Goal: Task Accomplishment & Management: Complete application form

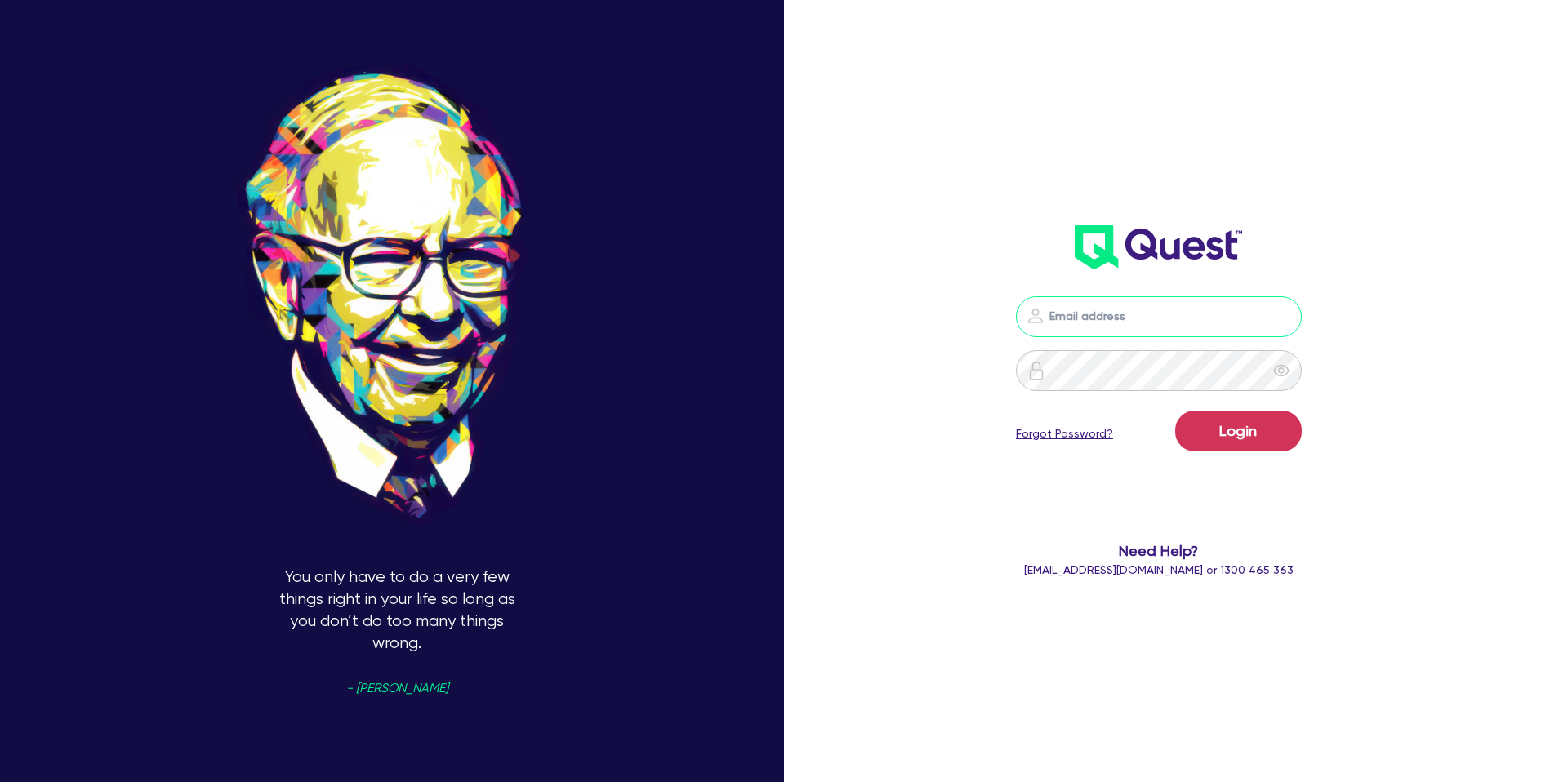
drag, startPoint x: 0, startPoint y: 0, endPoint x: 1140, endPoint y: 309, distance: 1181.1
click at [1140, 309] on input "email" at bounding box center [1159, 317] width 286 height 41
type input "gabriel.vanjour@quest.finance"
click at [1234, 425] on button "Login" at bounding box center [1238, 431] width 126 height 41
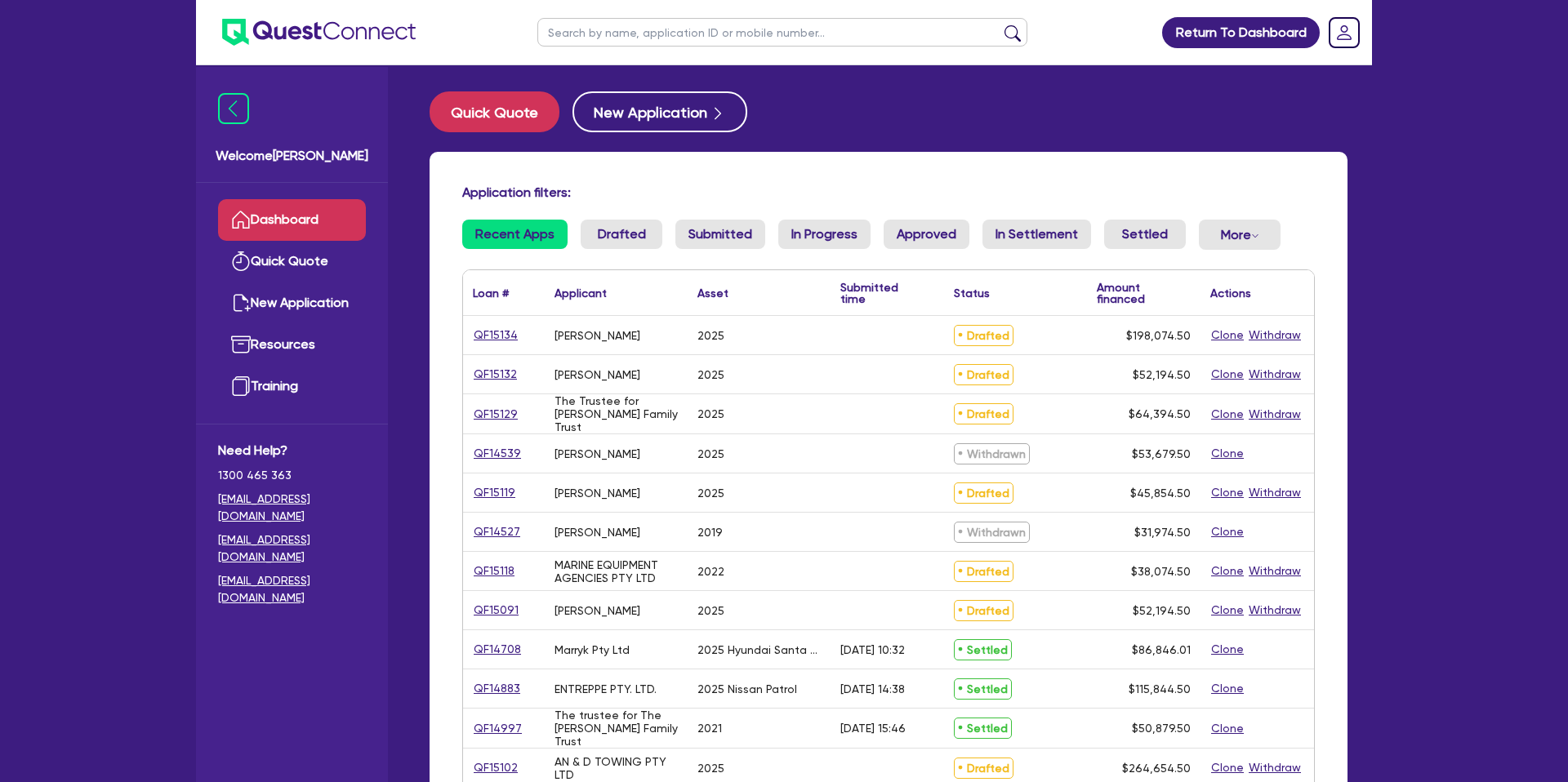
click at [1022, 130] on div "Quick Quote New Application" at bounding box center [888, 111] width 918 height 41
click at [493, 105] on button "Quick Quote" at bounding box center [494, 111] width 130 height 41
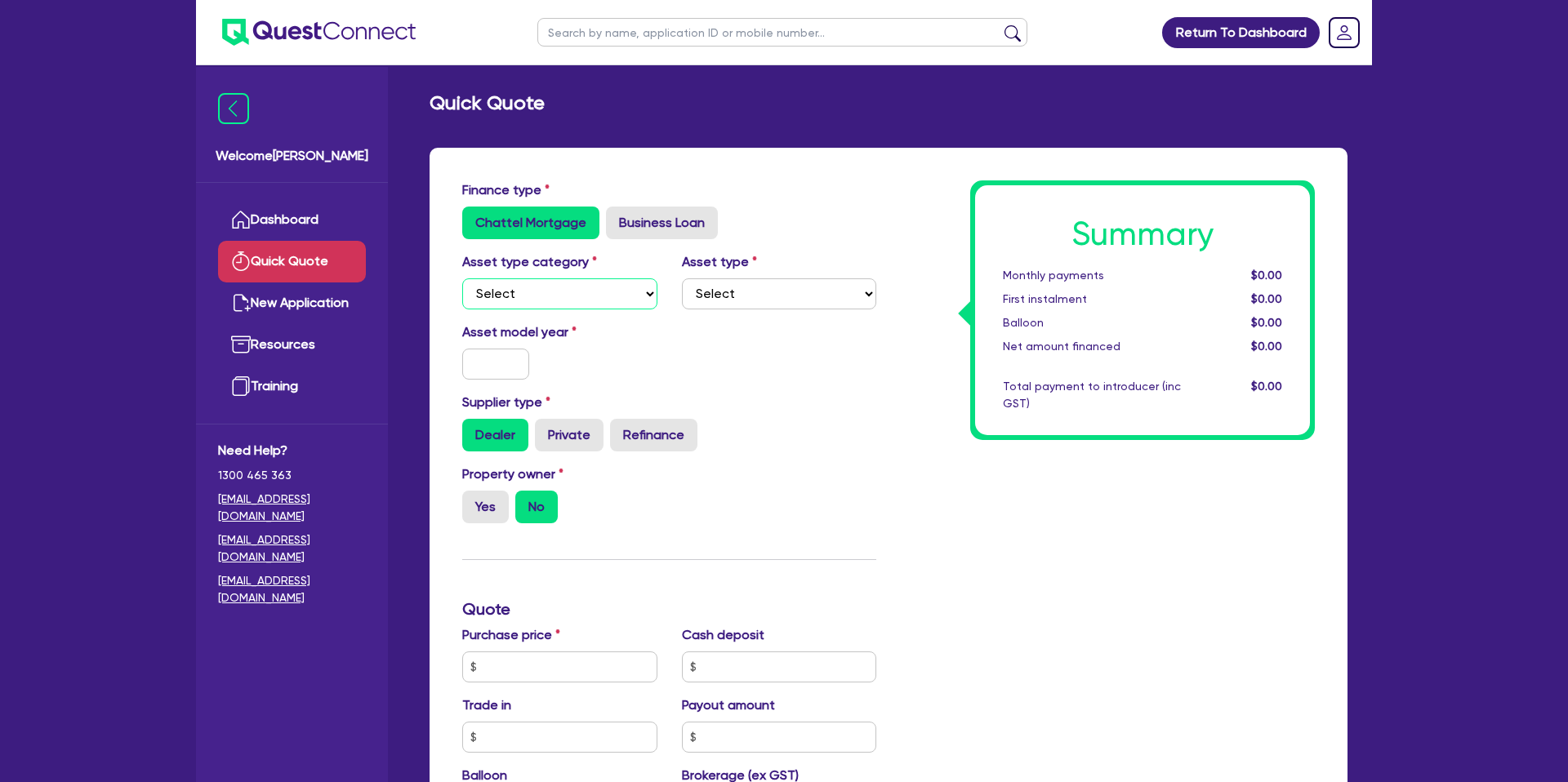
click at [586, 290] on select "Select Cars and light trucks Primary assets Secondary assets Tertiary assets" at bounding box center [560, 294] width 195 height 31
select select "CARS_AND_LIGHT_TRUCKS"
click at [462, 278] on select "Select Cars and light trucks Primary assets Secondary assets Tertiary assets" at bounding box center [560, 294] width 195 height 31
click at [765, 296] on select "Select Passenger vehicles Vans and utes Light trucks up to 4.5 tonne" at bounding box center [779, 294] width 195 height 31
select select "PASSENGER_VEHICLES"
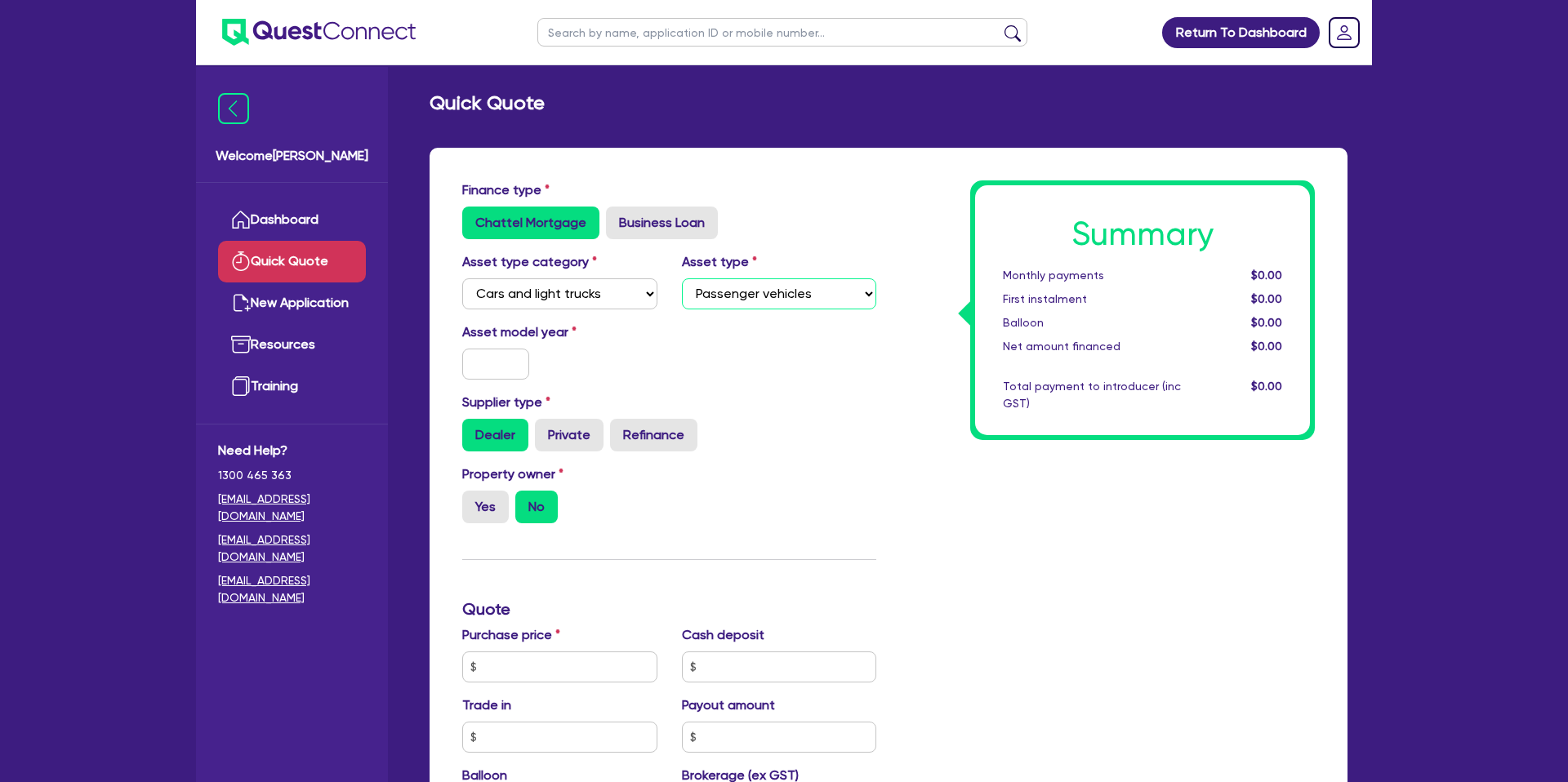
click at [682, 278] on select "Select Passenger vehicles Vans and utes Light trucks up to 4.5 tonne" at bounding box center [779, 294] width 195 height 31
click at [474, 369] on input "text" at bounding box center [496, 365] width 67 height 31
type input "2007"
click at [884, 386] on div "Asset model year 2007" at bounding box center [669, 357] width 439 height 70
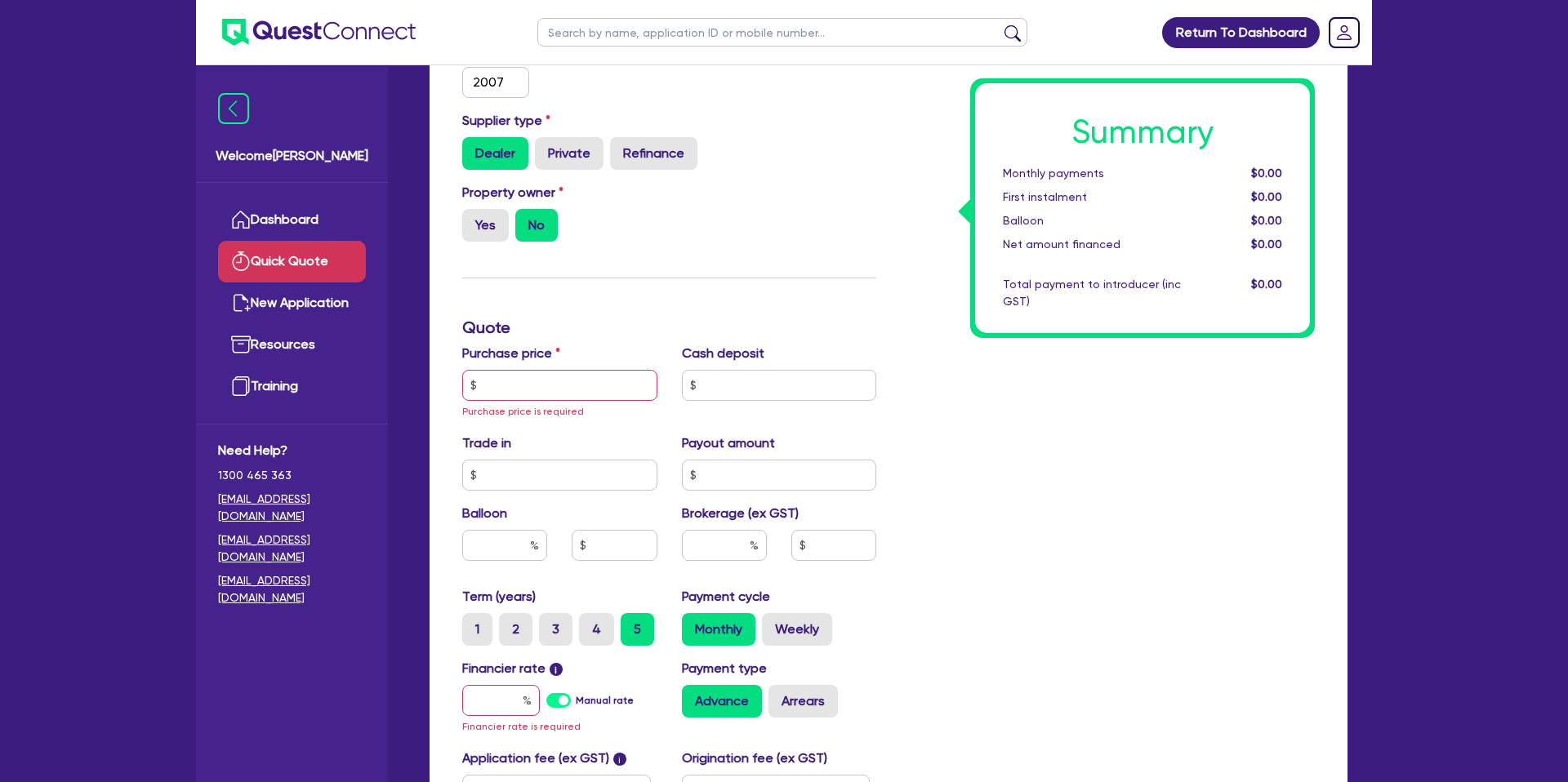
scroll to position [284, 0]
click at [494, 216] on label "Yes" at bounding box center [486, 223] width 47 height 32
click at [473, 216] on input "Yes" at bounding box center [468, 213] width 11 height 11
radio input "true"
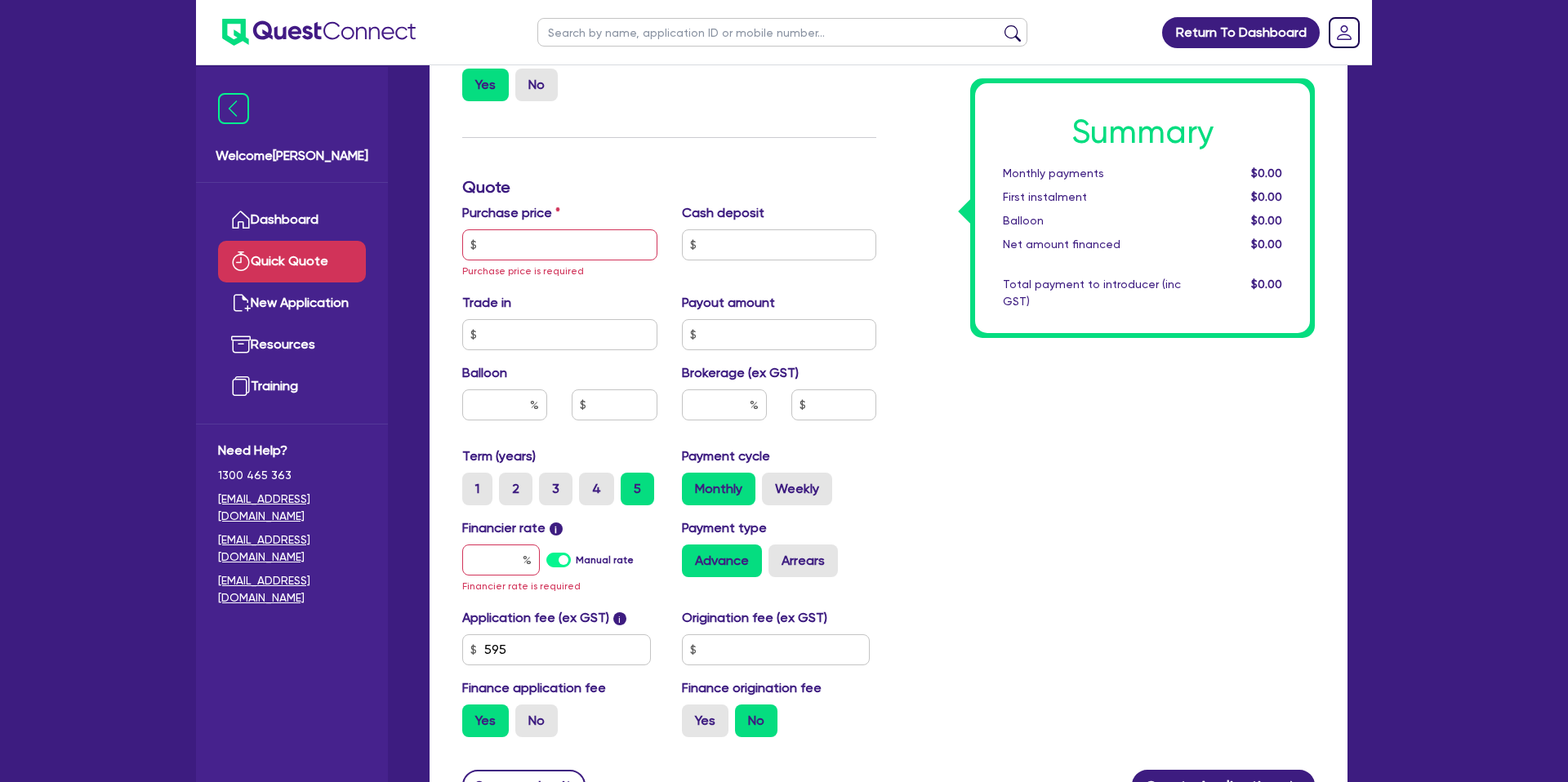
scroll to position [428, 0]
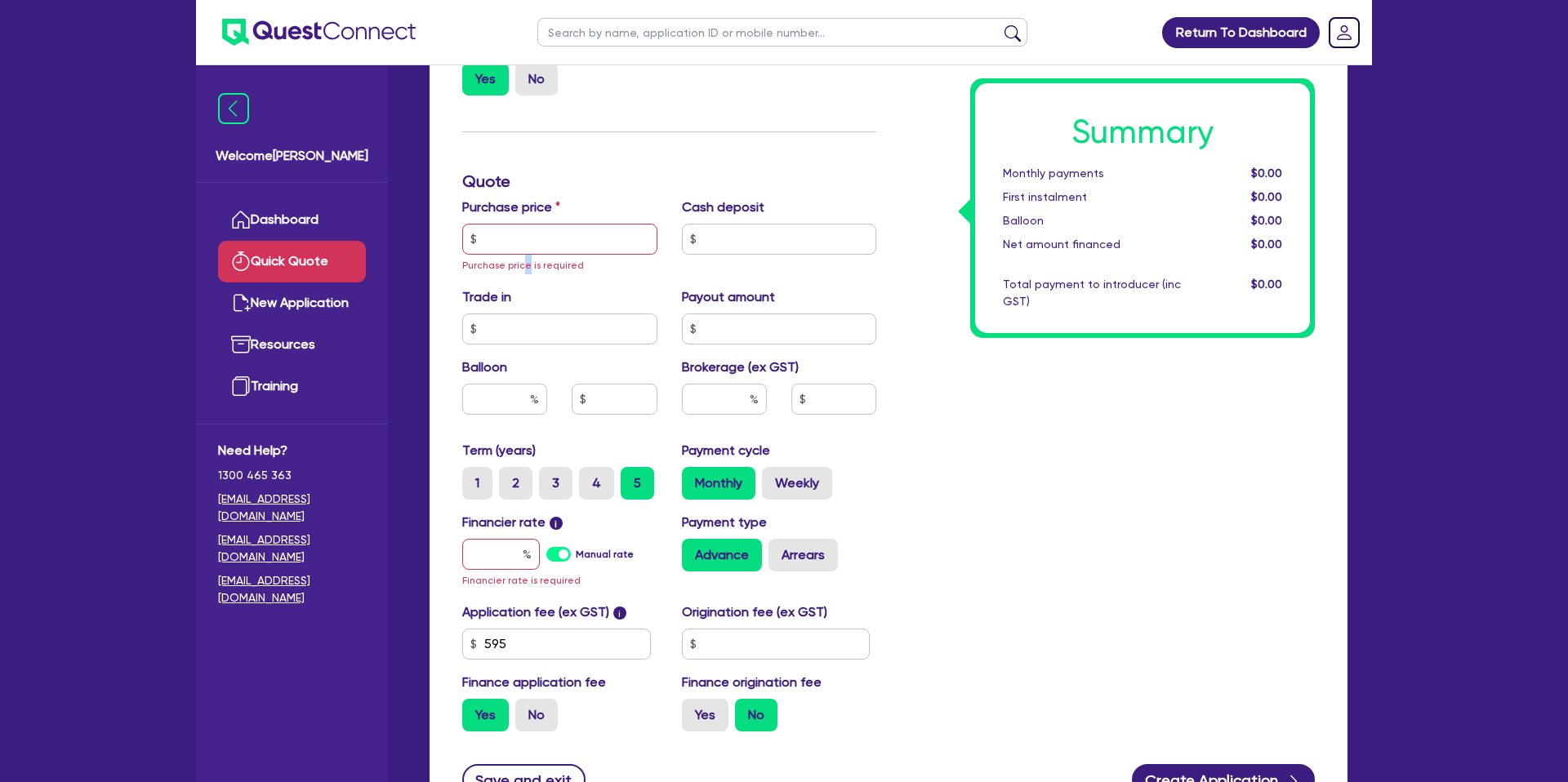
drag, startPoint x: 524, startPoint y: 273, endPoint x: 535, endPoint y: 247, distance: 28.2
click at [529, 265] on div "Purchase price Purchase price is required" at bounding box center [559, 236] width 219 height 76
click at [536, 242] on input "text" at bounding box center [560, 239] width 195 height 31
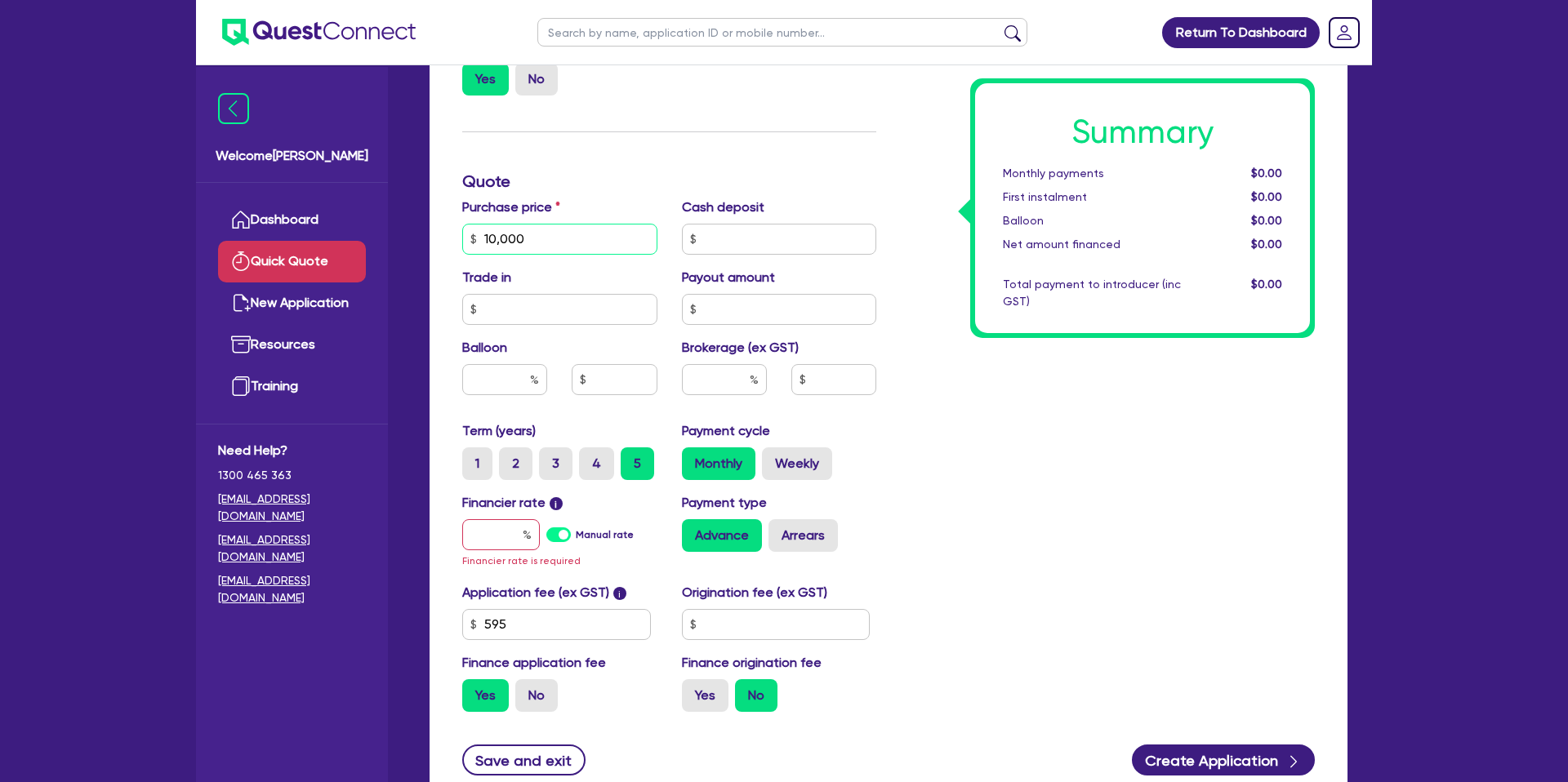
type input "10,000"
click at [1119, 437] on div "Summary Monthly payments $0.00 First instalment $0.00 Balloon $0.00 Net amount …" at bounding box center [1108, 239] width 439 height 973
click at [1077, 400] on div "Summary Monthly payments $0.00 First instalment $0.00 Balloon $0.00 Net amount …" at bounding box center [1108, 239] width 439 height 973
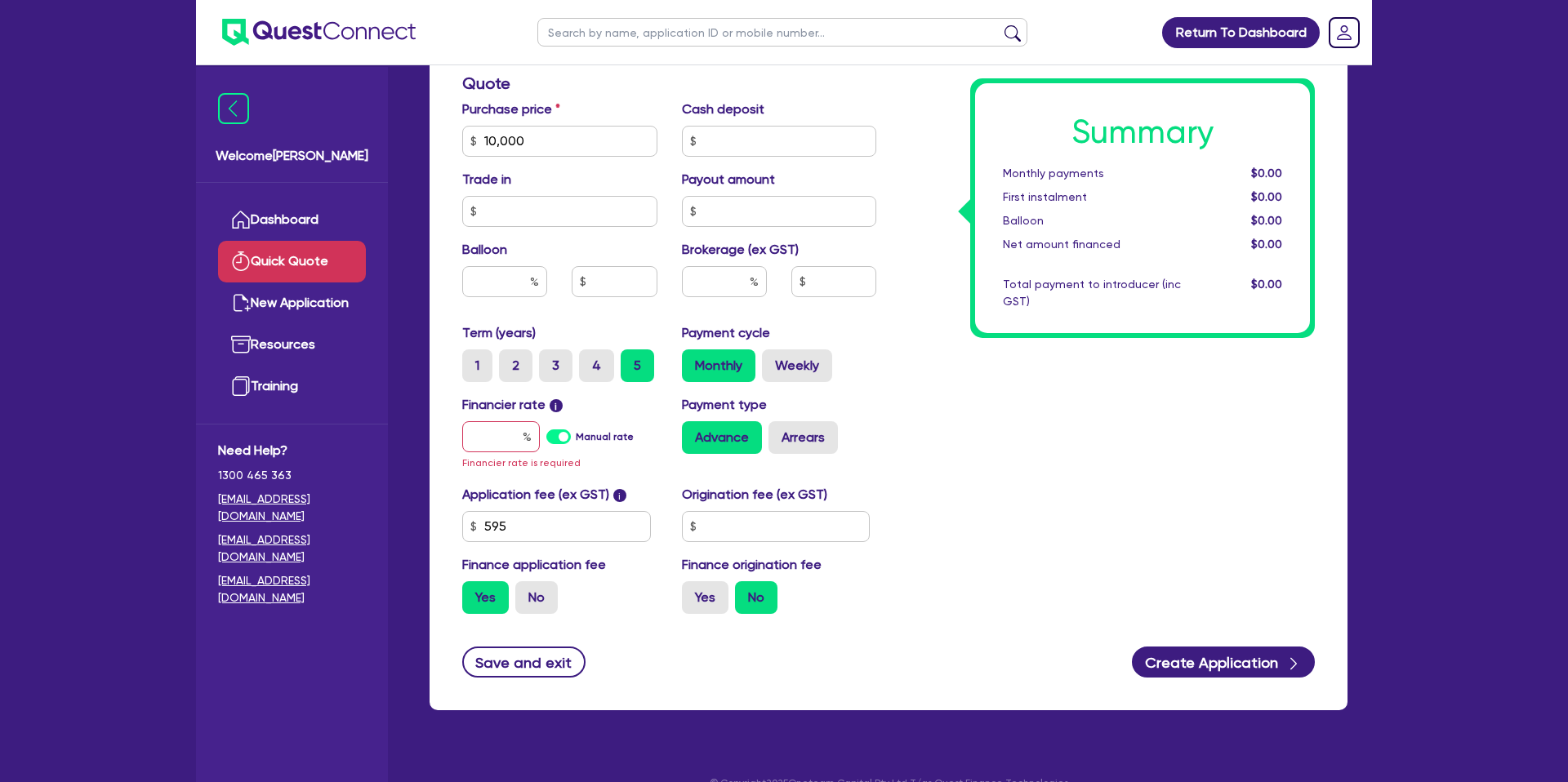
scroll to position [554, 0]
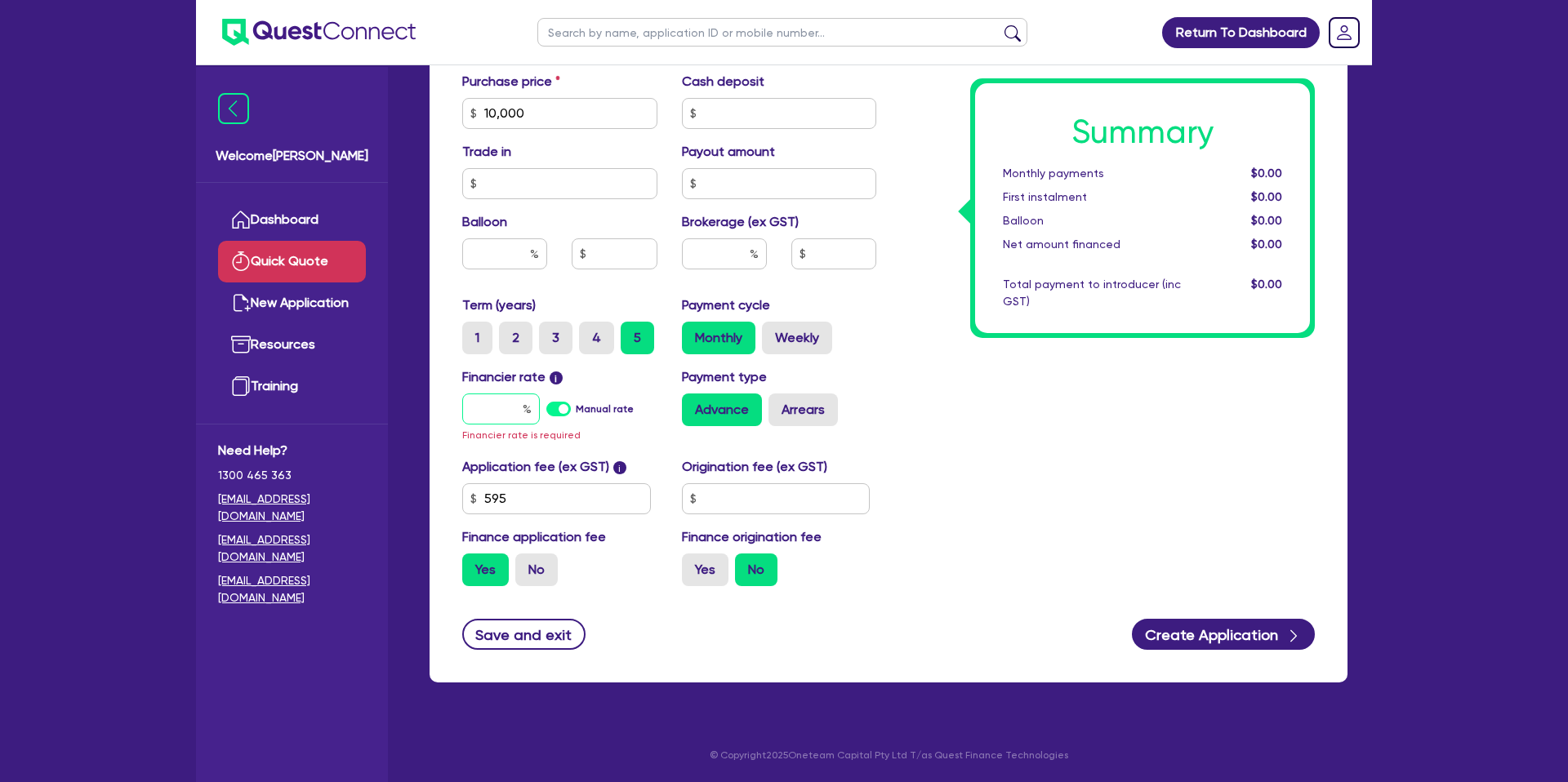
click at [522, 411] on div at bounding box center [501, 409] width 77 height 31
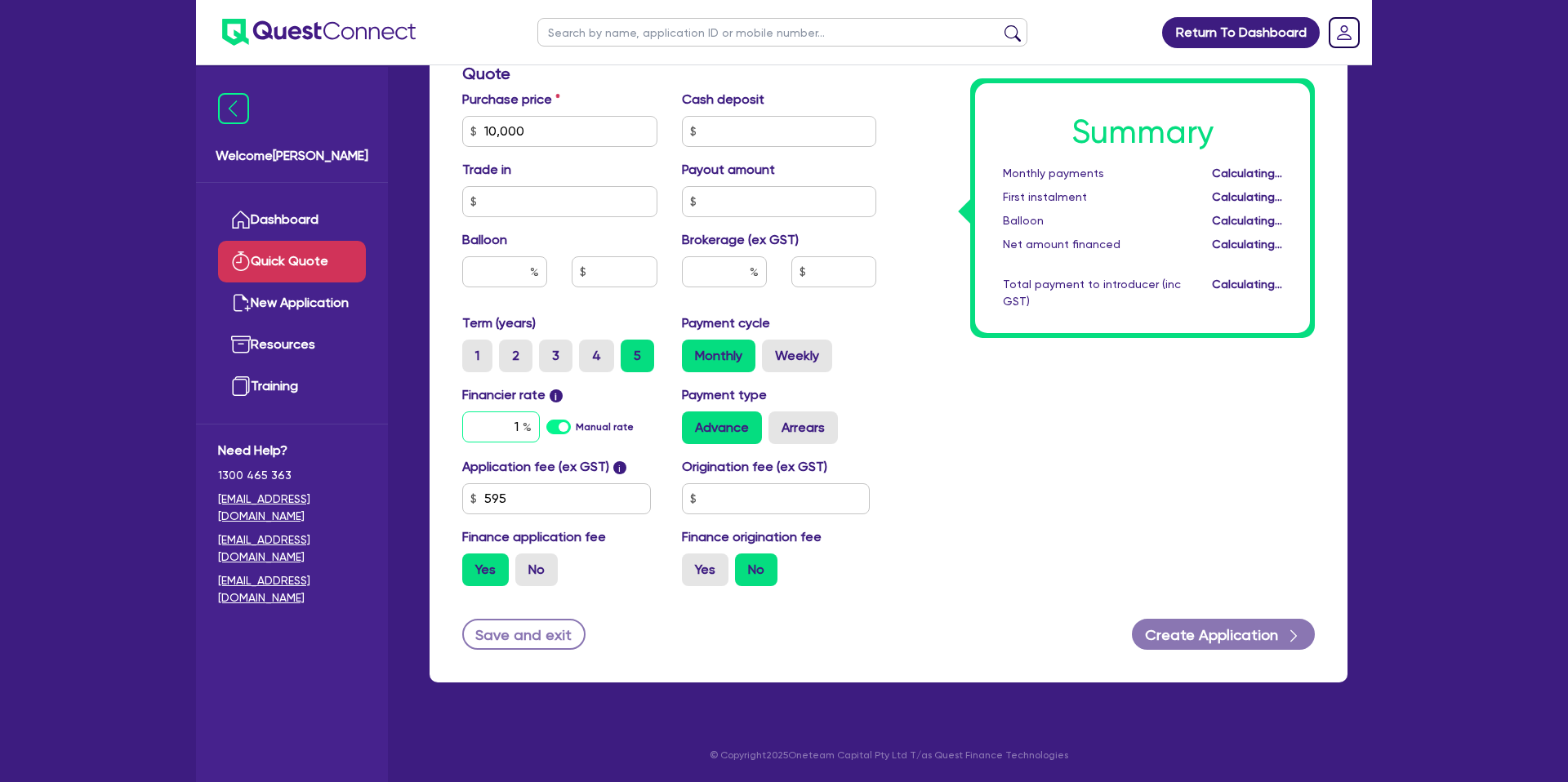
scroll to position [536, 0]
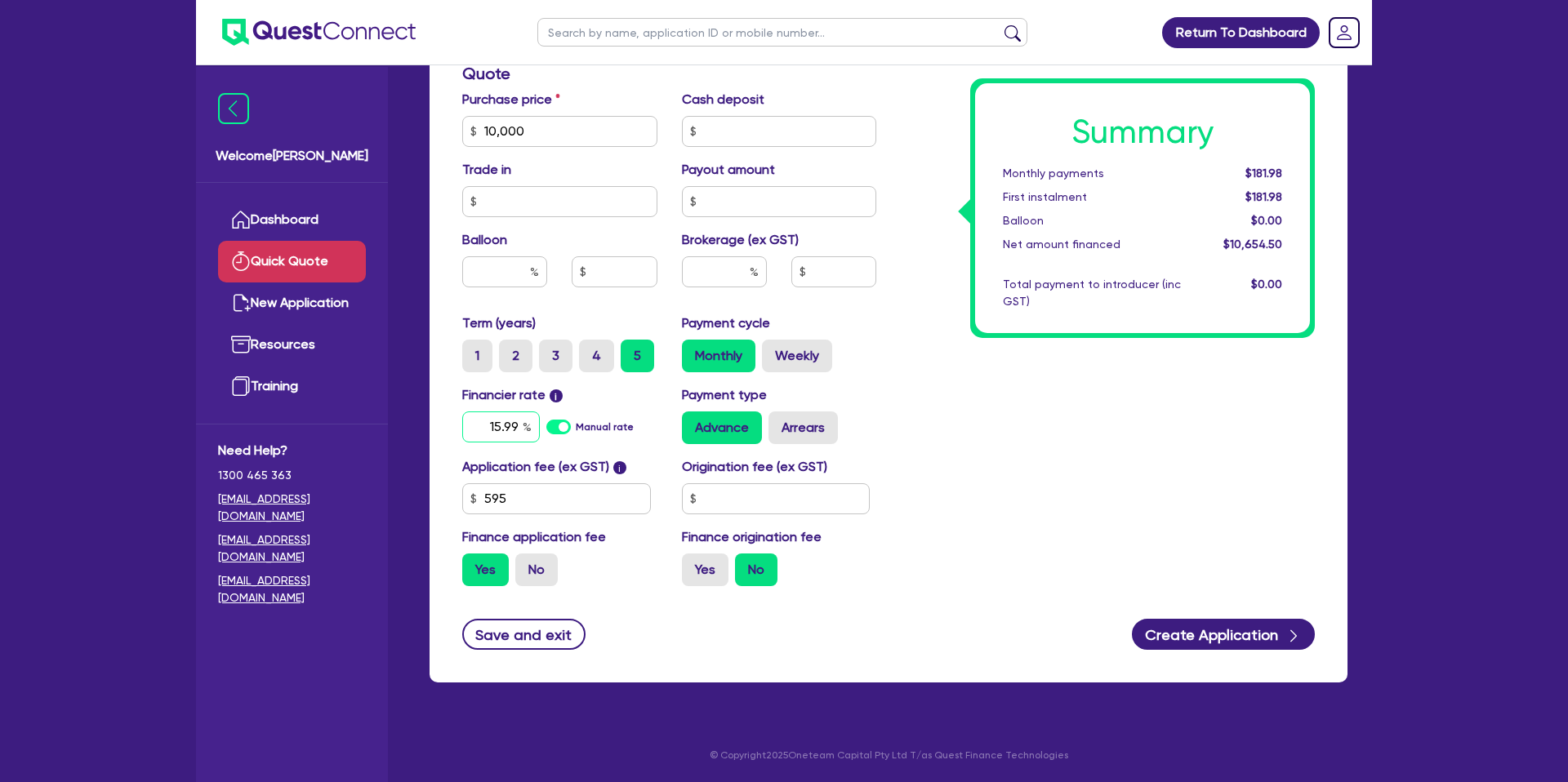
type input "15.99"
click at [733, 491] on input "text" at bounding box center [776, 499] width 189 height 31
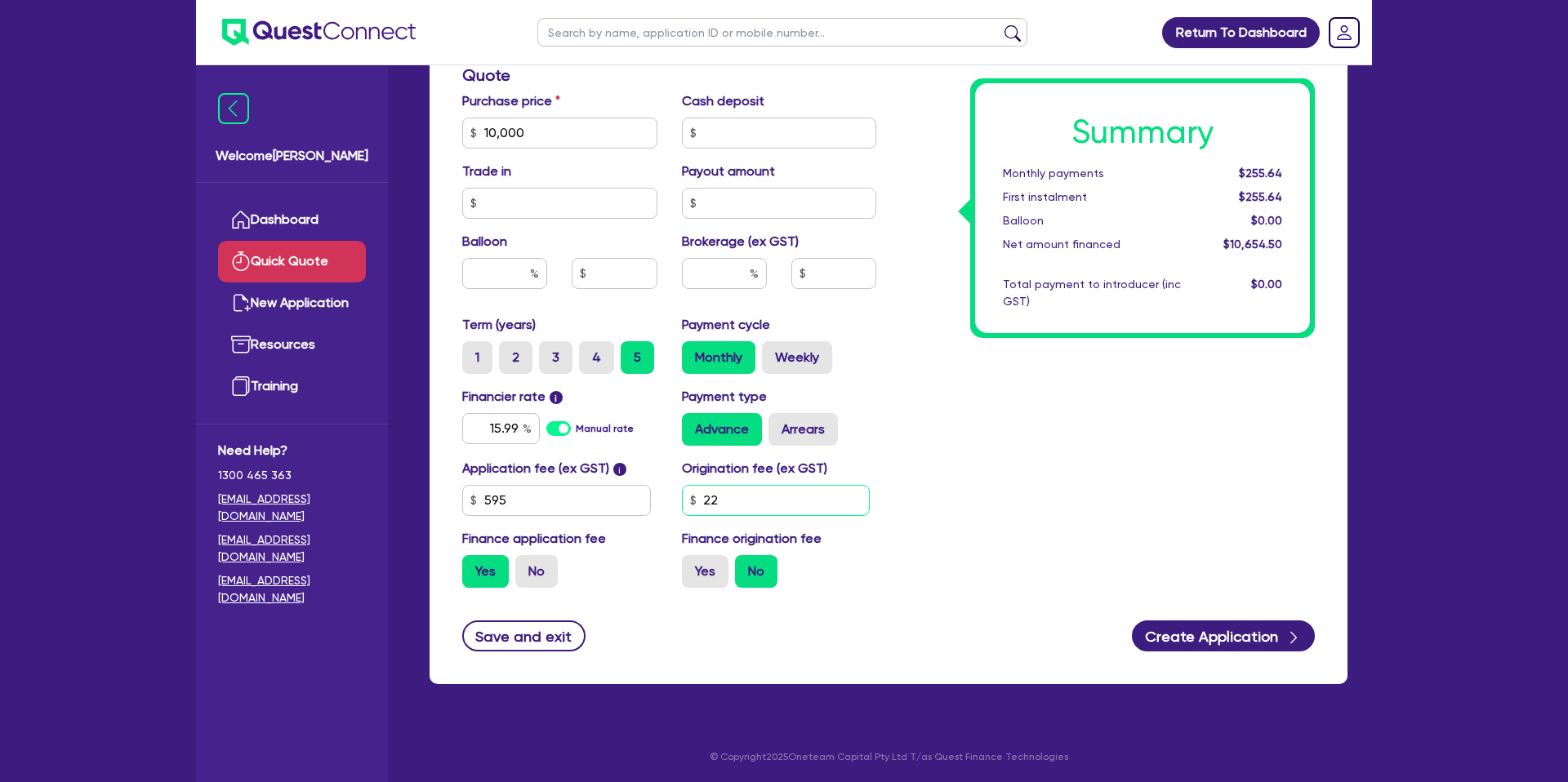
type input "2"
type input "990"
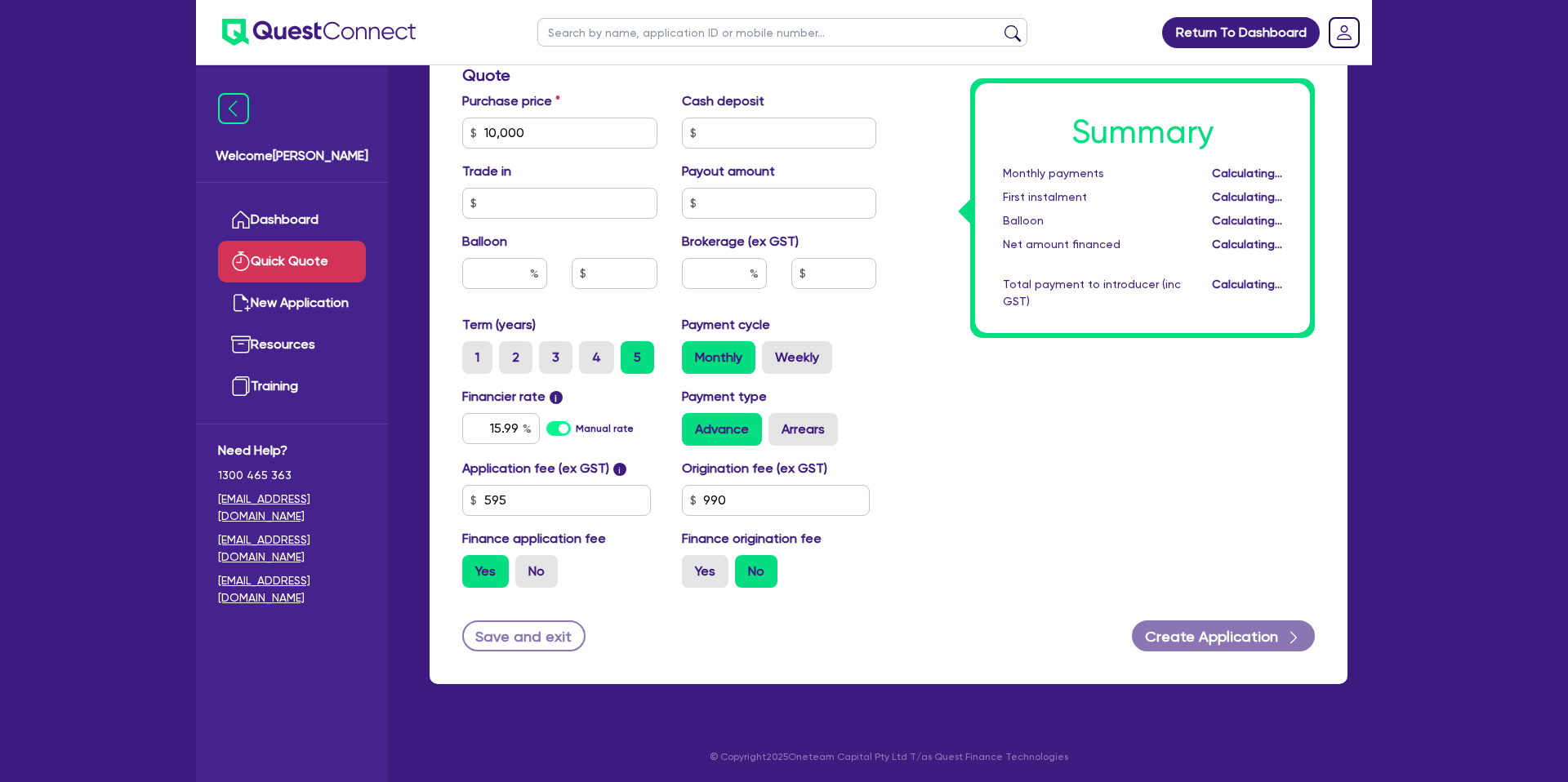
click at [922, 550] on div "Summary Monthly payments Calculating... First instalment Calculating... Balloon…" at bounding box center [1108, 123] width 439 height 954
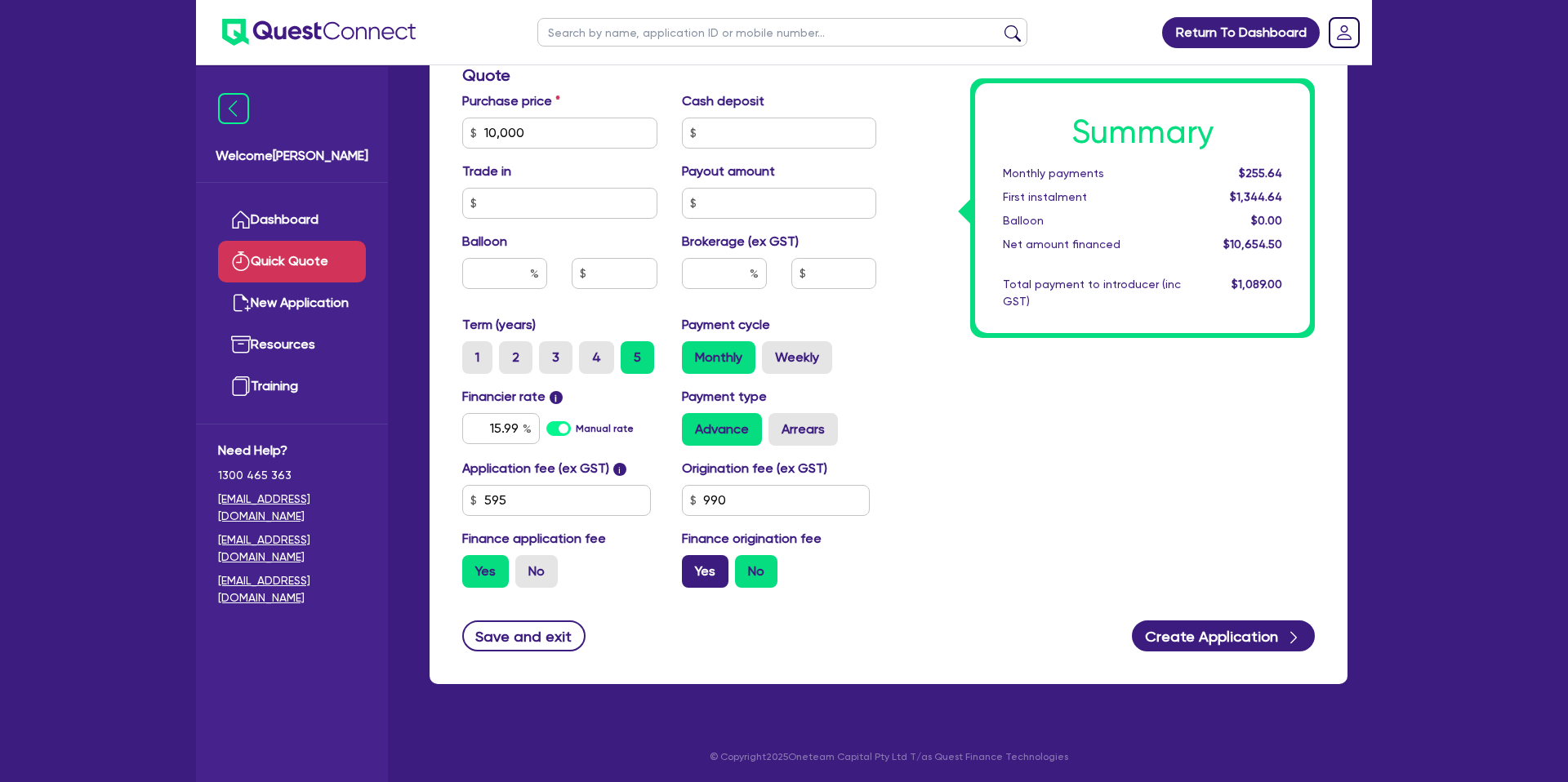
drag, startPoint x: 673, startPoint y: 574, endPoint x: 724, endPoint y: 572, distance: 51.0
click at [676, 574] on div "Finance origination fee Yes No" at bounding box center [779, 558] width 219 height 59
click at [724, 572] on label "Yes" at bounding box center [705, 571] width 47 height 32
click at [693, 566] on input "Yes" at bounding box center [687, 561] width 11 height 11
radio input "true"
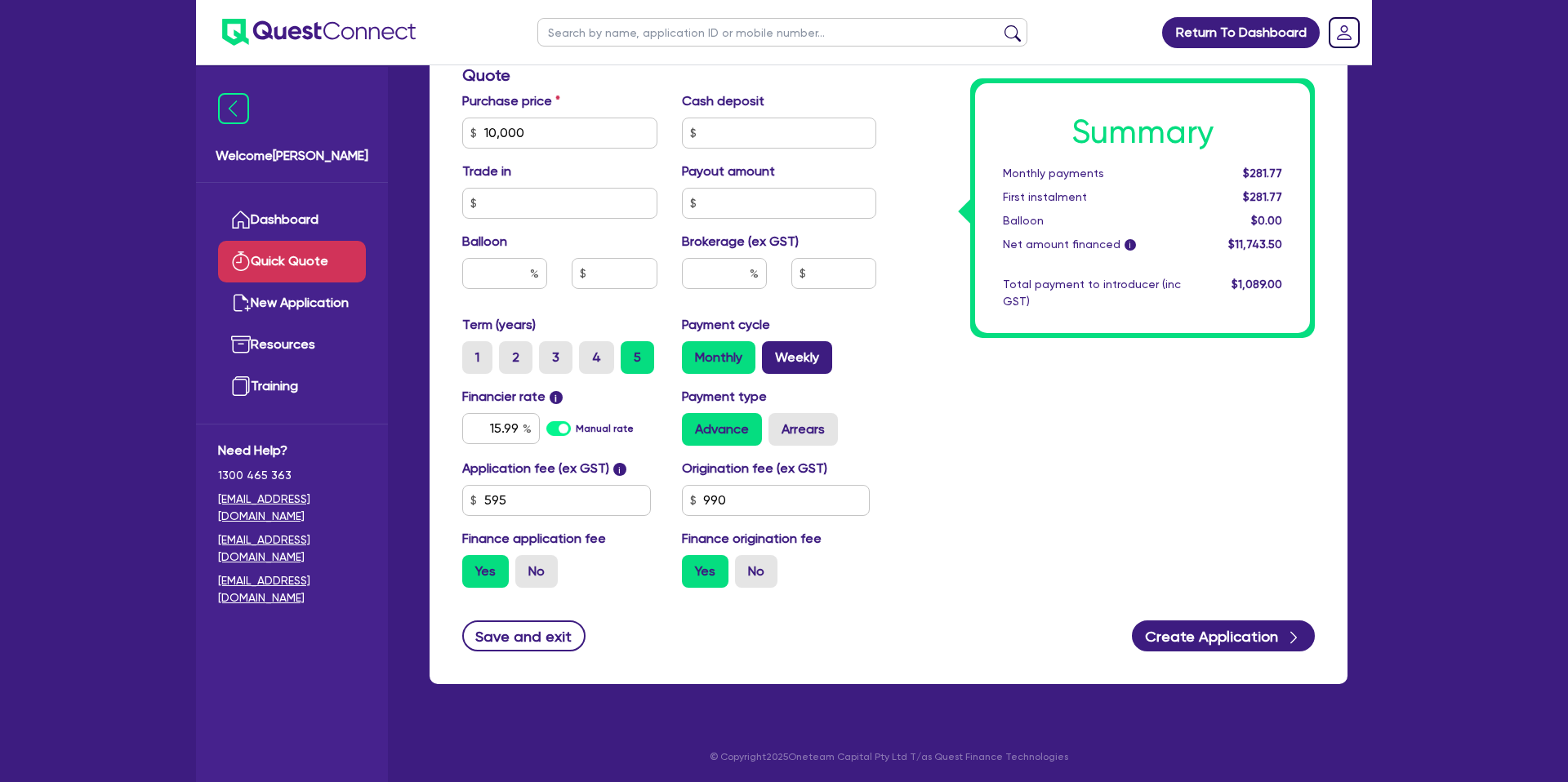
drag, startPoint x: 778, startPoint y: 361, endPoint x: 791, endPoint y: 356, distance: 13.9
click at [787, 358] on label "Weekly" at bounding box center [797, 357] width 70 height 32
click at [816, 348] on label "Weekly" at bounding box center [797, 357] width 70 height 32
click at [773, 348] on input "Weekly" at bounding box center [767, 347] width 11 height 11
radio input "true"
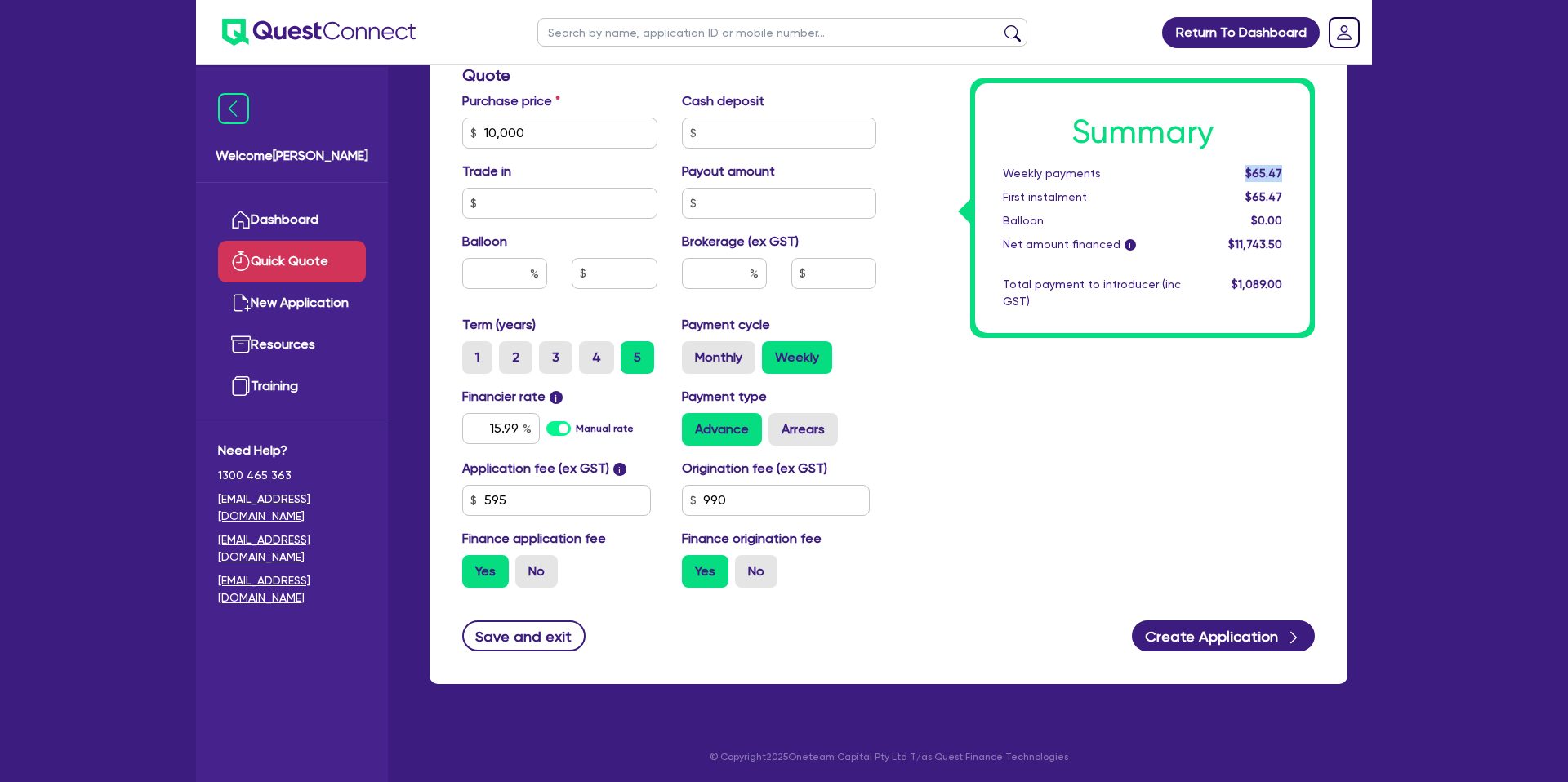
drag, startPoint x: 1249, startPoint y: 174, endPoint x: 1283, endPoint y: 171, distance: 34.1
click at [1283, 171] on div "$65.47" at bounding box center [1244, 173] width 101 height 18
click at [961, 365] on div "Summary Weekly payments $65.47 First instalment $65.47 Balloon $0.00 Net amount…" at bounding box center [1108, 123] width 439 height 954
drag, startPoint x: 790, startPoint y: 432, endPoint x: 809, endPoint y: 434, distance: 19.1
click at [796, 433] on label "Arrears" at bounding box center [802, 429] width 69 height 32
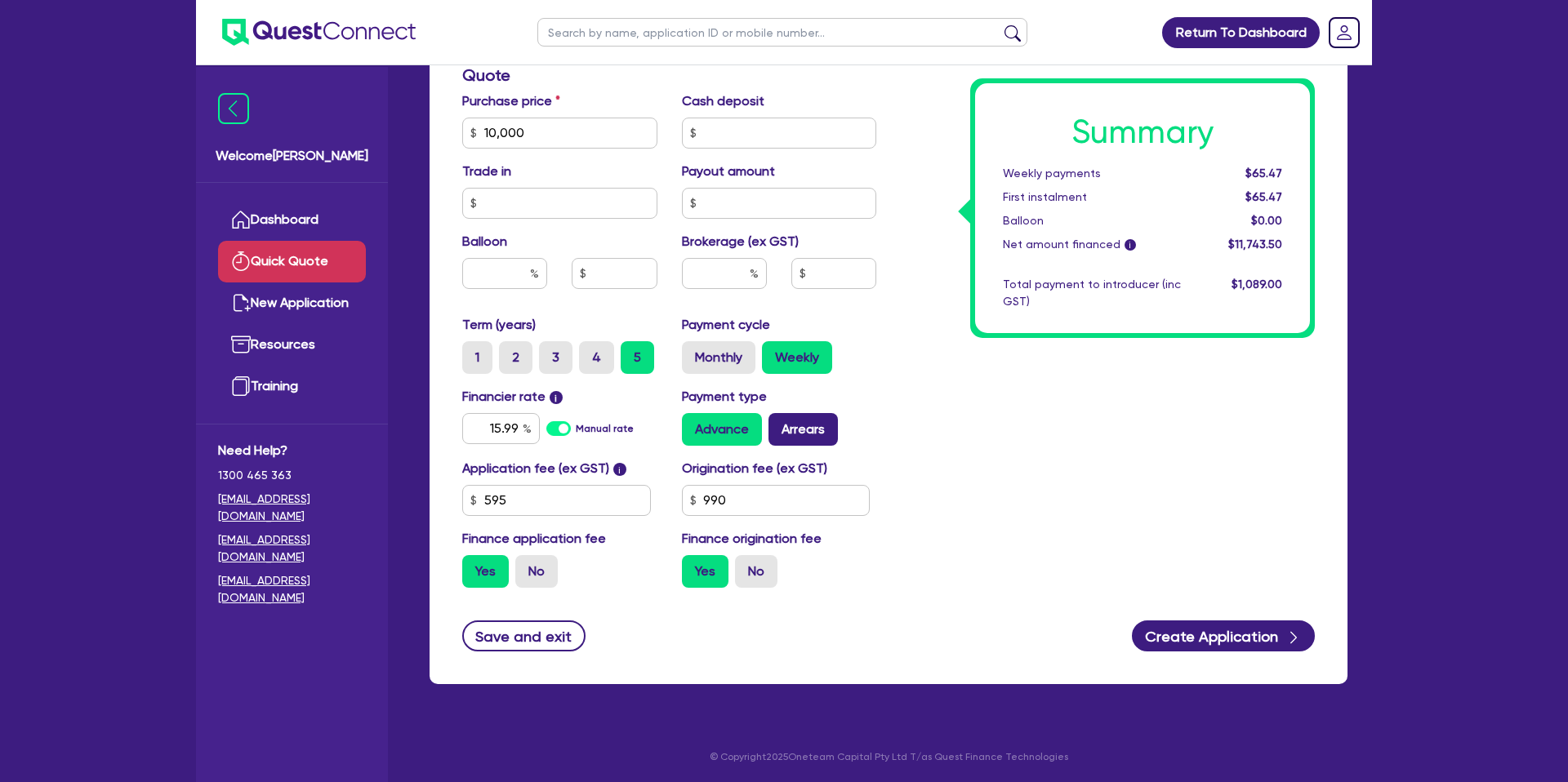
click at [779, 424] on input "Arrears" at bounding box center [774, 419] width 11 height 11
radio input "true"
click at [975, 370] on div "Summary Weekly payments $65.67 First instalment $65.67 Balloon $0.00 Net amount…" at bounding box center [1108, 123] width 439 height 954
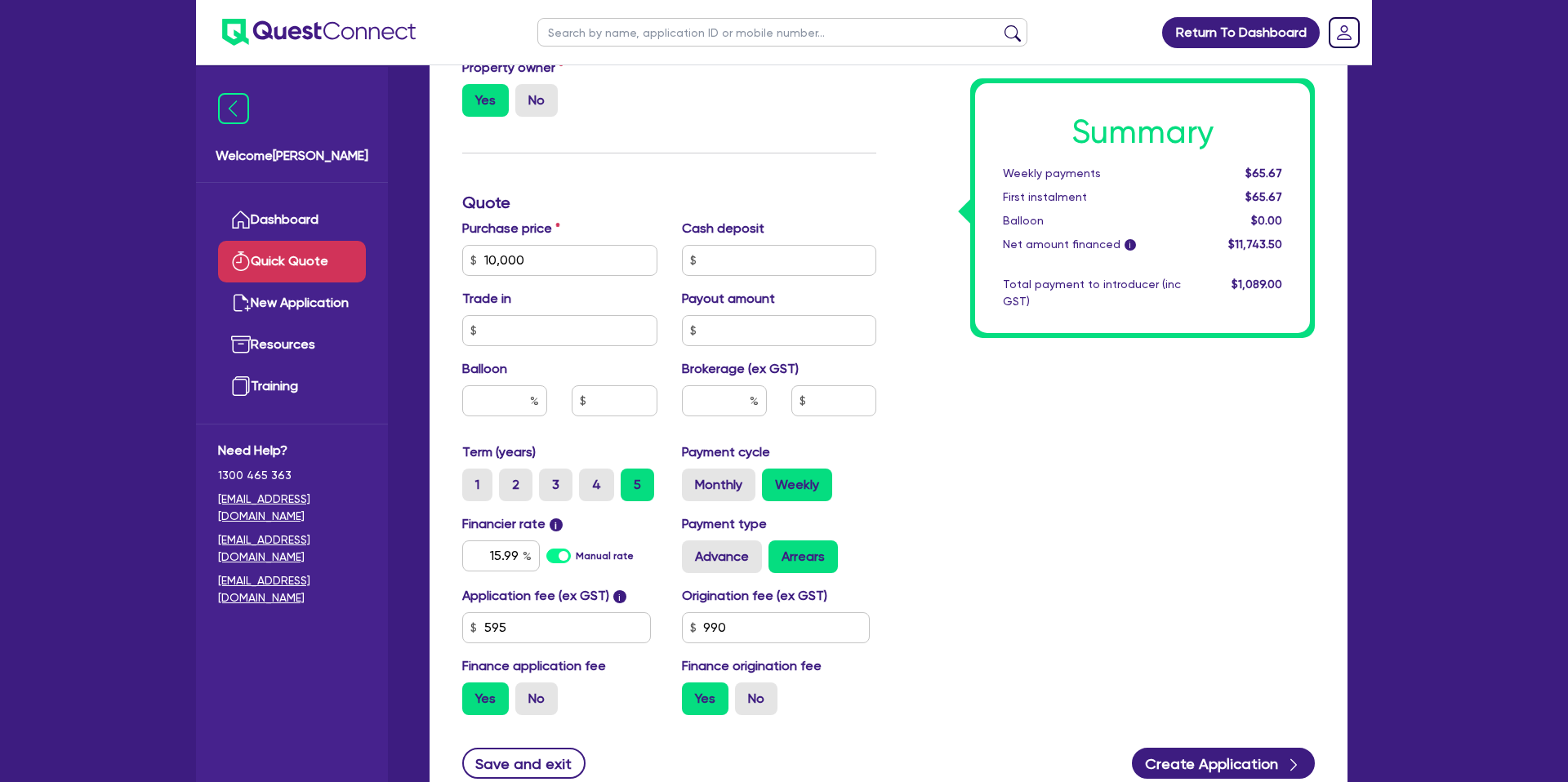
scroll to position [536, 0]
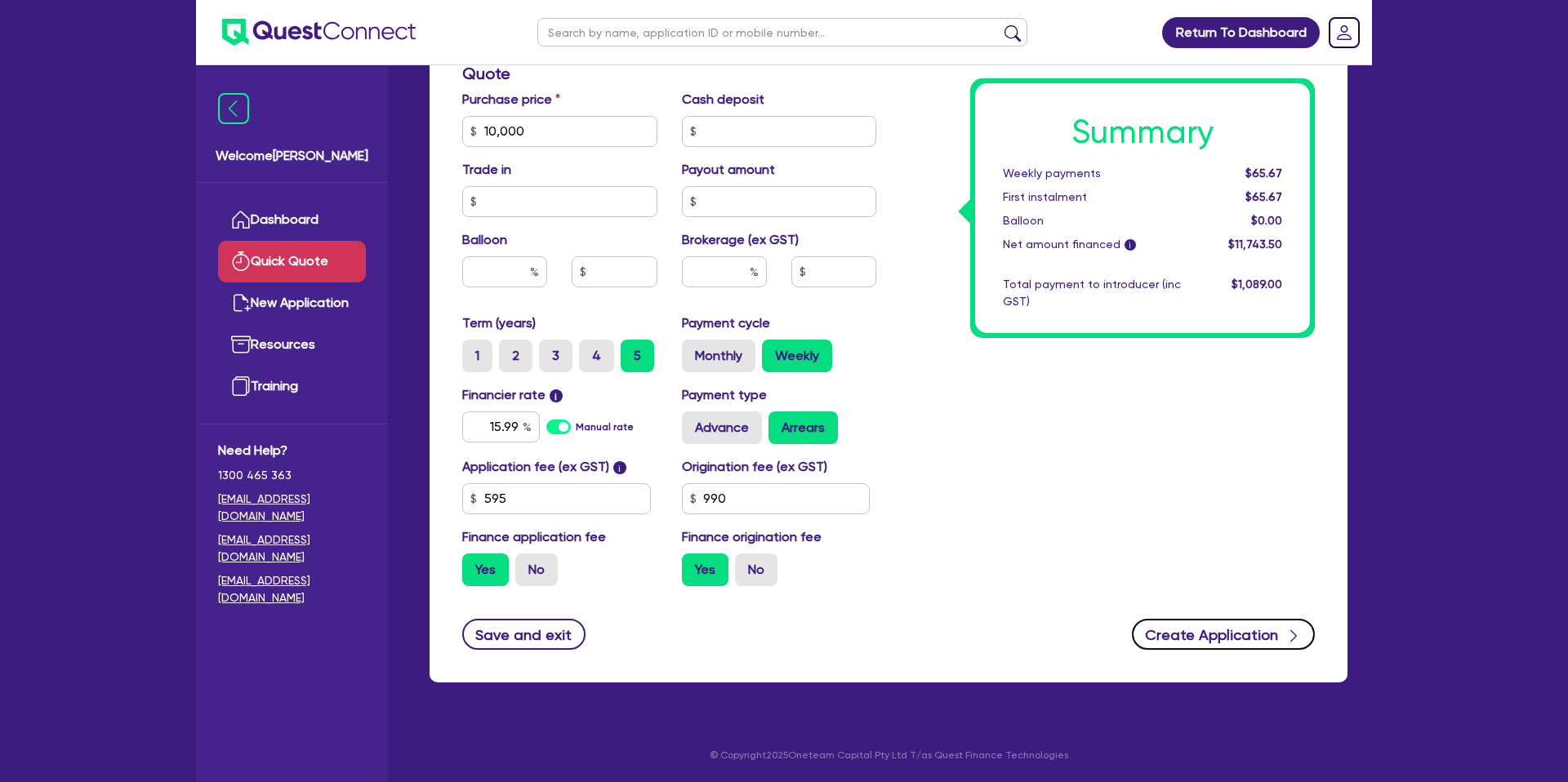
click at [1238, 636] on button "Create Application" at bounding box center [1223, 635] width 183 height 31
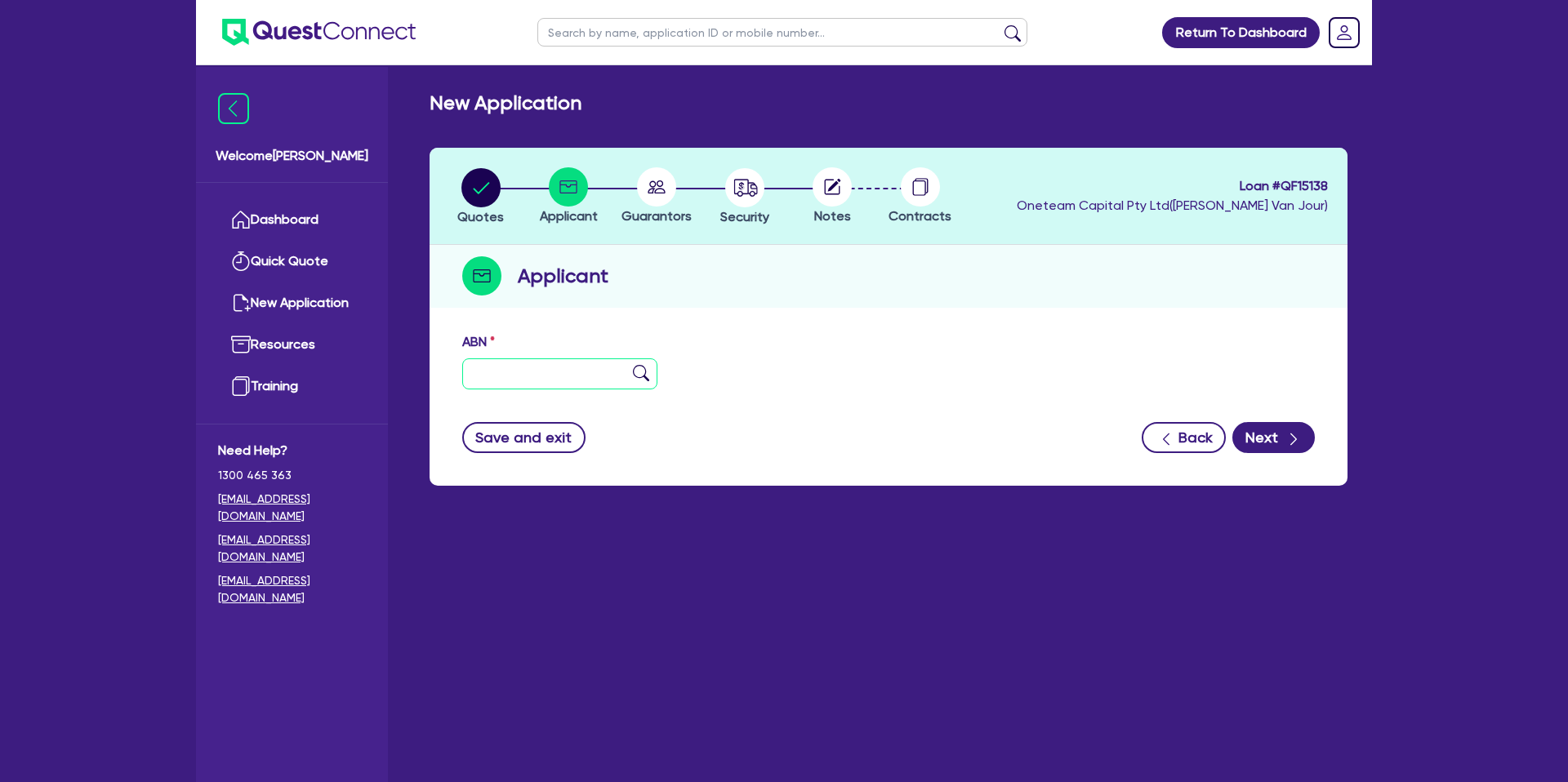
click at [532, 372] on input "text" at bounding box center [560, 374] width 195 height 31
type input "12 345 678 912"
drag, startPoint x: 1040, startPoint y: 329, endPoint x: 1048, endPoint y: 333, distance: 8.9
click at [1042, 329] on div "ABN 12 345 678 912 Entity name Trading name Type of entity Select Sole Trader C…" at bounding box center [888, 405] width 918 height 162
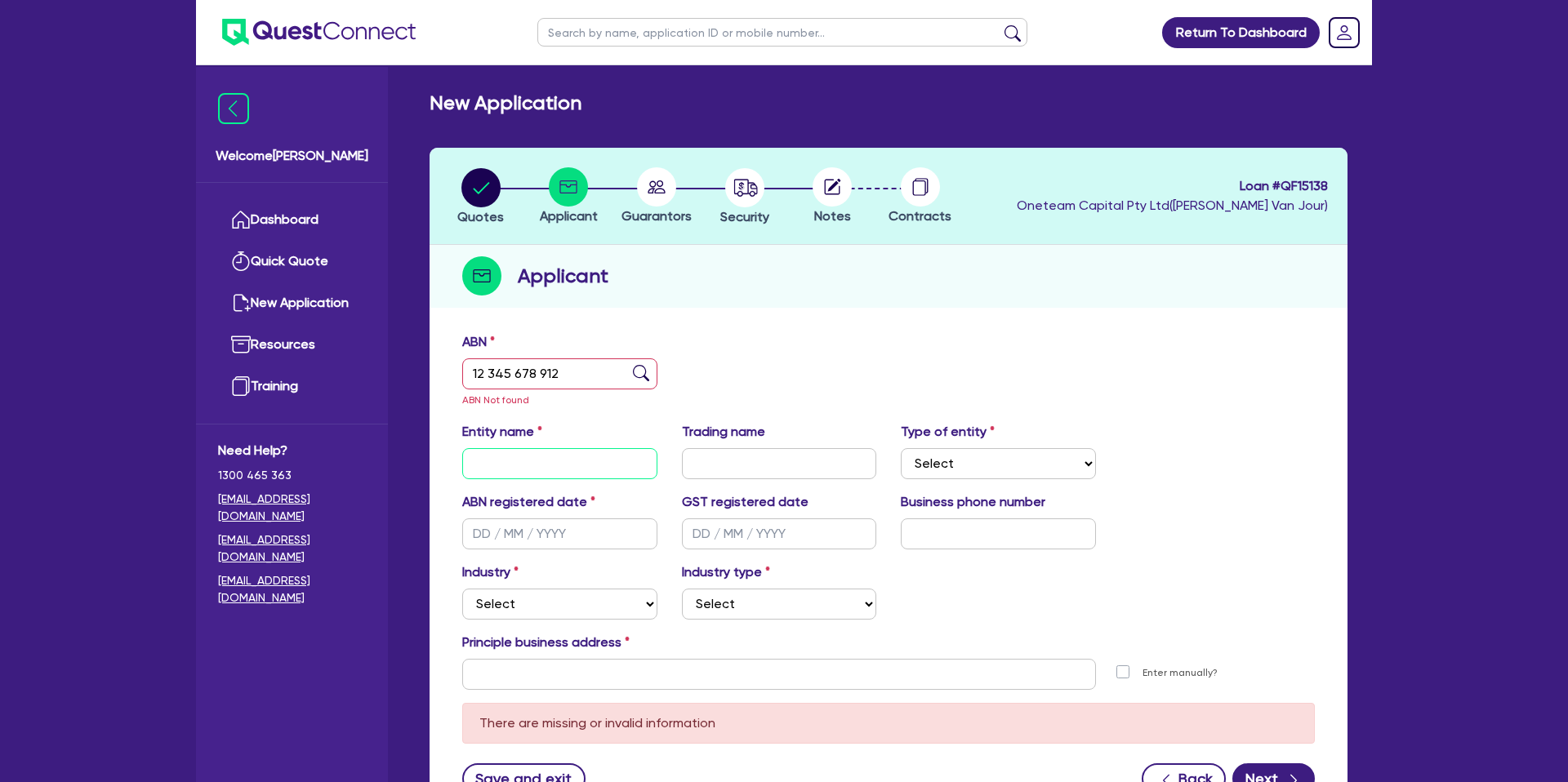
click at [557, 463] on input "text" at bounding box center [560, 464] width 195 height 31
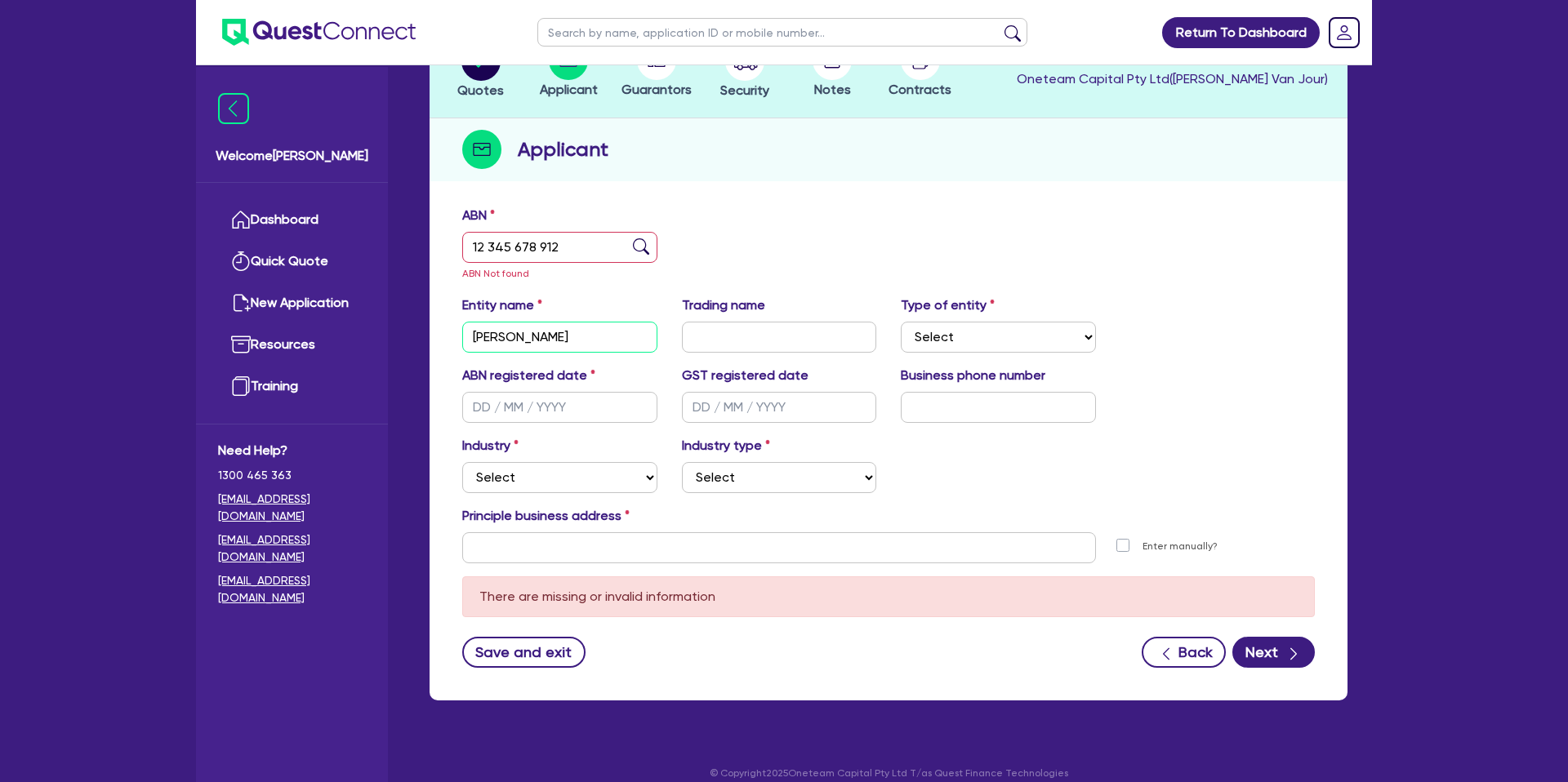
scroll to position [145, 0]
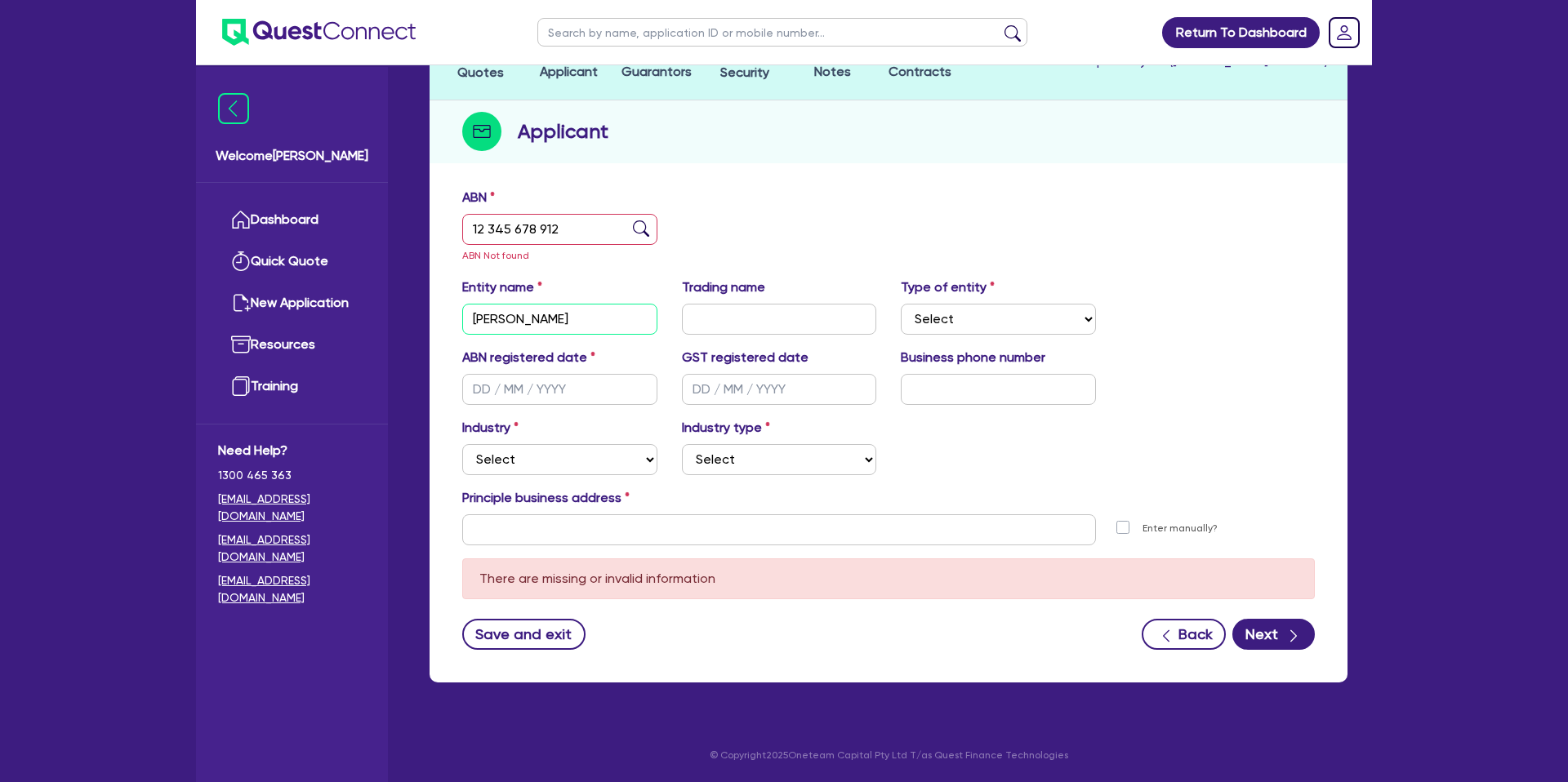
type input "[PERSON_NAME]"
click at [482, 394] on input "text" at bounding box center [560, 390] width 195 height 31
type input "25/06/1963"
click at [1011, 432] on div "Industry Select Accomodation & Food Services Administrative & Support Services …" at bounding box center [888, 453] width 877 height 70
click at [512, 469] on select "Select Accomodation & Food Services Administrative & Support Services Agricultu…" at bounding box center [560, 460] width 195 height 31
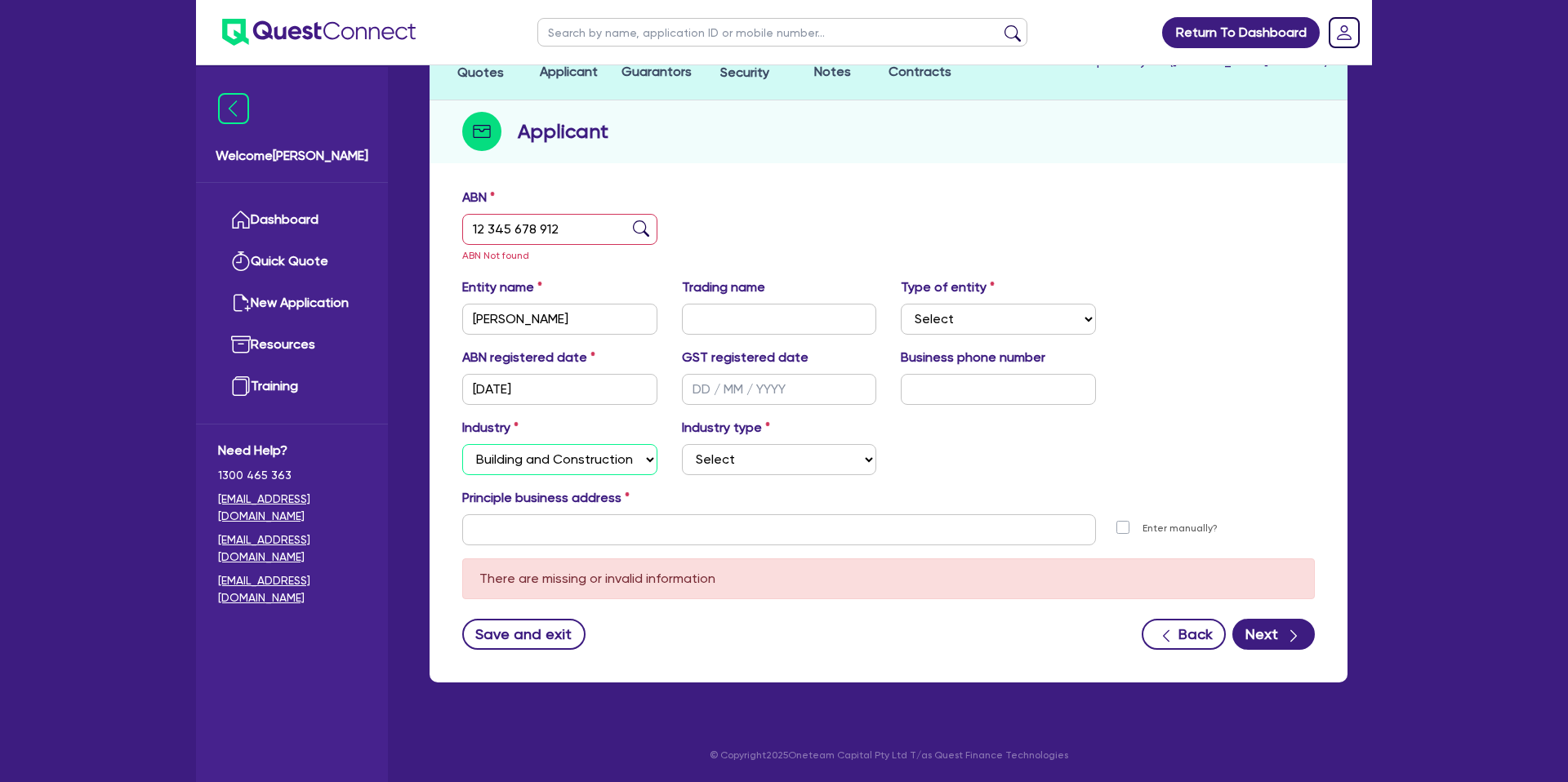
click at [462, 444] on select "Select Accomodation & Food Services Administrative & Support Services Agricultu…" at bounding box center [560, 460] width 195 height 31
click at [515, 454] on select "Select Accomodation & Food Services Administrative & Support Services Agricultu…" at bounding box center [560, 460] width 195 height 31
select select "ADMINISTRATIVE_SUPPORT"
click at [462, 444] on select "Select Accomodation & Food Services Administrative & Support Services Agricultu…" at bounding box center [560, 460] width 195 height 31
click at [722, 458] on select "Select Employment Services Administrative Services Domestic & Commercial Cleani…" at bounding box center [779, 460] width 195 height 31
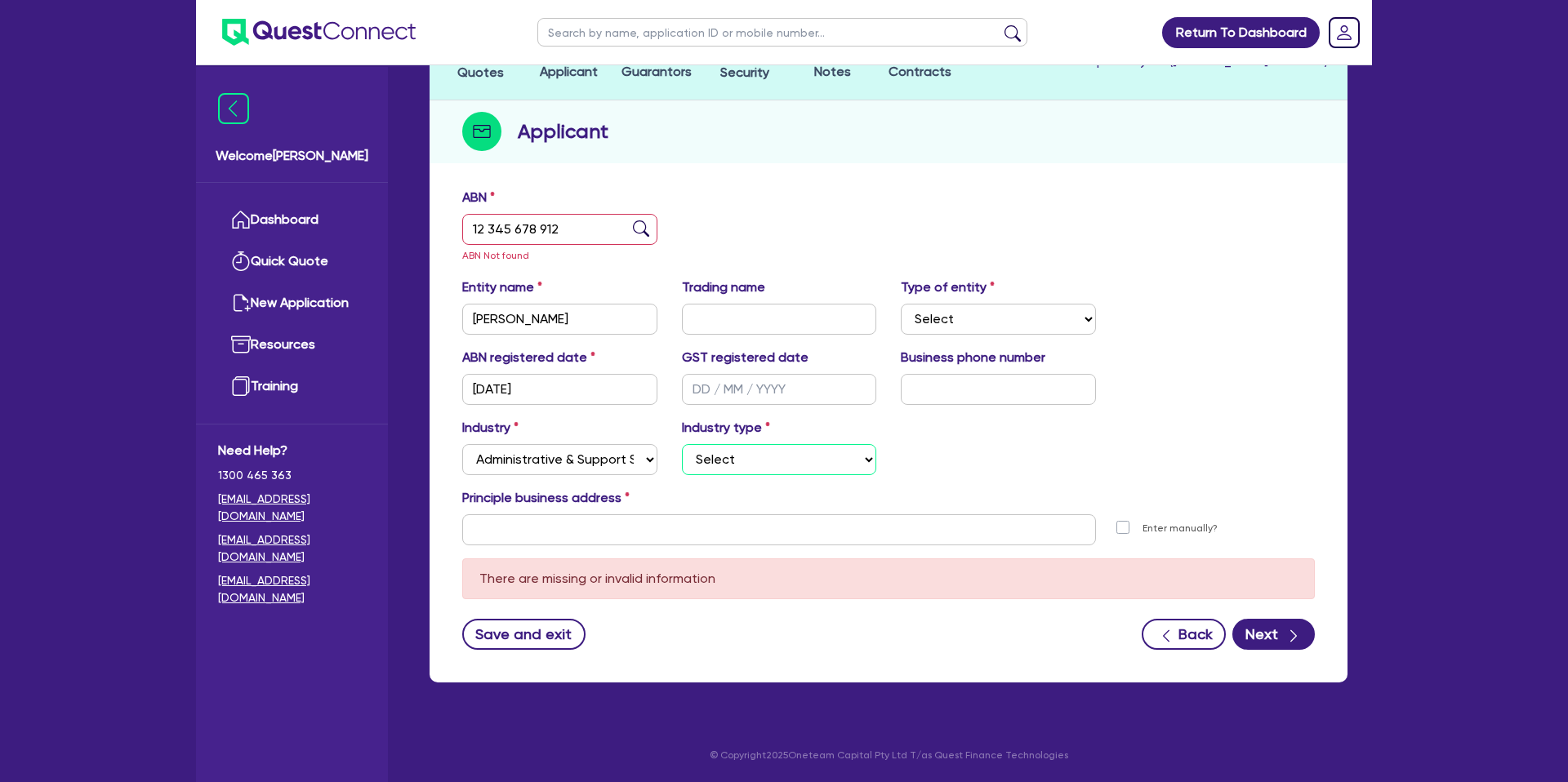
select select "EMPLOYMENT"
click at [682, 444] on select "Select Employment Services Administrative Services Domestic & Commercial Cleani…" at bounding box center [779, 460] width 195 height 31
click at [579, 529] on input "text" at bounding box center [779, 531] width 634 height 31
paste input "21 Thomas Street"
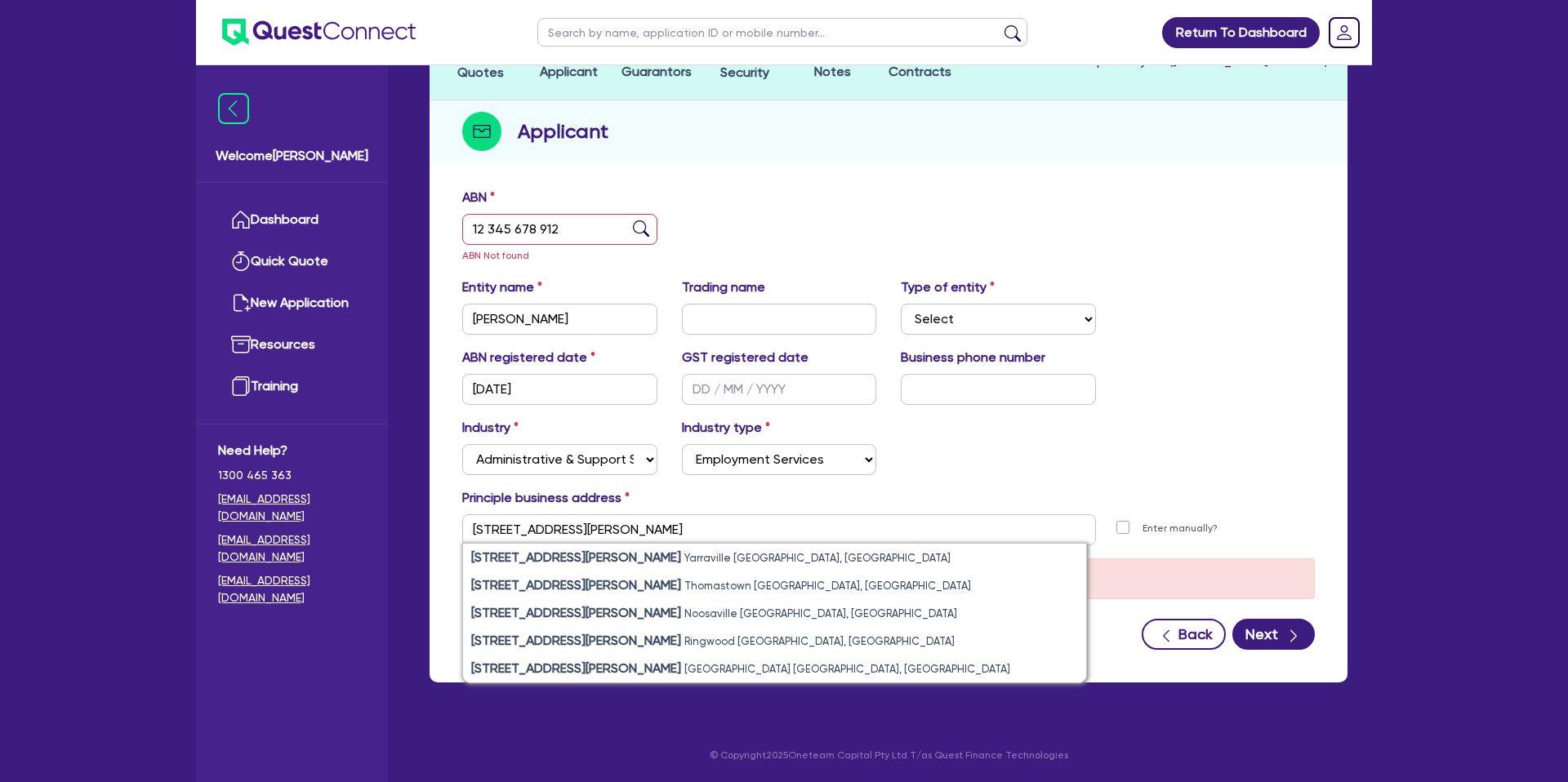
click at [936, 449] on div "Industry Select Accomodation & Food Services Administrative & Support Services …" at bounding box center [888, 453] width 877 height 70
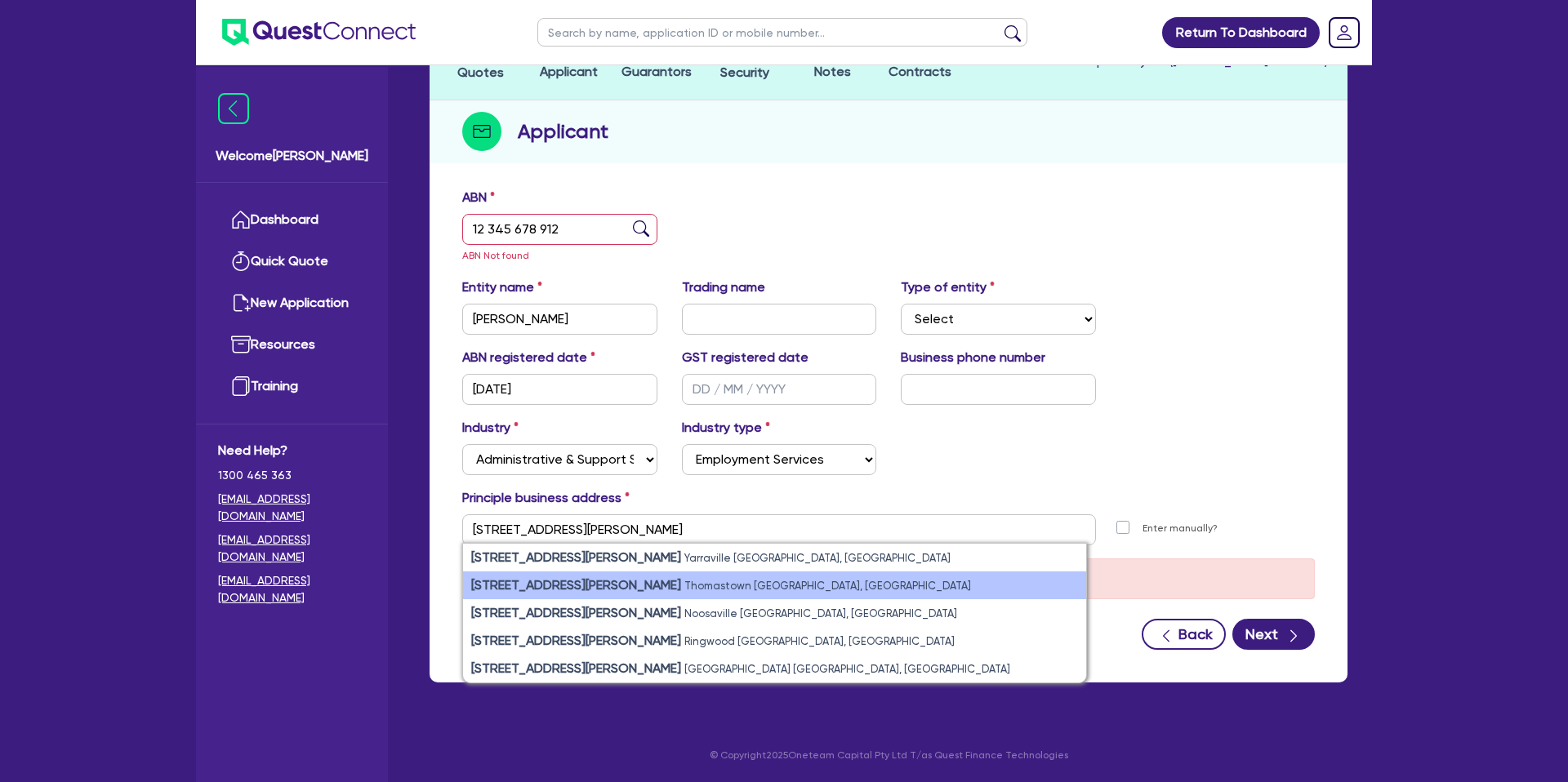
click at [575, 593] on li "21 Thomas Street Thomastown VIC, Australia" at bounding box center [775, 586] width 623 height 28
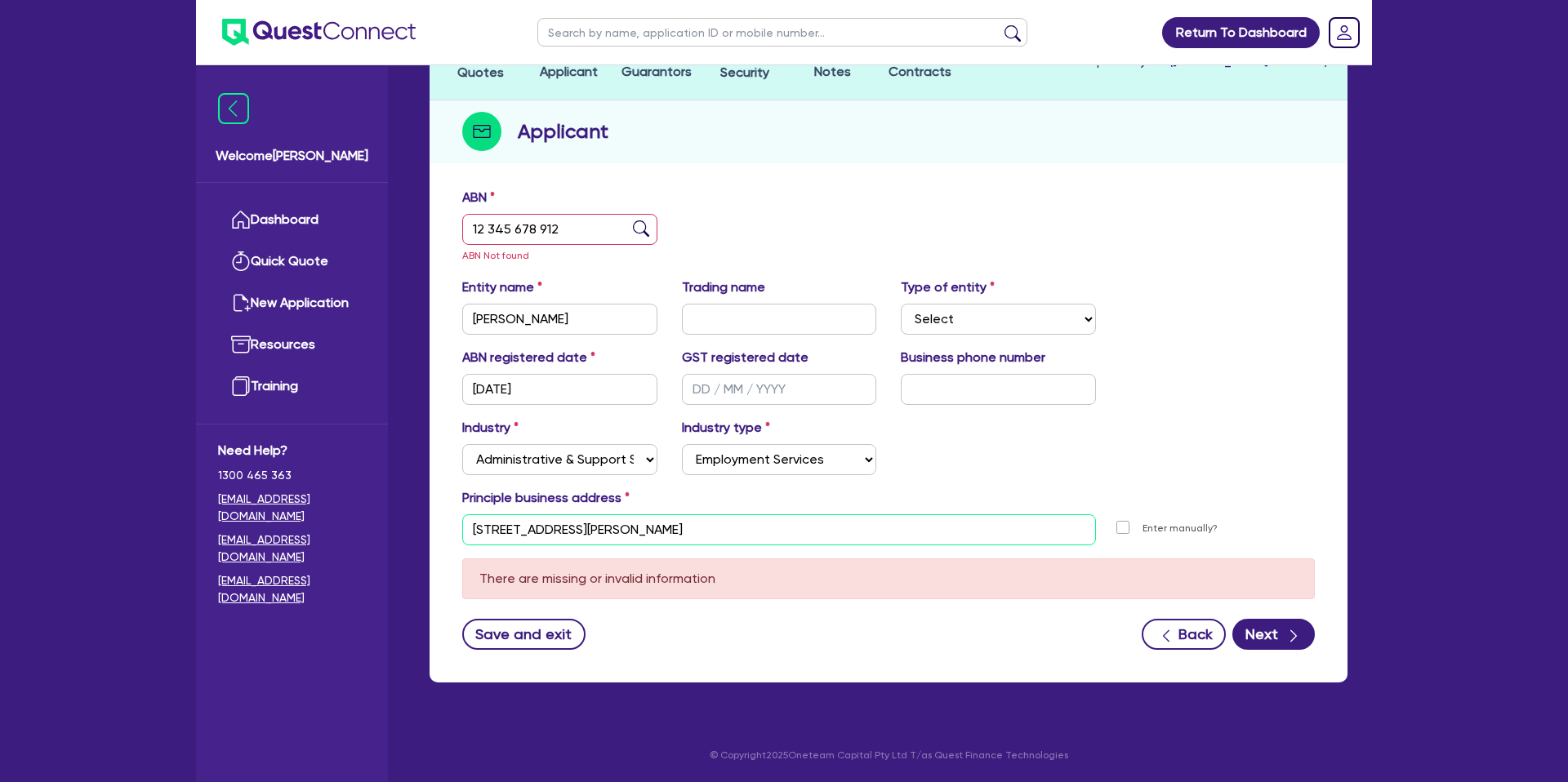
click at [708, 519] on input "21 Thomas St Thomastown VIC 3074" at bounding box center [779, 531] width 634 height 31
click at [706, 527] on input "21 Thomas St Thomastown VIC 3074" at bounding box center [779, 531] width 634 height 31
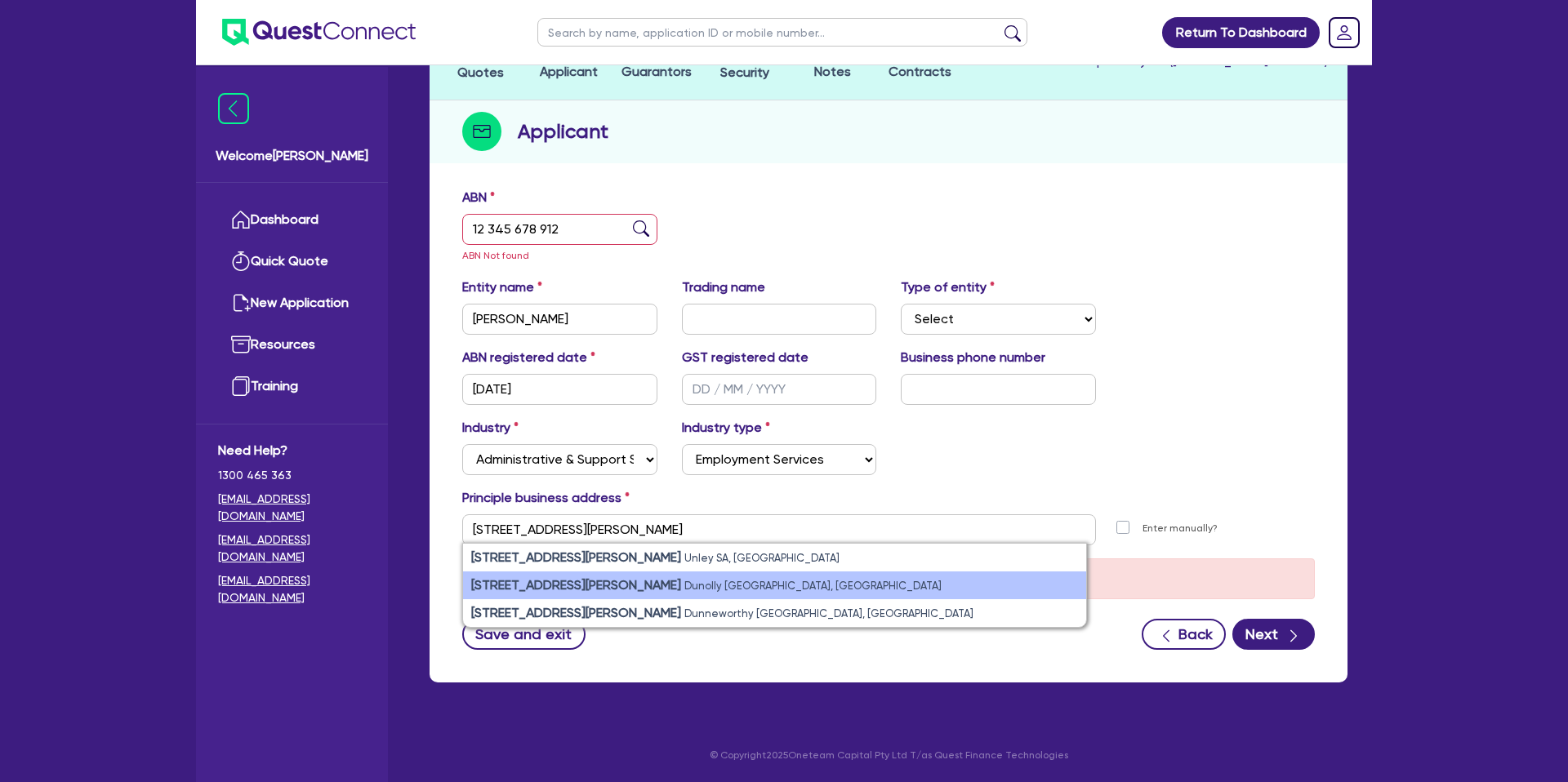
click at [685, 584] on small "Dunolly VIC, Australia" at bounding box center [813, 585] width 257 height 12
type input "21 Thomas St Dunolly VIC 3472"
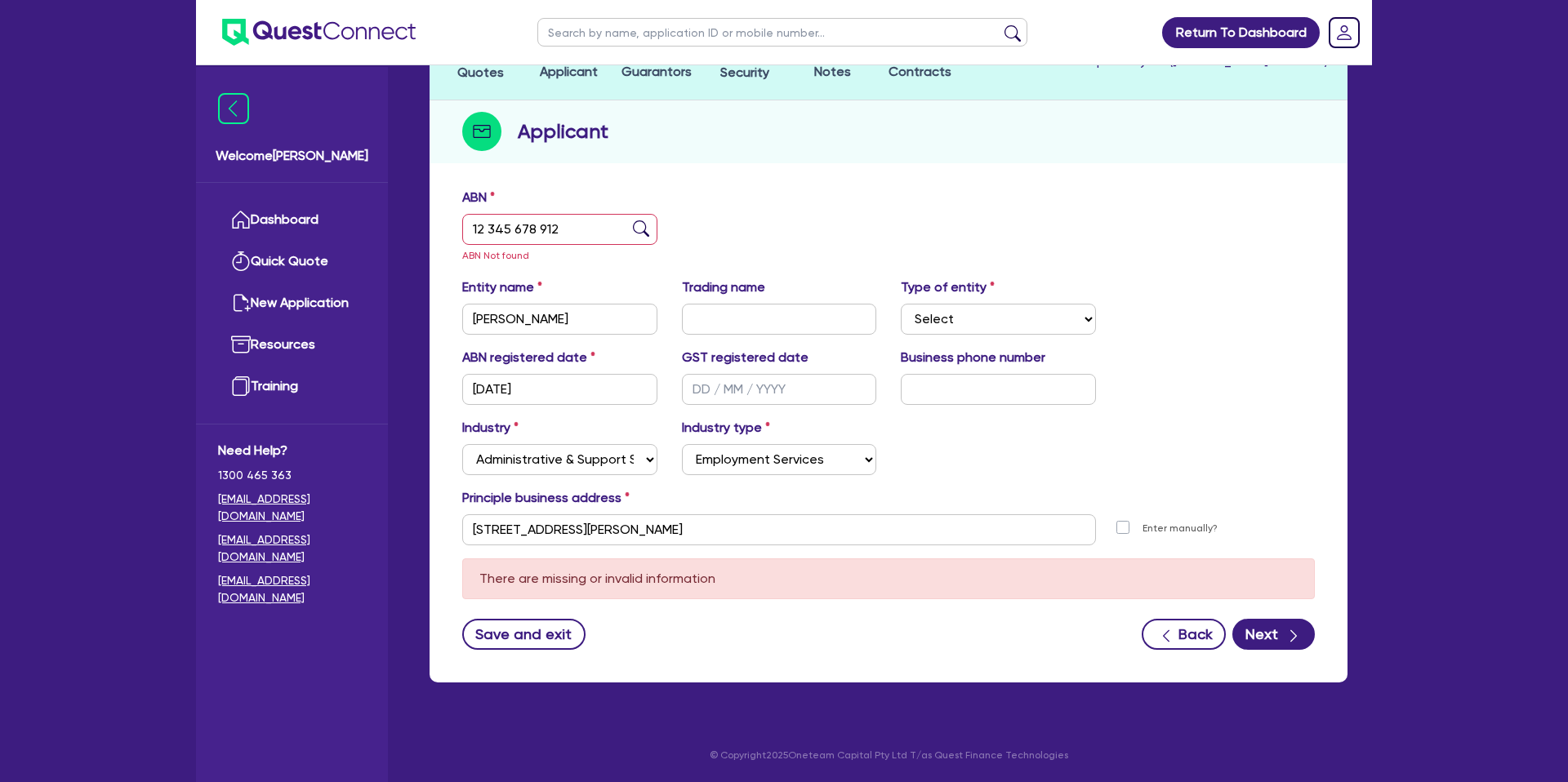
click at [1187, 450] on div "Industry Select Accomodation & Food Services Administrative & Support Services …" at bounding box center [888, 453] width 877 height 70
click at [1250, 639] on button "Next" at bounding box center [1274, 635] width 83 height 31
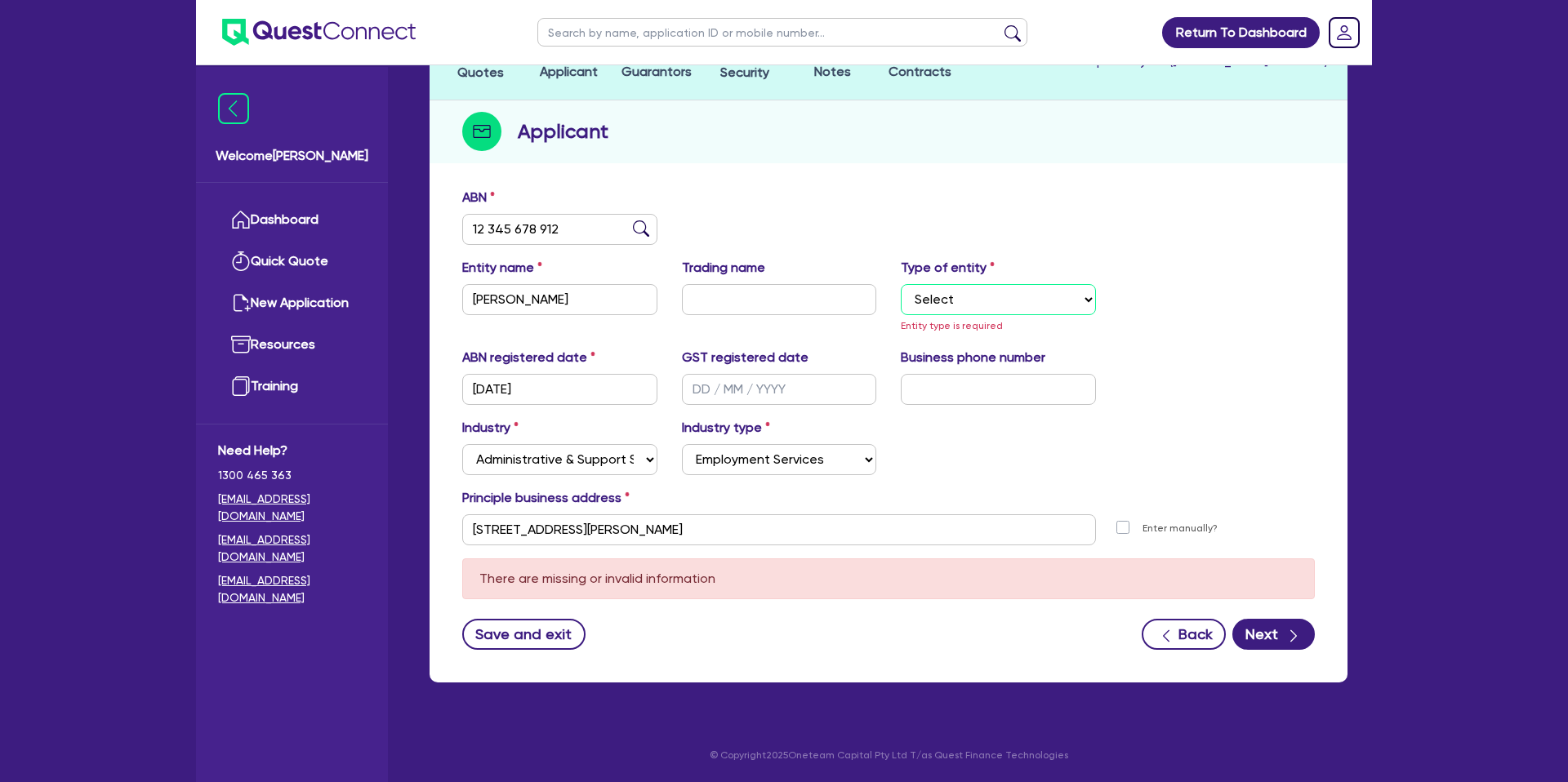
click at [956, 311] on select "Select Sole Trader Company Partnership Trust" at bounding box center [999, 300] width 195 height 31
select select "SOLE_TRADER"
click at [901, 315] on select "Select Sole Trader Company Partnership Trust" at bounding box center [999, 300] width 195 height 31
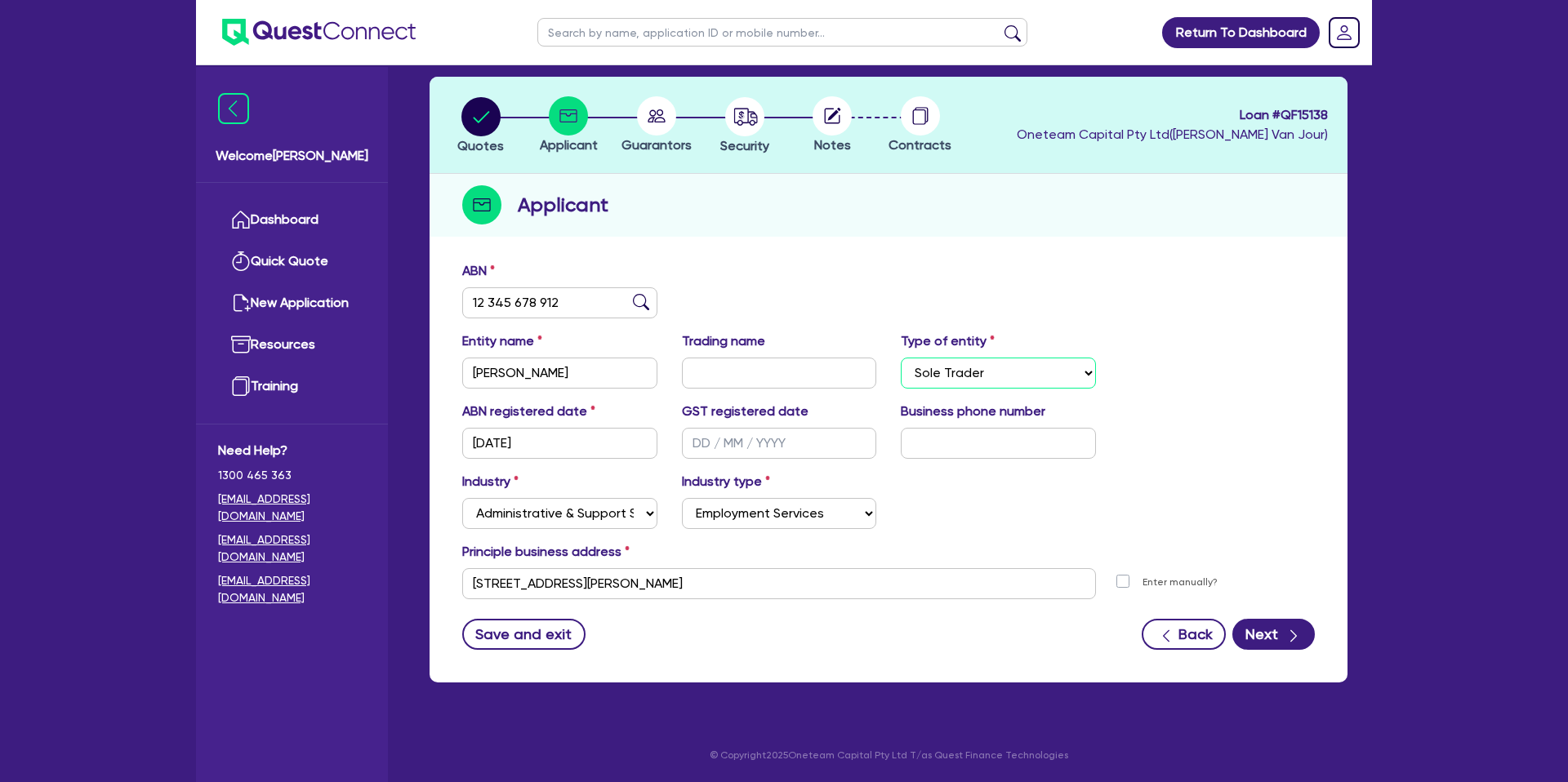
scroll to position [71, 0]
click at [1287, 624] on div "button" at bounding box center [1293, 634] width 17 height 20
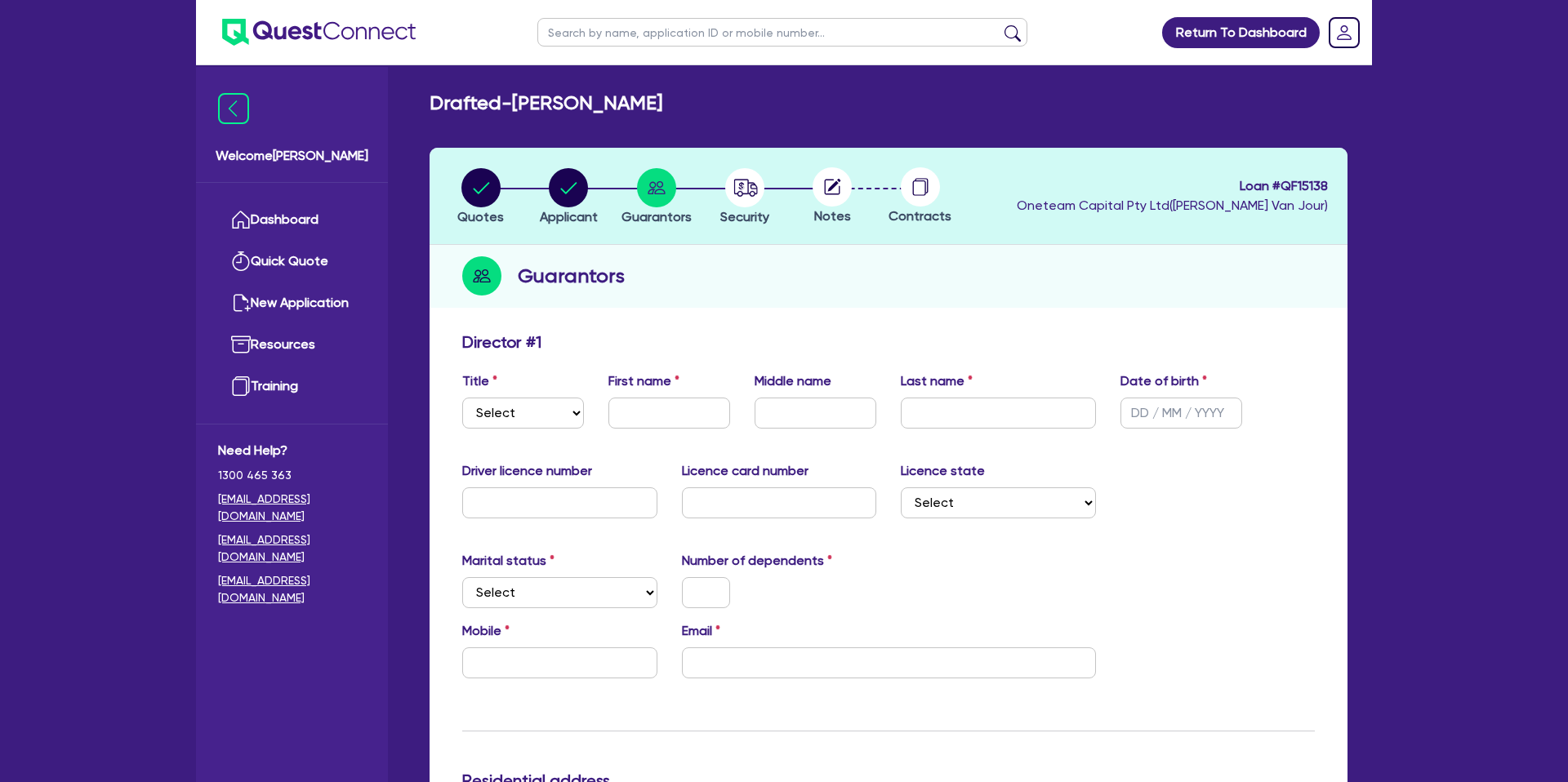
drag, startPoint x: 526, startPoint y: 395, endPoint x: 535, endPoint y: 392, distance: 9.5
click at [536, 392] on div "Title Select Mr Mrs Ms Miss Dr" at bounding box center [522, 400] width 146 height 57
click at [512, 414] on select "Select Mr Mrs Ms Miss Dr" at bounding box center [523, 414] width 122 height 31
select select "MR"
click at [462, 398] on select "Select Mr Mrs Ms Miss Dr" at bounding box center [523, 414] width 122 height 31
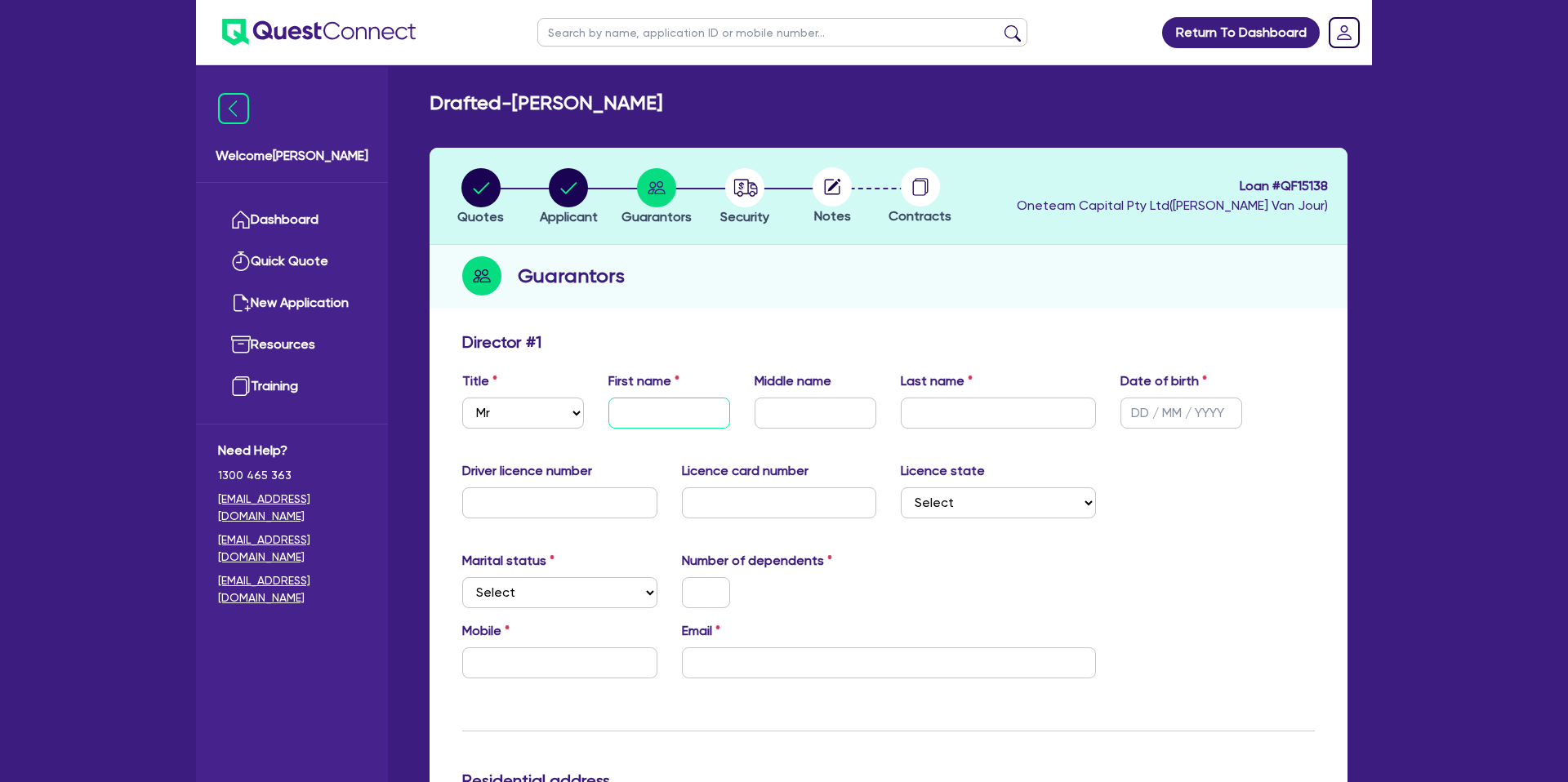
click at [687, 411] on input "text" at bounding box center [669, 414] width 122 height 31
type input "[PERSON_NAME]"
drag, startPoint x: 933, startPoint y: 414, endPoint x: 917, endPoint y: 399, distance: 21.9
click at [917, 399] on input "text" at bounding box center [999, 414] width 195 height 31
paste input "Leviston"
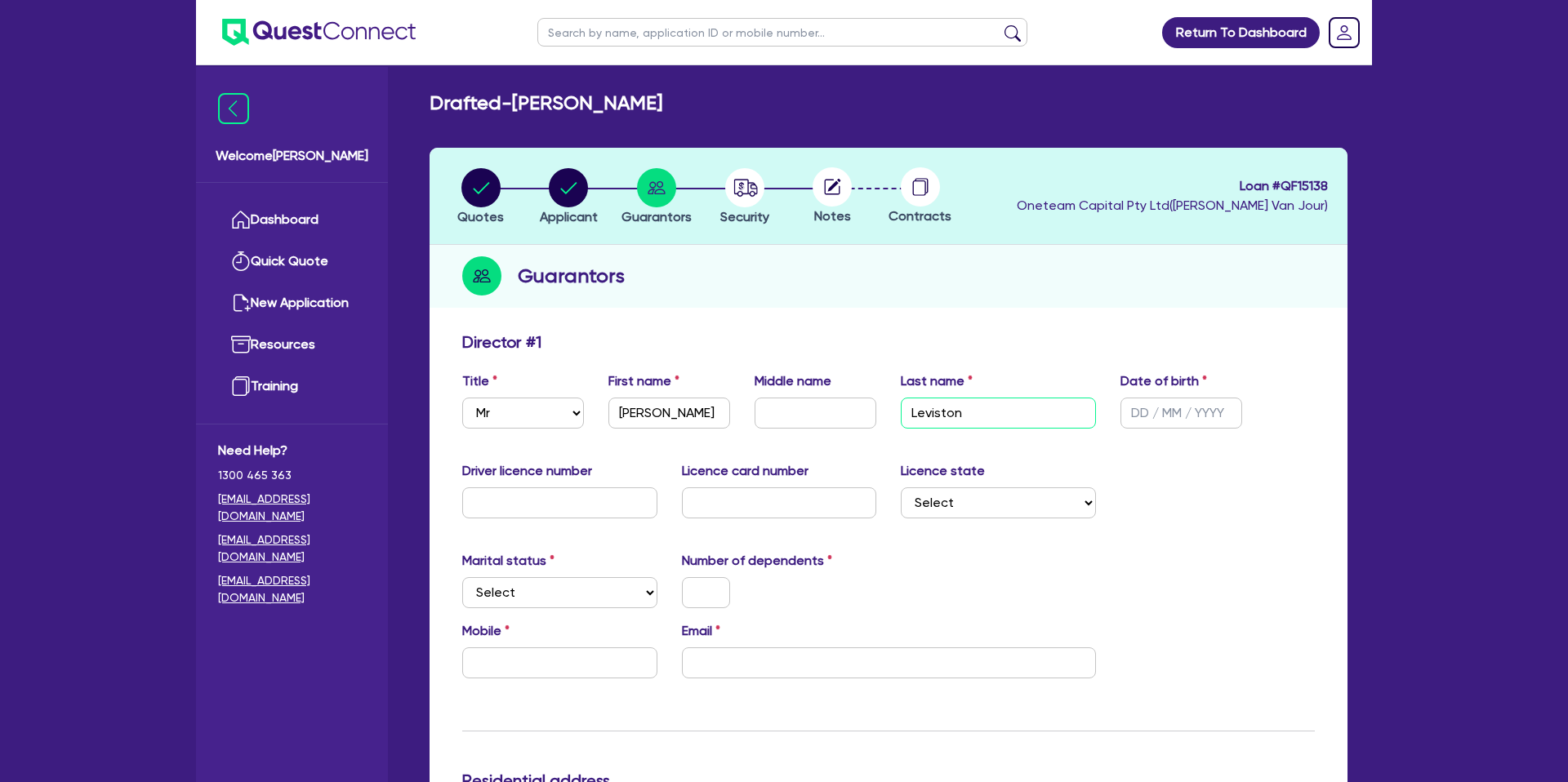
type input "Leviston"
click at [817, 406] on input "text" at bounding box center [815, 414] width 122 height 31
click at [1134, 414] on input "text" at bounding box center [1181, 414] width 122 height 31
click at [577, 183] on icon "button" at bounding box center [569, 188] width 17 height 11
select select "SOLE_TRADER"
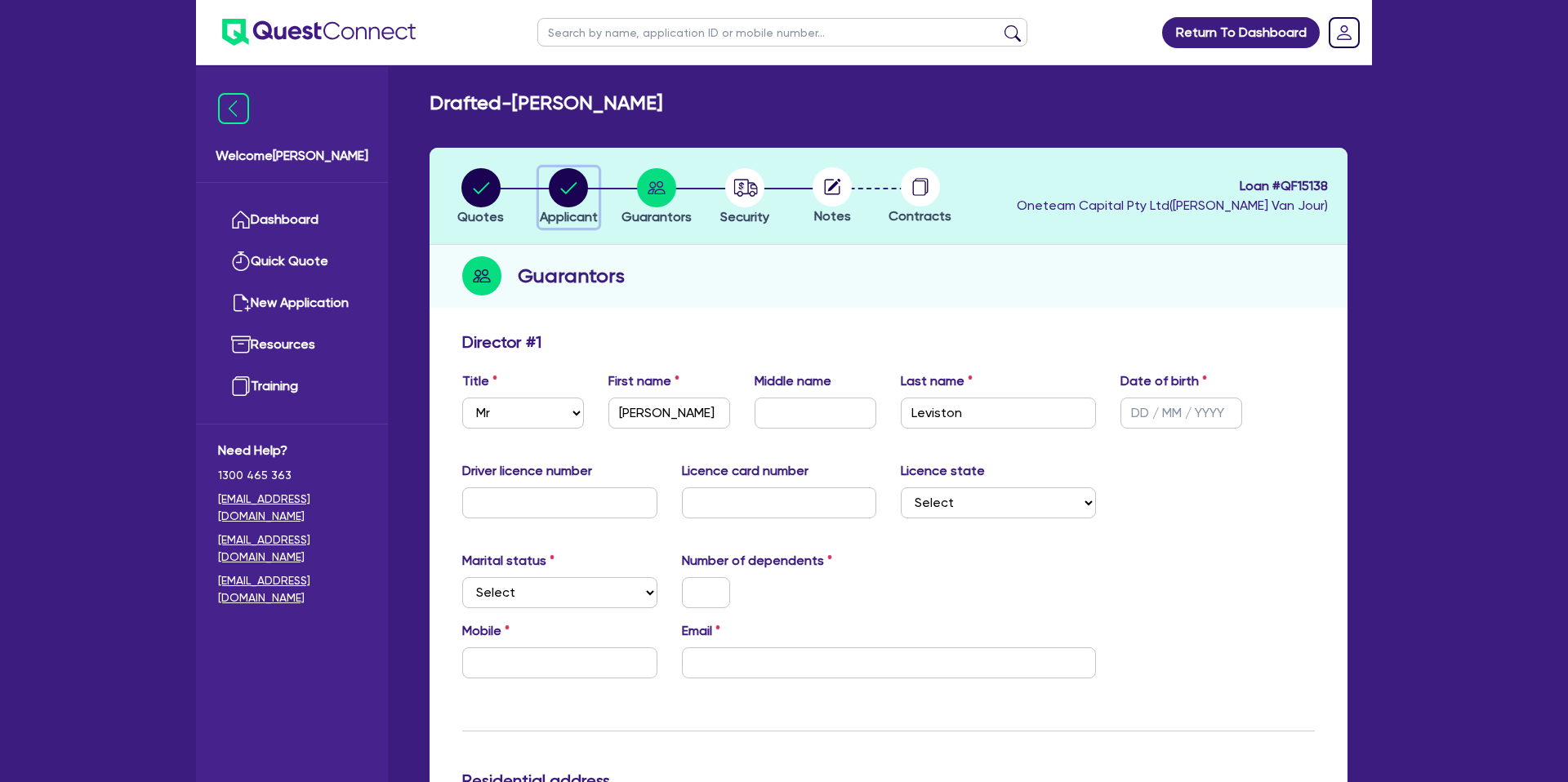
select select "ADMINISTRATIVE_SUPPORT"
select select "EMPLOYMENT"
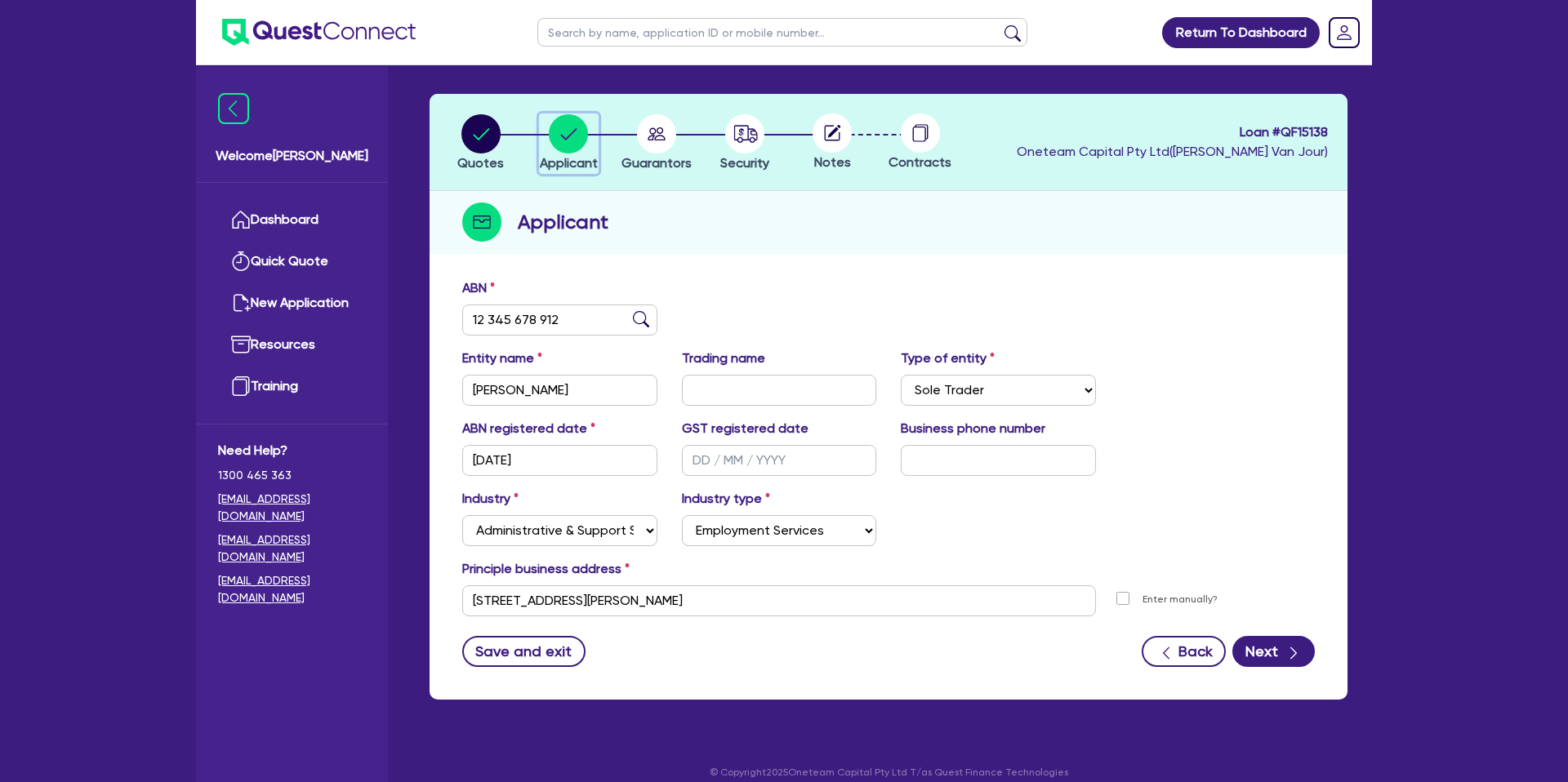
scroll to position [71, 0]
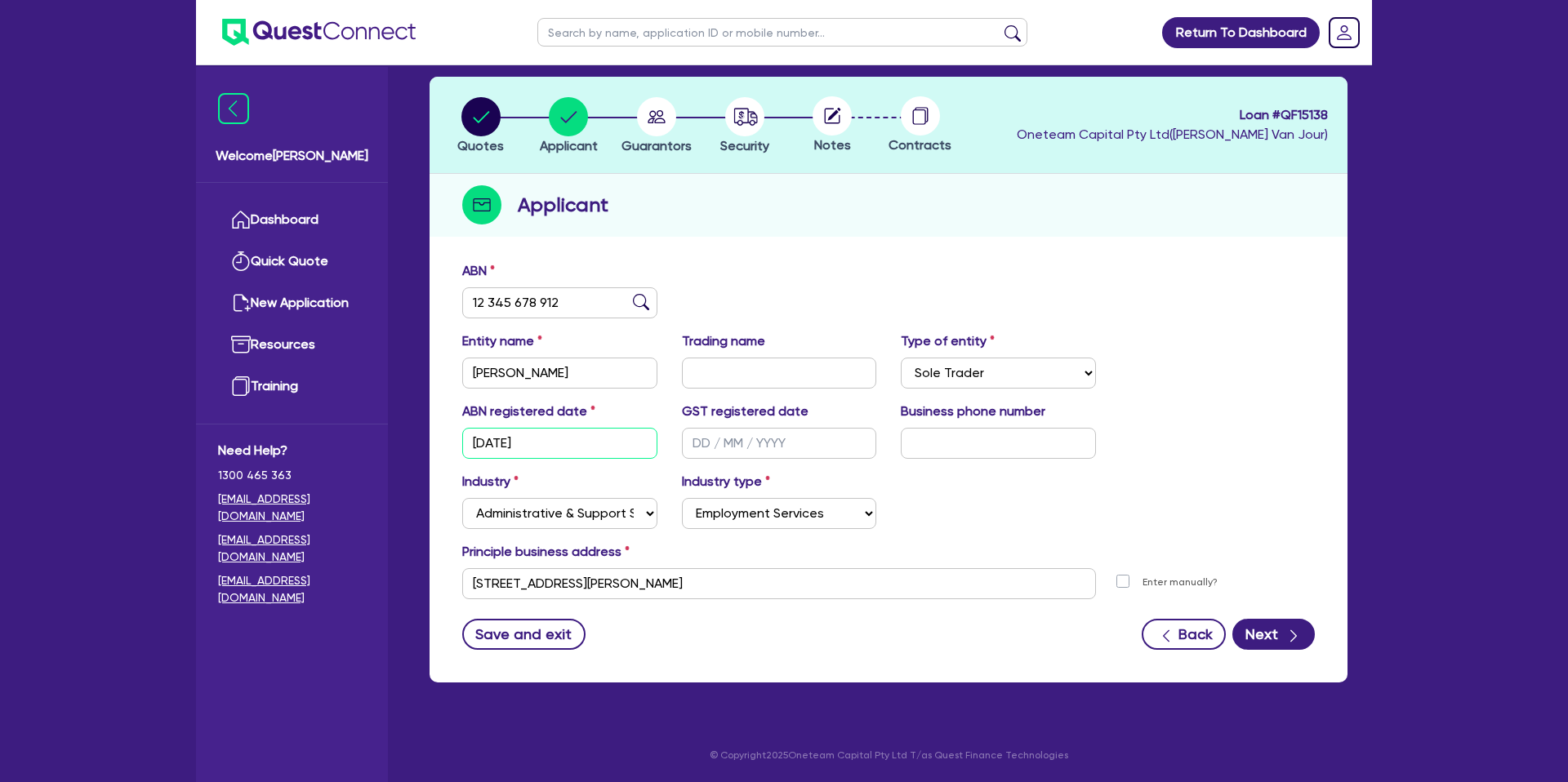
click at [497, 447] on input "25/06/1963" at bounding box center [560, 444] width 195 height 31
click at [651, 122] on circle "button" at bounding box center [656, 116] width 40 height 40
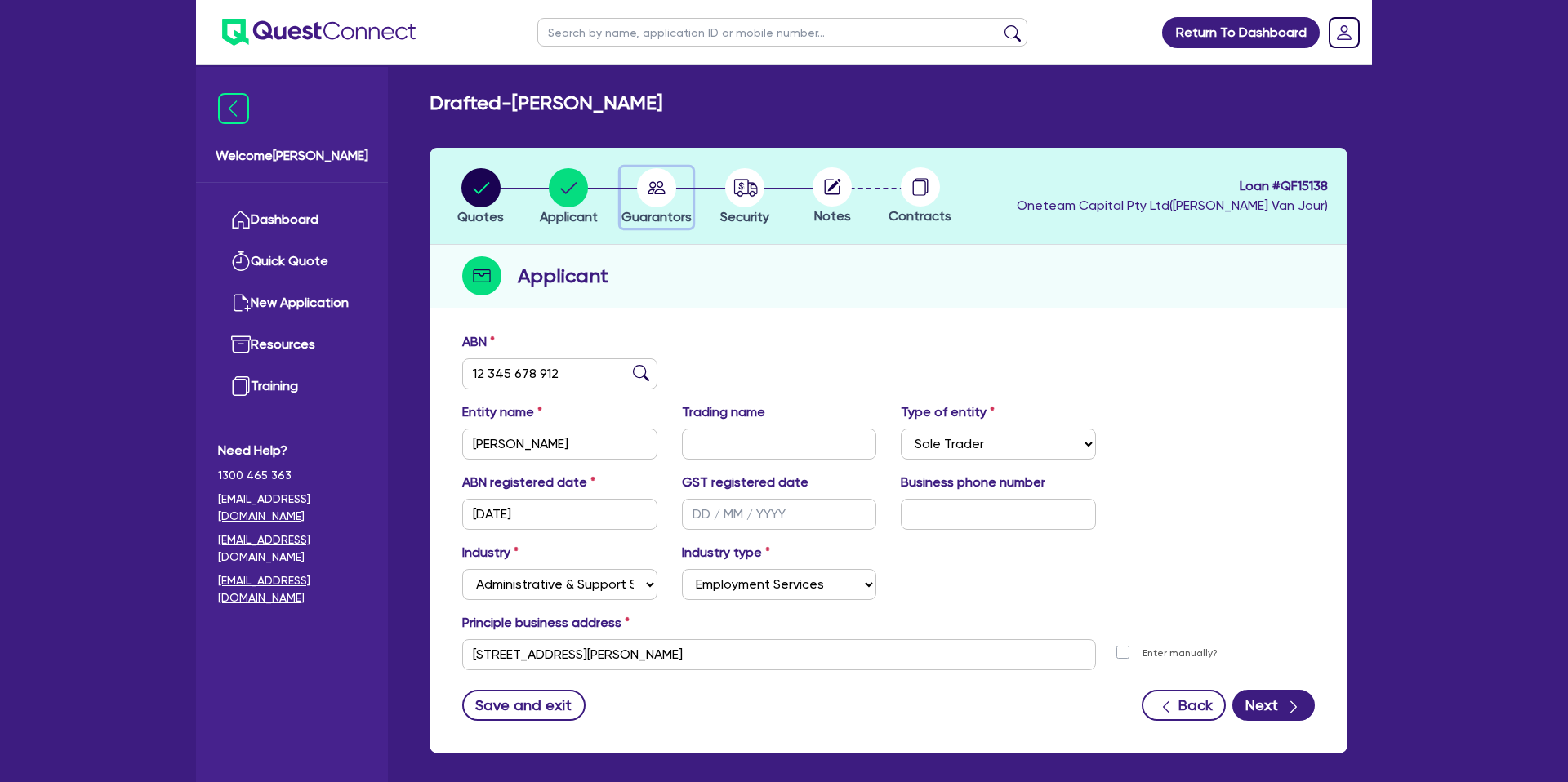
select select "MR"
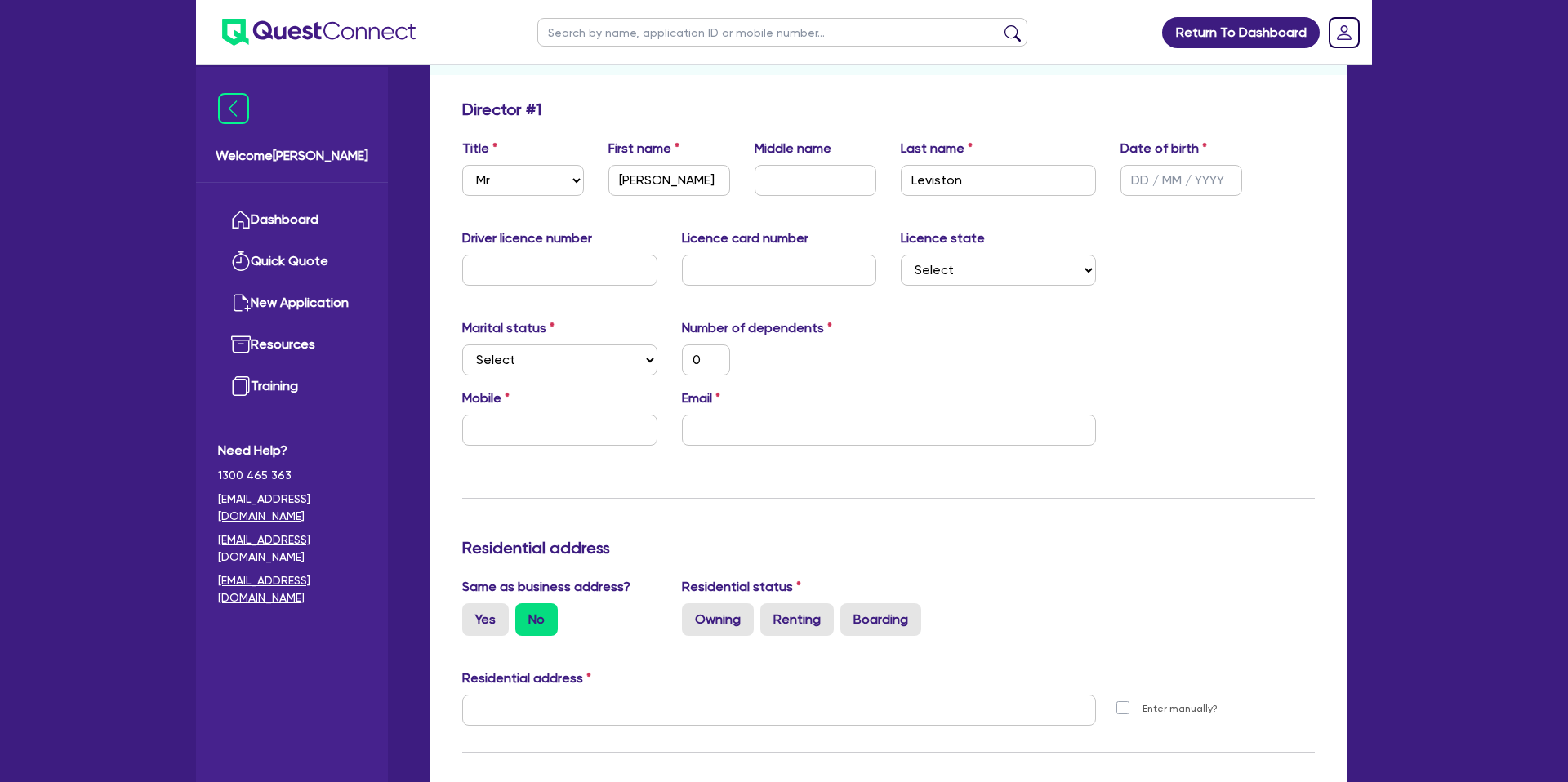
scroll to position [235, 0]
click at [1148, 189] on input "text" at bounding box center [1181, 178] width 122 height 31
paste input "25/06/1963"
type input "25/06/1963"
type input "0"
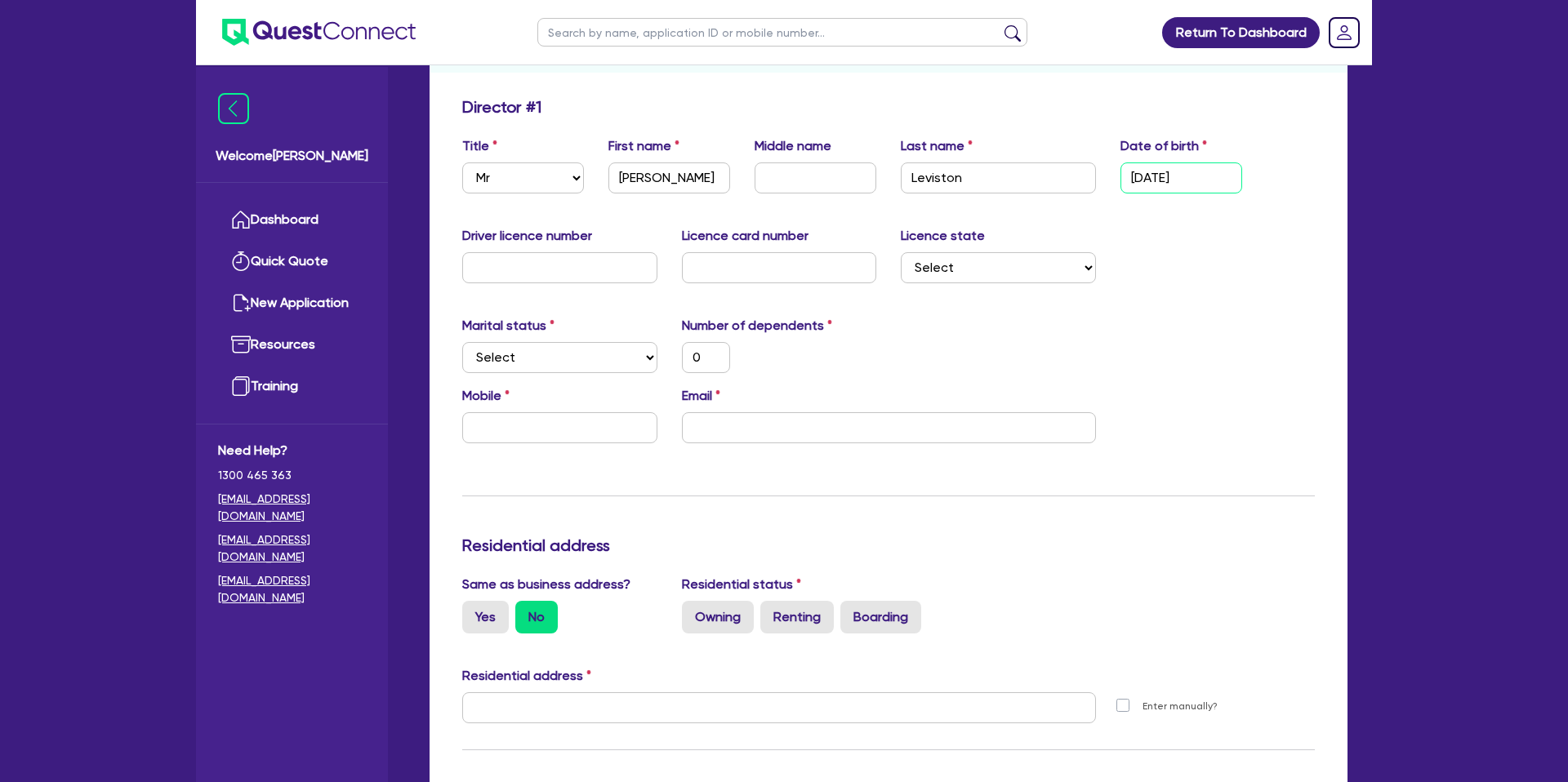
type input "25/06/1963"
drag, startPoint x: 1189, startPoint y: 272, endPoint x: 1137, endPoint y: 263, distance: 52.8
click at [1167, 265] on div "Driver licence number Licence card number Licence state Select NSW VIC QLD TAS …" at bounding box center [888, 262] width 877 height 70
click at [519, 265] on input "text" at bounding box center [560, 268] width 195 height 31
click at [939, 270] on select "Select NSW VIC QLD TAS ACT SA NT WA" at bounding box center [999, 268] width 195 height 31
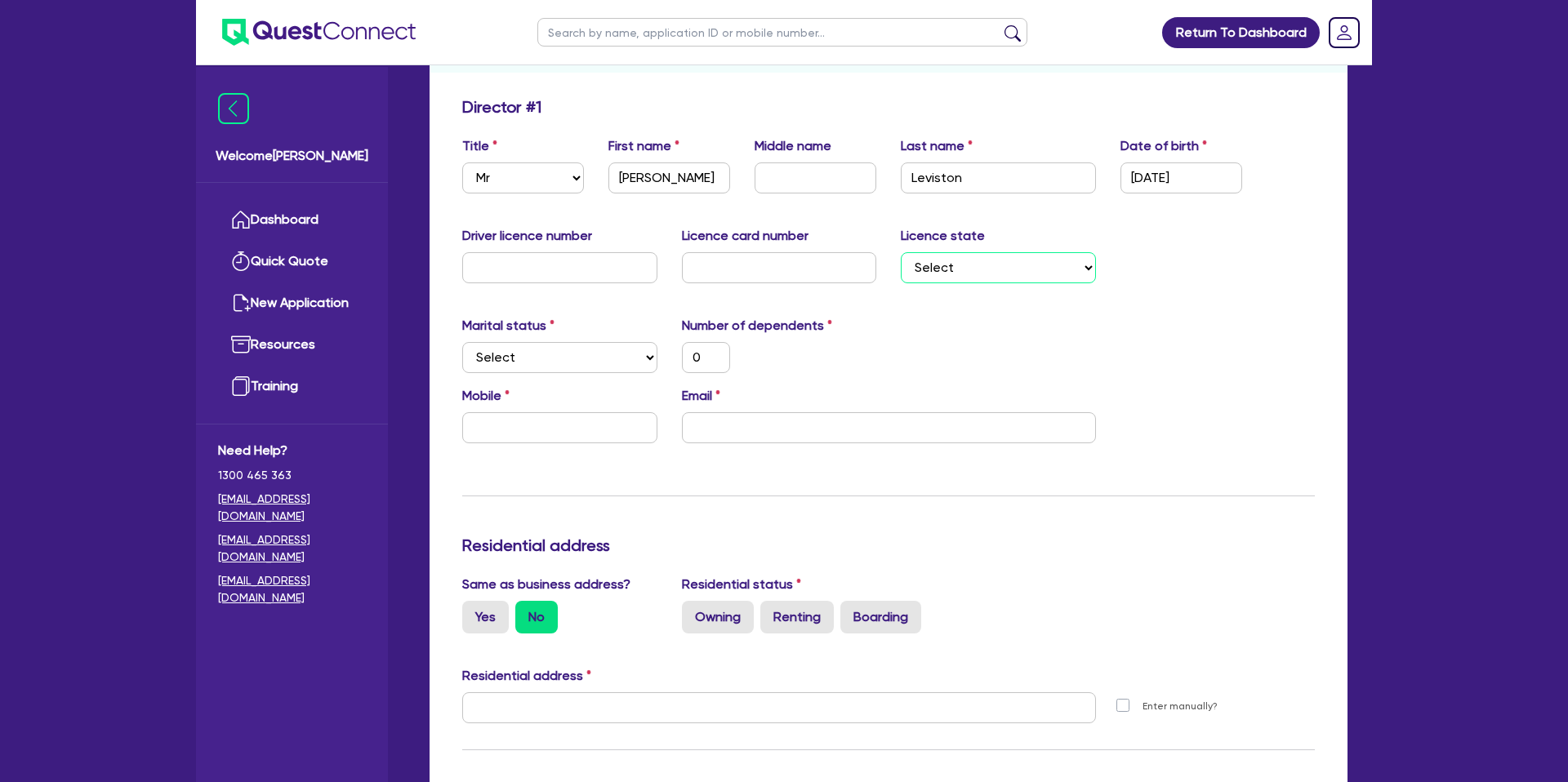
select select "QLD"
click at [901, 252] on select "Select NSW VIC QLD TAS ACT SA NT WA" at bounding box center [999, 268] width 195 height 31
type input "0"
drag, startPoint x: 965, startPoint y: 322, endPoint x: 929, endPoint y: 317, distance: 36.3
click at [965, 322] on div "Marital status Select Single Married De Facto / Partner Number of dependents 0" at bounding box center [888, 351] width 877 height 70
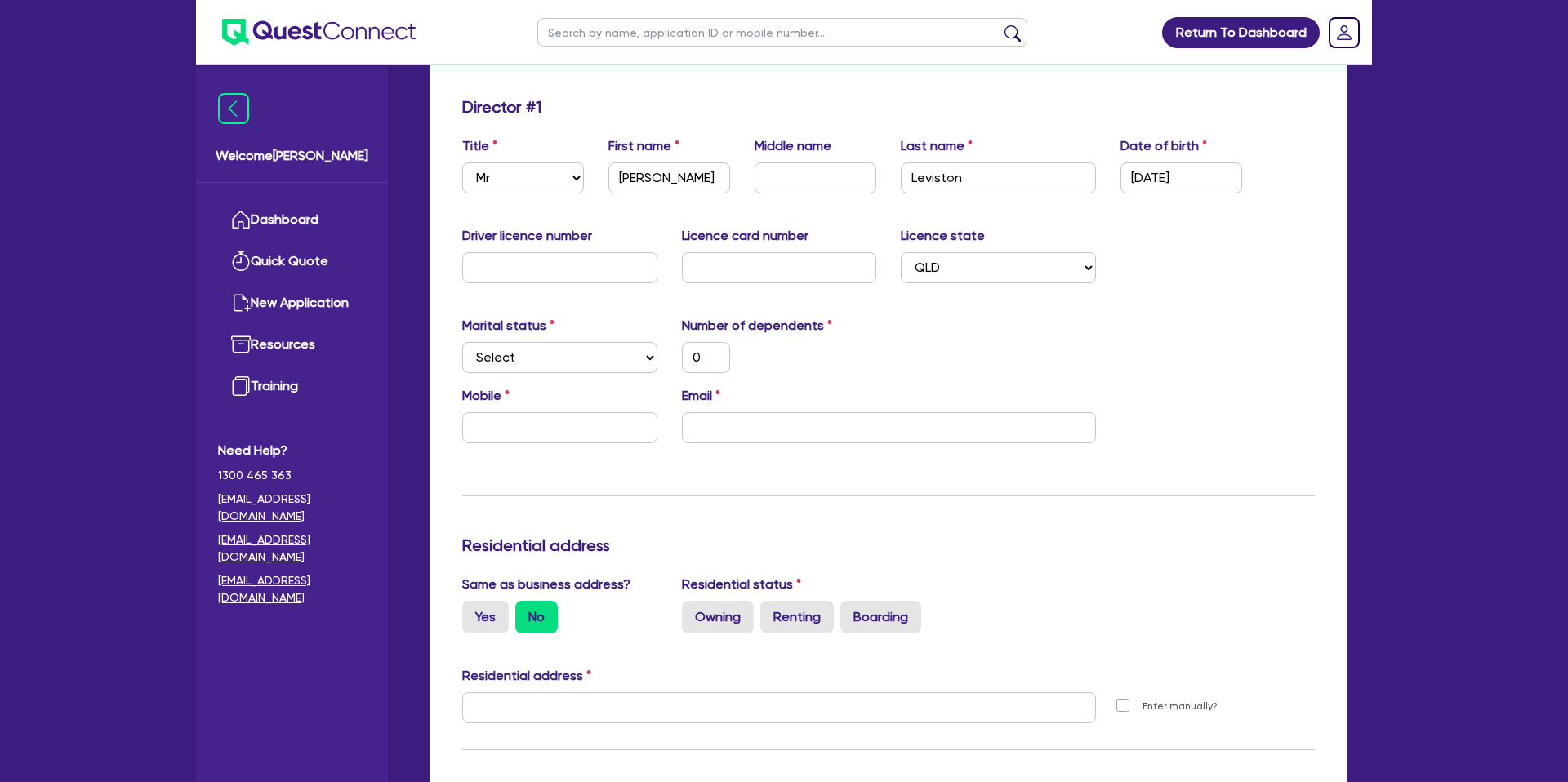
click at [836, 314] on div "Update residential status for Director #1 Boarding is only acceptable when the …" at bounding box center [889, 700] width 853 height 1208
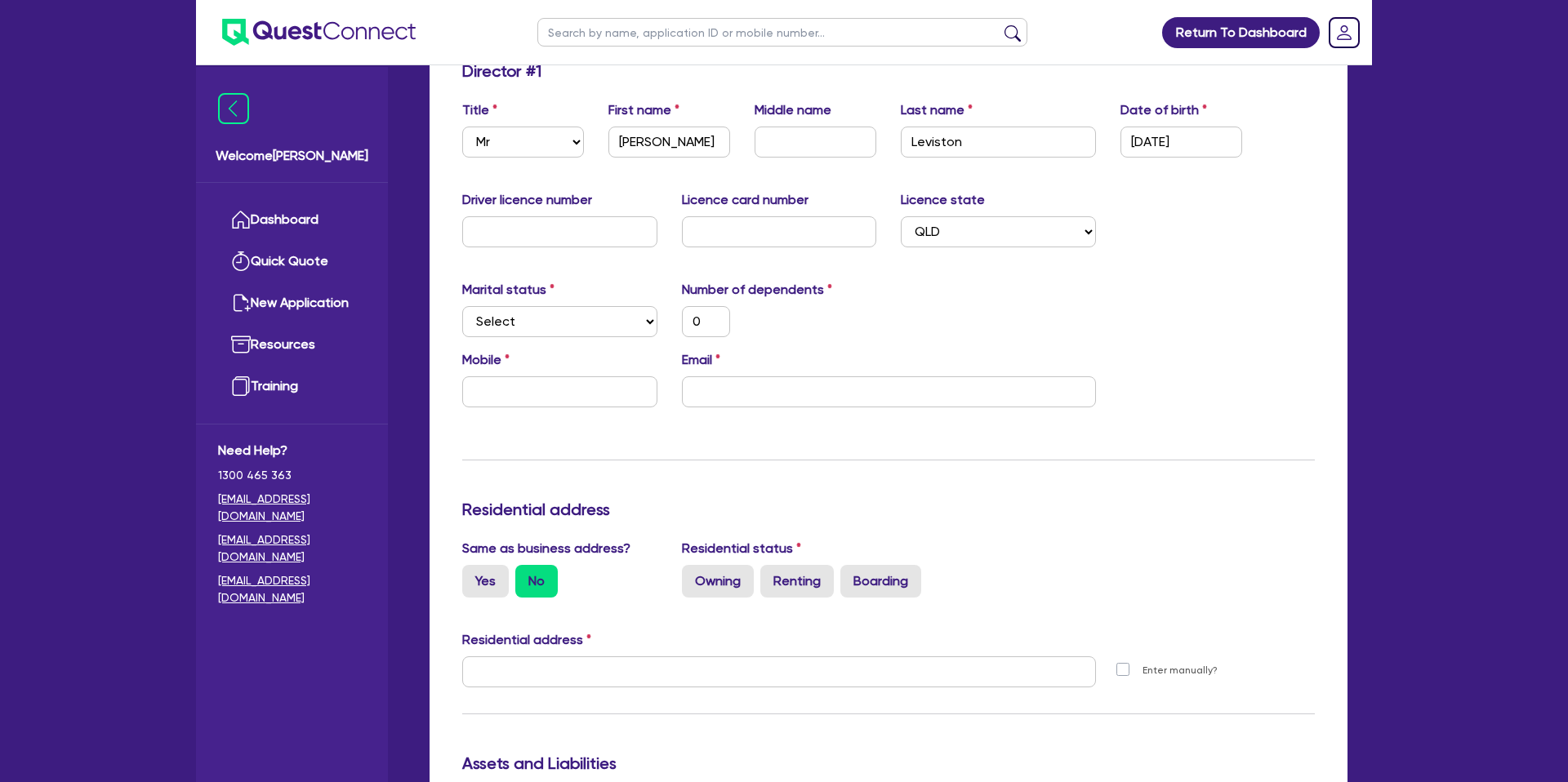
scroll to position [278, 0]
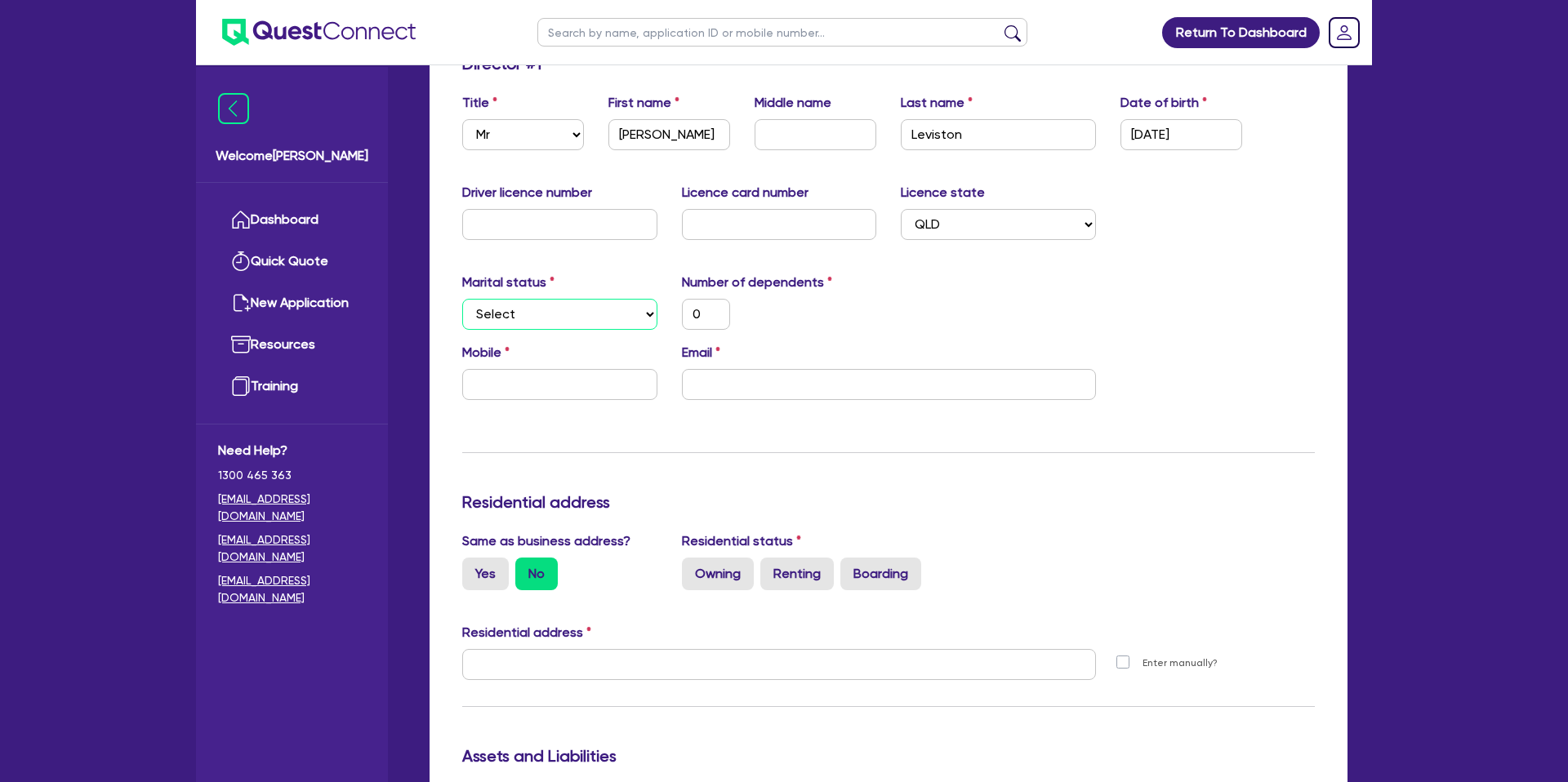
click at [524, 309] on select "Select Single Married De Facto / Partner" at bounding box center [560, 314] width 195 height 31
click at [511, 230] on input "text" at bounding box center [560, 225] width 195 height 31
click at [790, 130] on input "text" at bounding box center [815, 134] width 122 height 31
type input "R"
type input "0"
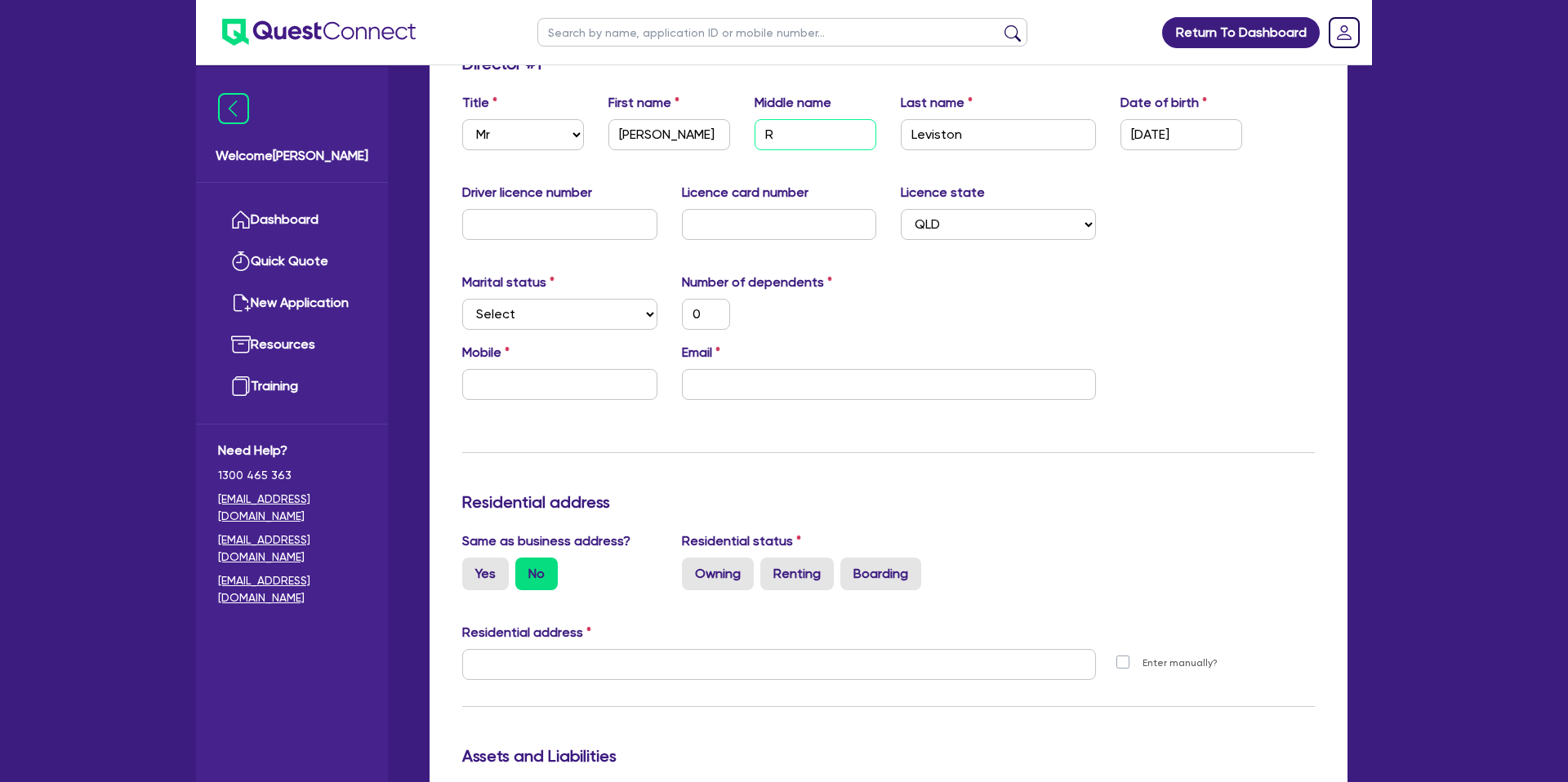
type input "Re"
type input "0"
type input "Ree"
type input "0"
type input "Reev"
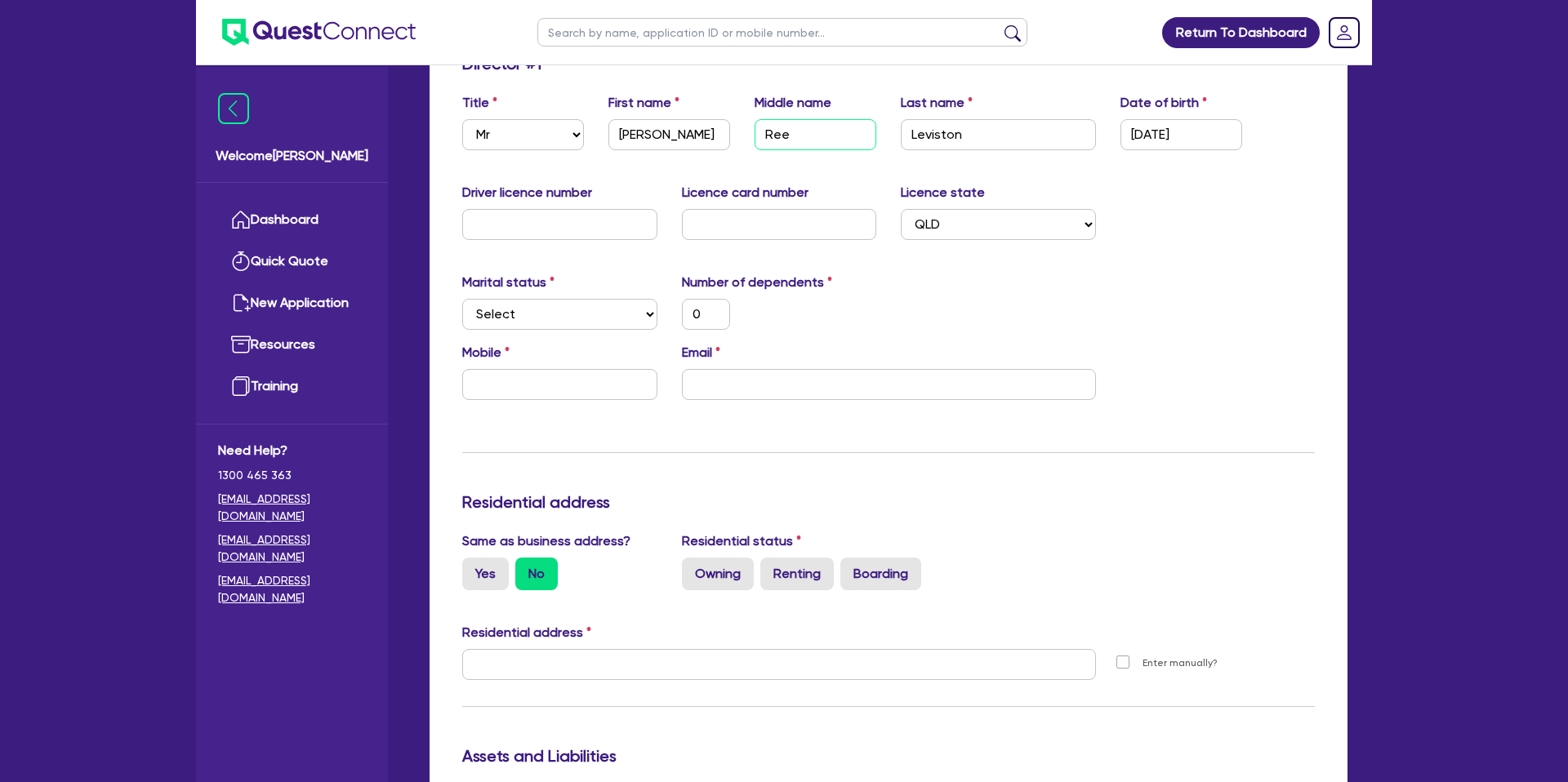
type input "0"
type input "Reeve"
type input "0"
type input "Reeve"
click at [954, 295] on div "Marital status Select Single Married De Facto / Partner Number of dependents 0" at bounding box center [888, 308] width 877 height 70
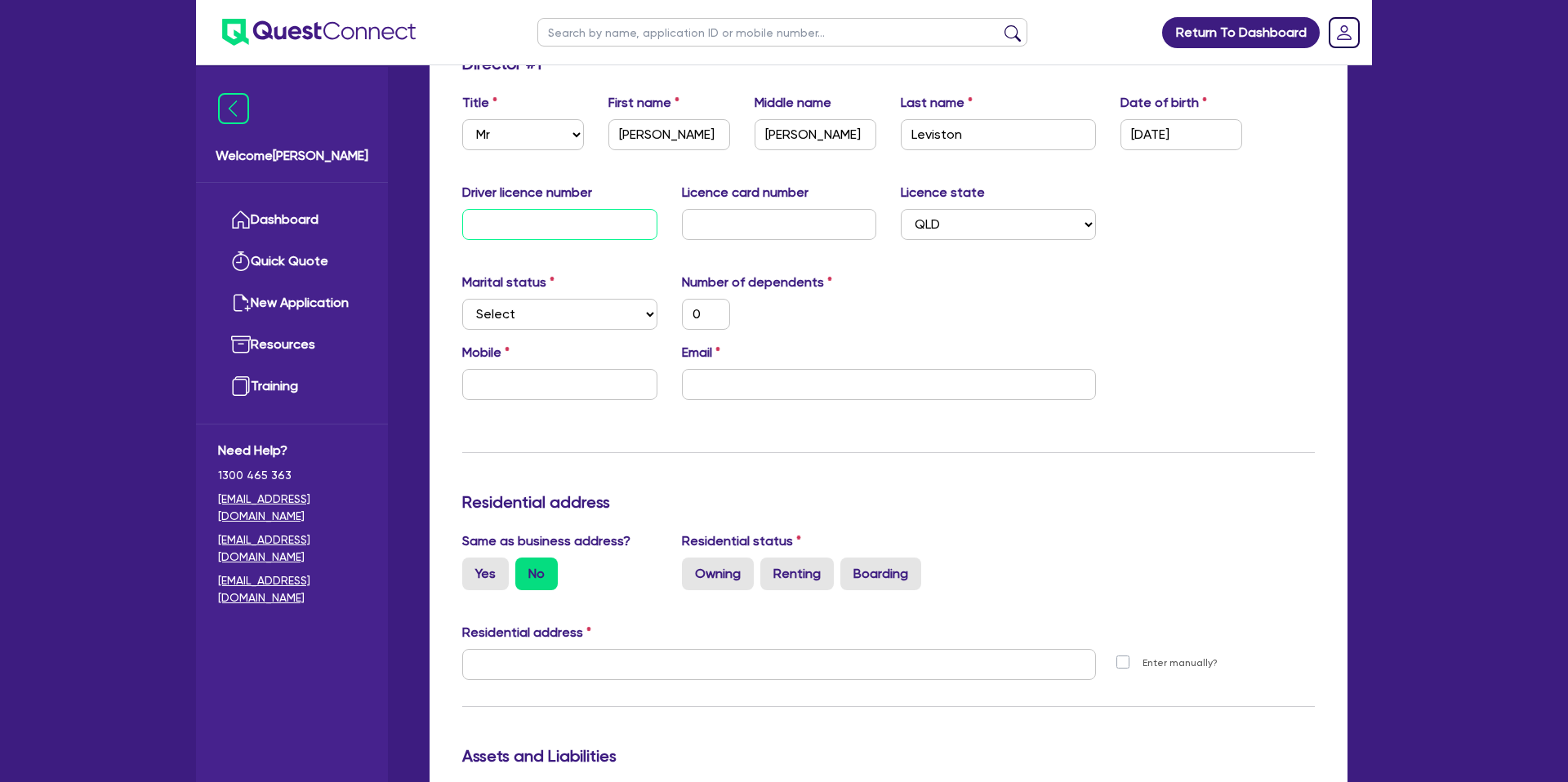
click at [579, 219] on input "text" at bounding box center [560, 225] width 195 height 31
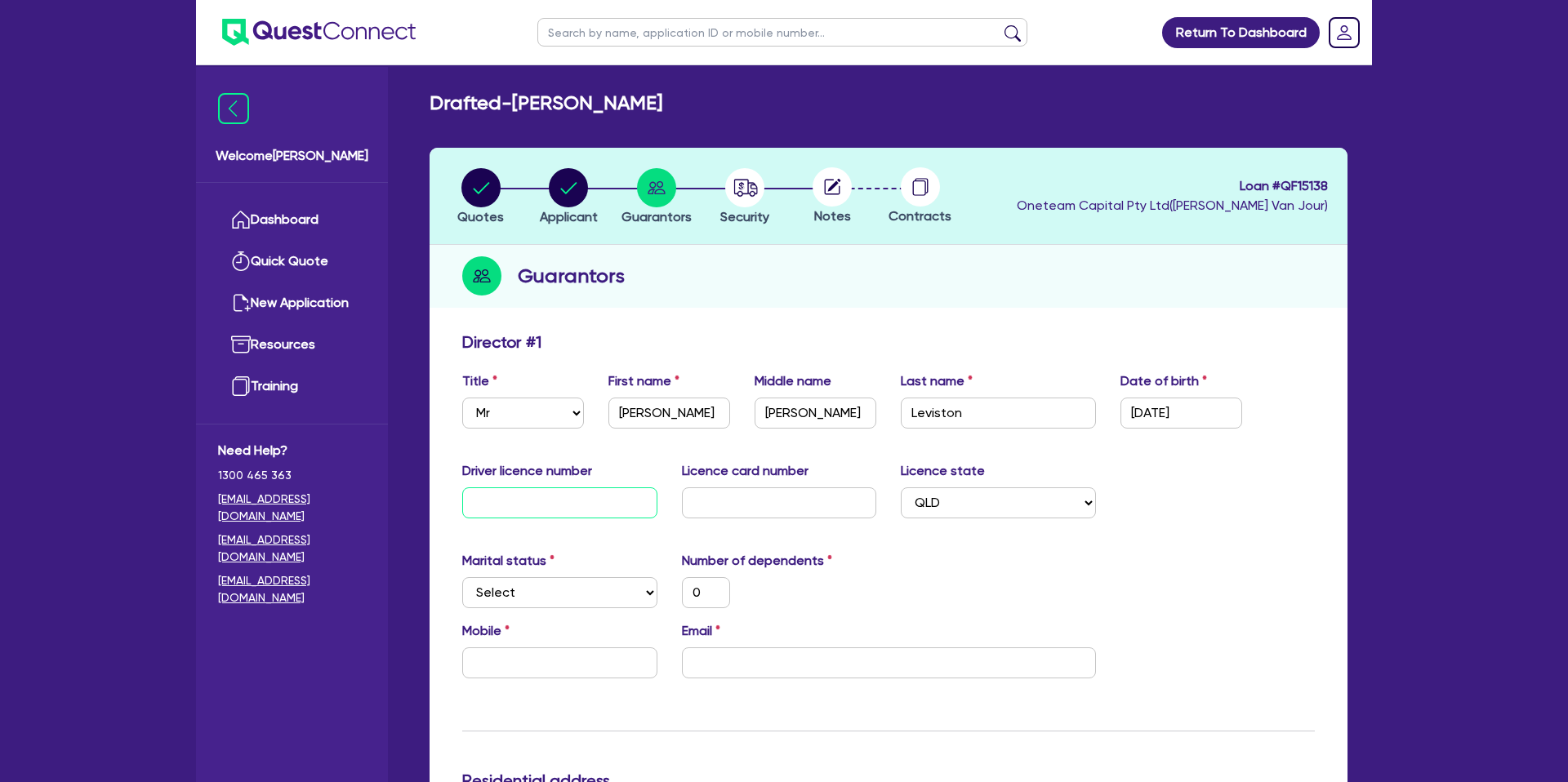
scroll to position [4, 0]
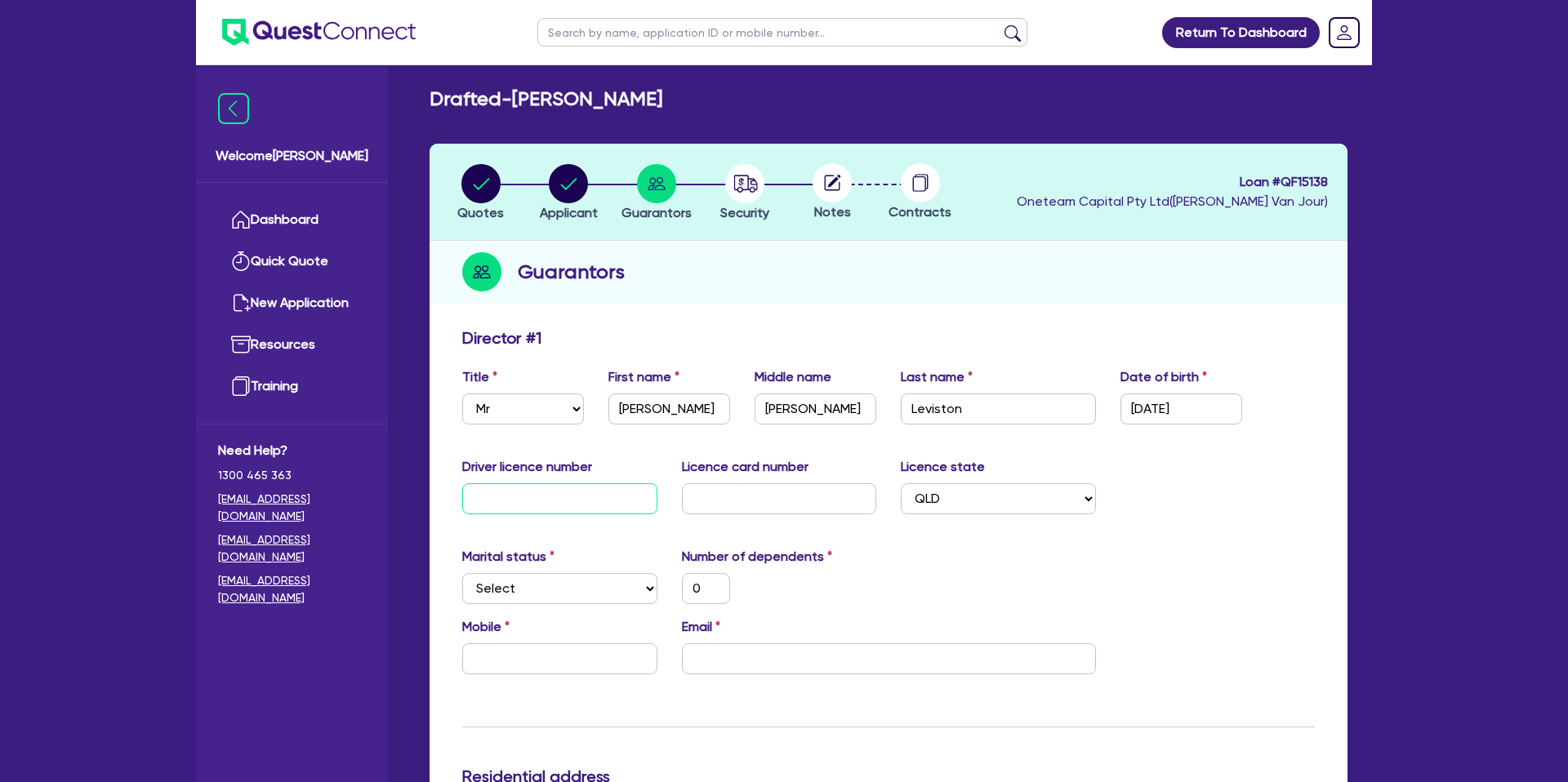
type input "0"
type input "03"
type input "0"
type input "033"
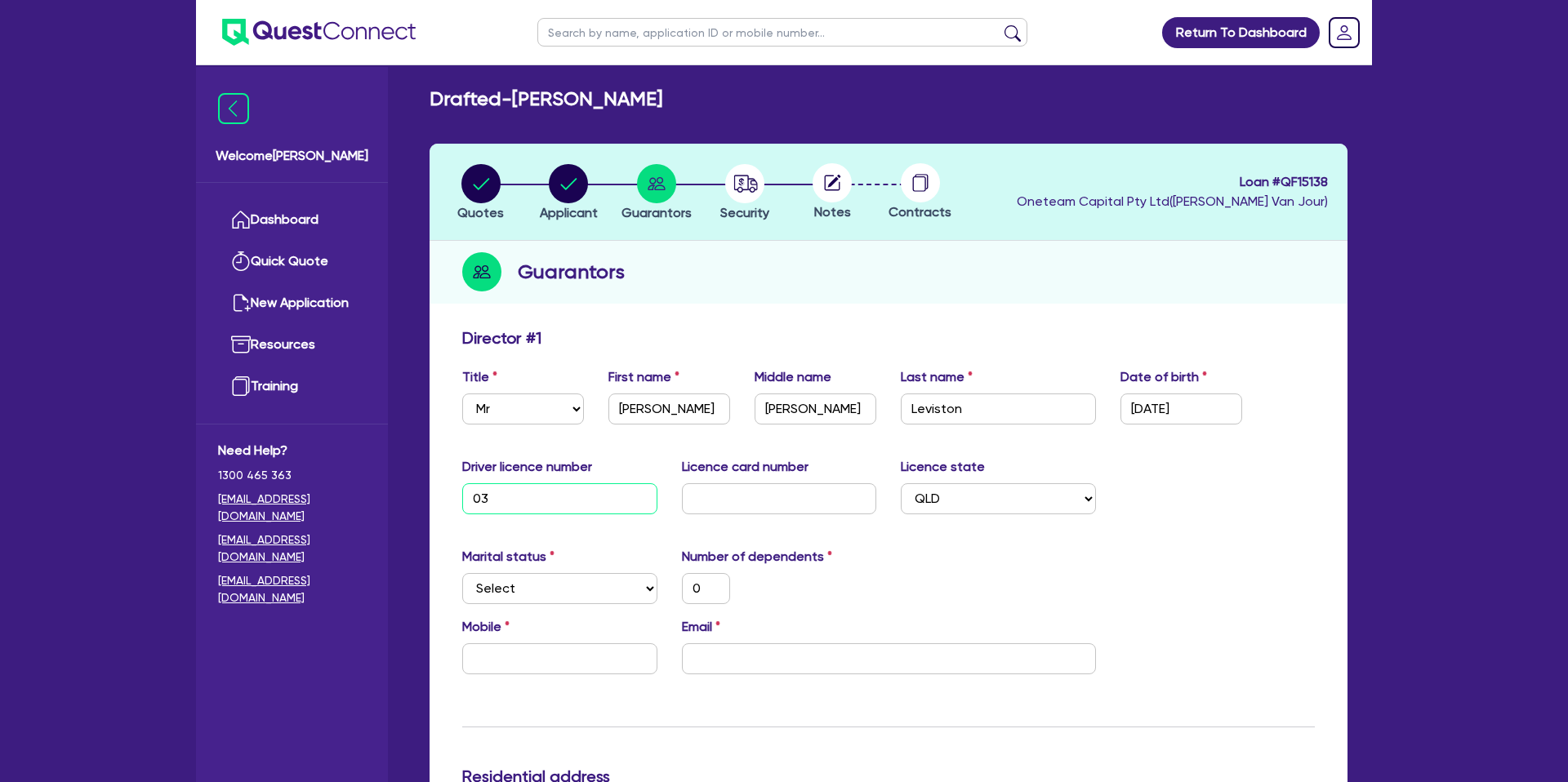
type input "0"
type input "0333"
type input "0"
type input "03330"
type input "0"
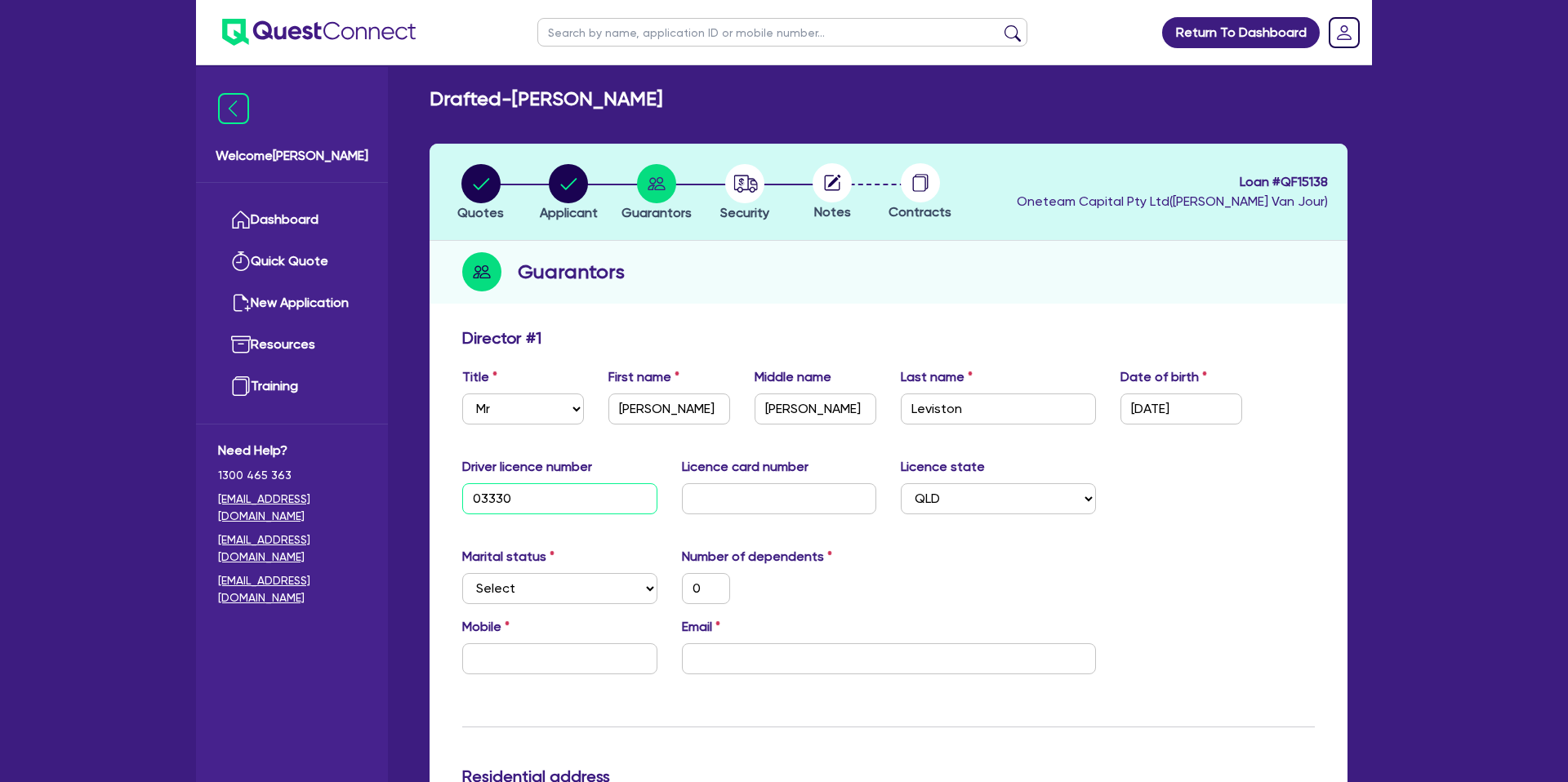
type input "033303"
type input "0"
type input "0333035"
type input "0"
type input "03330356"
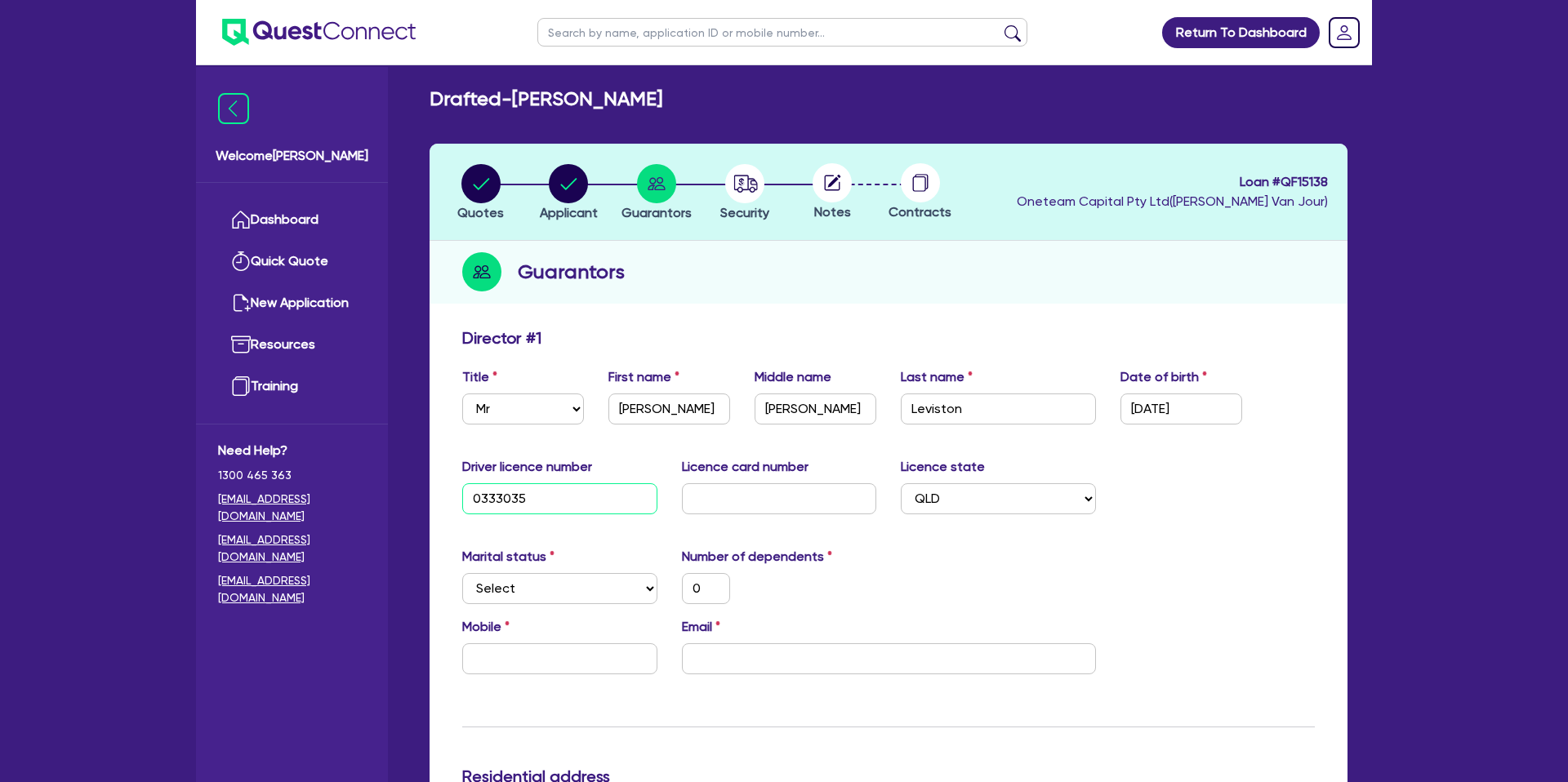
type input "0"
type input "033303567"
type input "0"
type input "033303567"
click at [740, 486] on input "text" at bounding box center [779, 499] width 195 height 31
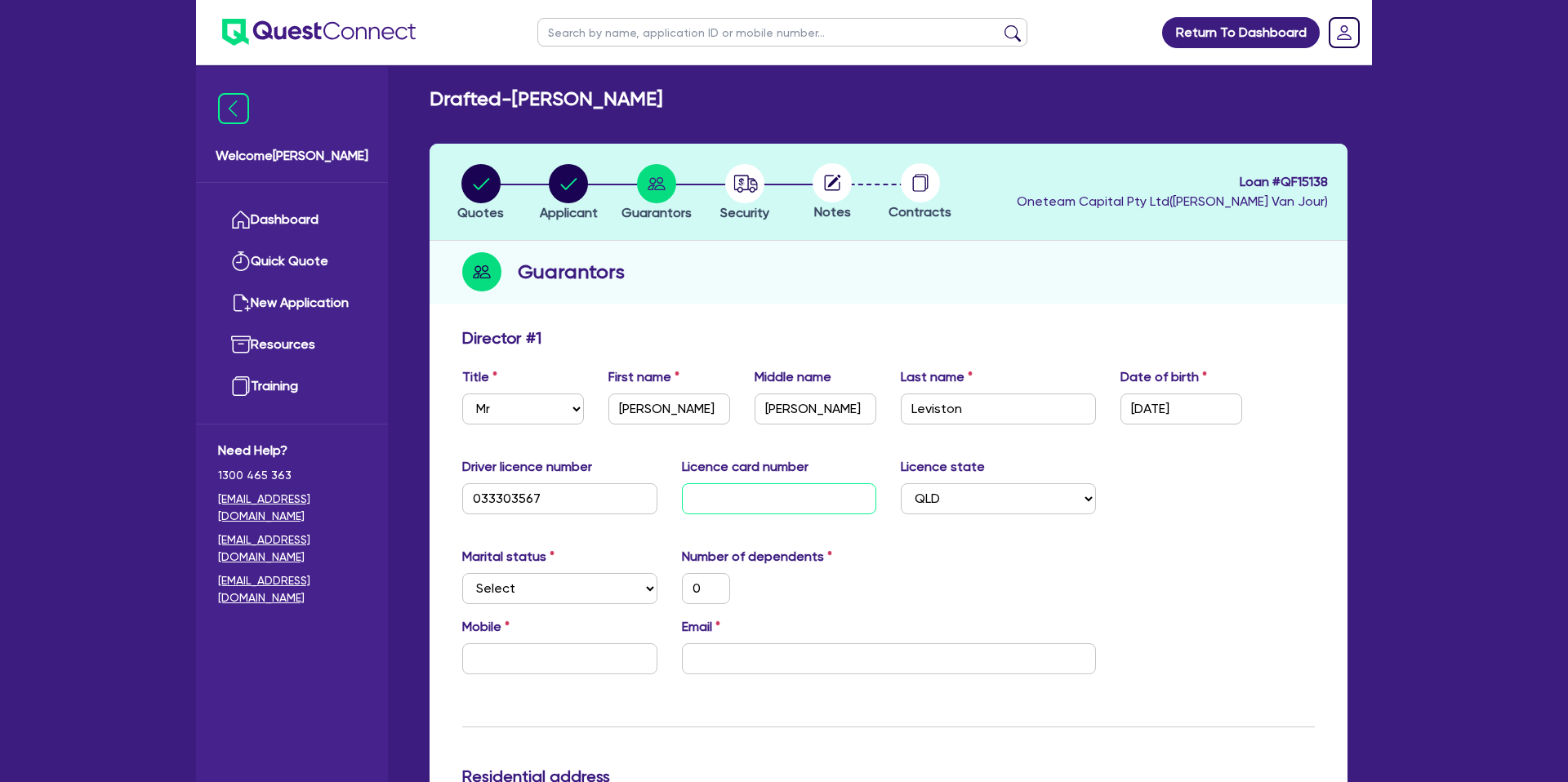
type input "9"
type input "0"
type input "92"
type input "0"
type input "926"
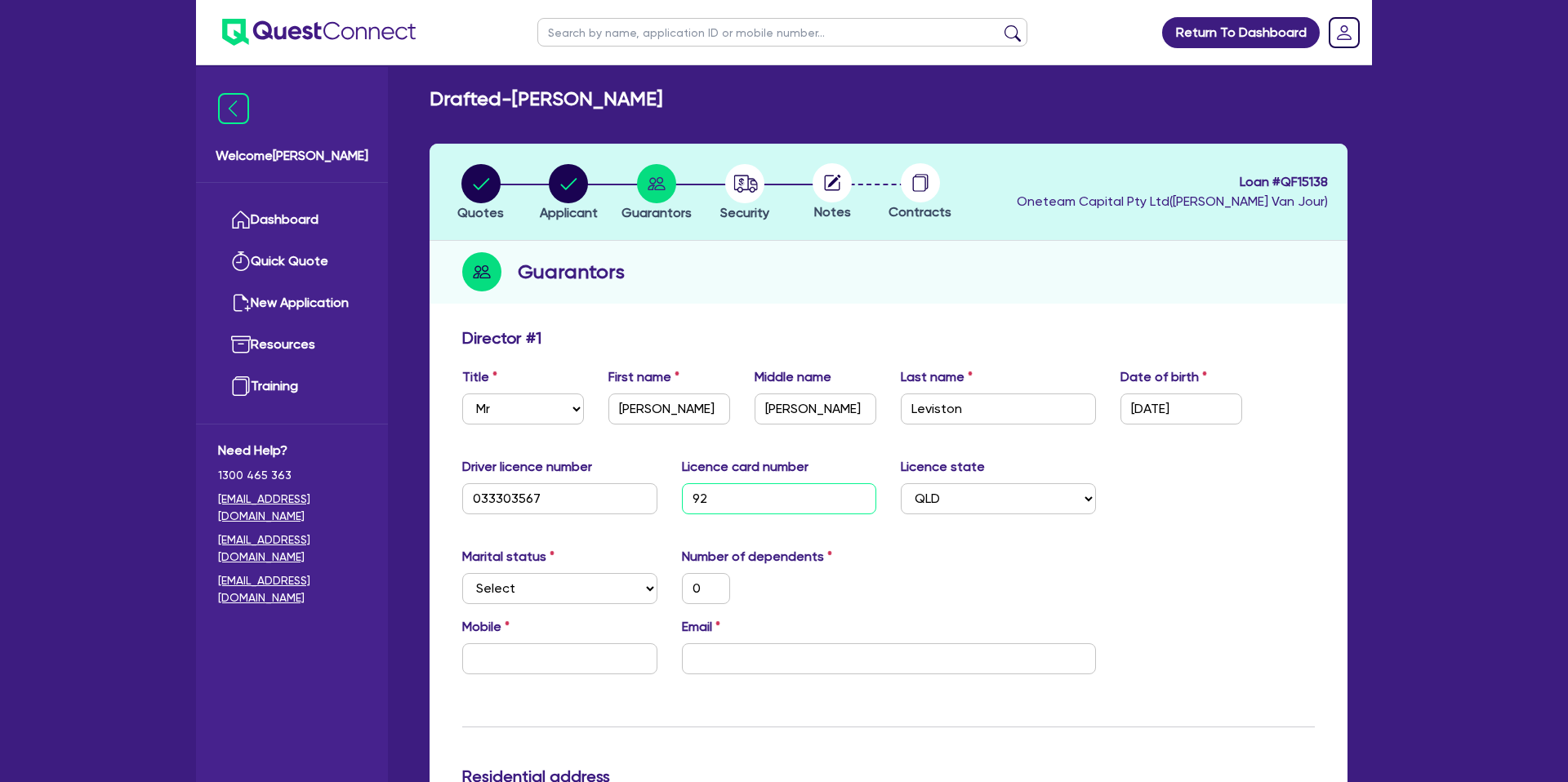
type input "0"
type input "9261"
type input "0"
type input "92612"
type input "0"
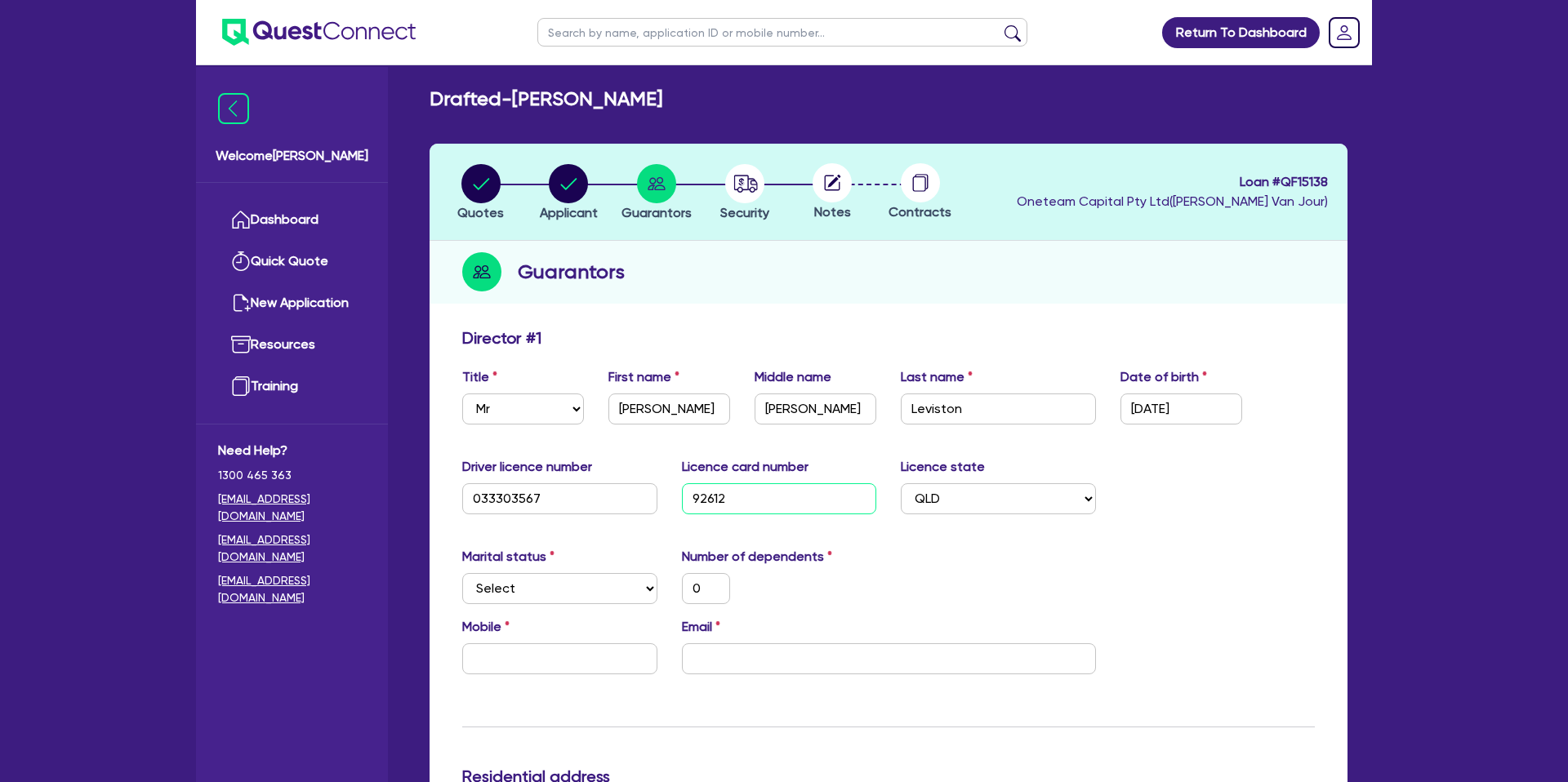
type input "926124"
type input "0"
type input "9261240"
type input "0"
type input "92612403"
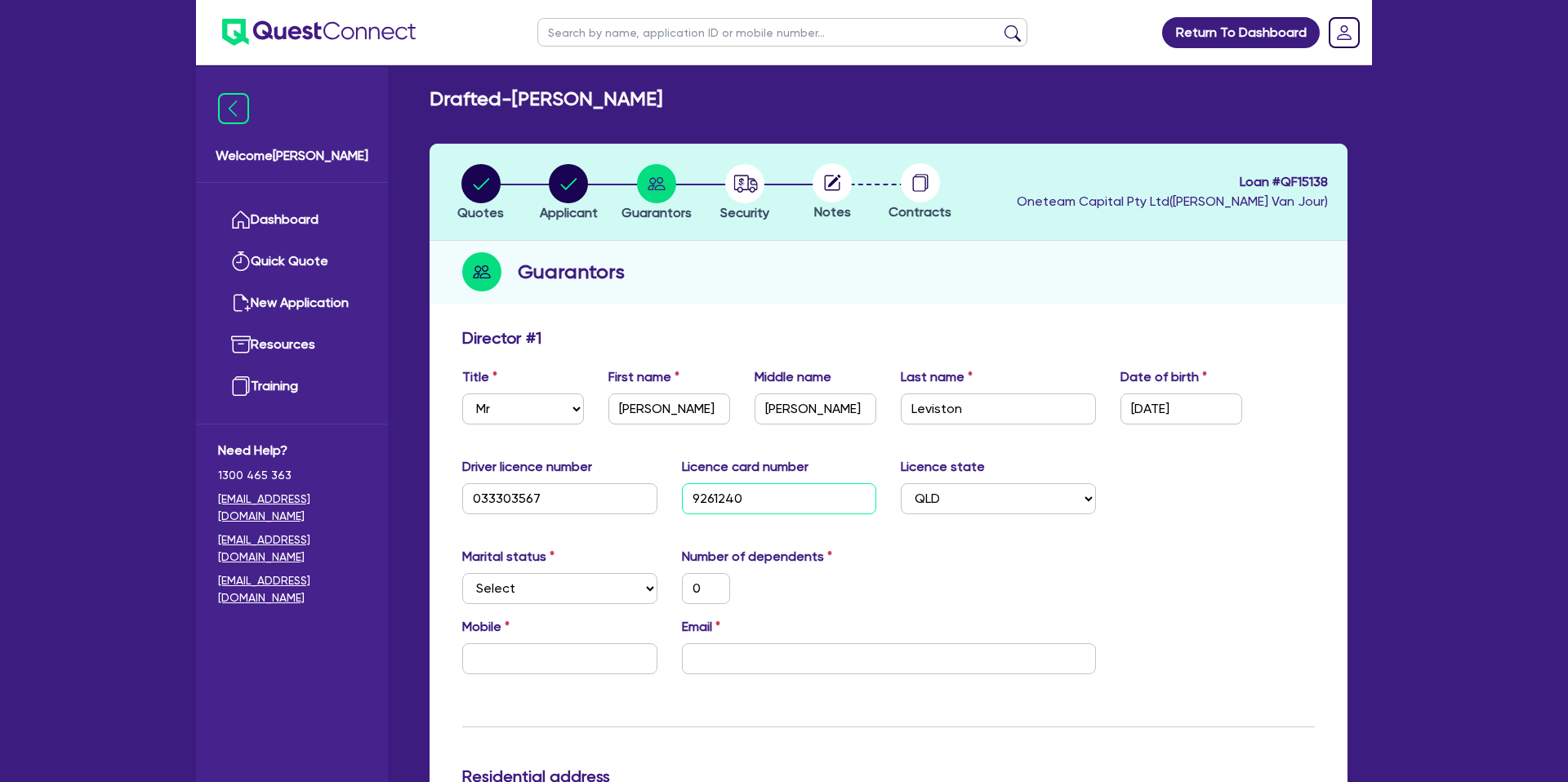
type input "0"
type input "92612403"
click at [920, 494] on select "Select NSW VIC QLD TAS ACT SA NT WA" at bounding box center [999, 499] width 195 height 31
select select "VIC"
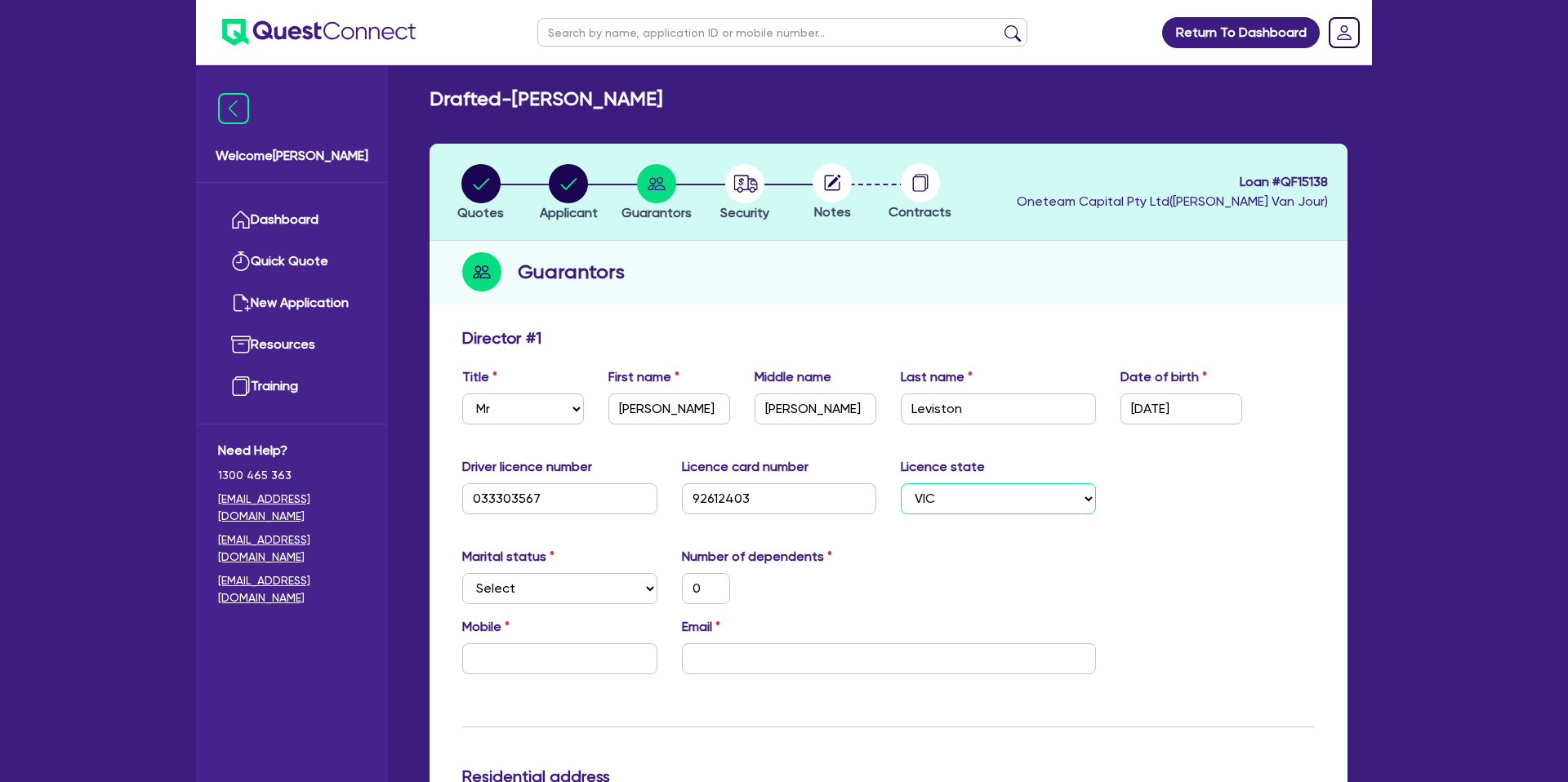
click at [901, 484] on select "Select NSW VIC QLD TAS ACT SA NT WA" at bounding box center [999, 499] width 195 height 31
type input "0"
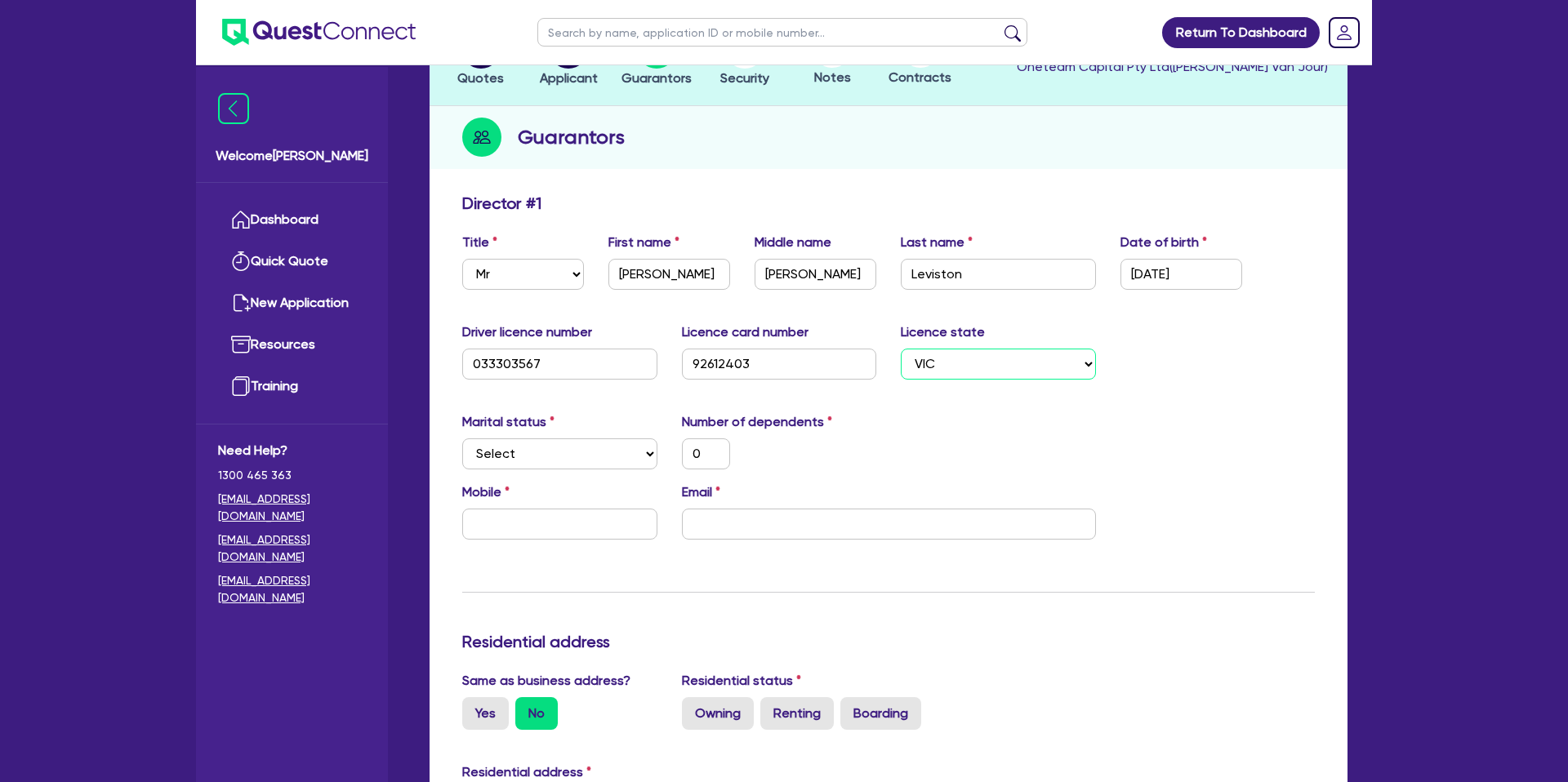
scroll to position [146, 0]
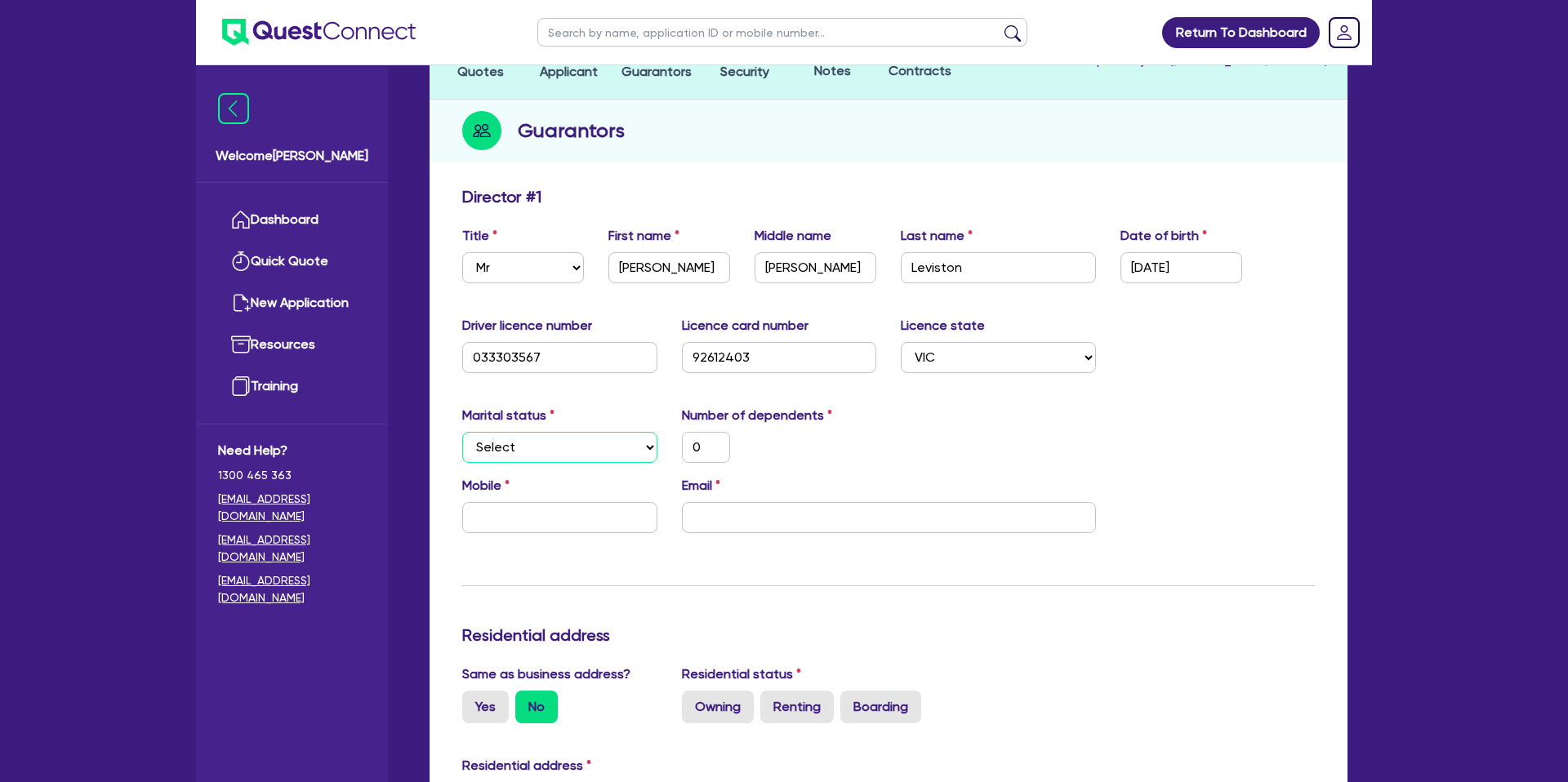
click at [532, 446] on select "Select Single Married De Facto / Partner" at bounding box center [560, 448] width 195 height 31
select select "DE_FACTO"
click at [462, 432] on select "Select Single Married De Facto / Partner" at bounding box center [560, 448] width 195 height 31
type input "0"
click at [710, 447] on input "0" at bounding box center [706, 448] width 48 height 31
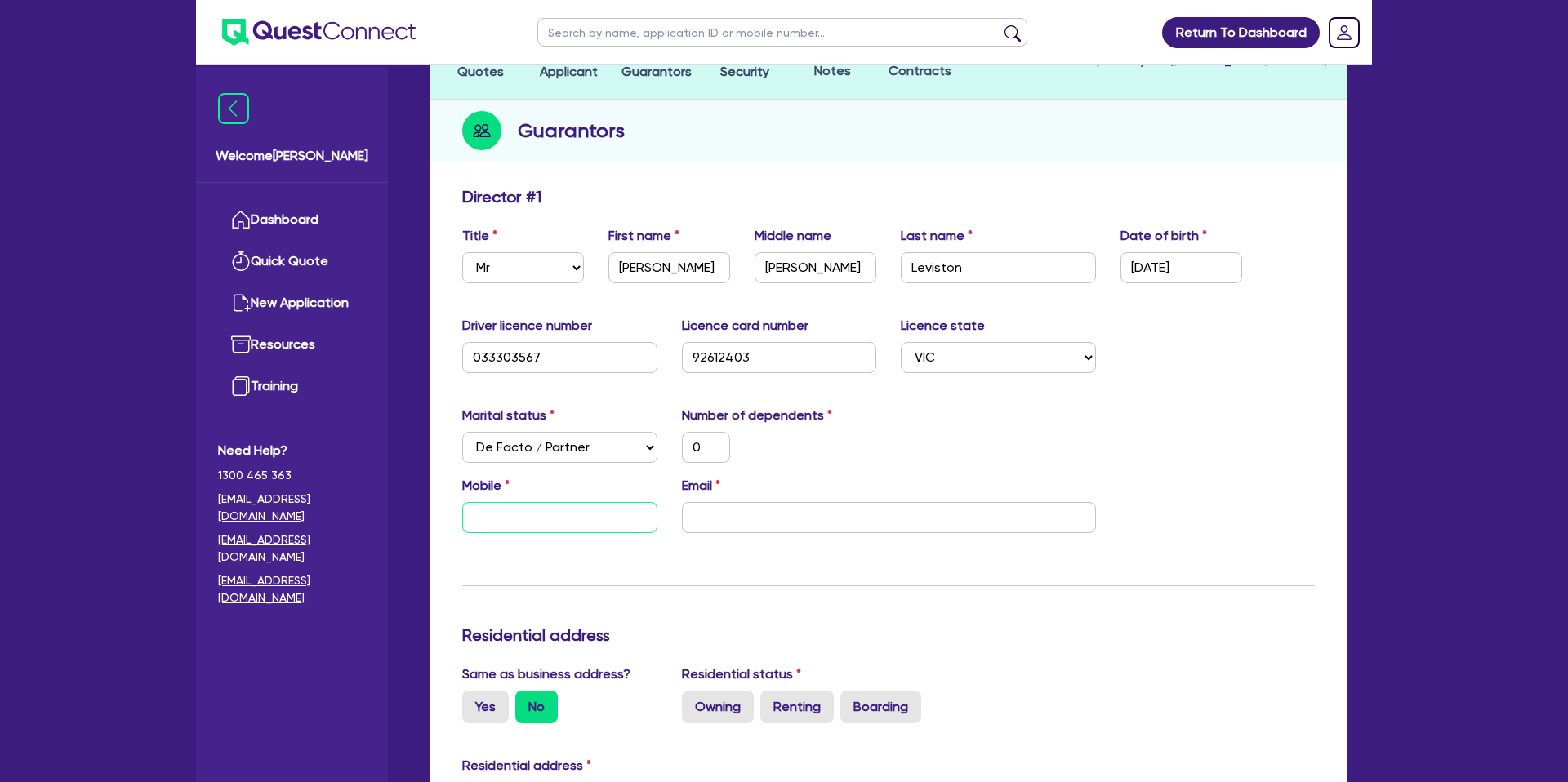
click at [553, 502] on input "text" at bounding box center [560, 518] width 195 height 31
type input "0"
type input "04"
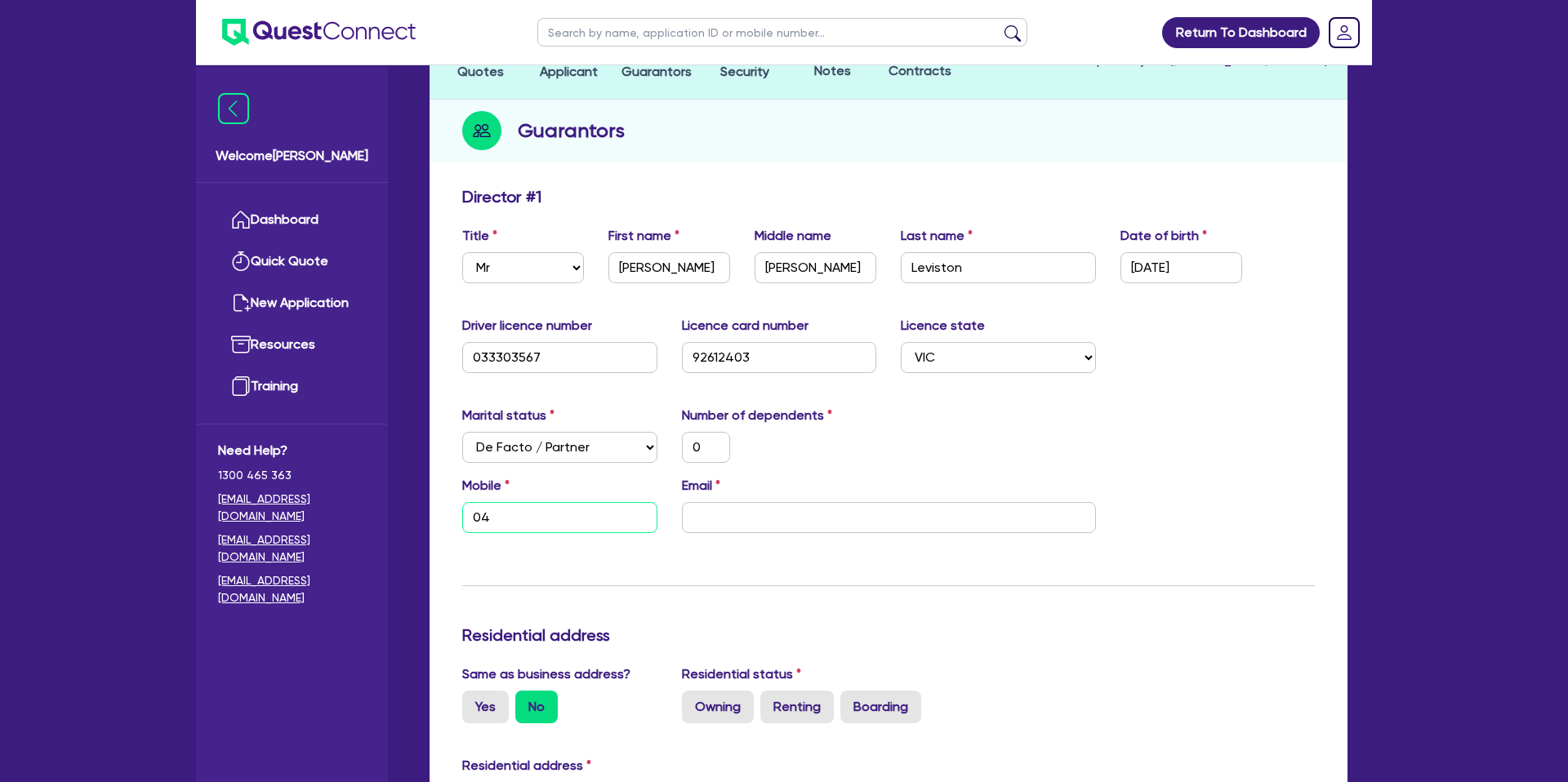
type input "0"
type input "041"
type input "0"
type input "0419"
type input "0"
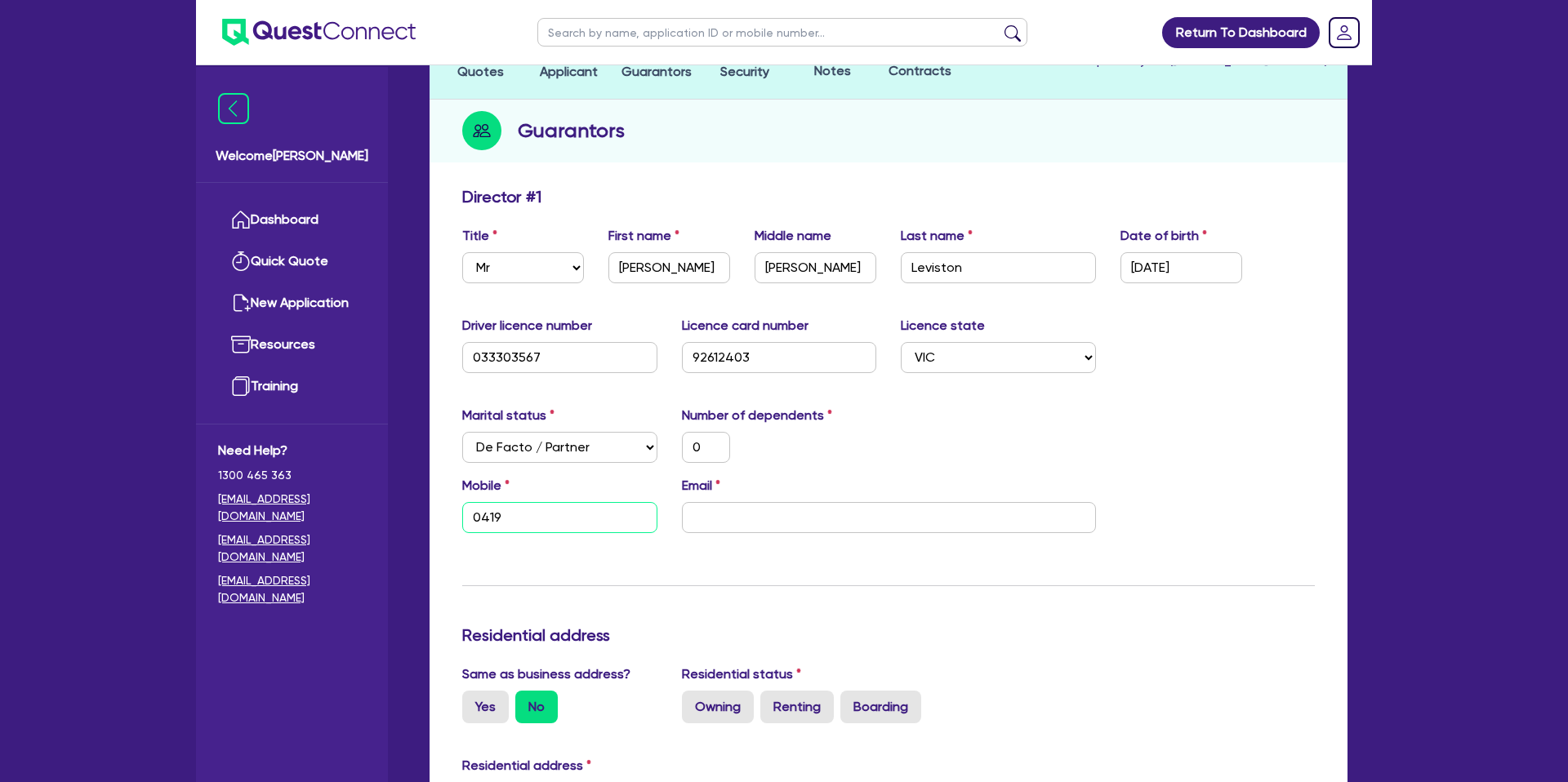
type input "0419 5"
type input "0"
type input "0419 52"
type input "0"
type input "0419 529"
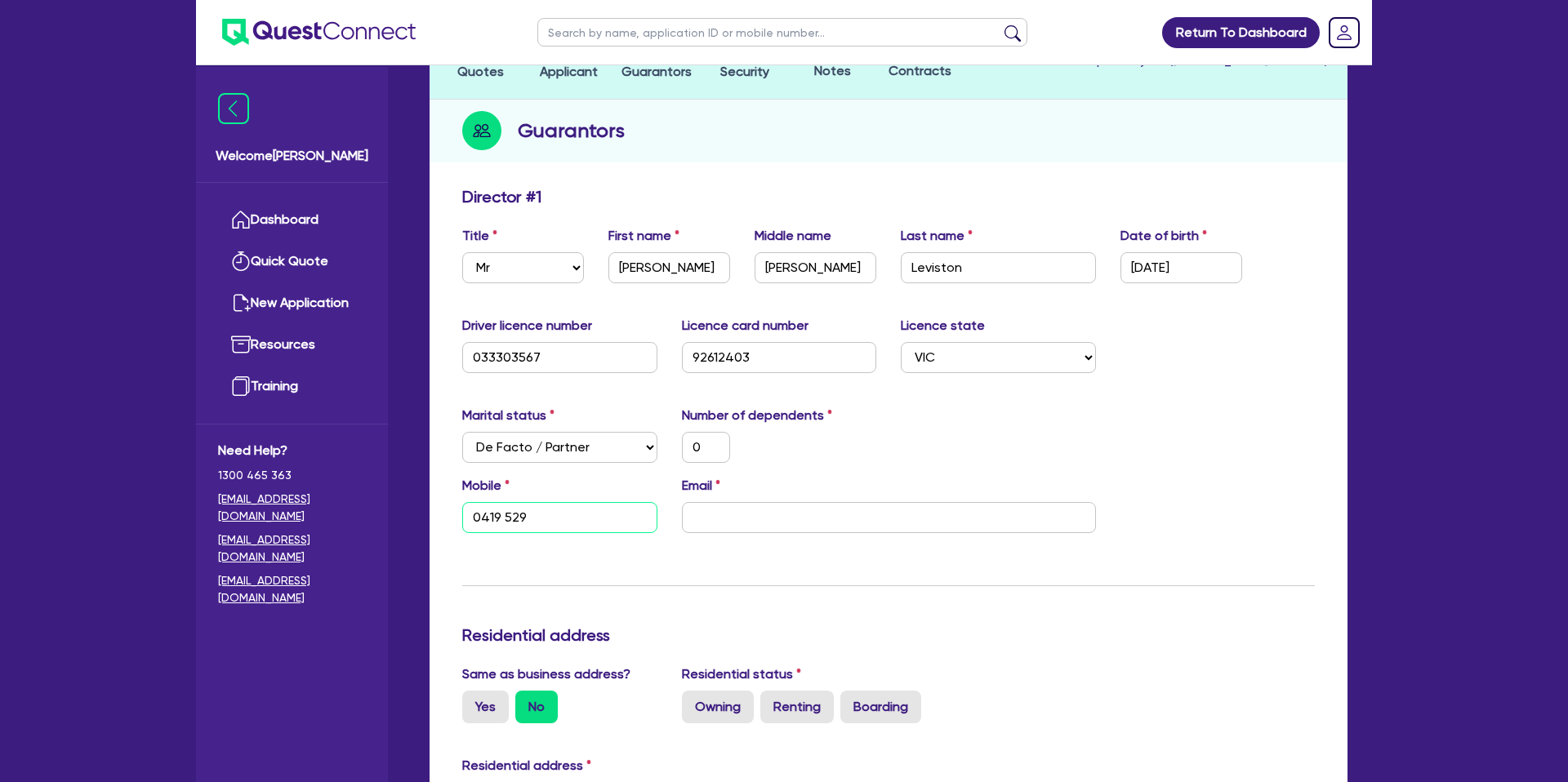
type input "0"
type input "0419 529 5"
type input "0"
type input "0419 529 57"
type input "0"
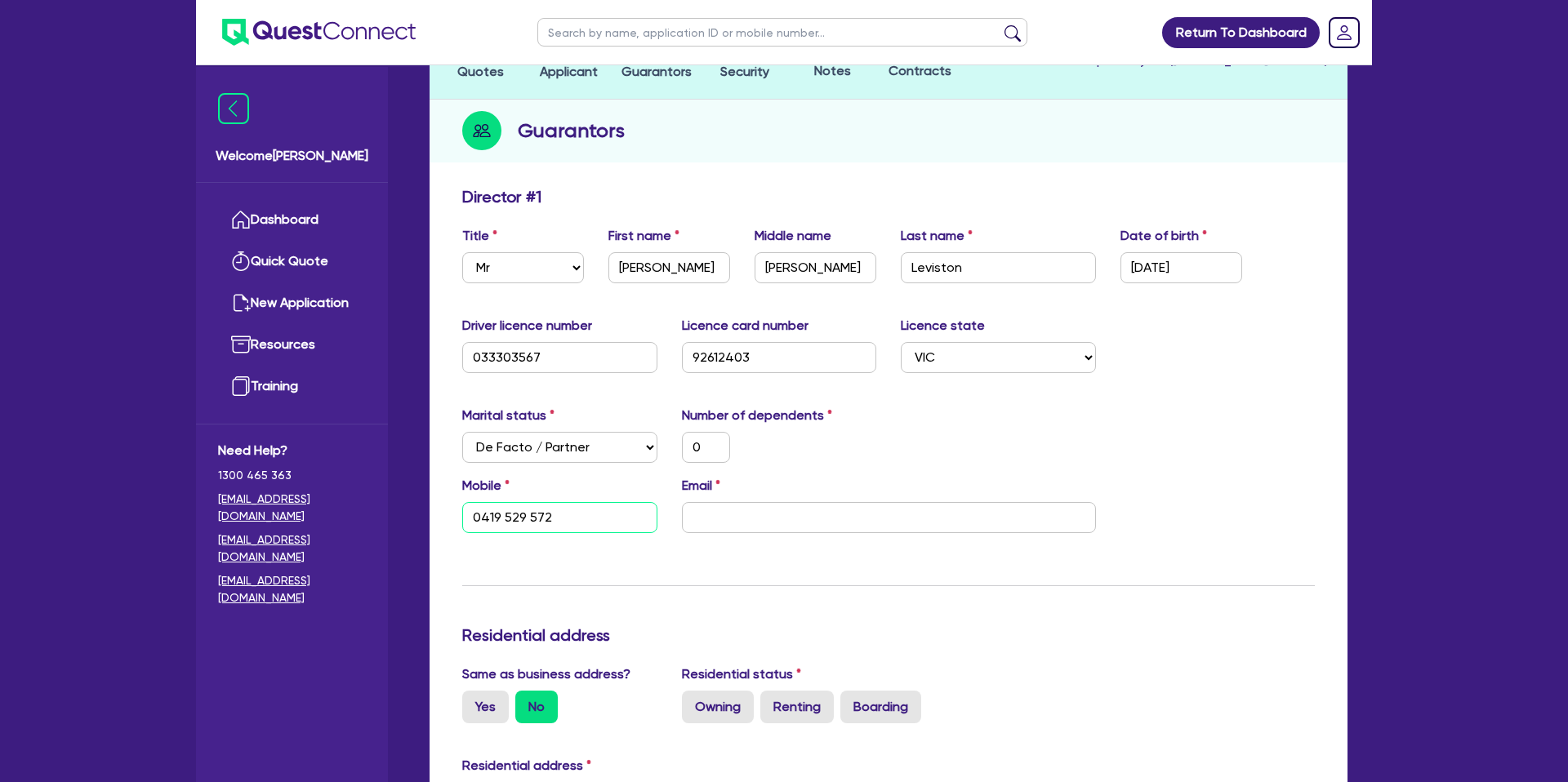
type input "0419 529 572"
click at [755, 515] on input "email" at bounding box center [888, 518] width 414 height 31
paste input "mosquito663@gmail.com"
type input "0"
type input "0419 529 572"
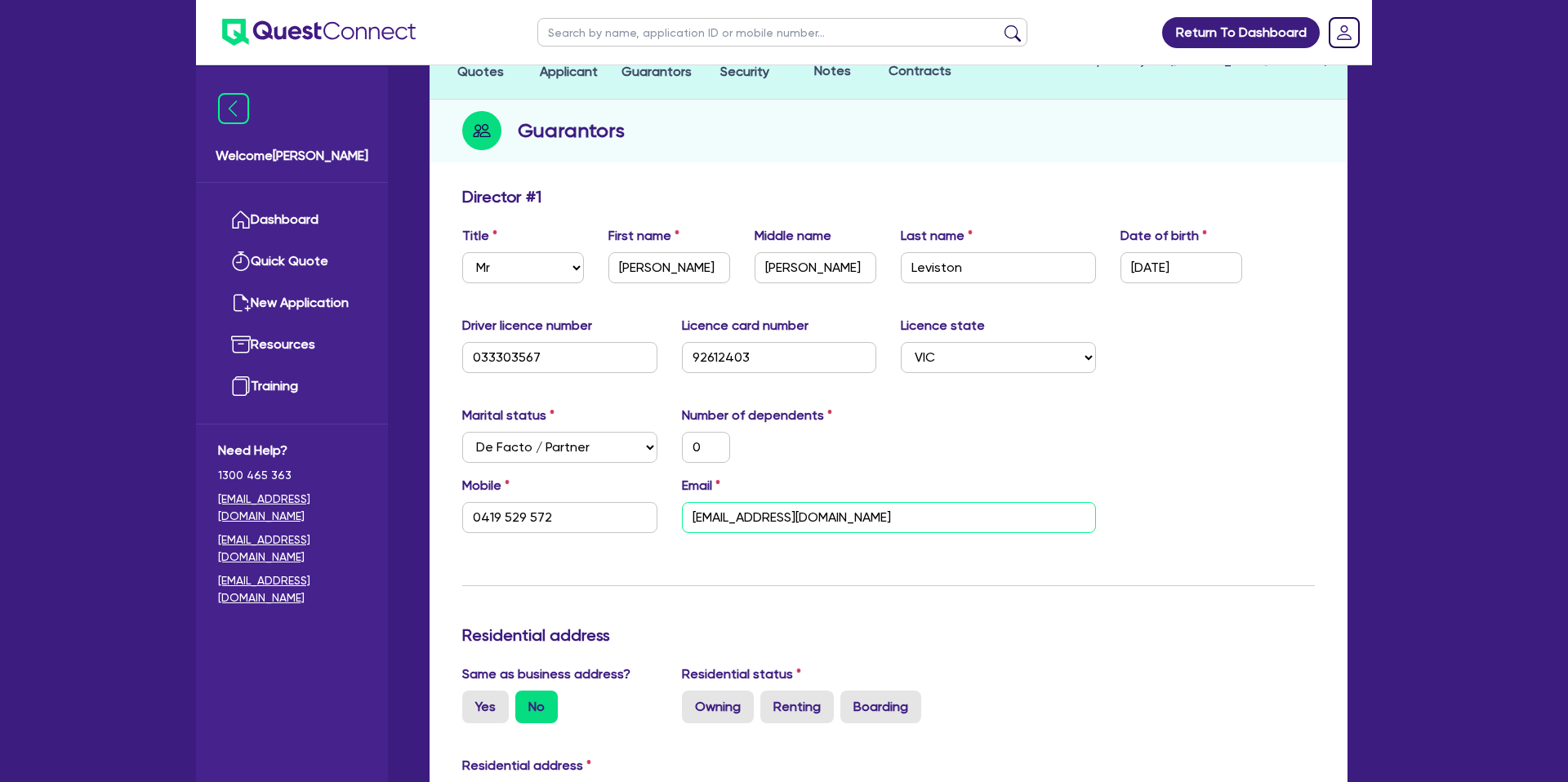
type input "mosquito663@gmail.com"
click at [903, 586] on hr at bounding box center [889, 586] width 853 height 1
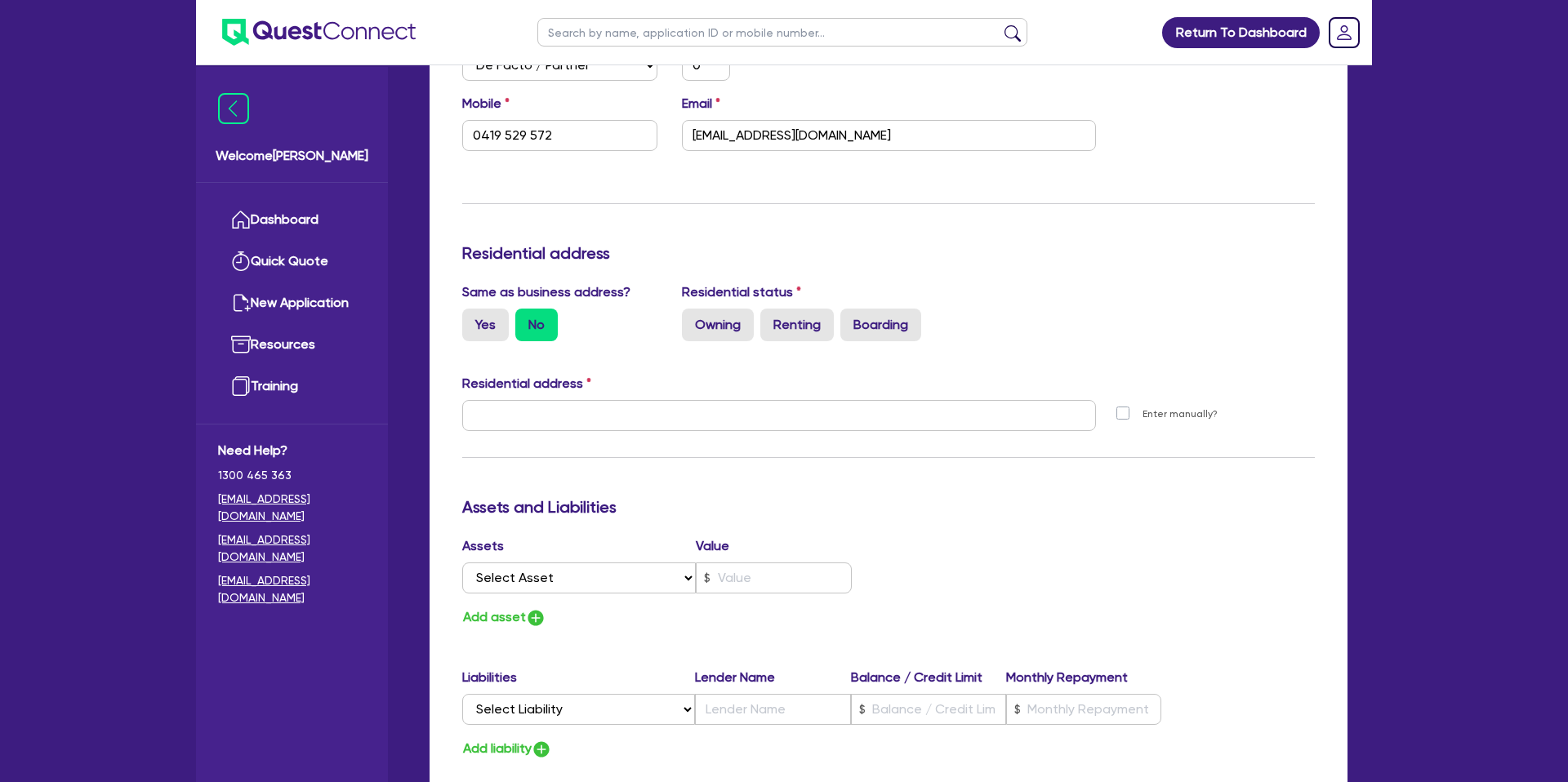
scroll to position [535, 0]
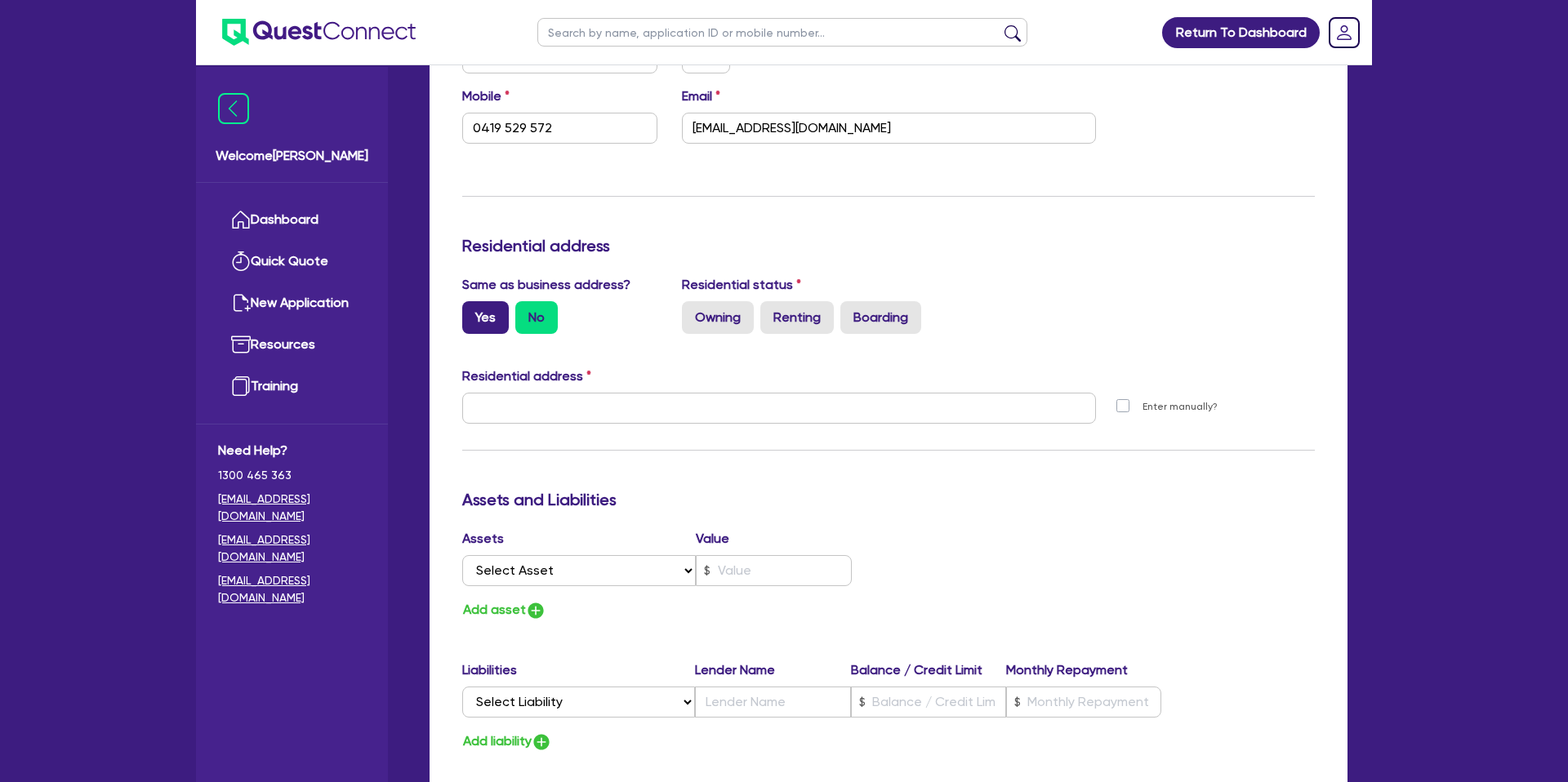
click at [488, 316] on label "Yes" at bounding box center [486, 317] width 47 height 32
click at [473, 312] on input "Yes" at bounding box center [468, 307] width 11 height 11
radio input "true"
type input "0"
type input "0419 529 572"
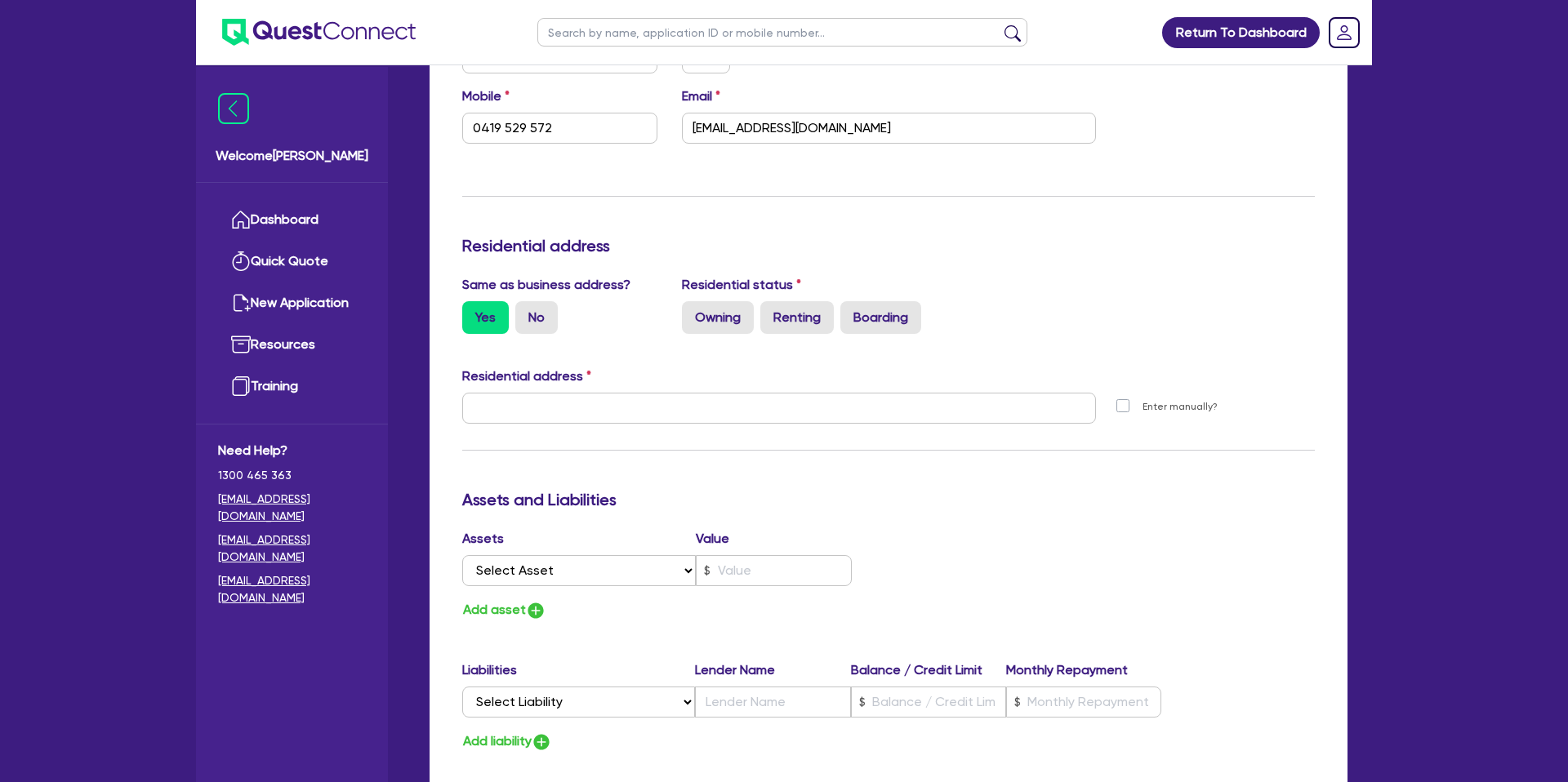
type input "21 Thomas St Dunolly VIC 3472"
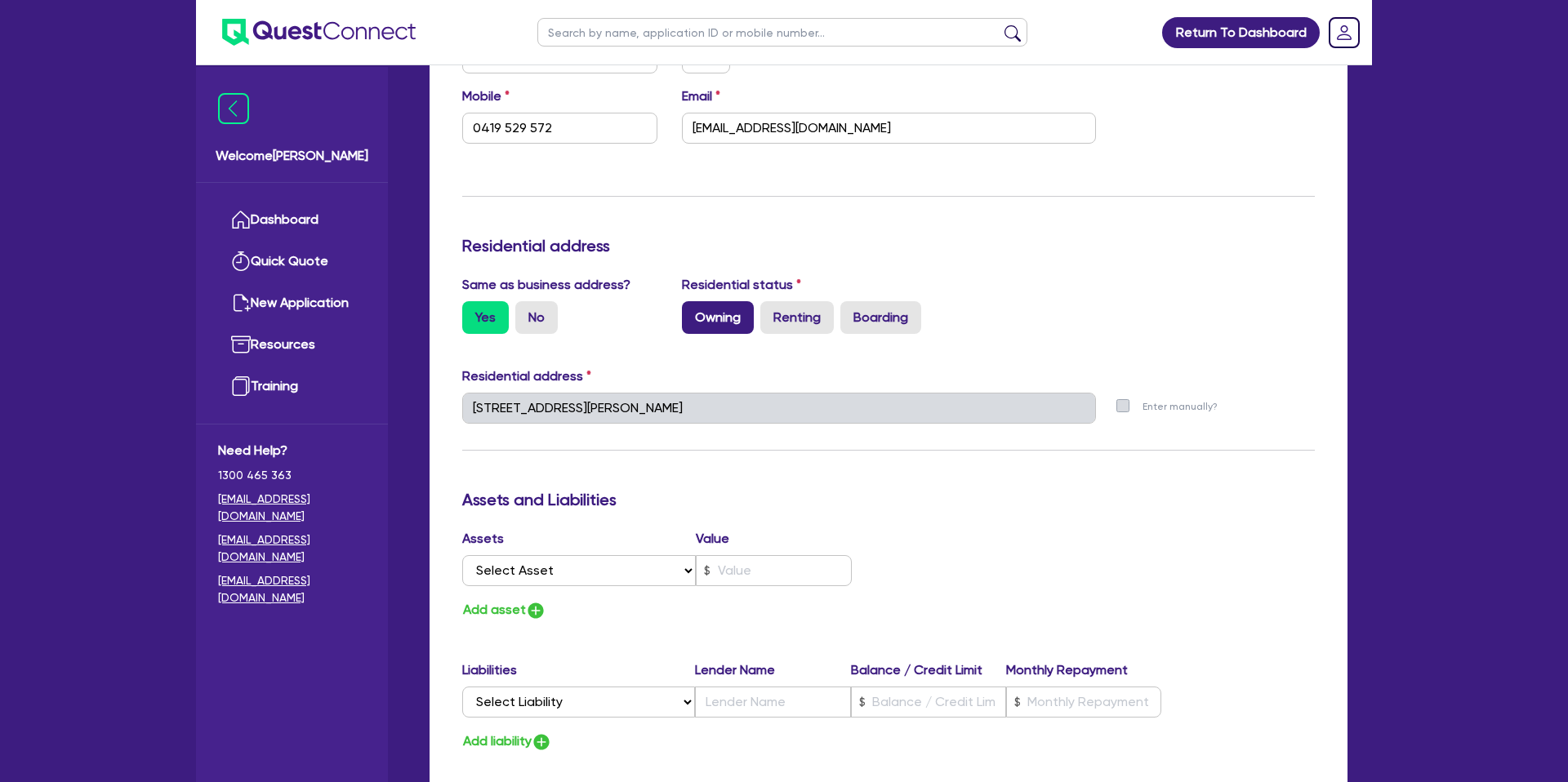
click at [718, 317] on label "Owning" at bounding box center [718, 317] width 72 height 32
click at [693, 312] on input "Owning" at bounding box center [687, 307] width 11 height 11
radio input "true"
type input "0"
type input "0419 529 572"
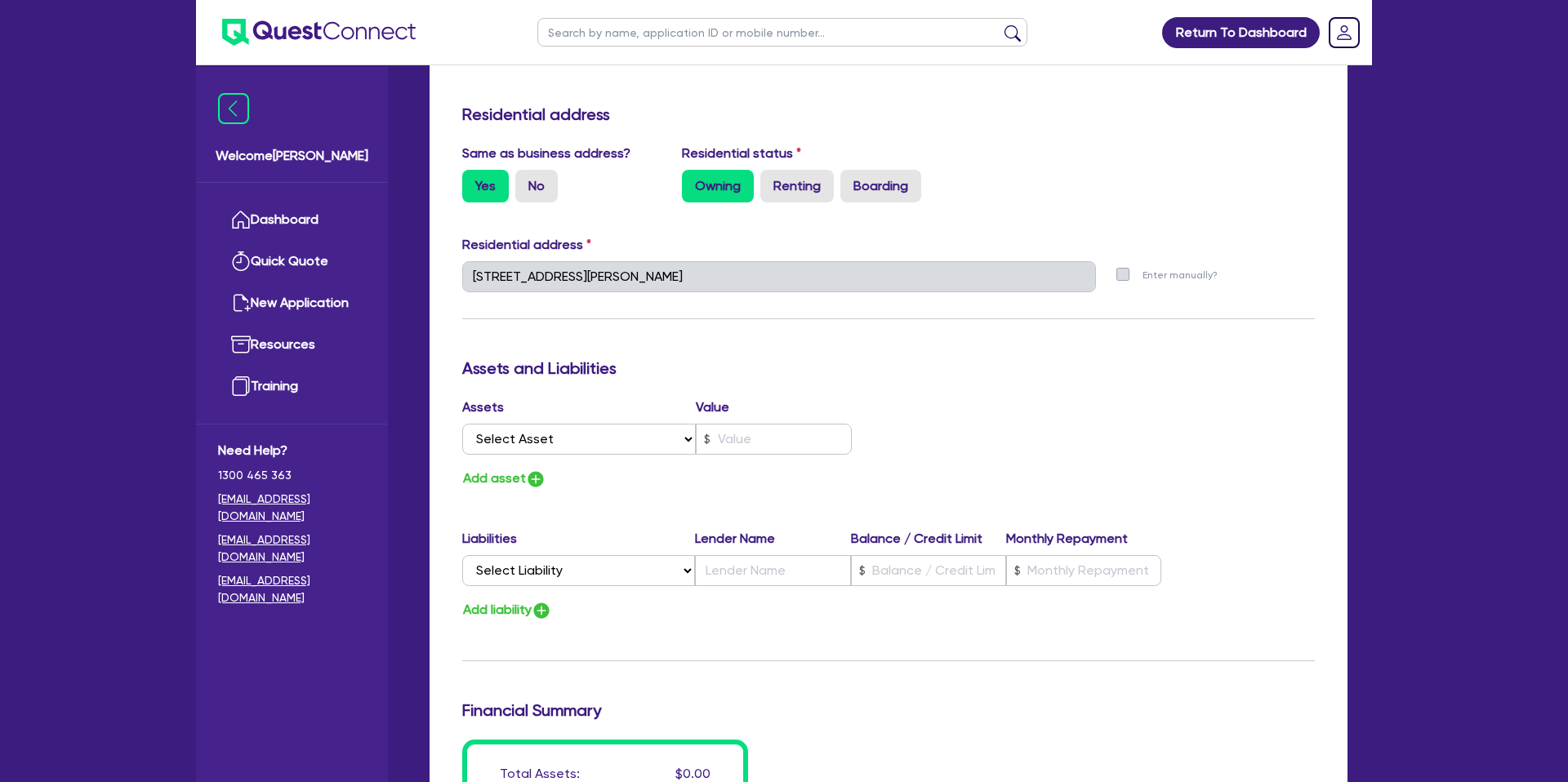
scroll to position [684, 0]
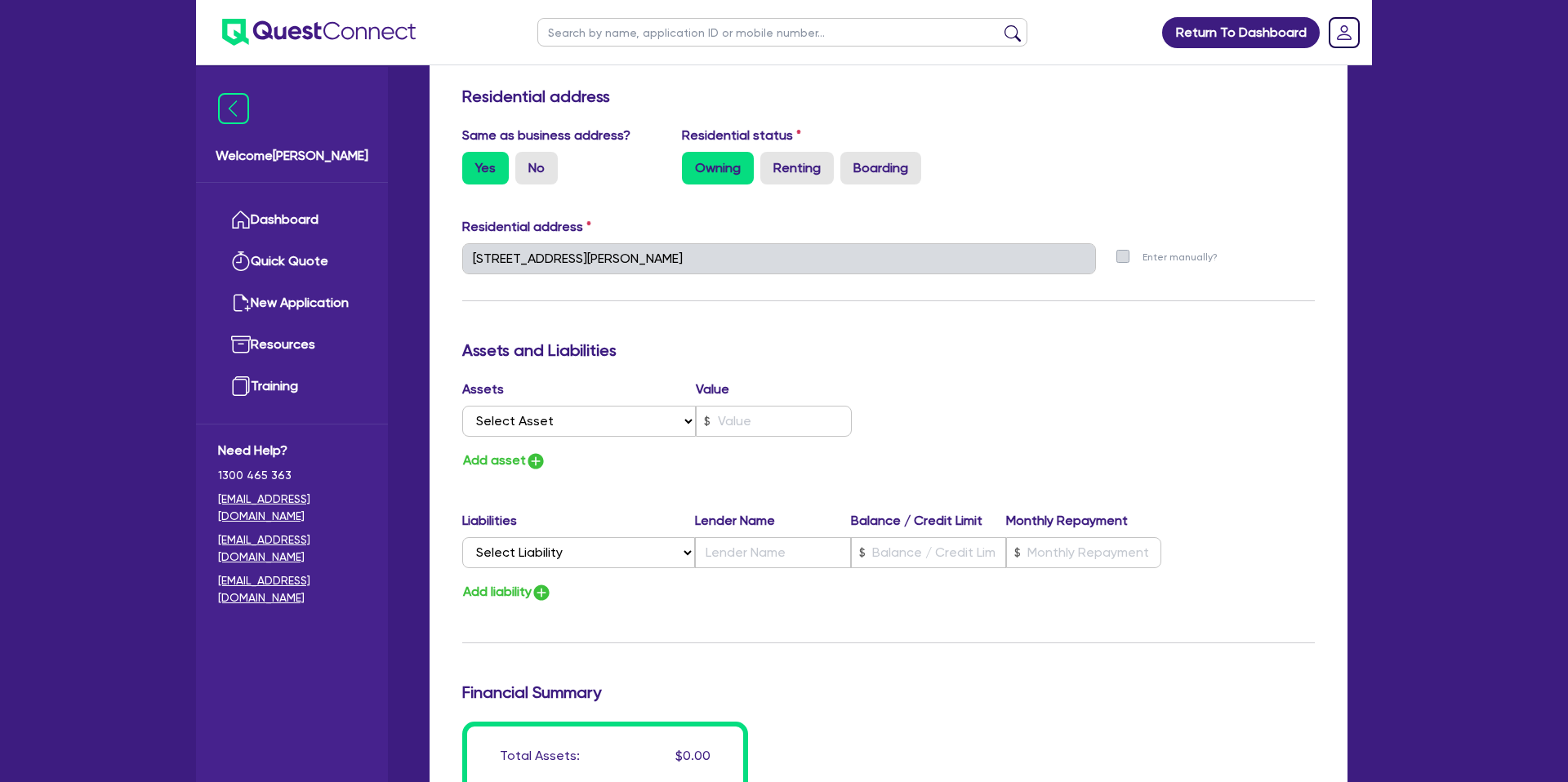
click at [682, 275] on div "21 Thomas St Dunolly VIC 3472" at bounding box center [778, 265] width 659 height 44
click at [833, 286] on div "Update residential status for Director #1 Boarding is only acceptable when the …" at bounding box center [889, 251] width 853 height 1208
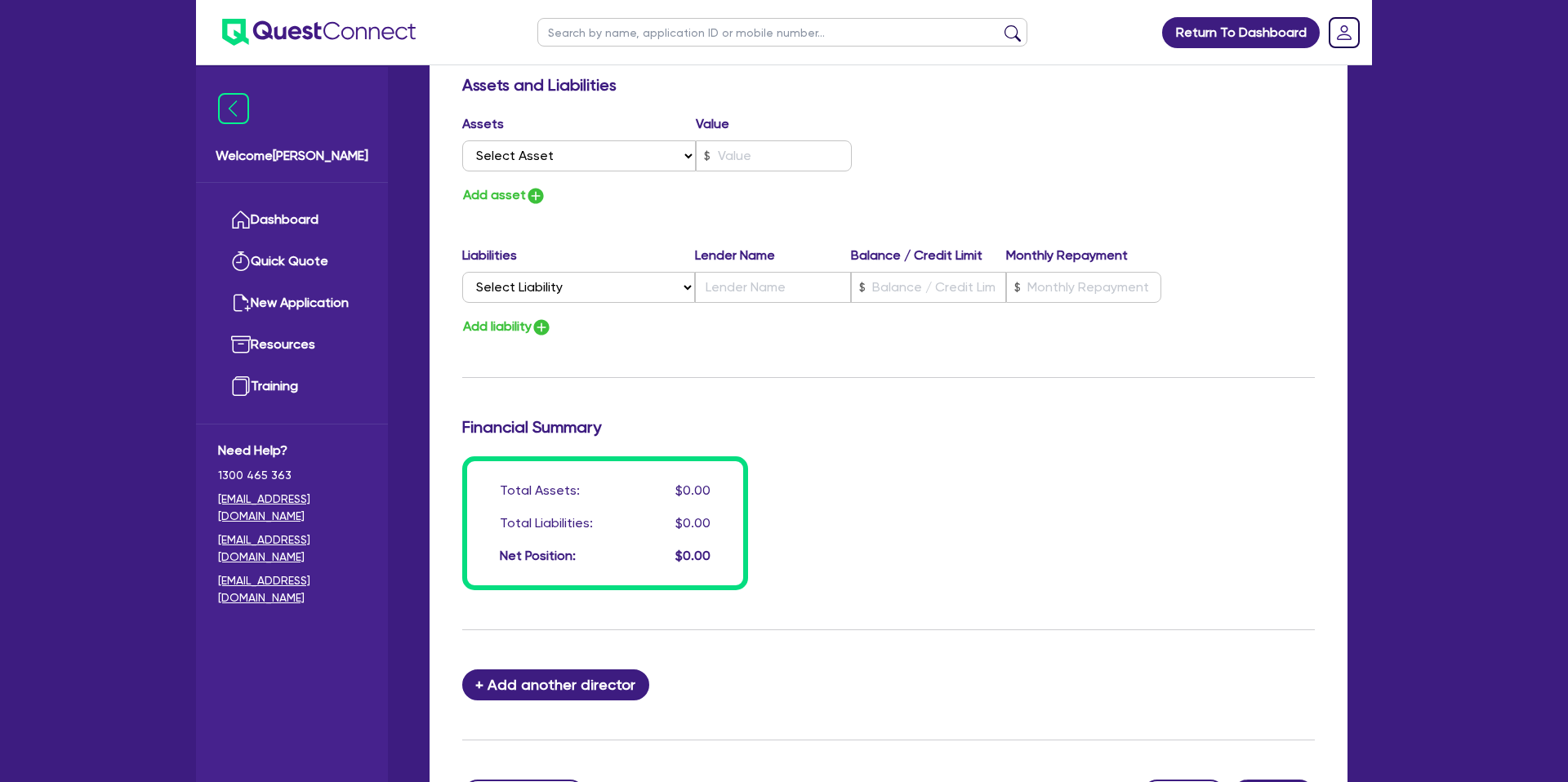
scroll to position [951, 0]
click at [530, 150] on select "Select Asset Cash Property Investment property Vehicle Truck Trailer Equipment …" at bounding box center [579, 156] width 234 height 31
select select "PROPERTY"
click at [462, 140] on select "Select Asset Cash Property Investment property Vehicle Truck Trailer Equipment …" at bounding box center [579, 156] width 234 height 31
type input "0"
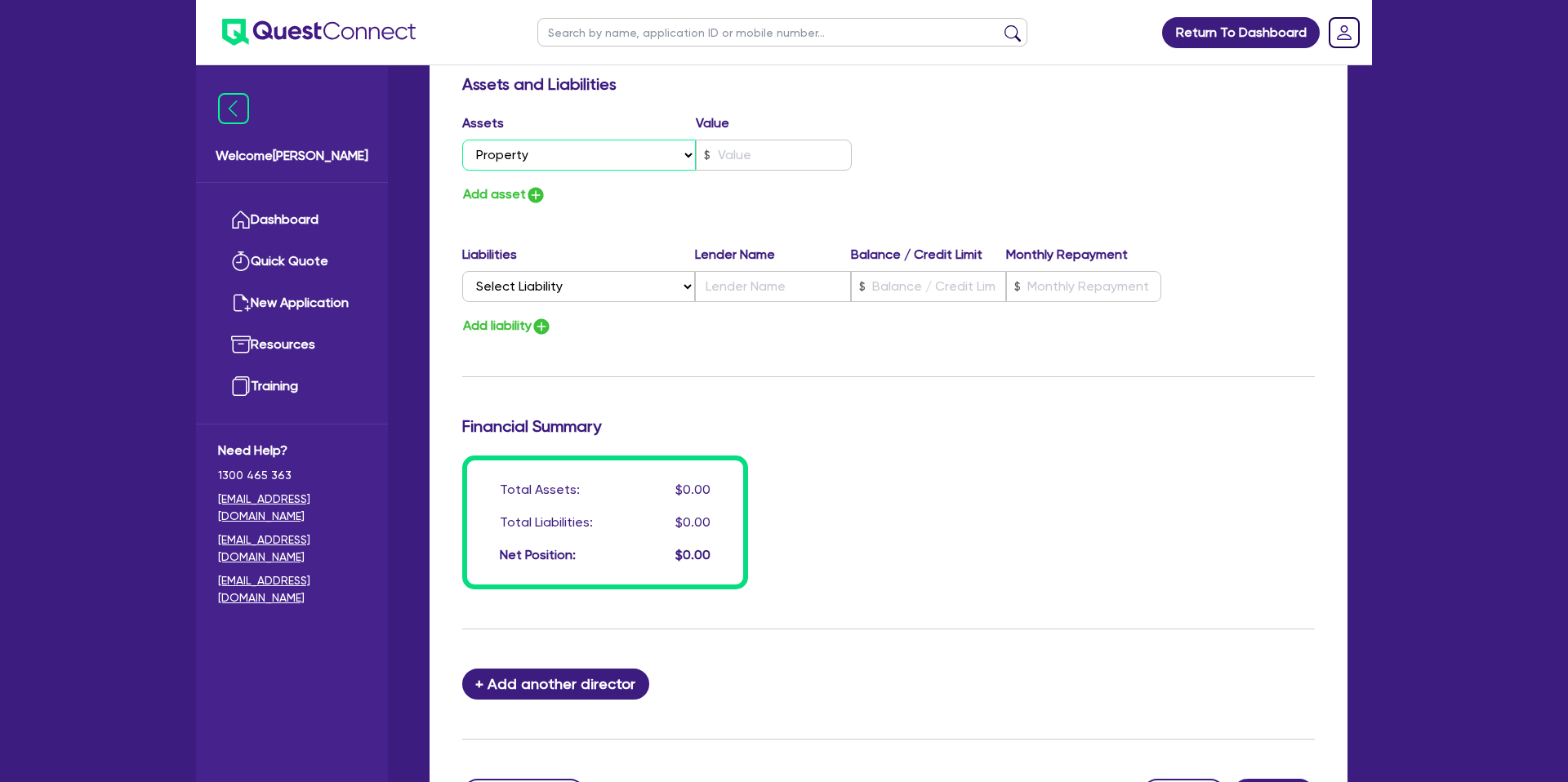
type input "0419 529 572"
click at [732, 155] on input "text" at bounding box center [773, 156] width 156 height 31
type input "0"
type input "0419 529 572"
type input "4"
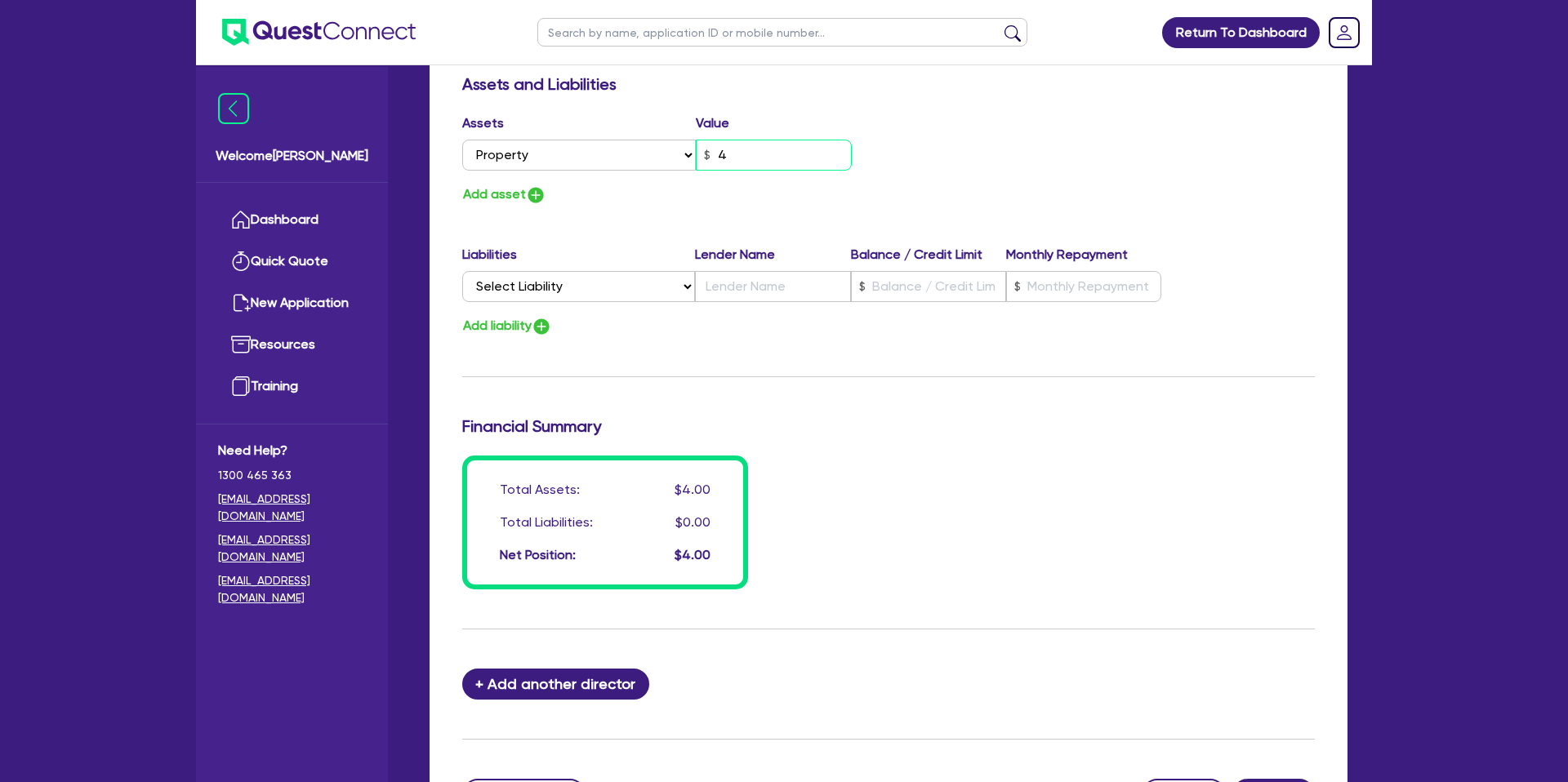
type input "0"
type input "0419 529 572"
type input "0"
type input "0419 529 572"
type input "4"
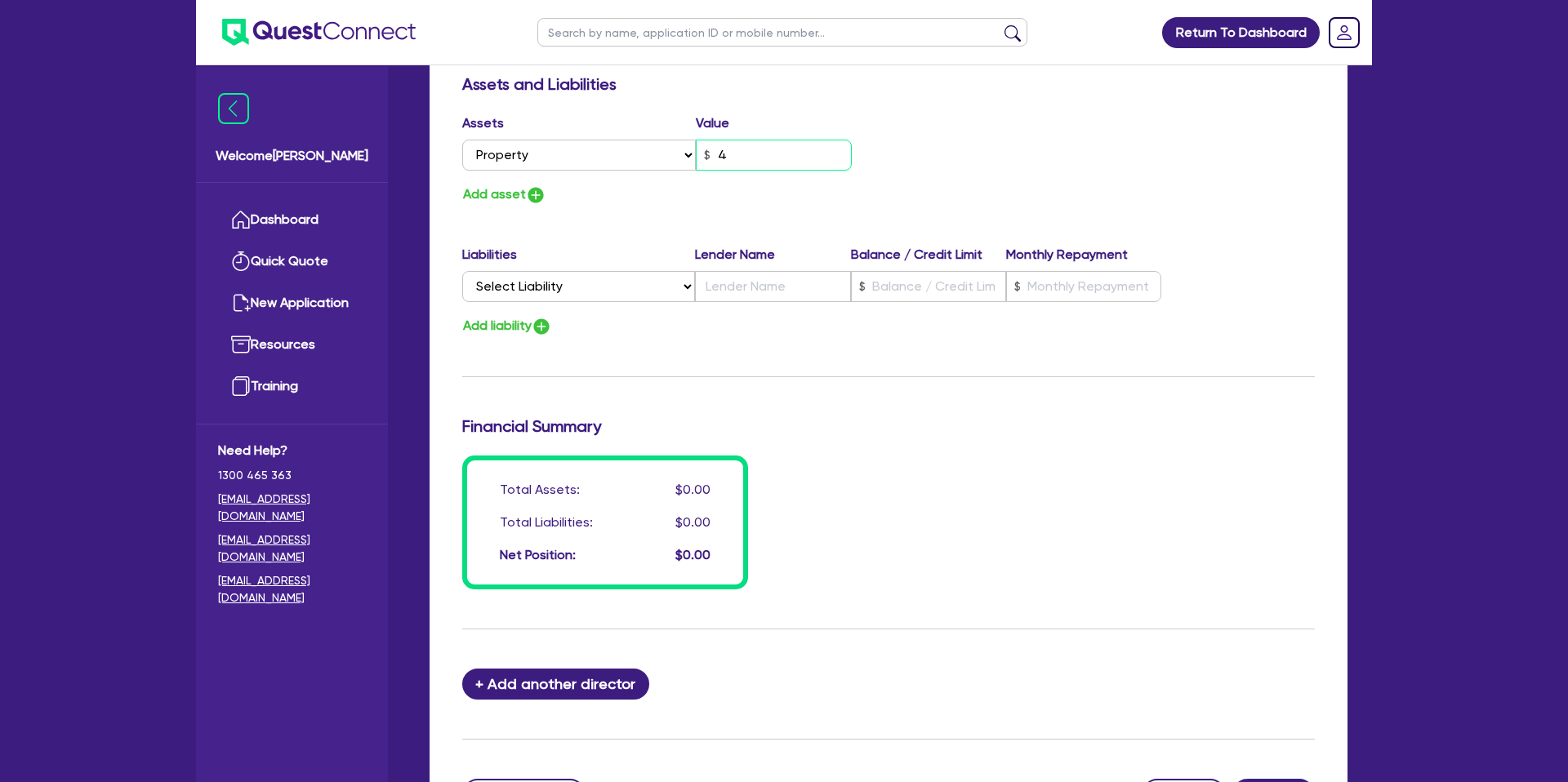
type input "0"
type input "0419 529 572"
type input "45"
type input "0"
type input "0419 529 572"
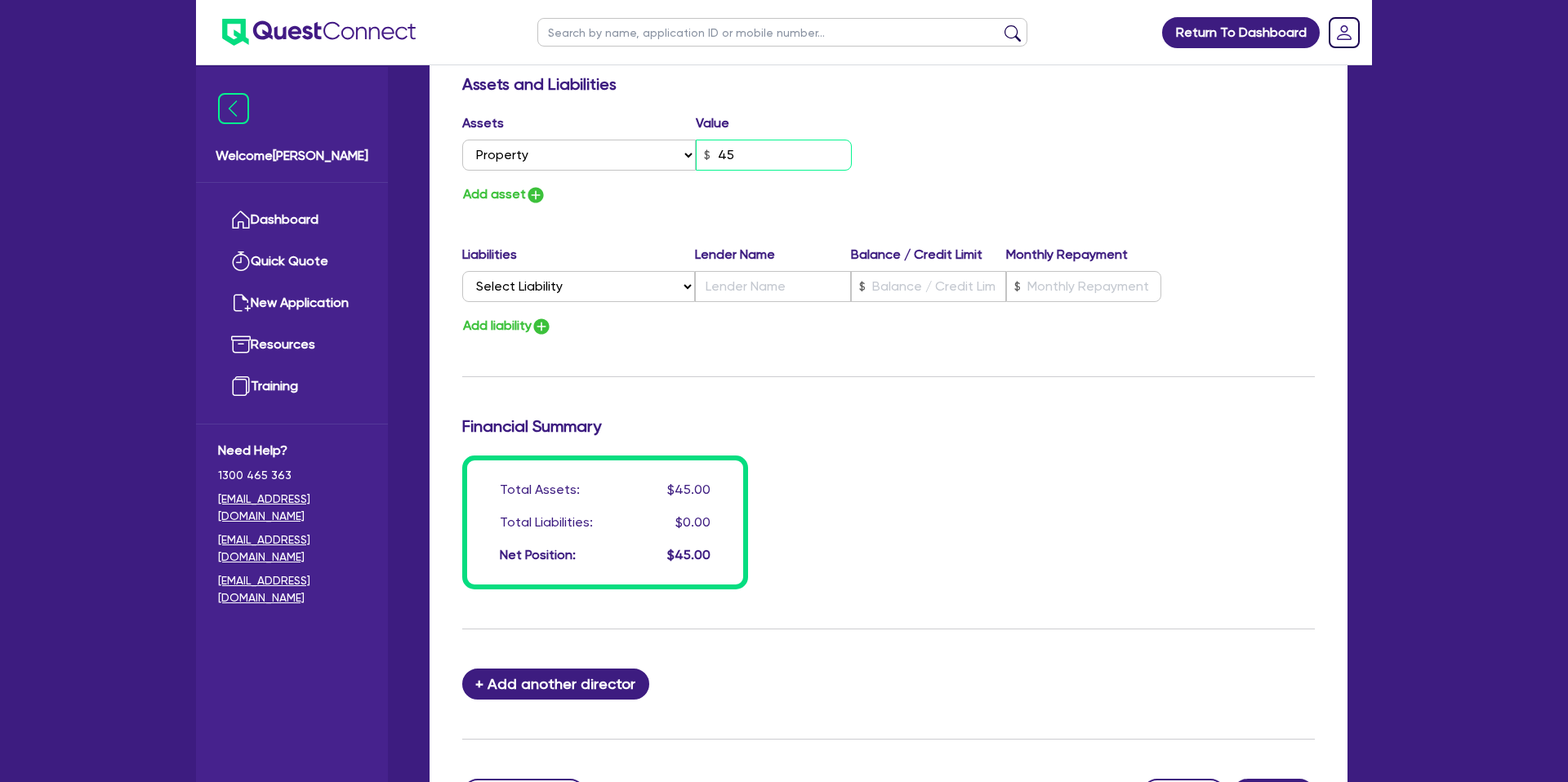
type input "450"
type input "0"
type input "0419 529 572"
type input "4,500"
type input "0"
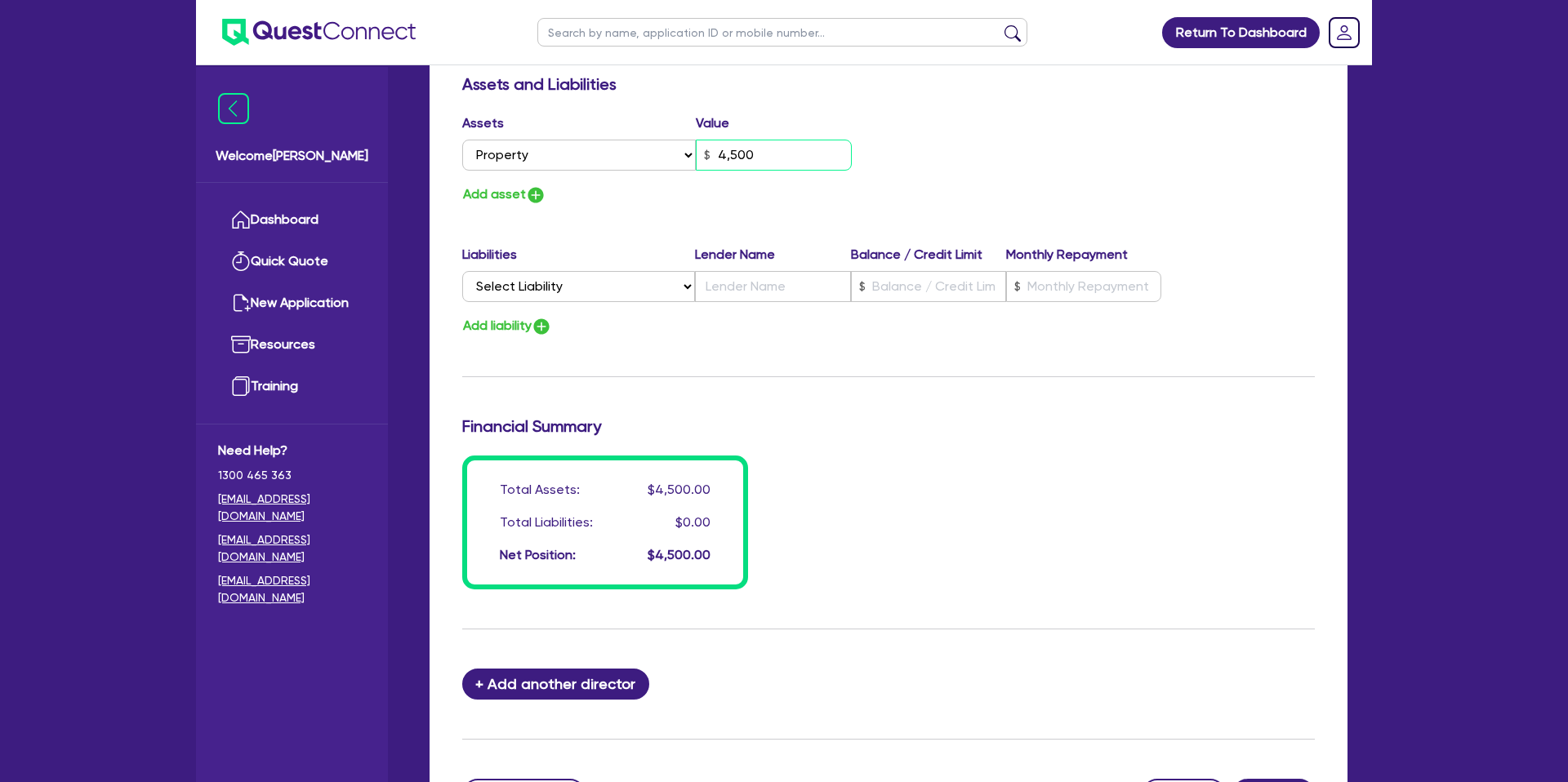
type input "0419 529 572"
type input "45,000"
type input "0"
type input "0419 529 572"
type input "450,000"
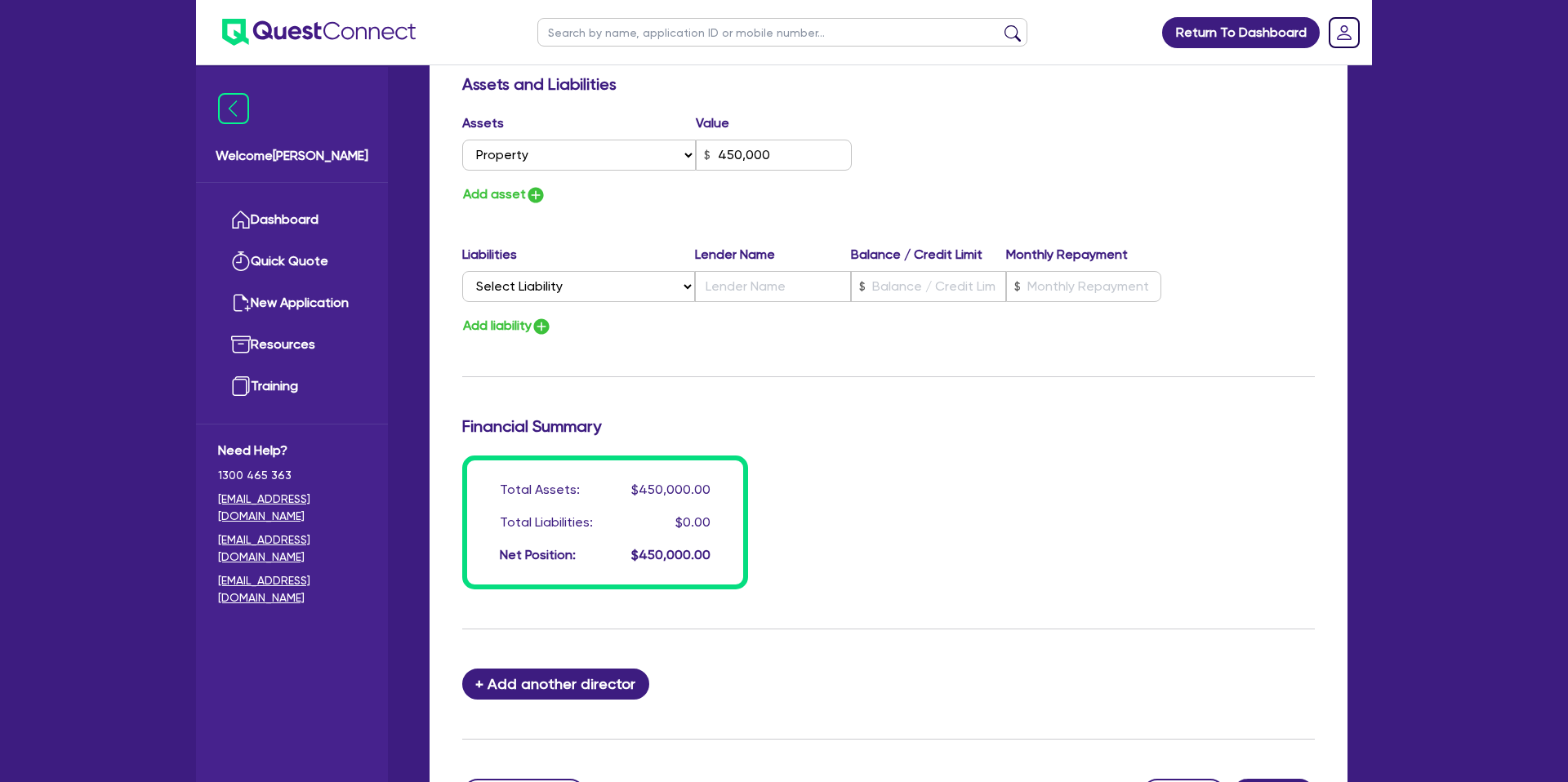
click at [894, 182] on div "Assets Value Select Asset Cash Property Investment property Vehicle Truck Trail…" at bounding box center [888, 159] width 877 height 92
click at [609, 301] on div "Liabilities Lender Name Balance / Credit Limit Monthly Repayment Select Liabili…" at bounding box center [888, 276] width 877 height 64
click at [604, 294] on select "Select Liability Credit card Mortgage Investment property loan Vehicle loan Tru…" at bounding box center [579, 286] width 233 height 31
select select "MORTGAGE"
click at [462, 271] on select "Select Liability Credit card Mortgage Investment property loan Vehicle loan Tru…" at bounding box center [579, 286] width 233 height 31
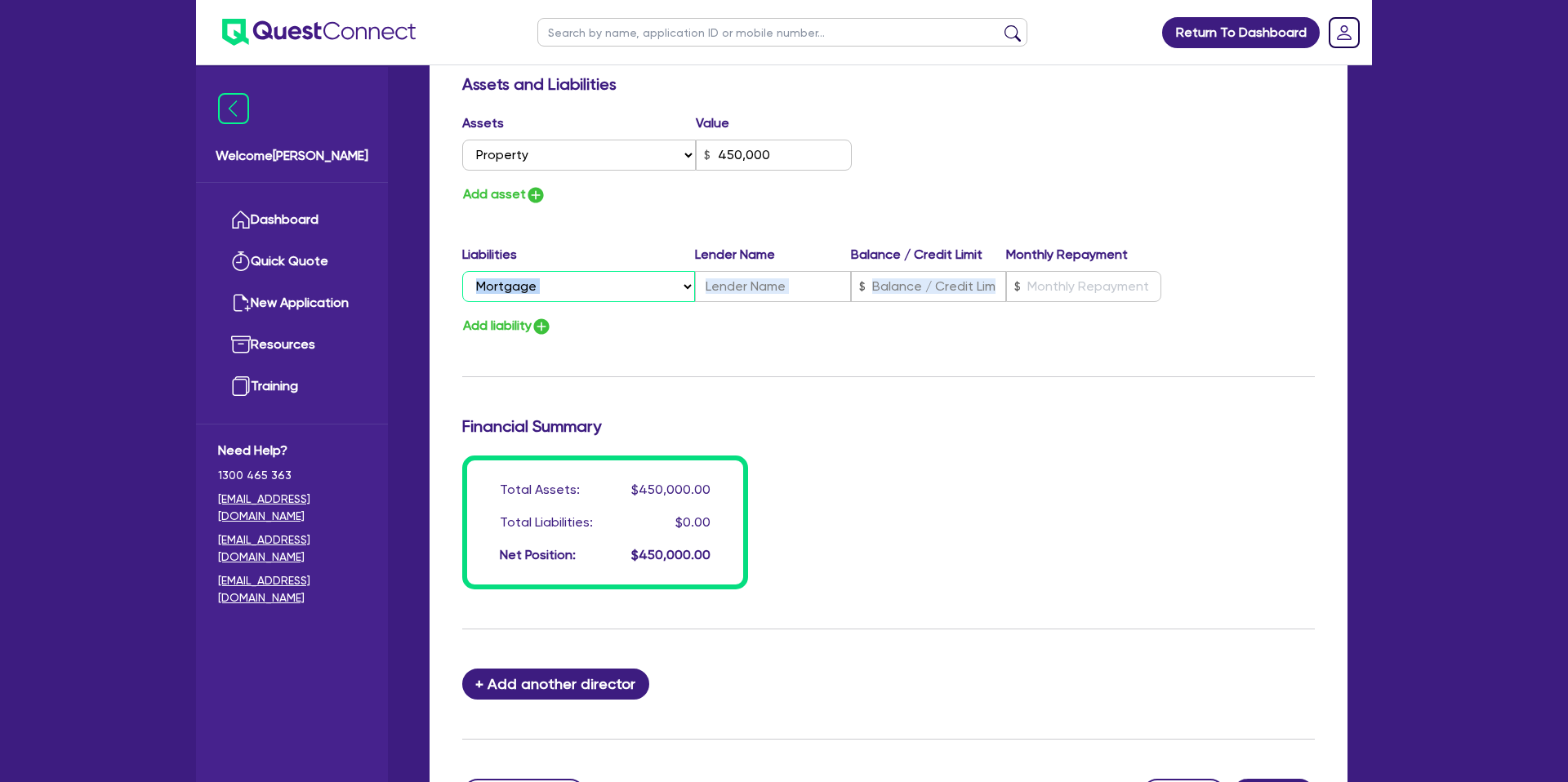
type input "0"
type input "0419 529 572"
type input "450,000"
click at [733, 288] on input "text" at bounding box center [772, 286] width 155 height 31
click at [937, 286] on input "text" at bounding box center [929, 286] width 155 height 31
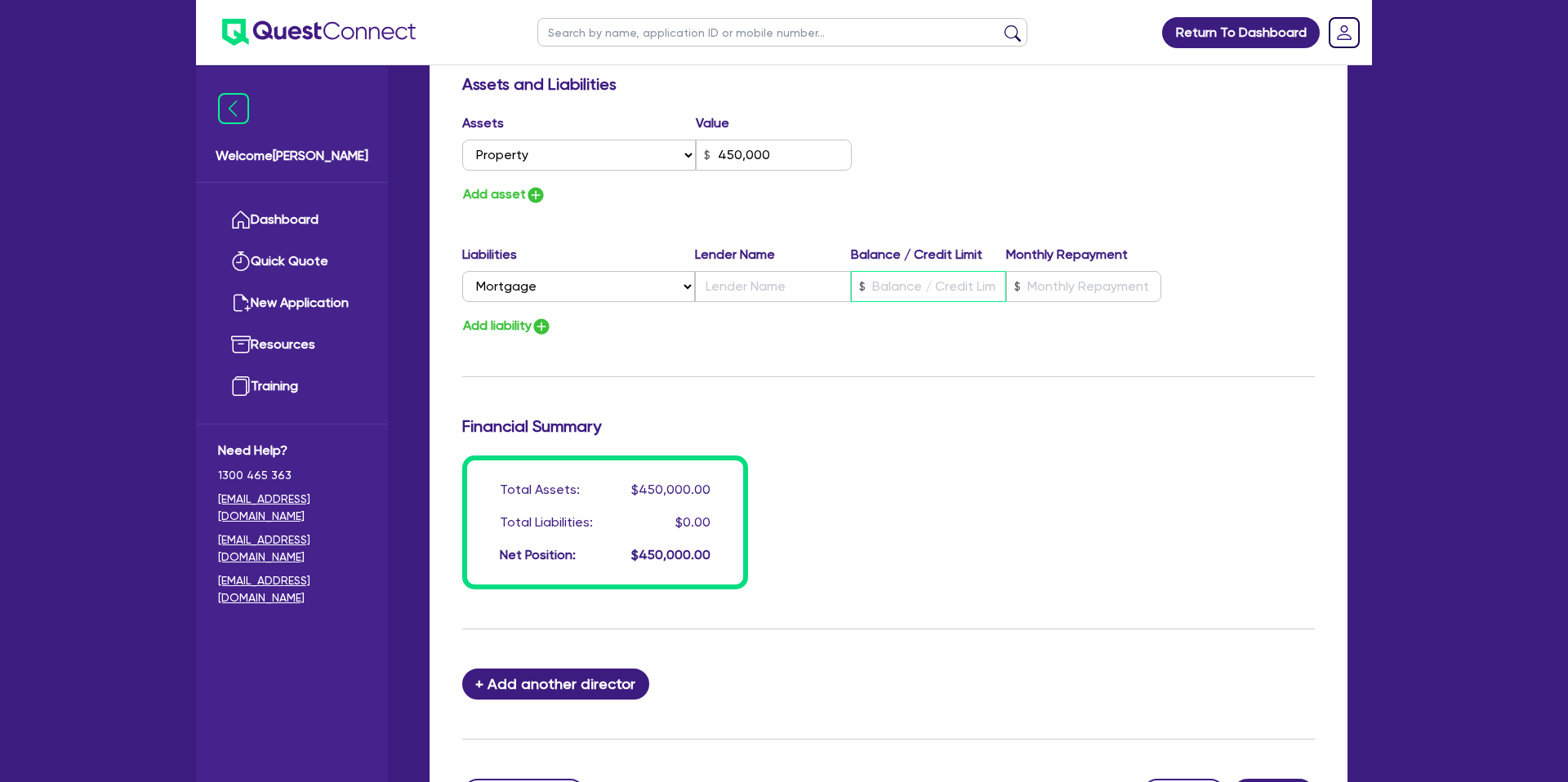
type input "0"
type input "0419 529 572"
type input "450,000"
type input "3"
type input "0"
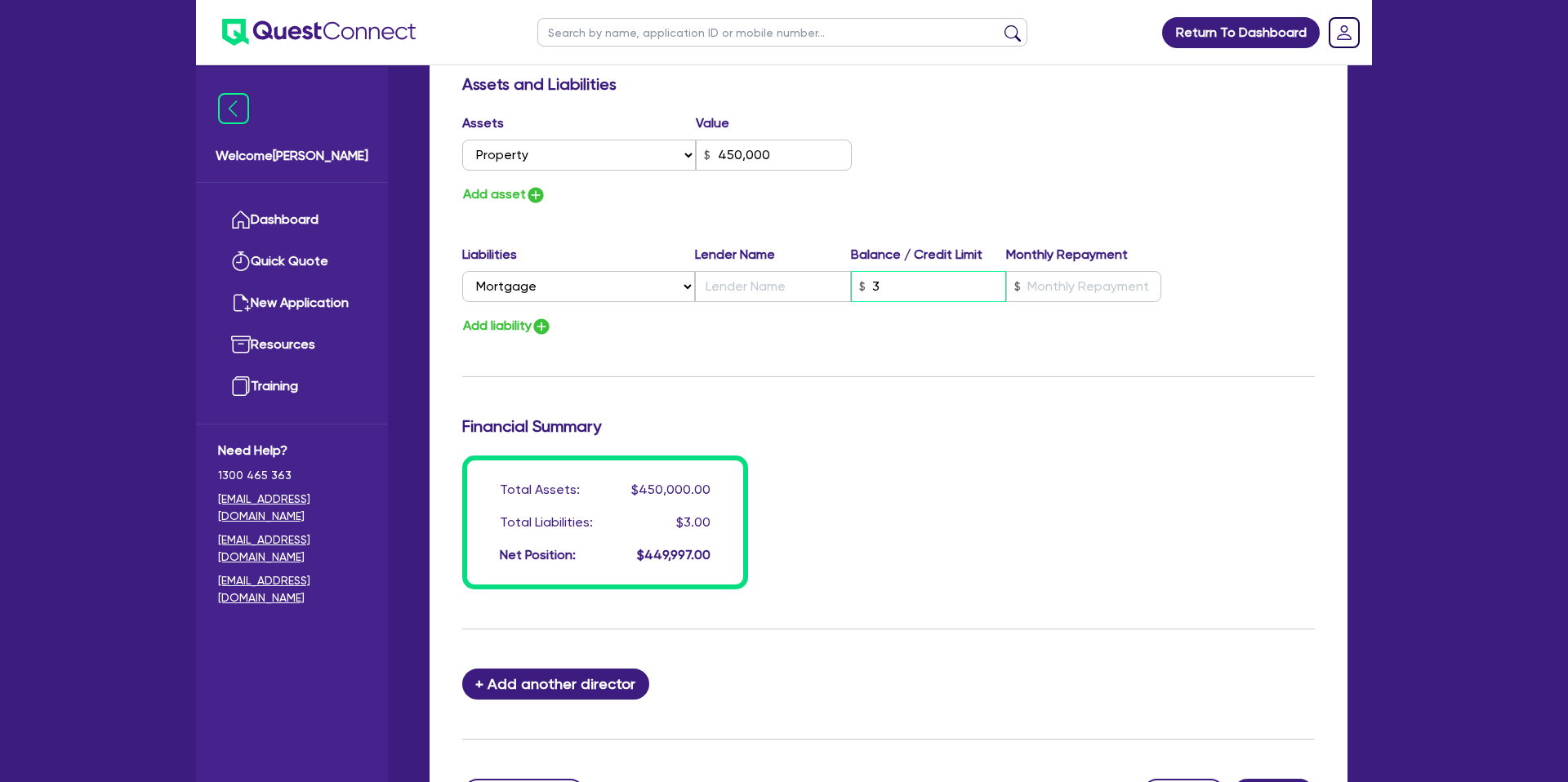
type input "0419 529 572"
type input "450,000"
type input "30"
type input "0"
type input "0419 529 572"
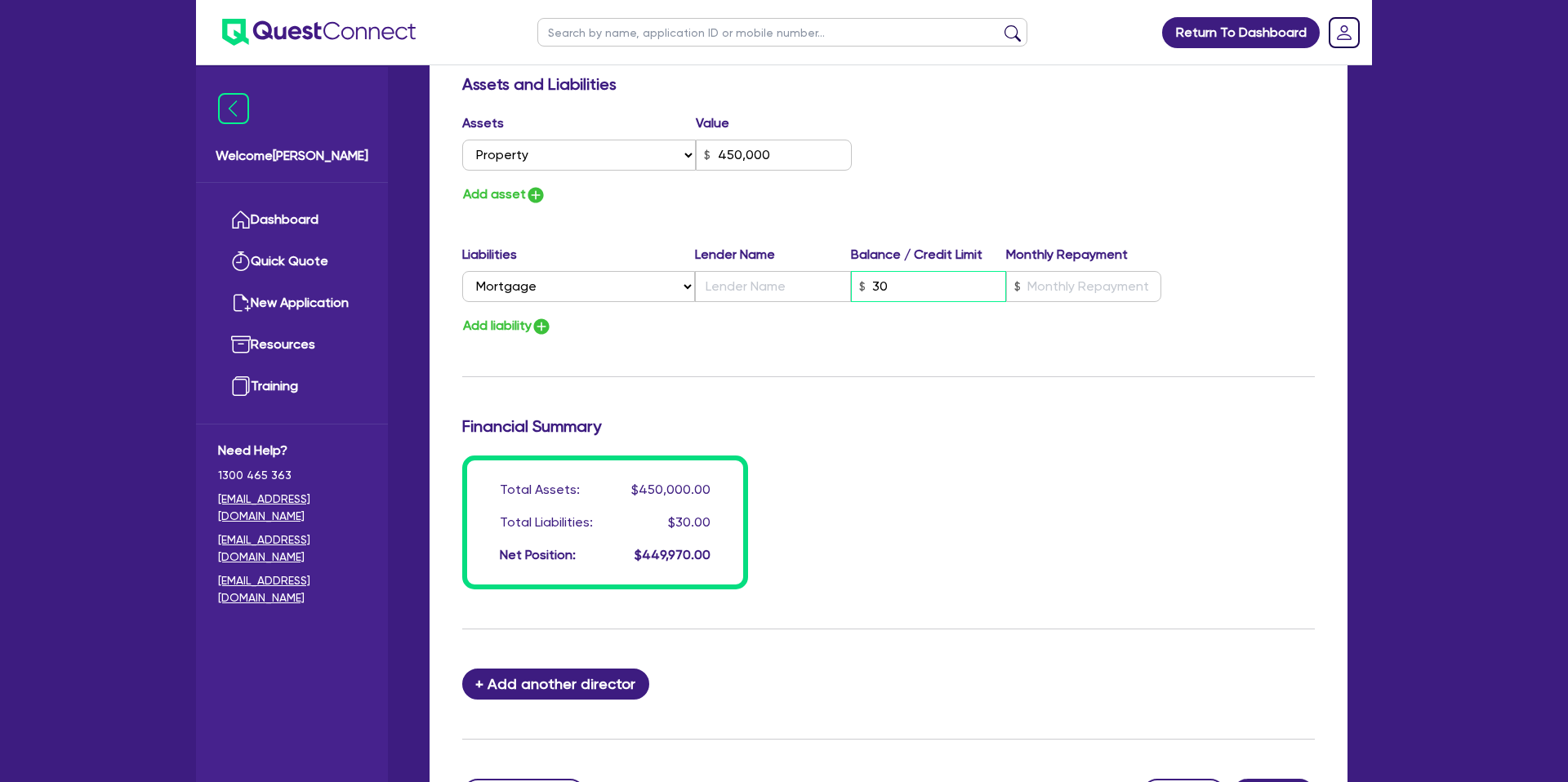
type input "450,000"
type input "300"
type input "0"
type input "0419 529 572"
type input "450,000"
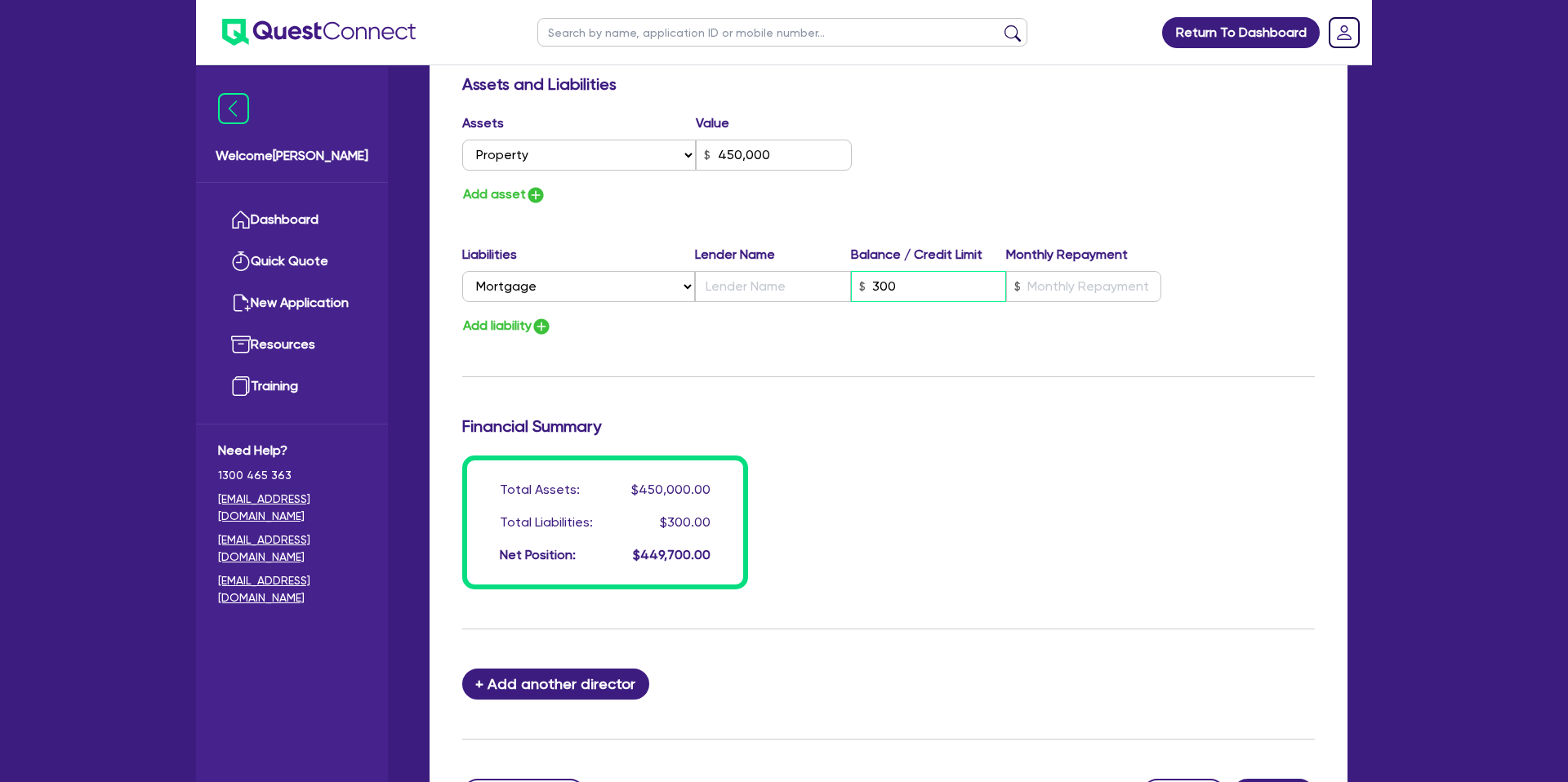
type input "3,000"
type input "0"
type input "0419 529 572"
type input "450,000"
type input "30,000"
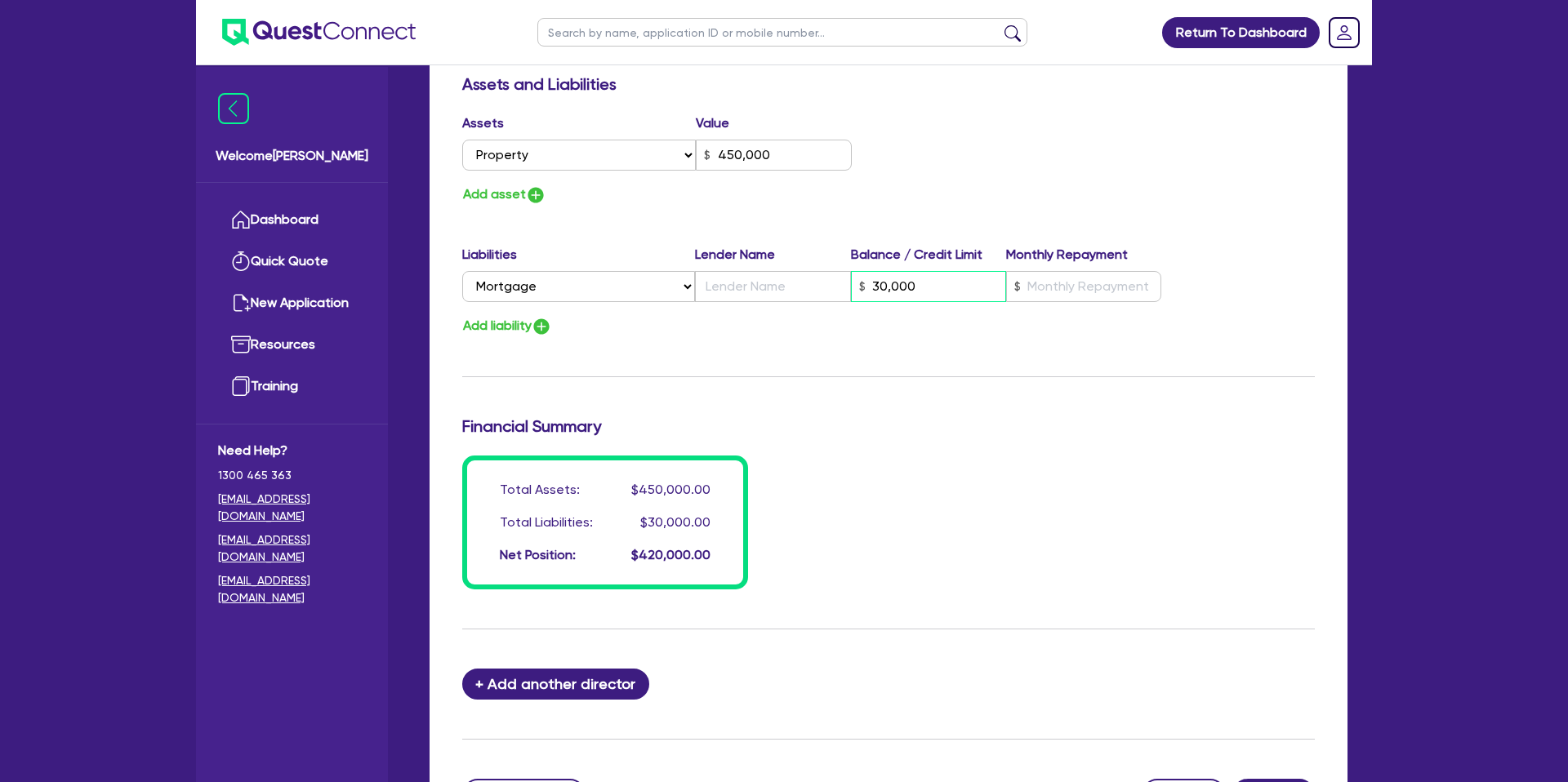
type input "0"
type input "0419 529 572"
type input "450,000"
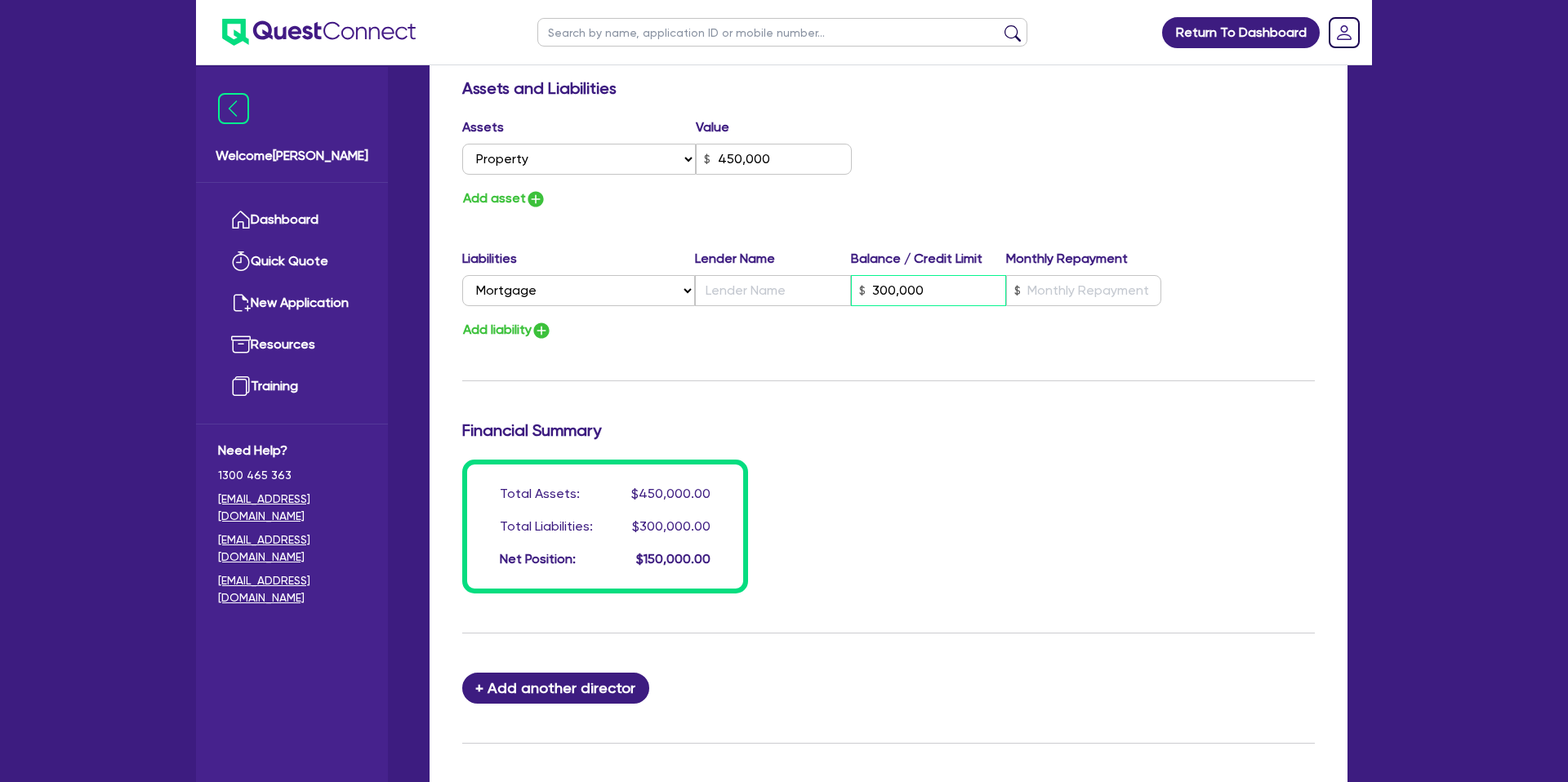
type input "300,000"
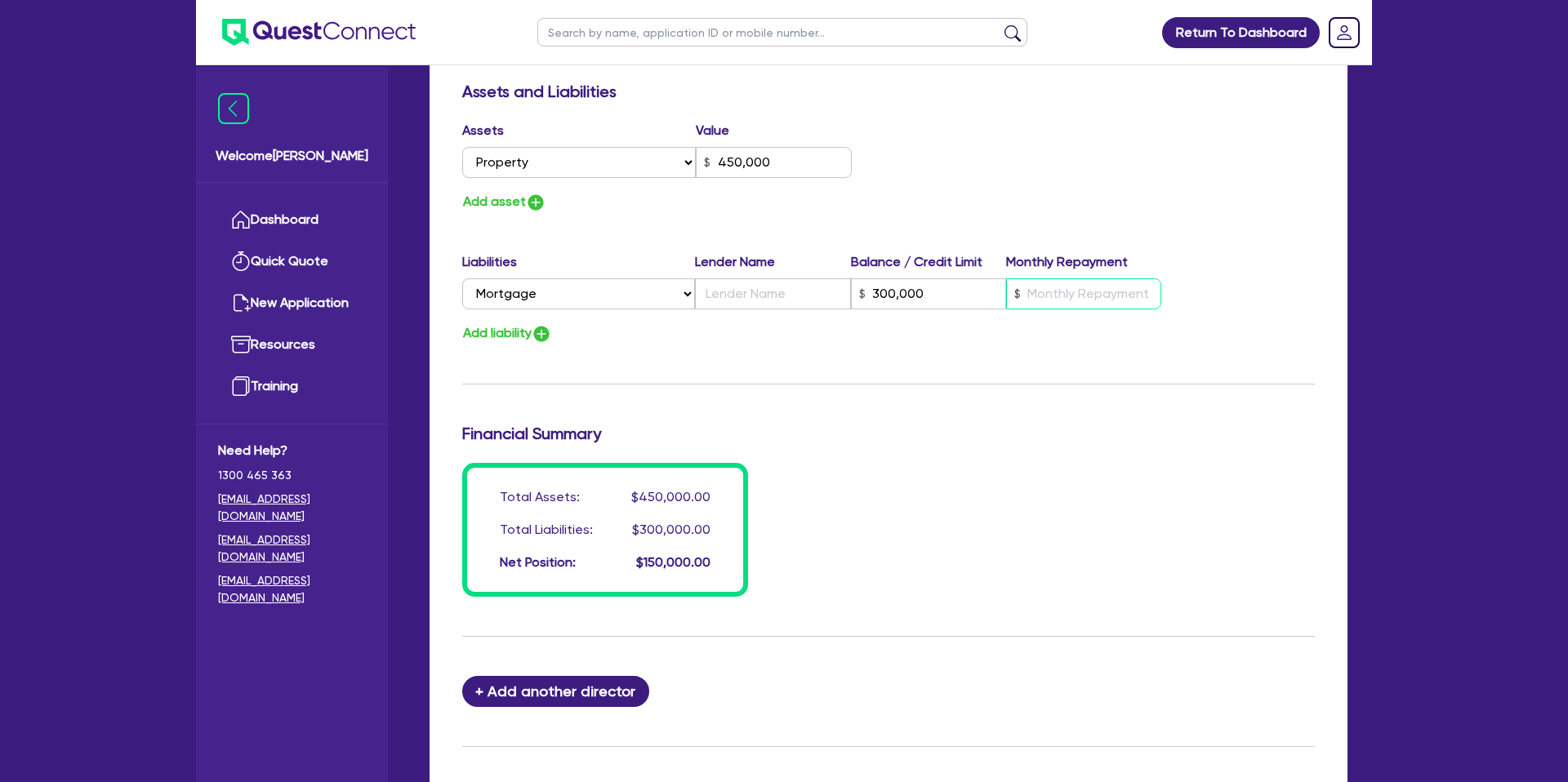
click at [1061, 290] on input "text" at bounding box center [1083, 294] width 155 height 31
type input "0"
type input "0419 529 572"
type input "450,000"
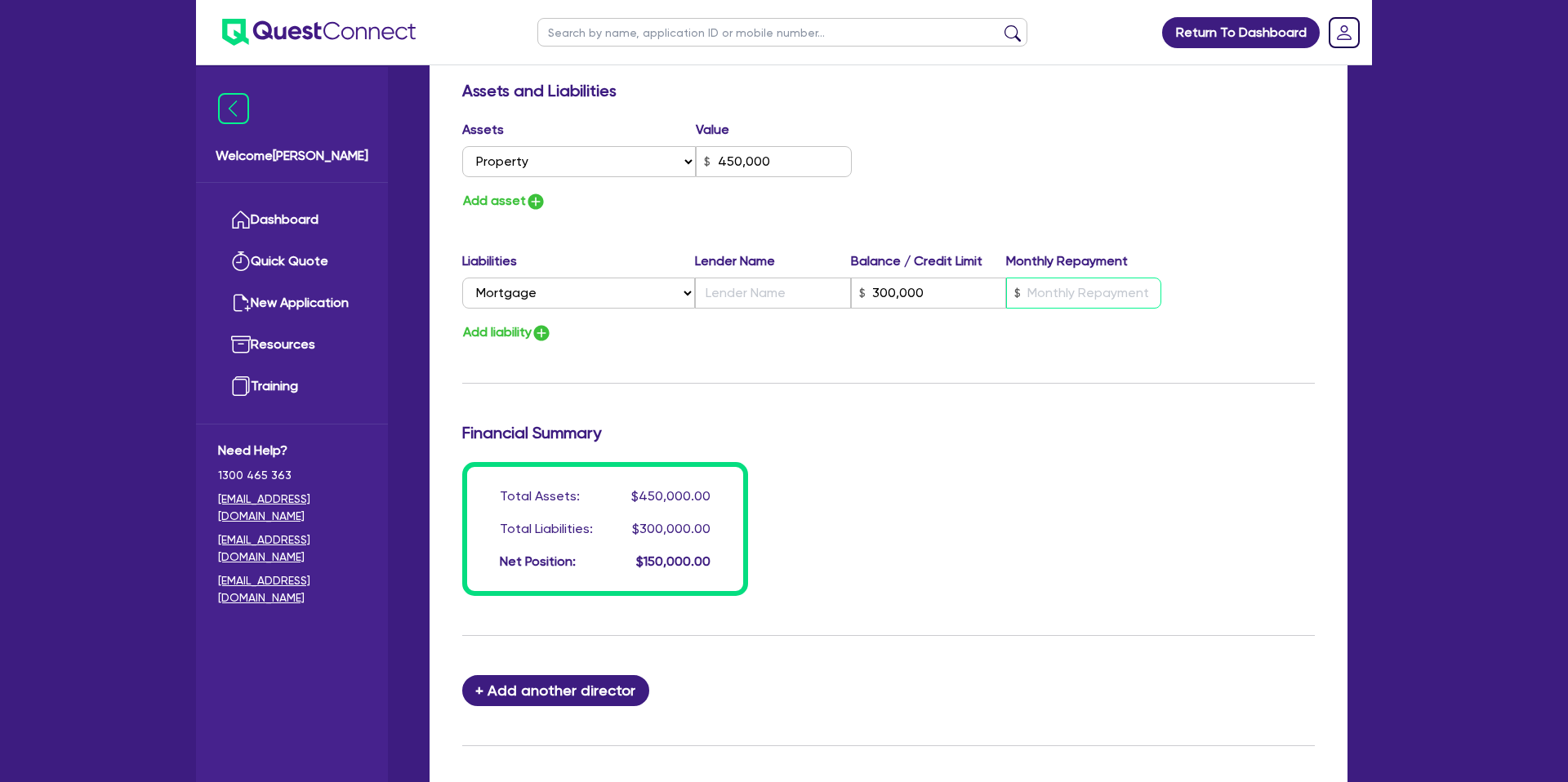
type input "300,000"
type input "1"
type input "0"
type input "0419 529 572"
type input "450,000"
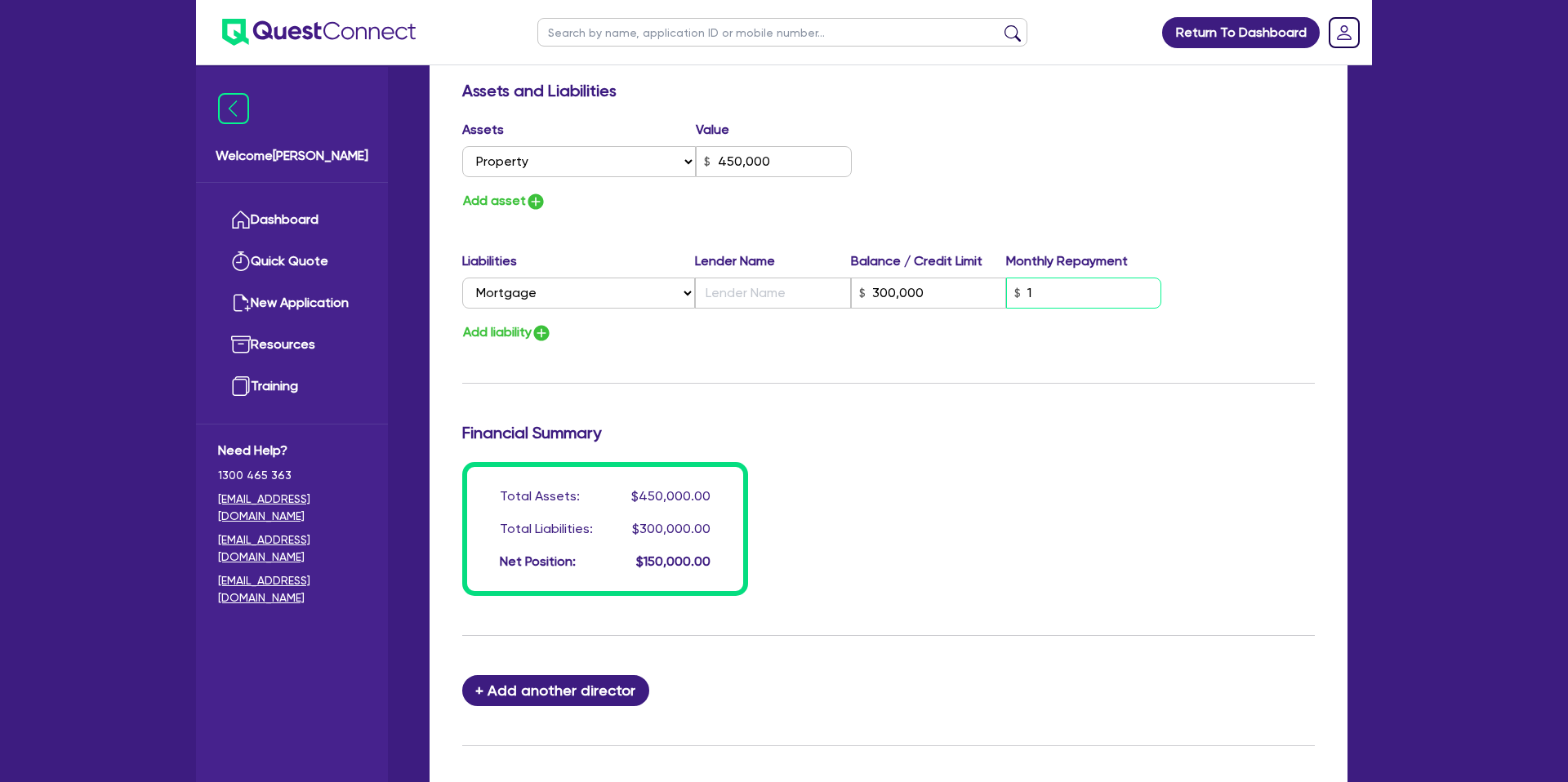
type input "300,000"
type input "19"
type input "0"
type input "0419 529 572"
type input "450,000"
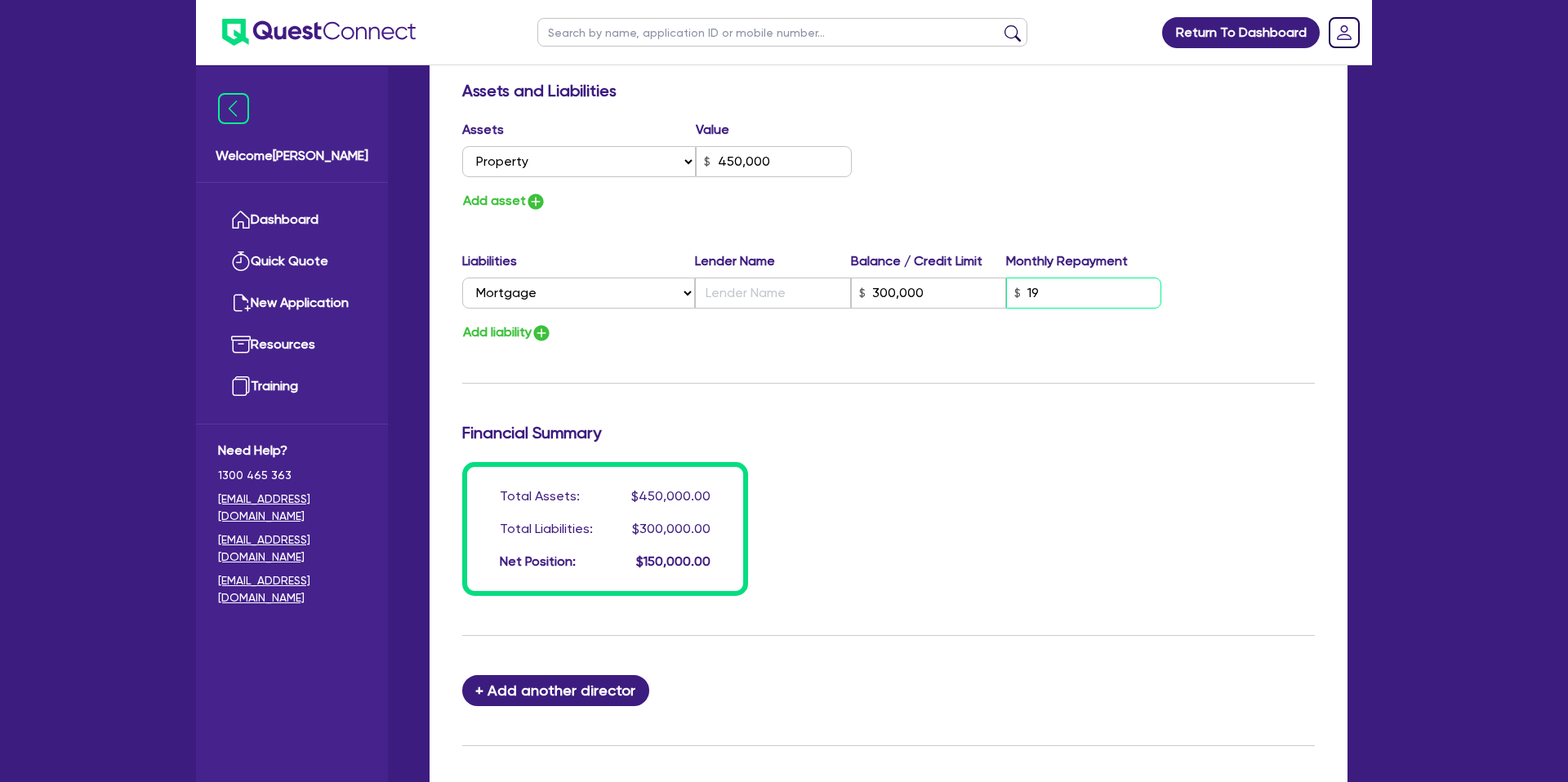
type input "300,000"
type input "196"
type input "0"
type input "0419 529 572"
type input "450,000"
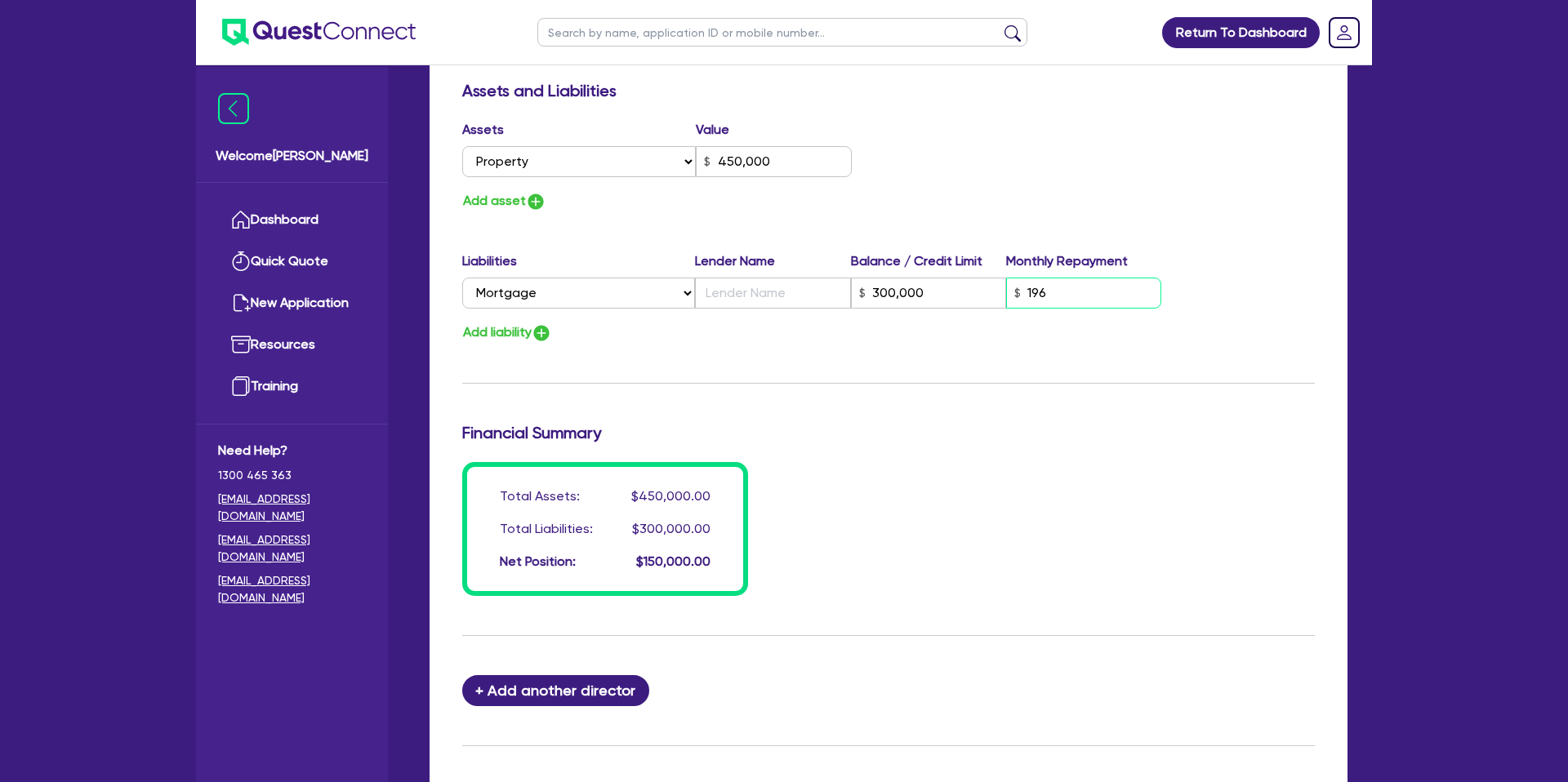
type input "300,000"
type input "1,963"
drag, startPoint x: 1058, startPoint y: 421, endPoint x: 1047, endPoint y: 411, distance: 14.9
click at [744, 297] on input "text" at bounding box center [772, 293] width 155 height 31
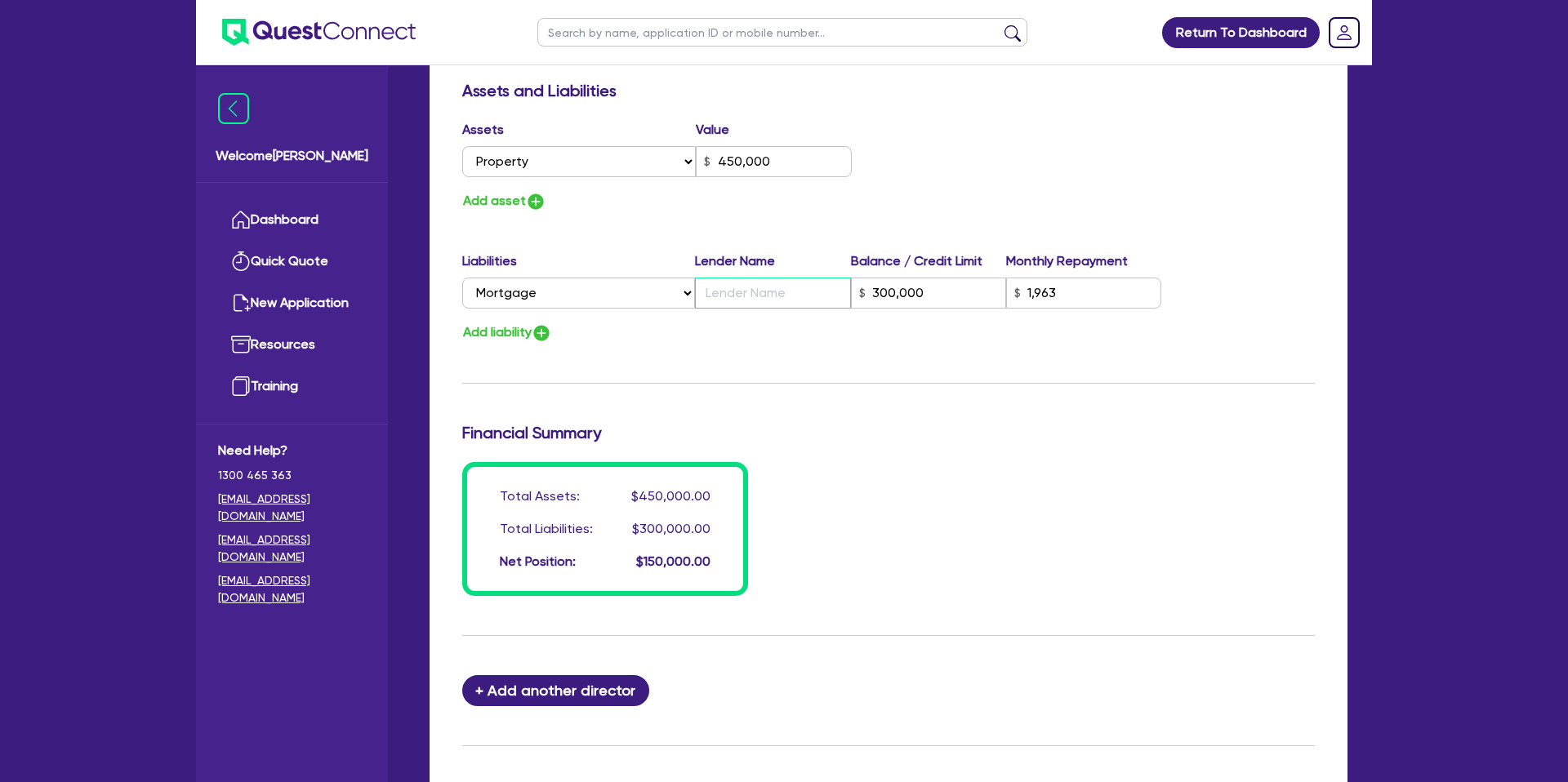
type input "0"
type input "0419 529 572"
type input "450,000"
type input "C"
type input "300,000"
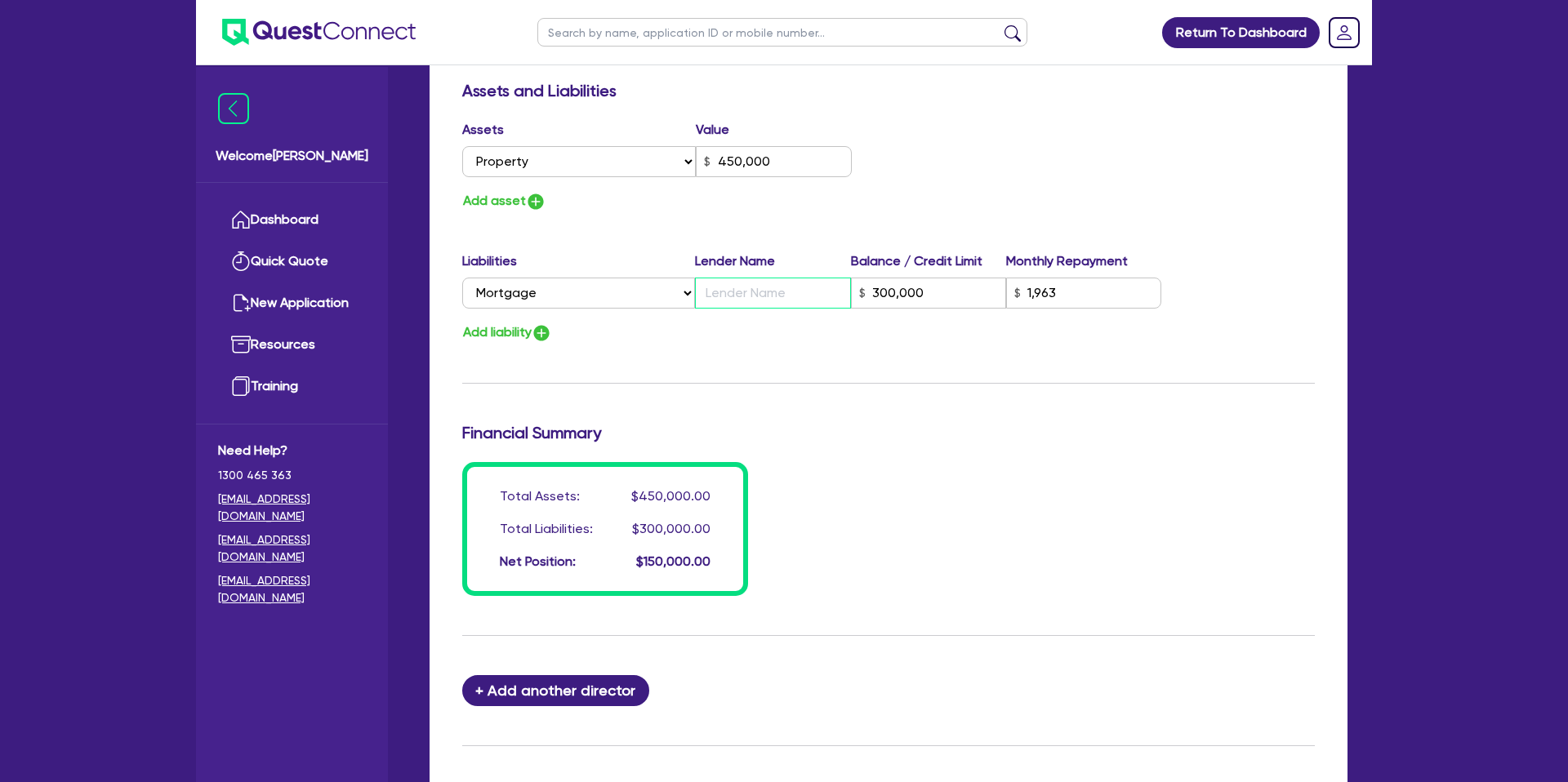
type input "1,963"
type input "0"
type input "0419 529 572"
type input "450,000"
type input "CB"
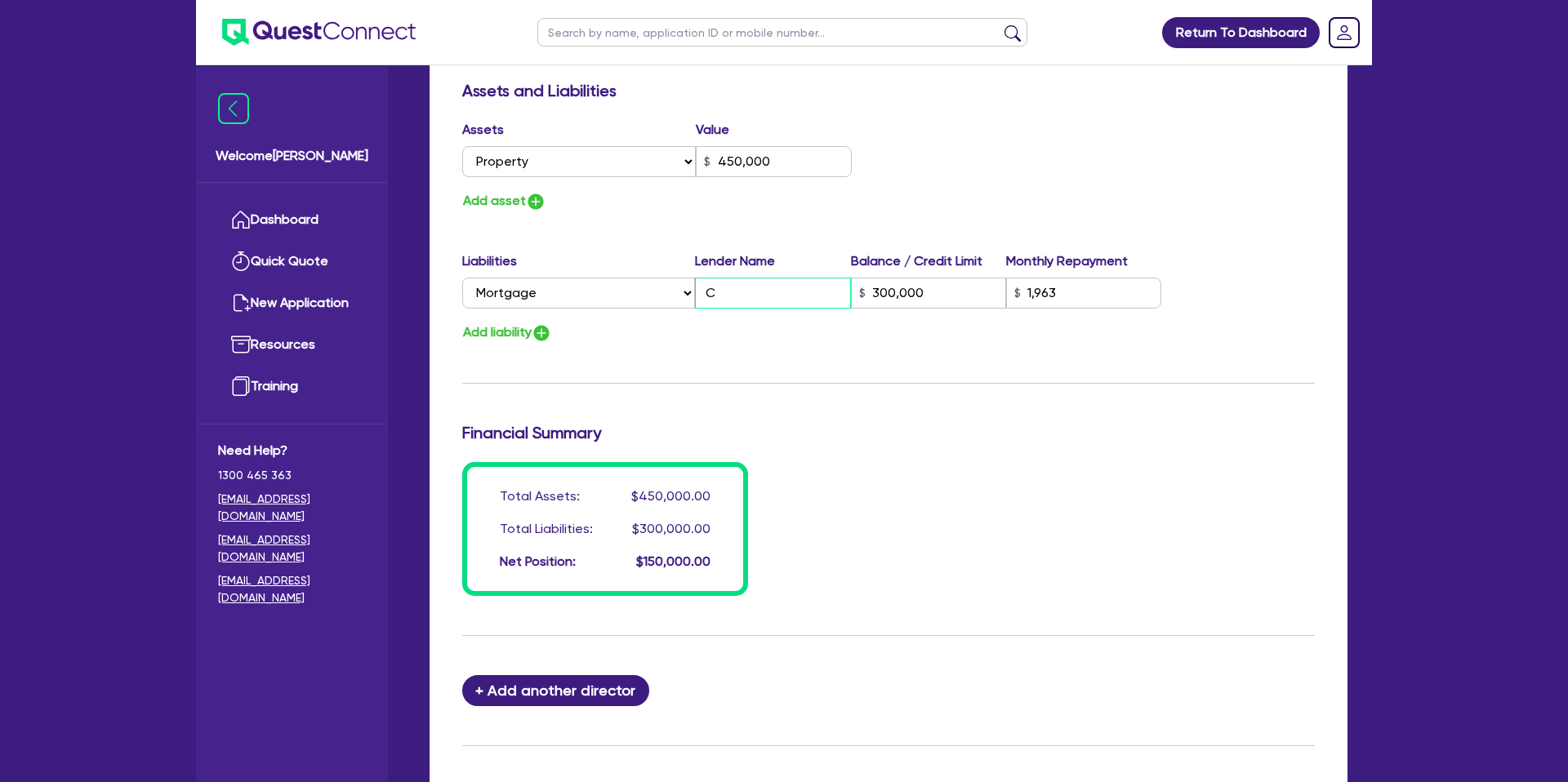
type input "300,000"
type input "1,963"
type input "0"
click at [818, 336] on div "Add liability" at bounding box center [888, 333] width 877 height 22
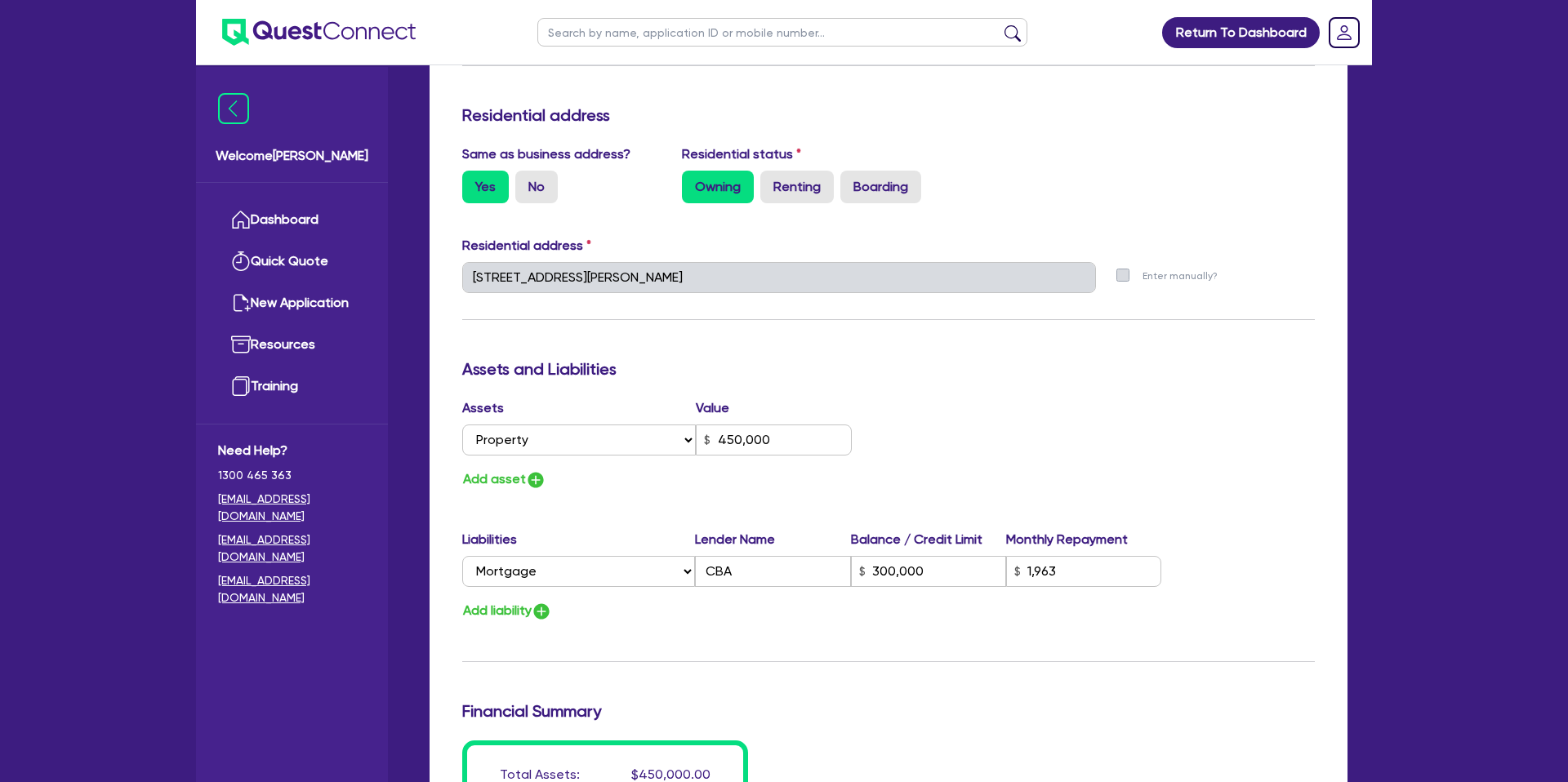
scroll to position [1110, 0]
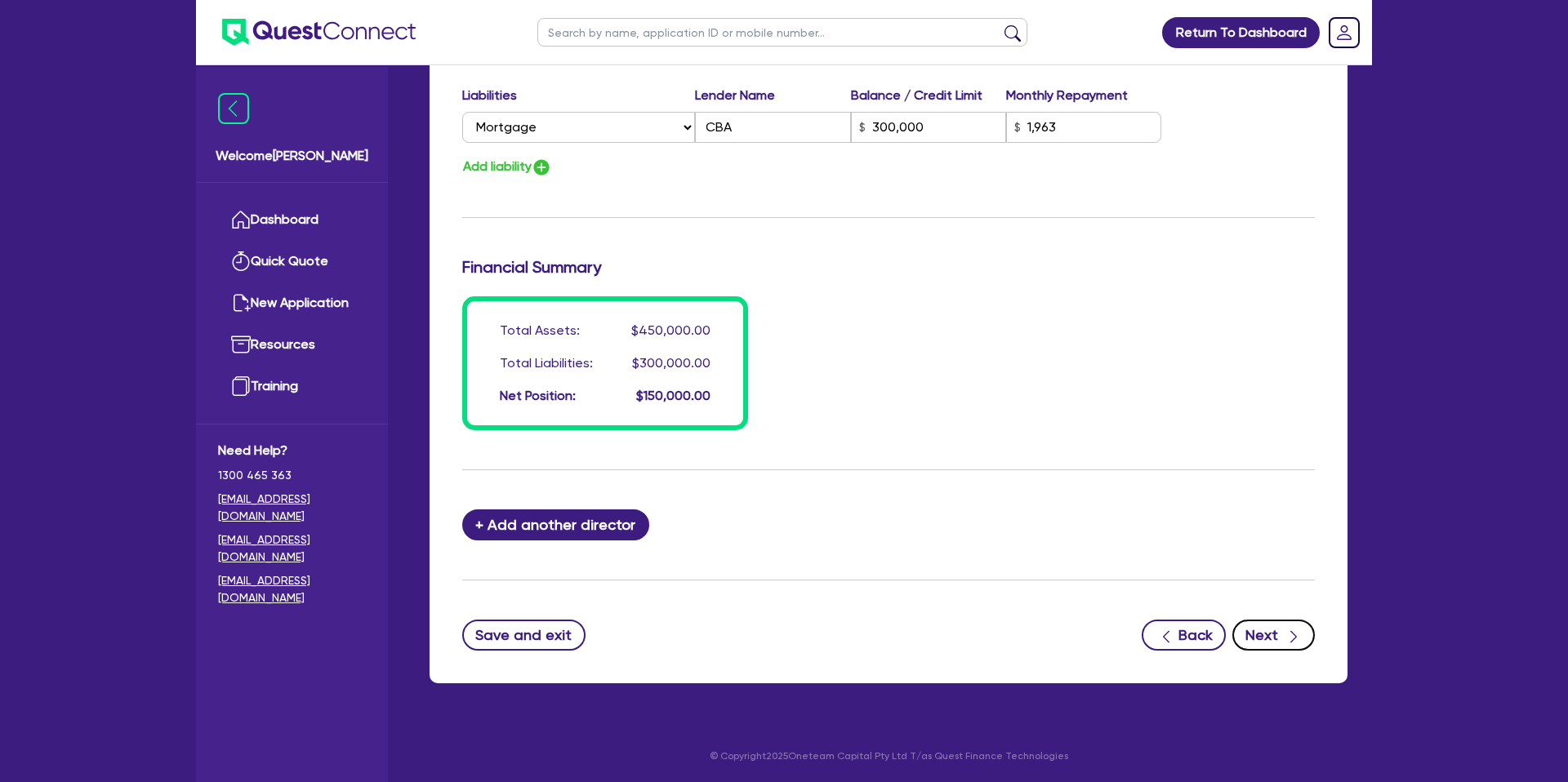
click at [1294, 630] on icon "button" at bounding box center [1293, 637] width 17 height 17
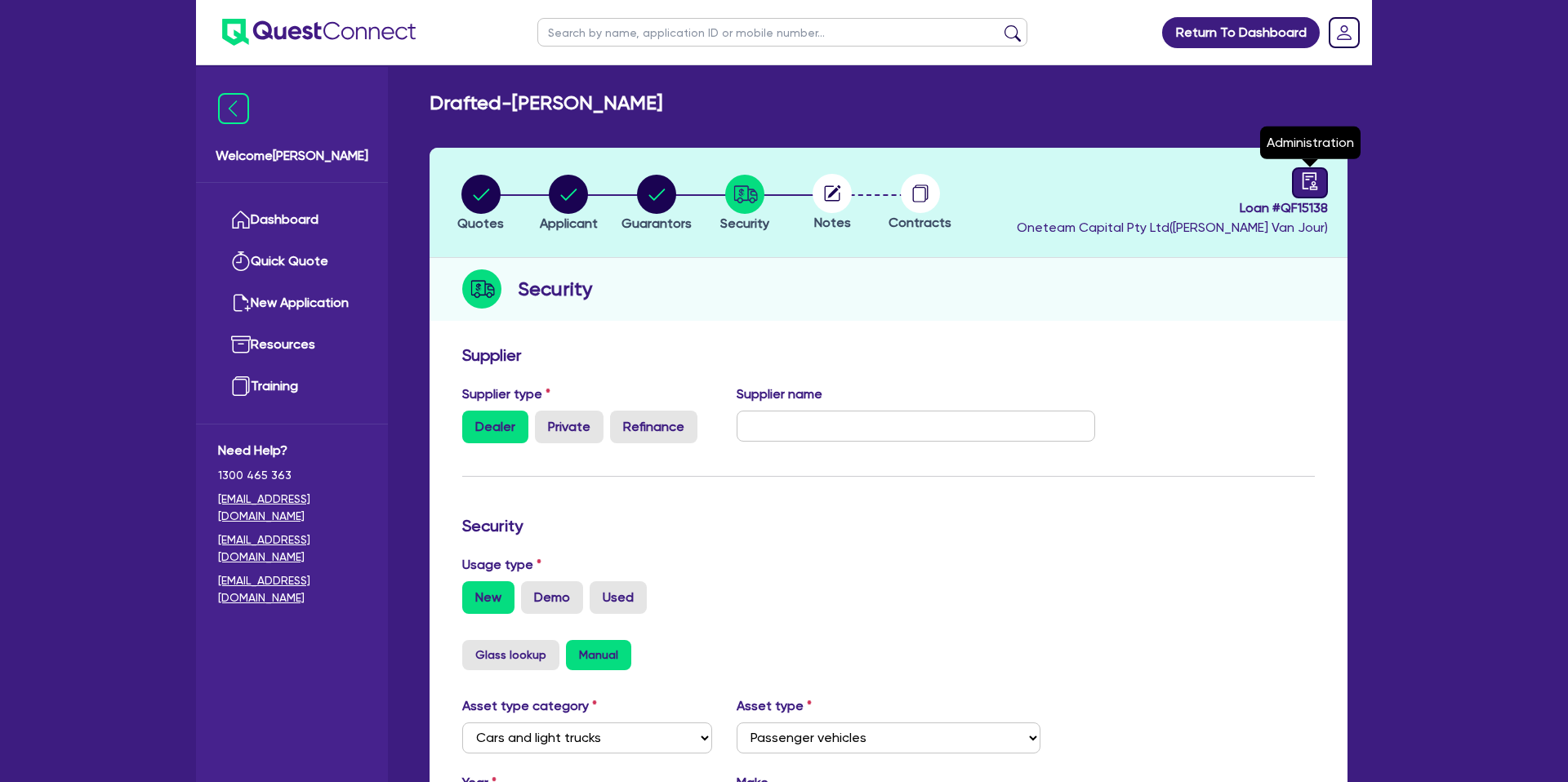
click at [1313, 181] on icon "audit" at bounding box center [1310, 181] width 18 height 18
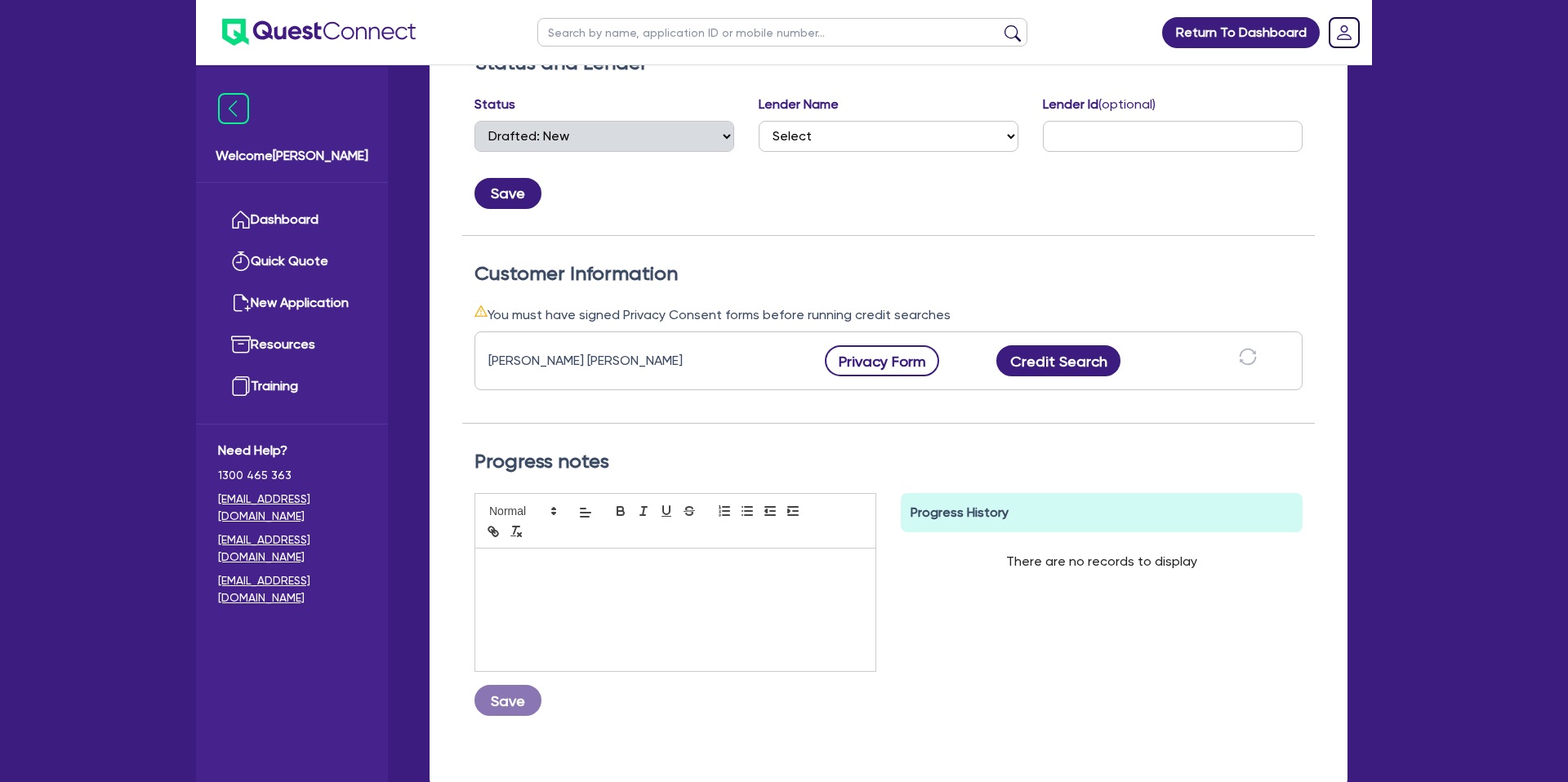
scroll to position [295, 0]
click at [889, 356] on button "Privacy Form" at bounding box center [882, 360] width 114 height 31
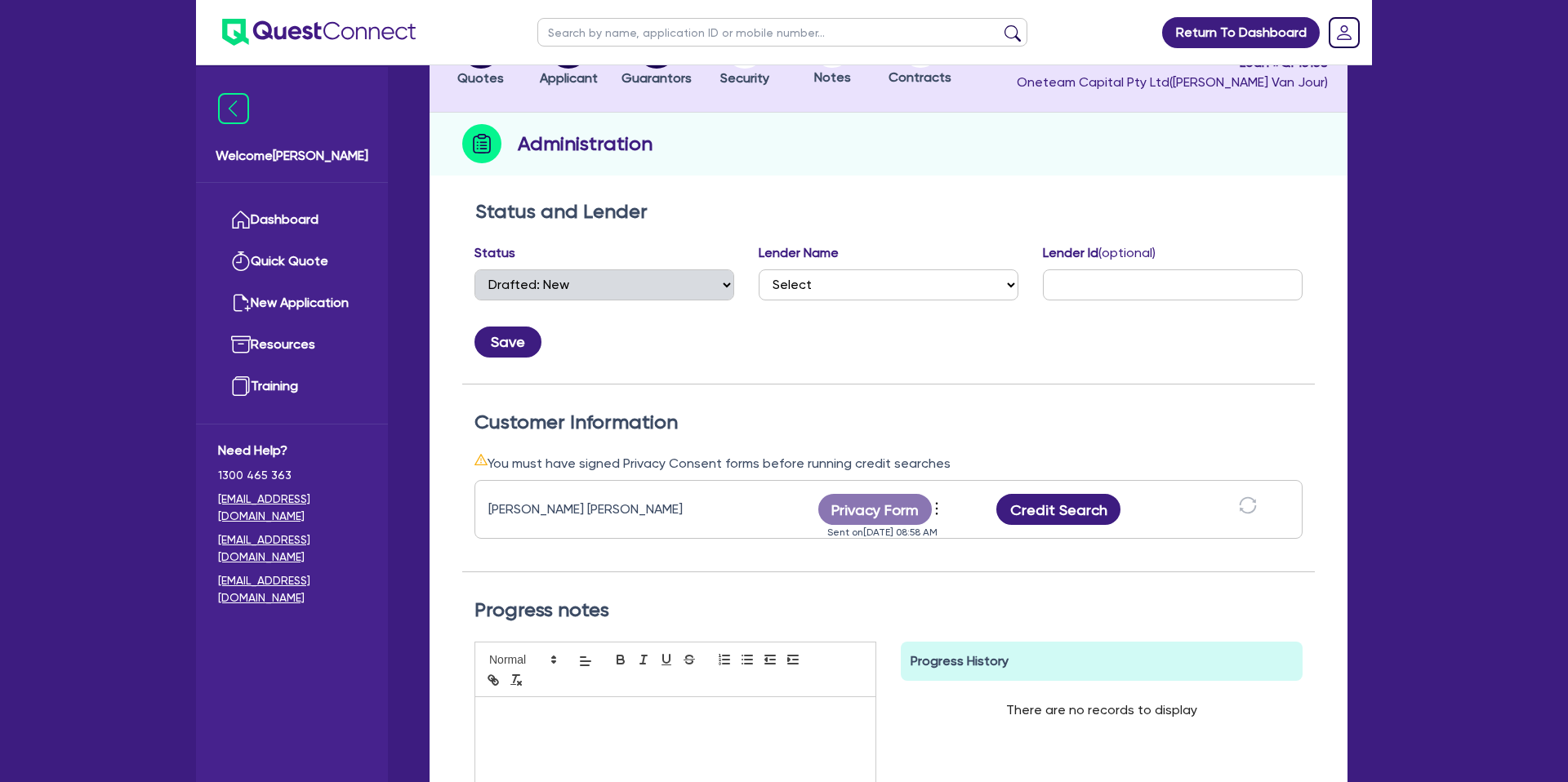
scroll to position [0, 0]
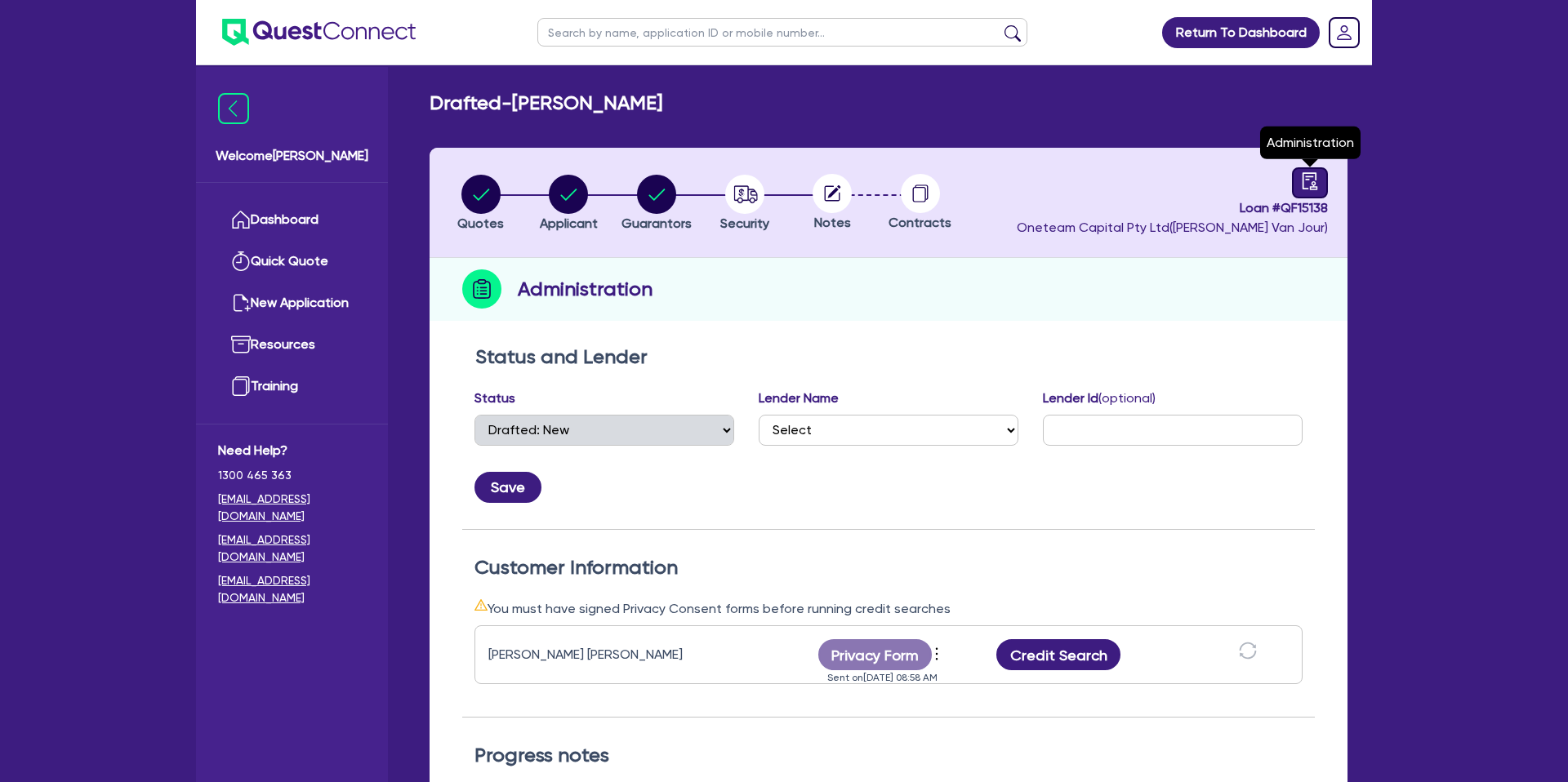
click at [1303, 168] on link at bounding box center [1309, 183] width 36 height 31
click at [1315, 188] on icon "audit" at bounding box center [1310, 181] width 15 height 18
click at [745, 197] on circle "button" at bounding box center [744, 194] width 40 height 40
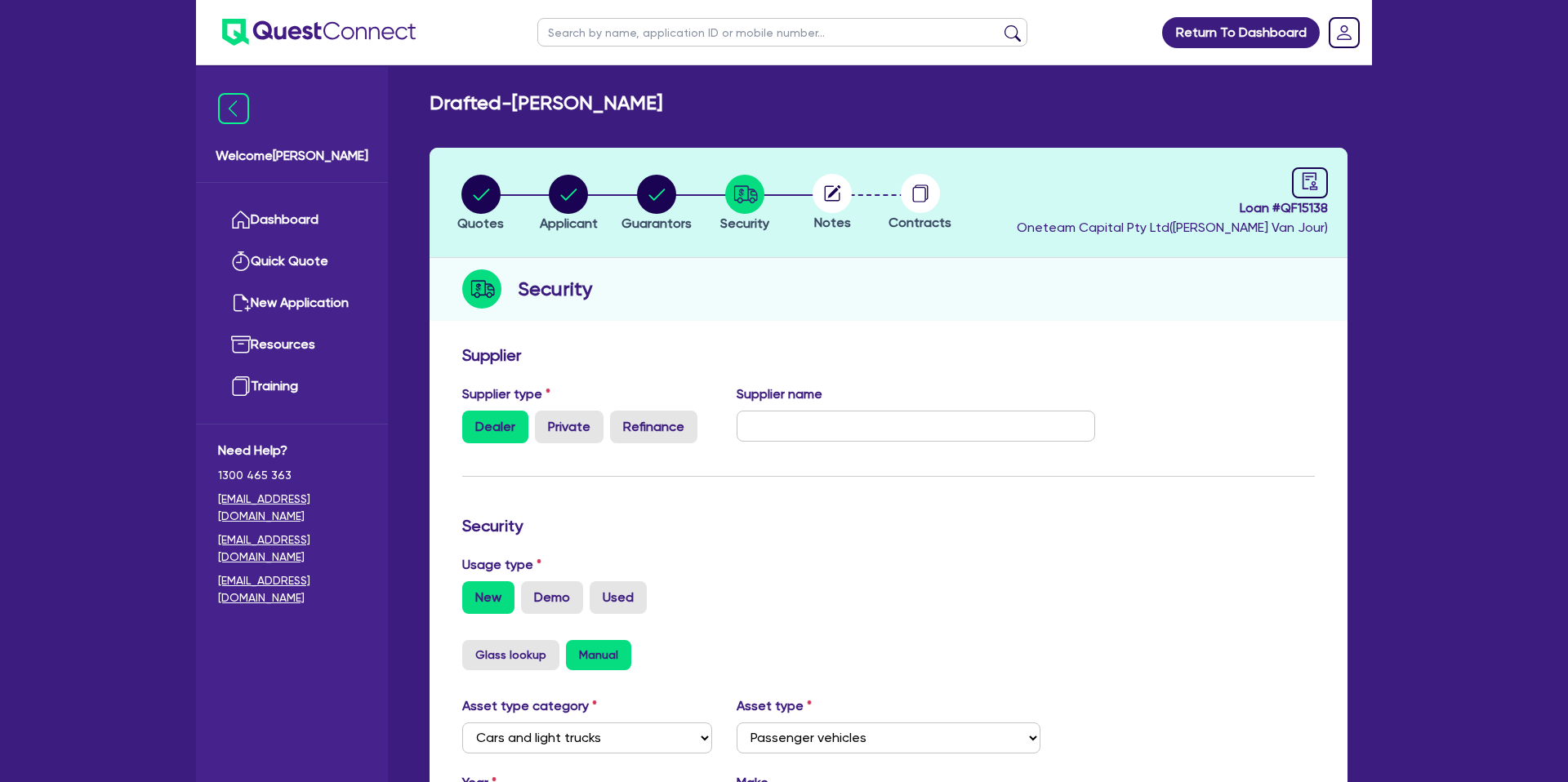
click at [807, 193] on div at bounding box center [832, 193] width 88 height 40
click at [831, 192] on icon at bounding box center [835, 192] width 13 height 13
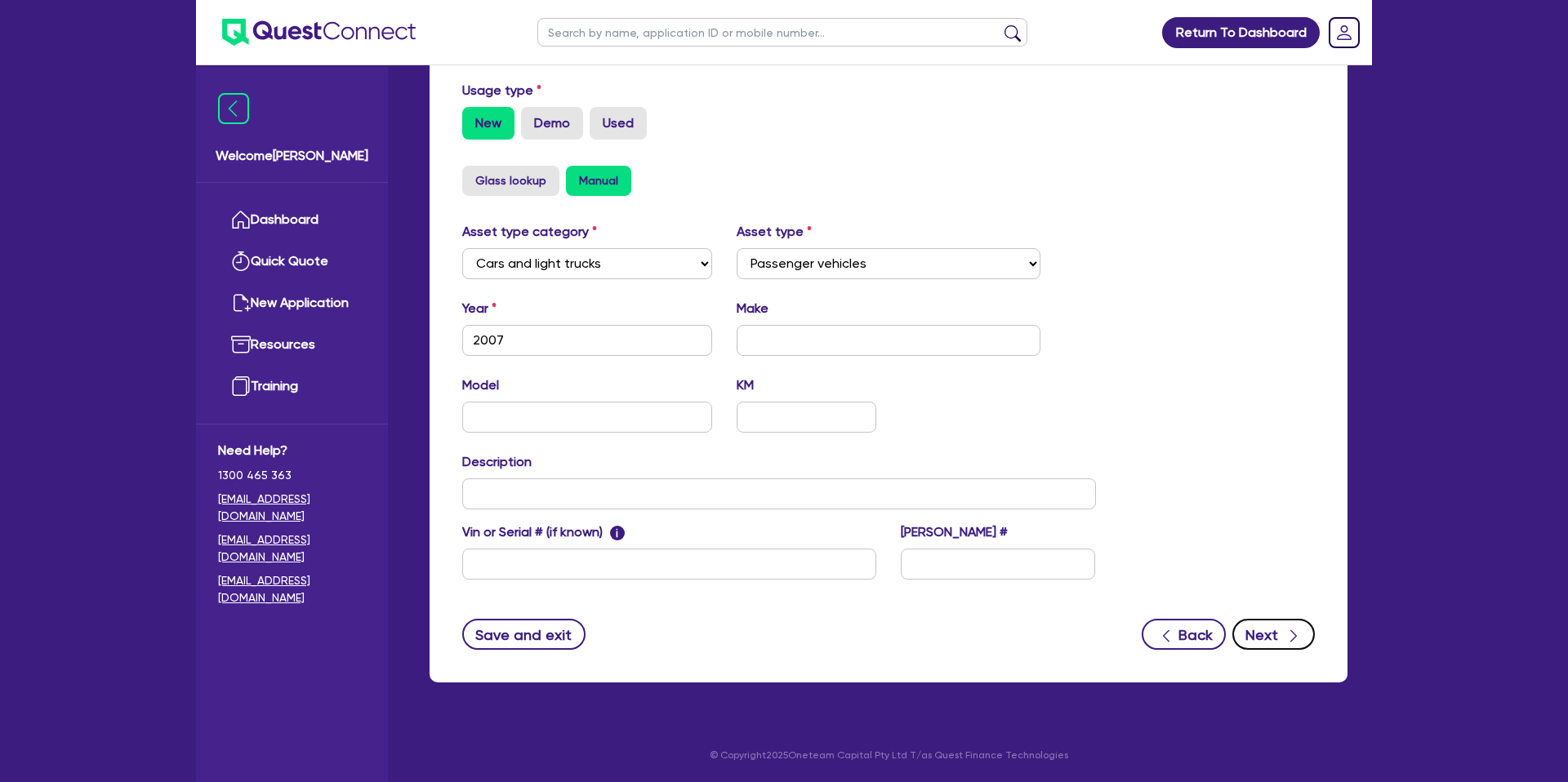
click at [1272, 630] on button "Next" at bounding box center [1274, 635] width 83 height 31
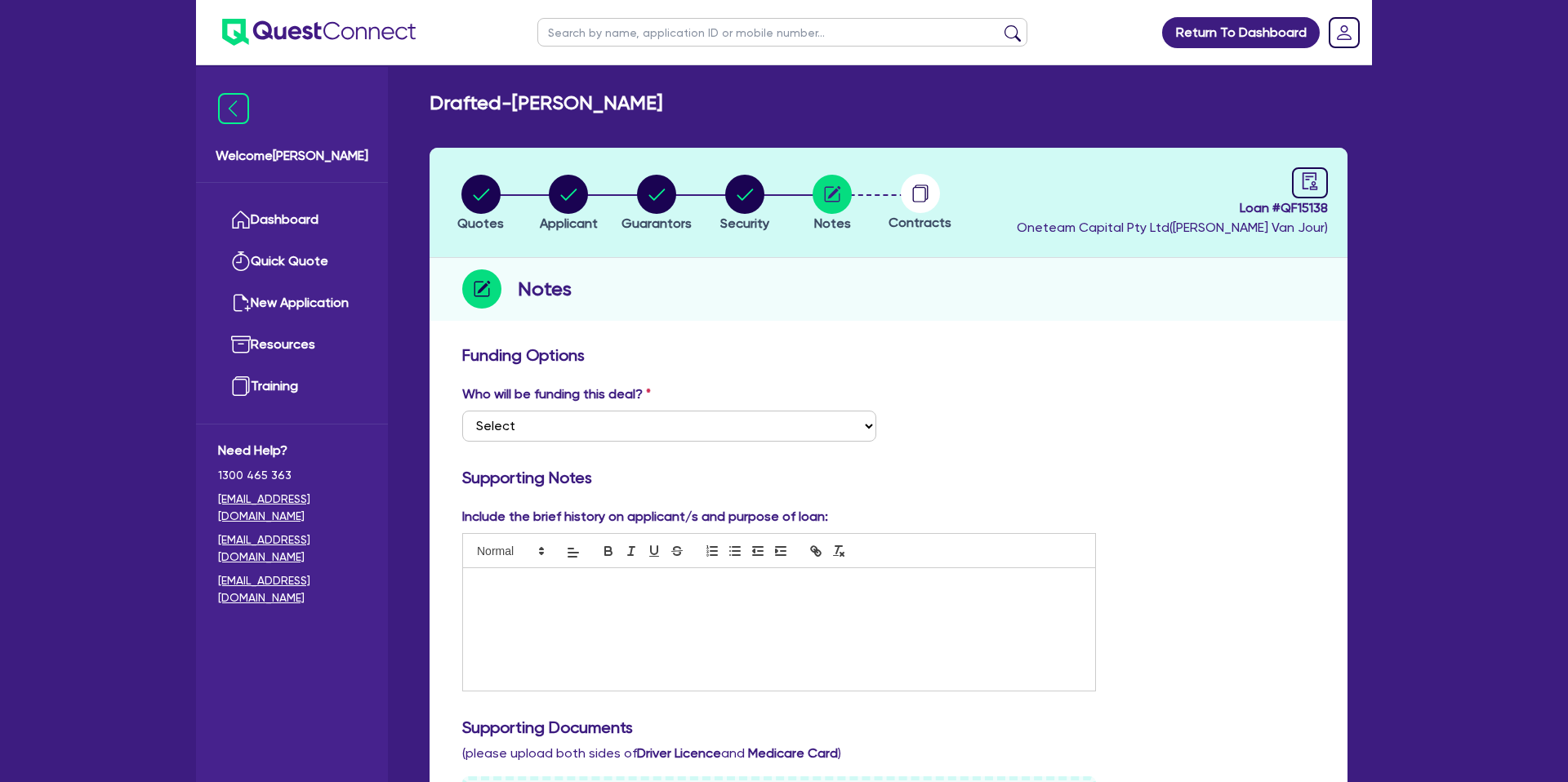
click at [498, 589] on p at bounding box center [779, 586] width 608 height 15
click at [1158, 387] on div "Who will be funding this deal? Select I want Quest to fund 100% I will fund 100…" at bounding box center [888, 420] width 877 height 70
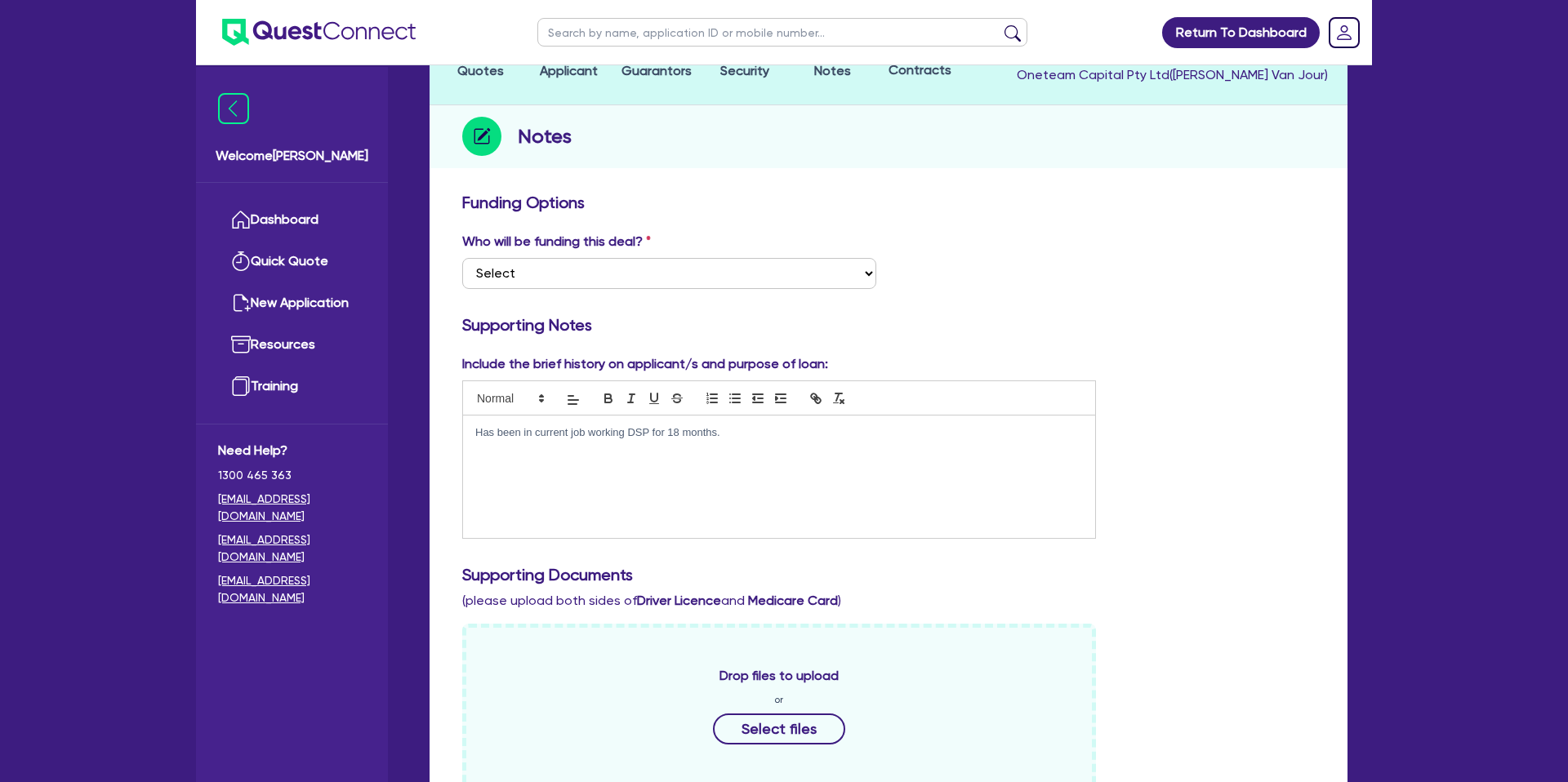
click at [792, 442] on div "Has been in current job working DSP for 18 months." at bounding box center [779, 476] width 632 height 123
click at [1302, 364] on div "Include the brief history on applicant/s and purpose of loan: Has been in curre…" at bounding box center [888, 453] width 877 height 198
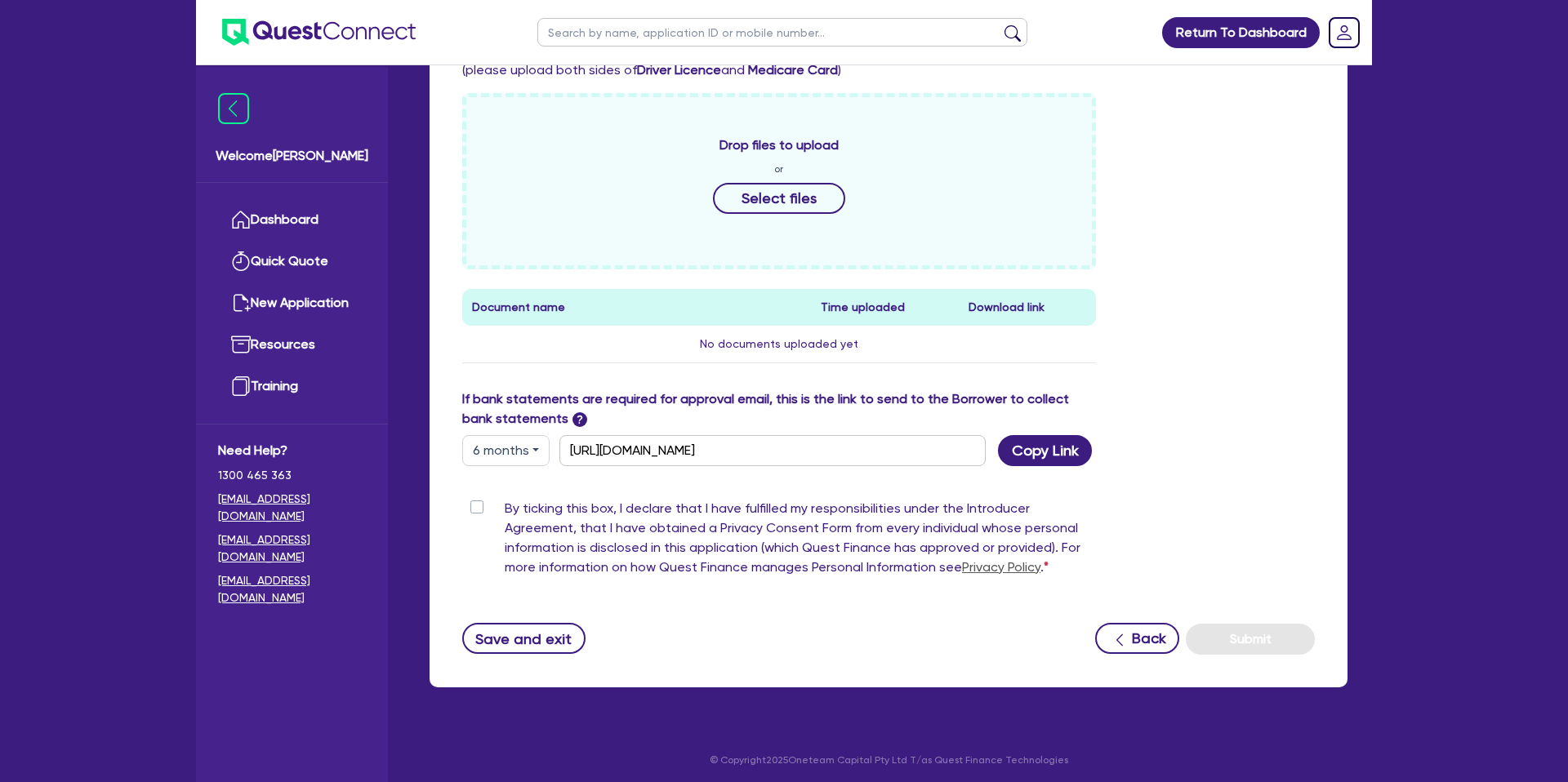
scroll to position [689, 0]
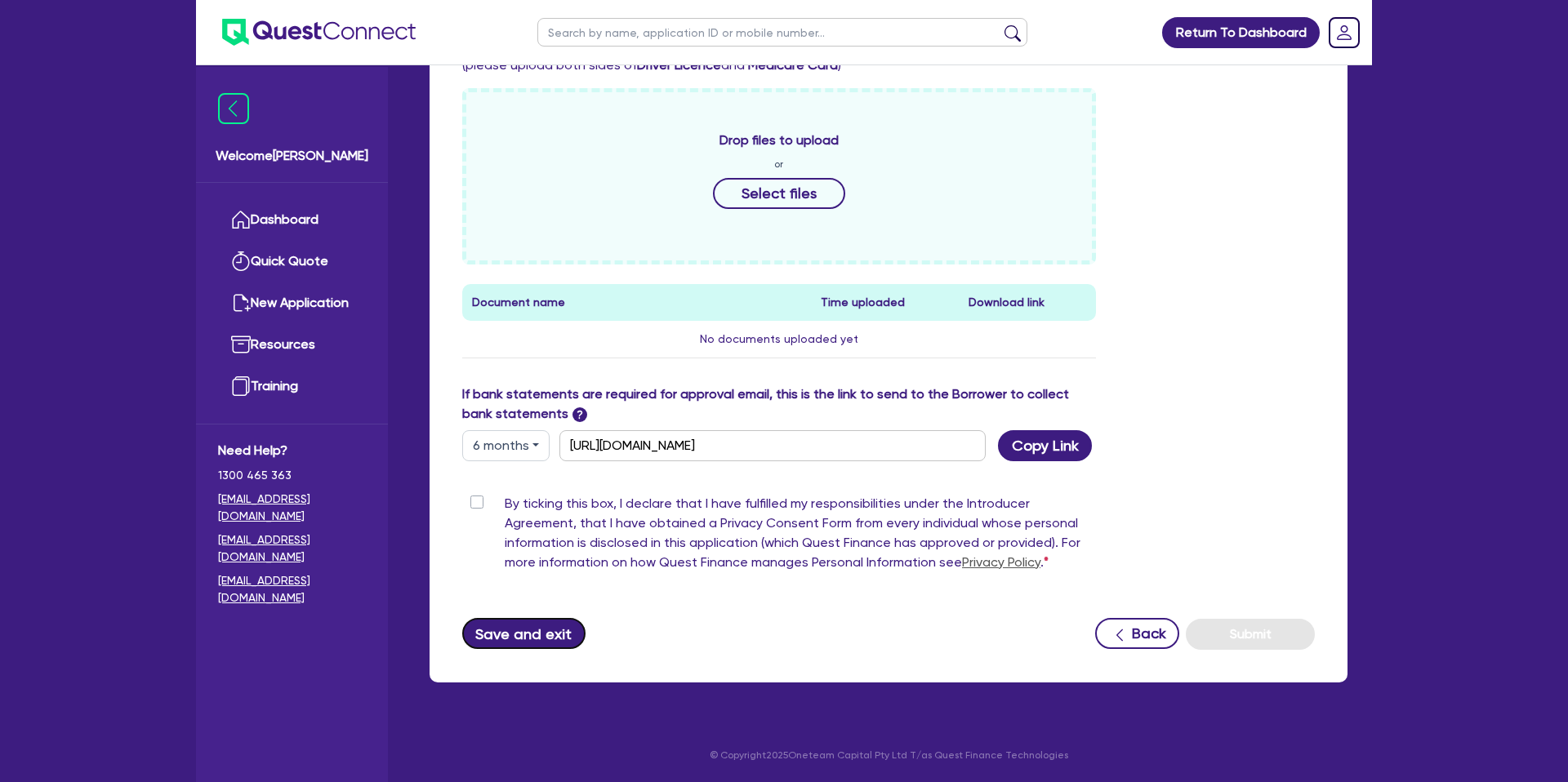
click at [551, 629] on button "Save and exit" at bounding box center [524, 634] width 123 height 31
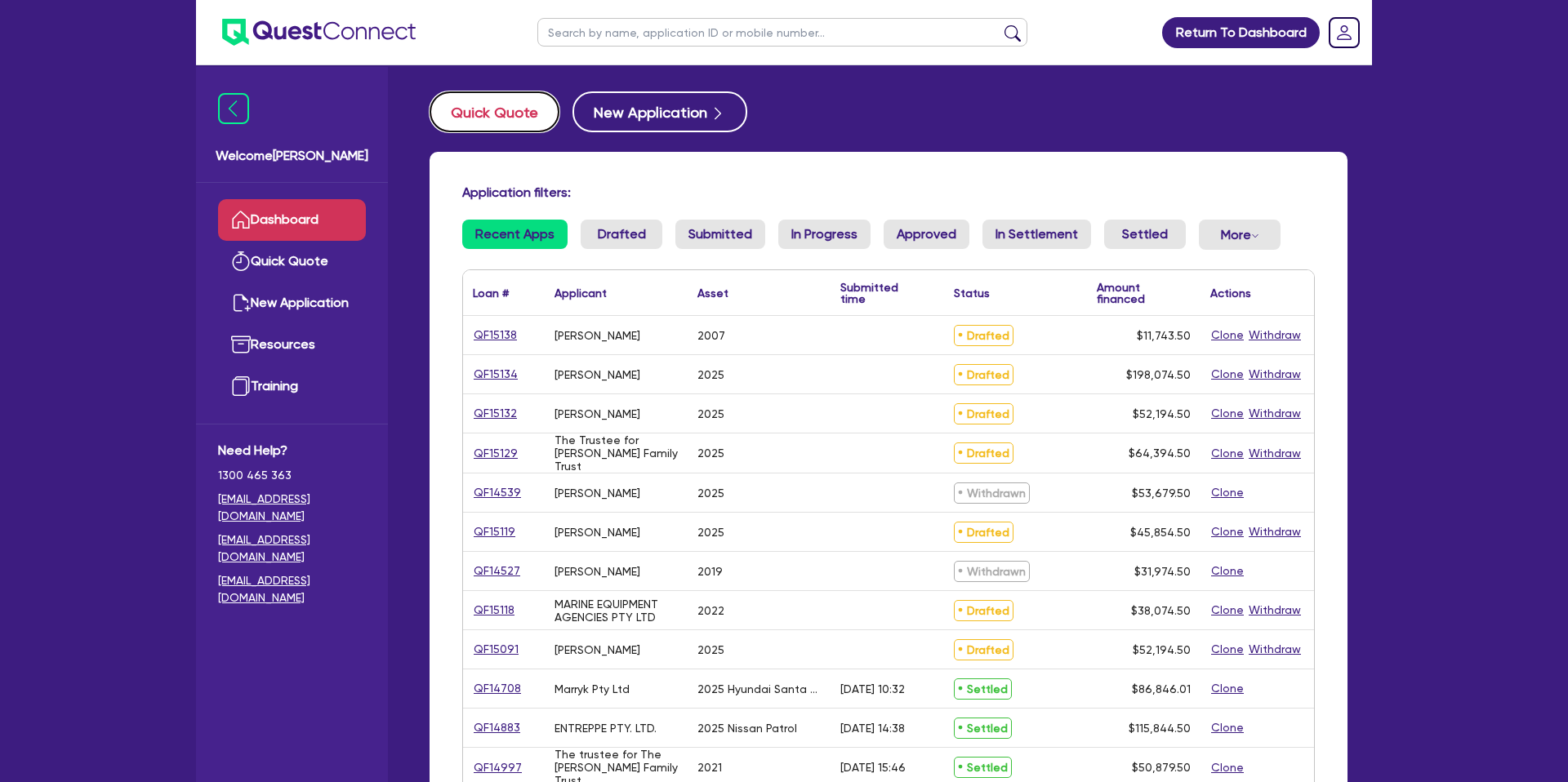
click at [503, 119] on button "Quick Quote" at bounding box center [494, 111] width 130 height 41
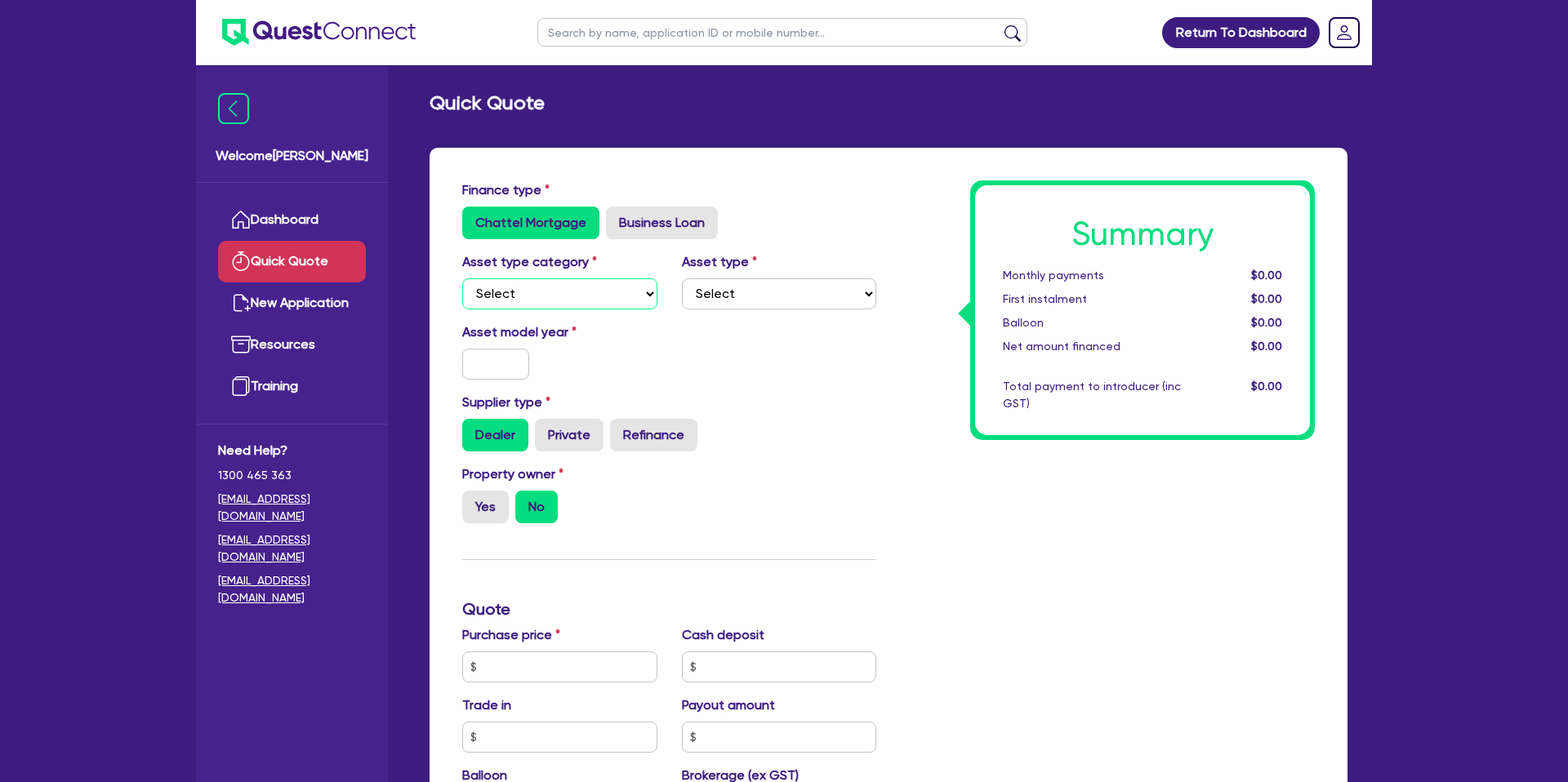
click at [533, 299] on select "Select Cars and light trucks Primary assets Secondary assets Tertiary assets" at bounding box center [560, 294] width 195 height 31
click at [462, 278] on select "Select Cars and light trucks Primary assets Secondary assets Tertiary assets" at bounding box center [560, 294] width 195 height 31
click at [754, 295] on select "Select" at bounding box center [779, 294] width 195 height 31
click at [682, 278] on select "Select Passenger vehicles Vans and utes Light trucks up to 4.5 tonne" at bounding box center [779, 294] width 195 height 31
drag, startPoint x: 521, startPoint y: 379, endPoint x: 497, endPoint y: 371, distance: 25.3
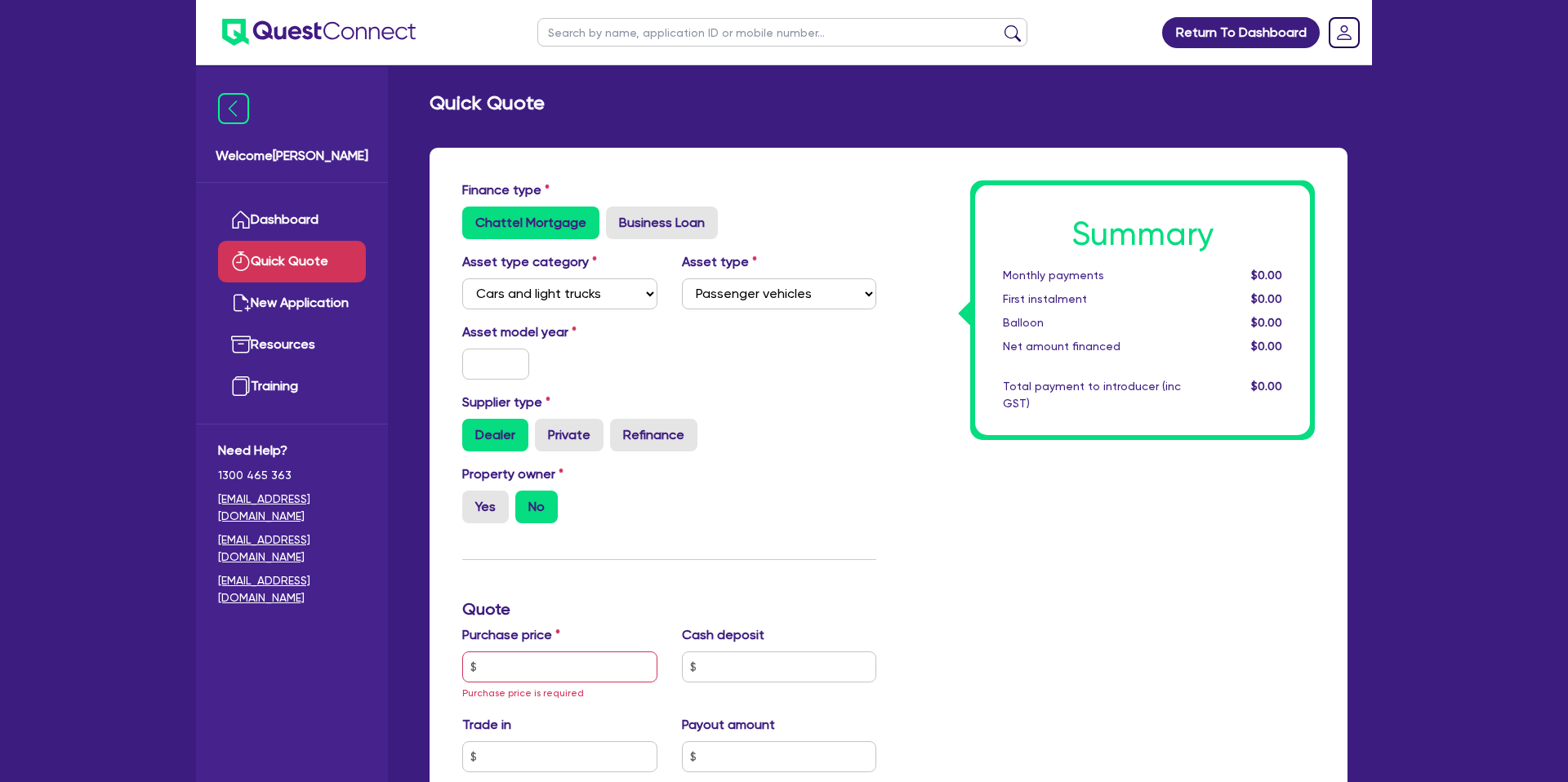
click at [508, 376] on div "Asset model year" at bounding box center [669, 357] width 439 height 70
click at [500, 369] on input "text" at bounding box center [496, 365] width 67 height 31
drag, startPoint x: 796, startPoint y: 391, endPoint x: 754, endPoint y: 391, distance: 42.0
click at [754, 391] on div "Finance type Chattel Mortgage Business Loan Asset type category Select Cars and…" at bounding box center [669, 676] width 439 height 992
click at [487, 498] on label "Yes" at bounding box center [486, 507] width 47 height 32
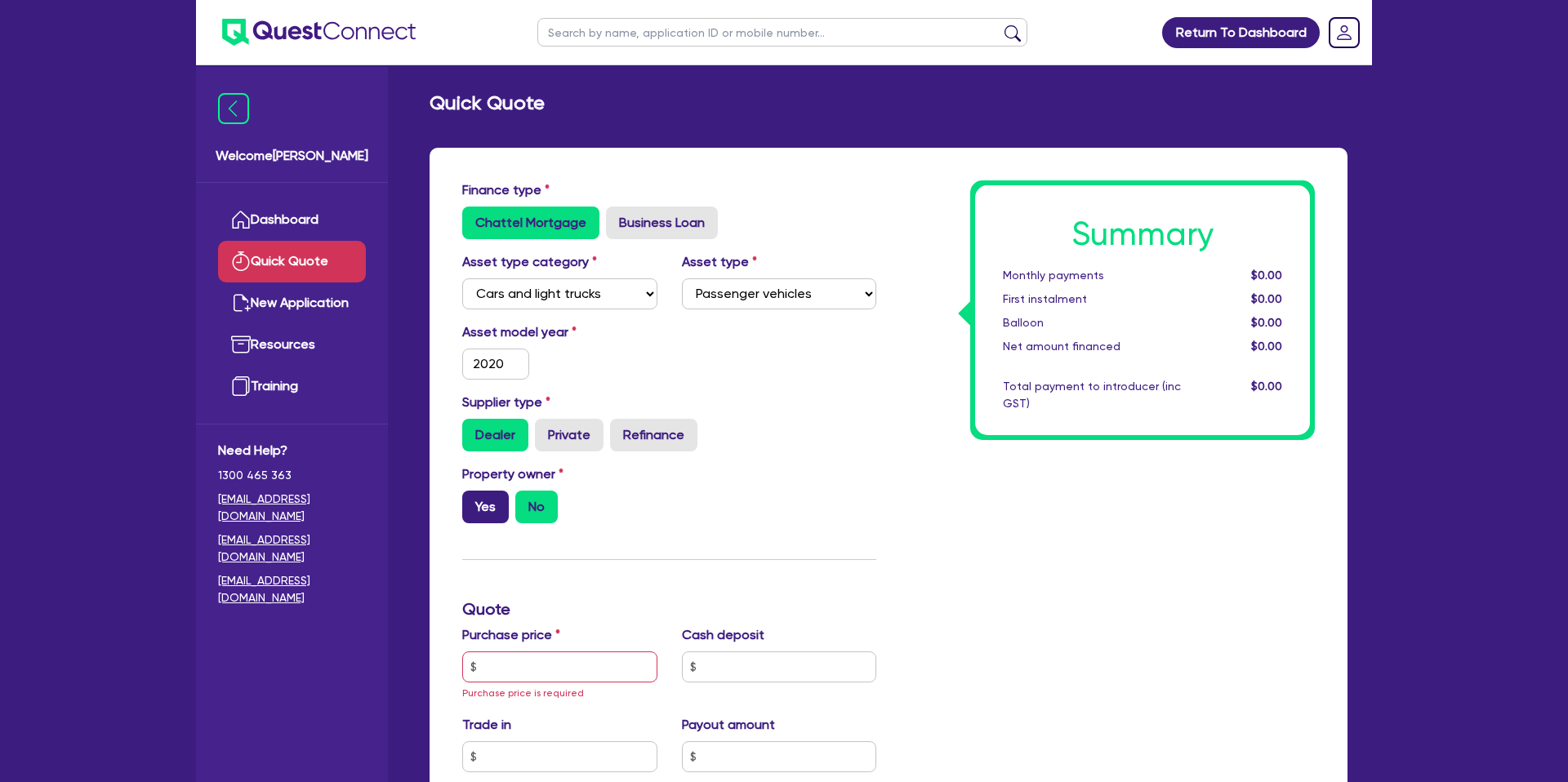
click at [473, 498] on input "Yes" at bounding box center [468, 496] width 11 height 11
drag, startPoint x: 479, startPoint y: 508, endPoint x: 501, endPoint y: 514, distance: 22.8
click at [482, 508] on label "Yes" at bounding box center [486, 507] width 47 height 32
click at [473, 501] on input "Yes" at bounding box center [468, 496] width 11 height 11
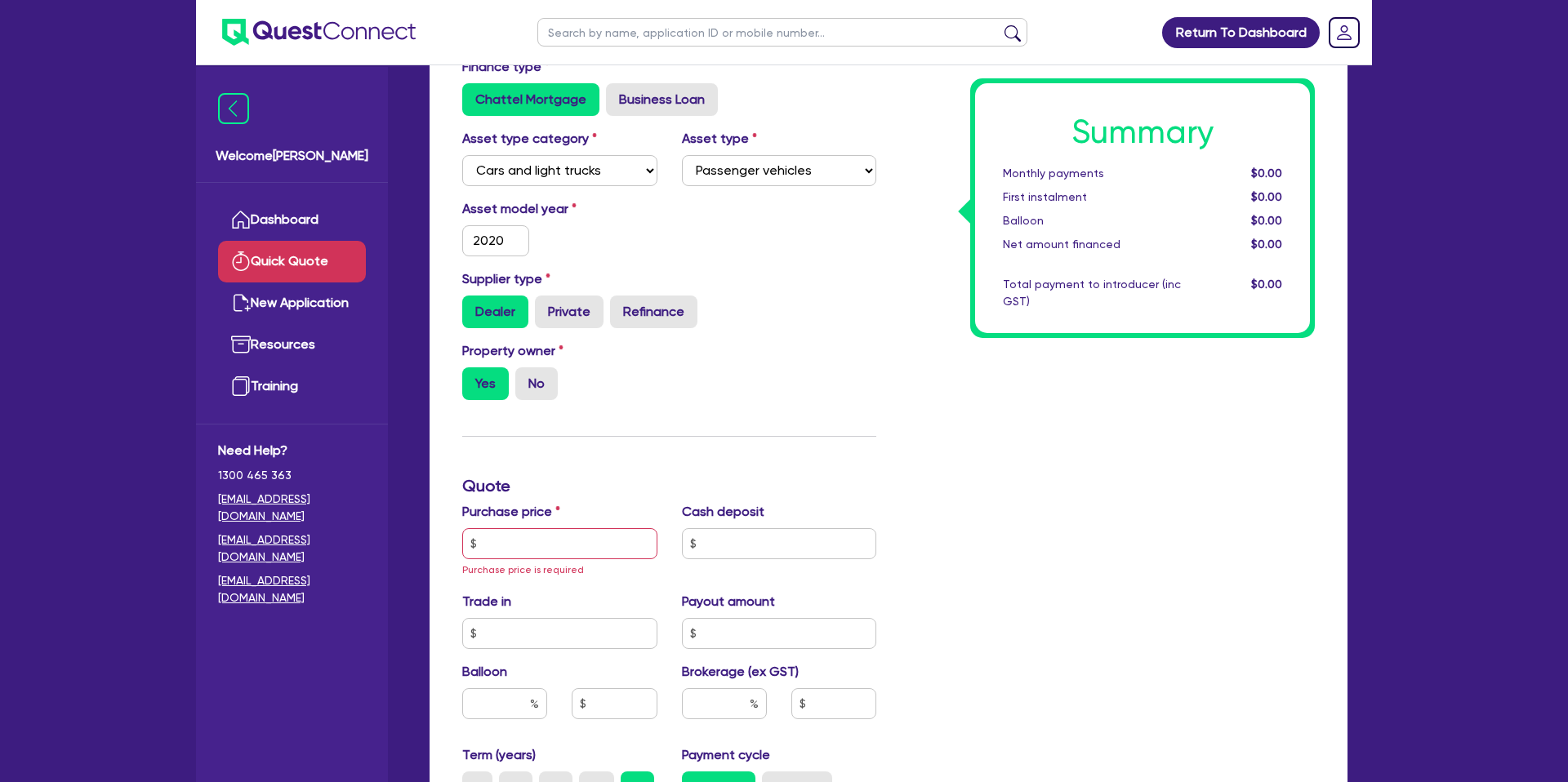
scroll to position [197, 0]
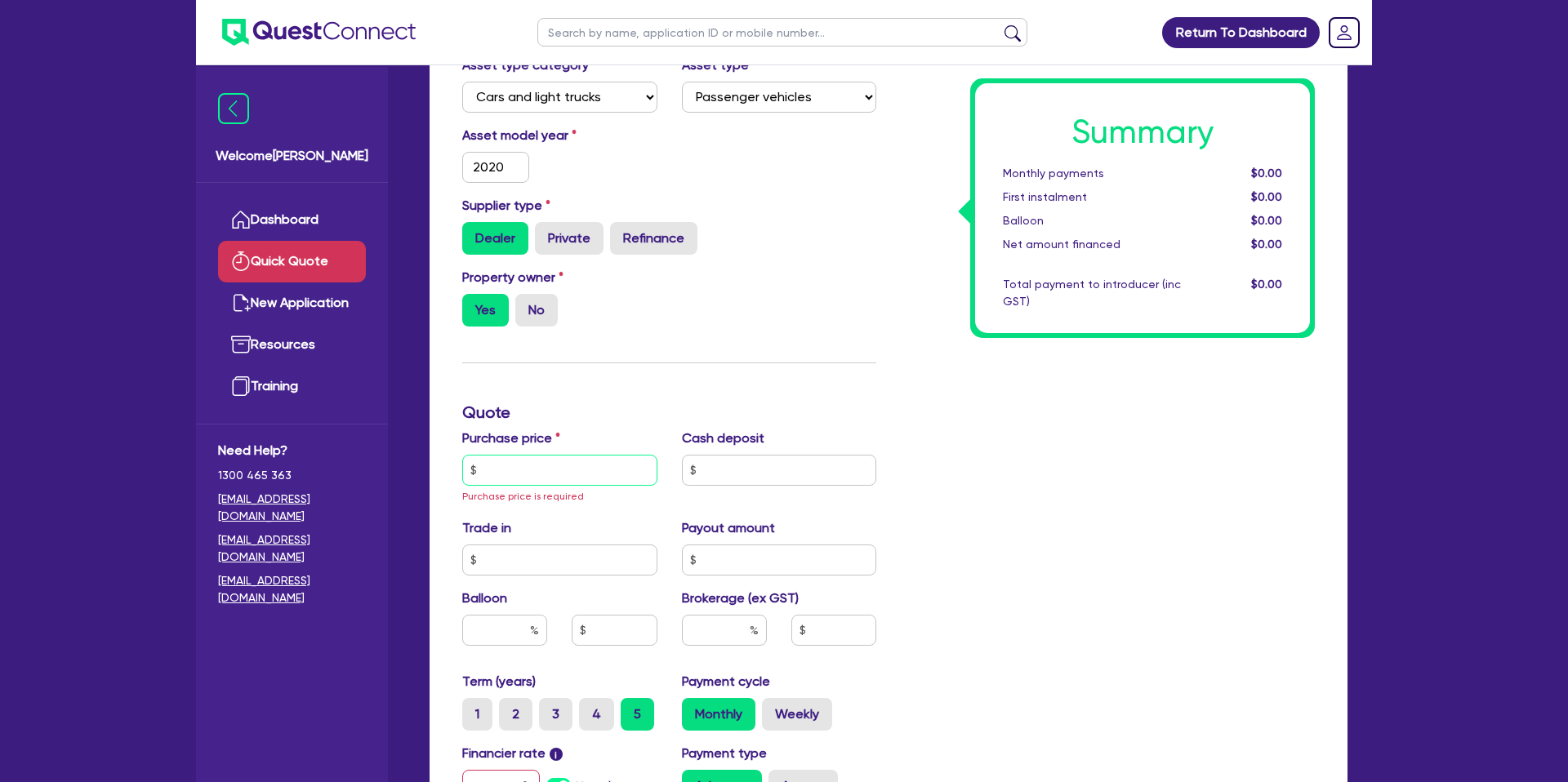
drag, startPoint x: 513, startPoint y: 477, endPoint x: 415, endPoint y: 413, distance: 117.0
click at [512, 476] on input "text" at bounding box center [560, 471] width 195 height 31
paste input "50,000.00"
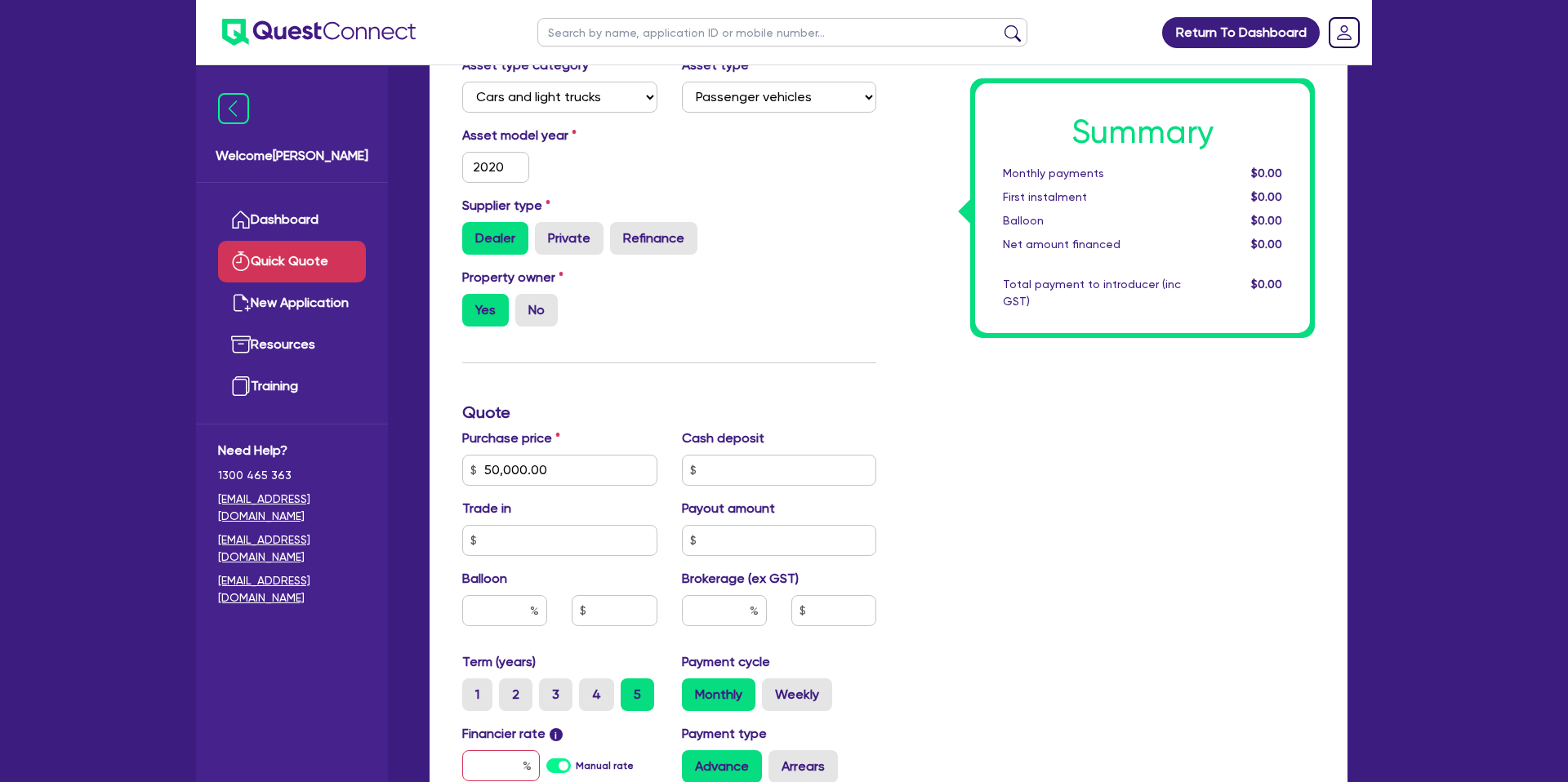
click at [780, 379] on div "Finance type Chattel Mortgage Business Loan Asset type category Select Cars and…" at bounding box center [669, 470] width 439 height 973
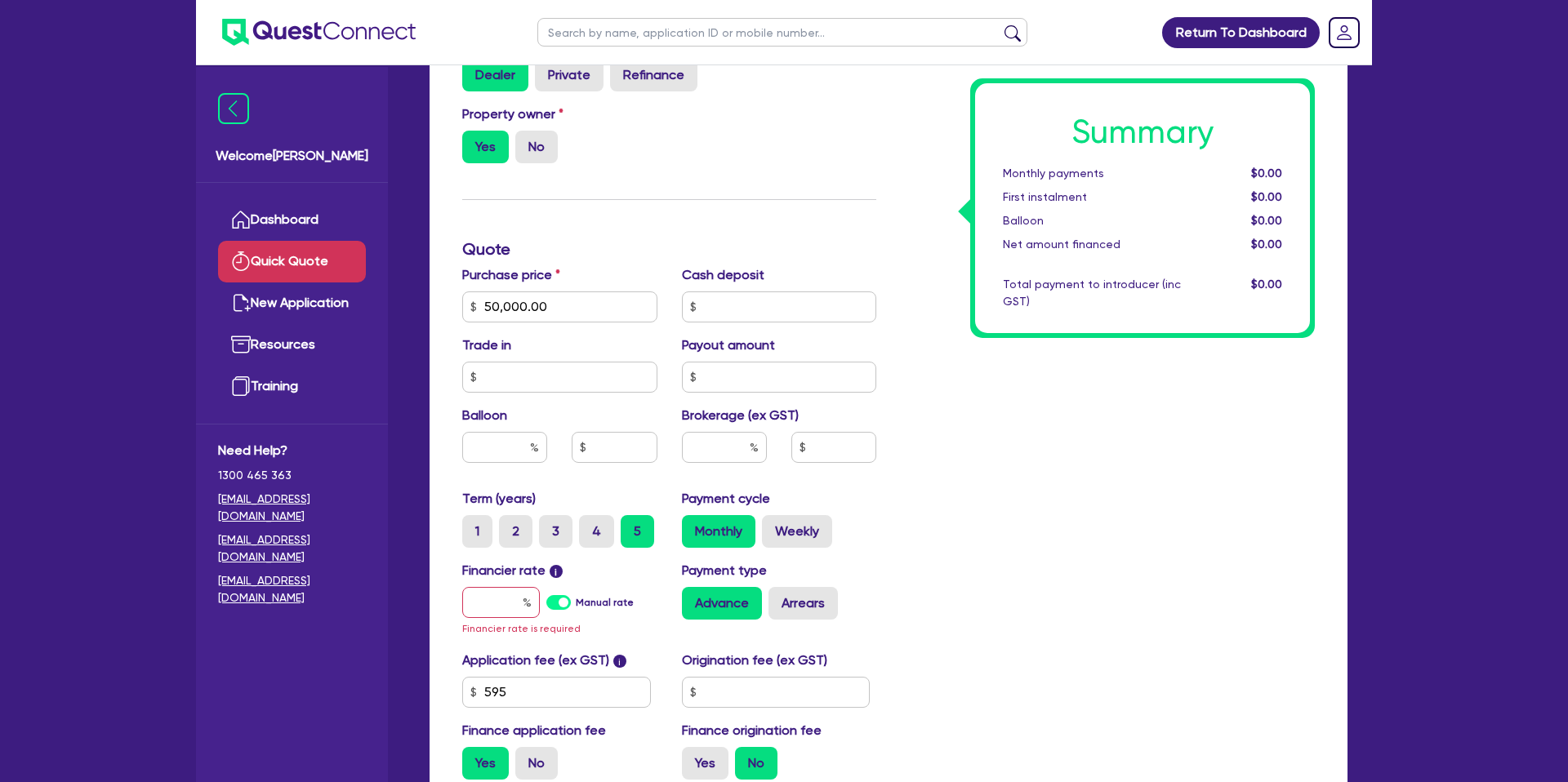
scroll to position [361, 0]
click at [510, 457] on input "text" at bounding box center [505, 447] width 85 height 31
click at [509, 597] on input "text" at bounding box center [501, 602] width 77 height 31
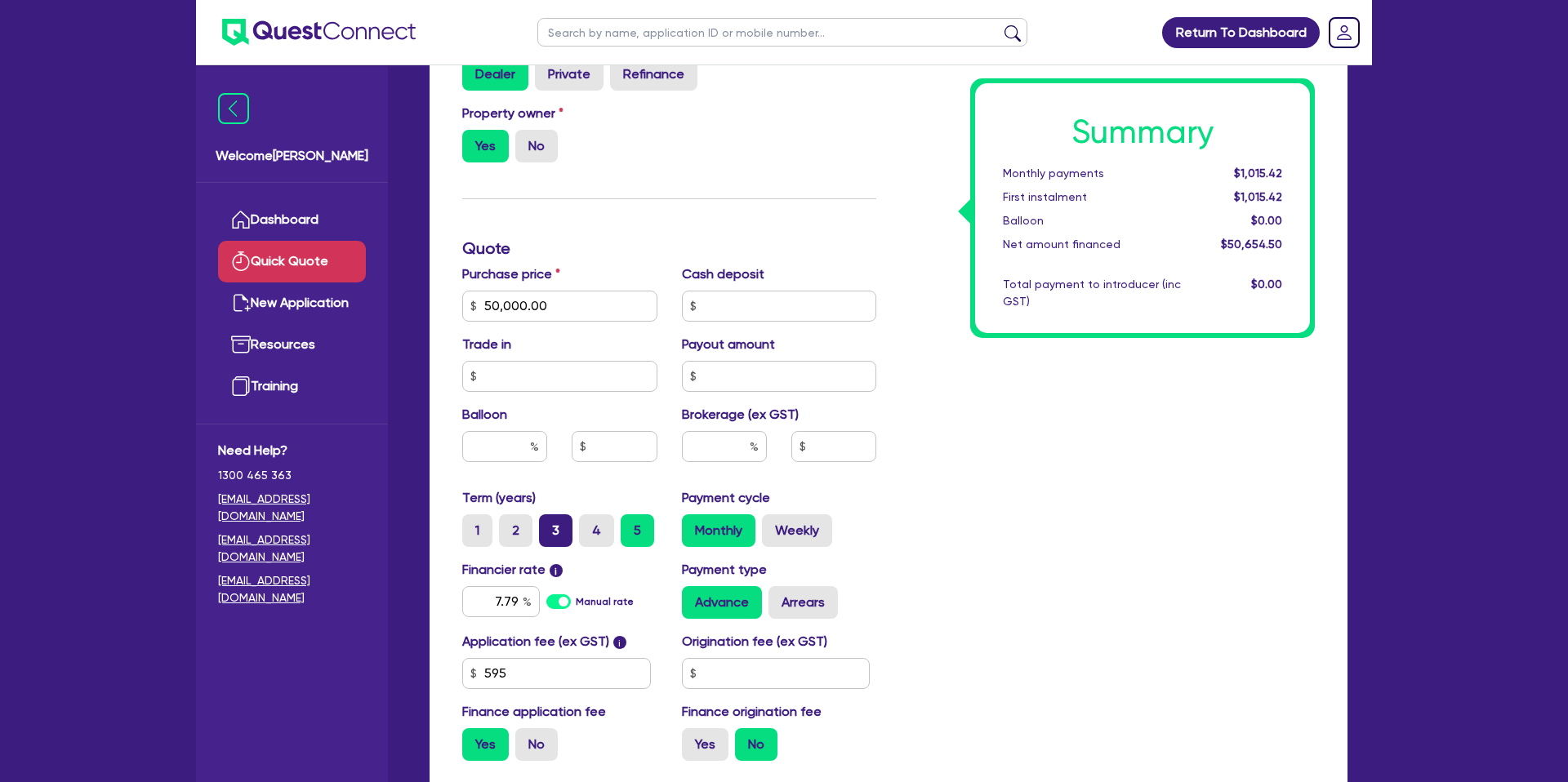
drag, startPoint x: 557, startPoint y: 531, endPoint x: 595, endPoint y: 542, distance: 39.6
click at [557, 531] on label "3" at bounding box center [556, 531] width 33 height 32
click at [550, 525] on input "3" at bounding box center [544, 520] width 11 height 11
click at [759, 677] on input "text" at bounding box center [776, 674] width 189 height 31
drag, startPoint x: 901, startPoint y: 452, endPoint x: 889, endPoint y: 481, distance: 31.4
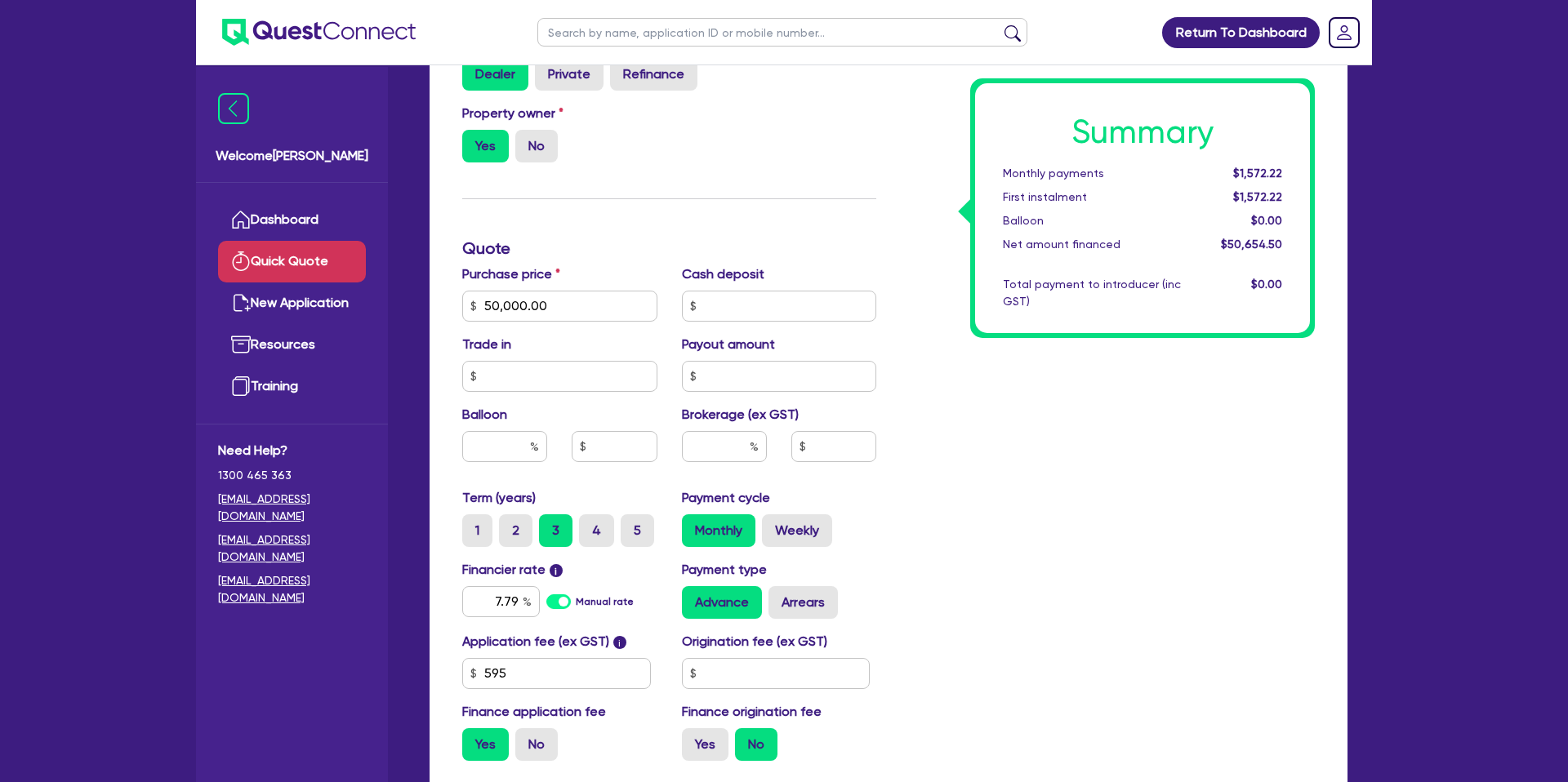
click at [905, 453] on div "Summary Monthly payments $1,572.22 First instalment $1,572.22 Balloon $0.00 Net…" at bounding box center [1108, 297] width 439 height 954
drag, startPoint x: 763, startPoint y: 666, endPoint x: 760, endPoint y: 675, distance: 9.5
click at [763, 667] on input "text" at bounding box center [776, 674] width 189 height 31
click at [968, 608] on div "Summary Monthly payments $1,572.22 First instalment $1,573.32 Balloon $0.00 Net…" at bounding box center [1108, 297] width 439 height 954
click at [704, 738] on label "Yes" at bounding box center [705, 744] width 47 height 32
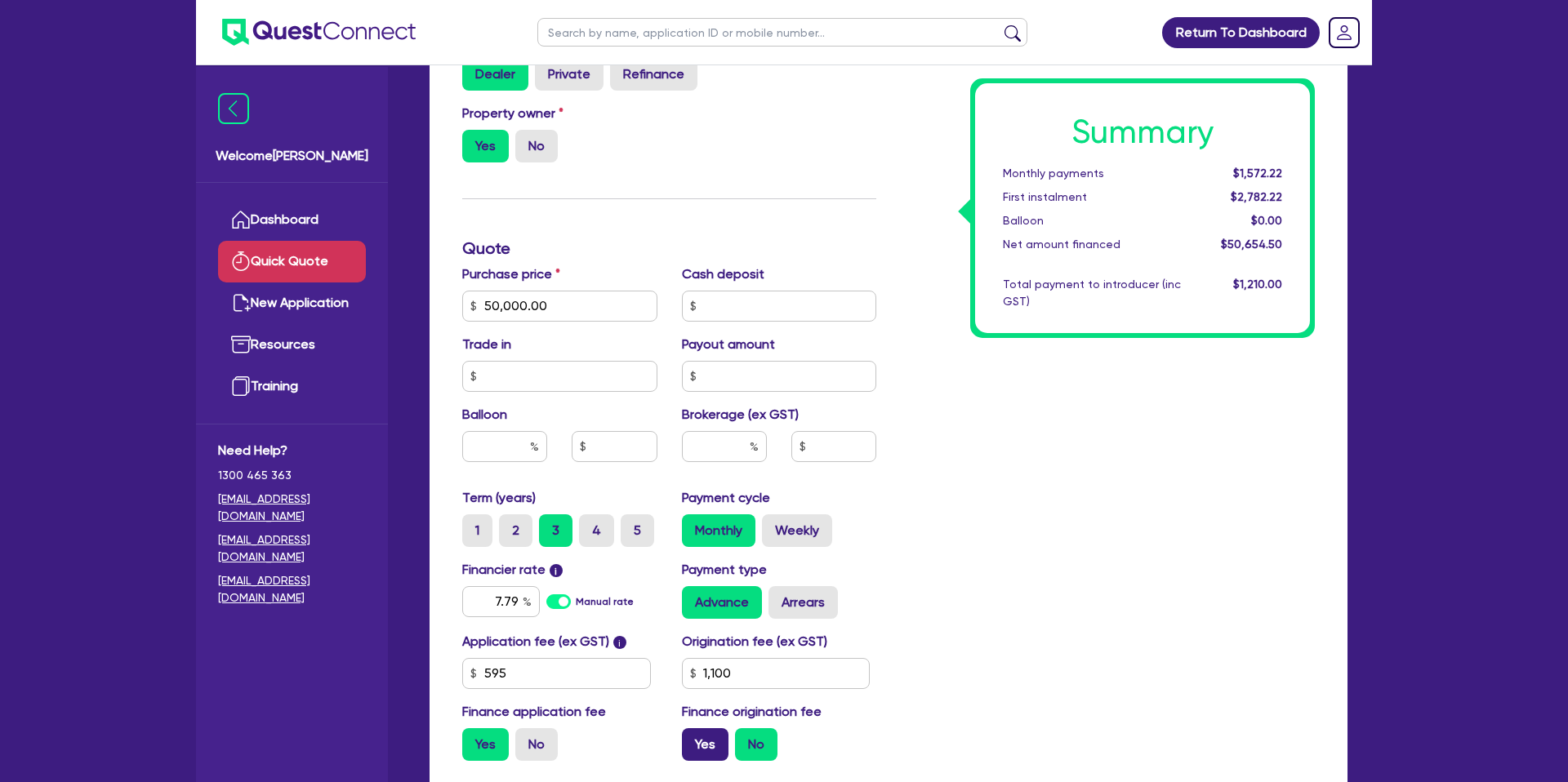
click at [693, 738] on input "Yes" at bounding box center [687, 734] width 11 height 11
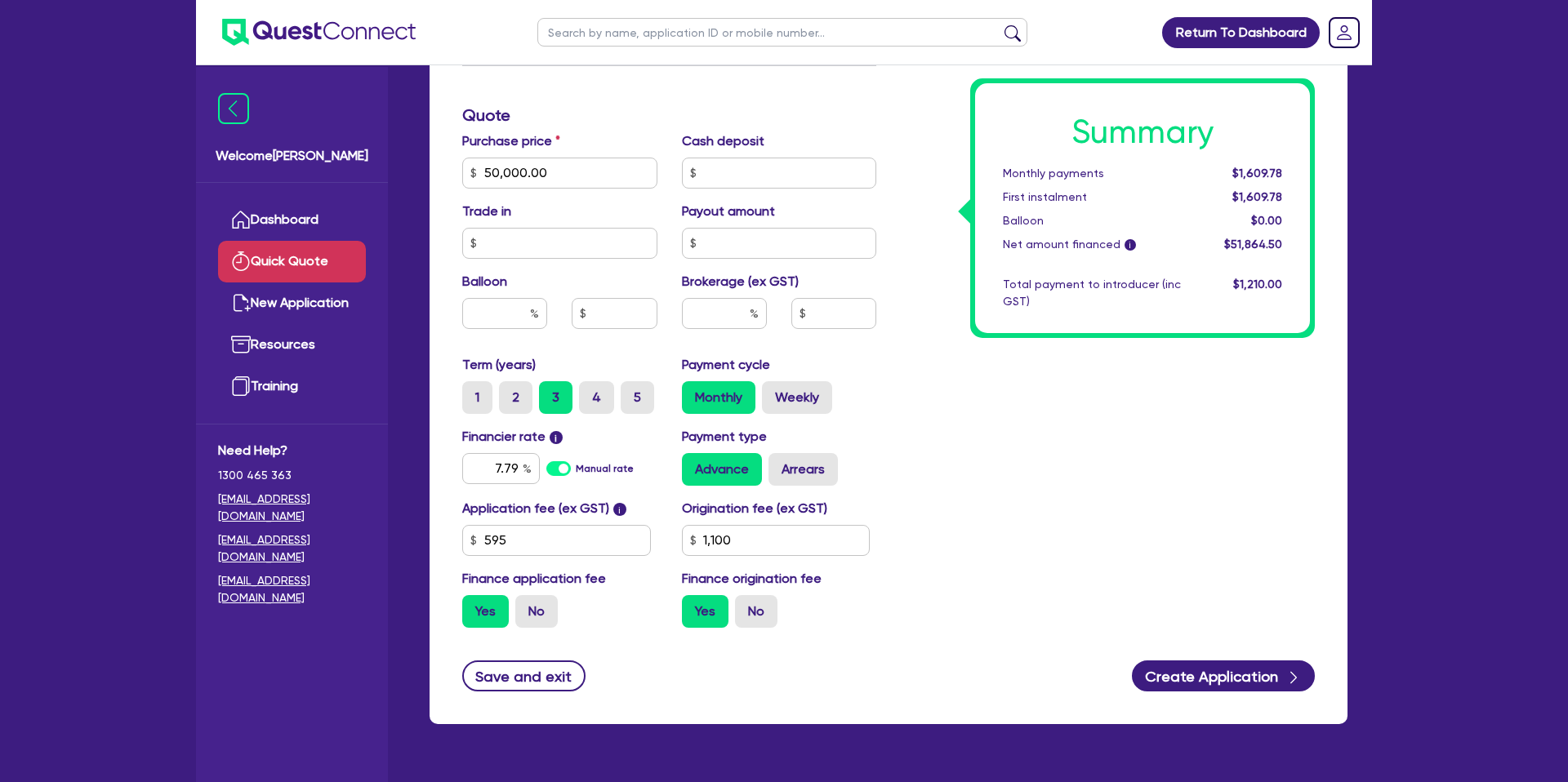
scroll to position [536, 0]
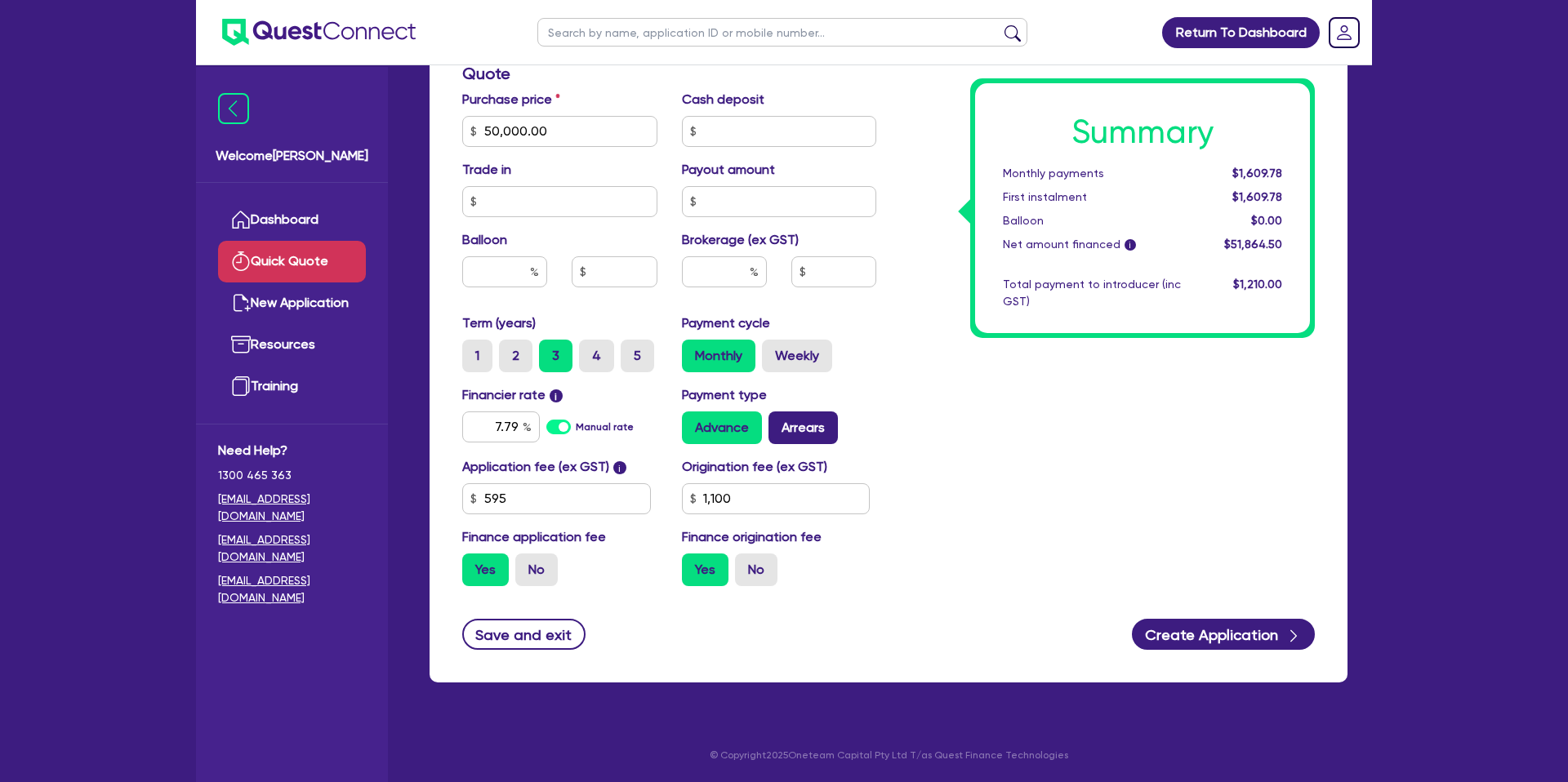
click at [798, 421] on label "Arrears" at bounding box center [802, 427] width 69 height 32
click at [779, 421] on input "Arrears" at bounding box center [774, 417] width 11 height 11
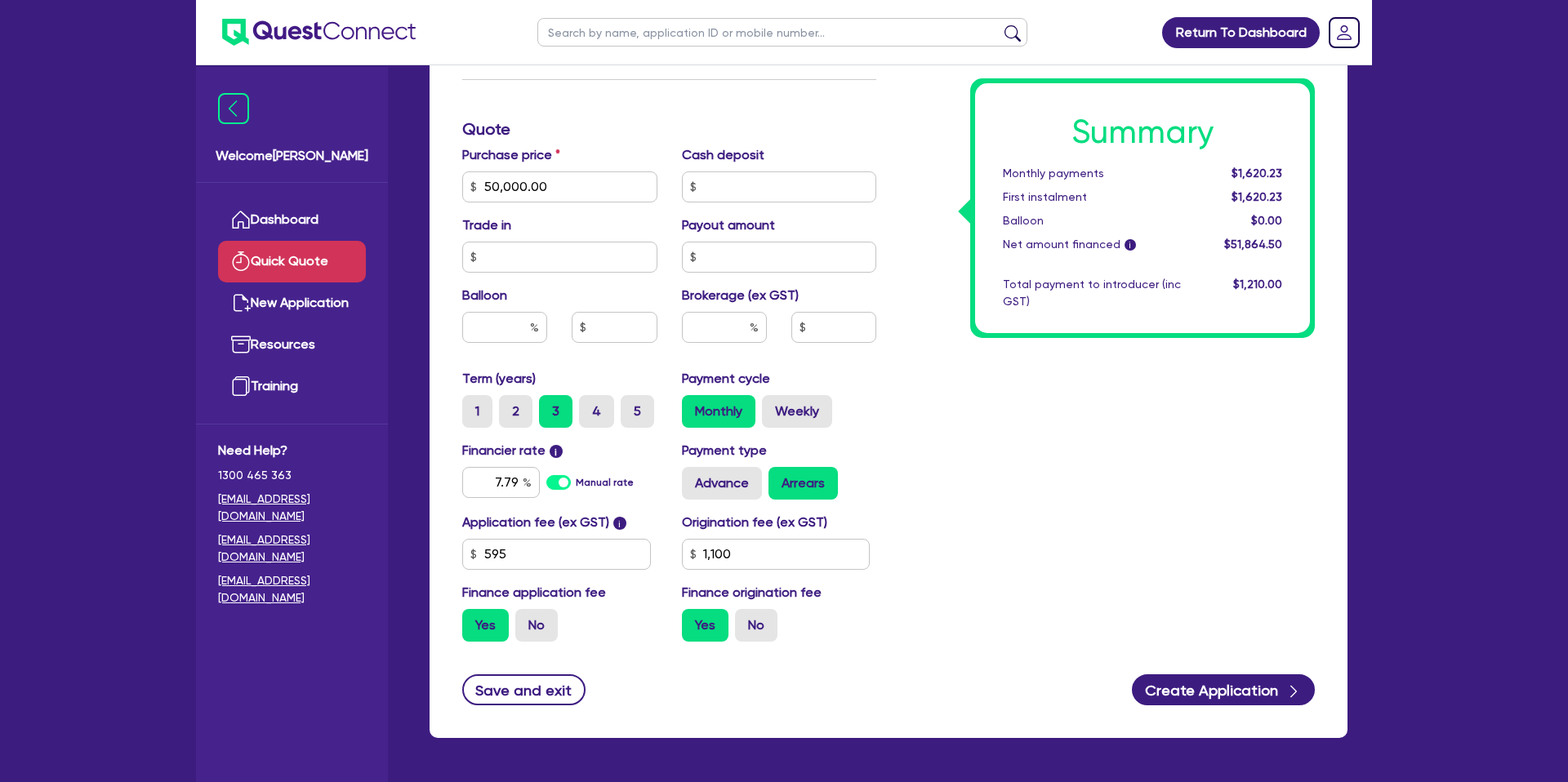
scroll to position [473, 0]
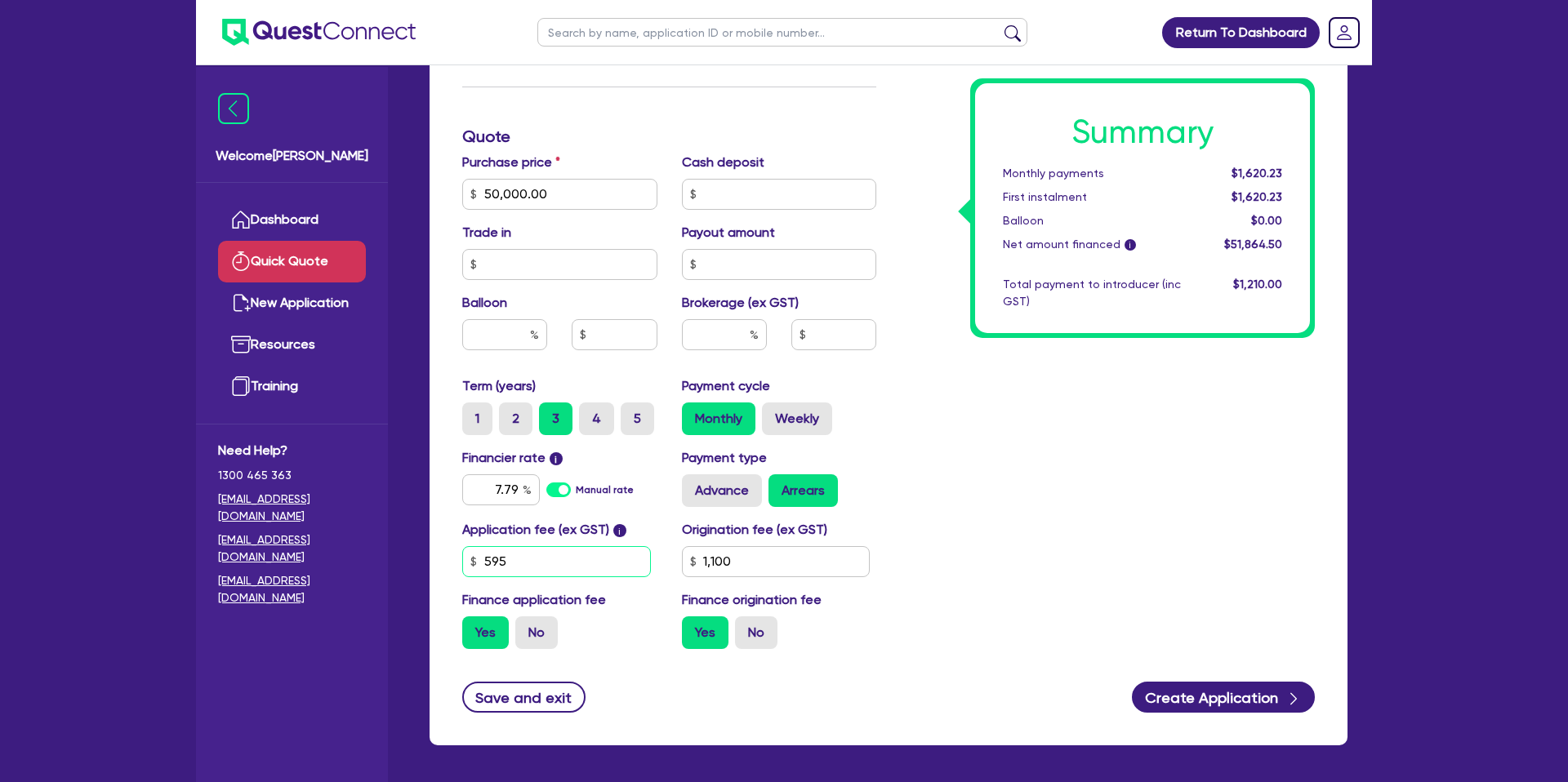
click at [503, 565] on input "595" at bounding box center [556, 562] width 189 height 31
click at [930, 527] on div "Summary Monthly payments $1,620.23 First instalment $1,620.23 Balloon $0.00 Net…" at bounding box center [1108, 185] width 439 height 954
click at [526, 491] on div "7.79" at bounding box center [501, 490] width 77 height 31
click at [849, 456] on div "Payment type Advance Arrears" at bounding box center [779, 478] width 219 height 59
click at [522, 487] on div "8.16" at bounding box center [501, 490] width 77 height 31
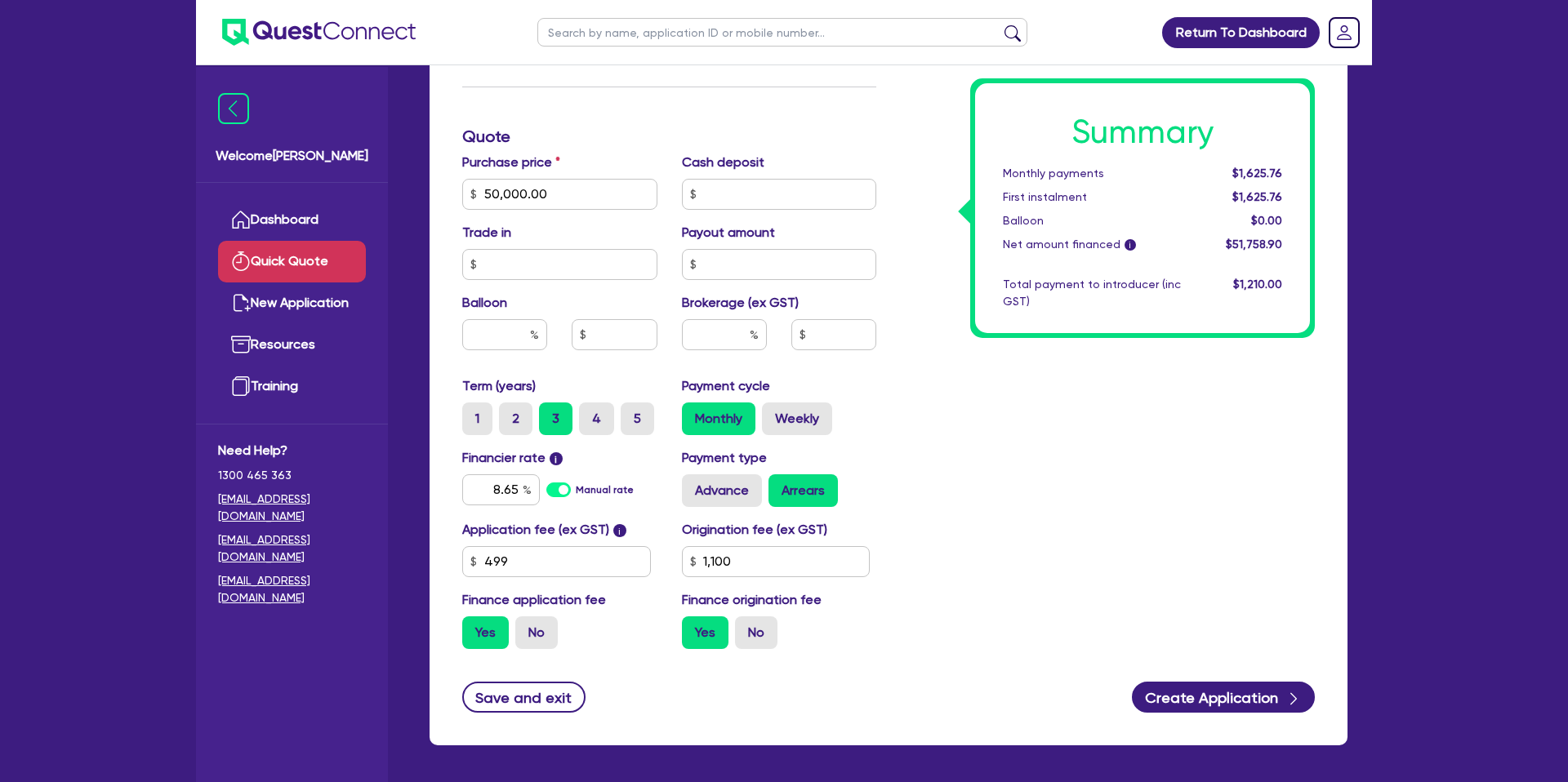
click at [1119, 457] on div "Summary Monthly payments $1,625.76 First instalment $1,625.76 Balloon $0.00 Net…" at bounding box center [1108, 185] width 439 height 954
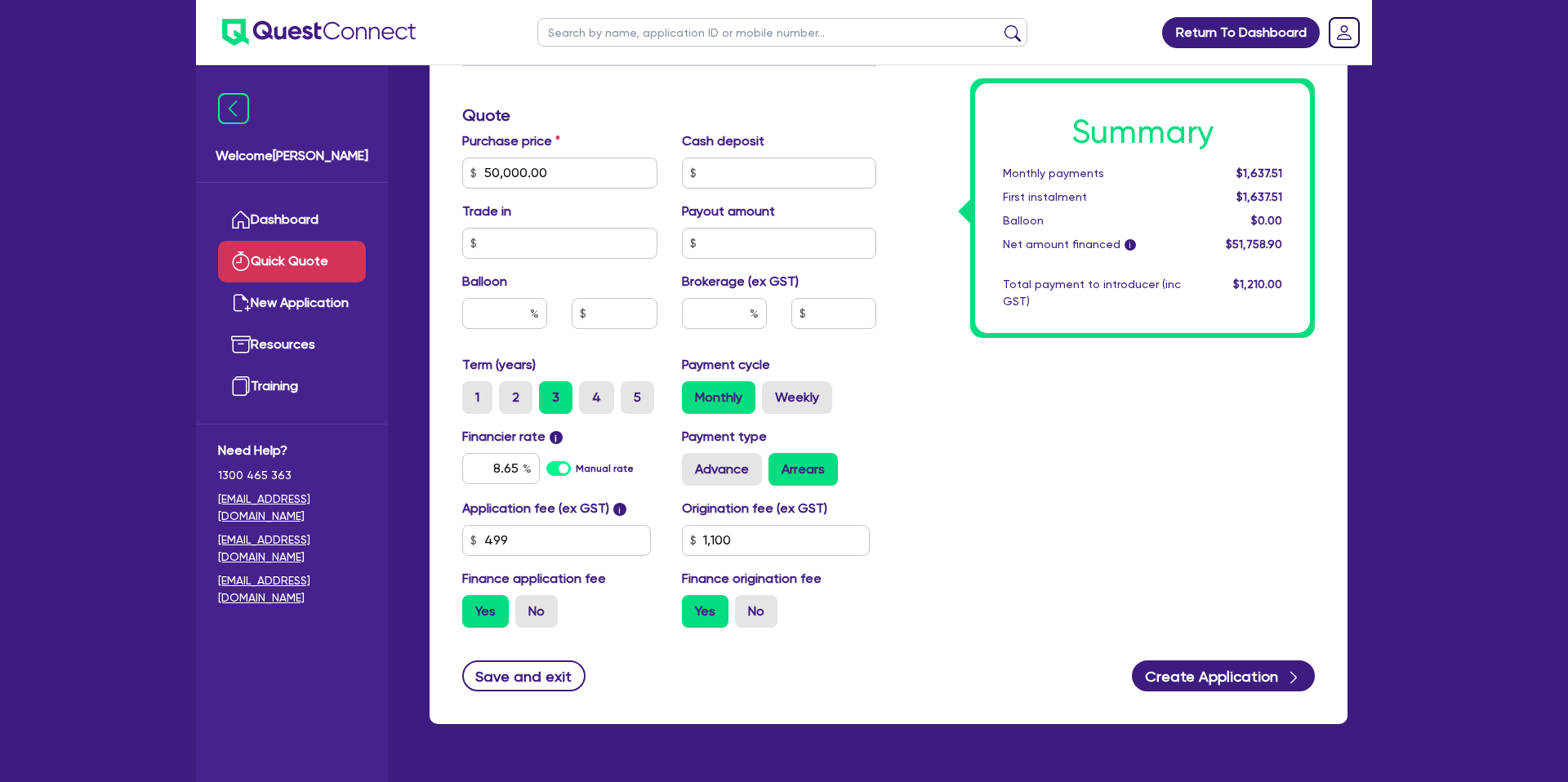
scroll to position [536, 0]
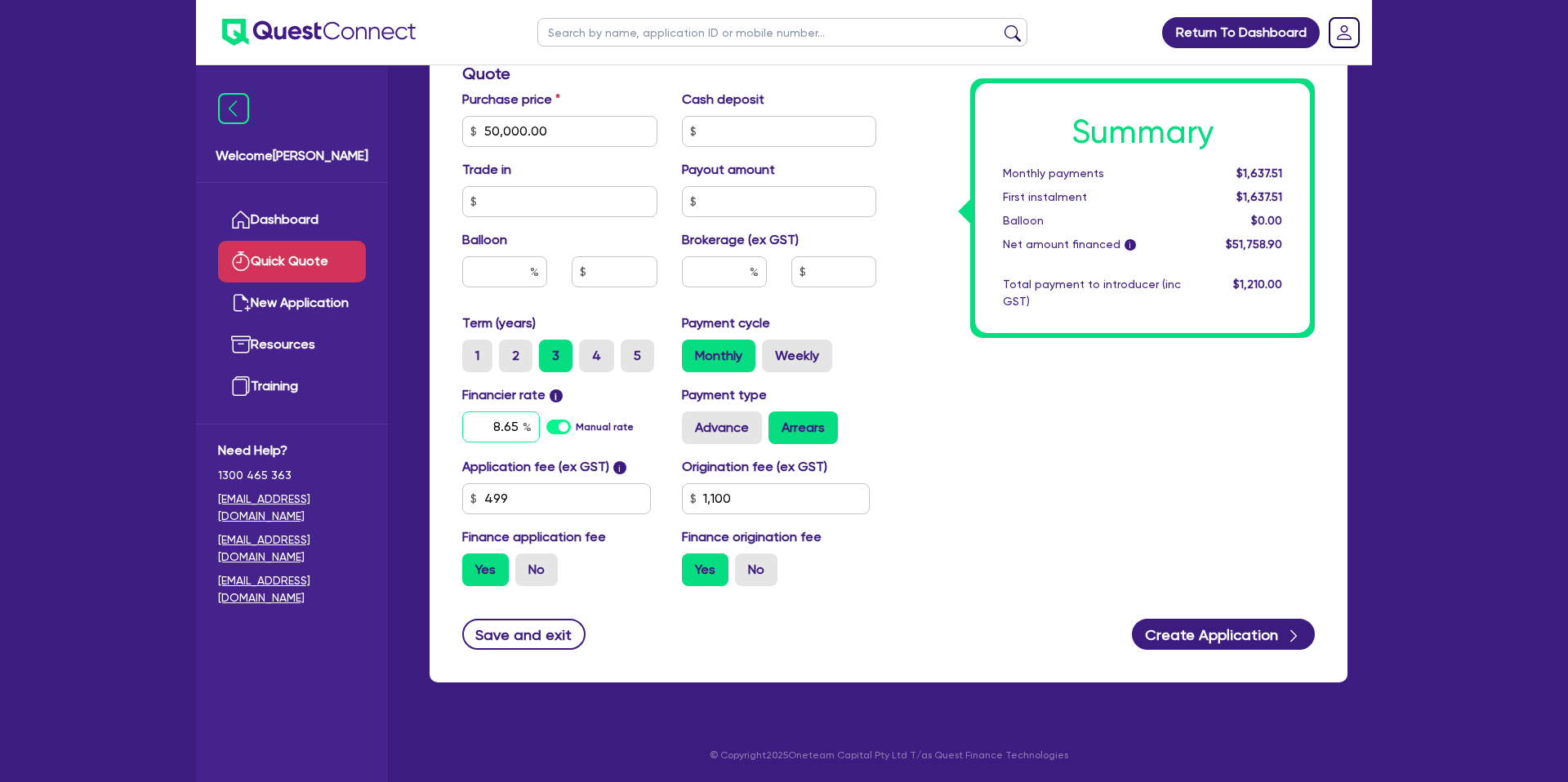
click at [516, 425] on input "8.65" at bounding box center [501, 427] width 77 height 31
click at [1047, 466] on div "Summary Monthly payments $1,637.51 First instalment $1,637.51 Balloon $0.00 Net…" at bounding box center [1108, 122] width 439 height 954
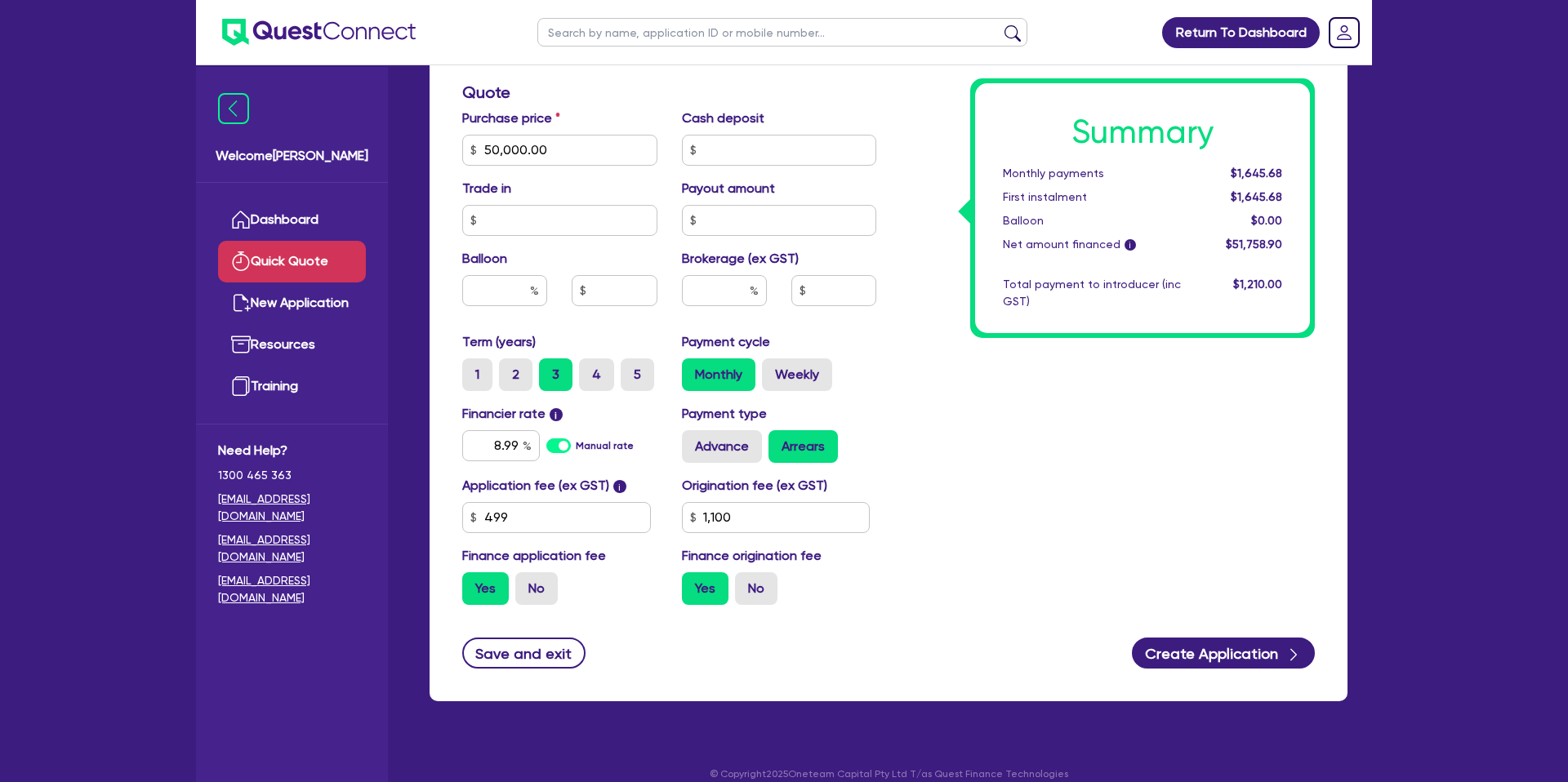
scroll to position [522, 0]
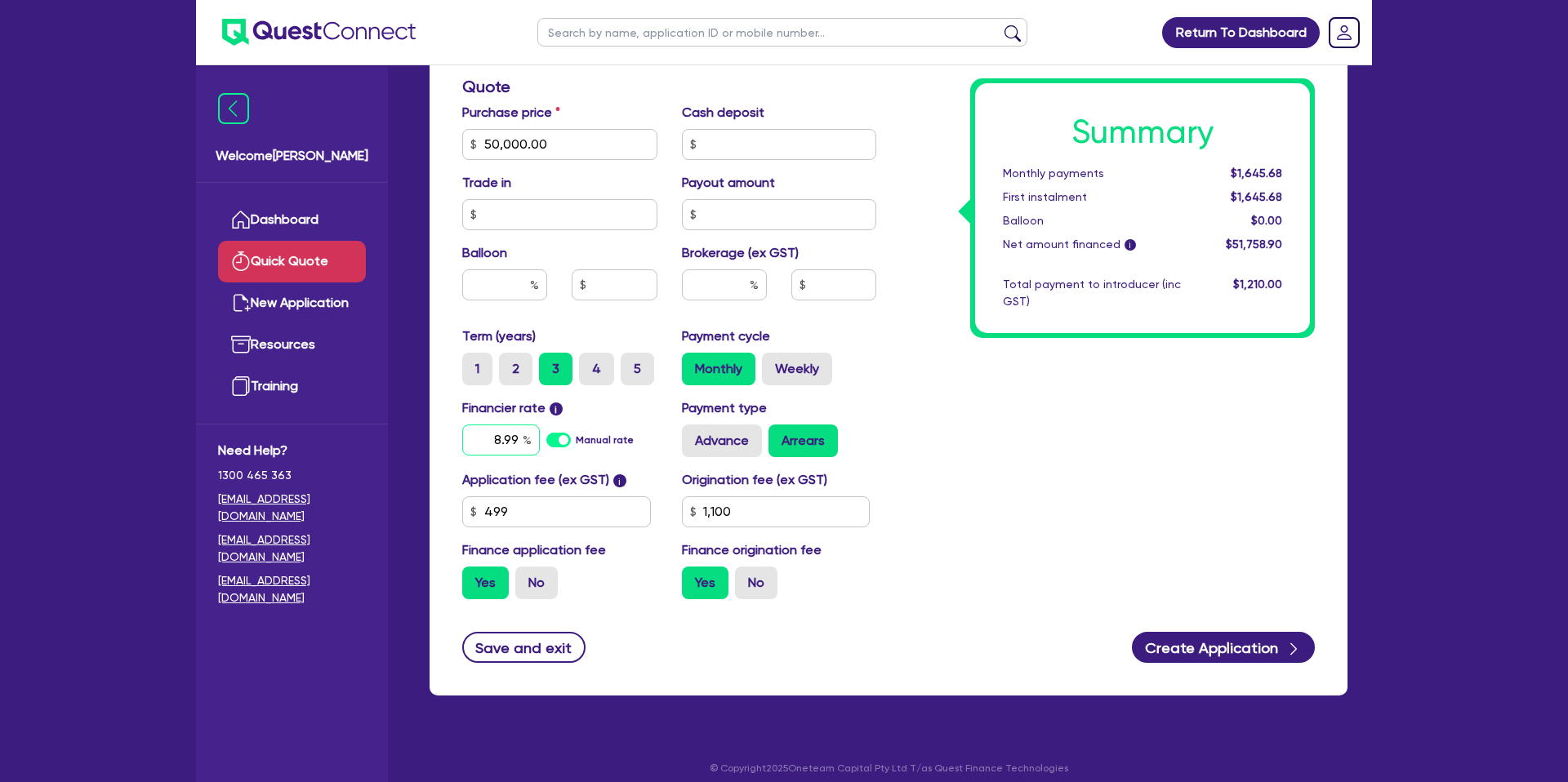
click at [520, 435] on input "8.99" at bounding box center [501, 440] width 77 height 31
click at [1175, 406] on div "Summary Monthly payments $1,645.68 First instalment $1,645.68 Balloon $0.00 Net…" at bounding box center [1108, 135] width 439 height 954
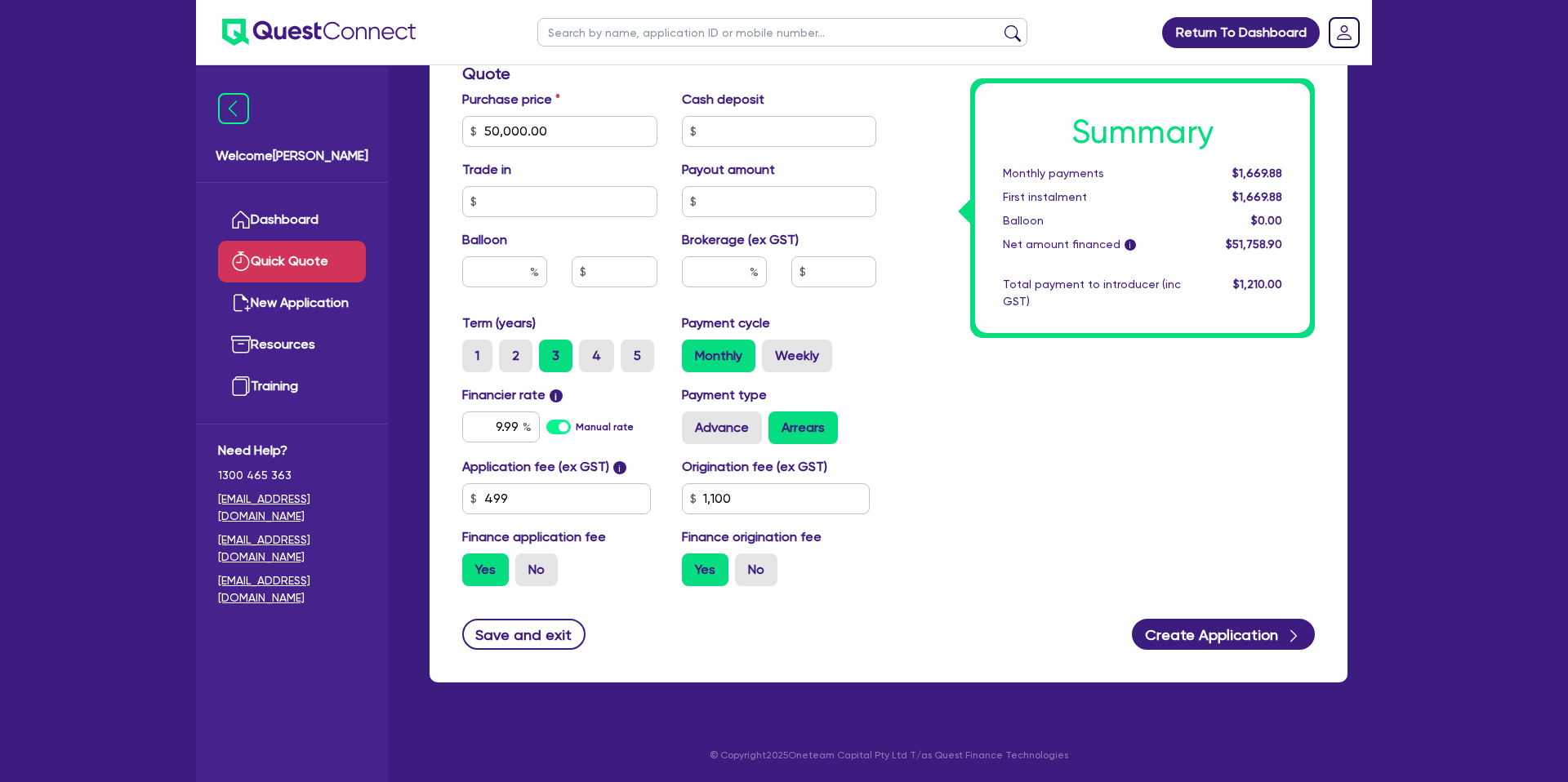
scroll to position [506, 0]
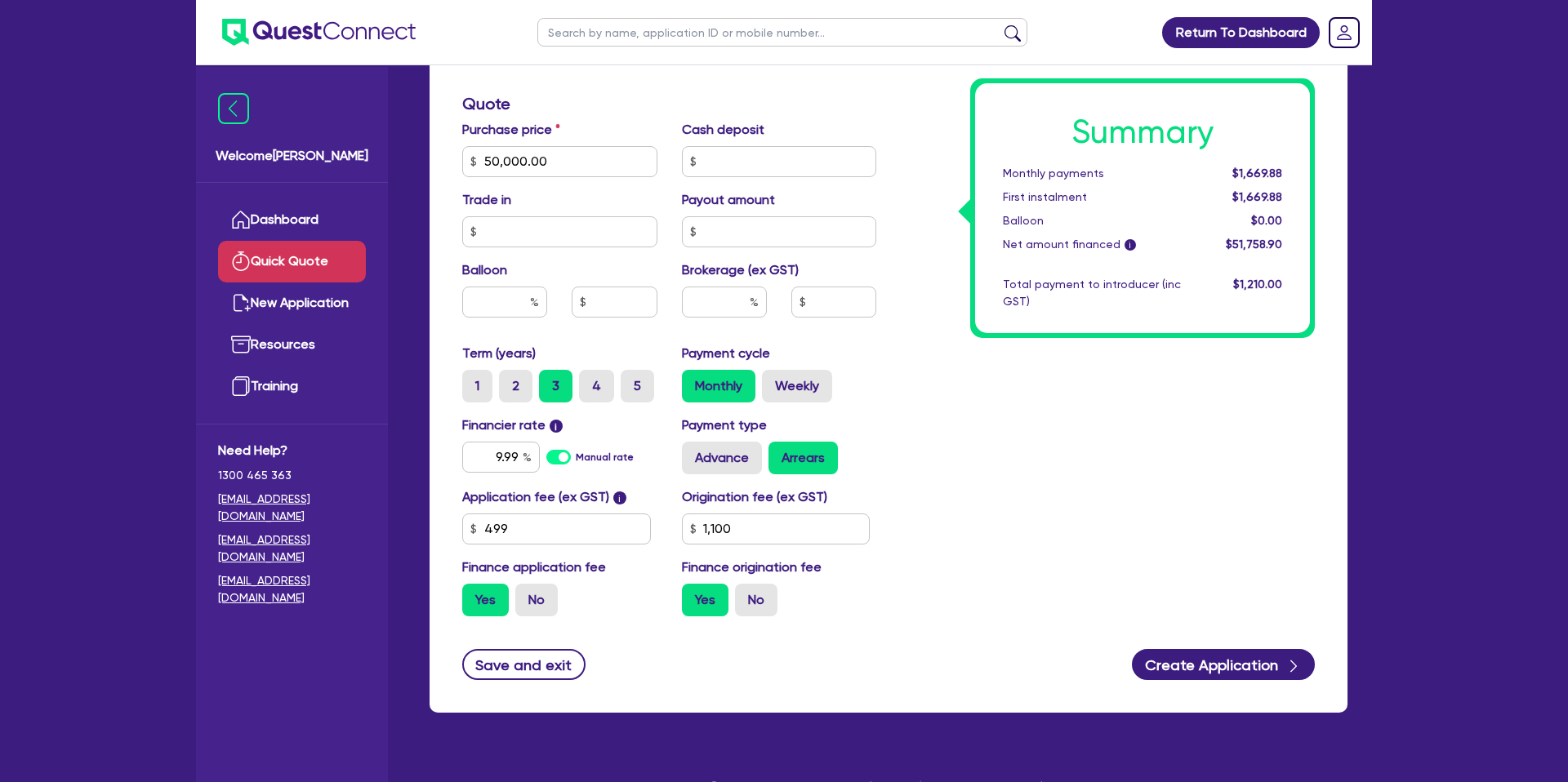
drag, startPoint x: 664, startPoint y: 102, endPoint x: 658, endPoint y: 121, distance: 19.9
click at [664, 98] on h3 "Quote" at bounding box center [669, 103] width 414 height 19
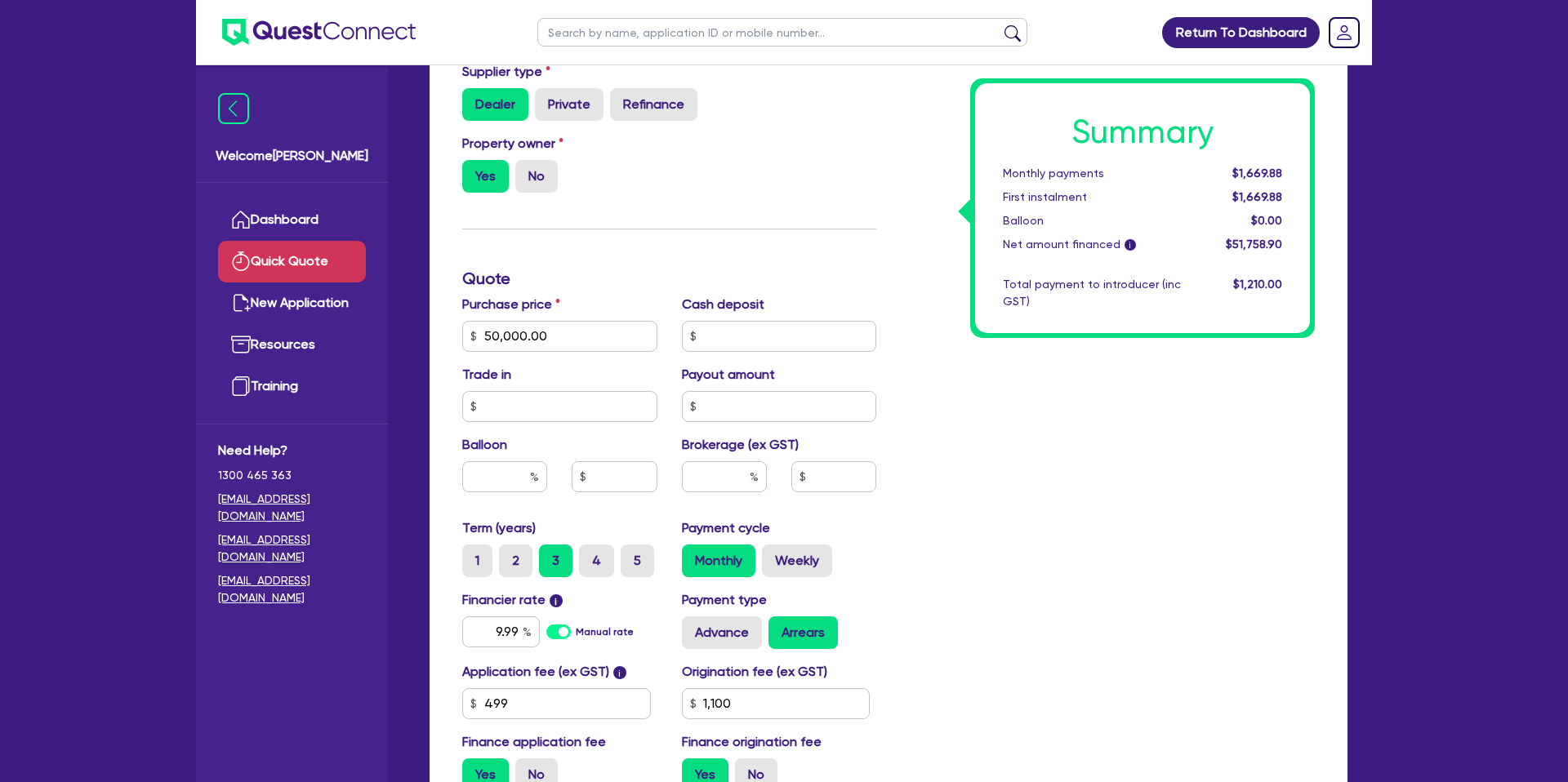
scroll to position [0, 0]
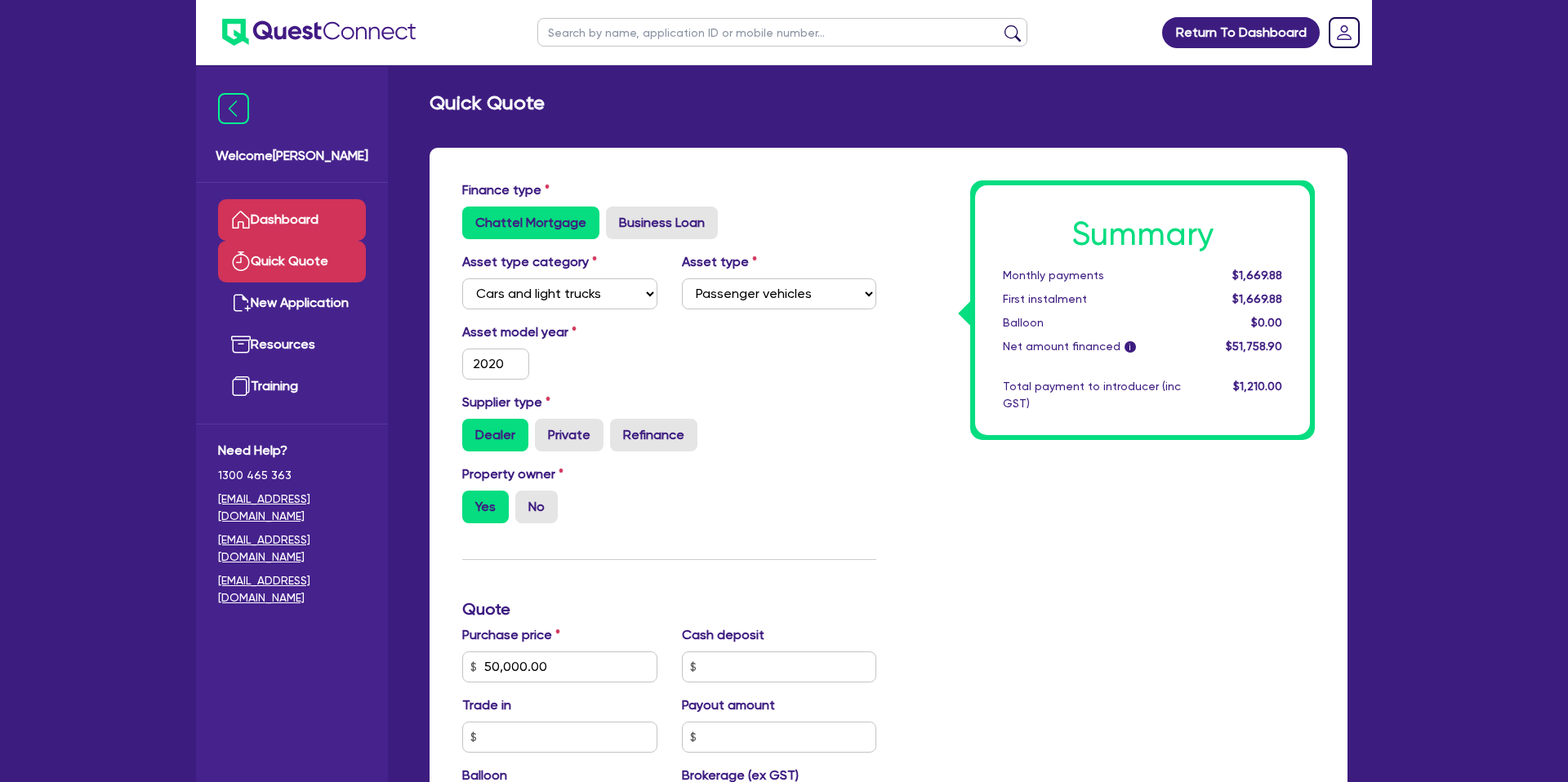
click at [294, 216] on link "Dashboard" at bounding box center [292, 219] width 147 height 41
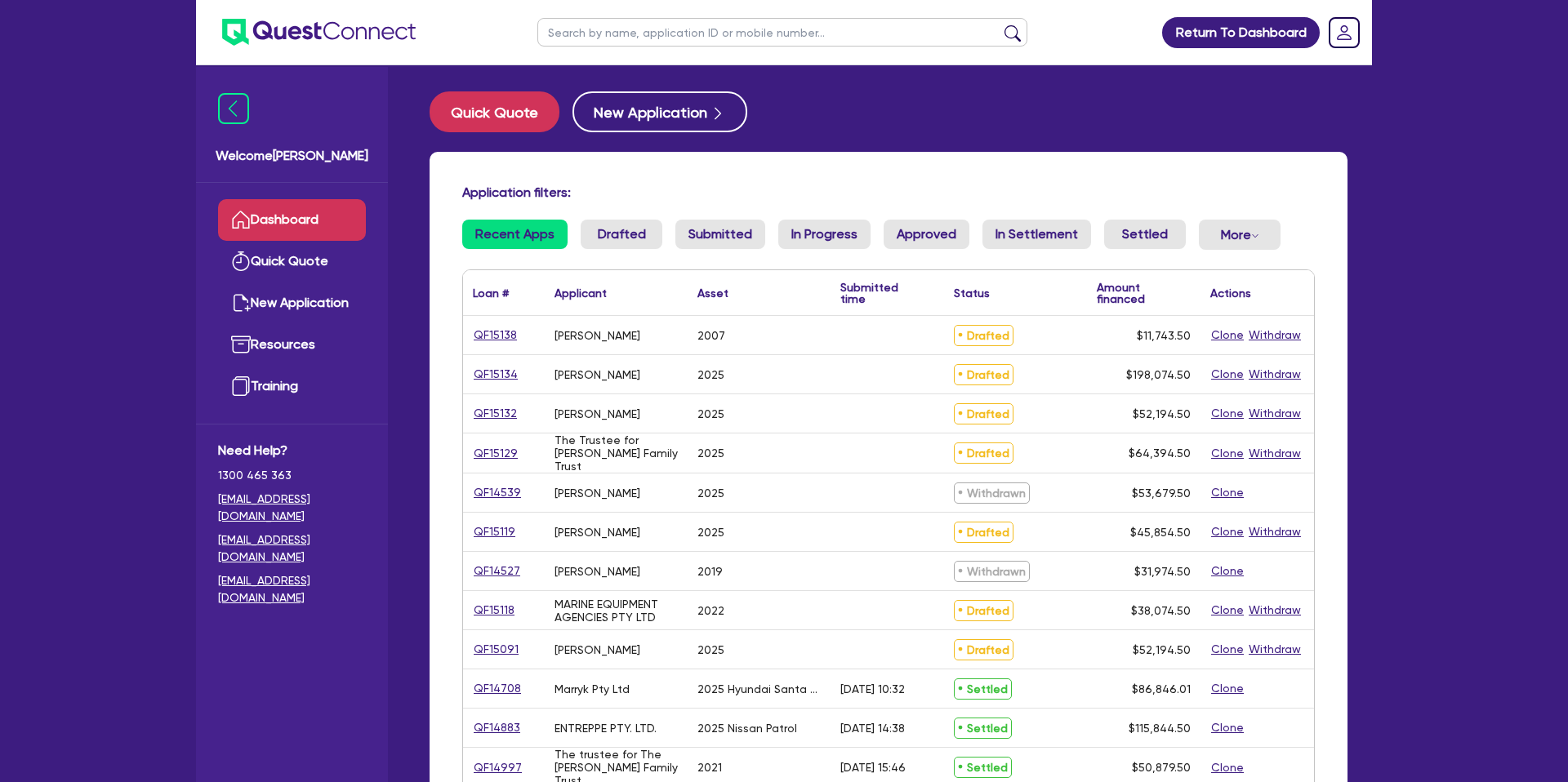
click at [608, 45] on input "text" at bounding box center [782, 32] width 490 height 29
click at [1000, 25] on button "submit" at bounding box center [1012, 36] width 26 height 23
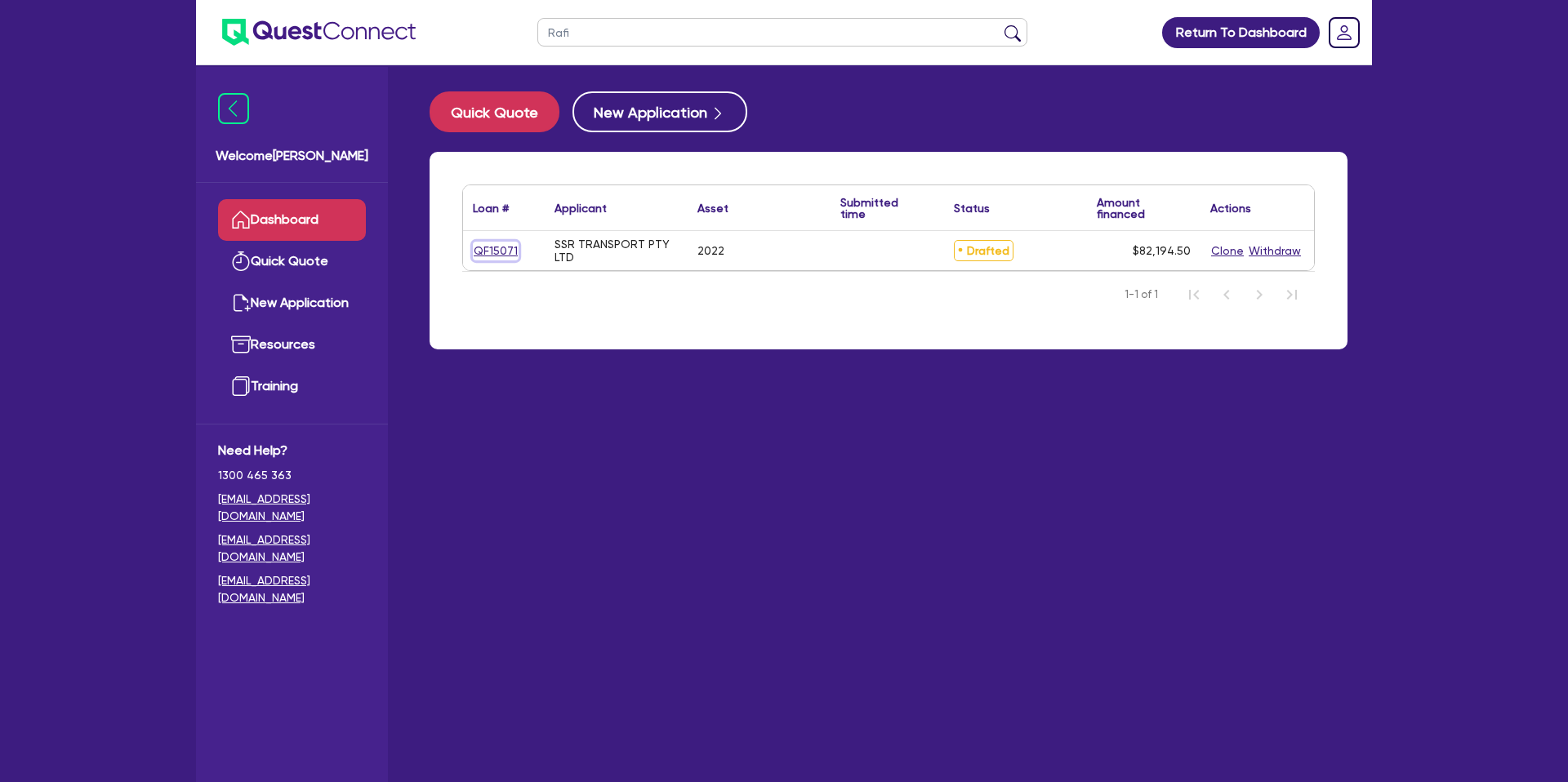
click at [493, 256] on link "QF15071" at bounding box center [496, 251] width 46 height 18
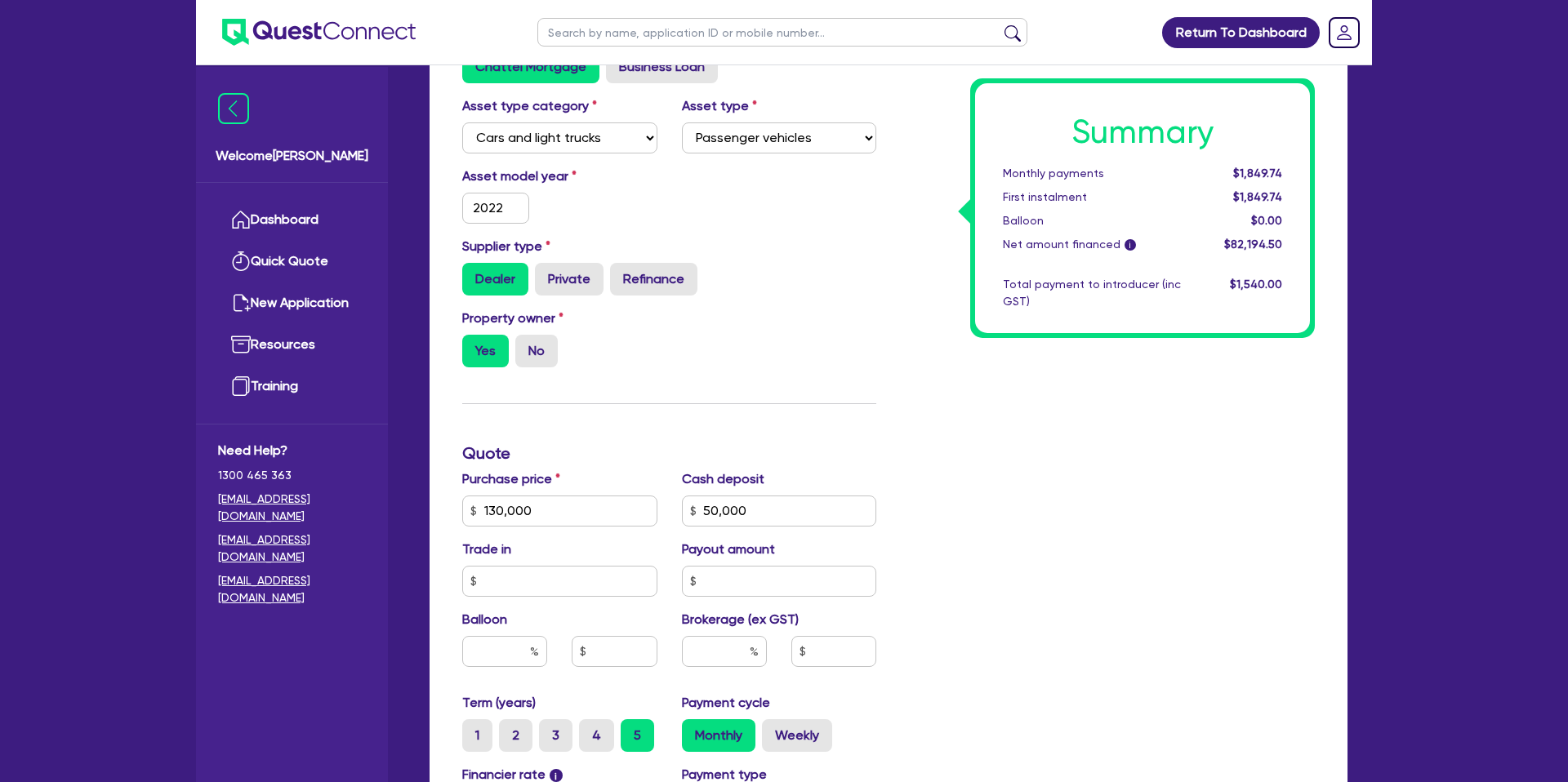
scroll to position [701, 0]
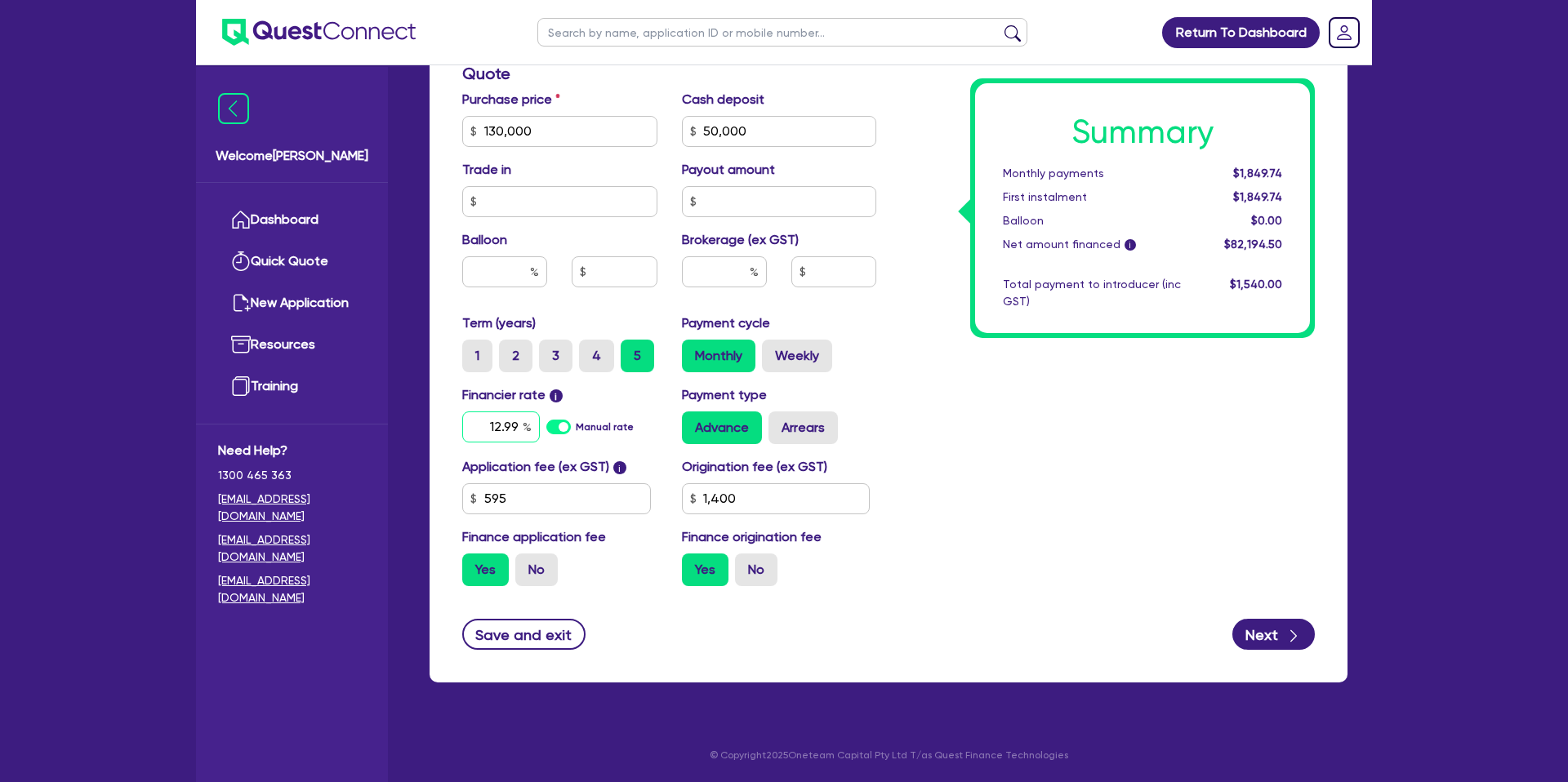
click at [517, 431] on input "12.99" at bounding box center [501, 427] width 77 height 31
click at [1048, 474] on div "Summary Monthly payments $1,849.74 First instalment $1,849.74 Balloon $0.00 Net…" at bounding box center [1108, 122] width 439 height 954
click at [738, 261] on input "text" at bounding box center [724, 272] width 85 height 31
drag, startPoint x: 526, startPoint y: 127, endPoint x: 455, endPoint y: 140, distance: 72.2
click at [455, 140] on div "Purchase price 130,000" at bounding box center [559, 119] width 219 height 57
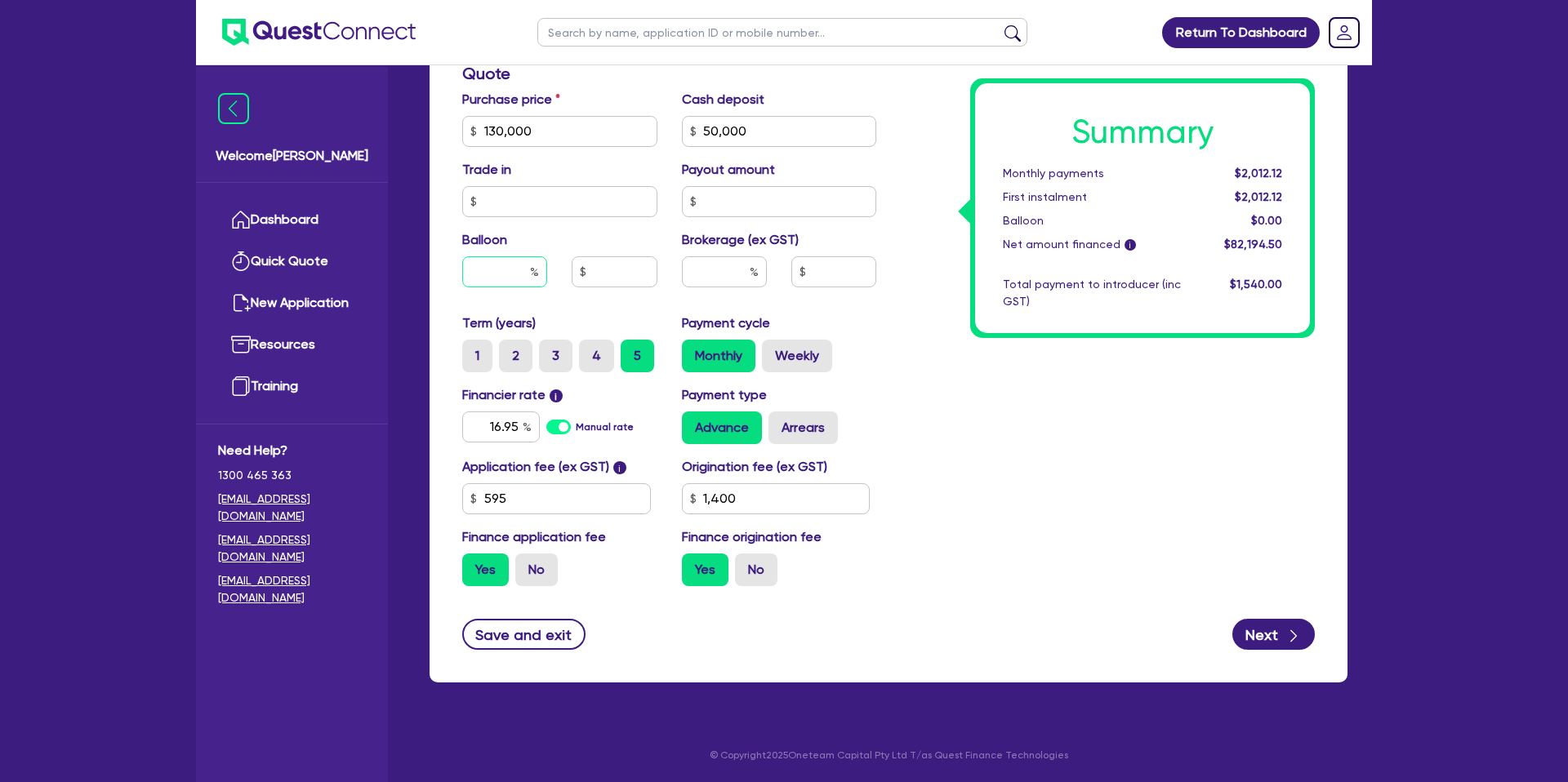
click at [521, 276] on input "text" at bounding box center [505, 272] width 85 height 31
drag, startPoint x: 1219, startPoint y: 533, endPoint x: 1211, endPoint y: 511, distance: 23.4
click at [1213, 529] on div "Summary Monthly payments $1,532.02 First instalment $1,532.02 Balloon $45,500.0…" at bounding box center [1108, 122] width 439 height 954
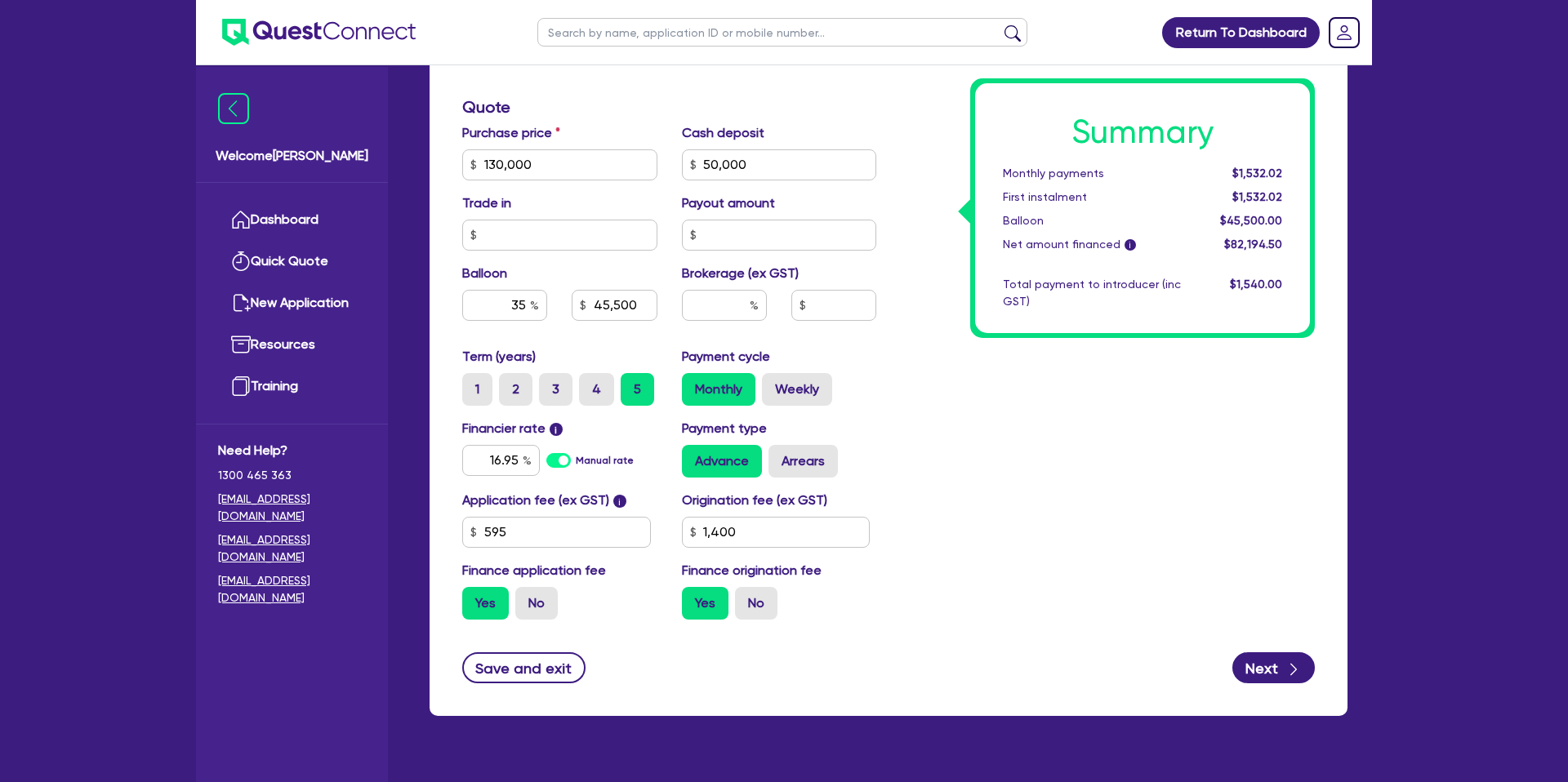
scroll to position [609, 0]
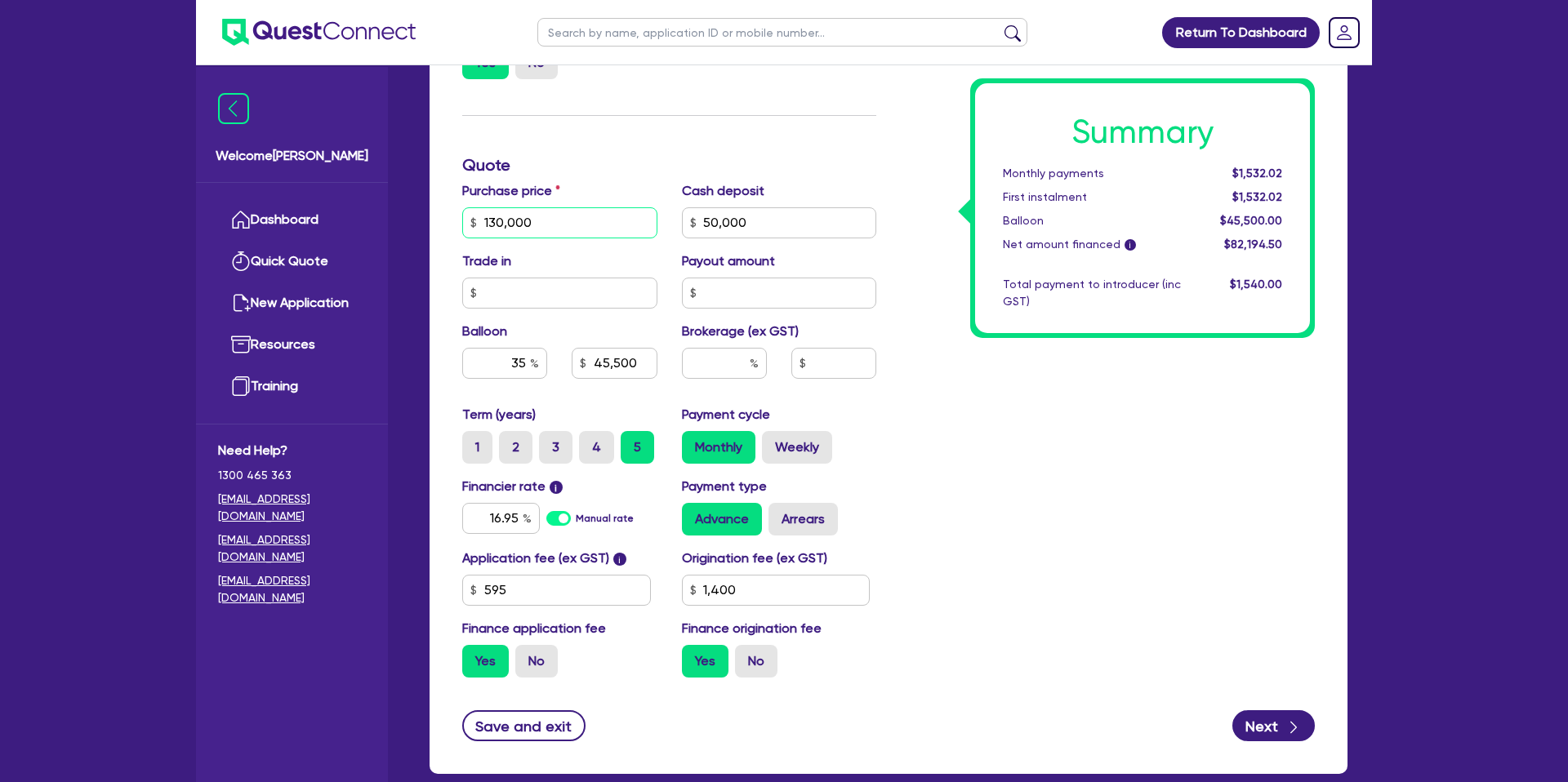
drag, startPoint x: 544, startPoint y: 222, endPoint x: 446, endPoint y: 215, distance: 98.2
click at [441, 216] on div "Finance type Chattel Mortgage Business Loan Asset type category Select Cars and…" at bounding box center [888, 251] width 918 height 1046
click at [1133, 515] on div "Summary Monthly payments $1,532.02 First instalment $1,532.02 Balloon $45,500.0…" at bounding box center [1108, 214] width 439 height 954
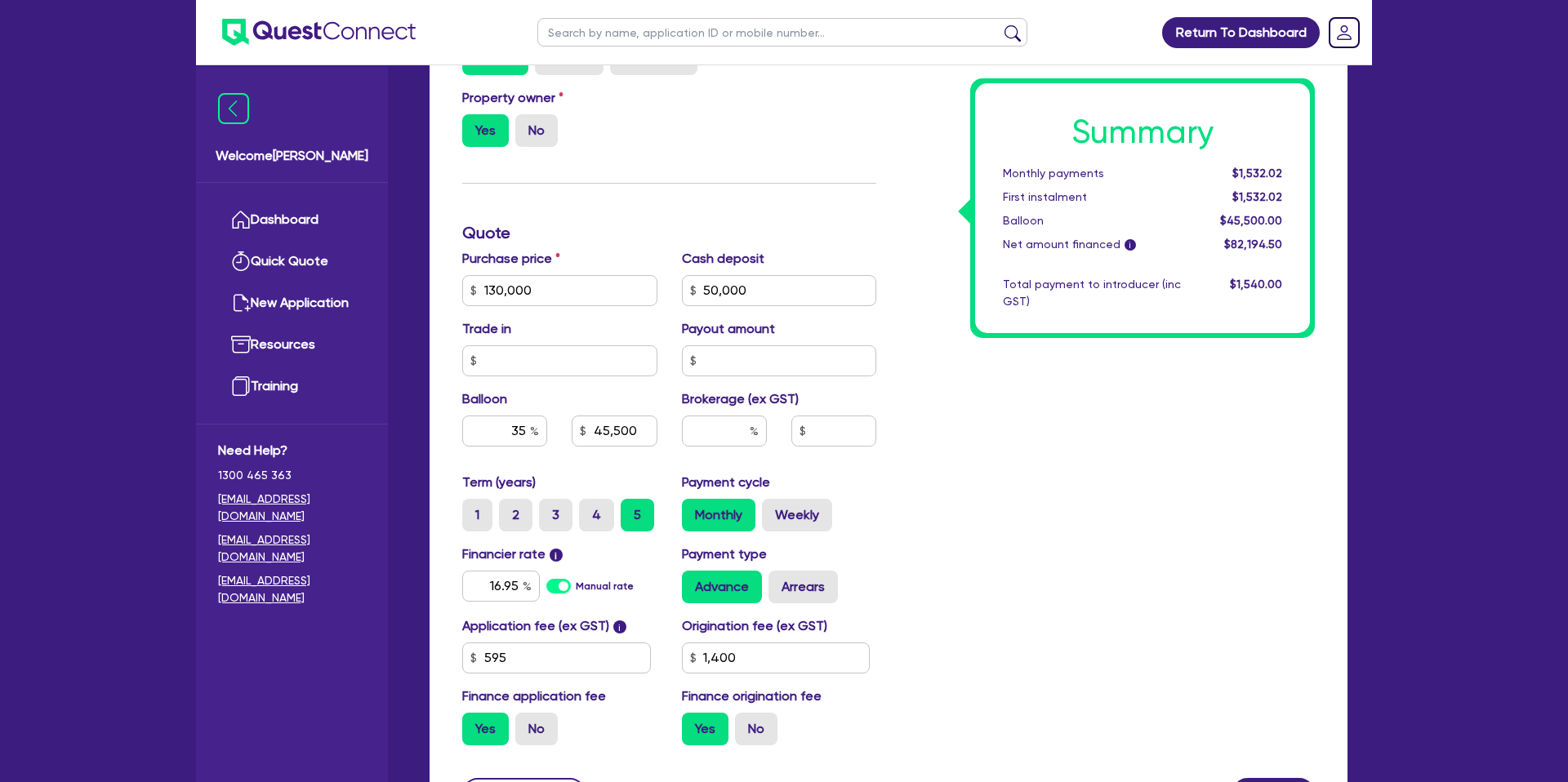
scroll to position [540, 0]
drag, startPoint x: 551, startPoint y: 289, endPoint x: 380, endPoint y: 274, distance: 171.7
click at [380, 274] on div "Welcome Gabriel Dashboard Quick Quote New Application Ref Company Ref Salespers…" at bounding box center [784, 202] width 1176 height 1483
drag, startPoint x: 880, startPoint y: 169, endPoint x: 1137, endPoint y: 19, distance: 297.6
click at [886, 165] on div "Finance type Chattel Mortgage Business Loan Asset type category Select Cars and…" at bounding box center [669, 283] width 439 height 954
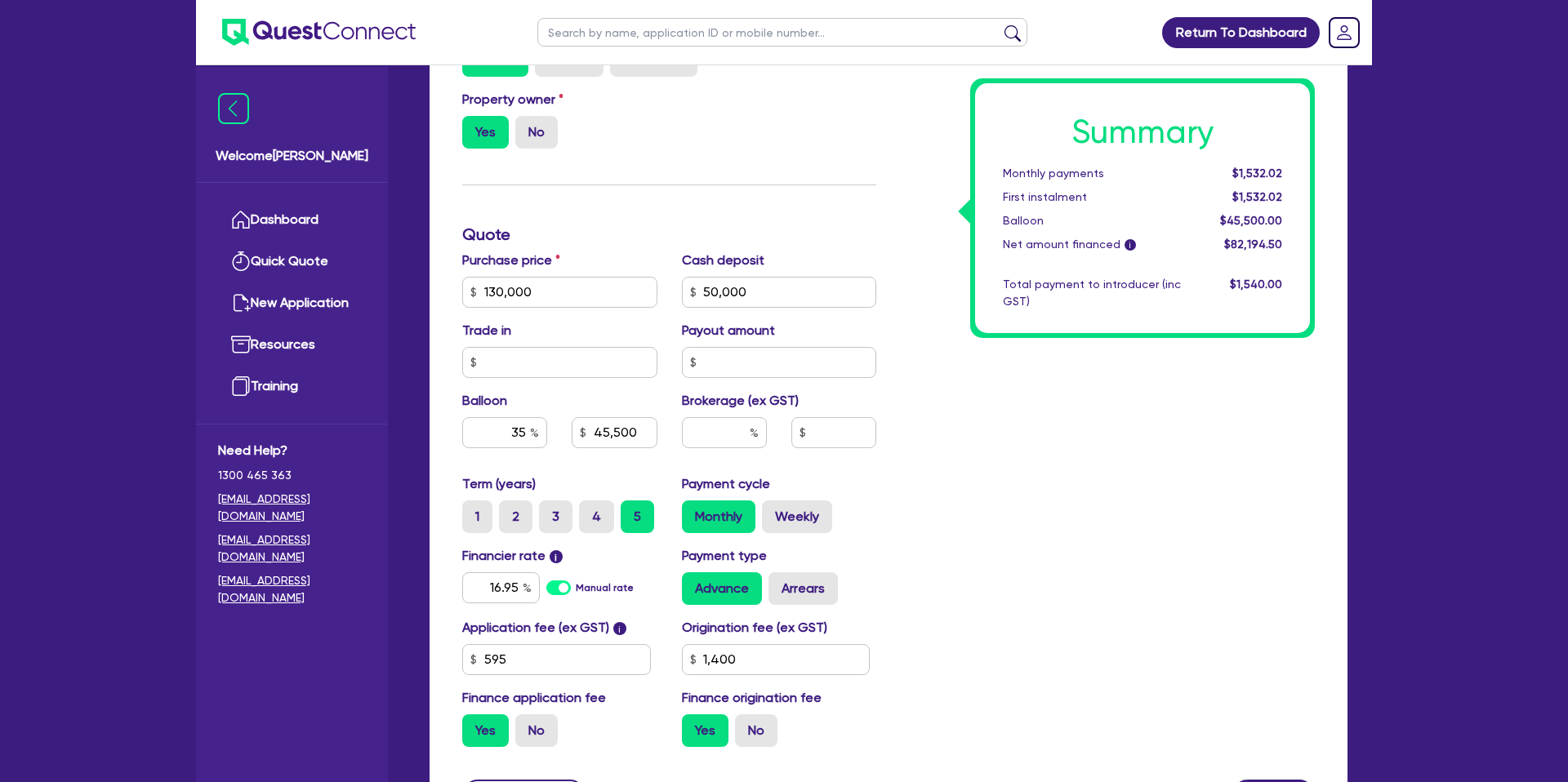
scroll to position [701, 0]
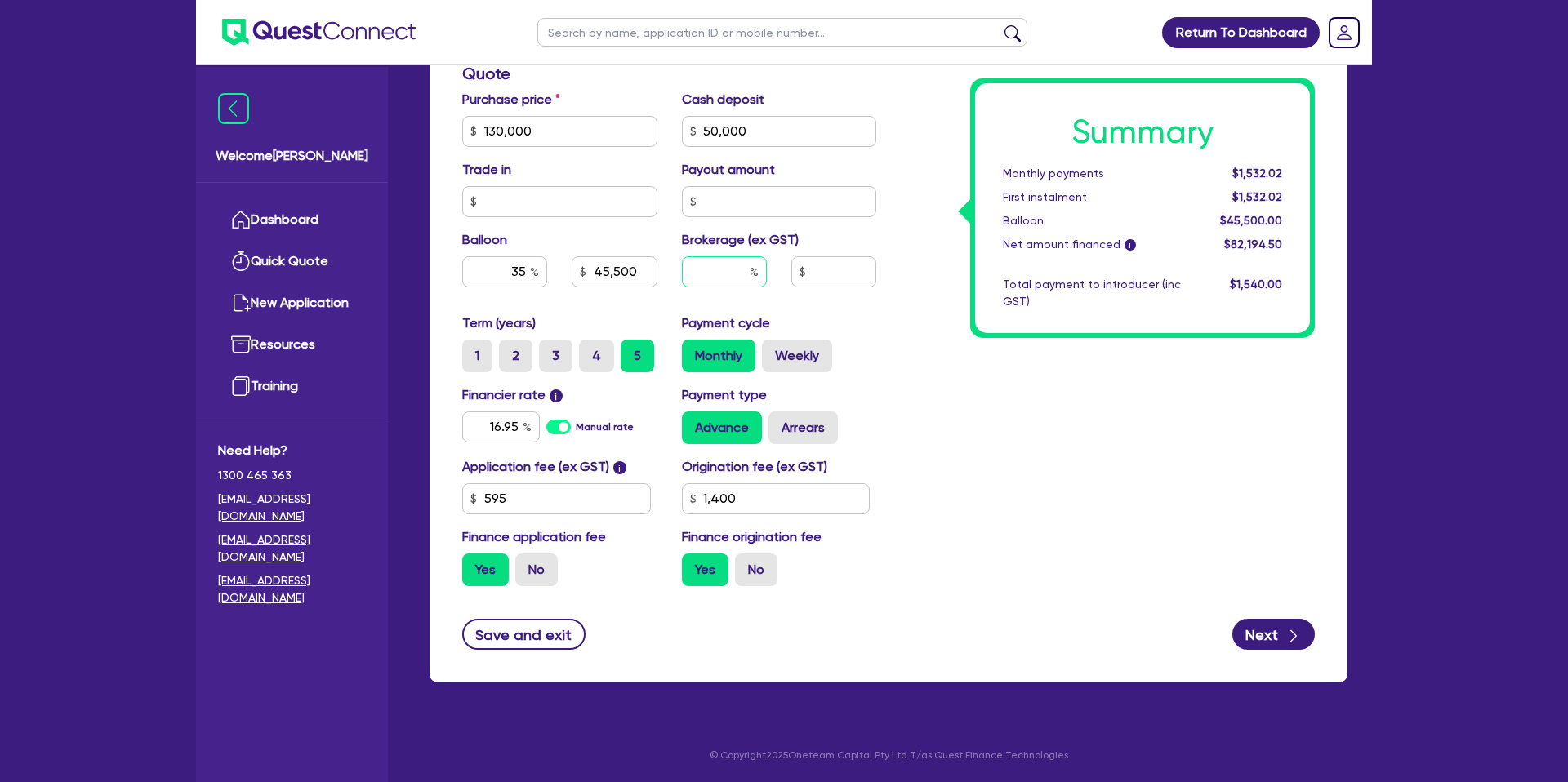
click at [728, 268] on input "text" at bounding box center [724, 272] width 85 height 31
click at [1235, 312] on div "Summary Monthly payments $1,709.09 First instalment $1,709.09 Balloon $45,500.0…" at bounding box center [1141, 207] width 334 height 250
click at [526, 267] on input "35" at bounding box center [505, 272] width 85 height 31
click at [878, 397] on div "Payment type Advance Arrears" at bounding box center [779, 414] width 219 height 59
click at [920, 478] on div "Summary Monthly payments $2,189.19 First instalment $2,189.19 Balloon $0.00 Net…" at bounding box center [1108, 122] width 439 height 954
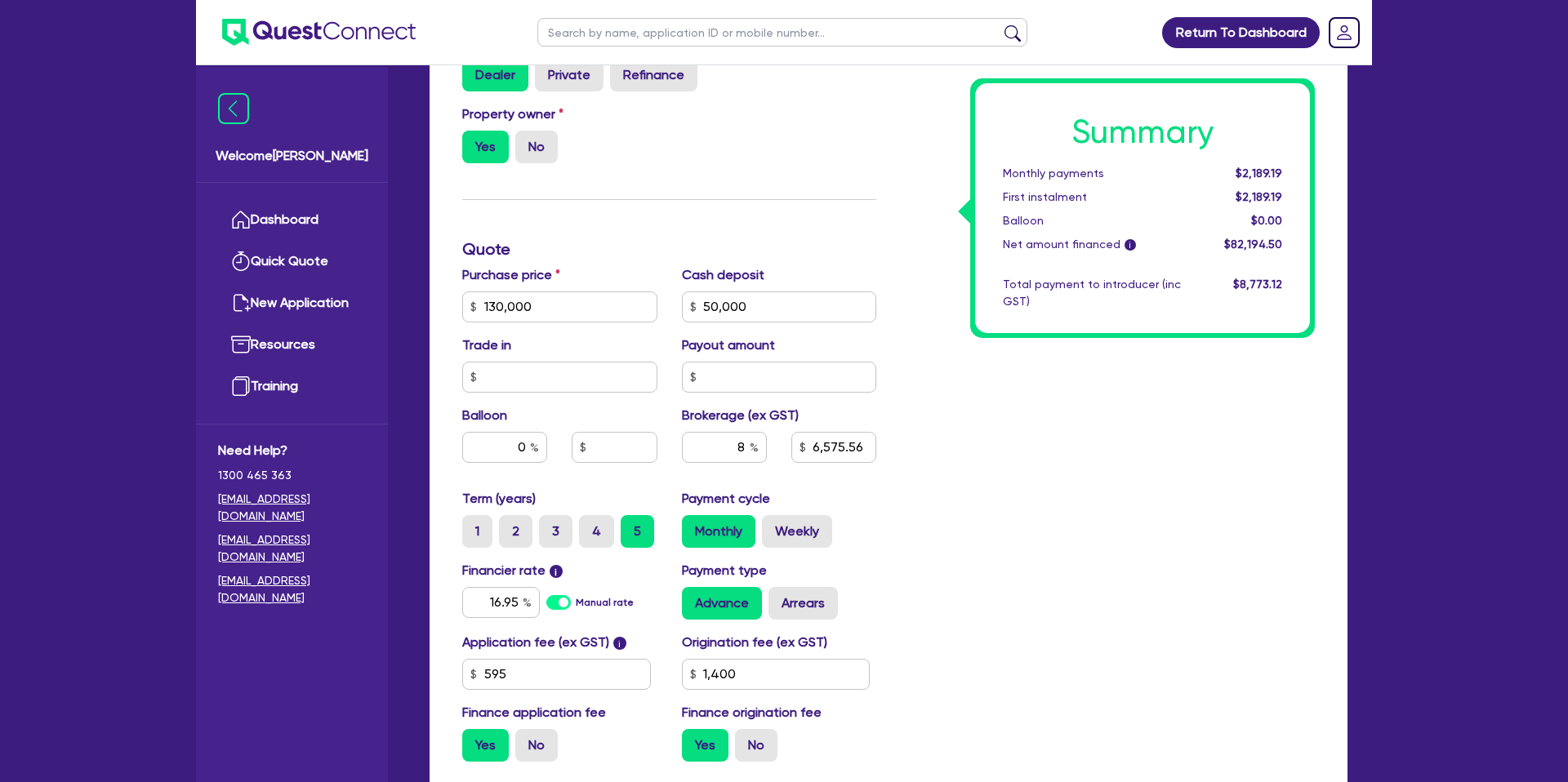
scroll to position [0, 0]
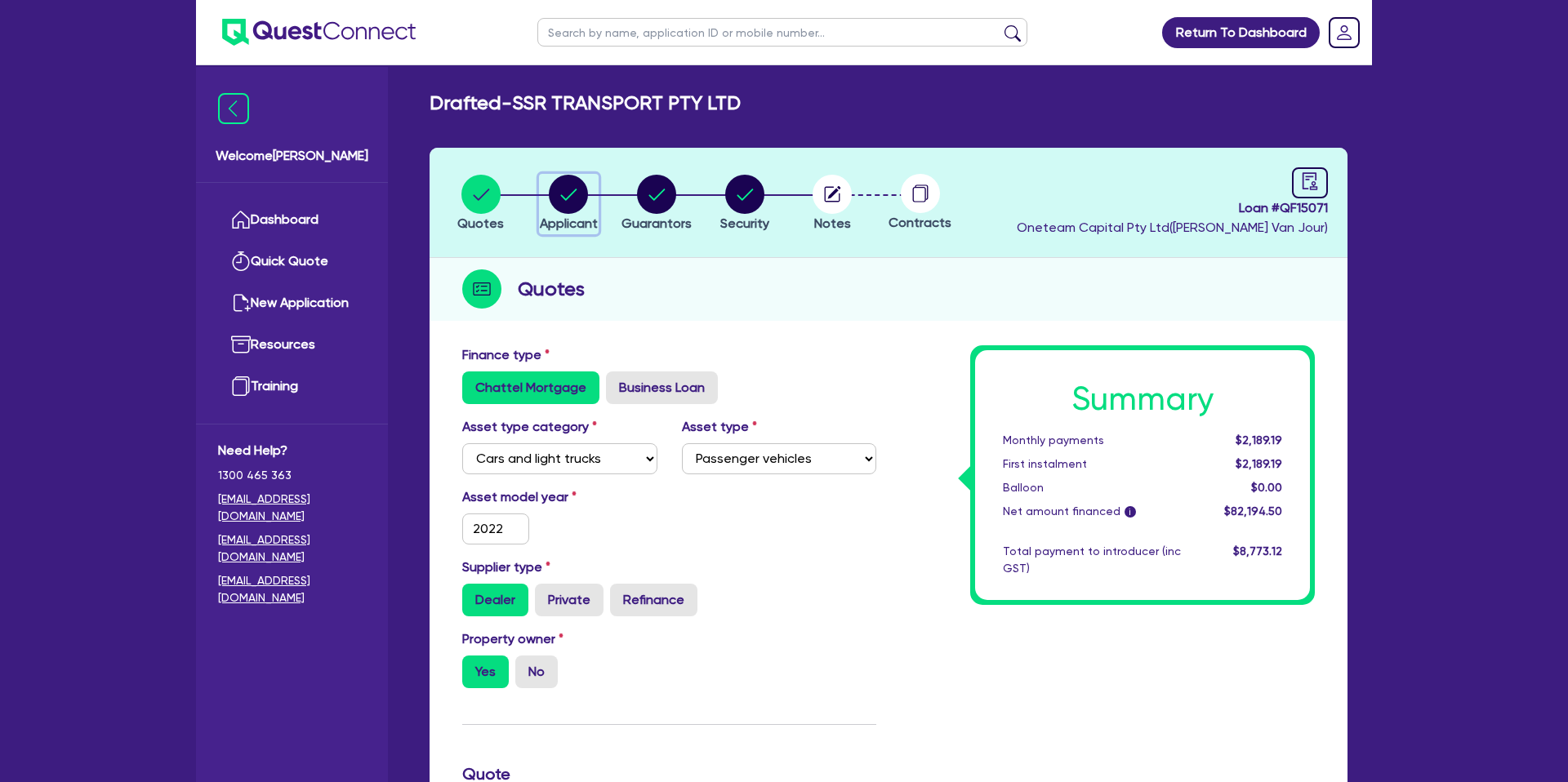
click at [572, 197] on circle "button" at bounding box center [568, 194] width 40 height 40
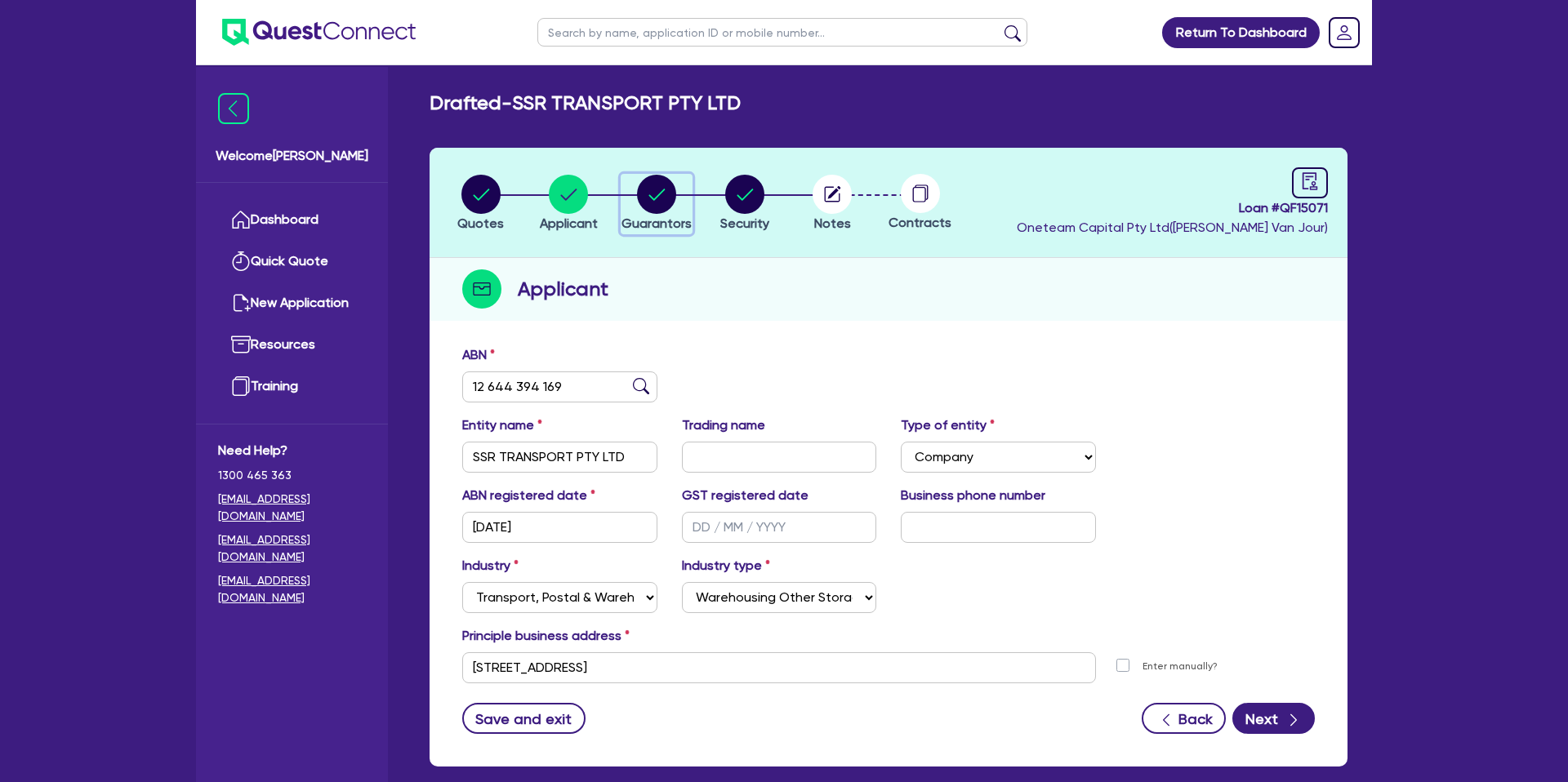
click at [639, 186] on circle "button" at bounding box center [656, 194] width 40 height 40
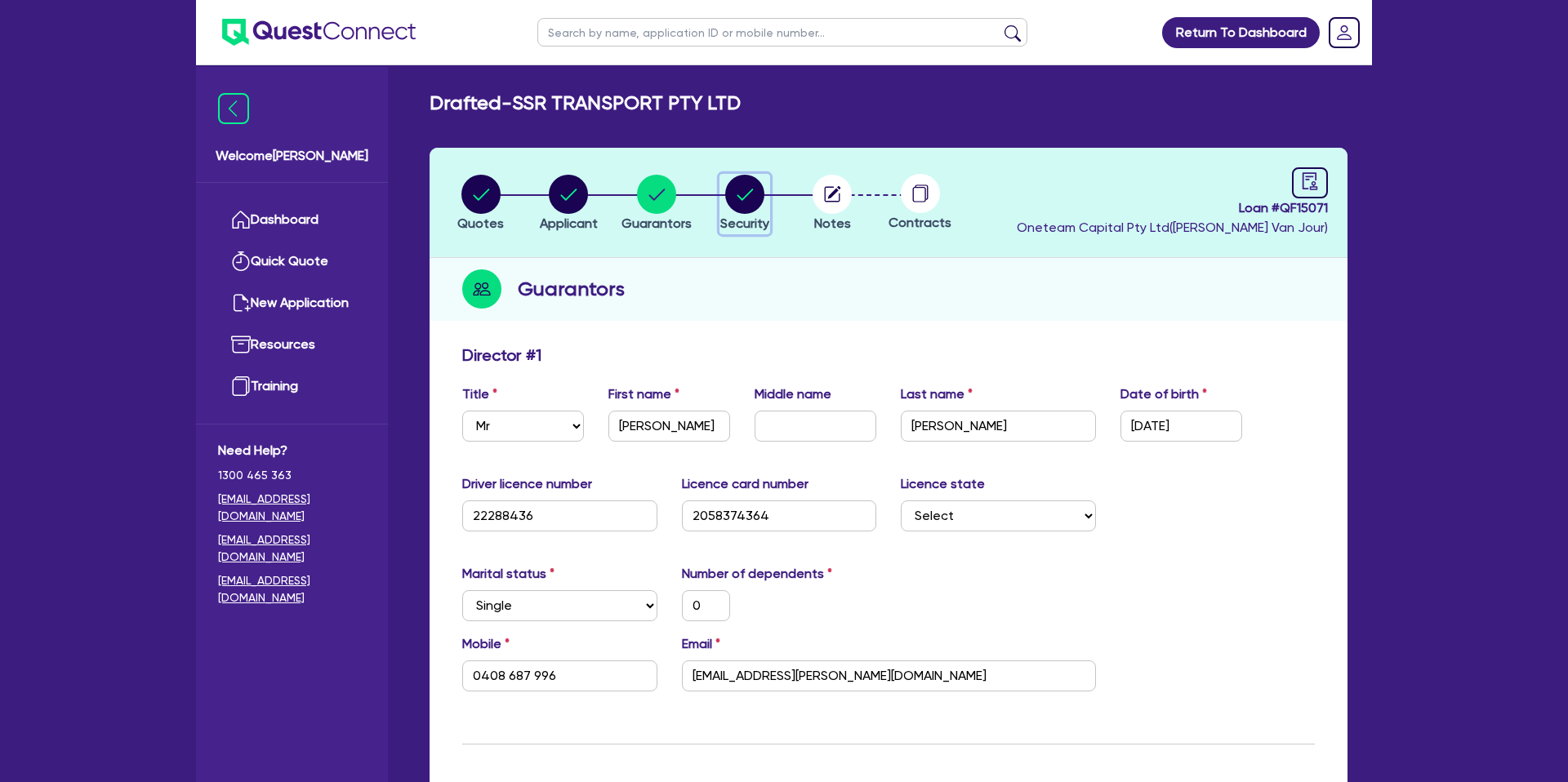
click at [739, 192] on circle "button" at bounding box center [744, 194] width 40 height 40
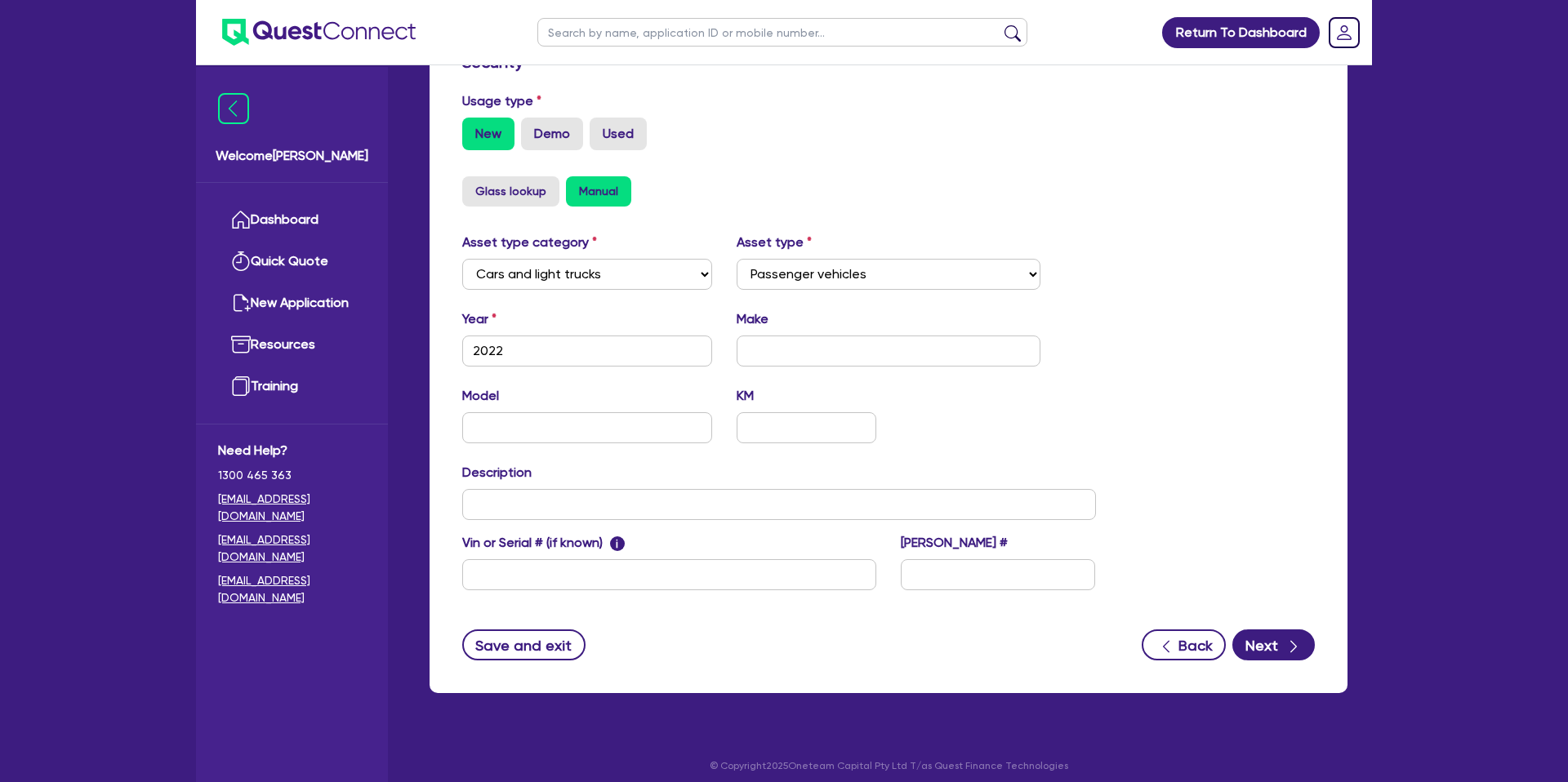
scroll to position [474, 0]
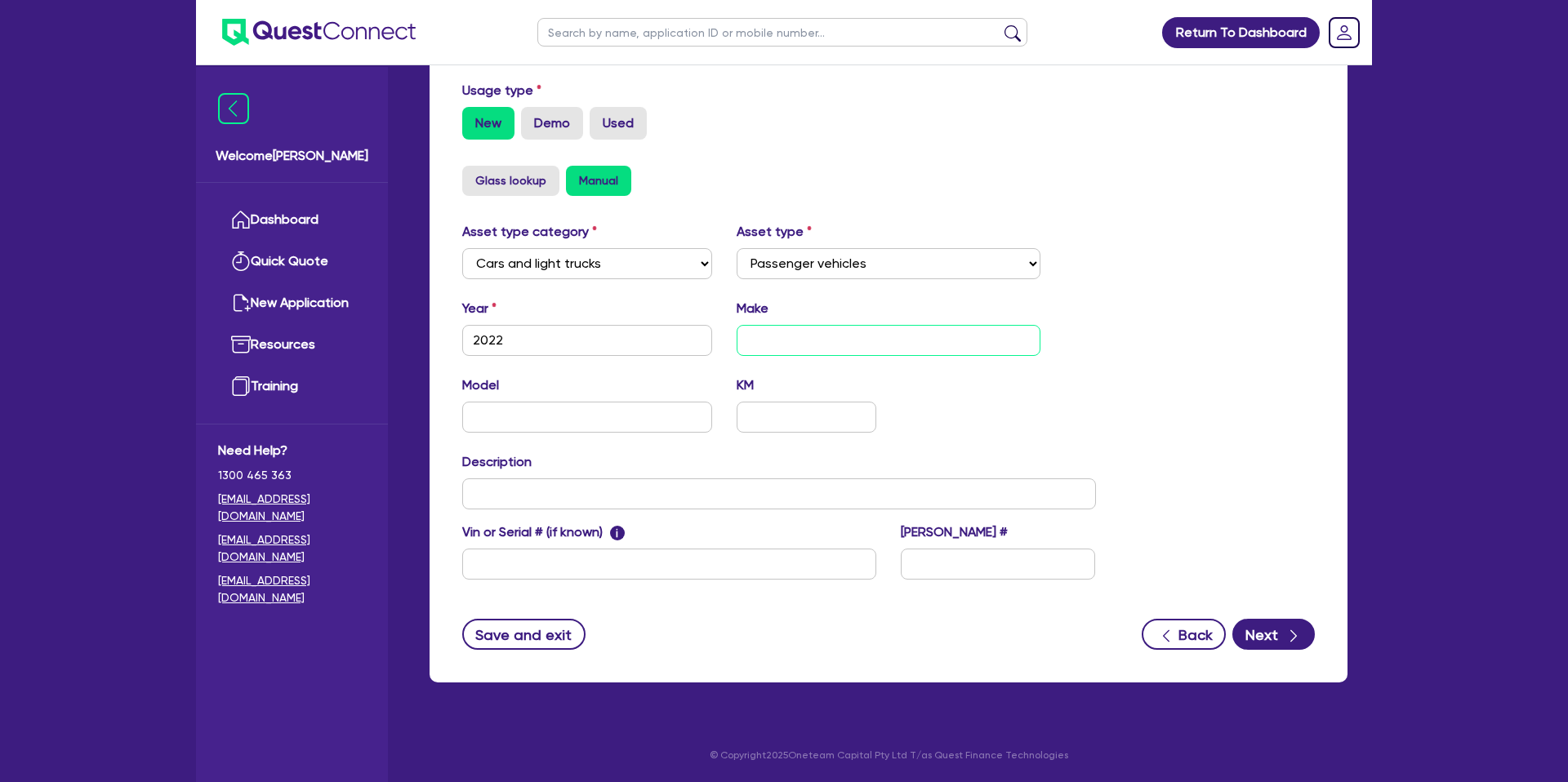
click at [759, 342] on input "text" at bounding box center [889, 341] width 305 height 31
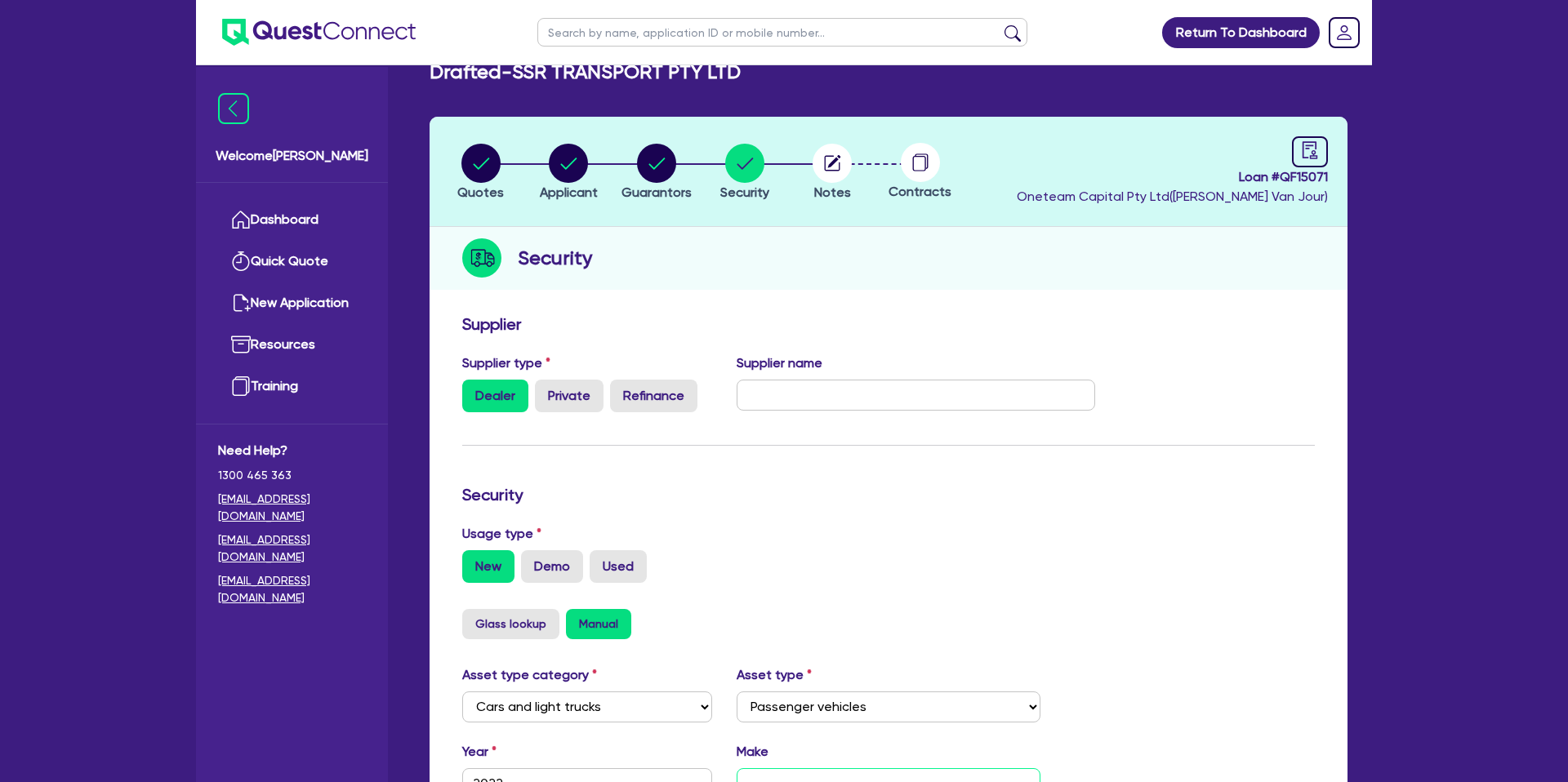
scroll to position [0, 0]
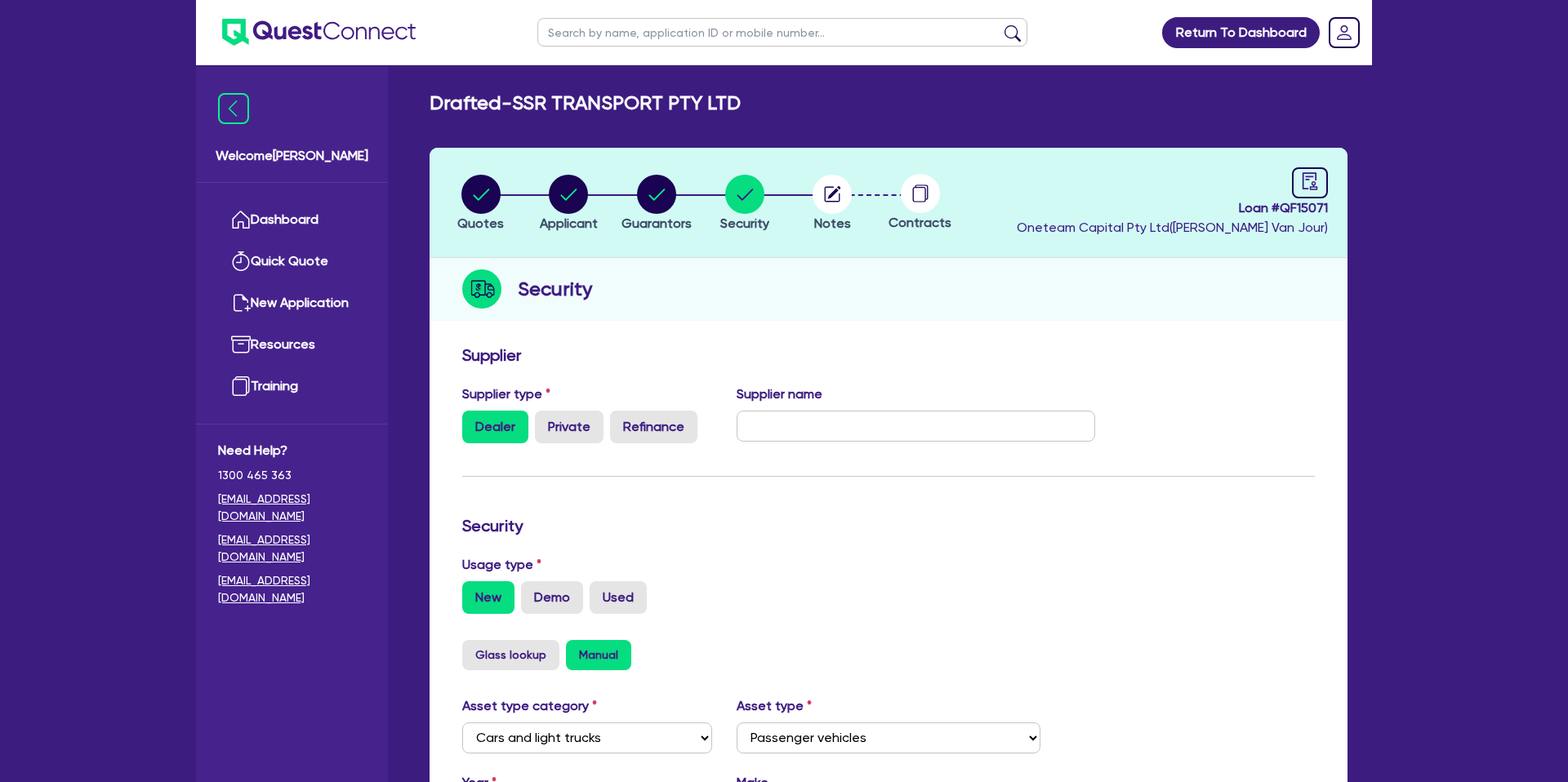
click at [451, 186] on li "Quotes" at bounding box center [481, 203] width 88 height 57
click at [474, 189] on circle "button" at bounding box center [481, 194] width 40 height 40
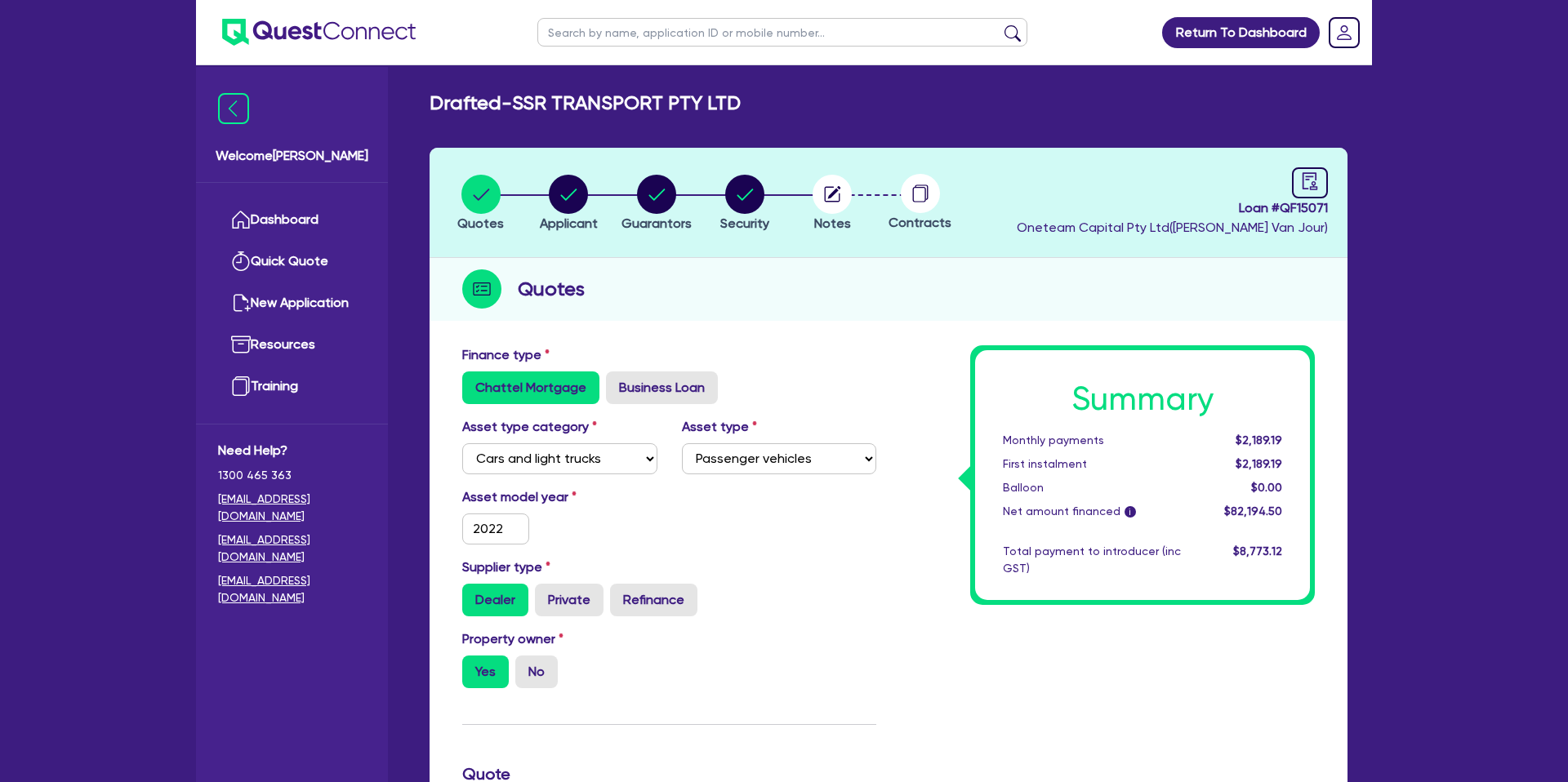
drag, startPoint x: 522, startPoint y: 103, endPoint x: 773, endPoint y: 91, distance: 251.3
click at [870, 74] on main "Drafted - SSR TRANSPORT PTY LTD Quotes Applicant Guarantors Security Notes Cont…" at bounding box center [889, 753] width 967 height 1377
drag, startPoint x: 634, startPoint y: 88, endPoint x: 534, endPoint y: 104, distance: 101.3
click at [634, 88] on main "Drafted - SSR TRANSPORT PTY LTD Quotes Applicant Guarantors Security Notes Cont…" at bounding box center [889, 753] width 967 height 1377
drag, startPoint x: 599, startPoint y: 97, endPoint x: 802, endPoint y: 94, distance: 203.0
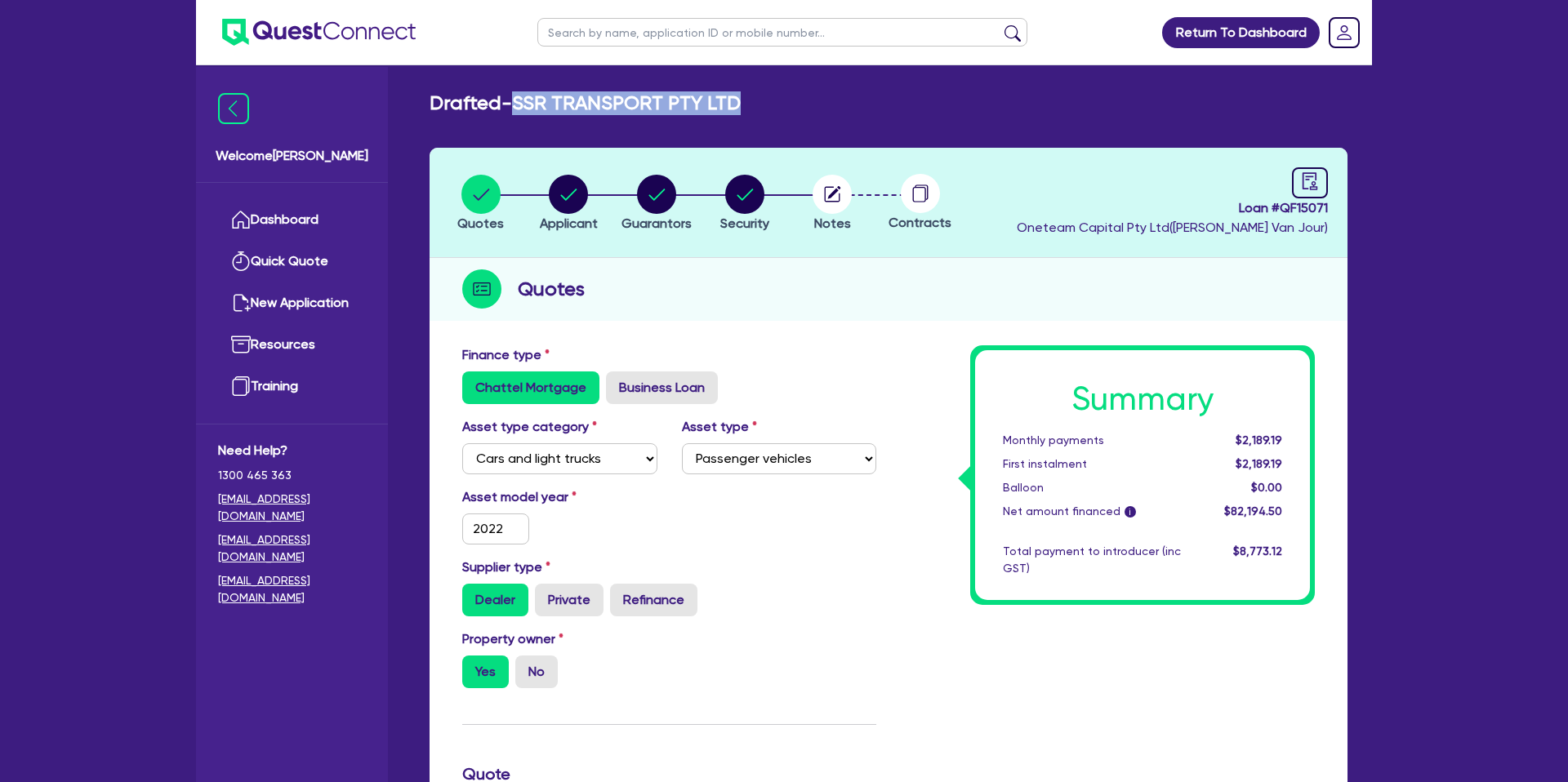
click at [802, 94] on div "Drafted - SSR TRANSPORT PTY LTD" at bounding box center [888, 103] width 942 height 24
copy h2 "SSR TRANSPORT PTY LTD"
click at [290, 205] on link "Dashboard" at bounding box center [292, 219] width 147 height 41
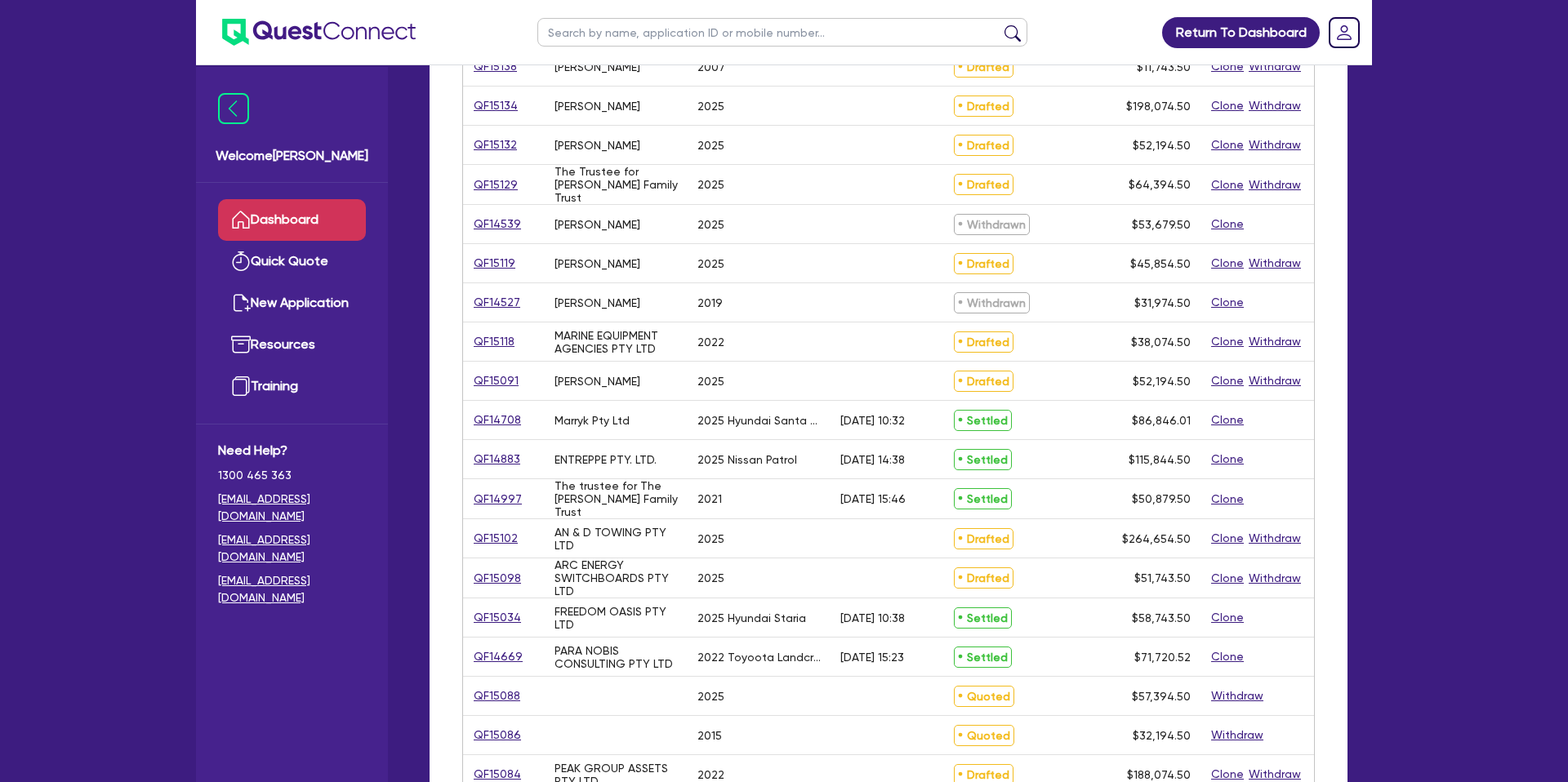
scroll to position [270, 0]
click at [500, 262] on link "QF15119" at bounding box center [494, 263] width 43 height 18
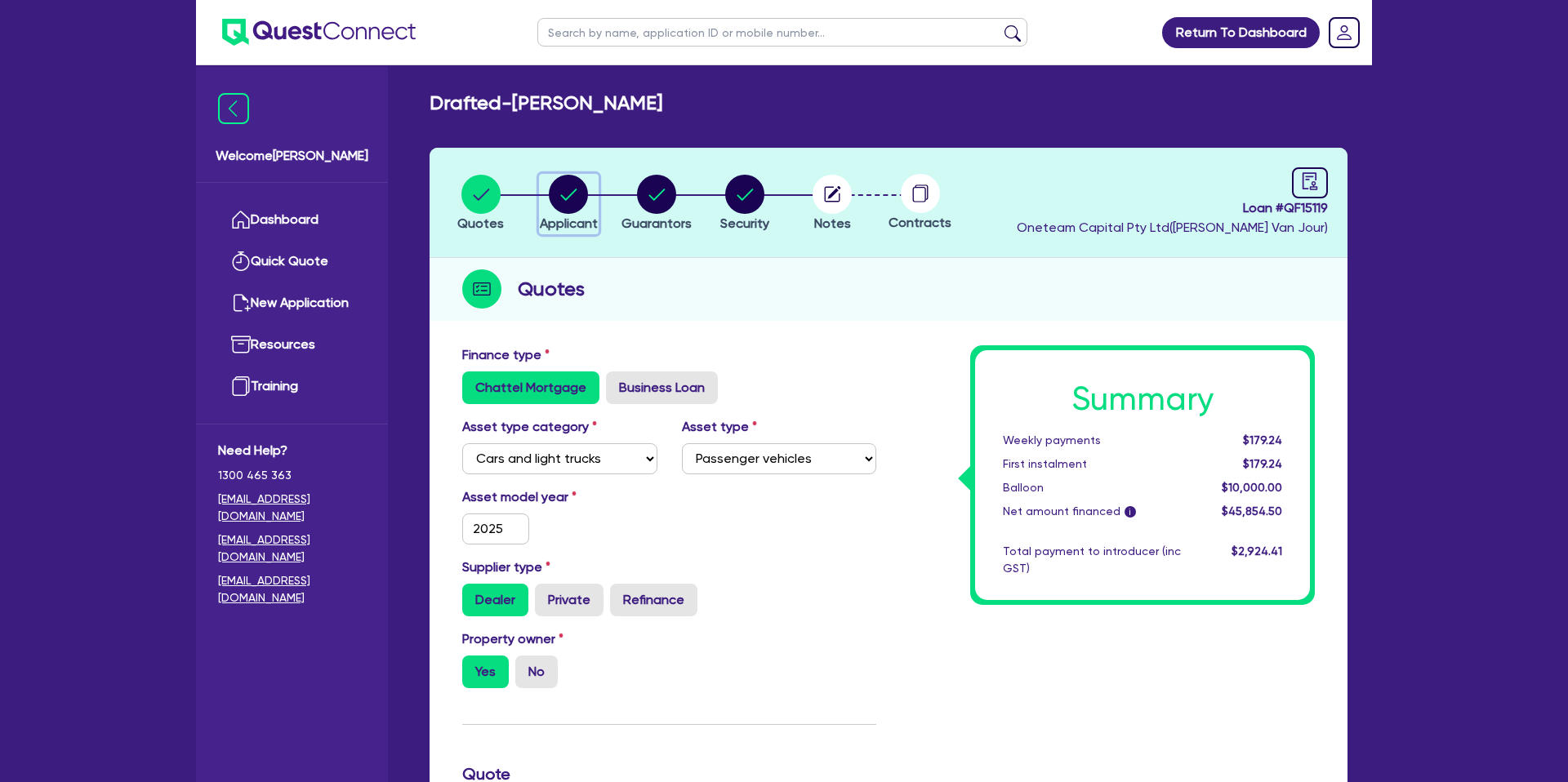
click at [575, 194] on circle "button" at bounding box center [568, 194] width 40 height 40
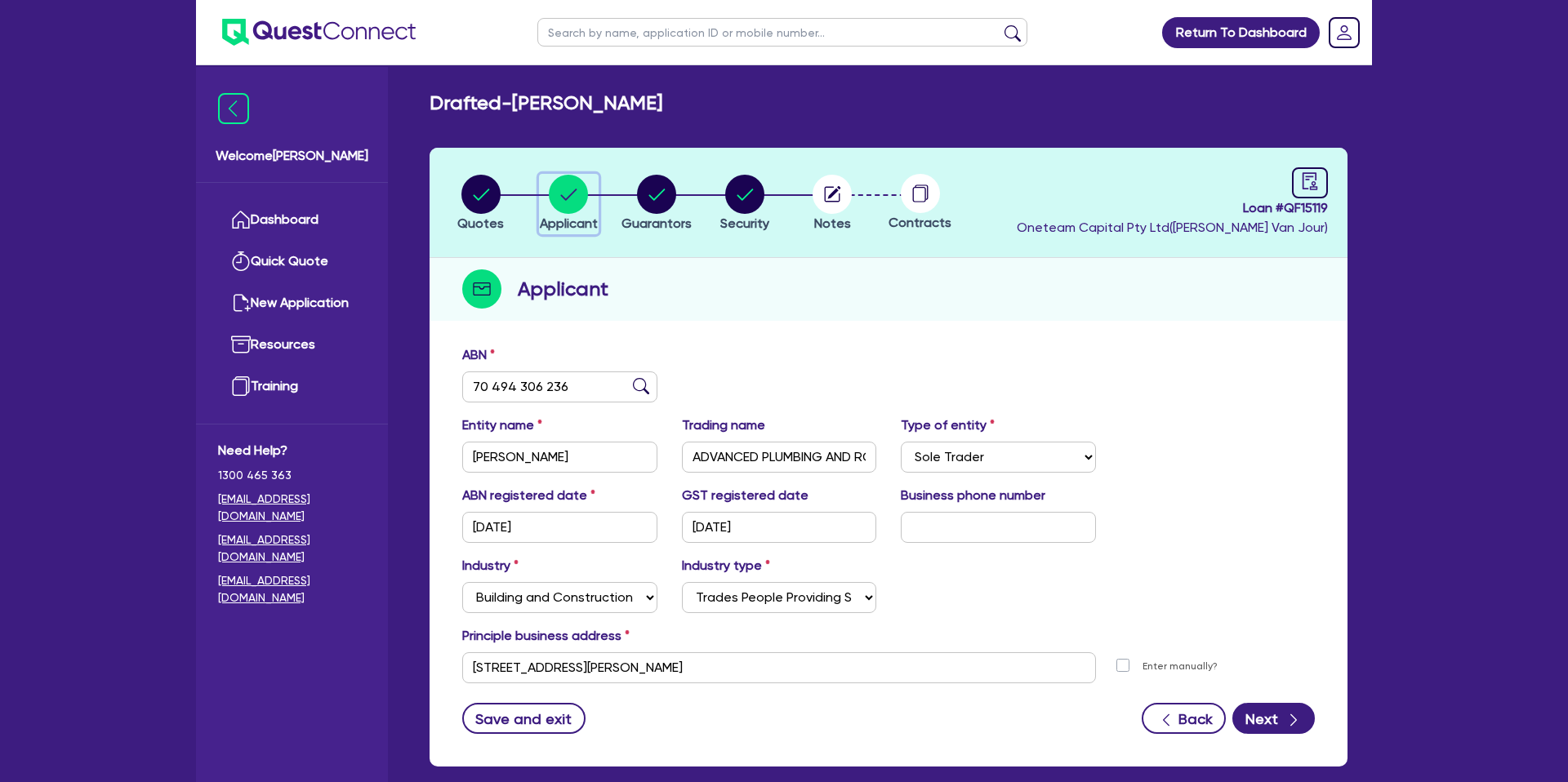
scroll to position [84, 0]
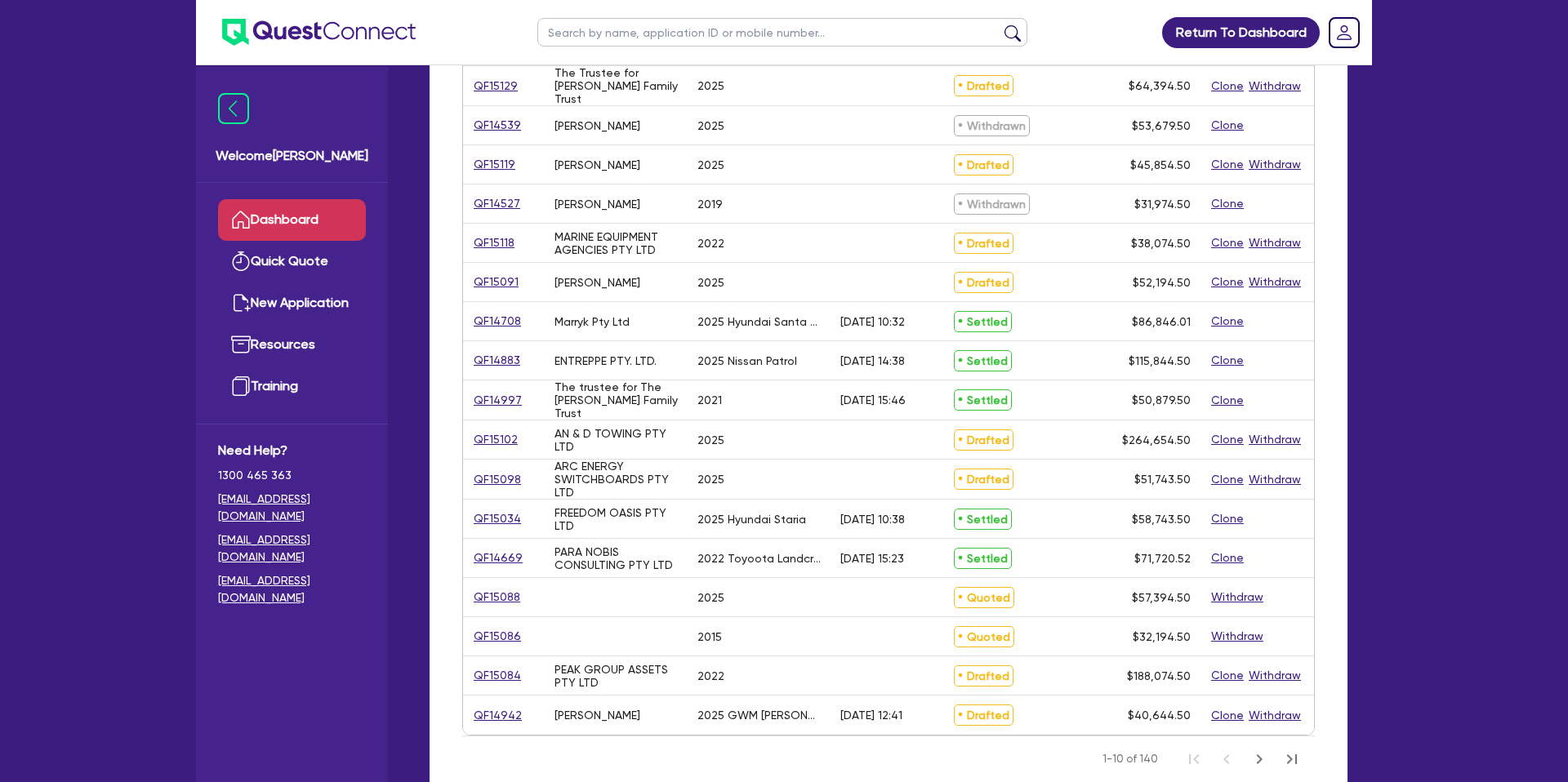
scroll to position [368, 0]
click at [515, 548] on link "QF14669" at bounding box center [497, 557] width 51 height 18
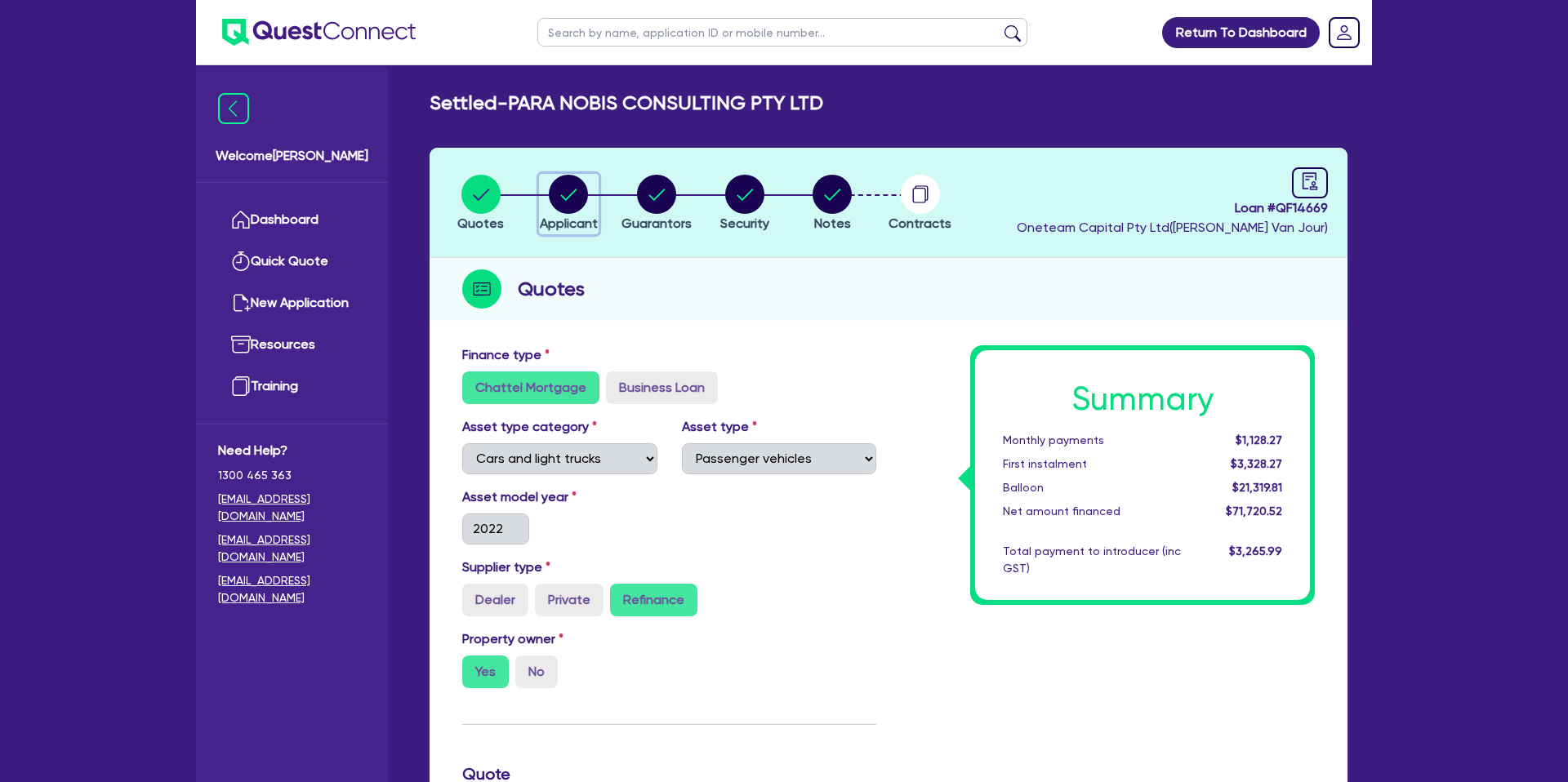
click at [575, 214] on button "Applicant" at bounding box center [568, 204] width 60 height 61
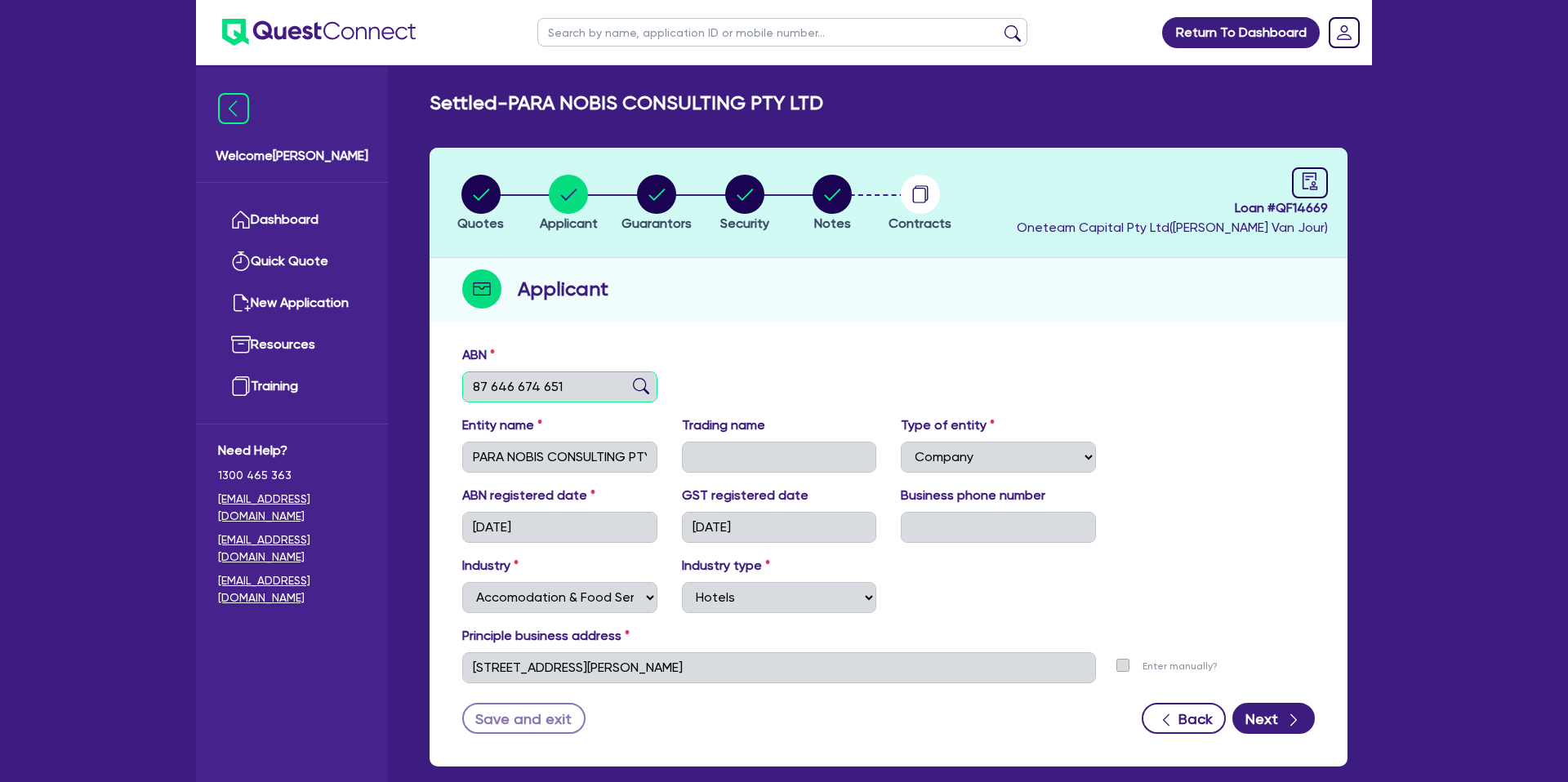
click at [520, 384] on input "87 646 674 651" at bounding box center [560, 387] width 195 height 31
click at [521, 383] on input "87 646 674 651" at bounding box center [560, 387] width 195 height 31
click at [811, 243] on header "Quotes Applicant Guarantors Security Notes Contracts Loan # QF14669 Oneteam Cap…" at bounding box center [888, 203] width 918 height 111
click at [343, 228] on link "Dashboard" at bounding box center [292, 219] width 147 height 41
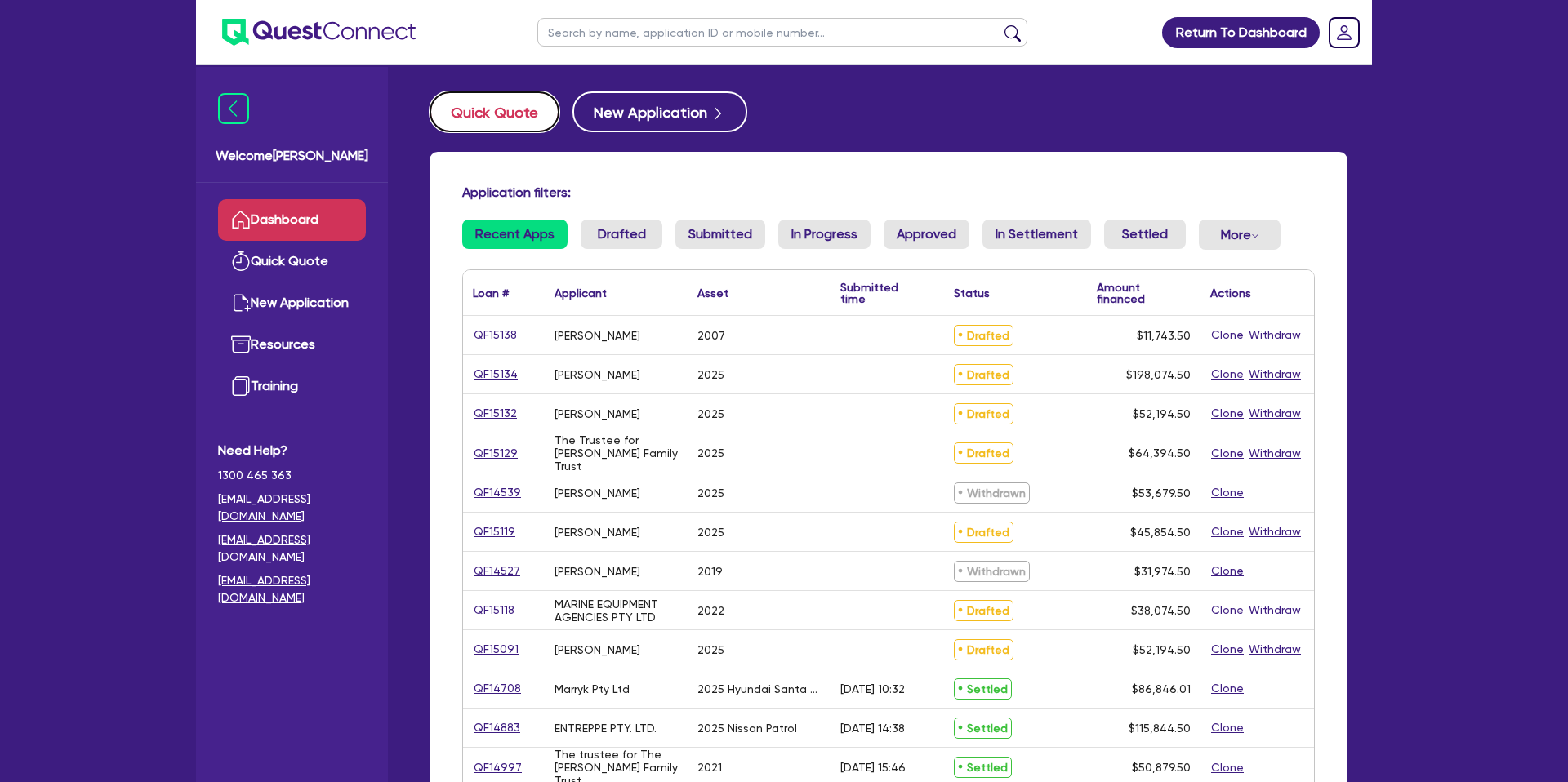
click at [504, 124] on button "Quick Quote" at bounding box center [494, 111] width 130 height 41
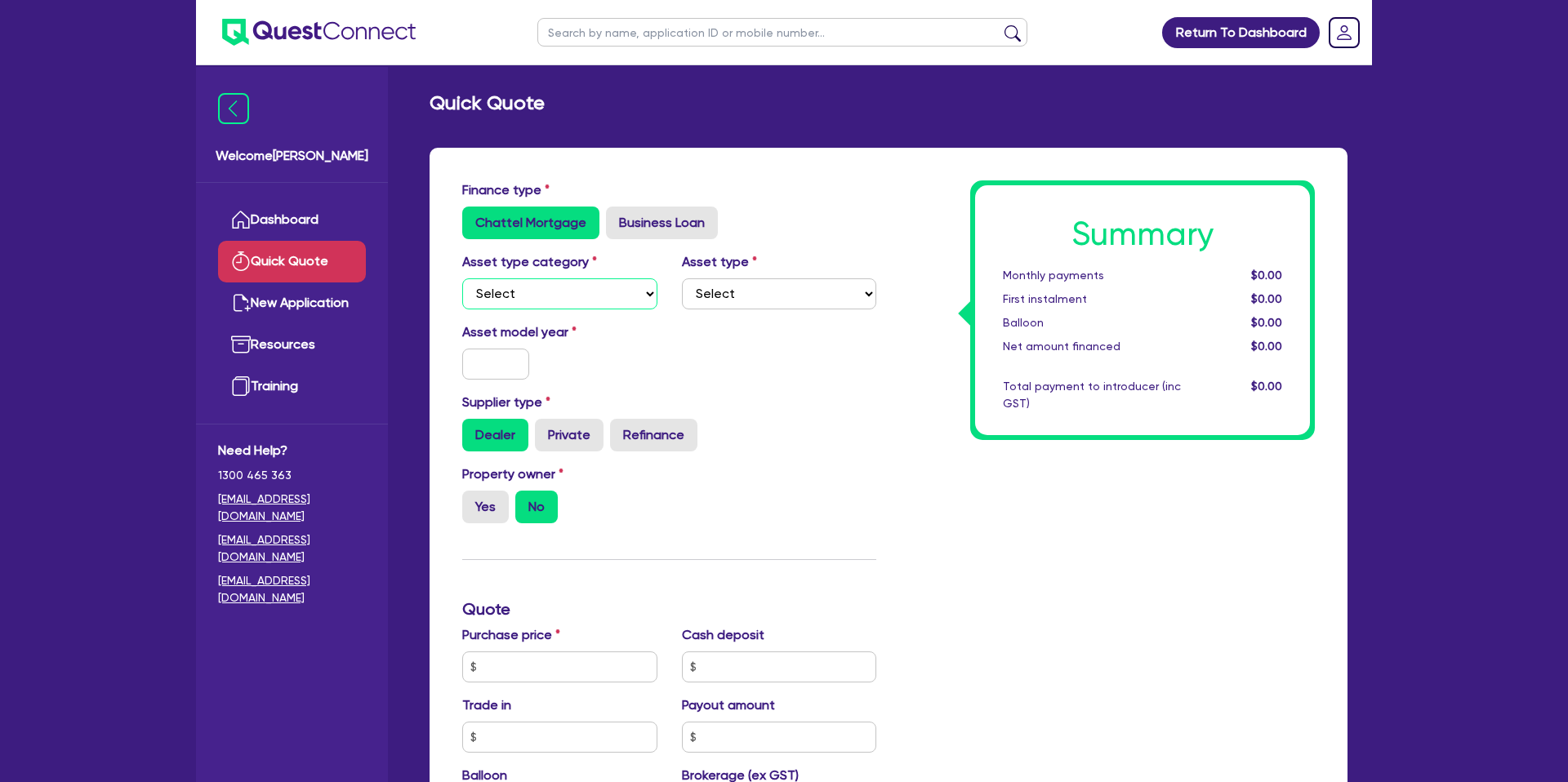
click at [515, 299] on select "Select Cars and light trucks Primary assets Secondary assets Tertiary assets" at bounding box center [560, 294] width 195 height 31
click at [462, 278] on select "Select Cars and light trucks Primary assets Secondary assets Tertiary assets" at bounding box center [560, 294] width 195 height 31
click at [757, 279] on select "Select Passenger vehicles Vans and utes Light trucks up to 4.5 tonne" at bounding box center [779, 294] width 195 height 31
click at [682, 278] on select "Select Passenger vehicles Vans and utes Light trucks up to 4.5 tonne" at bounding box center [779, 294] width 195 height 31
click at [514, 364] on input "text" at bounding box center [496, 365] width 67 height 31
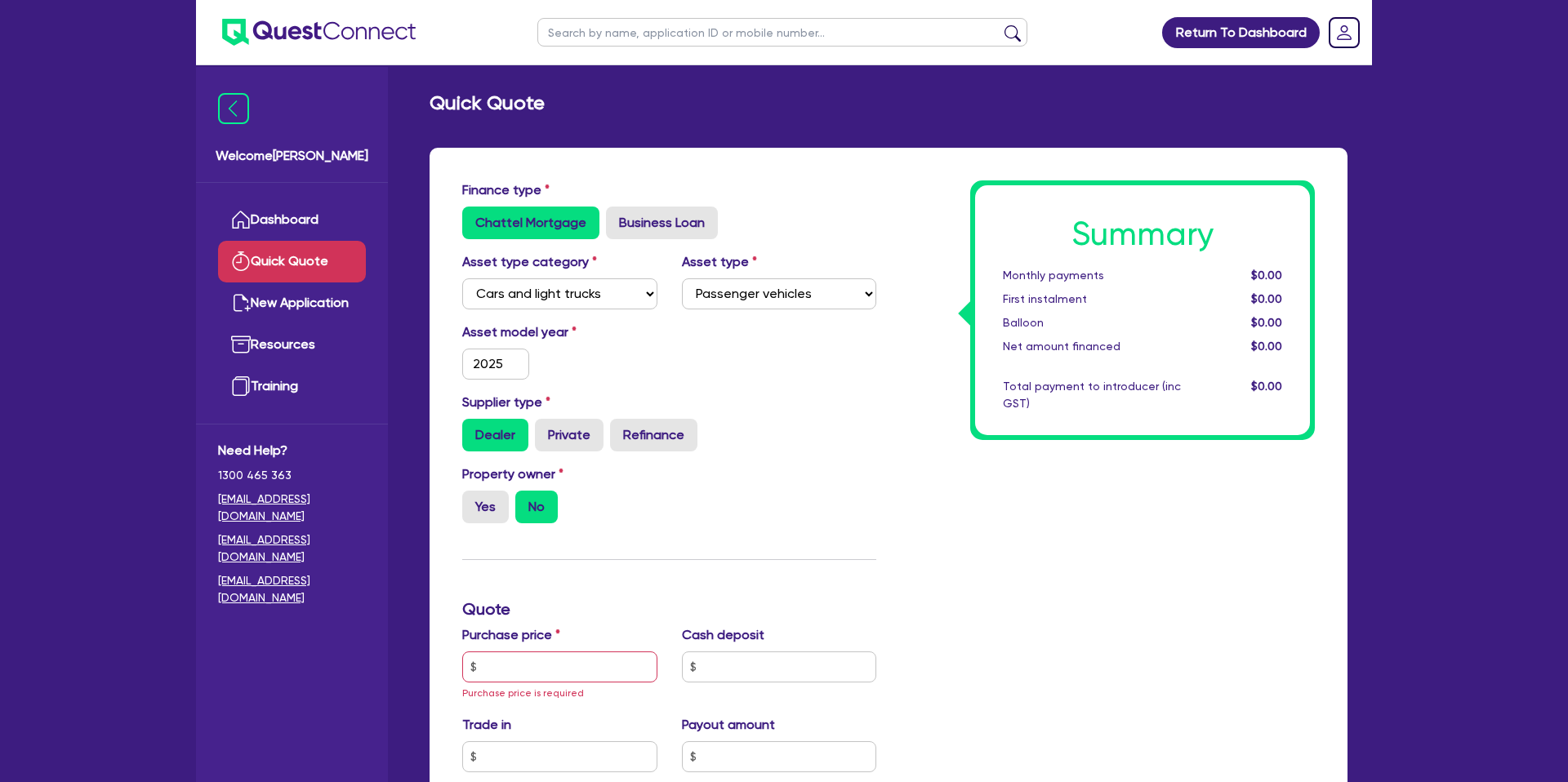
drag, startPoint x: 882, startPoint y: 391, endPoint x: 873, endPoint y: 381, distance: 13.5
click at [879, 385] on div "Asset model year 2025" at bounding box center [669, 357] width 439 height 70
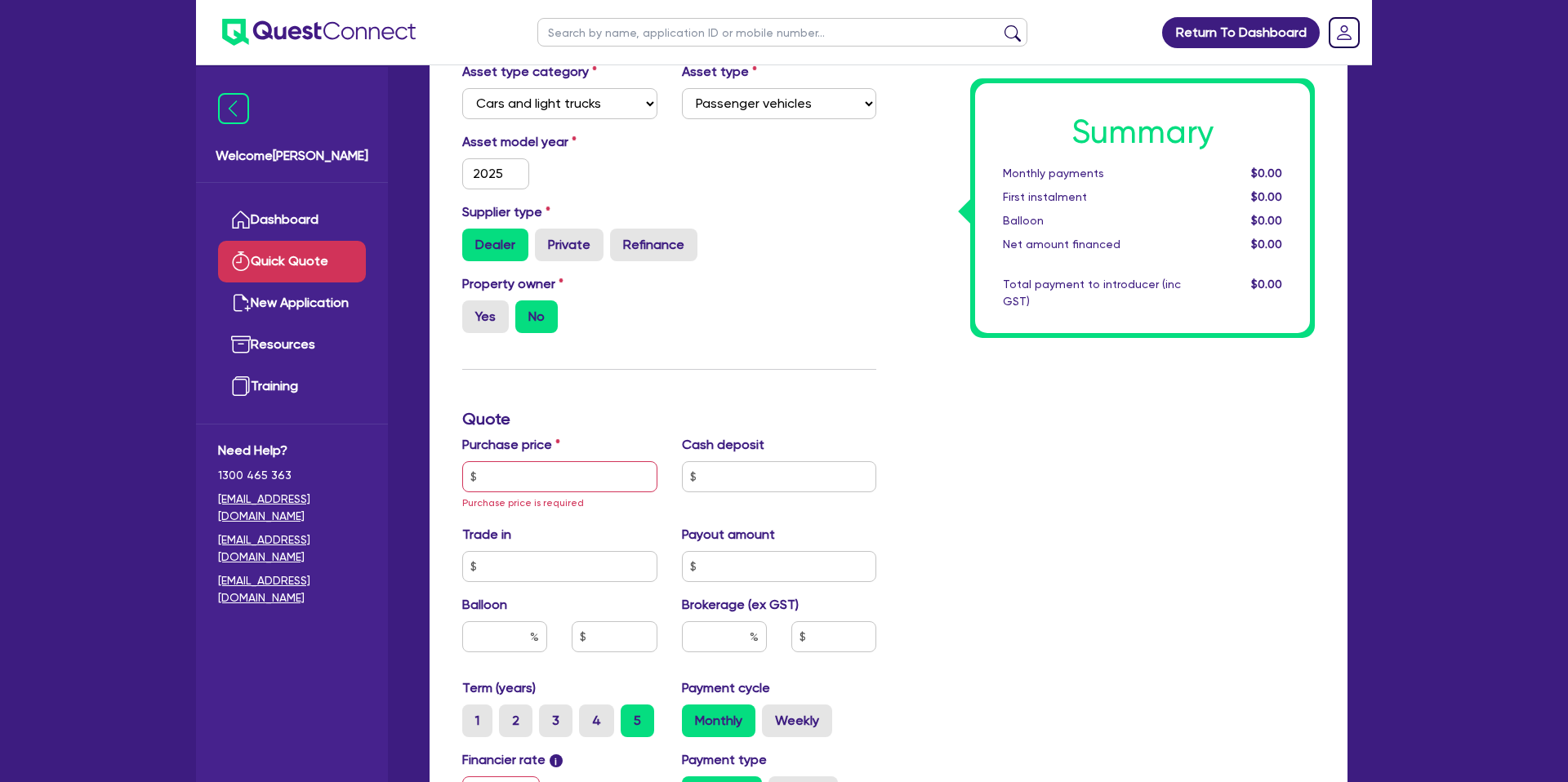
scroll to position [191, 0]
drag, startPoint x: 489, startPoint y: 315, endPoint x: 500, endPoint y: 330, distance: 18.6
click at [489, 315] on label "Yes" at bounding box center [486, 315] width 47 height 32
click at [473, 310] on input "Yes" at bounding box center [468, 305] width 11 height 11
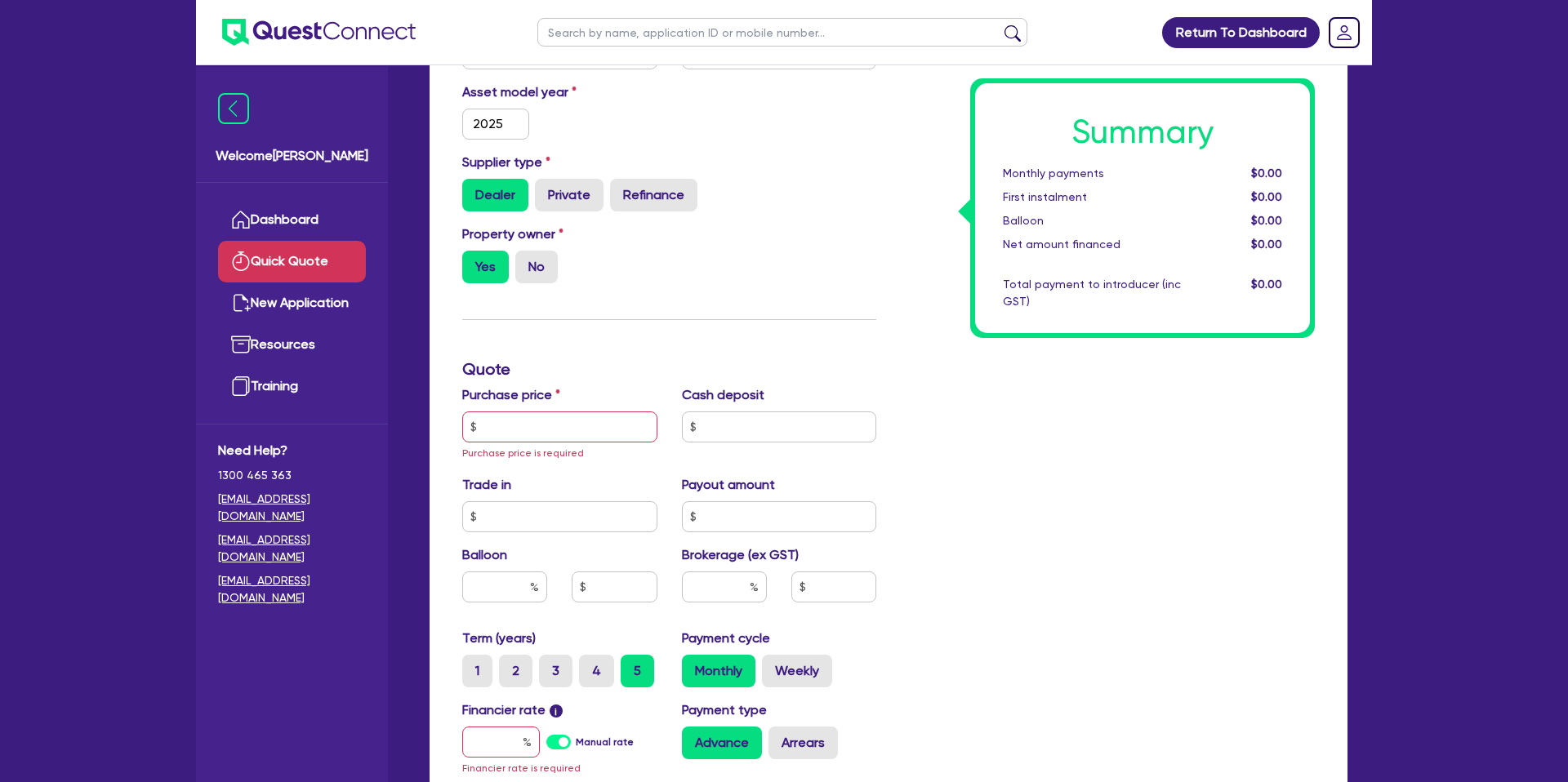
scroll to position [263, 0]
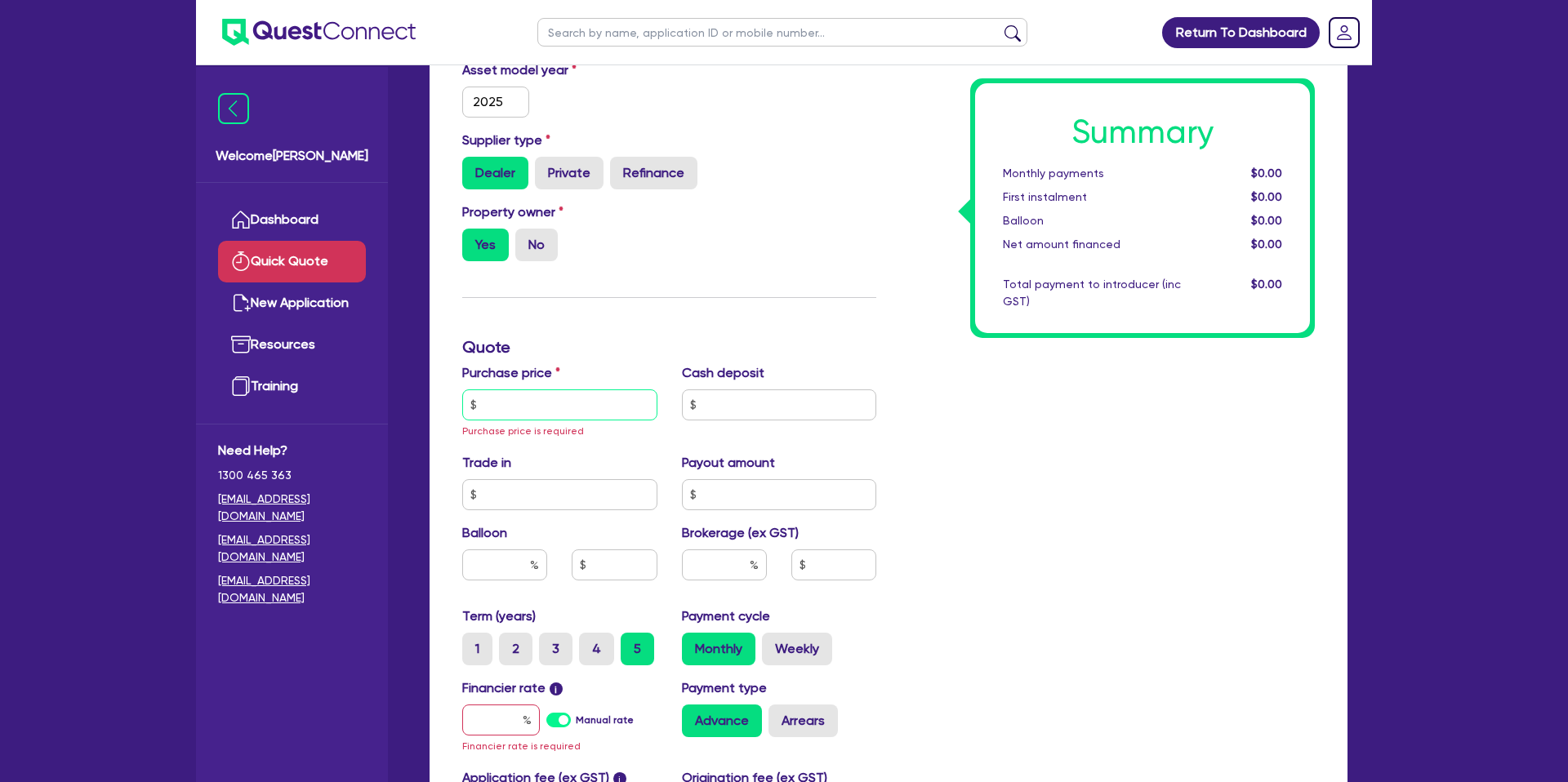
click at [513, 413] on input "text" at bounding box center [560, 405] width 195 height 31
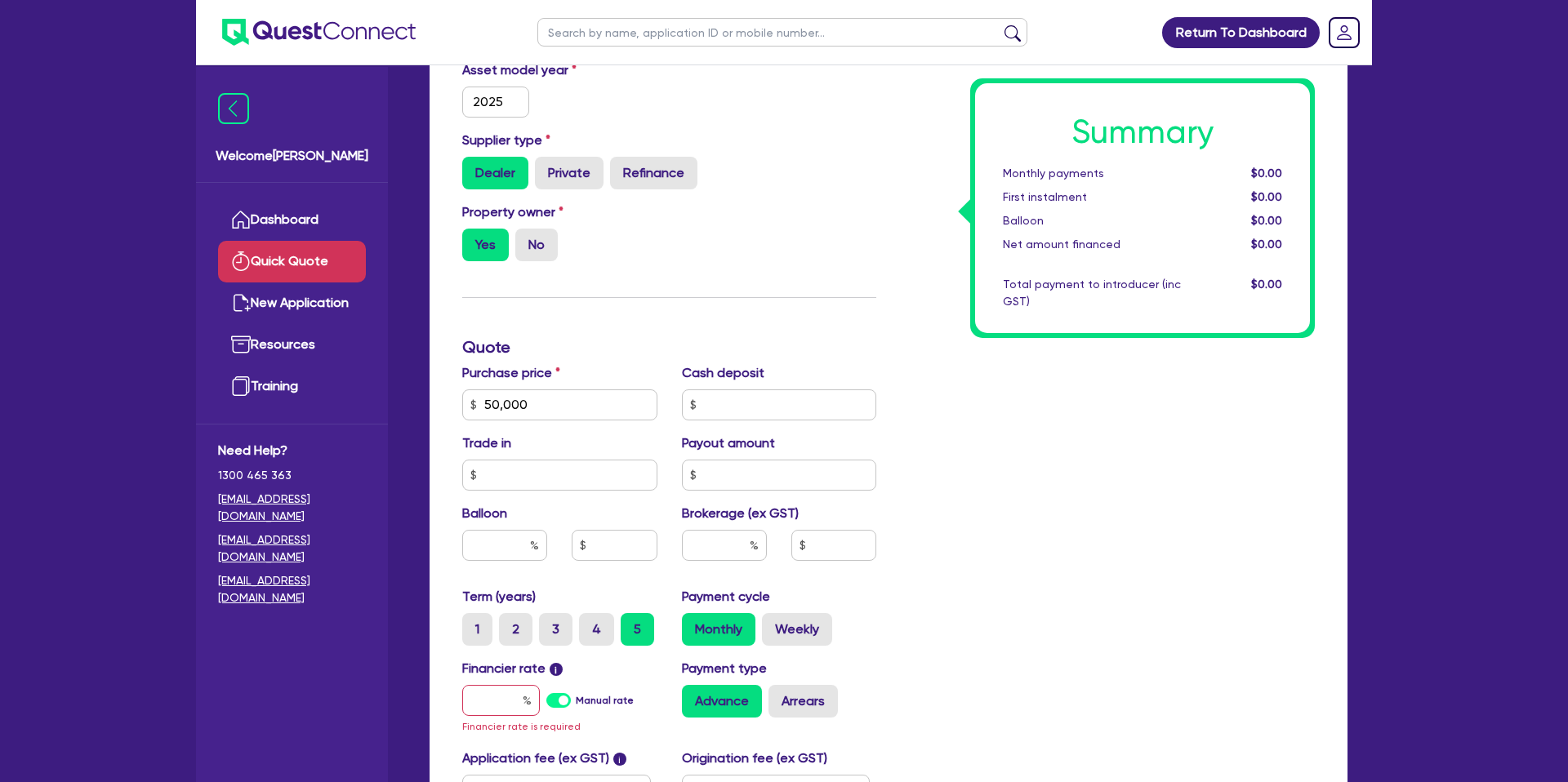
click at [1000, 386] on div "Summary Monthly payments $0.00 First instalment $0.00 Balloon $0.00 Net amount …" at bounding box center [1108, 404] width 439 height 973
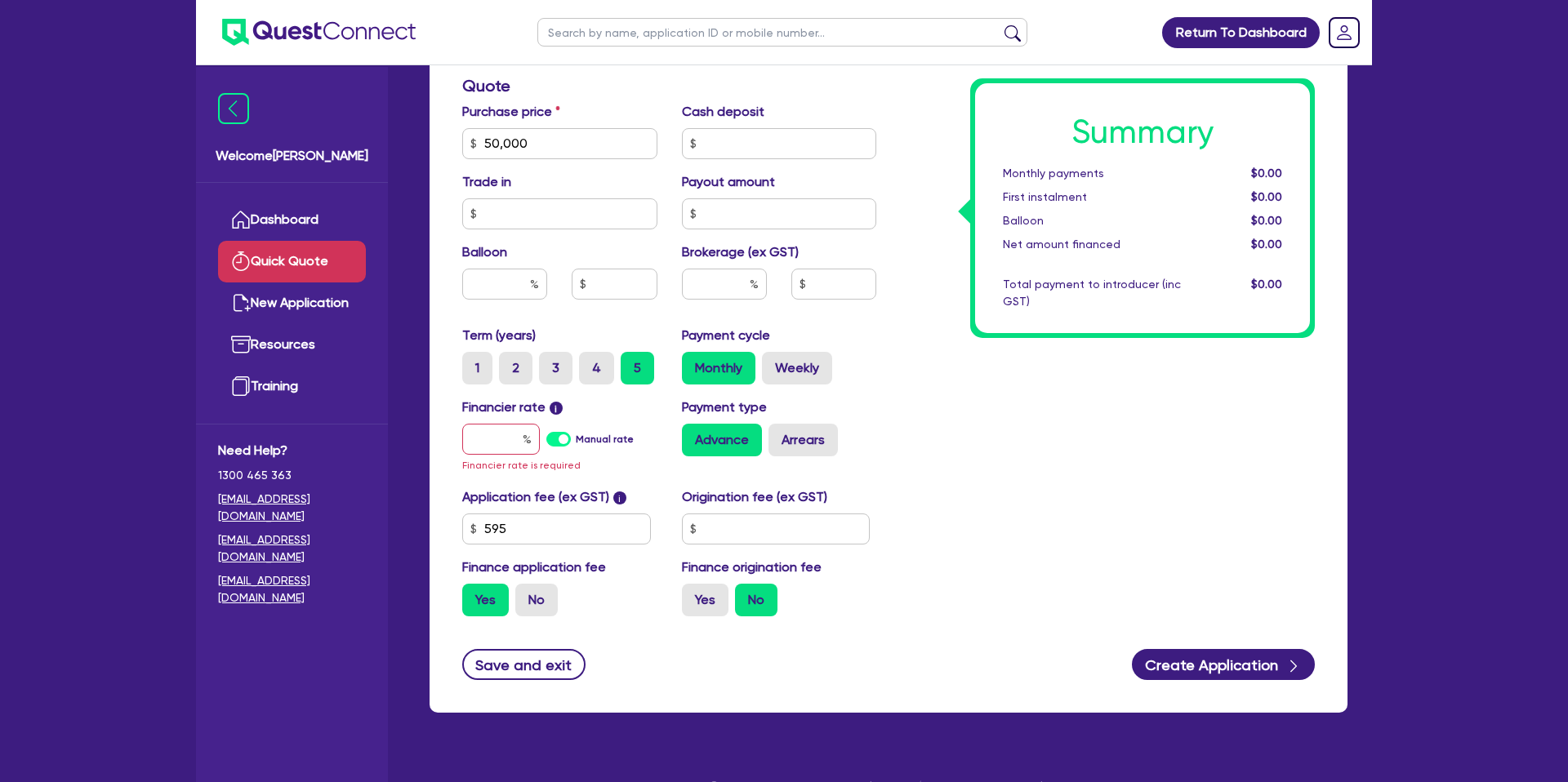
scroll to position [527, 0]
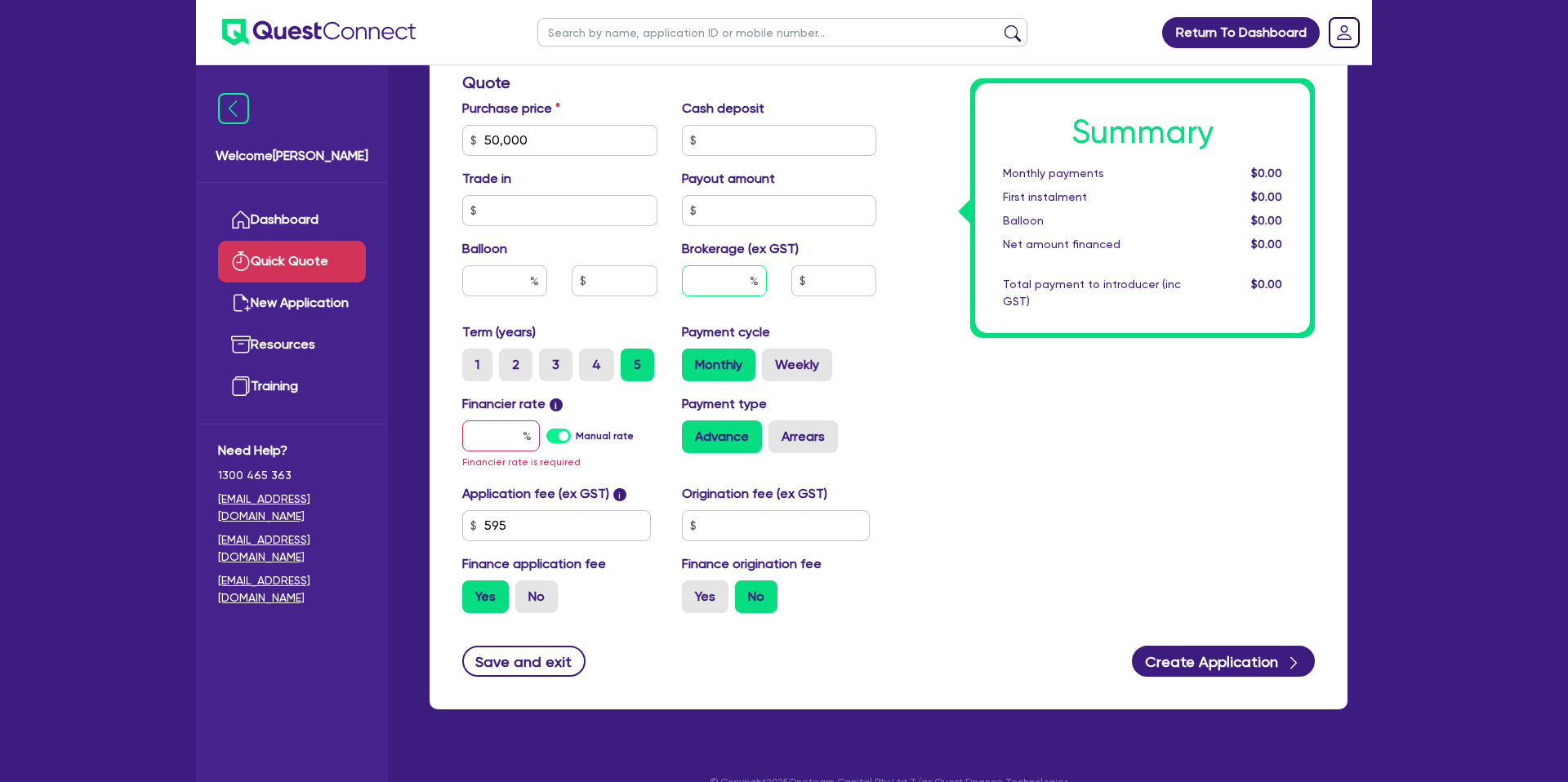
click at [734, 275] on input "text" at bounding box center [724, 281] width 85 height 31
click at [545, 285] on input "text" at bounding box center [505, 281] width 85 height 31
drag, startPoint x: 672, startPoint y: 281, endPoint x: 700, endPoint y: 286, distance: 28.4
click at [672, 282] on div at bounding box center [724, 287] width 110 height 44
click at [531, 435] on div at bounding box center [501, 437] width 77 height 31
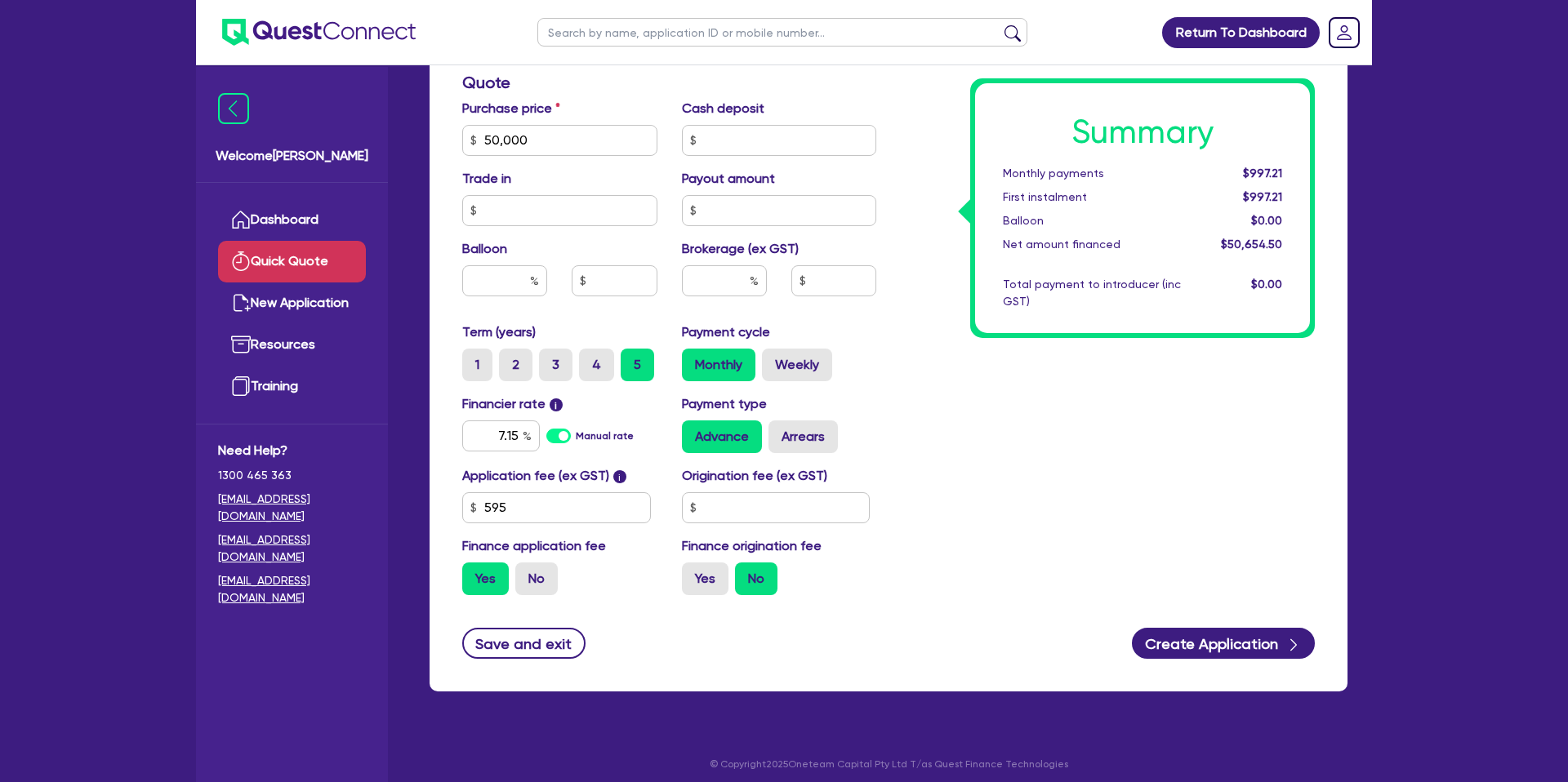
drag, startPoint x: 1074, startPoint y: 493, endPoint x: 819, endPoint y: 520, distance: 256.4
click at [1004, 493] on div "Summary Monthly payments $997.21 First instalment $997.21 Balloon $0.00 Net amo…" at bounding box center [1108, 131] width 439 height 954
drag, startPoint x: 798, startPoint y: 513, endPoint x: 797, endPoint y: 504, distance: 9.1
click at [798, 512] on input "text" at bounding box center [776, 508] width 189 height 31
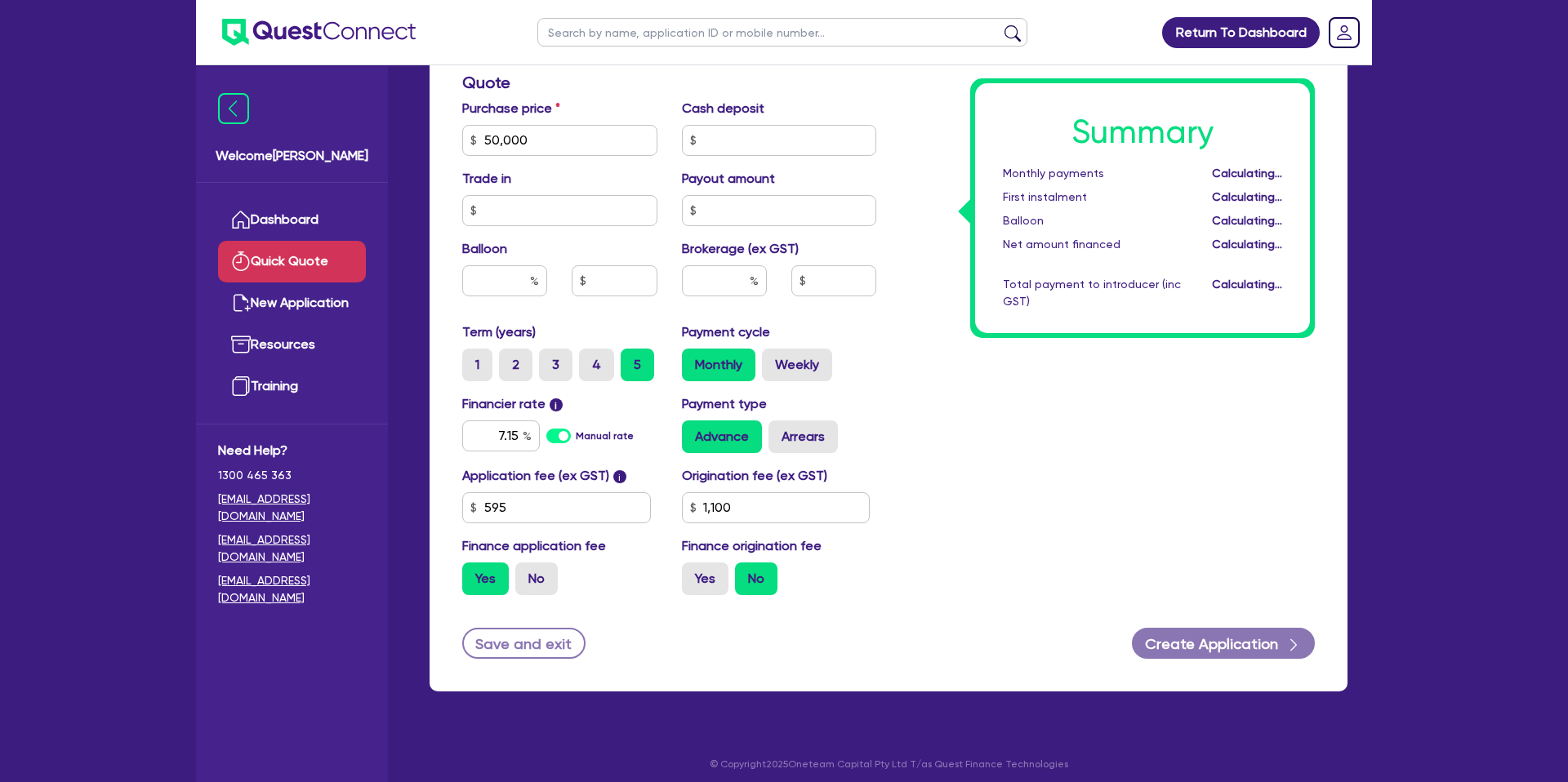
click at [977, 499] on div "Summary Monthly payments Calculating... First instalment Calculating... Balloon…" at bounding box center [1108, 131] width 439 height 954
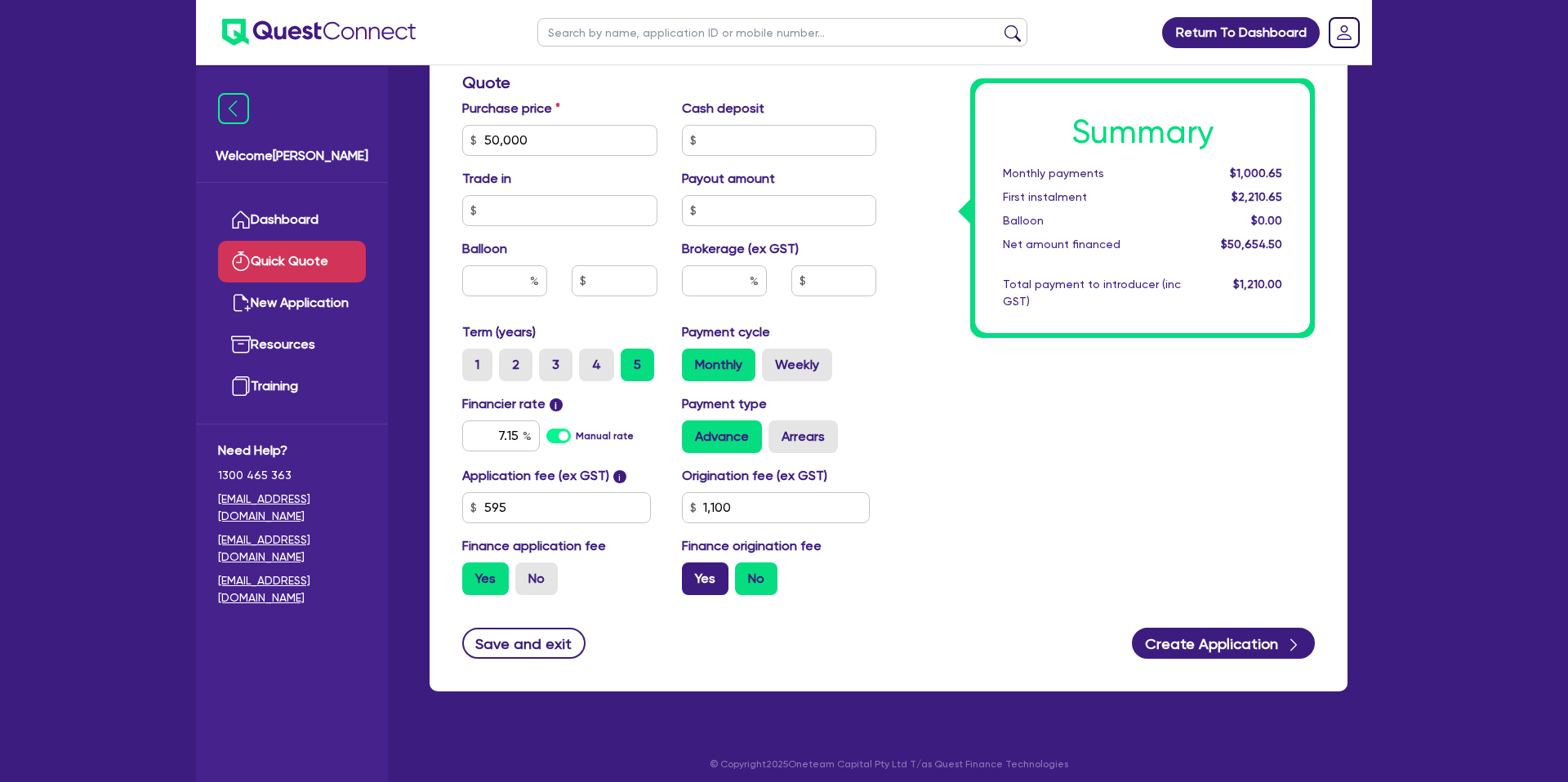
click at [716, 574] on label "Yes" at bounding box center [705, 578] width 47 height 32
click at [693, 573] on input "Yes" at bounding box center [687, 568] width 11 height 11
click at [561, 364] on label "3" at bounding box center [556, 365] width 33 height 32
click at [550, 359] on input "3" at bounding box center [544, 355] width 11 height 11
click at [1200, 478] on div "Summary Monthly payments $1,595.48 First instalment $1,595.48 Balloon $0.00 Net…" at bounding box center [1108, 131] width 439 height 954
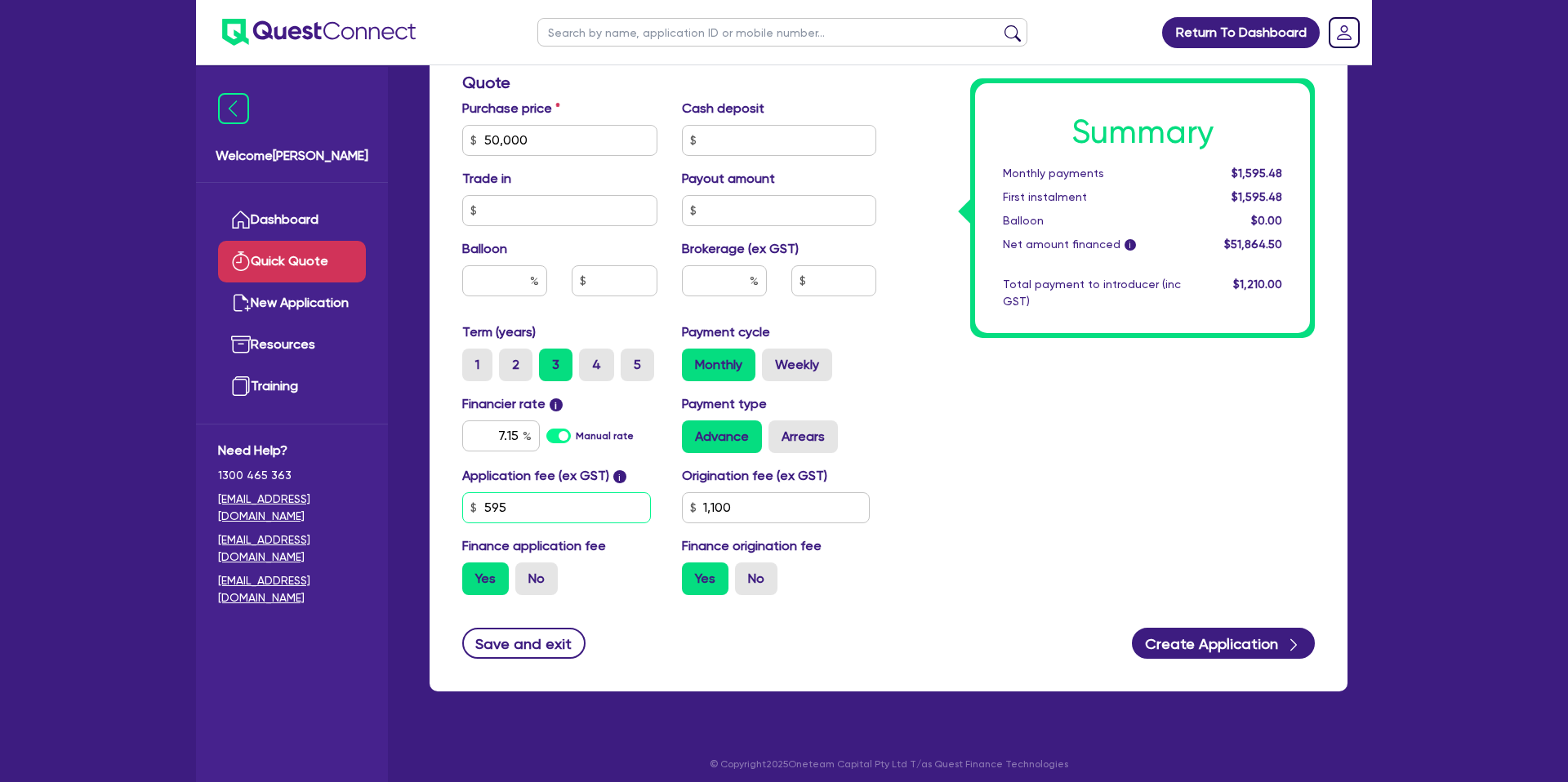
click at [510, 502] on input "595" at bounding box center [556, 508] width 189 height 31
drag, startPoint x: 1025, startPoint y: 484, endPoint x: 997, endPoint y: 466, distance: 33.3
click at [1025, 484] on div "Summary Monthly payments $1,595.48 First instalment $1,595.48 Balloon $0.00 Net…" at bounding box center [1108, 131] width 439 height 954
click at [796, 444] on label "Arrears" at bounding box center [802, 437] width 69 height 32
click at [779, 431] on input "Arrears" at bounding box center [774, 426] width 11 height 11
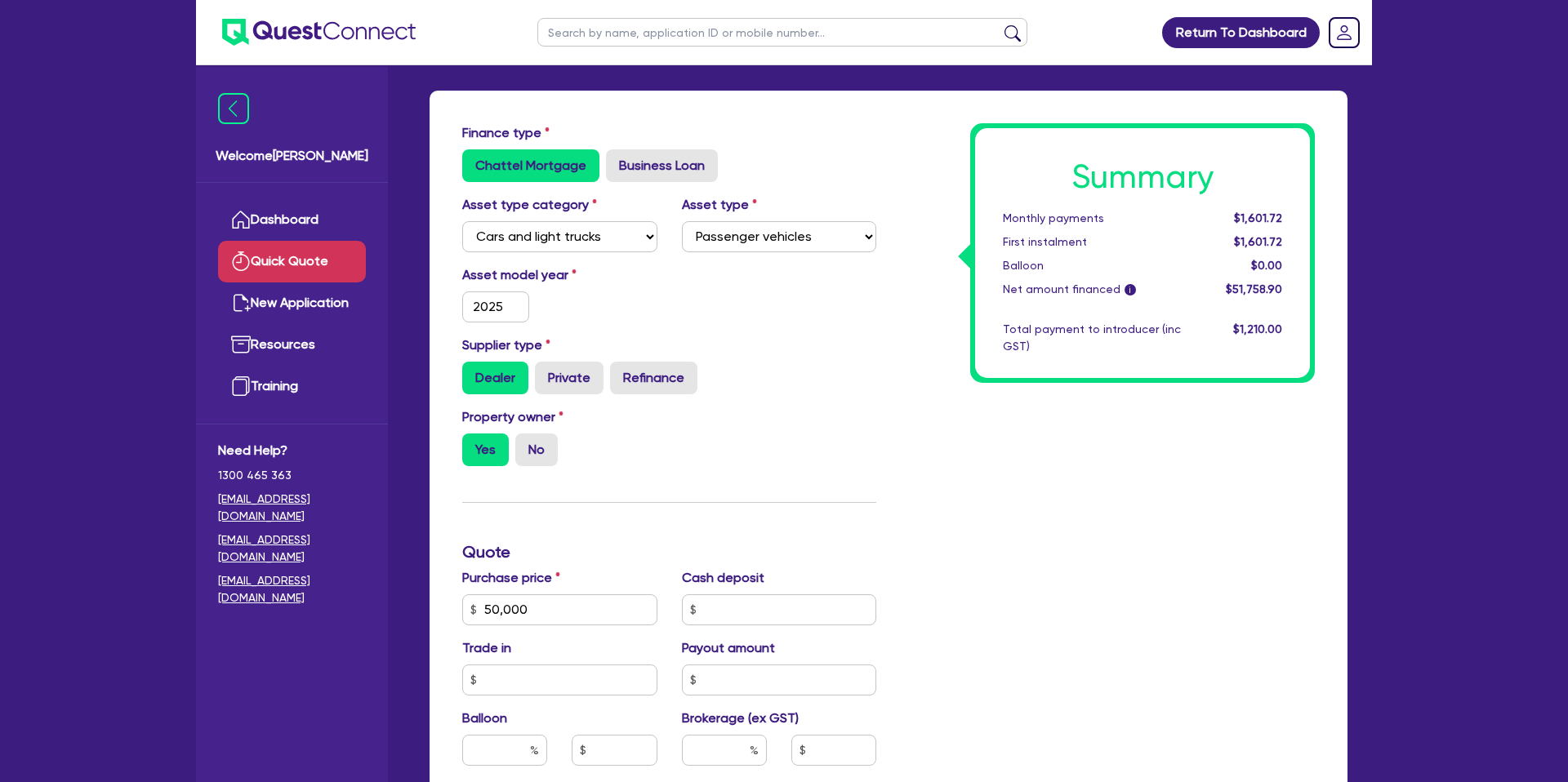
scroll to position [63, 0]
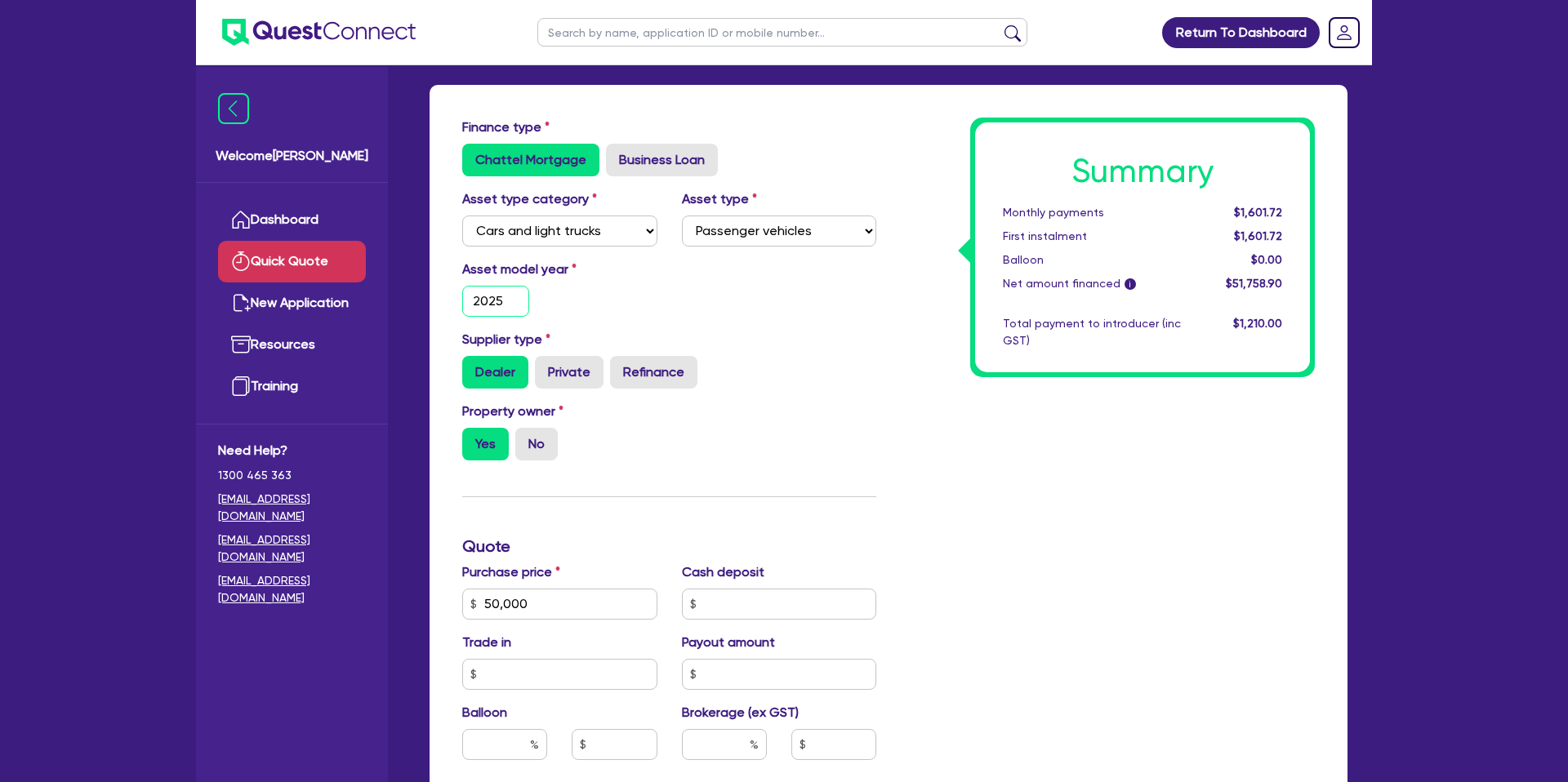
click at [506, 302] on input "2025" at bounding box center [496, 301] width 67 height 31
drag, startPoint x: 825, startPoint y: 313, endPoint x: 818, endPoint y: 308, distance: 8.6
click at [822, 310] on div "Asset model year 2020" at bounding box center [669, 295] width 439 height 70
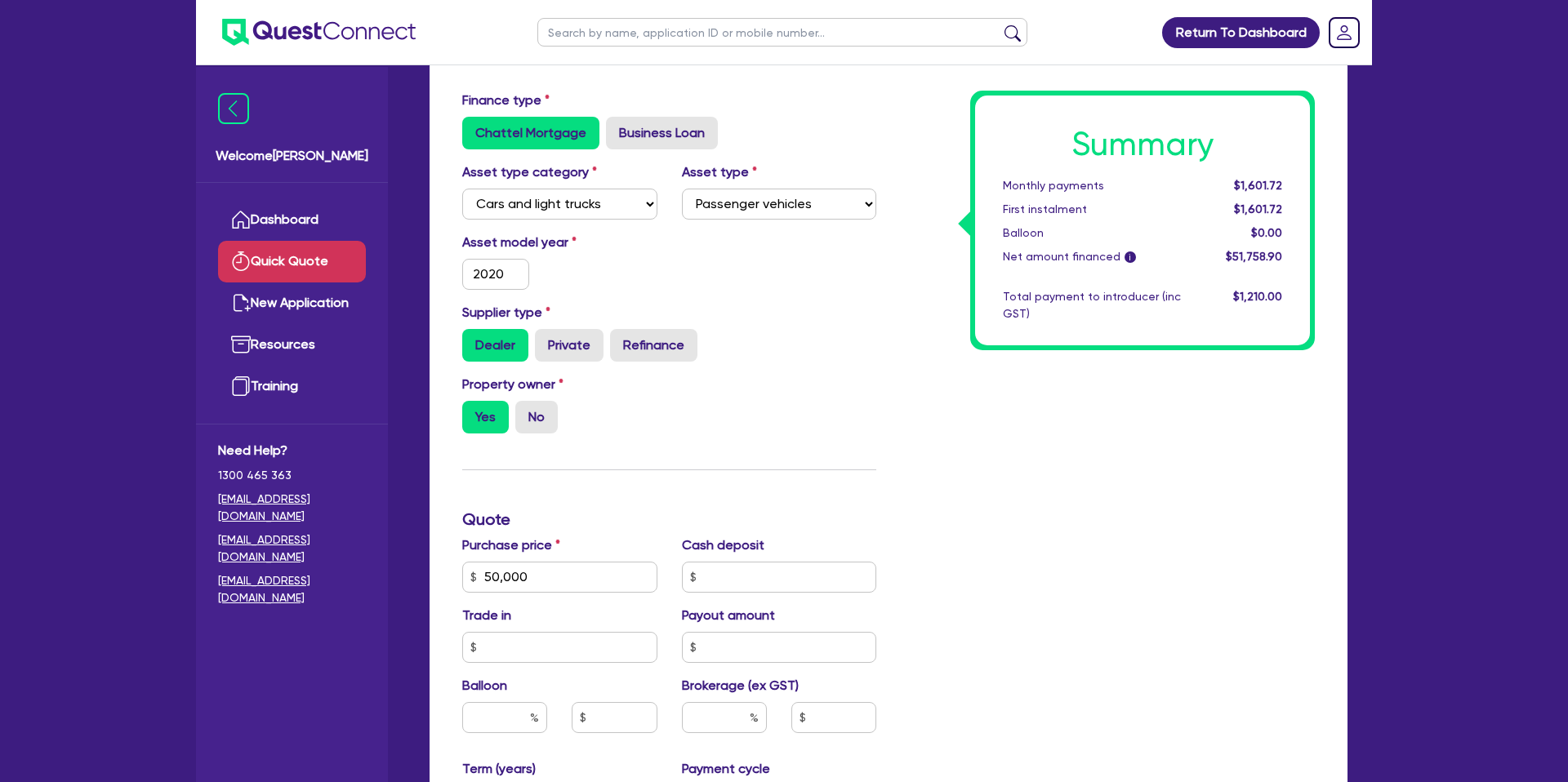
scroll to position [0, 0]
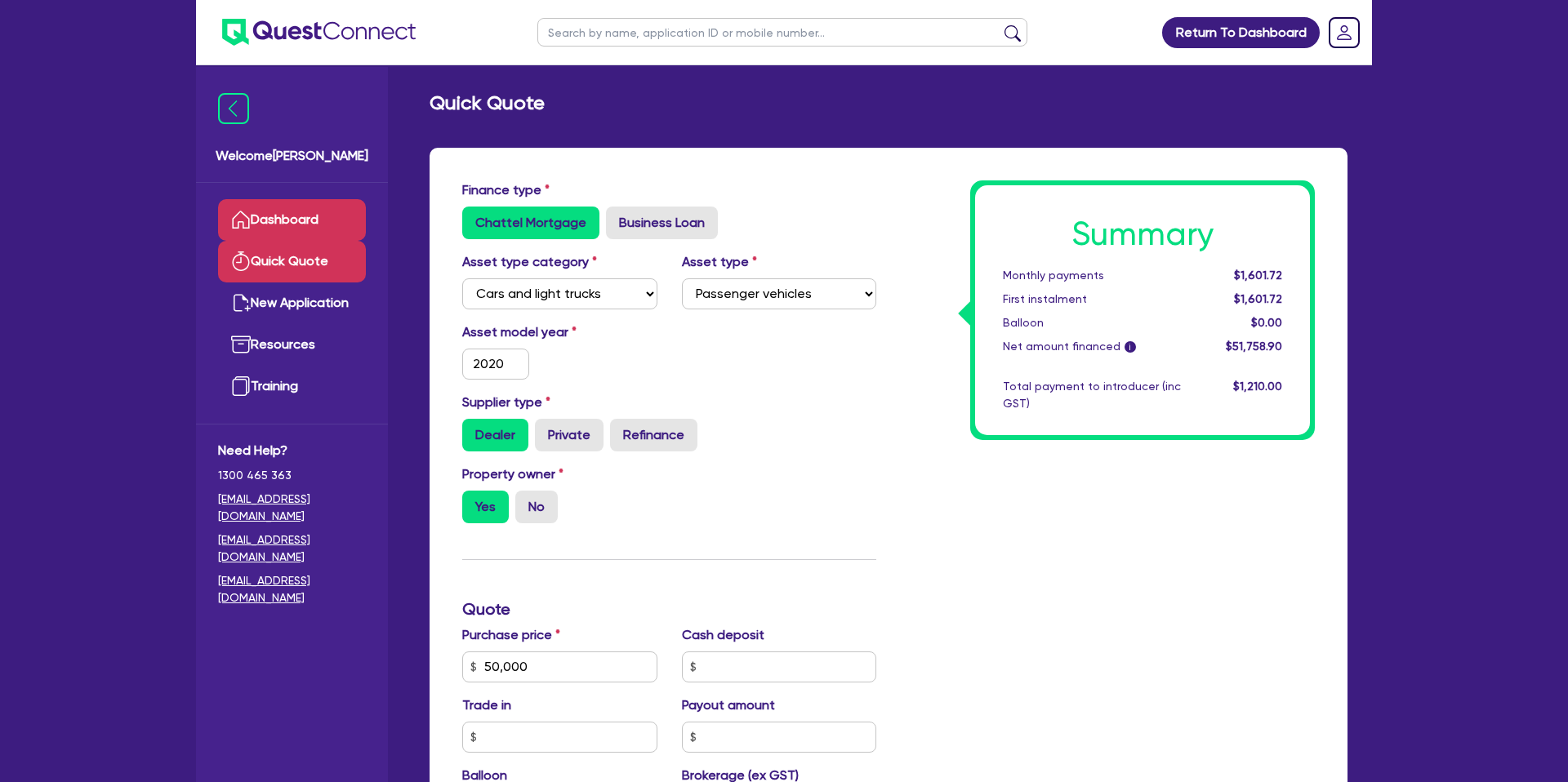
click at [318, 215] on link "Dashboard" at bounding box center [292, 219] width 147 height 41
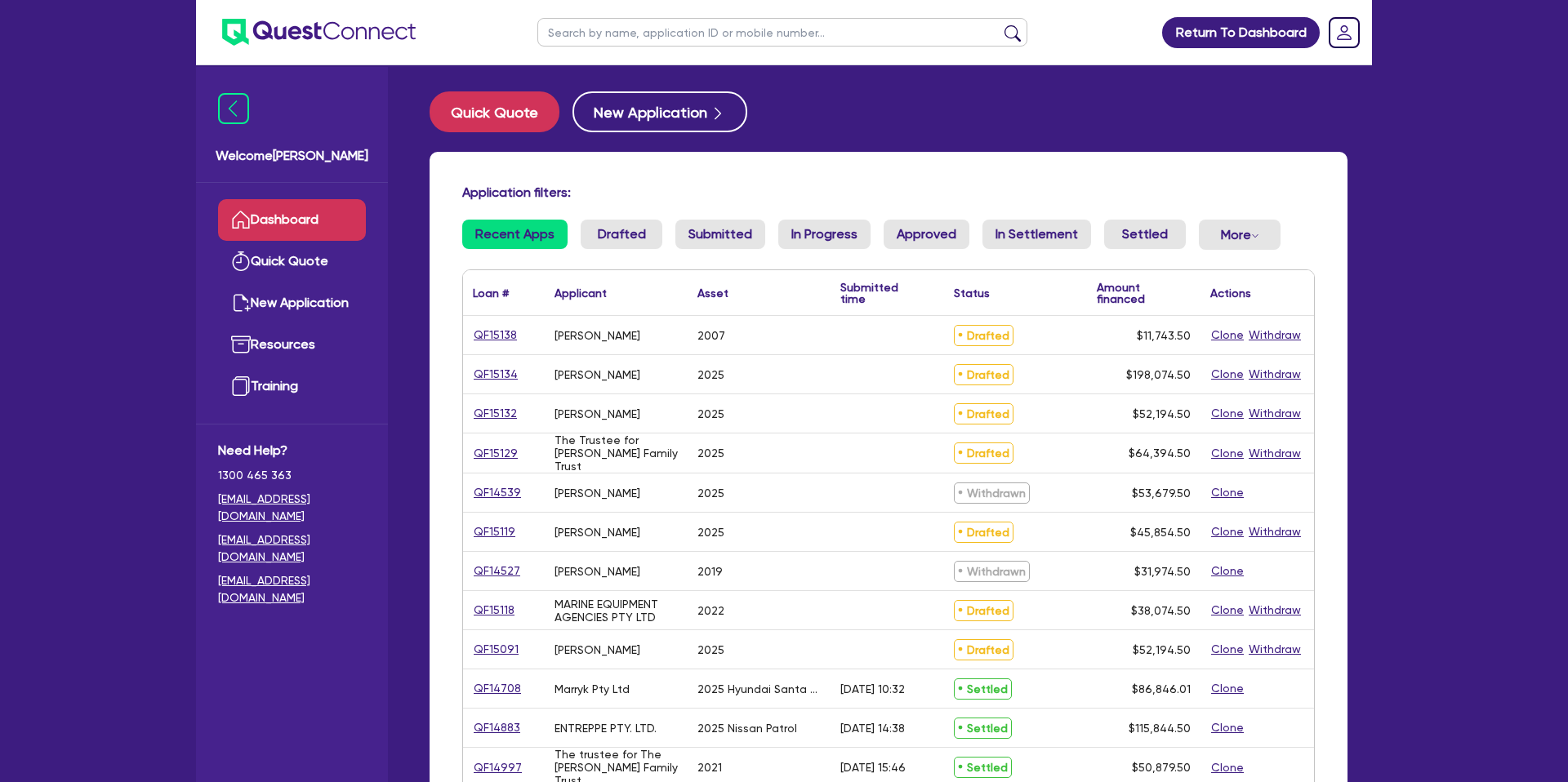
click at [517, 401] on div "QF15132" at bounding box center [504, 414] width 82 height 39
click at [513, 409] on link "QF15132" at bounding box center [495, 414] width 45 height 18
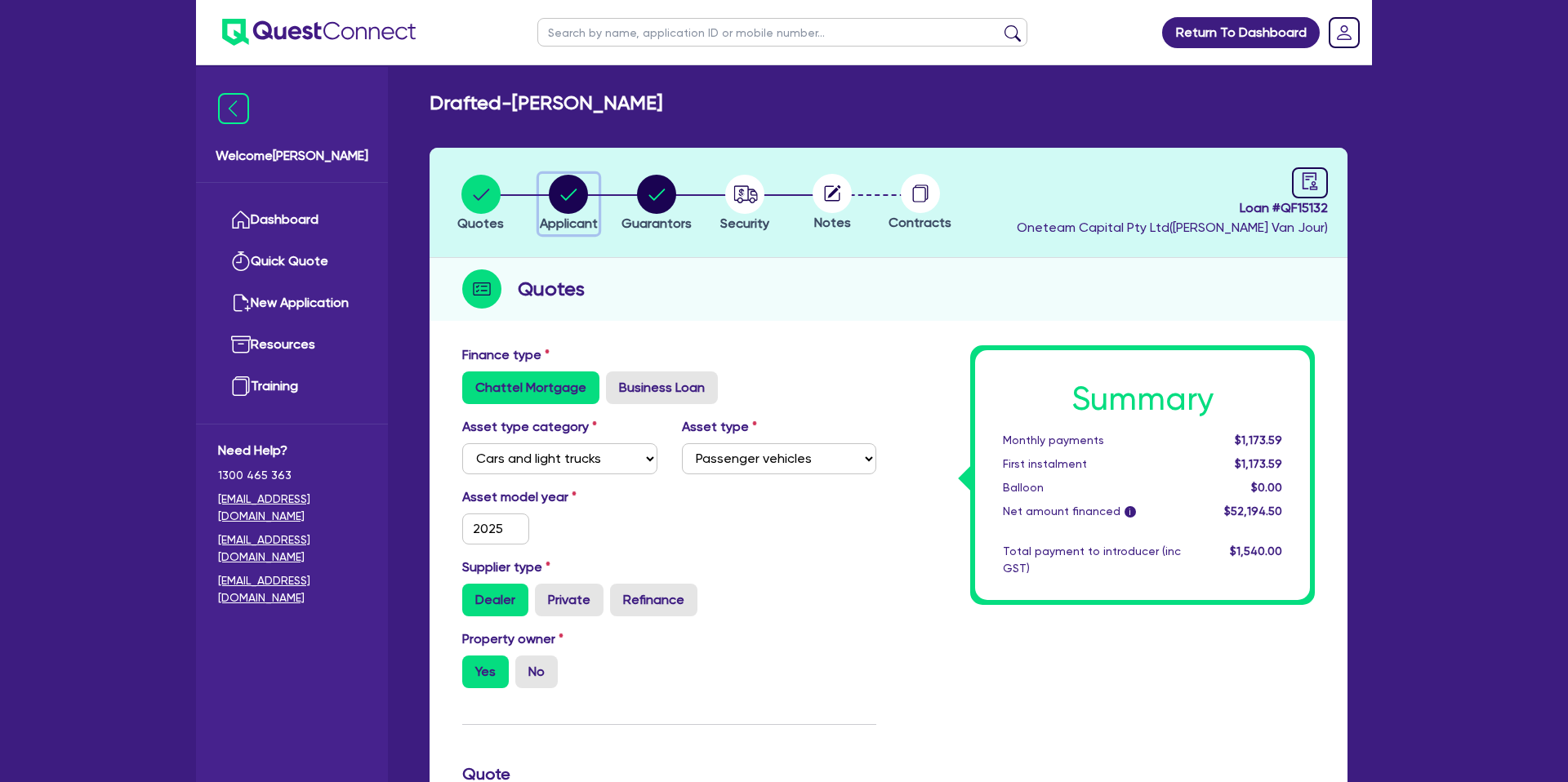
click at [572, 189] on circle "button" at bounding box center [568, 194] width 40 height 40
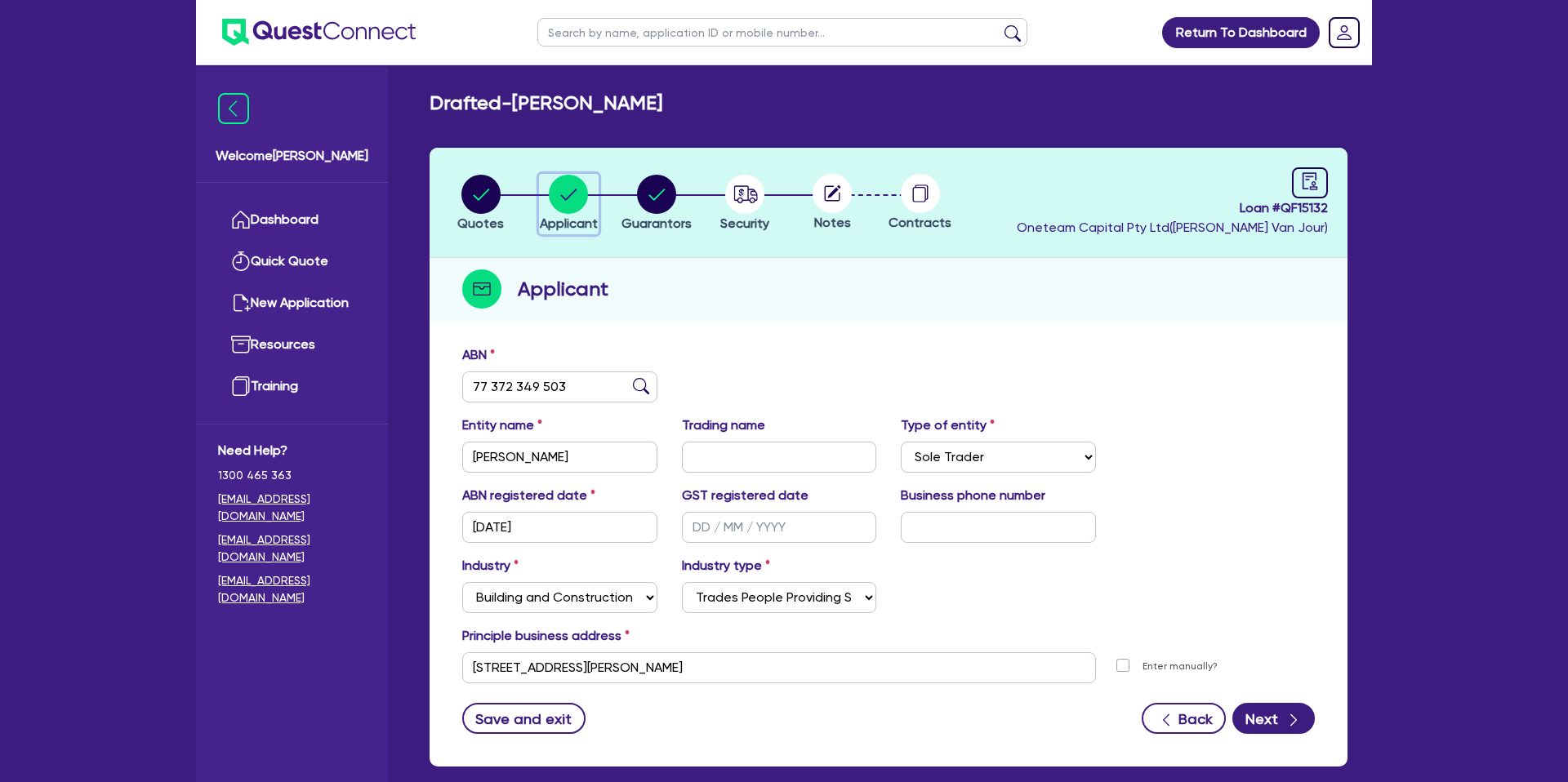
scroll to position [84, 0]
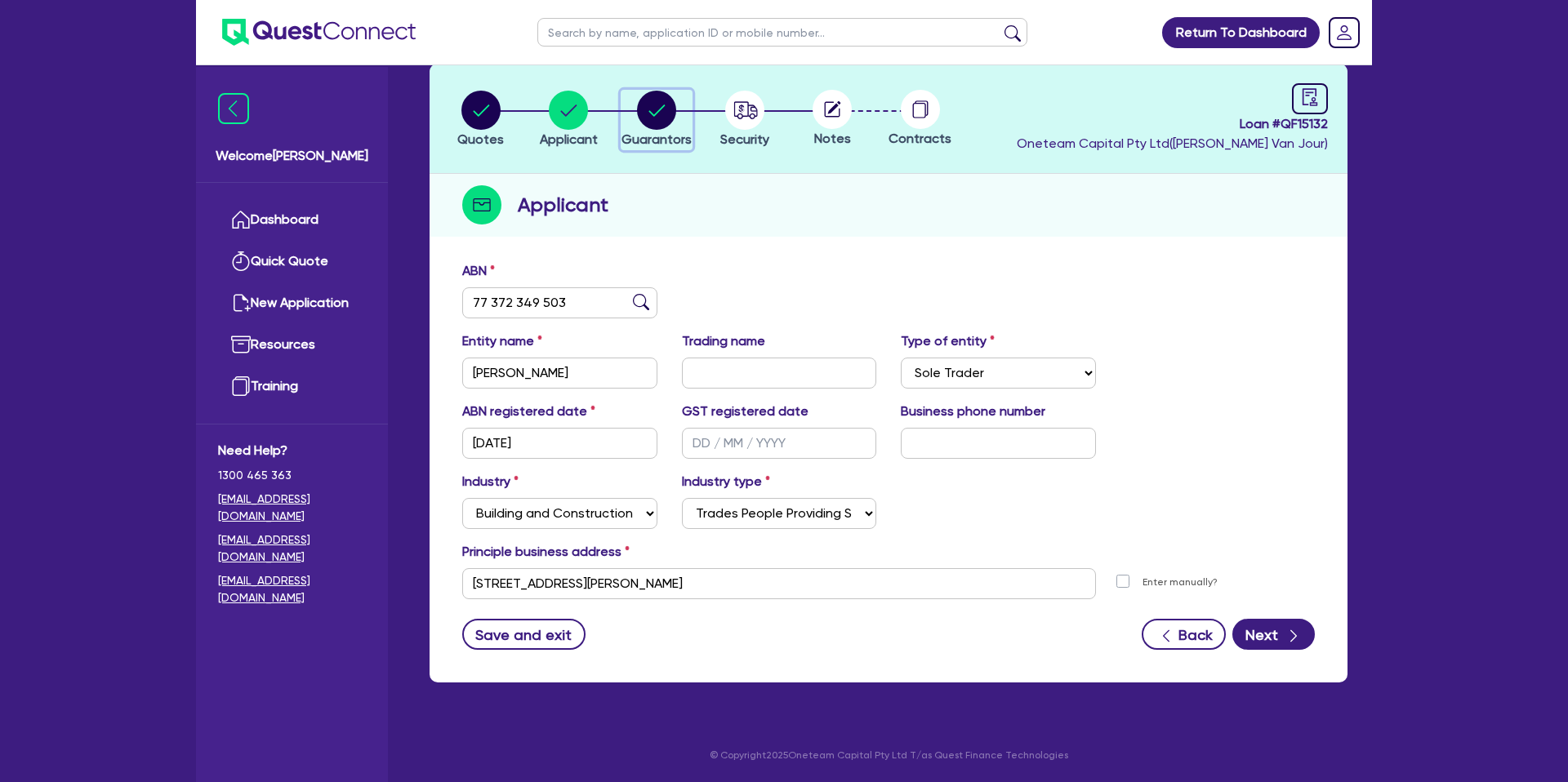
click at [661, 123] on circle "button" at bounding box center [656, 110] width 40 height 40
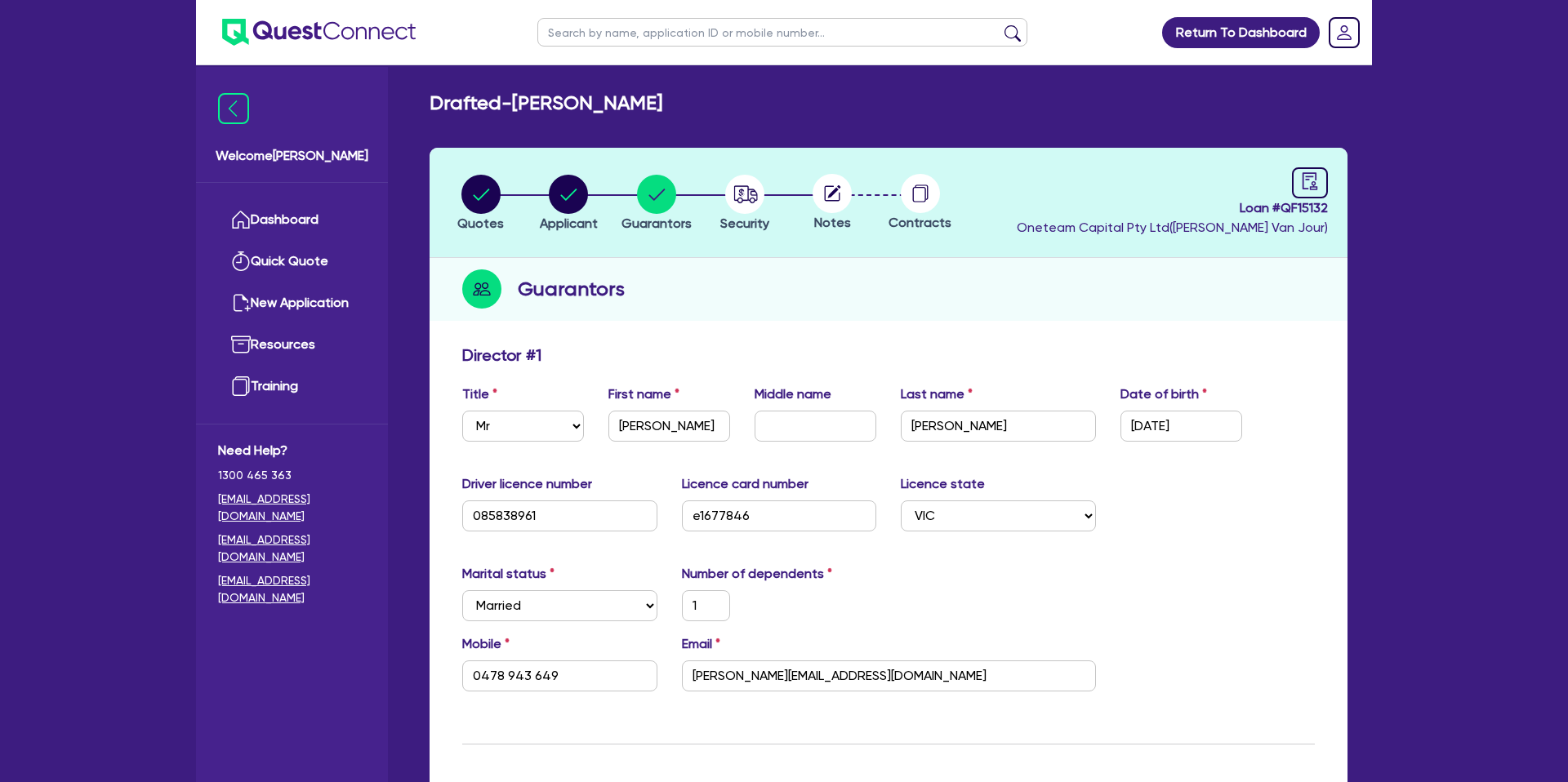
click at [1317, 203] on span "Loan # QF15132" at bounding box center [1173, 207] width 311 height 19
click at [1318, 185] on icon "audit" at bounding box center [1310, 181] width 18 height 18
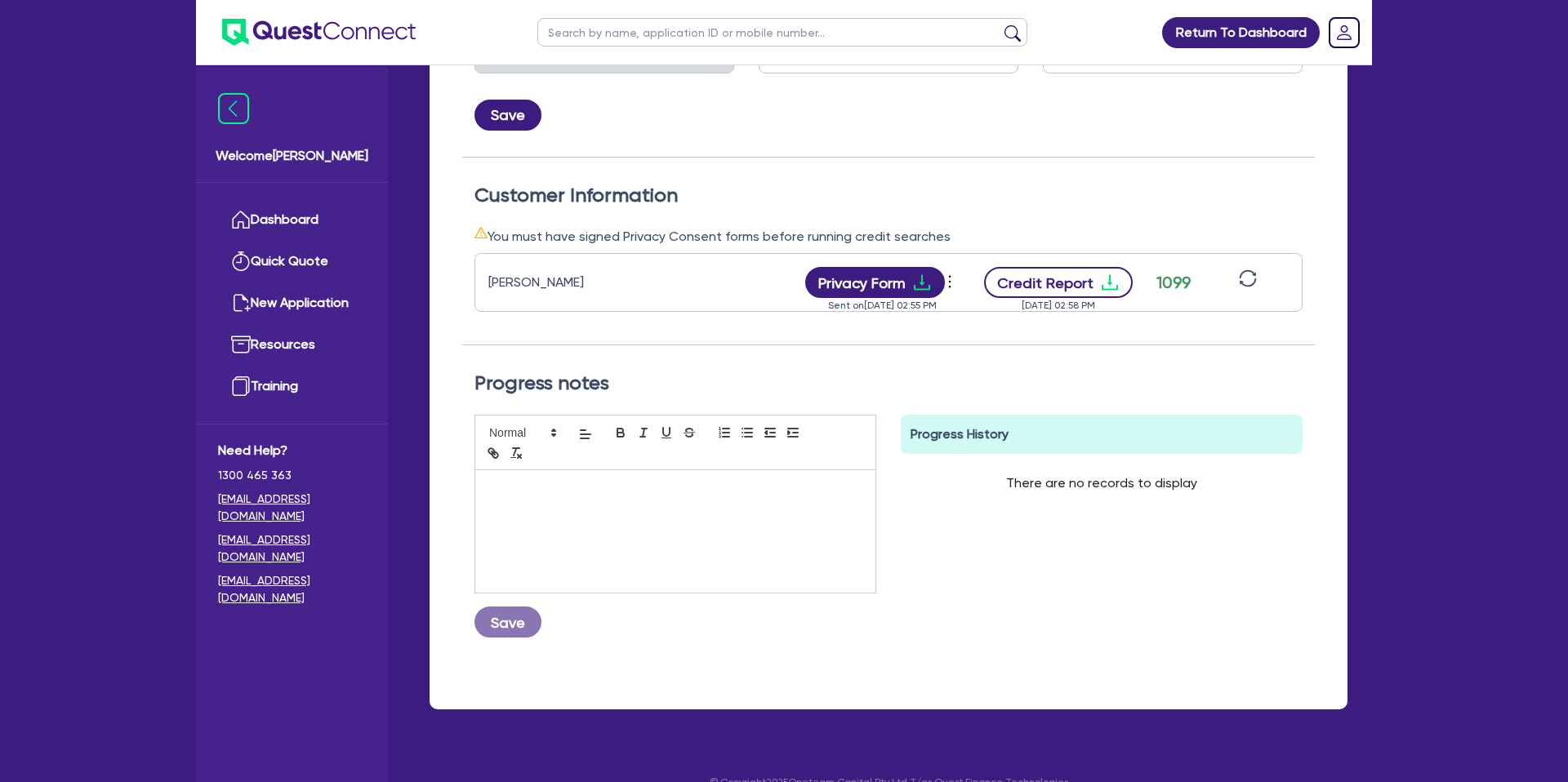
scroll to position [380, 0]
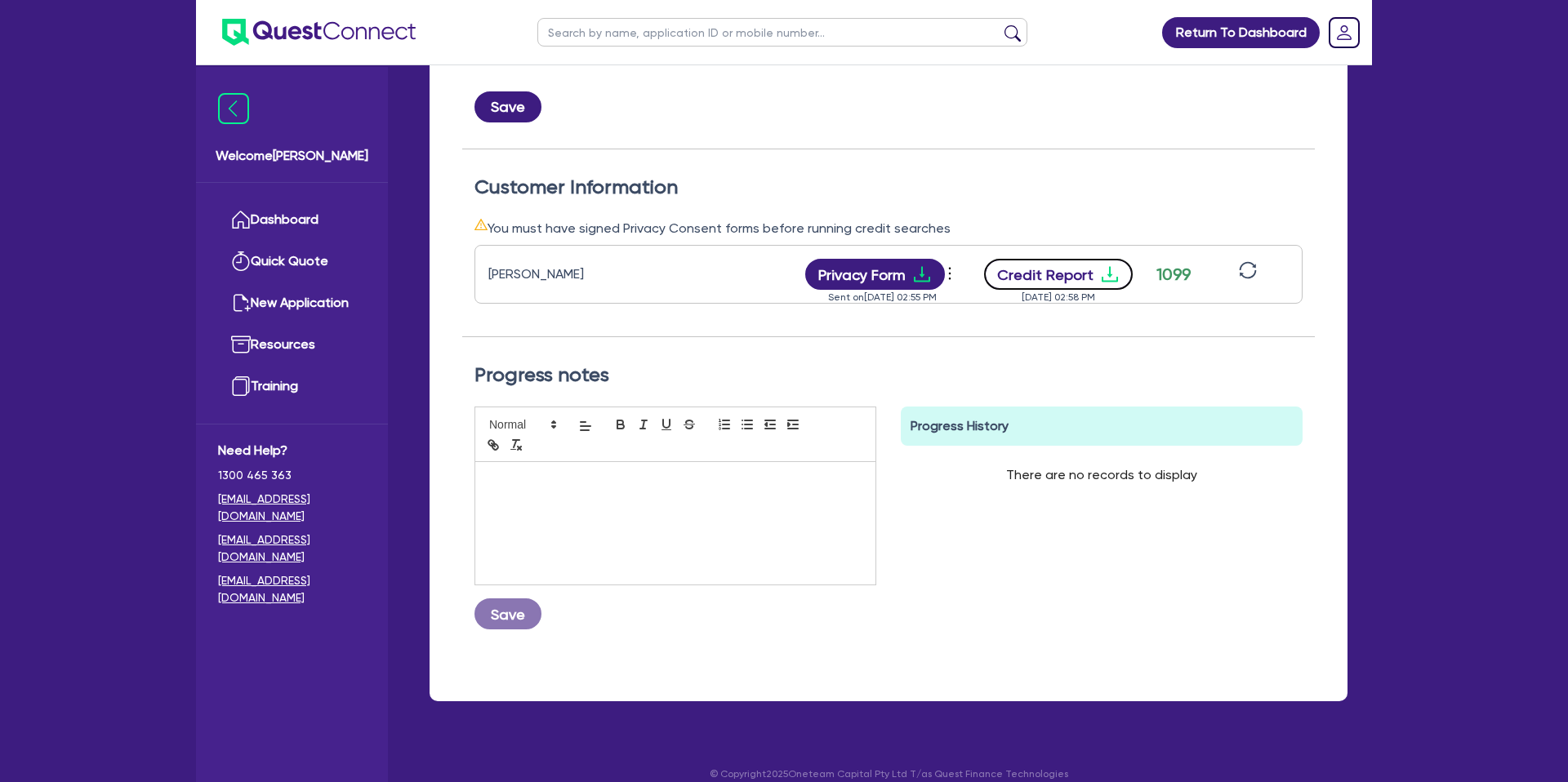
click at [1109, 281] on icon "download" at bounding box center [1110, 274] width 17 height 16
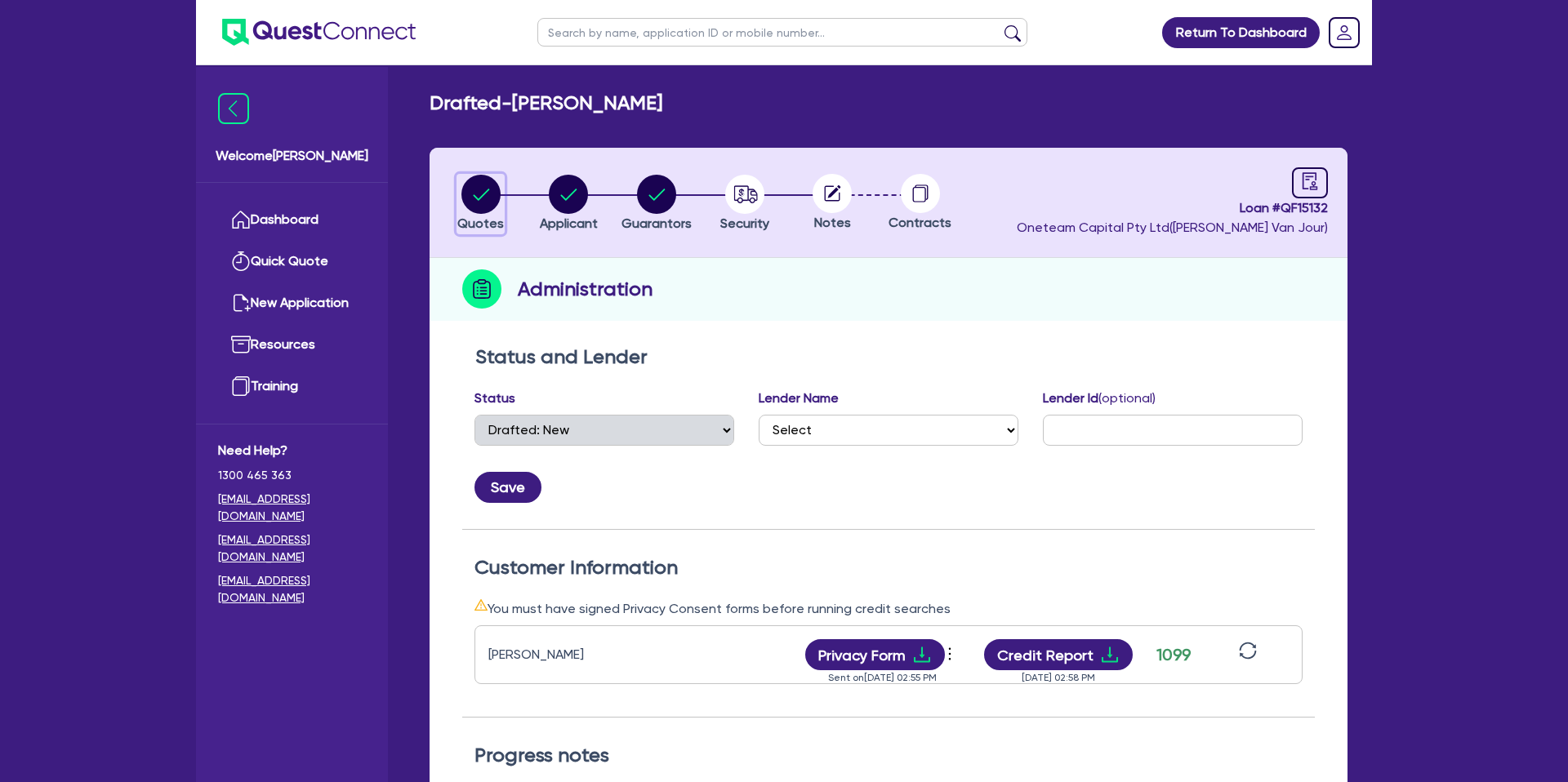
click at [478, 199] on icon "button" at bounding box center [481, 194] width 40 height 40
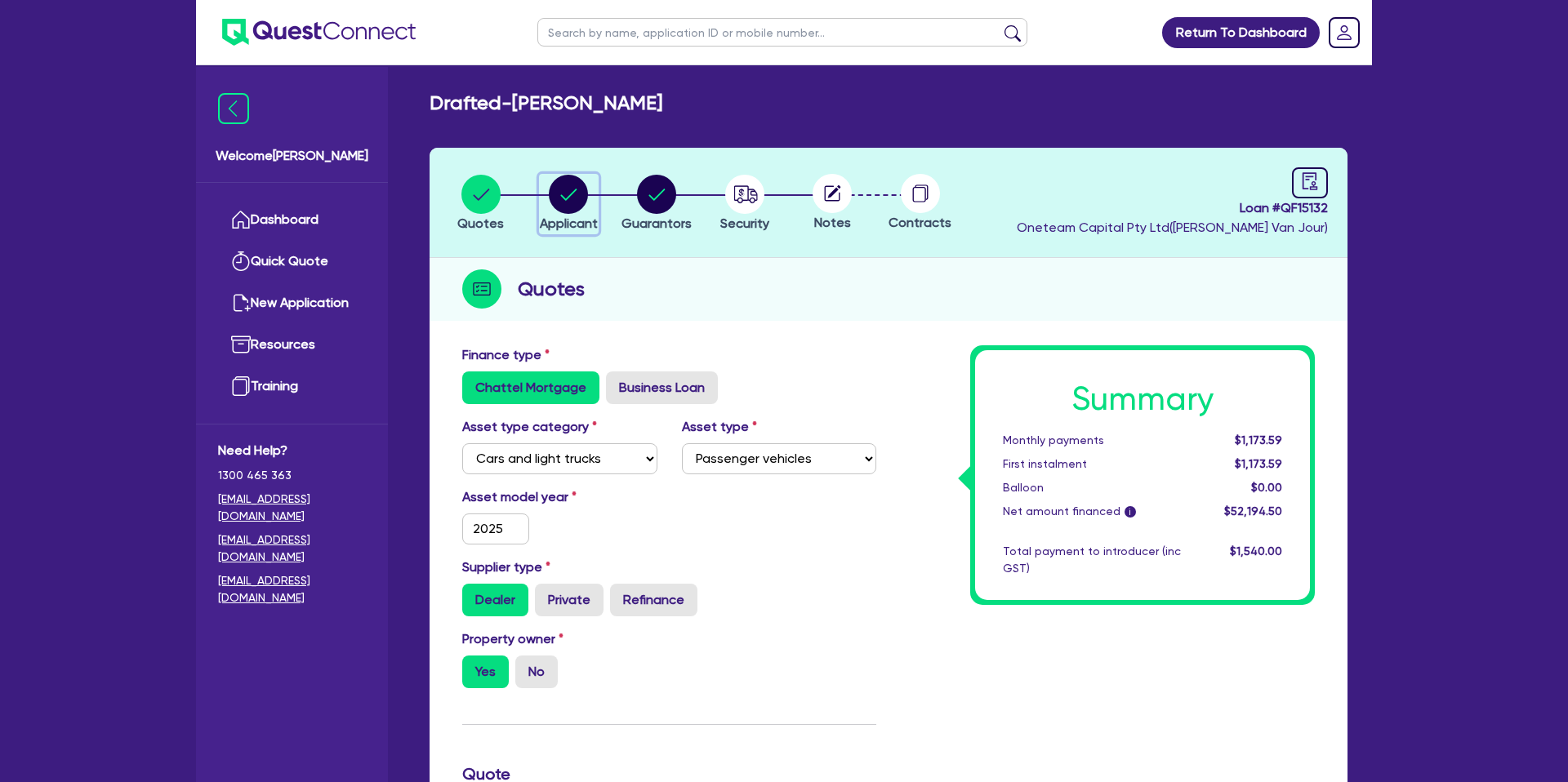
click at [551, 205] on icon "button" at bounding box center [568, 194] width 40 height 40
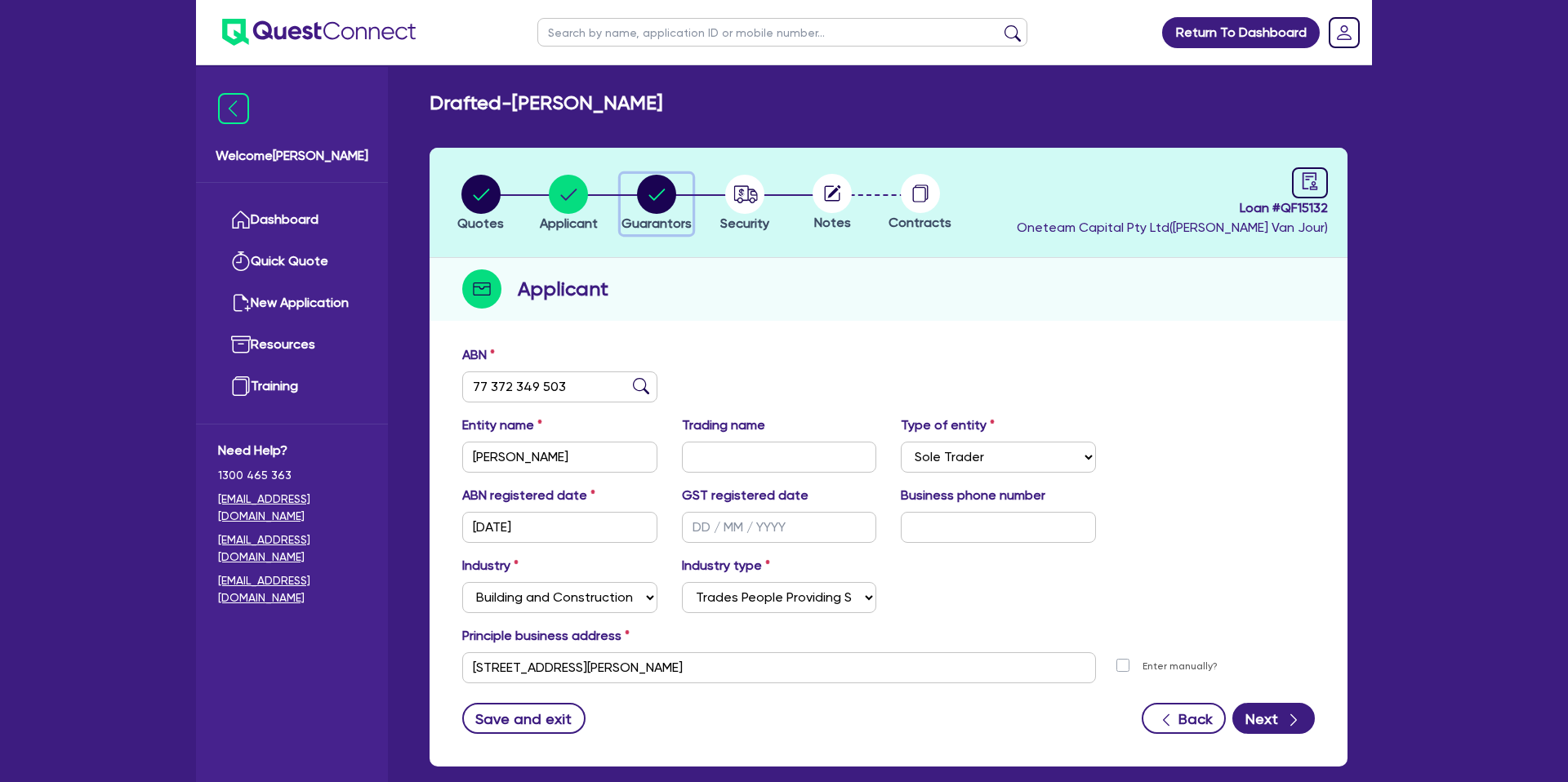
click at [638, 201] on circle "button" at bounding box center [656, 194] width 40 height 40
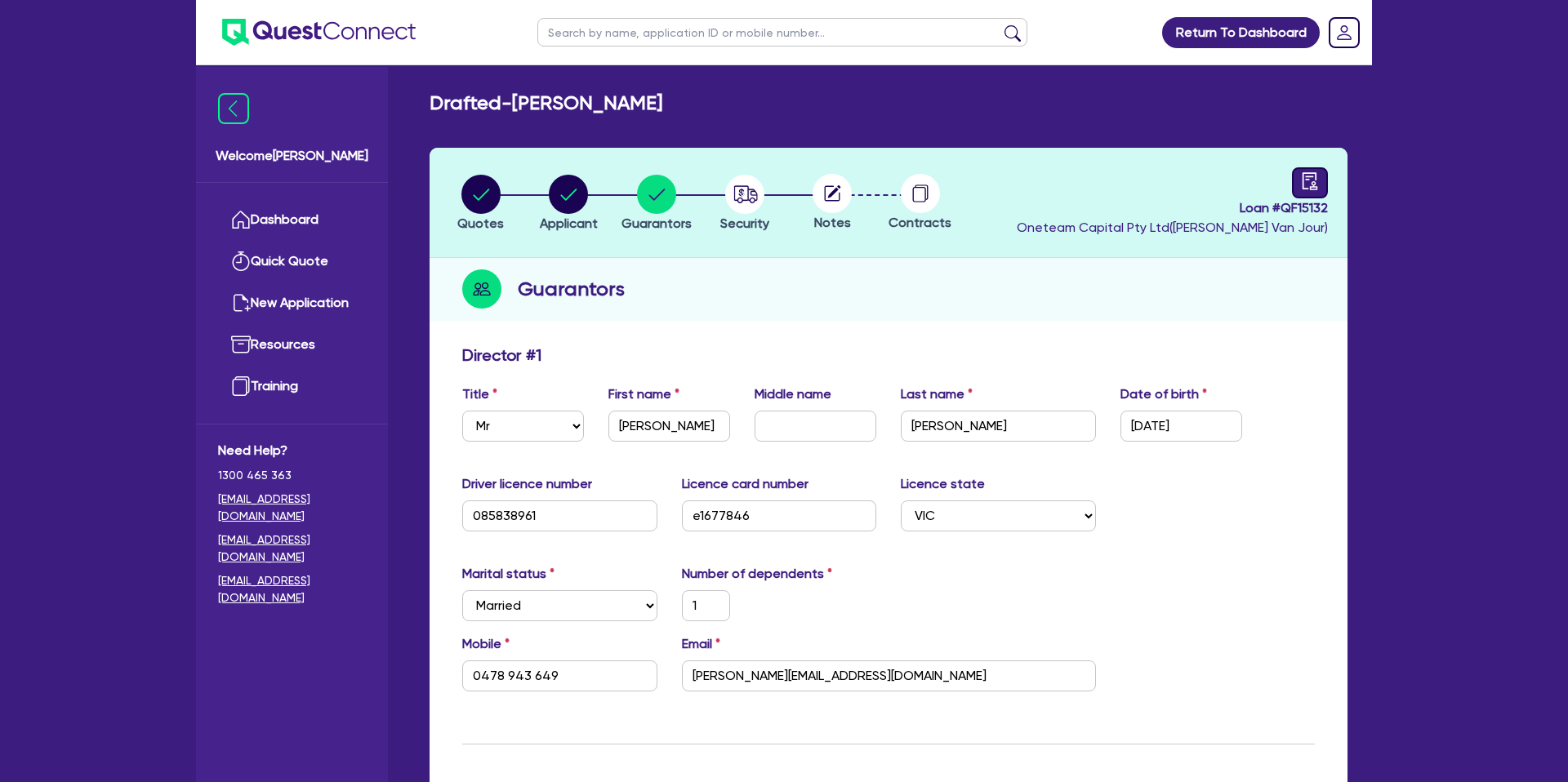
click at [1315, 169] on link at bounding box center [1309, 183] width 36 height 31
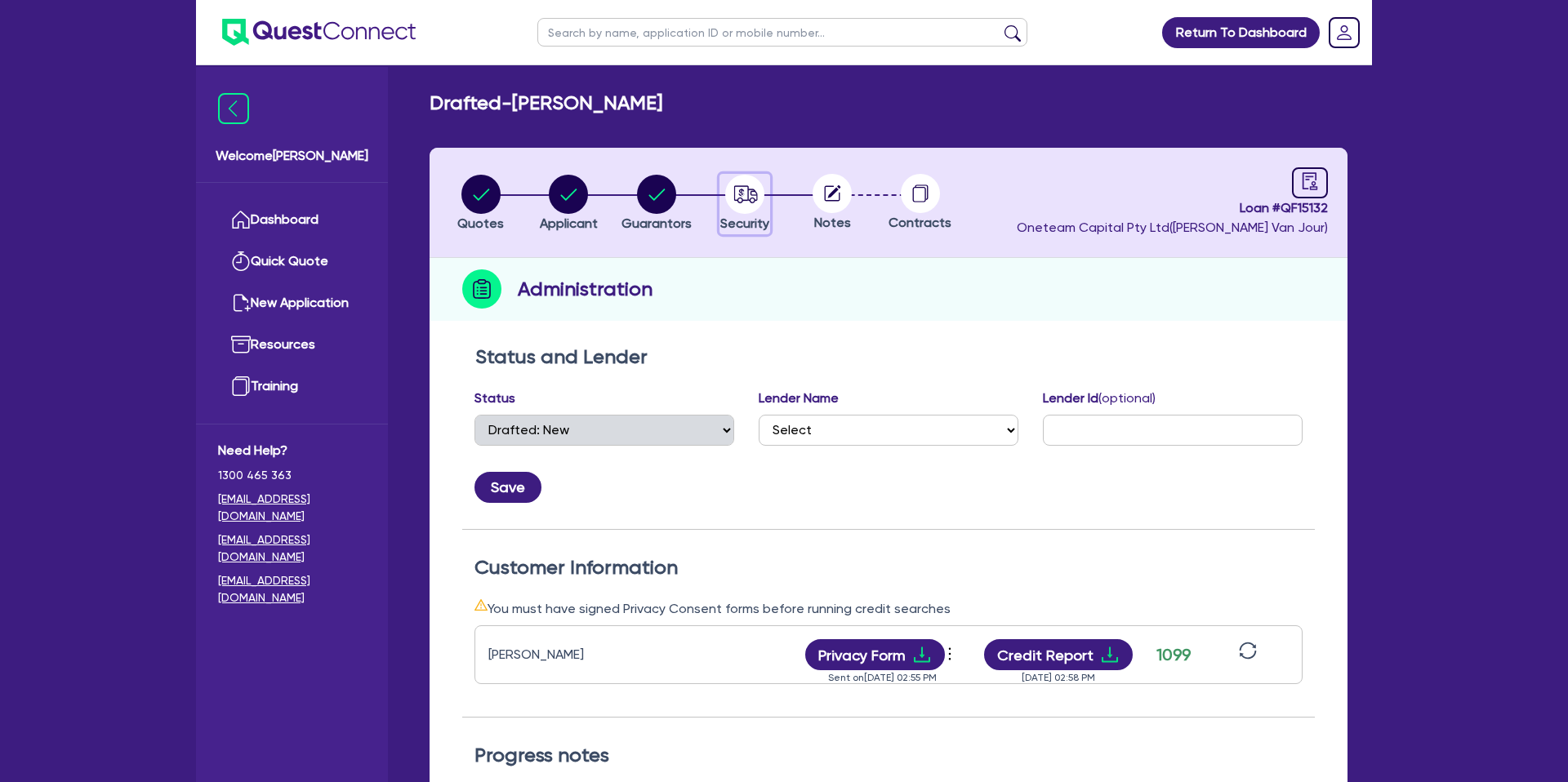
click at [762, 192] on circle "button" at bounding box center [744, 194] width 40 height 40
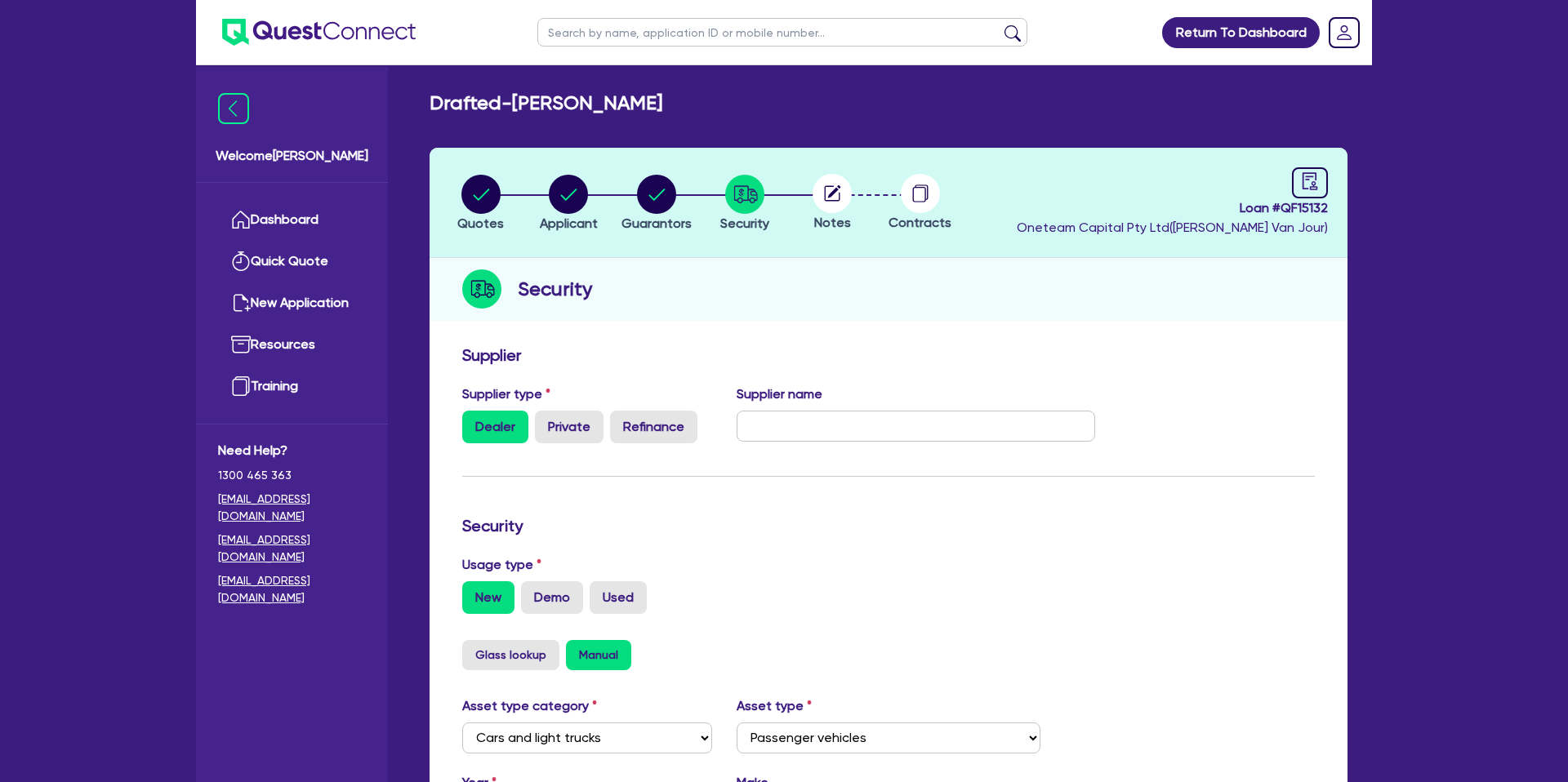
click at [824, 193] on circle at bounding box center [832, 193] width 40 height 40
click at [947, 184] on div at bounding box center [920, 193] width 88 height 40
click at [896, 198] on div at bounding box center [920, 193] width 88 height 40
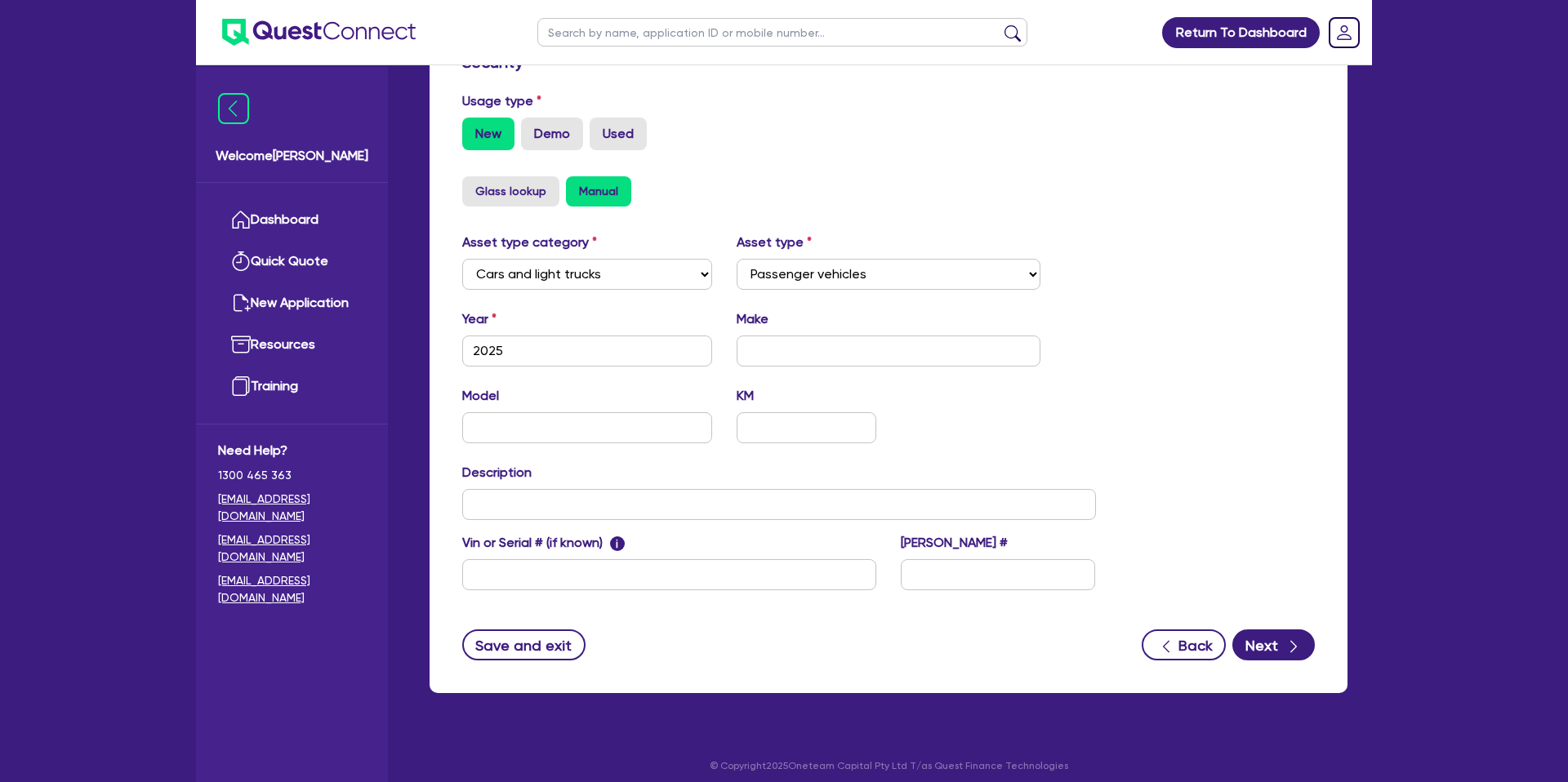
scroll to position [474, 0]
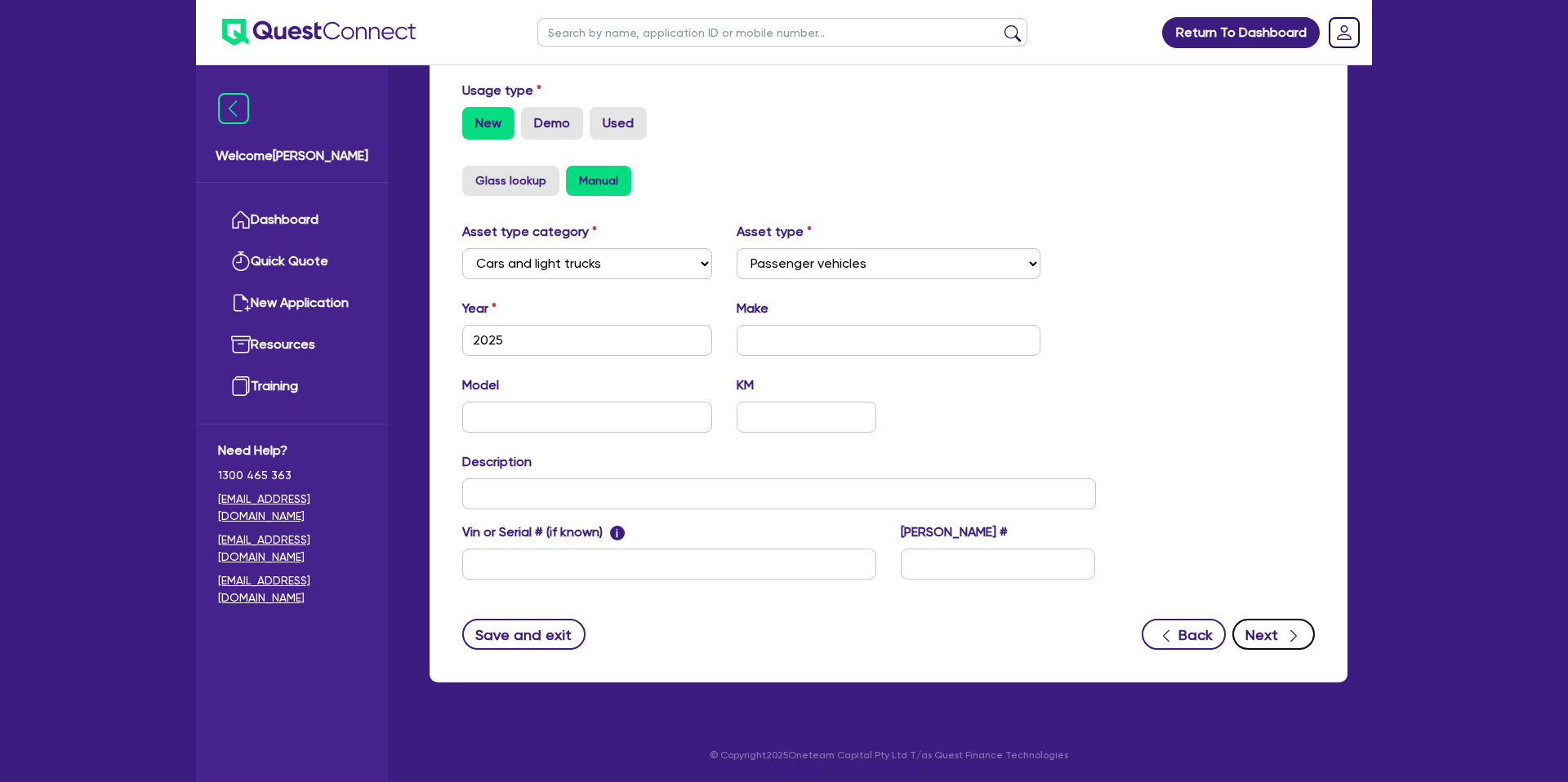
click at [1267, 638] on button "Next" at bounding box center [1274, 635] width 83 height 31
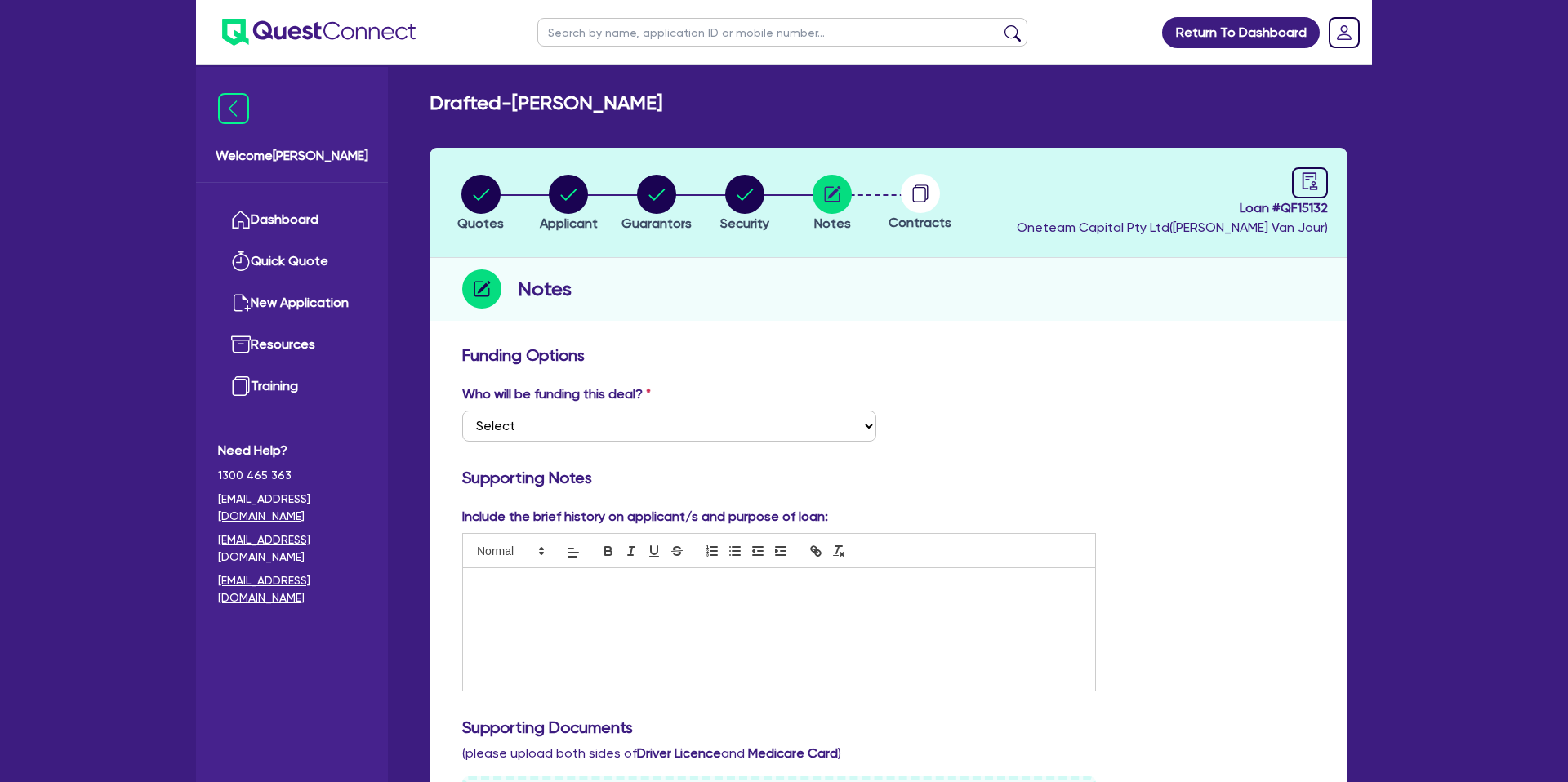
drag, startPoint x: 946, startPoint y: 322, endPoint x: 771, endPoint y: 291, distance: 177.7
click at [925, 321] on div "Quotes Applicant Guarantors Security Notes Contracts Loan # QF15132 Oneteam Cap…" at bounding box center [888, 759] width 918 height 1223
click at [466, 199] on circle "button" at bounding box center [481, 194] width 40 height 40
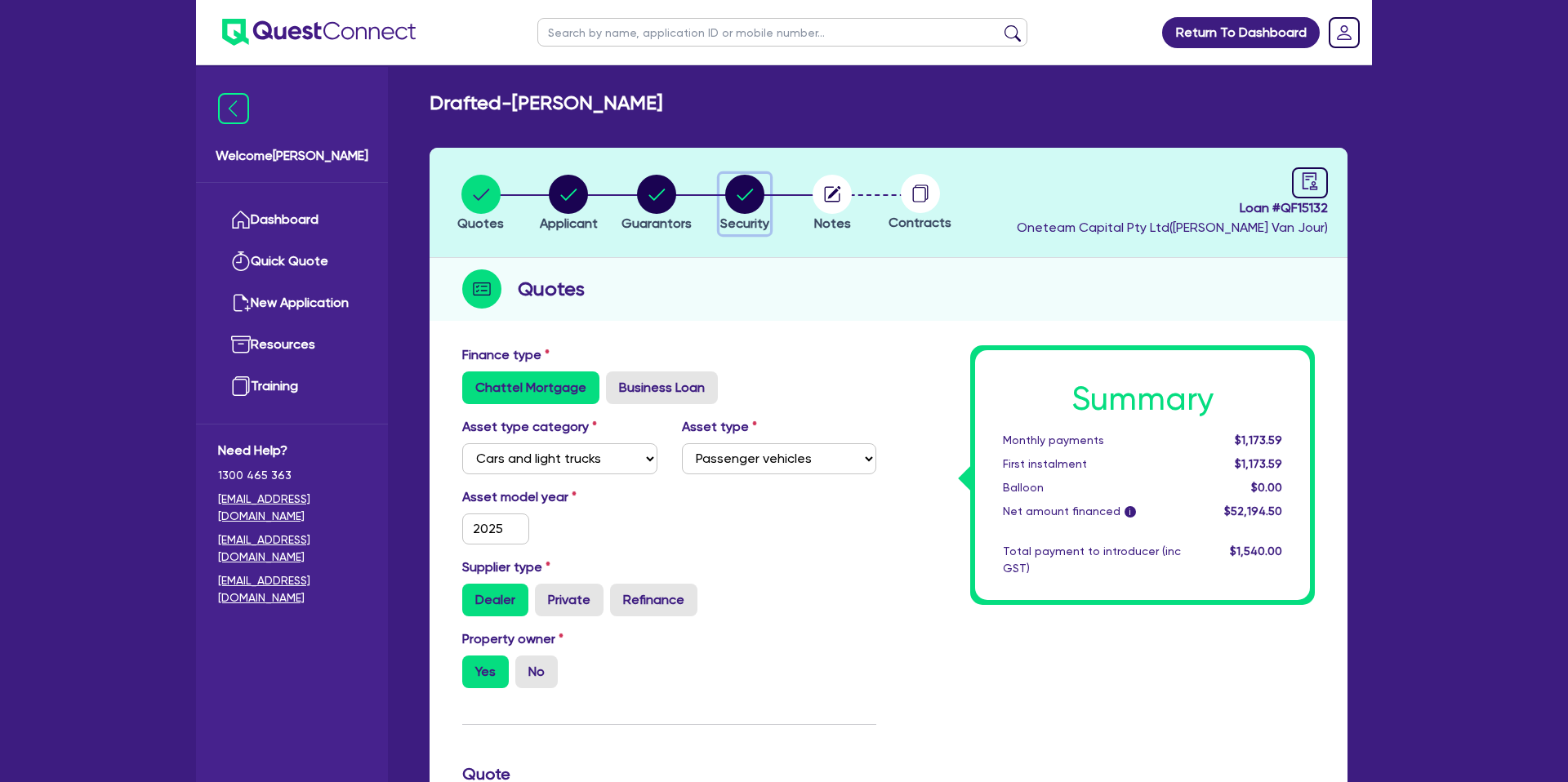
click at [728, 219] on span "Security" at bounding box center [744, 223] width 49 height 16
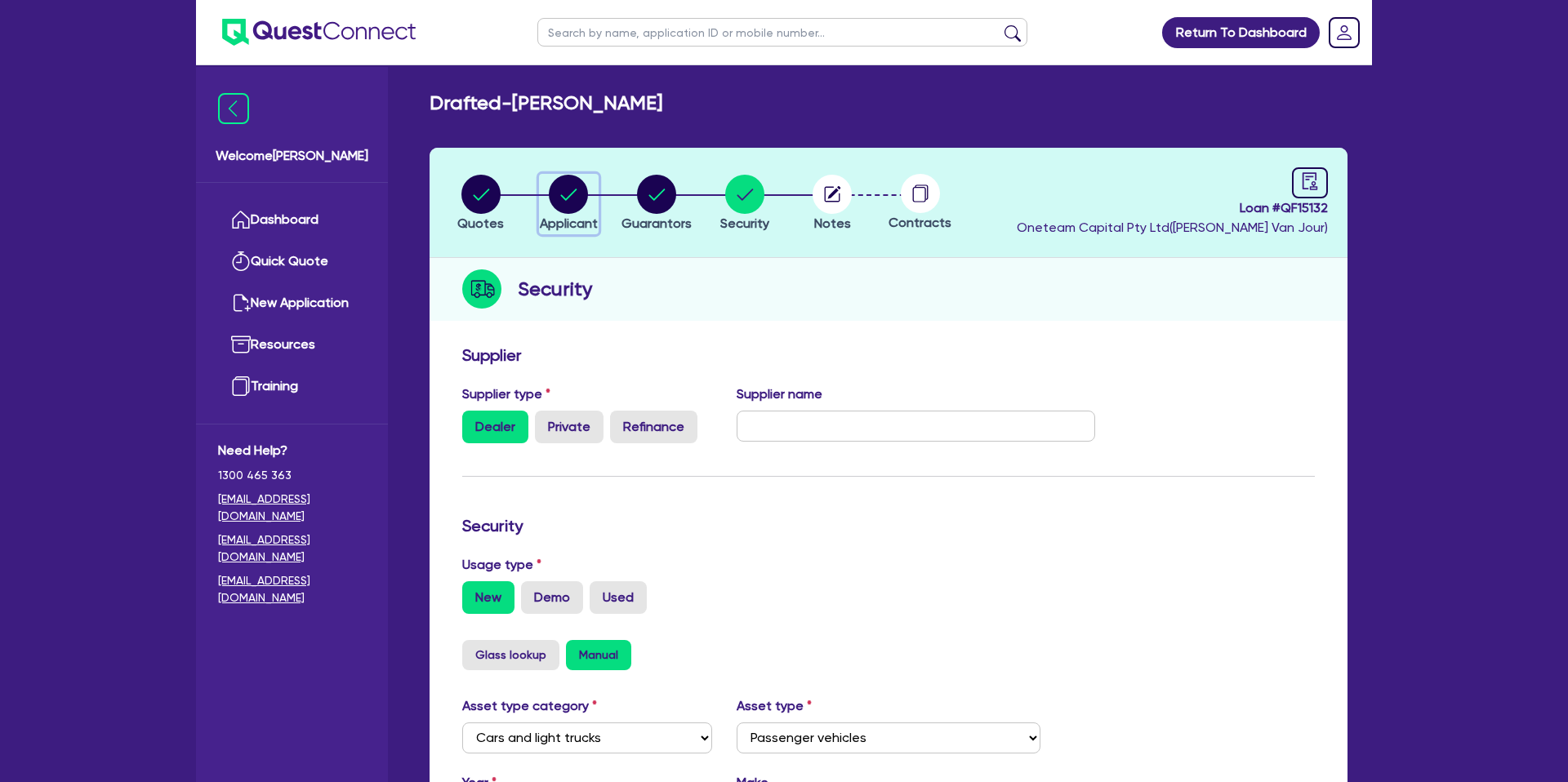
click at [572, 181] on circle "button" at bounding box center [568, 194] width 40 height 40
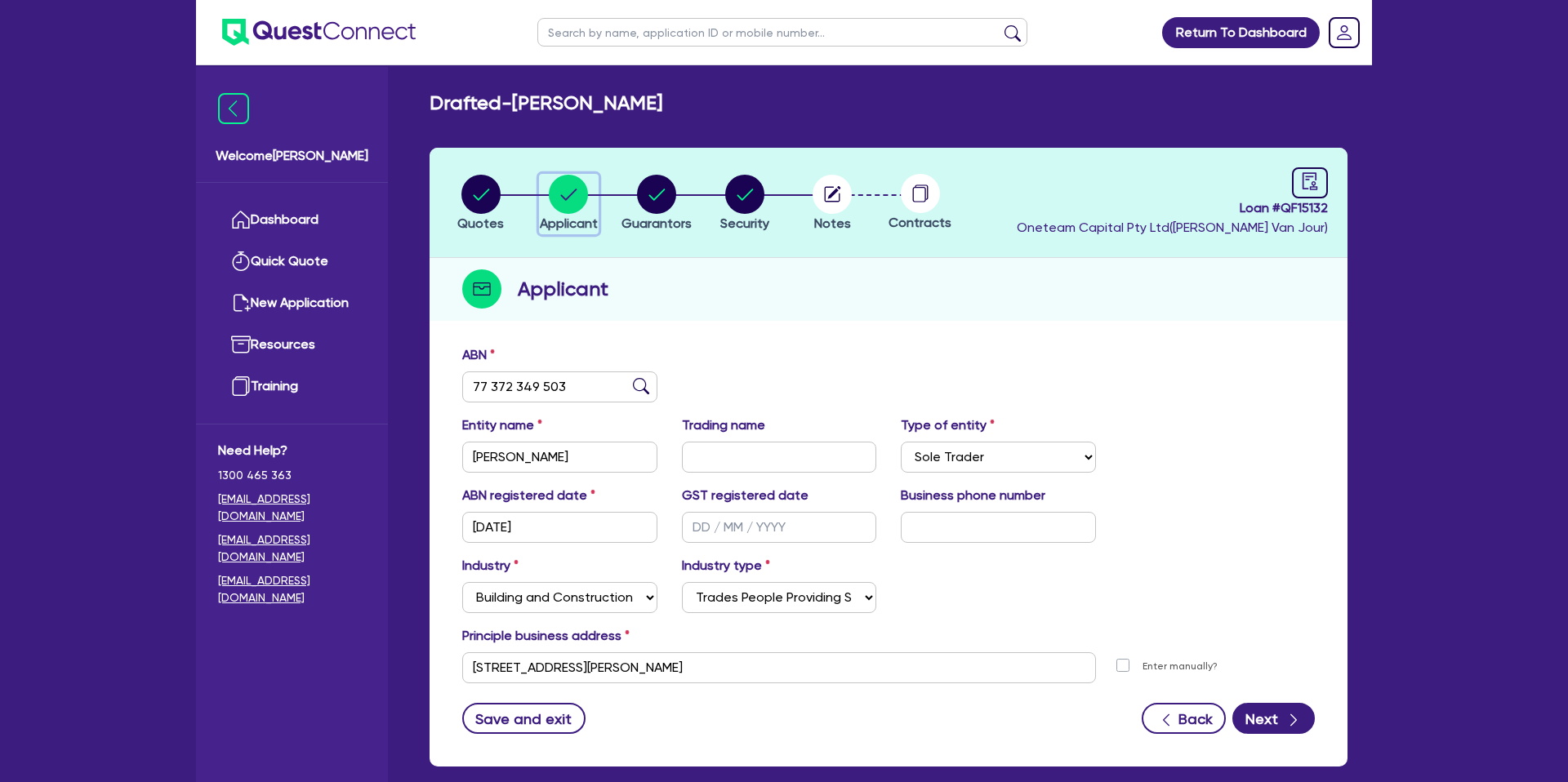
scroll to position [84, 0]
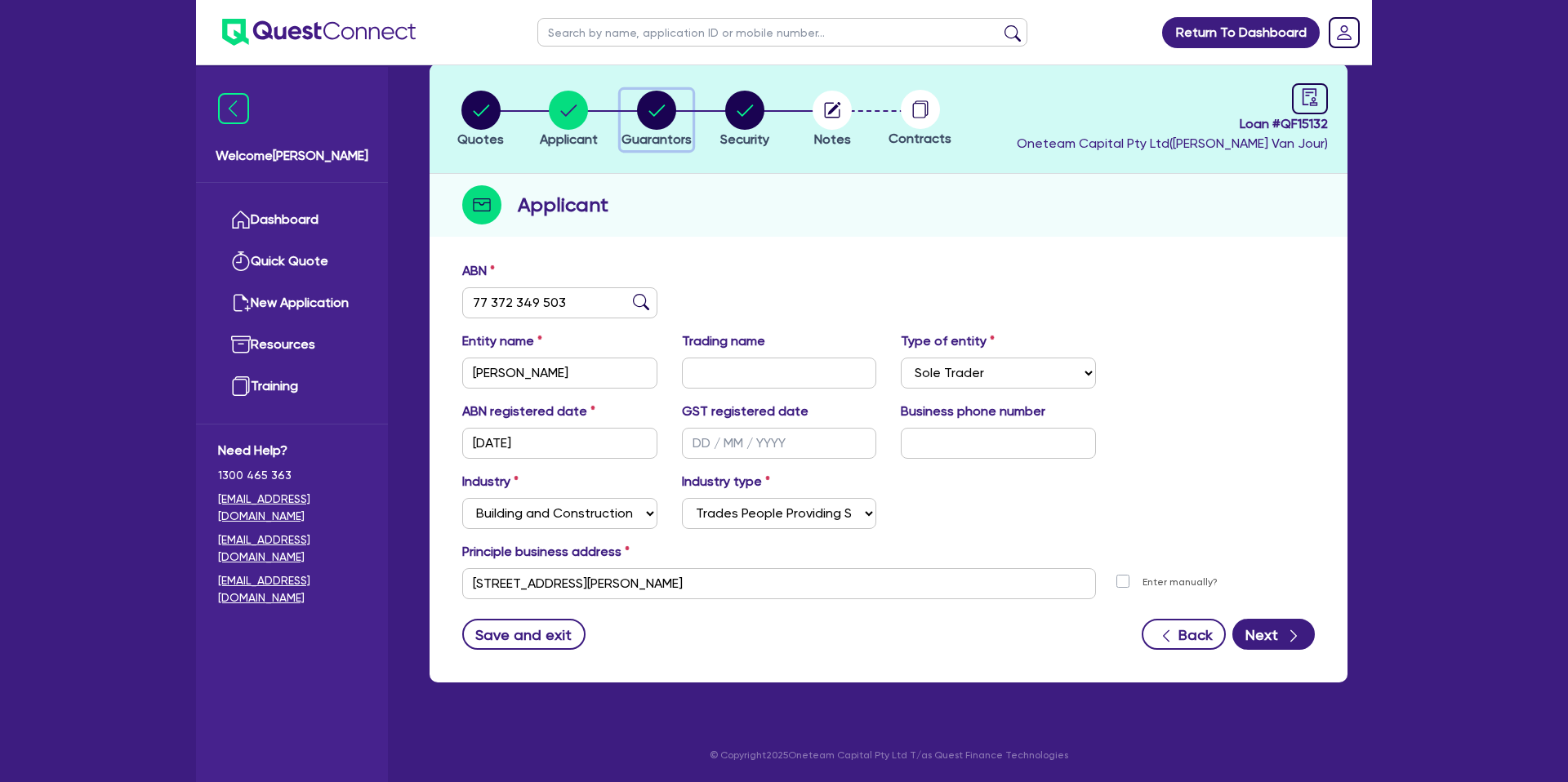
click at [650, 108] on circle "button" at bounding box center [656, 110] width 40 height 40
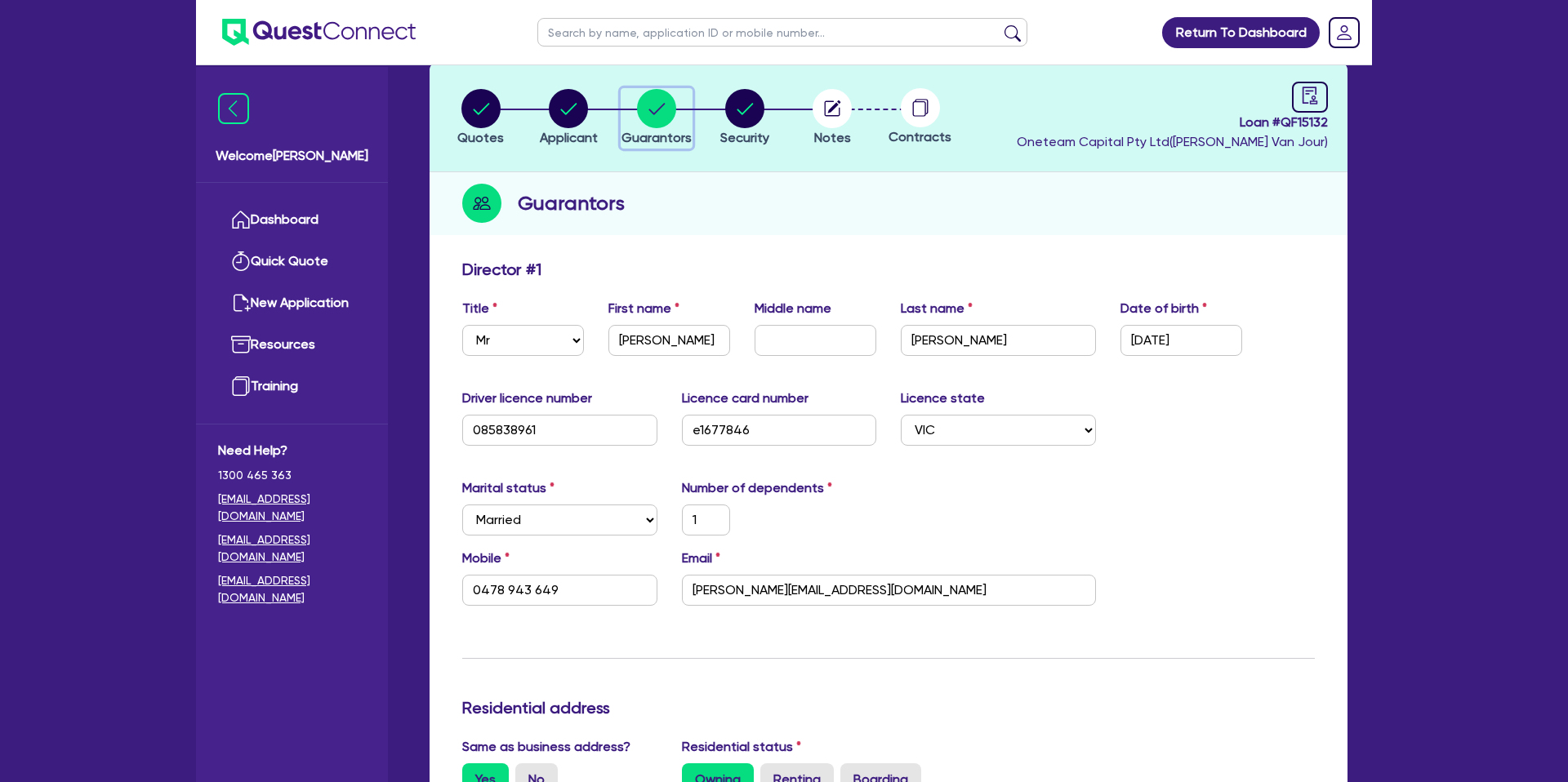
scroll to position [93, 0]
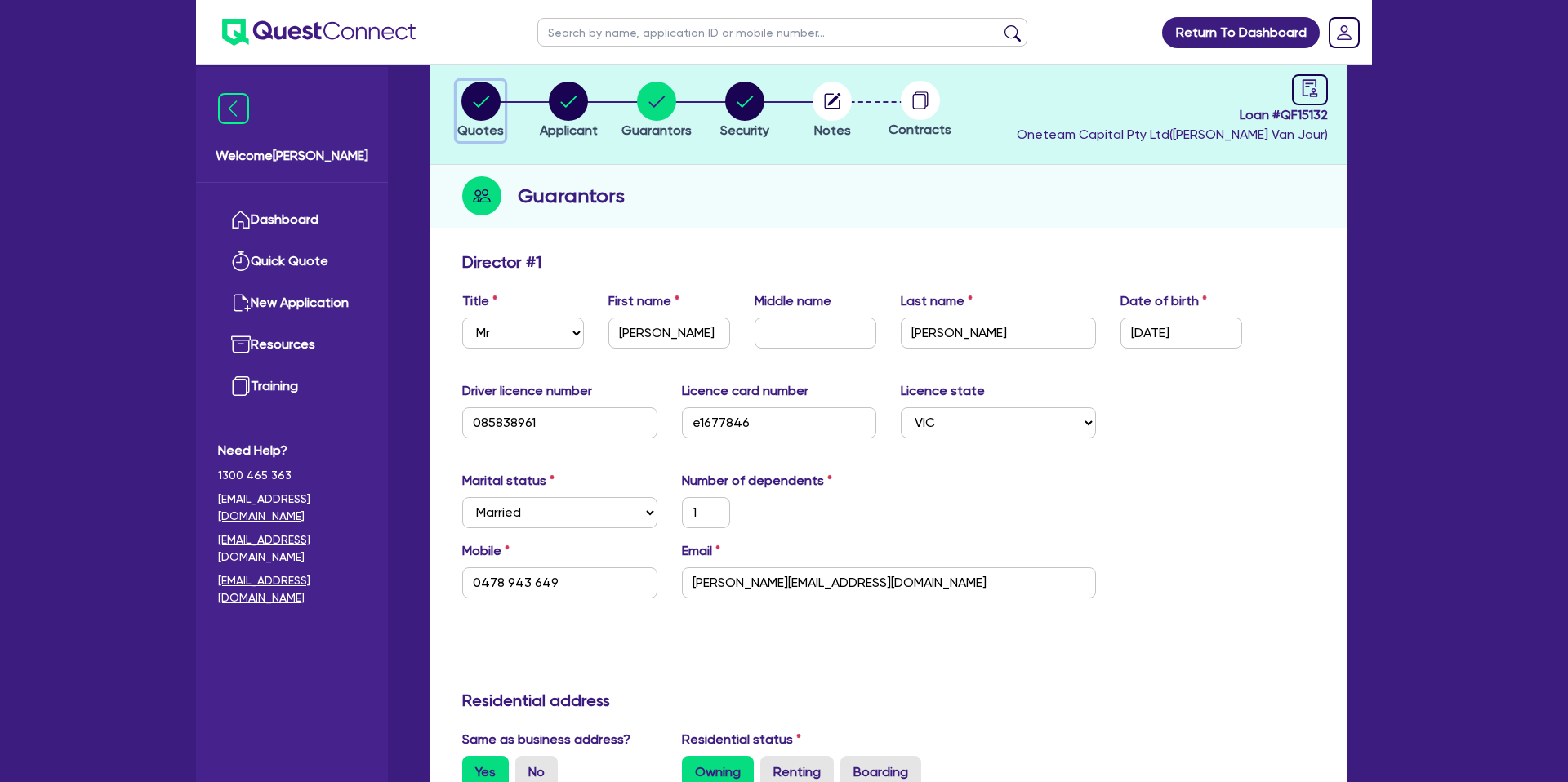
click at [471, 107] on circle "button" at bounding box center [481, 101] width 40 height 40
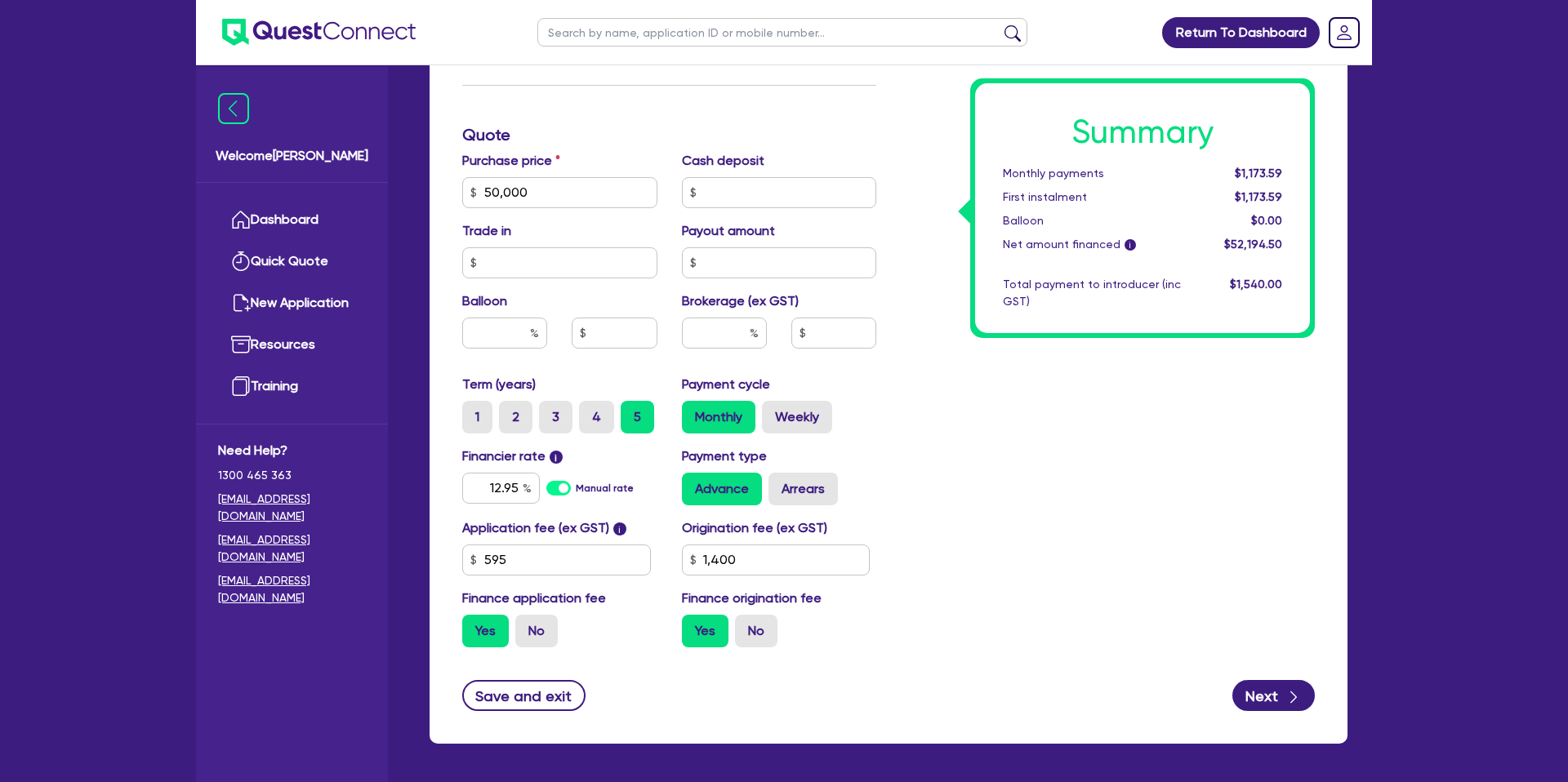
scroll to position [701, 0]
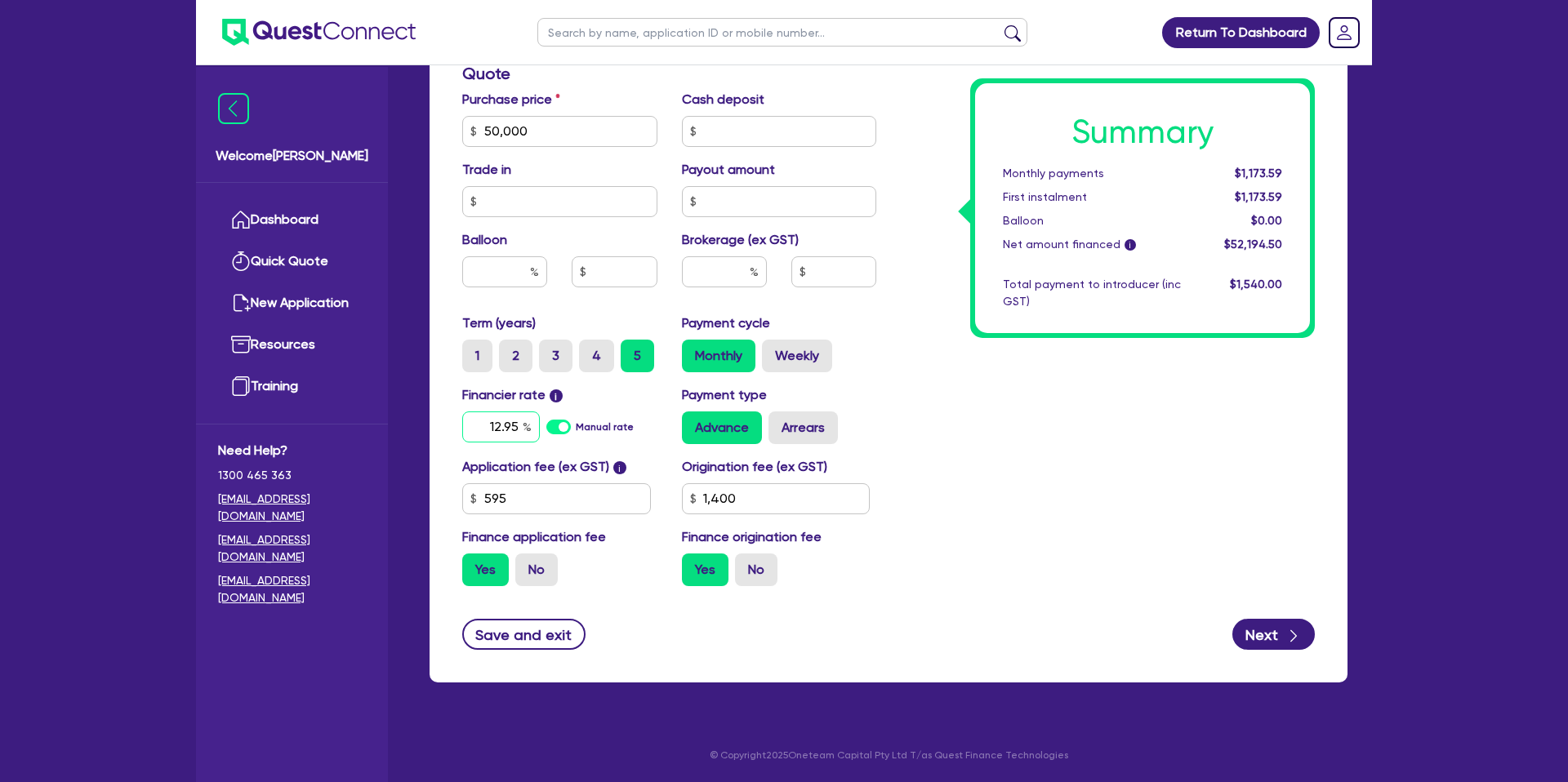
click at [518, 424] on input "12.95" at bounding box center [501, 427] width 77 height 31
drag, startPoint x: 1000, startPoint y: 500, endPoint x: 867, endPoint y: 506, distance: 133.1
click at [1000, 497] on div "Summary Monthly payments $1,173.59 First instalment $1,173.59 Balloon $0.00 Net…" at bounding box center [1108, 122] width 439 height 954
click at [819, 498] on input "1,400" at bounding box center [776, 499] width 189 height 31
click at [704, 500] on input "650" at bounding box center [776, 499] width 189 height 31
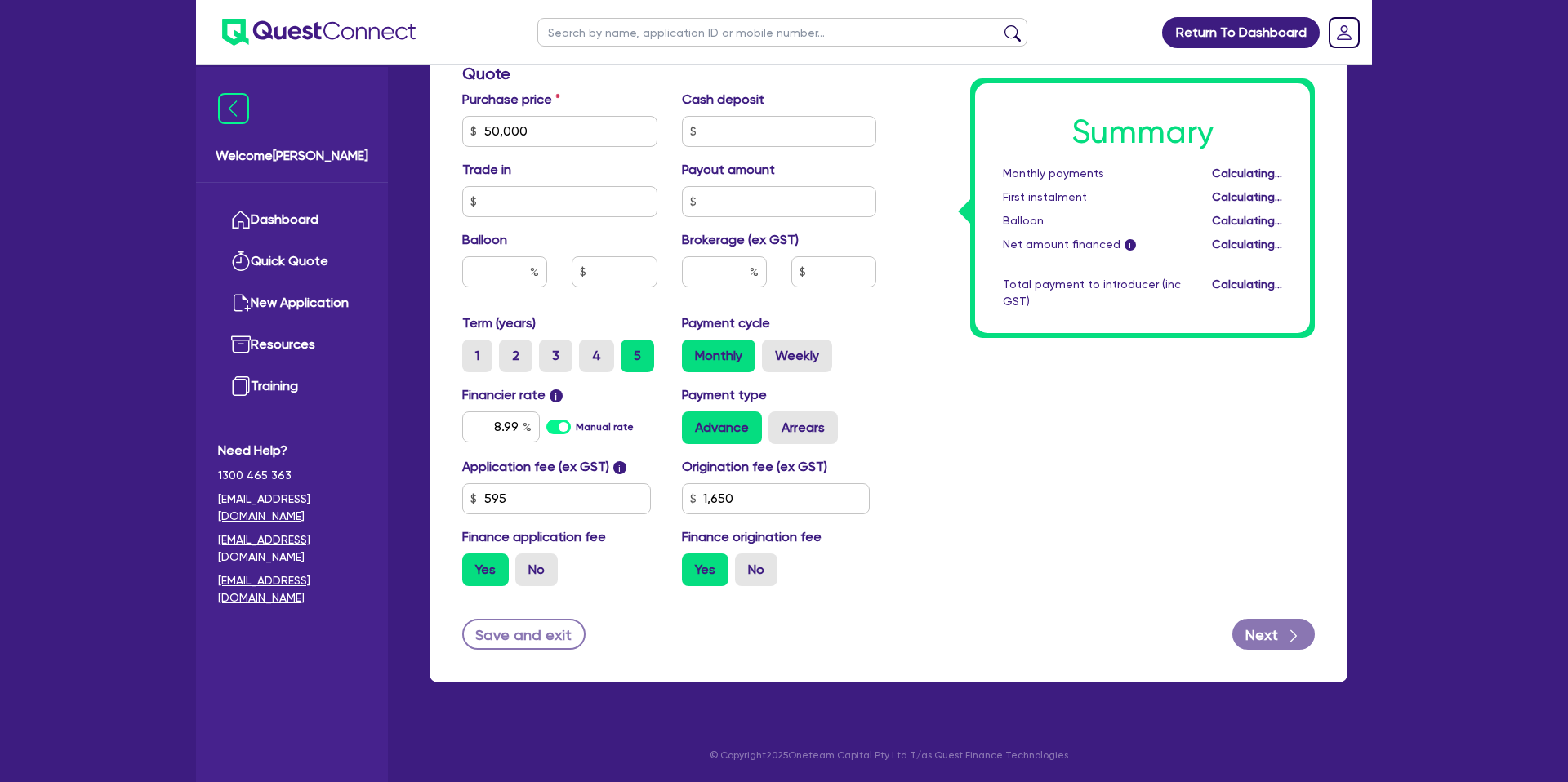
click at [952, 440] on div "Summary Monthly payments Calculating... First instalment Calculating... Balloon…" at bounding box center [1108, 122] width 439 height 954
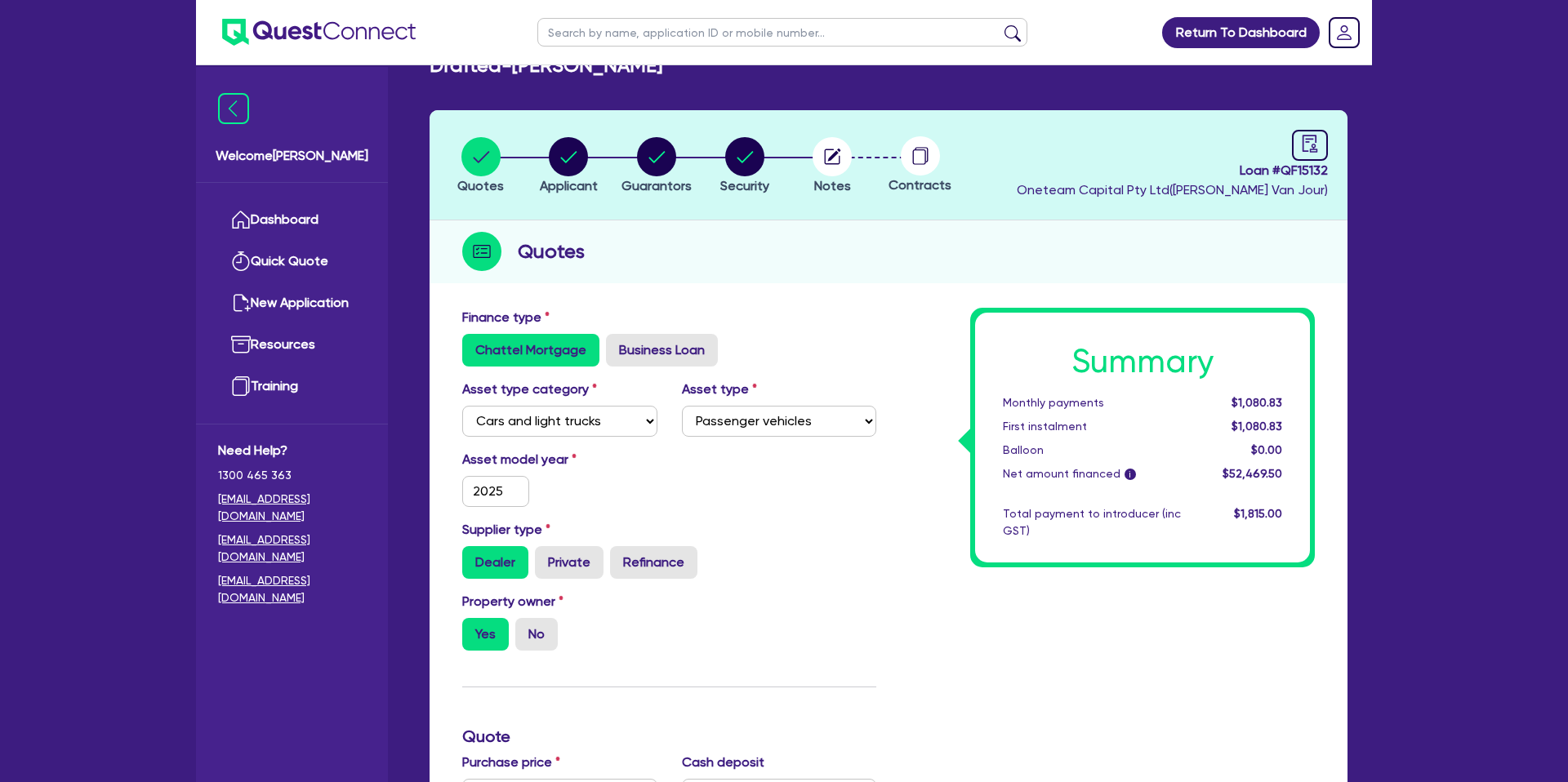
scroll to position [0, 0]
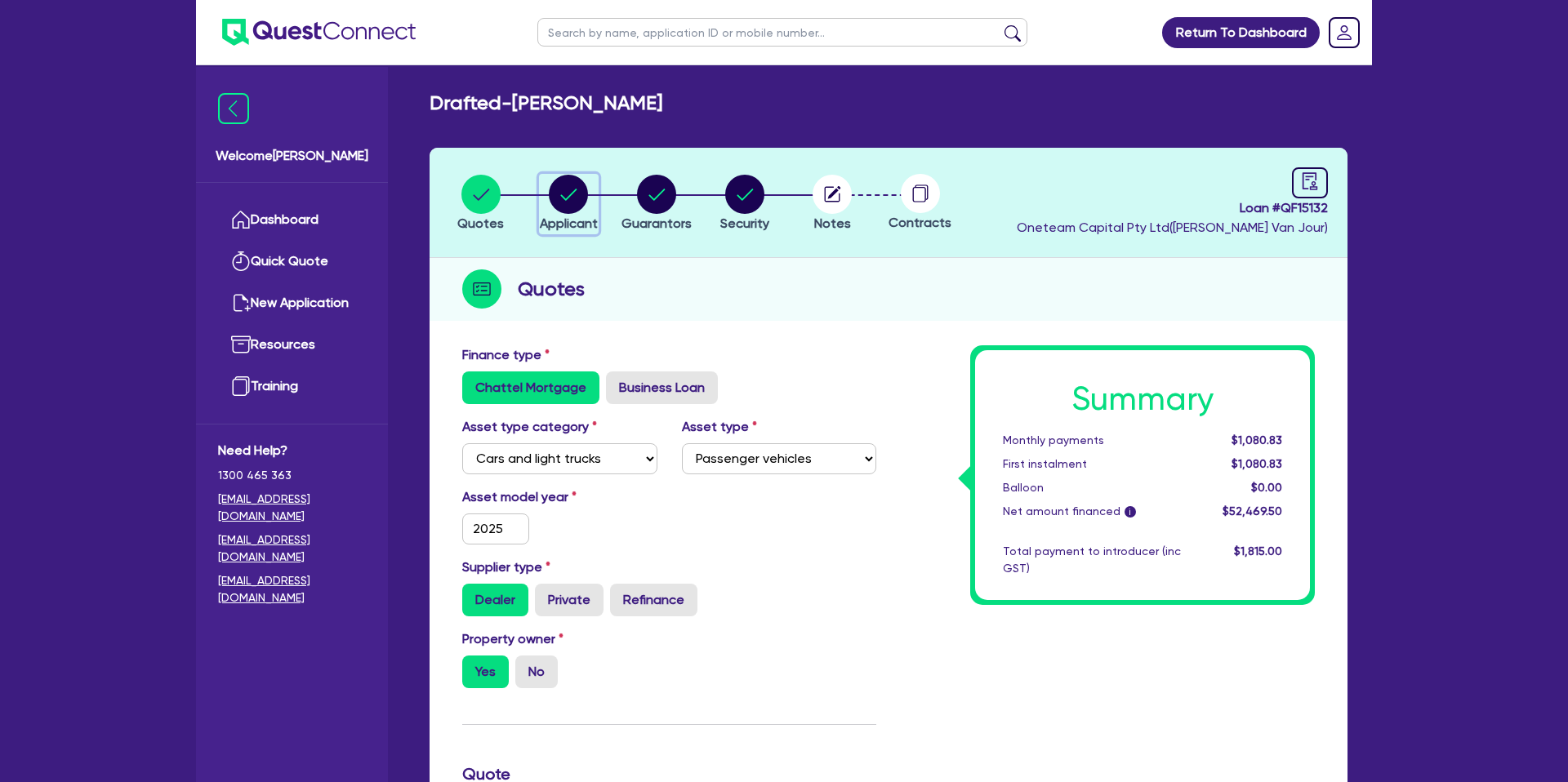
click at [565, 186] on circle "button" at bounding box center [568, 194] width 40 height 40
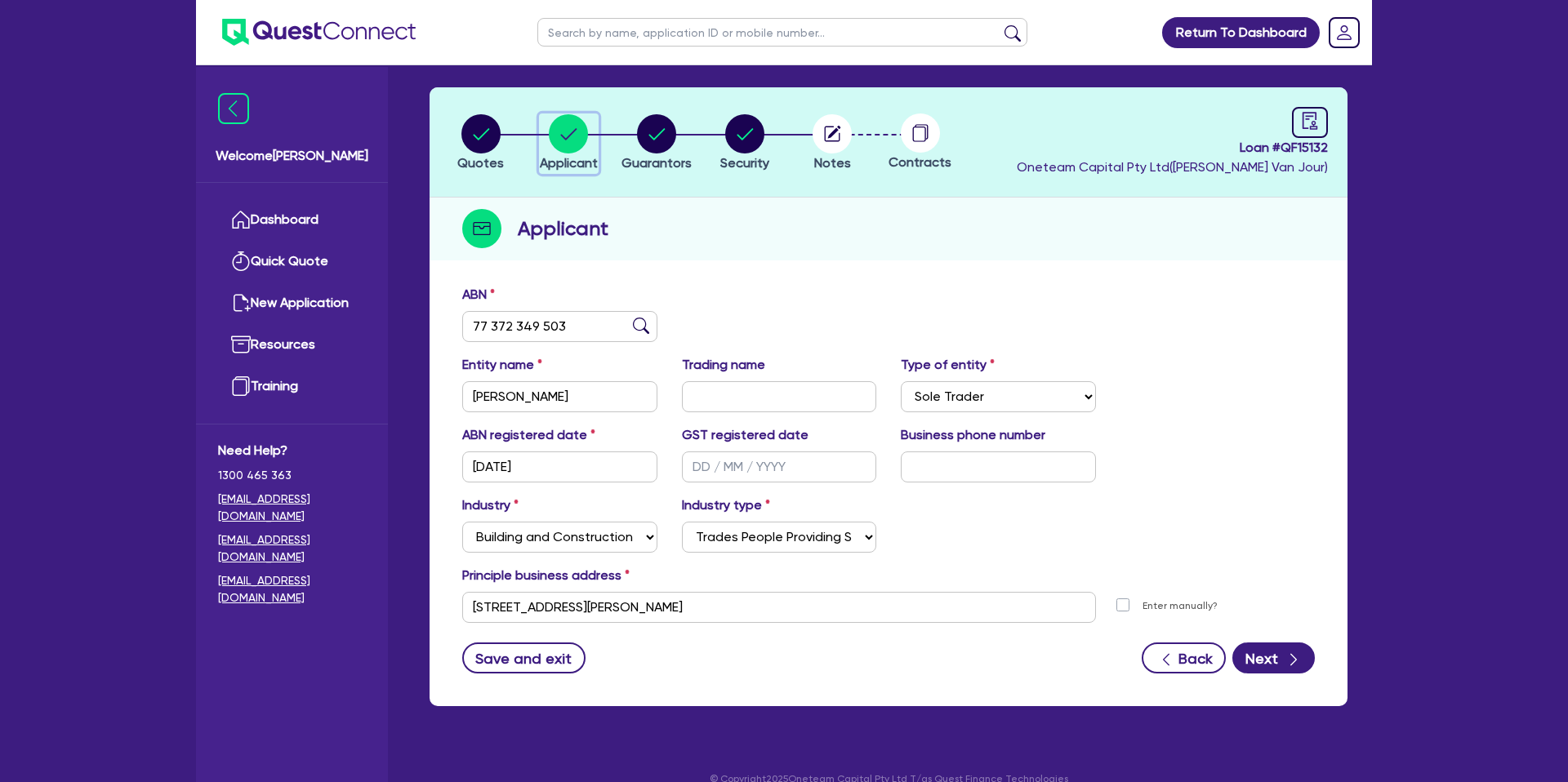
scroll to position [84, 0]
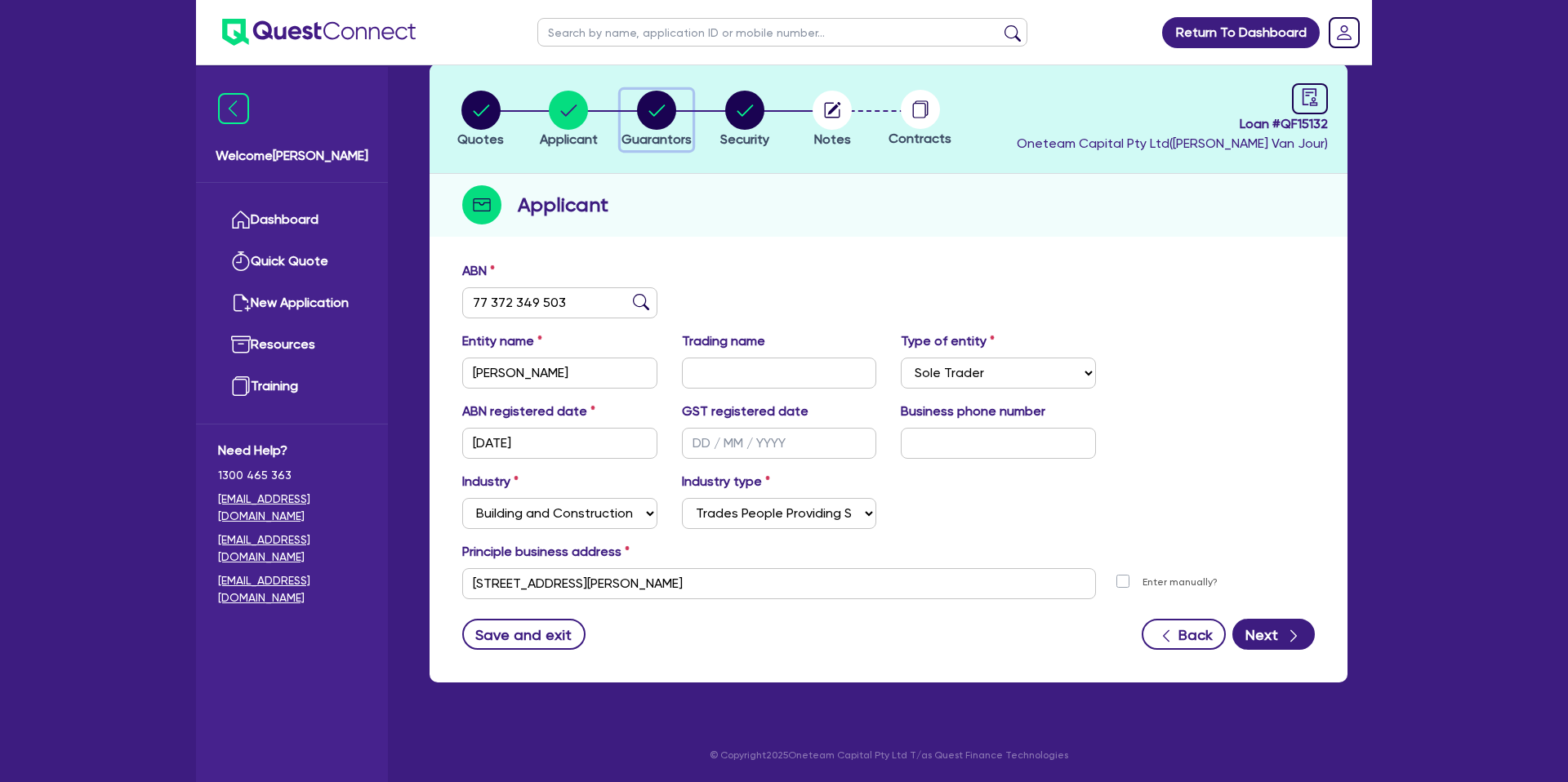
click at [659, 119] on circle "button" at bounding box center [656, 110] width 40 height 40
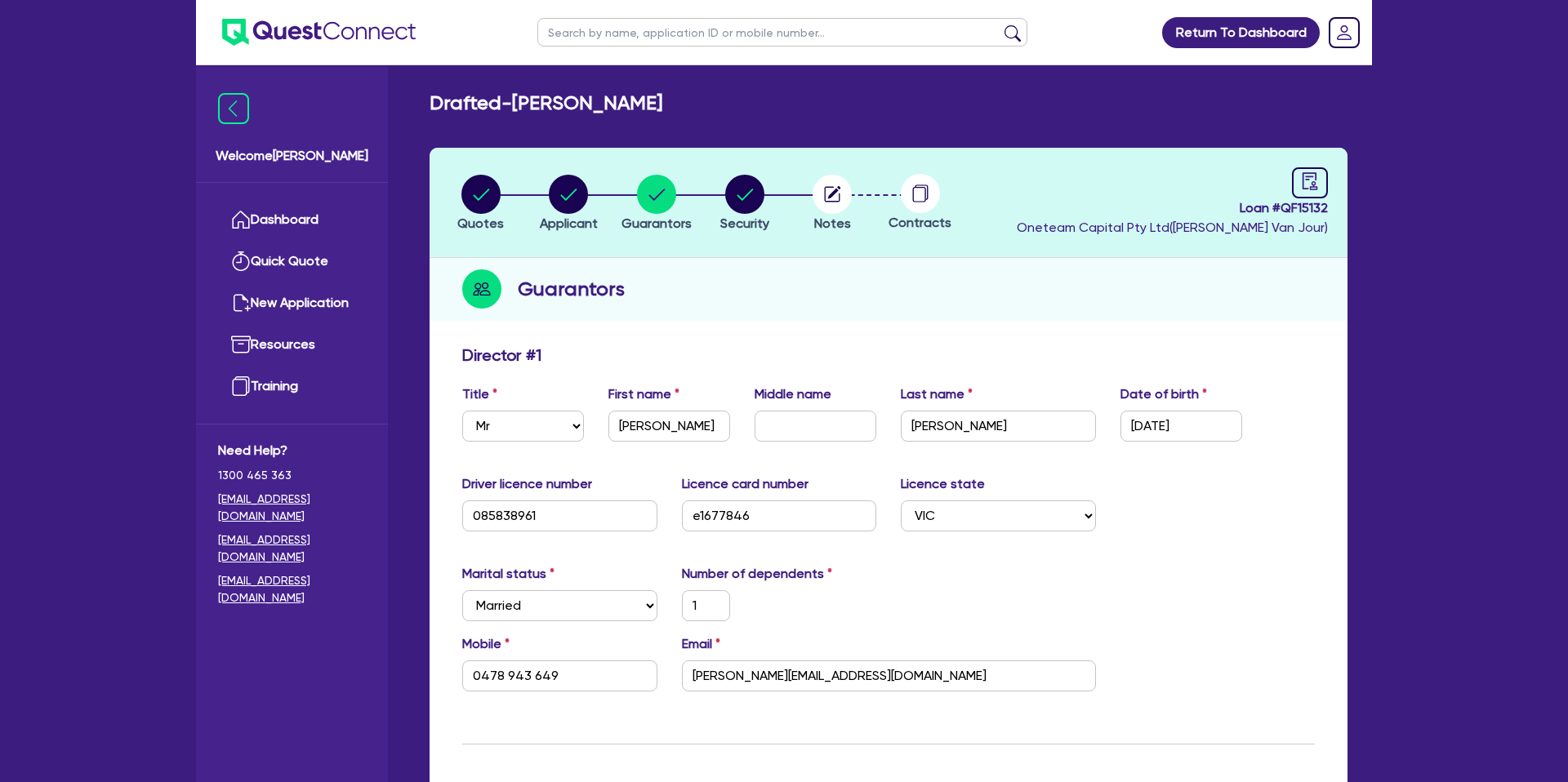
click at [301, 220] on link "Dashboard" at bounding box center [292, 219] width 147 height 41
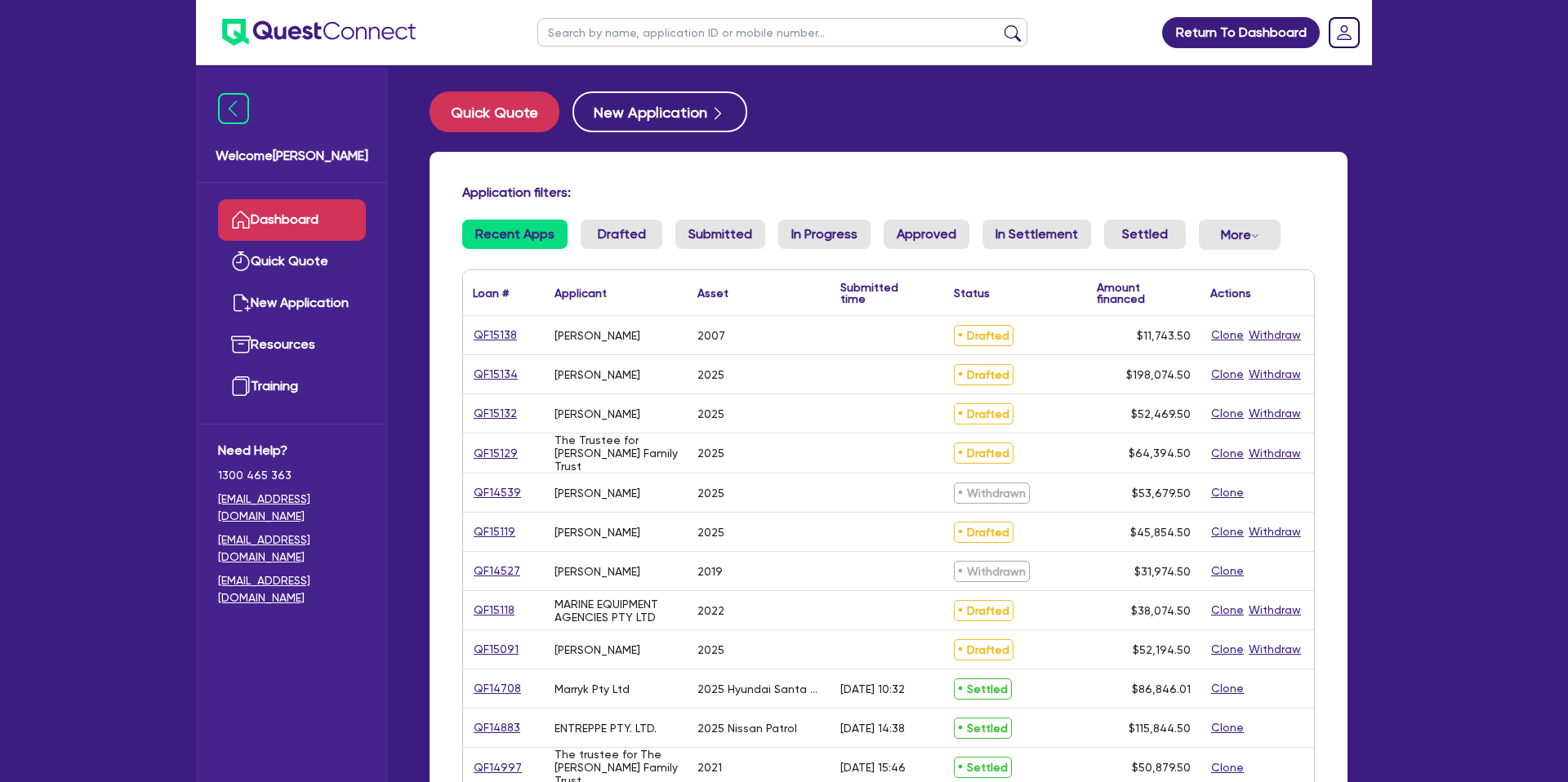
click at [608, 51] on ul at bounding box center [782, 32] width 522 height 64
click at [612, 40] on input "text" at bounding box center [782, 32] width 490 height 29
click at [1000, 25] on button "submit" at bounding box center [1012, 36] width 26 height 23
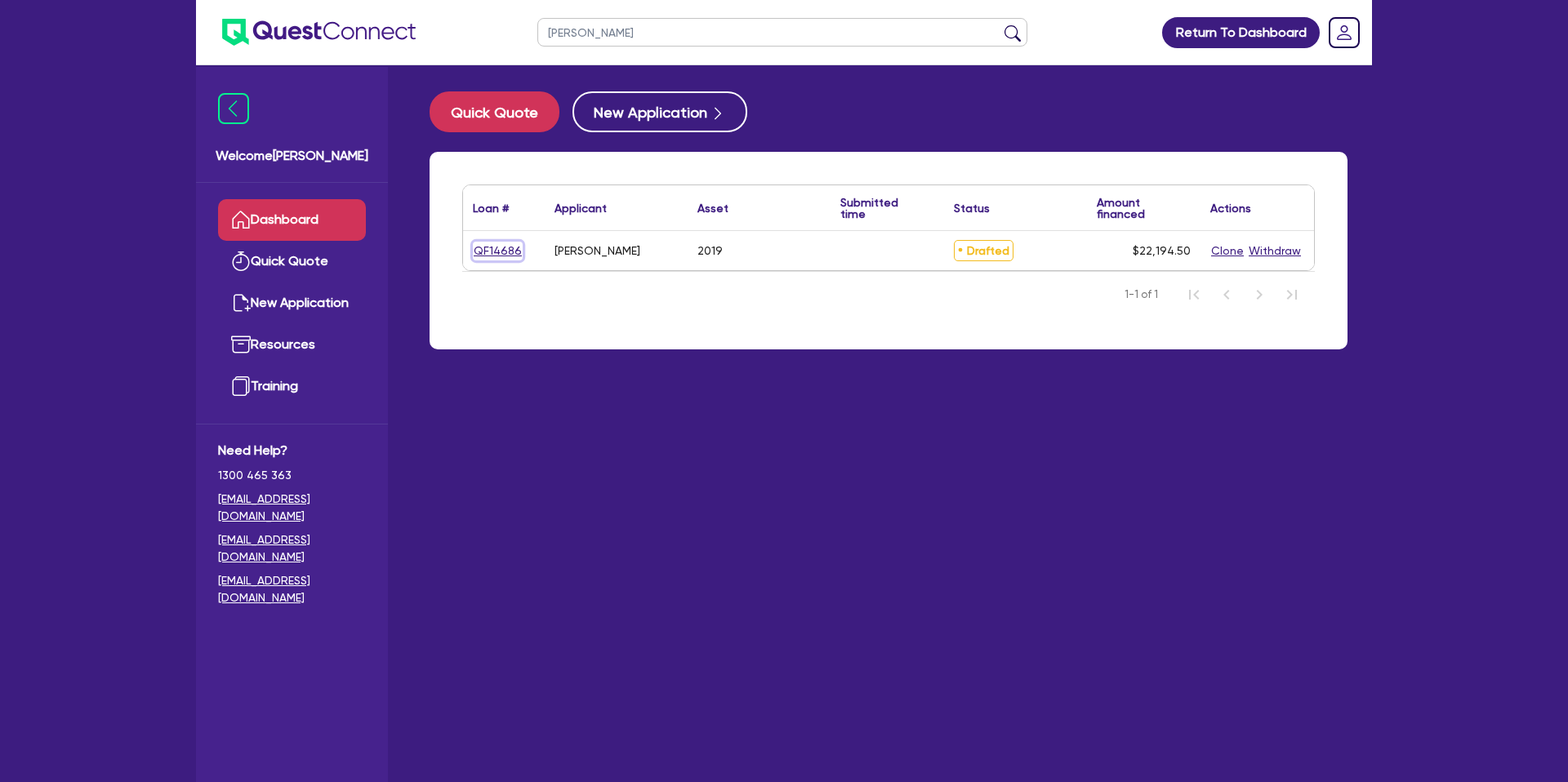
click at [508, 251] on link "QF14686" at bounding box center [497, 251] width 50 height 18
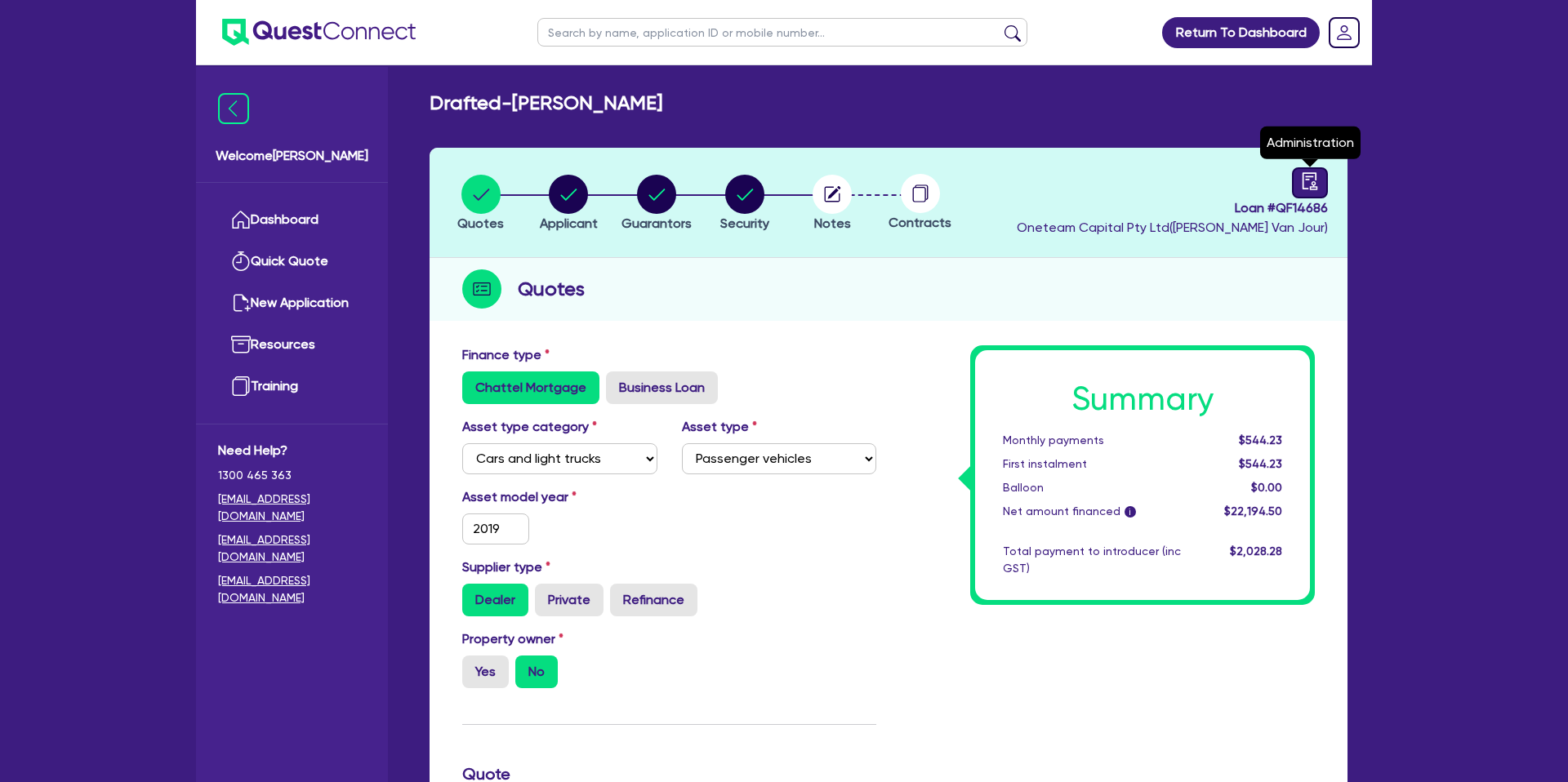
click at [1308, 170] on link at bounding box center [1309, 183] width 36 height 31
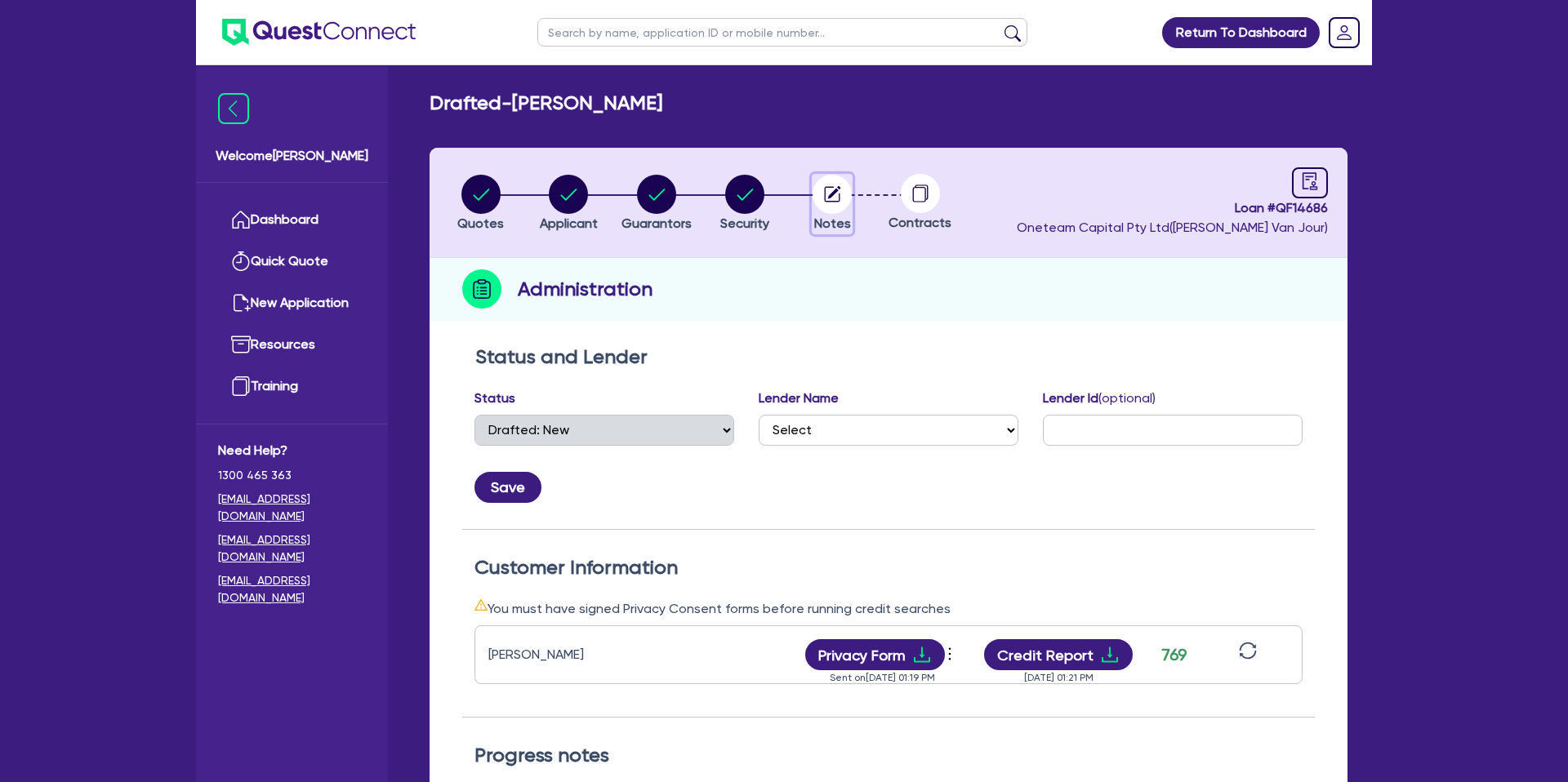
click at [838, 192] on circle "button" at bounding box center [832, 194] width 40 height 40
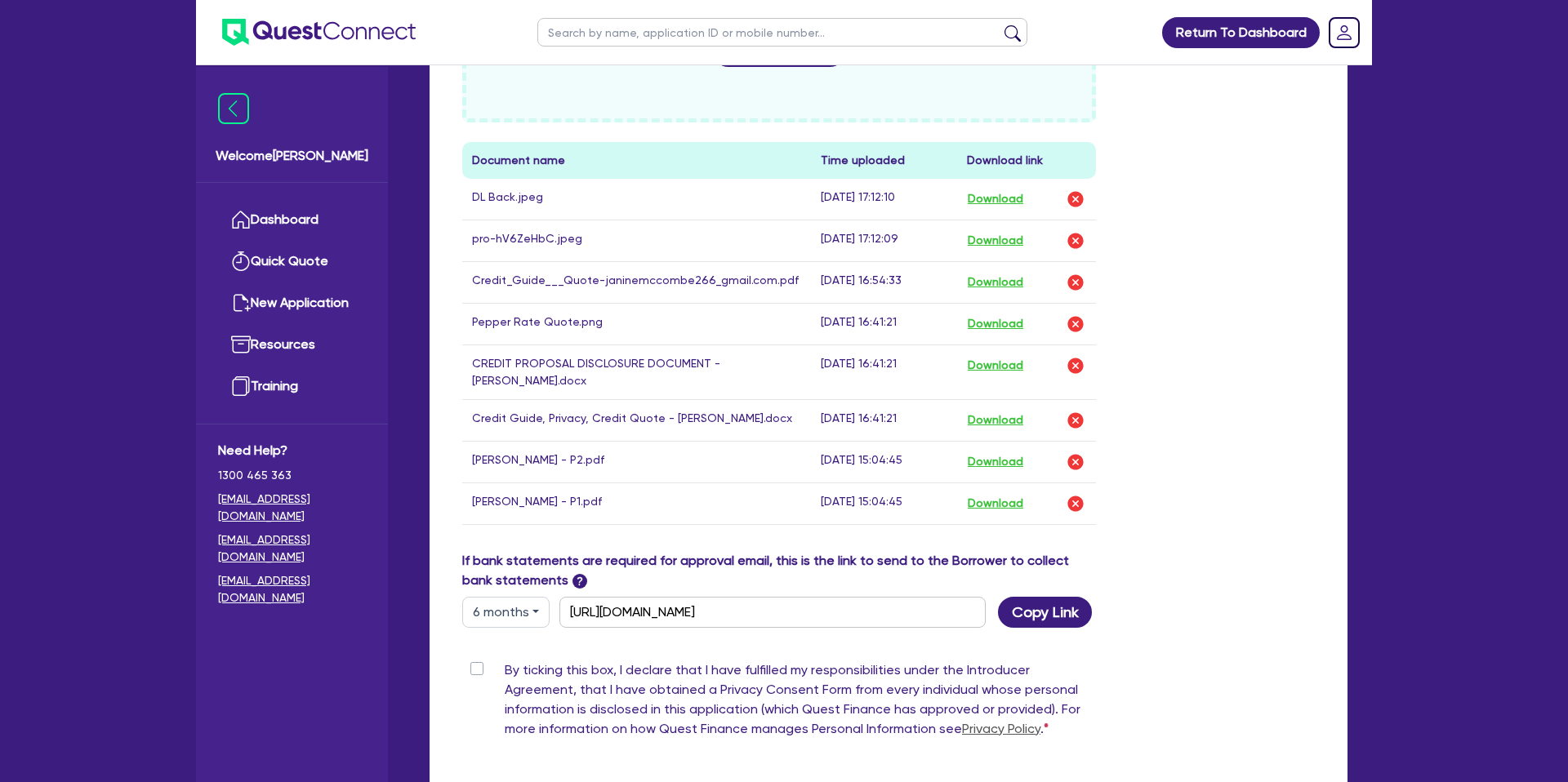
scroll to position [830, 0]
click at [996, 515] on button "Download" at bounding box center [996, 504] width 57 height 21
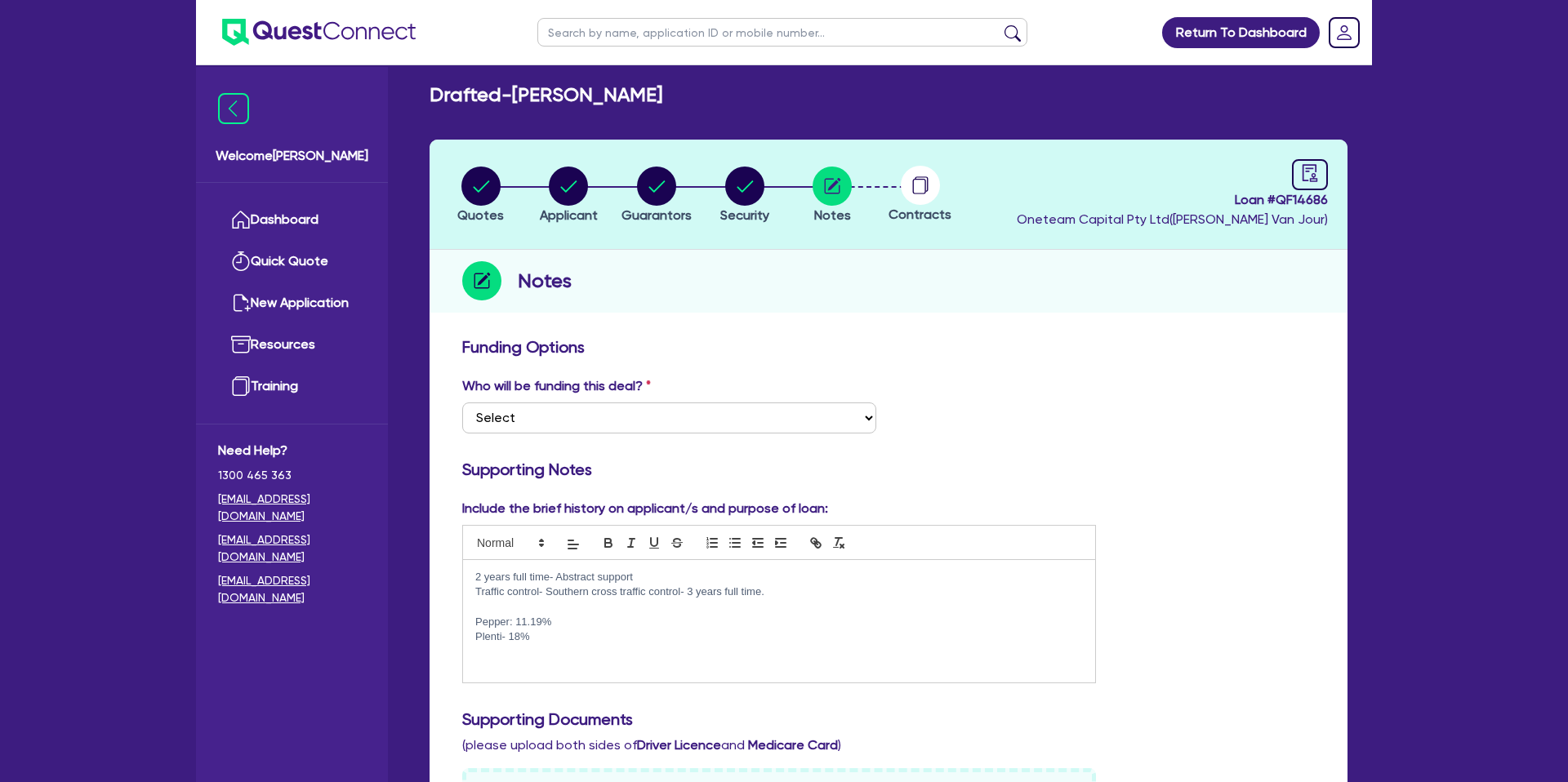
scroll to position [0, 0]
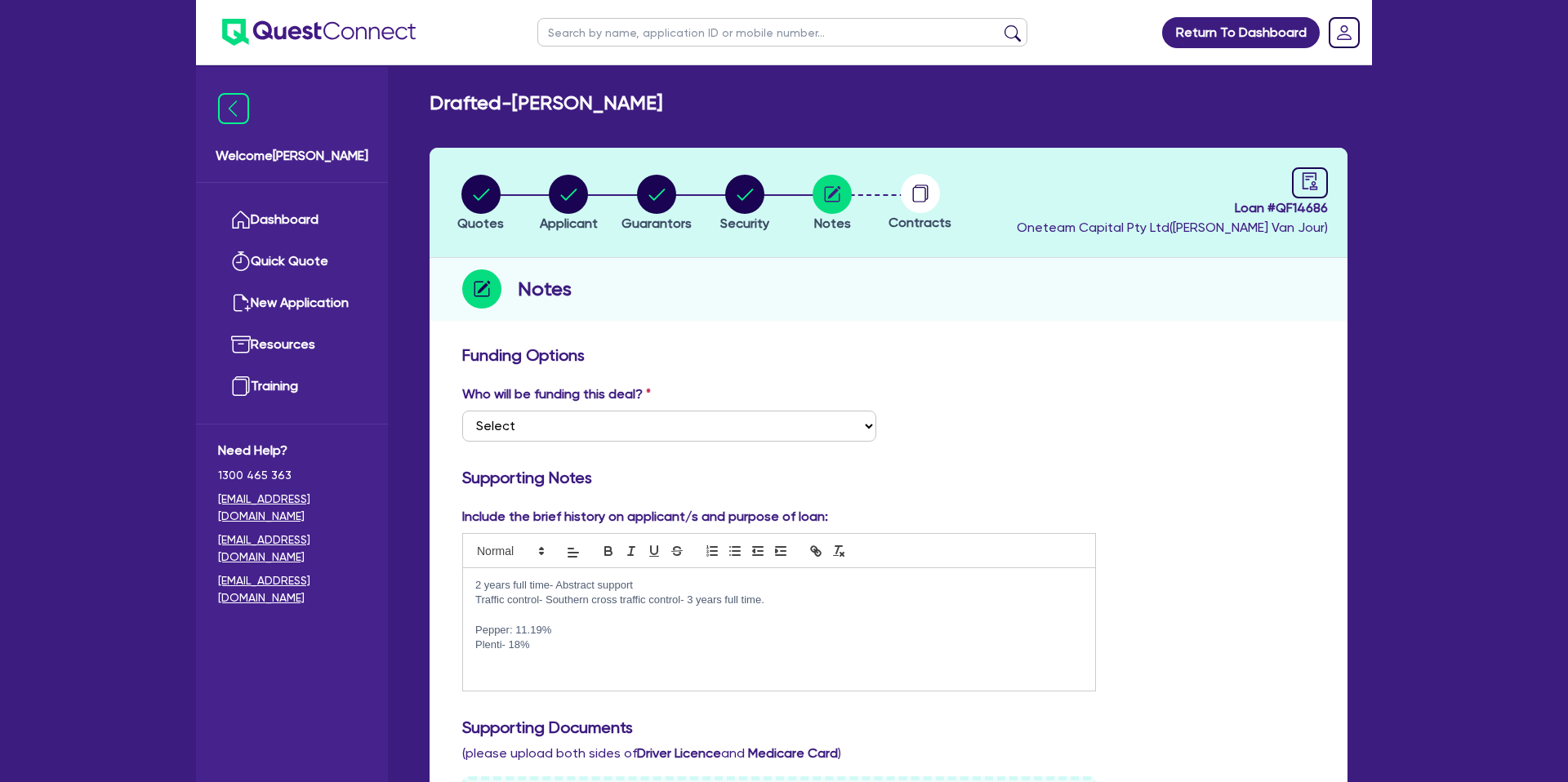
click at [645, 25] on input "text" at bounding box center [782, 32] width 490 height 29
click button "submit" at bounding box center [1012, 36] width 26 height 23
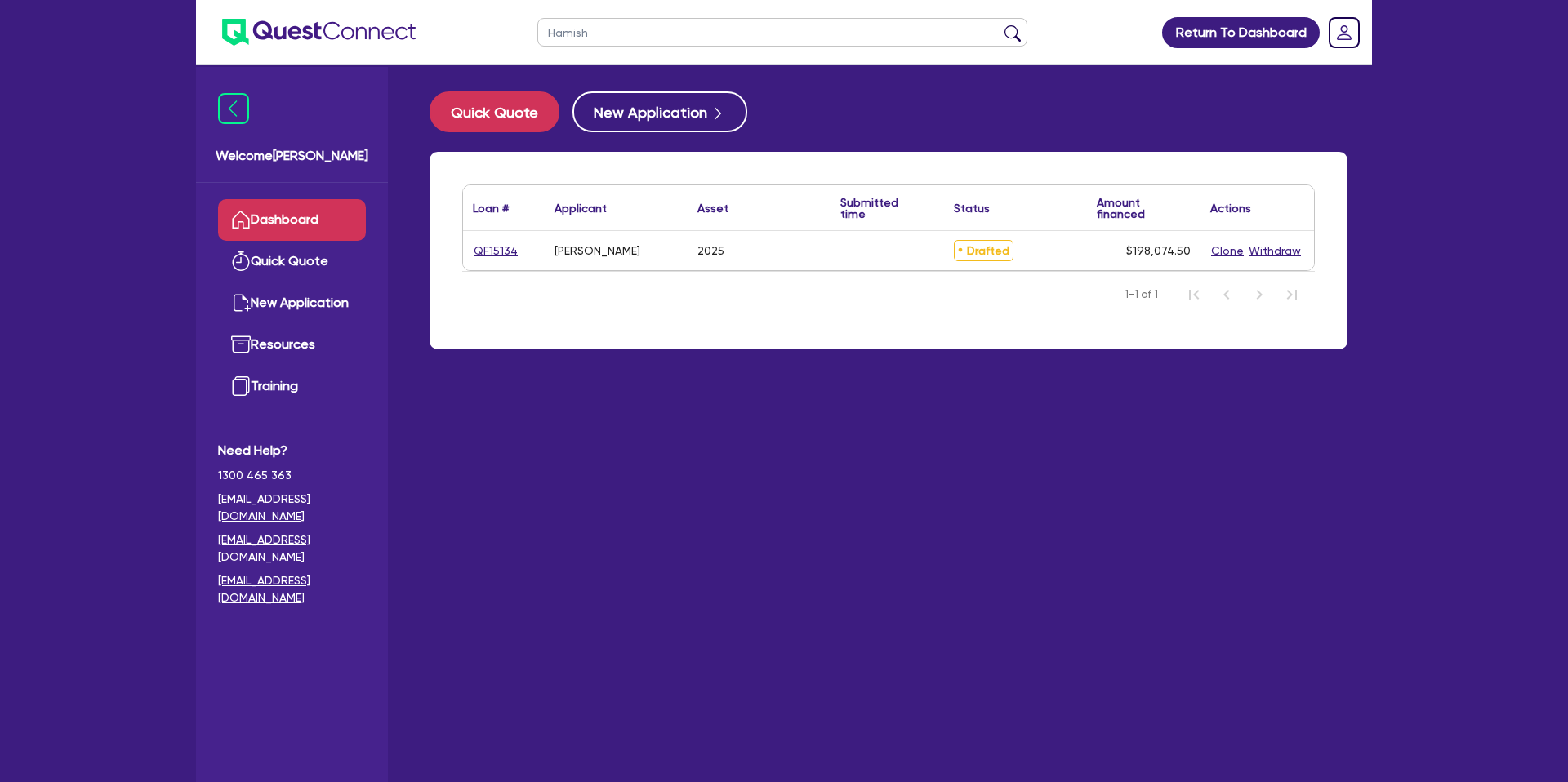
click at [496, 263] on div "QF15134" at bounding box center [504, 251] width 82 height 40
click at [498, 254] on link "QF15134" at bounding box center [496, 251] width 46 height 18
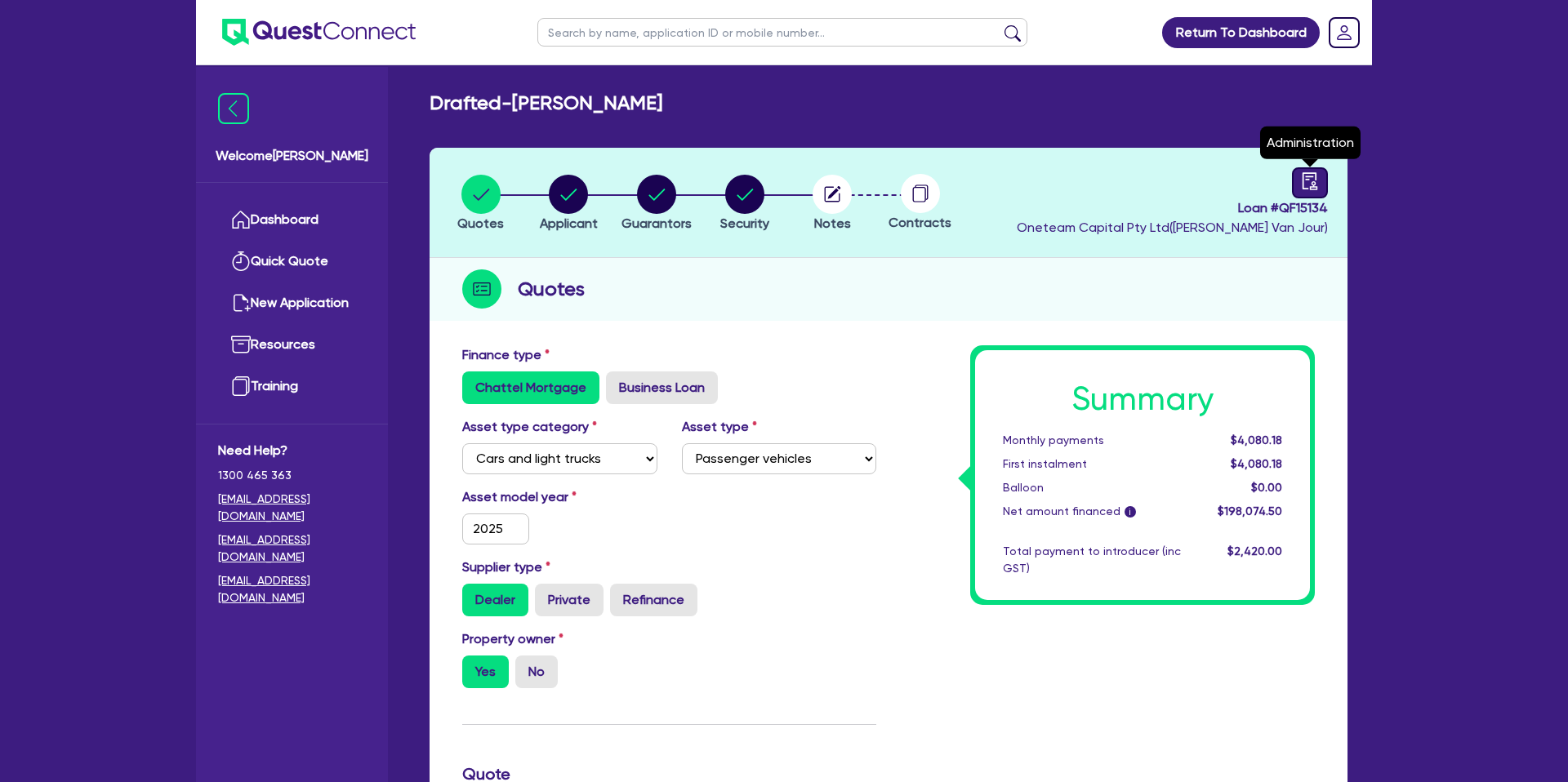
click at [1296, 185] on link at bounding box center [1309, 183] width 36 height 31
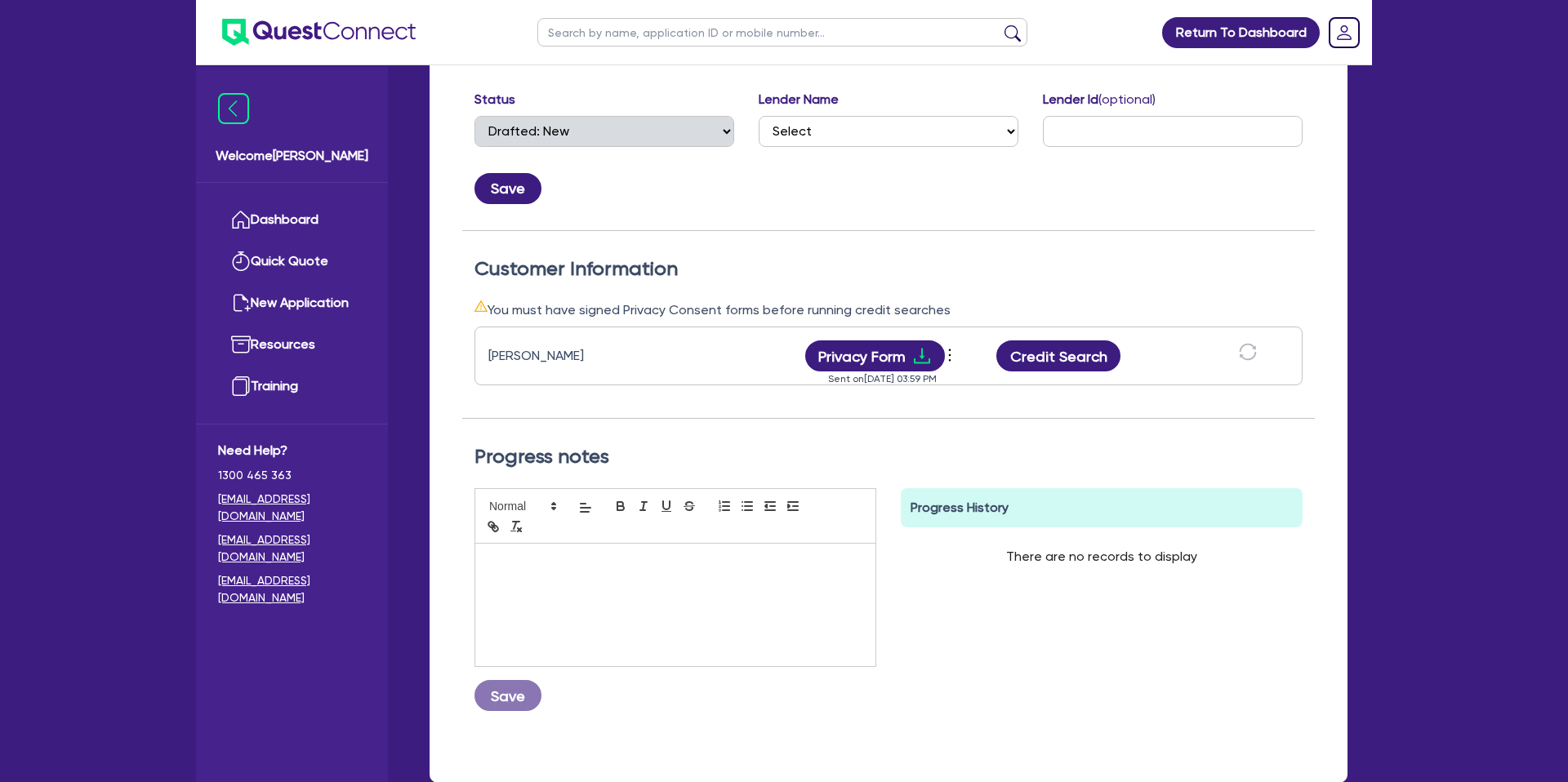
scroll to position [307, 0]
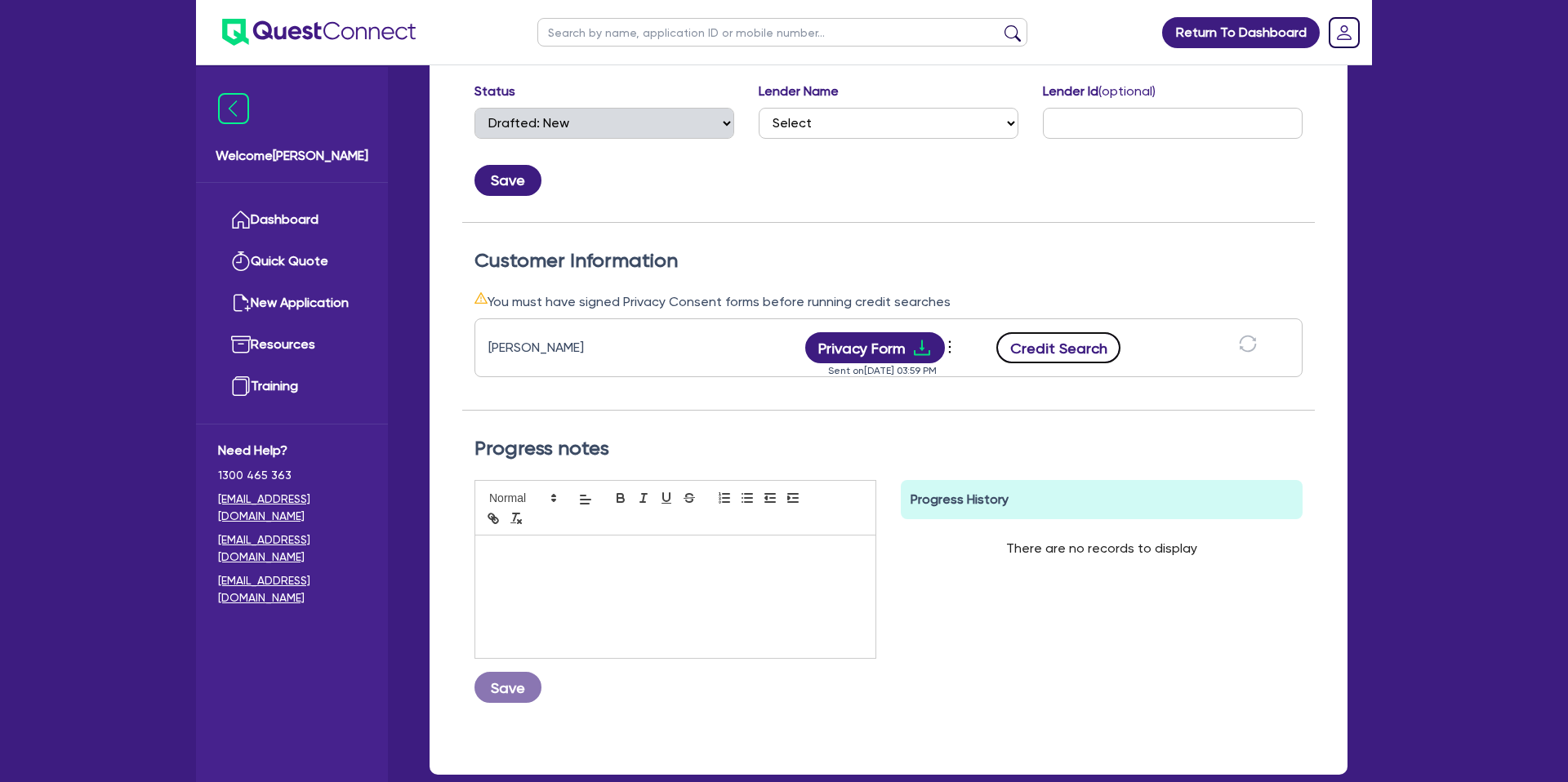
click at [1025, 352] on button "Credit Search" at bounding box center [1059, 348] width 124 height 31
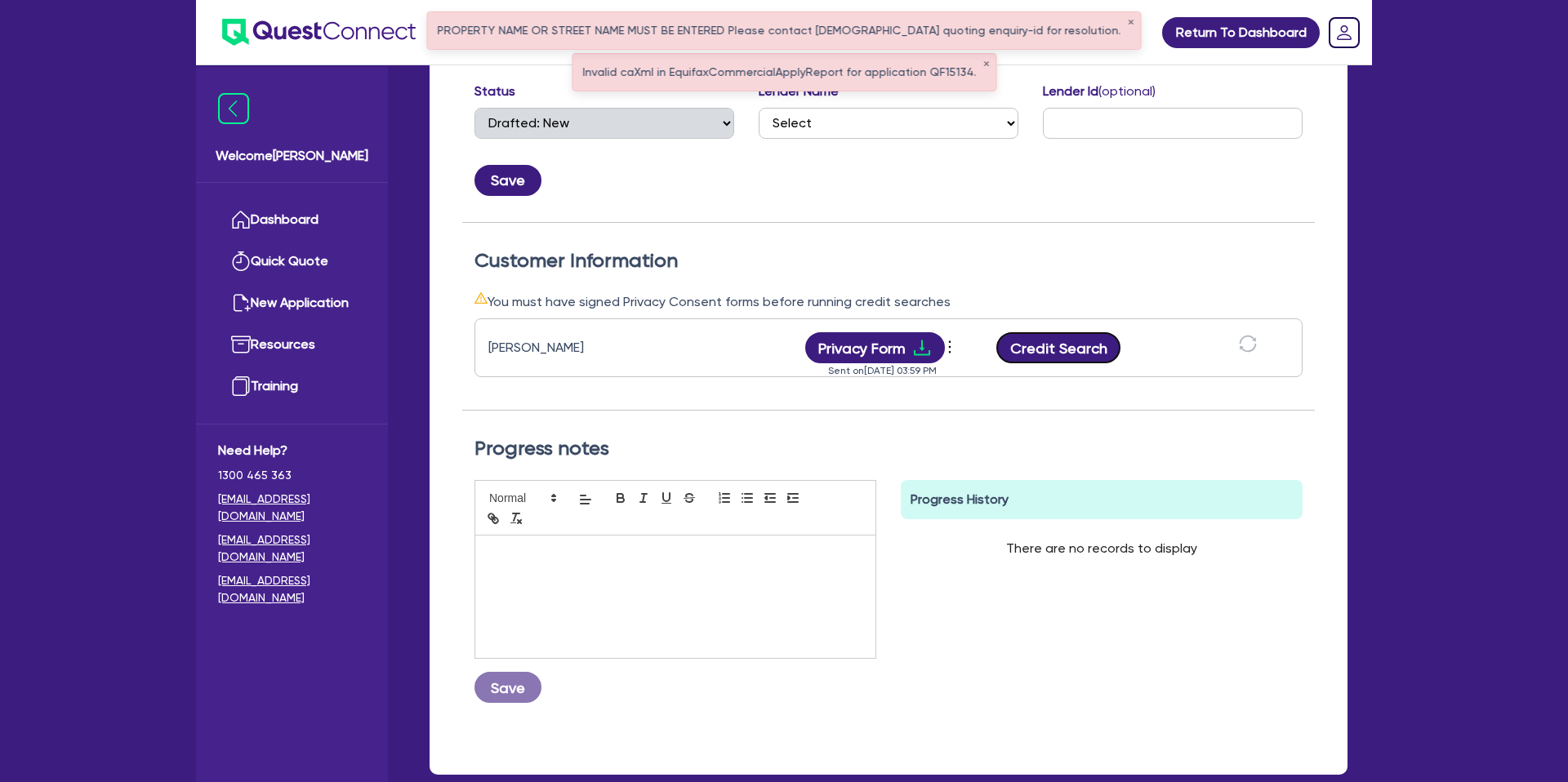
scroll to position [0, 0]
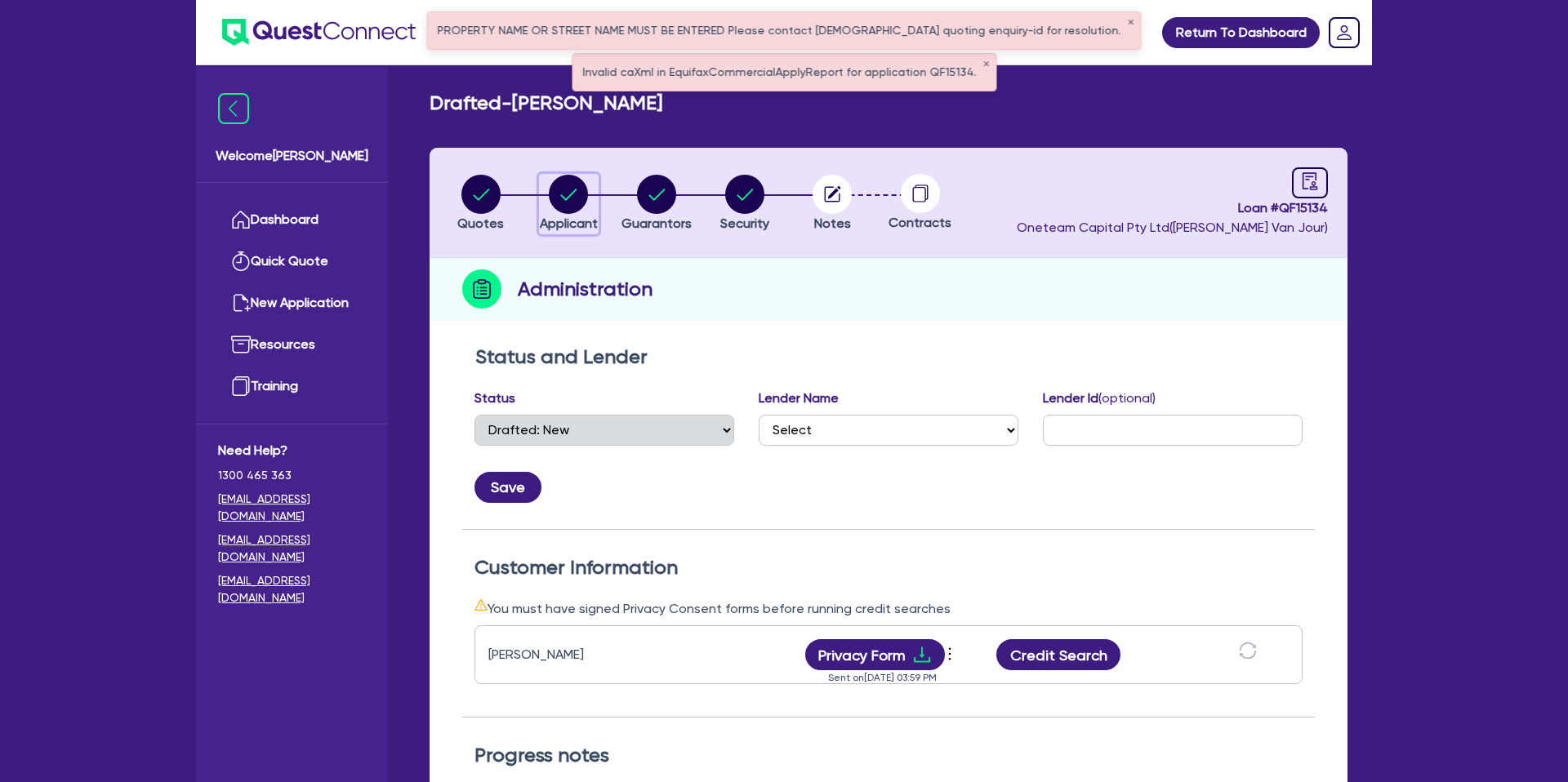
click at [564, 195] on circle "button" at bounding box center [568, 194] width 40 height 40
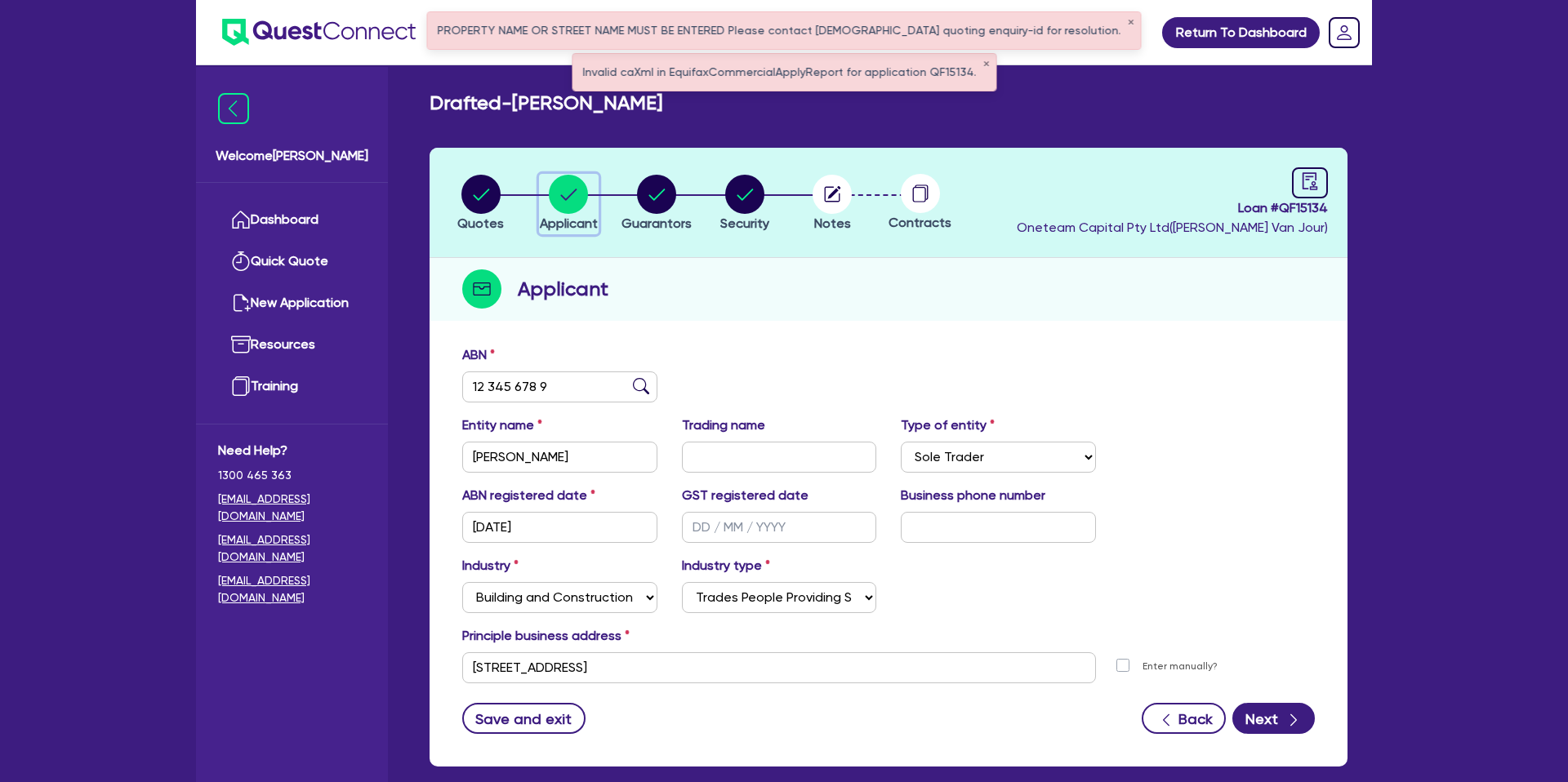
scroll to position [84, 0]
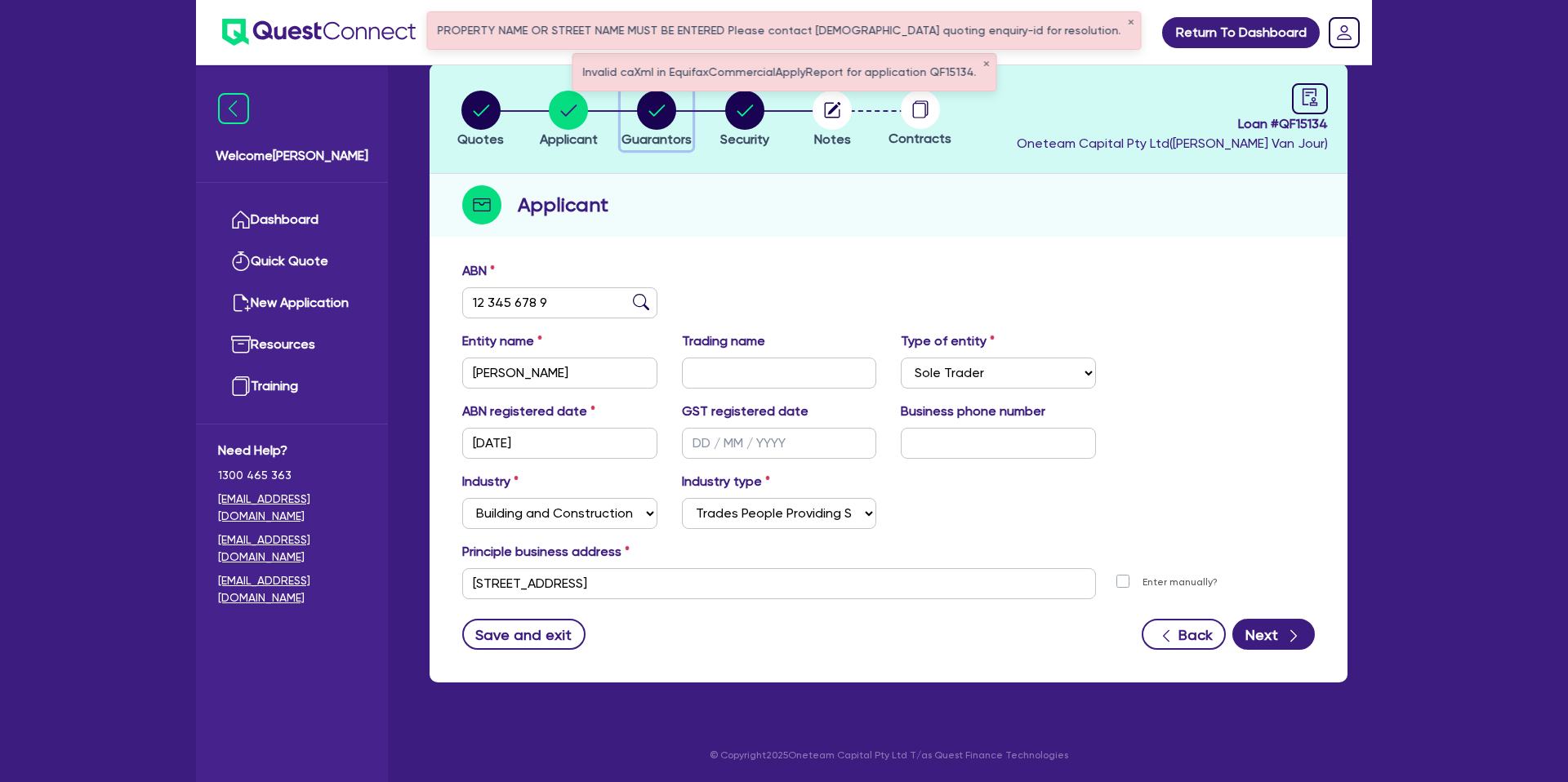
click at [658, 123] on circle "button" at bounding box center [656, 110] width 40 height 40
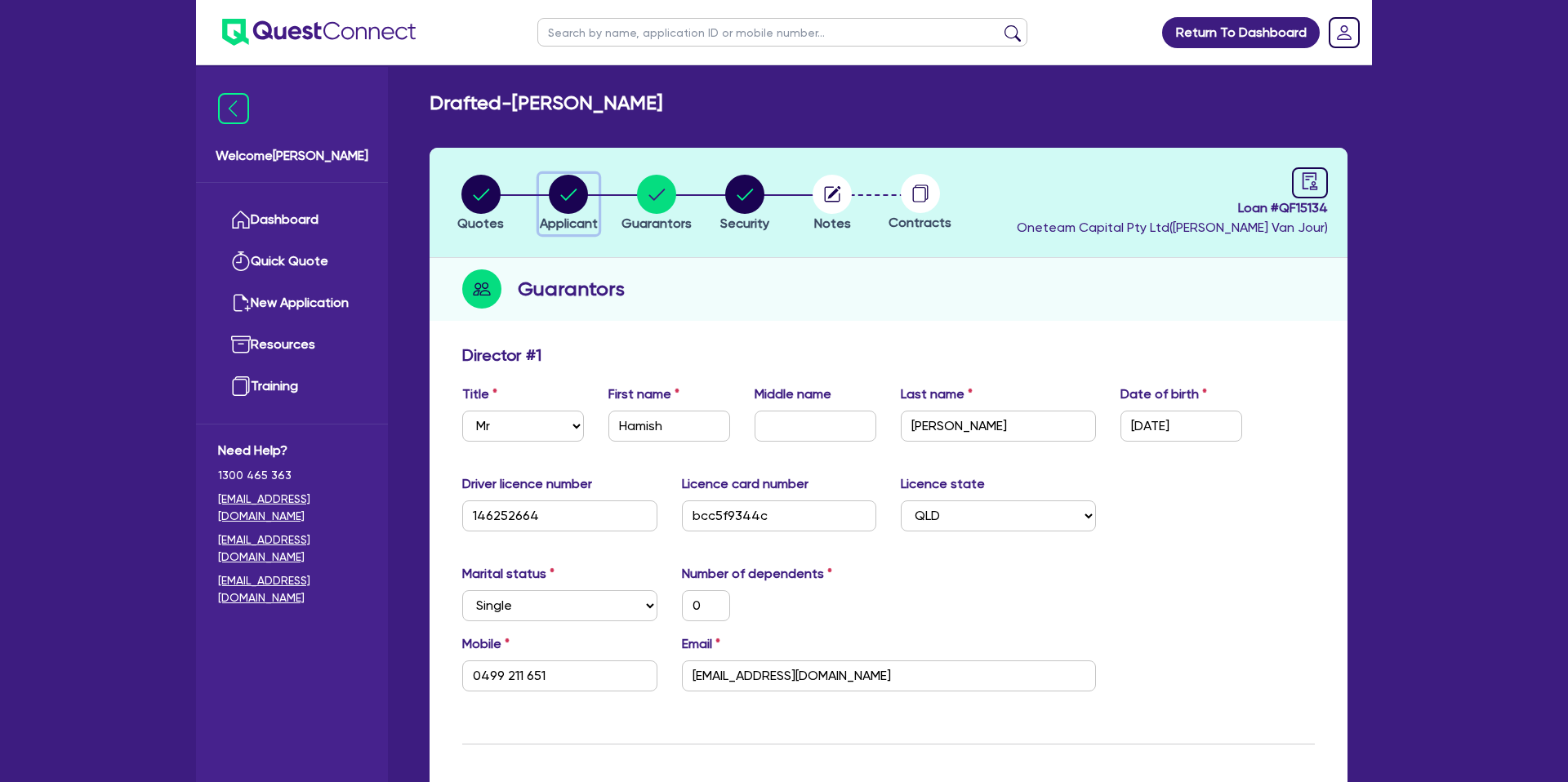
click at [562, 189] on circle "button" at bounding box center [568, 194] width 40 height 40
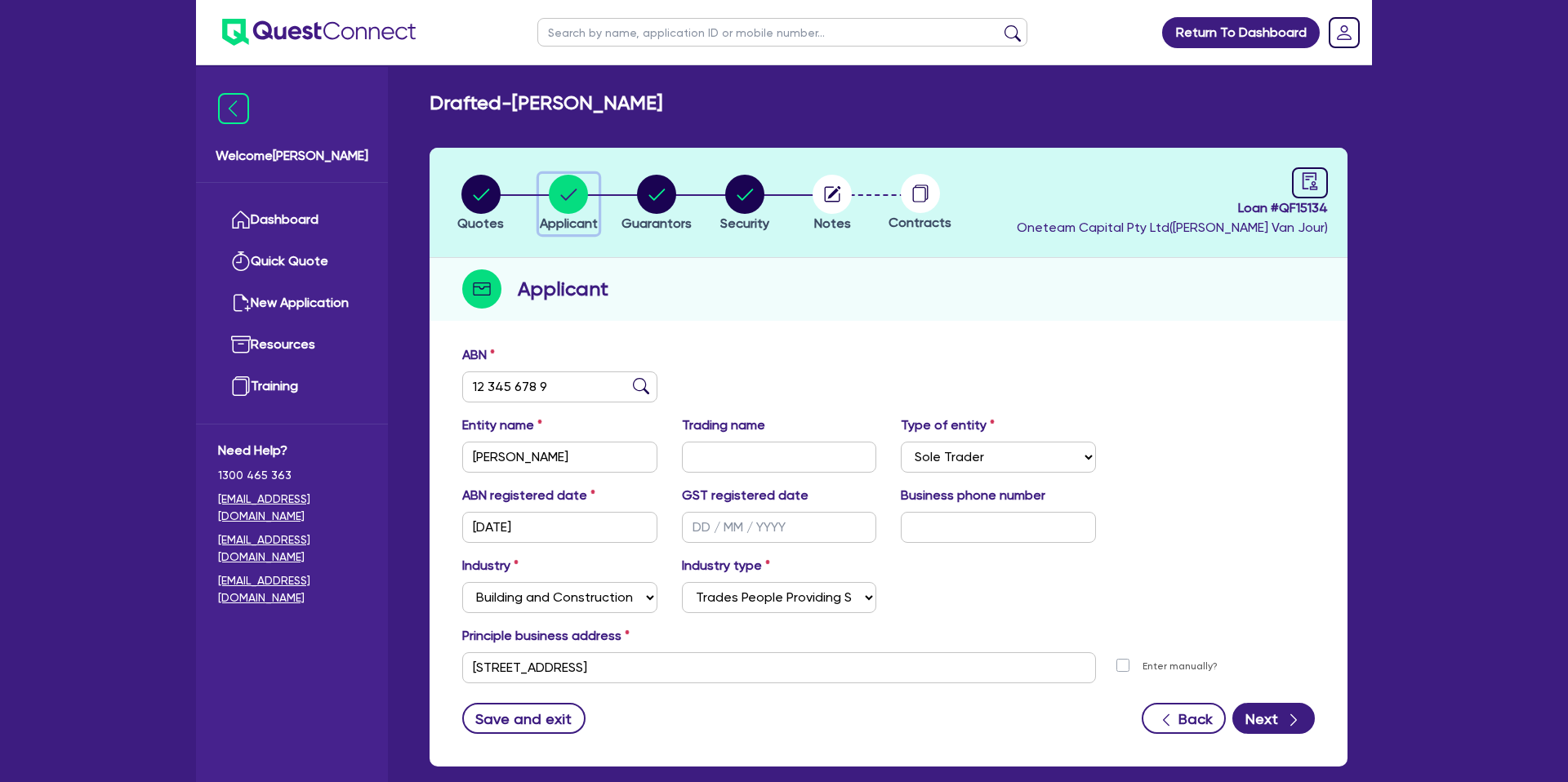
scroll to position [84, 0]
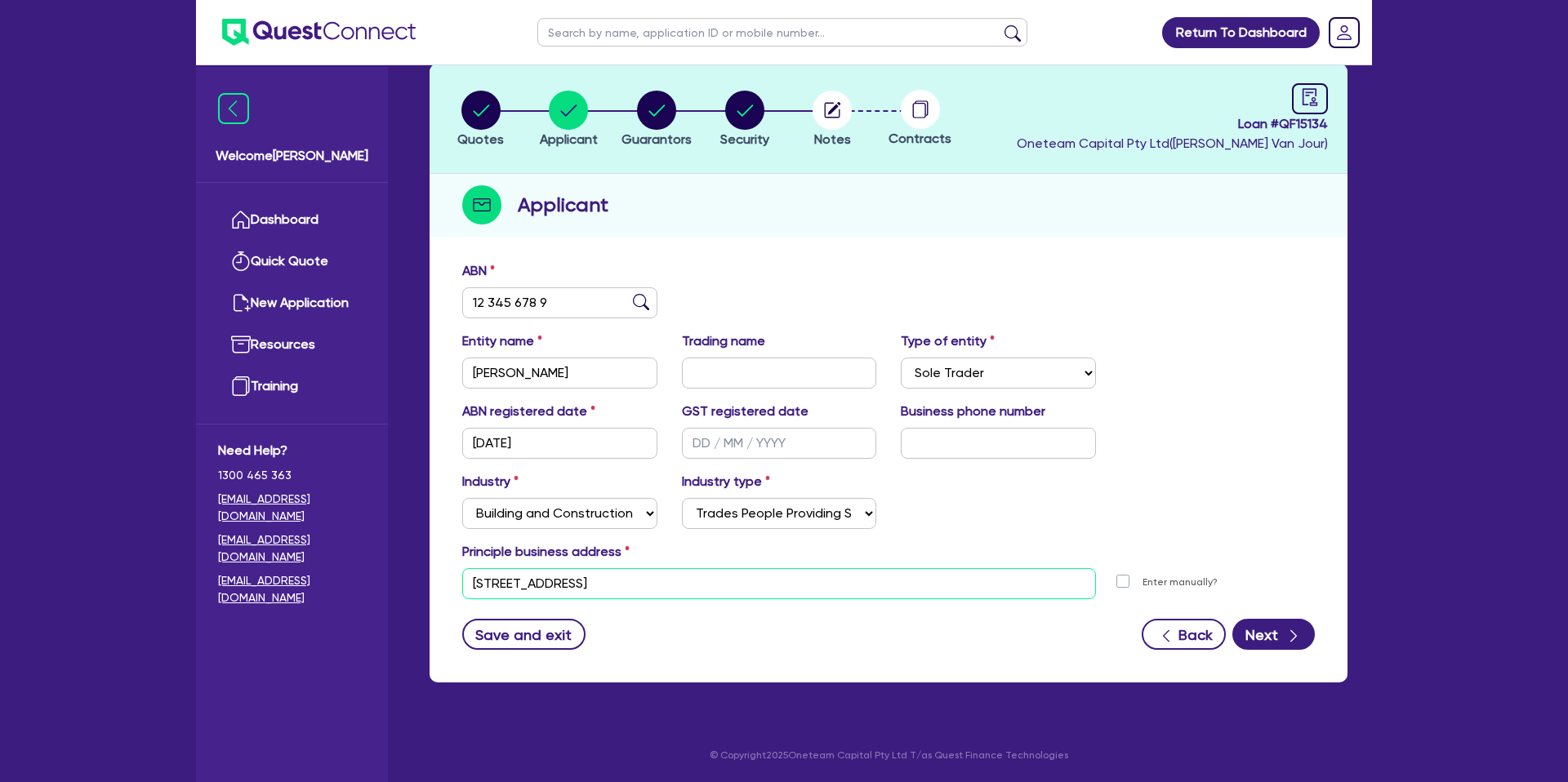
click at [519, 585] on input "88 Esplanade Surfers Paradise QLD 4217" at bounding box center [779, 584] width 634 height 31
click at [517, 585] on input "88 Esplanade Surfers Paradise QLD 4217" at bounding box center [779, 584] width 634 height 31
click at [518, 584] on input "88 Esplanade Surfers Paradise QLD 4217" at bounding box center [779, 584] width 634 height 31
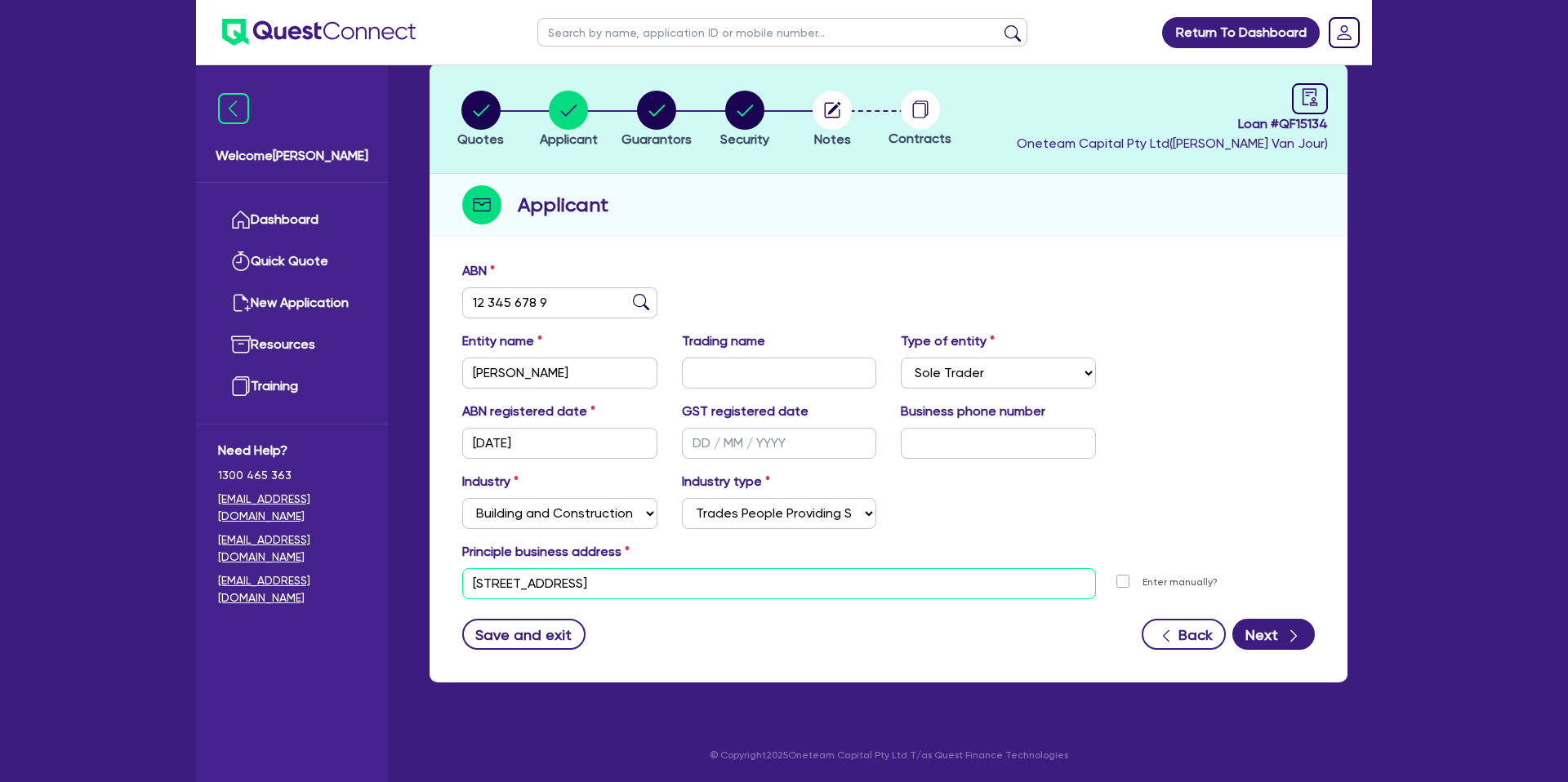
click at [518, 584] on input "88 Esplanade Surfers Paradise QLD 4217" at bounding box center [779, 584] width 634 height 31
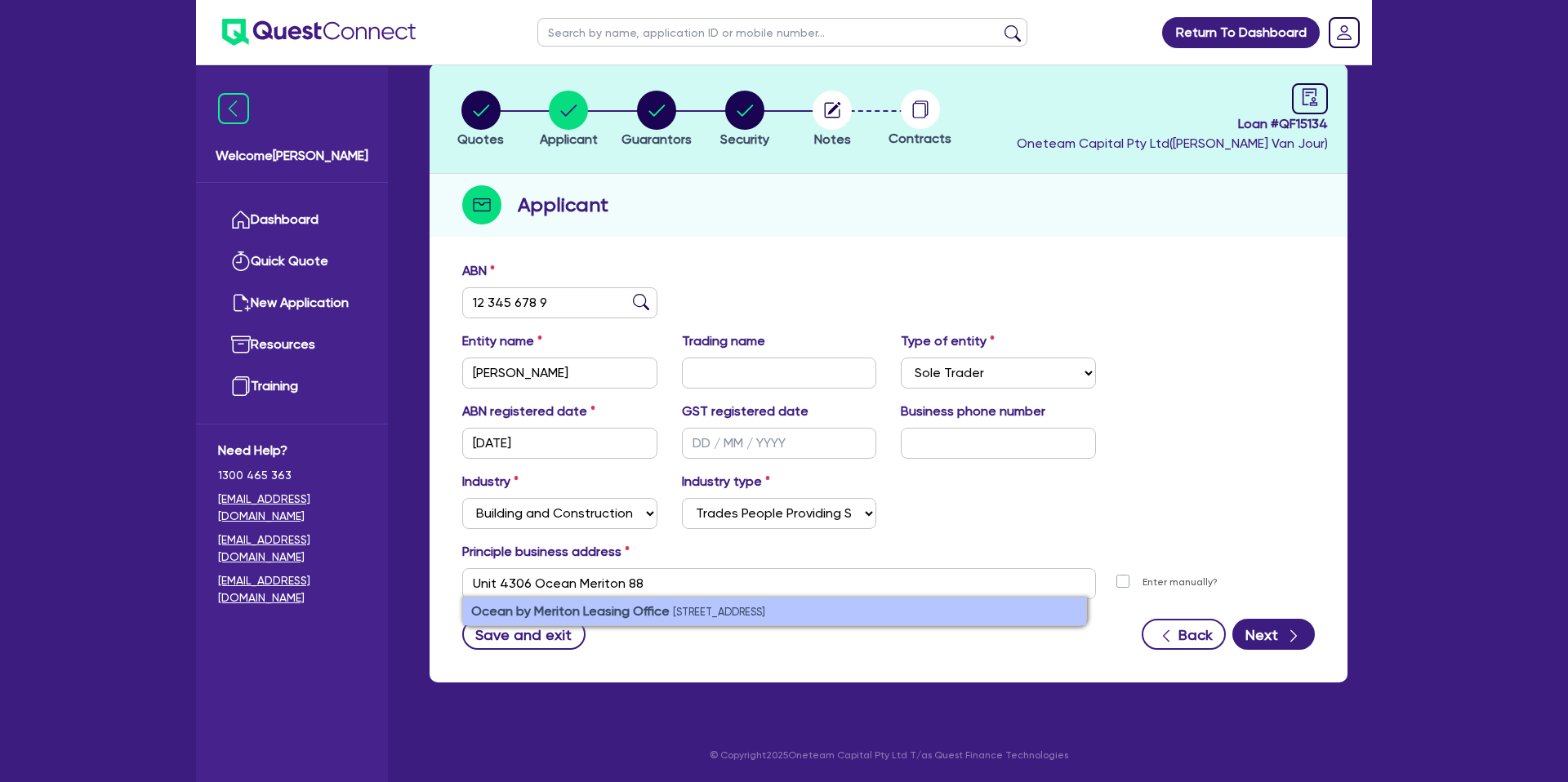
click at [552, 616] on strong "Ocean by Meriton Leasing Office" at bounding box center [570, 611] width 198 height 16
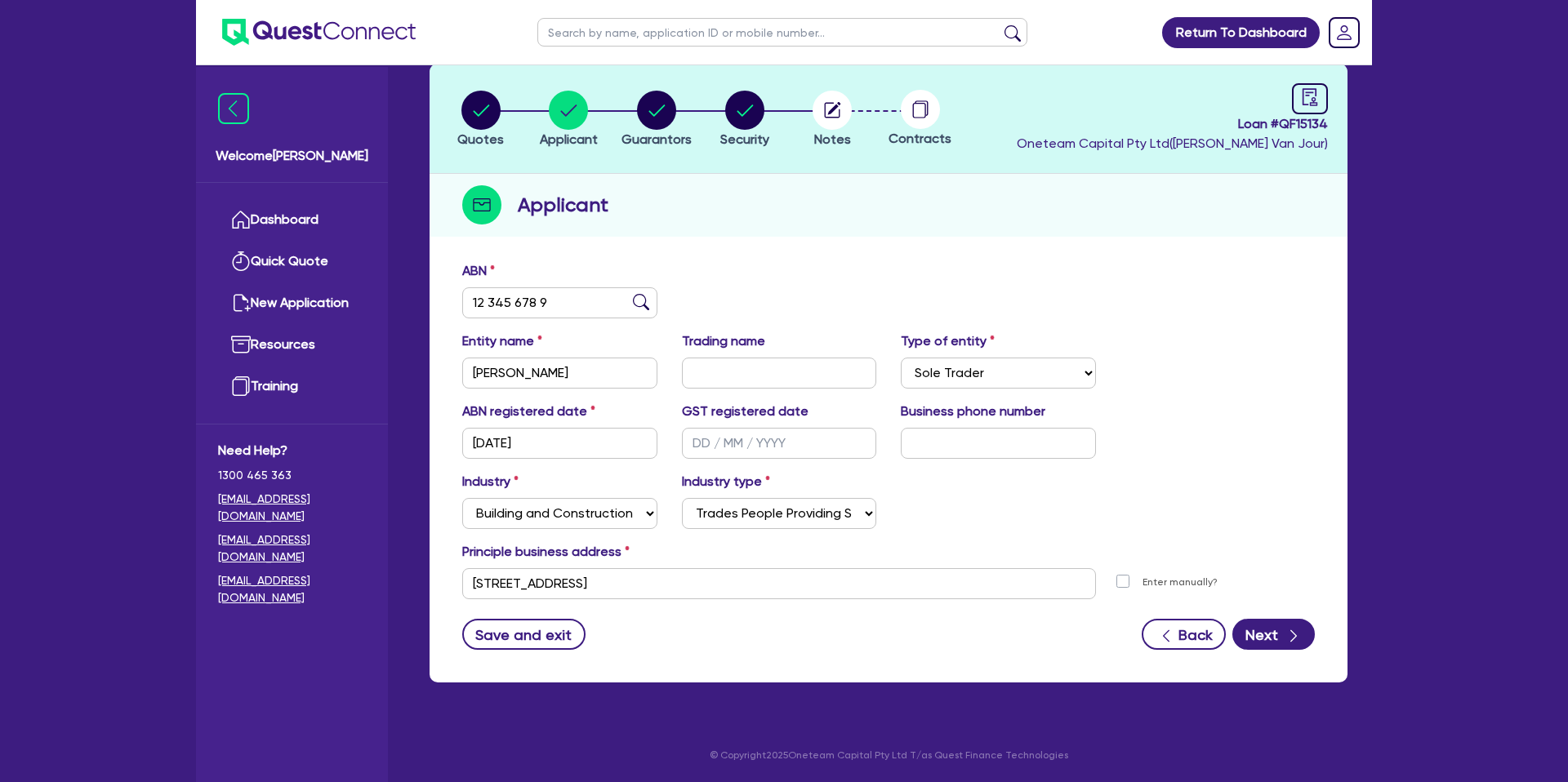
click at [662, 628] on div "Save and exit Back Next" at bounding box center [888, 635] width 877 height 31
click at [1272, 630] on button "Next" at bounding box center [1274, 635] width 83 height 31
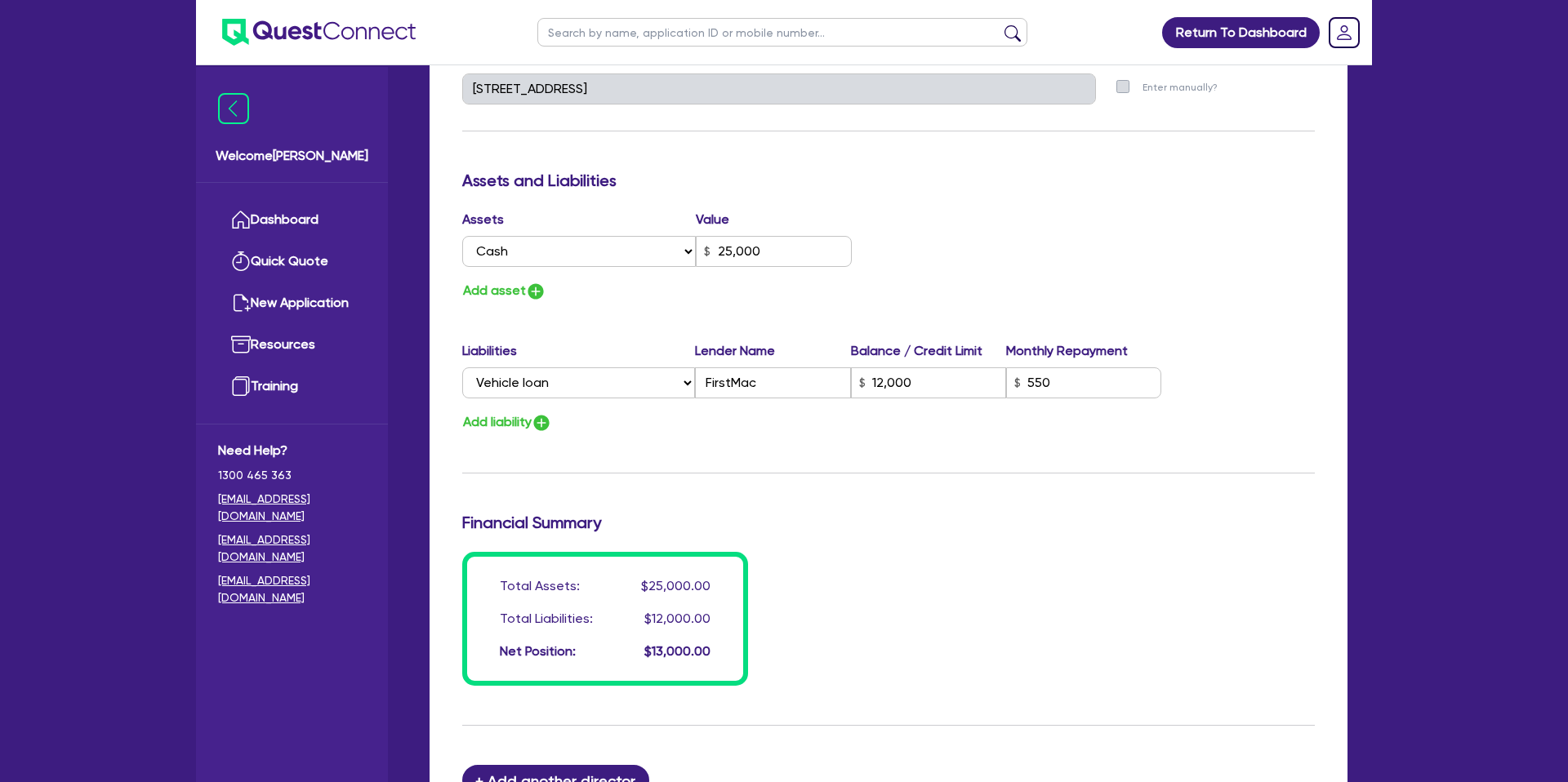
scroll to position [1124, 0]
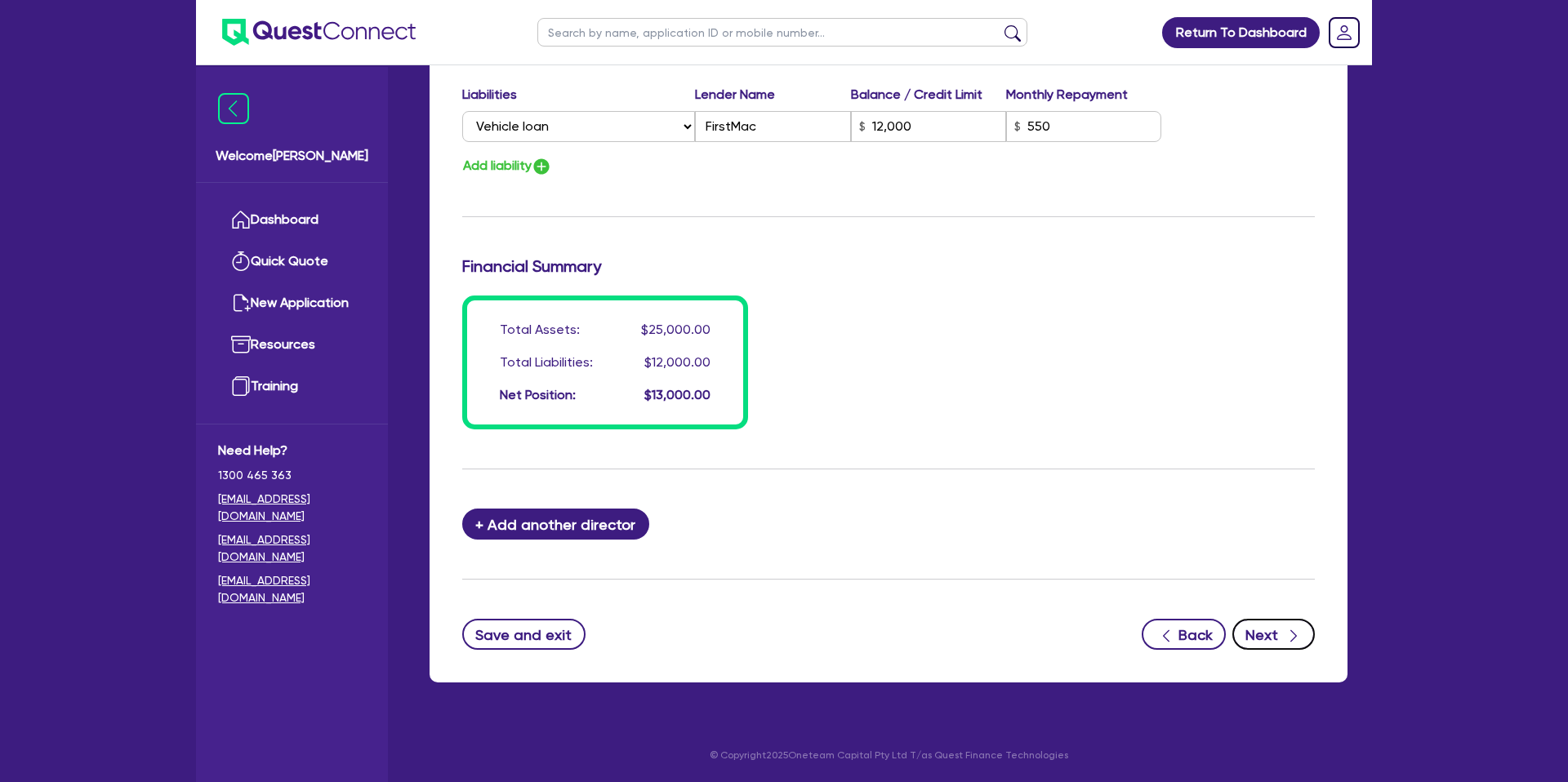
click at [1263, 633] on button "Next" at bounding box center [1274, 635] width 83 height 31
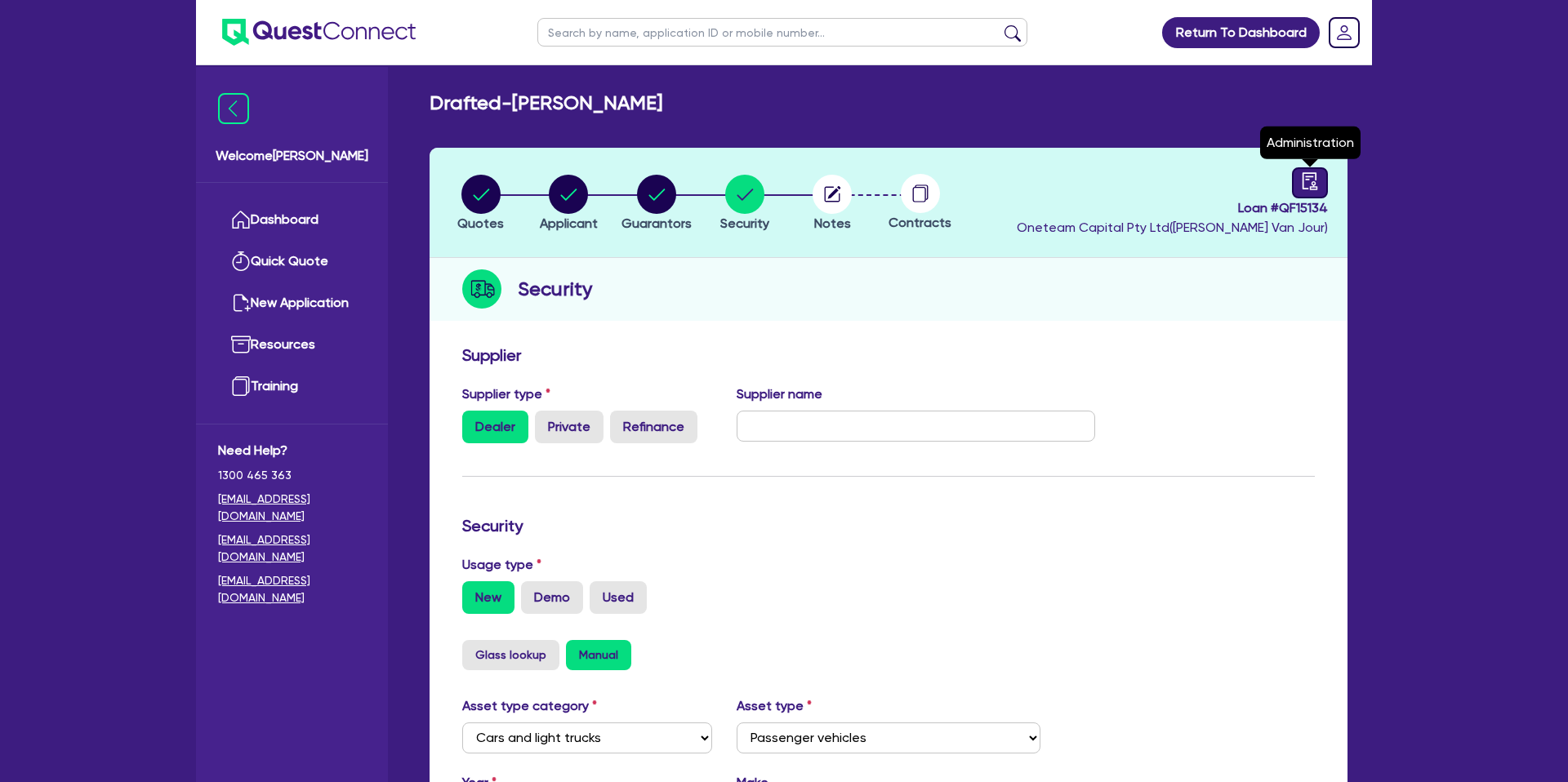
click at [1293, 176] on link at bounding box center [1309, 183] width 36 height 31
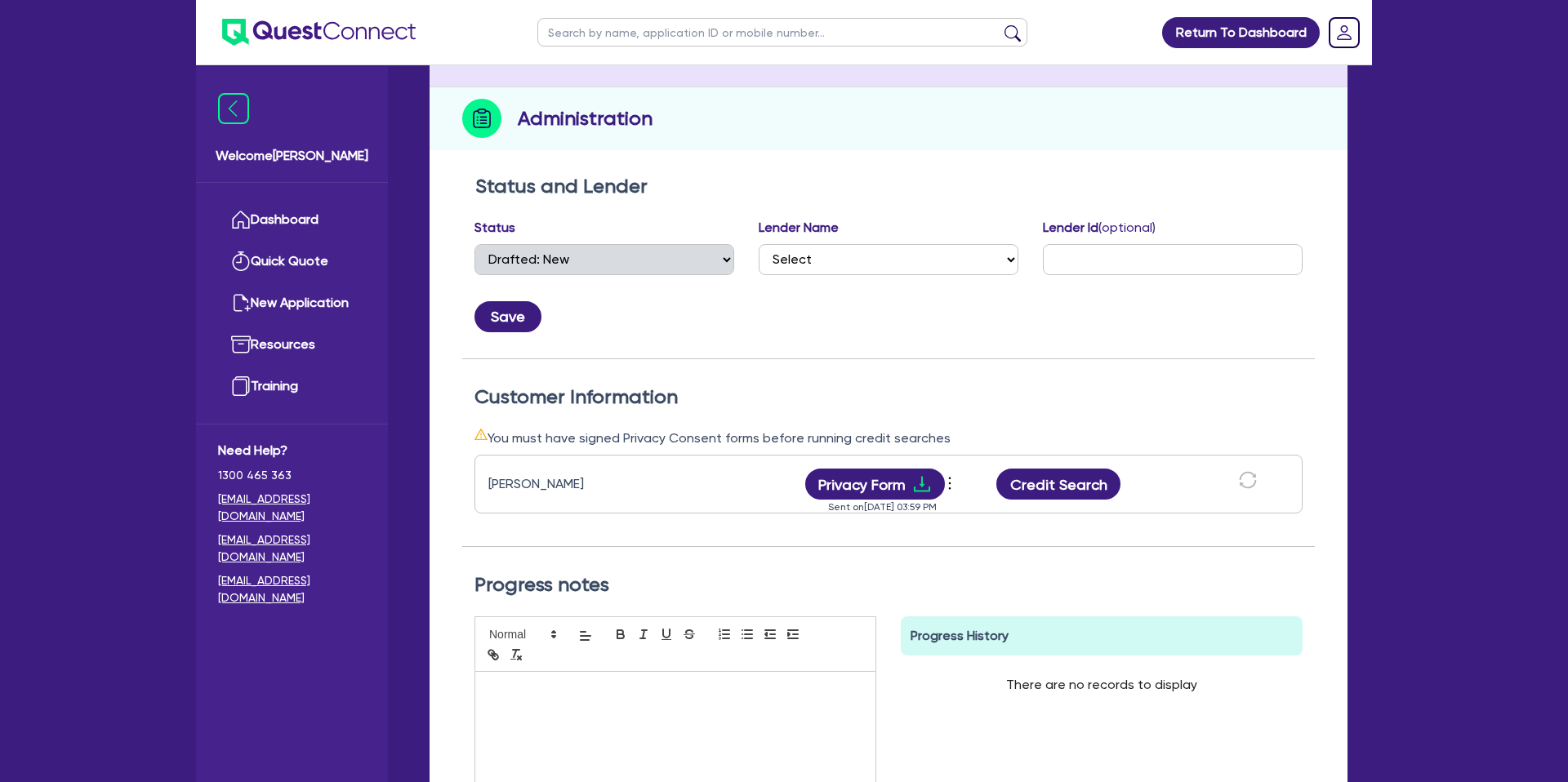
scroll to position [183, 0]
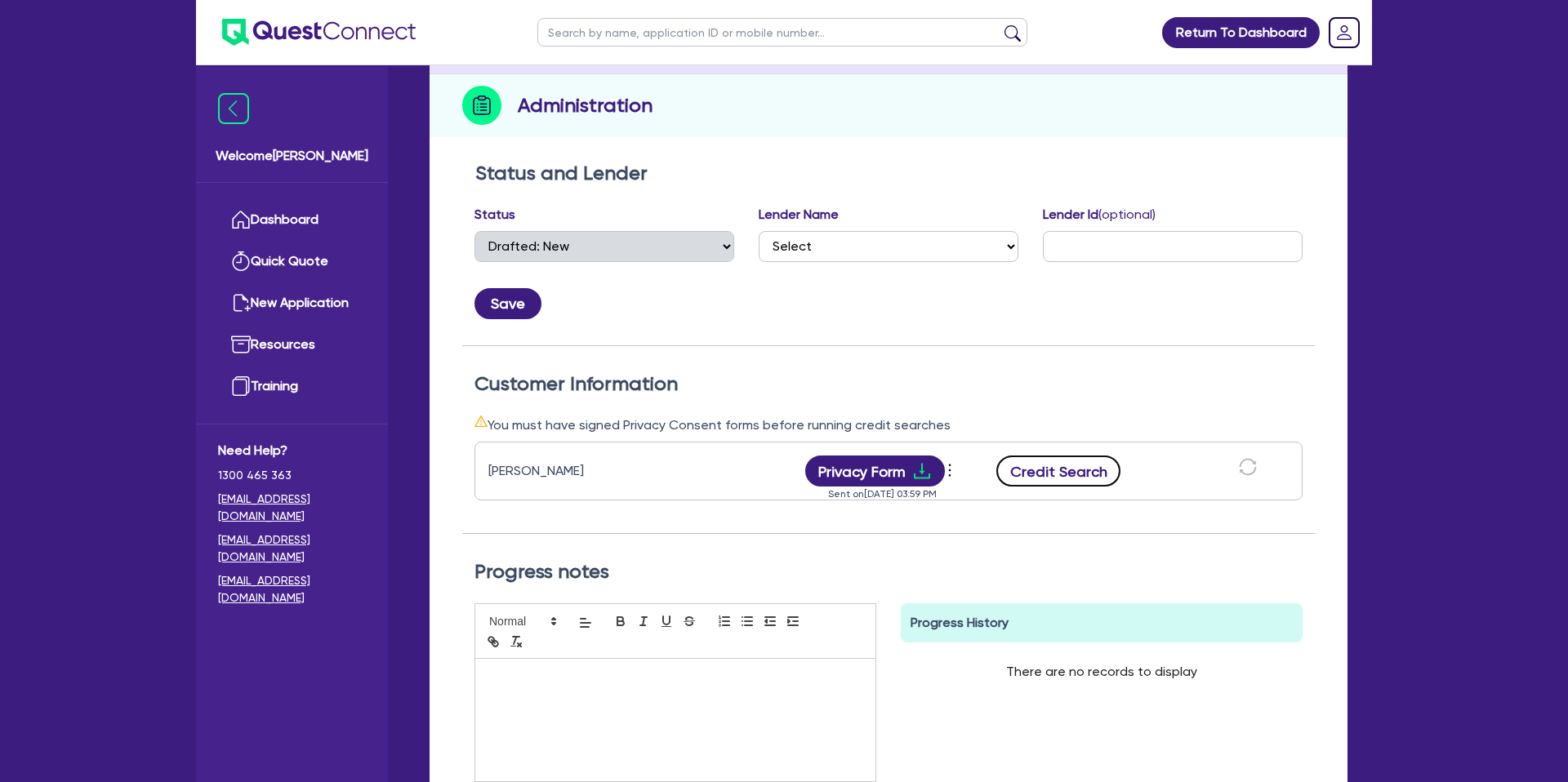
click at [1073, 460] on button "Credit Search" at bounding box center [1059, 472] width 124 height 31
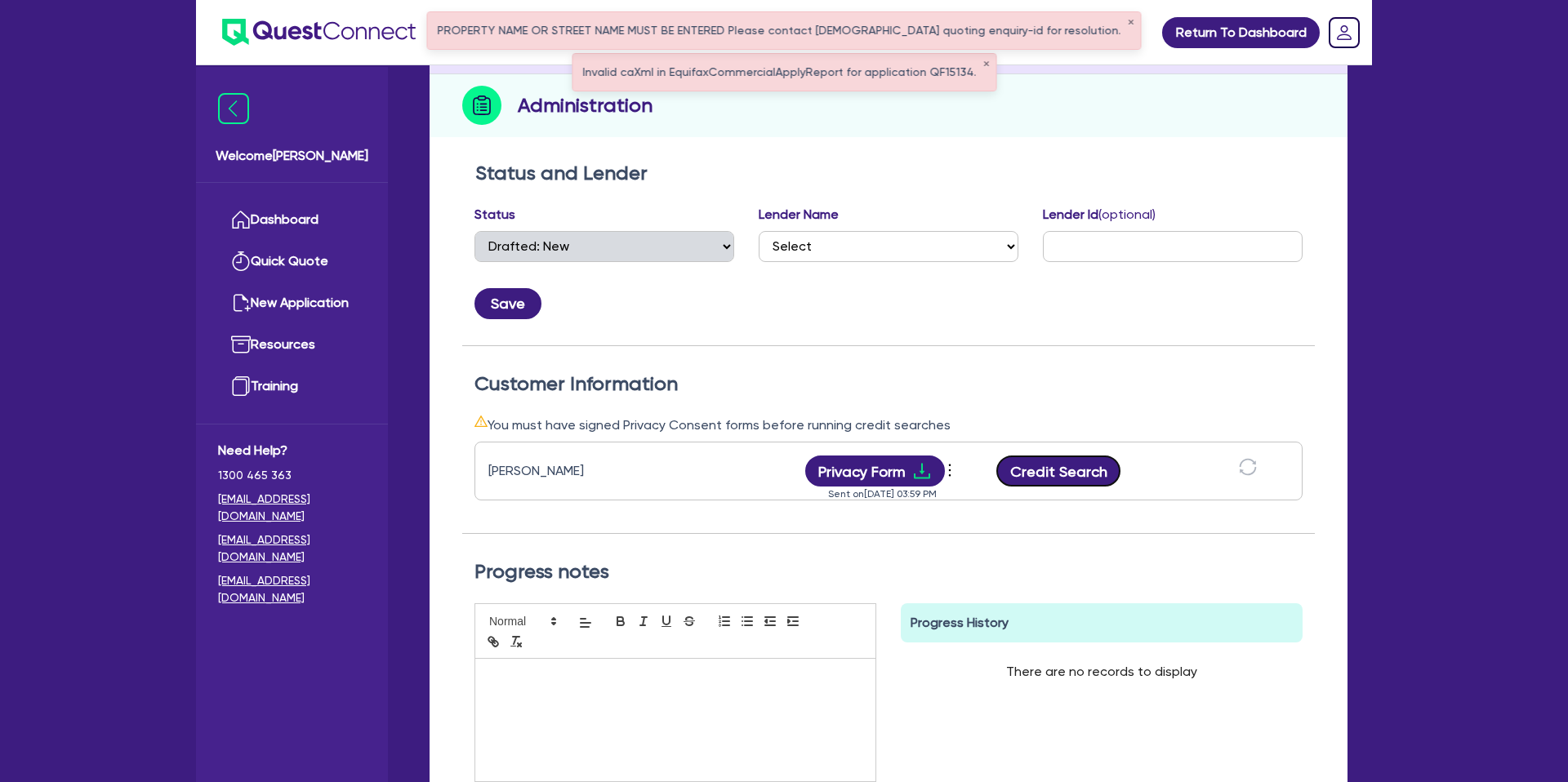
scroll to position [0, 0]
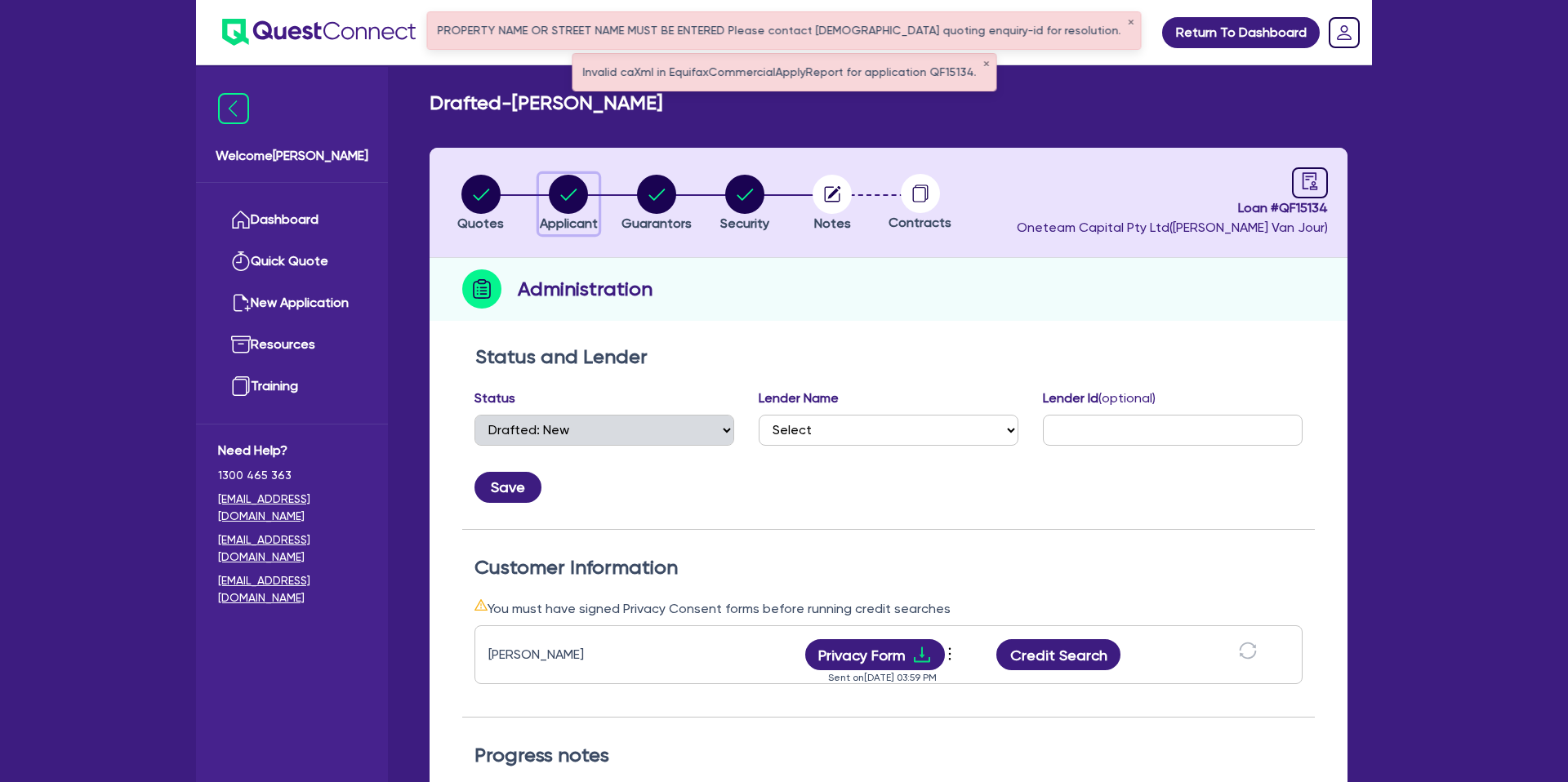
click at [572, 191] on circle "button" at bounding box center [568, 194] width 40 height 40
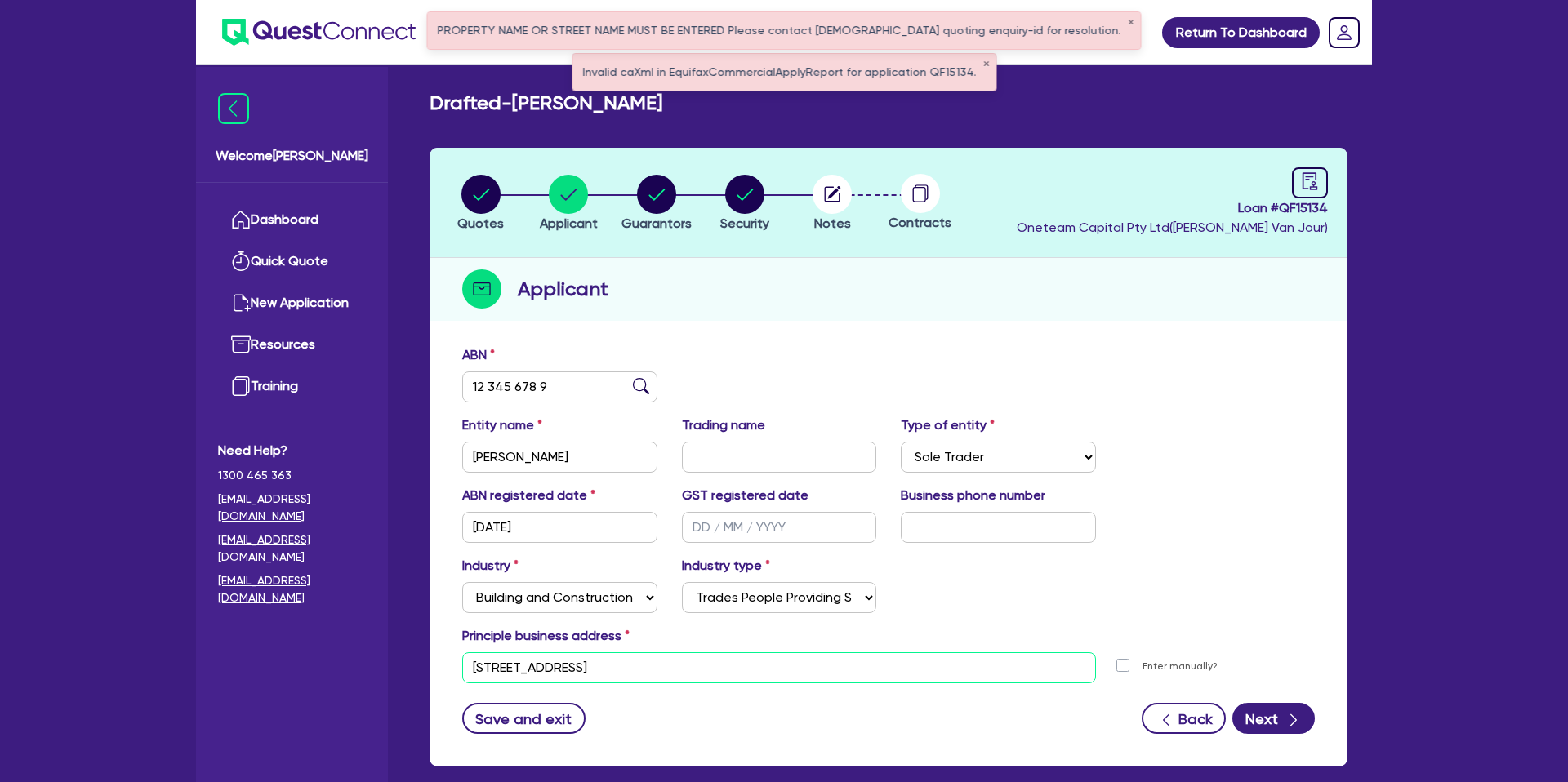
click at [499, 680] on input "88 Esplanade Surfers Paradise QLD 4217" at bounding box center [779, 668] width 634 height 31
click at [483, 668] on input "88 Esplanade Surfers Paradise QLD 4217" at bounding box center [779, 668] width 634 height 31
click at [465, 659] on input "88 Esplanade Surfers Paradise QLD 4217" at bounding box center [779, 668] width 634 height 31
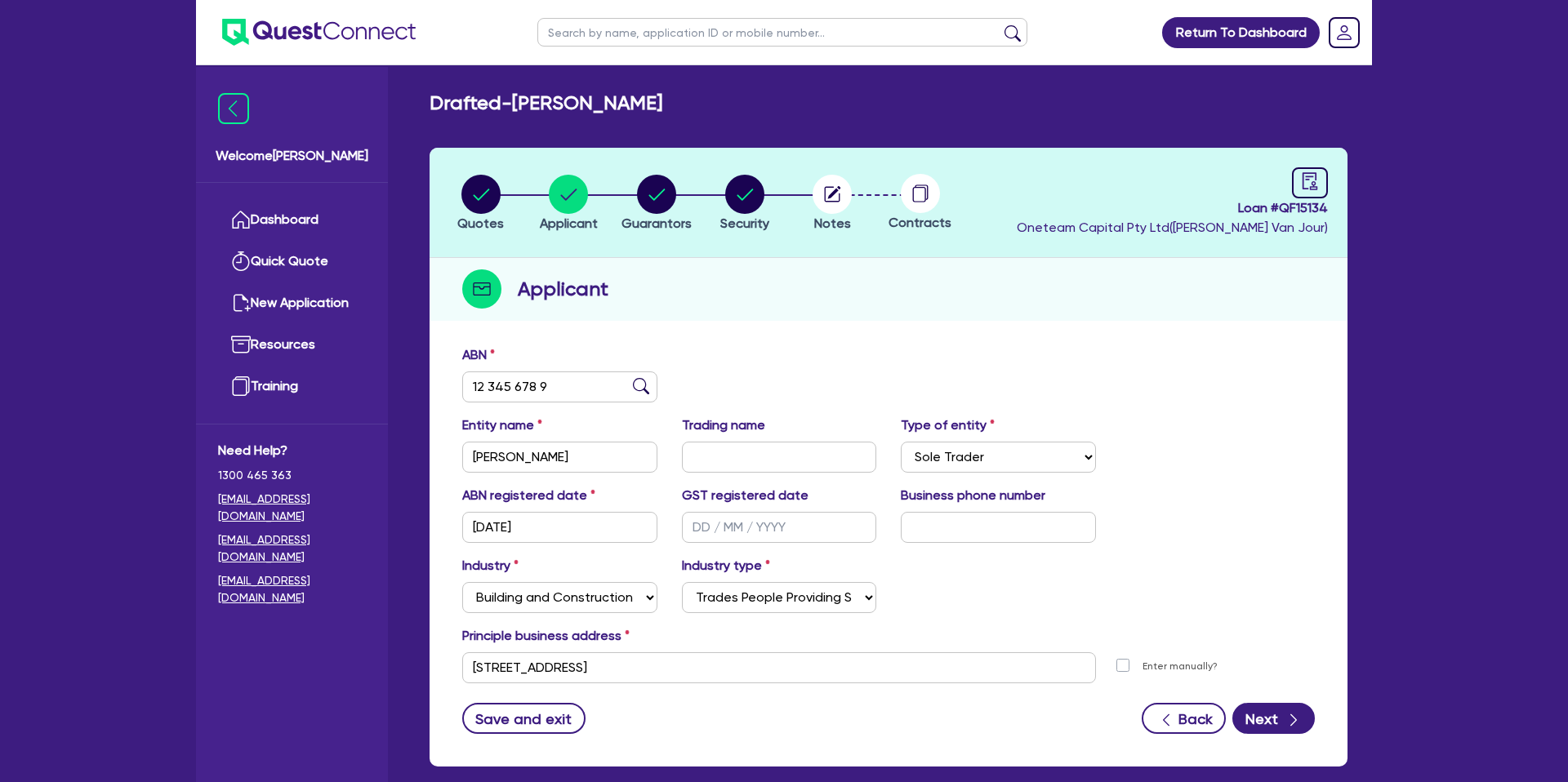
drag, startPoint x: 1220, startPoint y: 508, endPoint x: 1305, endPoint y: 438, distance: 110.1
click at [1220, 508] on div "ABN registered date 08/08/1980 GST registered date Business phone number" at bounding box center [888, 520] width 877 height 70
click at [575, 29] on input "text" at bounding box center [782, 32] width 490 height 29
click button "submit" at bounding box center [1012, 36] width 26 height 23
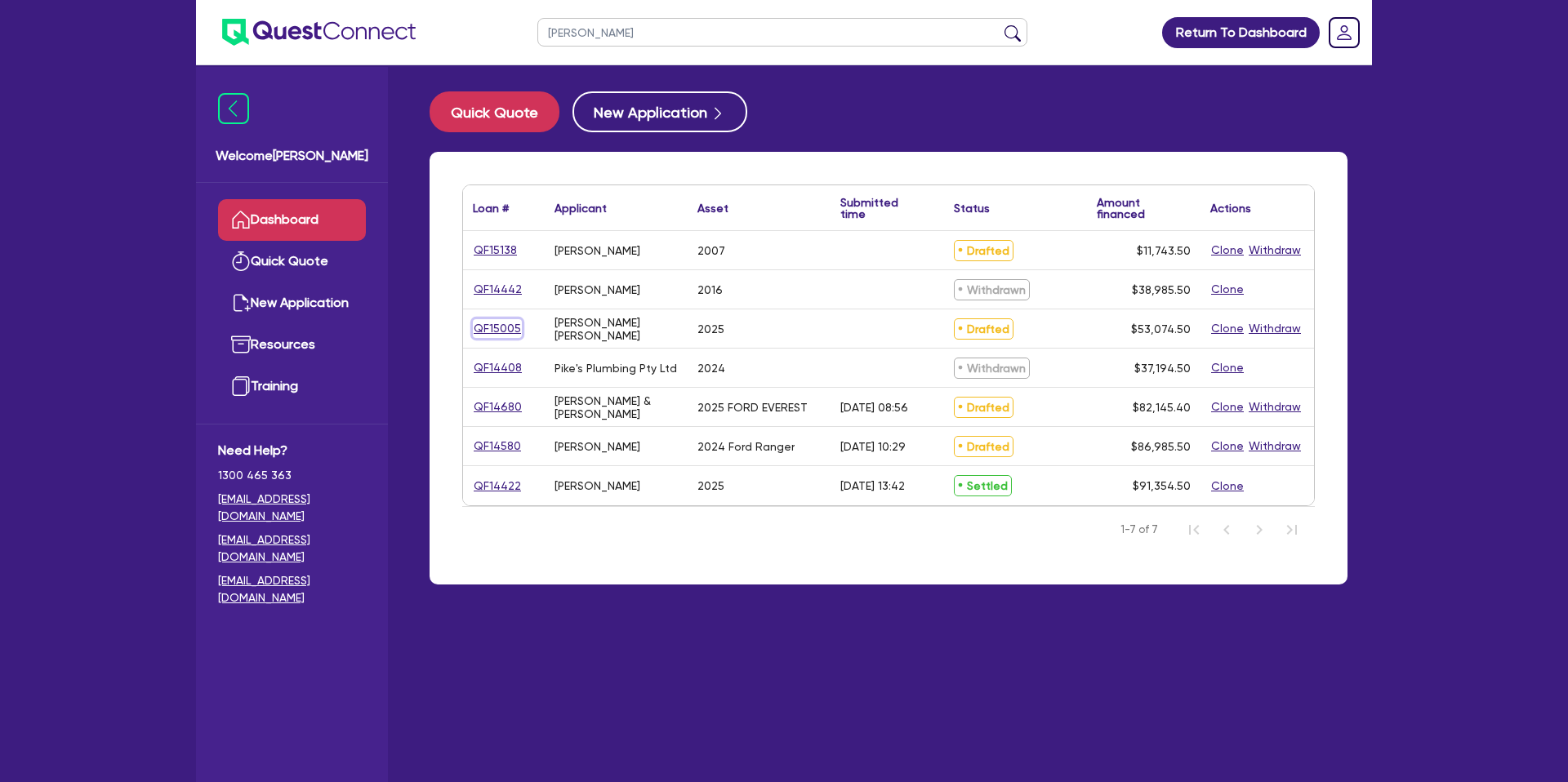
click at [515, 324] on link "QF15005" at bounding box center [497, 329] width 49 height 18
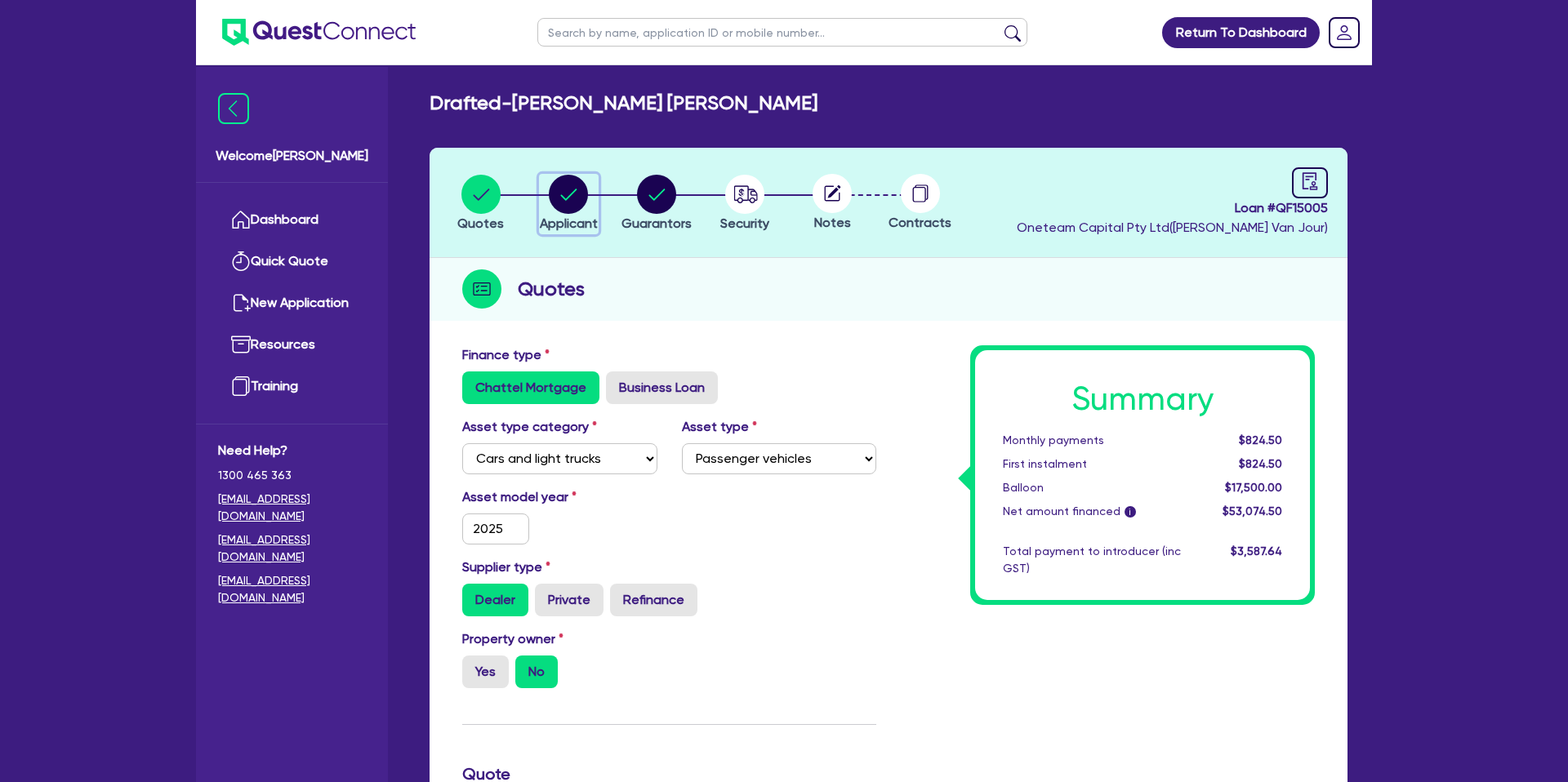
click at [561, 184] on circle "button" at bounding box center [568, 194] width 40 height 40
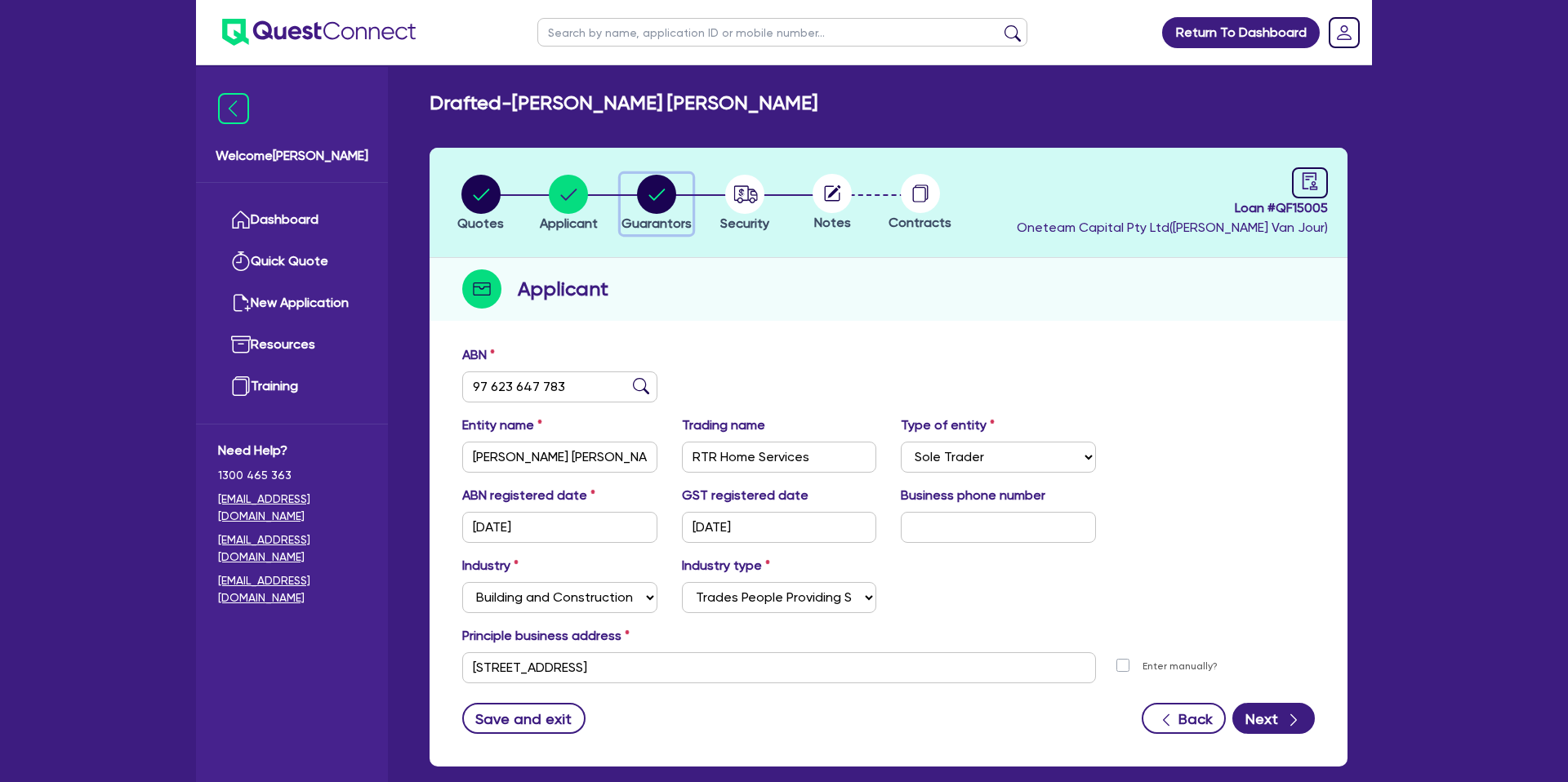
click at [659, 193] on circle "button" at bounding box center [656, 194] width 40 height 40
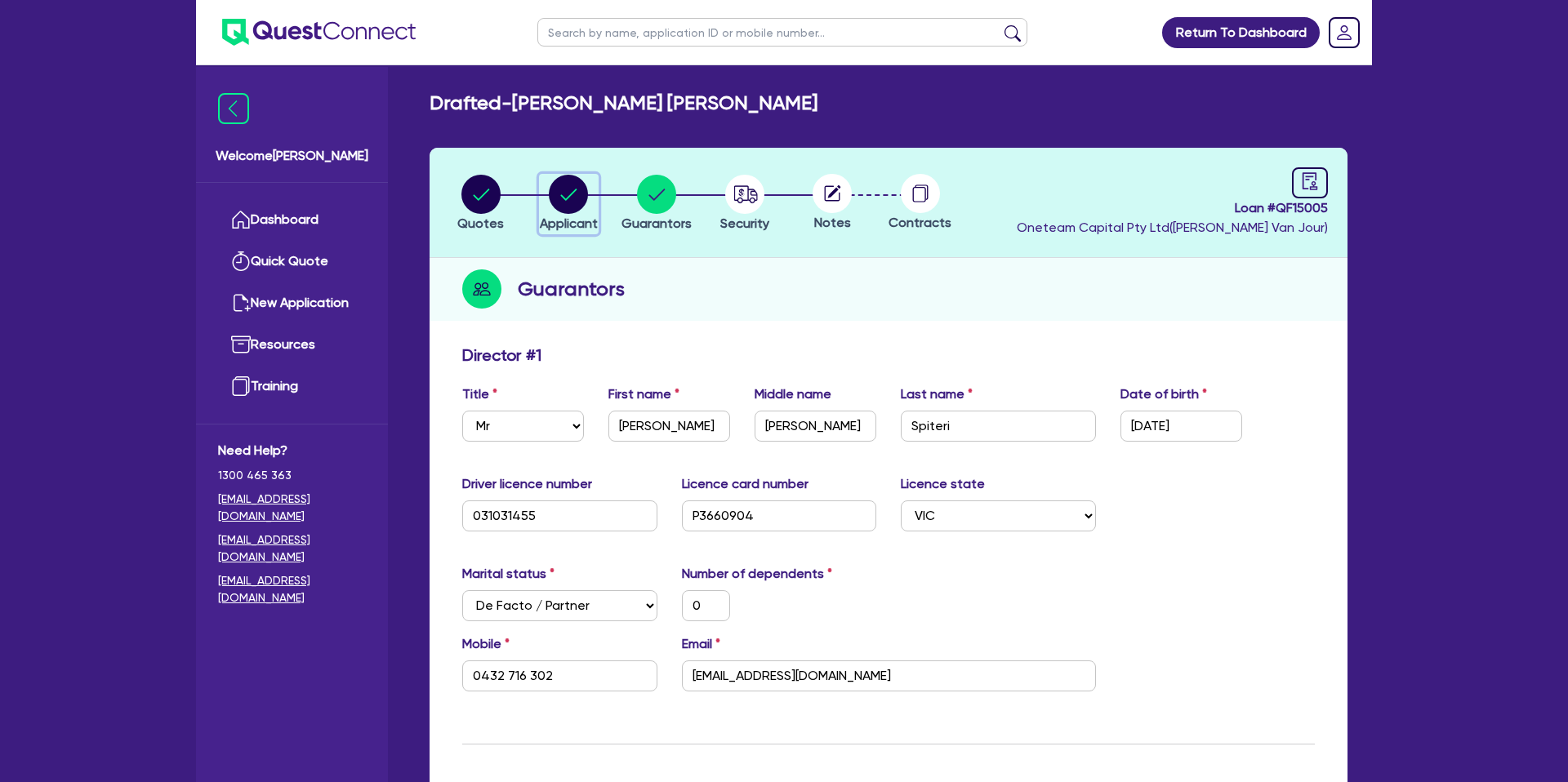
click at [570, 192] on circle "button" at bounding box center [568, 194] width 40 height 40
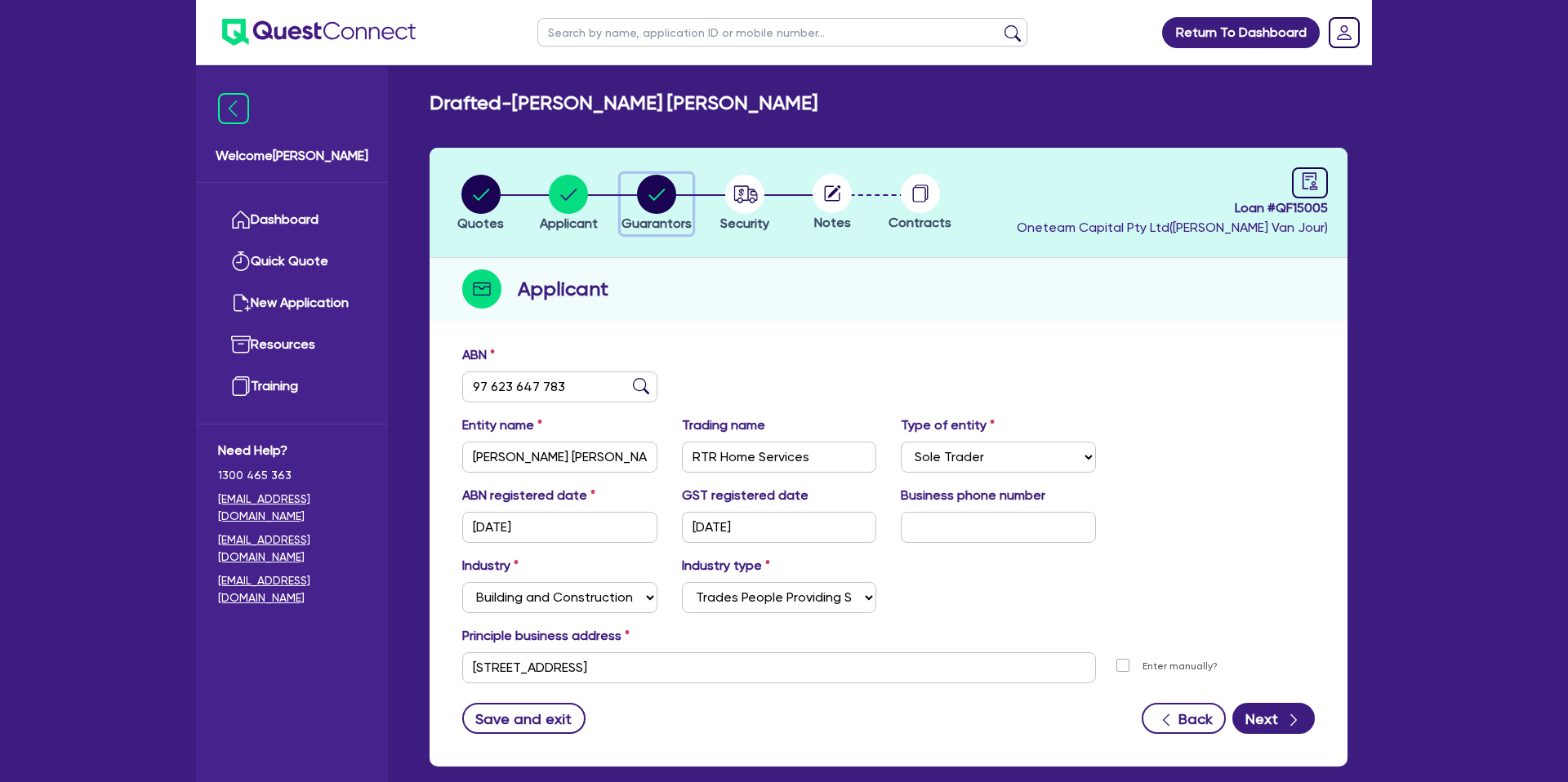
click at [664, 198] on circle "button" at bounding box center [656, 194] width 40 height 40
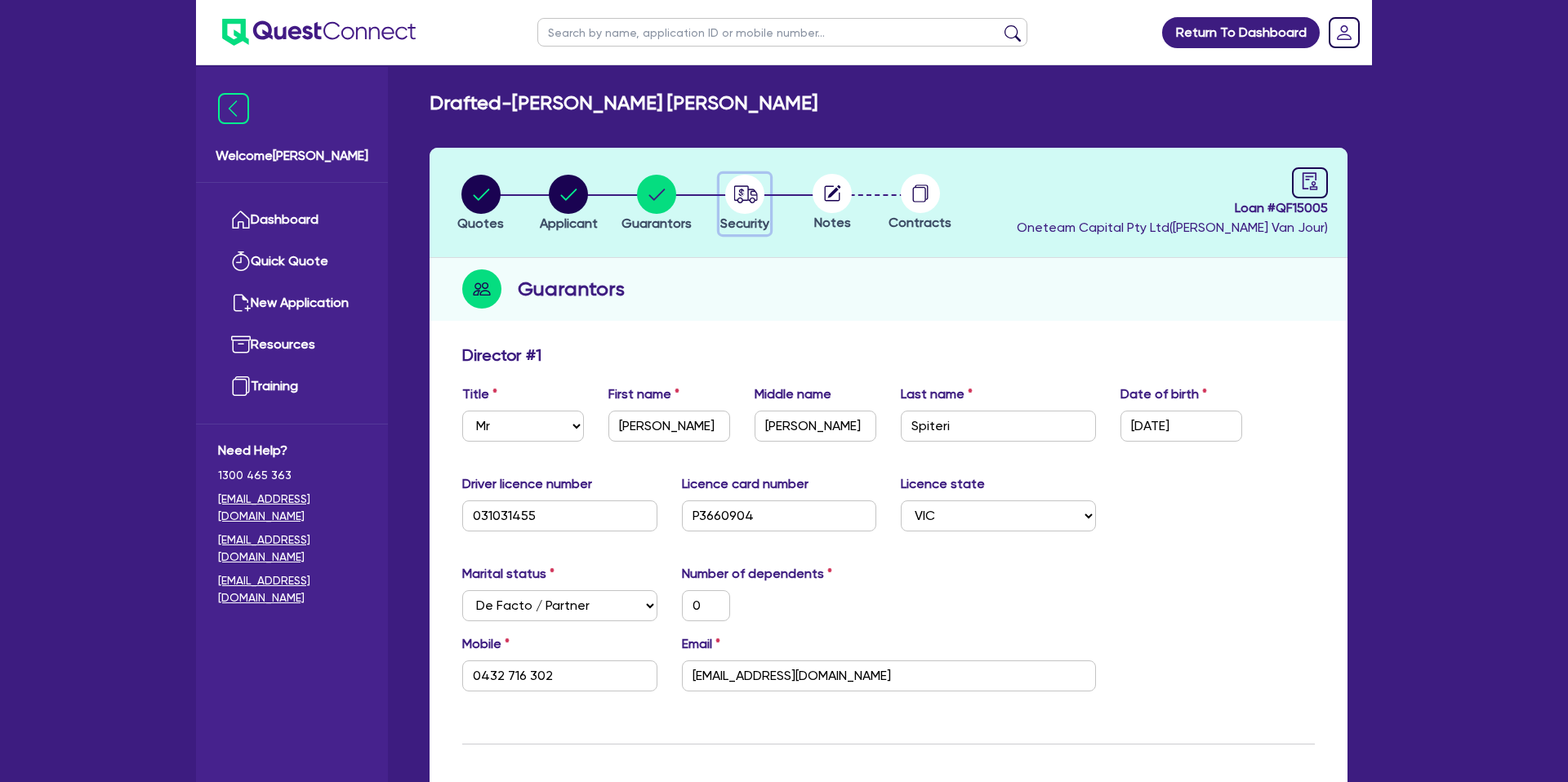
click at [751, 191] on icon "button" at bounding box center [745, 193] width 24 height 18
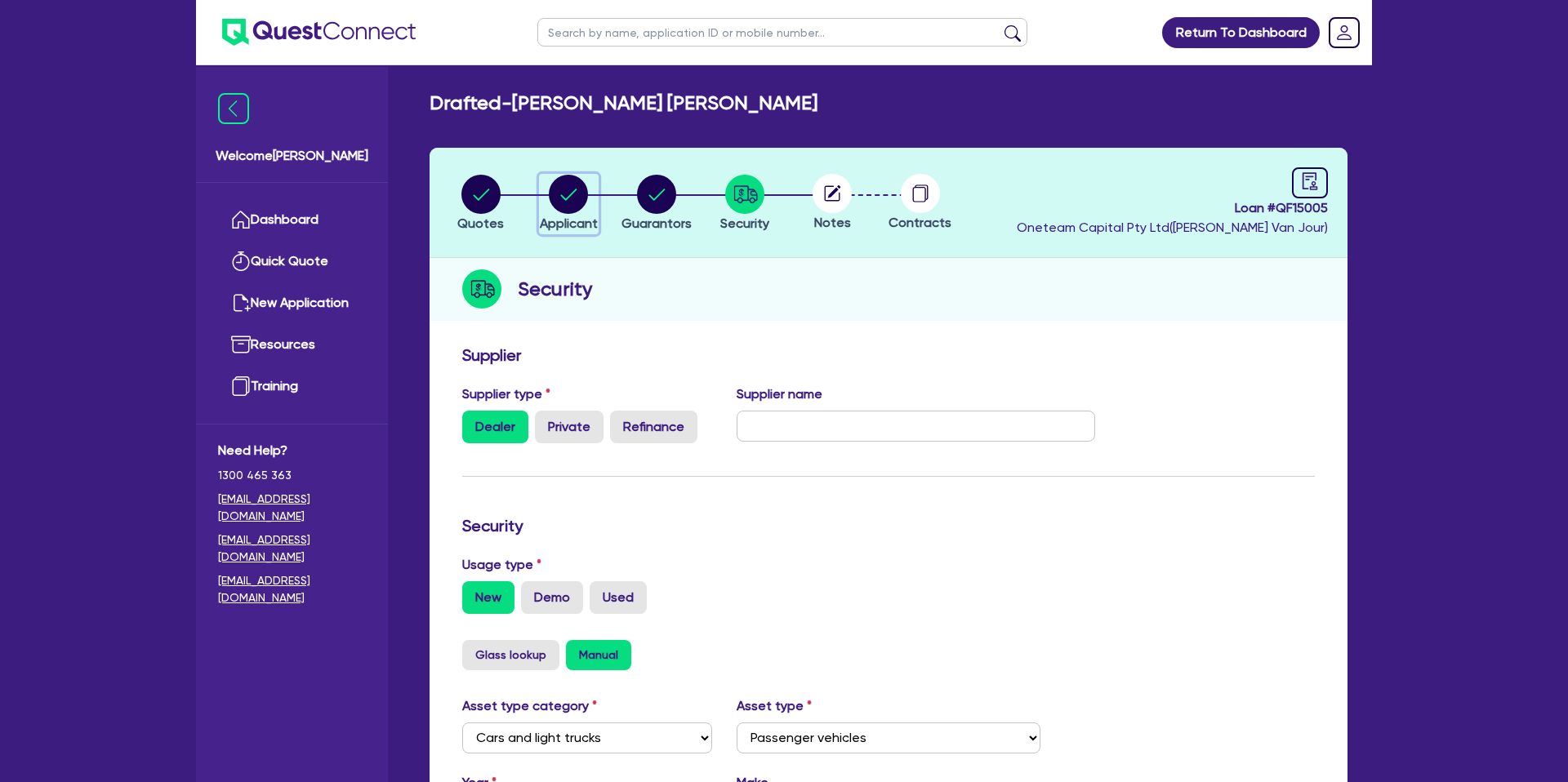
click at [575, 196] on circle "button" at bounding box center [568, 194] width 40 height 40
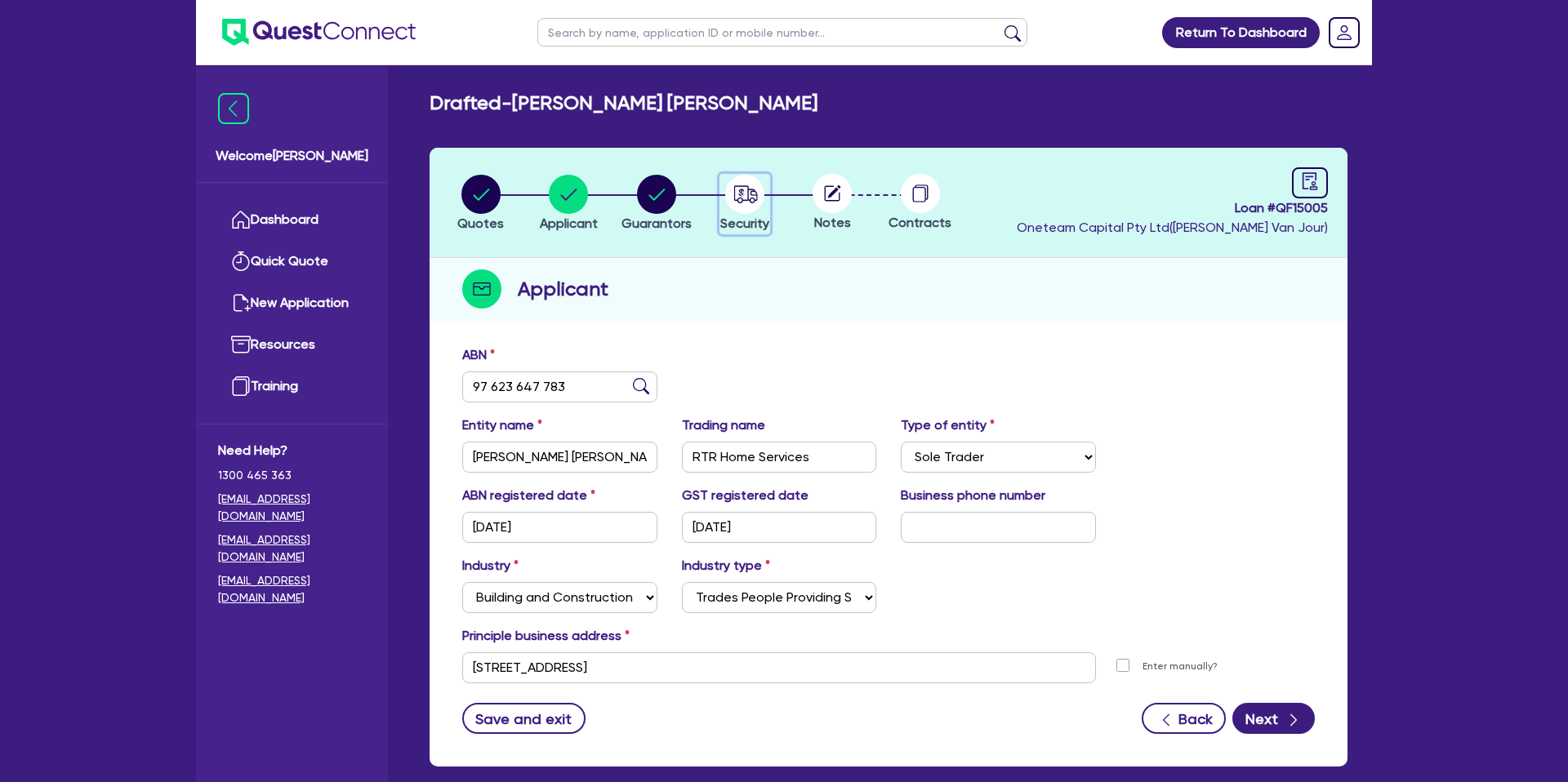
click at [735, 198] on circle "button" at bounding box center [744, 194] width 40 height 40
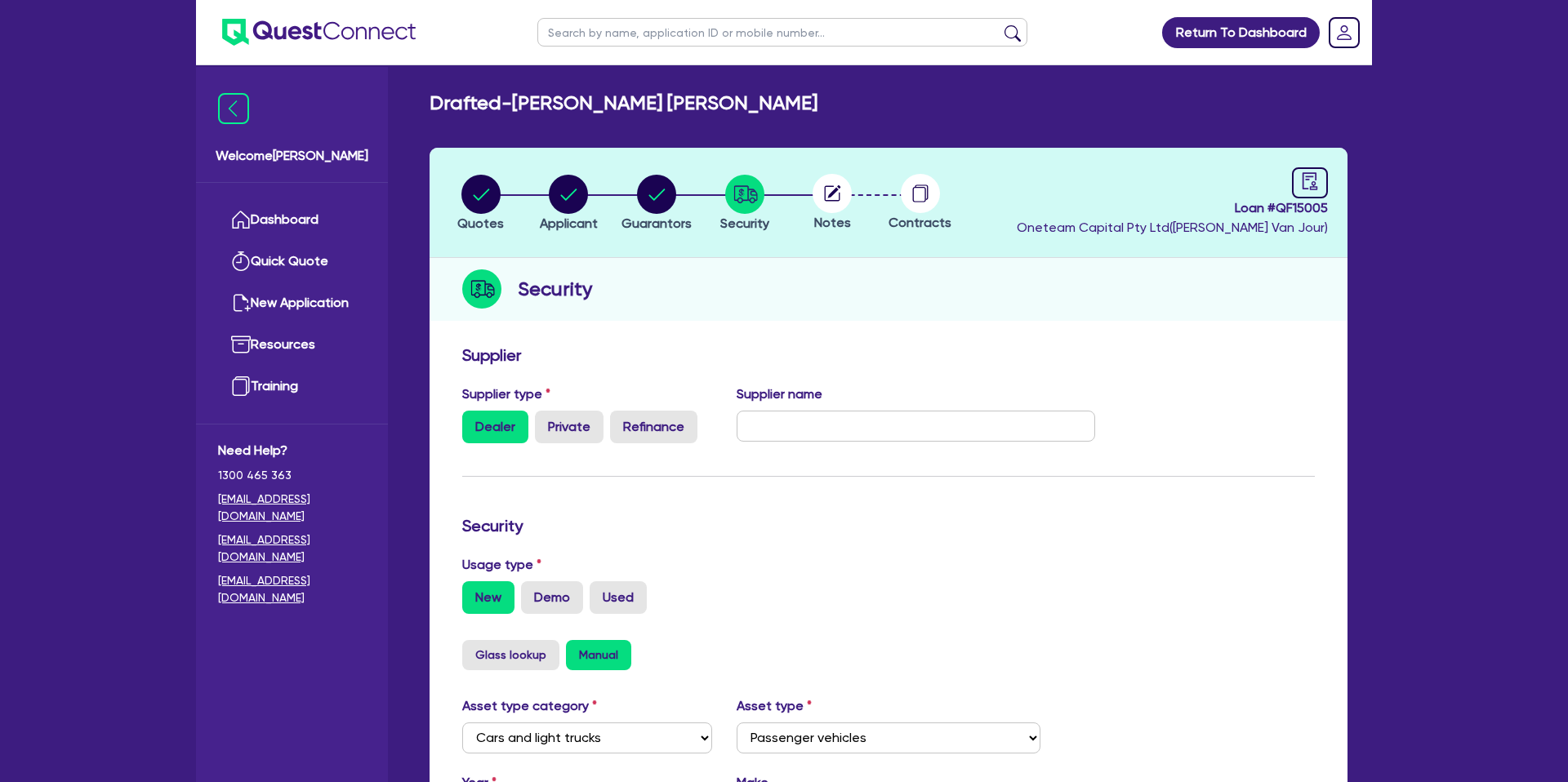
click at [817, 190] on circle at bounding box center [832, 193] width 40 height 40
click at [845, 192] on circle at bounding box center [832, 193] width 40 height 40
click at [487, 193] on circle "button" at bounding box center [481, 194] width 40 height 40
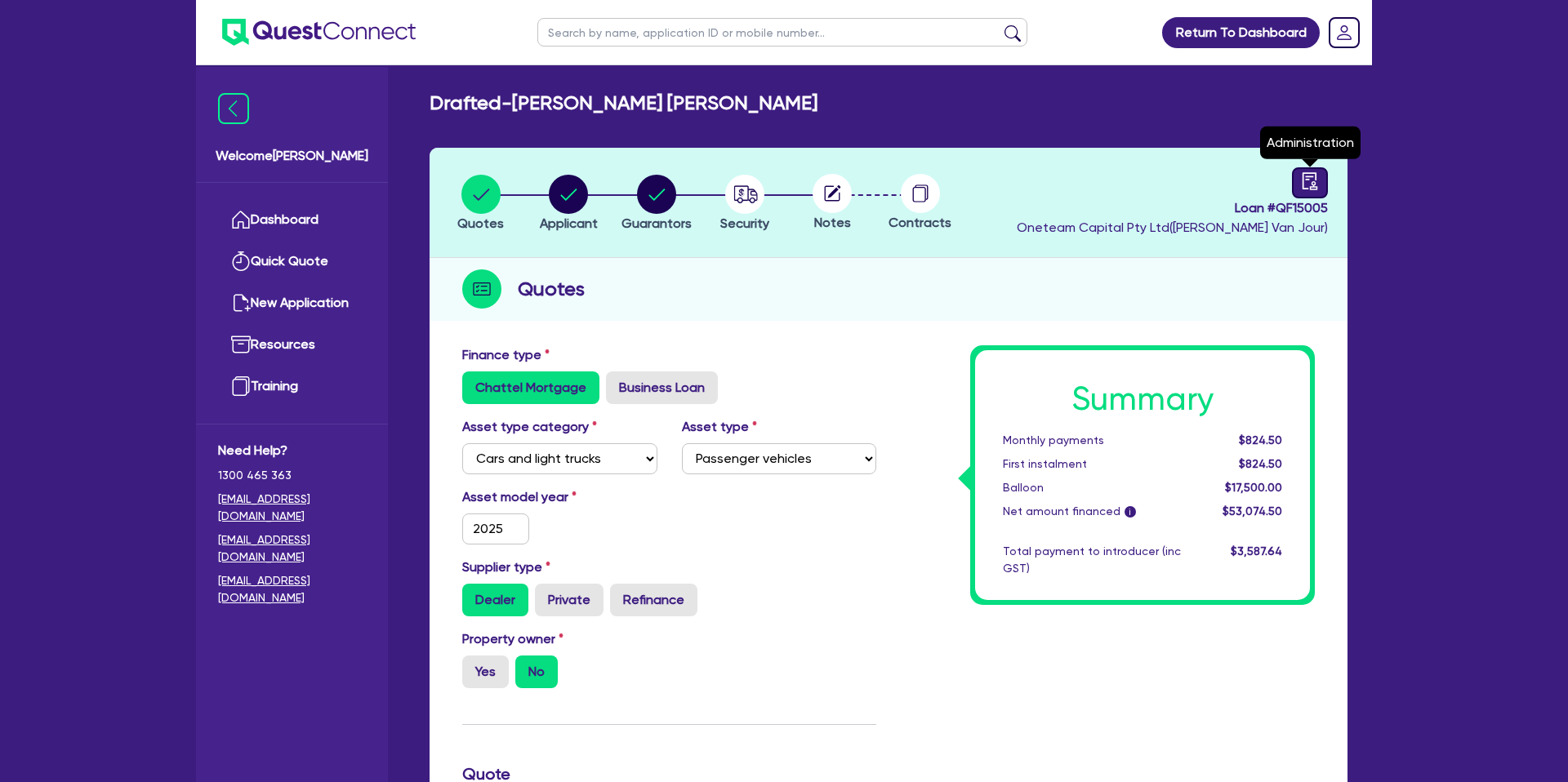
click at [1307, 180] on icon "audit" at bounding box center [1310, 181] width 18 height 18
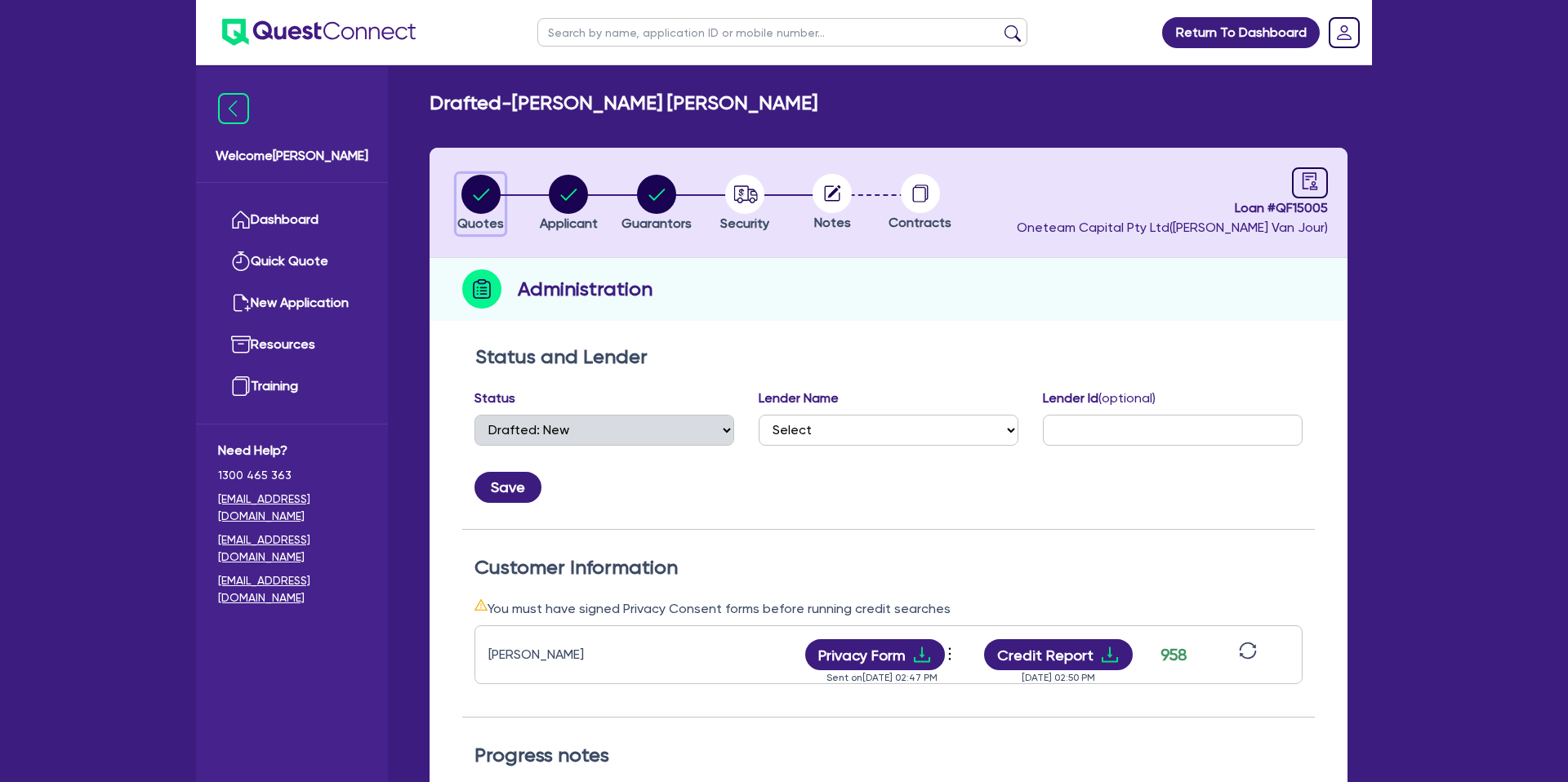
click at [488, 185] on circle "button" at bounding box center [481, 194] width 40 height 40
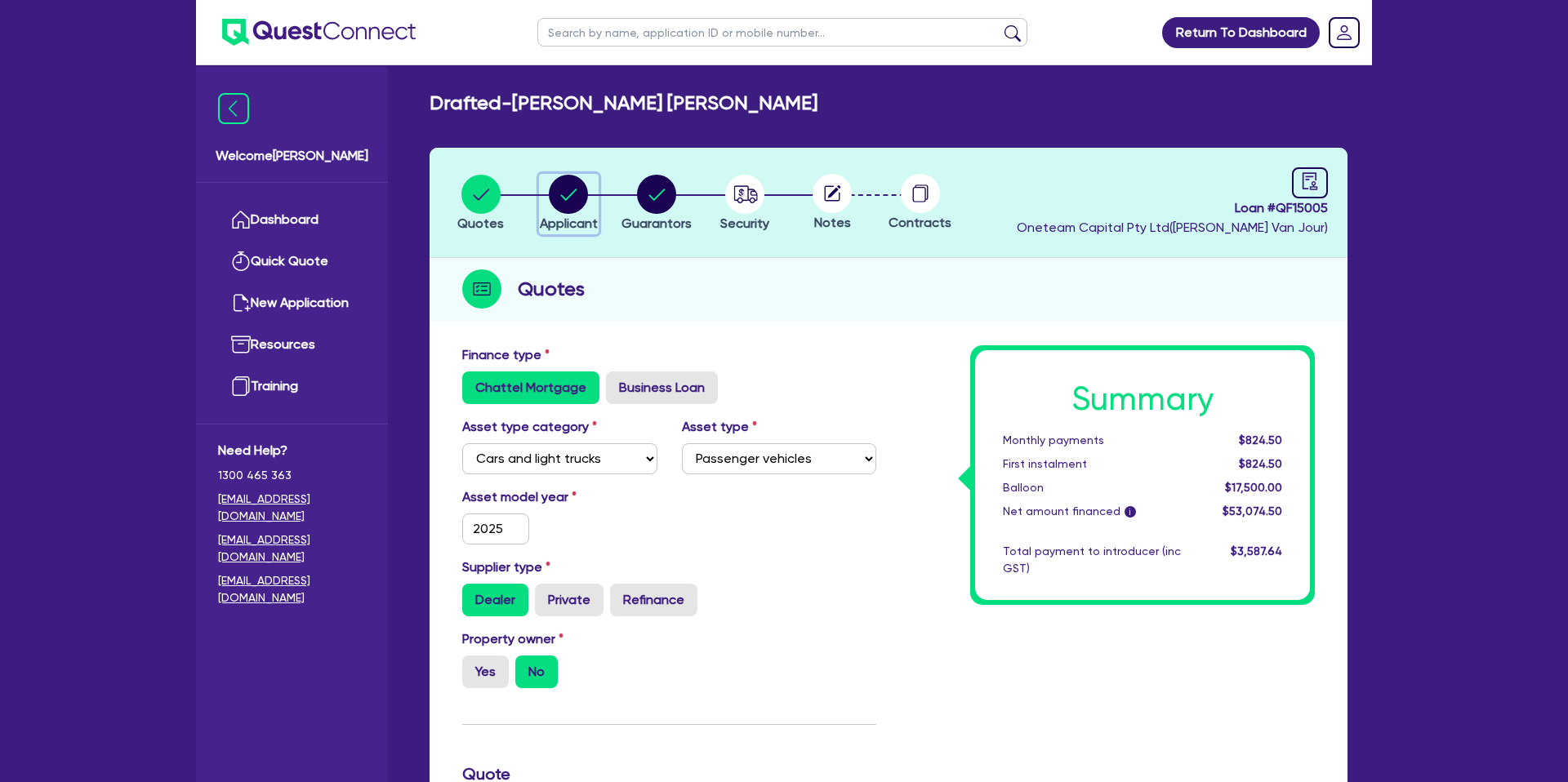
click at [565, 193] on circle "button" at bounding box center [568, 194] width 40 height 40
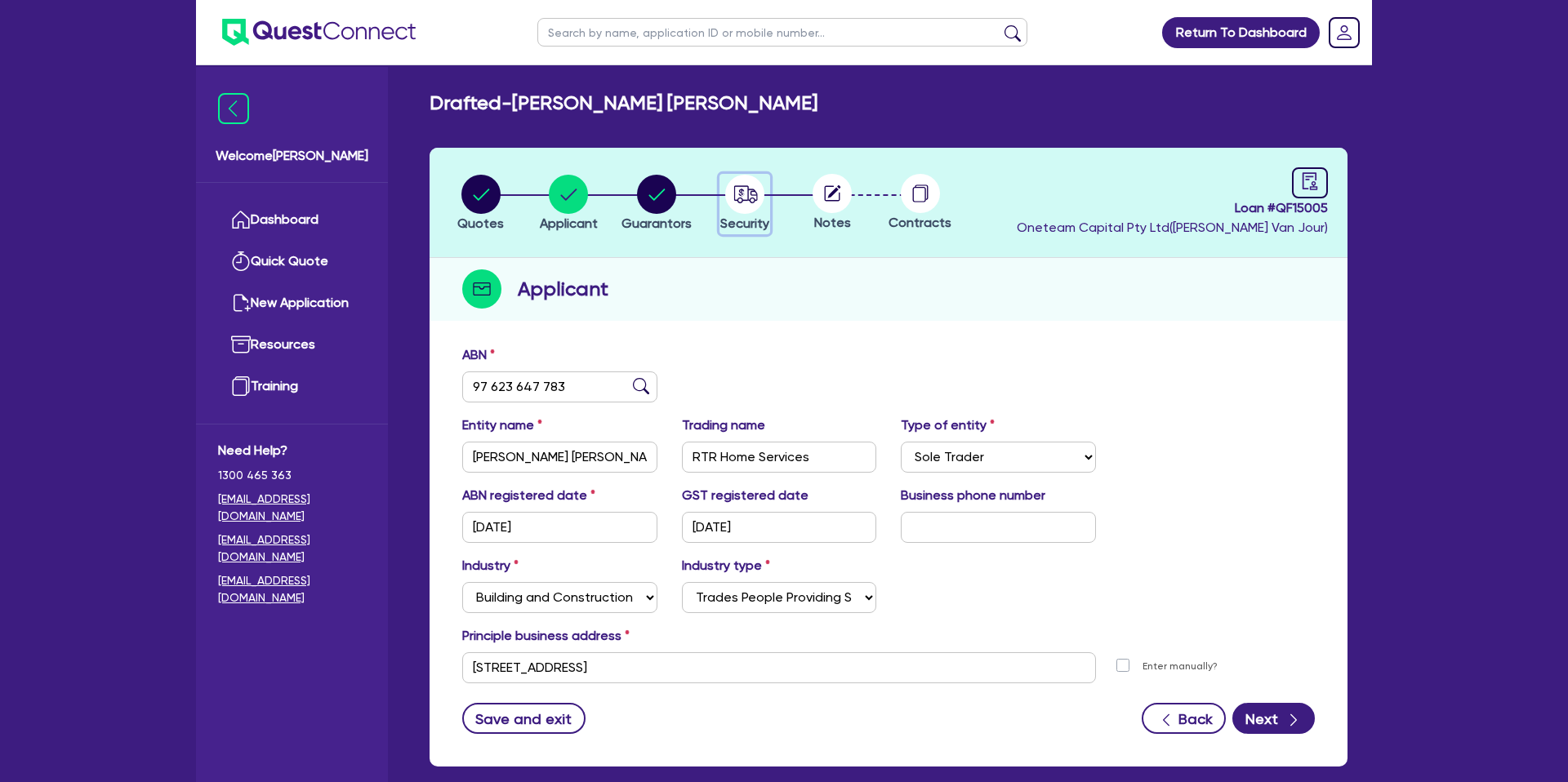
click at [736, 196] on circle "button" at bounding box center [744, 194] width 40 height 40
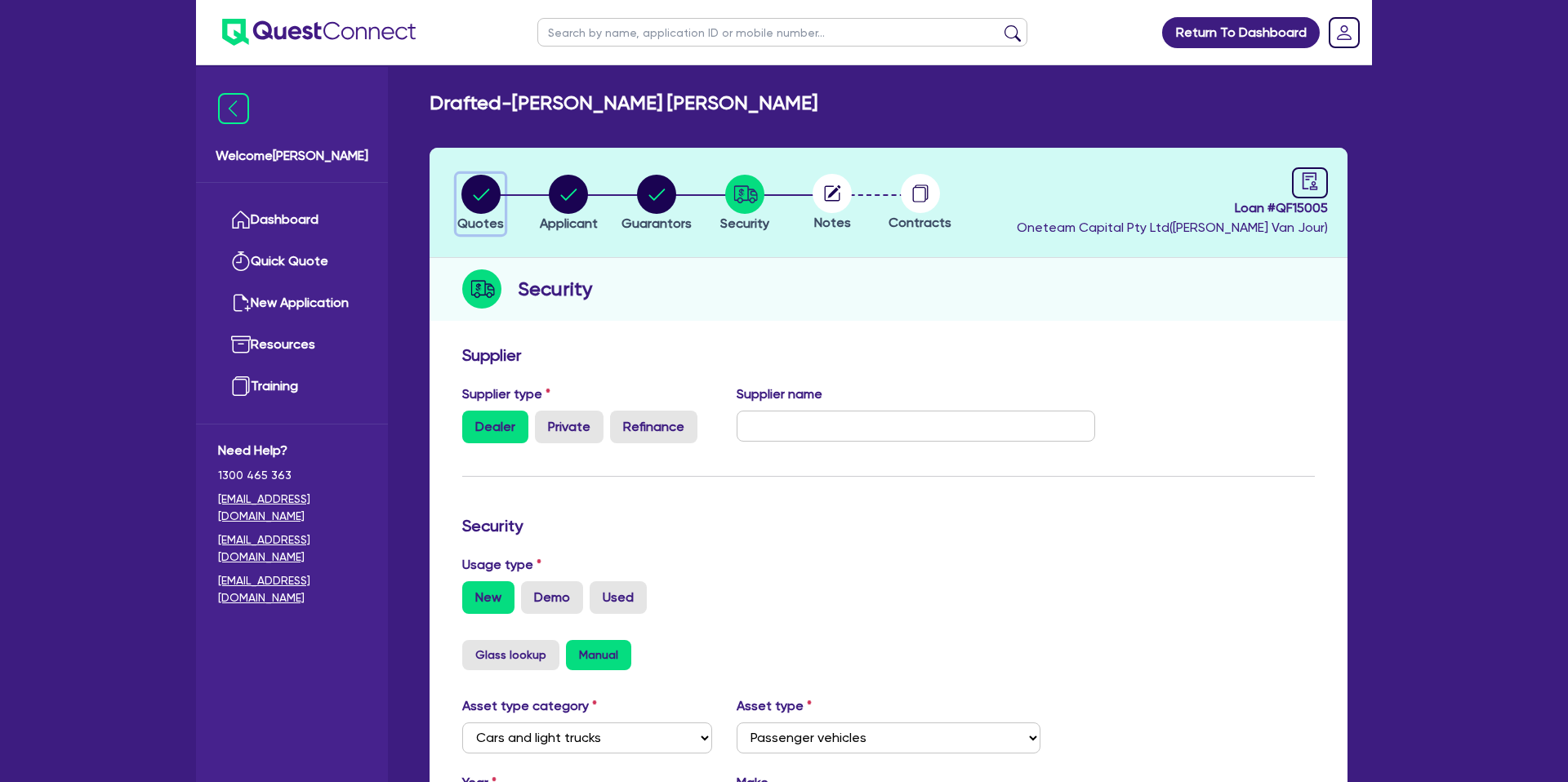
click at [469, 195] on circle "button" at bounding box center [481, 194] width 40 height 40
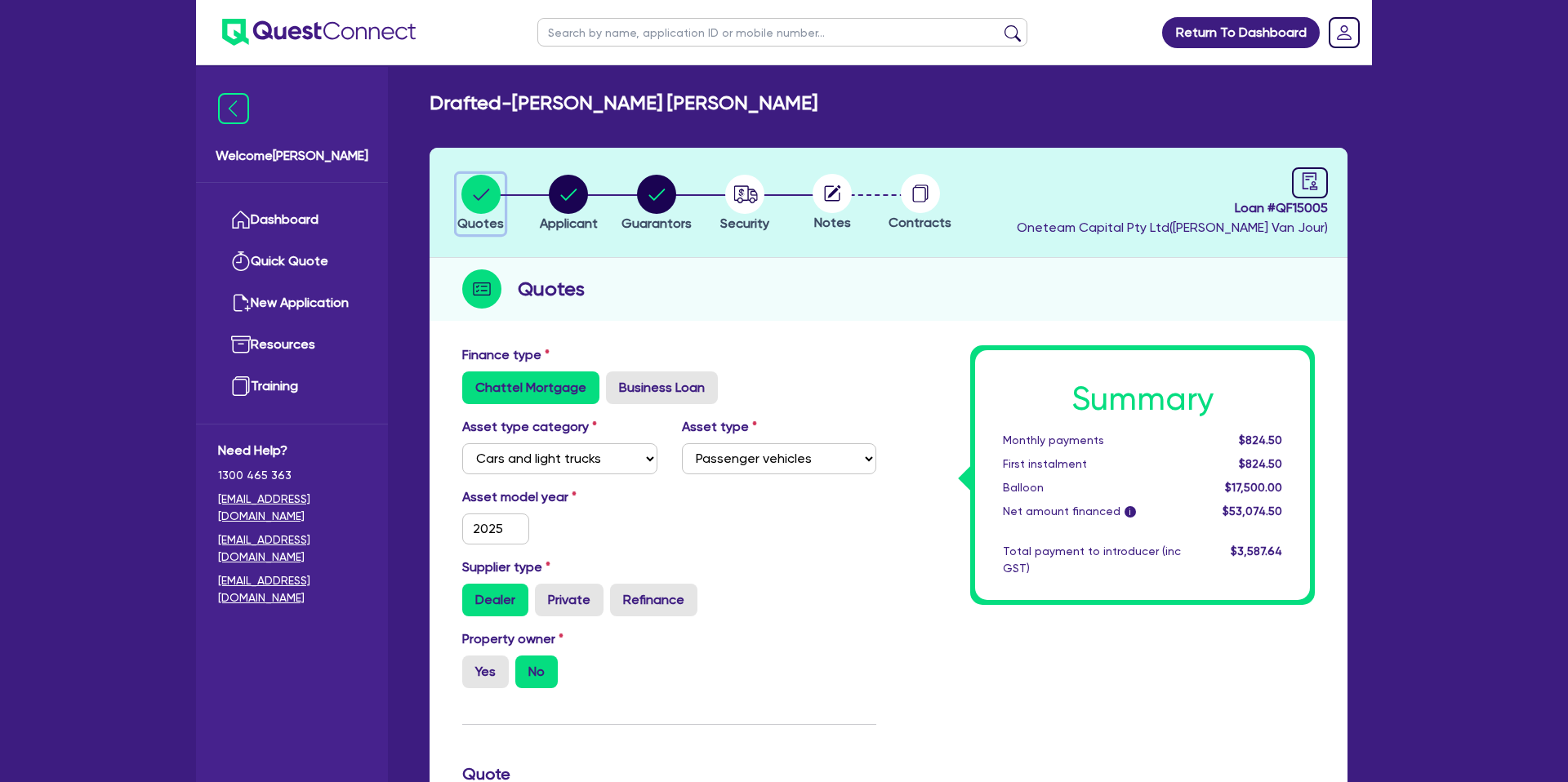
scroll to position [30, 0]
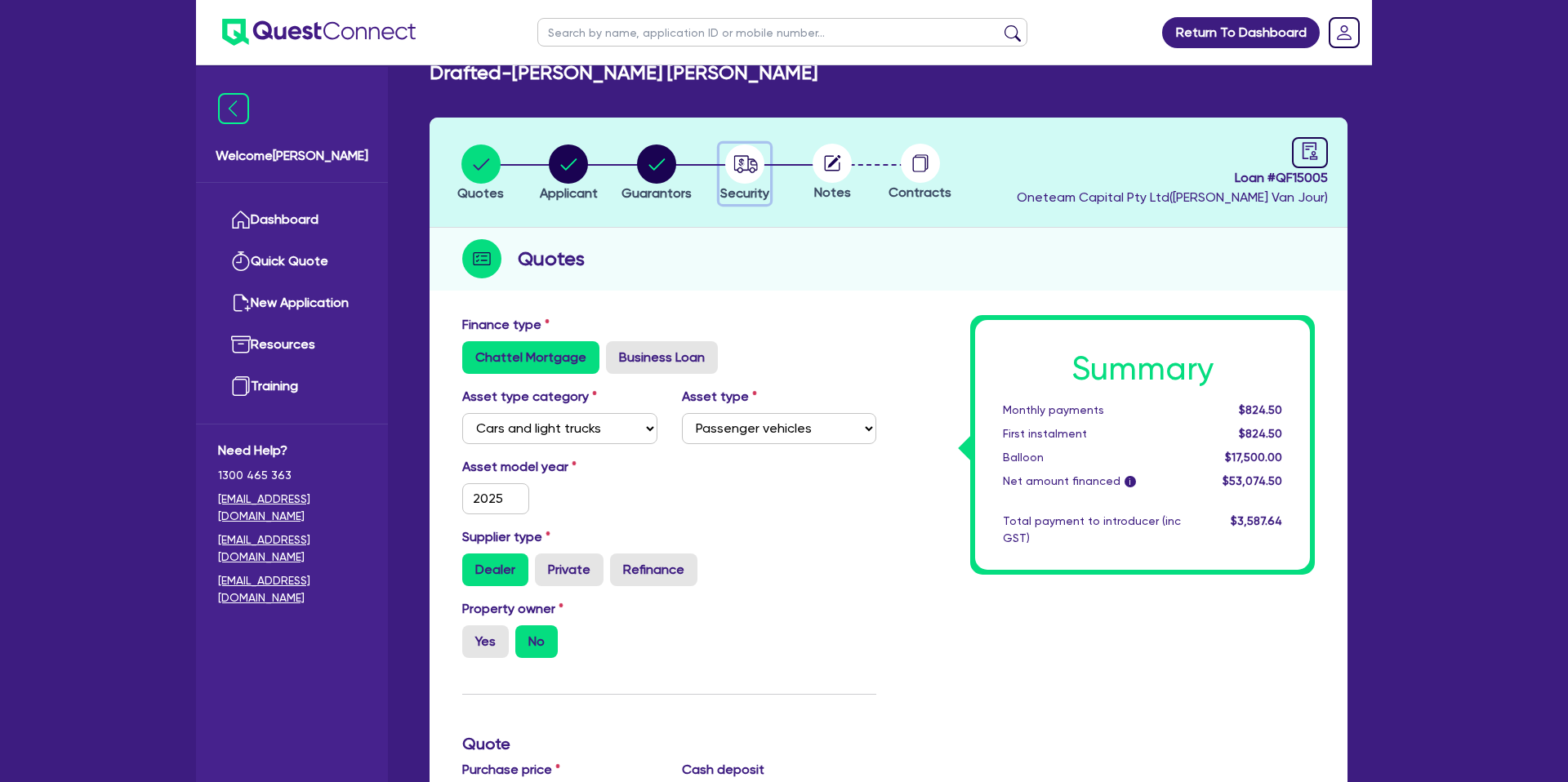
click at [738, 161] on circle "button" at bounding box center [744, 164] width 40 height 40
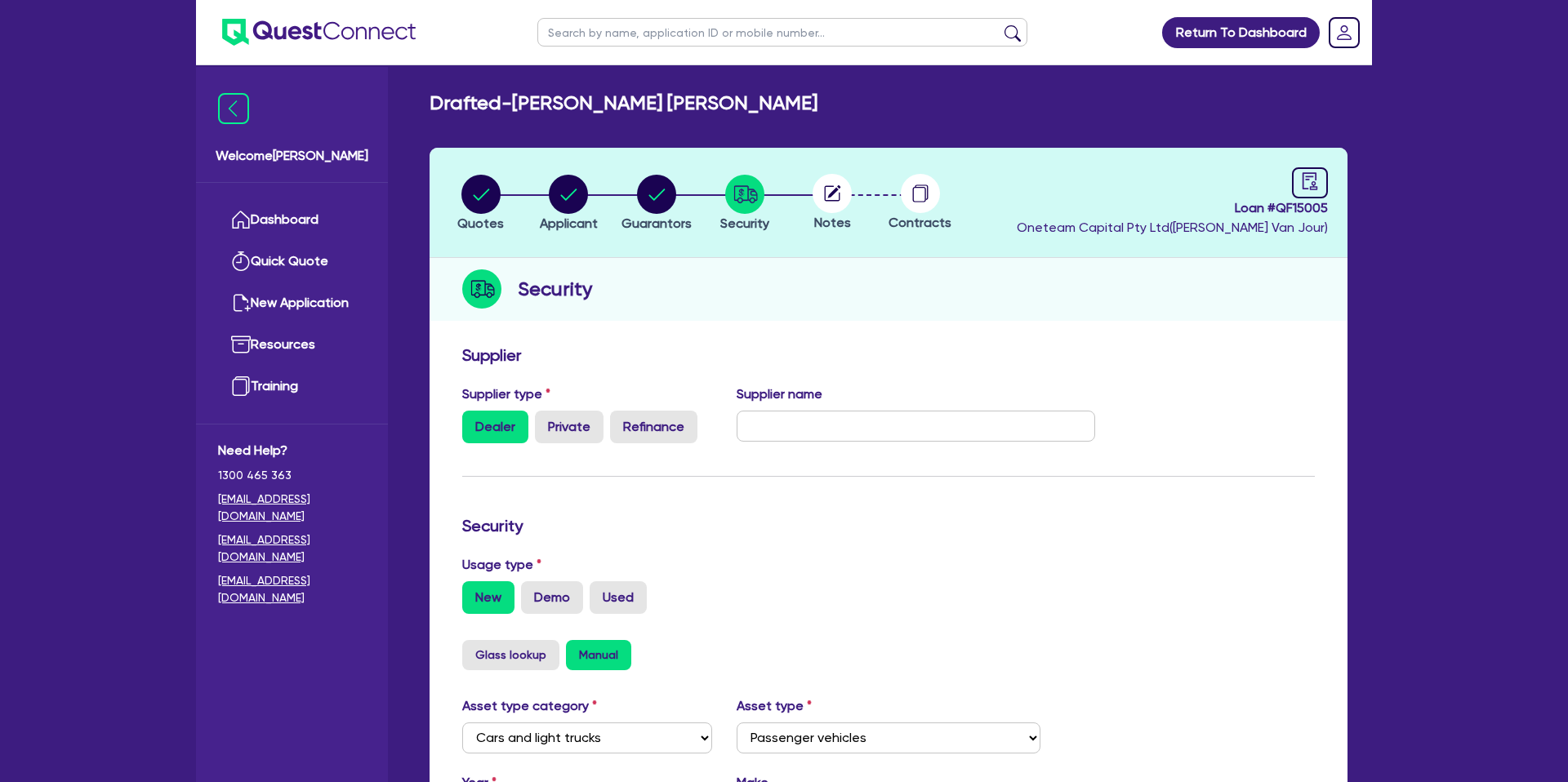
click at [833, 193] on icon at bounding box center [835, 192] width 13 height 13
click at [1306, 191] on link at bounding box center [1309, 183] width 36 height 31
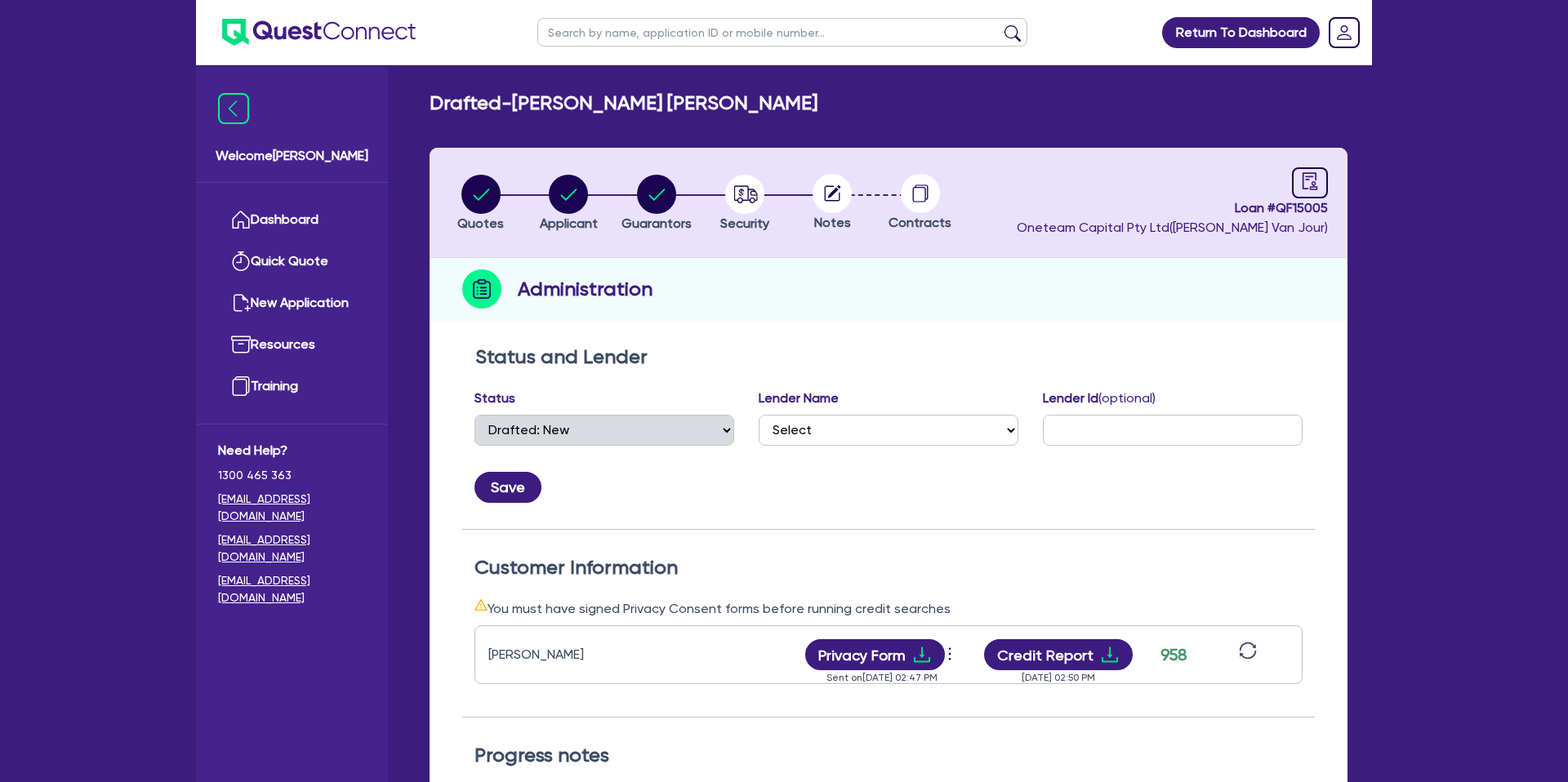
click at [773, 34] on input "text" at bounding box center [782, 32] width 490 height 29
click at [774, 34] on input "text" at bounding box center [782, 32] width 490 height 29
click button "submit" at bounding box center [1012, 36] width 26 height 23
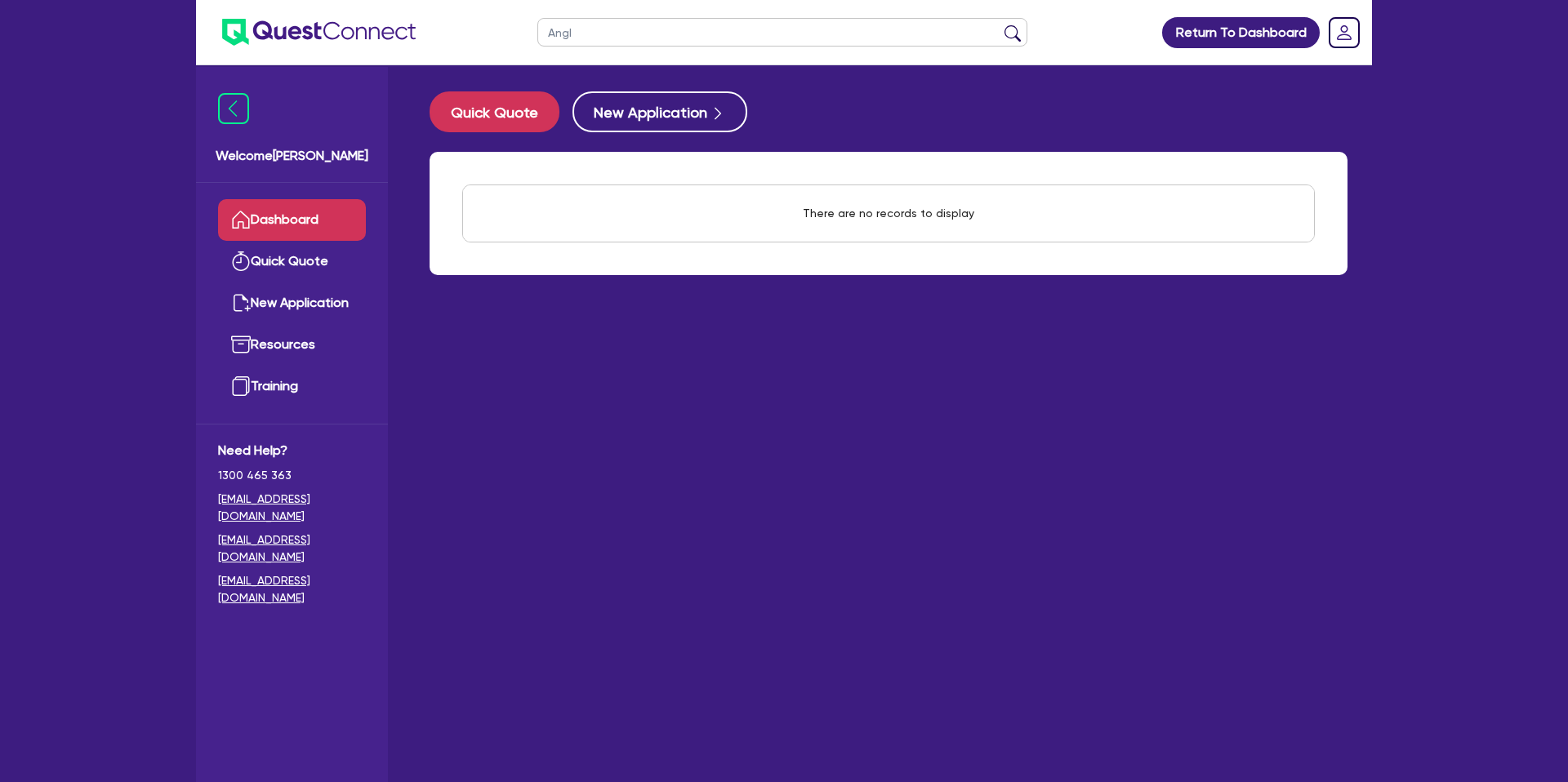
drag, startPoint x: 583, startPoint y: 40, endPoint x: 536, endPoint y: 25, distance: 49.3
click at [535, 27] on ul "Angl" at bounding box center [782, 32] width 522 height 64
click at [1000, 25] on button "submit" at bounding box center [1012, 36] width 26 height 23
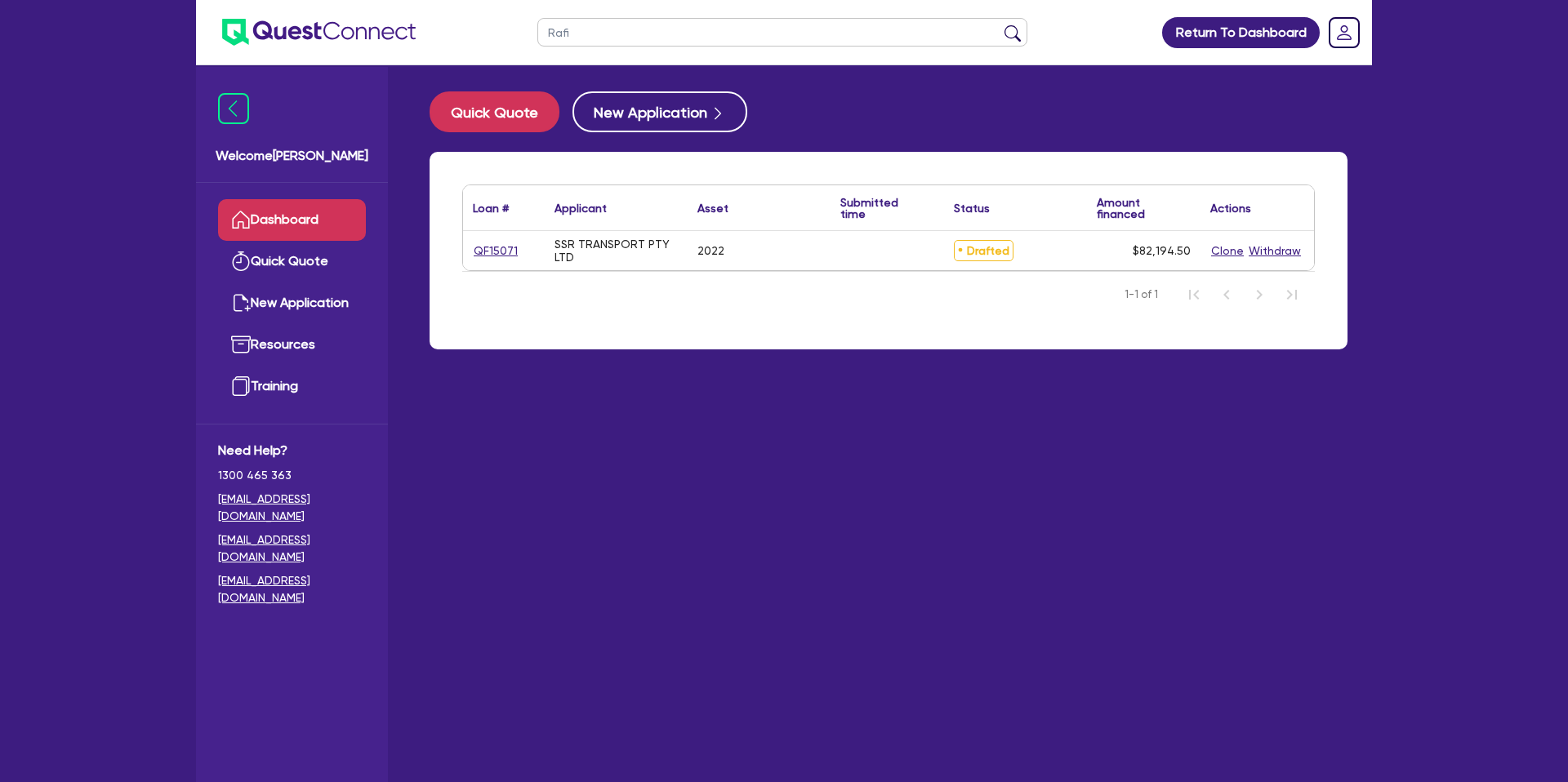
click at [500, 237] on div "QF15071" at bounding box center [504, 251] width 82 height 40
click at [500, 248] on link "QF15071" at bounding box center [496, 251] width 46 height 18
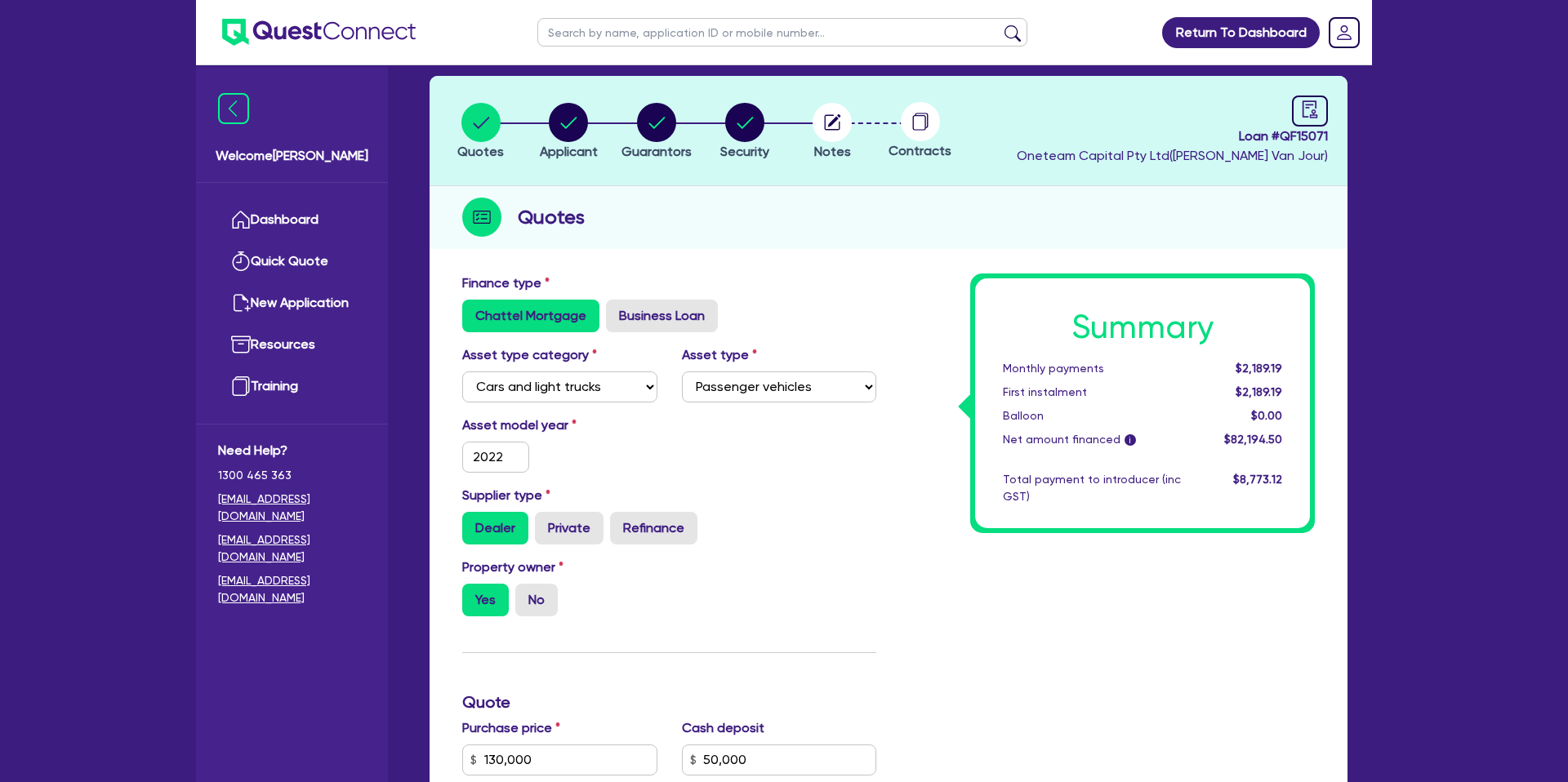
scroll to position [71, 0]
click at [575, 123] on circle "button" at bounding box center [568, 123] width 40 height 40
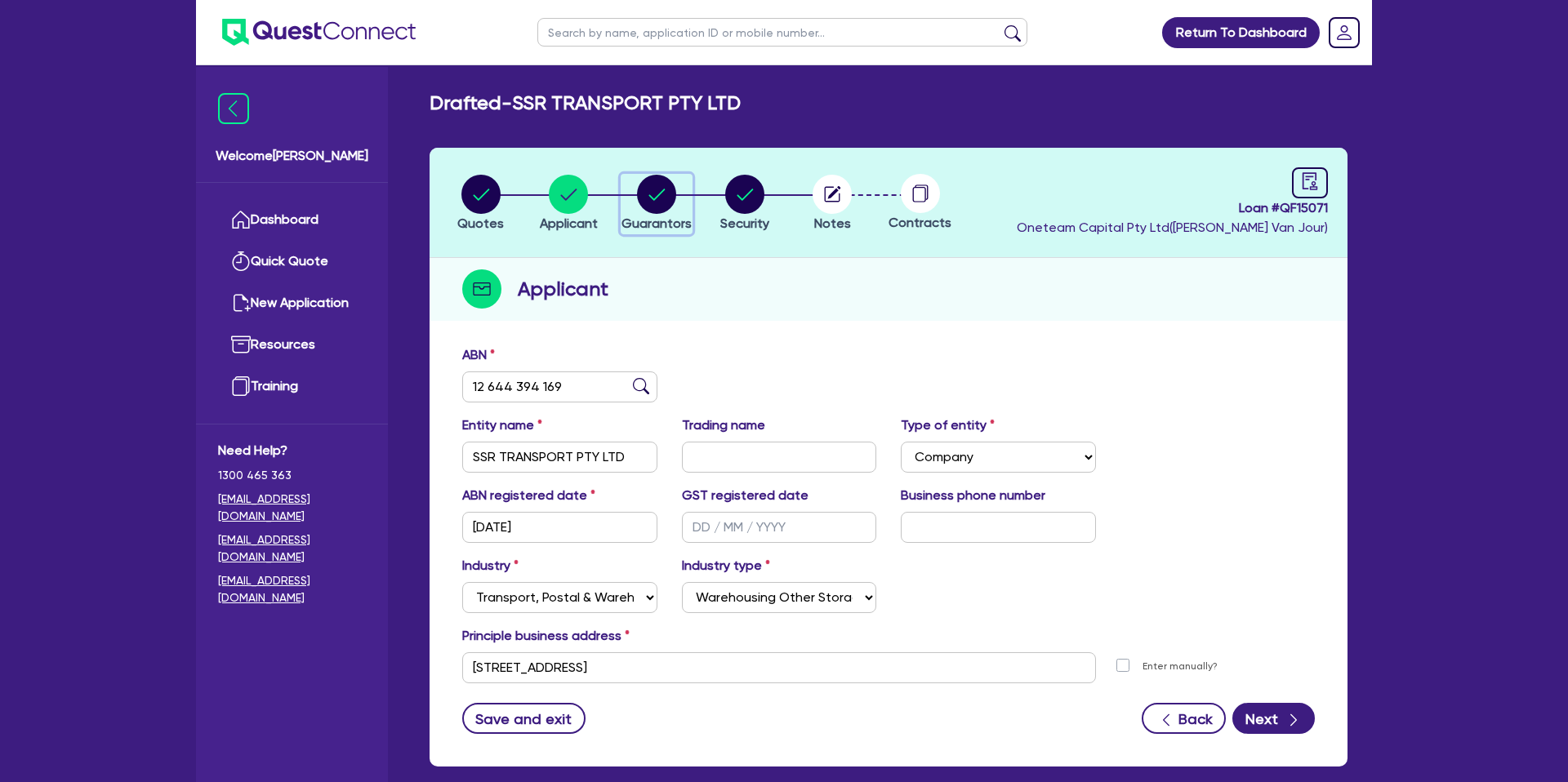
click at [663, 193] on circle "button" at bounding box center [656, 194] width 40 height 40
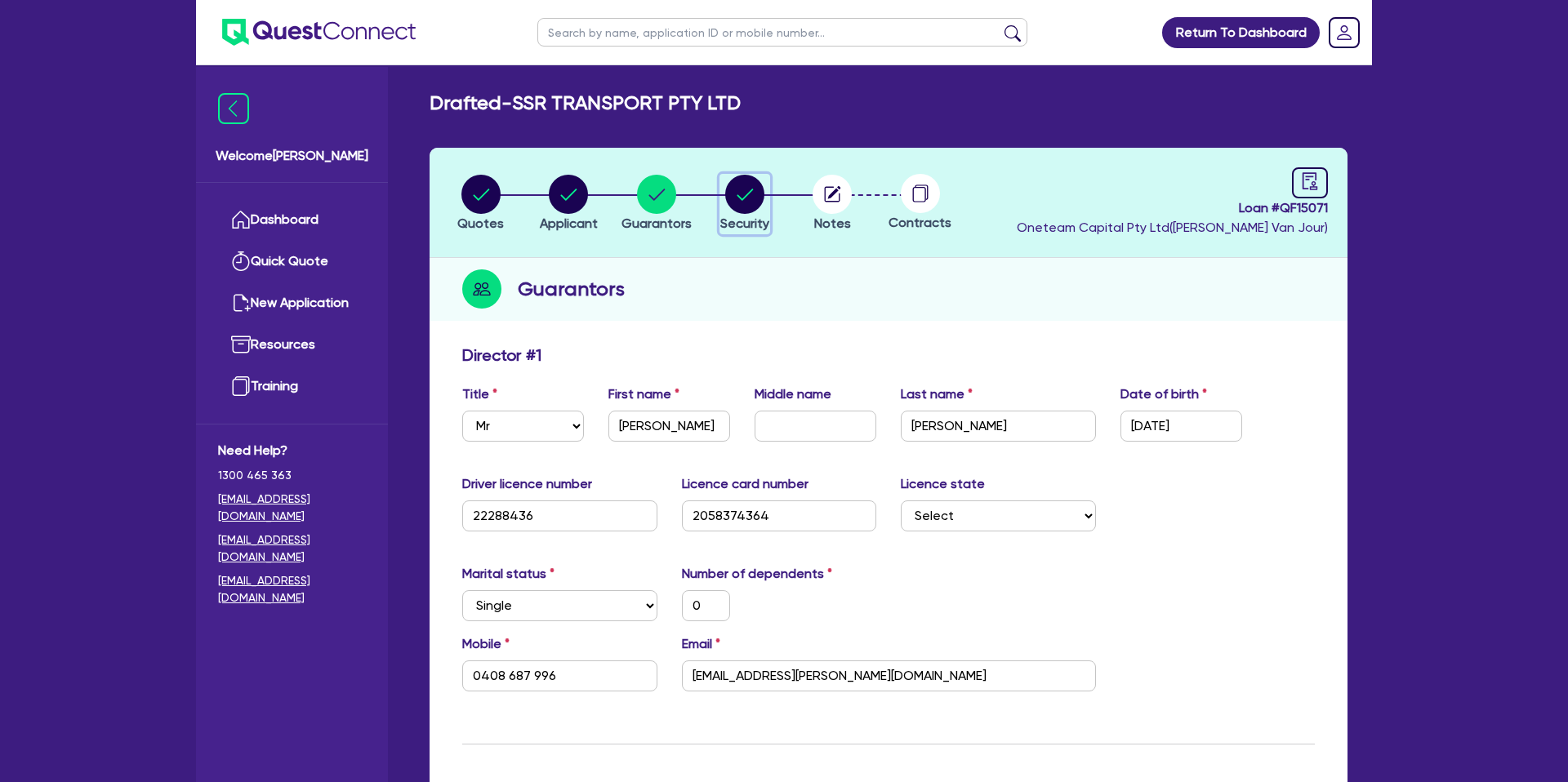
click at [743, 191] on circle "button" at bounding box center [744, 194] width 40 height 40
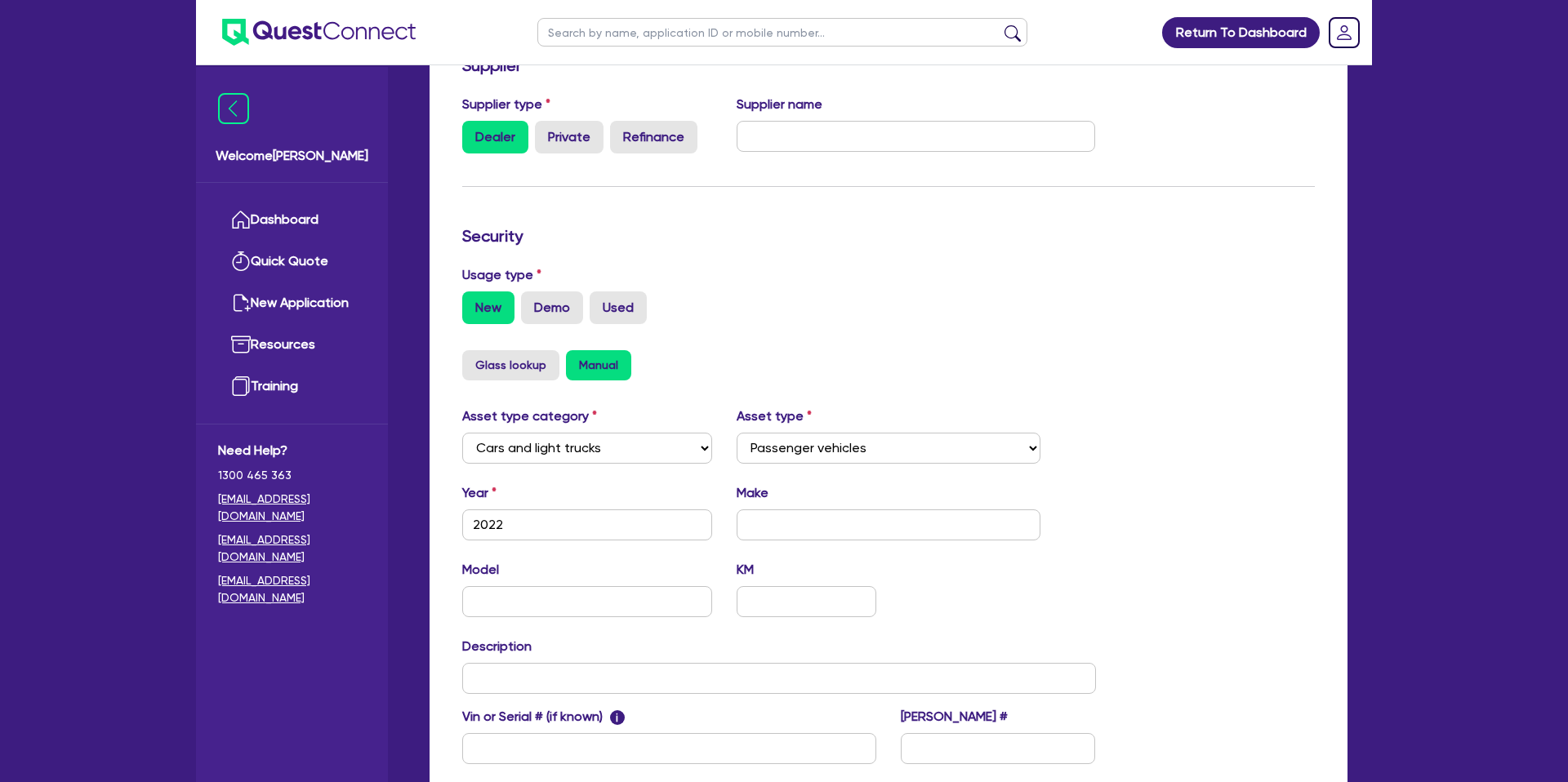
scroll to position [289, 0]
click at [589, 524] on input "2022" at bounding box center [587, 526] width 250 height 31
click at [803, 523] on div "Quotes Applicant Guarantors Security Notes Contracts Loan # QF15071 Oneteam Cap…" at bounding box center [888, 371] width 942 height 1029
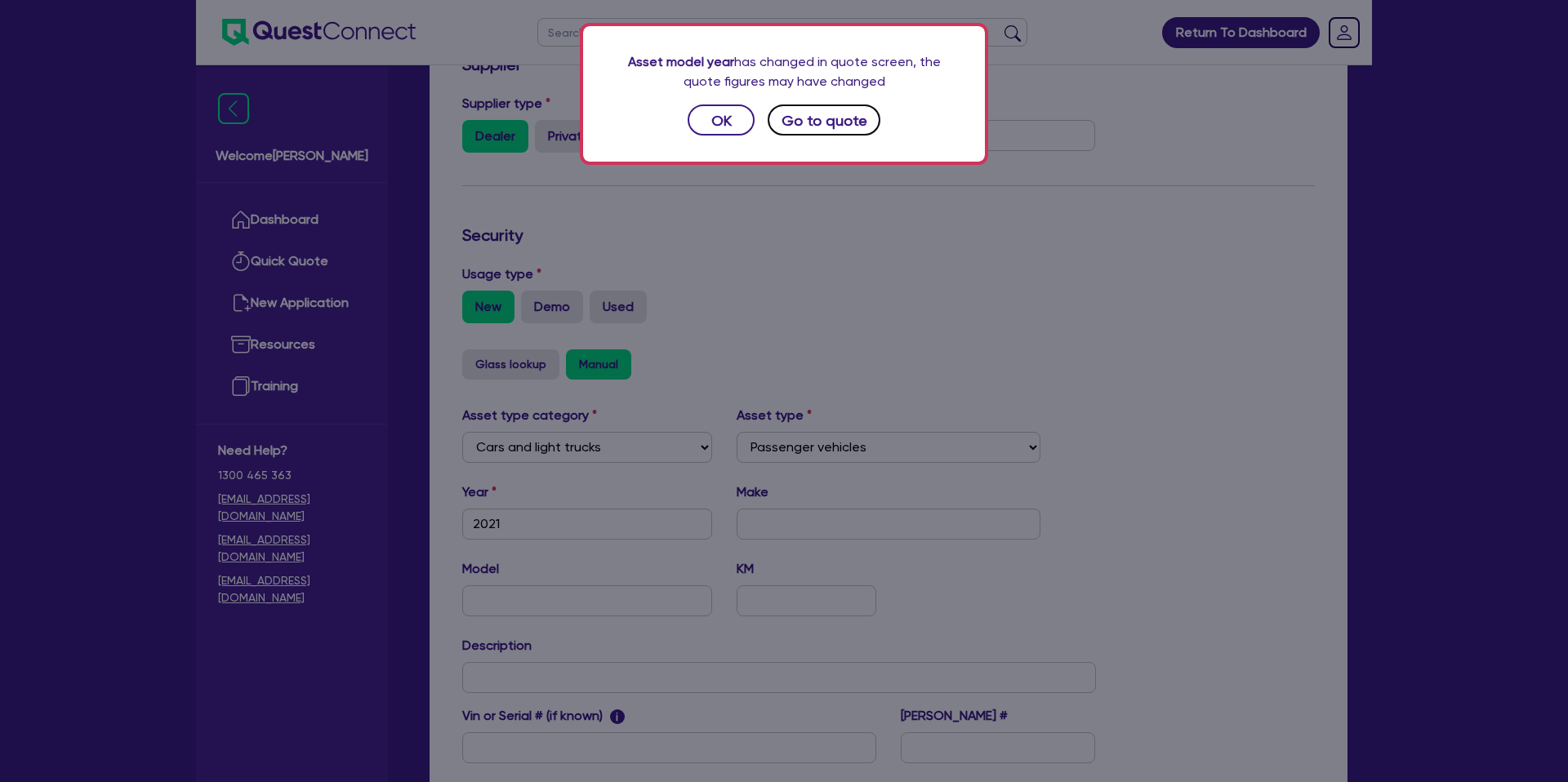
click at [791, 118] on button "Go to quote" at bounding box center [824, 120] width 112 height 31
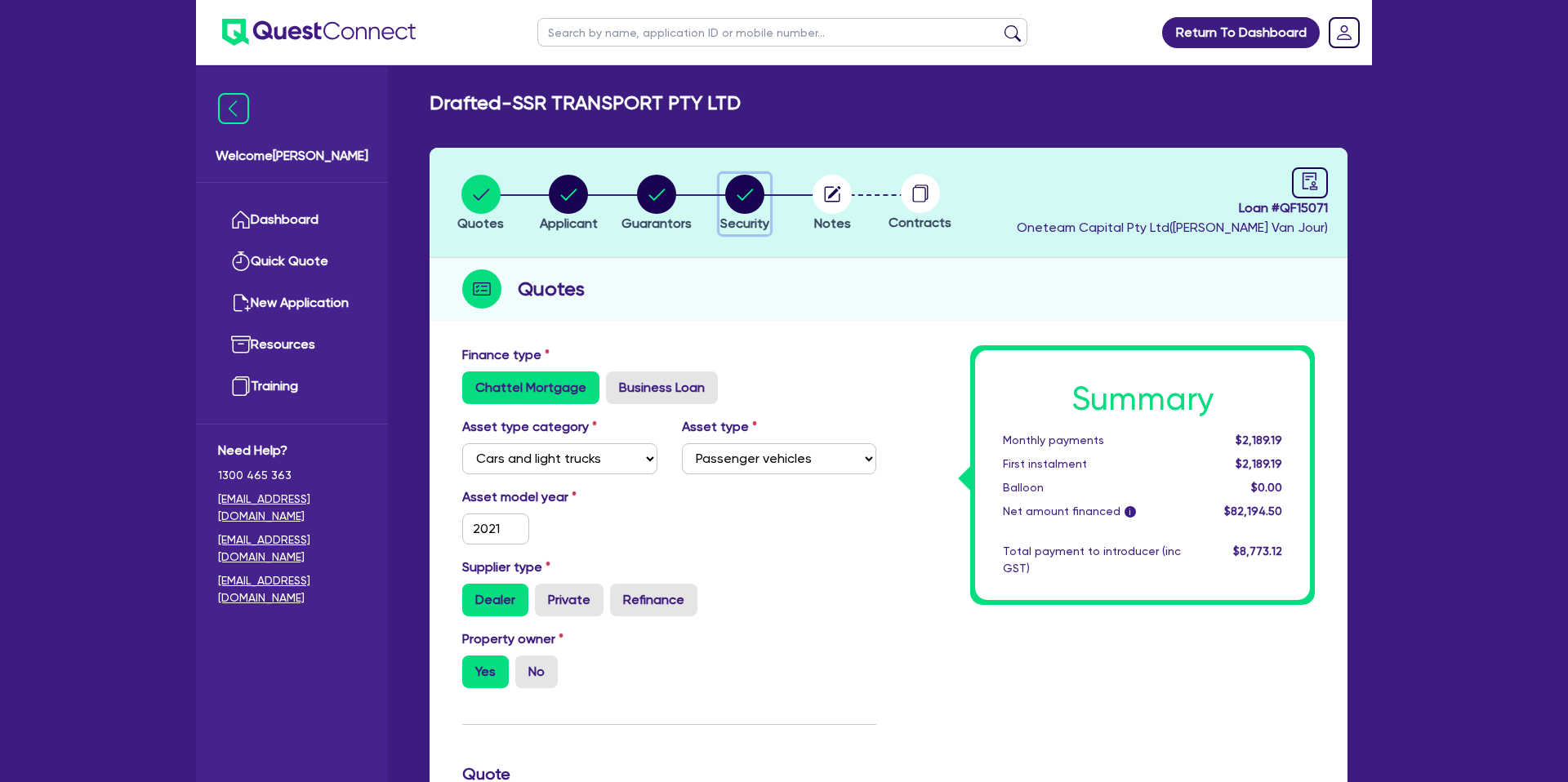
click at [744, 195] on circle "button" at bounding box center [744, 194] width 40 height 40
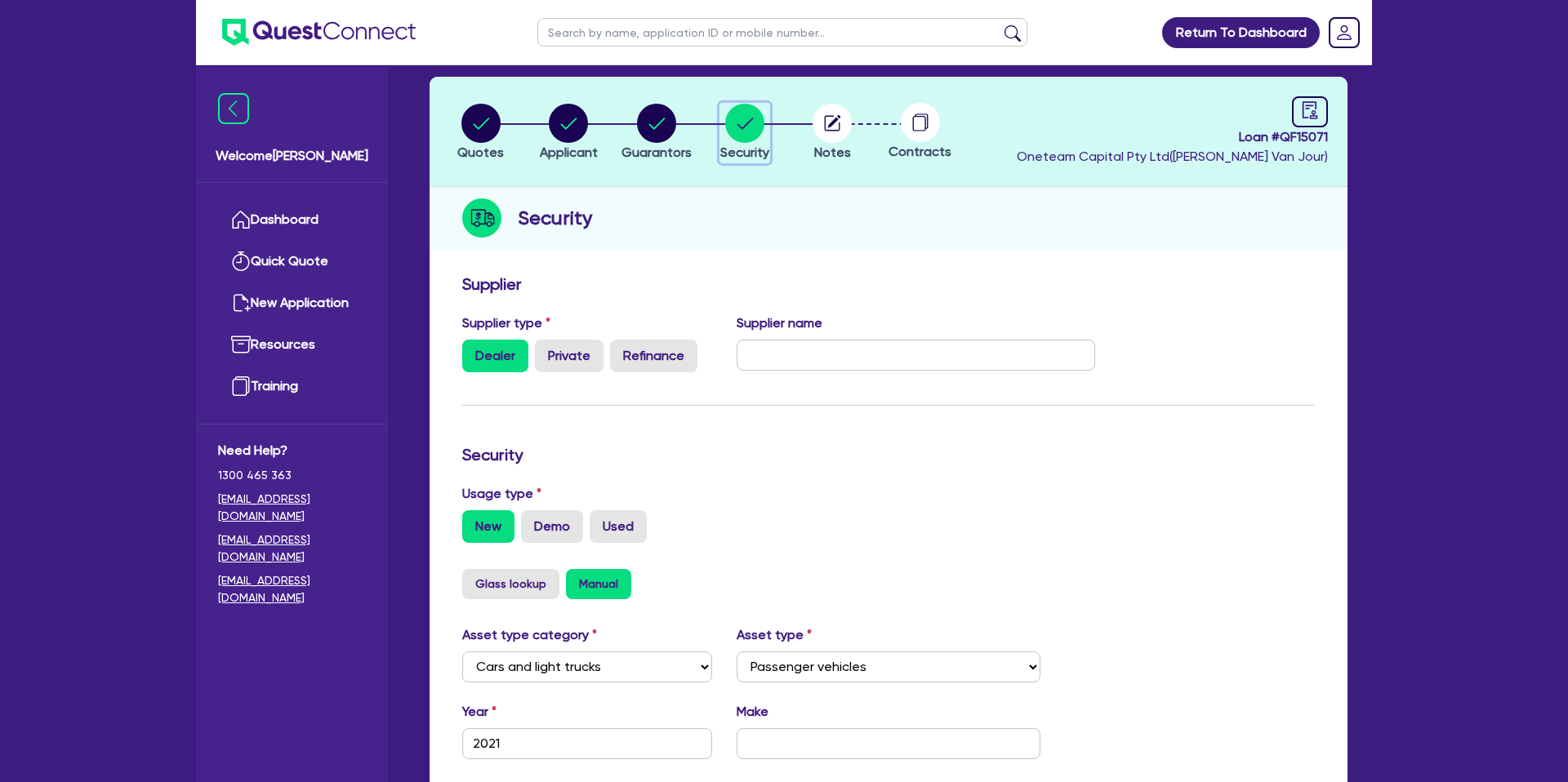
scroll to position [282, 0]
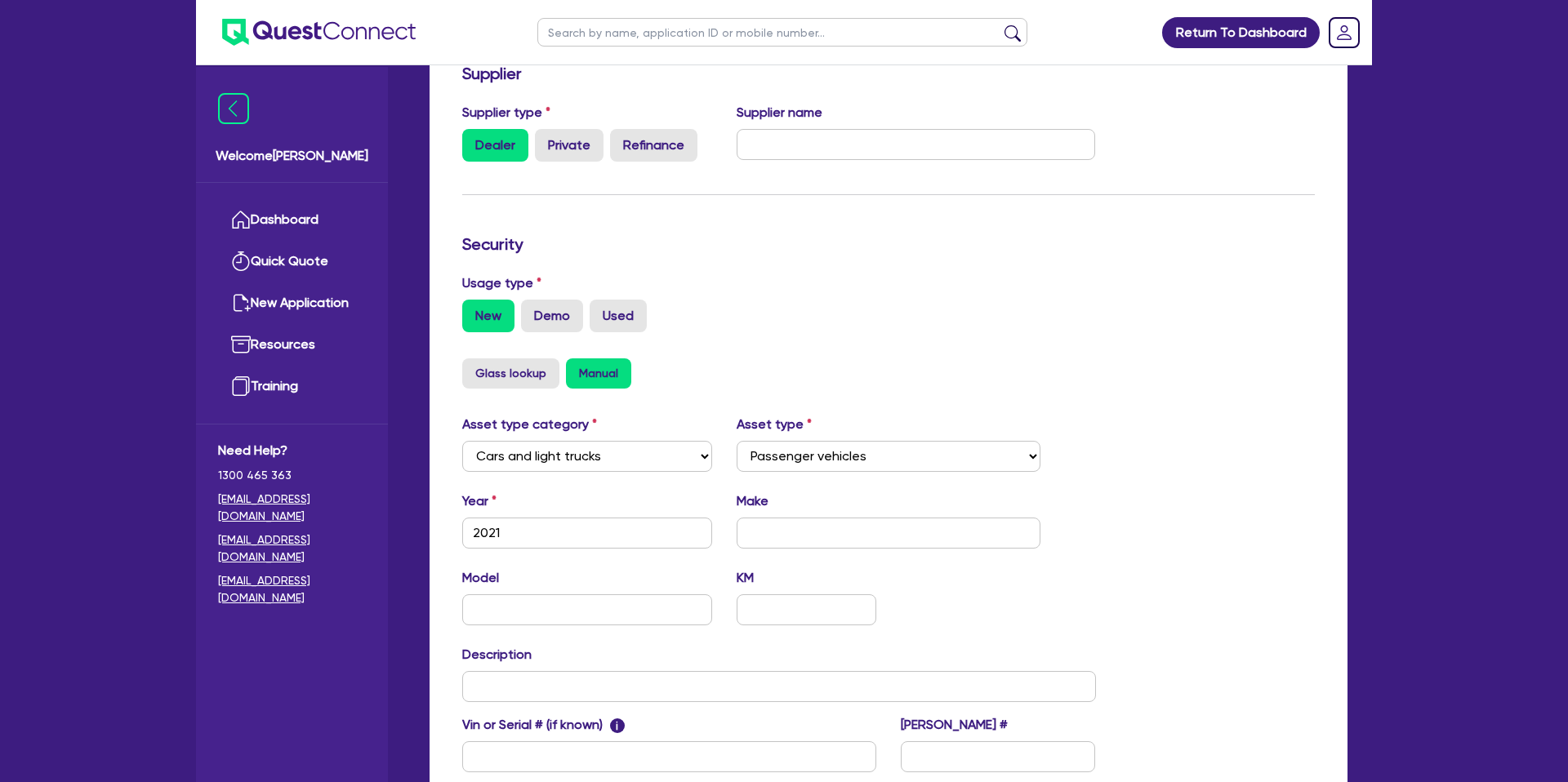
click at [786, 551] on div "Year 2021 Make" at bounding box center [778, 527] width 659 height 70
click at [793, 530] on input "text" at bounding box center [889, 533] width 305 height 31
click at [477, 608] on input "text" at bounding box center [587, 610] width 250 height 31
drag, startPoint x: 1179, startPoint y: 618, endPoint x: 1159, endPoint y: 615, distance: 20.2
click at [1179, 618] on div "Asset type category Select Cars and light trucks Primary assets Secondary asset…" at bounding box center [888, 603] width 877 height 378
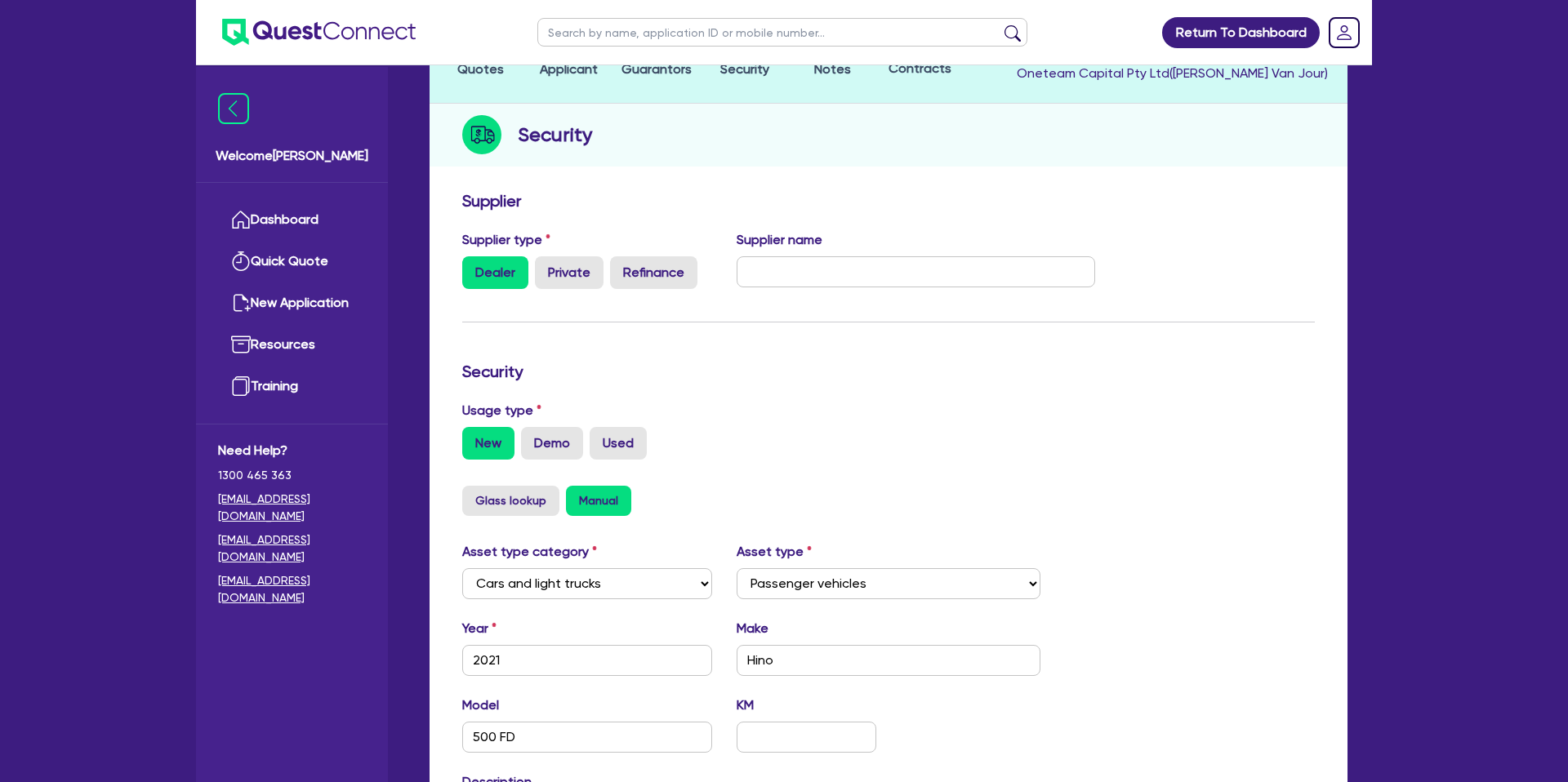
scroll to position [0, 0]
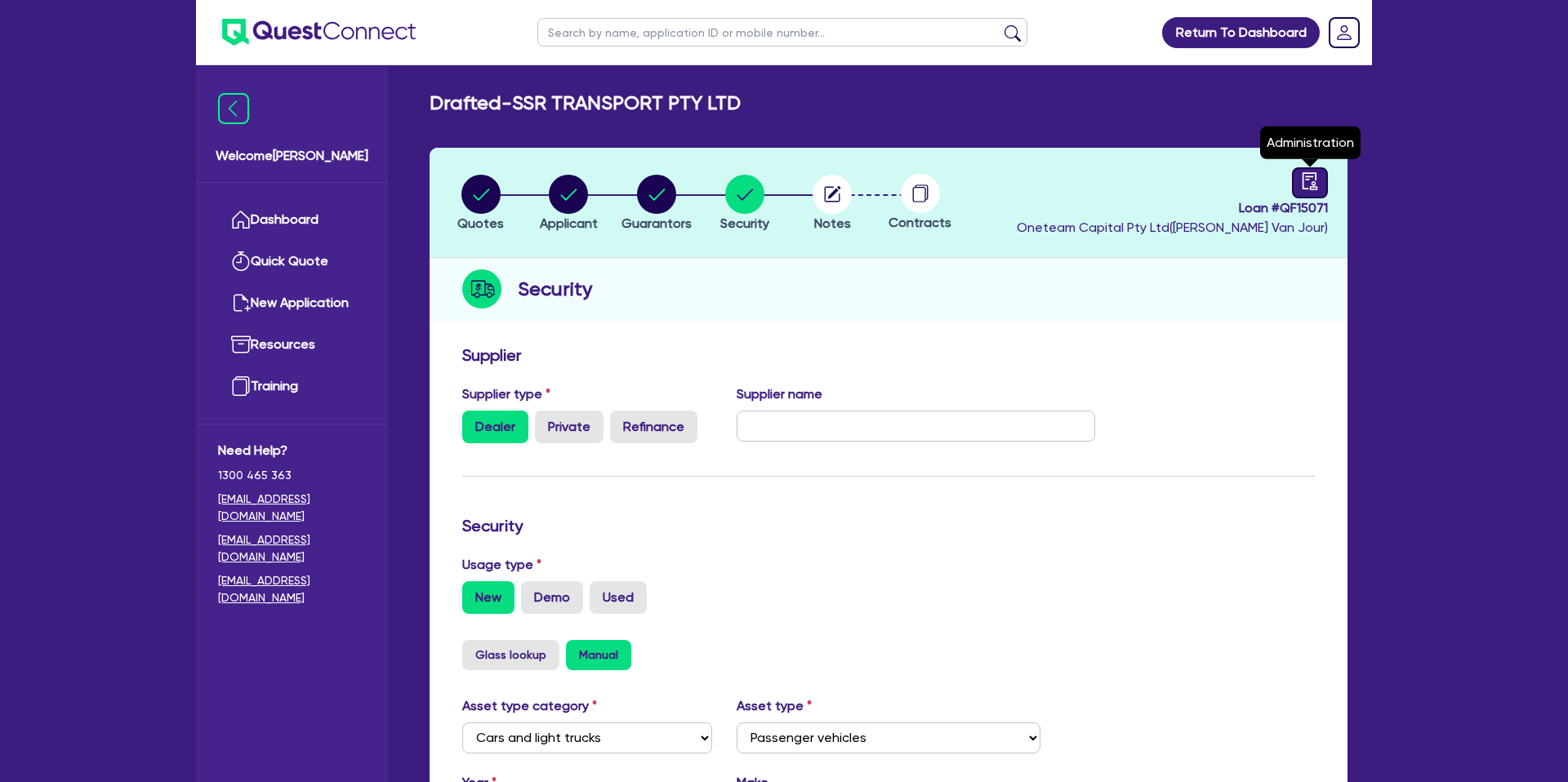
click at [1302, 176] on icon "audit" at bounding box center [1310, 181] width 18 height 18
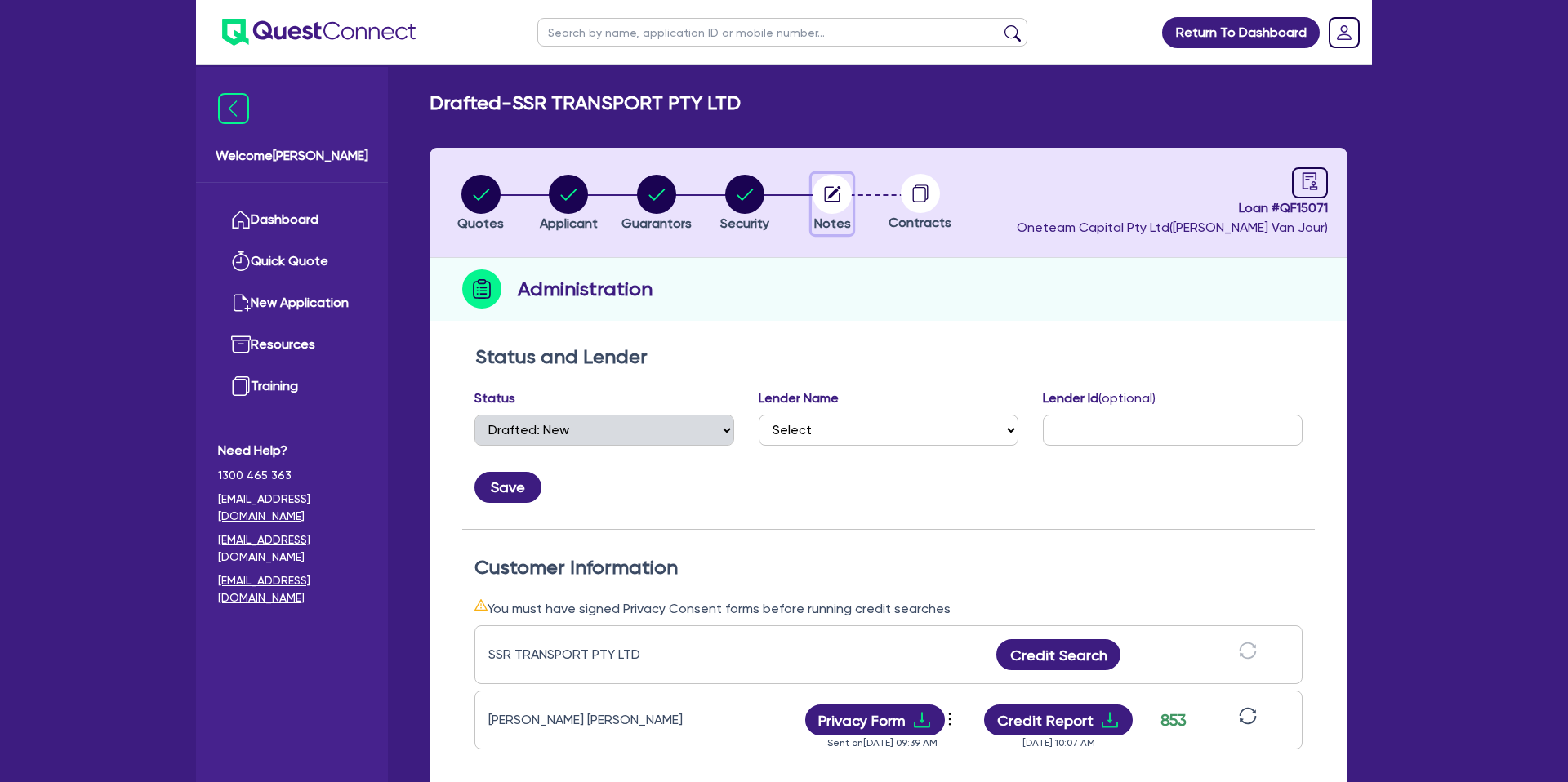
click at [818, 193] on circle "button" at bounding box center [832, 194] width 40 height 40
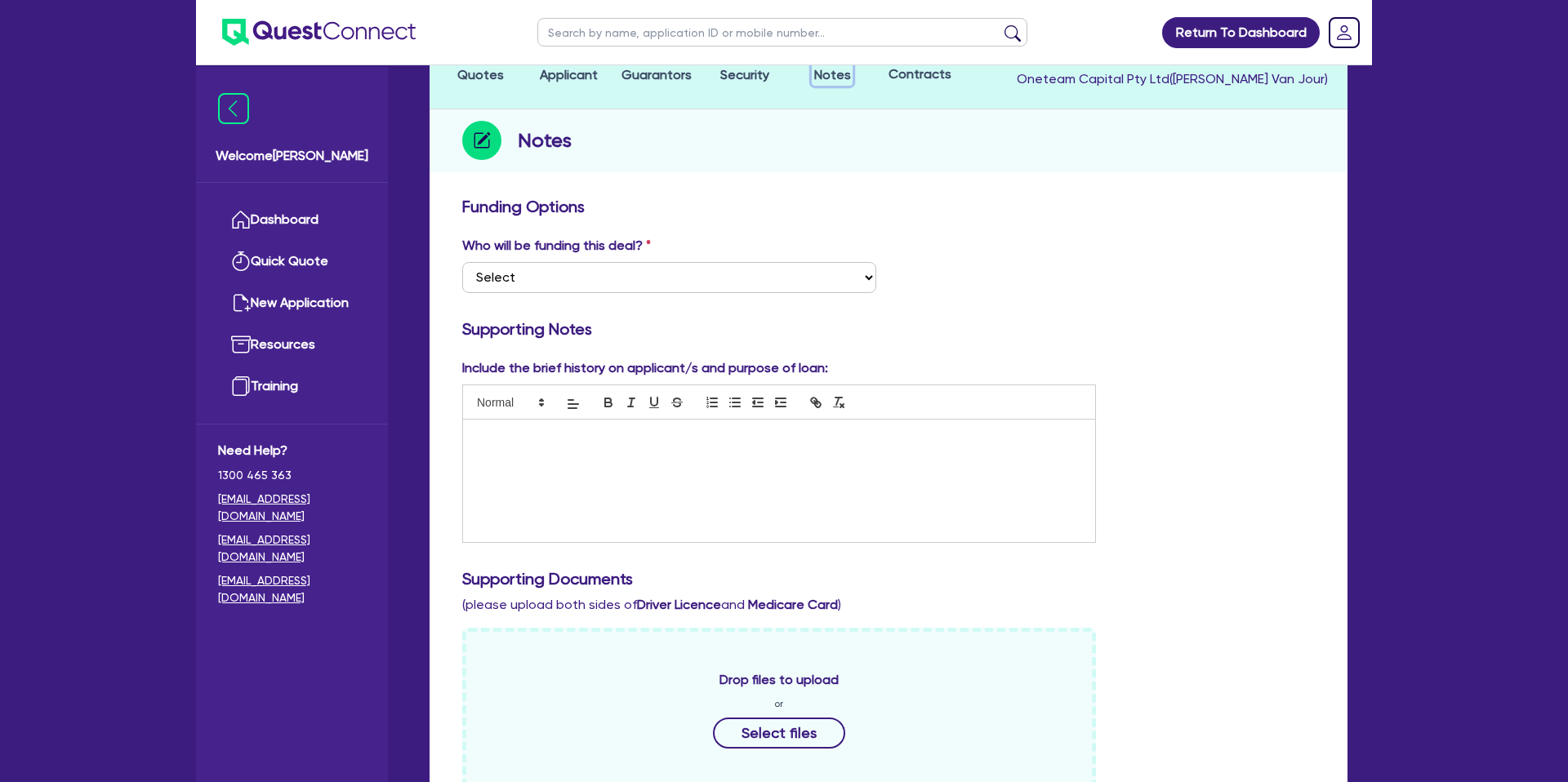
scroll to position [150, 0]
click at [556, 442] on p at bounding box center [779, 436] width 608 height 15
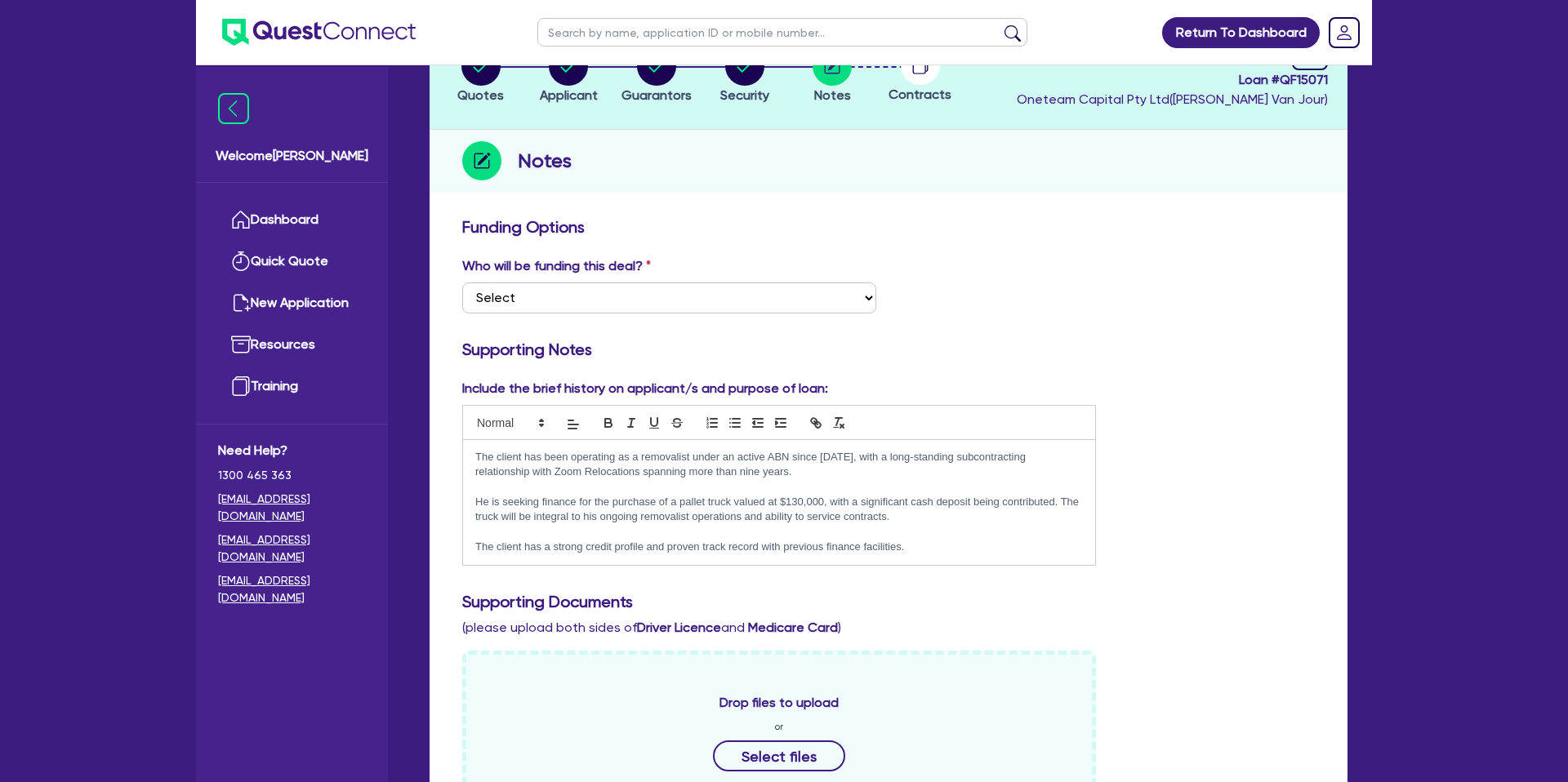
scroll to position [130, 0]
click at [766, 470] on p "The client has been operating as a removalist under an active ABN since 2020, w…" at bounding box center [779, 463] width 608 height 30
drag, startPoint x: 498, startPoint y: 471, endPoint x: 516, endPoint y: 472, distance: 18.0
click at [498, 471] on p "The client has been operating as a removalist under an active ABN since 2020, w…" at bounding box center [779, 463] width 608 height 30
click at [586, 467] on p "The client has been operating as a removalist under an active ABN since 2020, w…" at bounding box center [779, 463] width 608 height 30
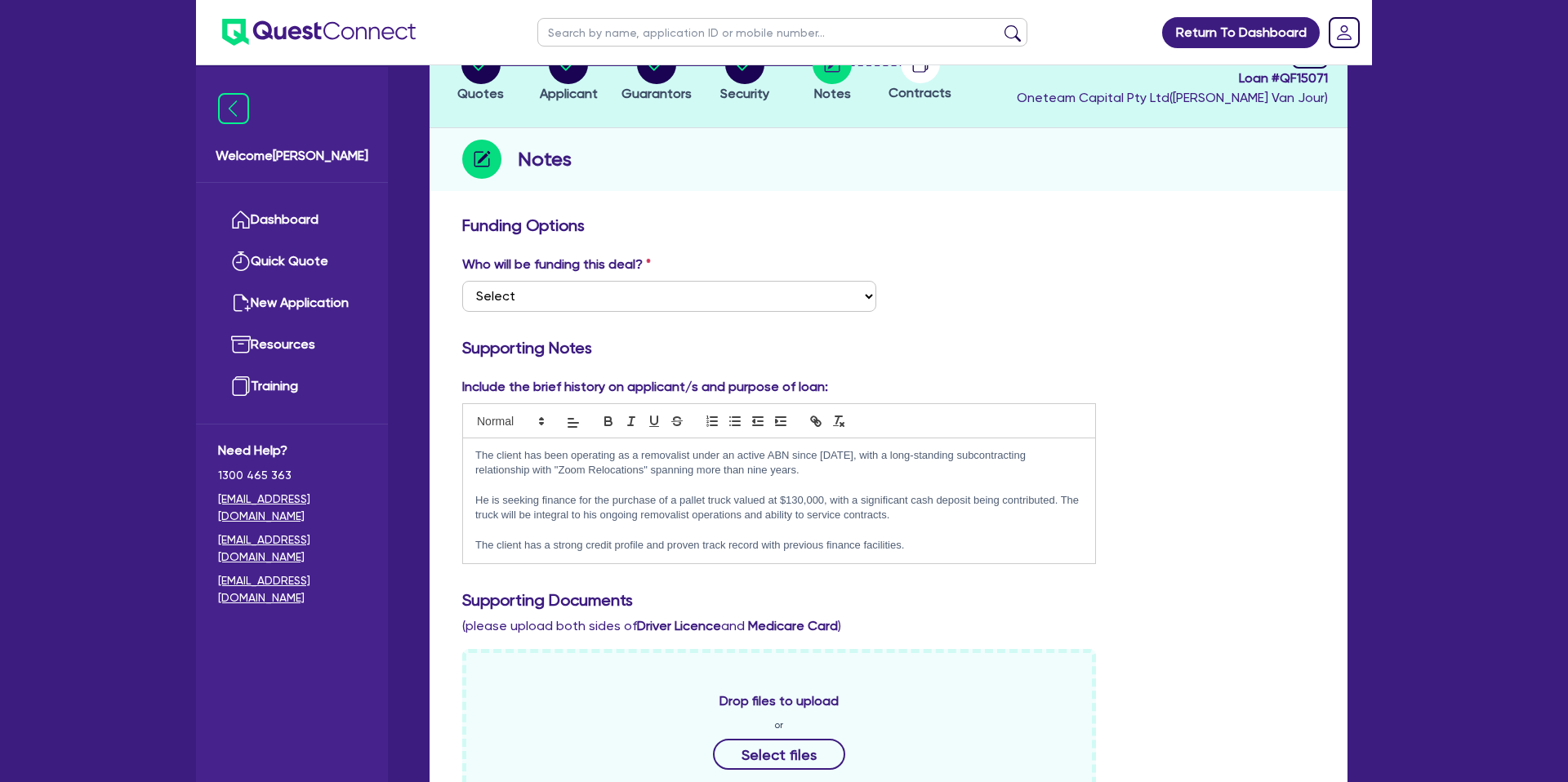
click at [767, 472] on p "The client has been operating as a removalist under an active ABN since 2020, w…" at bounding box center [779, 463] width 608 height 30
click at [867, 521] on p "He is seeking finance for the purchase of a pallet truck valued at $130,000, wi…" at bounding box center [779, 508] width 608 height 30
click at [916, 515] on p "He is seeking finance for the purchase of a pallet truck valued at $130,000, wi…" at bounding box center [779, 508] width 608 height 30
click at [989, 538] on p "The client has a strong credit profile and proven track record with previous fi…" at bounding box center [779, 545] width 608 height 15
click at [1303, 461] on div "Include the brief history on applicant/s and purpose of loan: The client has be…" at bounding box center [888, 477] width 877 height 200
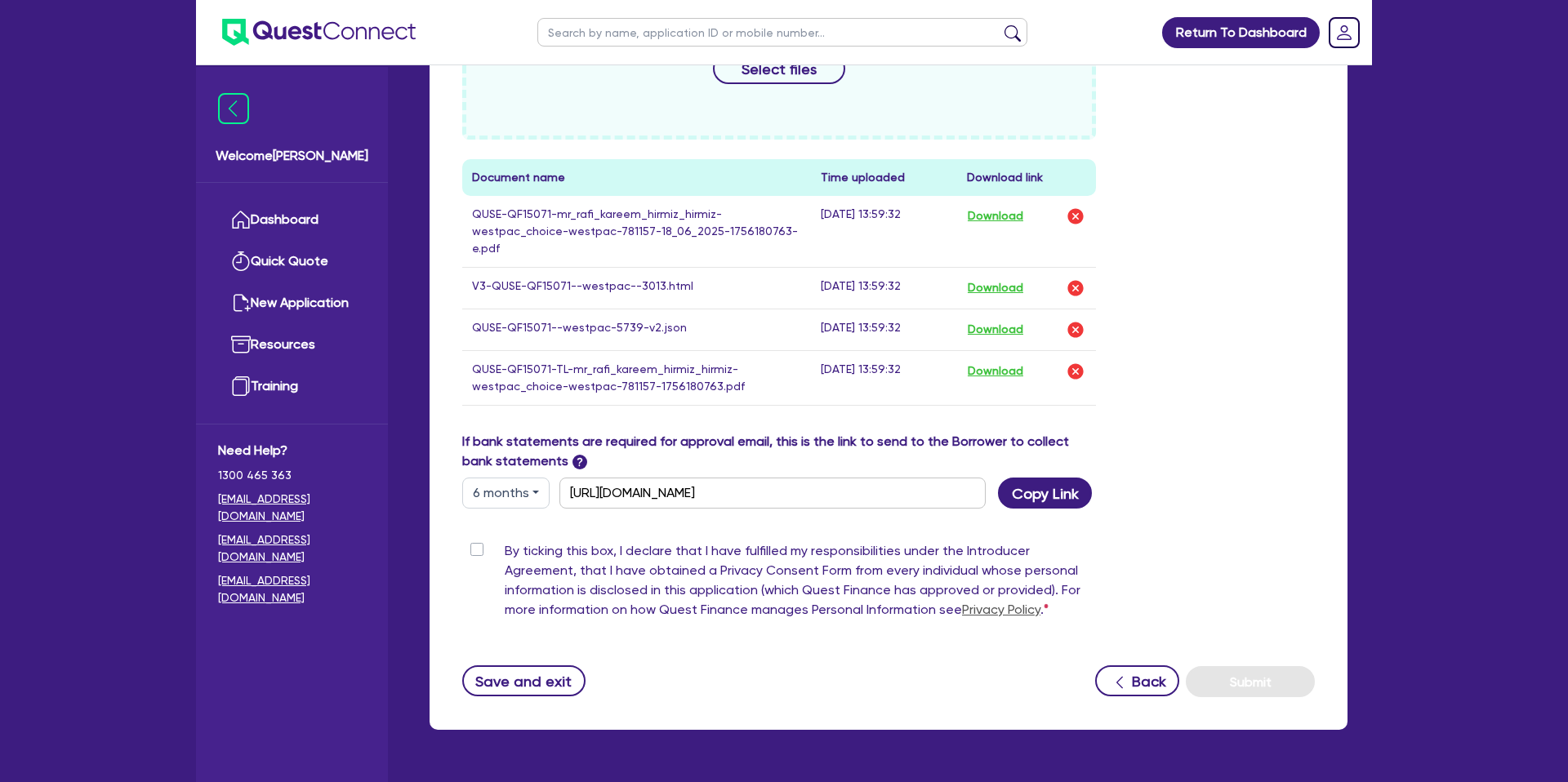
scroll to position [864, 0]
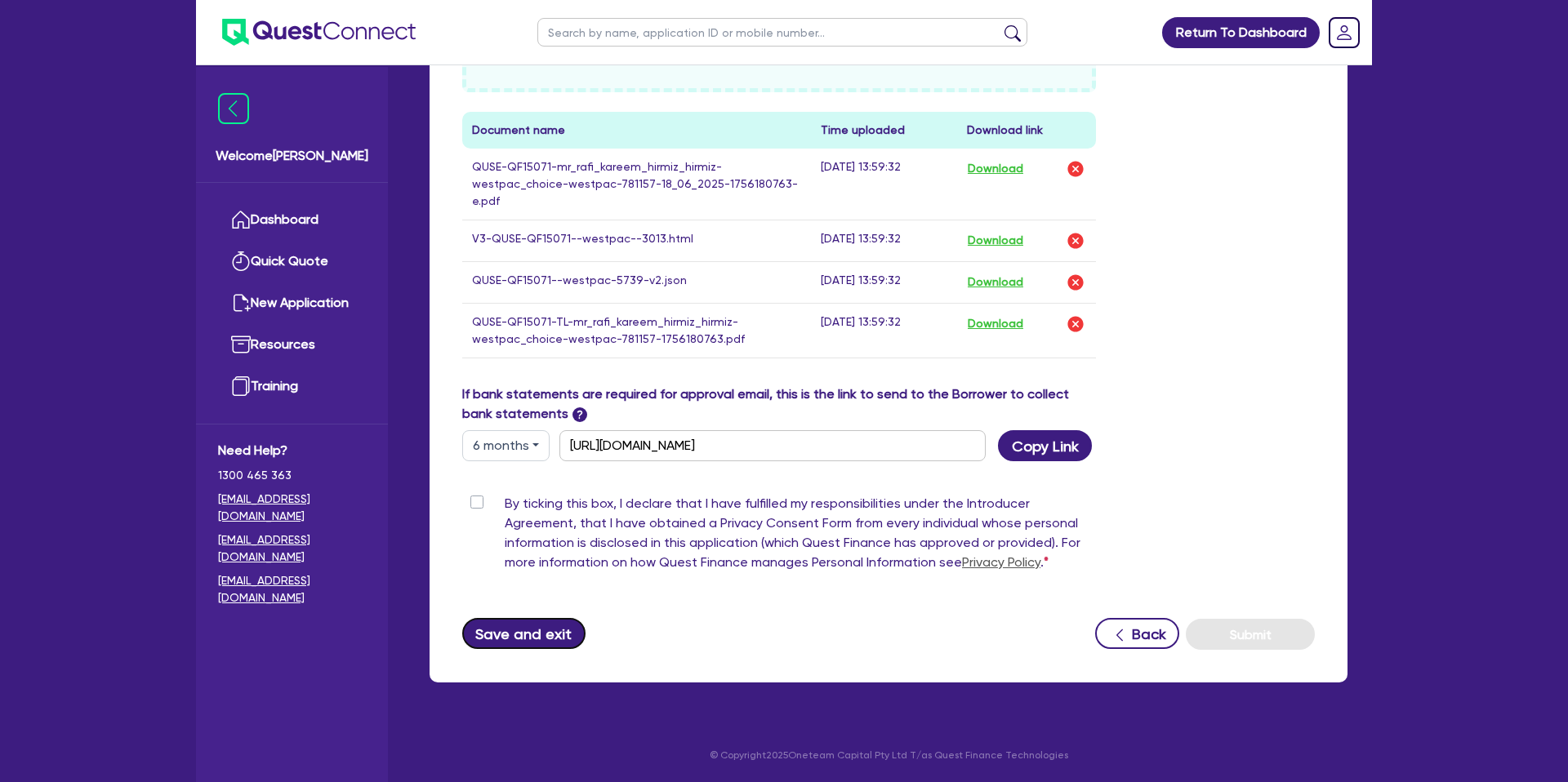
click at [507, 632] on button "Save and exit" at bounding box center [524, 634] width 123 height 31
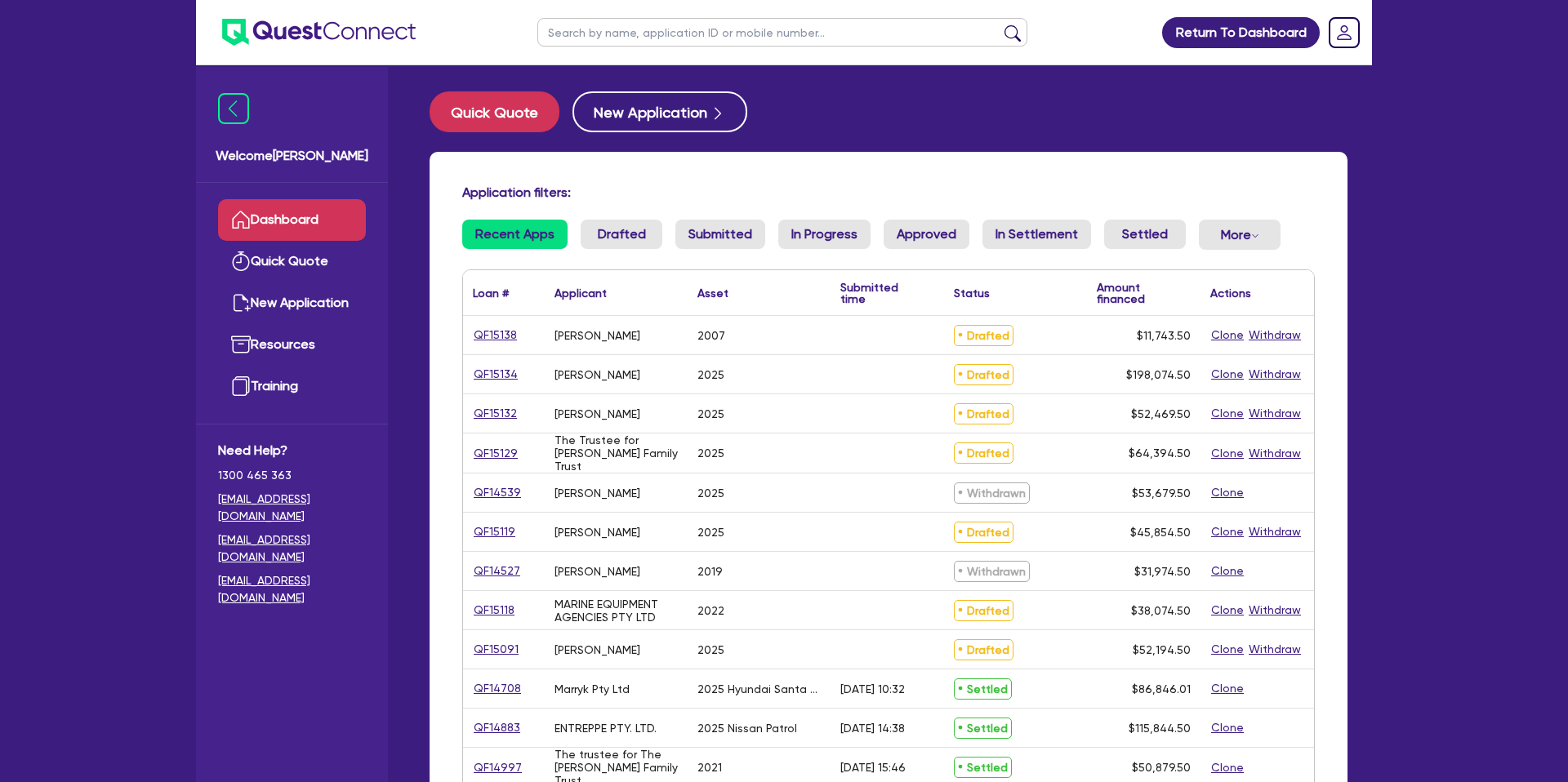
click at [572, 27] on input "text" at bounding box center [782, 32] width 490 height 29
click at [1000, 25] on button "submit" at bounding box center [1012, 36] width 26 height 23
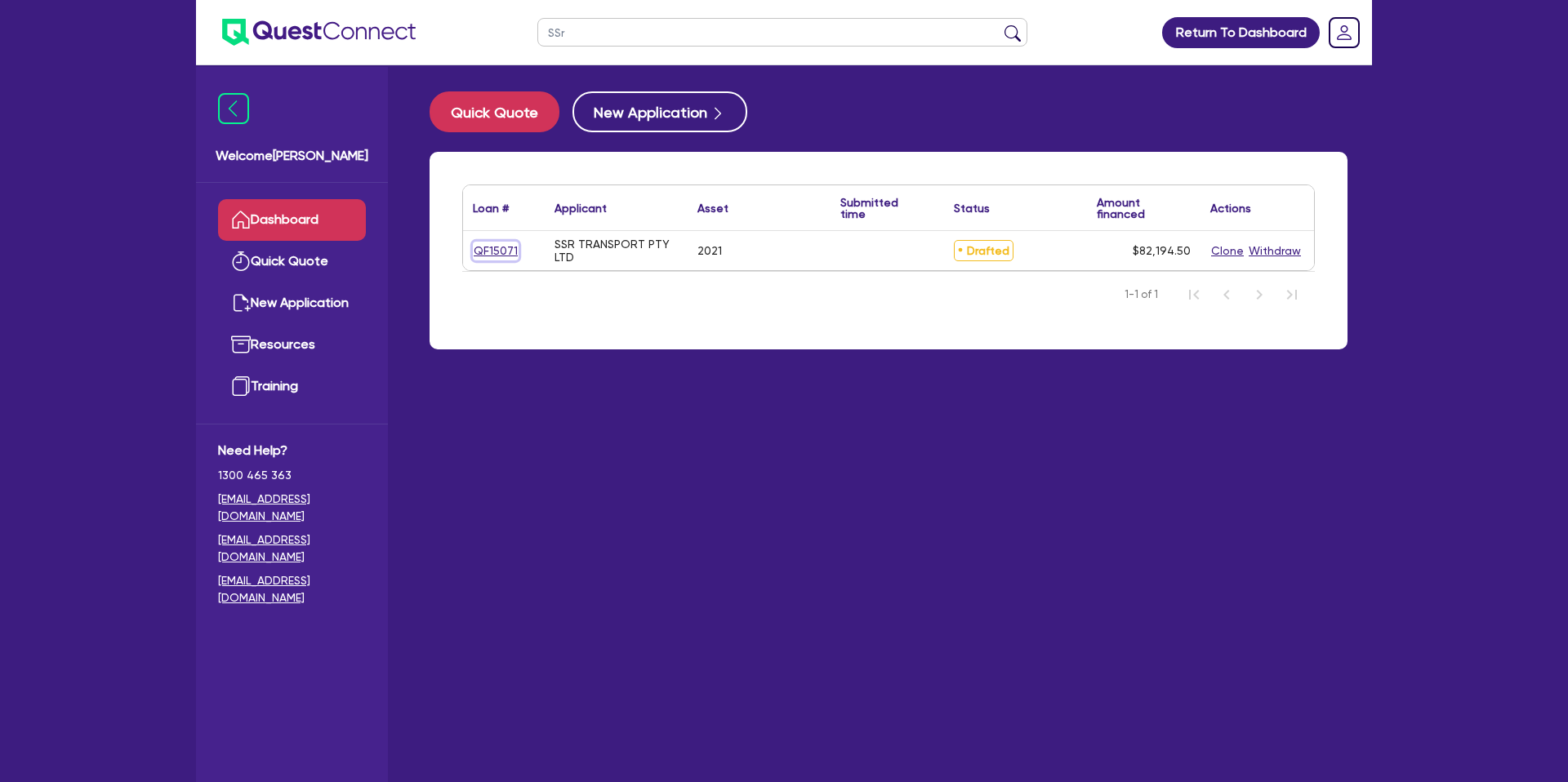
click at [478, 253] on link "QF15071" at bounding box center [496, 251] width 46 height 18
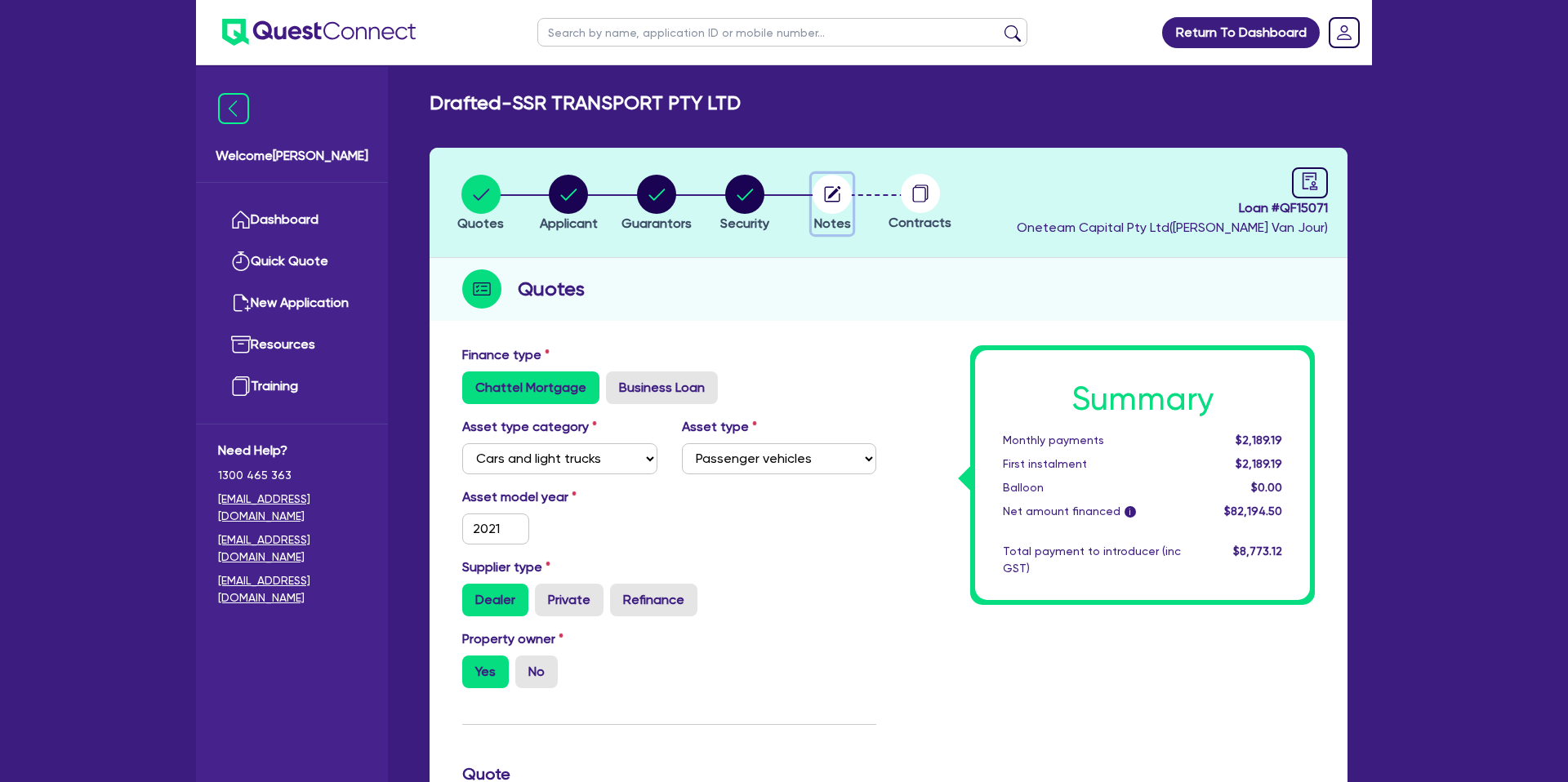
click at [838, 191] on icon "button" at bounding box center [835, 193] width 13 height 13
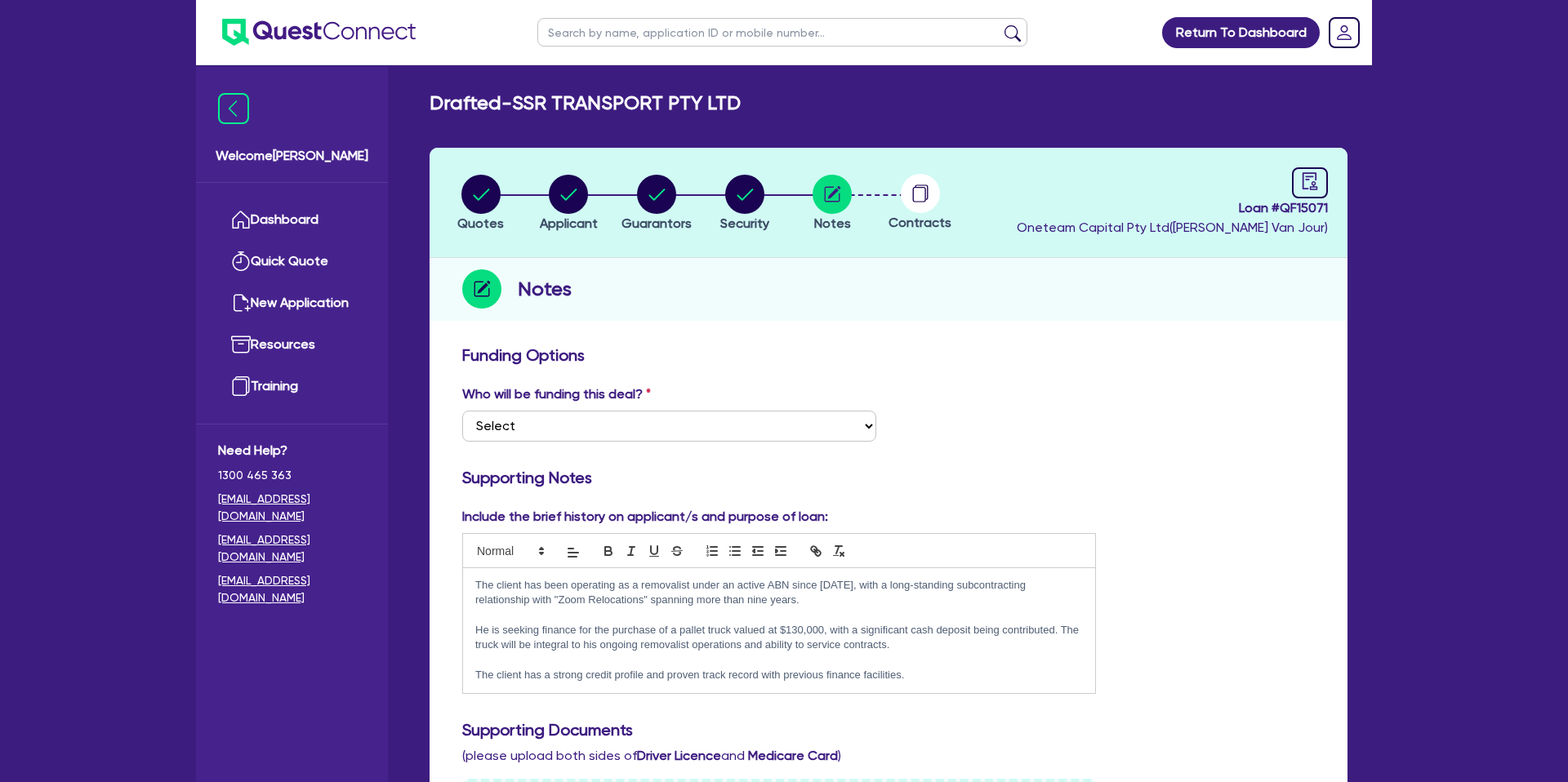
click at [1334, 184] on header "Quotes Applicant Guarantors Security Notes Contracts Loan # QF15071 Oneteam Cap…" at bounding box center [888, 203] width 918 height 111
click at [1326, 185] on link at bounding box center [1309, 183] width 36 height 31
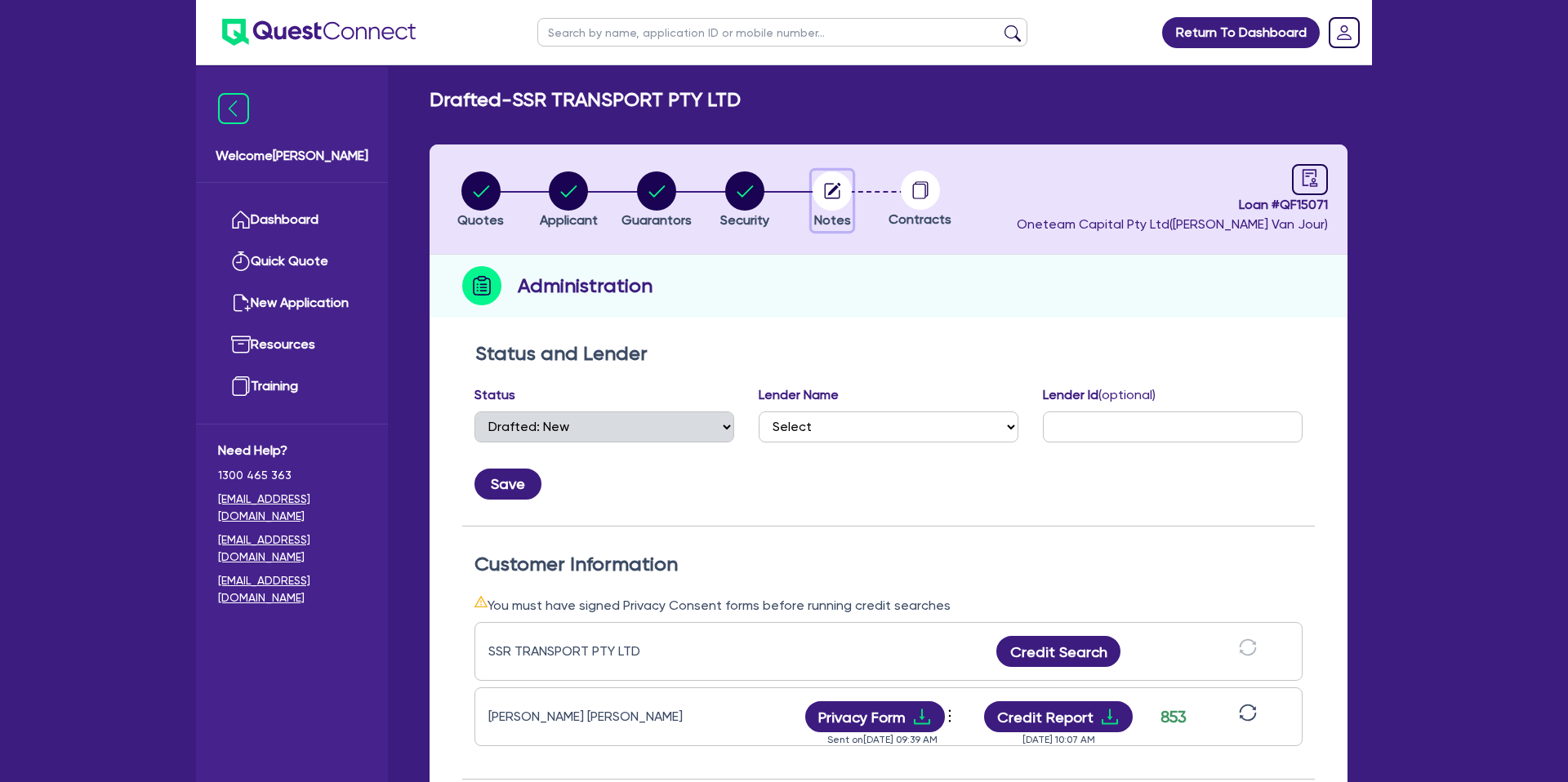
click at [837, 200] on circle "button" at bounding box center [832, 191] width 40 height 40
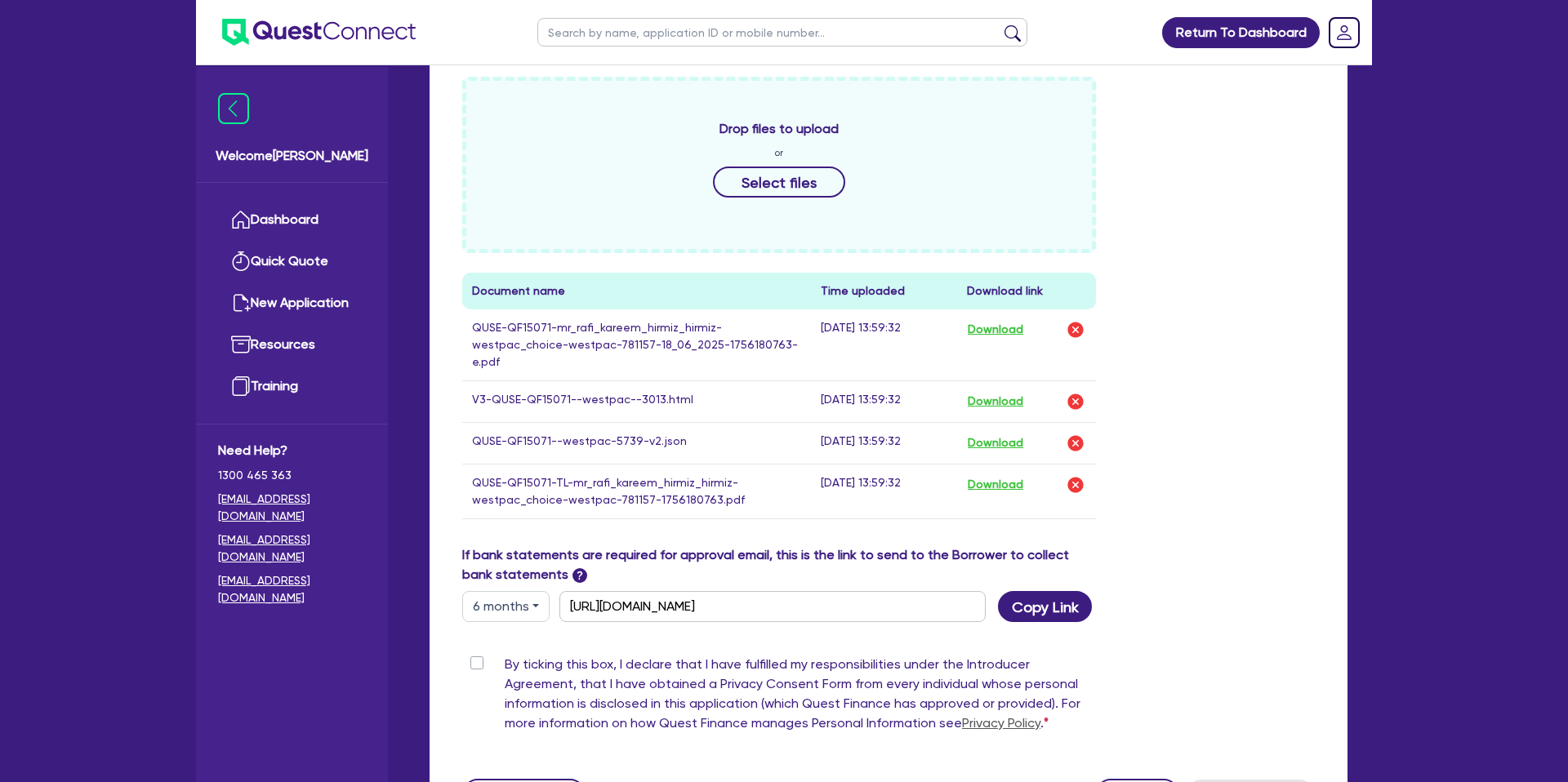
scroll to position [648, 0]
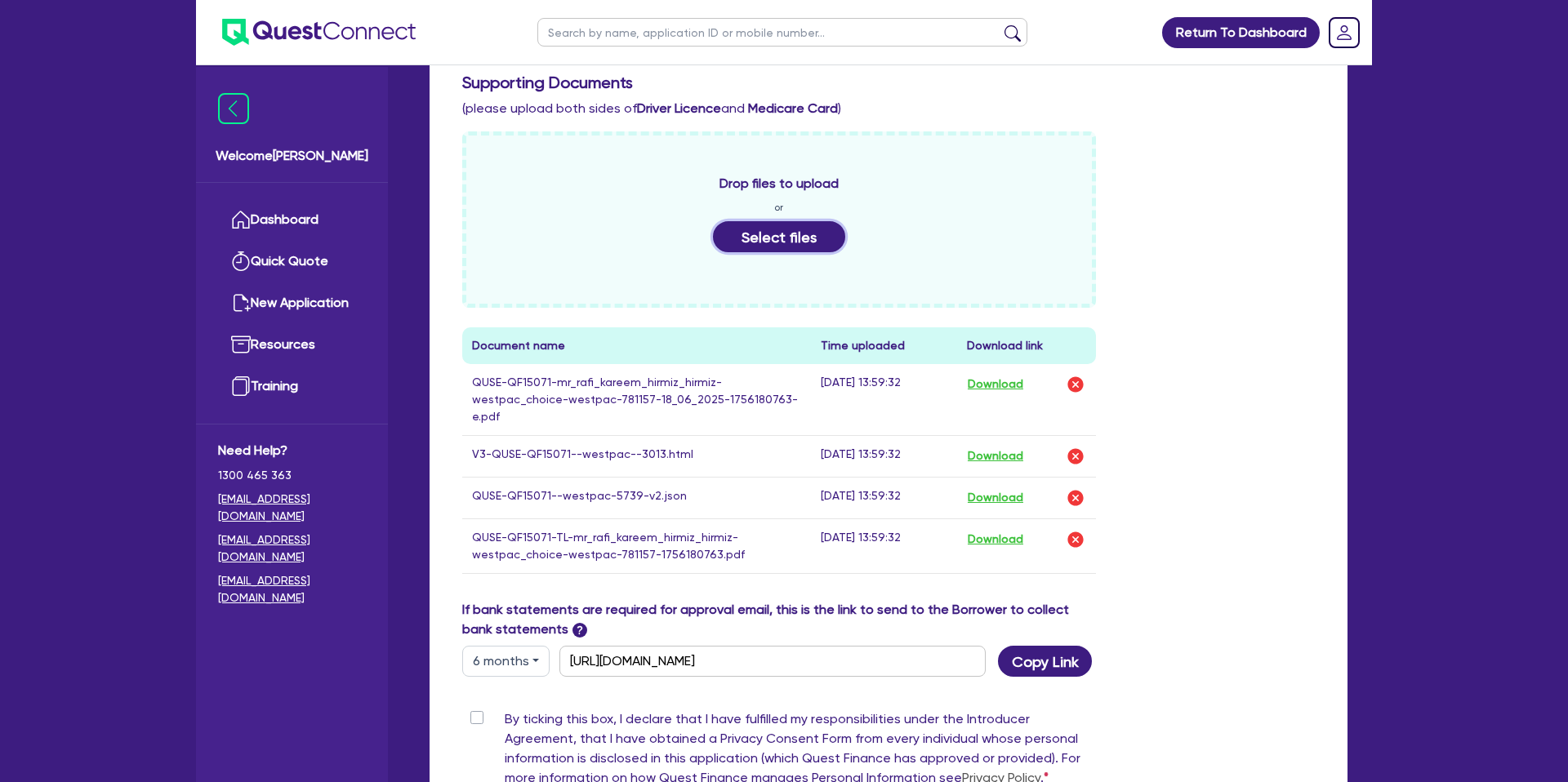
click at [800, 234] on button "Select files" at bounding box center [779, 237] width 133 height 31
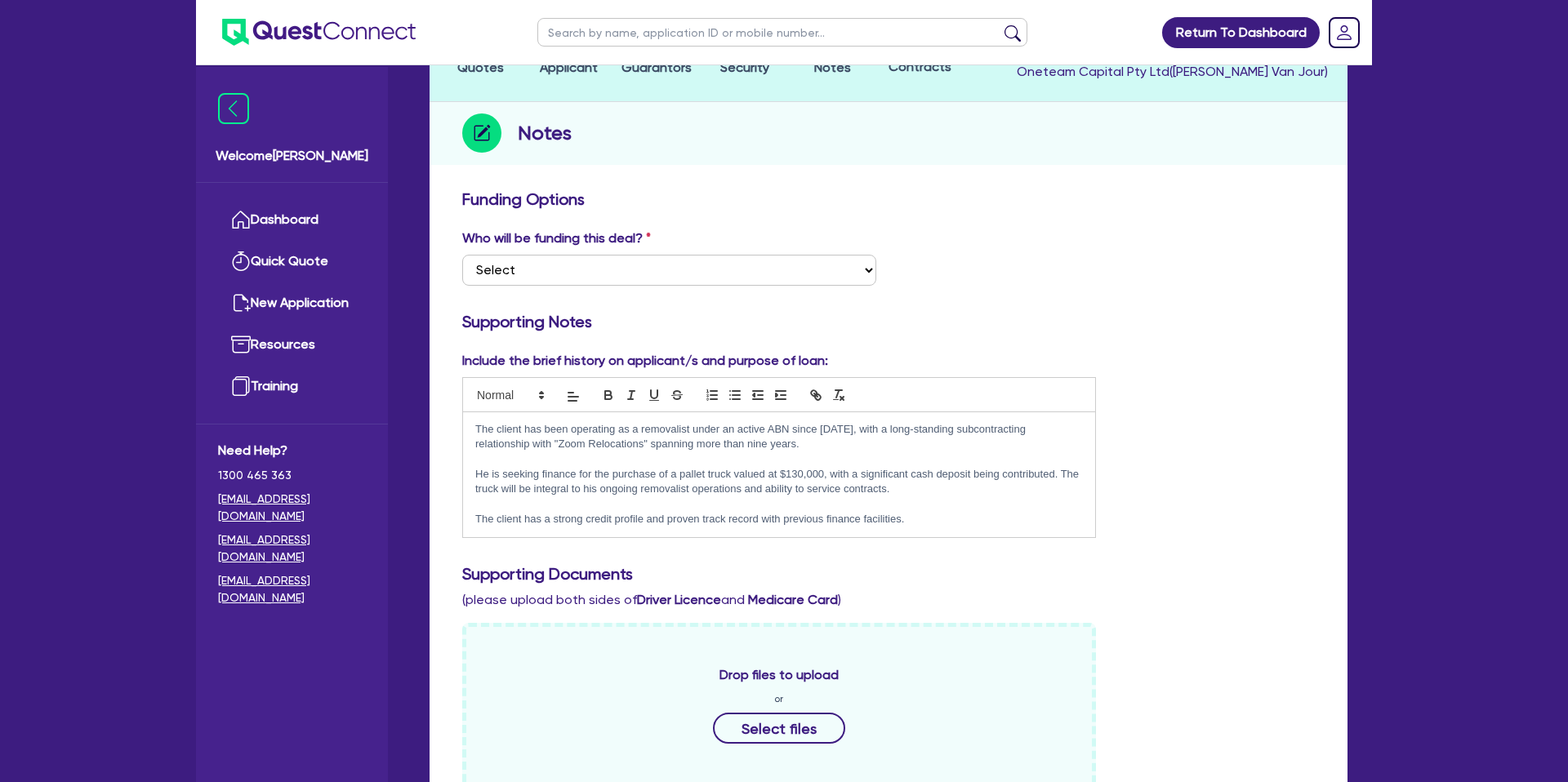
scroll to position [163, 0]
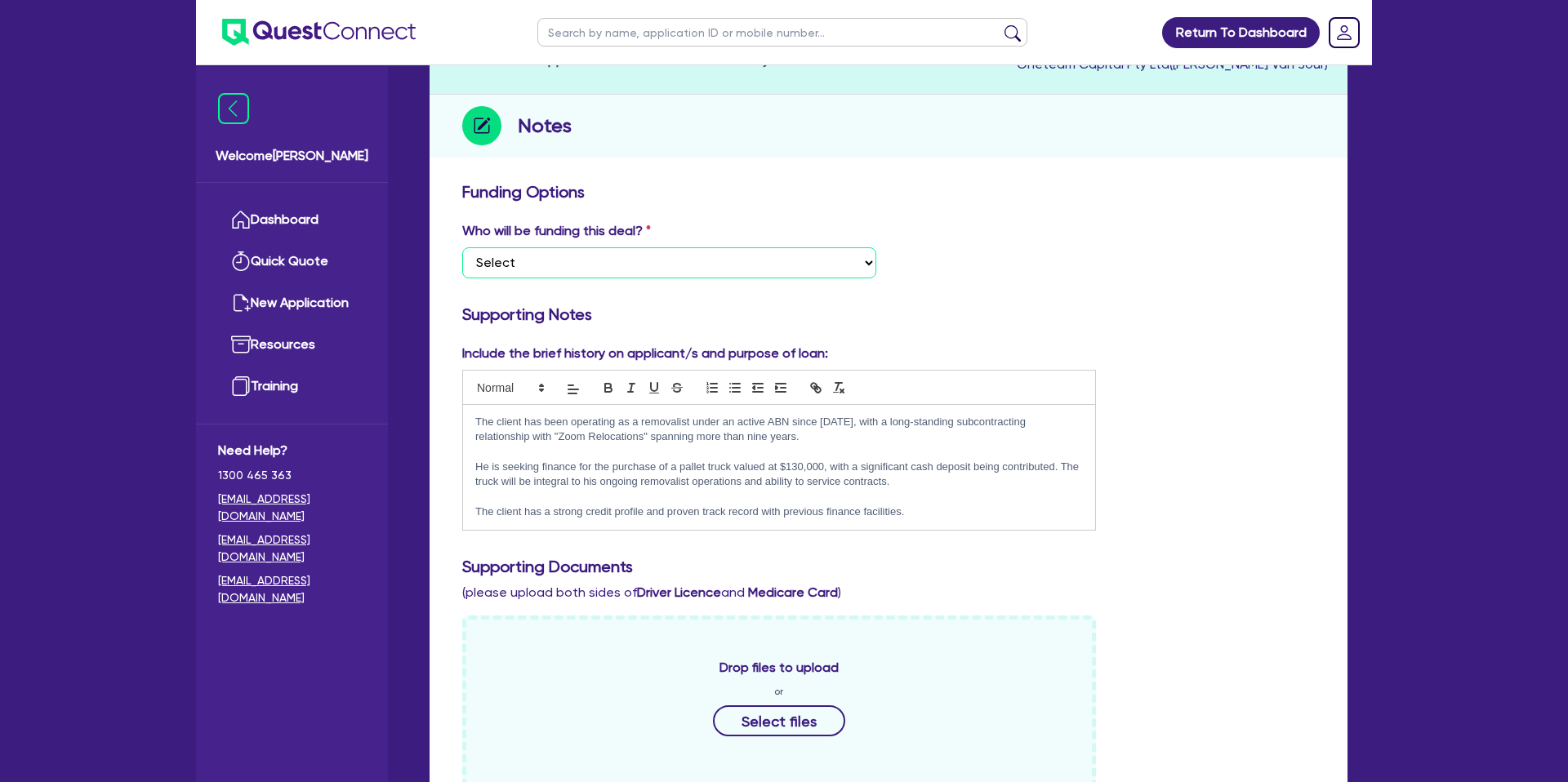
click at [593, 250] on select "Select I want Quest to fund 100% I will fund 100% I will co-fund with Quest Oth…" at bounding box center [669, 263] width 414 height 31
click at [462, 248] on select "Select I want Quest to fund 100% I will fund 100% I will co-fund with Quest Oth…" at bounding box center [669, 263] width 414 height 31
click at [977, 157] on div "Notes" at bounding box center [888, 126] width 918 height 63
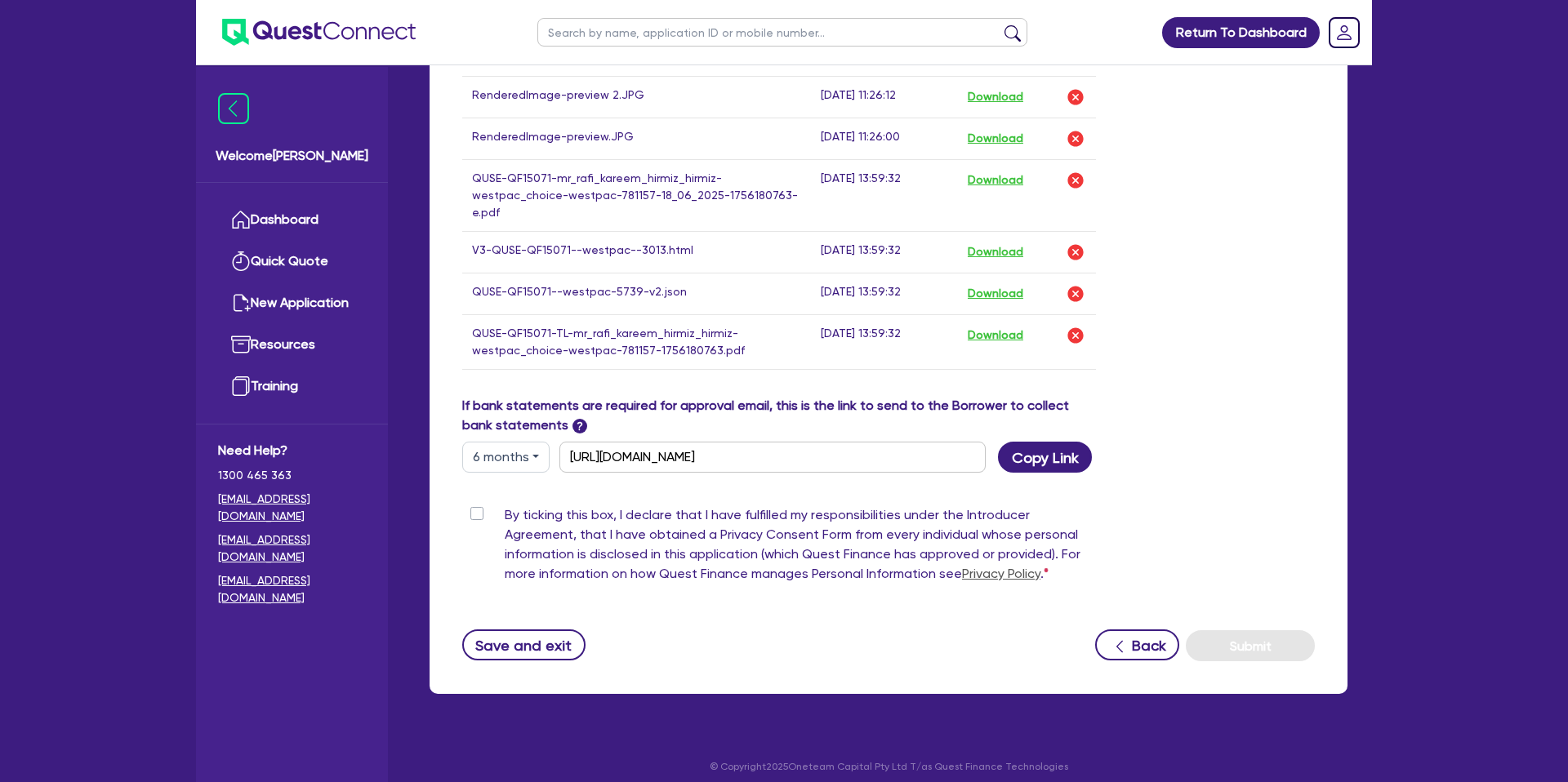
scroll to position [989, 0]
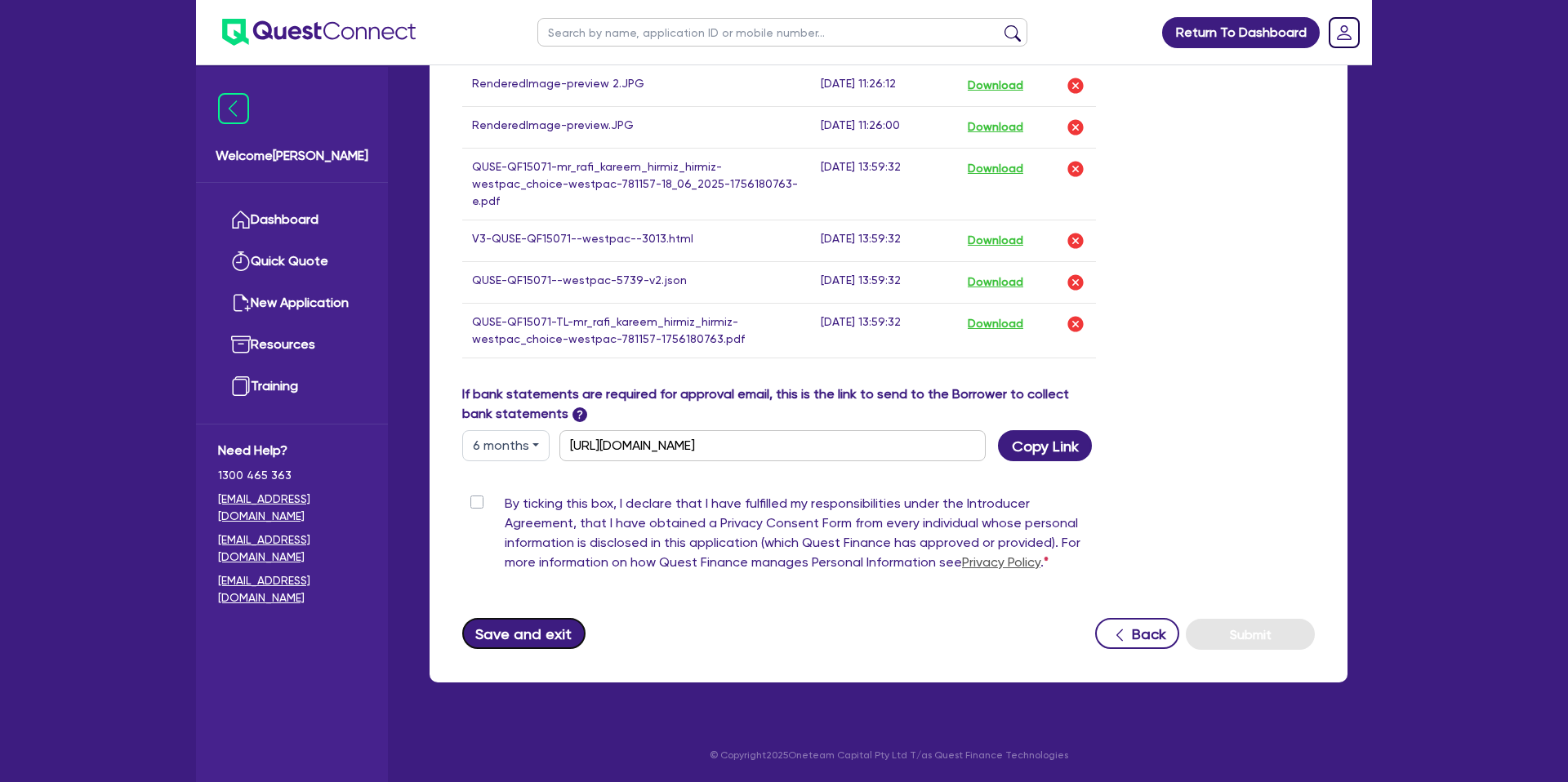
click at [550, 630] on button "Save and exit" at bounding box center [524, 634] width 123 height 31
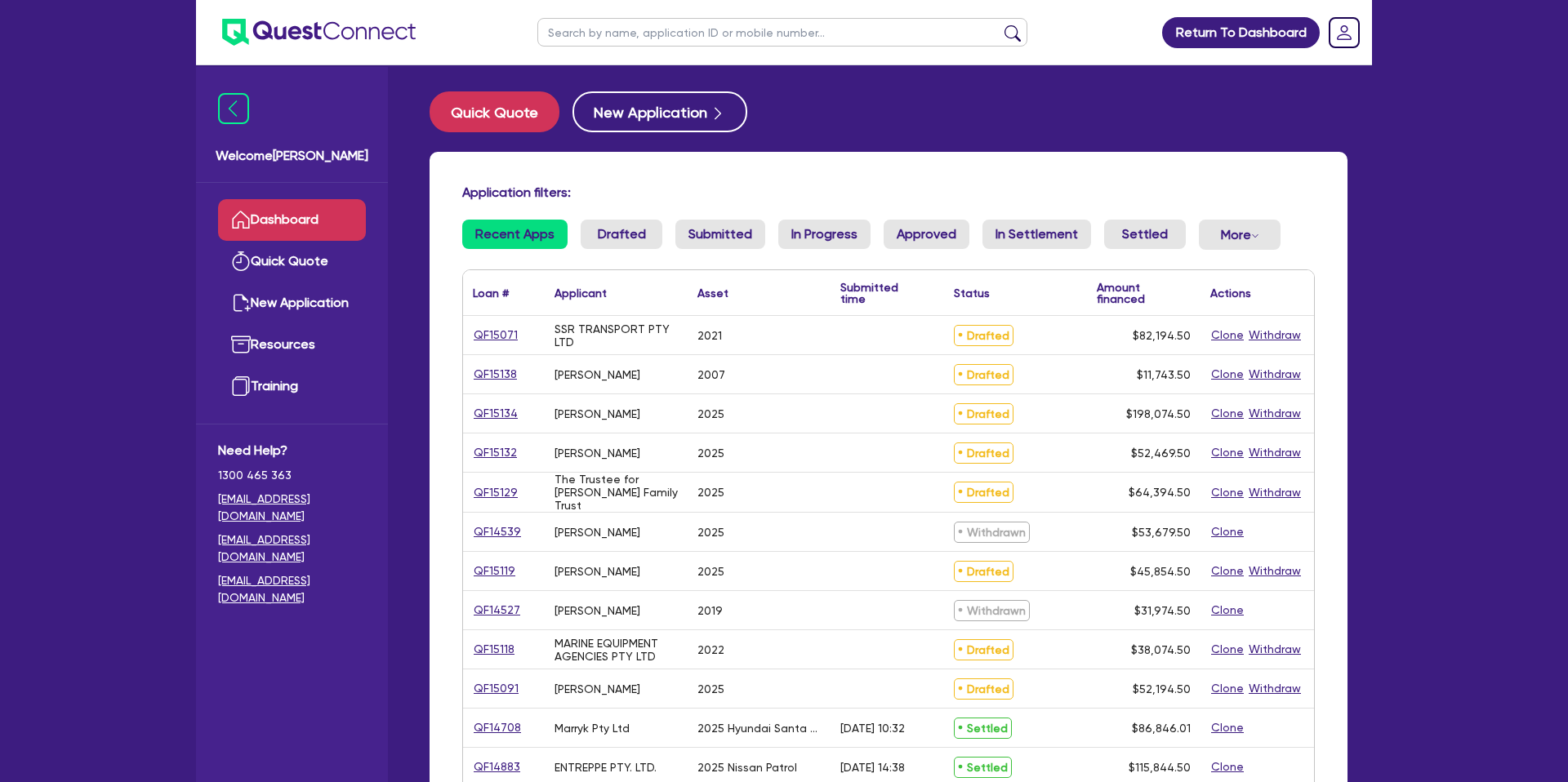
scroll to position [6, 0]
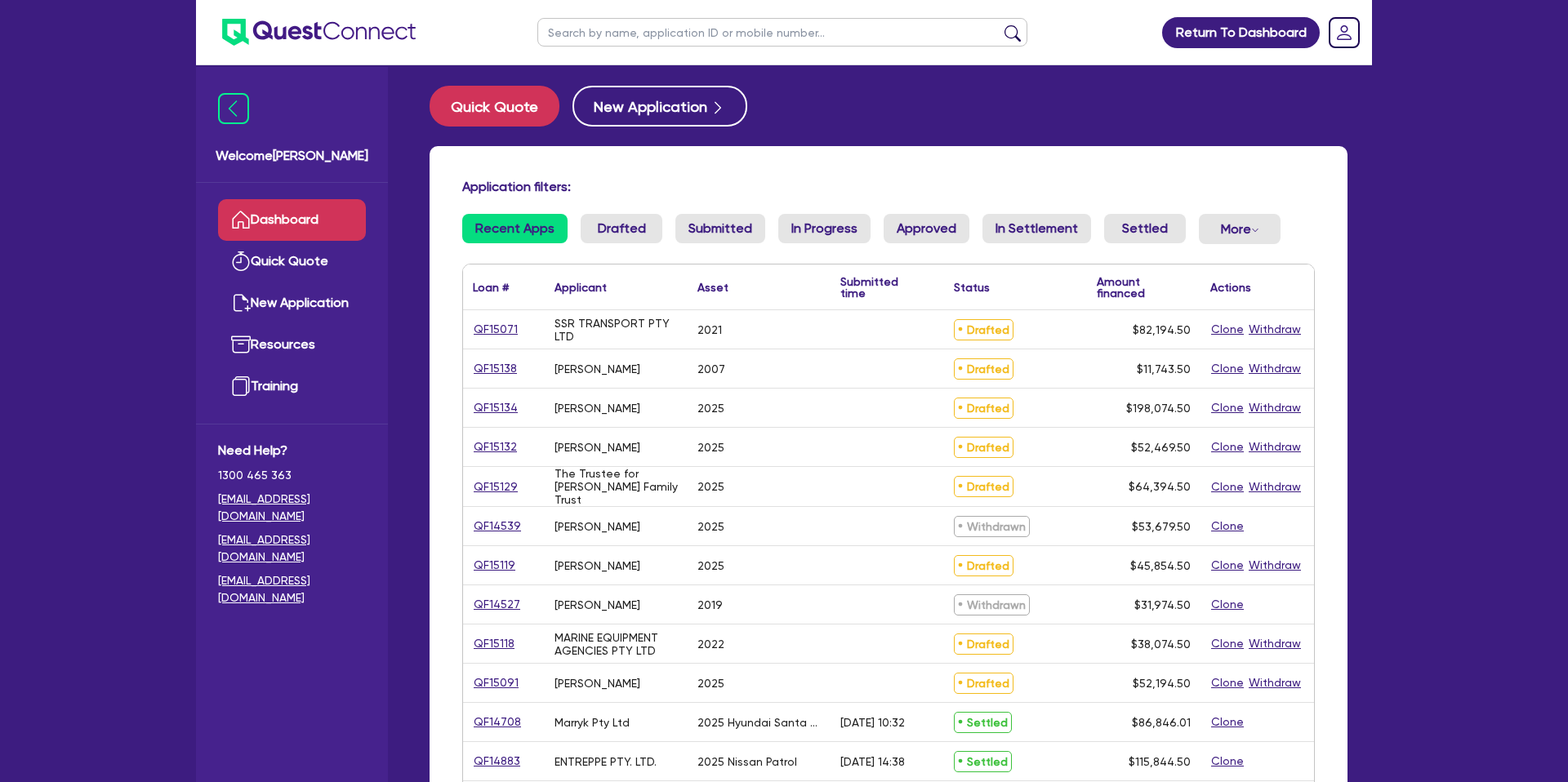
drag, startPoint x: 493, startPoint y: 325, endPoint x: 472, endPoint y: 327, distance: 21.1
click at [473, 326] on div "QF15071" at bounding box center [503, 330] width 61 height 18
drag, startPoint x: 472, startPoint y: 327, endPoint x: 508, endPoint y: 327, distance: 36.0
click at [523, 330] on div "QF15071" at bounding box center [503, 330] width 61 height 18
click at [502, 325] on link "QF15071" at bounding box center [496, 330] width 46 height 18
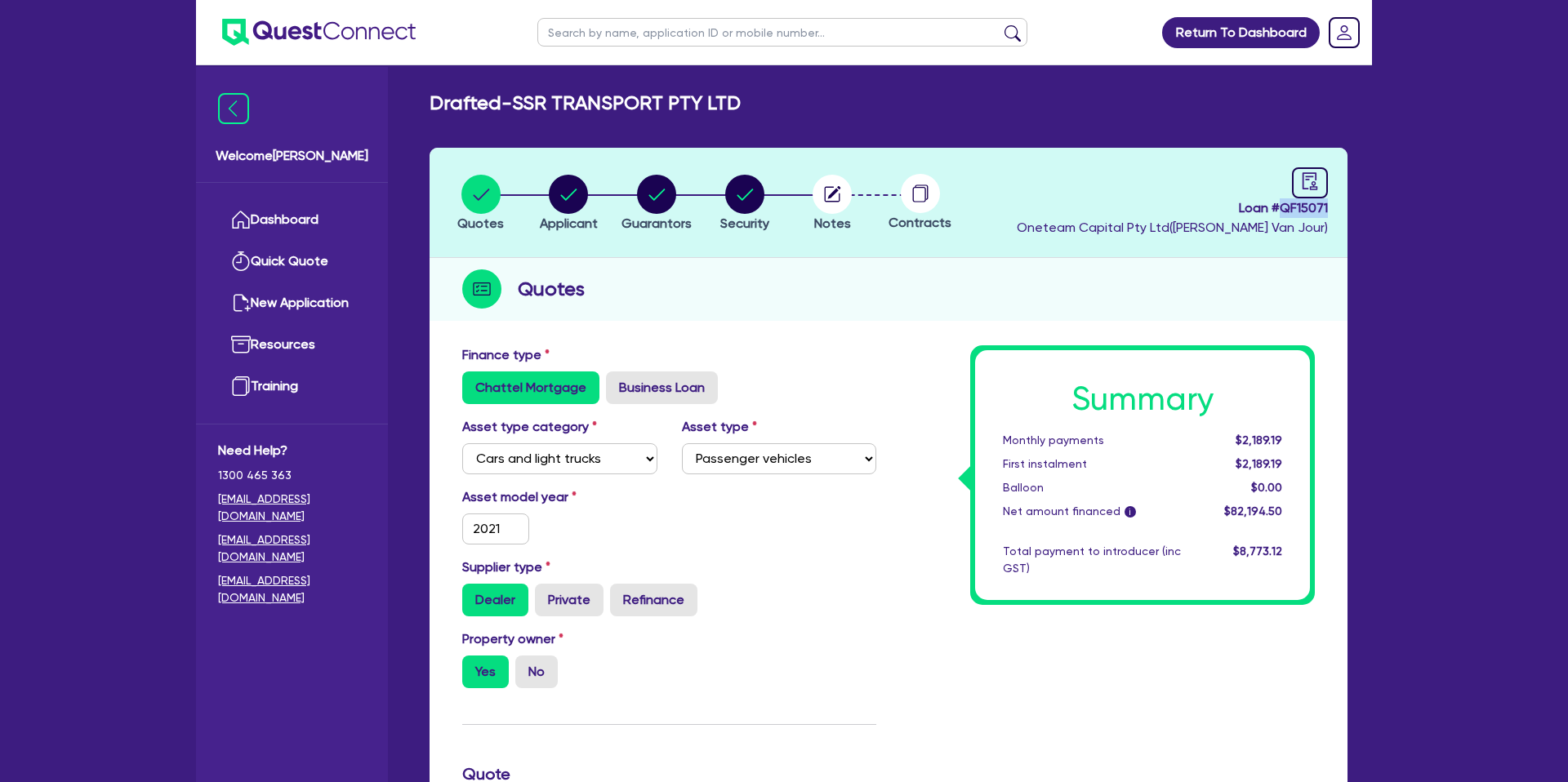
drag, startPoint x: 1282, startPoint y: 208, endPoint x: 1361, endPoint y: 205, distance: 79.1
click at [1361, 205] on div "Drafted - SSR TRANSPORT PTY LTD Quotes Applicant Guarantors Security Notes Cont…" at bounding box center [889, 747] width 967 height 1312
copy span "QF15071"
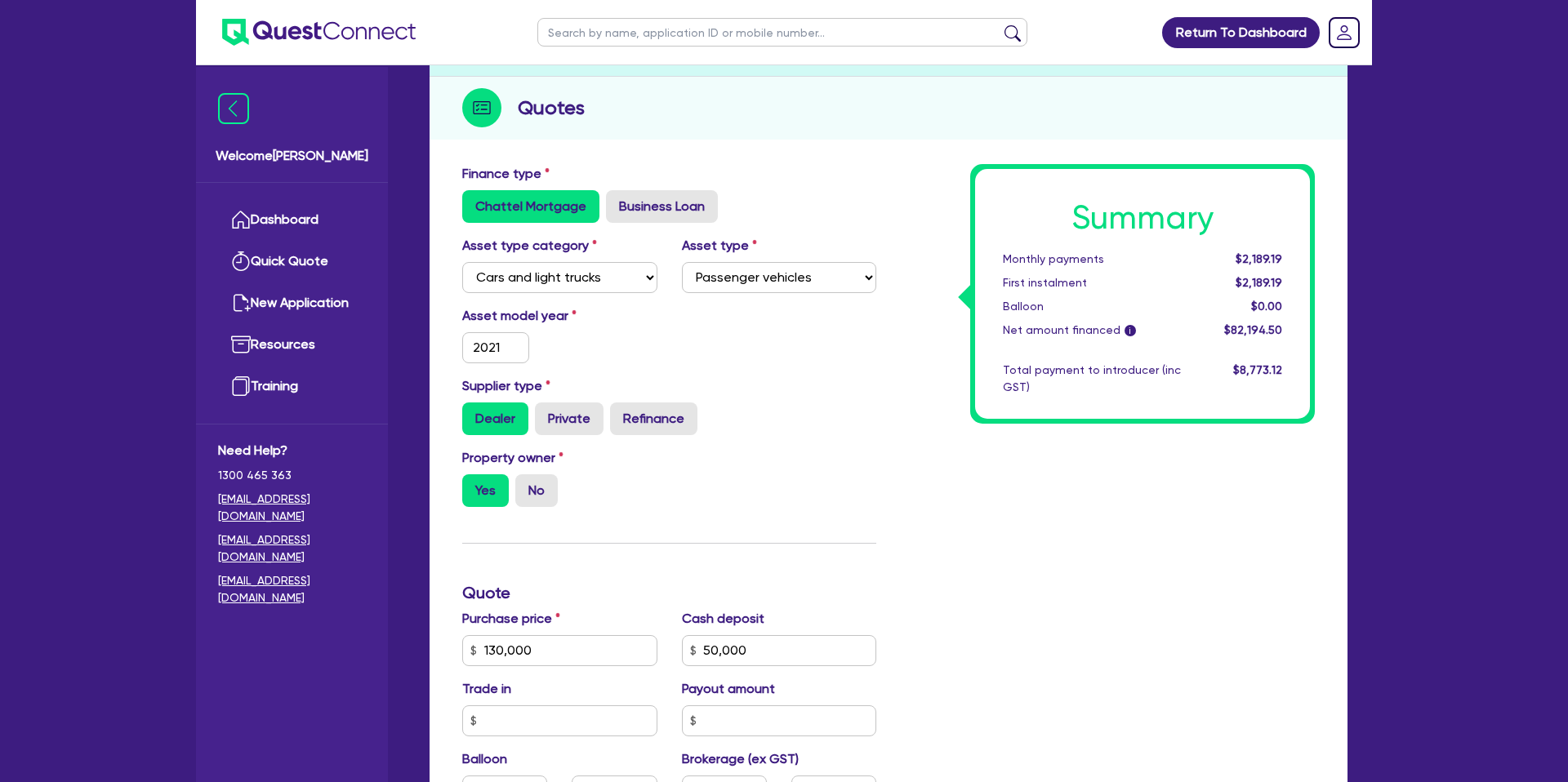
scroll to position [188, 0]
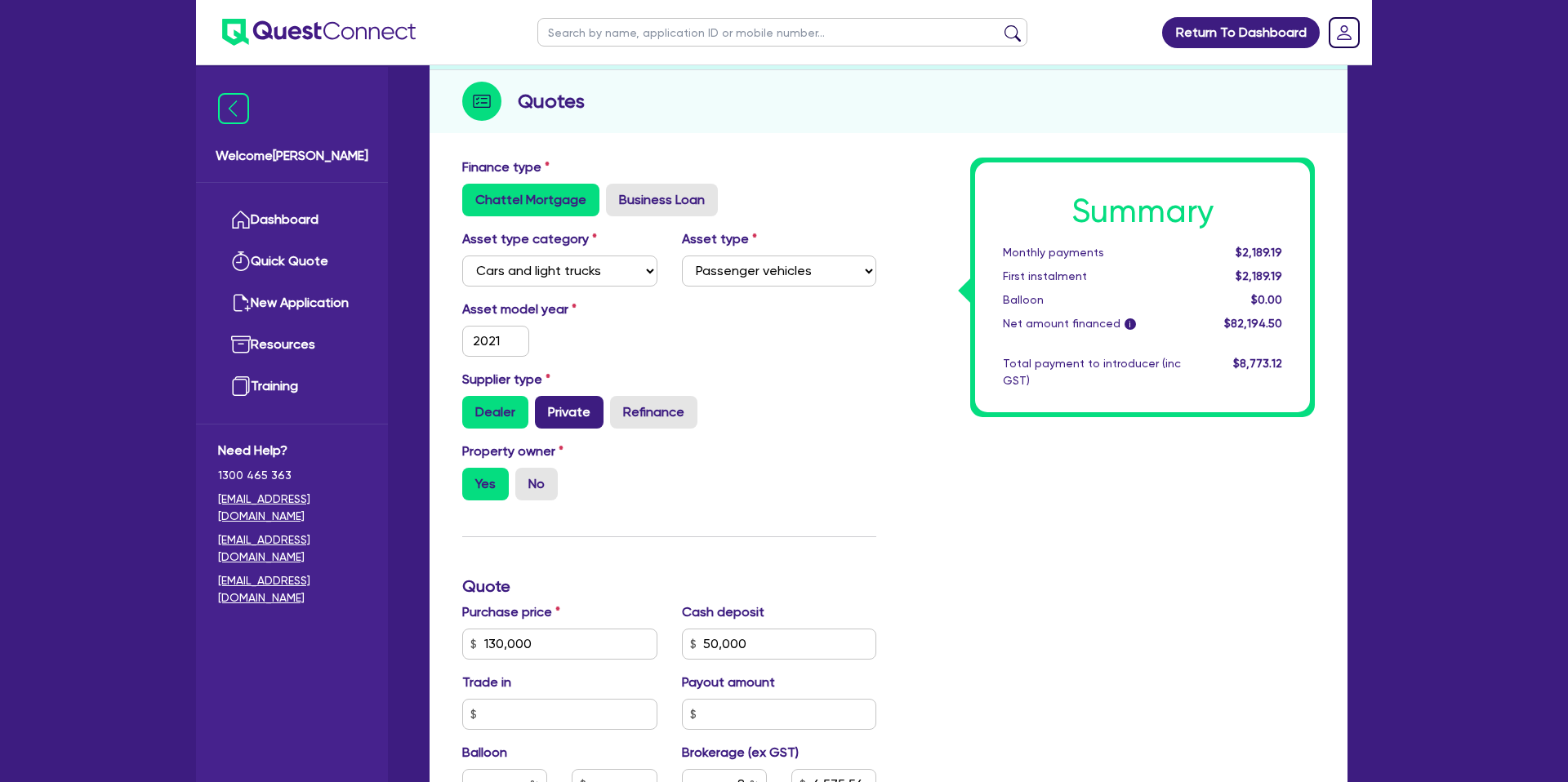
click at [566, 414] on label "Private" at bounding box center [569, 412] width 68 height 32
click at [545, 406] on input "Private" at bounding box center [541, 402] width 11 height 11
click at [733, 355] on div "Asset model year 2021" at bounding box center [669, 334] width 439 height 70
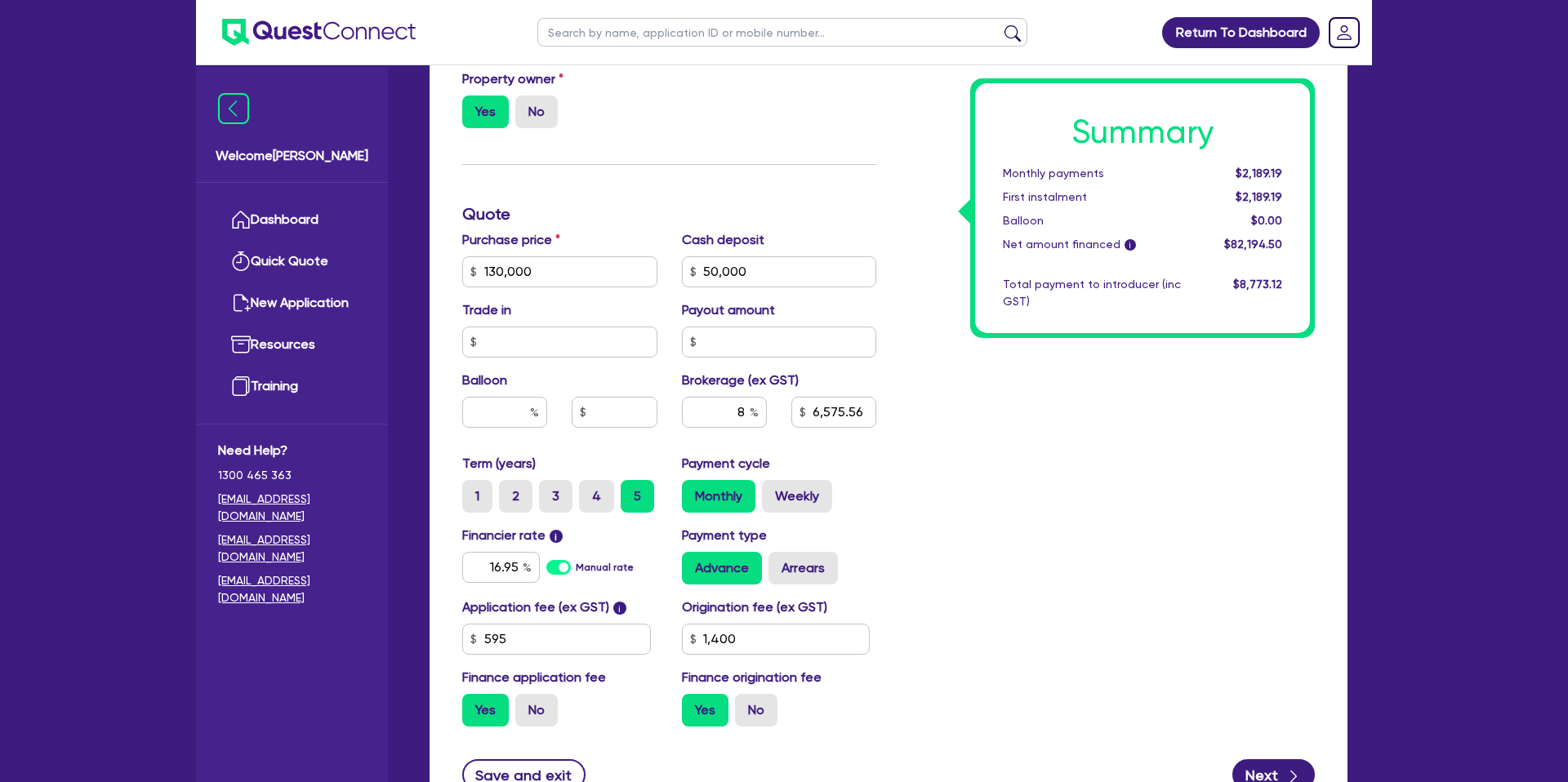
scroll to position [0, 0]
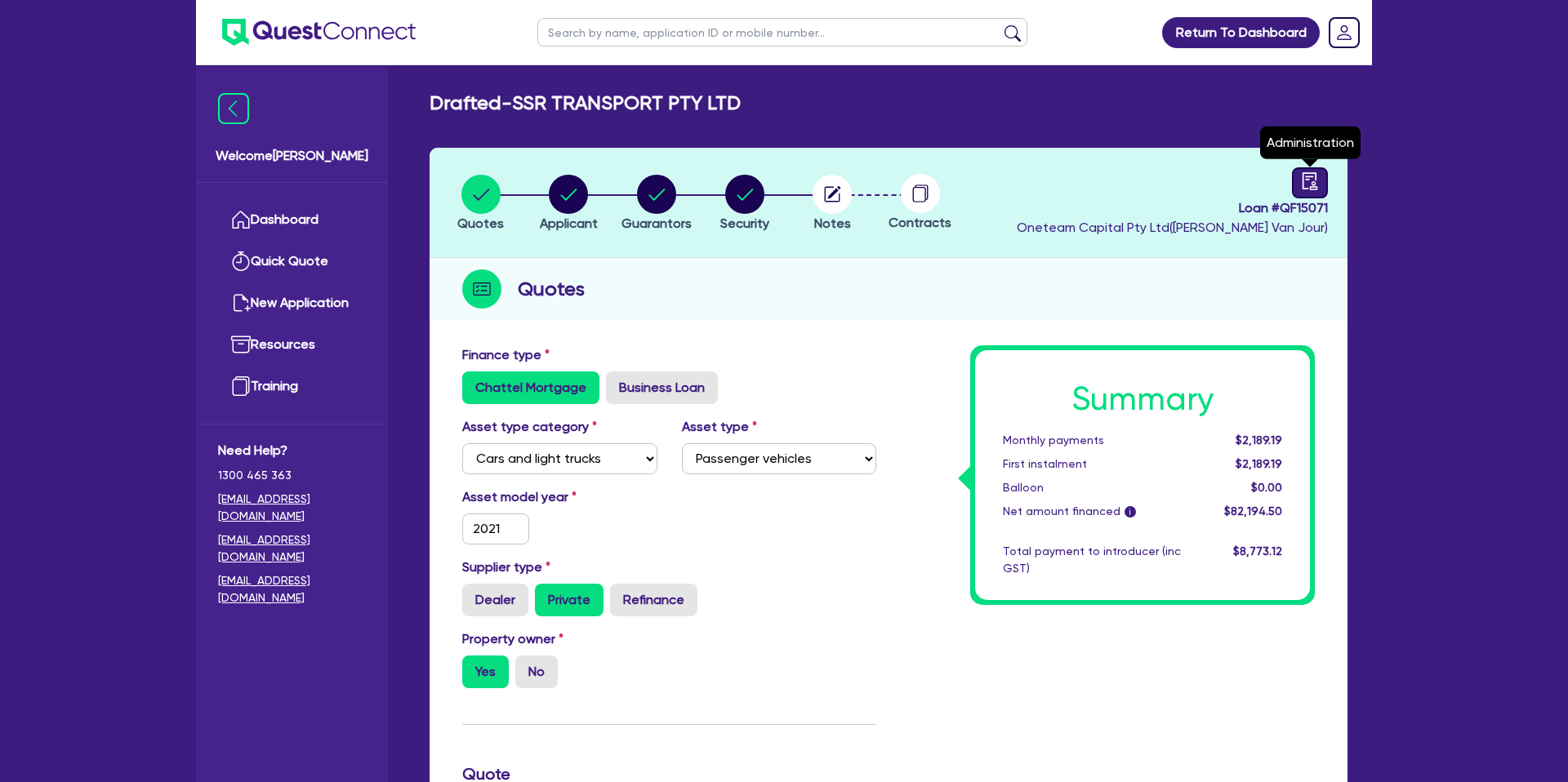
click at [1317, 175] on icon "audit" at bounding box center [1310, 181] width 18 height 18
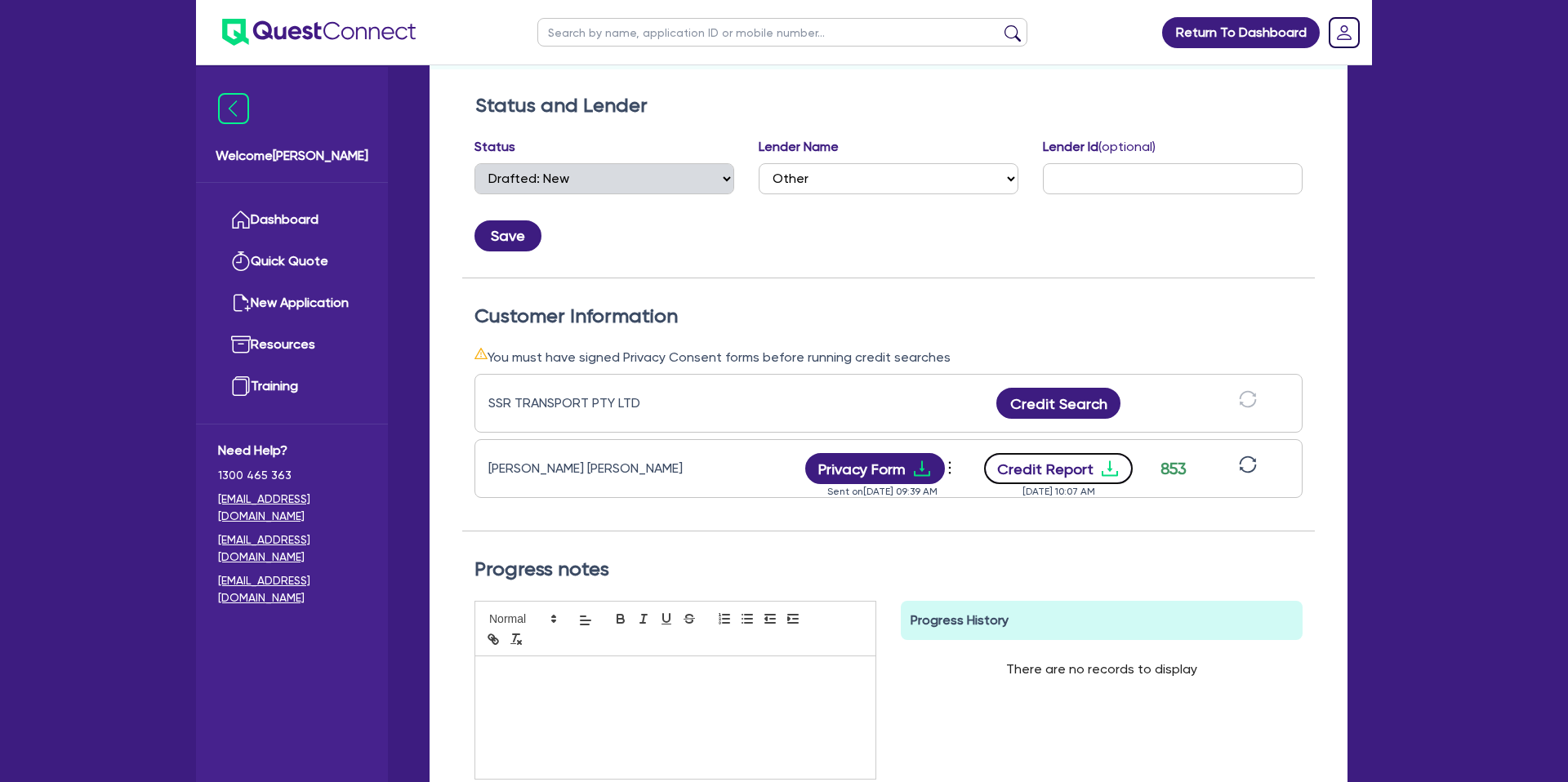
click at [1046, 479] on button "Credit Report" at bounding box center [1059, 469] width 149 height 31
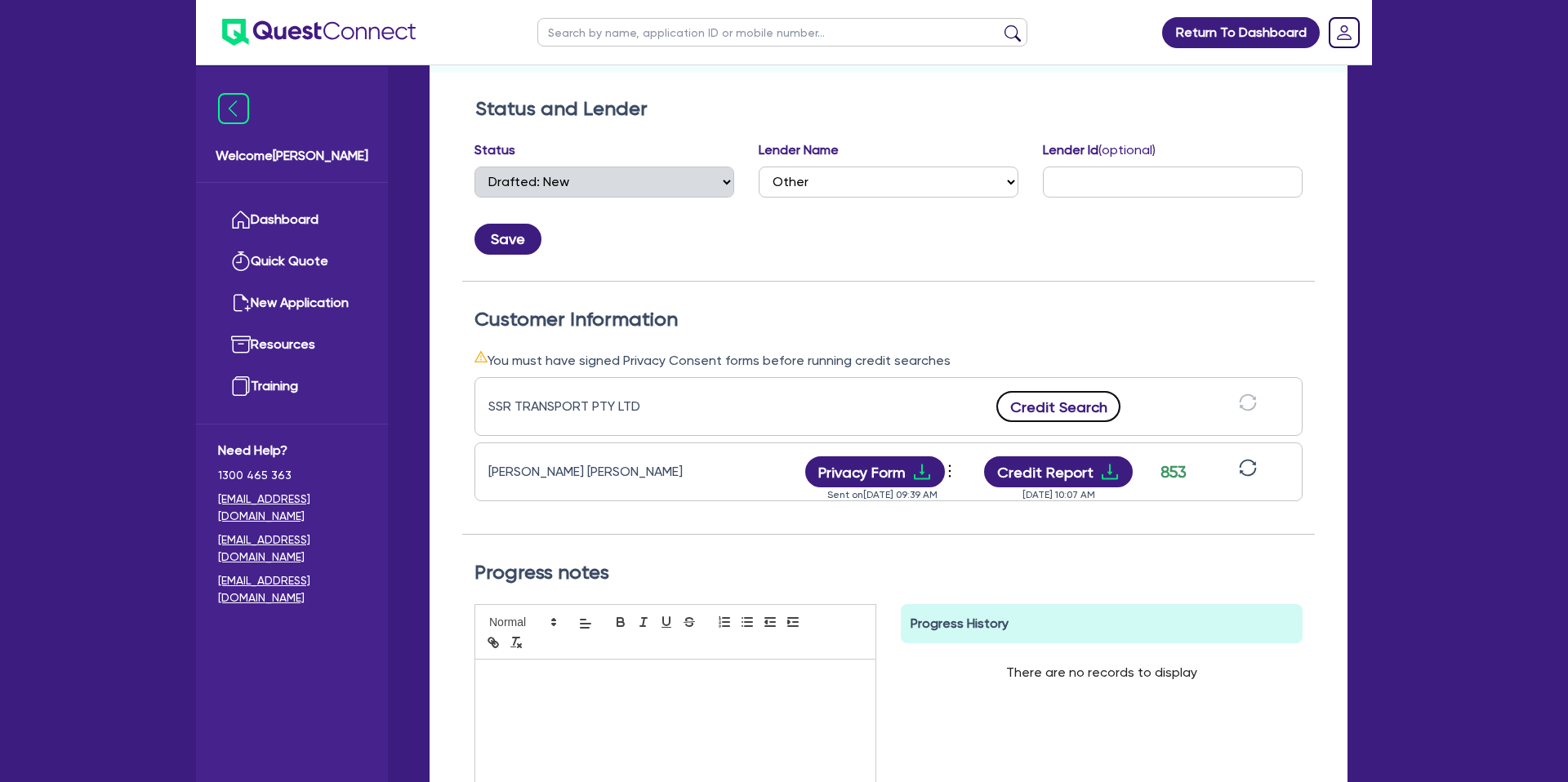
click at [1078, 400] on button "Credit Search" at bounding box center [1059, 407] width 124 height 31
click at [285, 206] on link "Dashboard" at bounding box center [292, 219] width 147 height 41
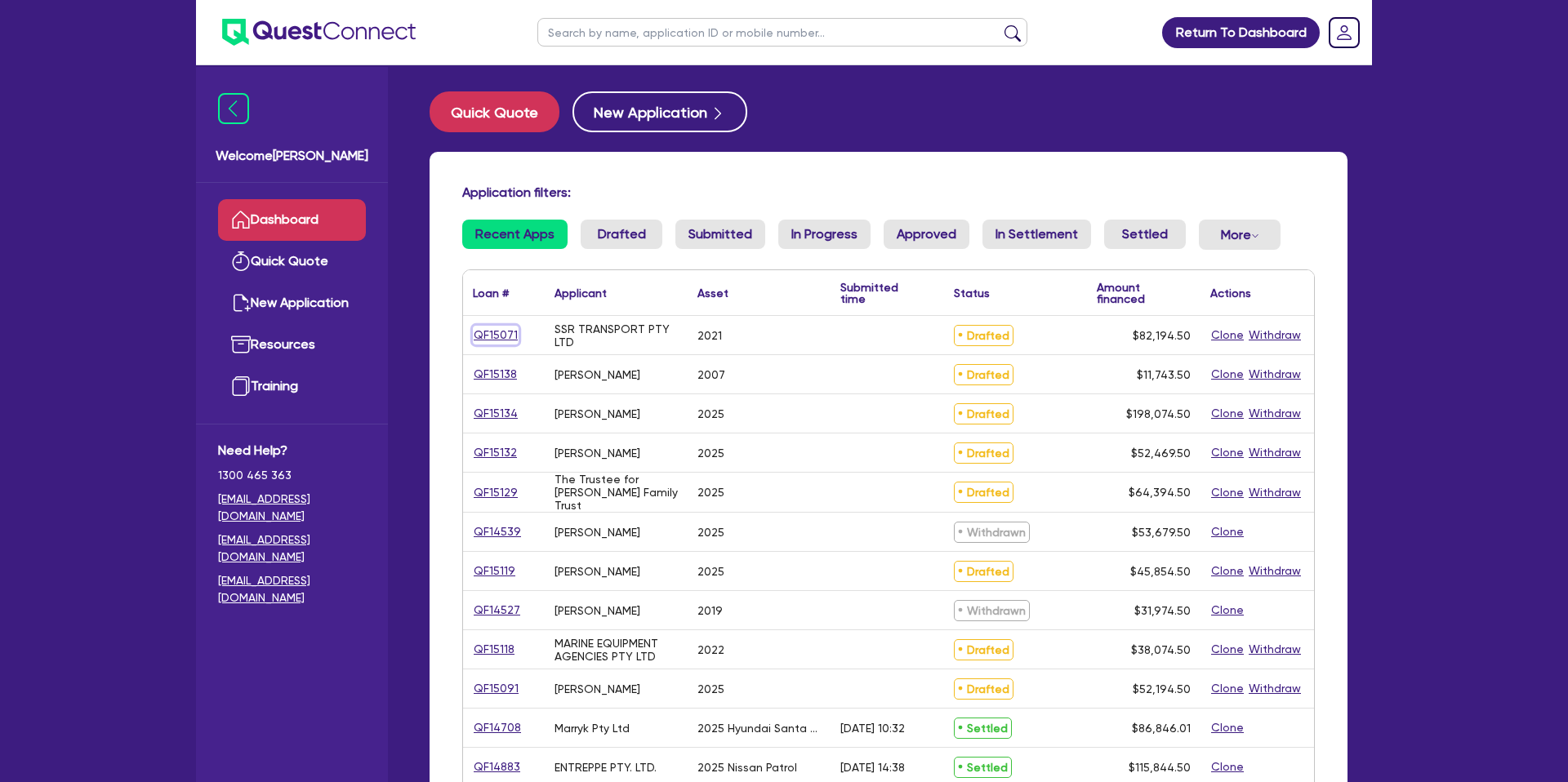
click at [508, 336] on link "QF15071" at bounding box center [496, 335] width 46 height 18
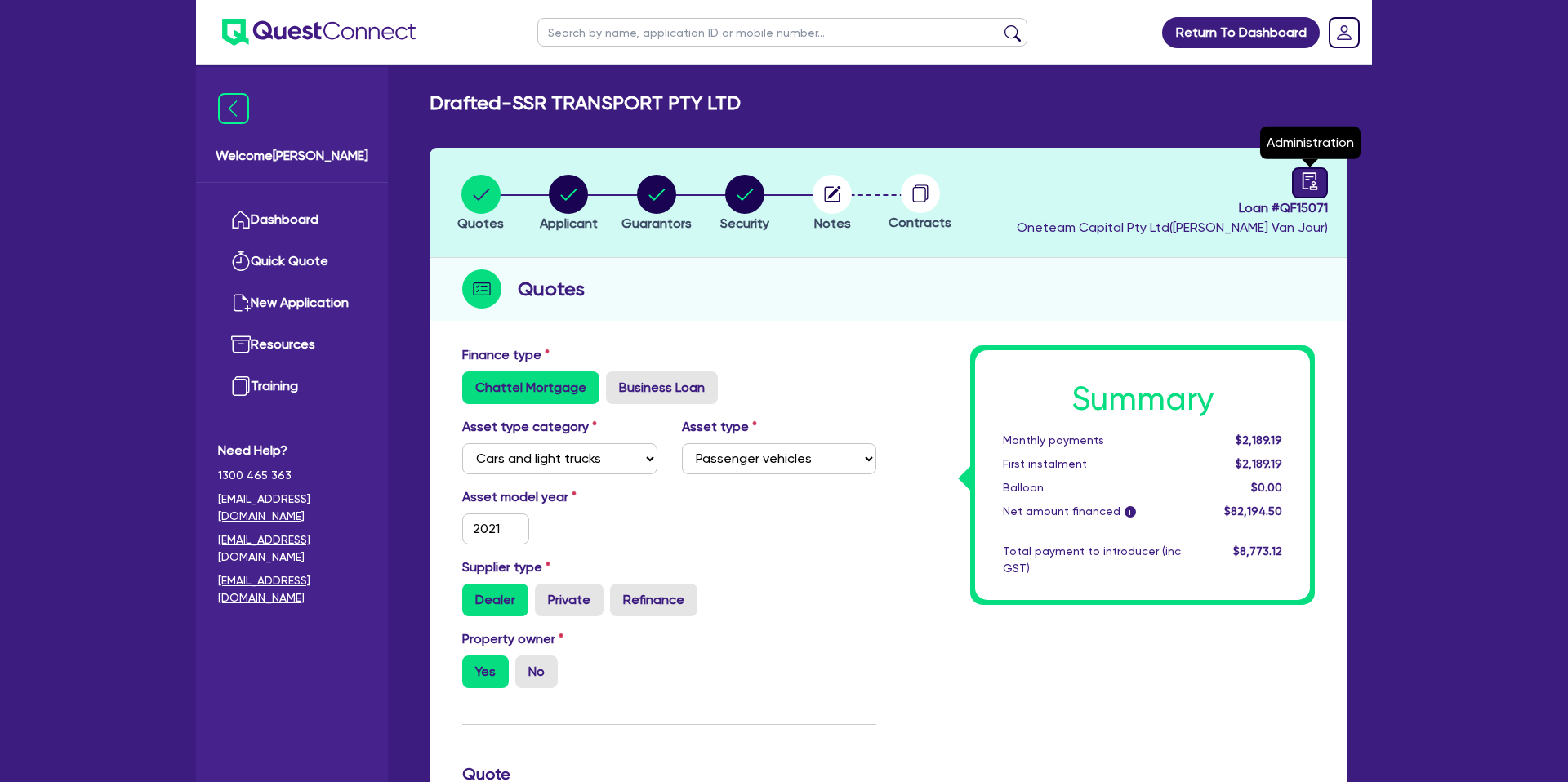
click at [1316, 190] on icon "audit" at bounding box center [1310, 181] width 18 height 18
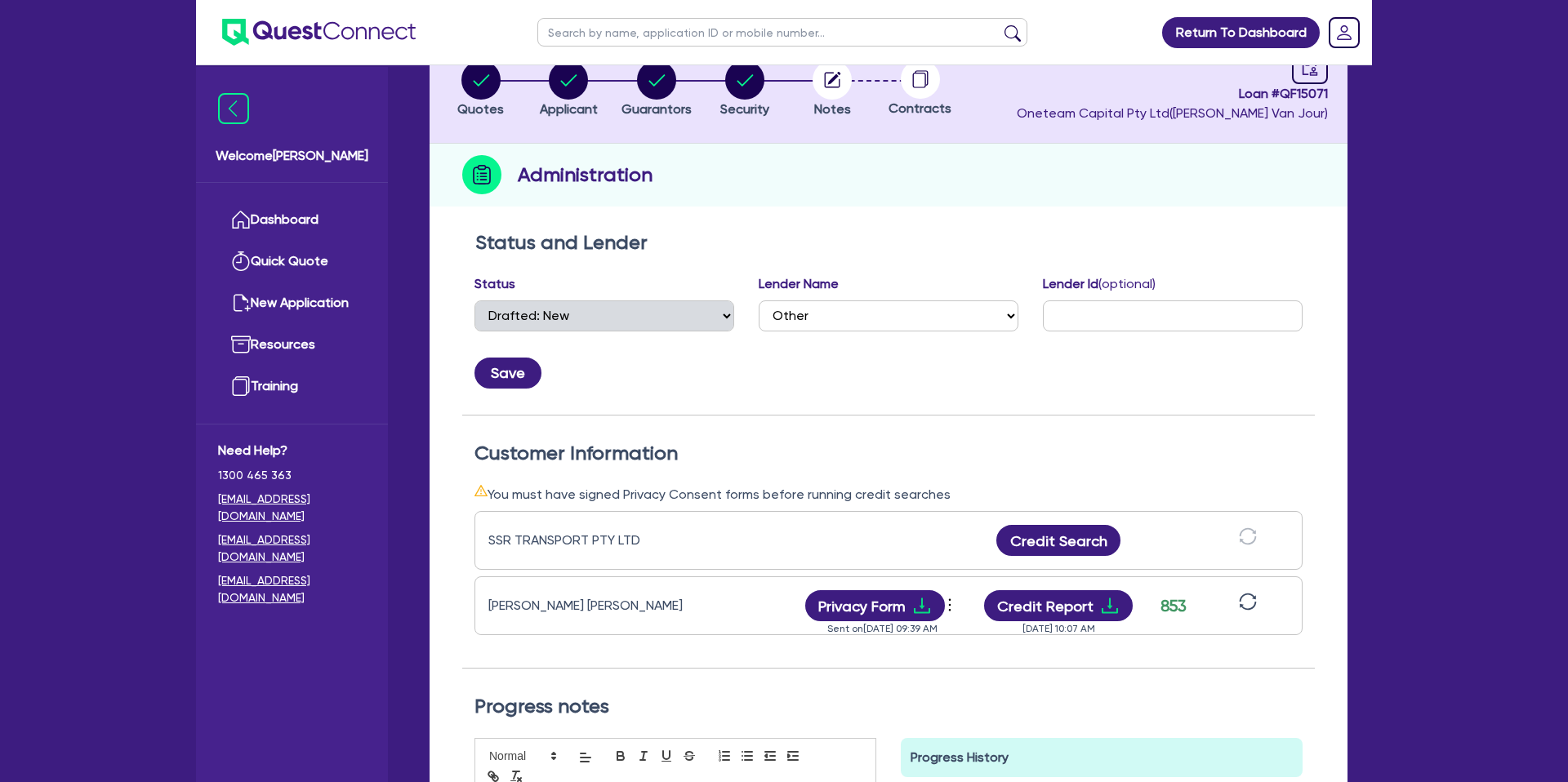
scroll to position [116, 0]
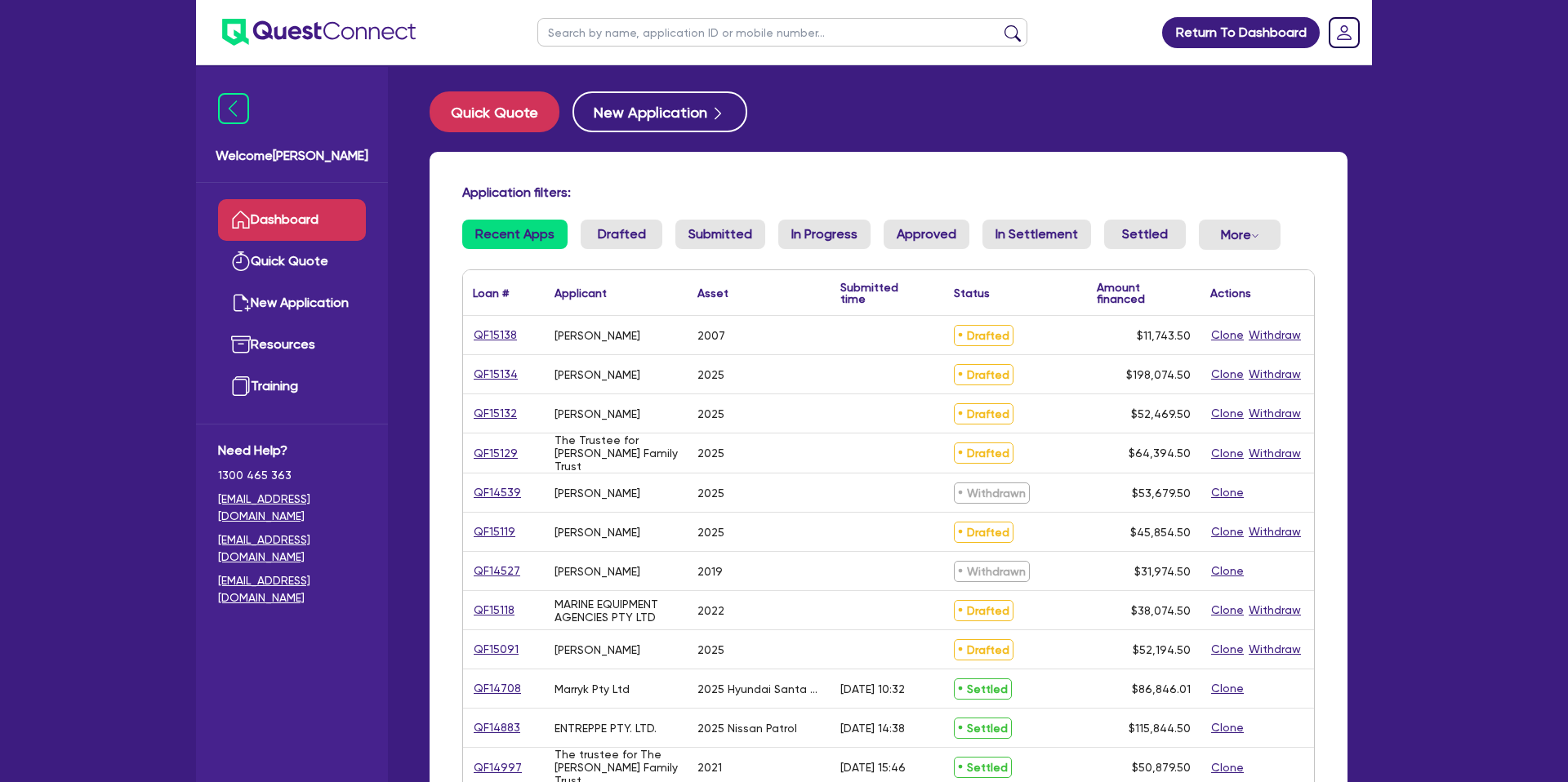
click at [627, 50] on ul at bounding box center [782, 32] width 522 height 64
click at [630, 37] on input "text" at bounding box center [782, 32] width 490 height 29
type input "Jaspreet"
click at [1000, 25] on button "submit" at bounding box center [1012, 36] width 26 height 23
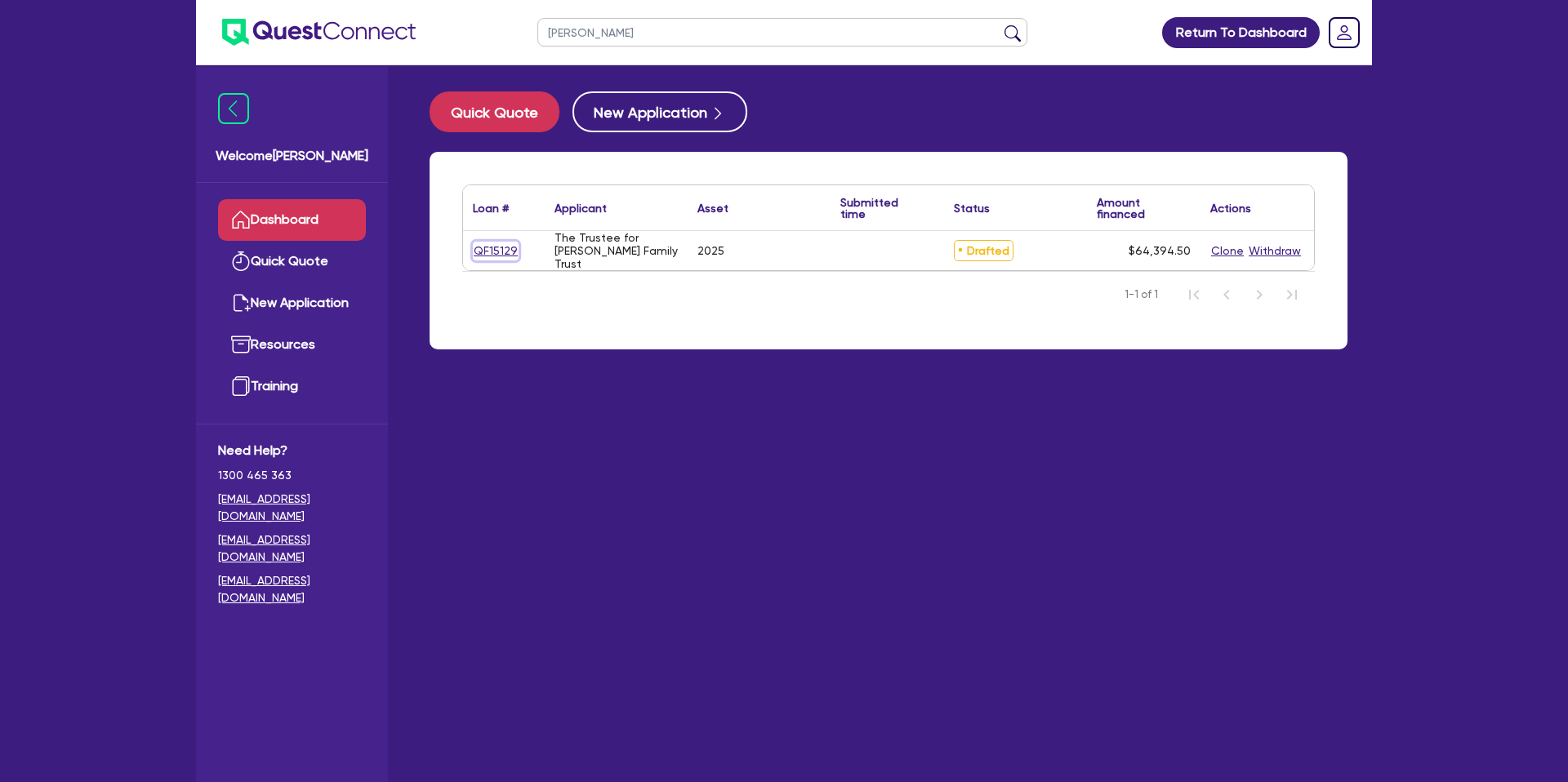
click at [500, 251] on link "QF15129" at bounding box center [496, 251] width 46 height 18
select select "CARS_AND_LIGHT_TRUCKS"
select select "PASSENGER_VEHICLES"
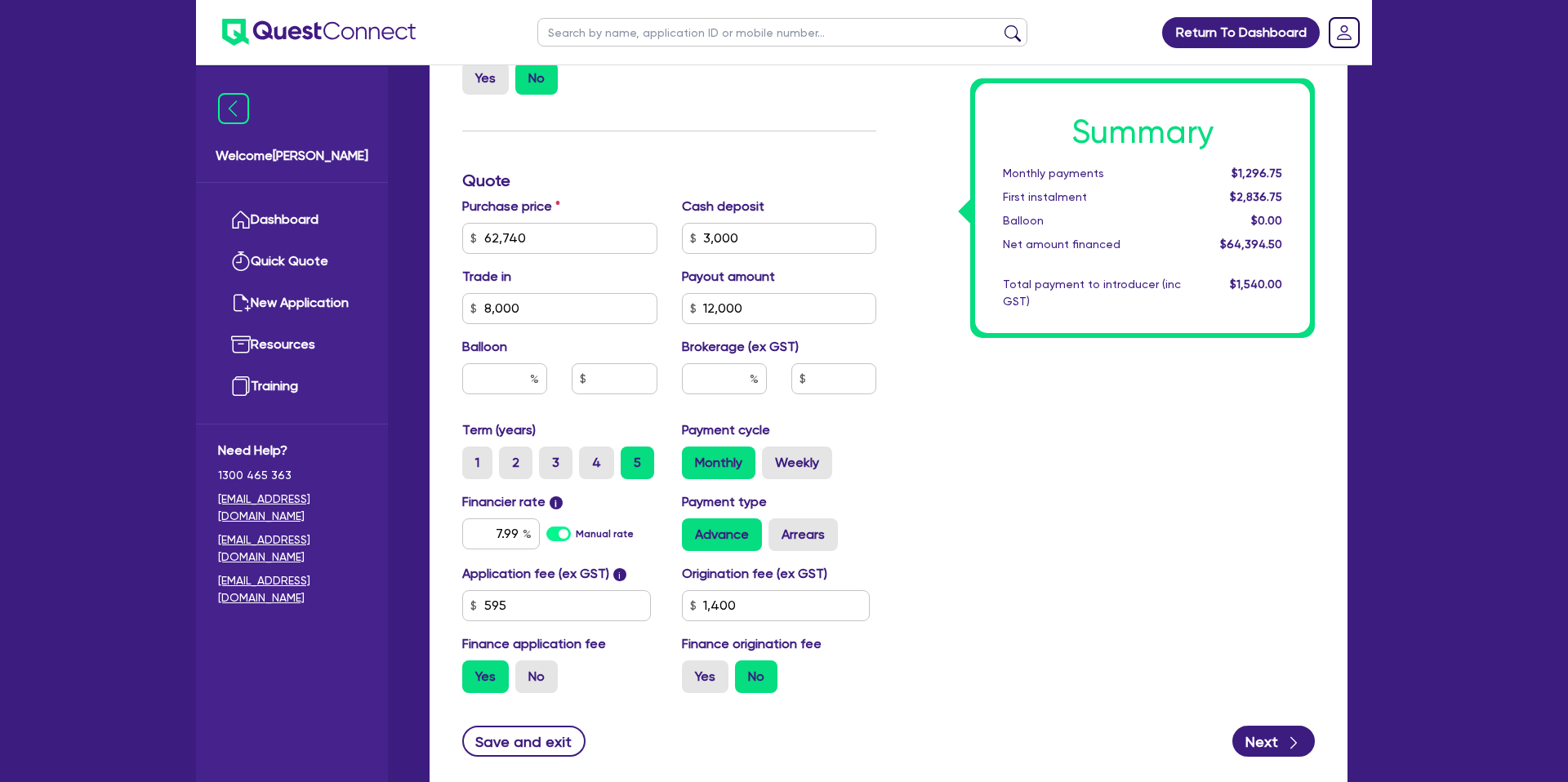
scroll to position [701, 0]
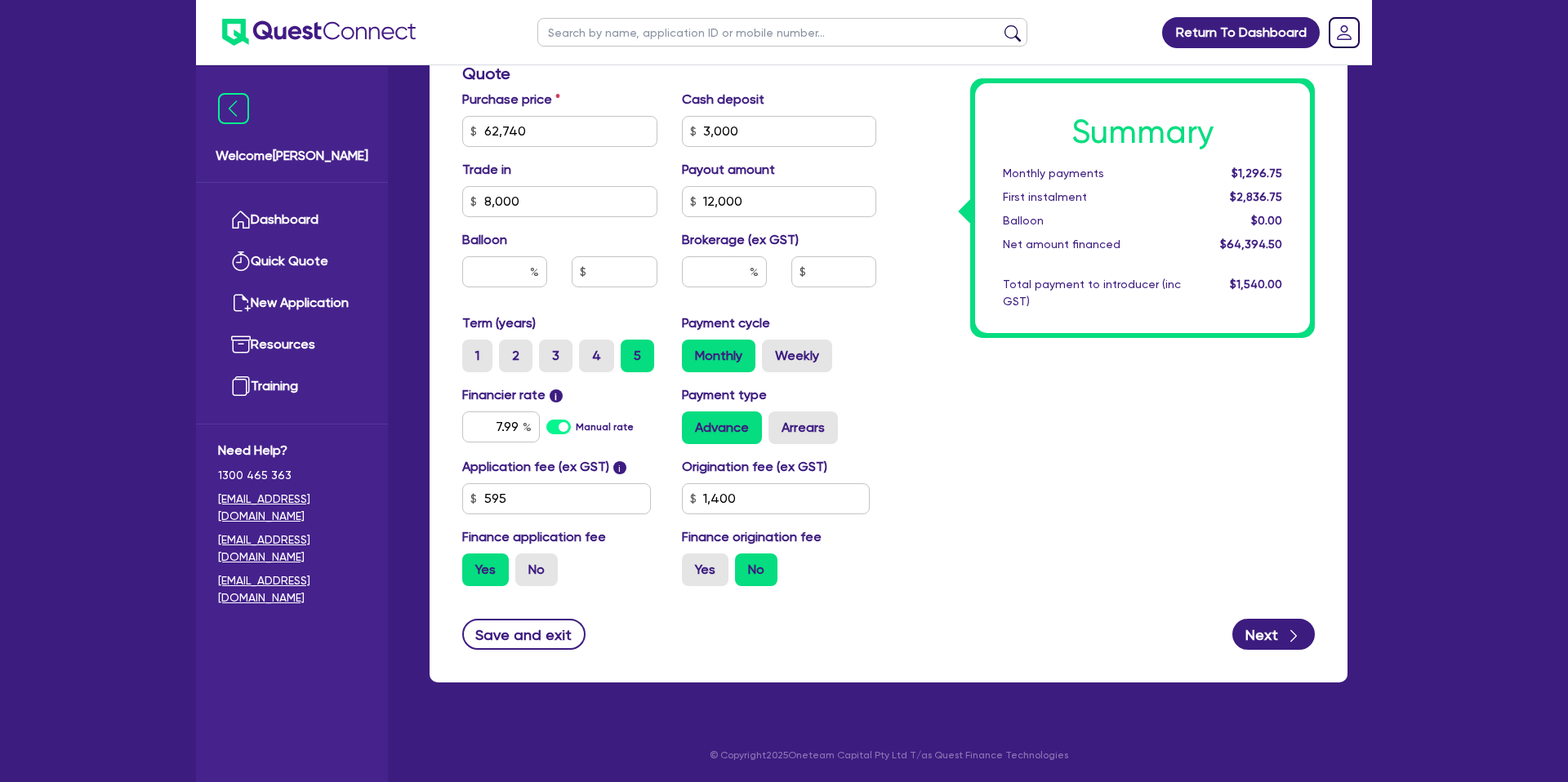
click at [997, 380] on div "Summary Monthly payments $1,296.75 First instalment $2,836.75 Balloon $0.00 Net…" at bounding box center [1108, 122] width 439 height 954
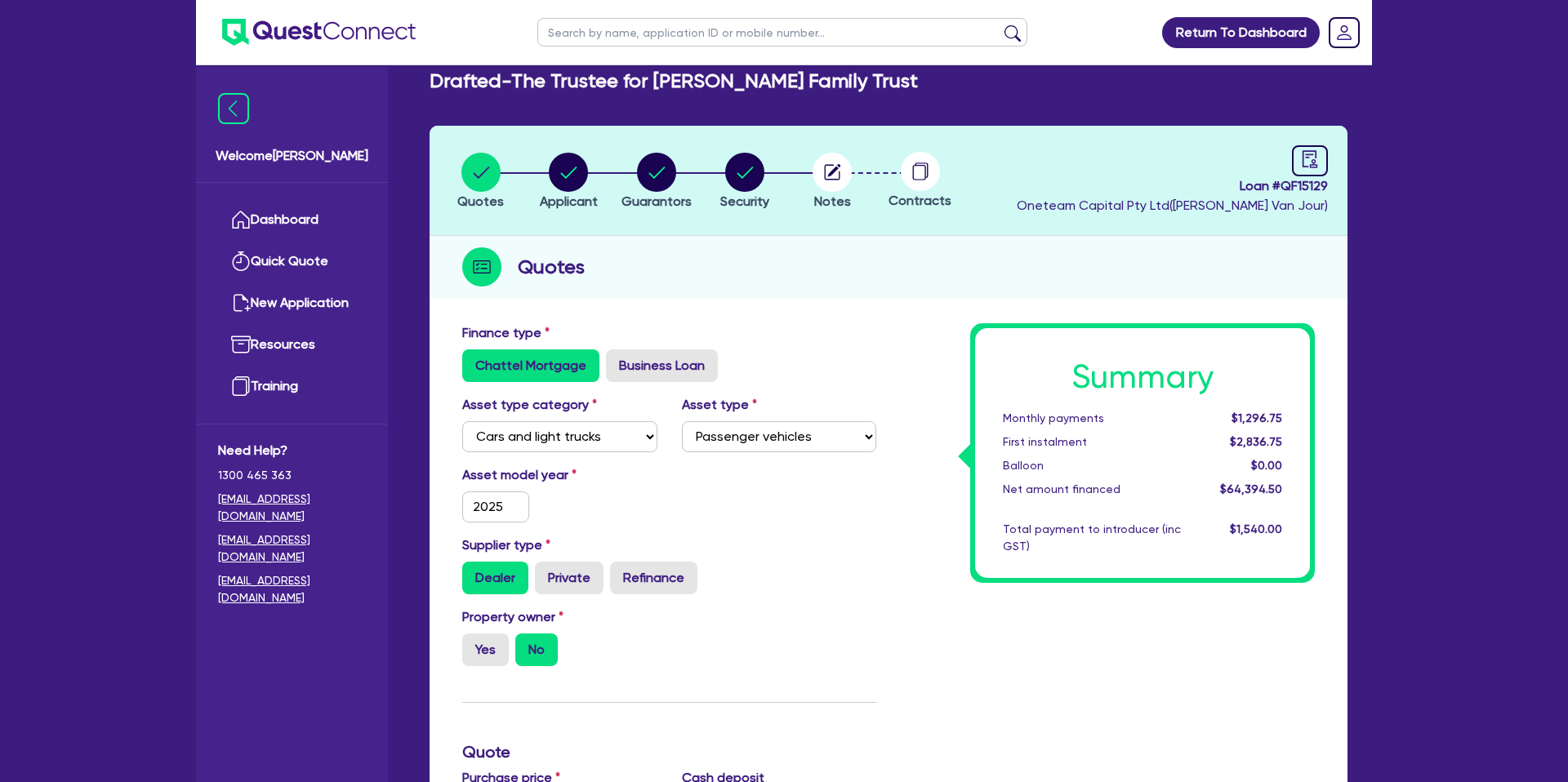
scroll to position [0, 0]
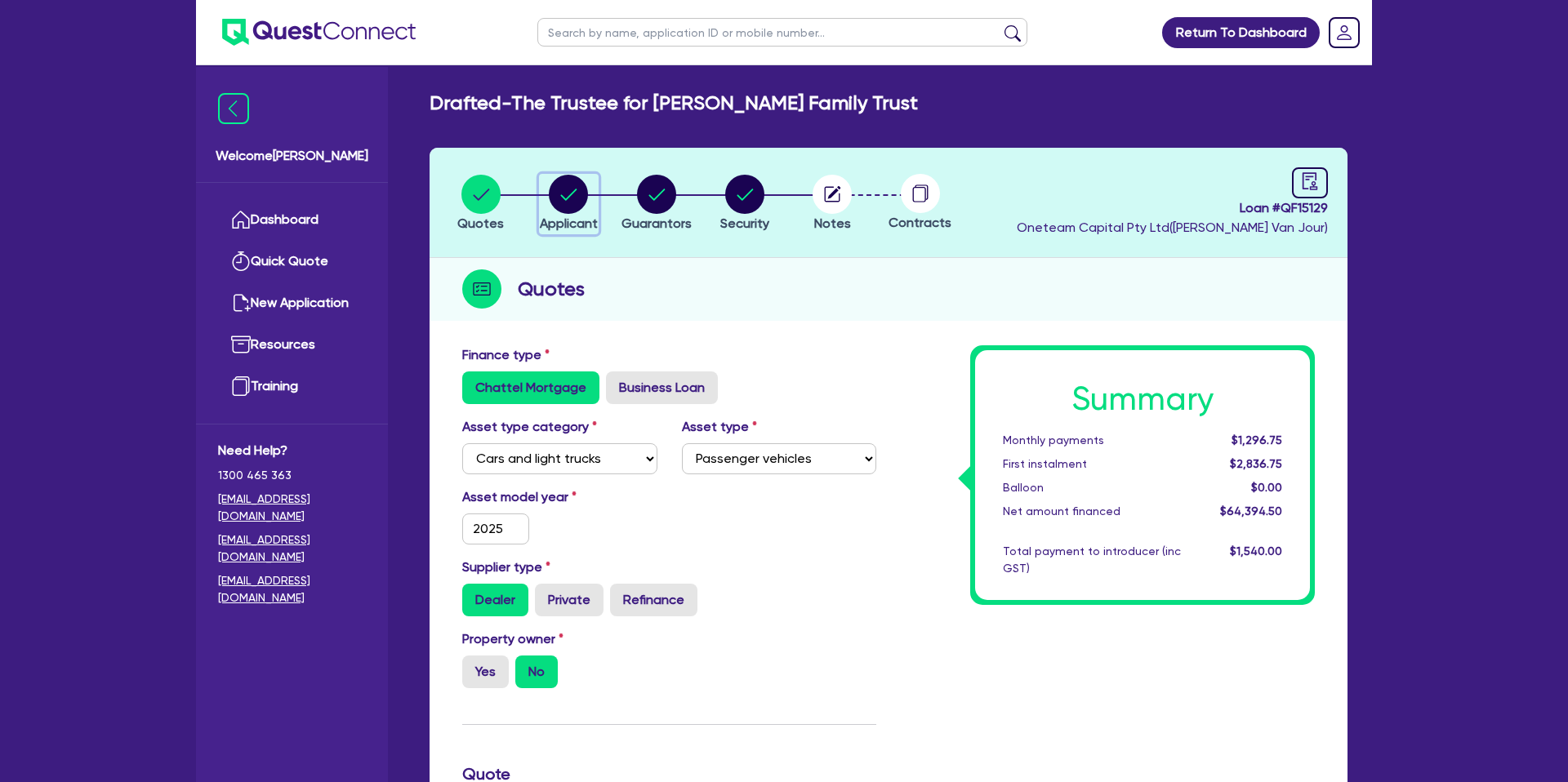
click at [564, 185] on circle "button" at bounding box center [568, 194] width 40 height 40
select select "TRUST"
select select "COMPANY"
select select "BUILDING_CONSTRUCTION"
select select "TRADES_SERVICES_BUSINESSES_GOVERNMENT"
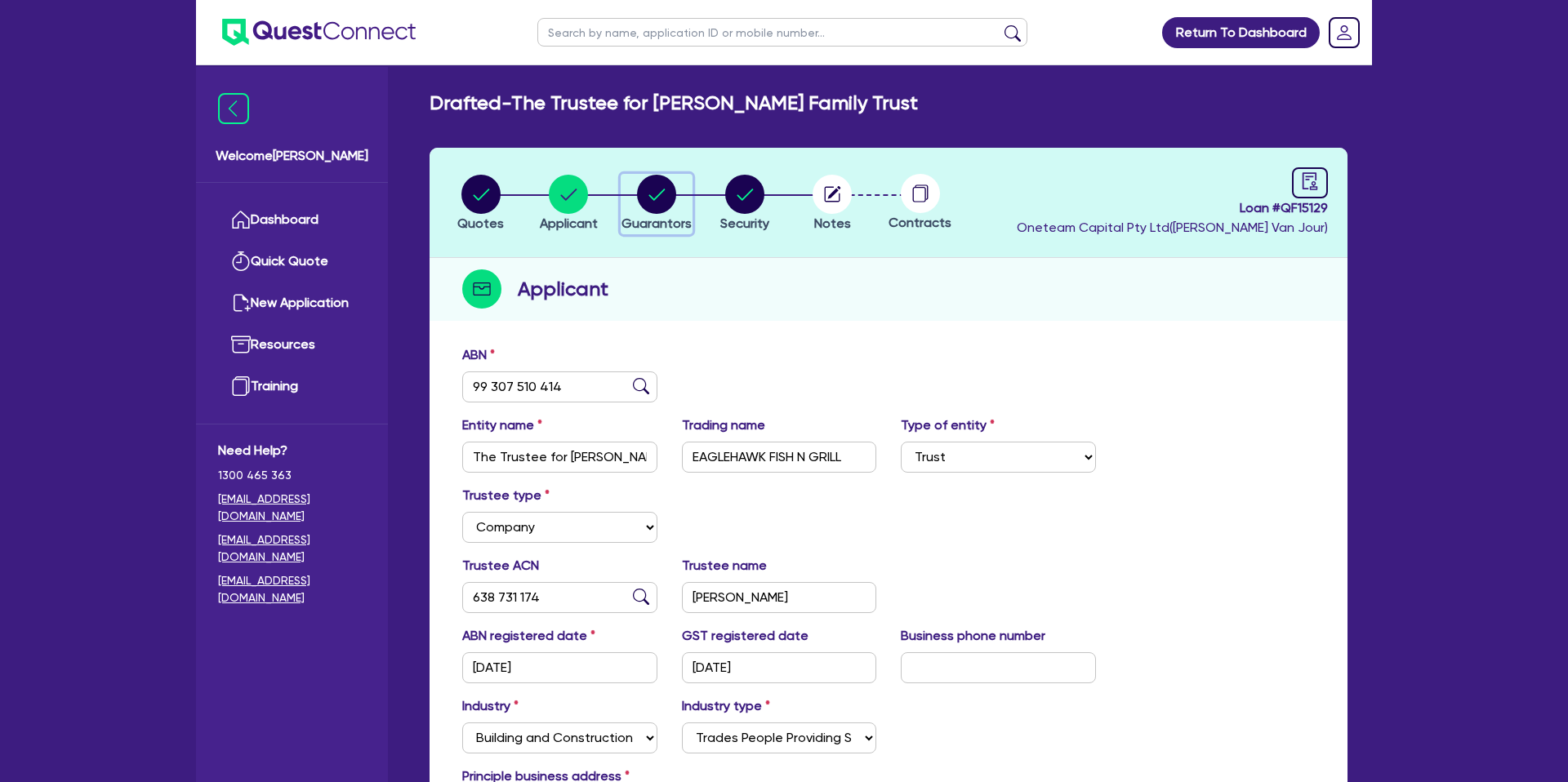
click at [651, 193] on circle "button" at bounding box center [656, 194] width 40 height 40
select select "MR"
select select "VIC"
select select "MARRIED"
select select "CASH"
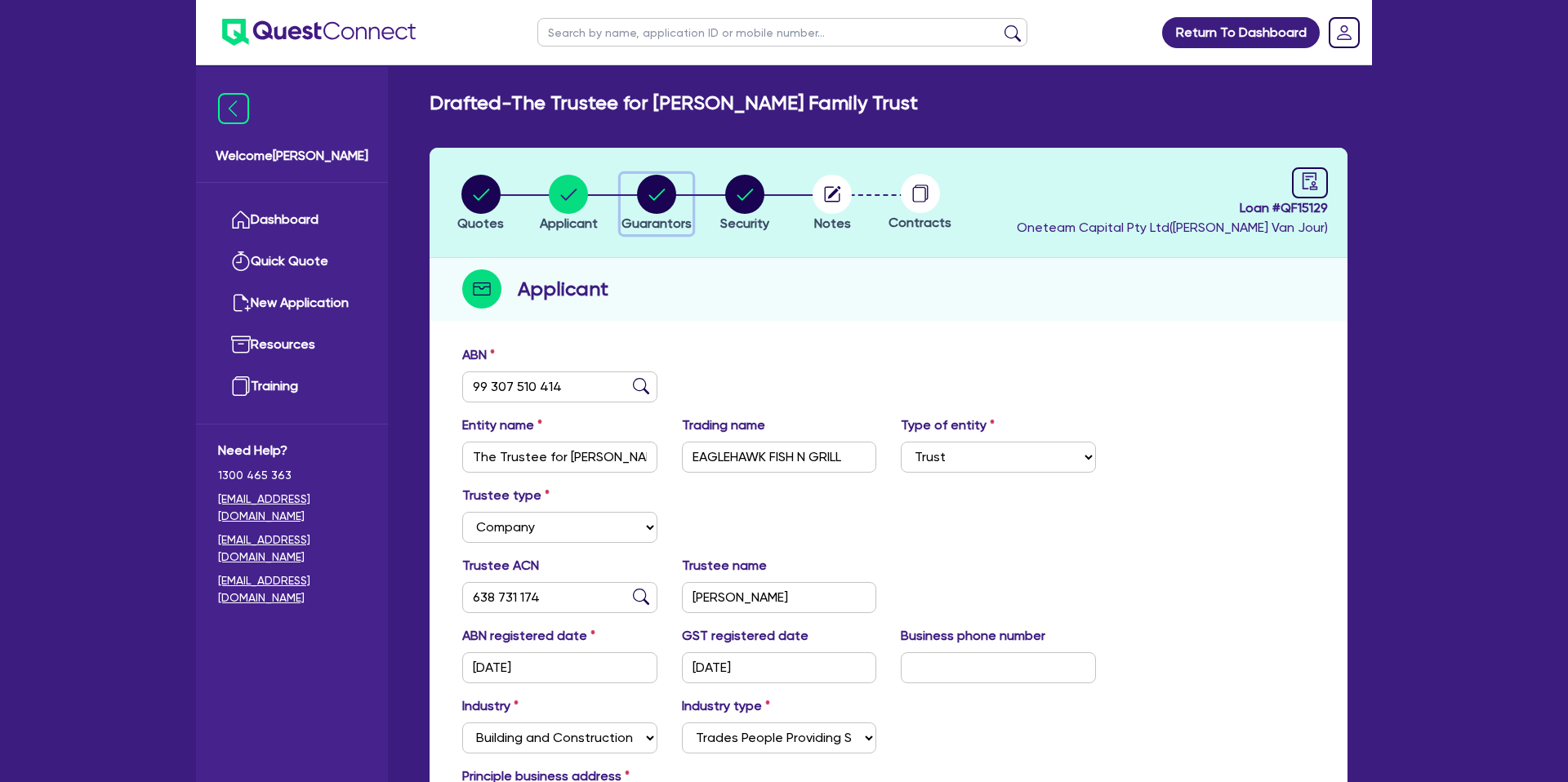
select select "VEHICLE"
select select "EQUIPMENT"
select select "CASH"
select select "VEHICLE_LOAN"
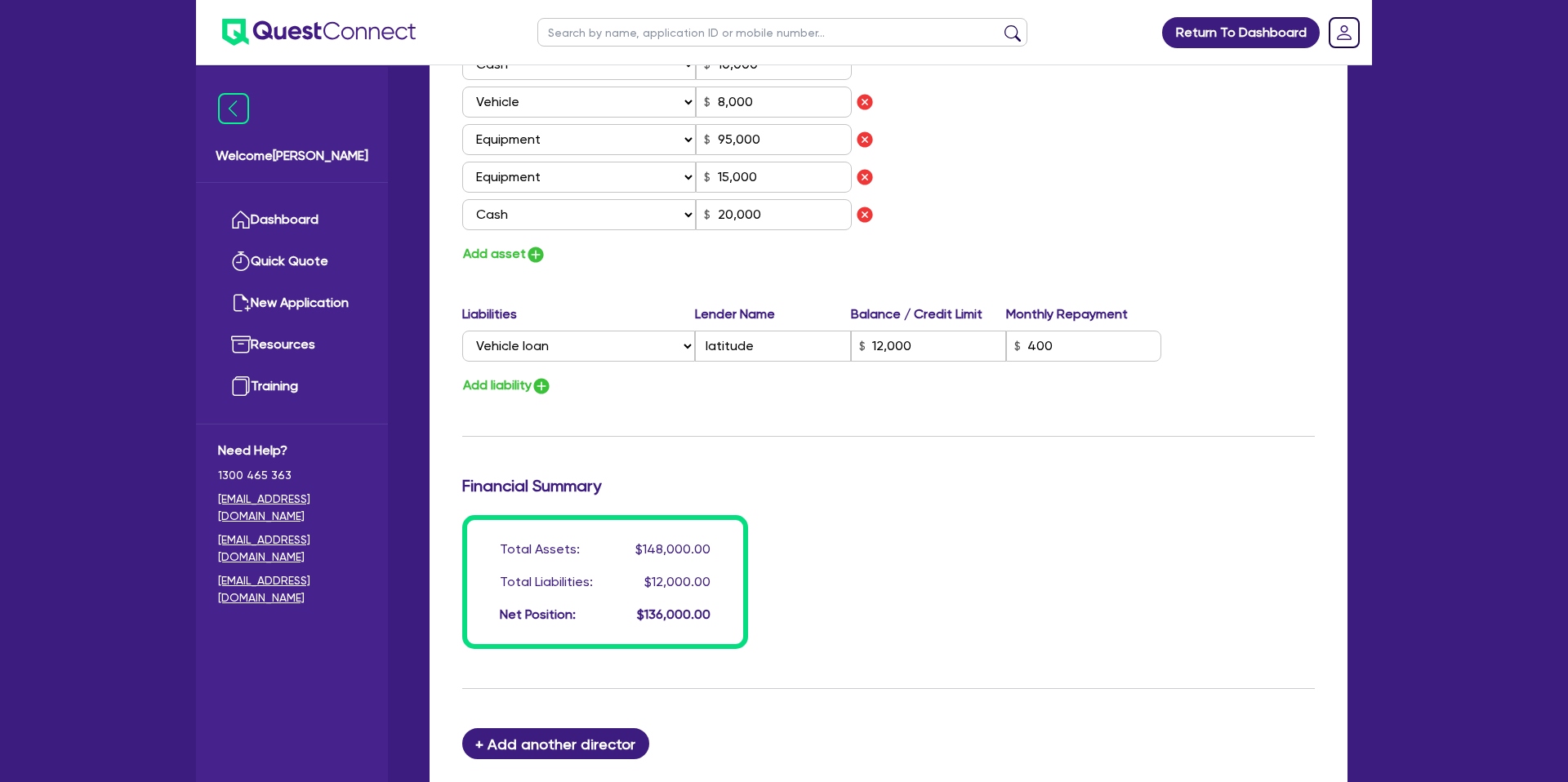
scroll to position [1079, 0]
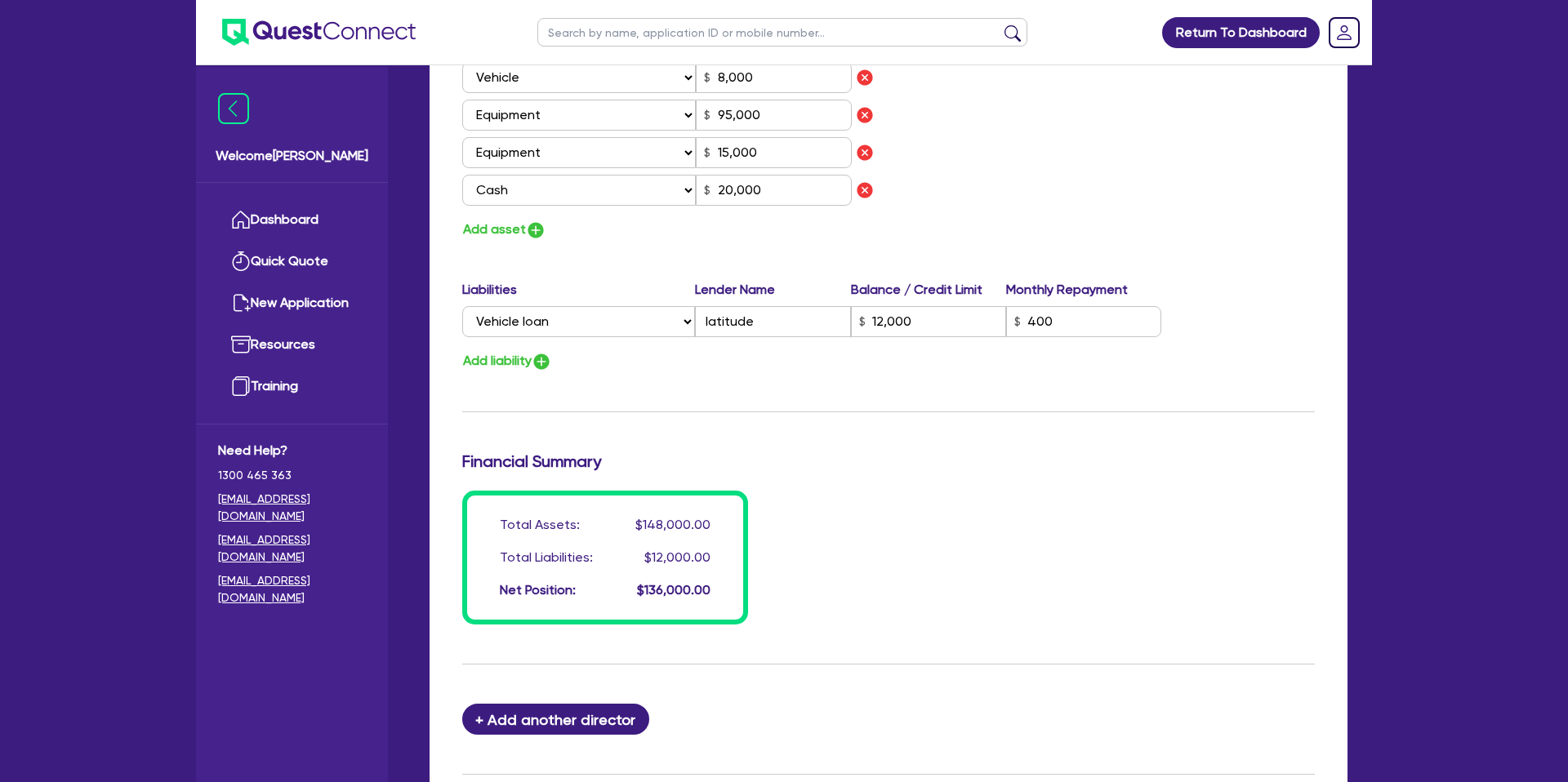
click at [1004, 176] on div "Assets Value Select Asset Cash Property Investment property Vehicle Truck Trail…" at bounding box center [888, 119] width 877 height 242
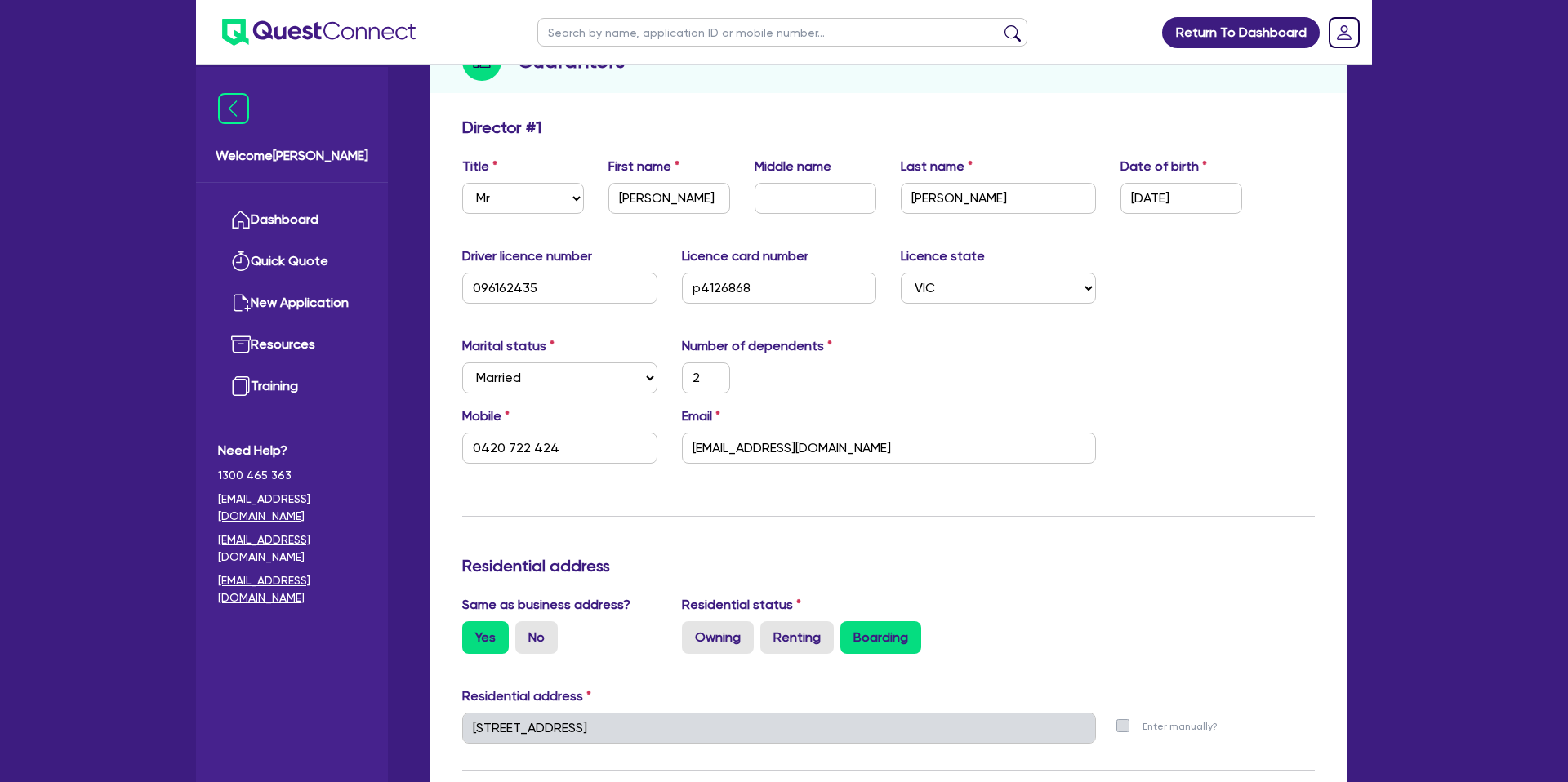
scroll to position [0, 0]
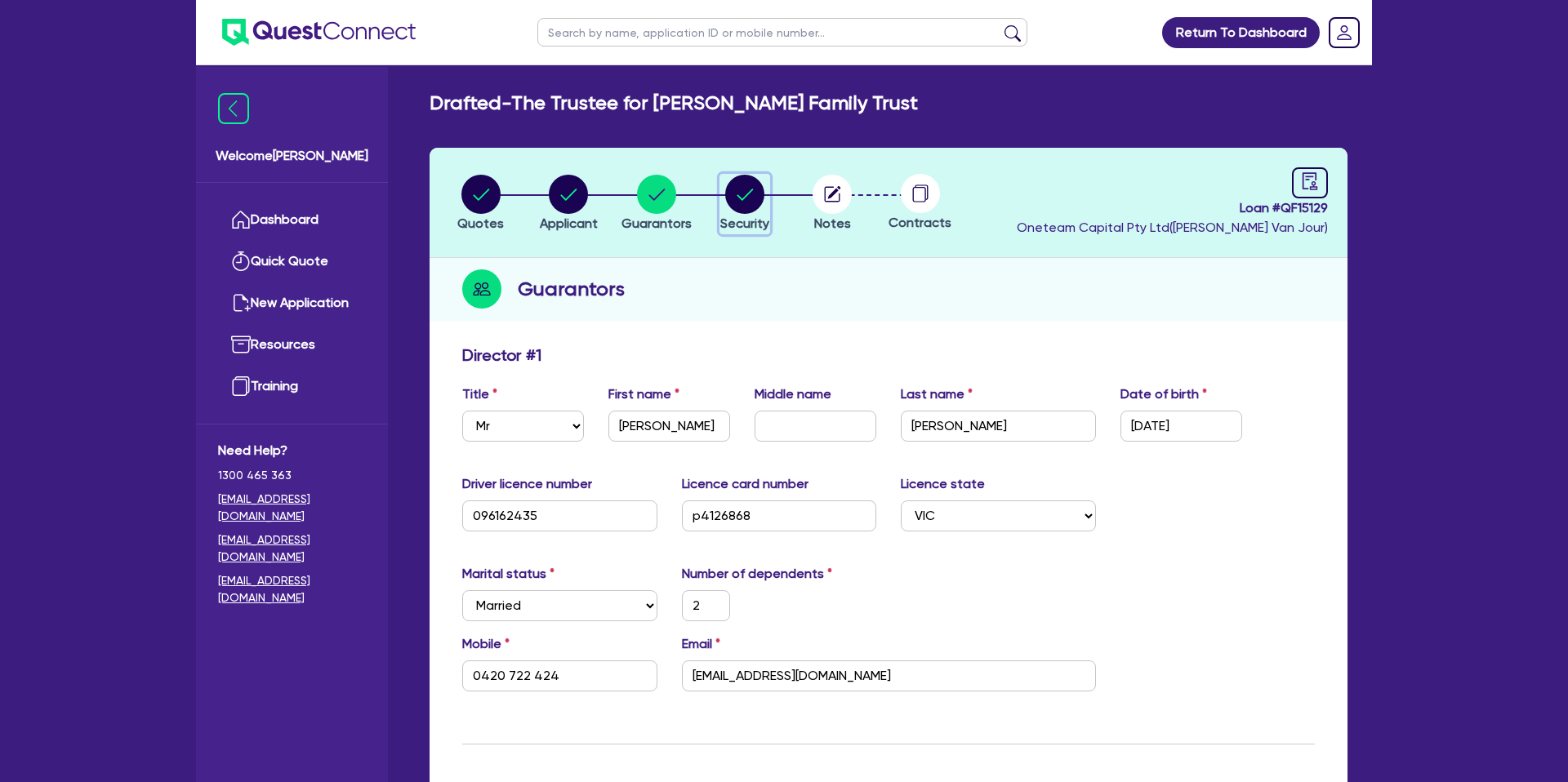
drag, startPoint x: 722, startPoint y: 184, endPoint x: 736, endPoint y: 188, distance: 14.6
click at [731, 185] on div "button" at bounding box center [744, 194] width 49 height 40
select select "CARS_AND_LIGHT_TRUCKS"
select select "PASSENGER_VEHICLES"
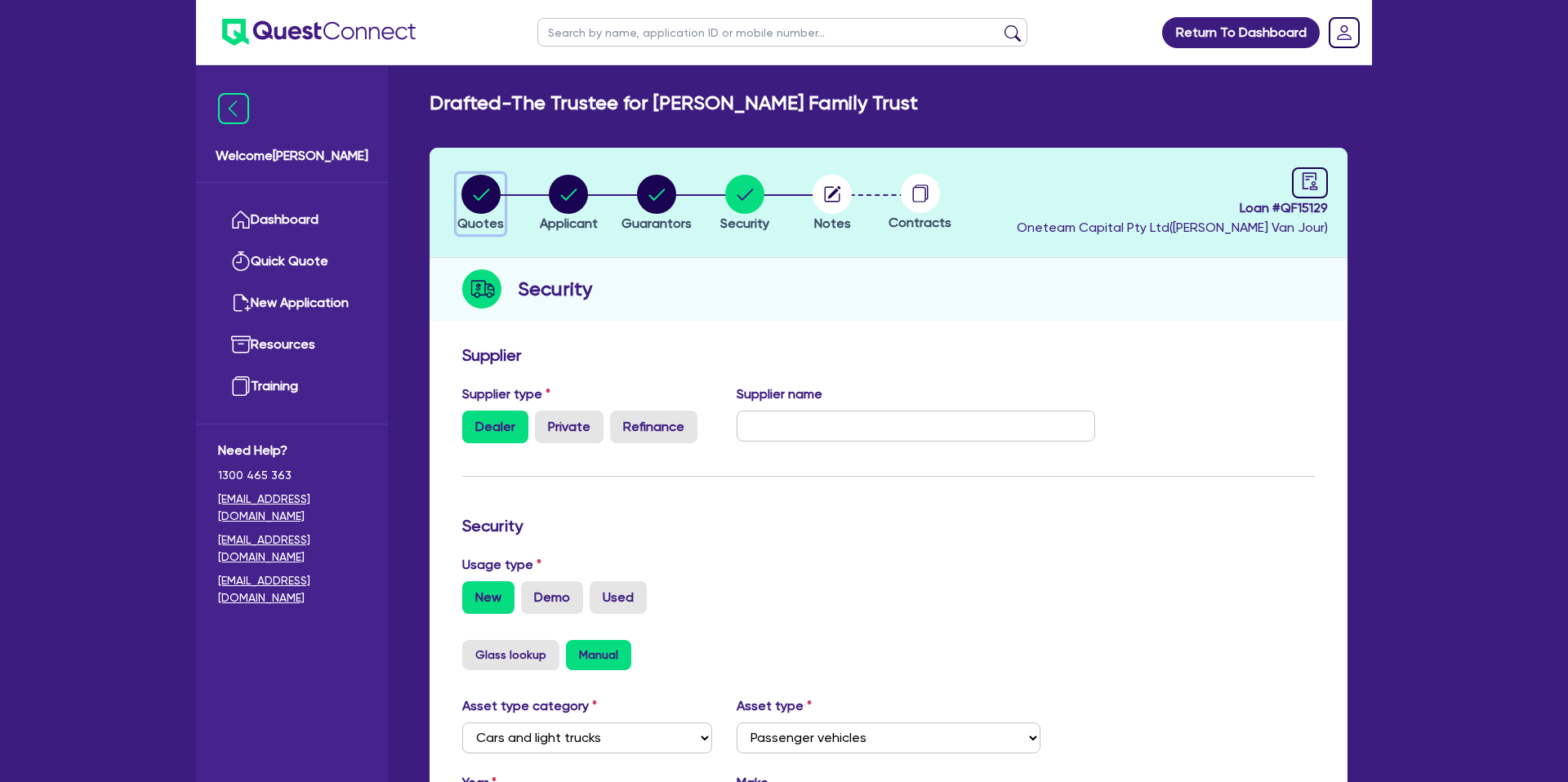
click at [486, 204] on circle "button" at bounding box center [481, 194] width 40 height 40
select select "CARS_AND_LIGHT_TRUCKS"
select select "PASSENGER_VEHICLES"
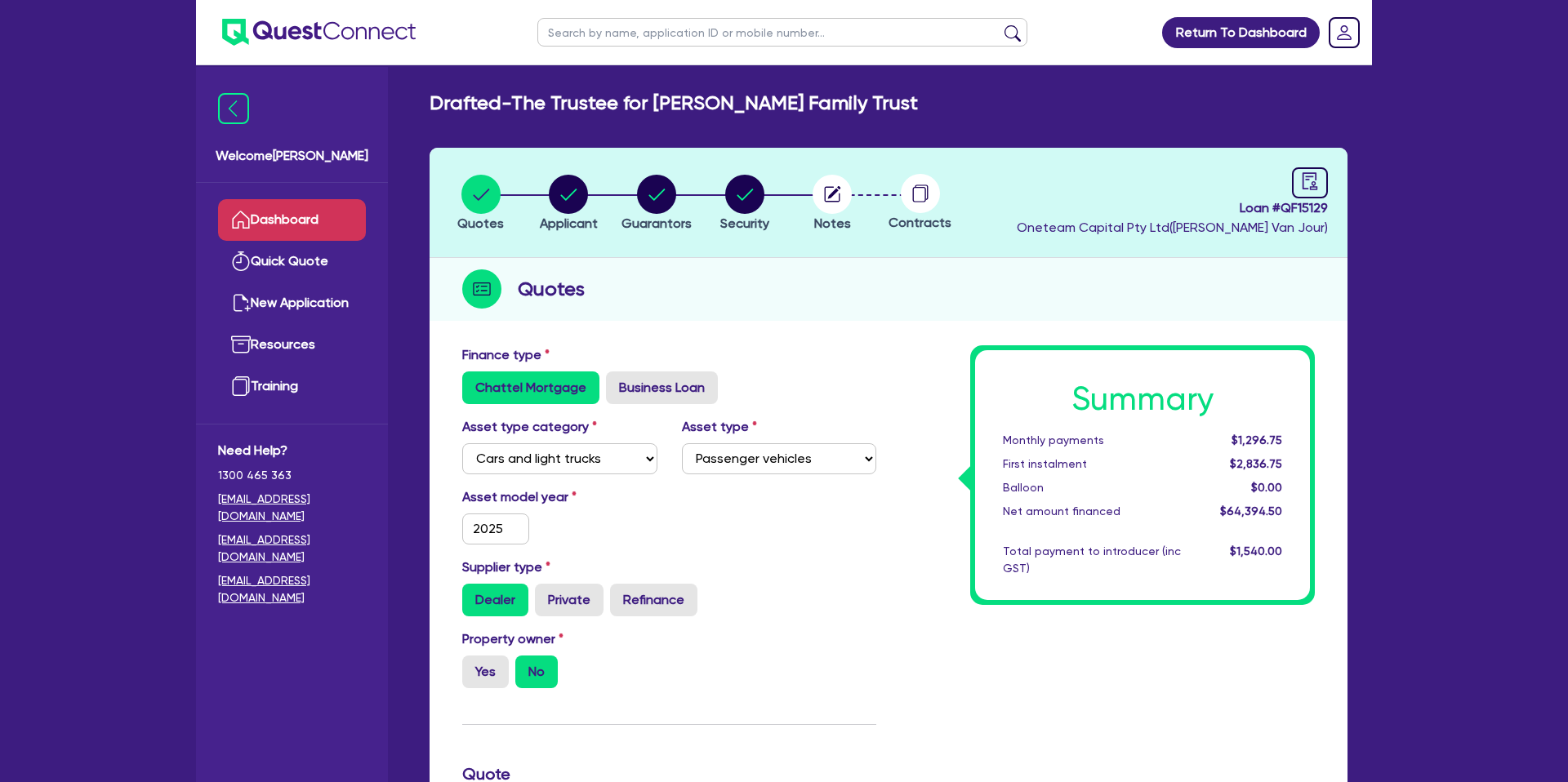
click at [327, 217] on link "Dashboard" at bounding box center [292, 219] width 147 height 41
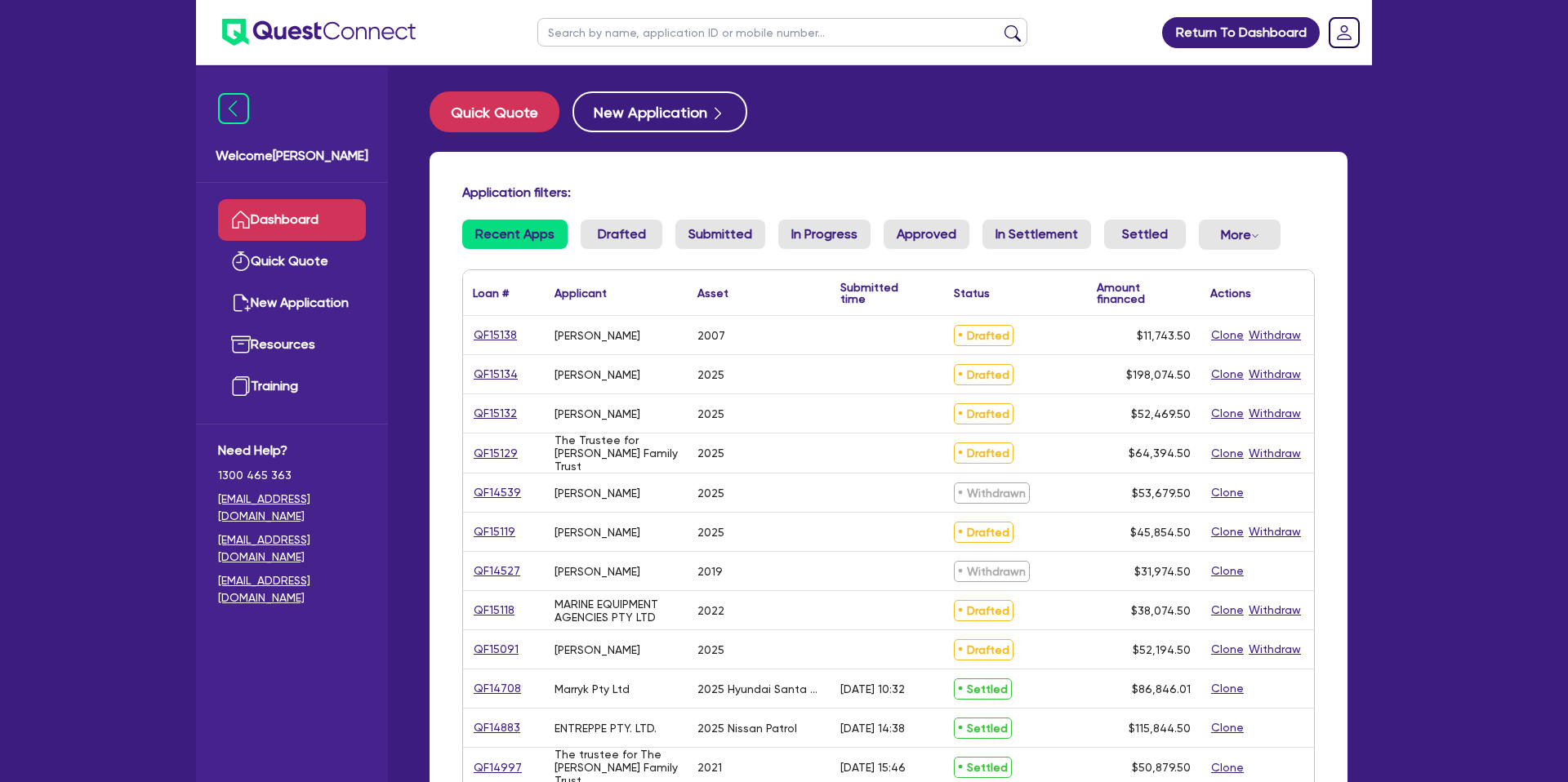
click at [607, 32] on input "text" at bounding box center [782, 32] width 490 height 29
type input "Hamish"
click at [1000, 25] on button "submit" at bounding box center [1012, 36] width 26 height 23
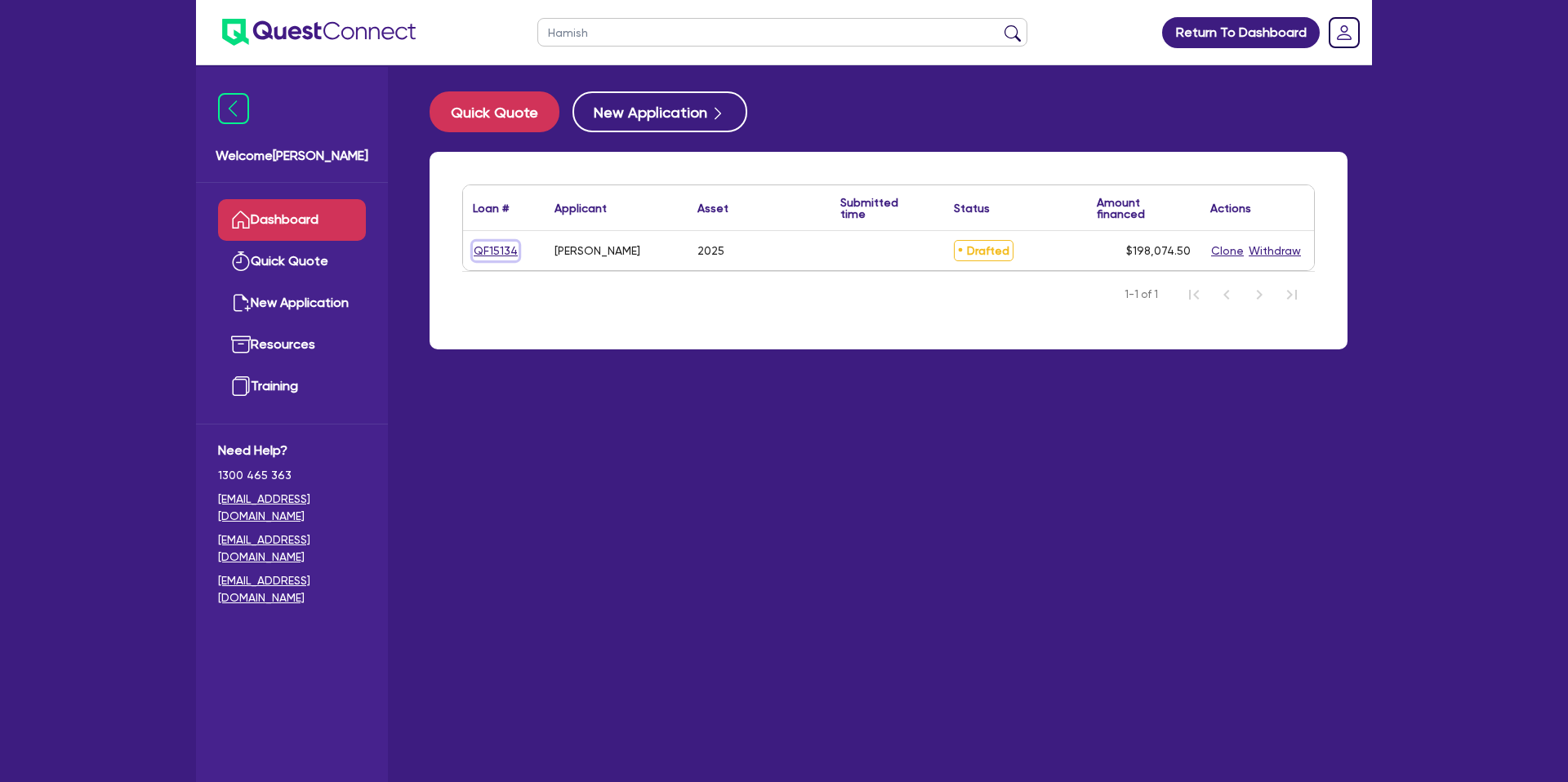
click at [480, 247] on link "QF15134" at bounding box center [496, 251] width 46 height 18
select select "CARS_AND_LIGHT_TRUCKS"
select select "PASSENGER_VEHICLES"
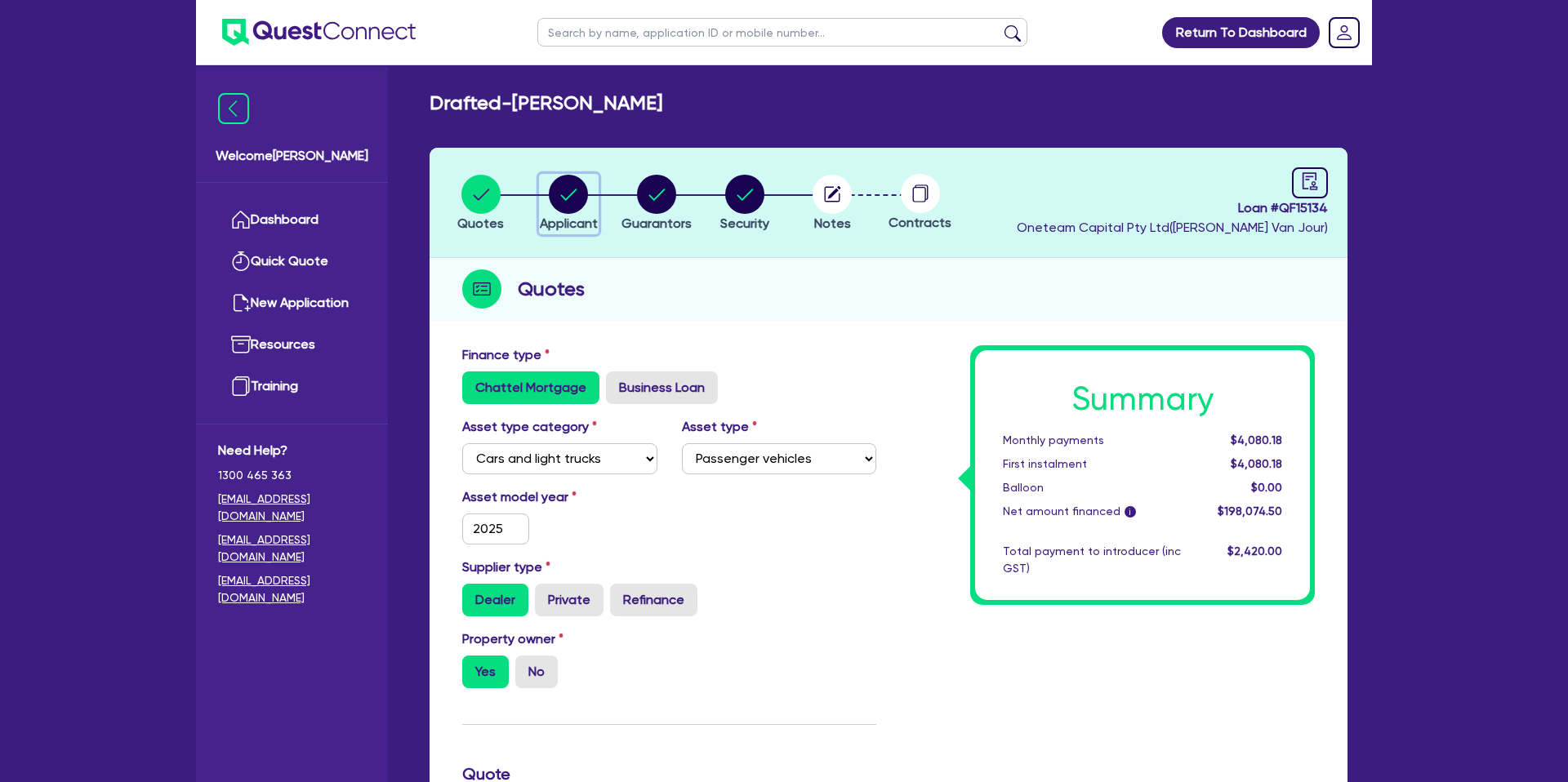
click at [565, 198] on circle "button" at bounding box center [568, 194] width 40 height 40
select select "SOLE_TRADER"
select select "BUILDING_CONSTRUCTION"
select select "TRADES_SERVICES_BUSINESSES_GOVERNMENT"
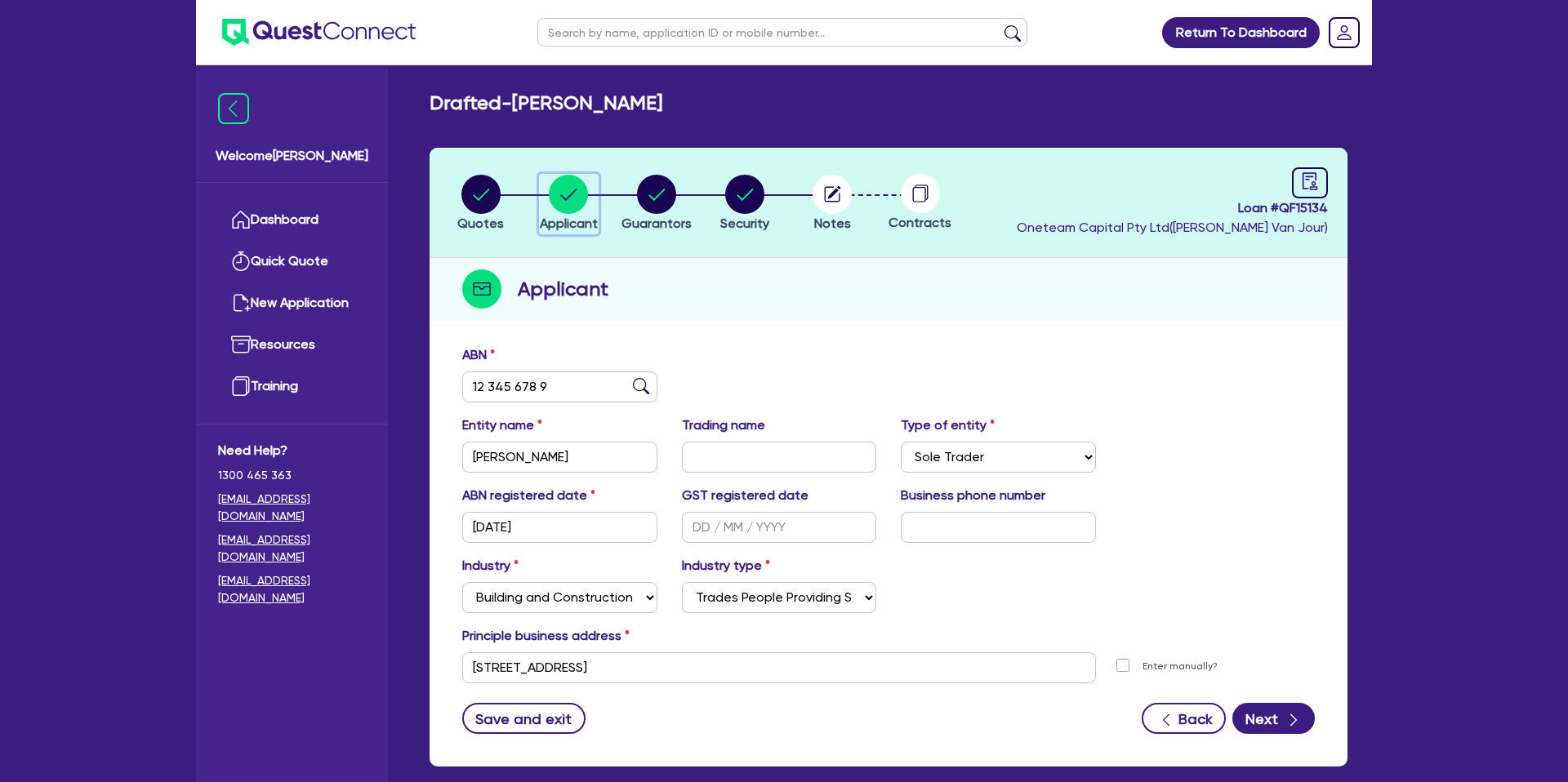
scroll to position [84, 0]
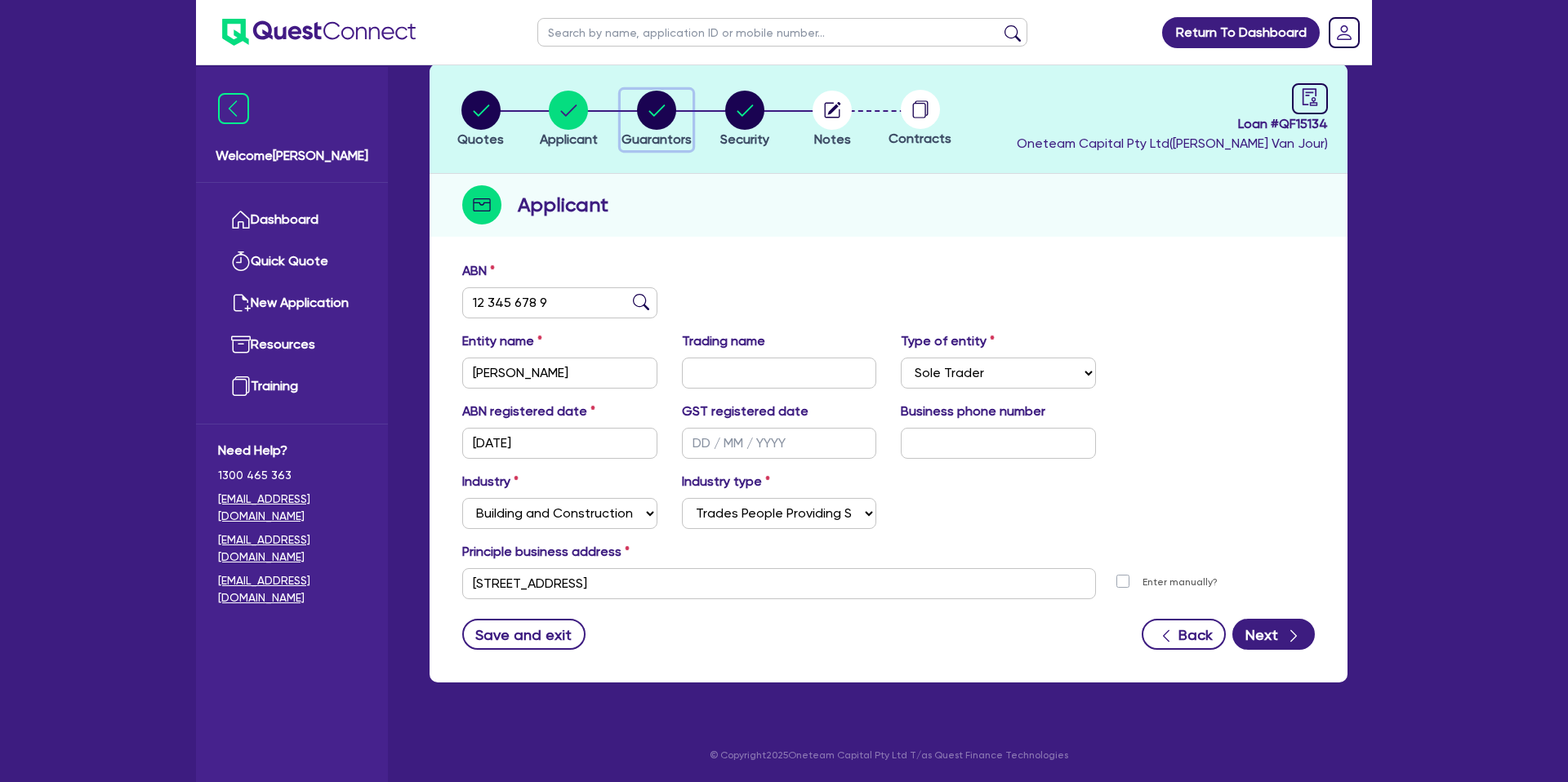
click at [666, 117] on circle "button" at bounding box center [656, 110] width 40 height 40
select select "MR"
select select "QLD"
select select "SINGLE"
select select "CASH"
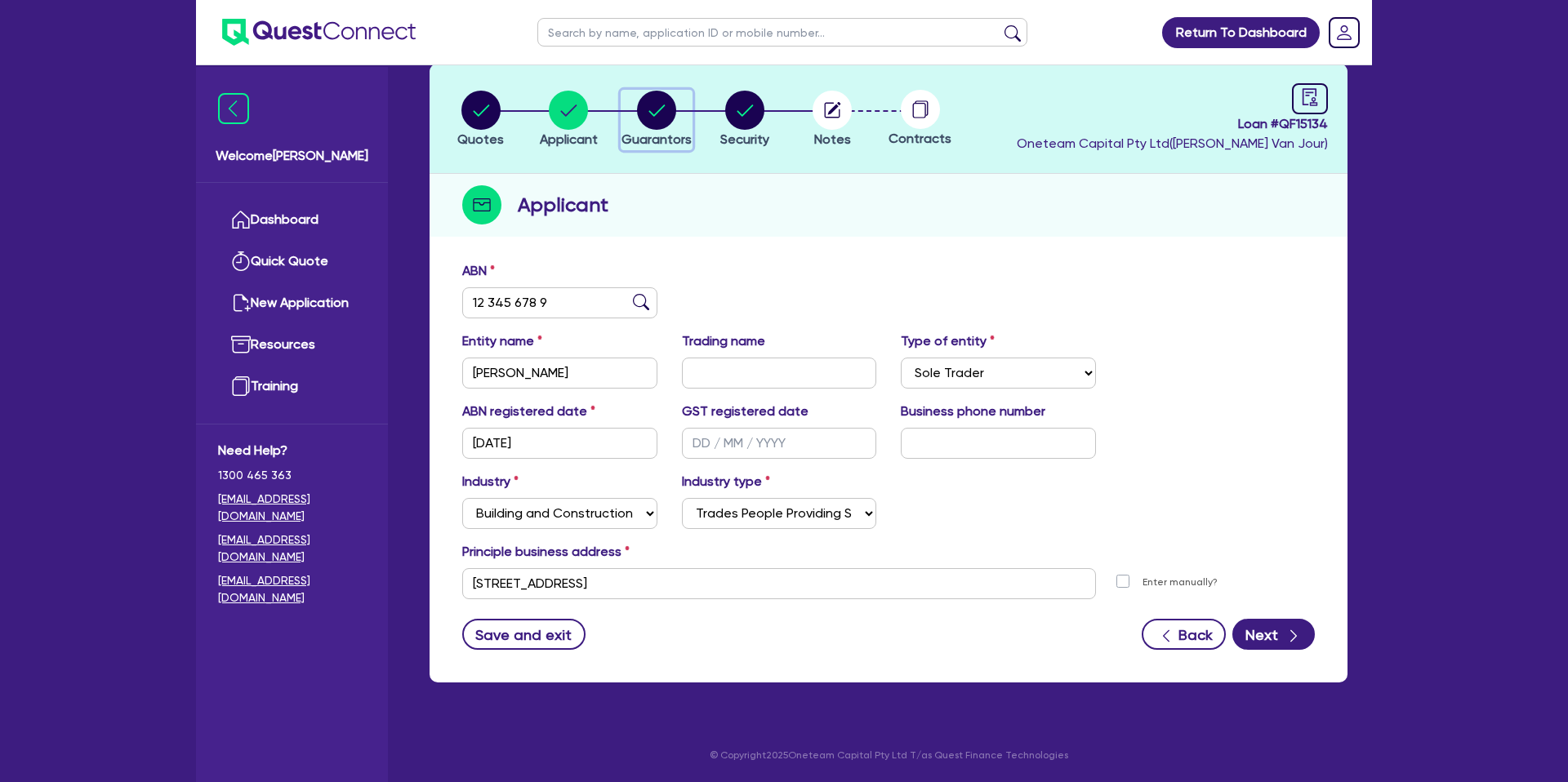
select select "VEHICLE_LOAN"
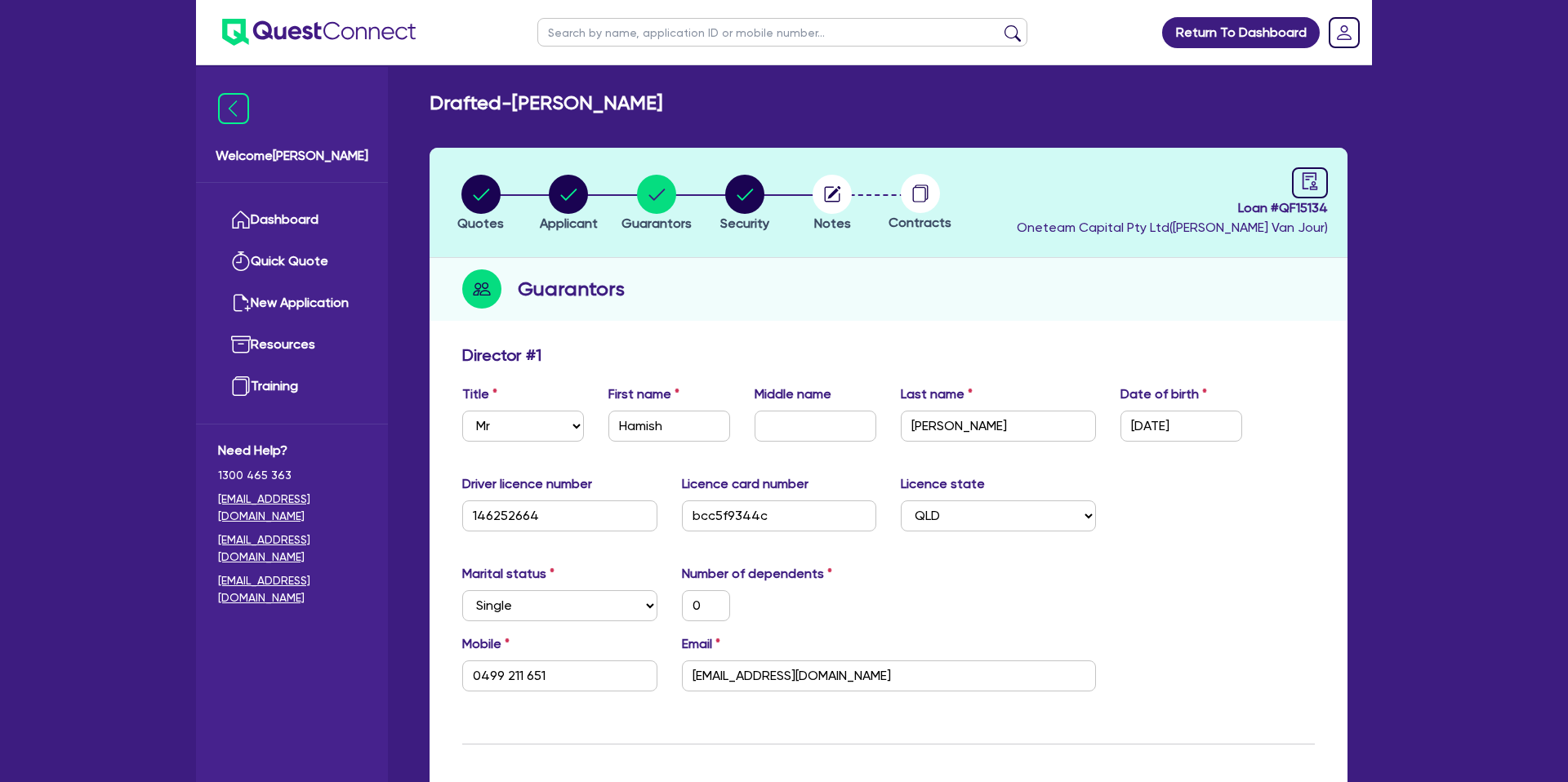
click at [626, 32] on input "text" at bounding box center [782, 32] width 490 height 29
drag, startPoint x: 469, startPoint y: 85, endPoint x: 363, endPoint y: 0, distance: 135.9
click at [1087, 293] on div "Guarantors" at bounding box center [888, 289] width 918 height 63
click at [1313, 173] on icon "audit" at bounding box center [1310, 181] width 15 height 18
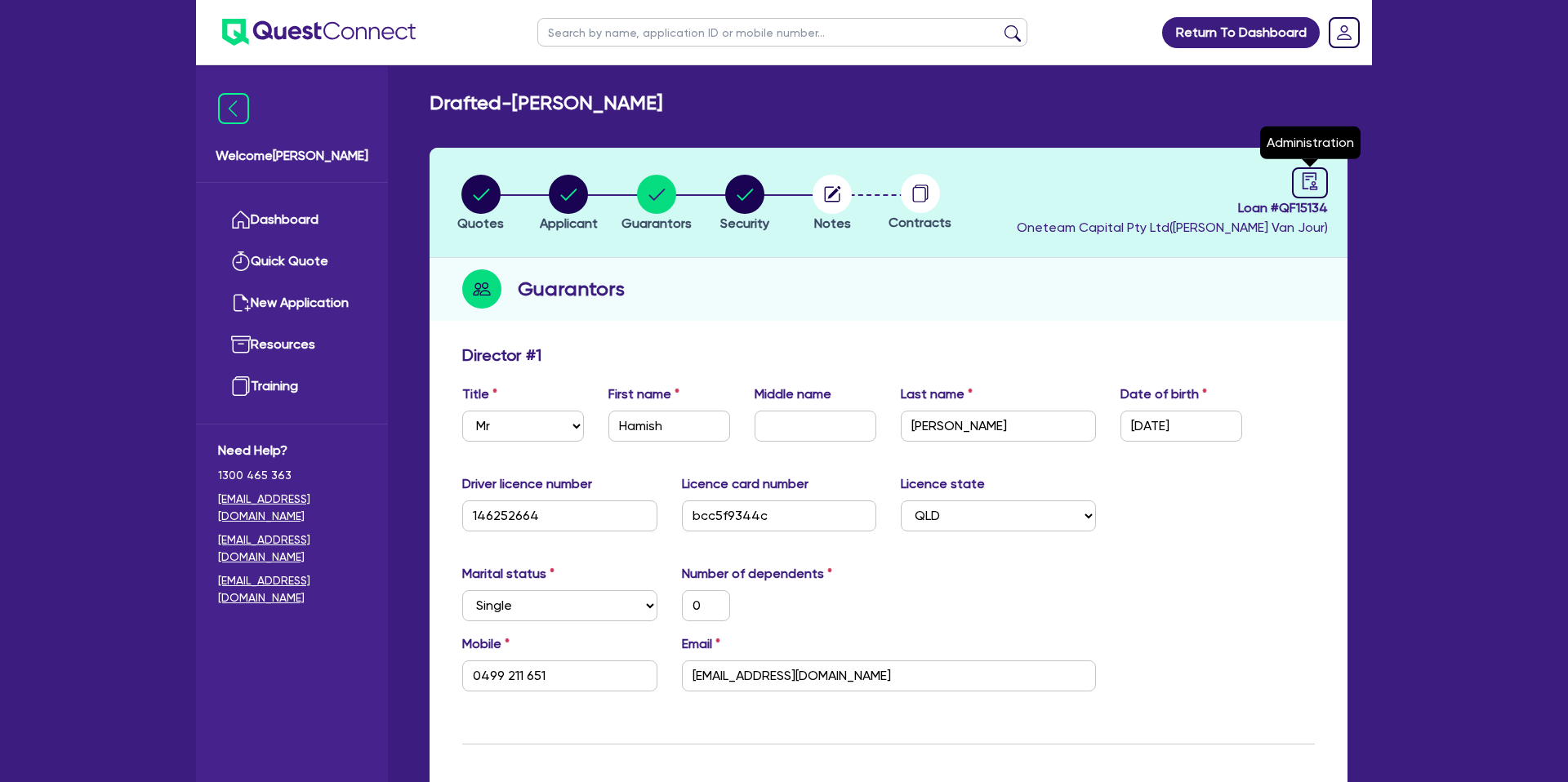
select select "DRAFTED_NEW"
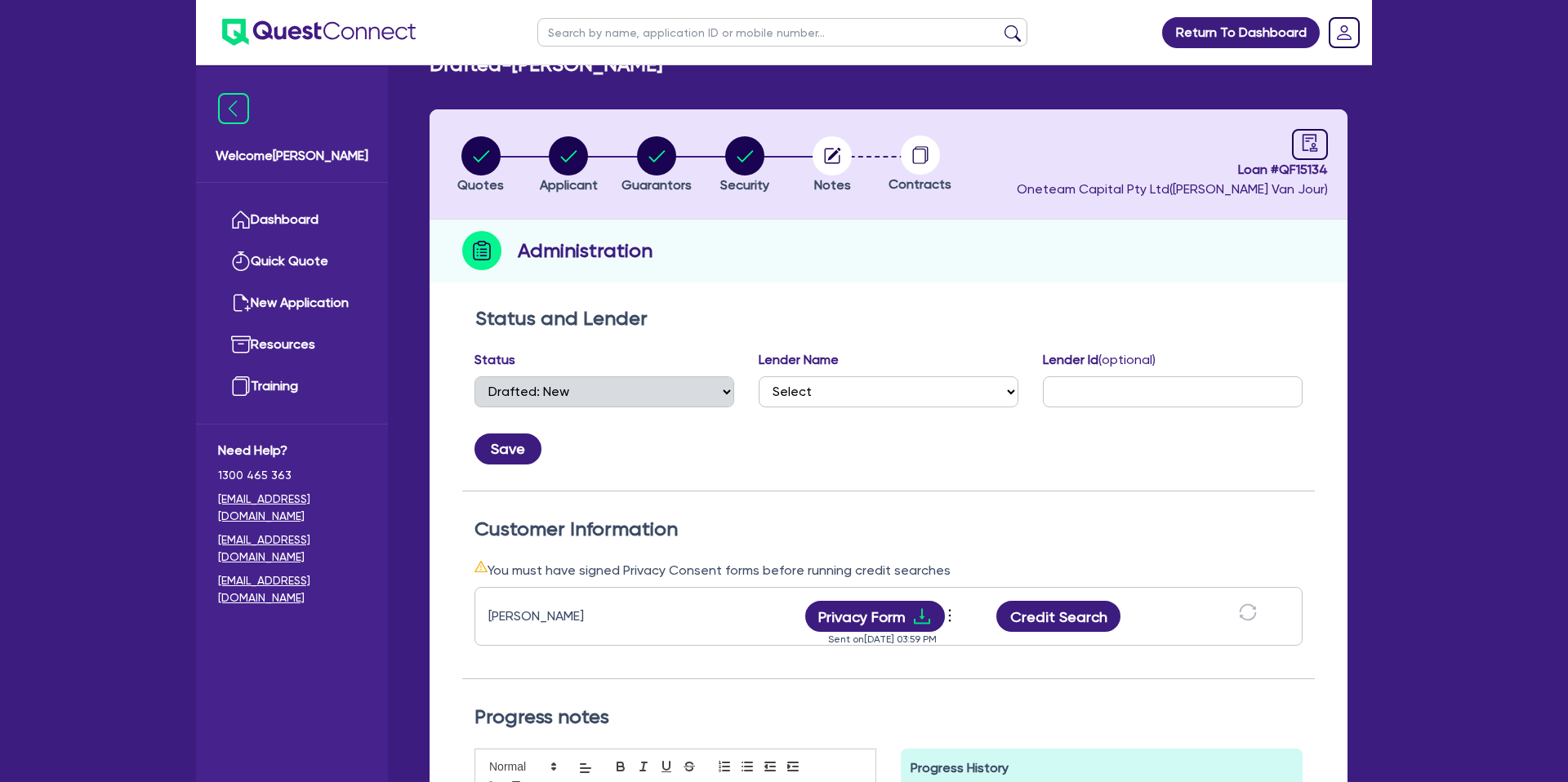
scroll to position [45, 0]
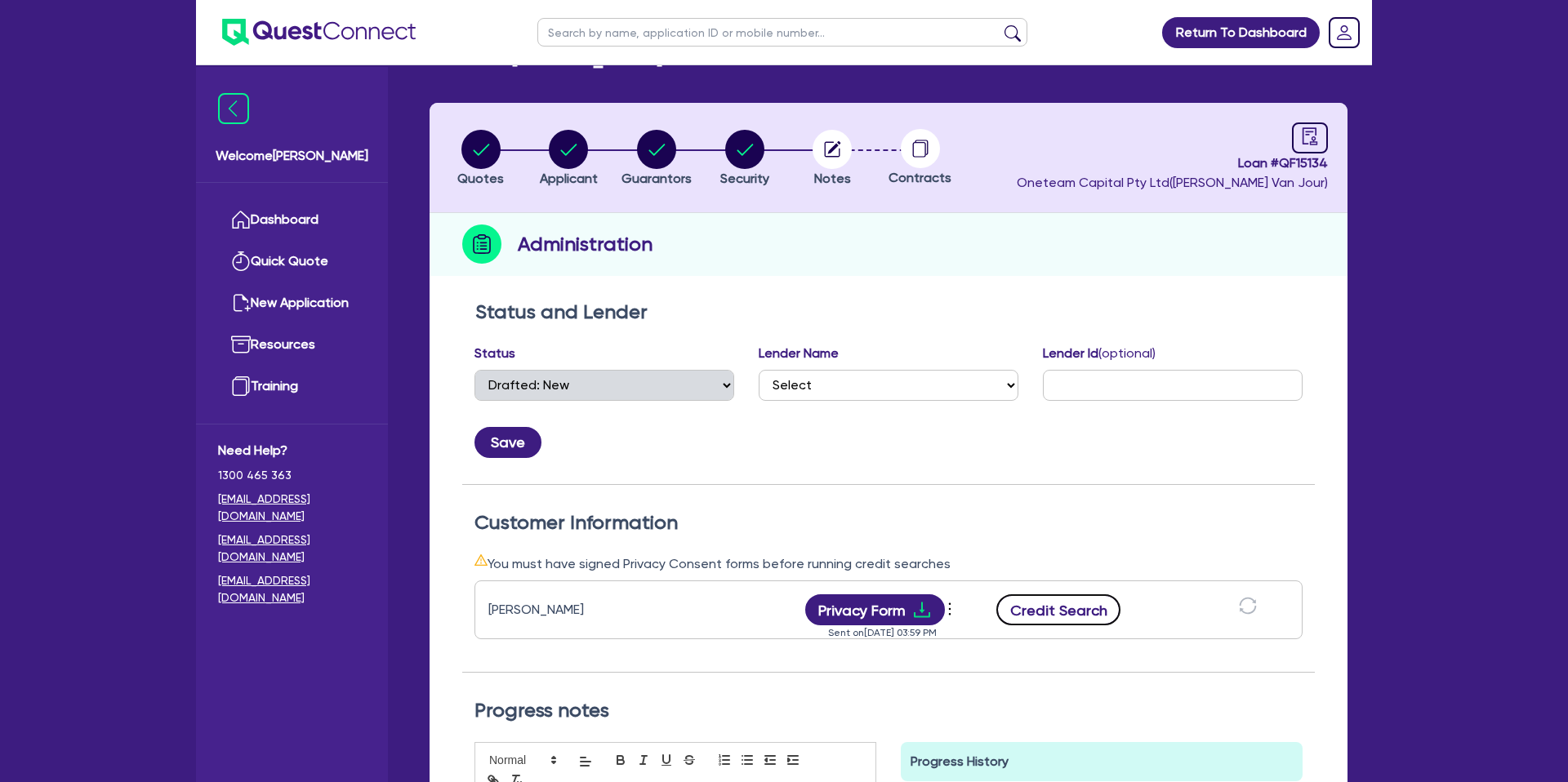
click at [1036, 615] on button "Credit Search" at bounding box center [1059, 610] width 124 height 31
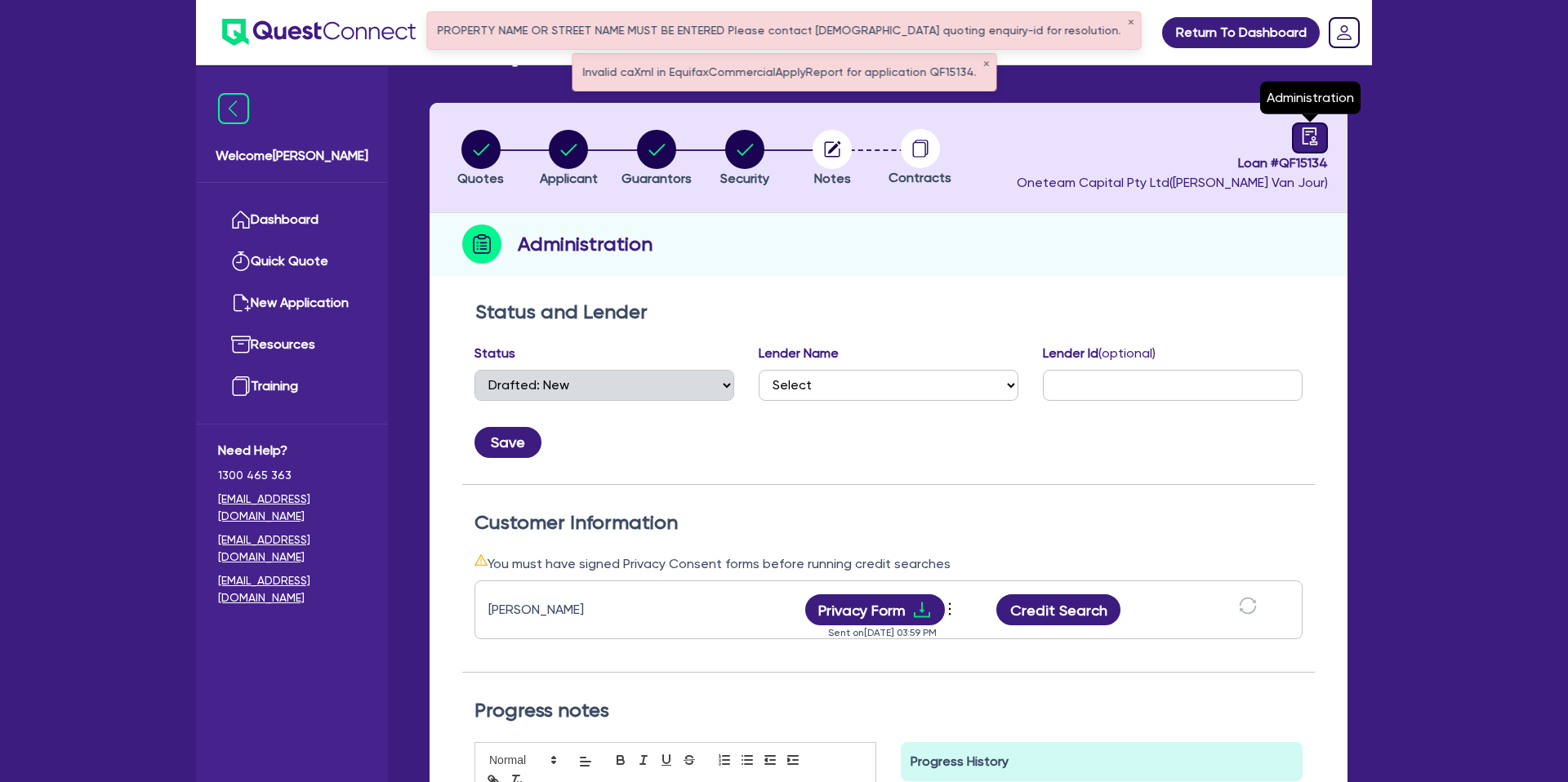
click at [1299, 135] on link at bounding box center [1309, 138] width 36 height 31
click at [1299, 143] on link at bounding box center [1309, 138] width 36 height 31
click at [1313, 146] on link at bounding box center [1309, 138] width 36 height 31
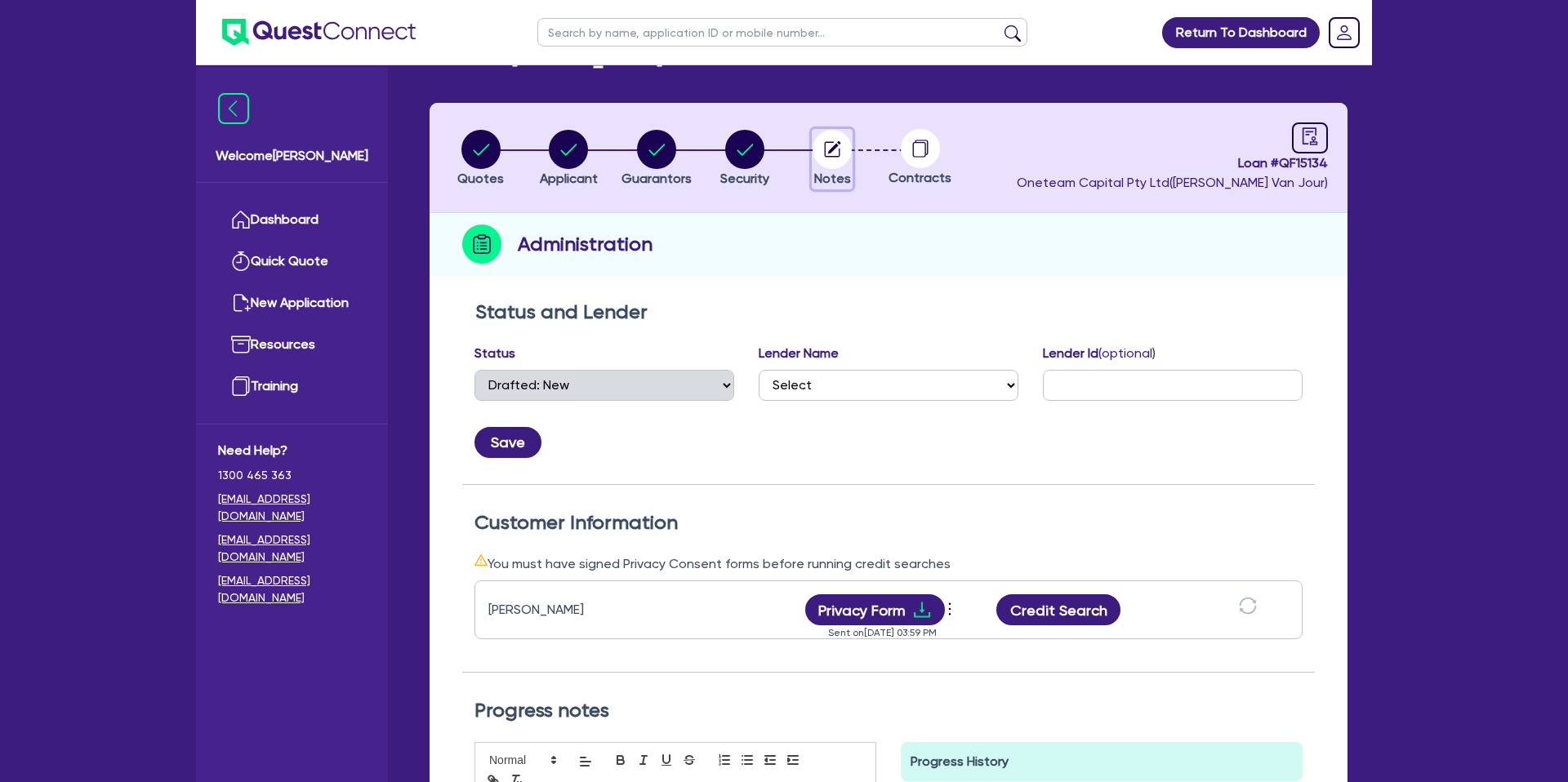
click at [847, 144] on circle "button" at bounding box center [832, 149] width 40 height 40
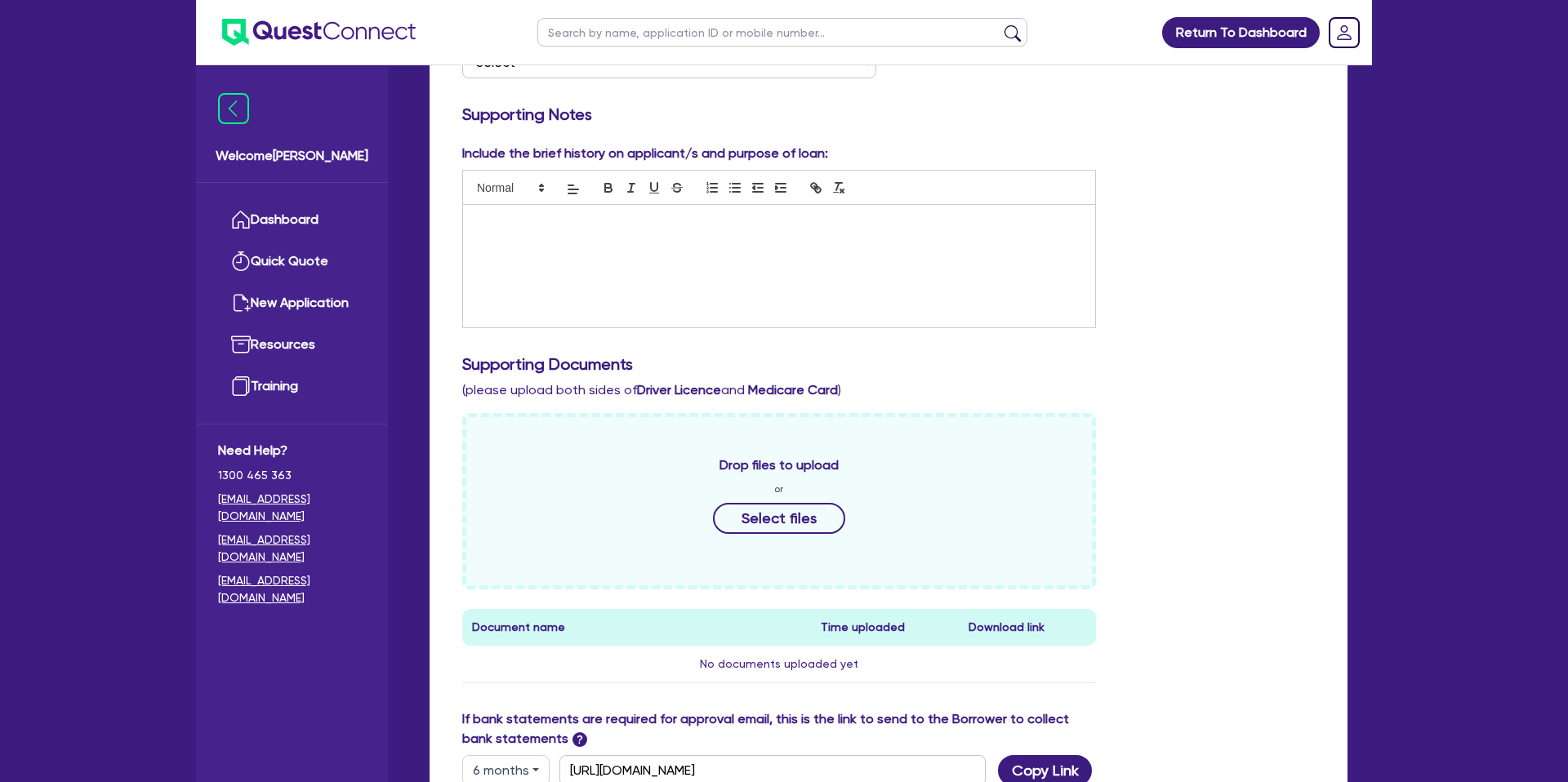
scroll to position [367, 0]
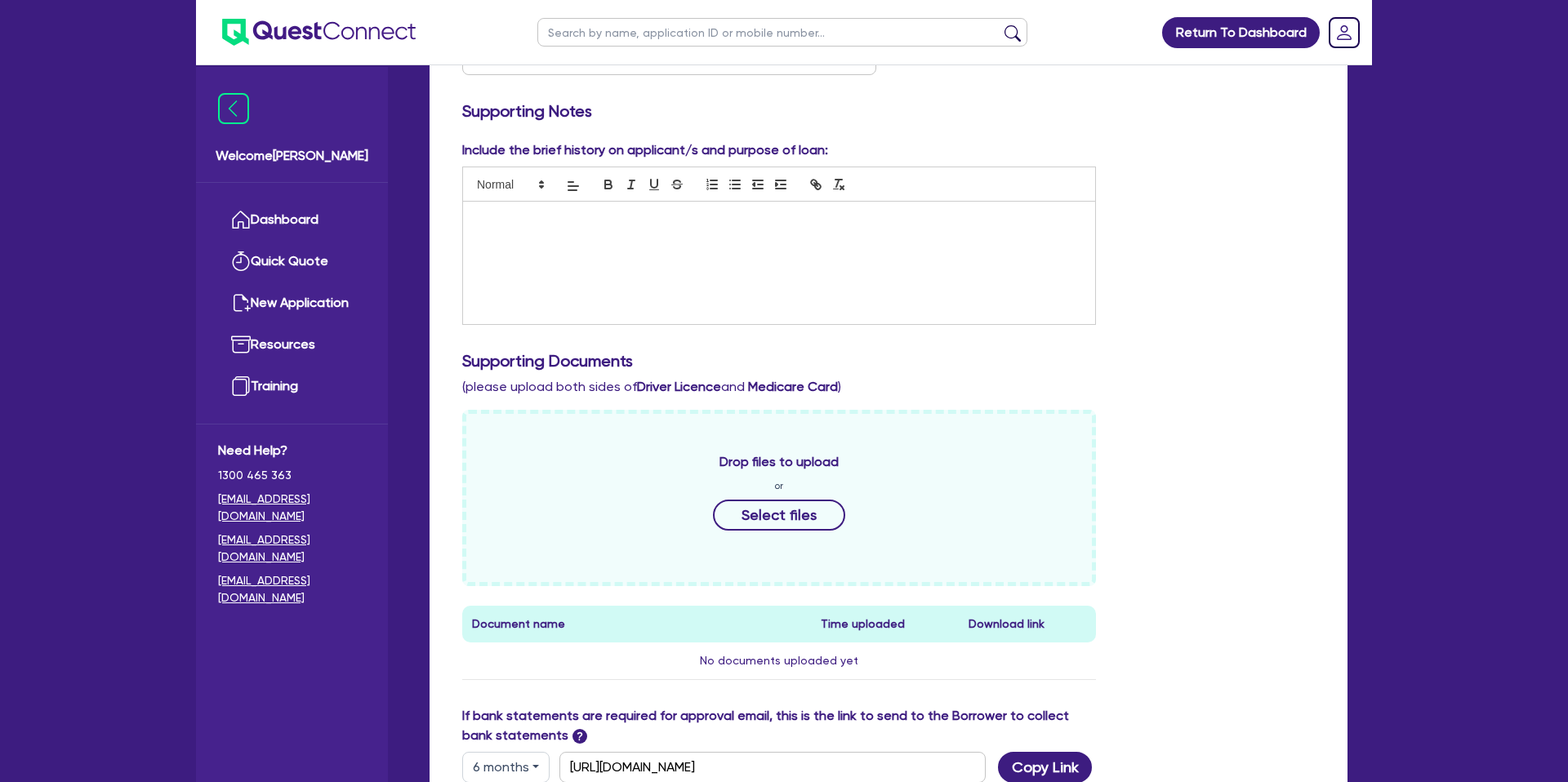
click at [527, 233] on div at bounding box center [779, 263] width 632 height 123
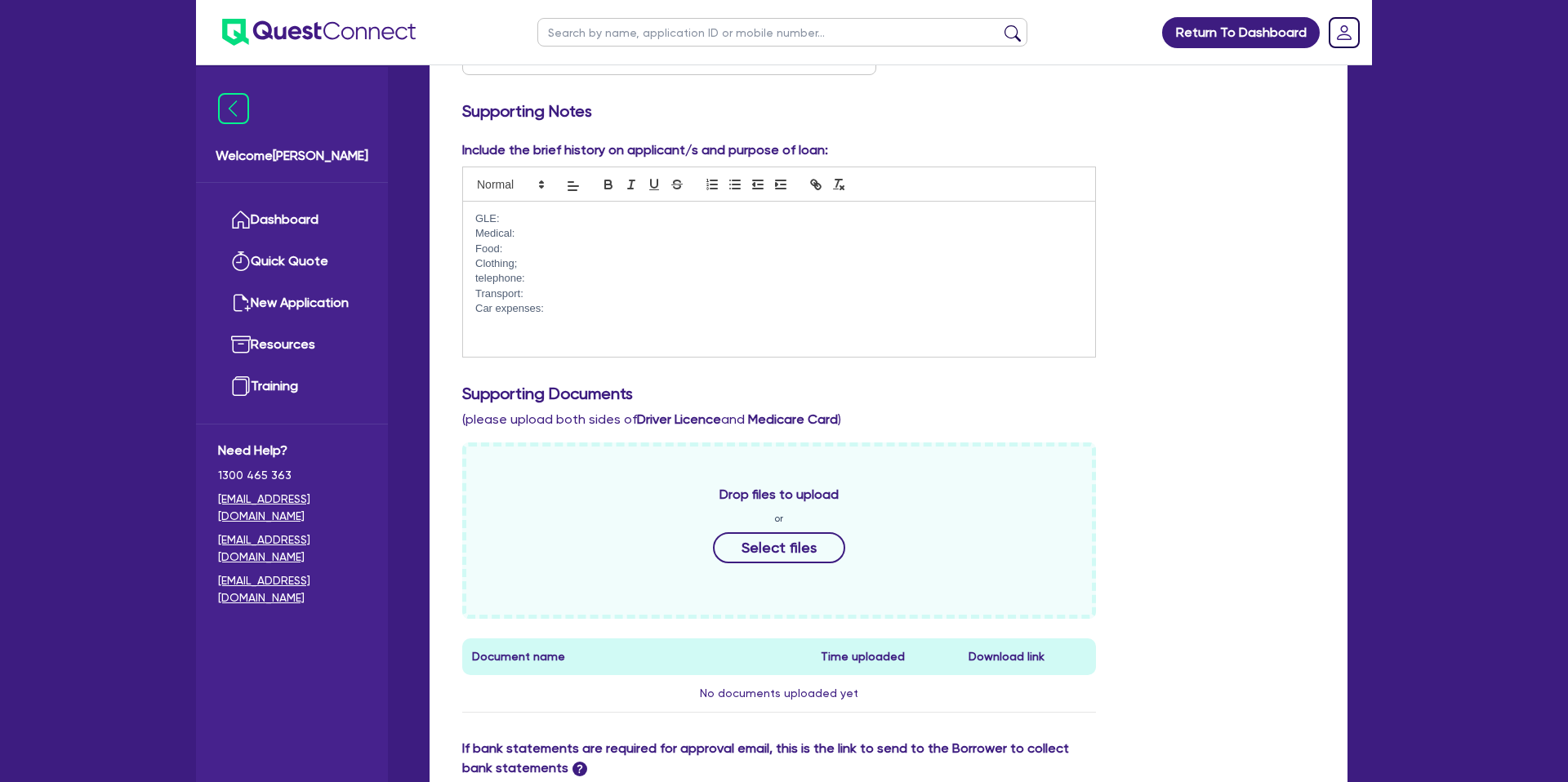
click at [1221, 425] on div "Supporting Documents (please upload both sides of Driver Licence and Medicare C…" at bounding box center [888, 407] width 877 height 46
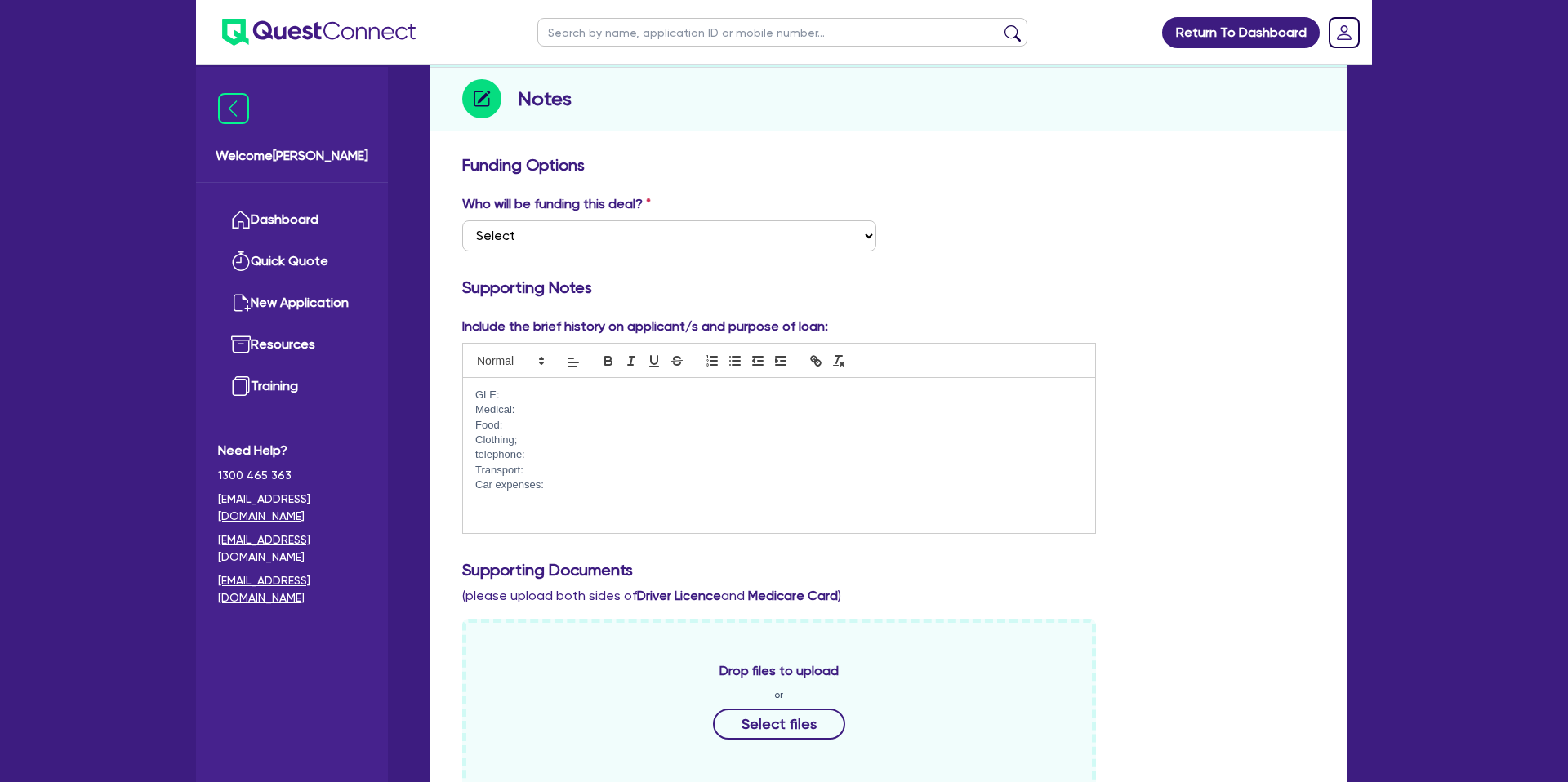
scroll to position [258, 0]
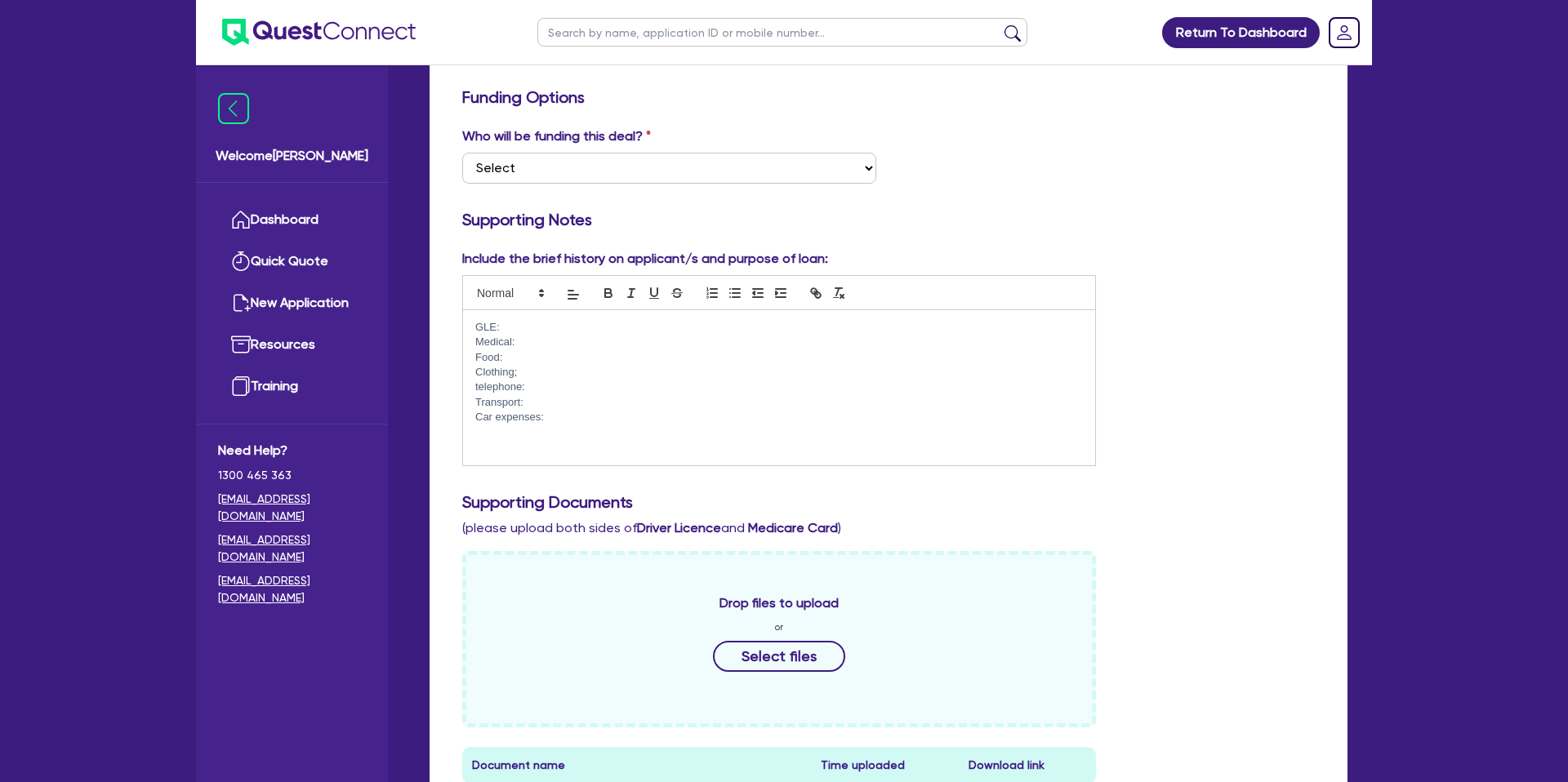
drag, startPoint x: 486, startPoint y: 450, endPoint x: 498, endPoint y: 447, distance: 12.4
click at [486, 449] on p at bounding box center [779, 448] width 608 height 15
drag, startPoint x: 478, startPoint y: 437, endPoint x: 476, endPoint y: 450, distance: 13.2
click at [478, 438] on p at bounding box center [779, 433] width 608 height 15
drag, startPoint x: 474, startPoint y: 452, endPoint x: 588, endPoint y: 451, distance: 114.0
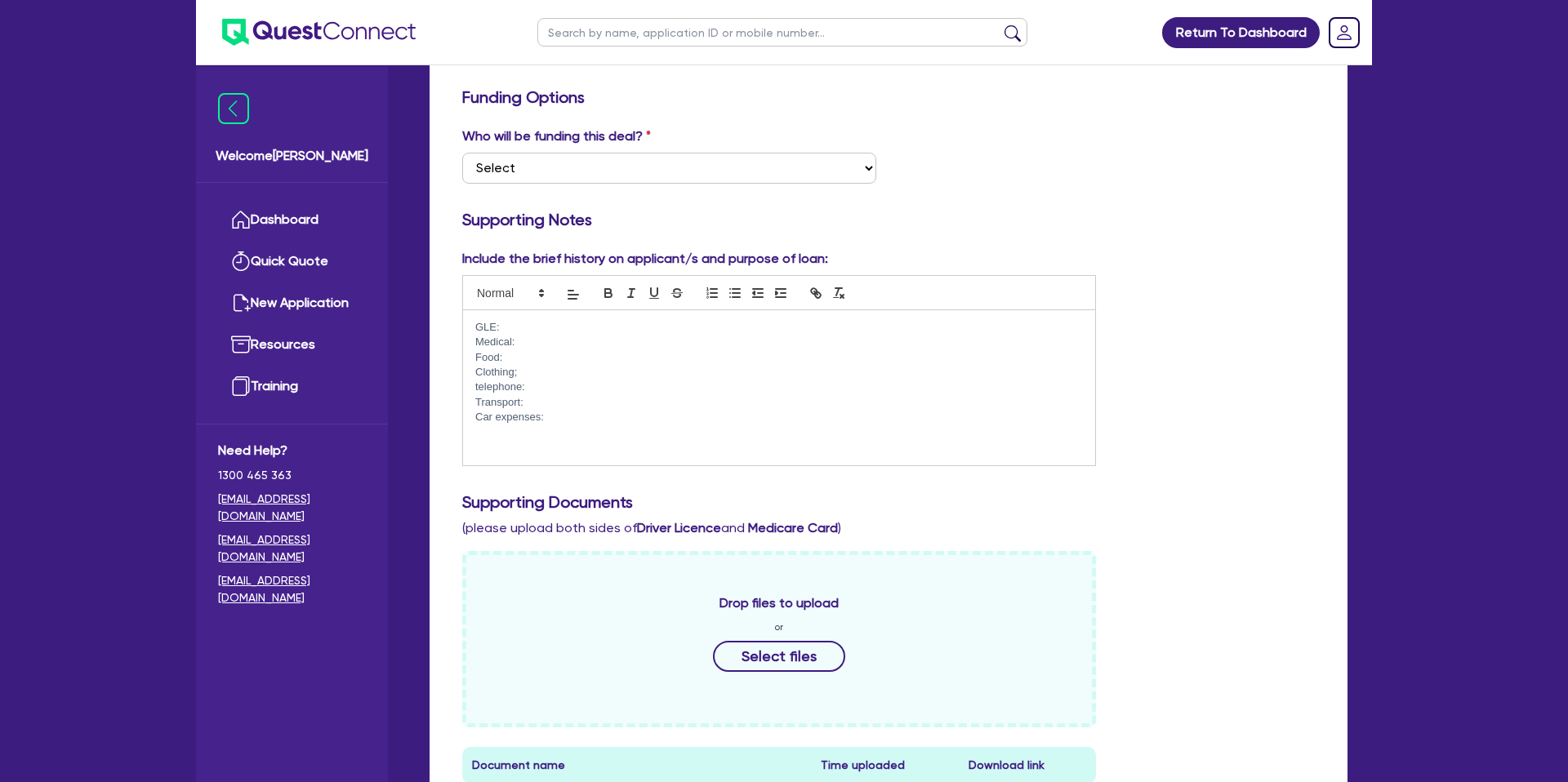
click at [478, 452] on p at bounding box center [779, 448] width 608 height 15
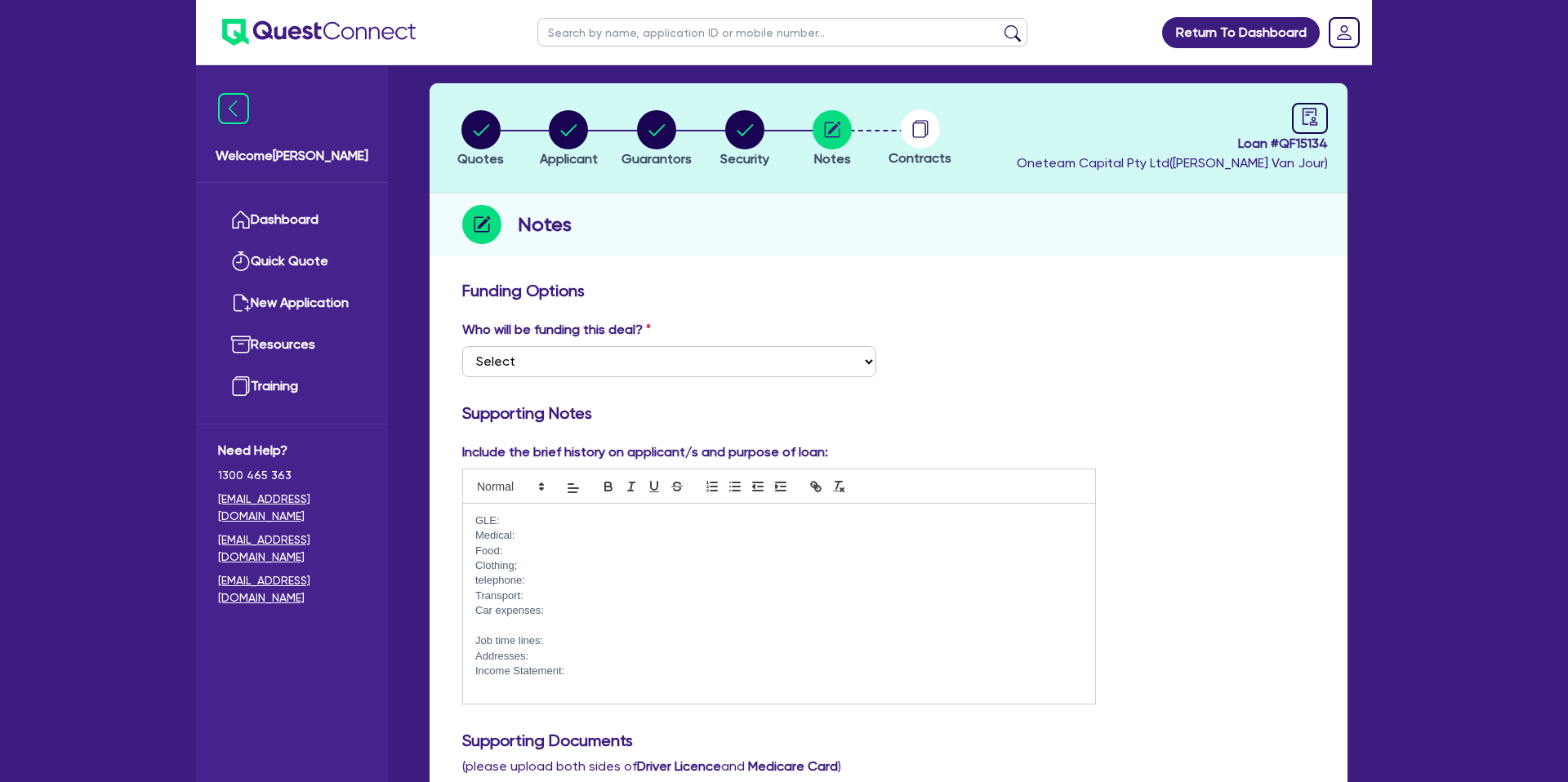
scroll to position [18, 0]
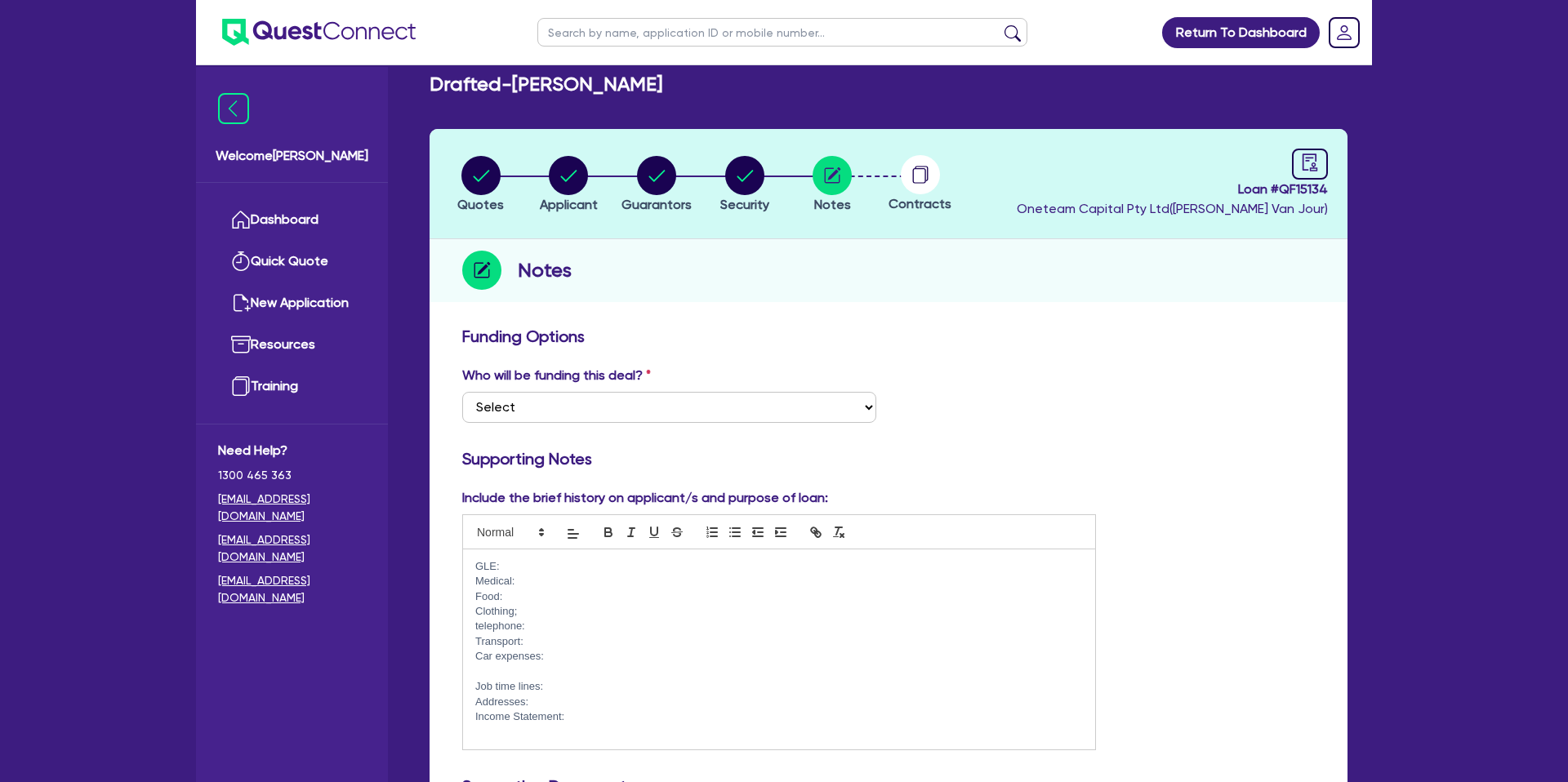
click at [644, 389] on div "Who will be funding this deal? Select I want Quest to fund 100% I will fund 100…" at bounding box center [669, 394] width 439 height 57
click at [641, 407] on select "Select I want Quest to fund 100% I will fund 100% I will co-fund with Quest Oth…" at bounding box center [669, 408] width 414 height 31
click at [462, 392] on select "Select I want Quest to fund 100% I will fund 100% I will co-fund with Quest Oth…" at bounding box center [669, 408] width 414 height 31
click at [649, 408] on select "Select I want Quest to fund 100% I will fund 100% I will co-fund with Quest Oth…" at bounding box center [669, 408] width 414 height 31
select select "Other"
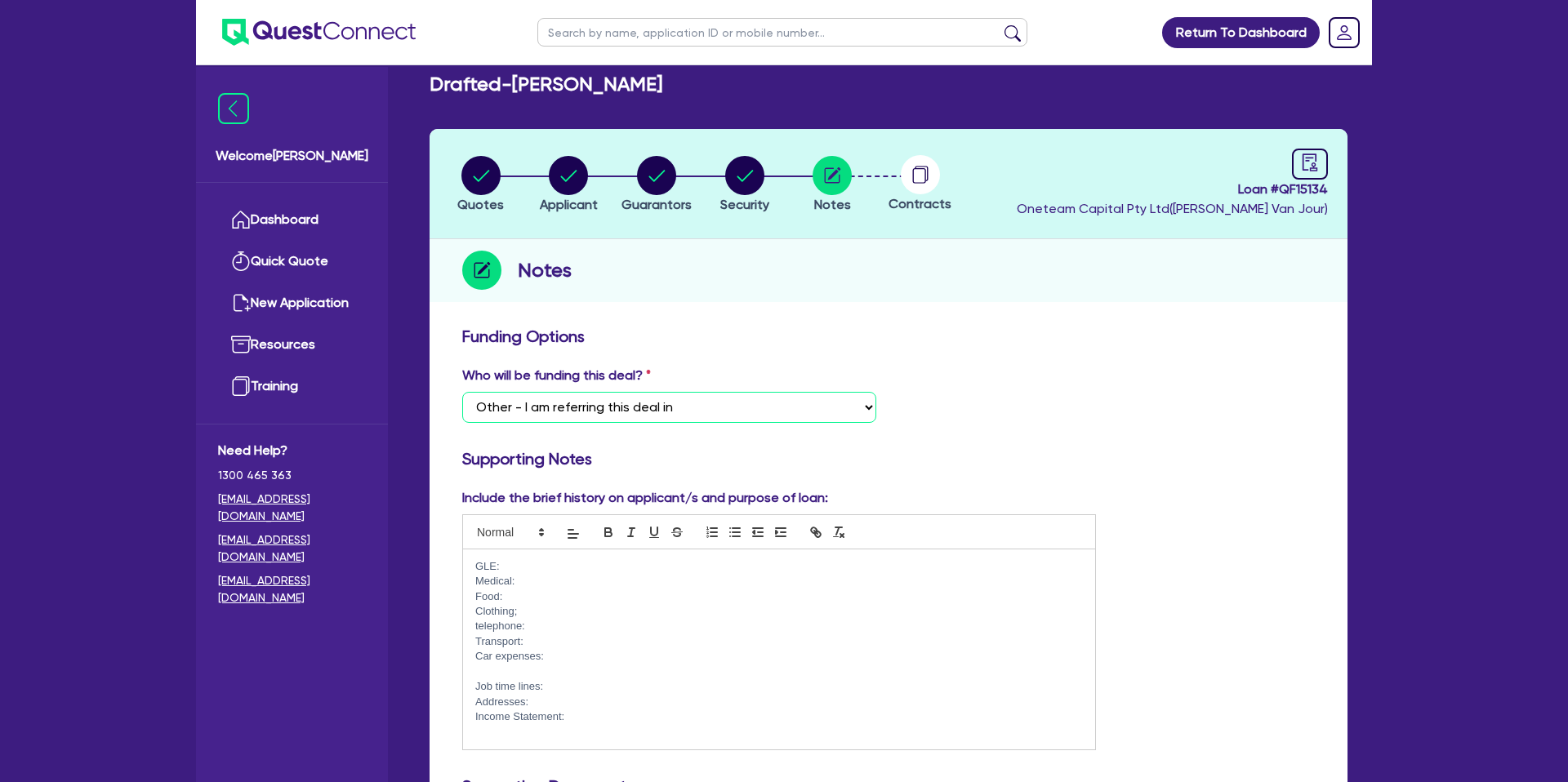
click at [462, 392] on select "Select I want Quest to fund 100% I will fund 100% I will co-fund with Quest Oth…" at bounding box center [669, 408] width 414 height 31
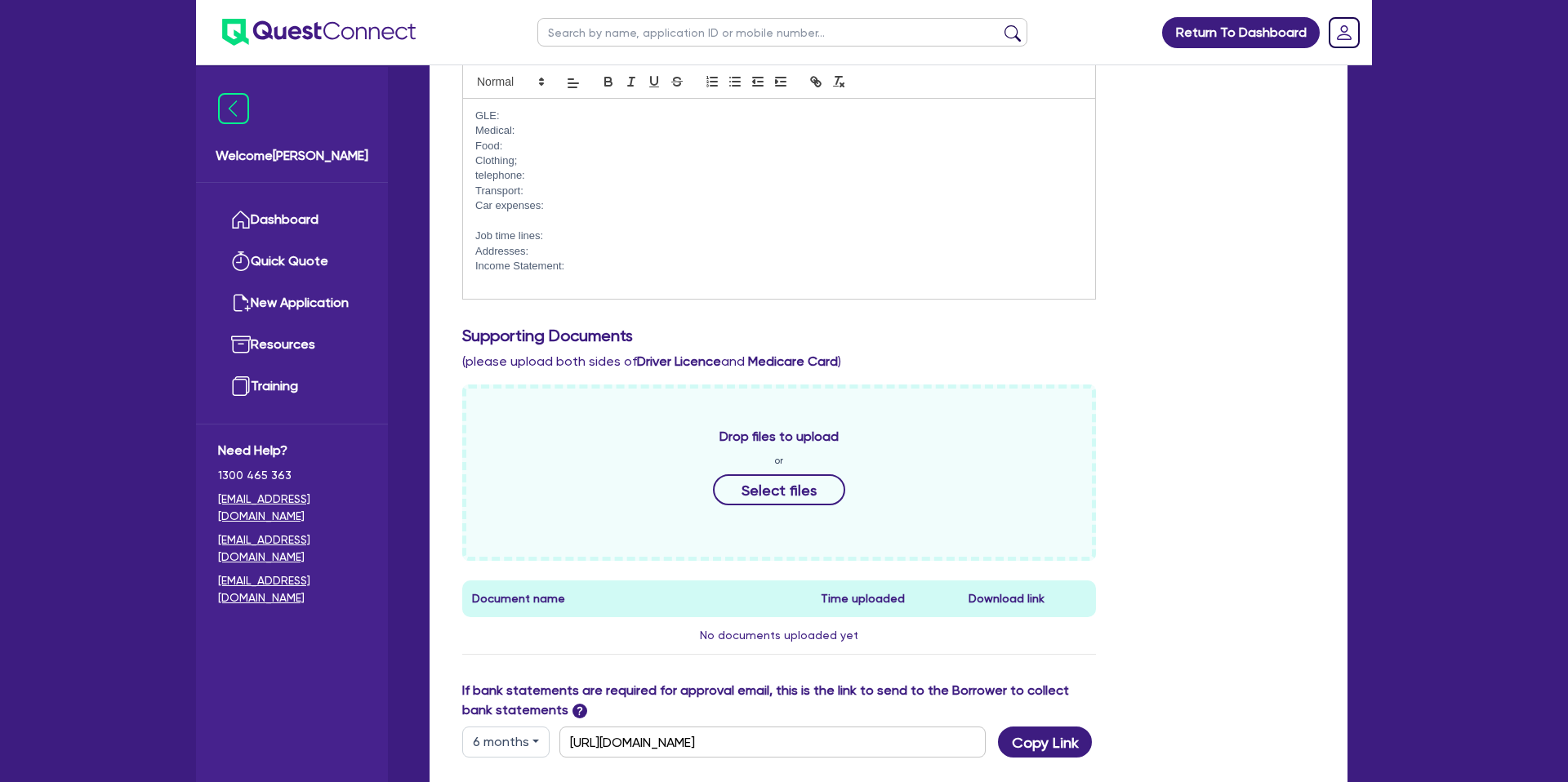
scroll to position [469, 0]
click at [558, 270] on p "Income Statement:" at bounding box center [779, 267] width 608 height 15
click at [601, 263] on p "Income Statement:" at bounding box center [779, 267] width 608 height 15
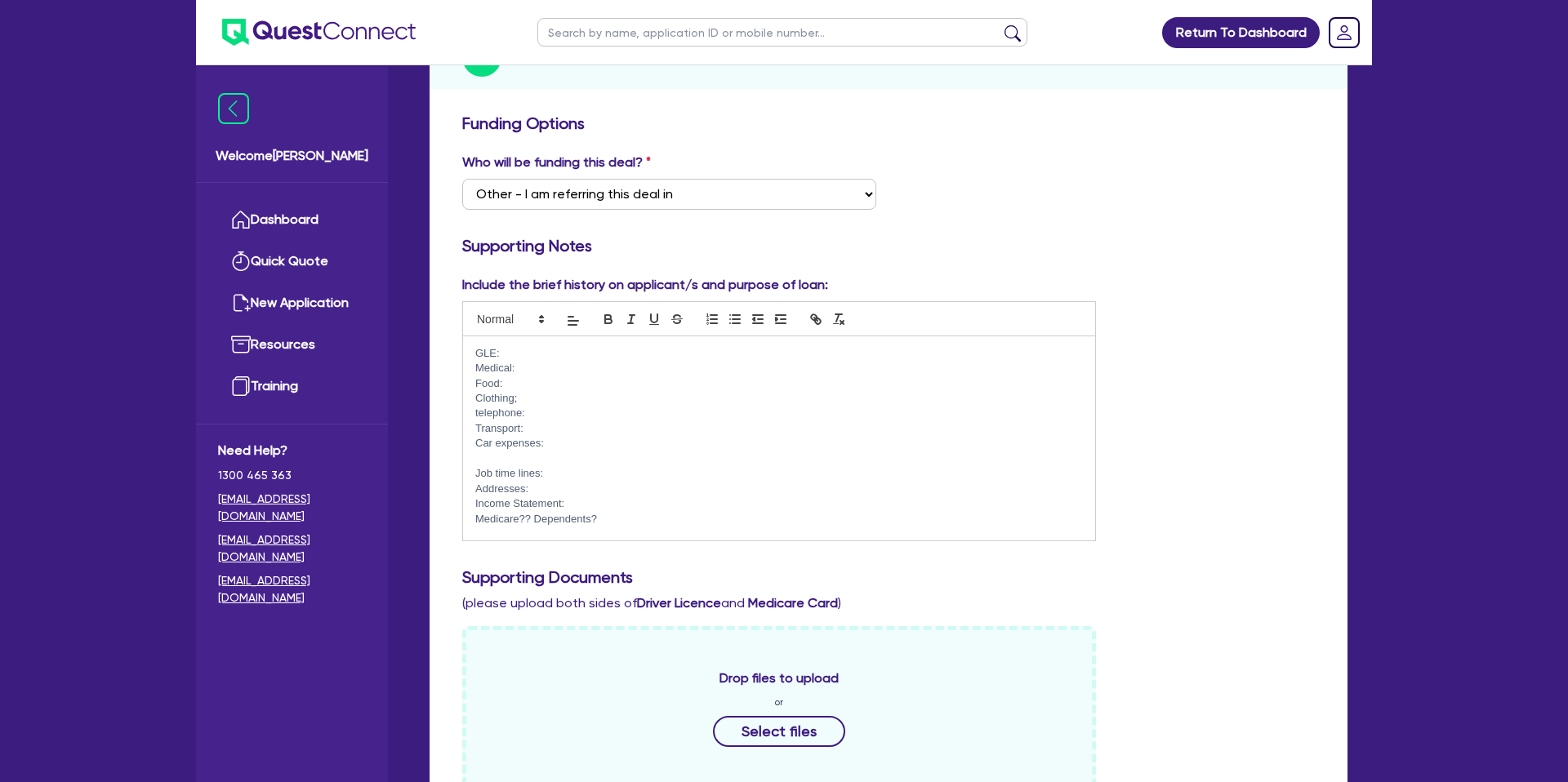
scroll to position [194, 0]
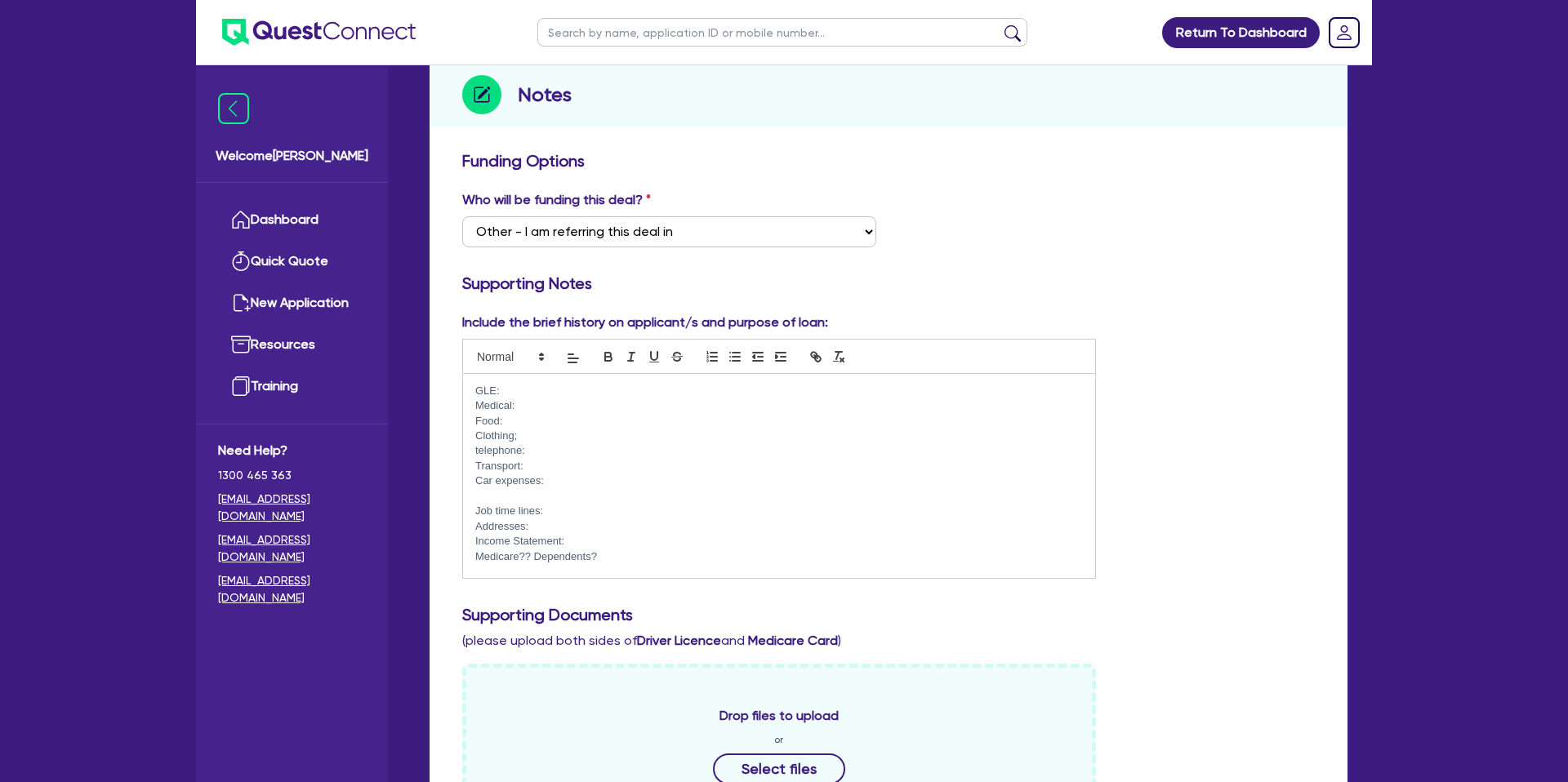
click at [1247, 381] on div "Include the brief history on applicant/s and purpose of loan: GLE: Medical: Foo…" at bounding box center [888, 452] width 877 height 279
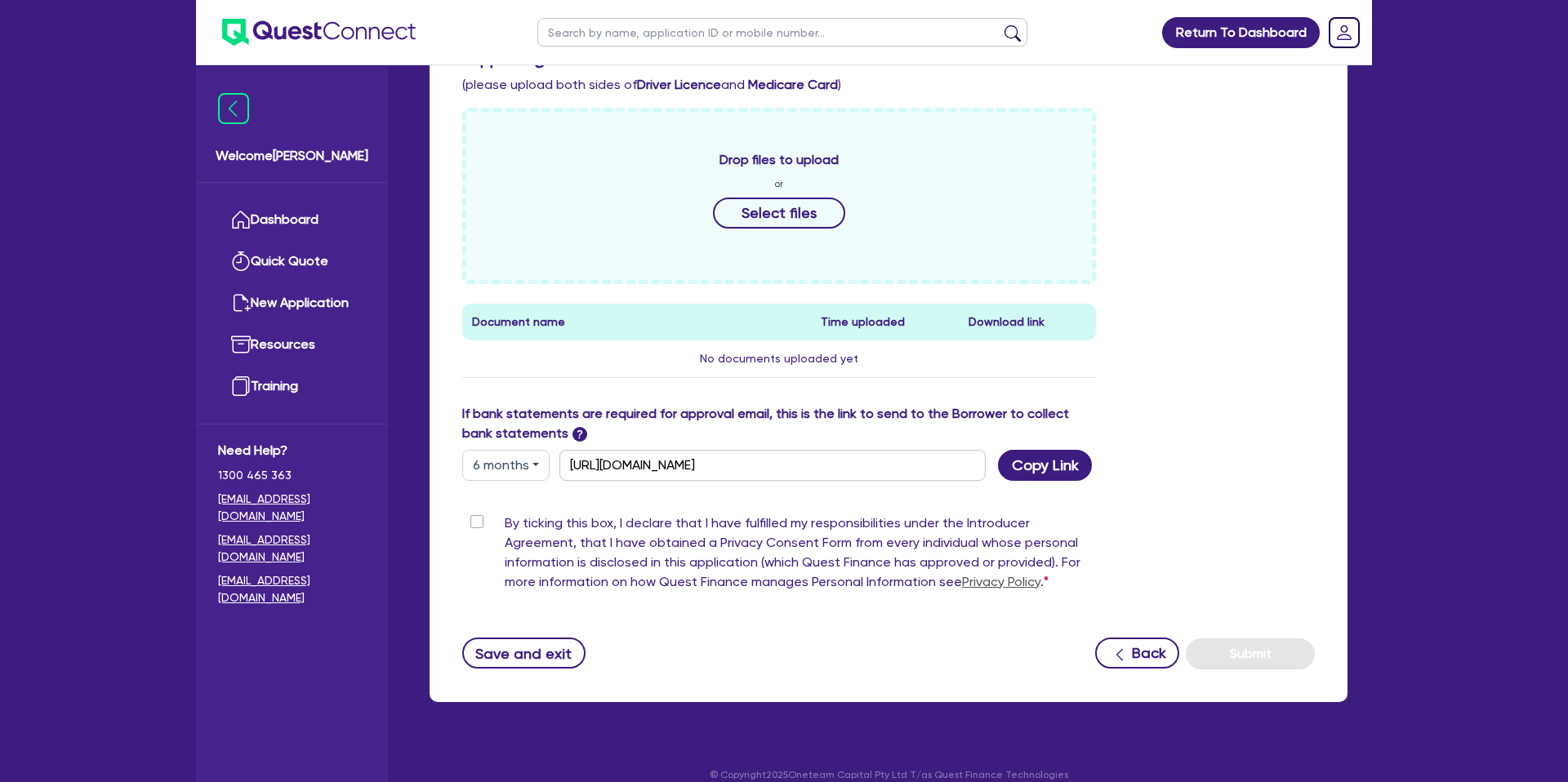
scroll to position [771, 0]
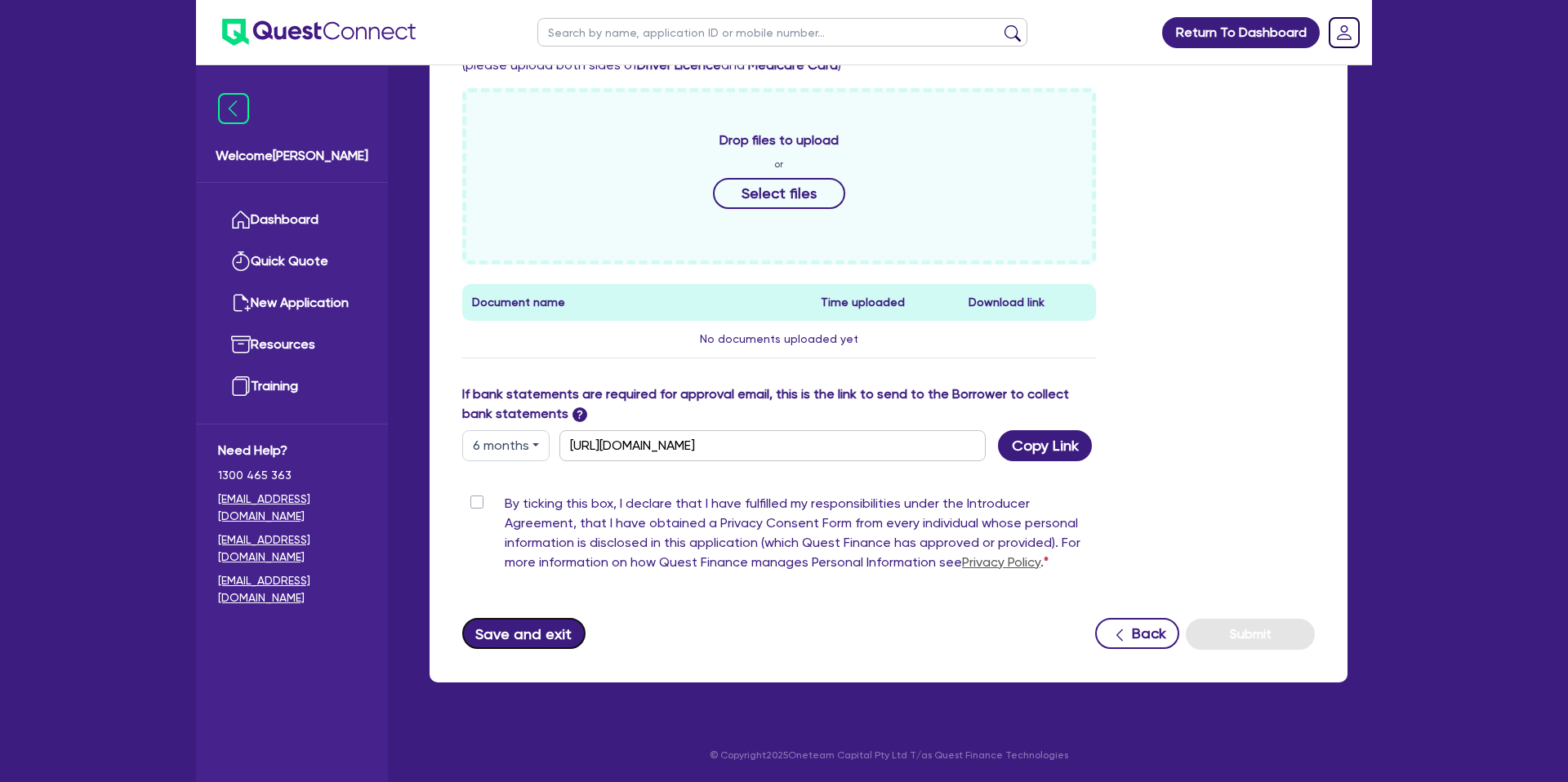
click at [526, 627] on button "Save and exit" at bounding box center [524, 634] width 123 height 31
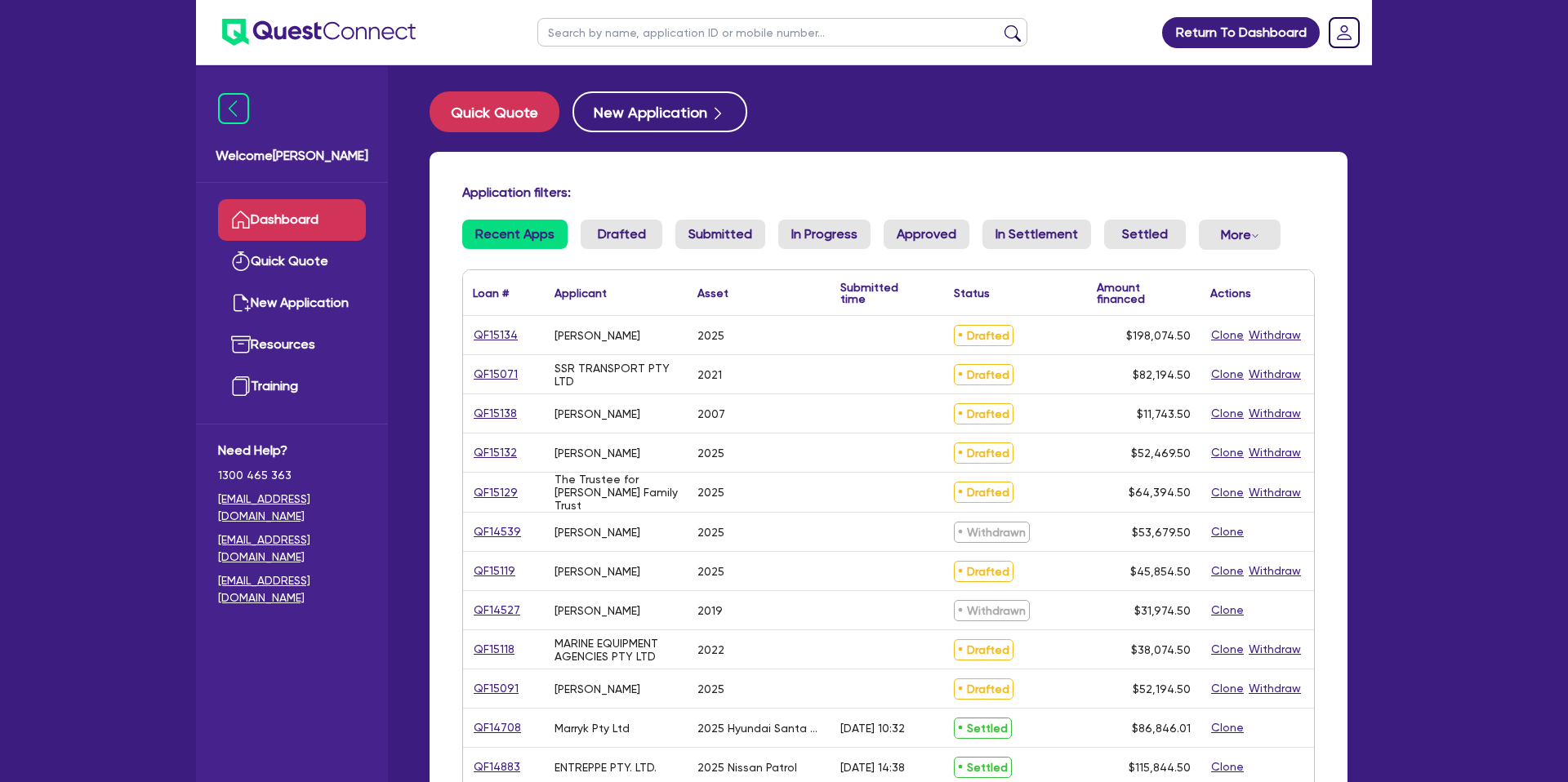
click at [689, 35] on input "text" at bounding box center [782, 32] width 490 height 29
type input "David"
click at [1000, 25] on button "submit" at bounding box center [1012, 36] width 26 height 23
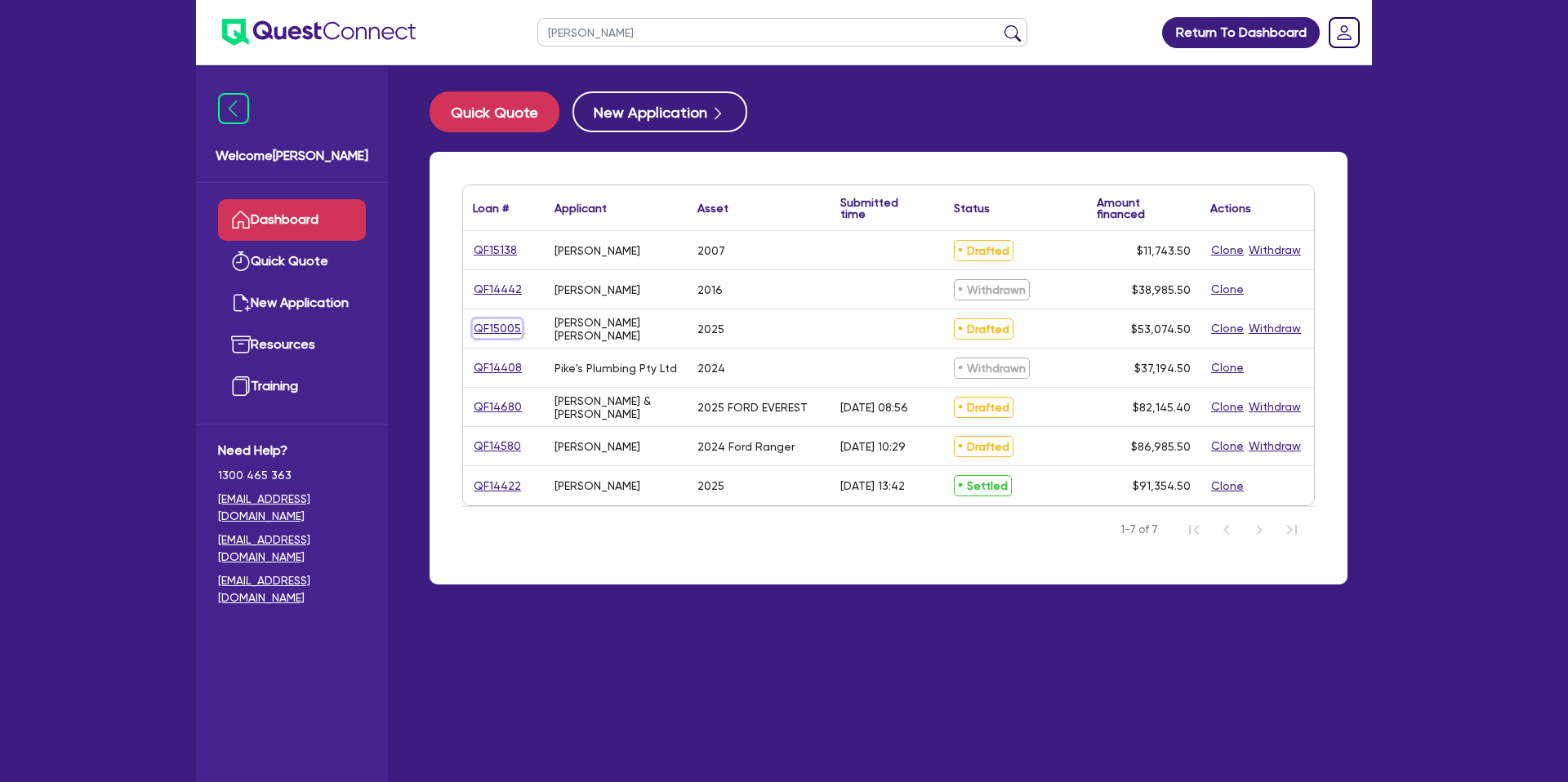
click at [508, 324] on link "QF15005" at bounding box center [497, 329] width 49 height 18
select select "CARS_AND_LIGHT_TRUCKS"
select select "PASSENGER_VEHICLES"
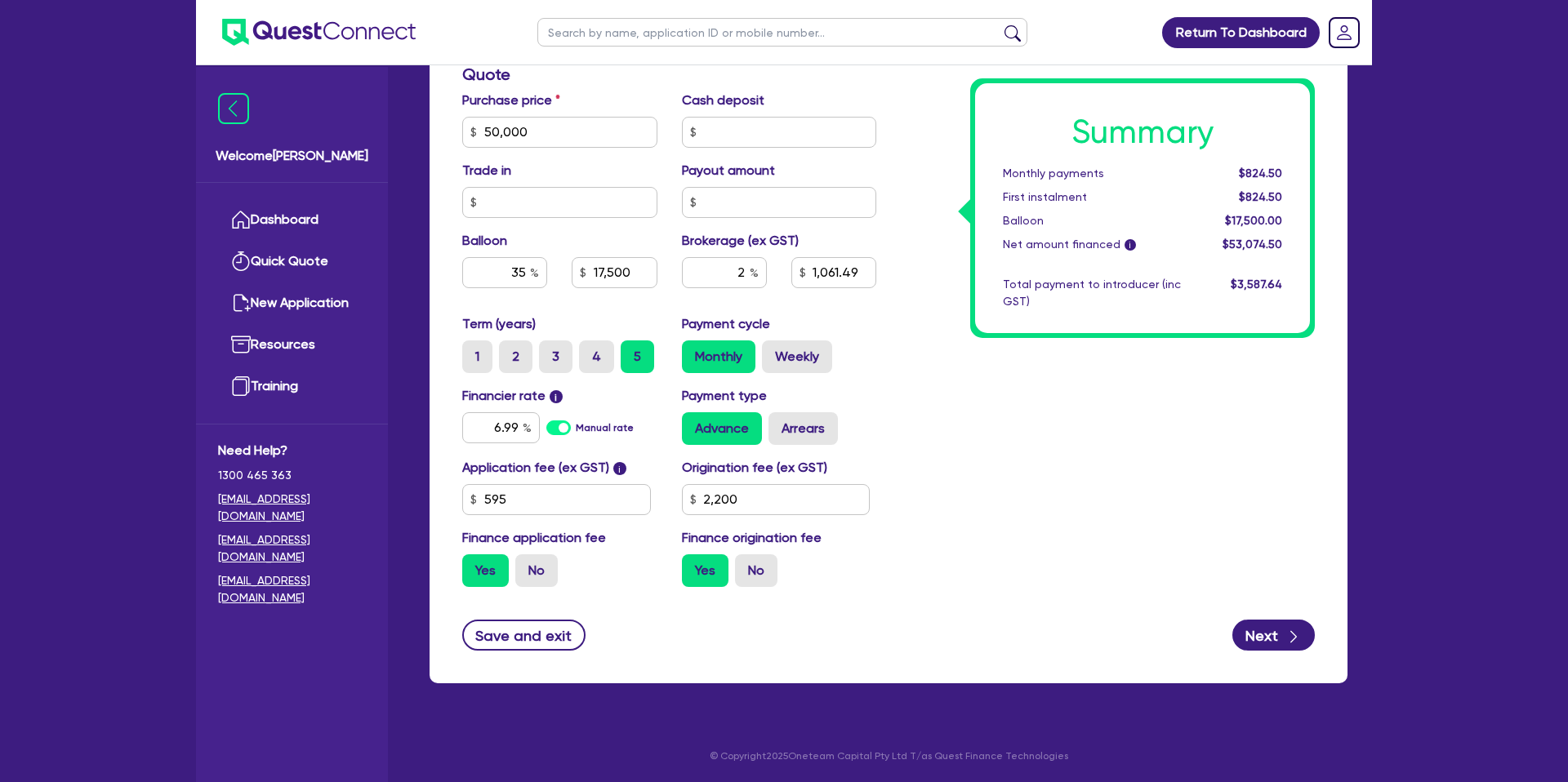
scroll to position [701, 0]
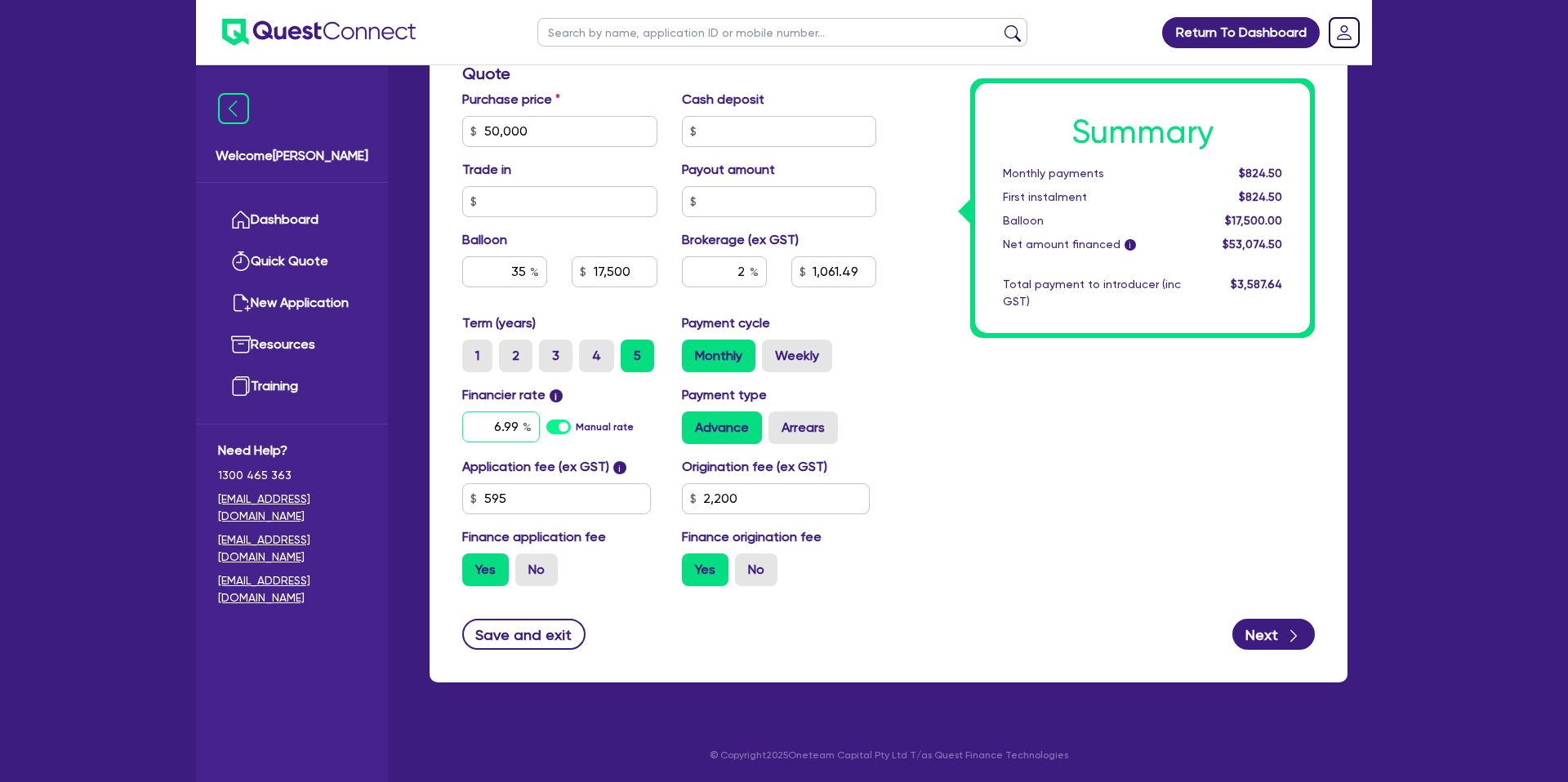
click at [523, 422] on div "6.99" at bounding box center [501, 427] width 77 height 31
type input "50,000"
type input "17,500"
type input "1,061.49"
type input "2,200"
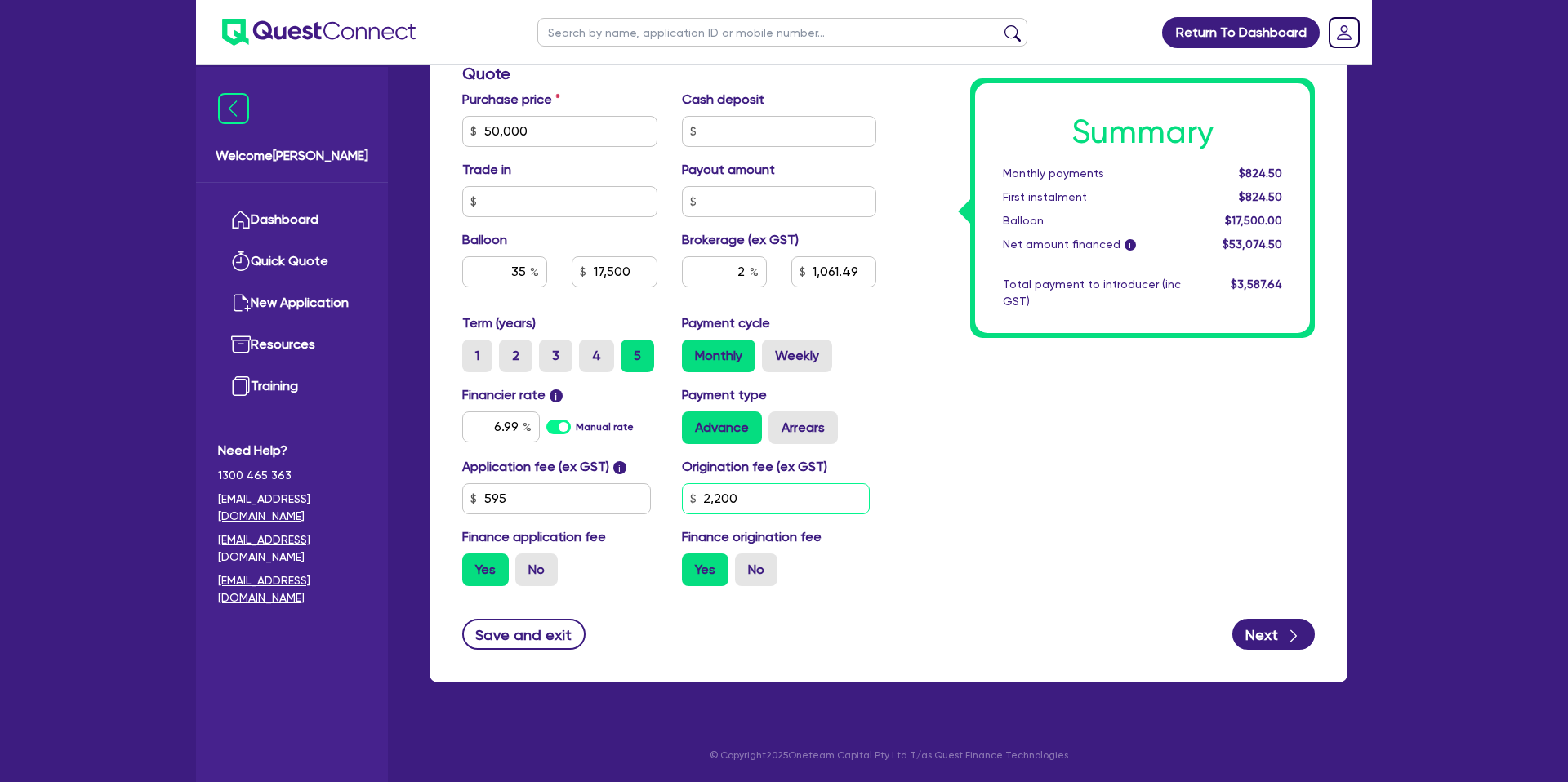
type input "50,000"
type input "17,500"
type input "1,061.49"
type input "2,200"
click at [746, 499] on input "2,200" at bounding box center [776, 499] width 189 height 31
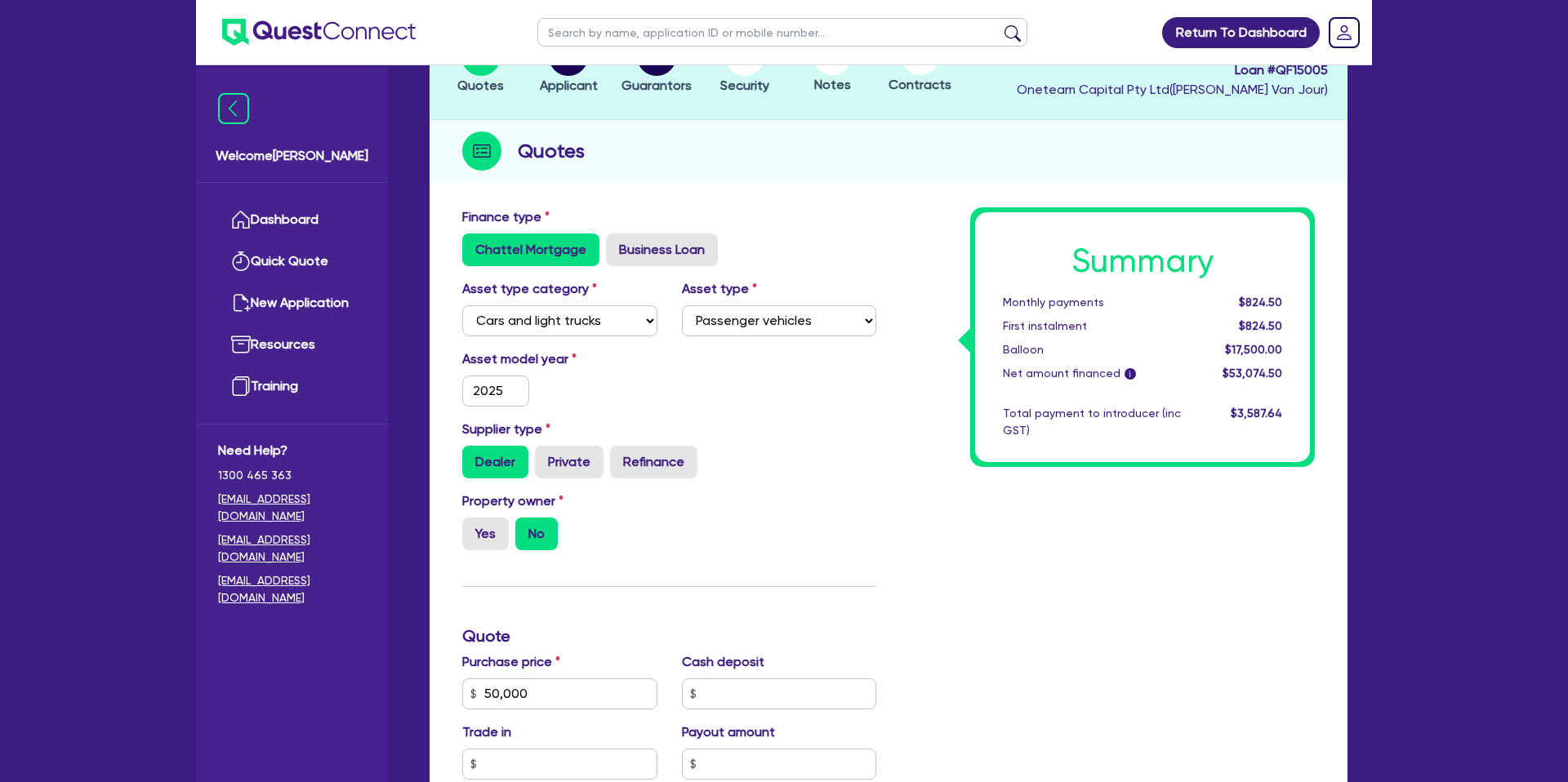
scroll to position [0, 0]
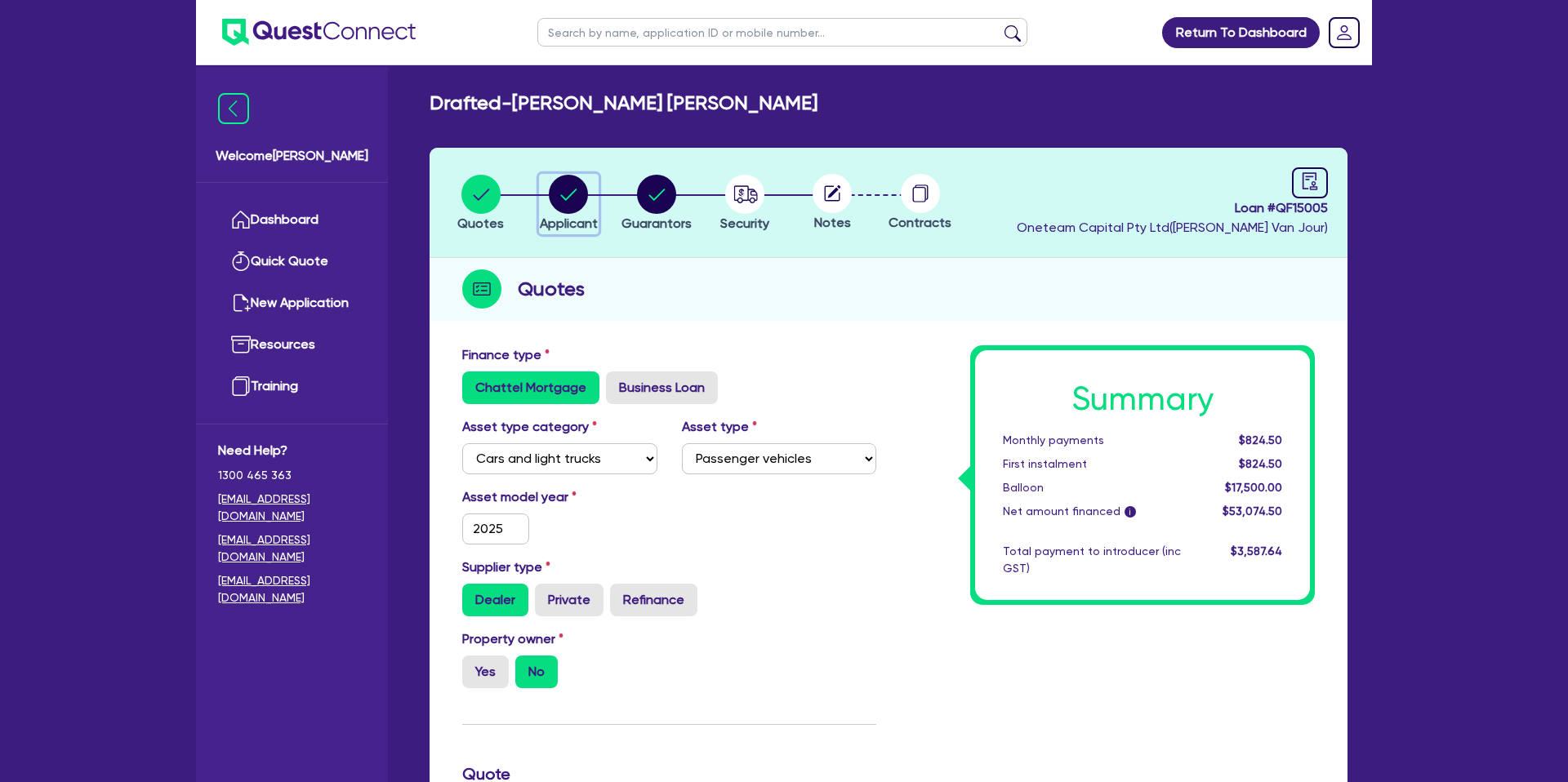
click at [569, 207] on circle "button" at bounding box center [568, 194] width 40 height 40
select select "SOLE_TRADER"
select select "BUILDING_CONSTRUCTION"
select select "TRADES_SERVICES_CONSUMERS"
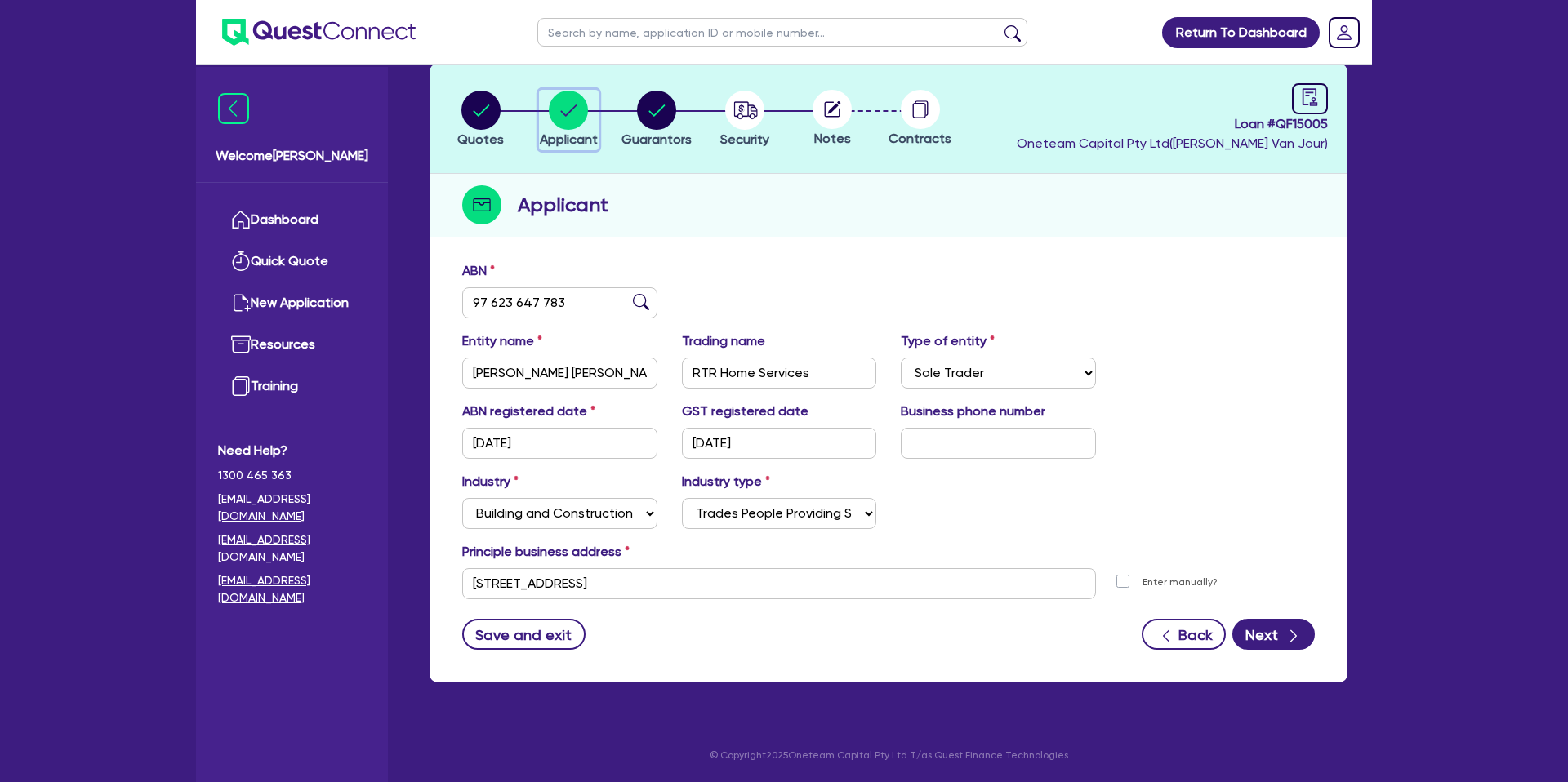
scroll to position [80, 0]
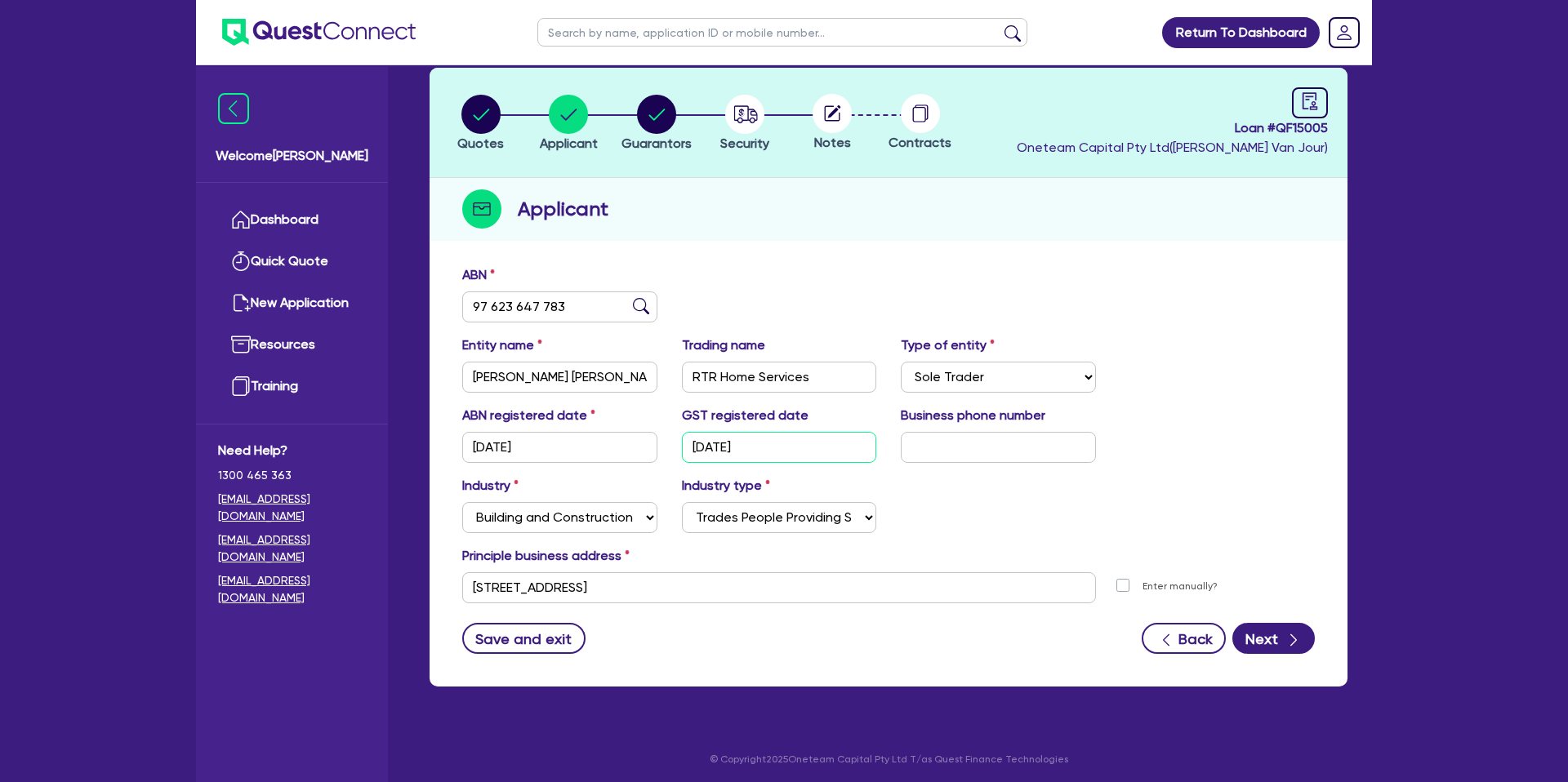
click at [742, 446] on input "13/04/2024" at bounding box center [779, 448] width 195 height 31
click at [1148, 298] on div "ABN 97 623 647 783" at bounding box center [888, 300] width 877 height 70
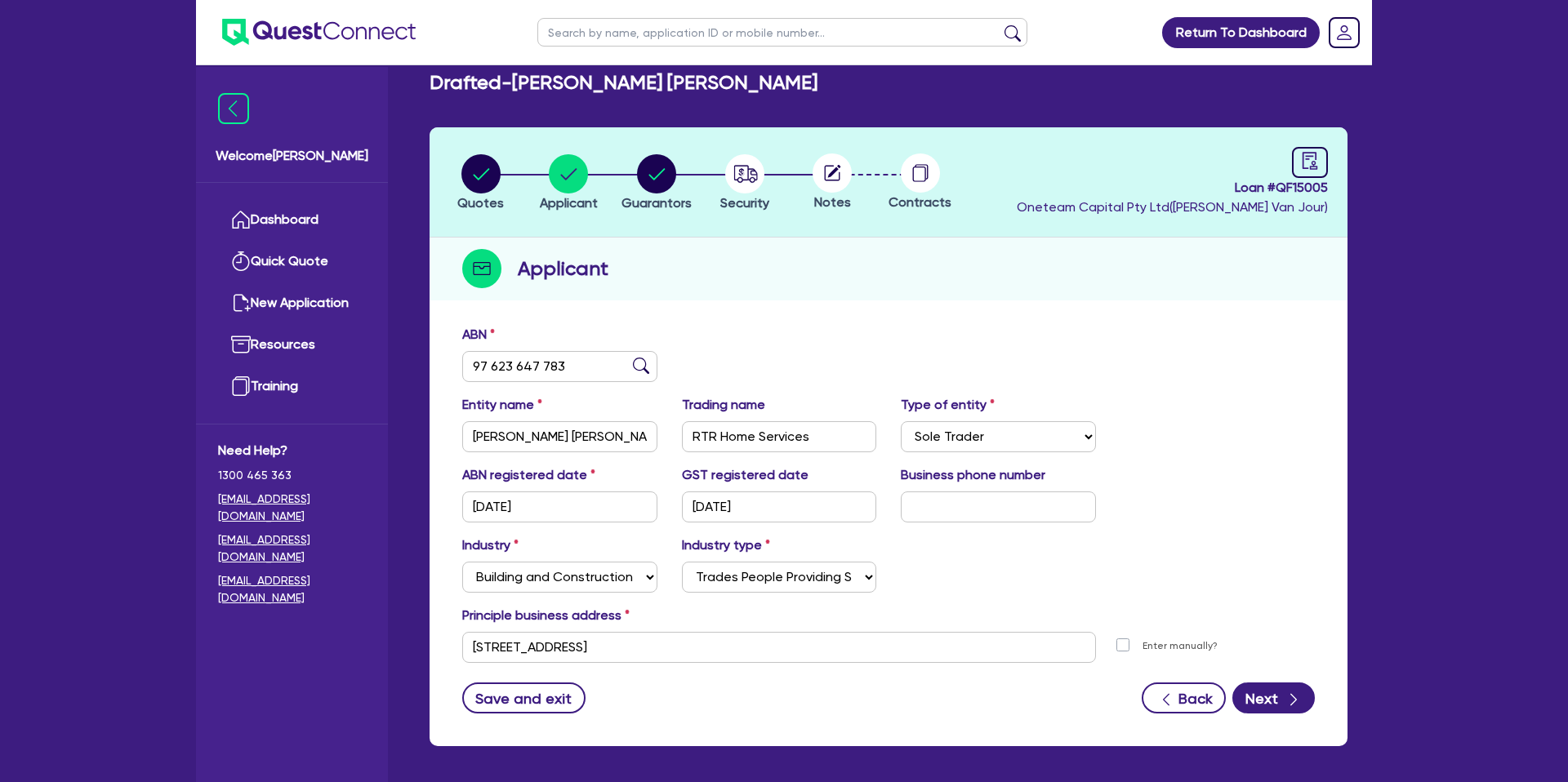
scroll to position [0, 0]
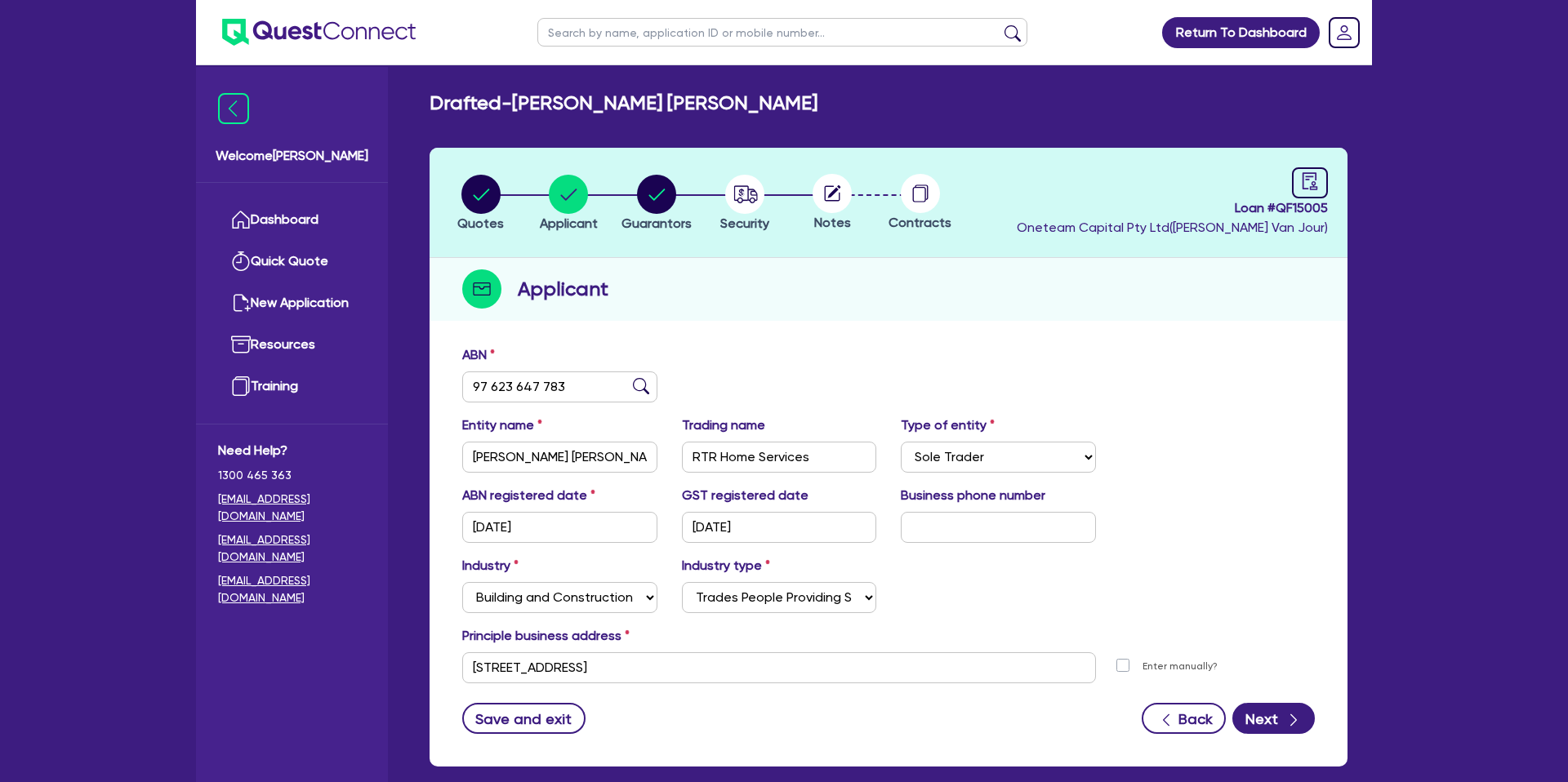
click at [504, 200] on li "Quotes" at bounding box center [481, 203] width 88 height 57
drag, startPoint x: 493, startPoint y: 196, endPoint x: 657, endPoint y: 130, distance: 176.8
click at [493, 196] on circle "button" at bounding box center [481, 194] width 40 height 40
select select "CARS_AND_LIGHT_TRUCKS"
select select "PASSENGER_VEHICLES"
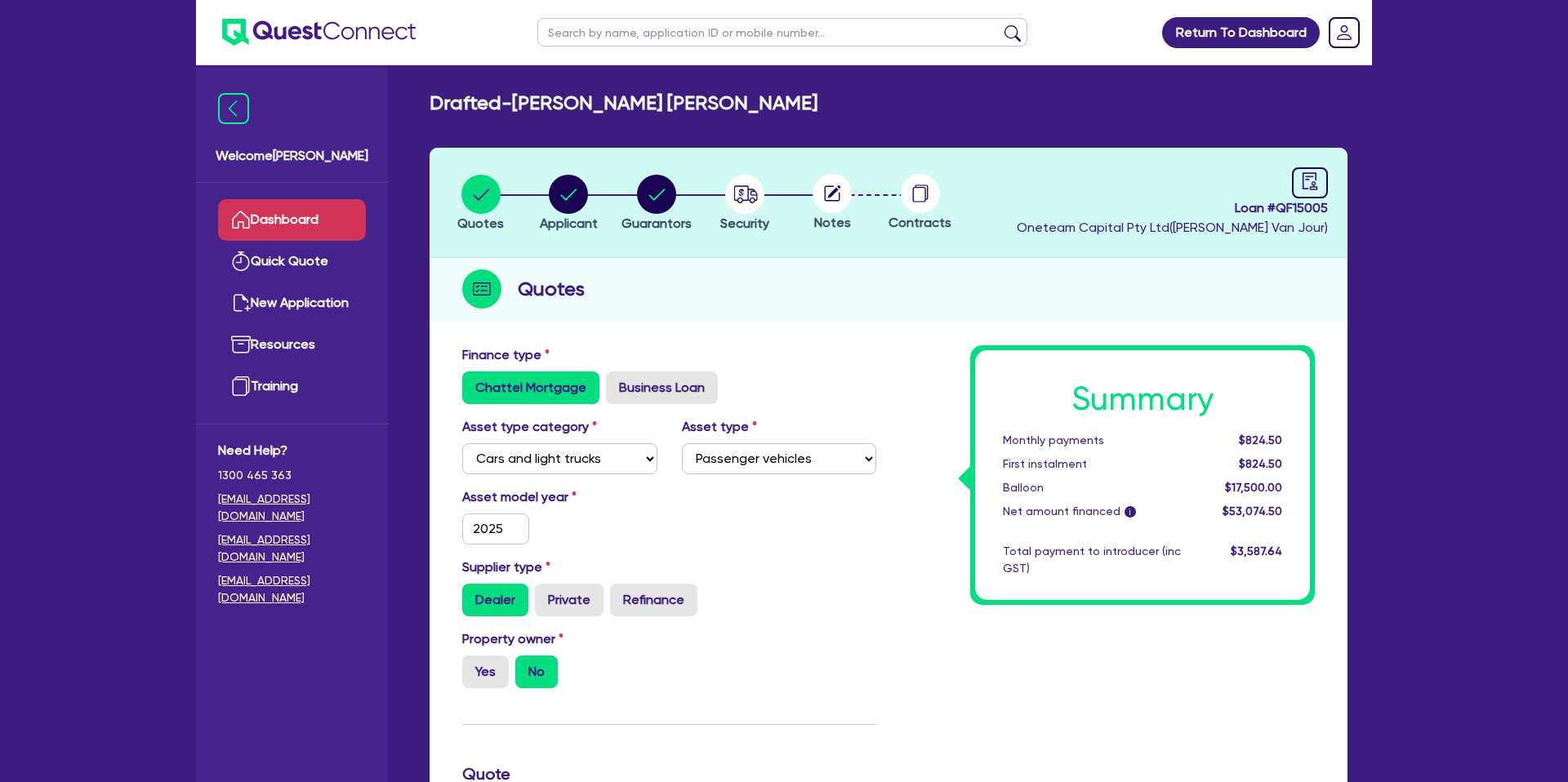
click at [309, 219] on link "Dashboard" at bounding box center [292, 219] width 147 height 41
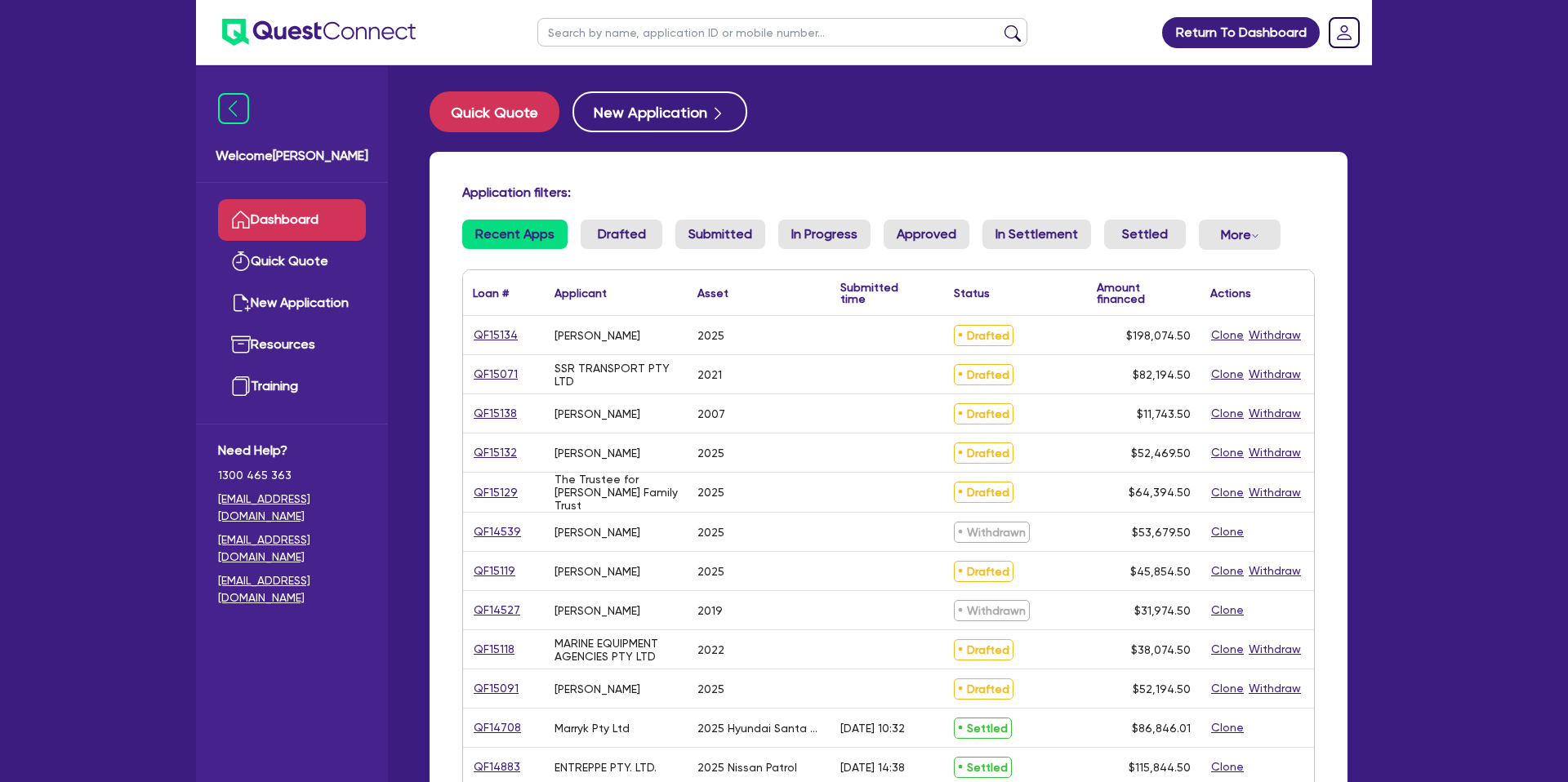
click at [722, 29] on input "text" at bounding box center [782, 32] width 490 height 29
click at [509, 336] on link "QF15134" at bounding box center [496, 335] width 46 height 18
select select "CARS_AND_LIGHT_TRUCKS"
select select "PASSENGER_VEHICLES"
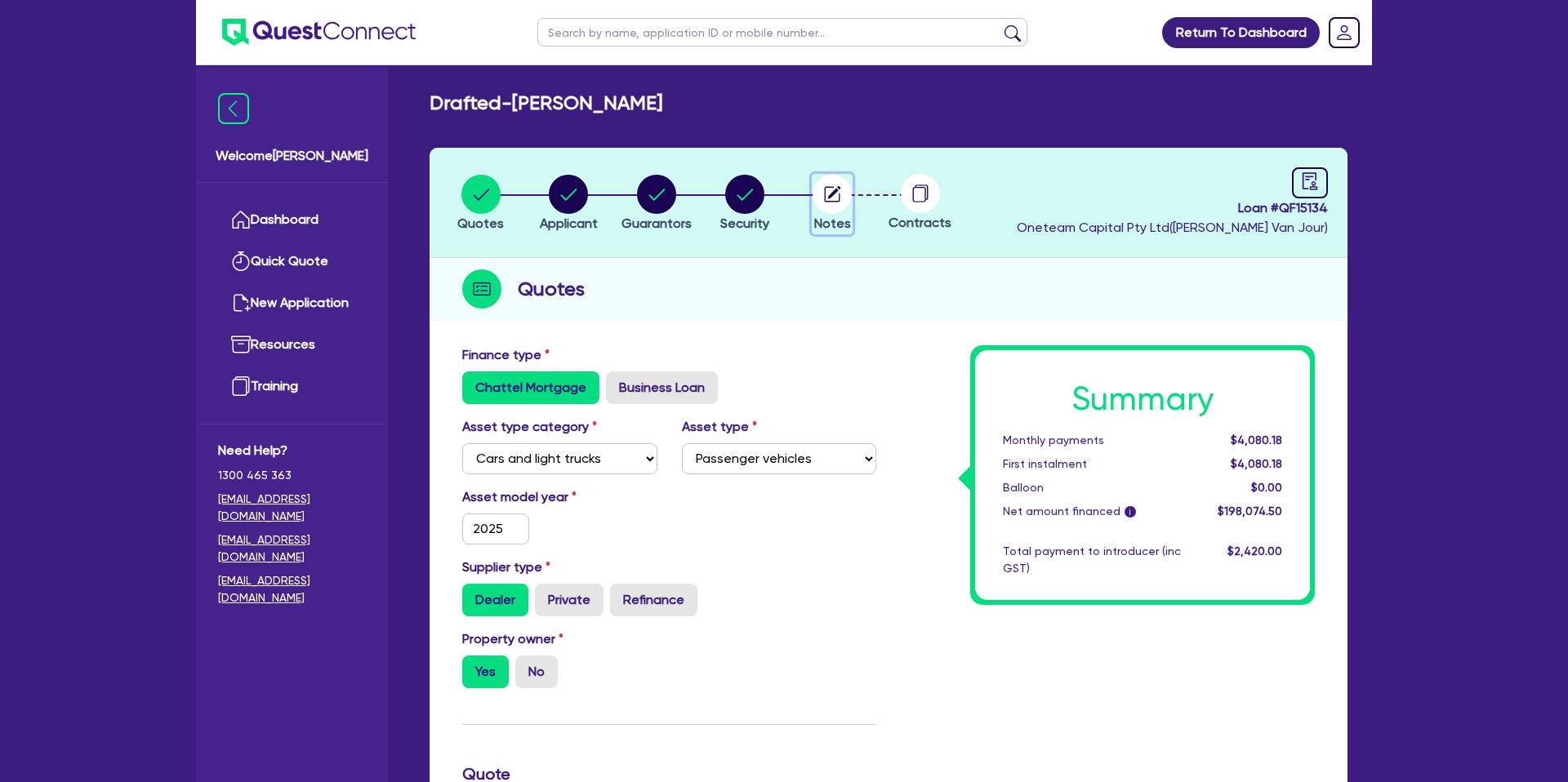
drag, startPoint x: 823, startPoint y: 190, endPoint x: 865, endPoint y: 196, distance: 42.4
click at [823, 190] on circle "button" at bounding box center [832, 194] width 40 height 40
select select "Other"
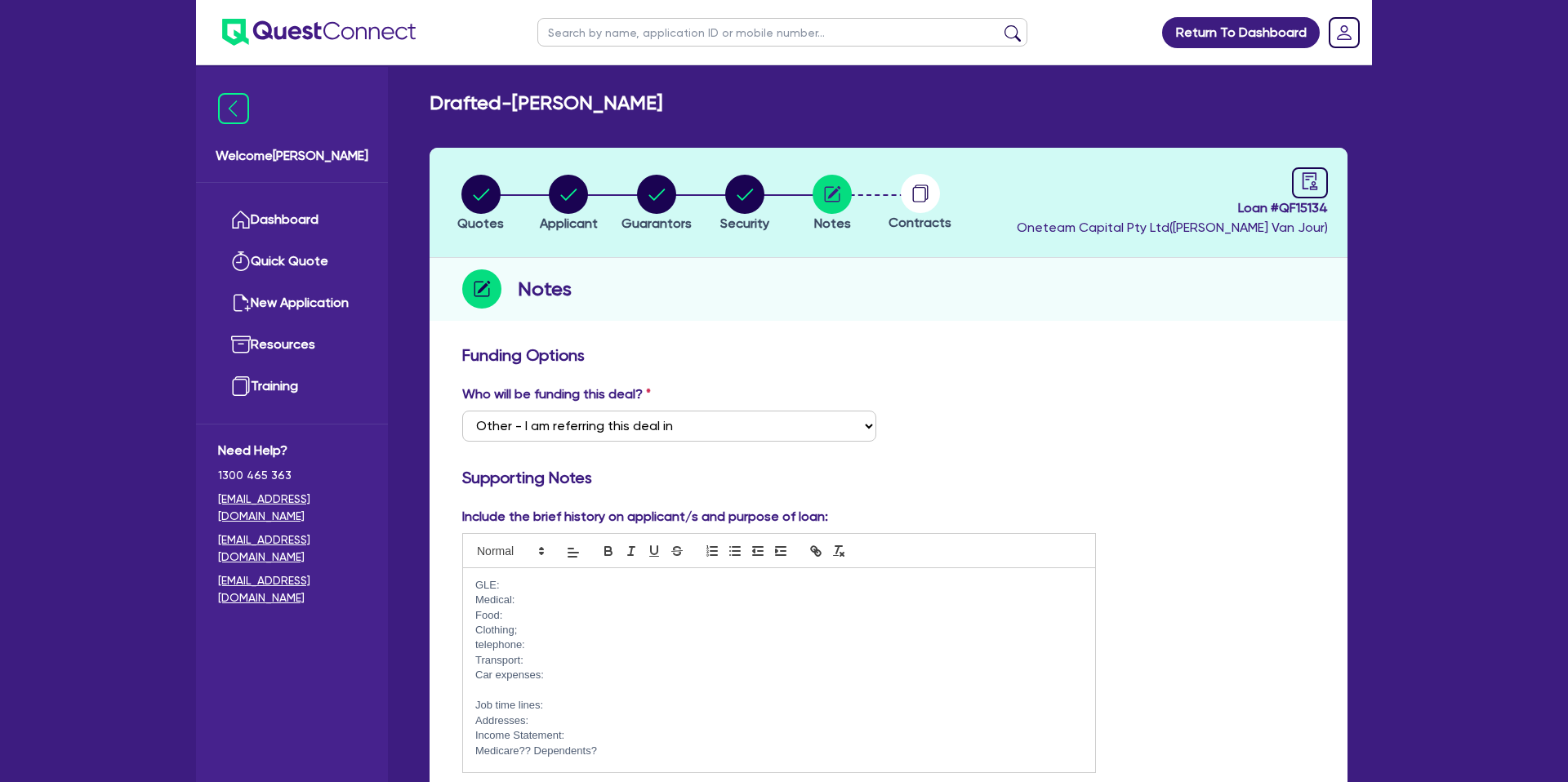
click at [919, 186] on circle at bounding box center [920, 193] width 40 height 40
click at [633, 46] on input "text" at bounding box center [782, 32] width 490 height 29
type input "david"
click button "submit" at bounding box center [1012, 36] width 26 height 23
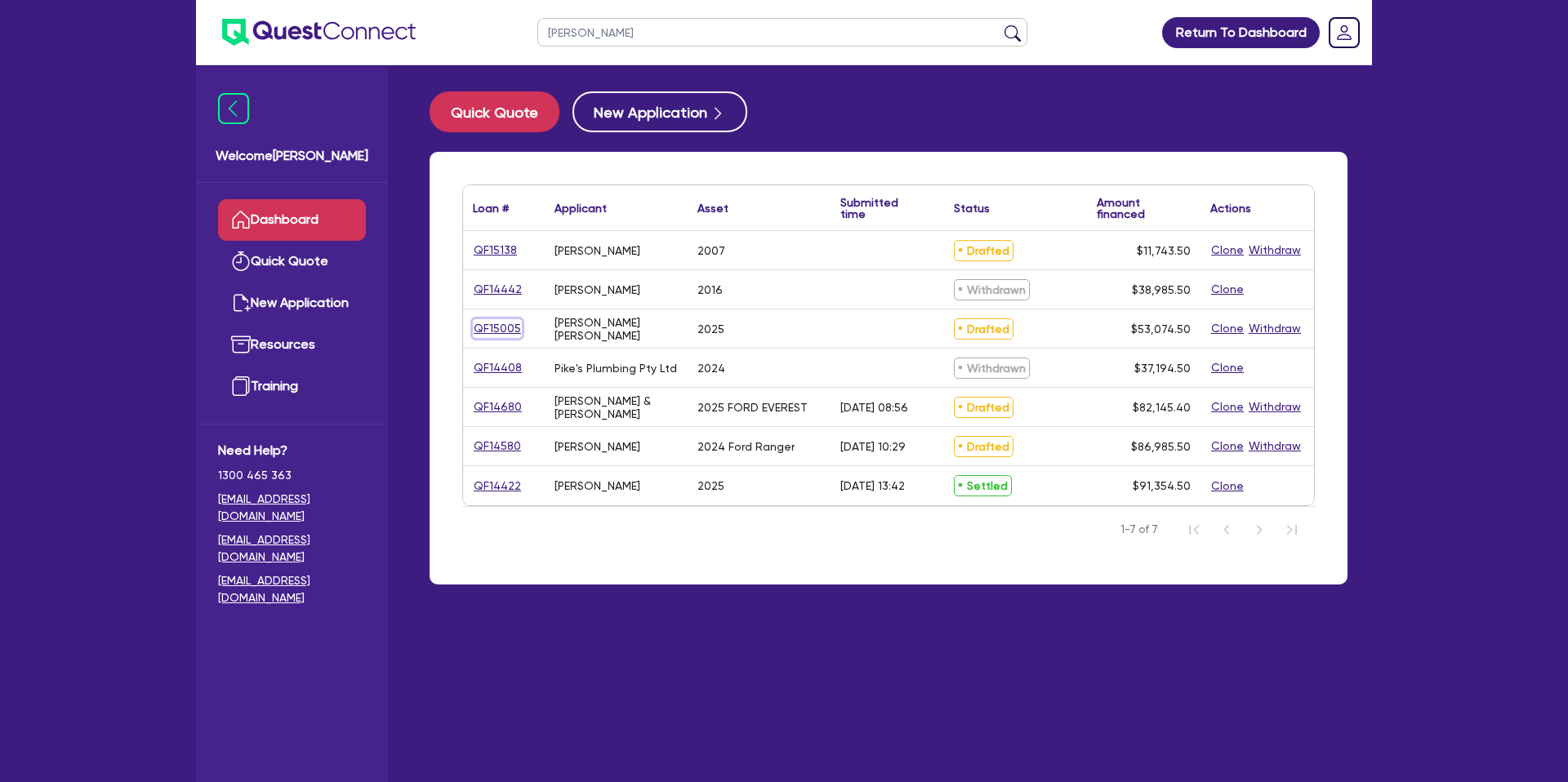
click at [497, 325] on link "QF15005" at bounding box center [497, 329] width 49 height 18
select select "CARS_AND_LIGHT_TRUCKS"
select select "PASSENGER_VEHICLES"
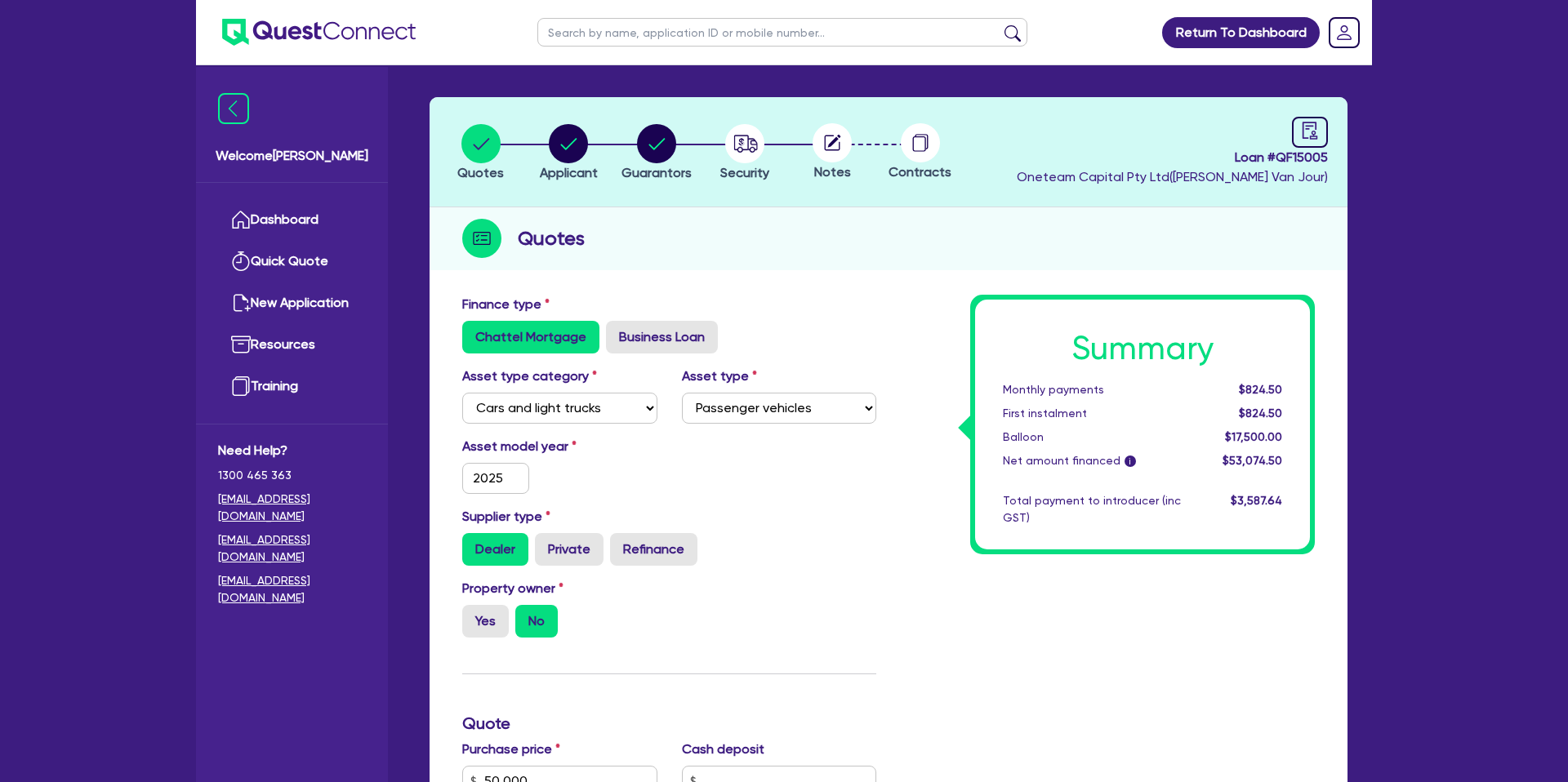
scroll to position [47, 0]
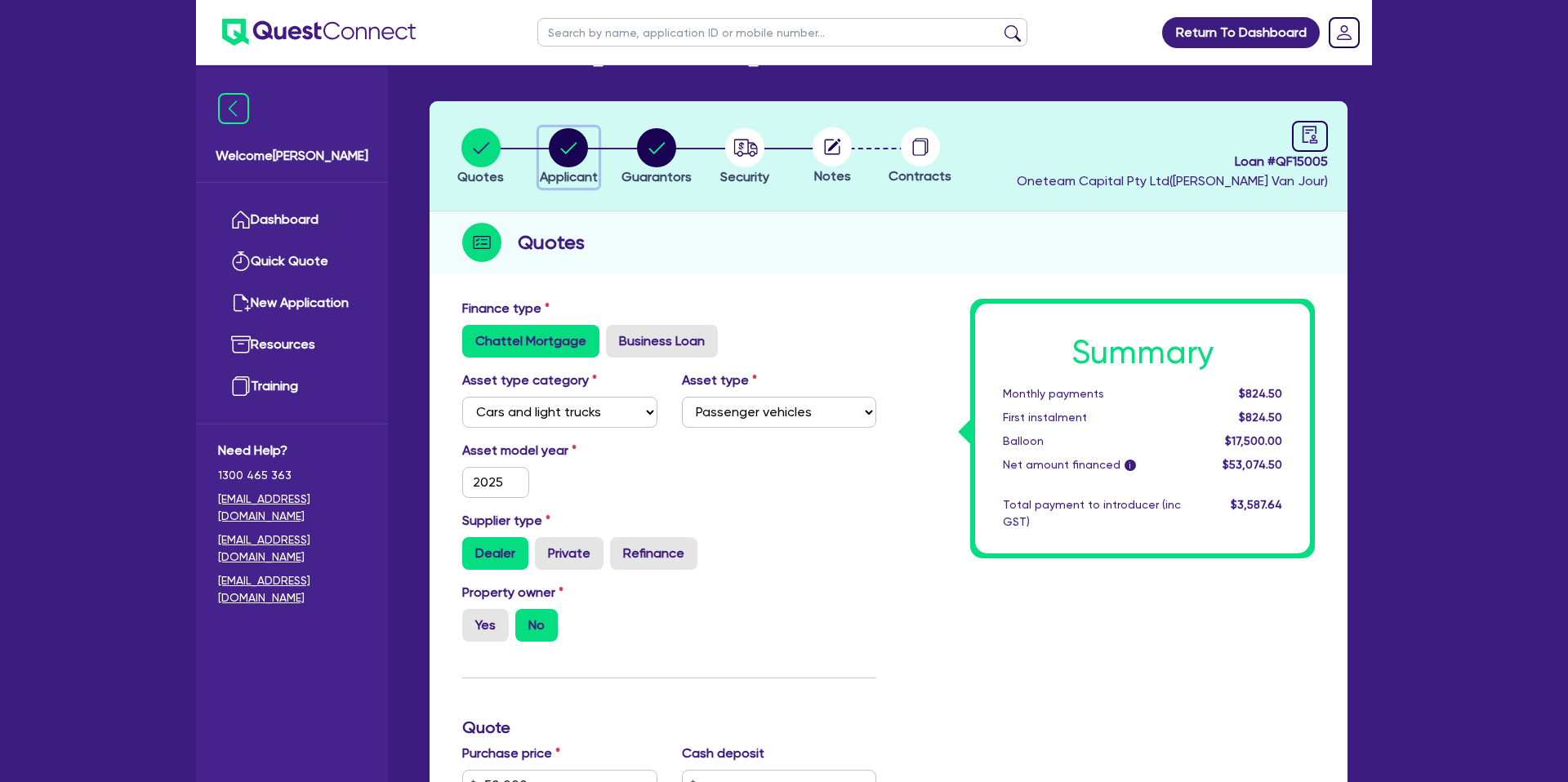
click at [560, 141] on circle "button" at bounding box center [568, 147] width 40 height 40
select select "SOLE_TRADER"
select select "BUILDING_CONSTRUCTION"
select select "TRADES_SERVICES_CONSUMERS"
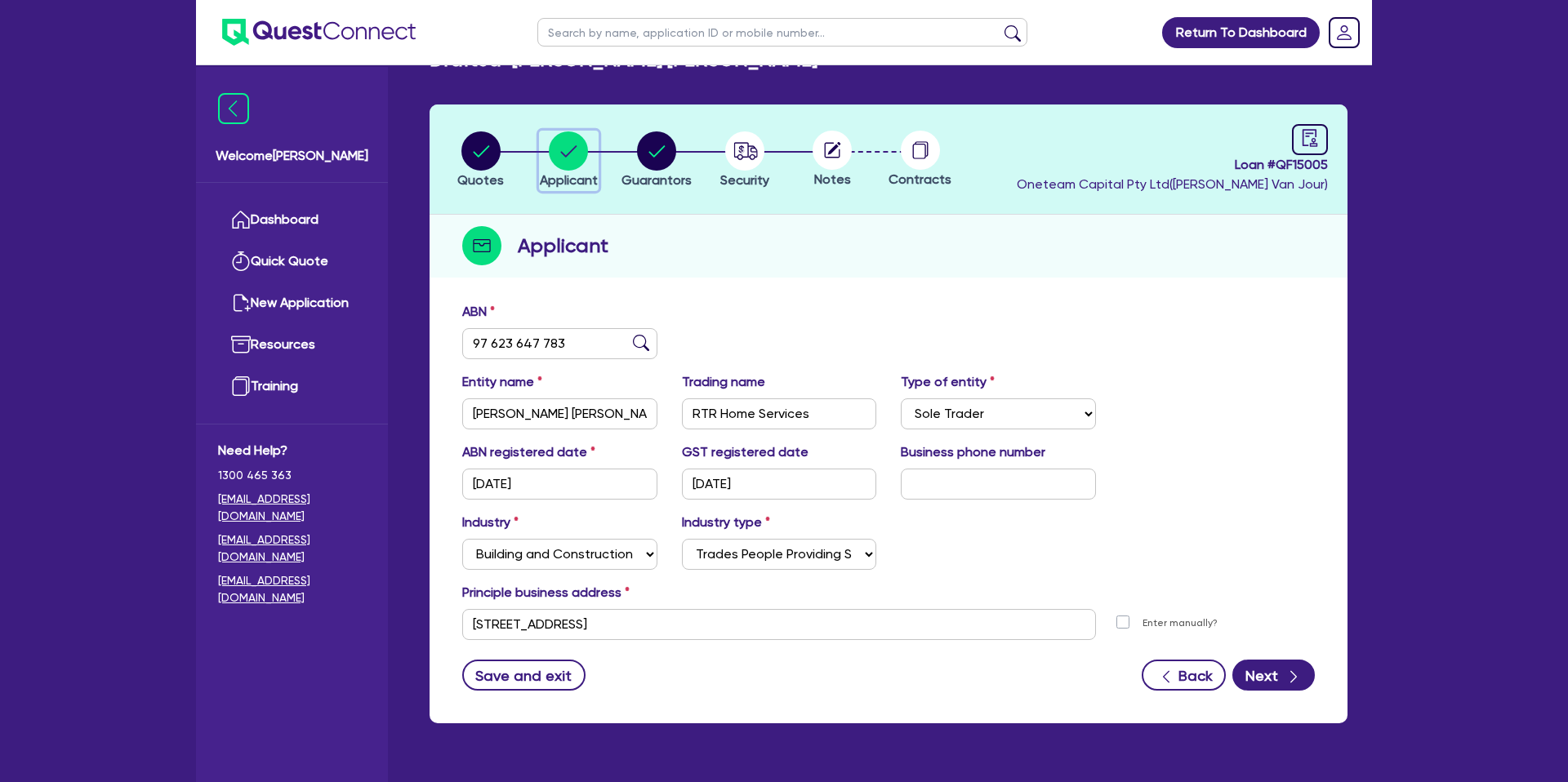
scroll to position [84, 0]
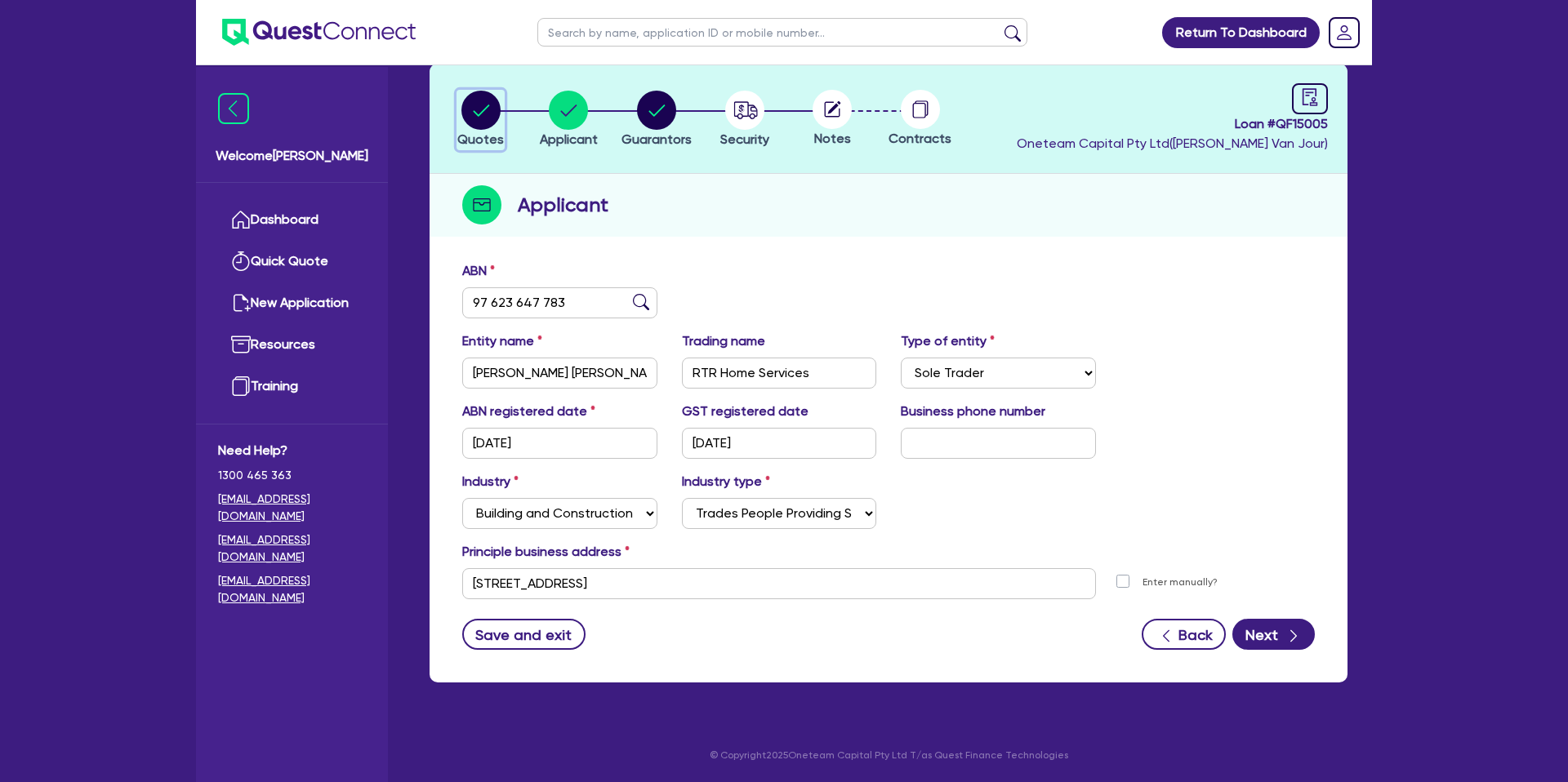
click at [479, 109] on circle "button" at bounding box center [481, 110] width 40 height 40
select select "CARS_AND_LIGHT_TRUCKS"
select select "PASSENGER_VEHICLES"
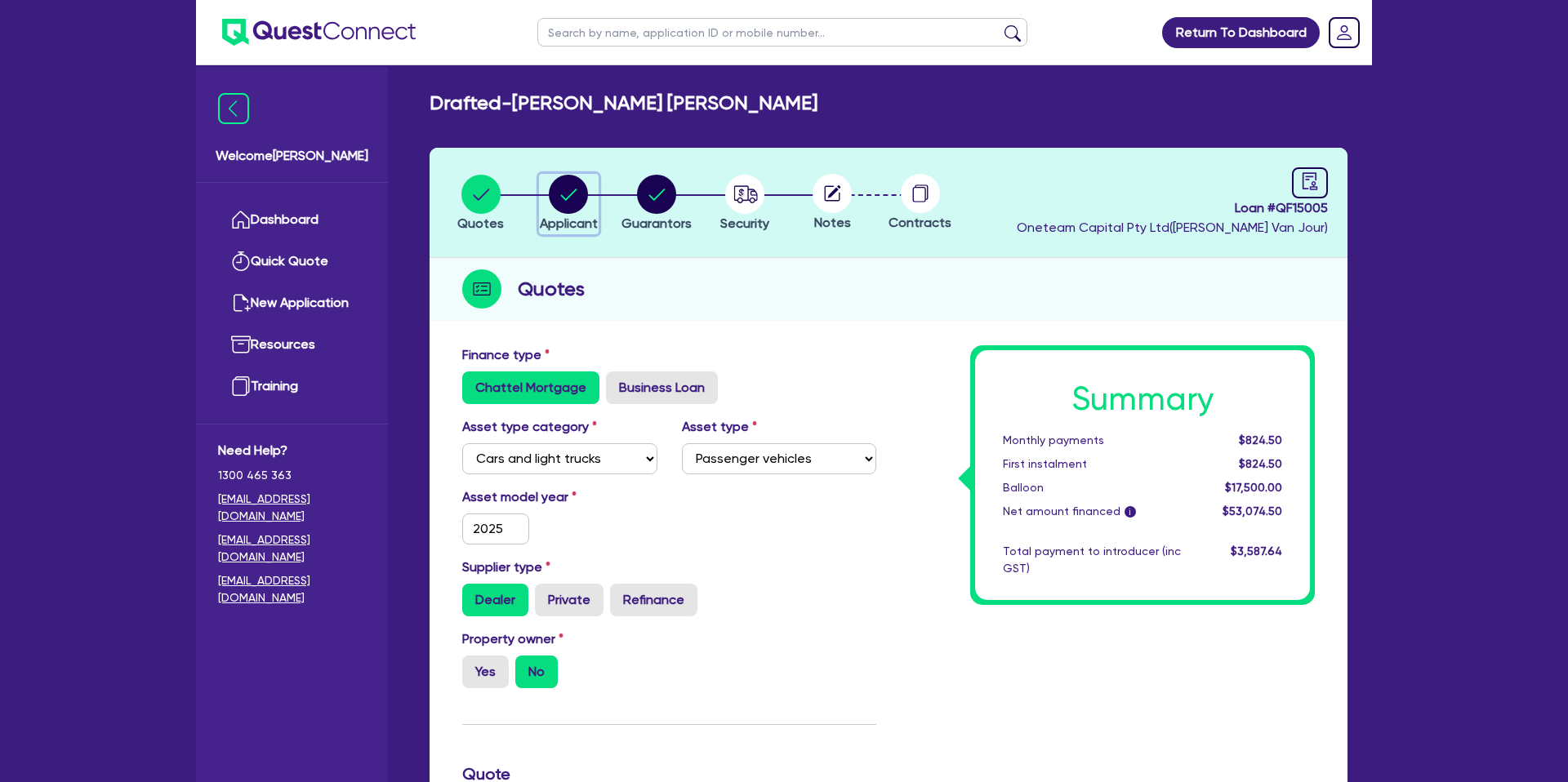
click at [564, 196] on icon "button" at bounding box center [569, 194] width 17 height 11
select select "SOLE_TRADER"
select select "BUILDING_CONSTRUCTION"
select select "TRADES_SERVICES_CONSUMERS"
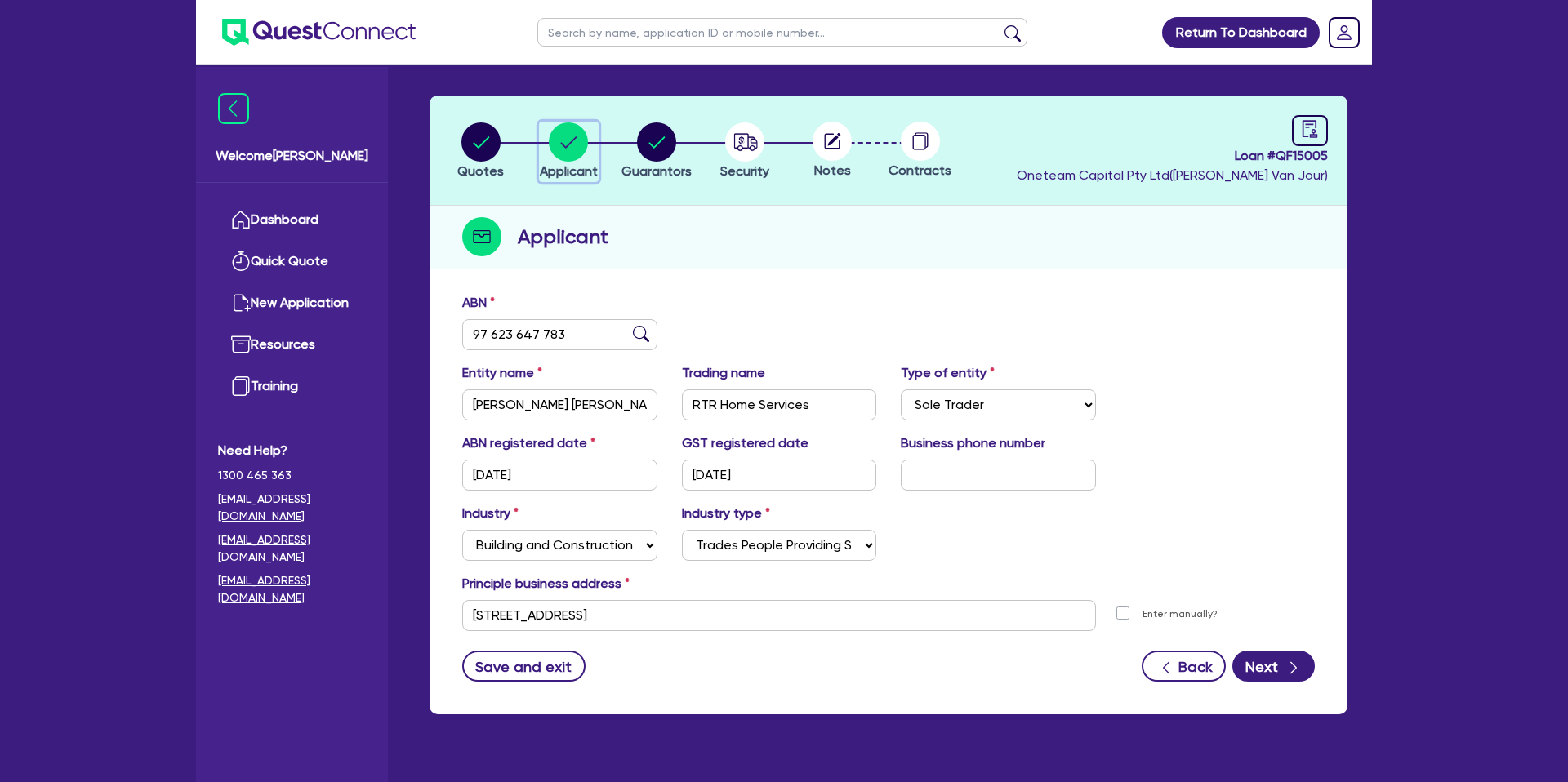
scroll to position [84, 0]
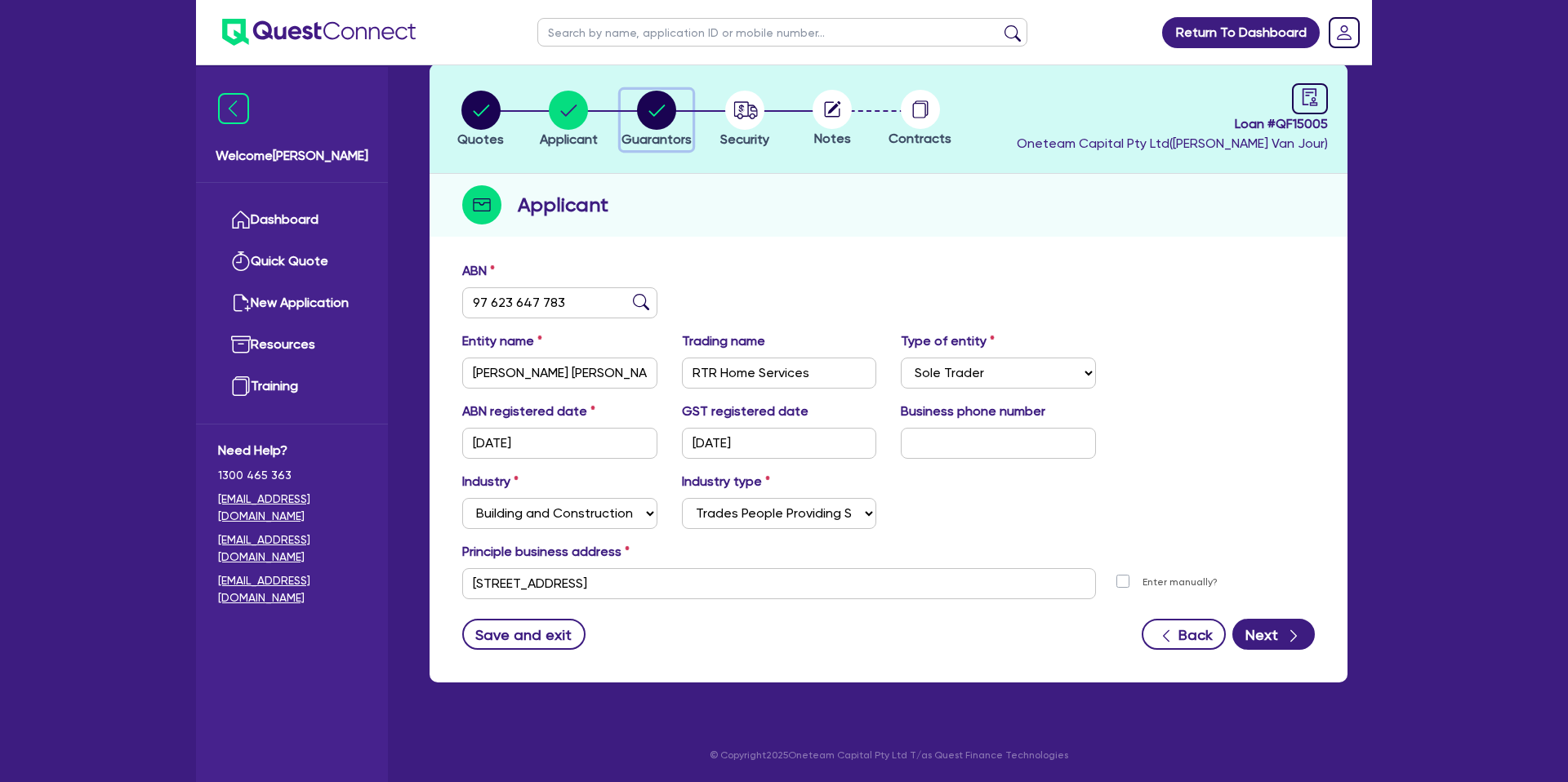
click at [657, 118] on circle "button" at bounding box center [656, 110] width 40 height 40
select select "MR"
select select "VIC"
select select "DE_FACTO"
select select "CASH"
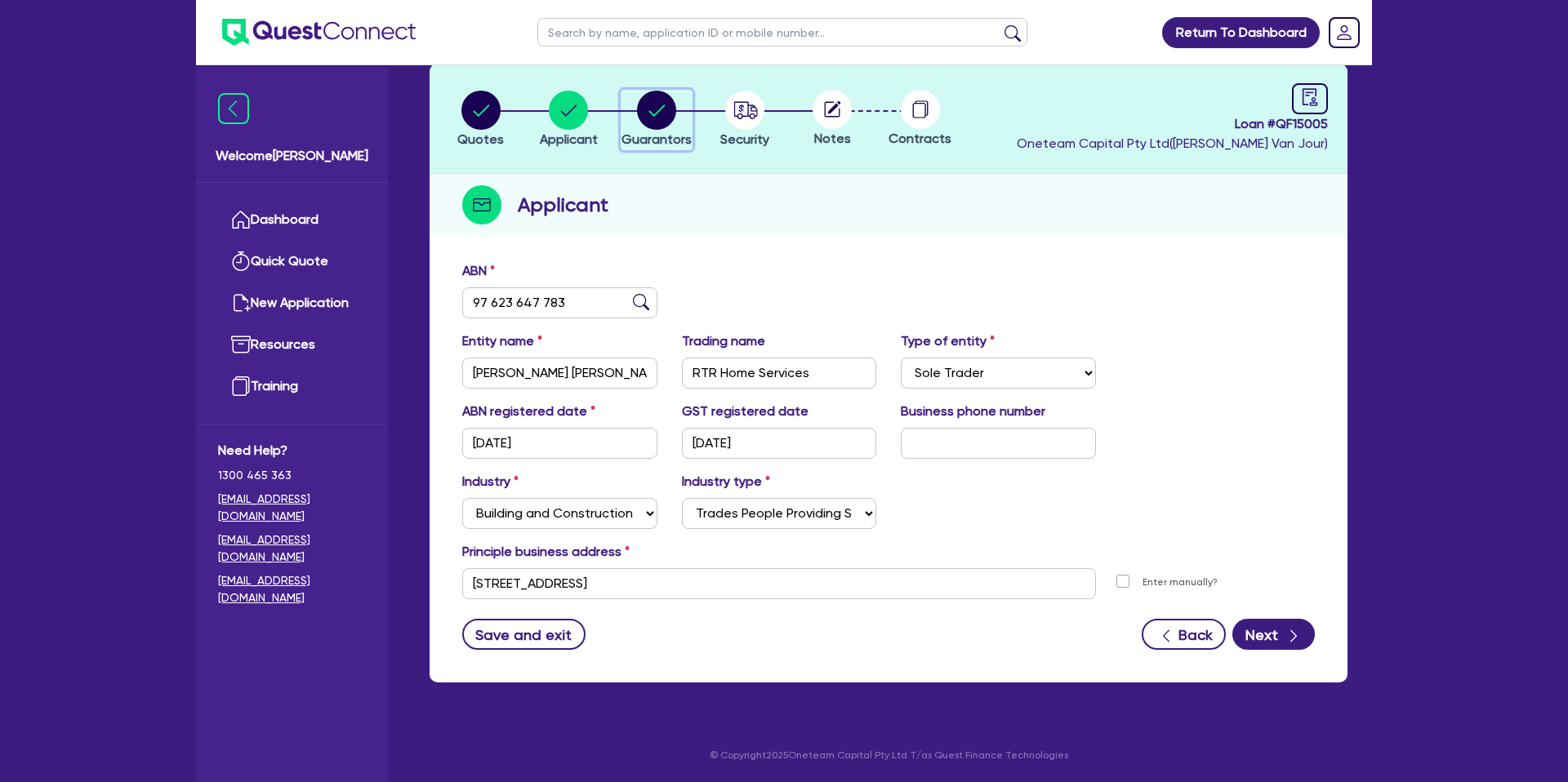
select select "PROPERTY"
select select "MORTGAGE"
select select "CREDIT_CARD"
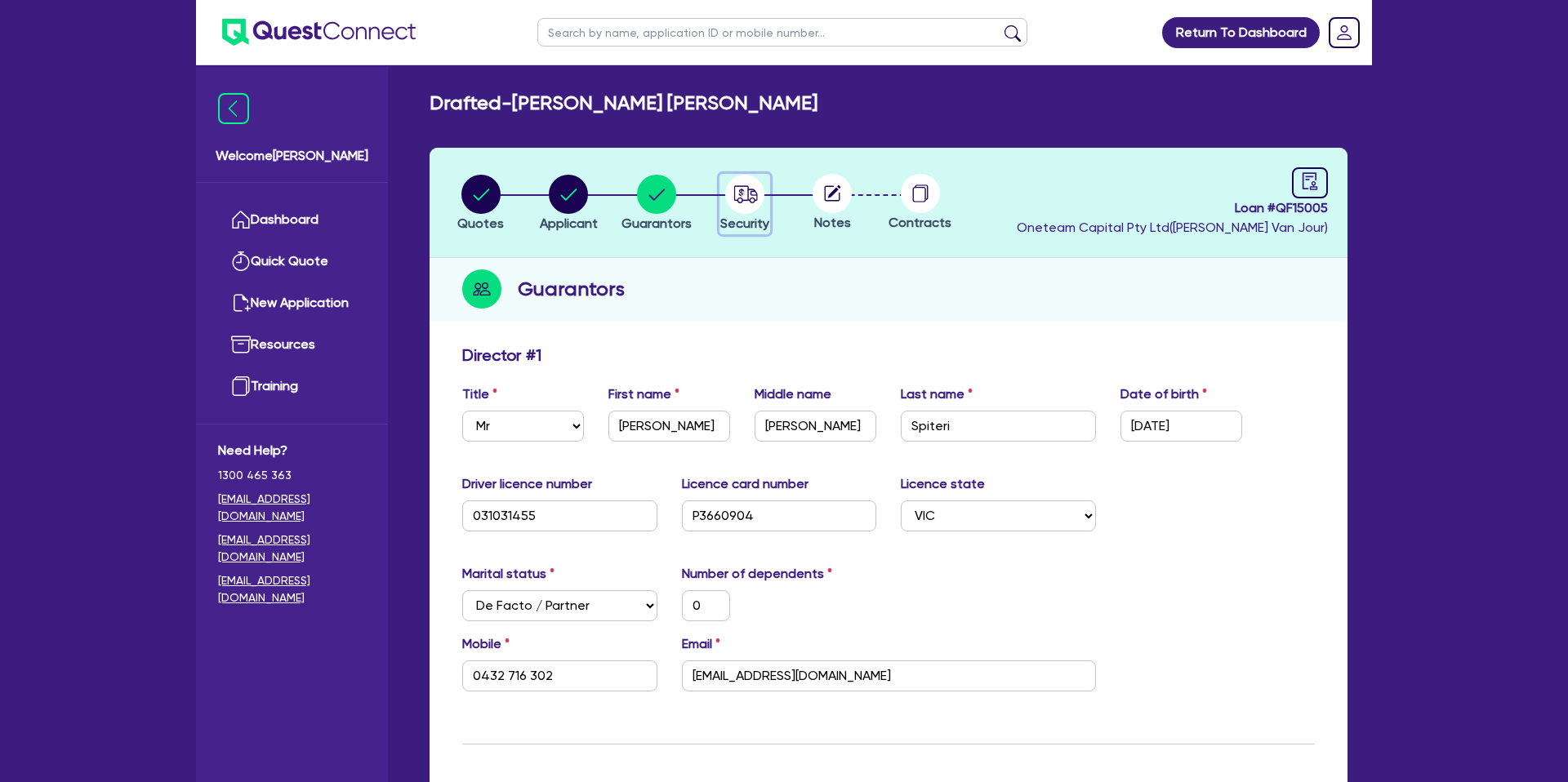
click at [736, 202] on circle "button" at bounding box center [744, 194] width 40 height 40
select select "CARS_AND_LIGHT_TRUCKS"
select select "PASSENGER_VEHICLES"
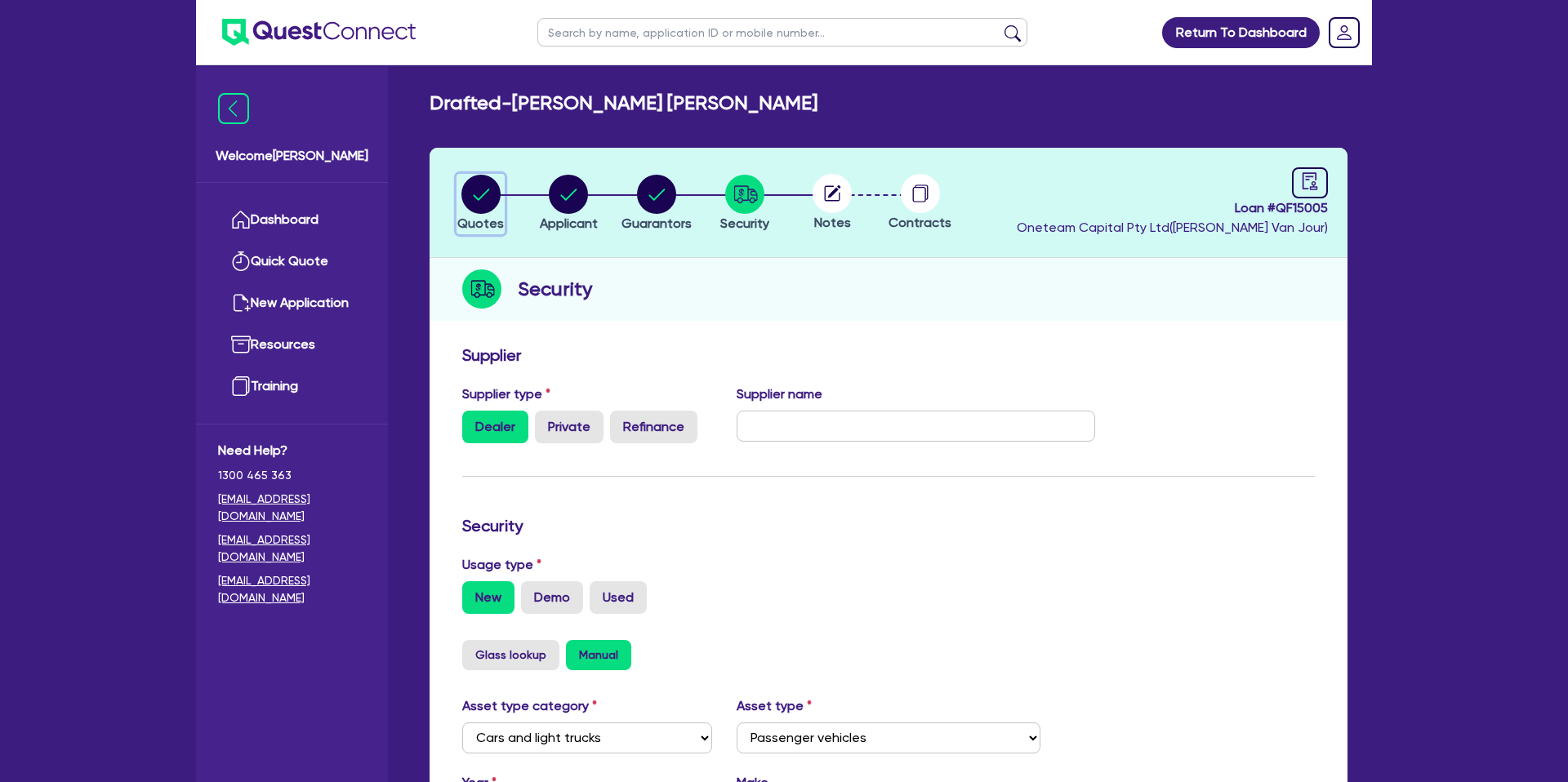
click at [476, 195] on circle "button" at bounding box center [481, 194] width 40 height 40
select select "CARS_AND_LIGHT_TRUCKS"
select select "PASSENGER_VEHICLES"
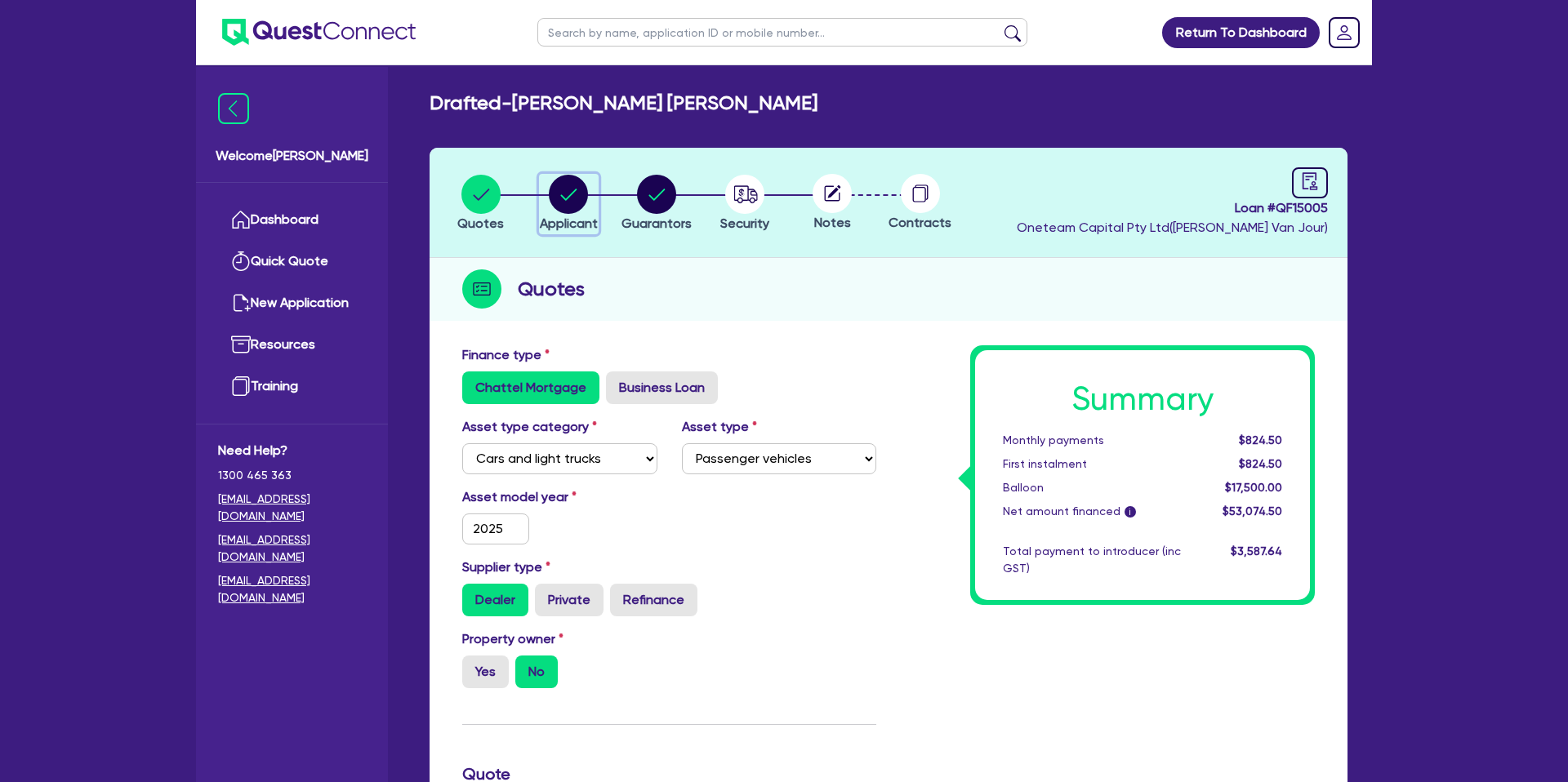
click at [571, 194] on icon "button" at bounding box center [569, 194] width 17 height 11
select select "SOLE_TRADER"
select select "BUILDING_CONSTRUCTION"
select select "TRADES_SERVICES_CONSUMERS"
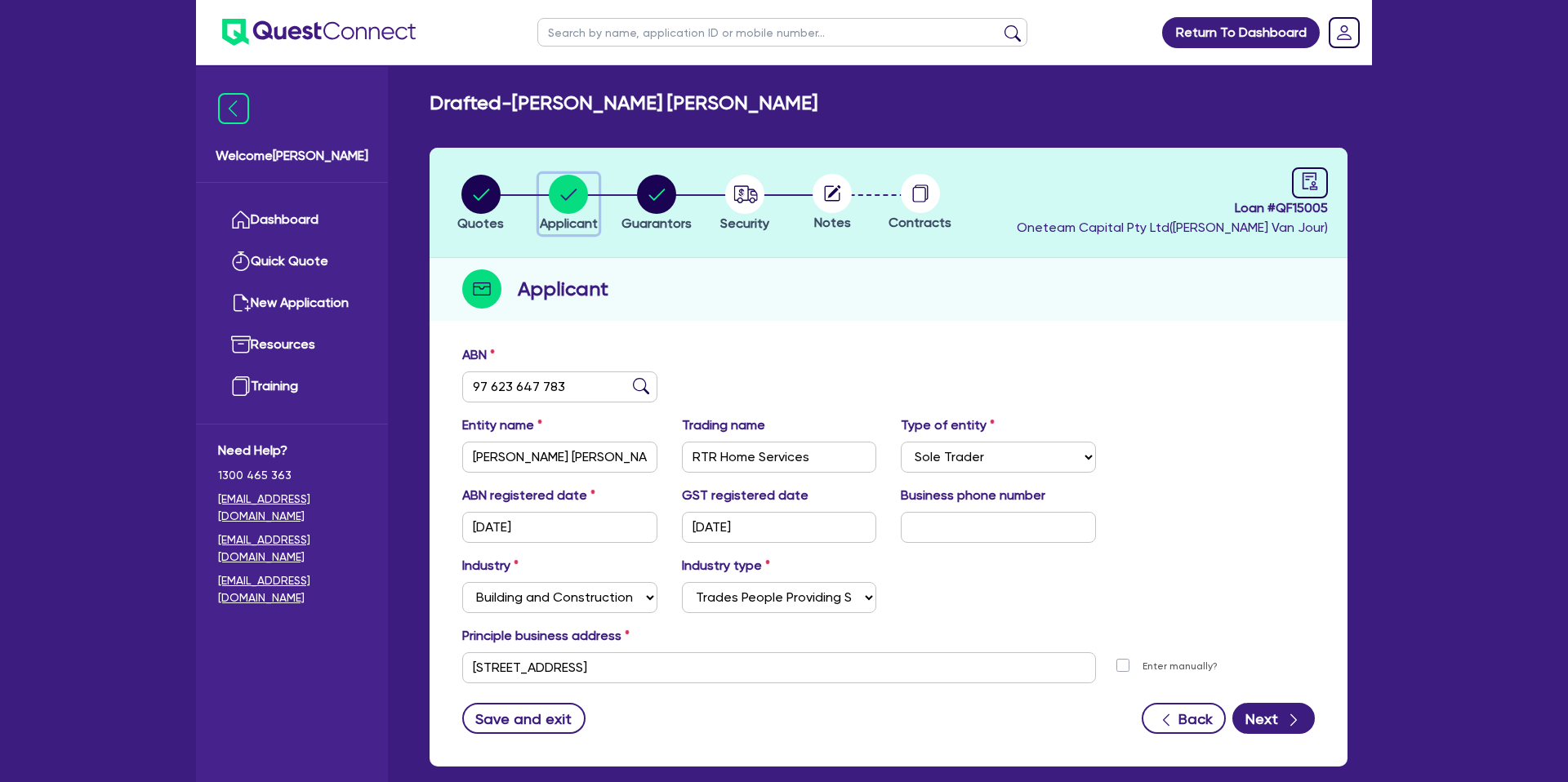
scroll to position [84, 0]
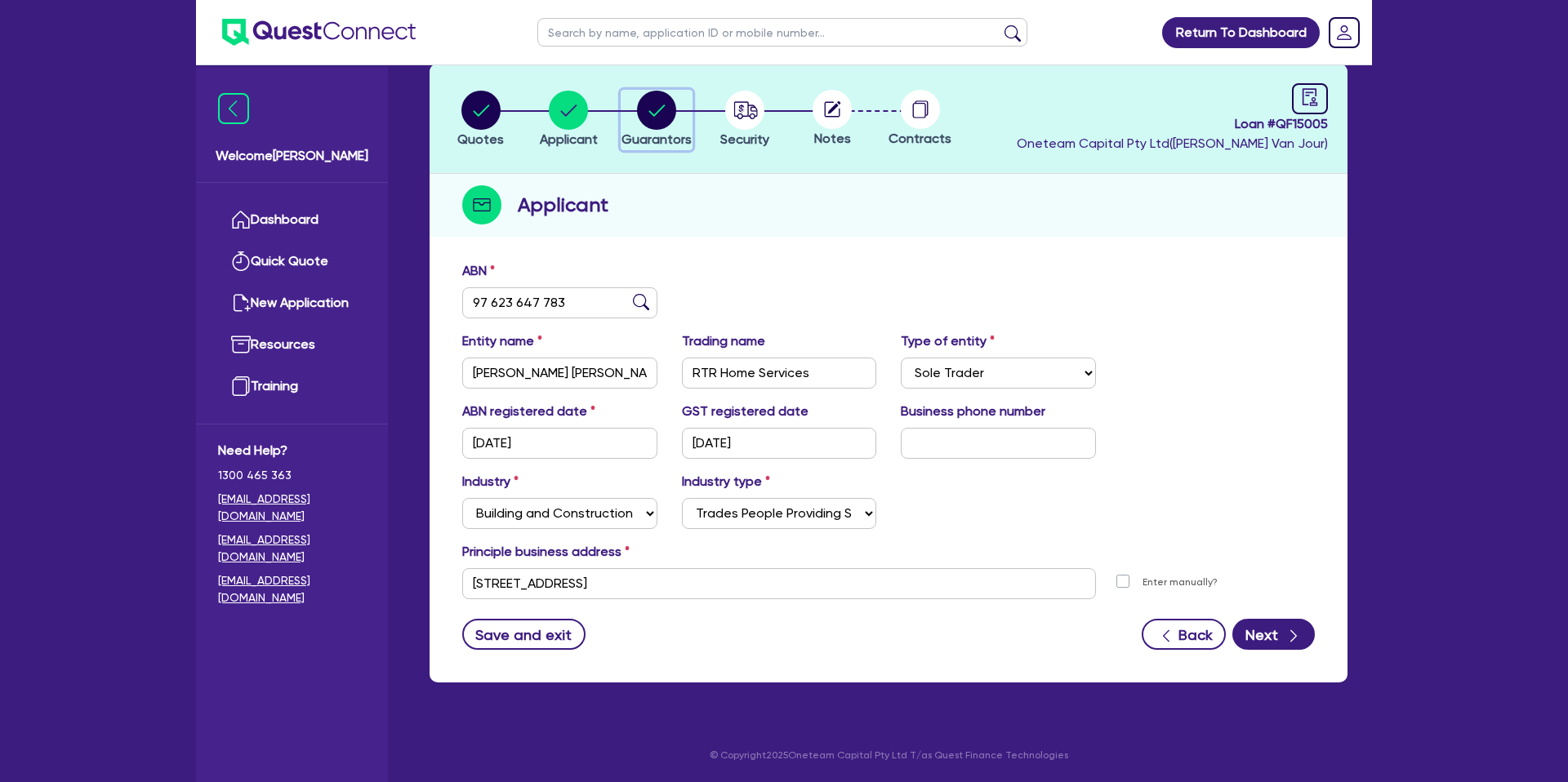
click at [655, 108] on circle "button" at bounding box center [656, 110] width 40 height 40
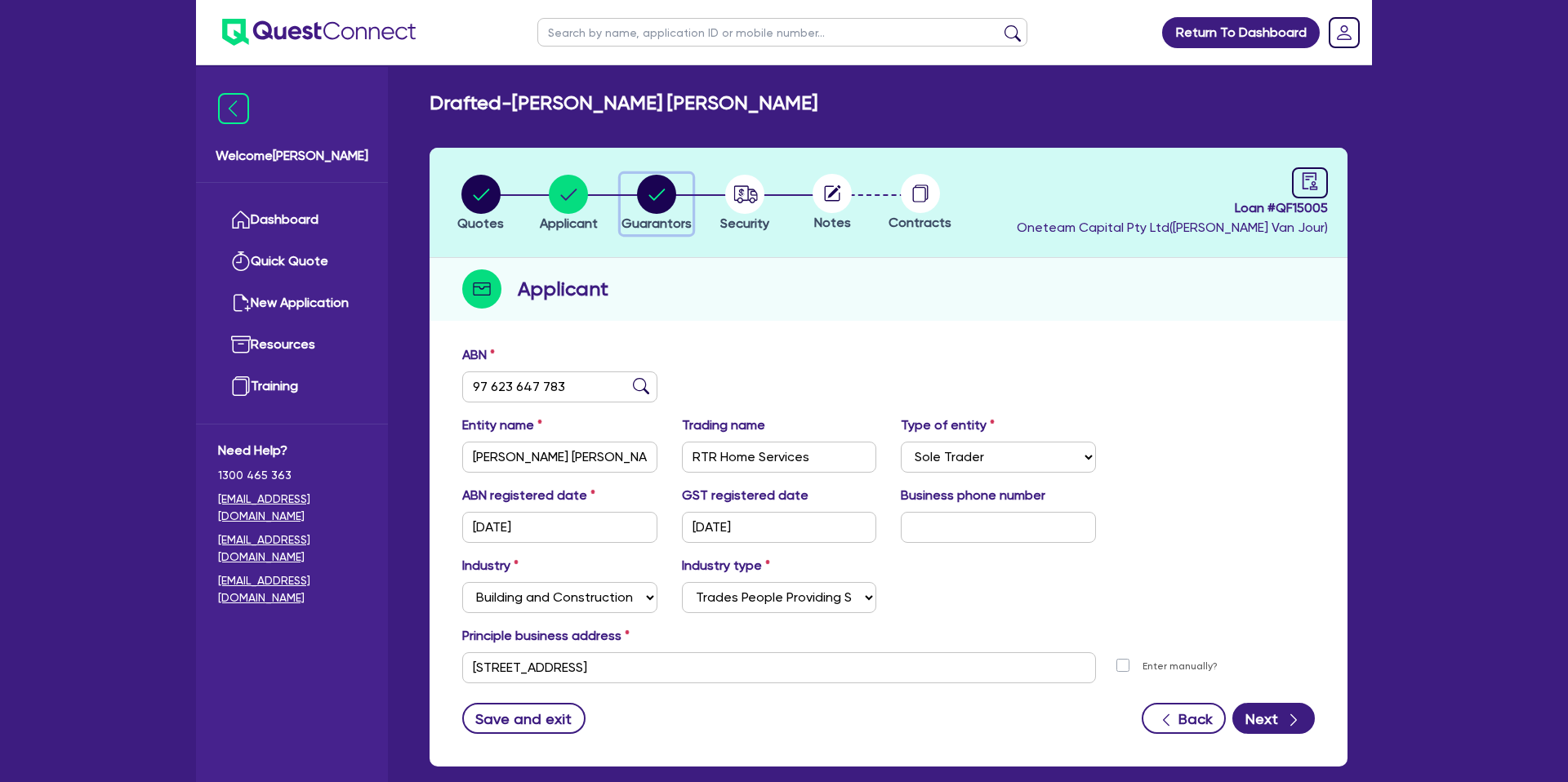
select select "MR"
select select "VIC"
select select "DE_FACTO"
select select "CASH"
select select "PROPERTY"
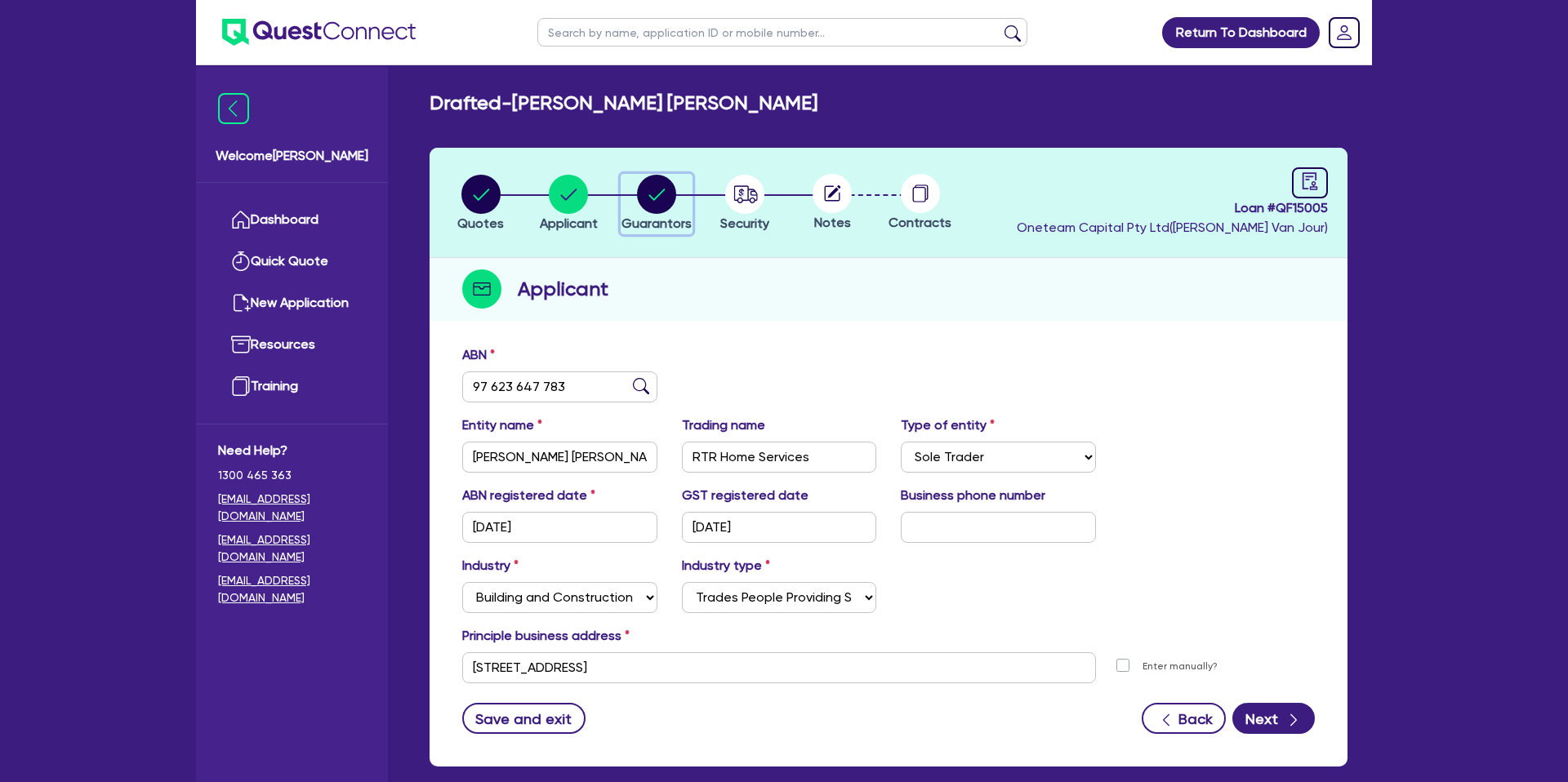
select select "MORTGAGE"
select select "CREDIT_CARD"
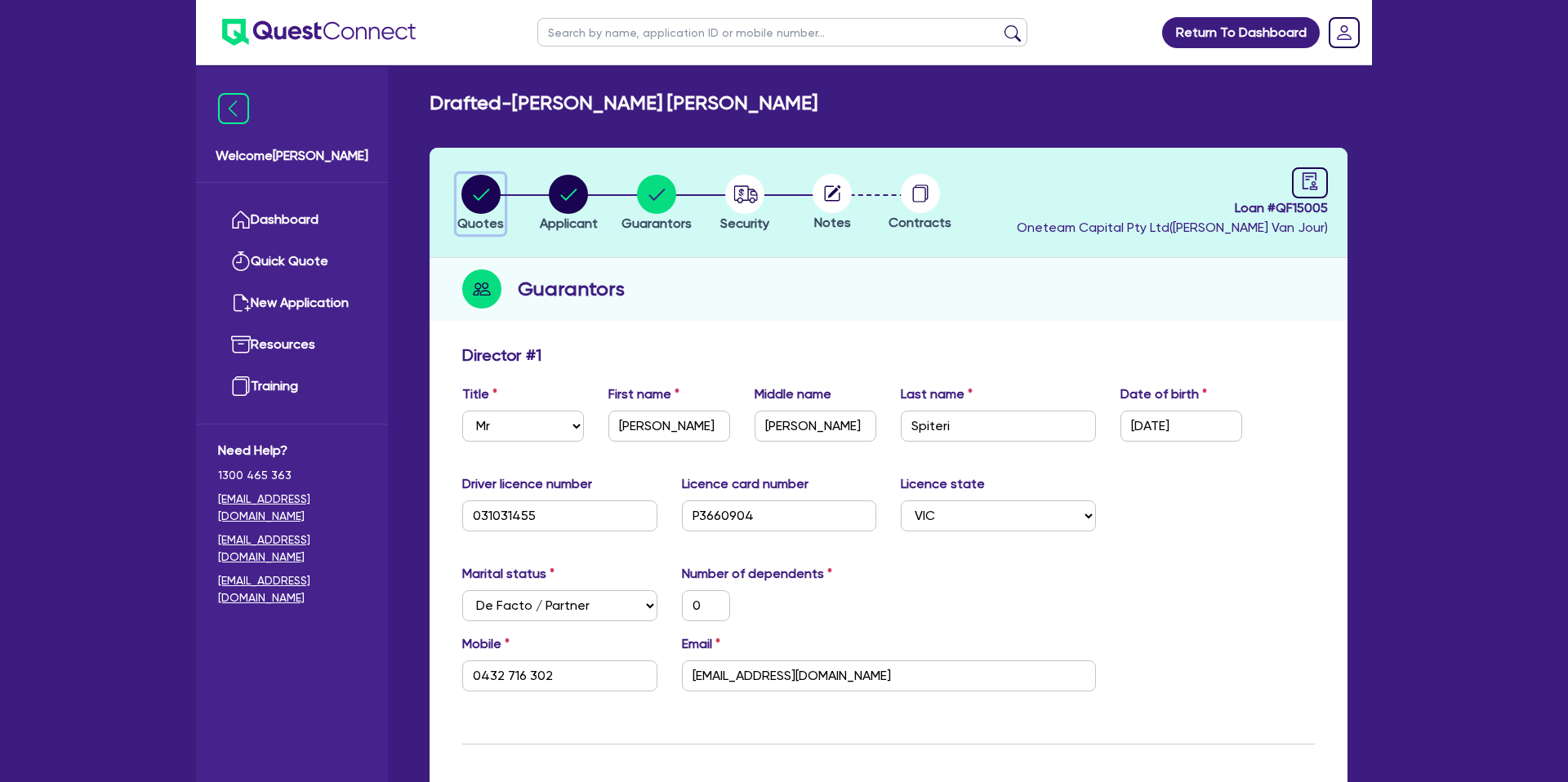
click at [475, 187] on circle "button" at bounding box center [481, 194] width 40 height 40
select select "CARS_AND_LIGHT_TRUCKS"
select select "PASSENGER_VEHICLES"
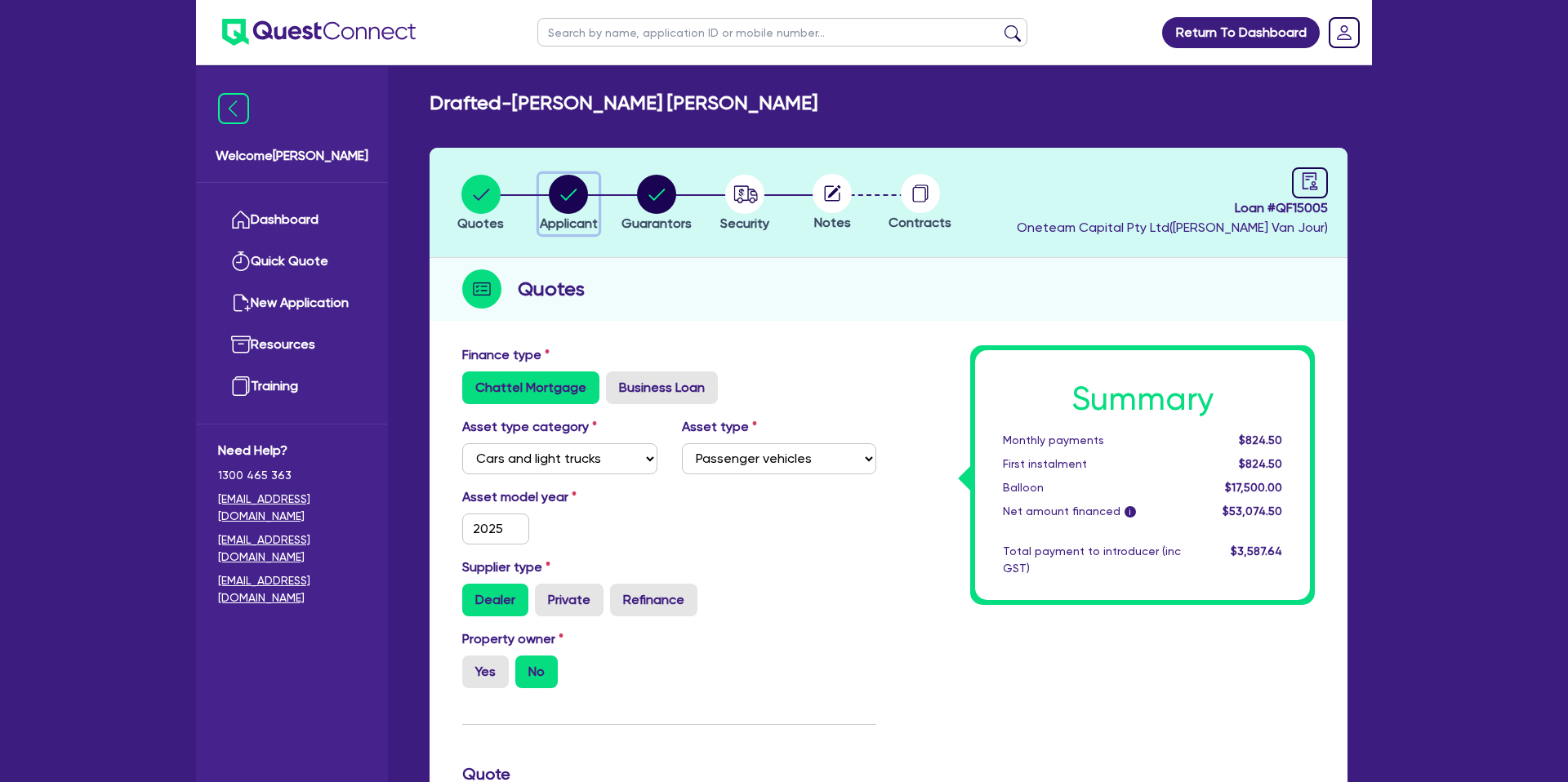
click at [558, 192] on circle "button" at bounding box center [568, 194] width 40 height 40
select select "SOLE_TRADER"
select select "BUILDING_CONSTRUCTION"
select select "TRADES_SERVICES_CONSUMERS"
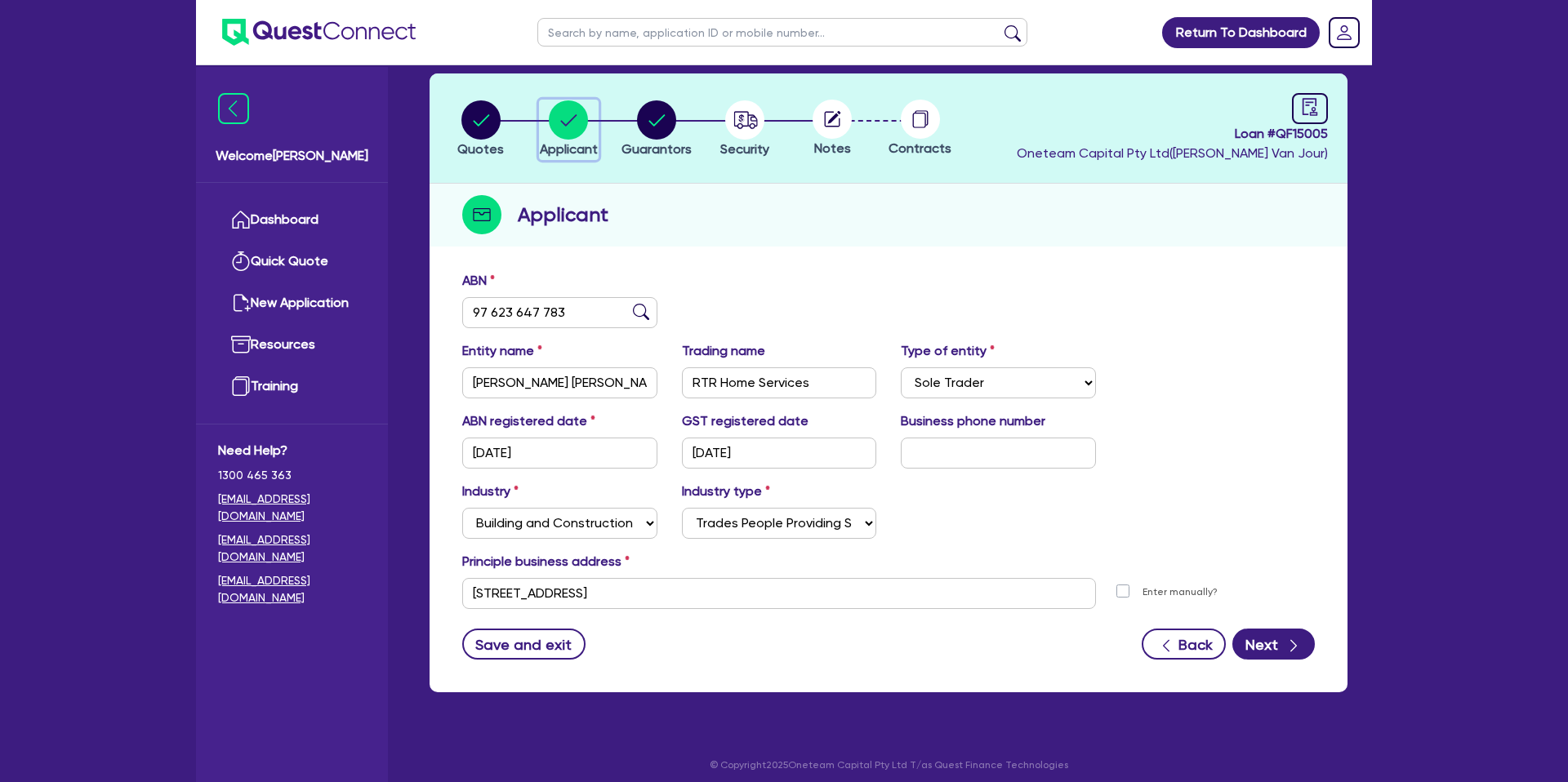
scroll to position [84, 0]
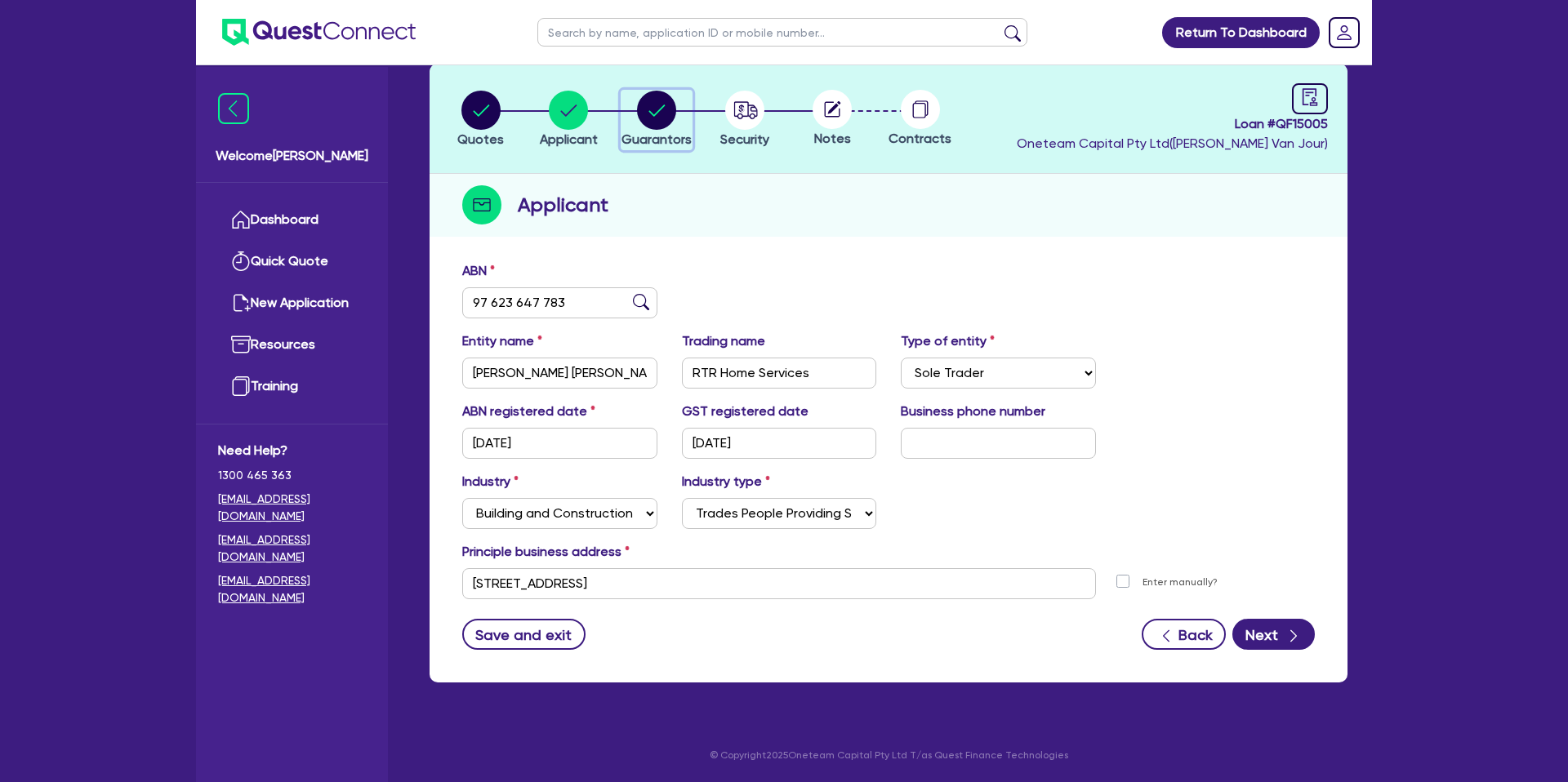
click at [662, 111] on circle "button" at bounding box center [656, 110] width 40 height 40
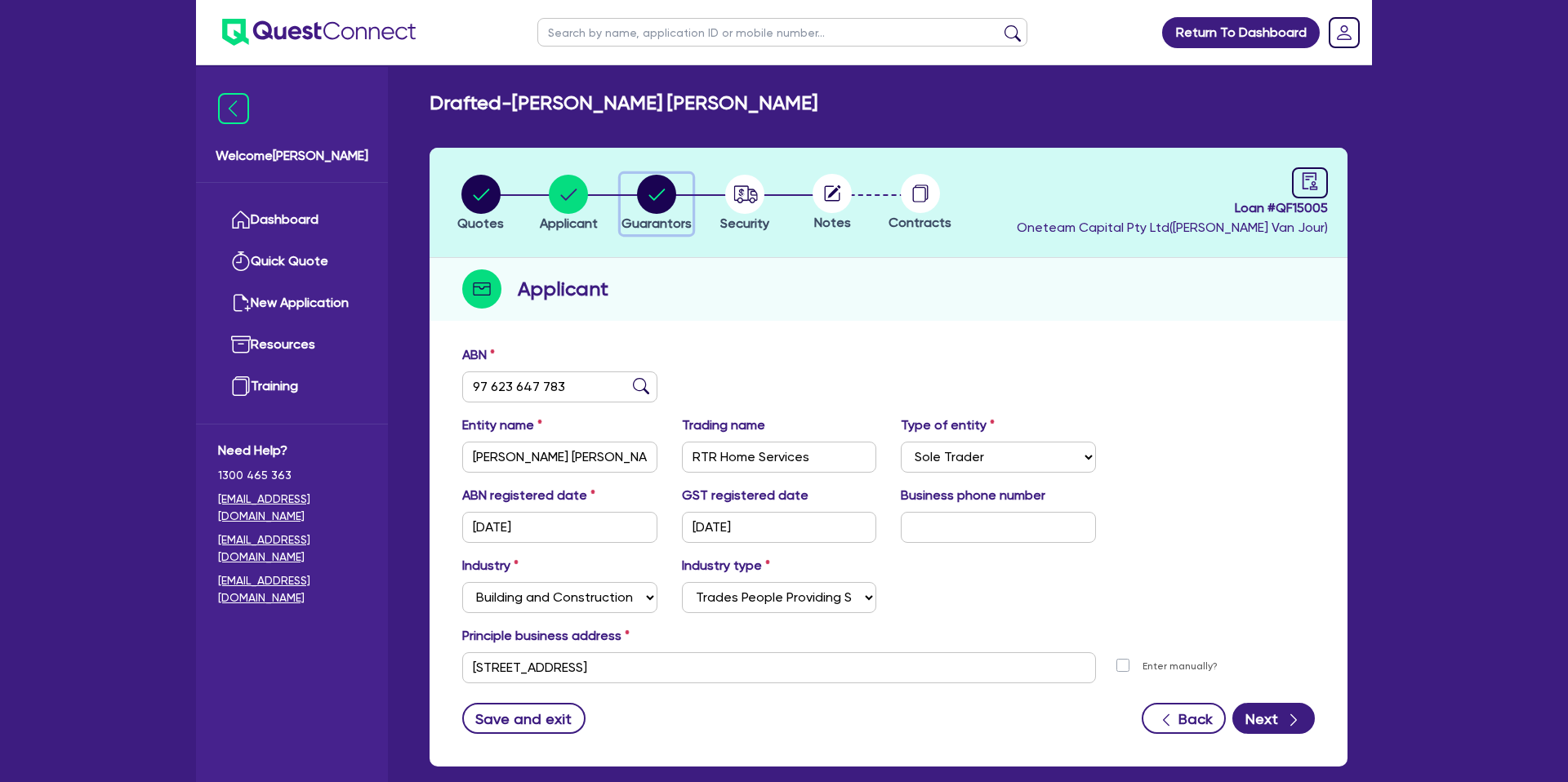
select select "MR"
select select "VIC"
select select "DE_FACTO"
select select "CASH"
select select "PROPERTY"
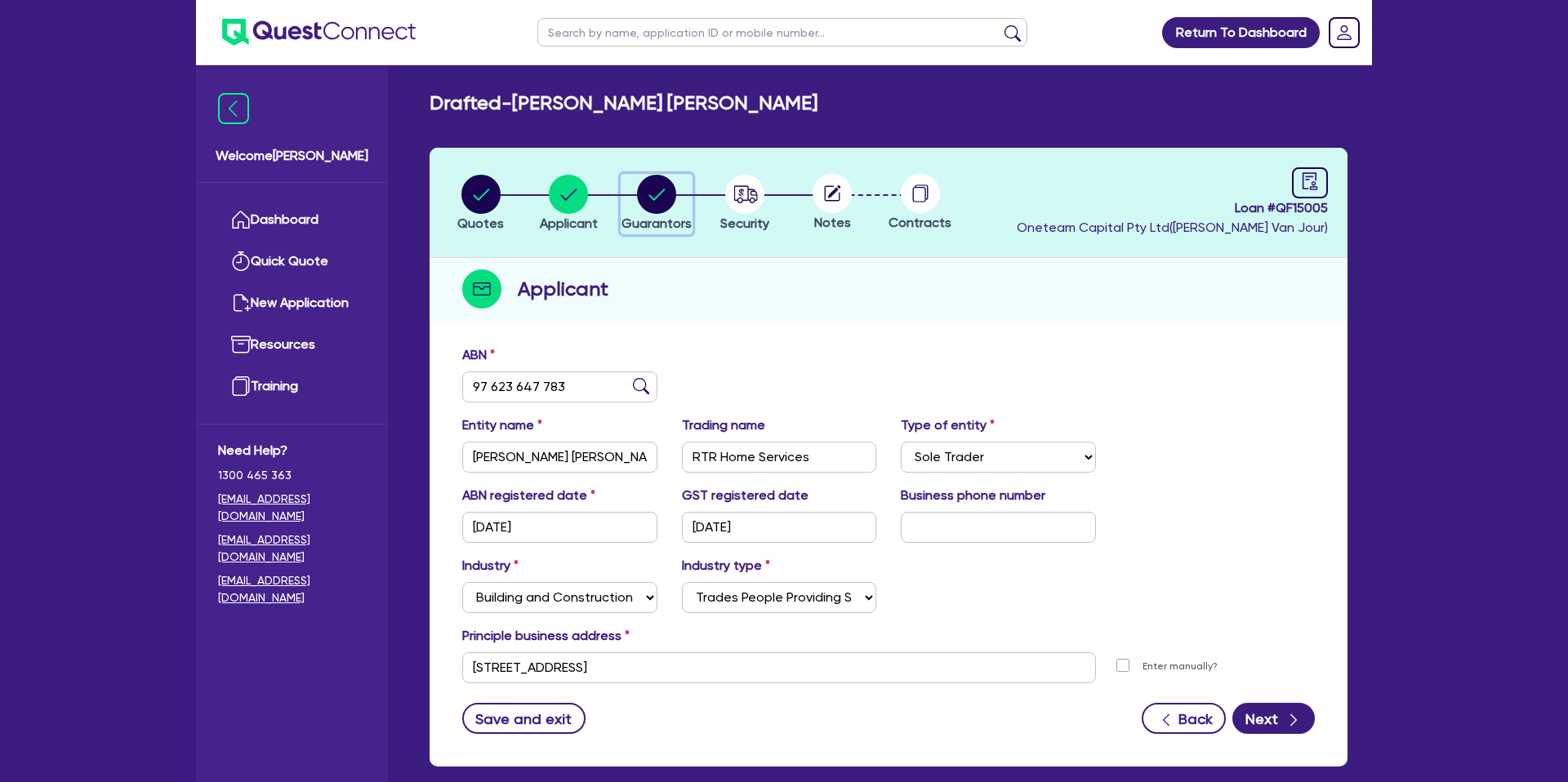
select select "MORTGAGE"
select select "CREDIT_CARD"
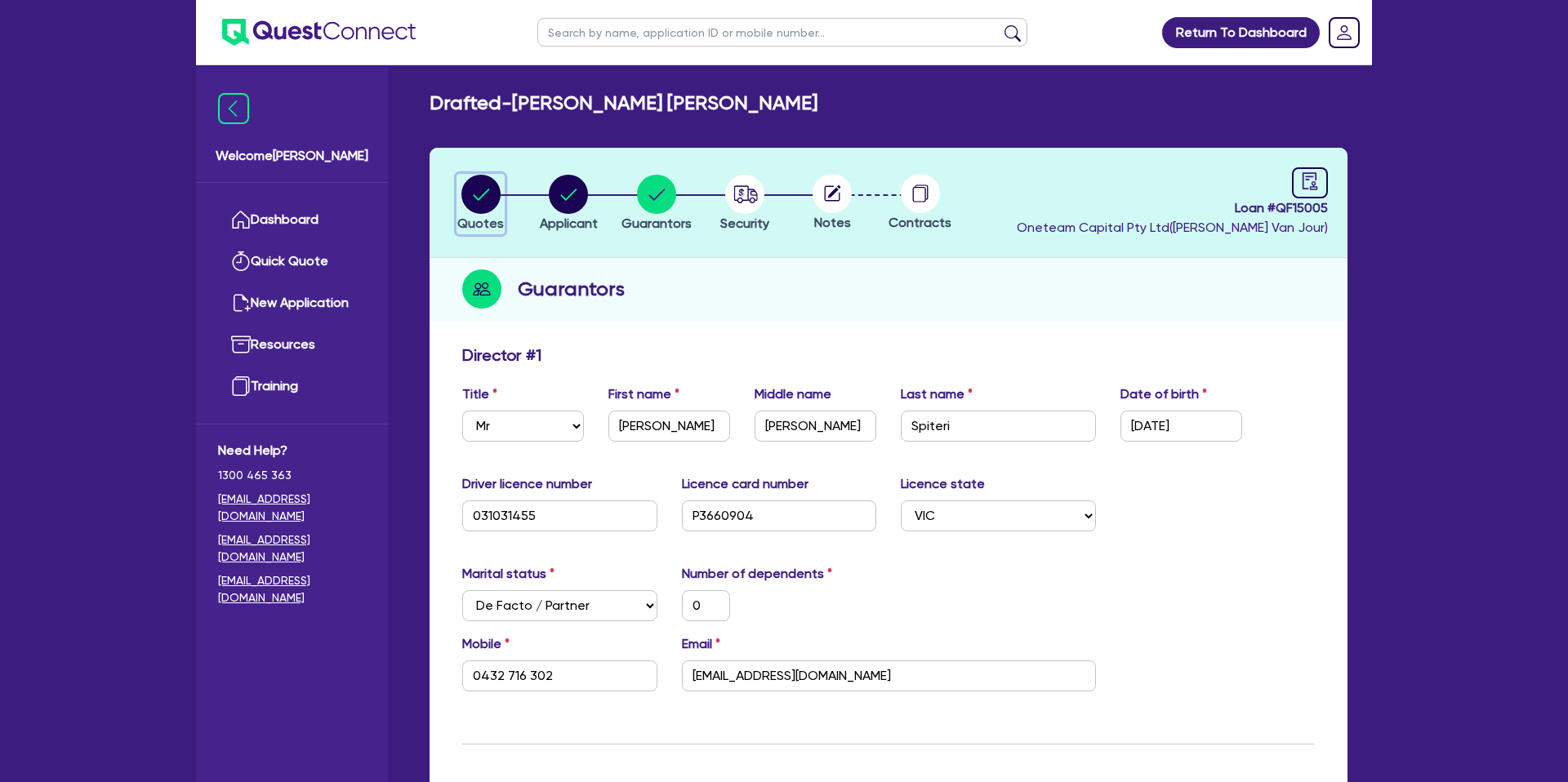
click at [488, 190] on icon "button" at bounding box center [481, 194] width 17 height 11
select select "CARS_AND_LIGHT_TRUCKS"
select select "PASSENGER_VEHICLES"
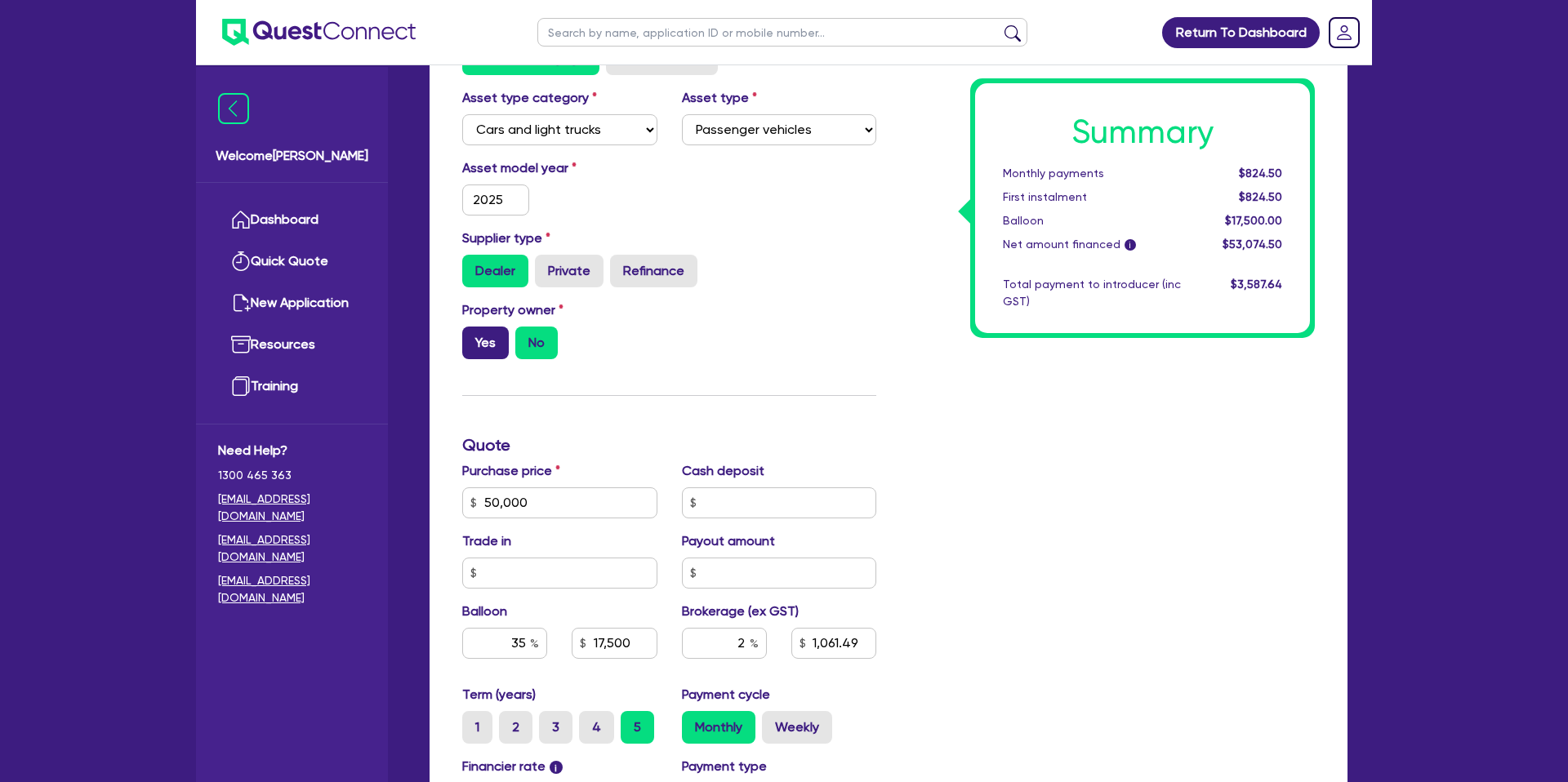
scroll to position [330, 0]
click at [472, 352] on label "Yes" at bounding box center [486, 342] width 47 height 32
click at [472, 336] on input "Yes" at bounding box center [468, 332] width 11 height 11
radio input "true"
type input "50,000"
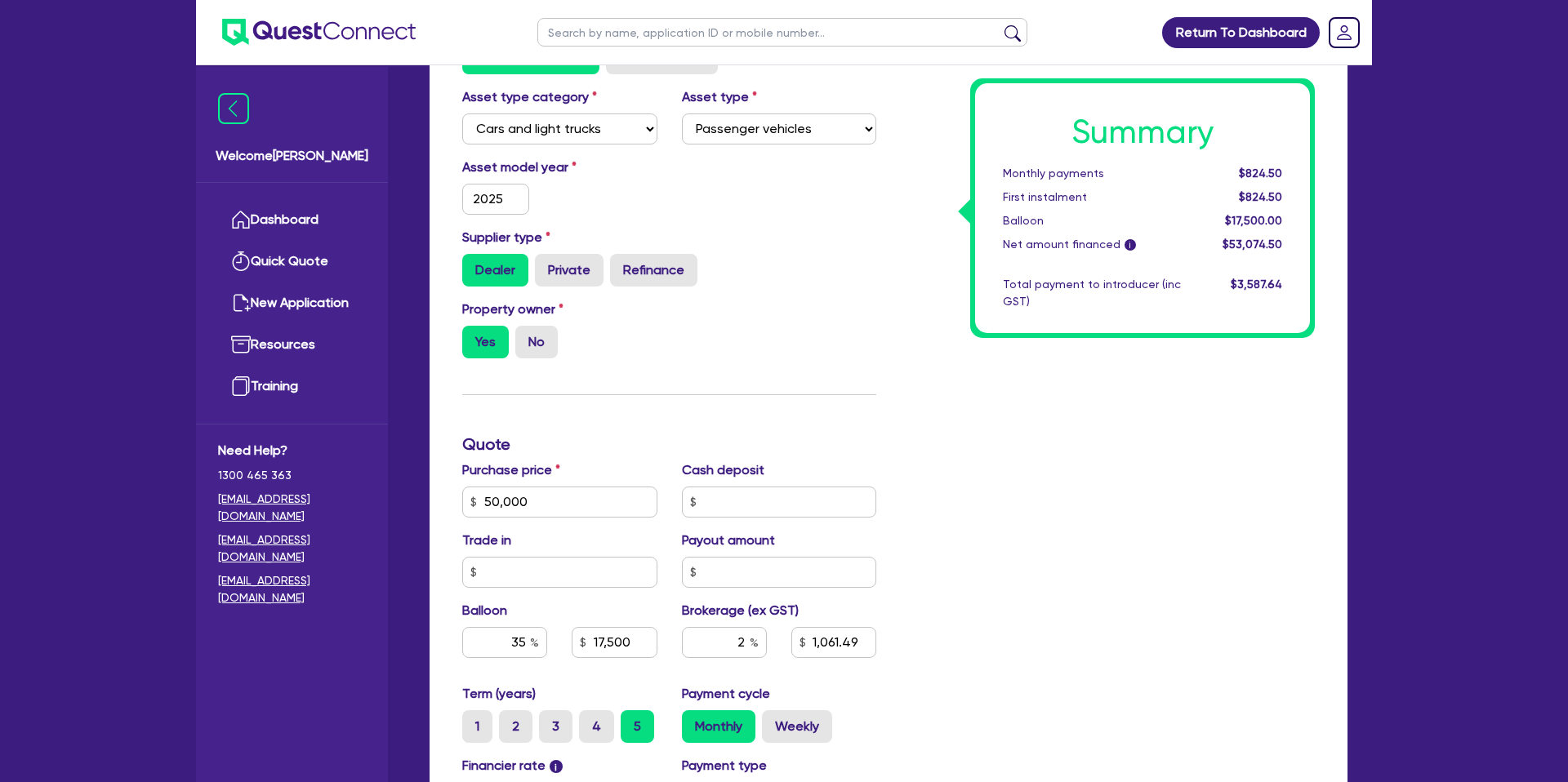
type input "17,500"
type input "1,061.49"
type input "2,200"
type input "50,000"
type input "17,500"
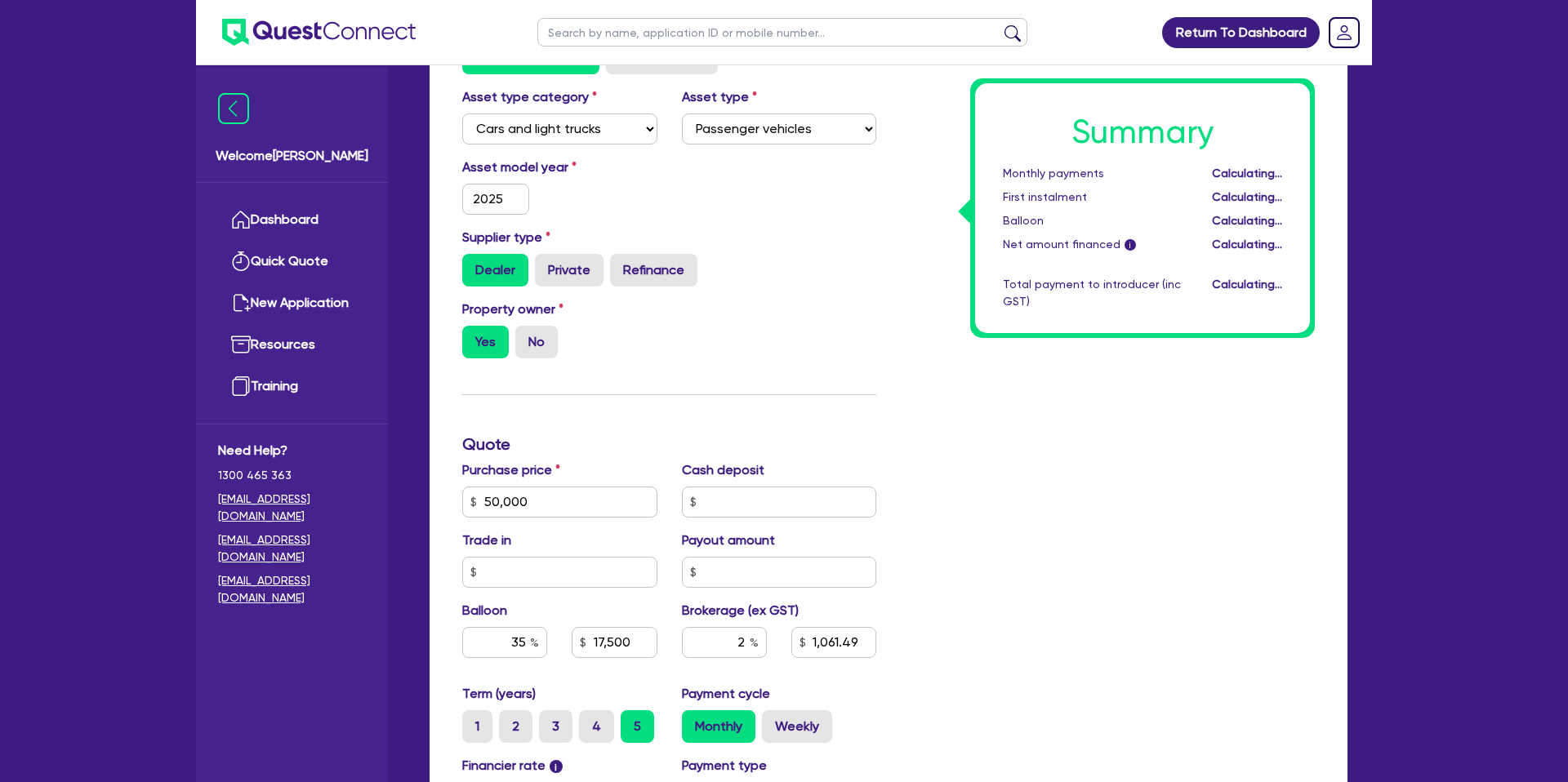
type input "1,061.49"
type input "2,200"
click at [832, 336] on div "Property owner Yes No" at bounding box center [669, 335] width 439 height 72
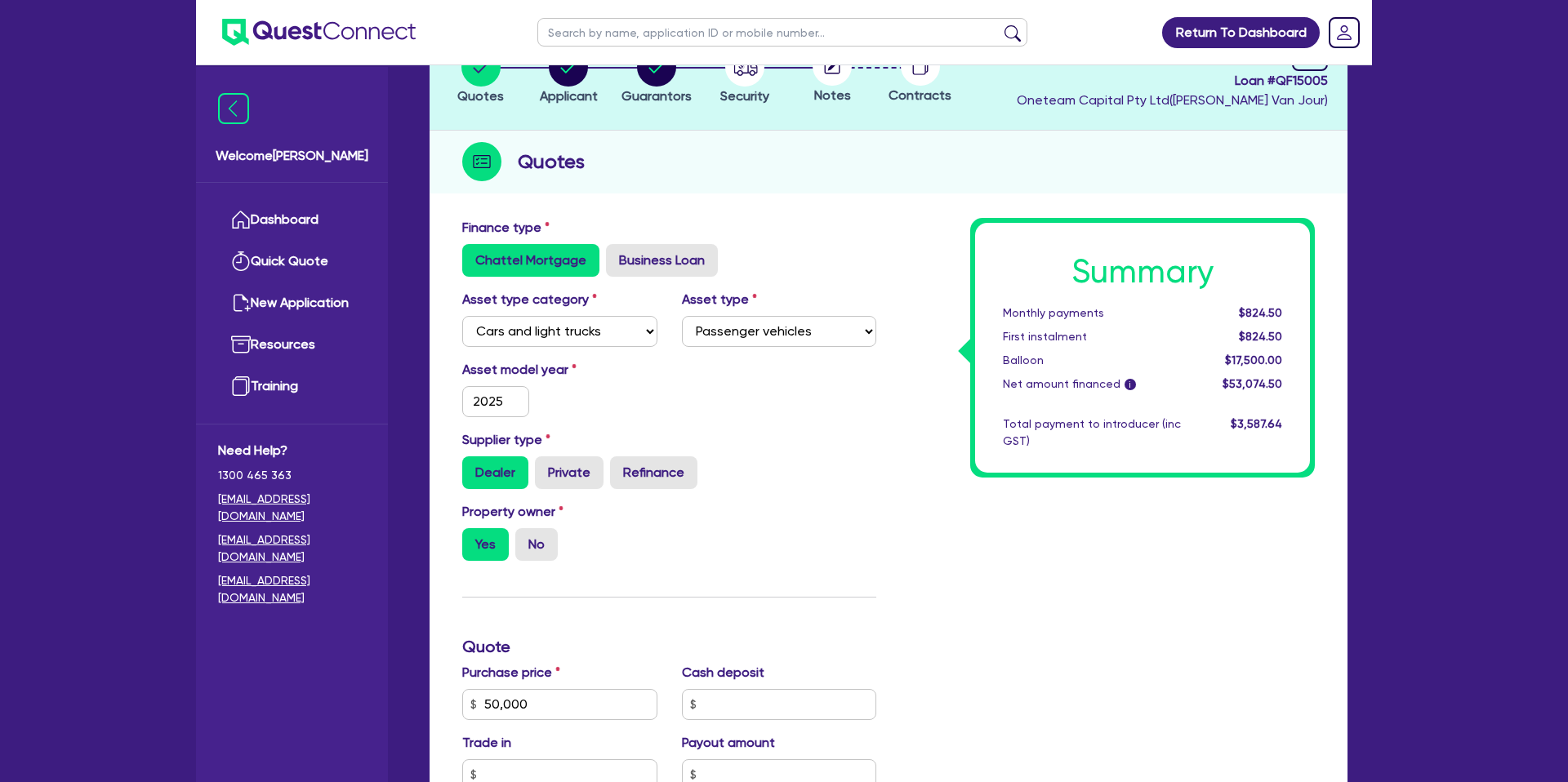
scroll to position [0, 0]
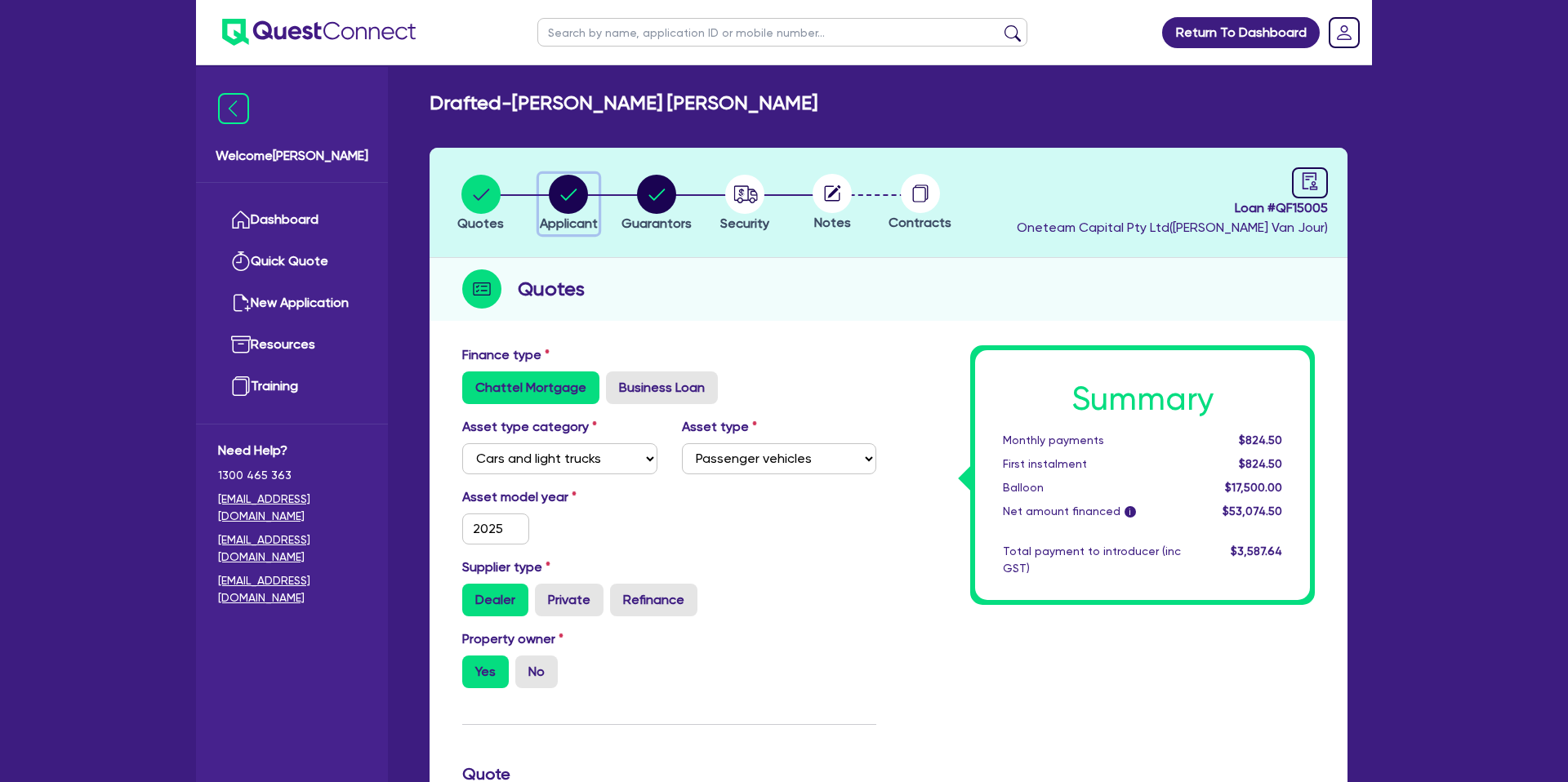
click at [561, 198] on circle "button" at bounding box center [568, 194] width 40 height 40
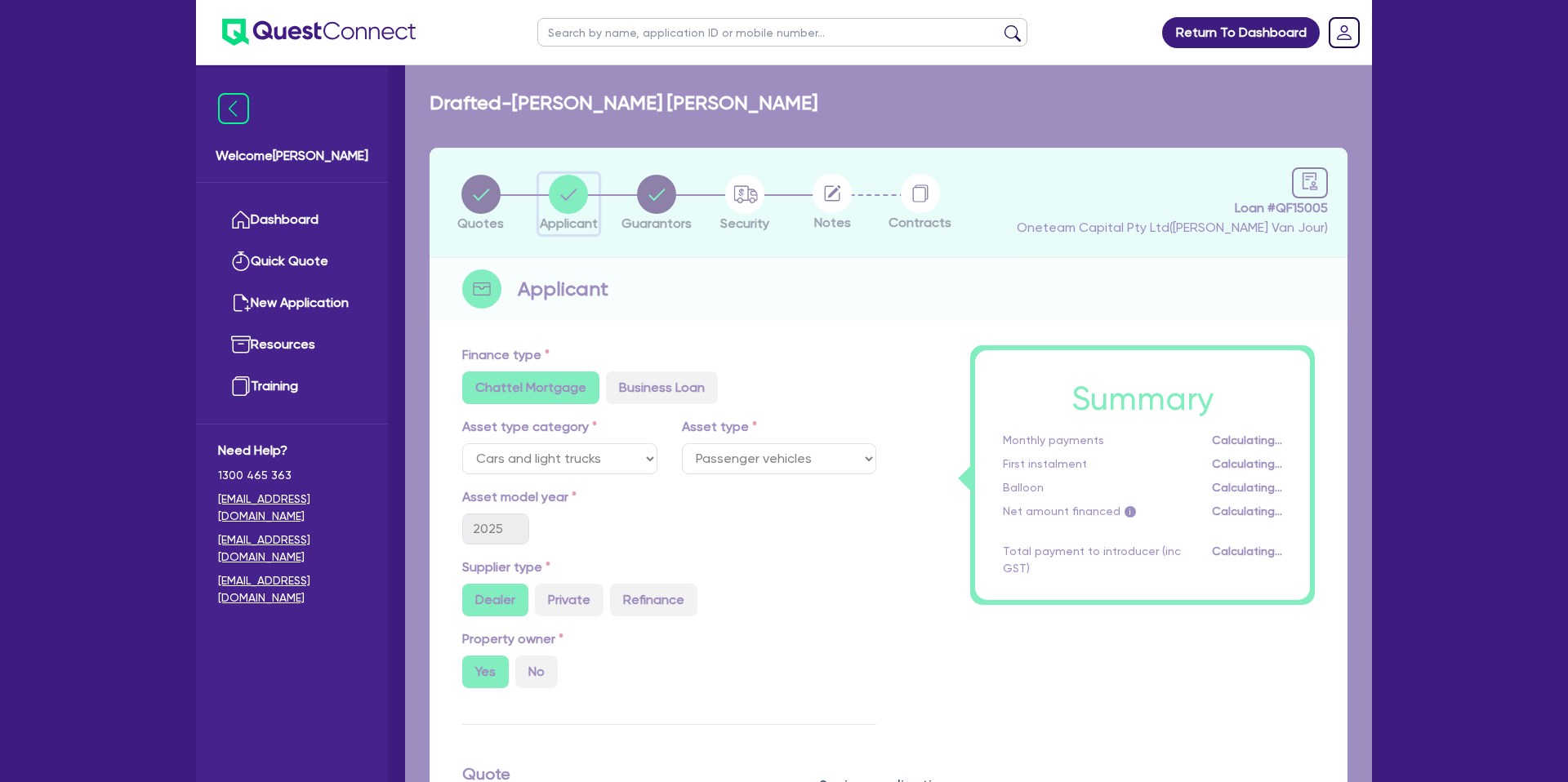
select select "SOLE_TRADER"
select select "BUILDING_CONSTRUCTION"
select select "TRADES_SERVICES_CONSUMERS"
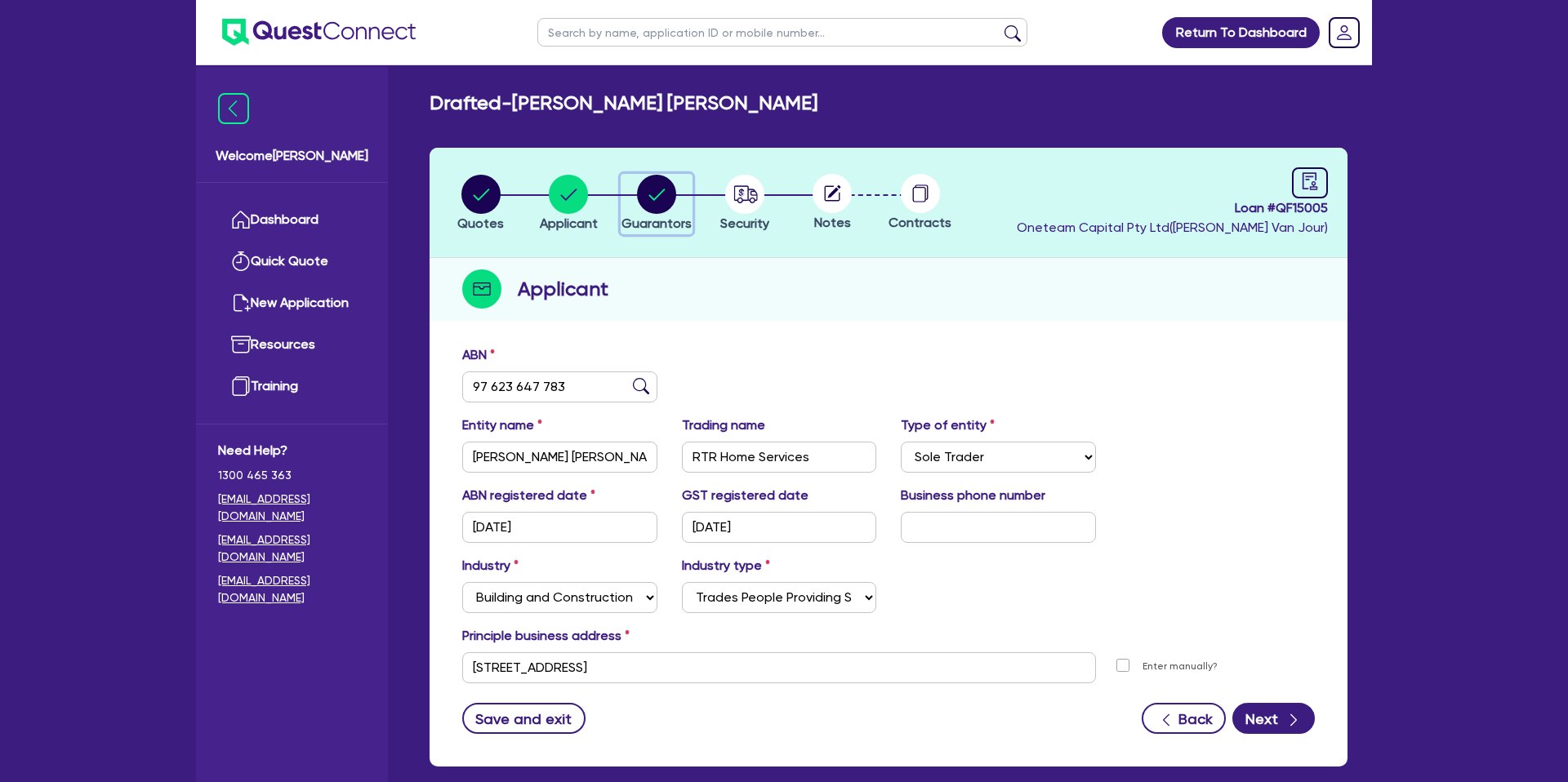
click at [624, 180] on div "button" at bounding box center [657, 194] width 70 height 40
select select "MR"
select select "VIC"
select select "DE_FACTO"
select select "CASH"
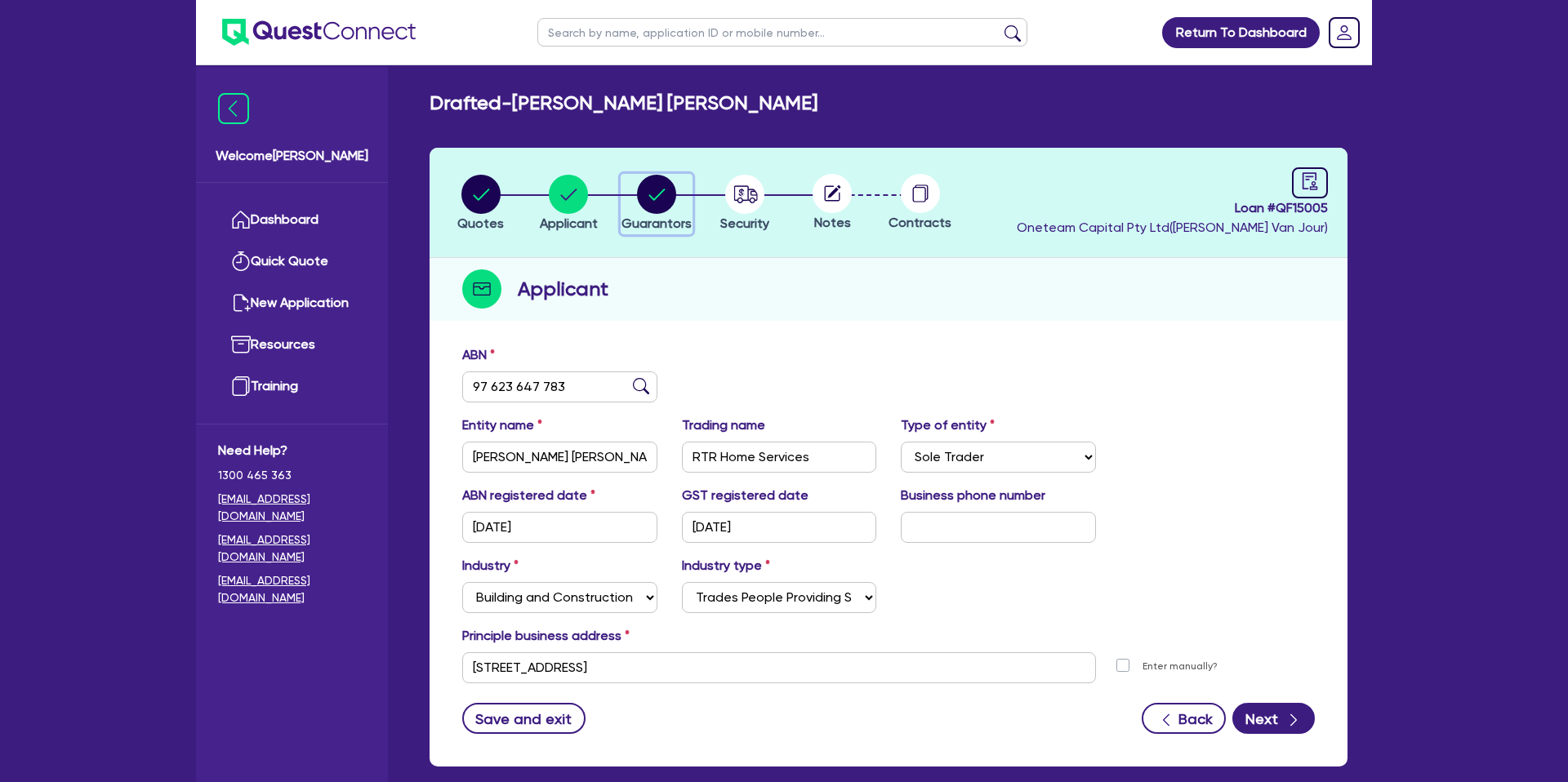
select select "PROPERTY"
select select "MORTGAGE"
select select "CREDIT_CARD"
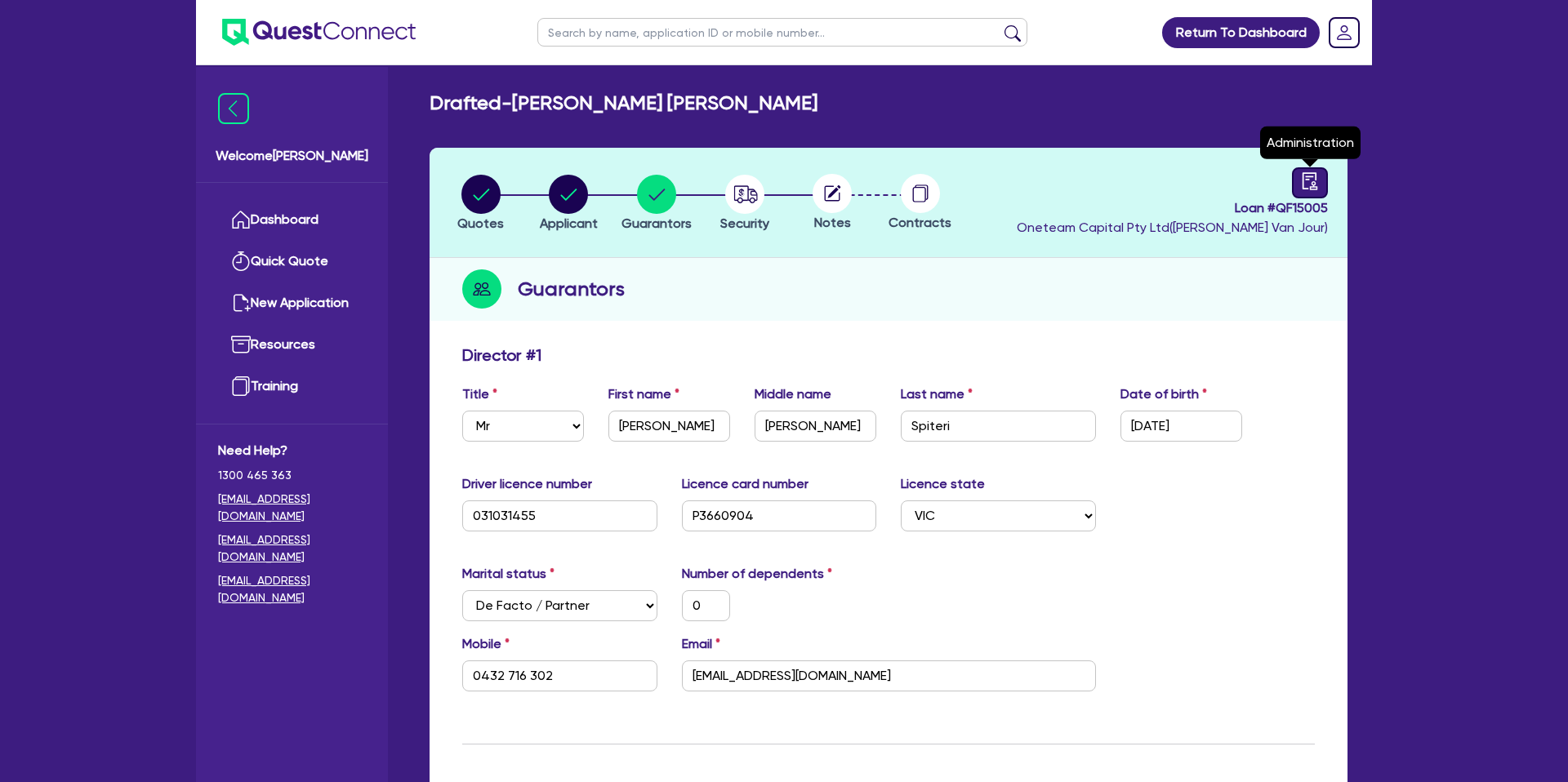
click at [1307, 189] on icon "audit" at bounding box center [1310, 181] width 15 height 18
select select "DRAFTED_NEW"
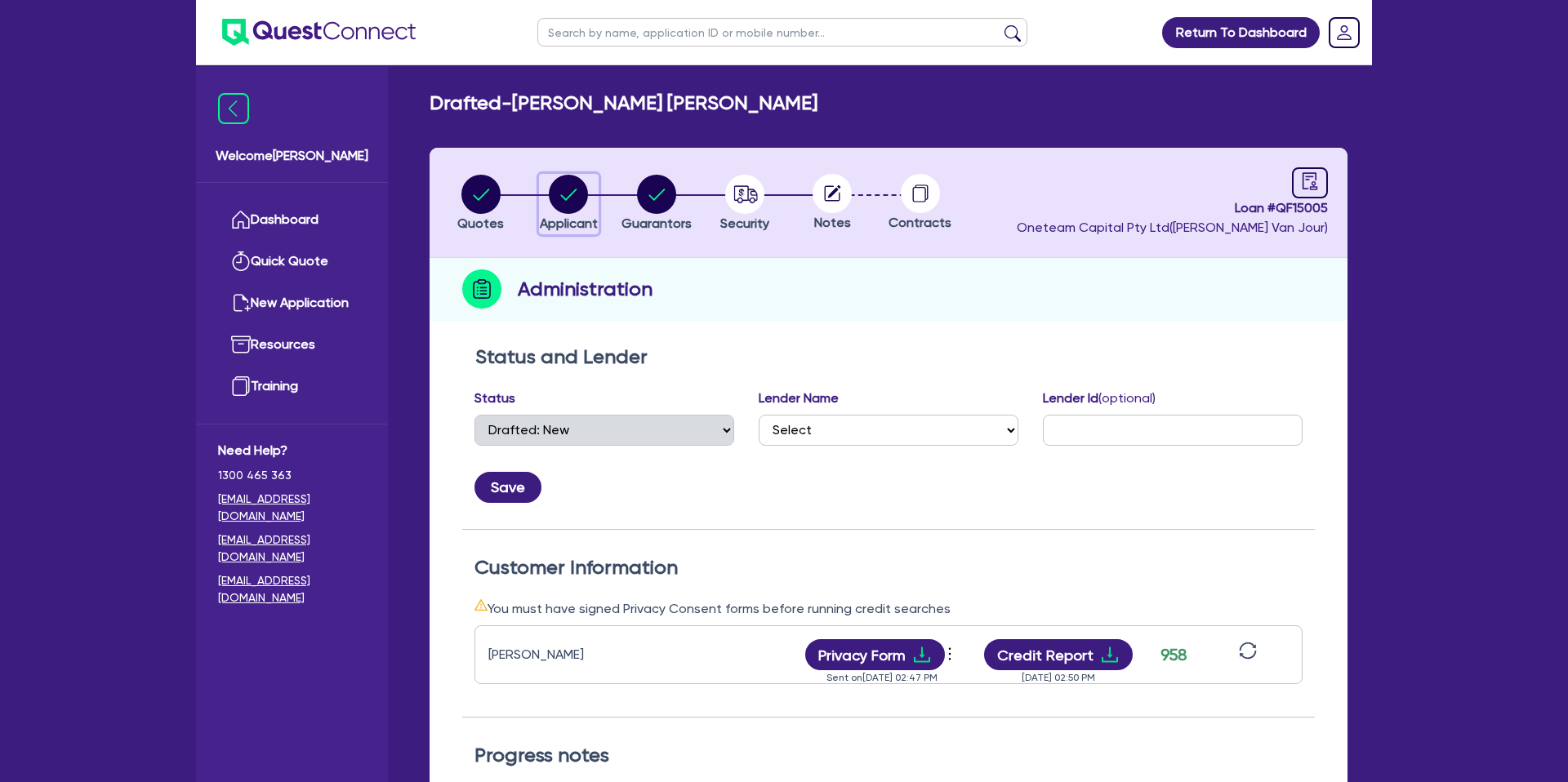
click at [569, 208] on circle "button" at bounding box center [568, 194] width 40 height 40
select select "SOLE_TRADER"
select select "BUILDING_CONSTRUCTION"
select select "TRADES_SERVICES_CONSUMERS"
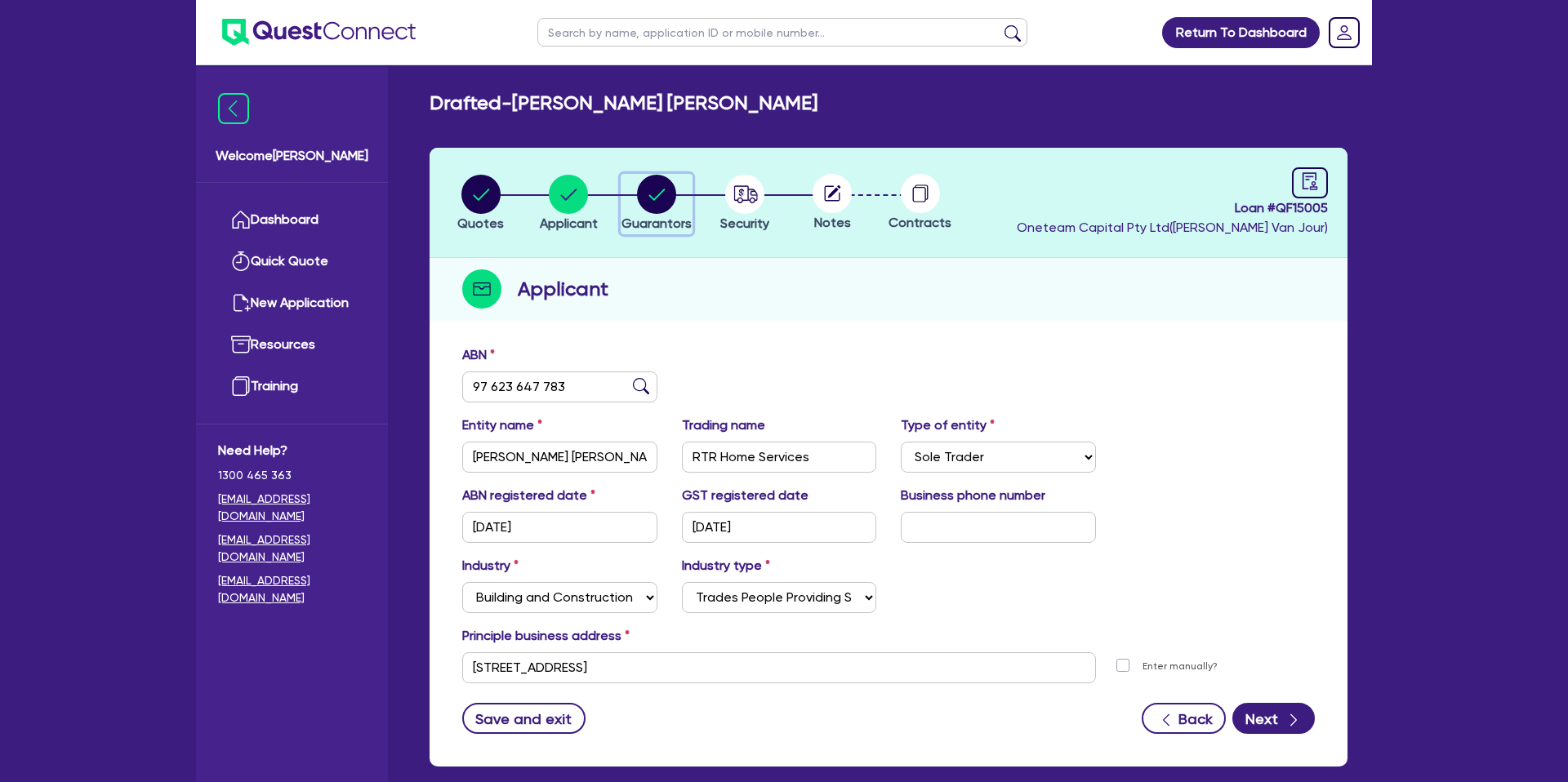
drag, startPoint x: 643, startPoint y: 193, endPoint x: 658, endPoint y: 206, distance: 19.8
click at [643, 193] on circle "button" at bounding box center [656, 194] width 40 height 40
select select "MR"
select select "VIC"
select select "DE_FACTO"
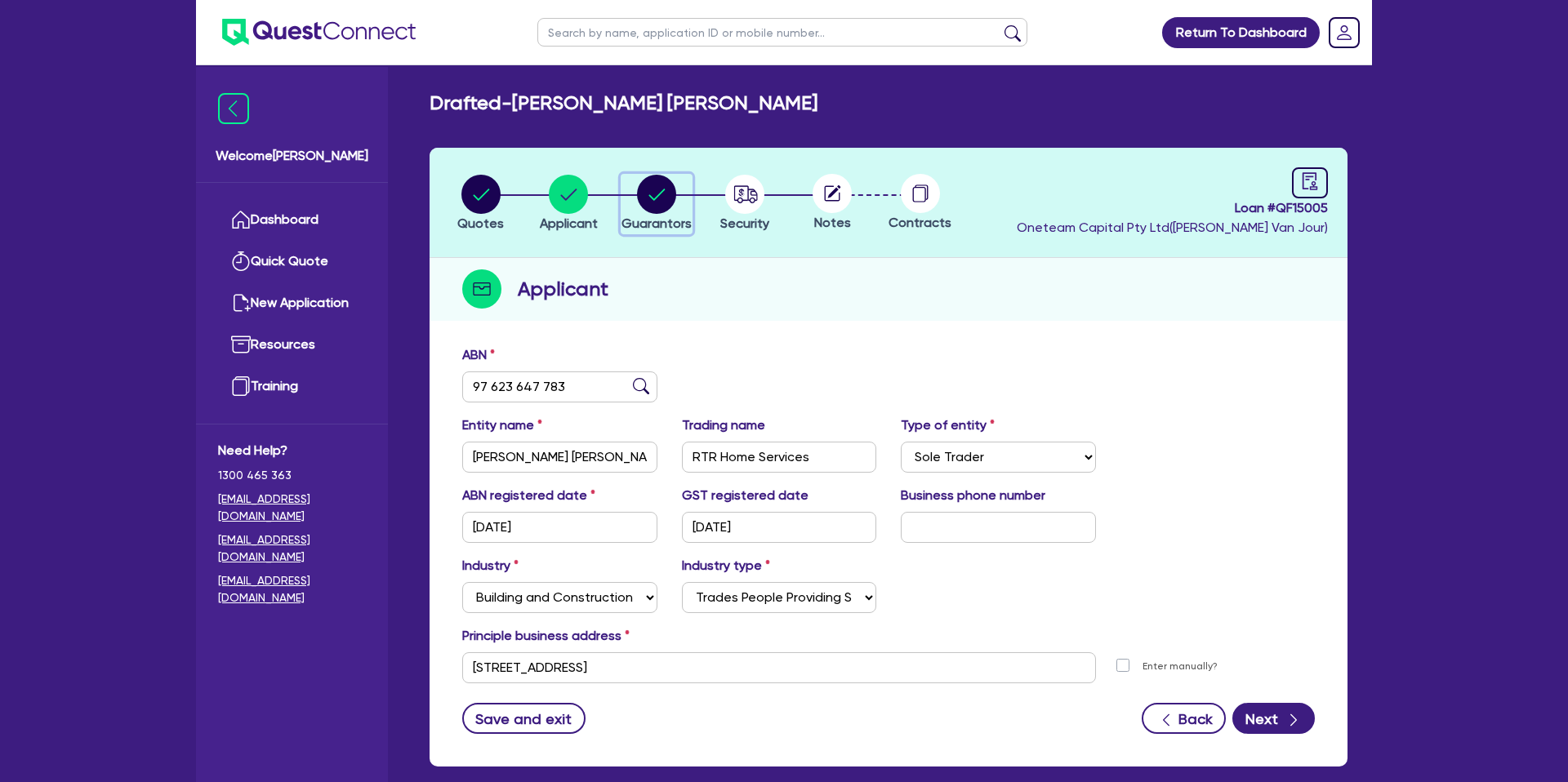
select select "CASH"
select select "PROPERTY"
select select "MORTGAGE"
select select "CREDIT_CARD"
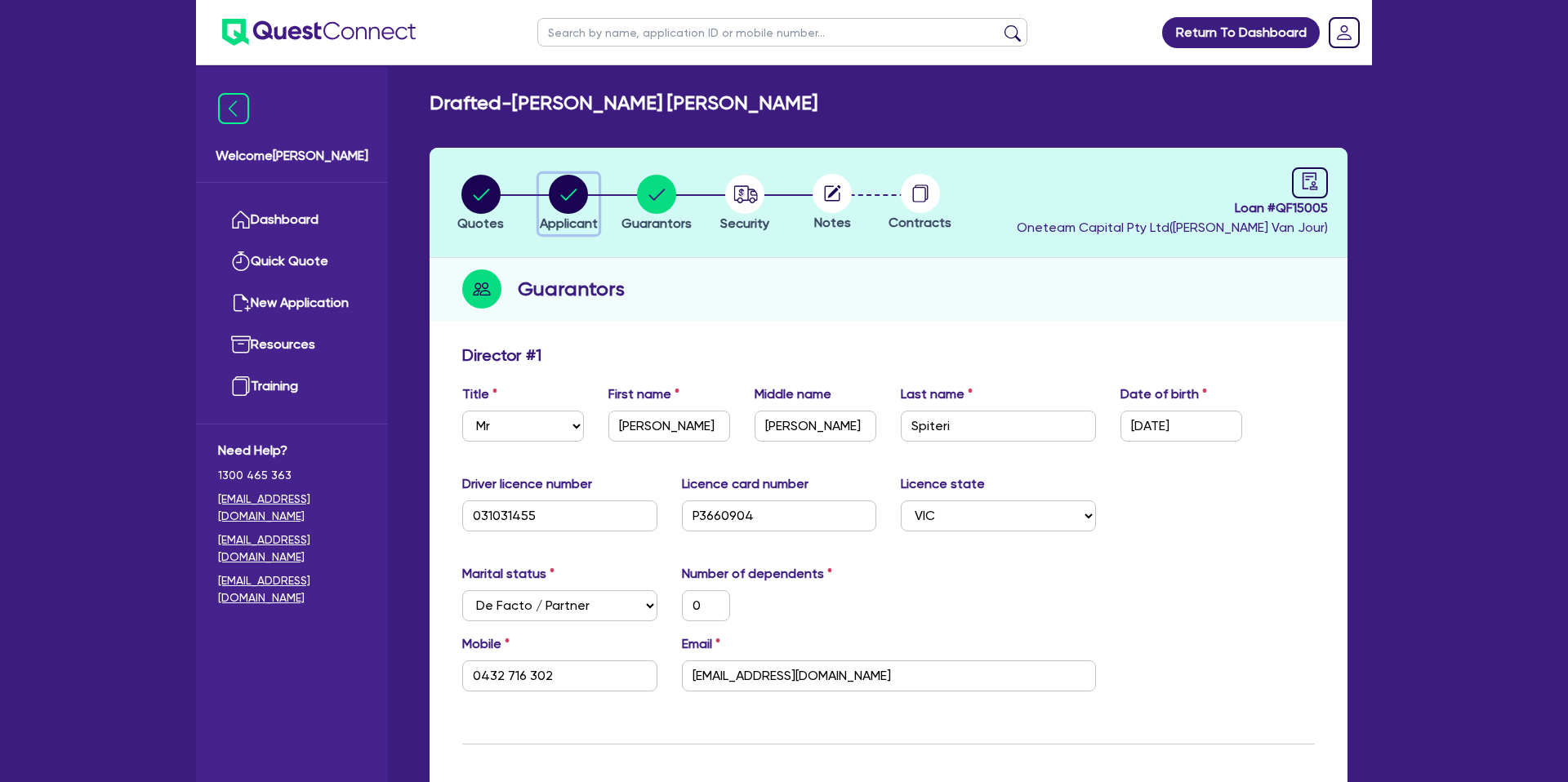
click at [580, 190] on circle "button" at bounding box center [568, 194] width 40 height 40
select select "SOLE_TRADER"
select select "BUILDING_CONSTRUCTION"
select select "TRADES_SERVICES_CONSUMERS"
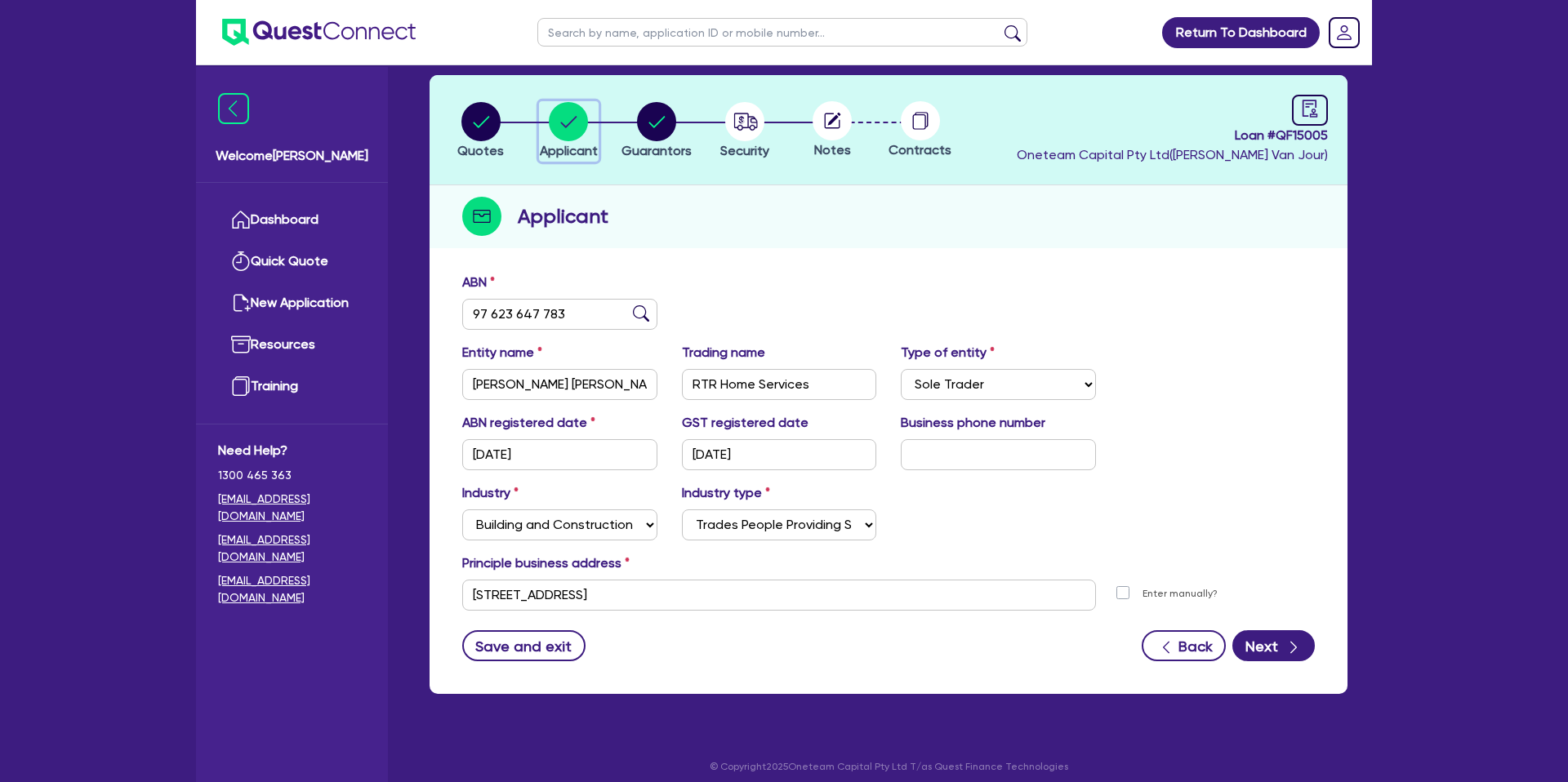
scroll to position [84, 0]
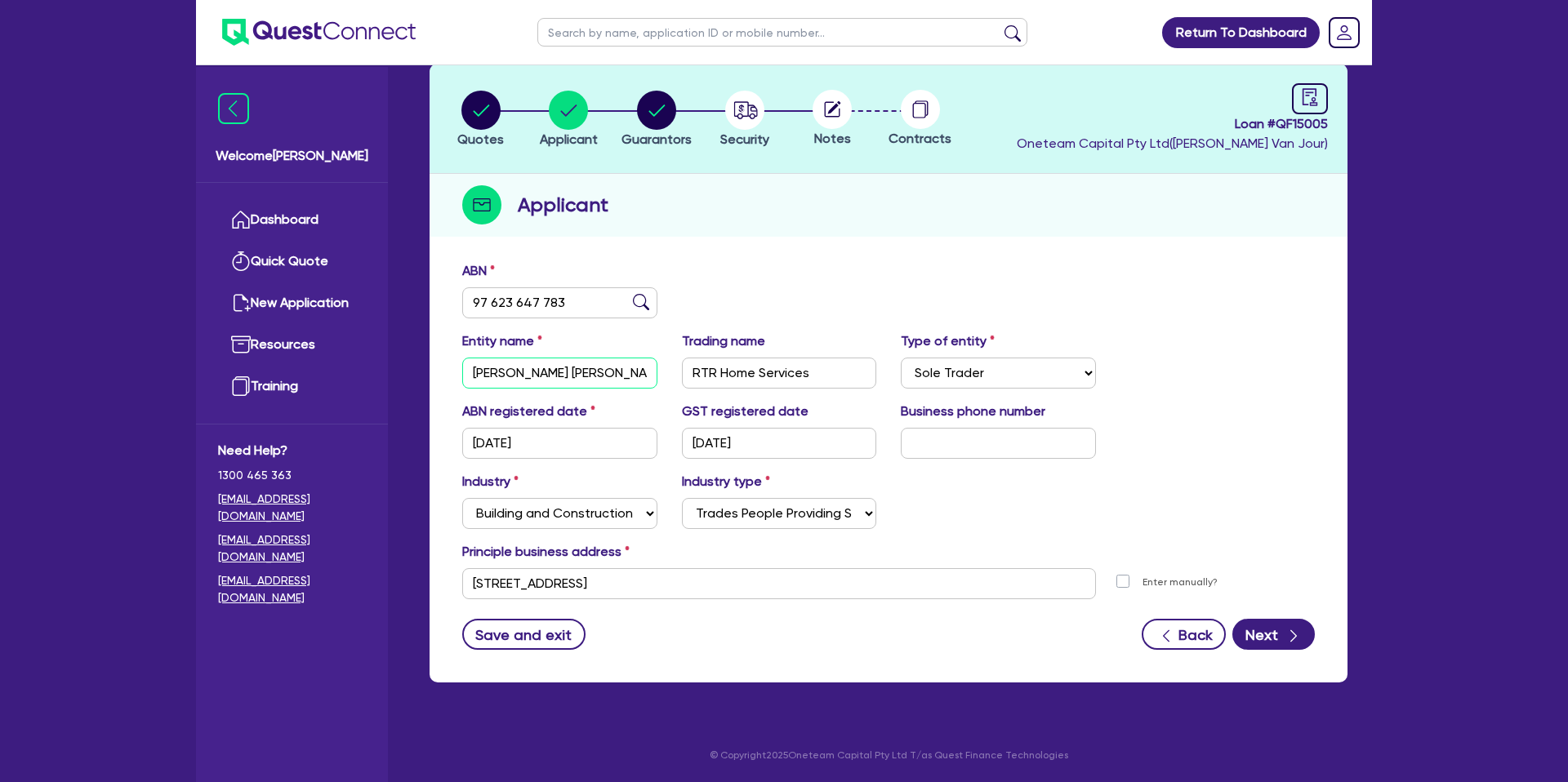
click at [515, 377] on input "[PERSON_NAME] [PERSON_NAME]" at bounding box center [560, 373] width 195 height 31
click at [498, 291] on input "97 623 647 783" at bounding box center [560, 303] width 195 height 31
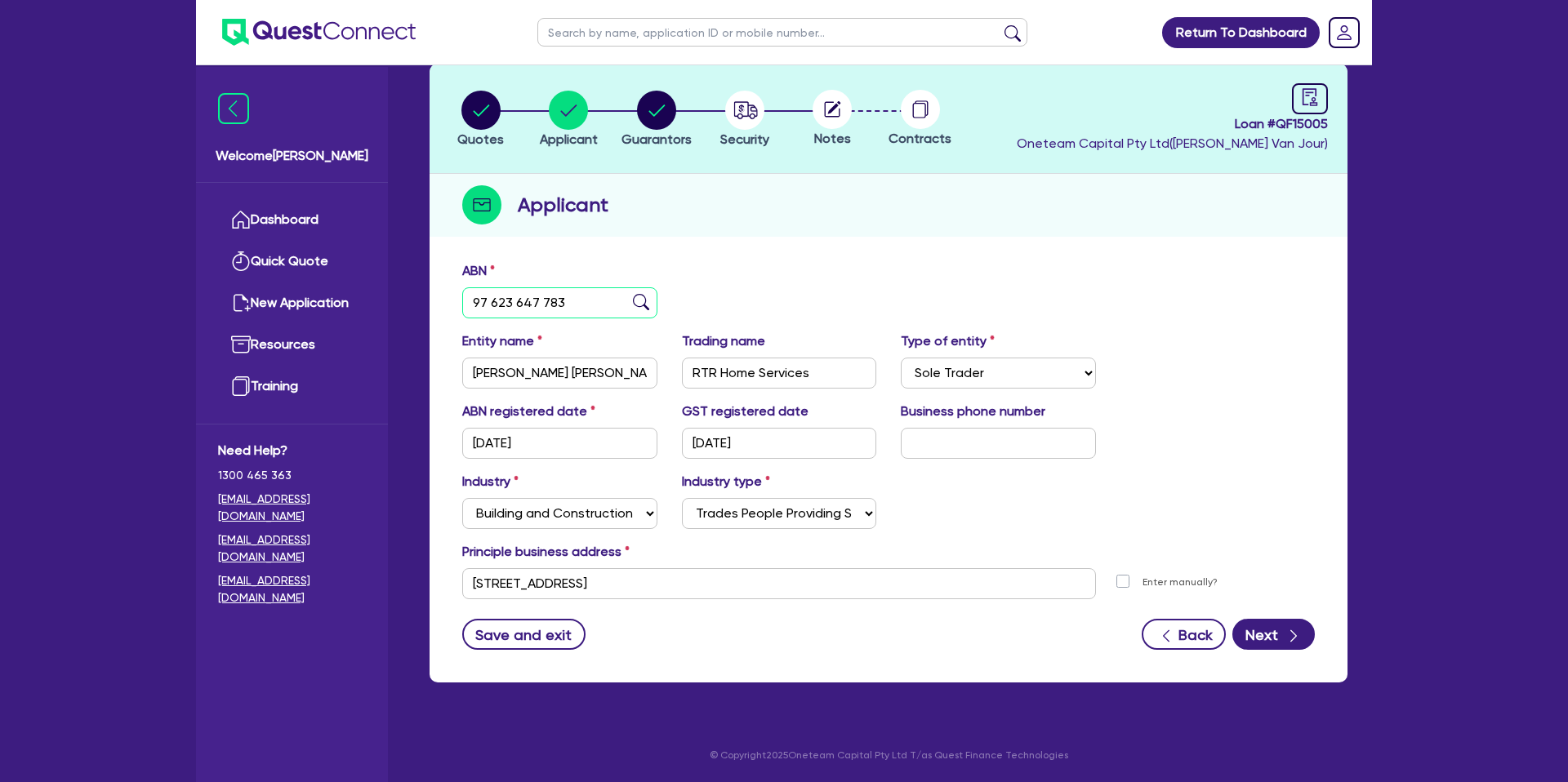
click at [498, 291] on input "97 623 647 783" at bounding box center [560, 303] width 195 height 31
click at [497, 90] on button "Quotes" at bounding box center [481, 121] width 48 height 61
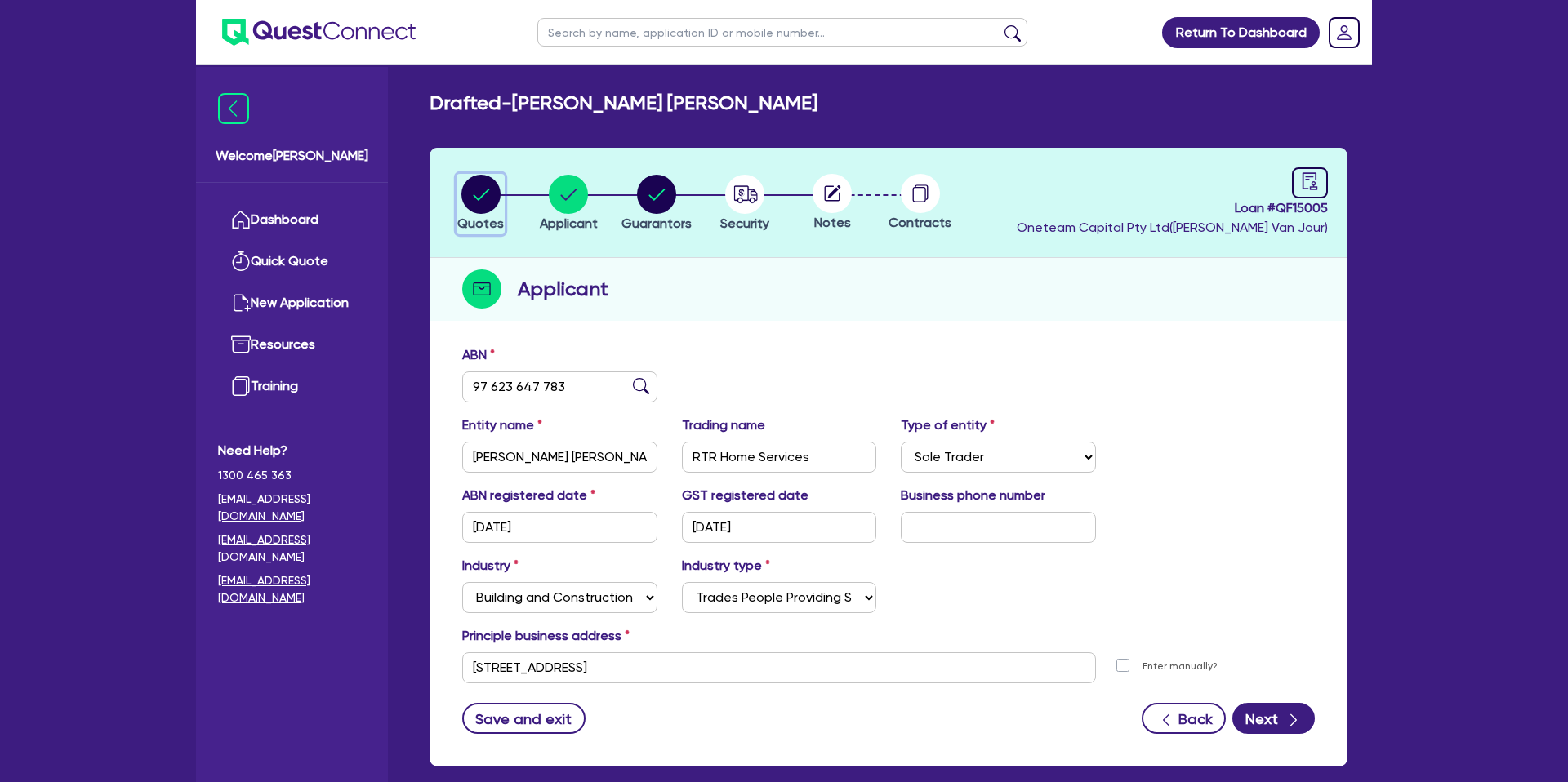
select select "CARS_AND_LIGHT_TRUCKS"
select select "PASSENGER_VEHICLES"
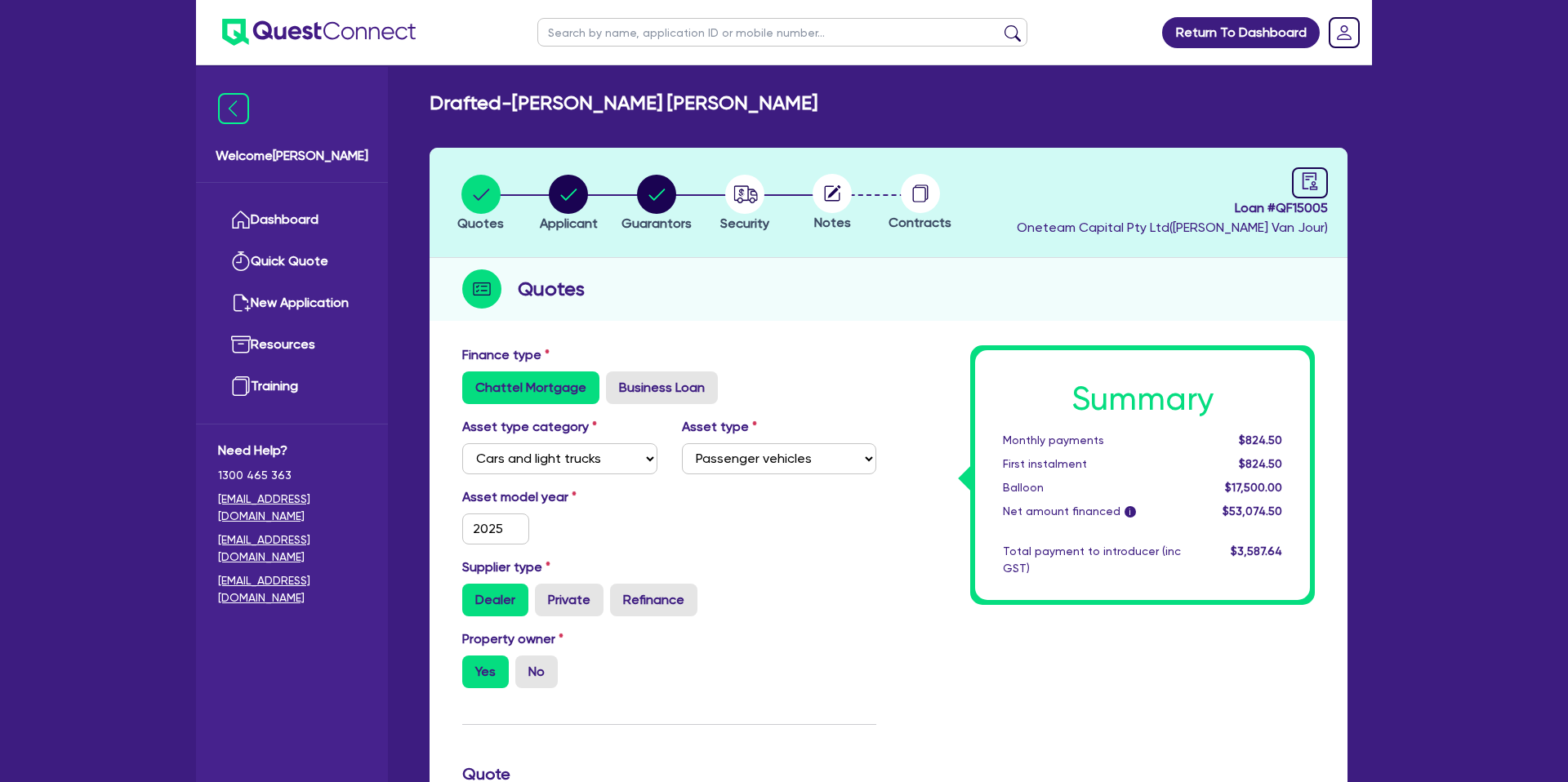
click at [462, 119] on div "Drafted - SPITERI, DAVID GEAORGE Quotes Applicant Guarantors Security Notes Con…" at bounding box center [889, 747] width 967 height 1312
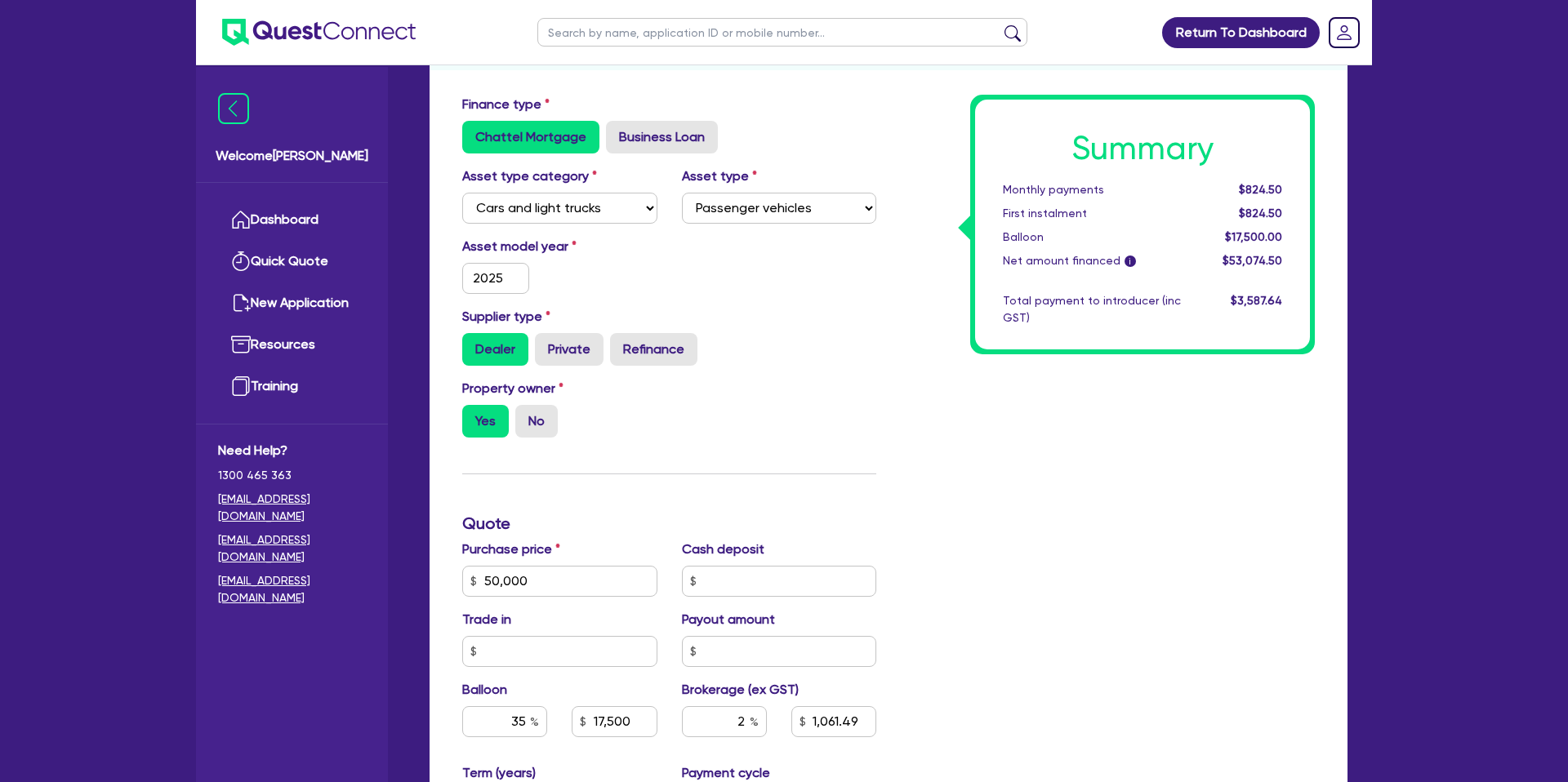
scroll to position [97, 0]
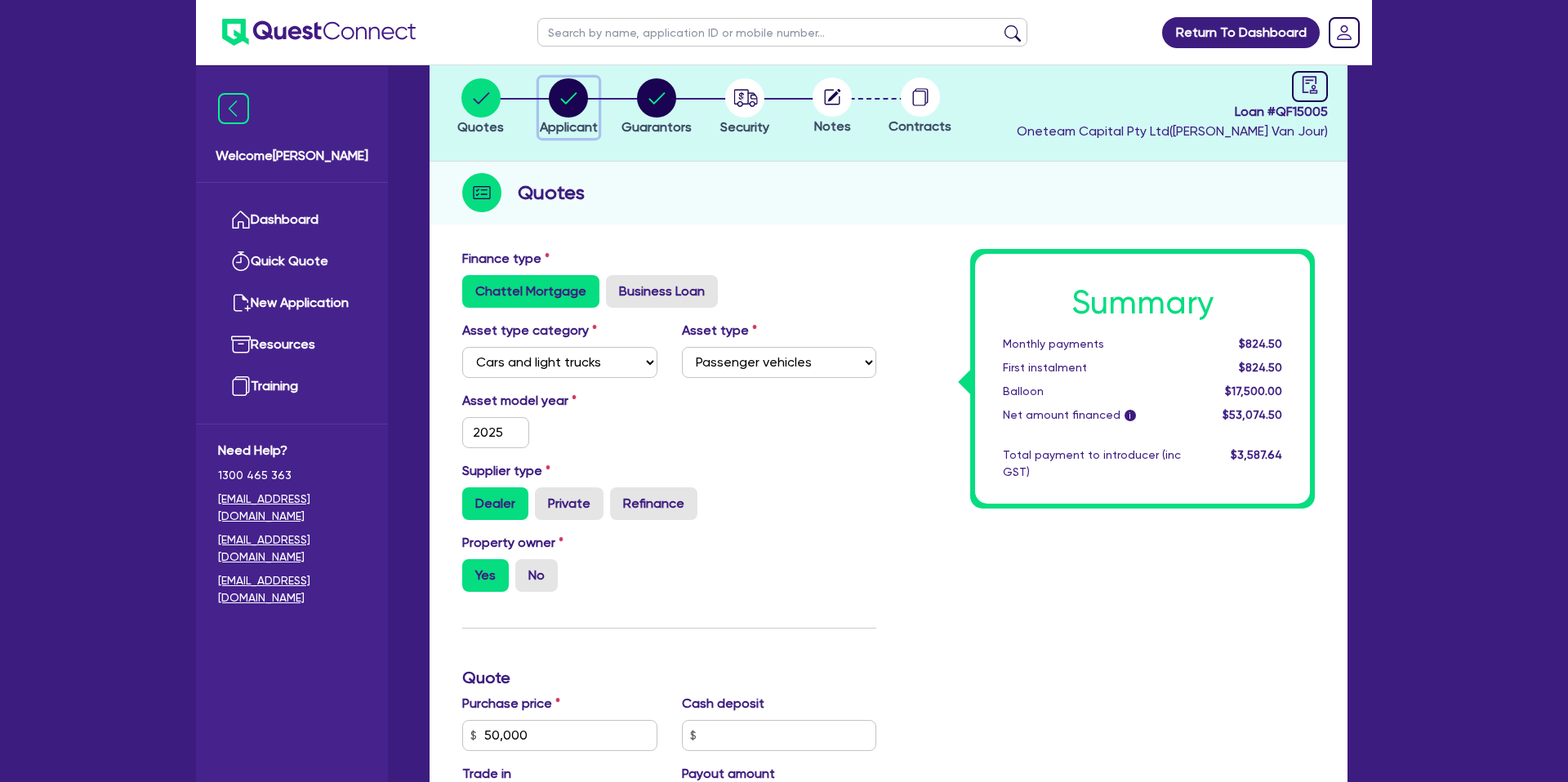
click at [560, 123] on span "Applicant" at bounding box center [568, 126] width 58 height 16
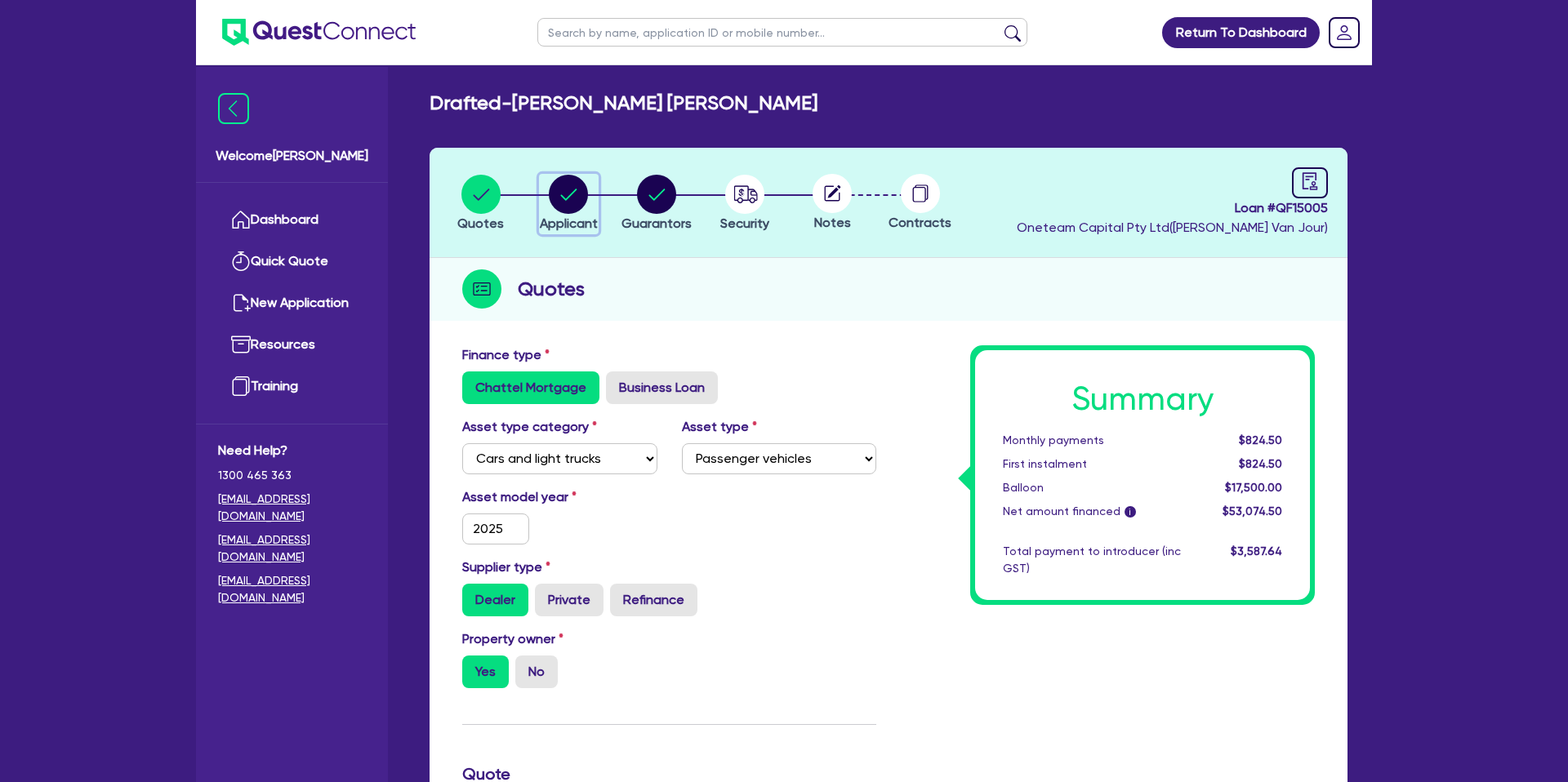
select select "SOLE_TRADER"
select select "BUILDING_CONSTRUCTION"
select select "TRADES_SERVICES_CONSUMERS"
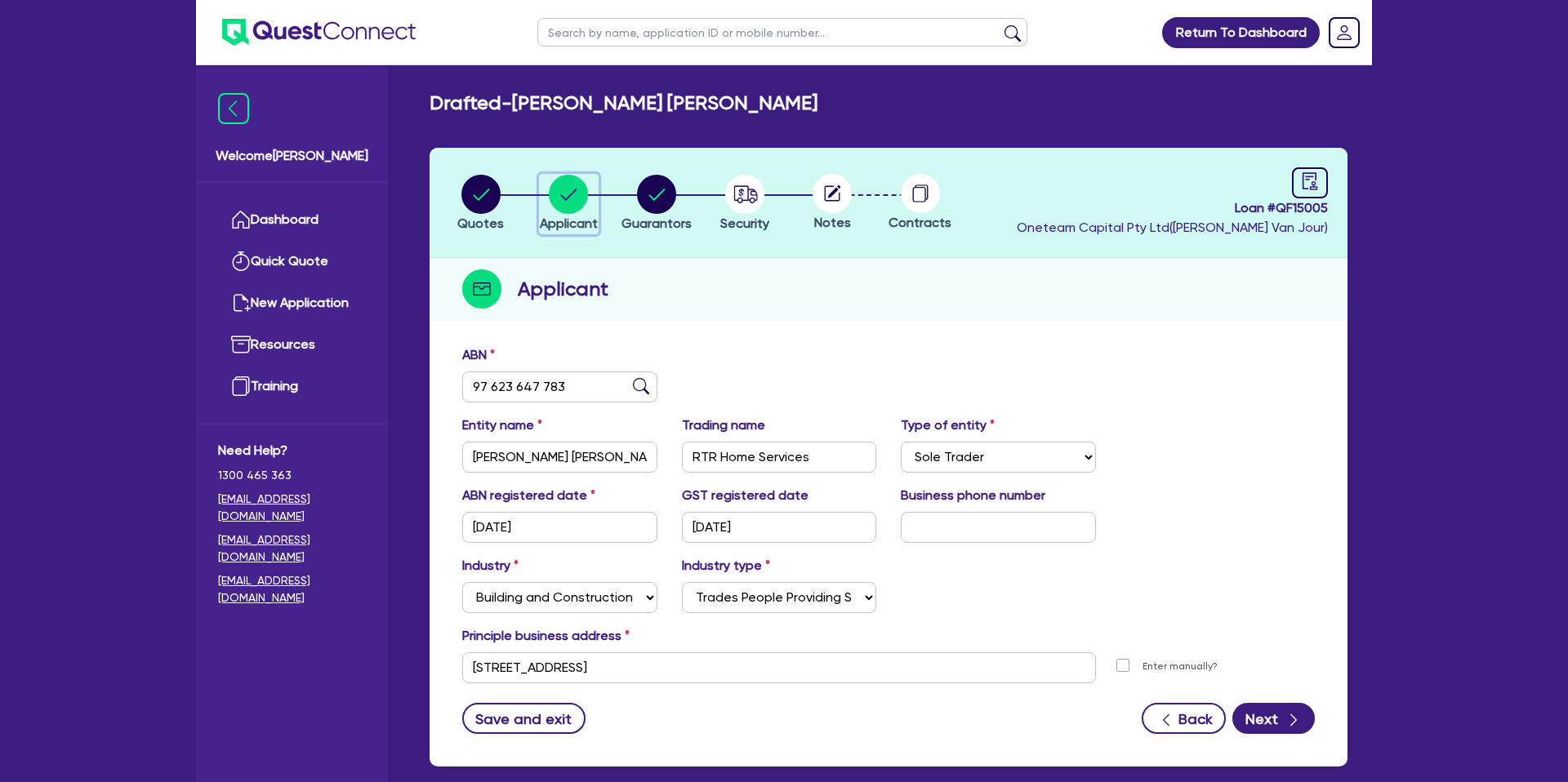
scroll to position [84, 0]
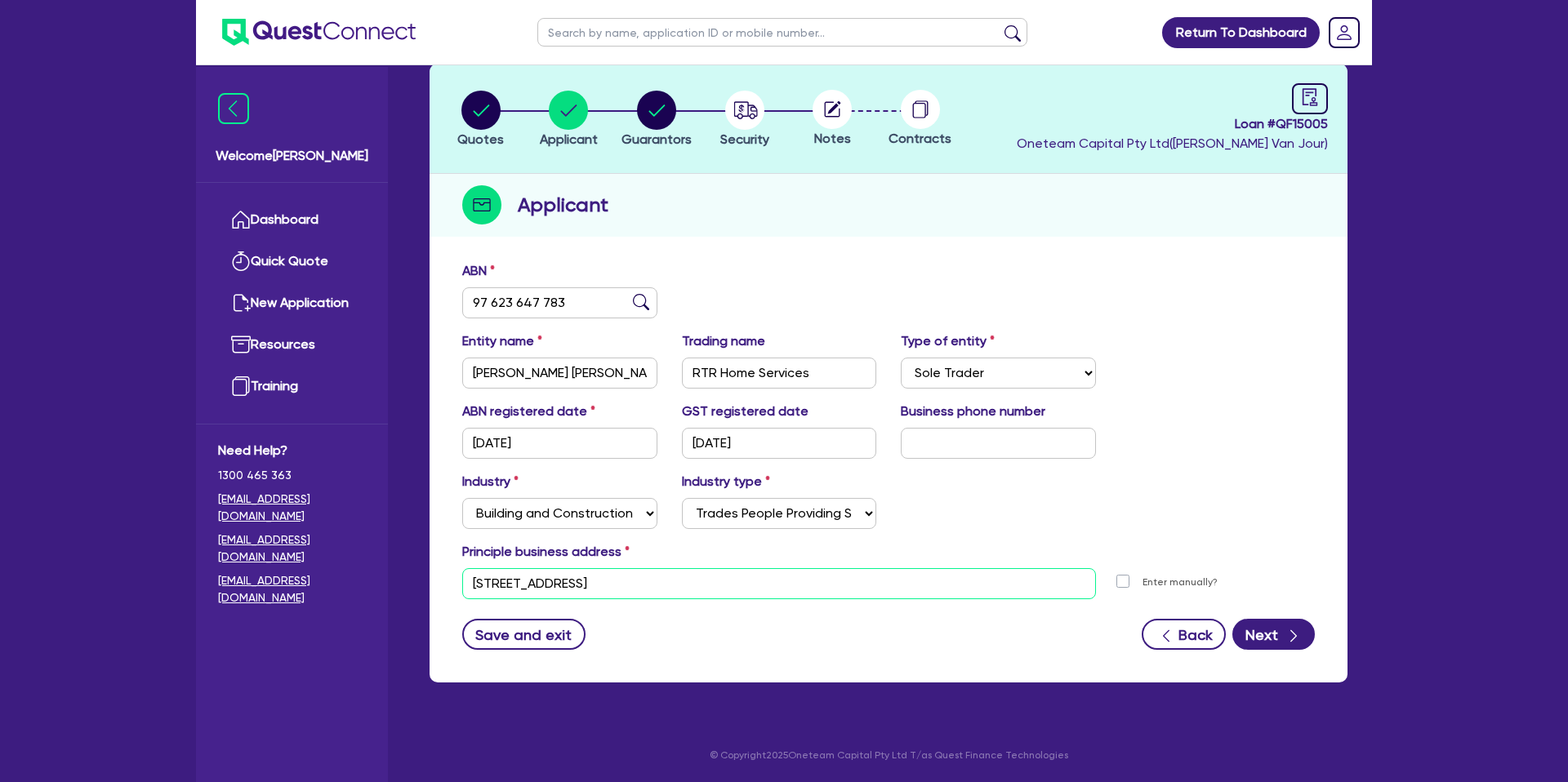
click at [565, 584] on input "[STREET_ADDRESS]" at bounding box center [779, 584] width 634 height 31
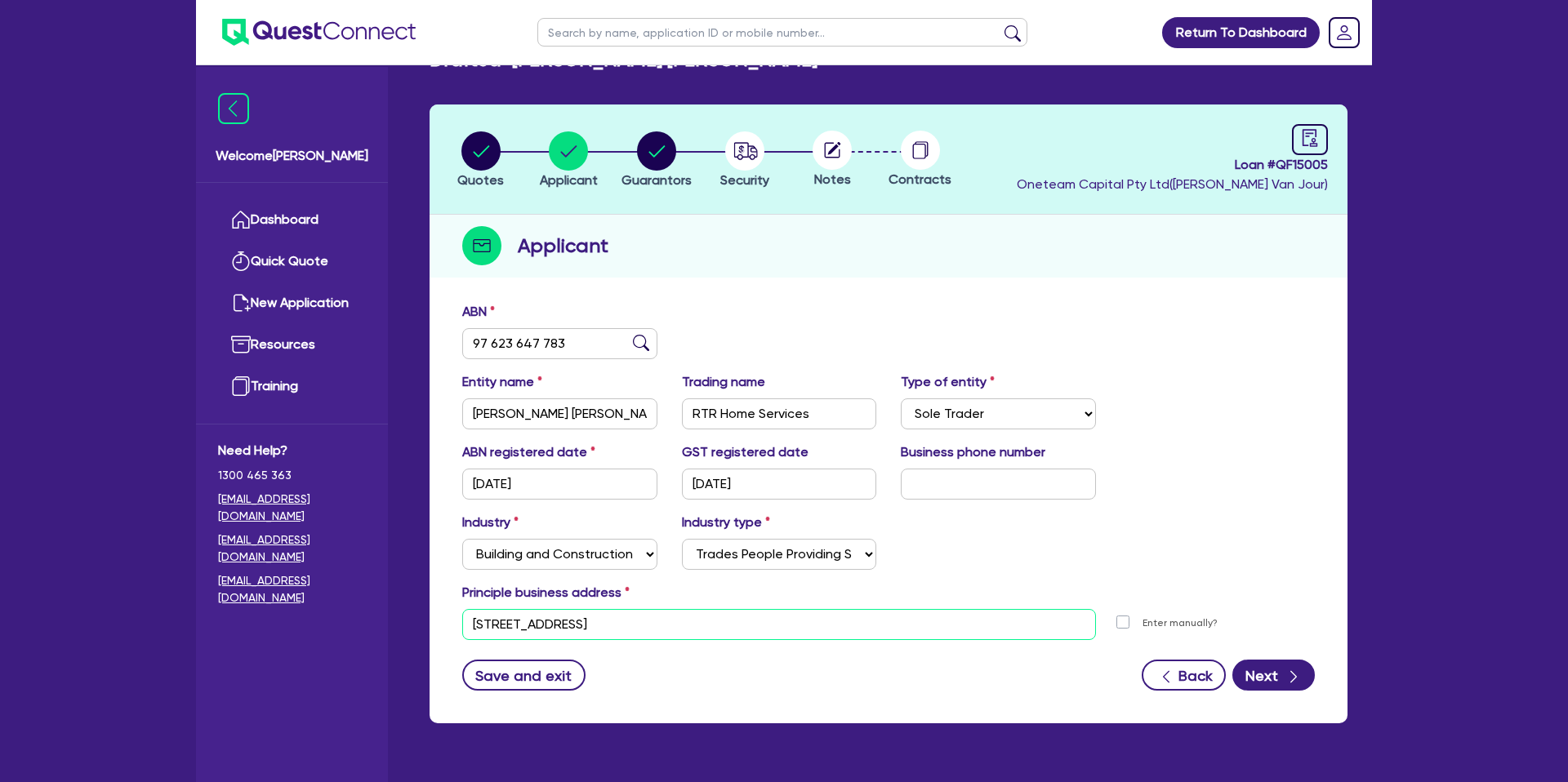
scroll to position [0, 0]
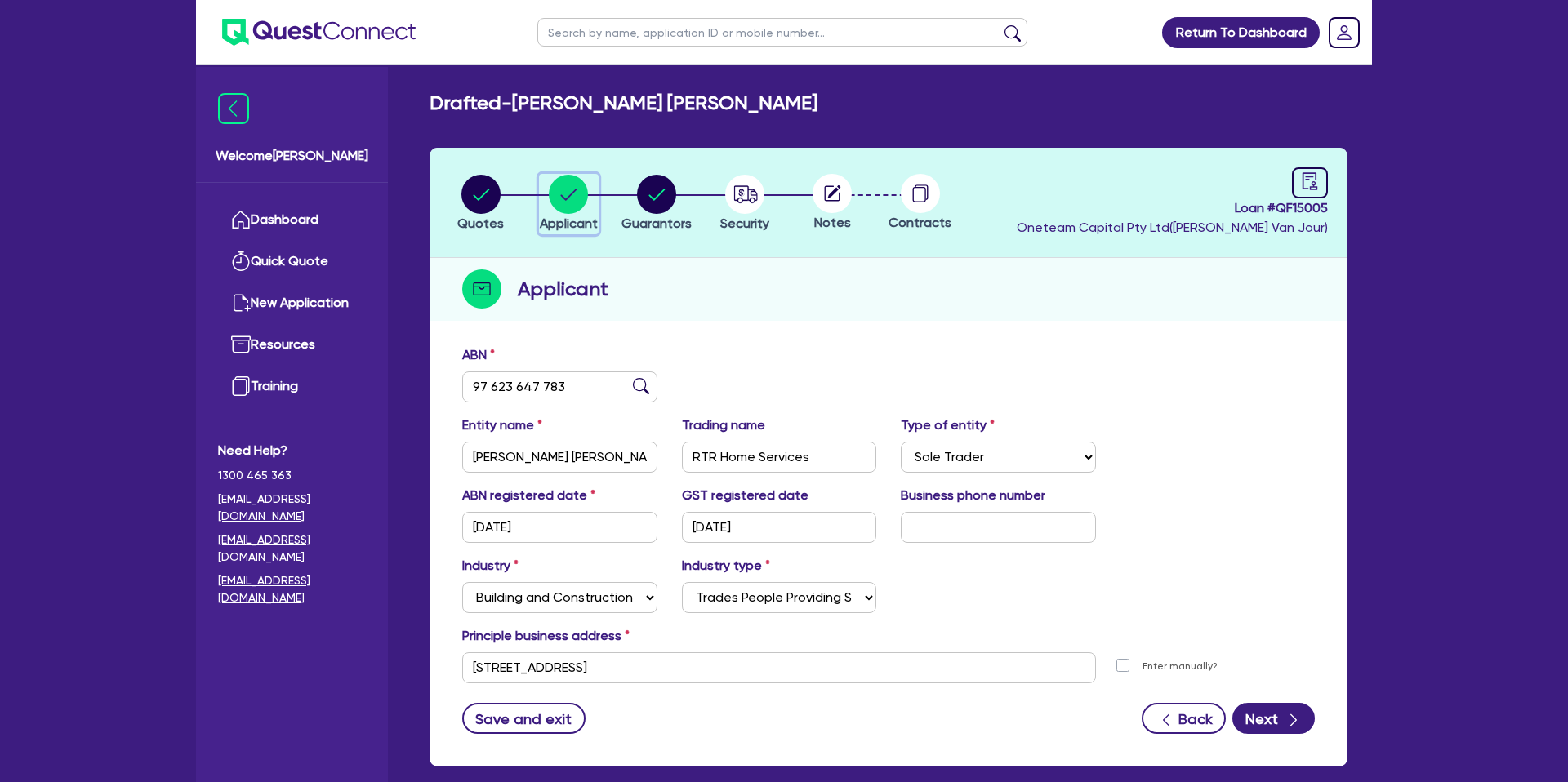
click at [568, 200] on circle "button" at bounding box center [568, 194] width 40 height 40
click at [637, 204] on icon "button" at bounding box center [656, 194] width 40 height 40
select select "MR"
select select "VIC"
select select "DE_FACTO"
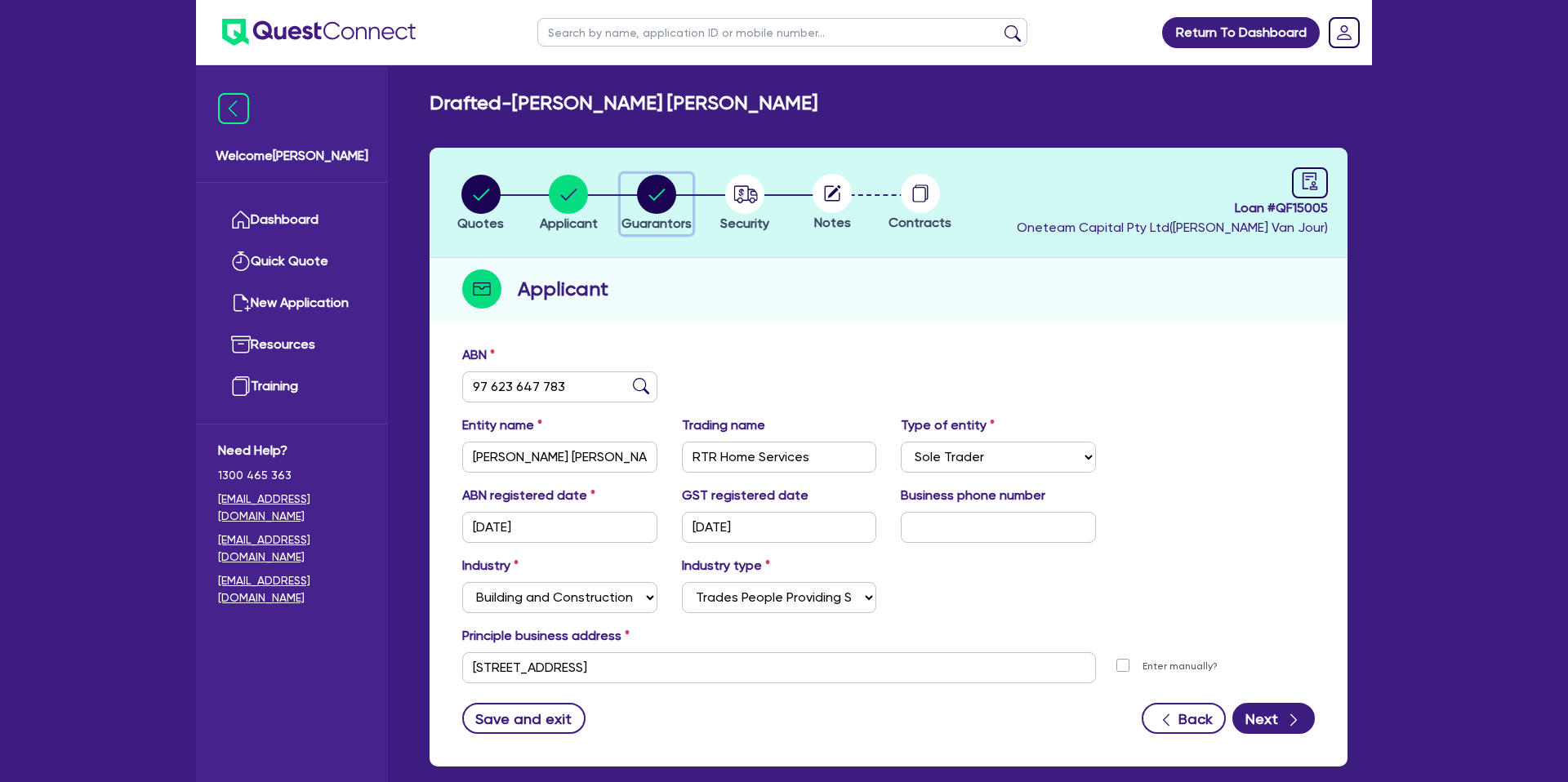
select select "CASH"
select select "PROPERTY"
select select "MORTGAGE"
select select "CREDIT_CARD"
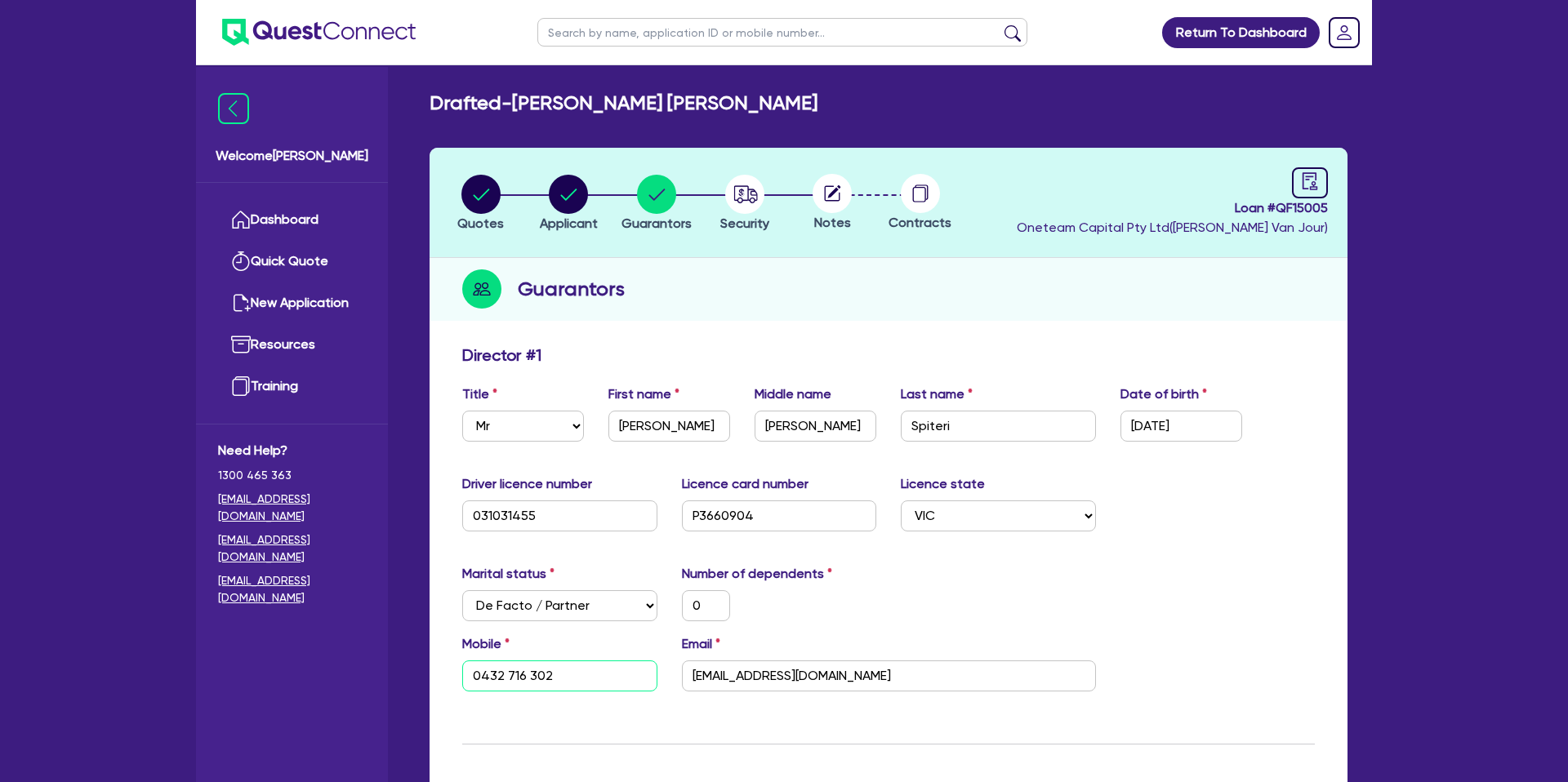
click at [519, 676] on input "0432 716 302" at bounding box center [560, 676] width 195 height 31
drag, startPoint x: 681, startPoint y: 320, endPoint x: 620, endPoint y: 218, distance: 118.8
click at [681, 320] on div "Guarantors" at bounding box center [888, 289] width 918 height 63
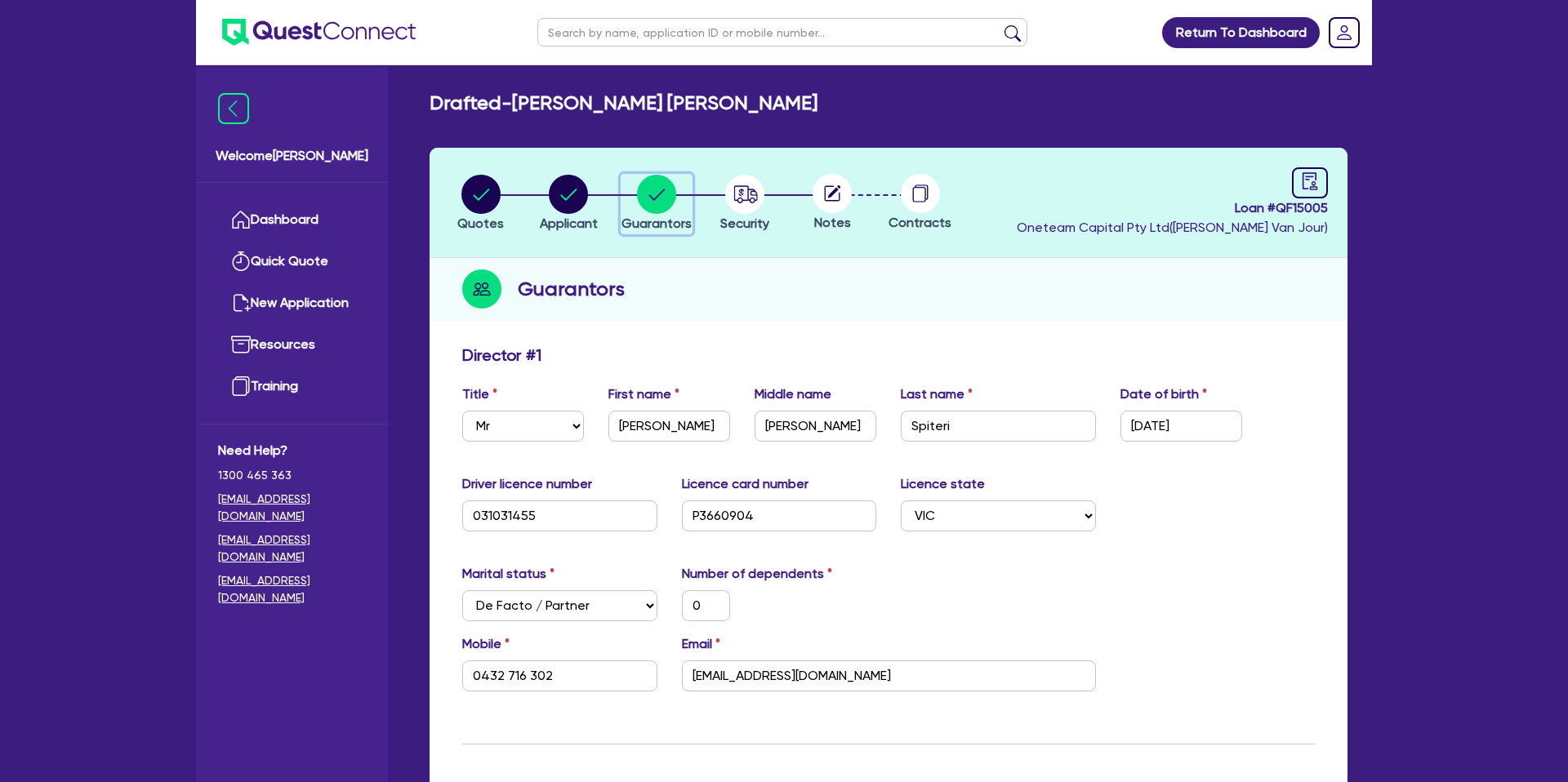
click at [673, 198] on circle "button" at bounding box center [656, 194] width 40 height 40
click at [767, 678] on input "[EMAIL_ADDRESS][DOMAIN_NAME]" at bounding box center [888, 676] width 414 height 31
click at [1011, 601] on div "Marital status Select Single Married De Facto / Partner Number of dependents 0" at bounding box center [888, 600] width 877 height 70
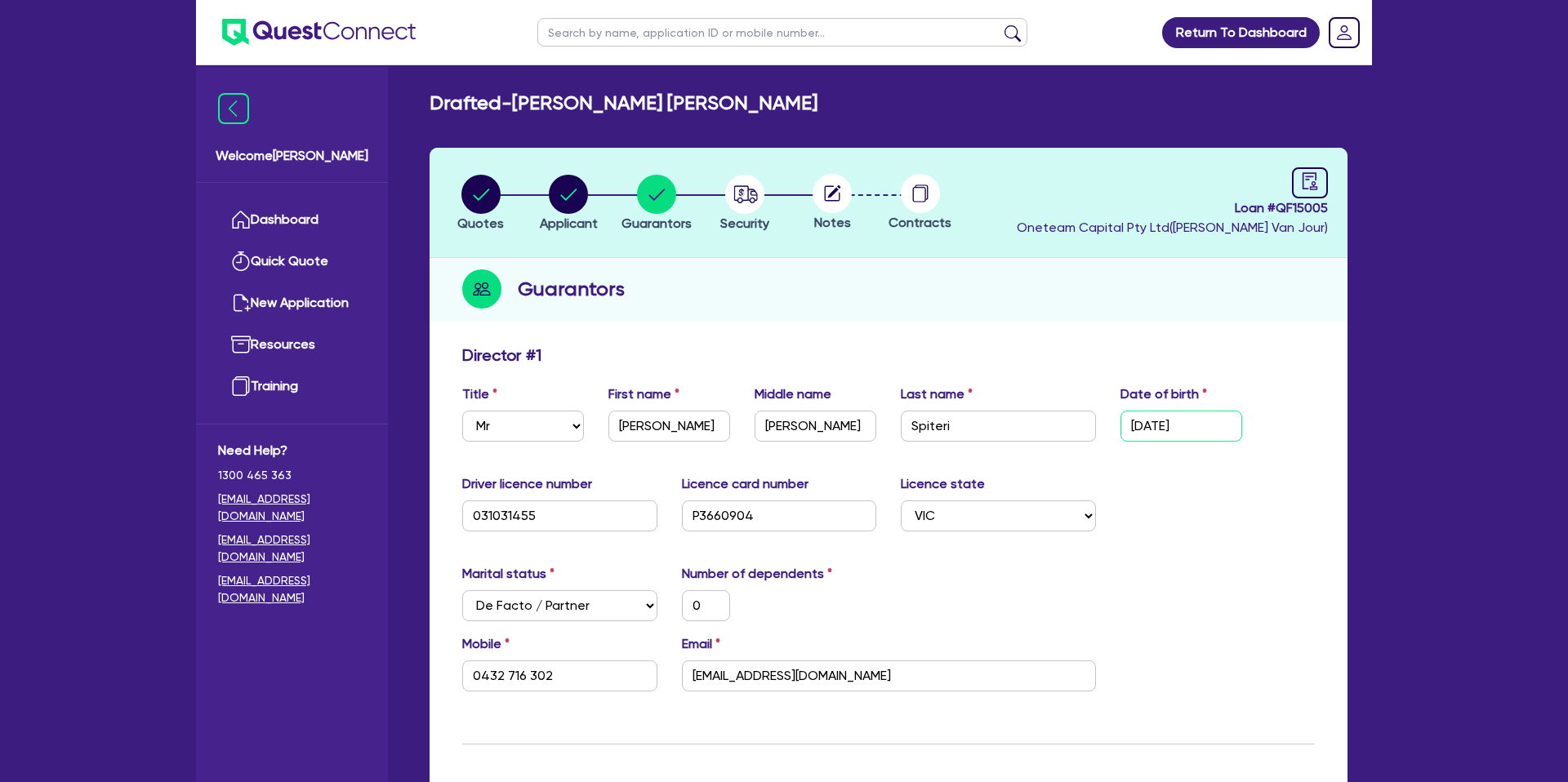
click at [1172, 429] on input "[DATE]" at bounding box center [1181, 426] width 122 height 31
click at [745, 677] on input "[EMAIL_ADDRESS][DOMAIN_NAME]" at bounding box center [888, 676] width 414 height 31
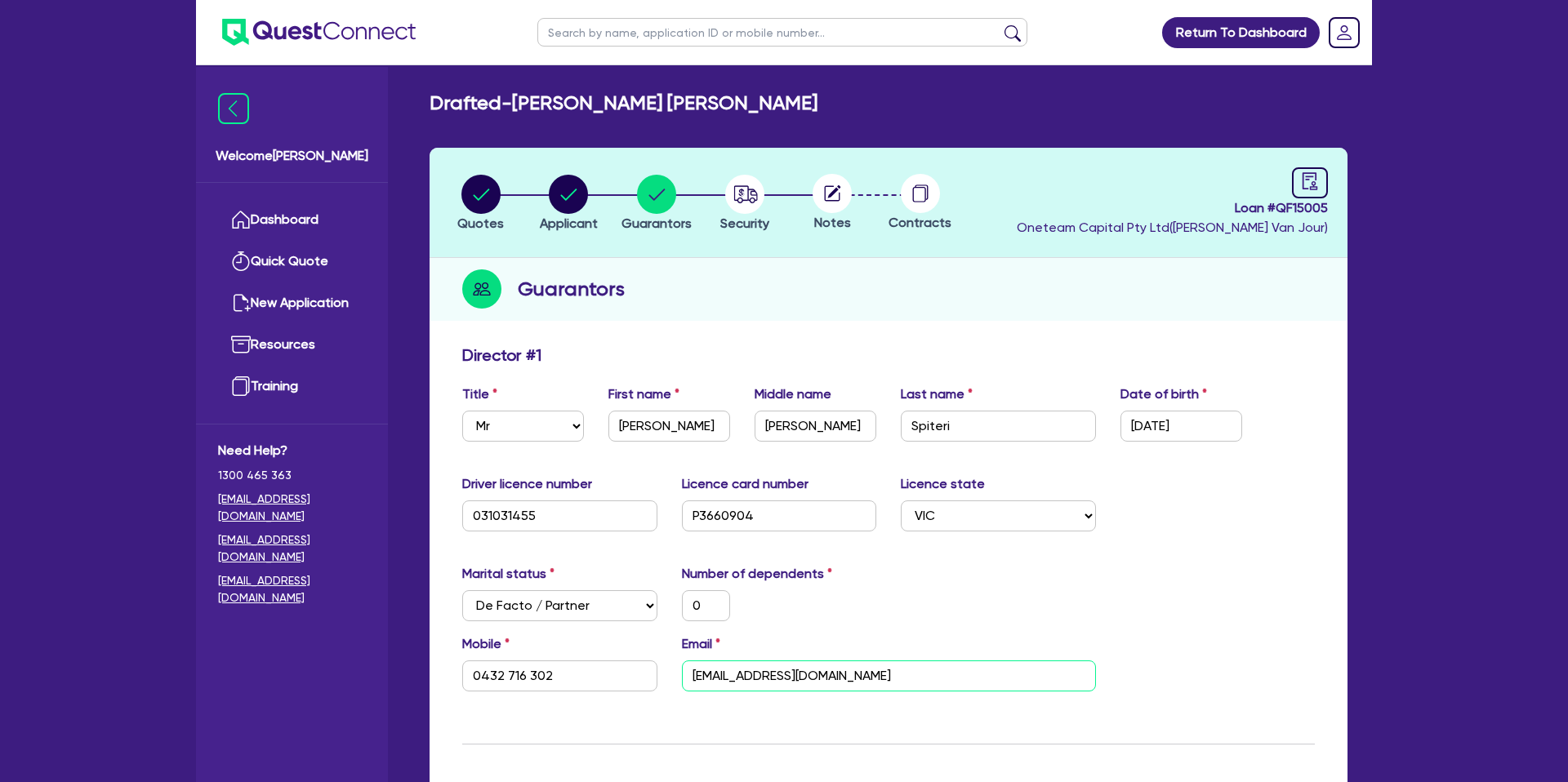
click at [745, 677] on input "[EMAIL_ADDRESS][DOMAIN_NAME]" at bounding box center [888, 676] width 414 height 31
click at [1154, 429] on input "[DATE]" at bounding box center [1181, 426] width 122 height 31
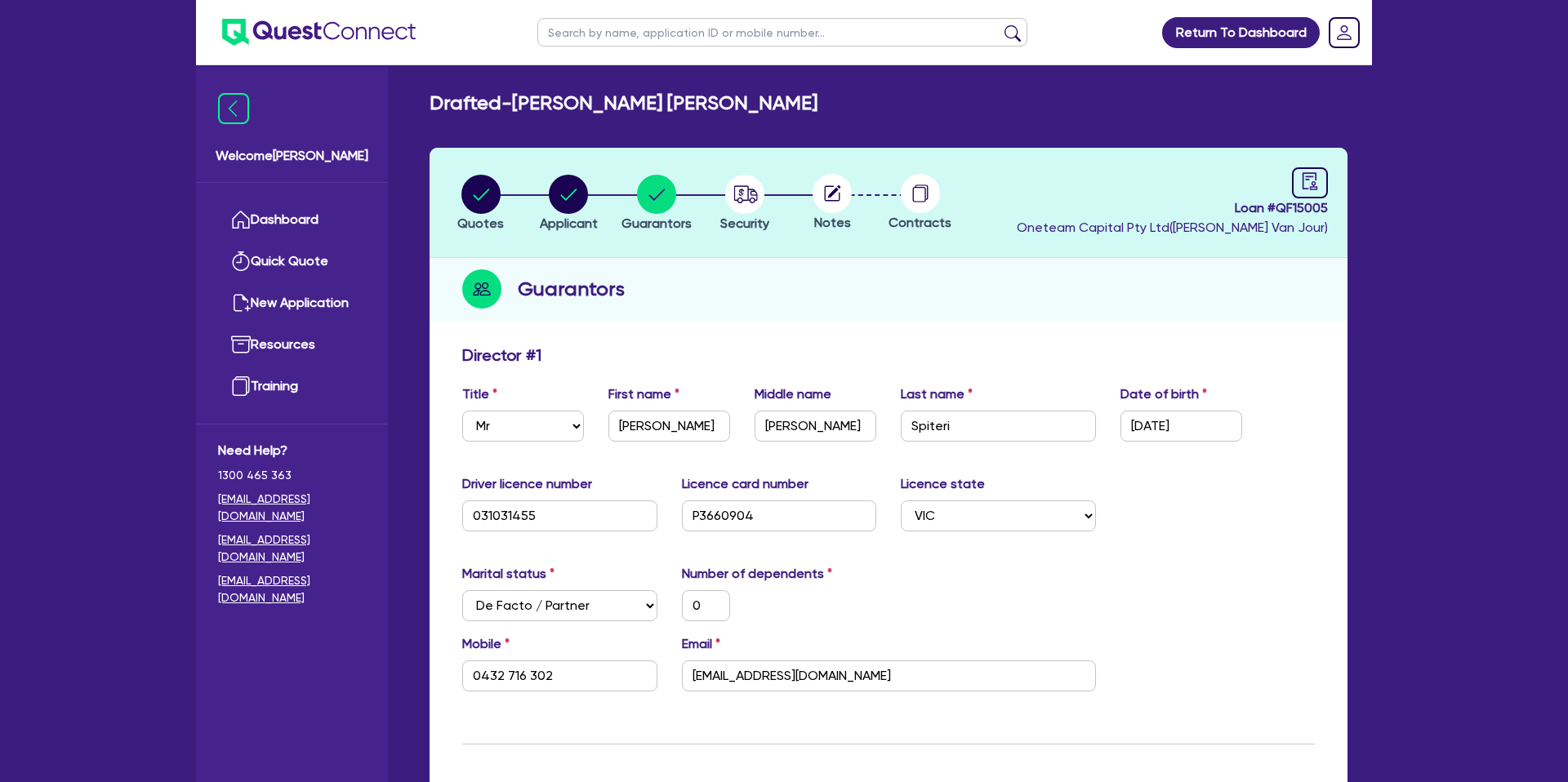
click at [1264, 251] on header "Quotes Applicant Guarantors Security Notes Contracts Loan # QF15005 Oneteam Cap…" at bounding box center [888, 203] width 918 height 111
click at [1301, 179] on icon "audit" at bounding box center [1310, 181] width 18 height 18
select select "DRAFTED_NEW"
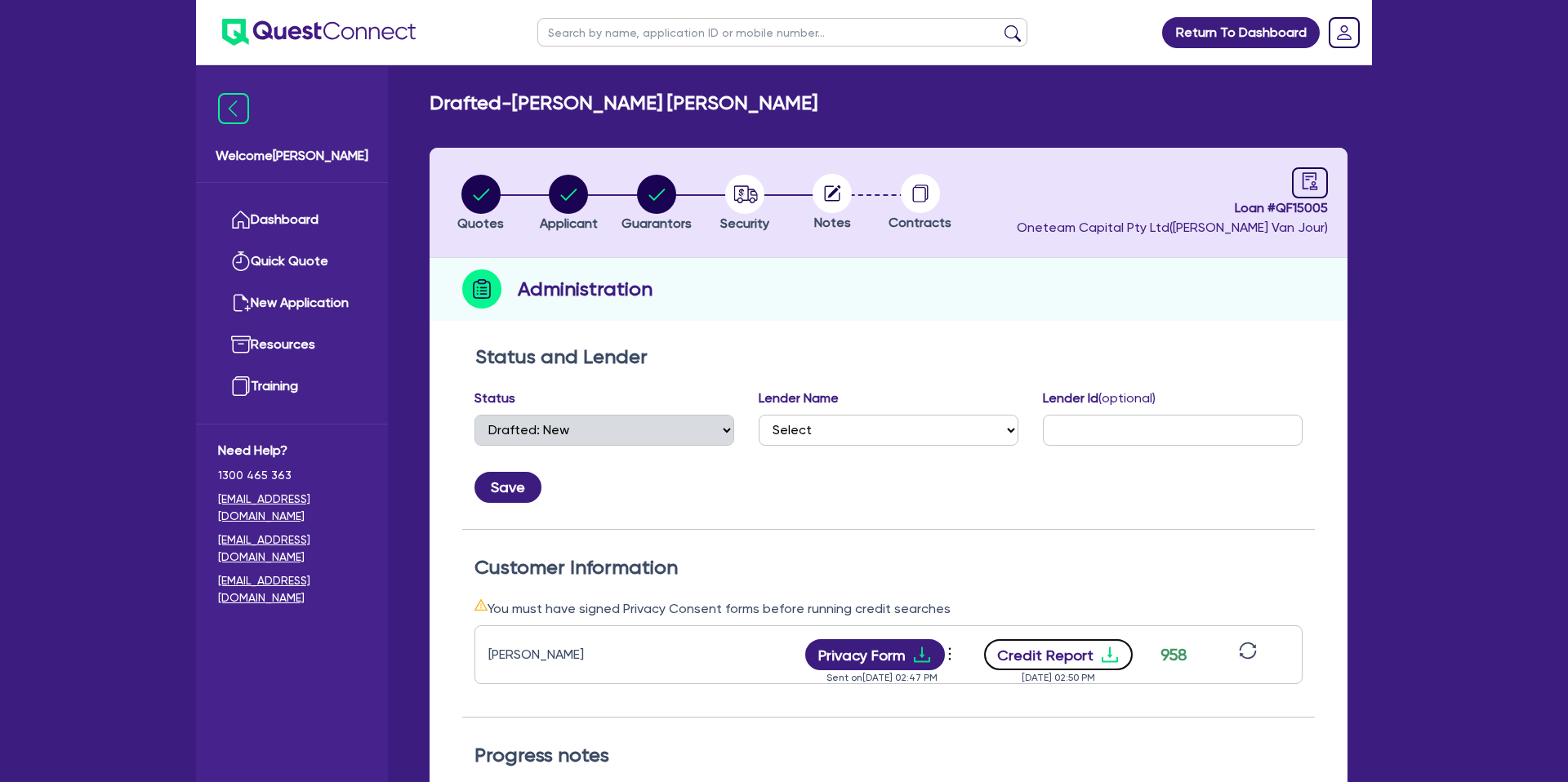
click at [1090, 647] on button "Credit Report" at bounding box center [1059, 655] width 149 height 31
click at [559, 188] on circle "button" at bounding box center [568, 194] width 40 height 40
select select "SOLE_TRADER"
select select "BUILDING_CONSTRUCTION"
select select "TRADES_SERVICES_CONSUMERS"
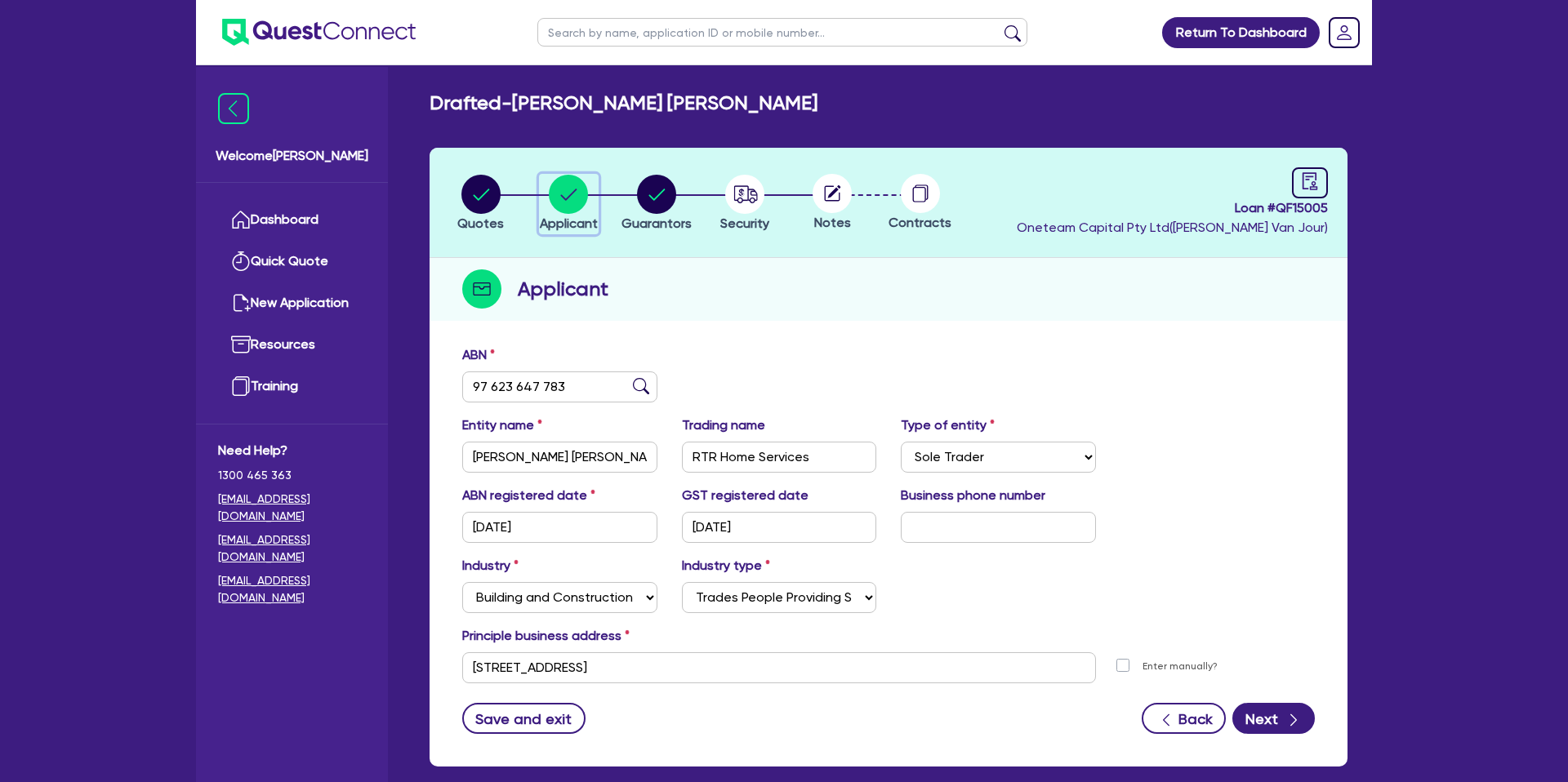
scroll to position [84, 0]
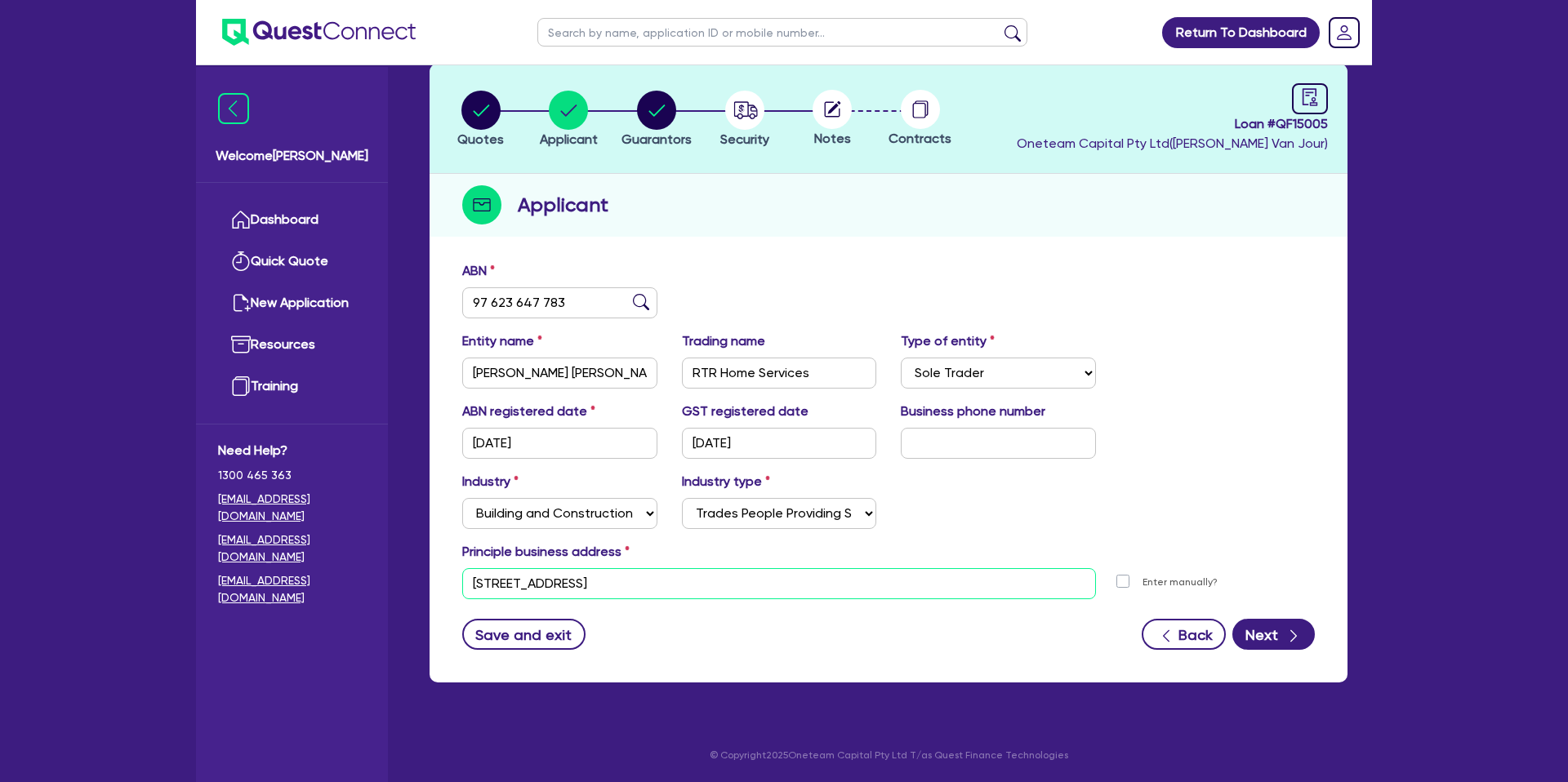
click at [544, 588] on input "[STREET_ADDRESS]" at bounding box center [779, 584] width 634 height 31
click at [680, 149] on button "Guarantors" at bounding box center [657, 121] width 72 height 61
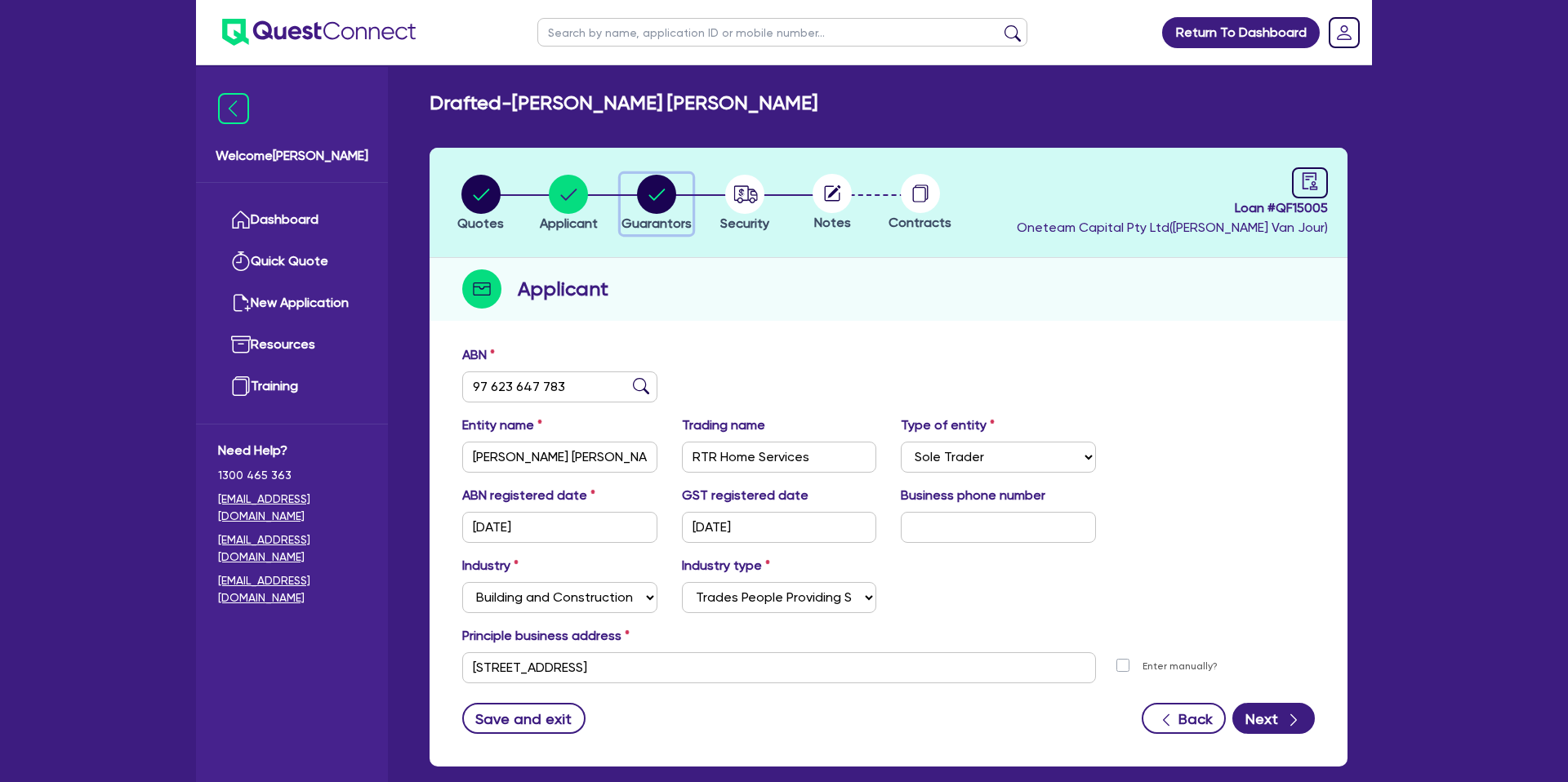
select select "MR"
select select "VIC"
select select "DE_FACTO"
select select "CASH"
select select "PROPERTY"
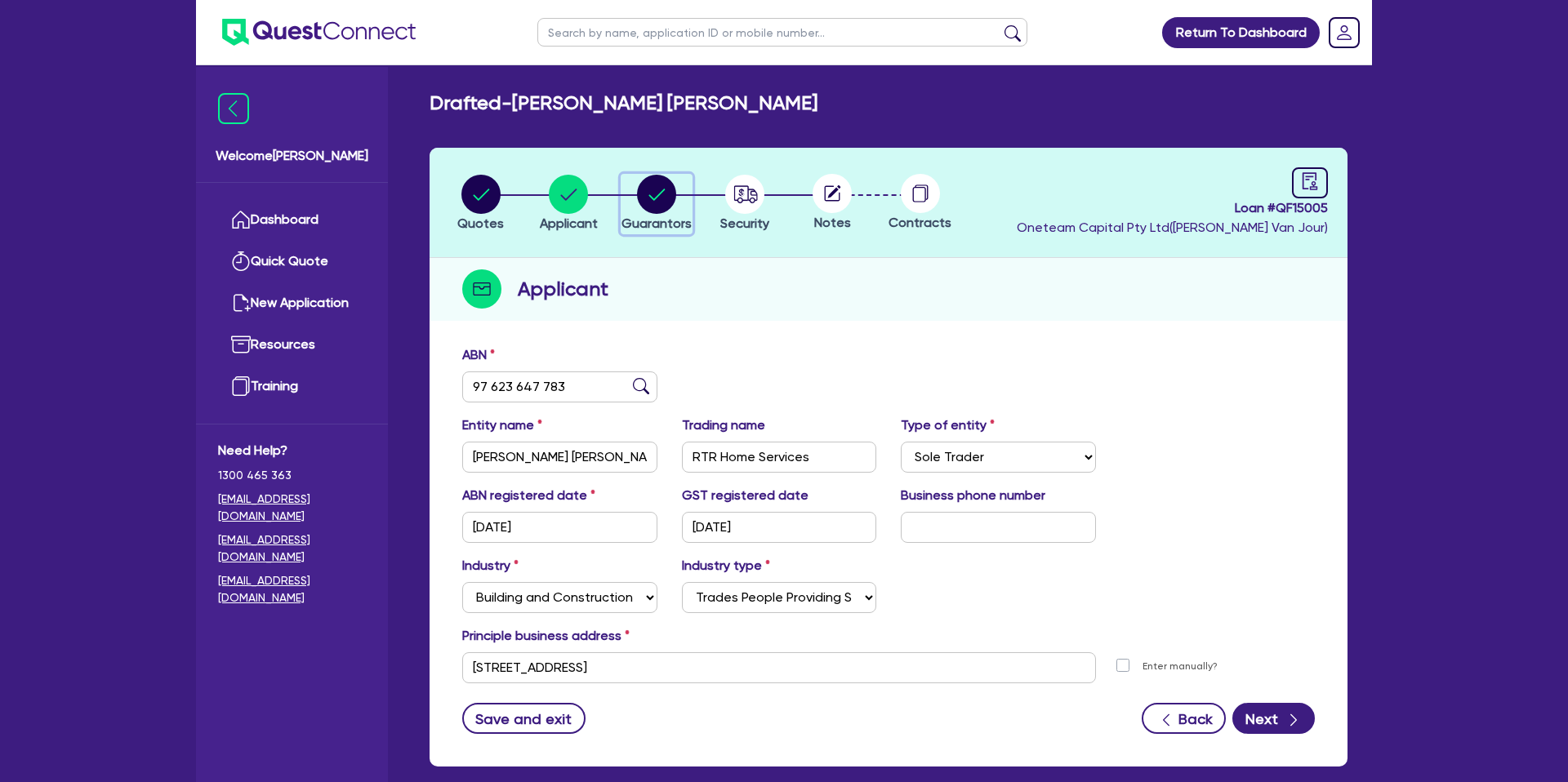
select select "MORTGAGE"
select select "CREDIT_CARD"
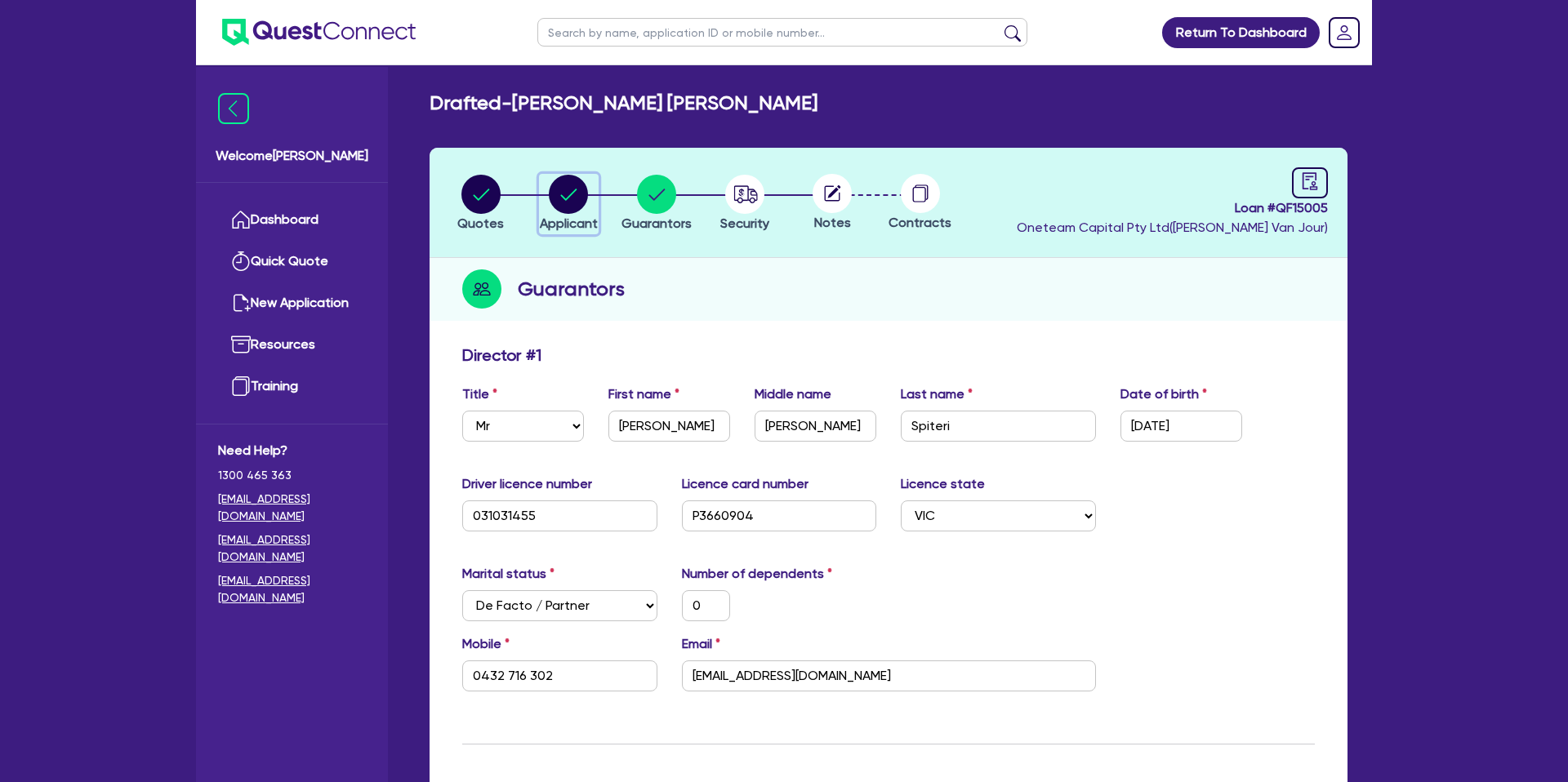
click at [565, 204] on circle "button" at bounding box center [568, 194] width 40 height 40
select select "SOLE_TRADER"
select select "BUILDING_CONSTRUCTION"
select select "TRADES_SERVICES_CONSUMERS"
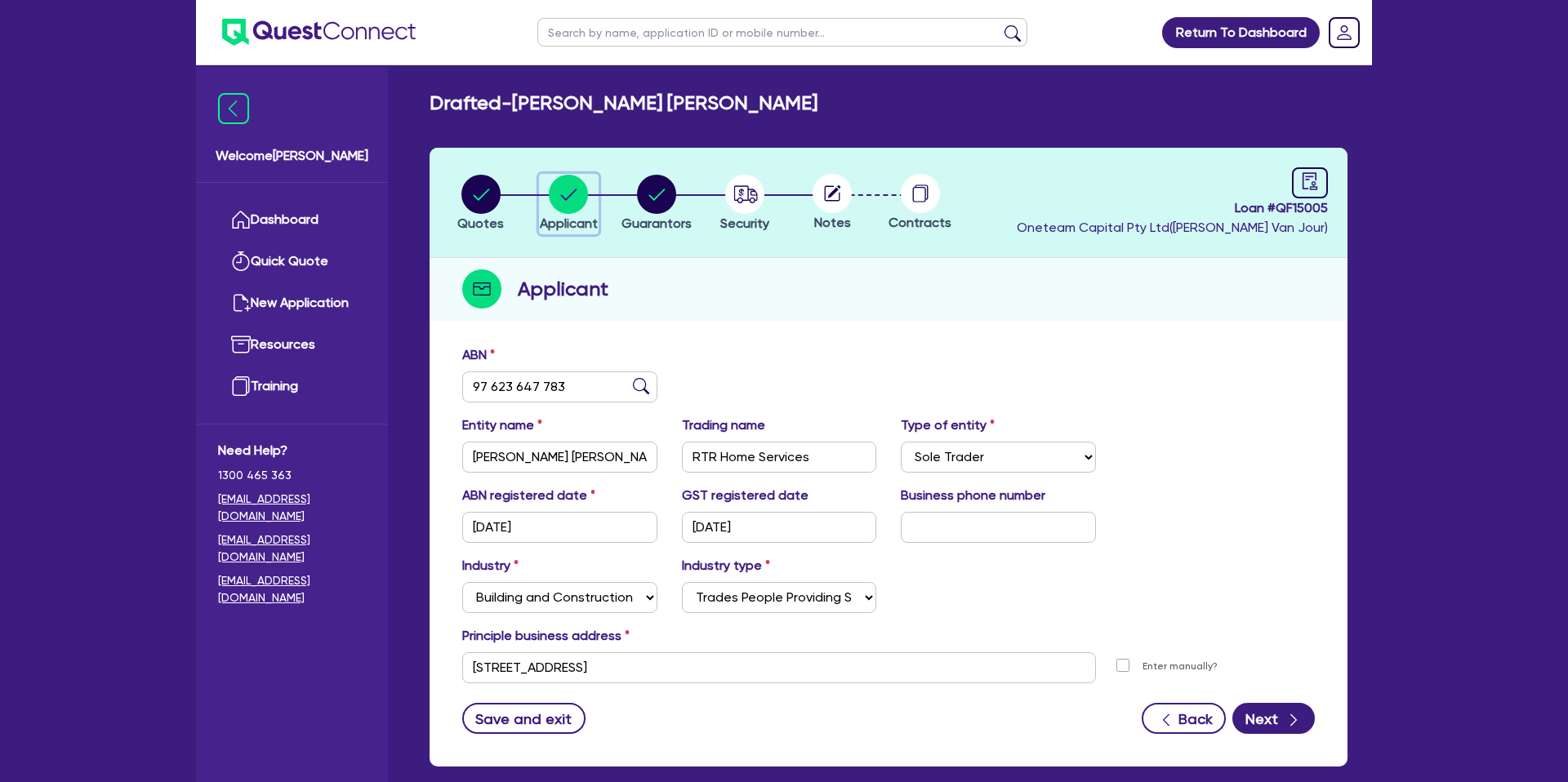
scroll to position [84, 0]
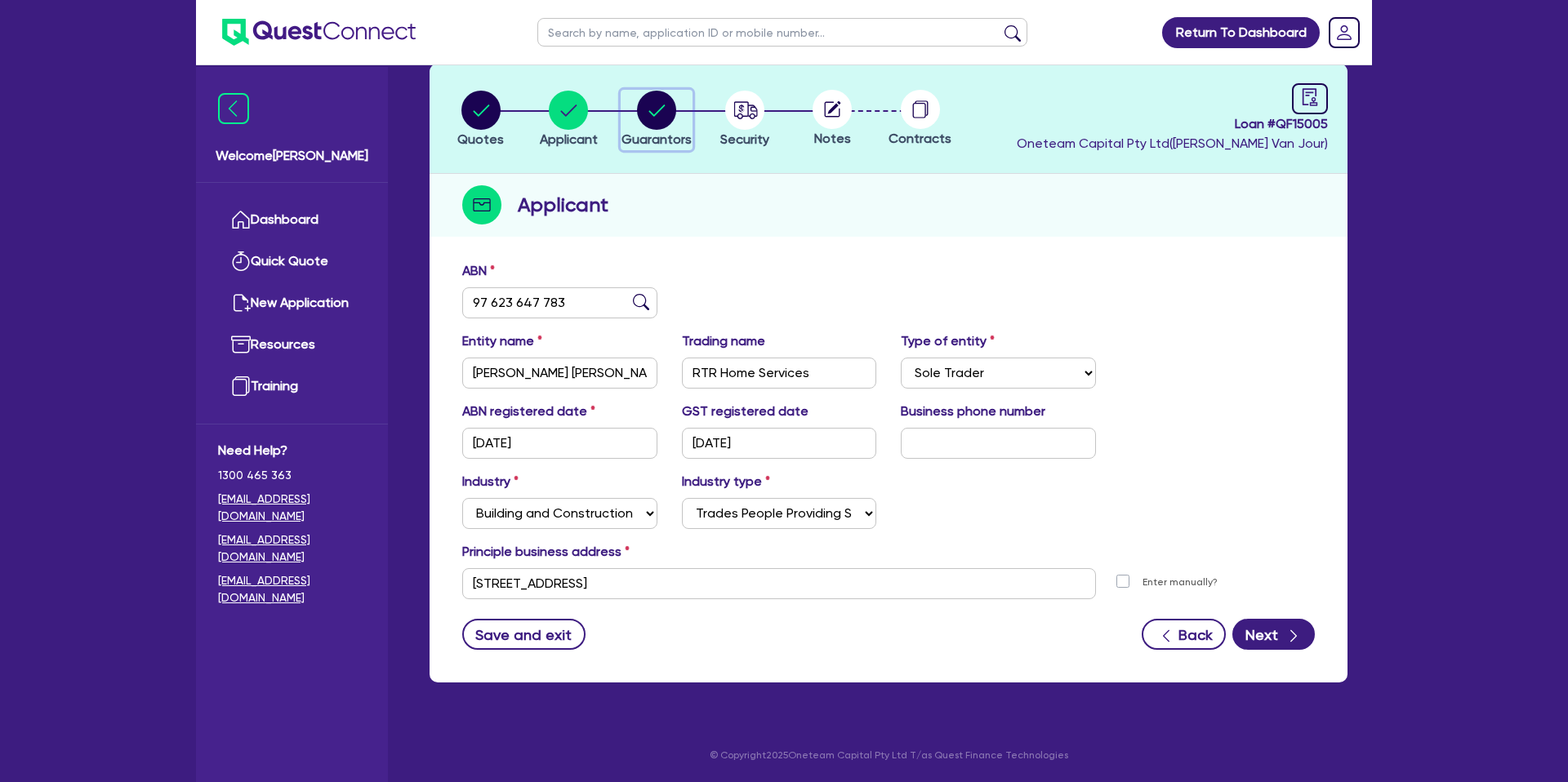
drag, startPoint x: 658, startPoint y: 115, endPoint x: 683, endPoint y: 282, distance: 168.9
click at [658, 117] on circle "button" at bounding box center [656, 110] width 40 height 40
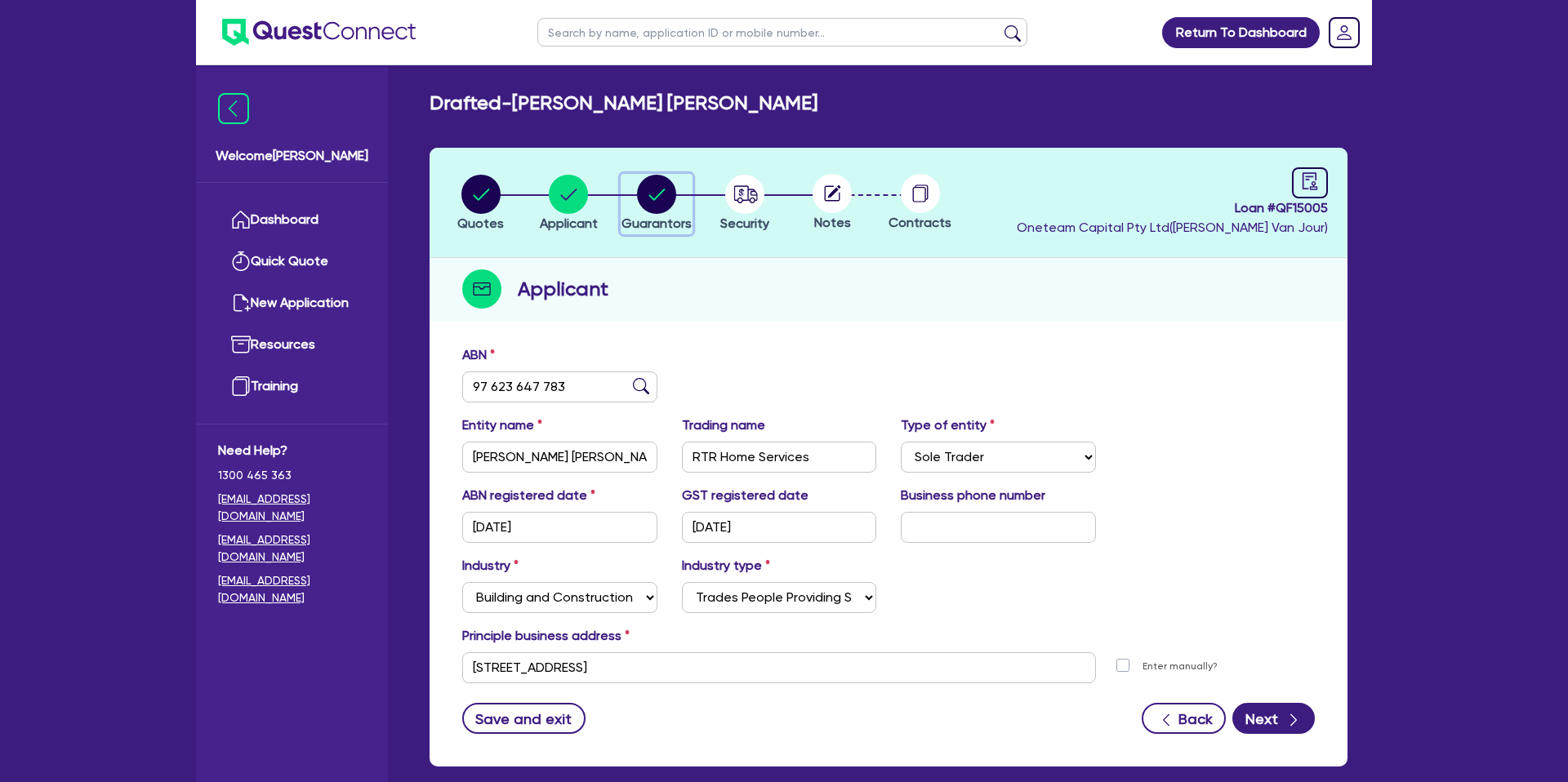
select select "MR"
select select "VIC"
select select "DE_FACTO"
select select "CASH"
select select "PROPERTY"
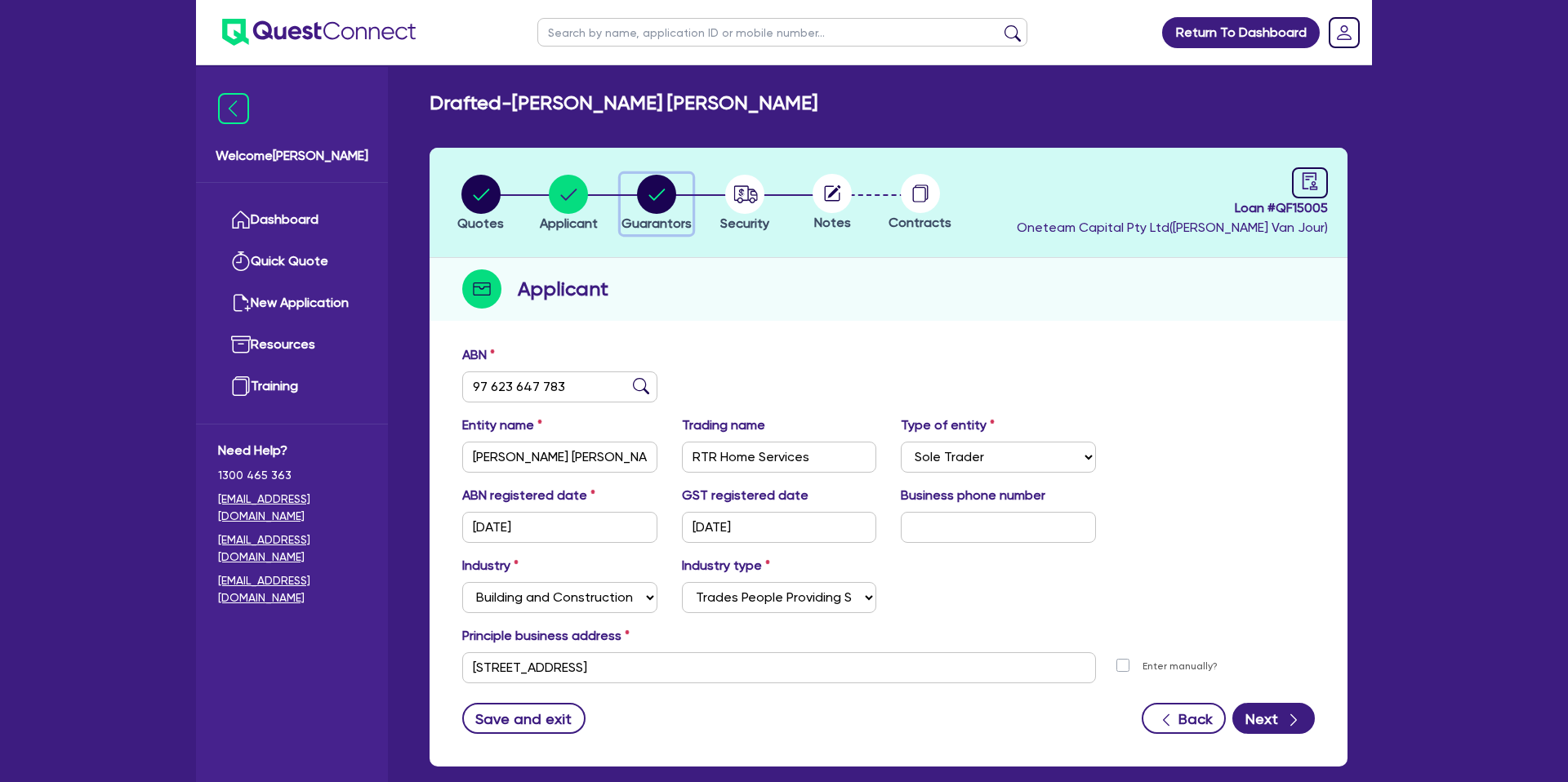
select select "MORTGAGE"
select select "CREDIT_CARD"
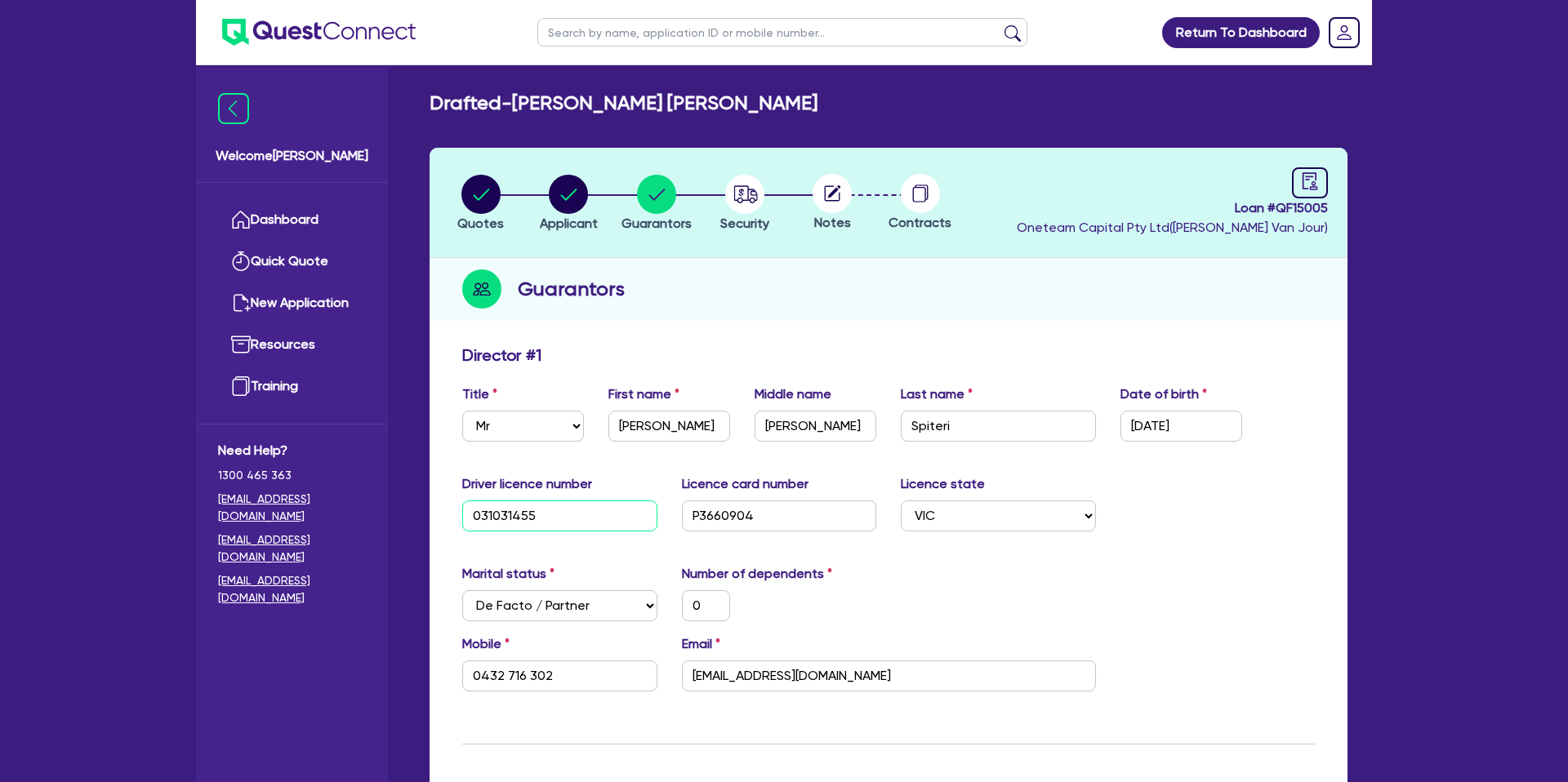
click at [493, 510] on input "031031455" at bounding box center [560, 516] width 195 height 31
click at [730, 509] on input "P3660904" at bounding box center [779, 516] width 195 height 31
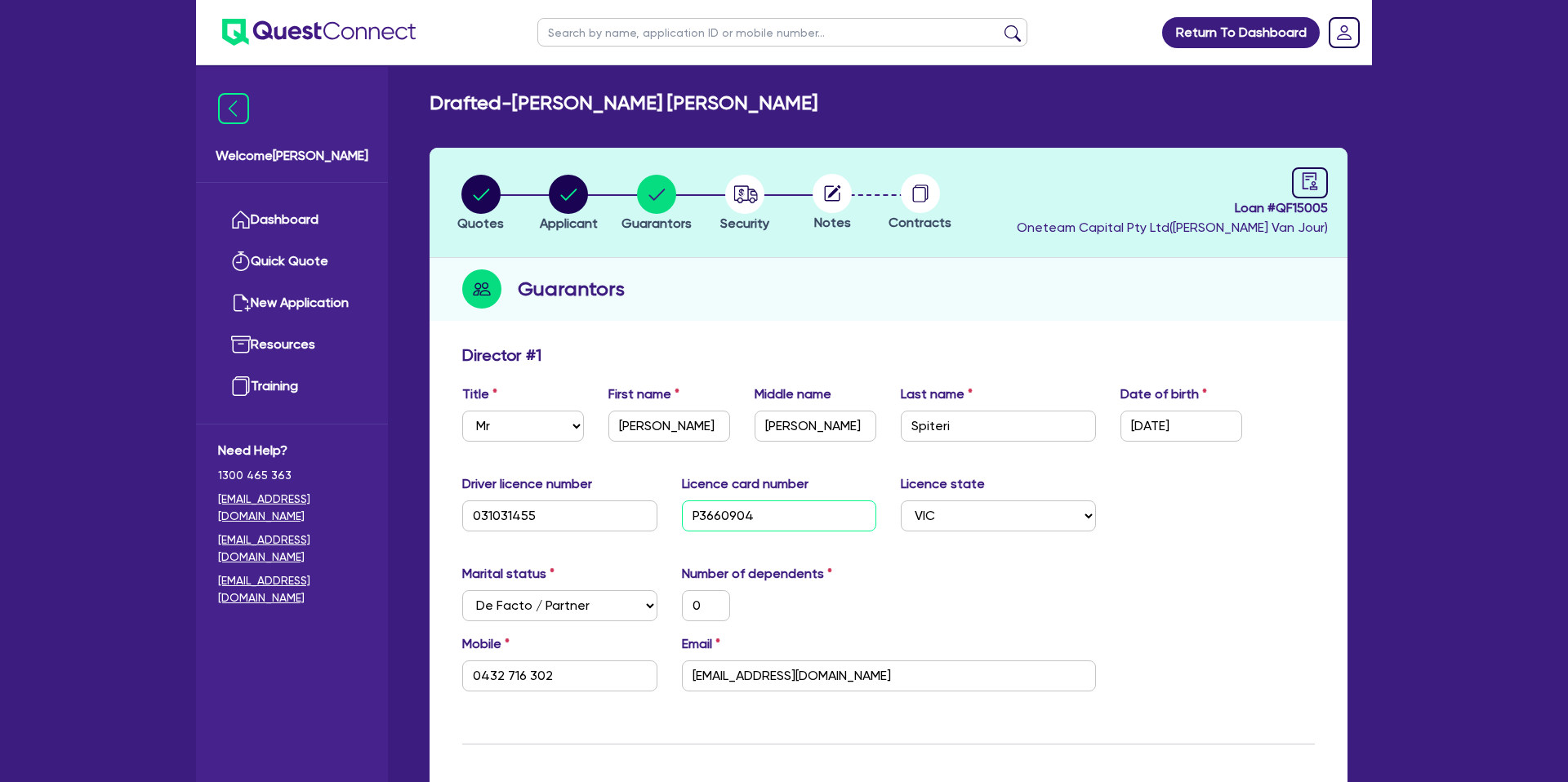
click at [730, 509] on input "P3660904" at bounding box center [779, 516] width 195 height 31
drag, startPoint x: 657, startPoint y: 309, endPoint x: 640, endPoint y: 303, distance: 18.0
click at [651, 307] on div "Guarantors" at bounding box center [888, 289] width 918 height 63
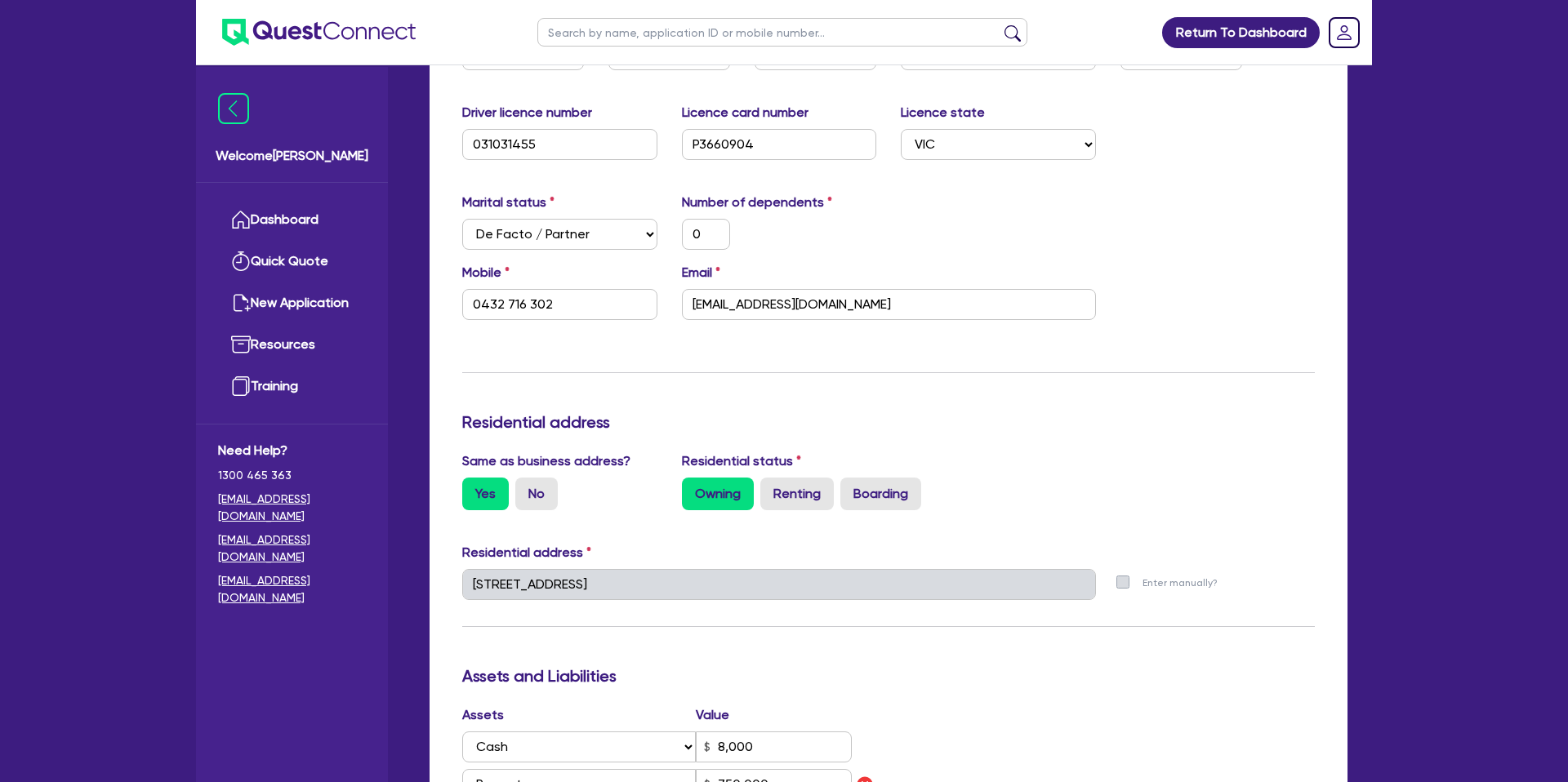
scroll to position [372, 0]
click at [1118, 332] on div "Mobile 0432 716 302 Email Spiteridavid@hotmail.com" at bounding box center [888, 298] width 877 height 70
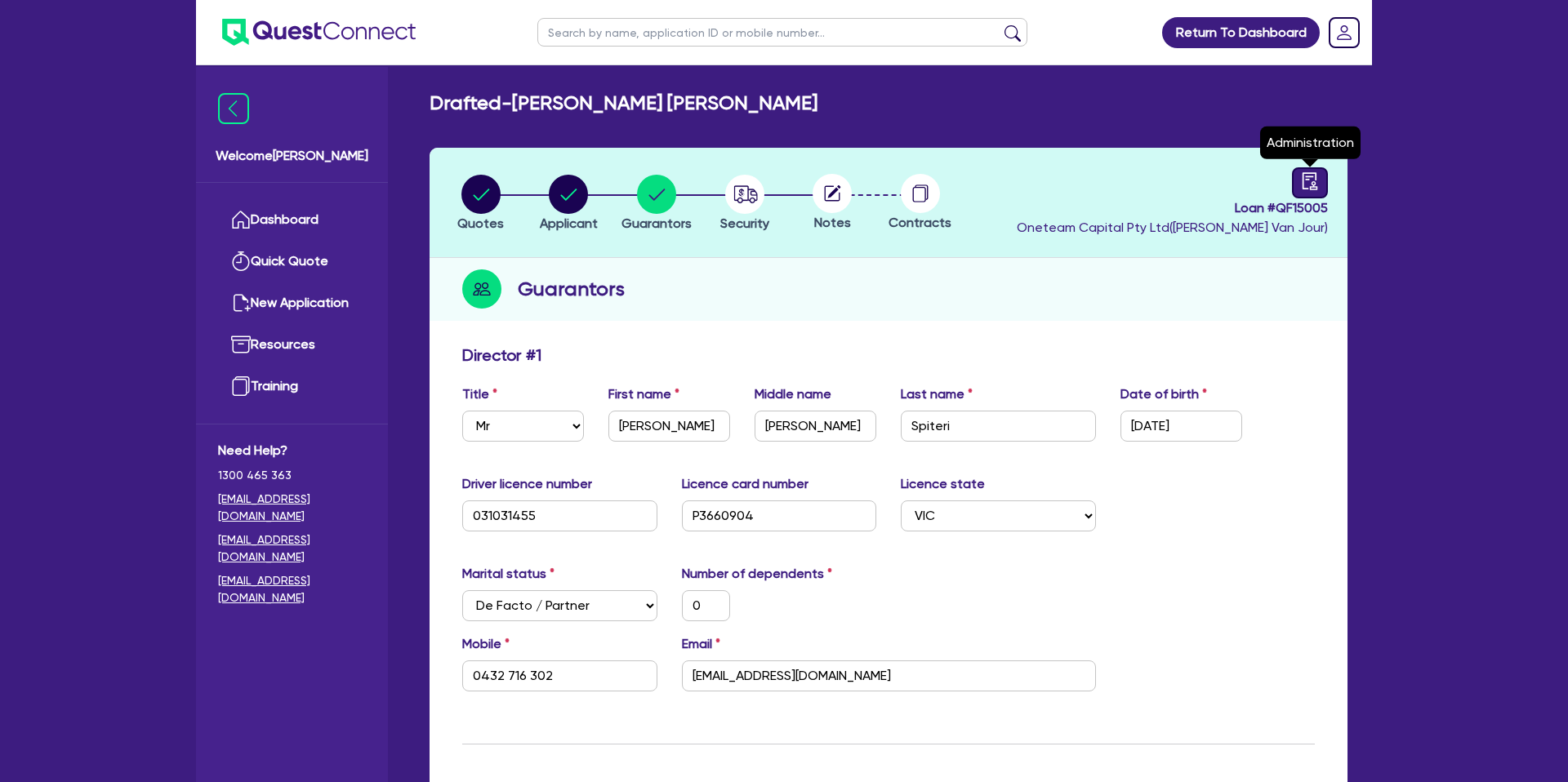
click at [1310, 169] on link at bounding box center [1309, 183] width 36 height 31
select select "DRAFTED_NEW"
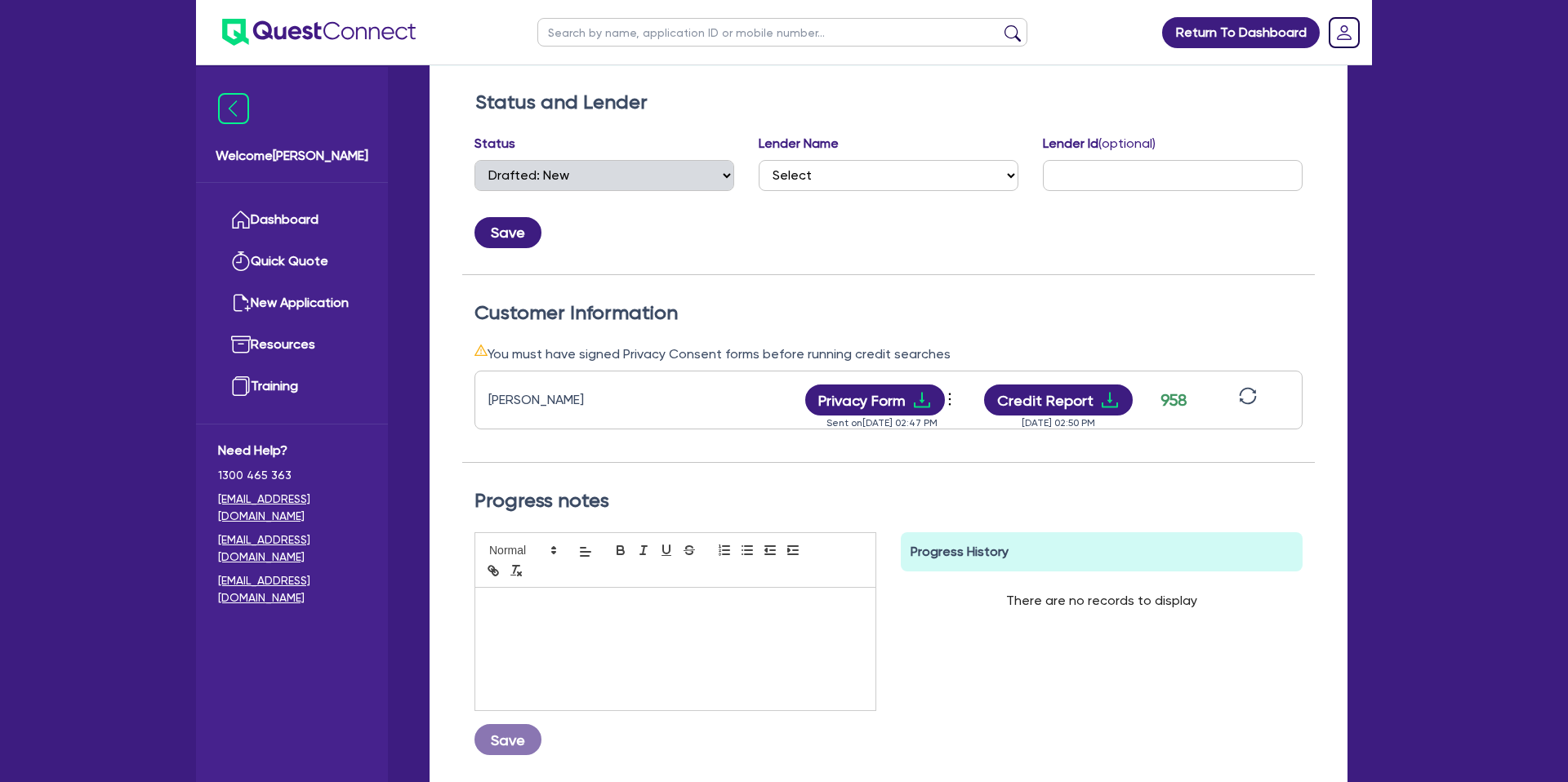
scroll to position [263, 0]
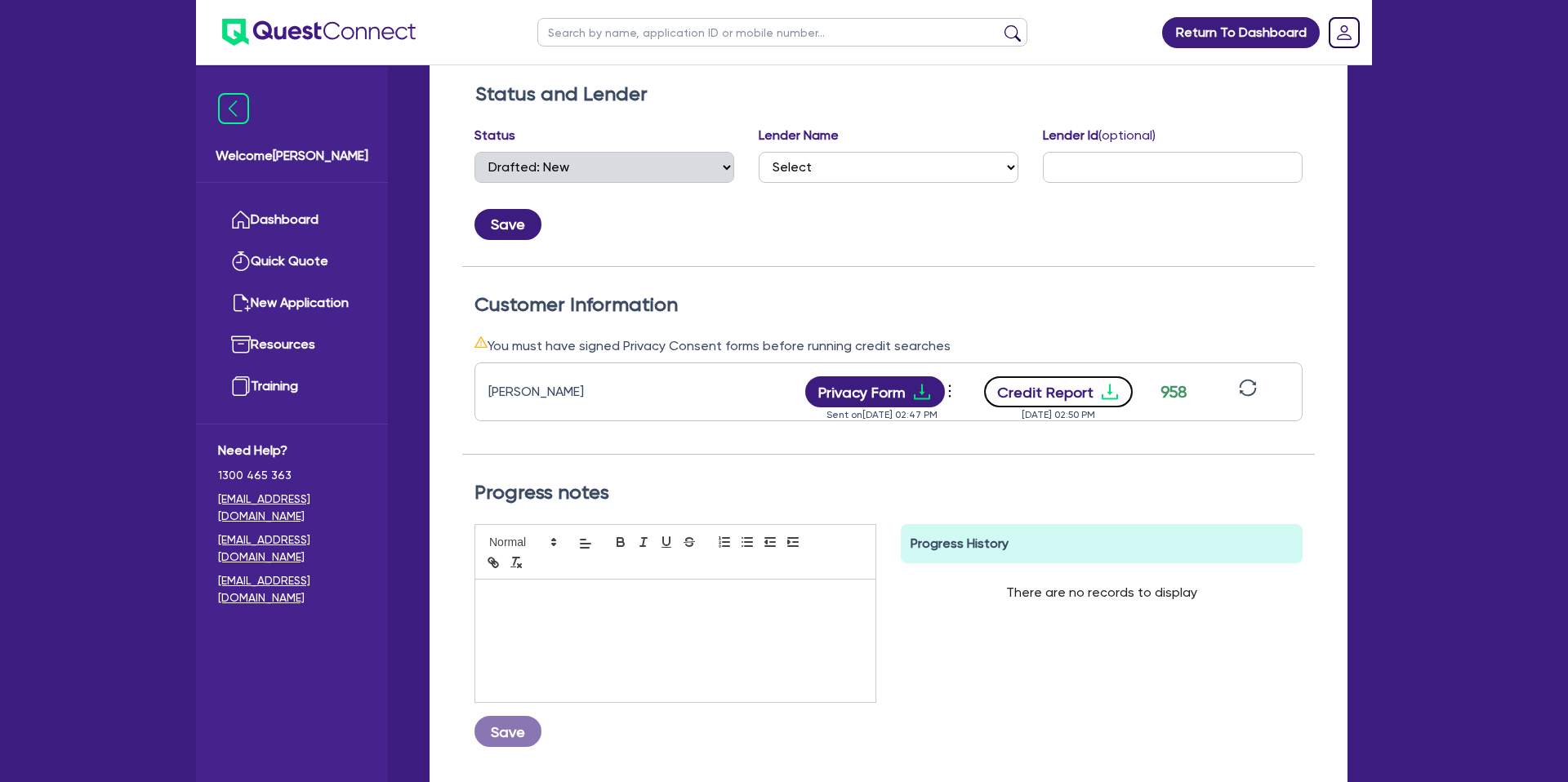
click at [1084, 402] on button "Credit Report" at bounding box center [1059, 392] width 149 height 31
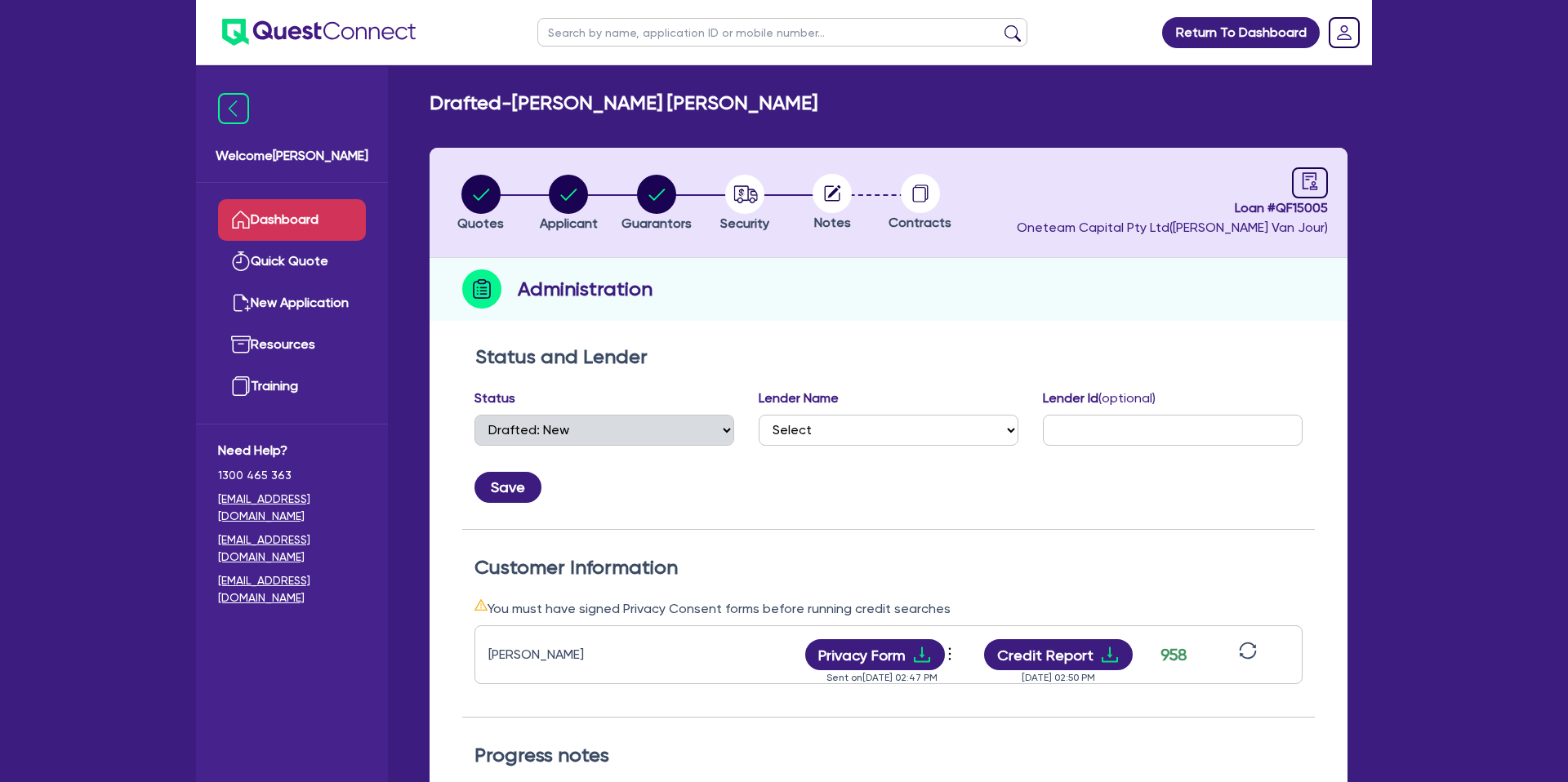
click at [331, 222] on link "Dashboard" at bounding box center [292, 219] width 147 height 41
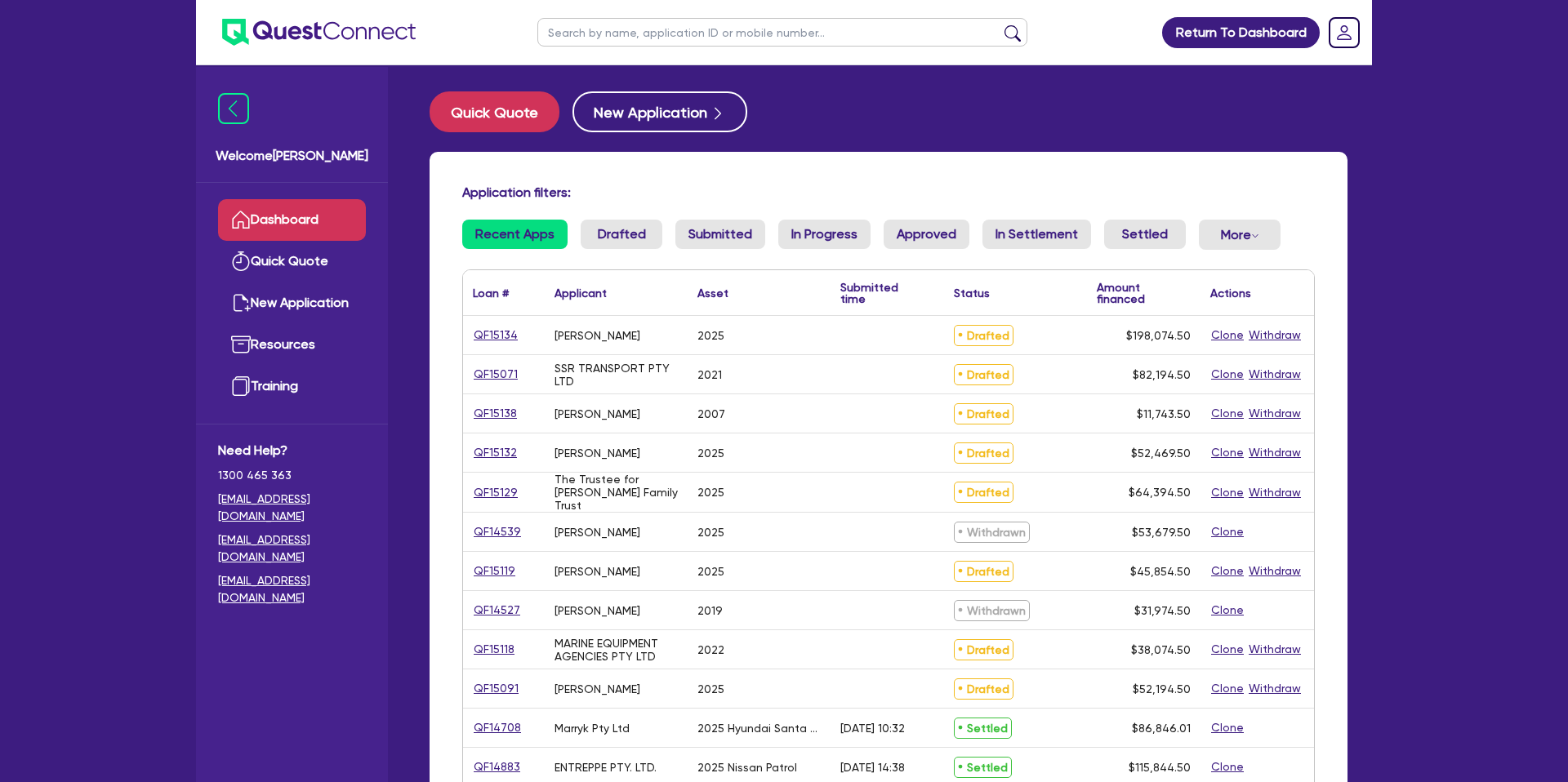
click at [628, 29] on input "text" at bounding box center [782, 32] width 490 height 29
type input "H"
type input "Hamish"
click at [1000, 25] on button "submit" at bounding box center [1012, 36] width 26 height 23
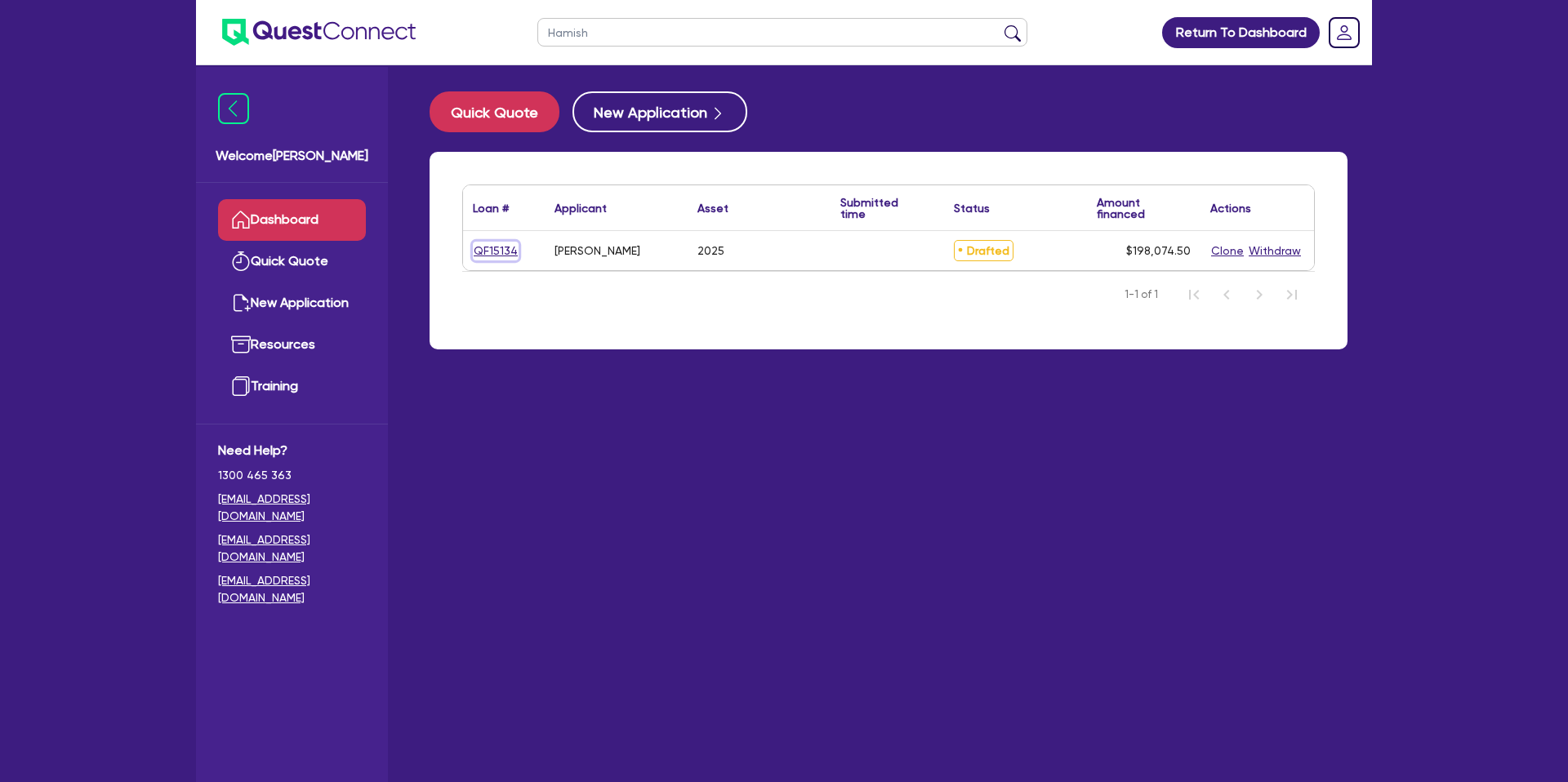
click at [508, 248] on link "QF15134" at bounding box center [496, 251] width 46 height 18
select select "CARS_AND_LIGHT_TRUCKS"
select select "PASSENGER_VEHICLES"
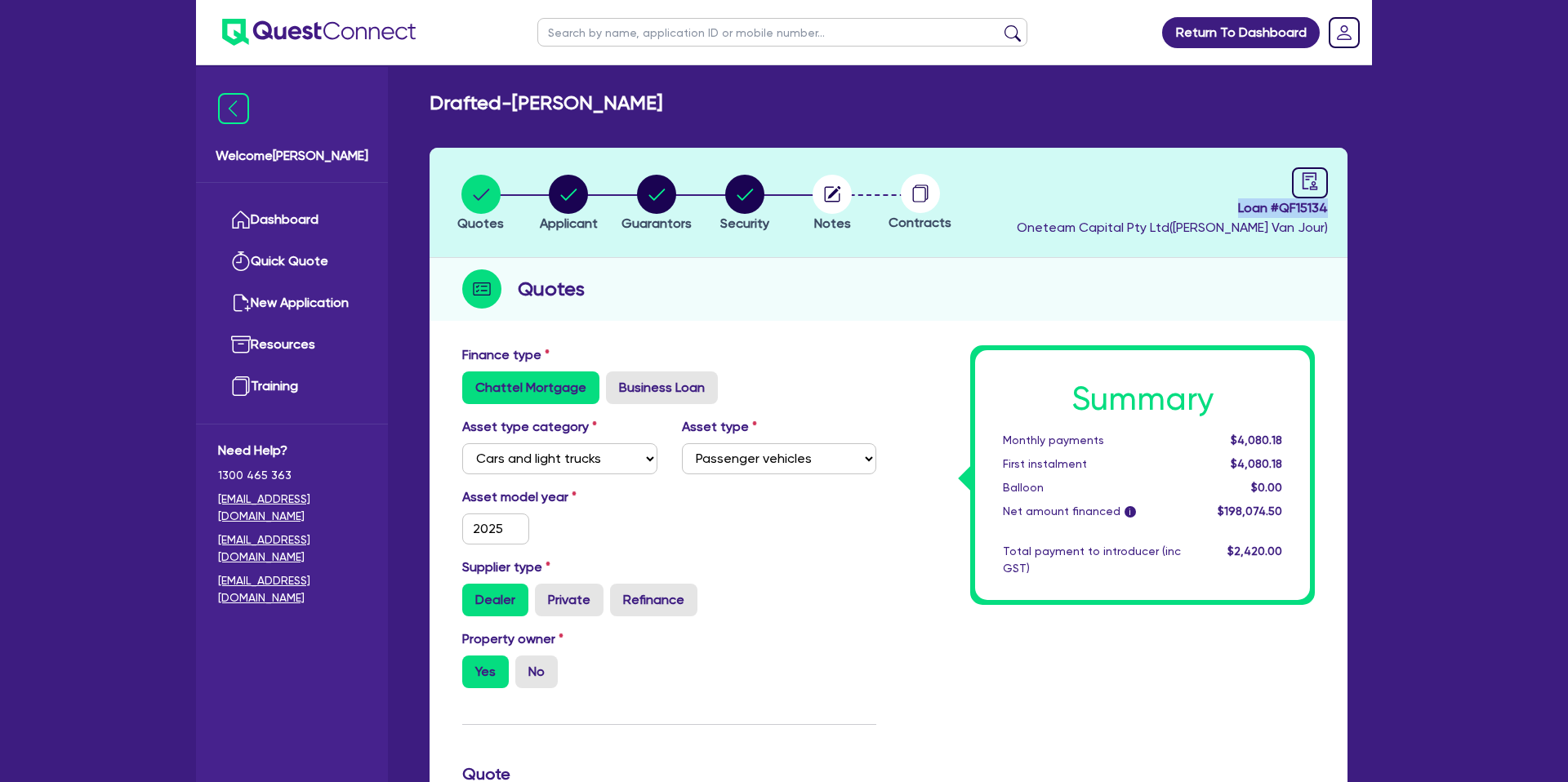
drag, startPoint x: 1235, startPoint y: 204, endPoint x: 1367, endPoint y: 205, distance: 132.0
click at [1367, 205] on div "Drafted - Hamish Macpherson Quotes Applicant Guarantors Security Notes Contract…" at bounding box center [889, 747] width 967 height 1312
copy span "Loan # QF15134"
drag, startPoint x: 916, startPoint y: 193, endPoint x: 1398, endPoint y: 234, distance: 483.7
click at [933, 196] on circle at bounding box center [920, 193] width 40 height 40
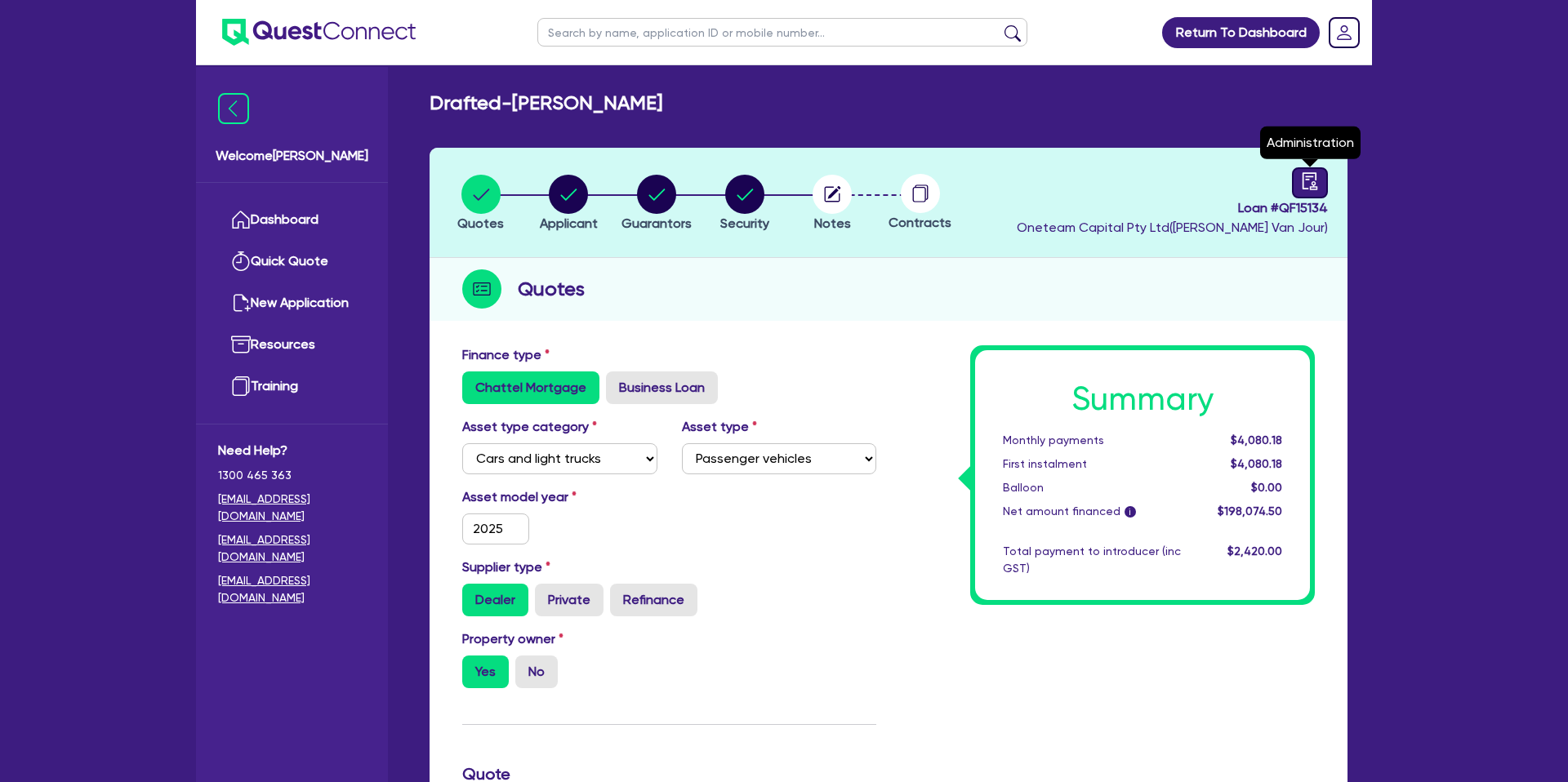
click at [1314, 174] on icon "audit" at bounding box center [1310, 181] width 18 height 18
select select "DRAFTED_NEW"
select select "Other"
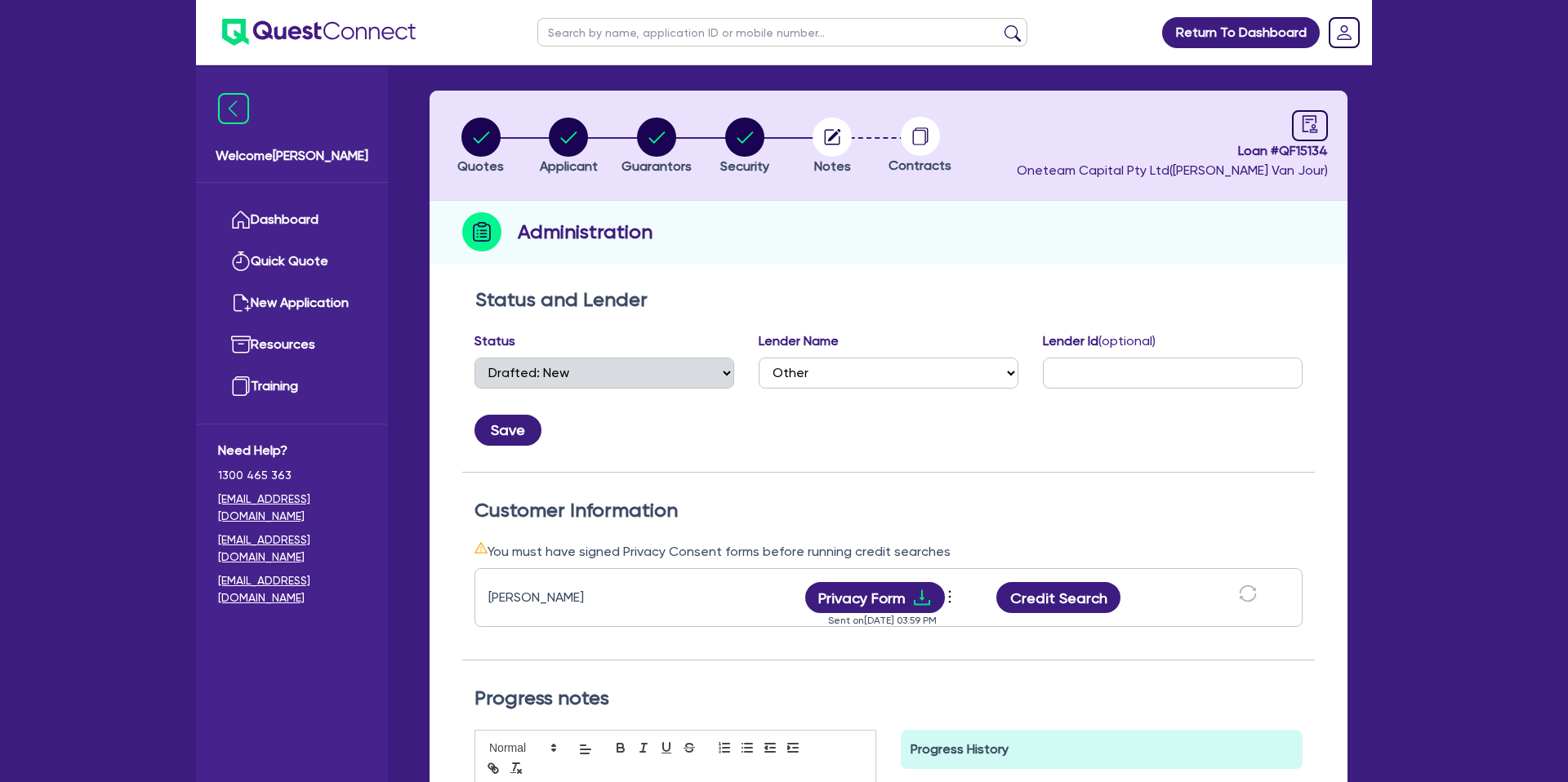
scroll to position [56, 0]
click at [828, 129] on circle "button" at bounding box center [832, 138] width 40 height 40
select select "Other"
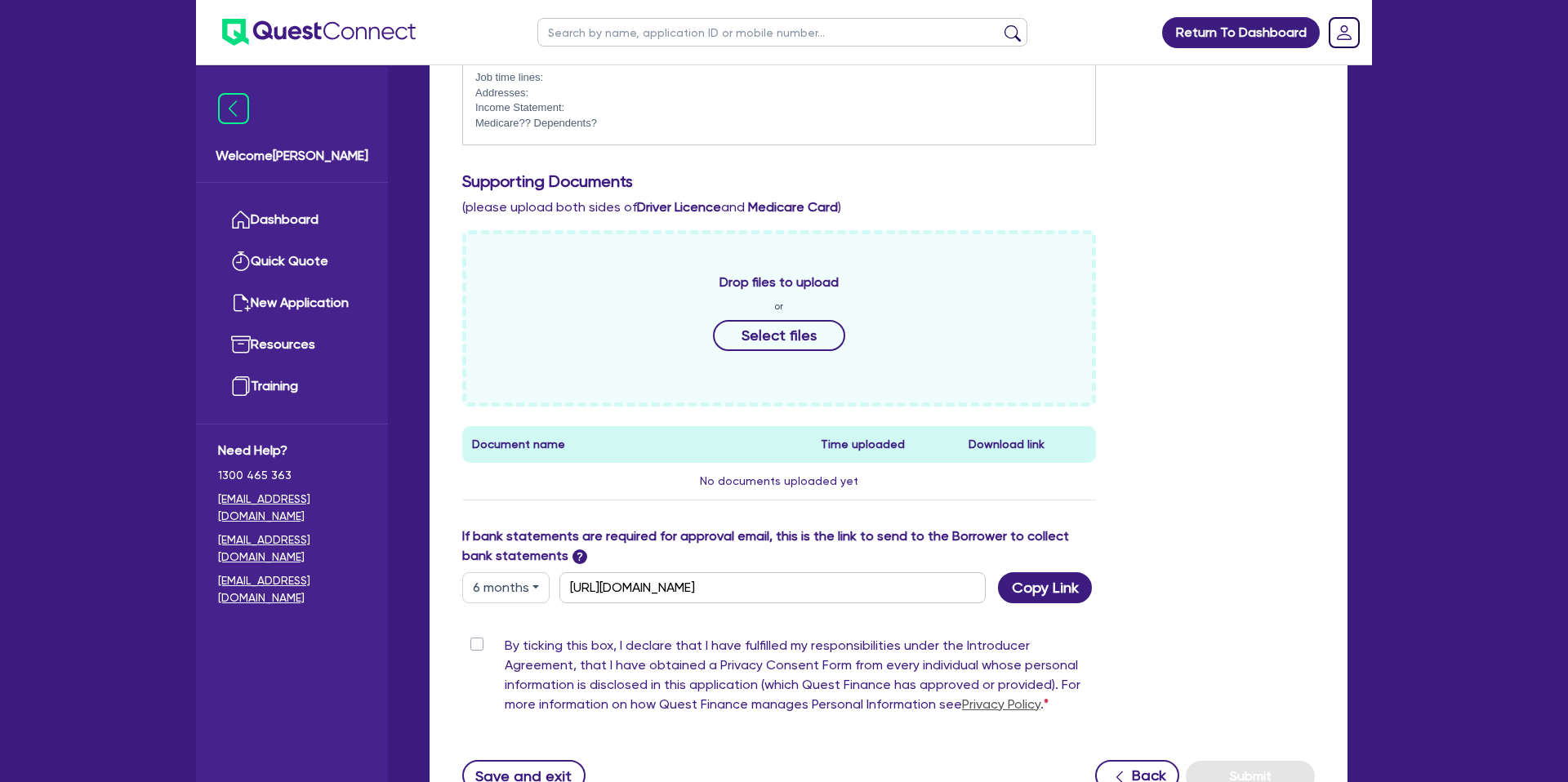
scroll to position [624, 0]
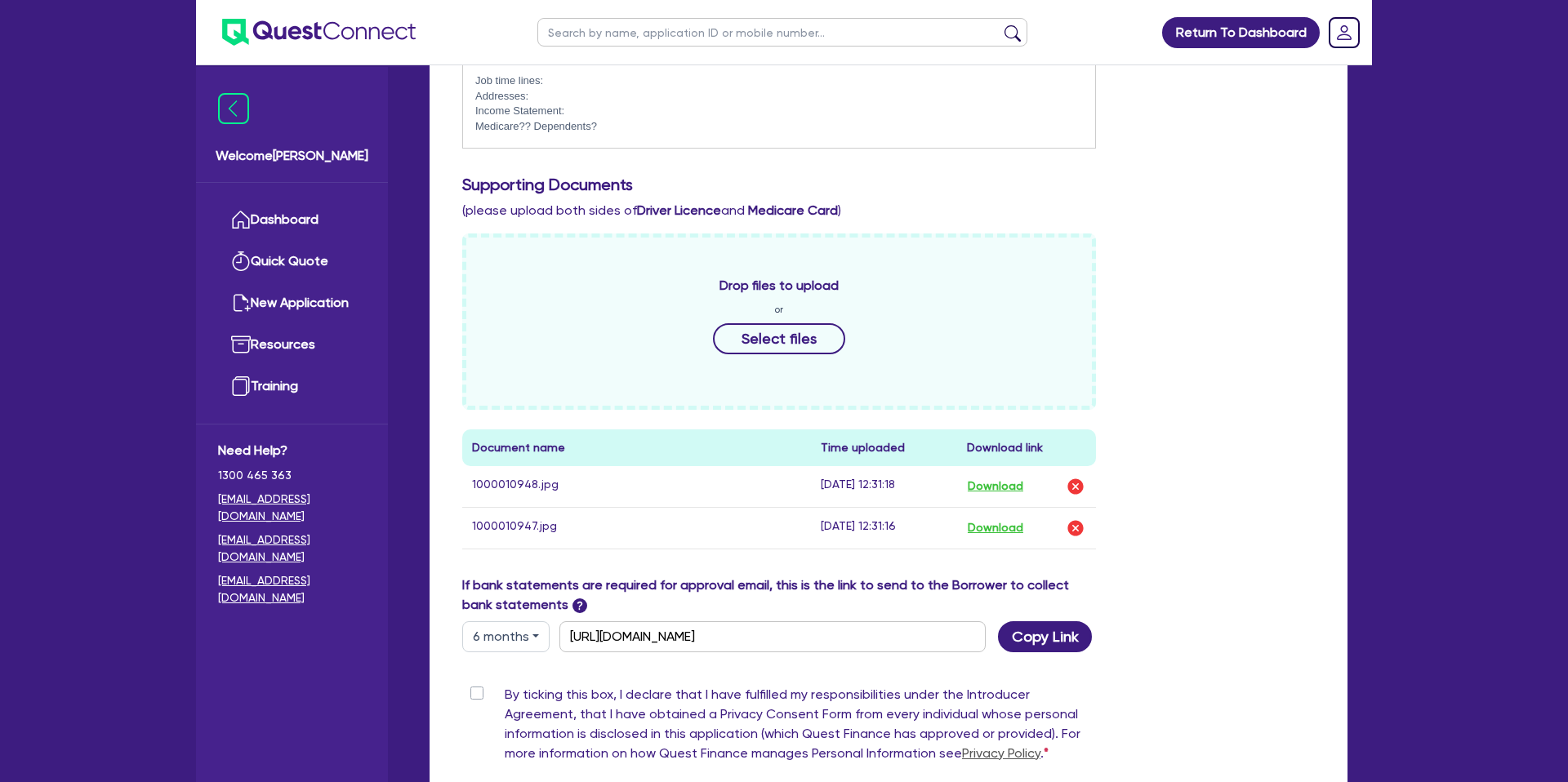
click at [1223, 258] on div "Drop files to upload or Select files Document name Time uploaded Download link …" at bounding box center [888, 404] width 877 height 342
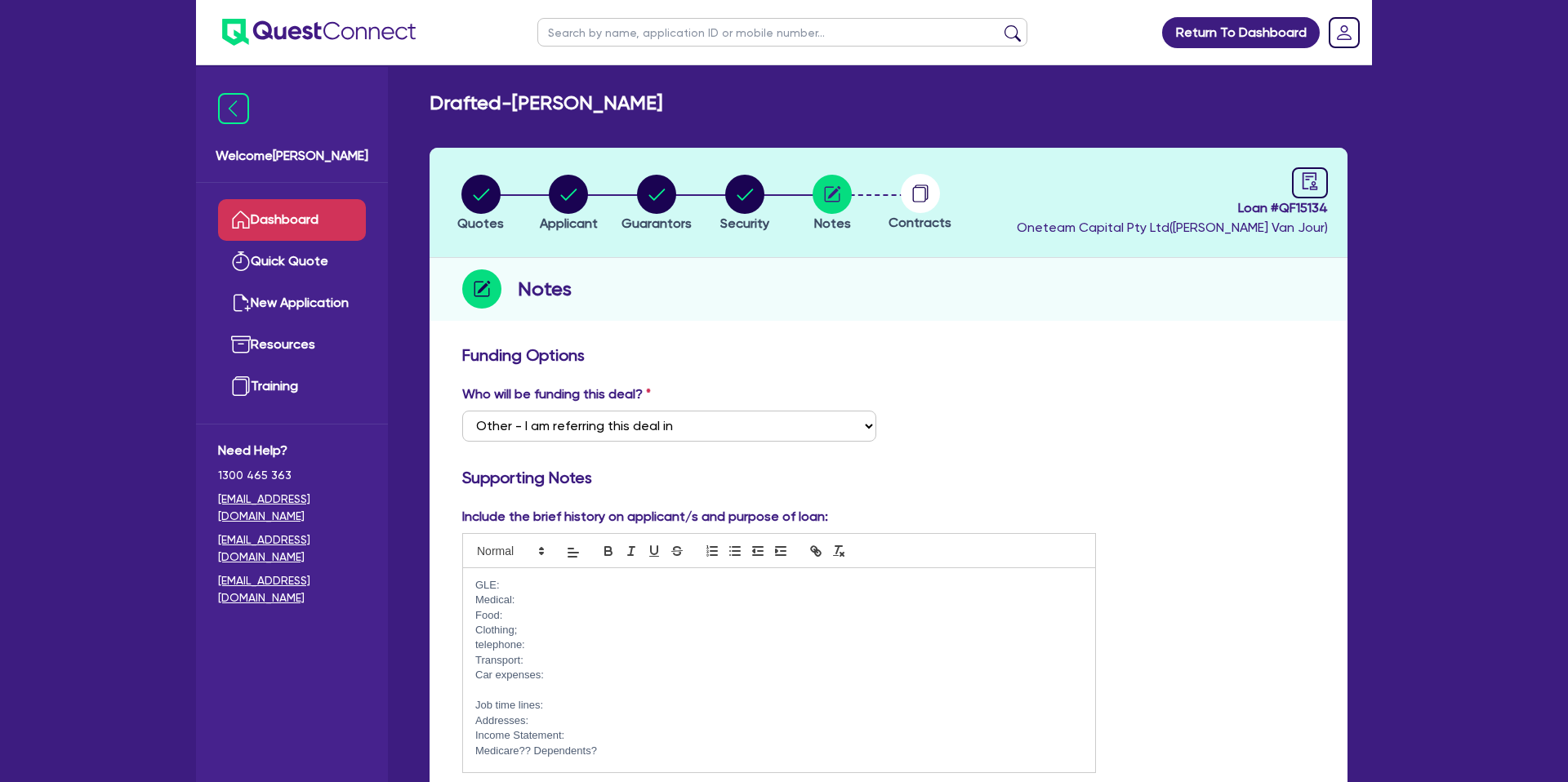
click at [331, 211] on link "Dashboard" at bounding box center [292, 219] width 147 height 41
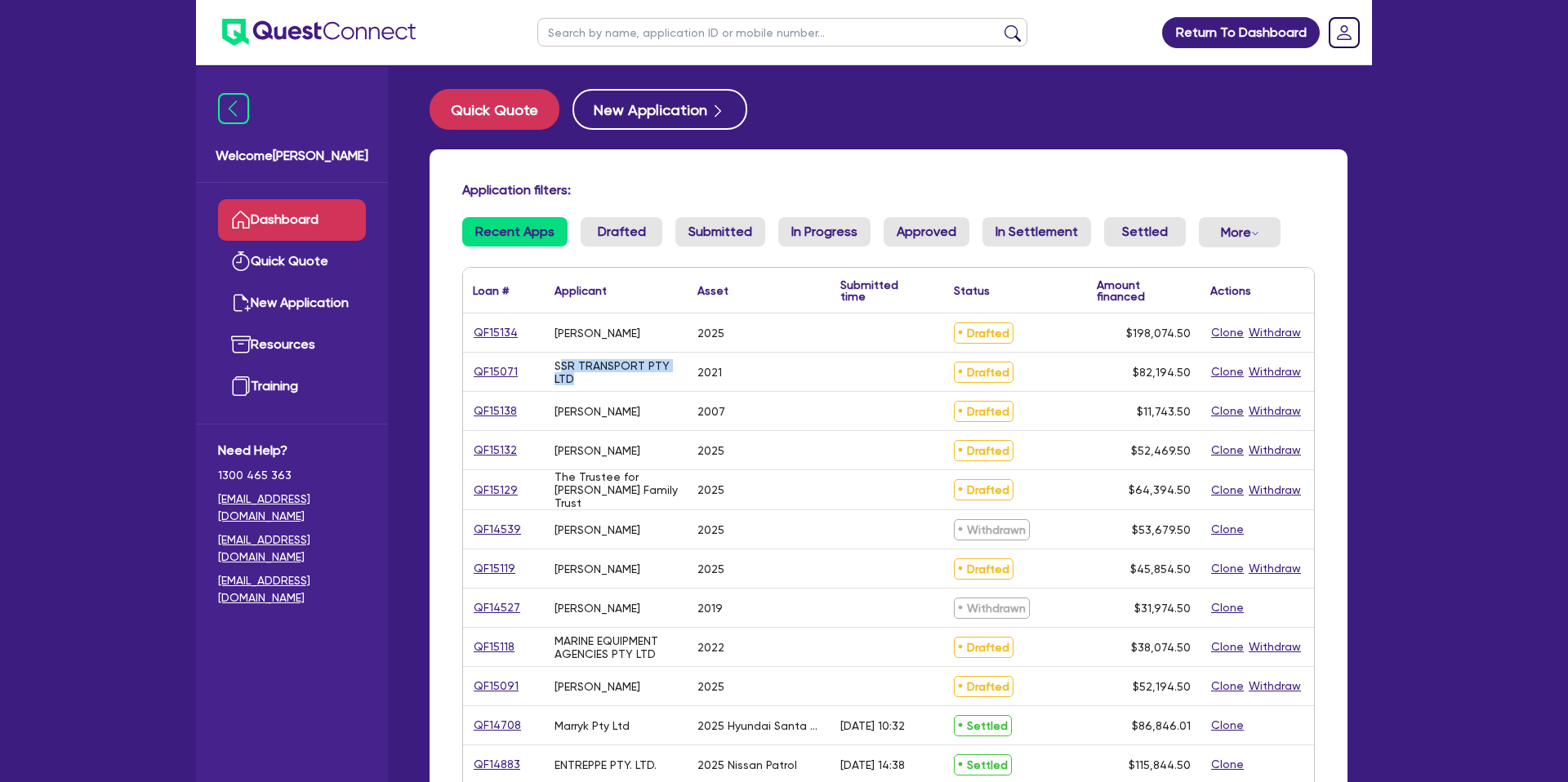
scroll to position [3, 0]
drag, startPoint x: 557, startPoint y: 367, endPoint x: 585, endPoint y: 379, distance: 30.5
click at [585, 379] on div "SSR TRANSPORT PTY LTD" at bounding box center [616, 373] width 123 height 26
click at [577, 370] on div "SSR TRANSPORT PTY LTD" at bounding box center [616, 372] width 123 height 26
click at [508, 374] on link "QF15071" at bounding box center [496, 372] width 46 height 18
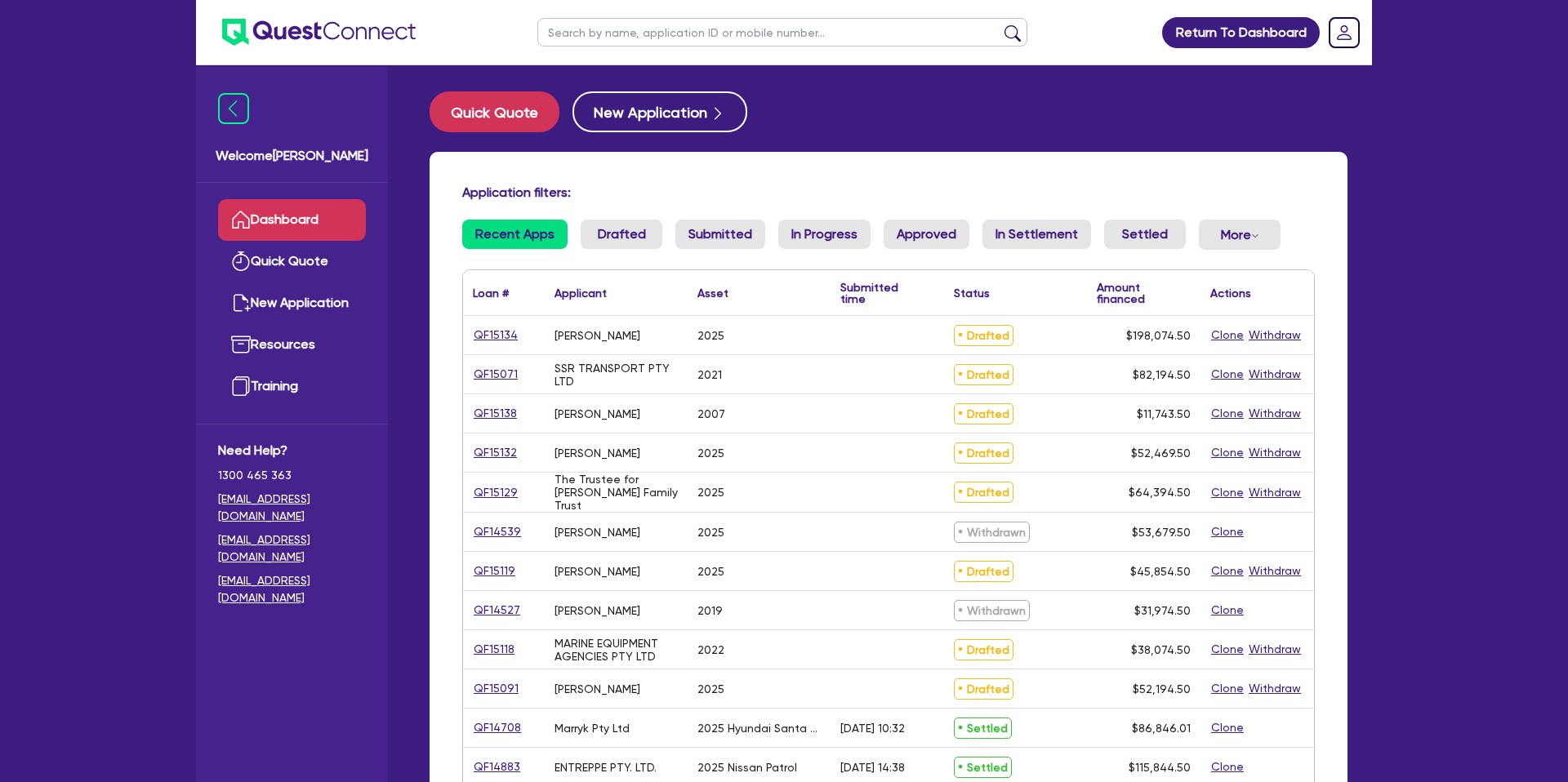
select select "CARS_AND_LIGHT_TRUCKS"
select select "PASSENGER_VEHICLES"
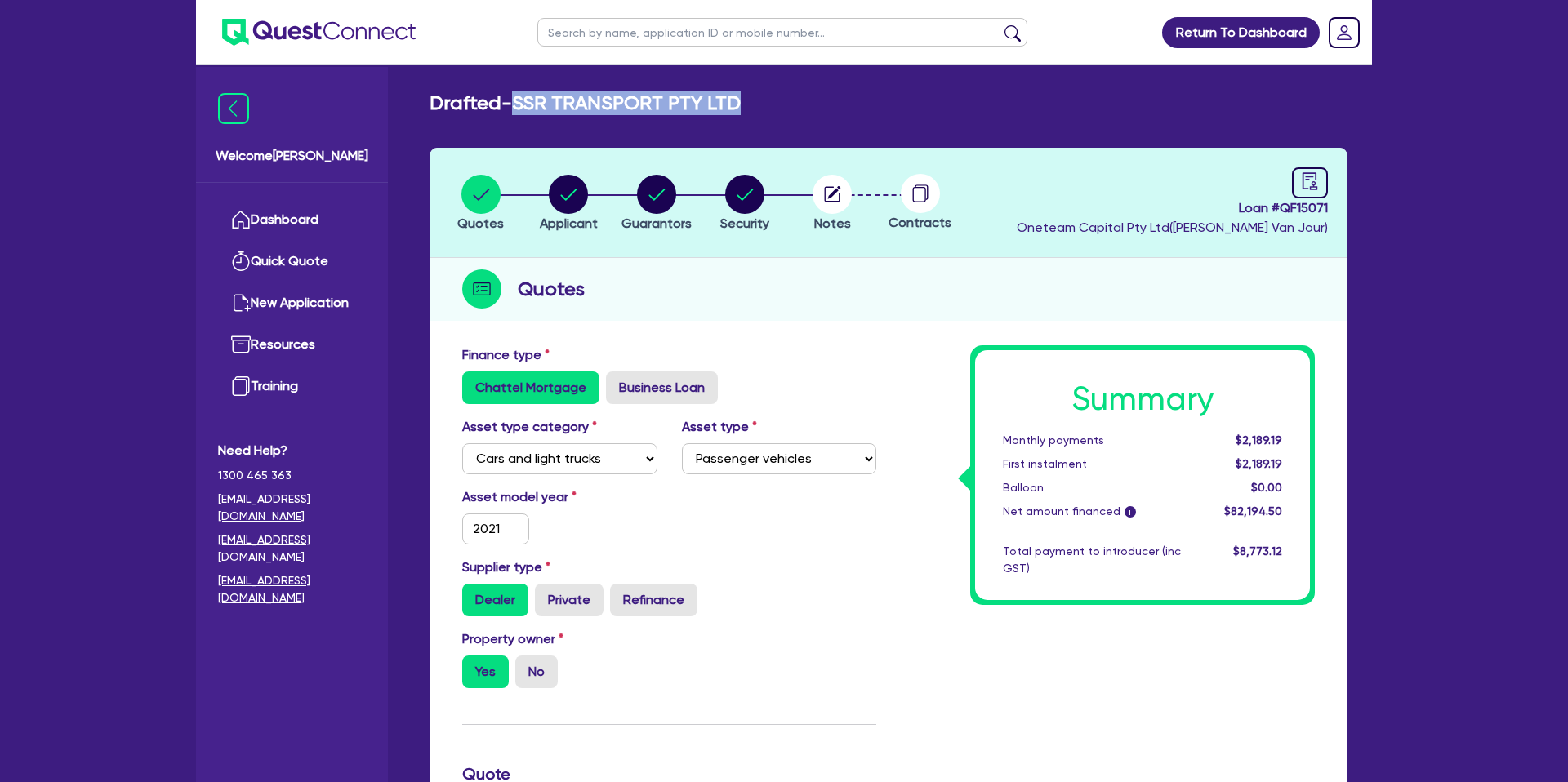
drag, startPoint x: 519, startPoint y: 101, endPoint x: 738, endPoint y: 104, distance: 219.0
click at [738, 104] on h2 "Drafted - SSR TRANSPORT PTY LTD" at bounding box center [585, 103] width 311 height 24
copy h2 "SSR TRANSPORT PTY LTD"
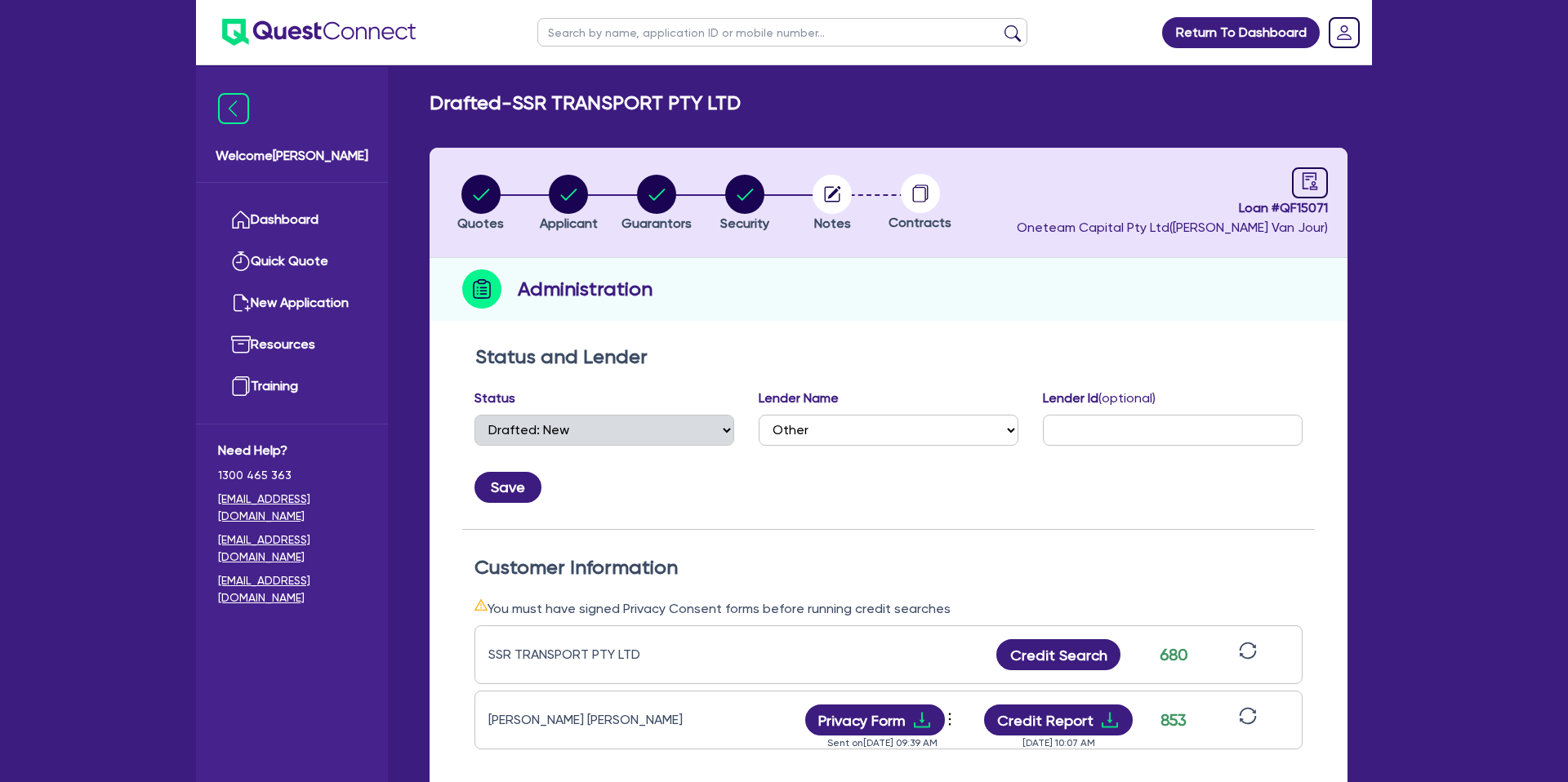
select select "DRAFTED_NEW"
select select "Other"
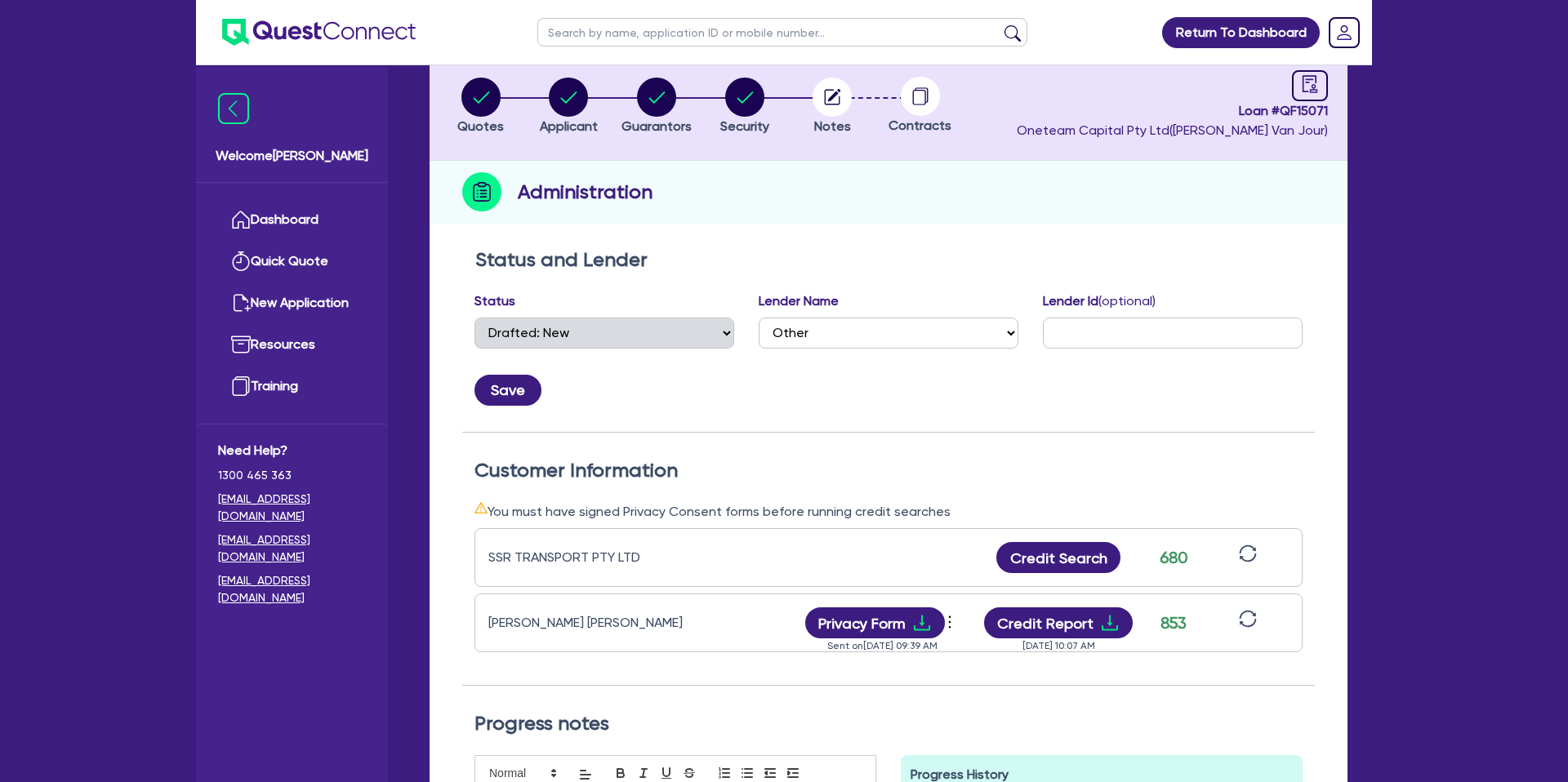
scroll to position [97, 0]
click at [1188, 564] on div "680" at bounding box center [1174, 558] width 41 height 25
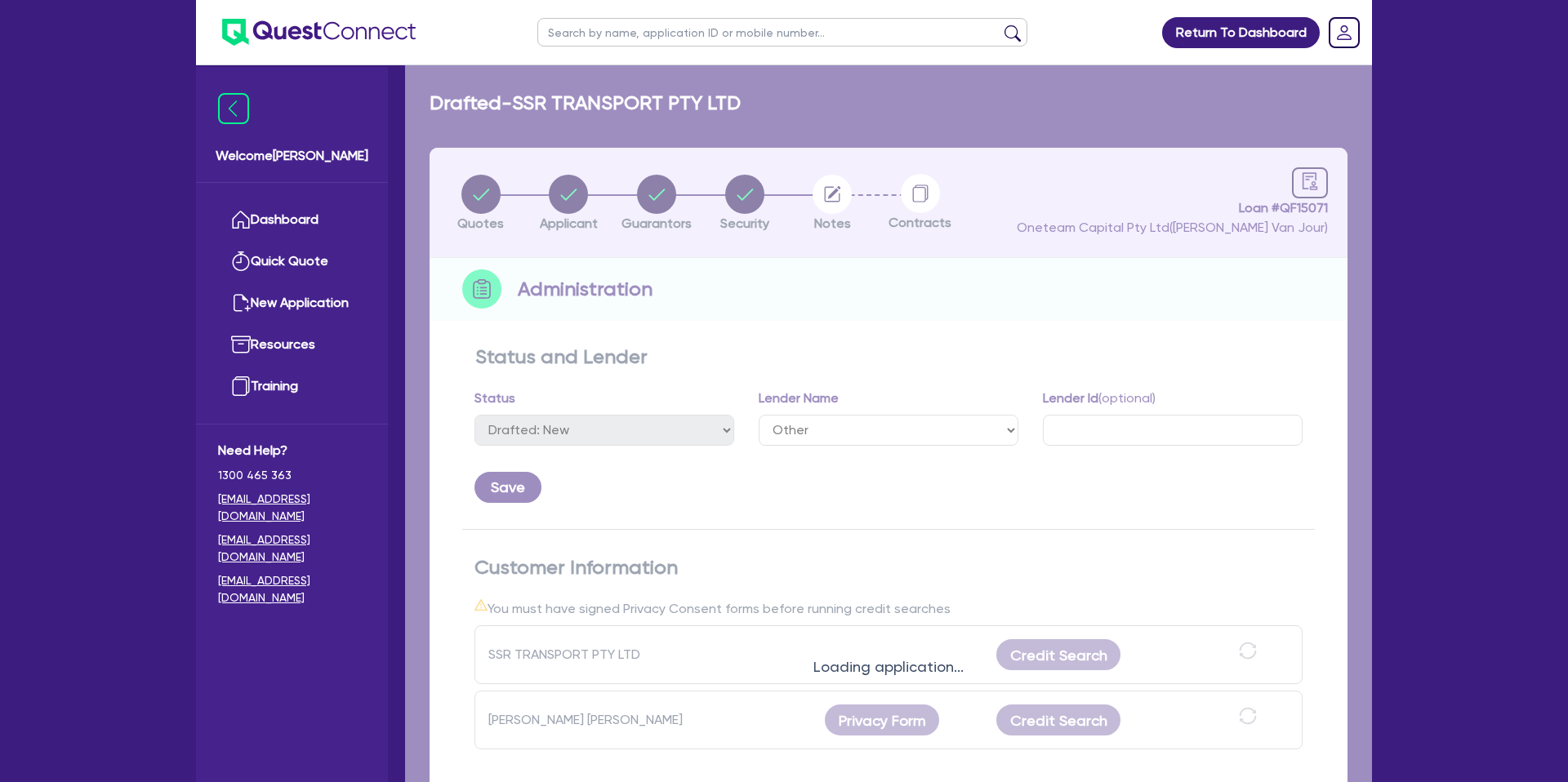
select select "DRAFTED_NEW"
select select "Other"
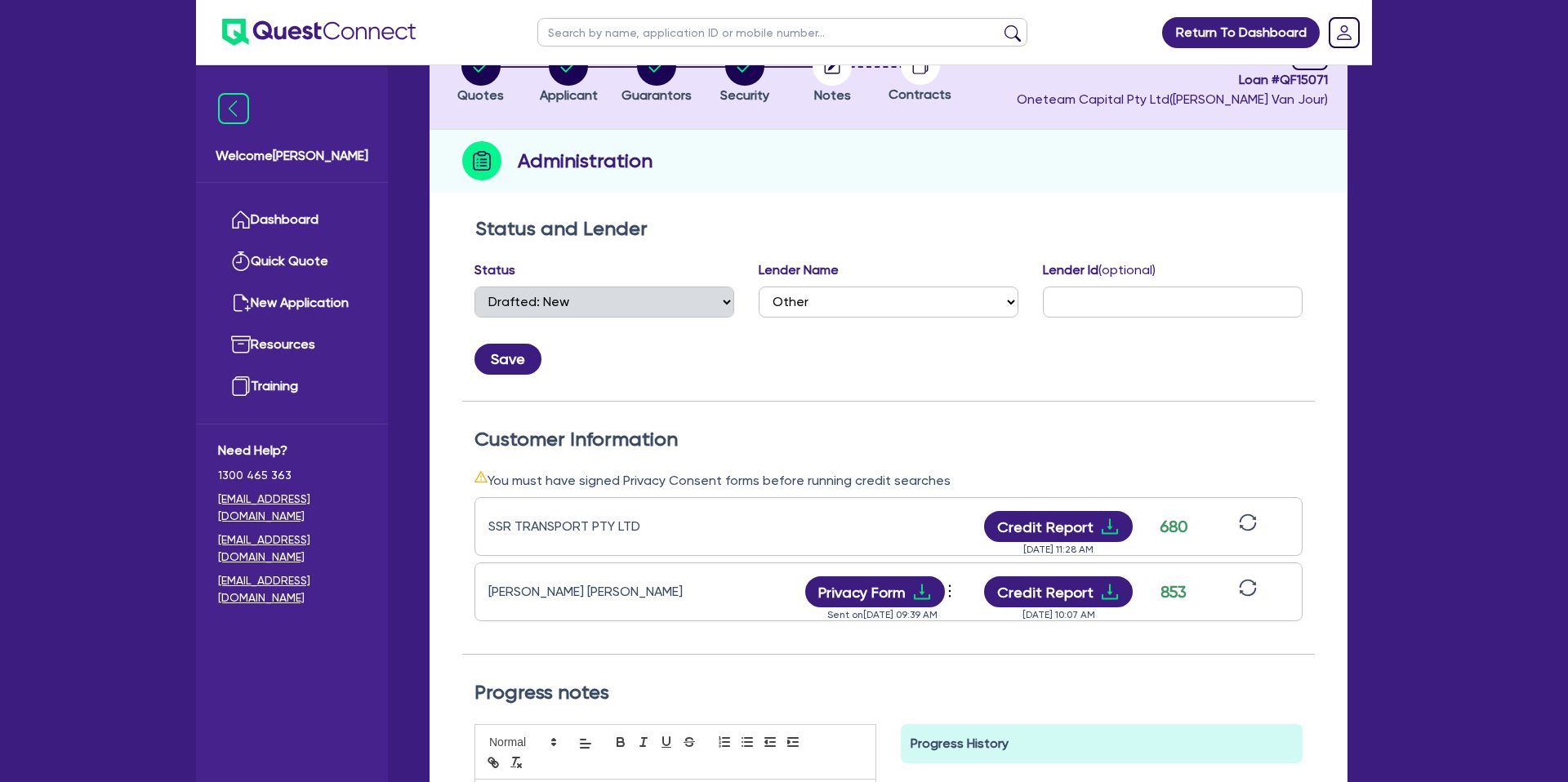
scroll to position [134, 0]
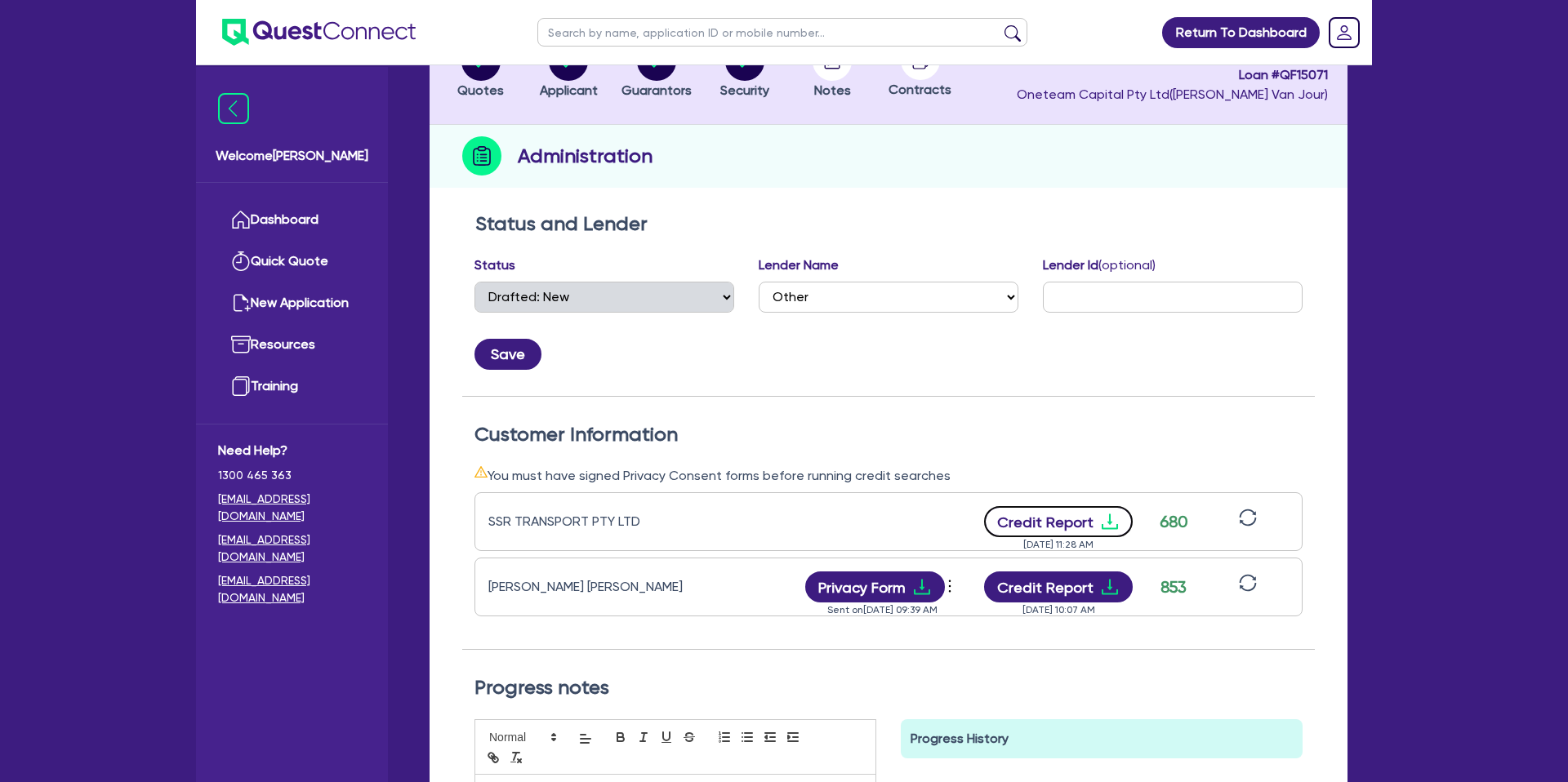
click at [1100, 514] on icon "download" at bounding box center [1109, 521] width 19 height 19
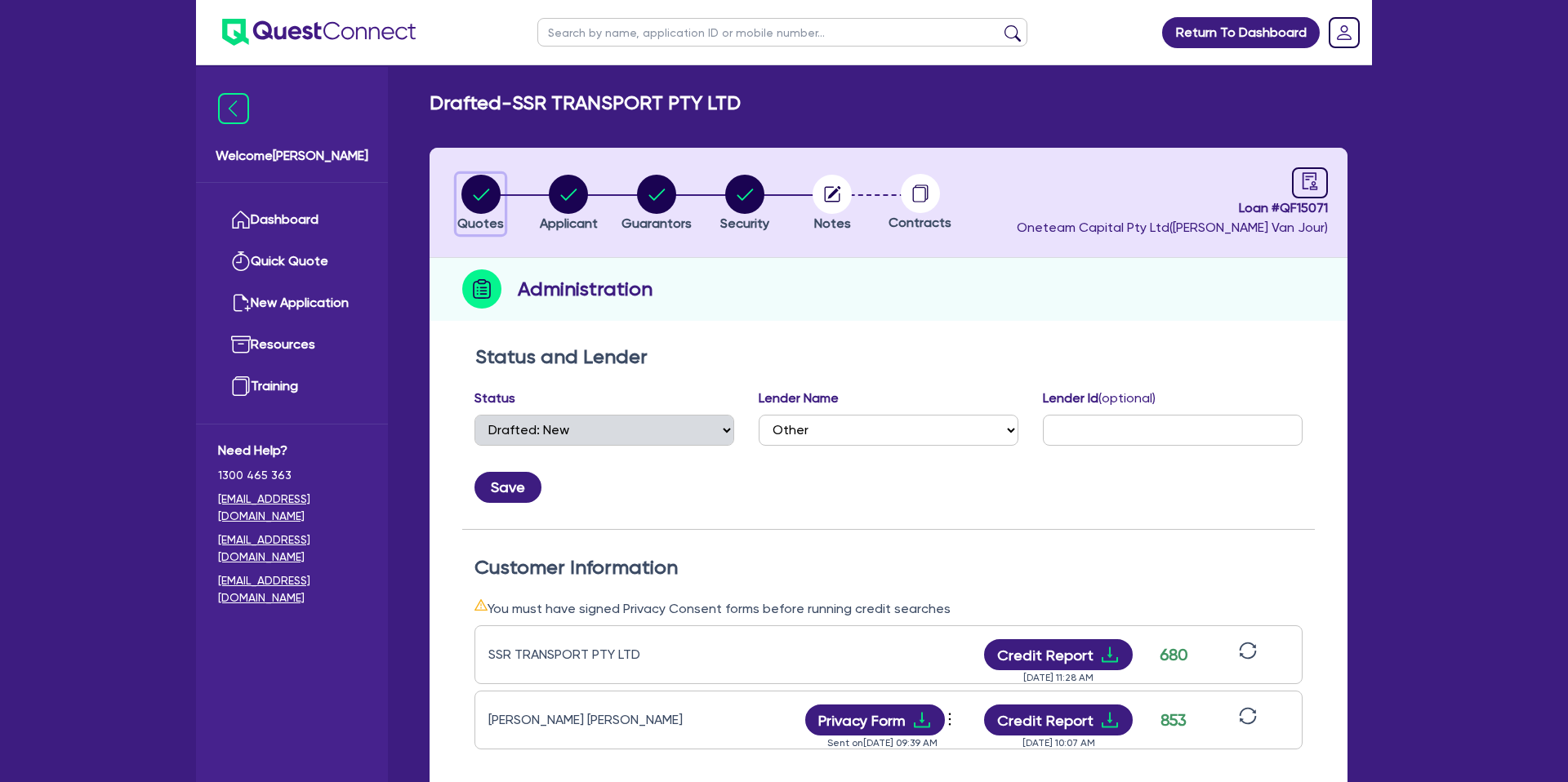
click at [480, 190] on circle "button" at bounding box center [481, 194] width 40 height 40
select select "CARS_AND_LIGHT_TRUCKS"
select select "PASSENGER_VEHICLES"
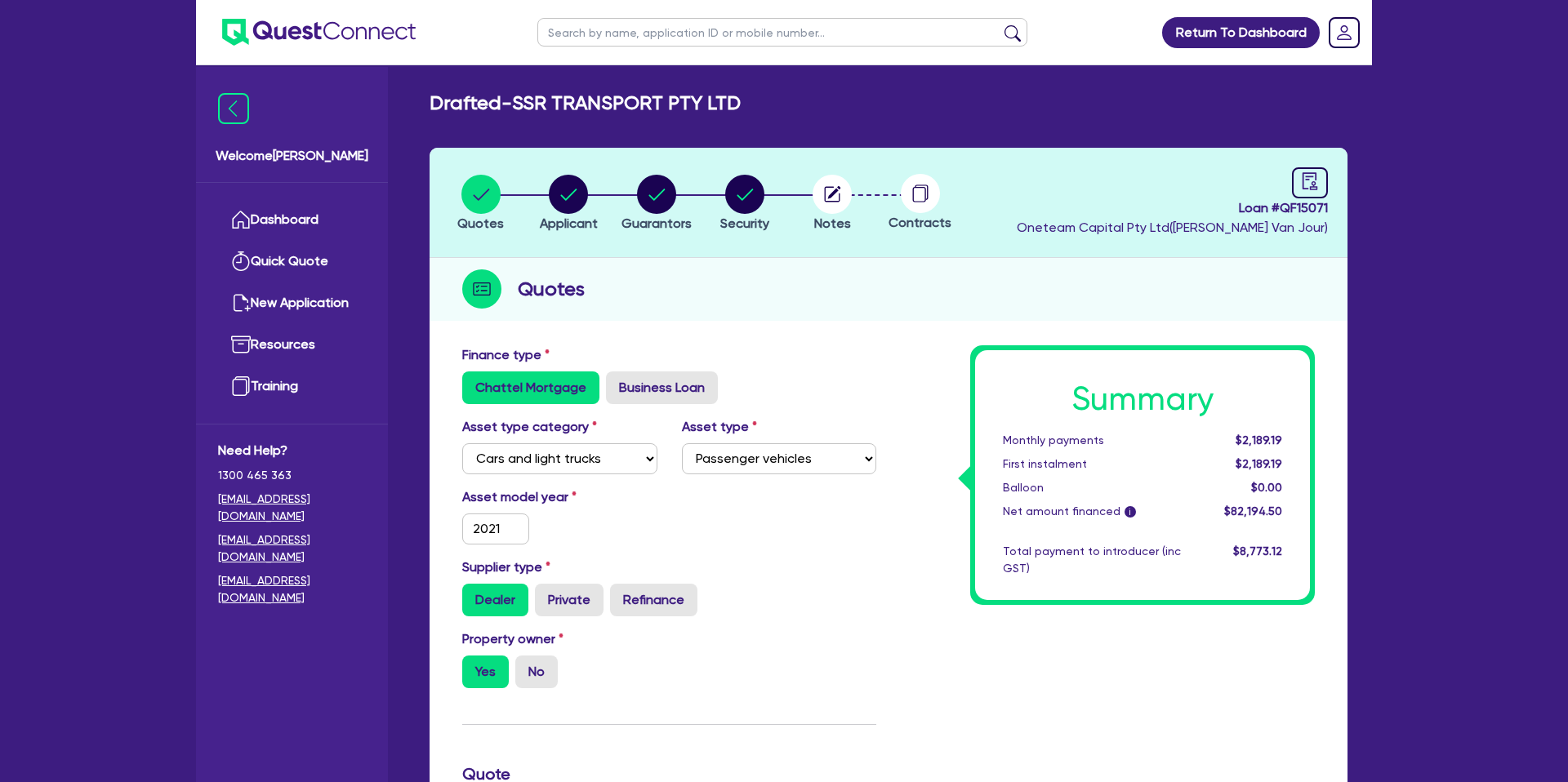
click at [1471, 65] on div "Return To Dashboard Edit Profile Logout Welcome [PERSON_NAME] Quick Quote New A…" at bounding box center [784, 741] width 1568 height 1483
click at [313, 211] on link "Dashboard" at bounding box center [292, 219] width 147 height 41
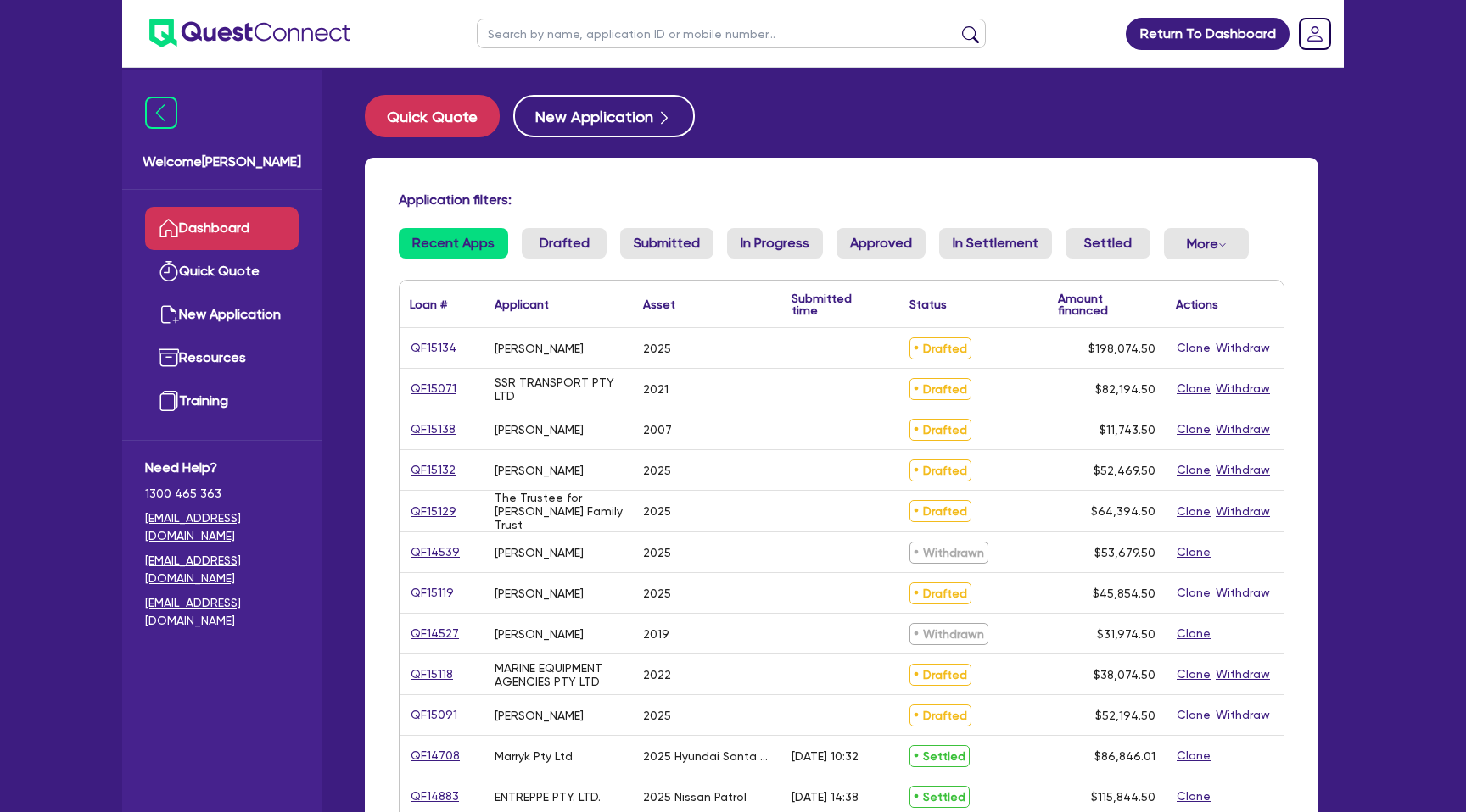
click at [496, 30] on input "text" at bounding box center [731, 33] width 509 height 30
type input "Seti"
click at [957, 26] on button "submit" at bounding box center [970, 37] width 27 height 24
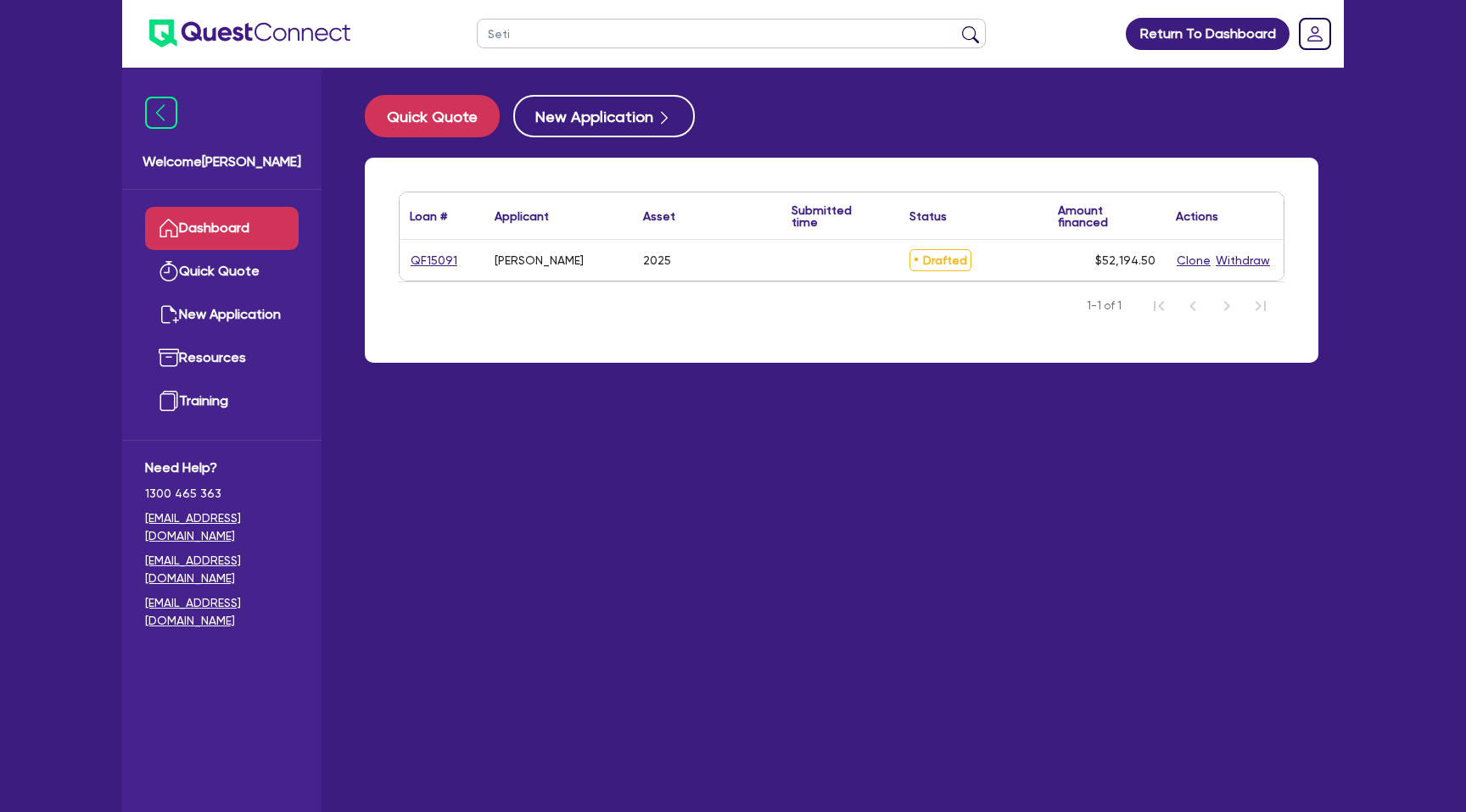
drag, startPoint x: 481, startPoint y: 265, endPoint x: 408, endPoint y: 262, distance: 73.1
click at [408, 262] on div "QF15091" at bounding box center [442, 260] width 85 height 41
click at [439, 258] on link "QF15091" at bounding box center [433, 260] width 49 height 19
select select "CARS_AND_LIGHT_TRUCKS"
select select "PASSENGER_VEHICLES"
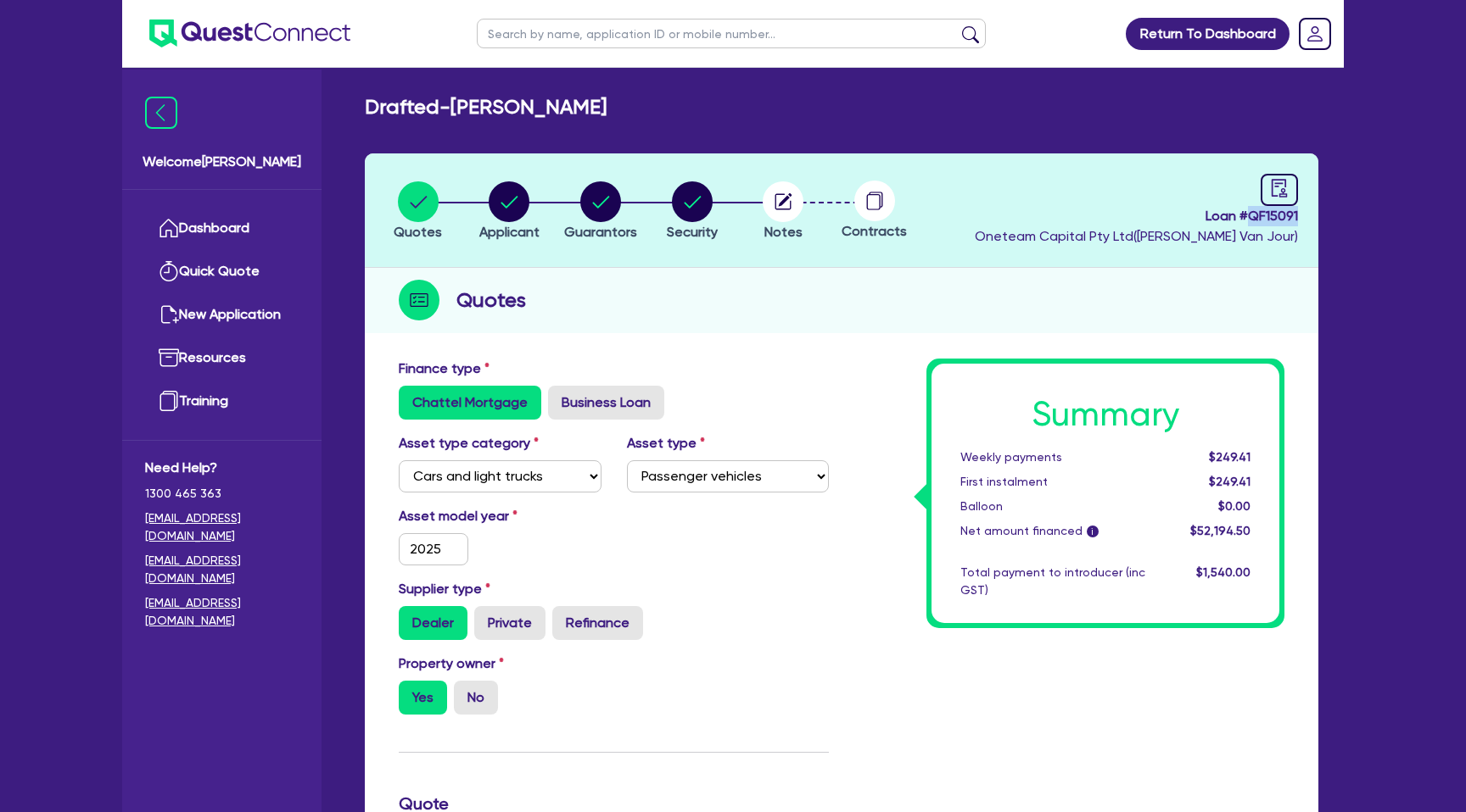
drag, startPoint x: 1248, startPoint y: 220, endPoint x: 1322, endPoint y: 220, distance: 74.0
click at [1322, 220] on div "Quotes Applicant [GEOGRAPHIC_DATA] Security Notes Contracts Loan # QF15091 Onet…" at bounding box center [841, 804] width 979 height 1304
copy span "QF15091"
click at [115, 55] on div "Return To Dashboard Edit Profile Logout Welcome [PERSON_NAME] Quick Quote New A…" at bounding box center [732, 770] width 1247 height 1540
click at [527, 33] on input "text" at bounding box center [731, 33] width 509 height 30
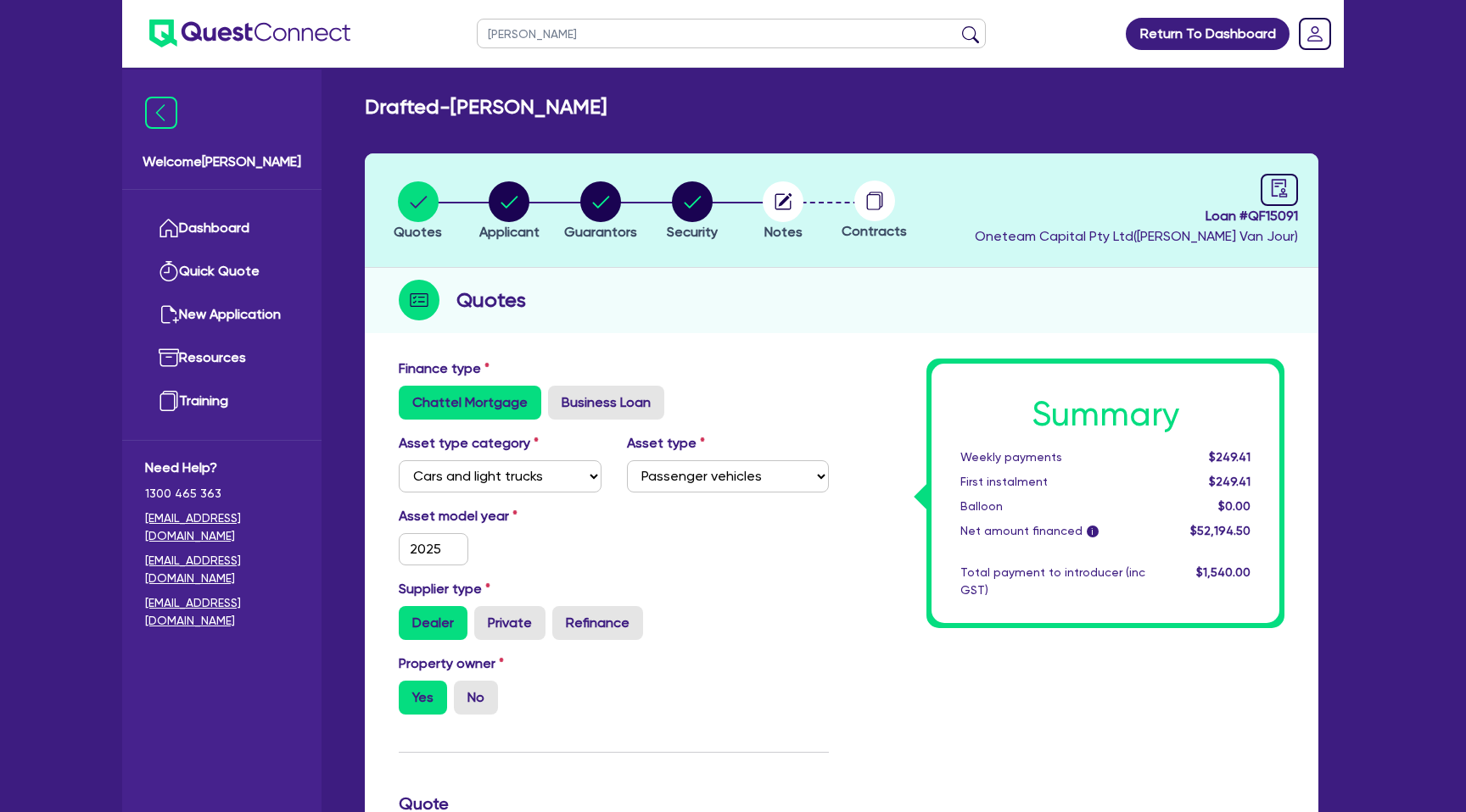
type input "janine"
click button "submit" at bounding box center [970, 37] width 27 height 24
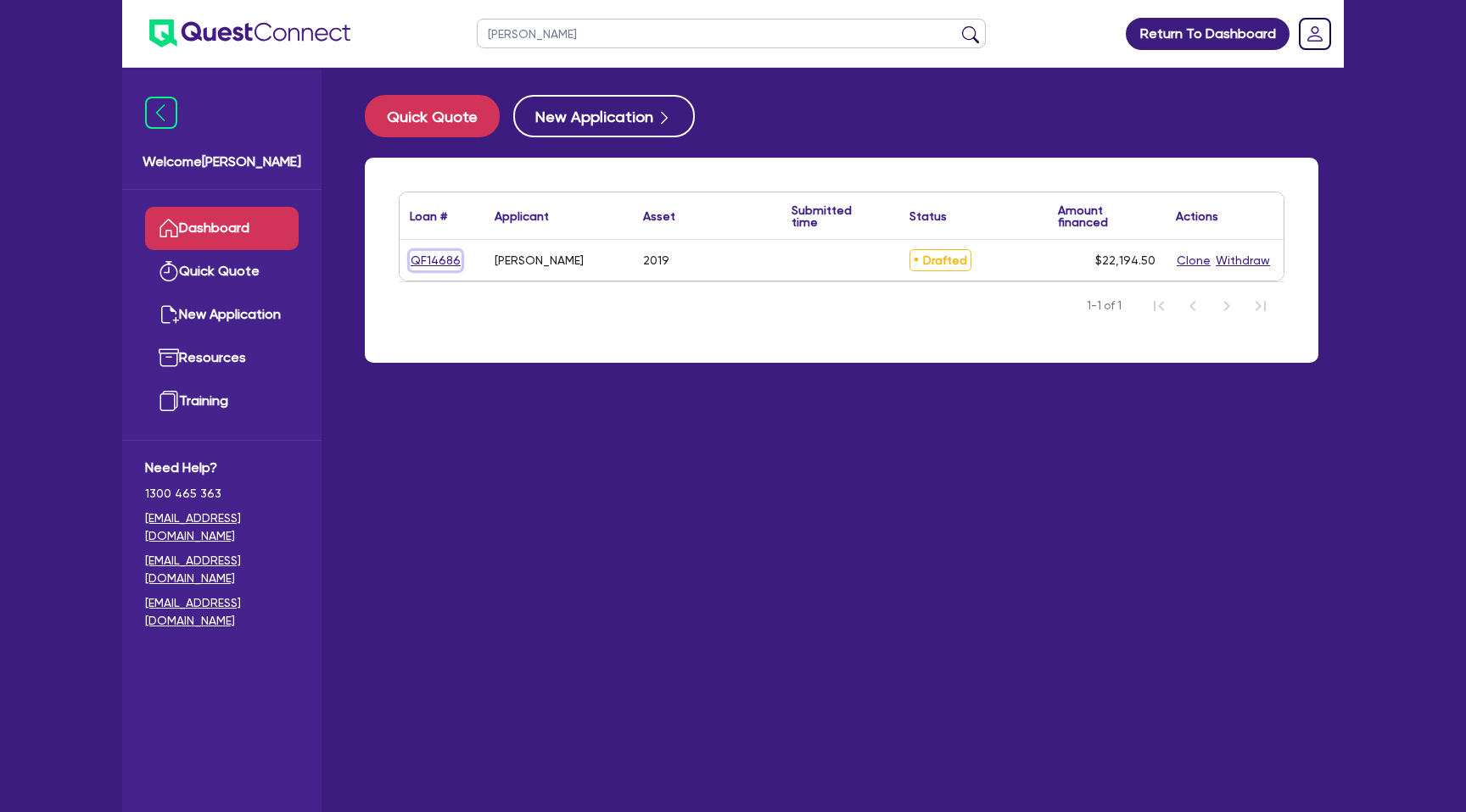
click at [447, 262] on link "QF14686" at bounding box center [435, 260] width 52 height 19
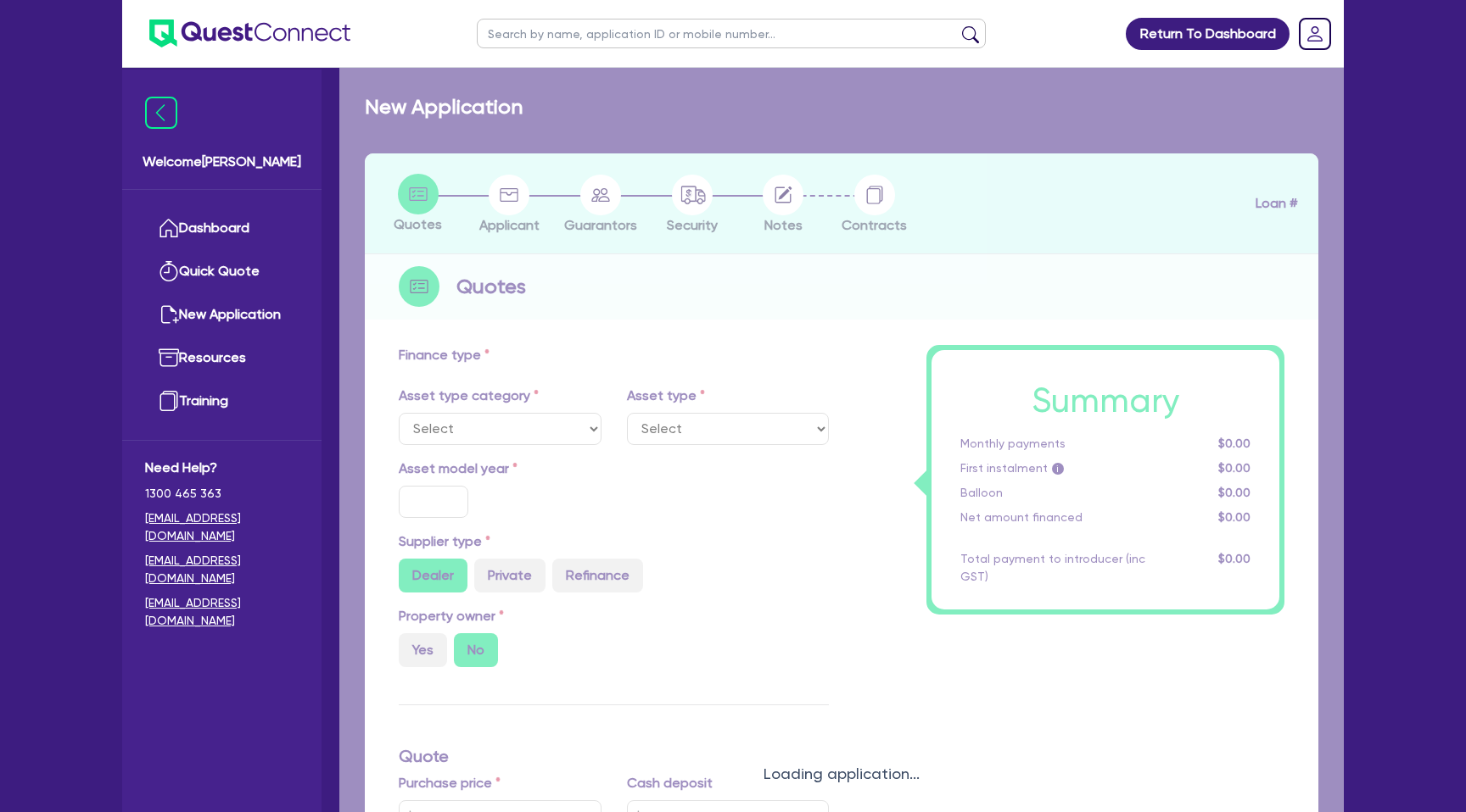
select select "CARS_AND_LIGHT_TRUCKS"
type input "2019"
type input "20,000"
type input "2"
type input "443.89"
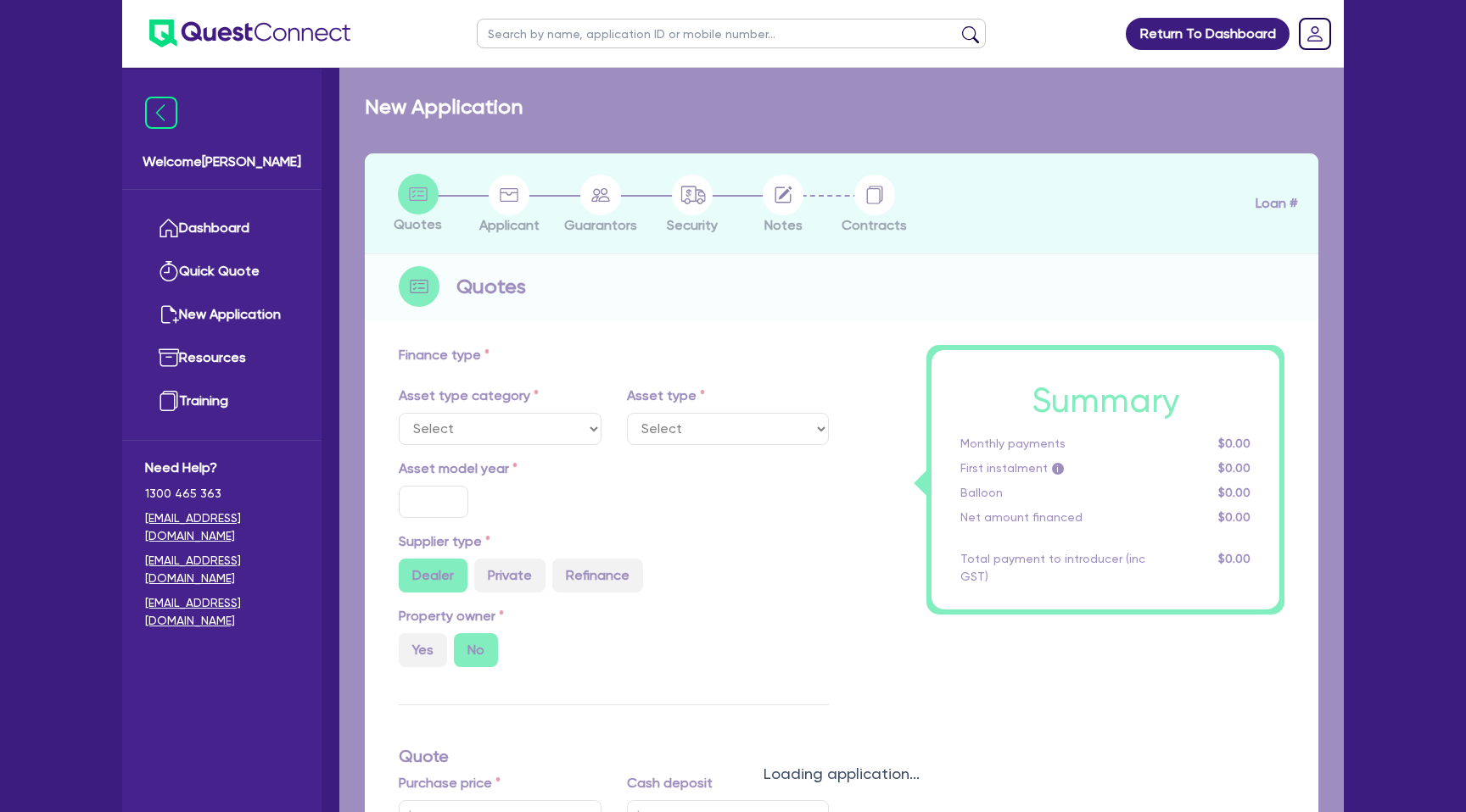
type input "15.99"
type input "1,400"
select select "PASSENGER_VEHICLES"
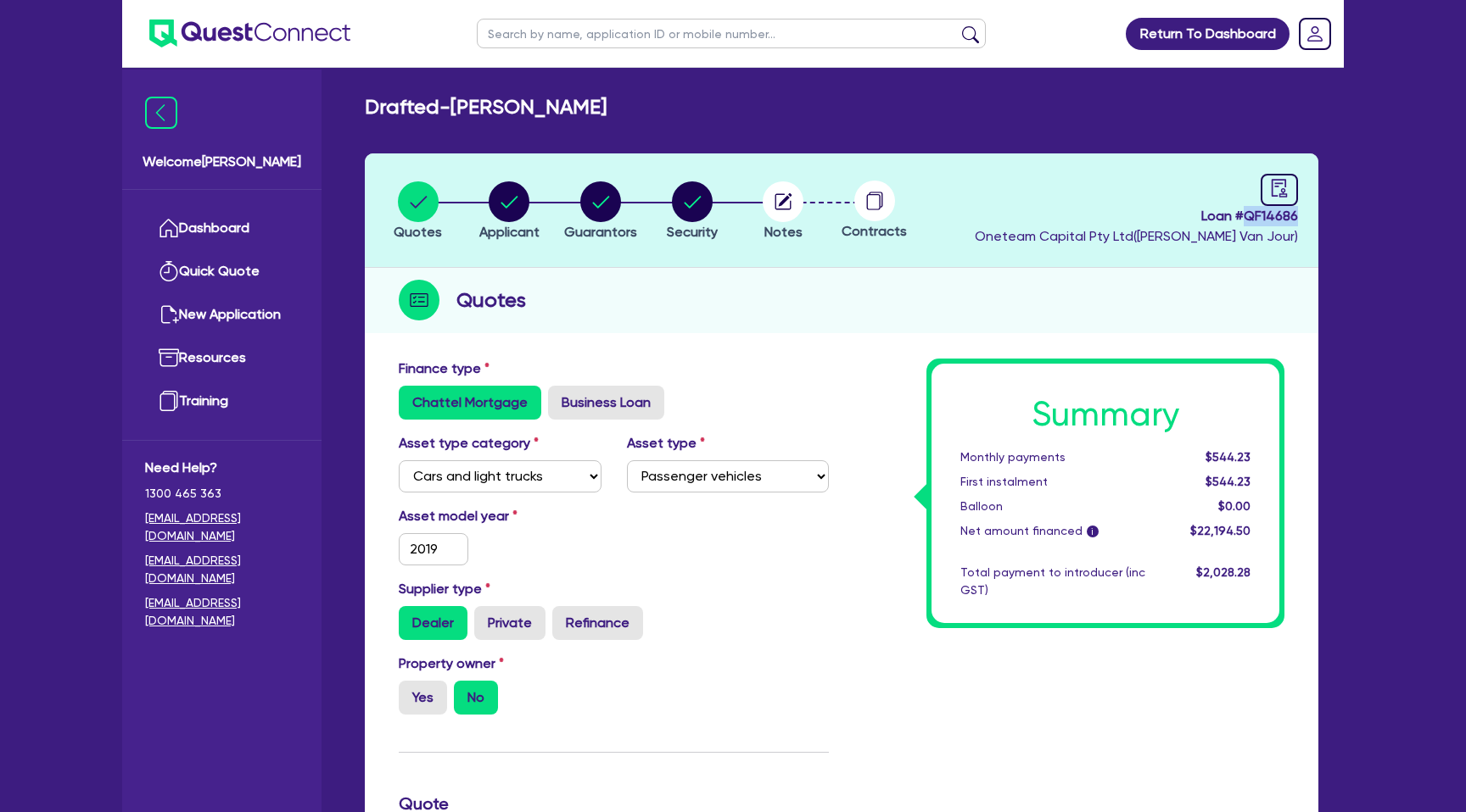
drag, startPoint x: 1248, startPoint y: 217, endPoint x: 1349, endPoint y: 218, distance: 101.0
click at [1349, 218] on div "Return To Dashboard Edit Profile Logout Welcome Gabriel Dashboard Quick Quote N…" at bounding box center [732, 770] width 1247 height 1540
copy span "QF14686"
click at [279, 194] on ul "Dashboard Quick Quote New Application Ref Company Ref Salesperson Resources Tra…" at bounding box center [222, 316] width 199 height 251
click at [250, 229] on link "Dashboard" at bounding box center [222, 228] width 153 height 43
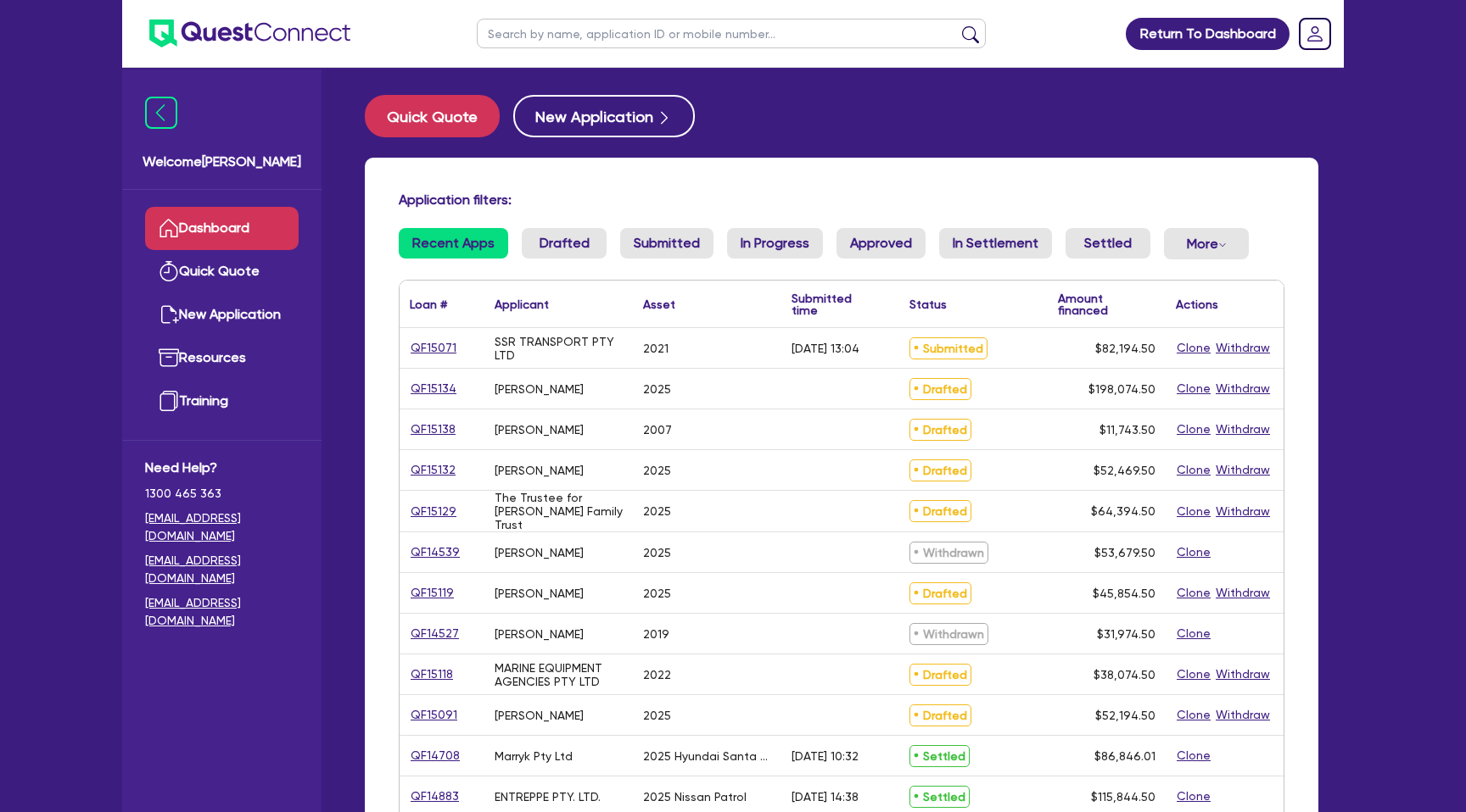
click at [340, 213] on div "Quick Quote New Application Application filters: Recent Apps Drafted Submitted …" at bounding box center [842, 670] width 1005 height 1152
select select "CARS_AND_LIGHT_TRUCKS"
select select "PASSENGER_VEHICLES"
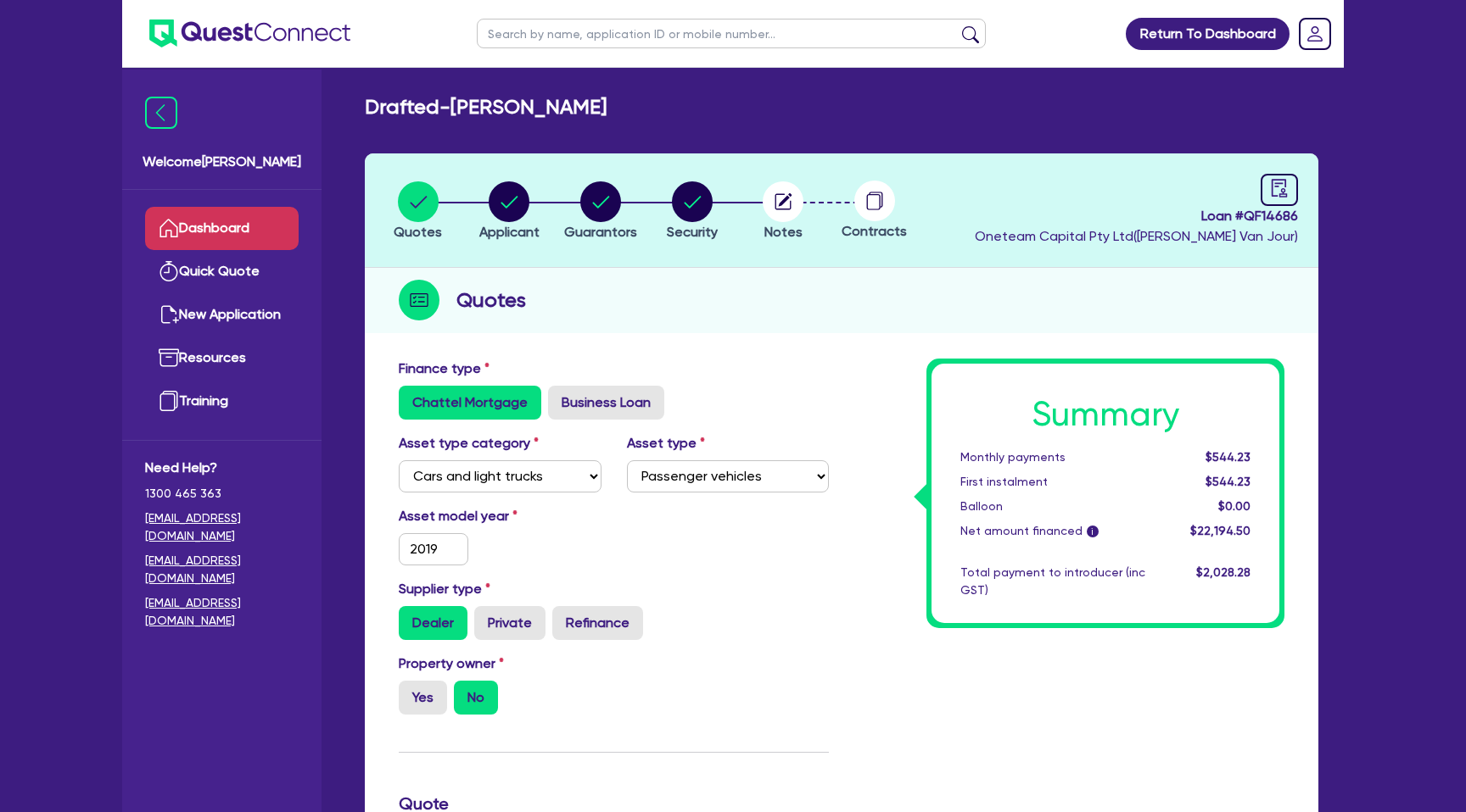
click at [256, 241] on link "Dashboard" at bounding box center [222, 228] width 153 height 43
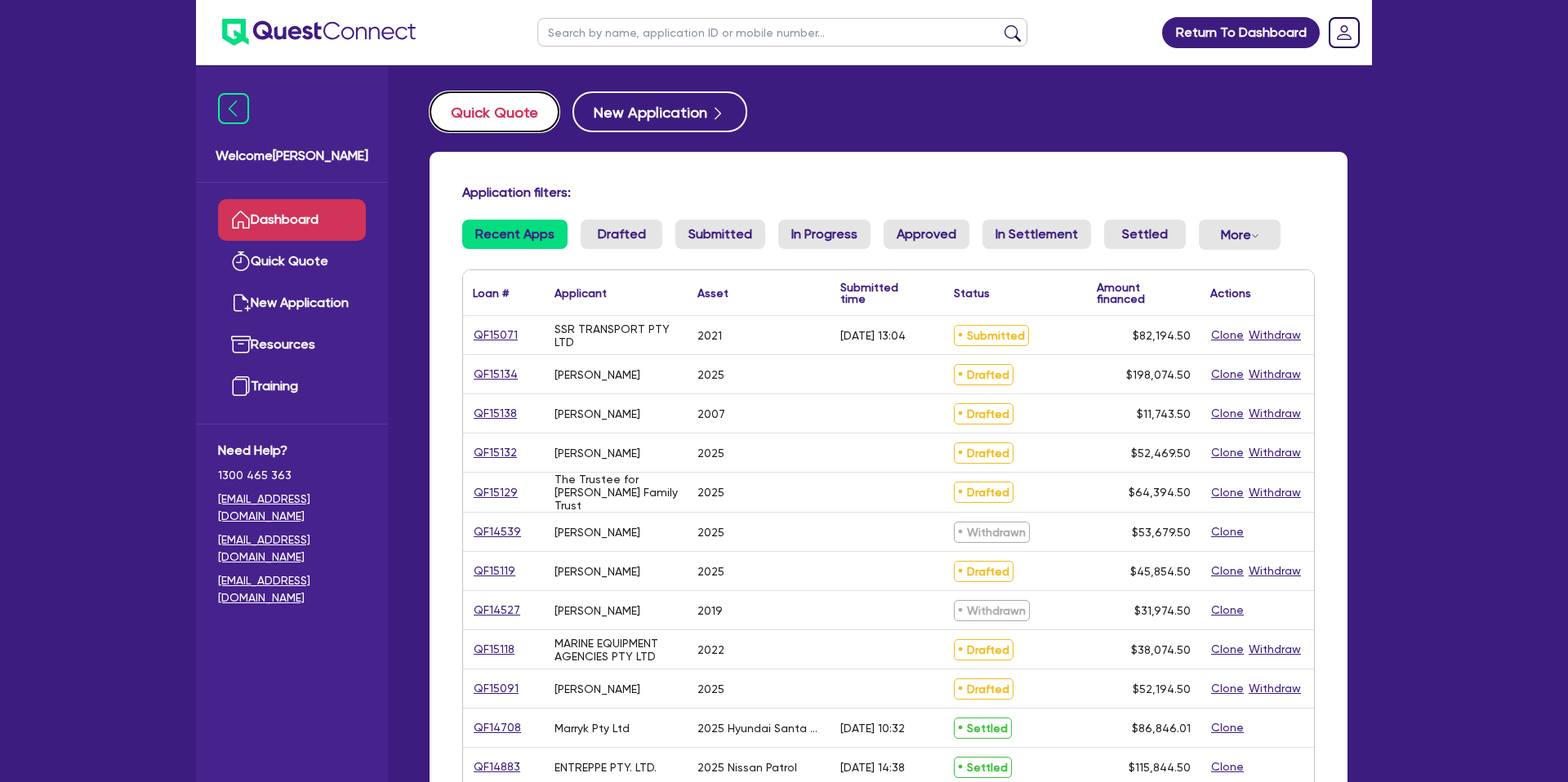
click at [497, 100] on button "Quick Quote" at bounding box center [494, 111] width 130 height 41
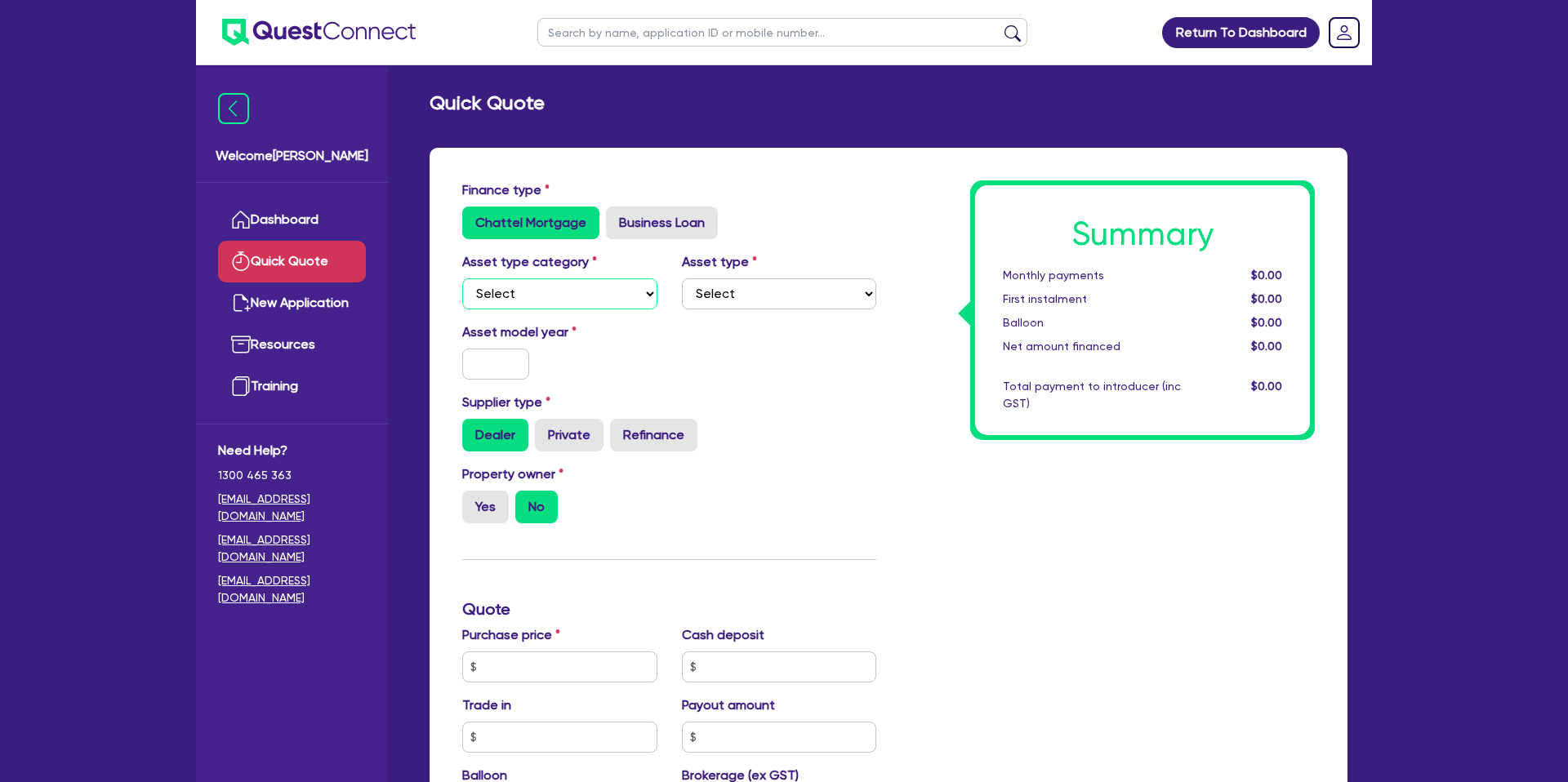
click at [544, 298] on select "Select Cars and light trucks Primary assets Secondary assets Tertiary assets" at bounding box center [560, 294] width 195 height 31
select select "CARS_AND_LIGHT_TRUCKS"
click at [462, 278] on select "Select Cars and light trucks Primary assets Secondary assets Tertiary assets" at bounding box center [560, 294] width 195 height 31
click at [727, 277] on div "Asset type Select Passenger vehicles Vans and utes Light trucks up to 4.5 tonne" at bounding box center [779, 281] width 219 height 57
click at [734, 298] on select "Select Passenger vehicles Vans and utes Light trucks up to 4.5 tonne" at bounding box center [779, 294] width 195 height 31
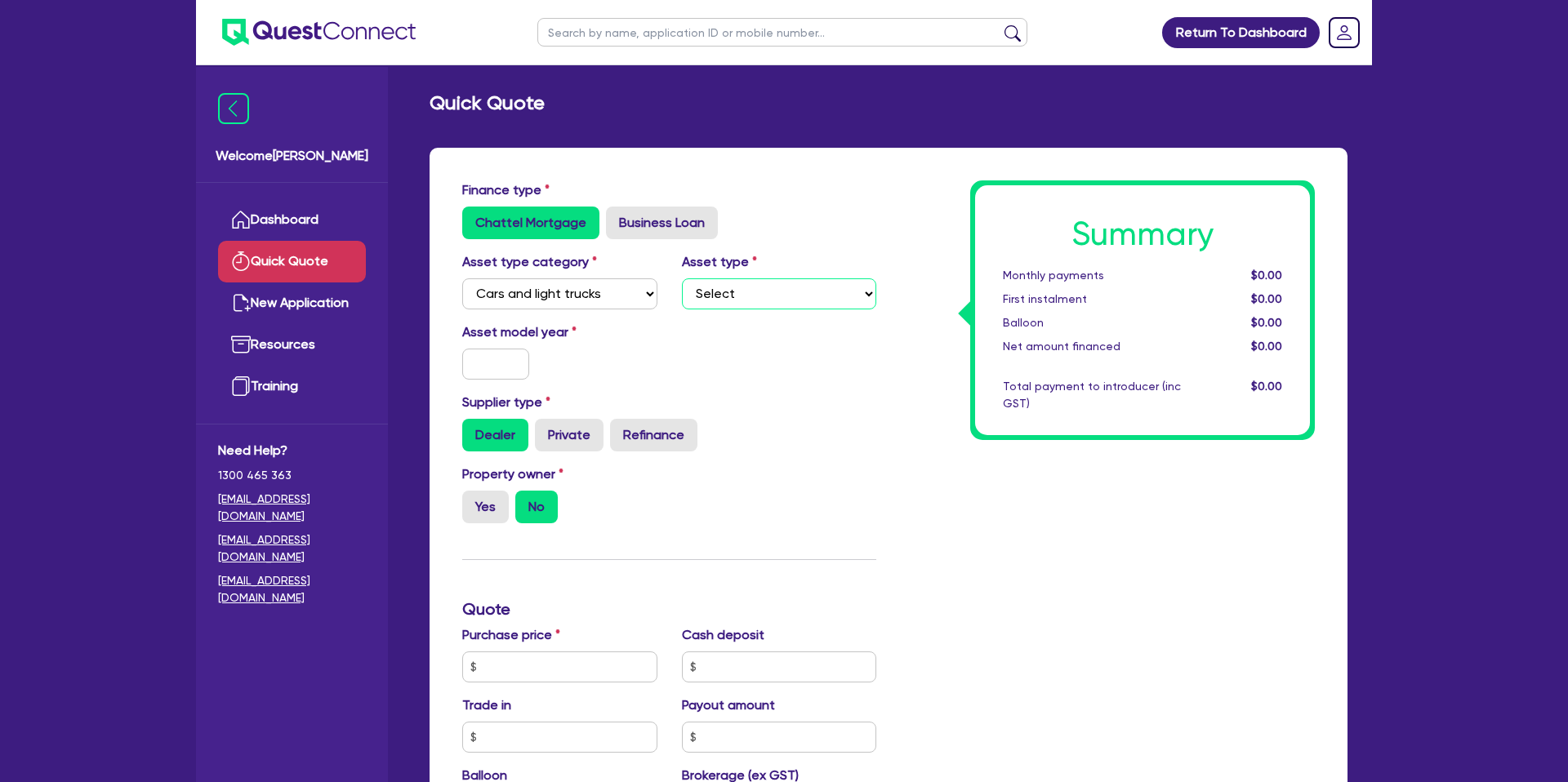
select select "PASSENGER_VEHICLES"
click at [682, 278] on select "Select Passenger vehicles Vans and utes Light trucks up to 4.5 tonne" at bounding box center [779, 294] width 195 height 31
click at [519, 364] on input "text" at bounding box center [496, 365] width 67 height 31
type input "2014"
click at [872, 502] on div "Property owner Yes No" at bounding box center [669, 500] width 439 height 72
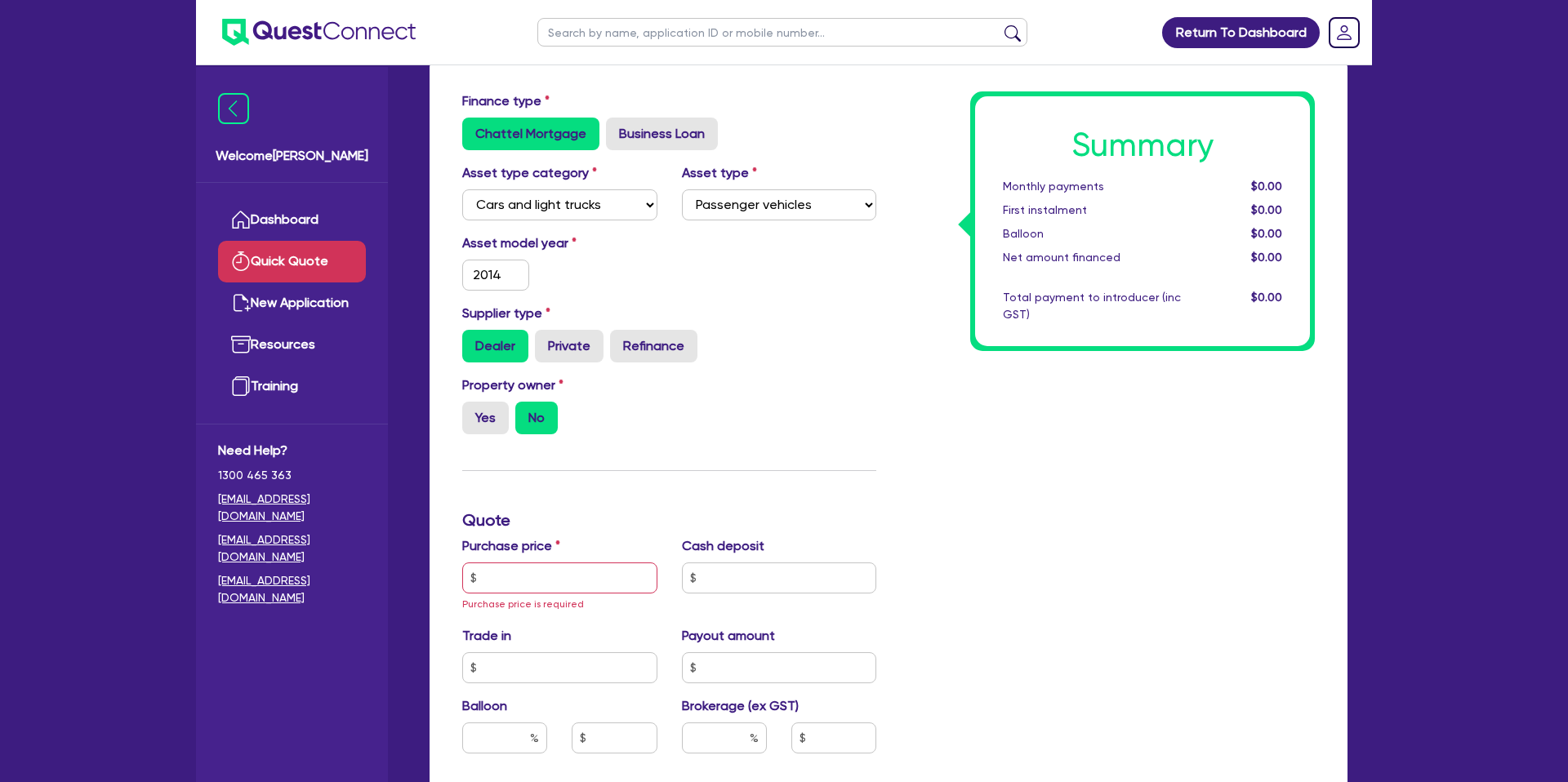
scroll to position [105, 0]
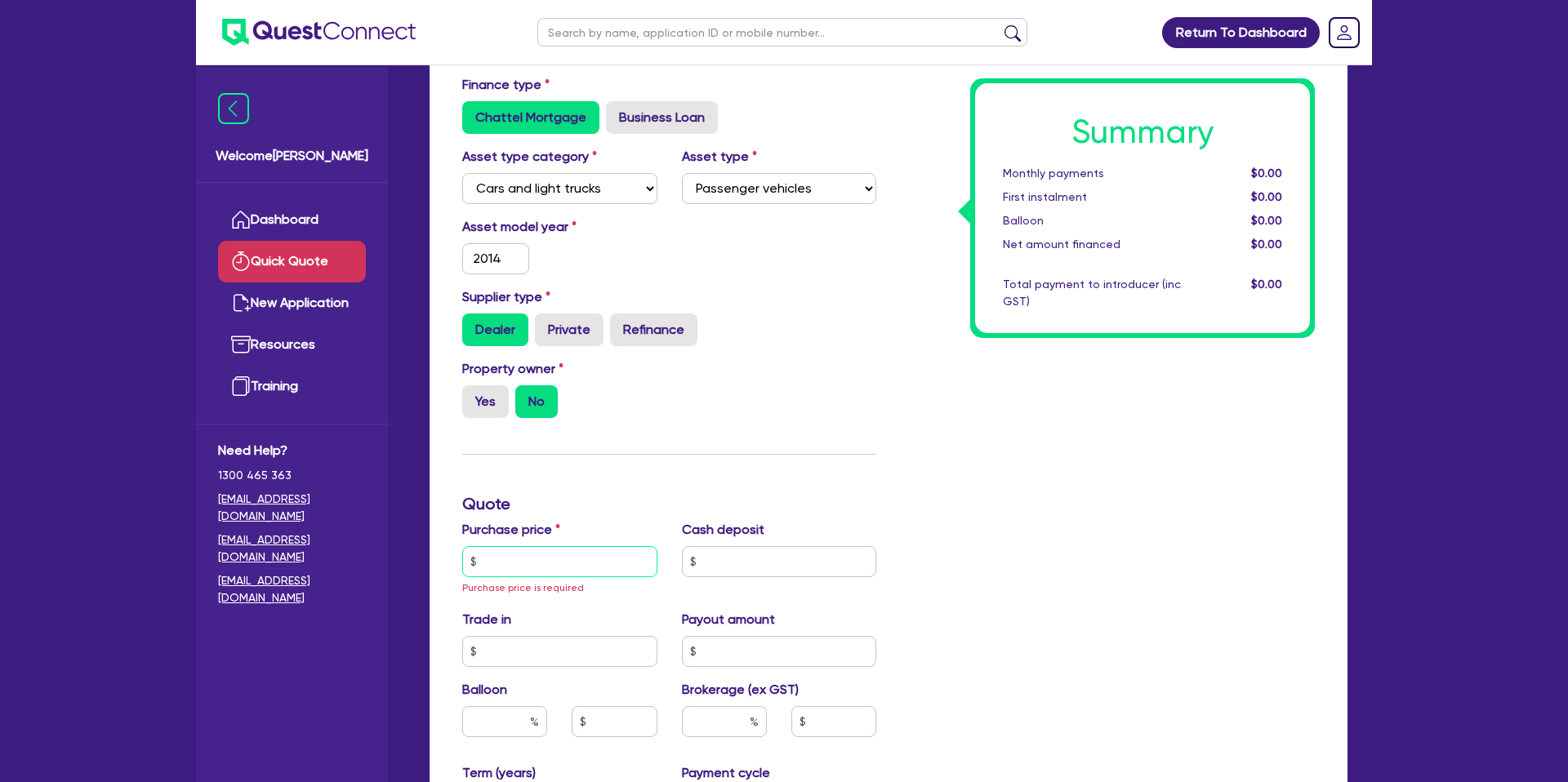
drag, startPoint x: 493, startPoint y: 552, endPoint x: 494, endPoint y: 564, distance: 12.0
click at [495, 552] on input "text" at bounding box center [560, 562] width 195 height 31
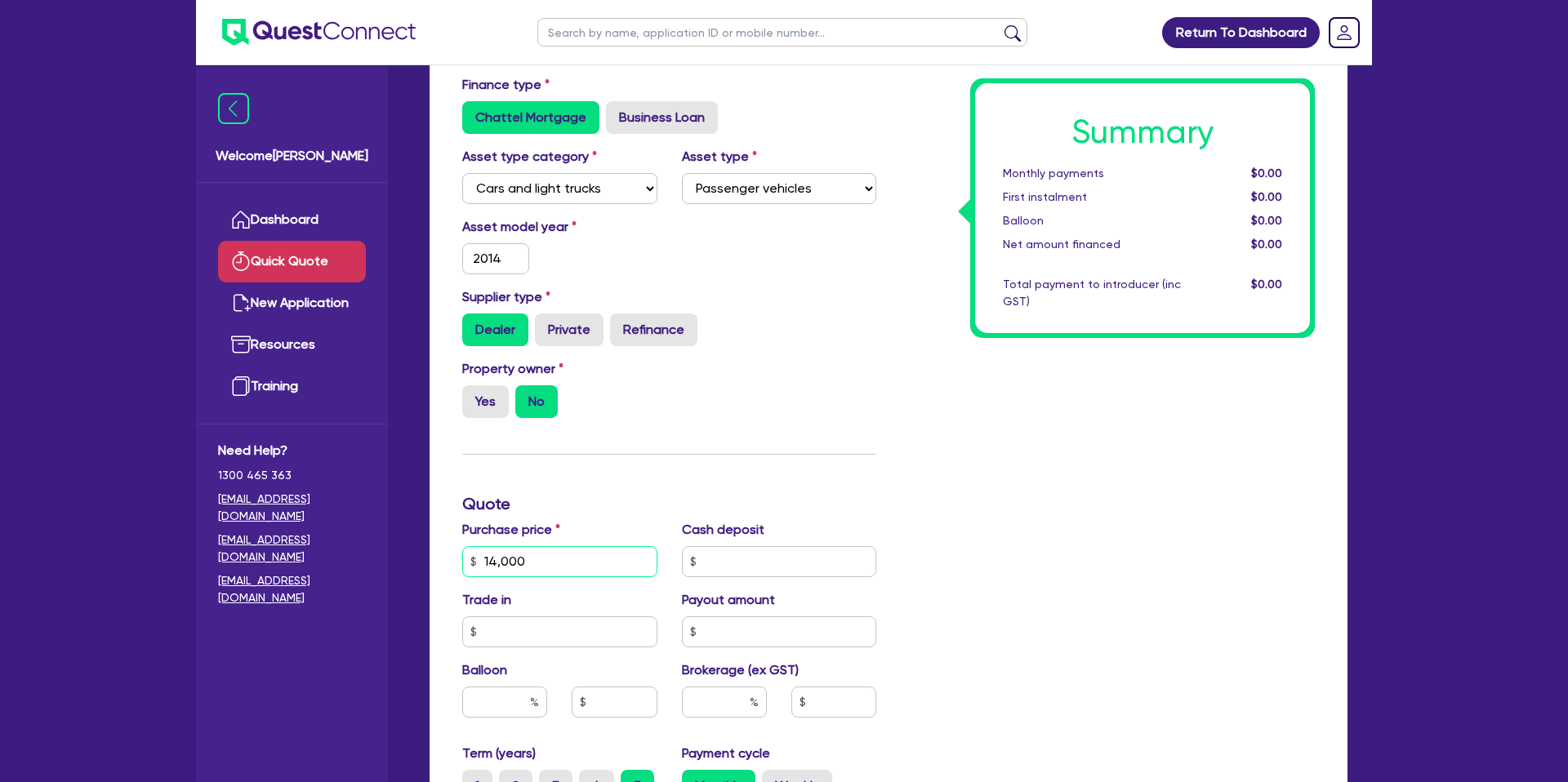
type input "14,000"
click at [1007, 678] on div "Summary Monthly payments $0.00 First instalment $0.00 Balloon $0.00 Net amount …" at bounding box center [1108, 562] width 439 height 973
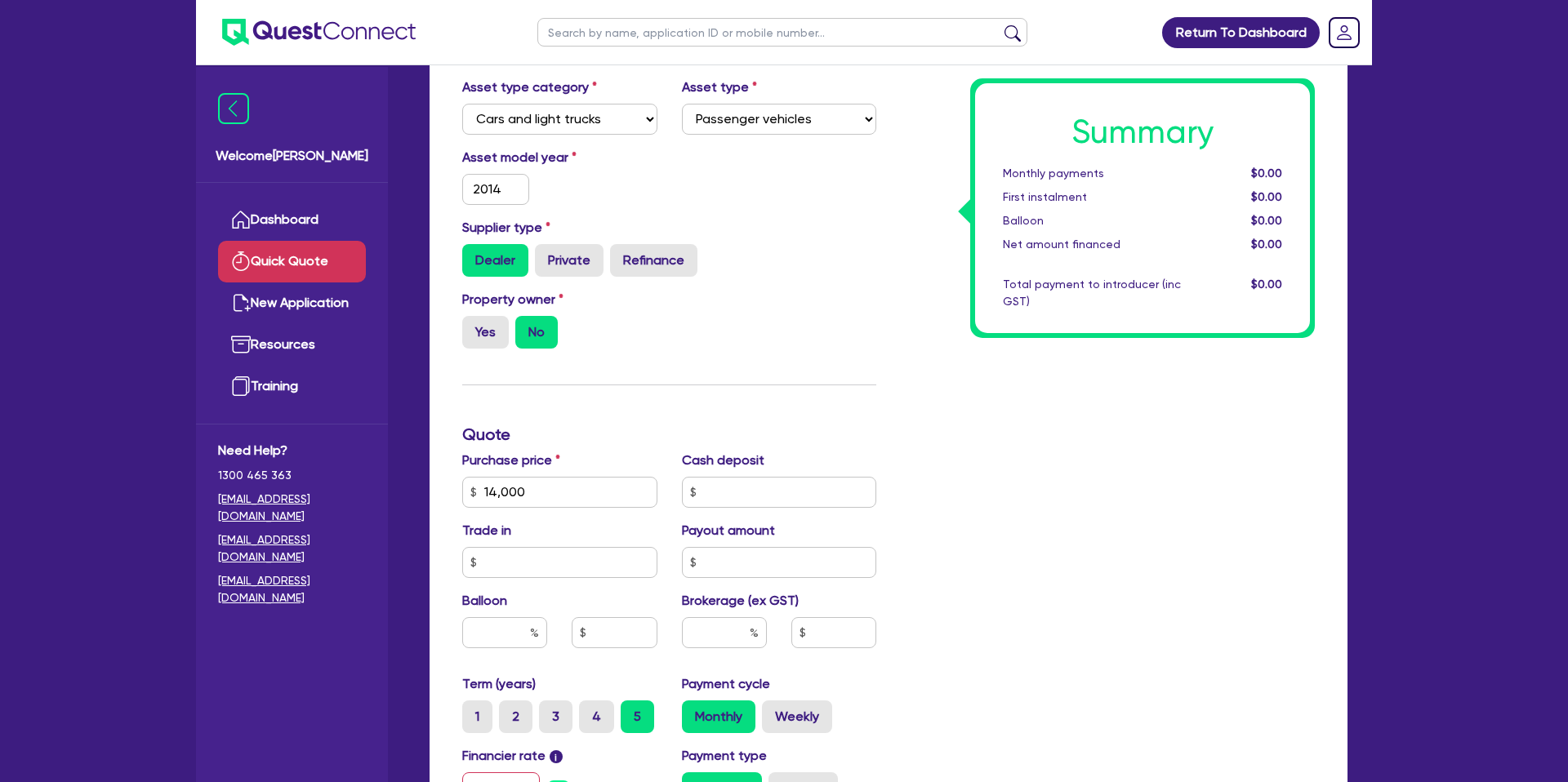
scroll to position [501, 0]
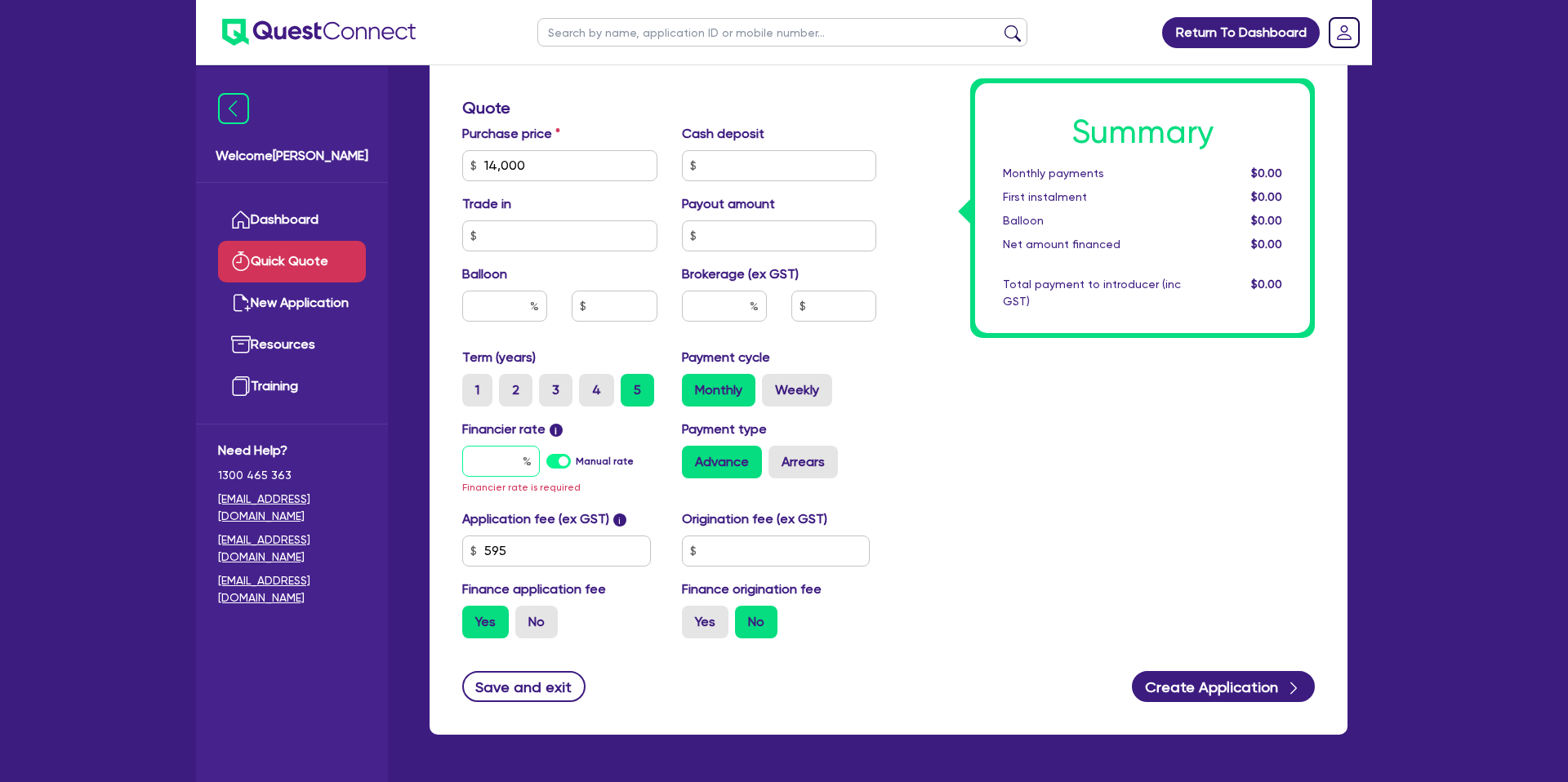
click at [507, 454] on input "text" at bounding box center [501, 461] width 77 height 31
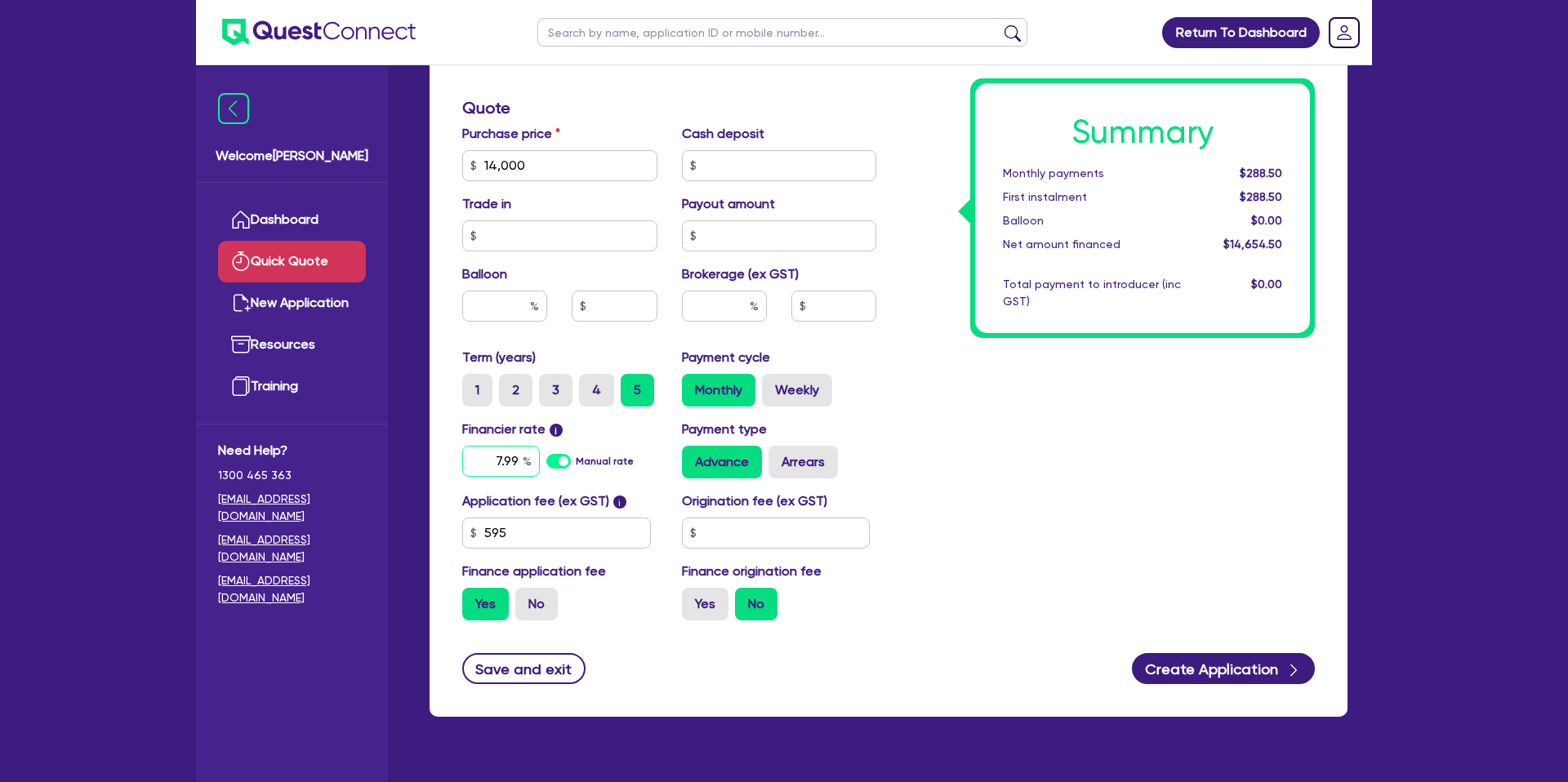
type input "7.99"
click at [1142, 567] on div "Summary Monthly payments $295.11 First instalment $295.11 Balloon $0.00 Net amo…" at bounding box center [1108, 157] width 439 height 954
click at [1234, 684] on div "Finance type Chattel Mortgage Business Loan Asset type category Select Cars and…" at bounding box center [888, 181] width 918 height 1070
click at [1234, 666] on button "Create Application" at bounding box center [1223, 669] width 183 height 31
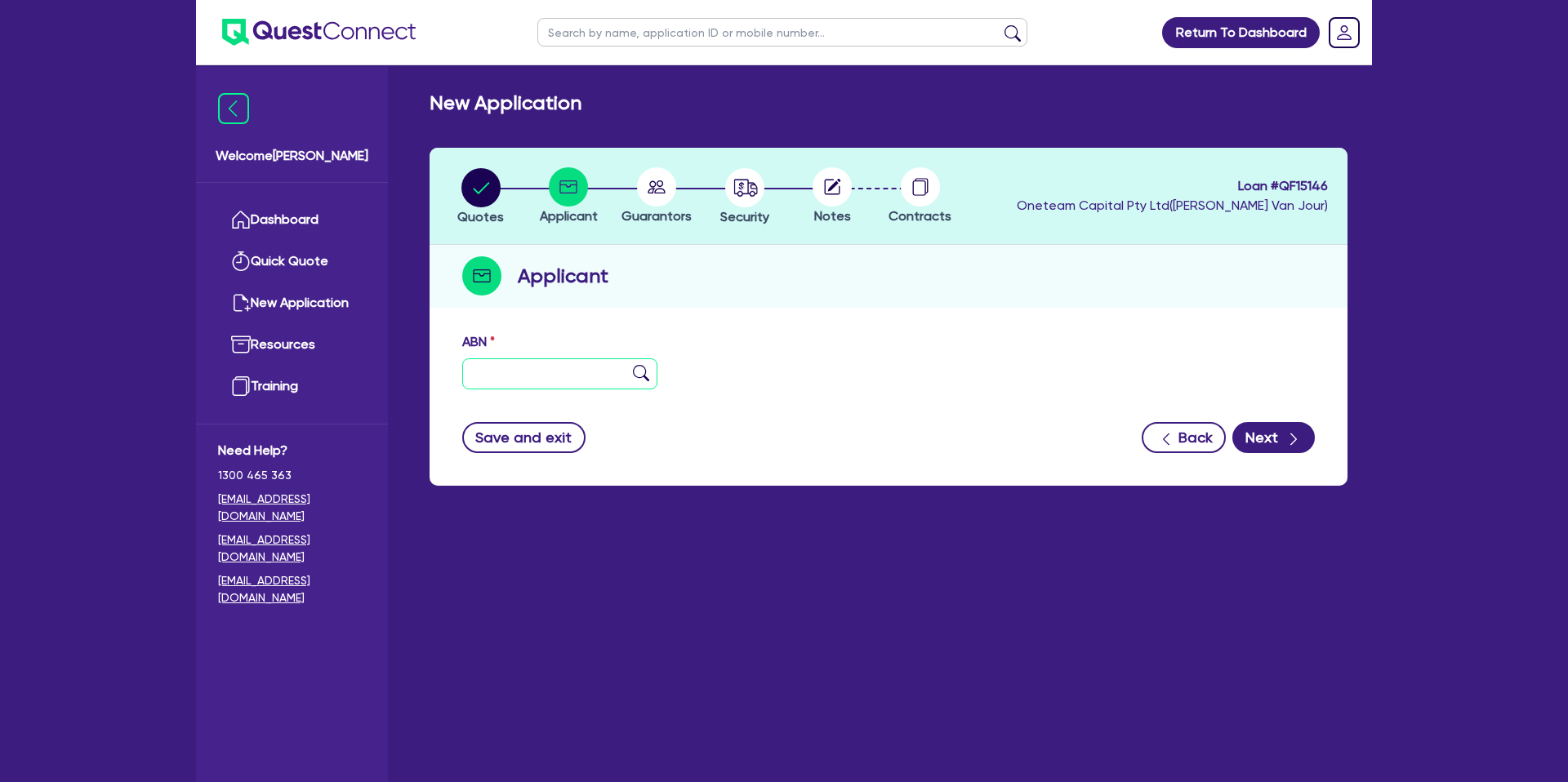
click at [517, 368] on input "text" at bounding box center [560, 374] width 195 height 31
type input "47 702 503 494"
click at [802, 321] on div "Quotes Applicant Guarantors Security Notes Contracts Loan # QF15146 Oneteam Cap…" at bounding box center [888, 316] width 918 height 338
type input "[PERSON_NAME], [PERSON_NAME]"
select select "SOLE_TRADER"
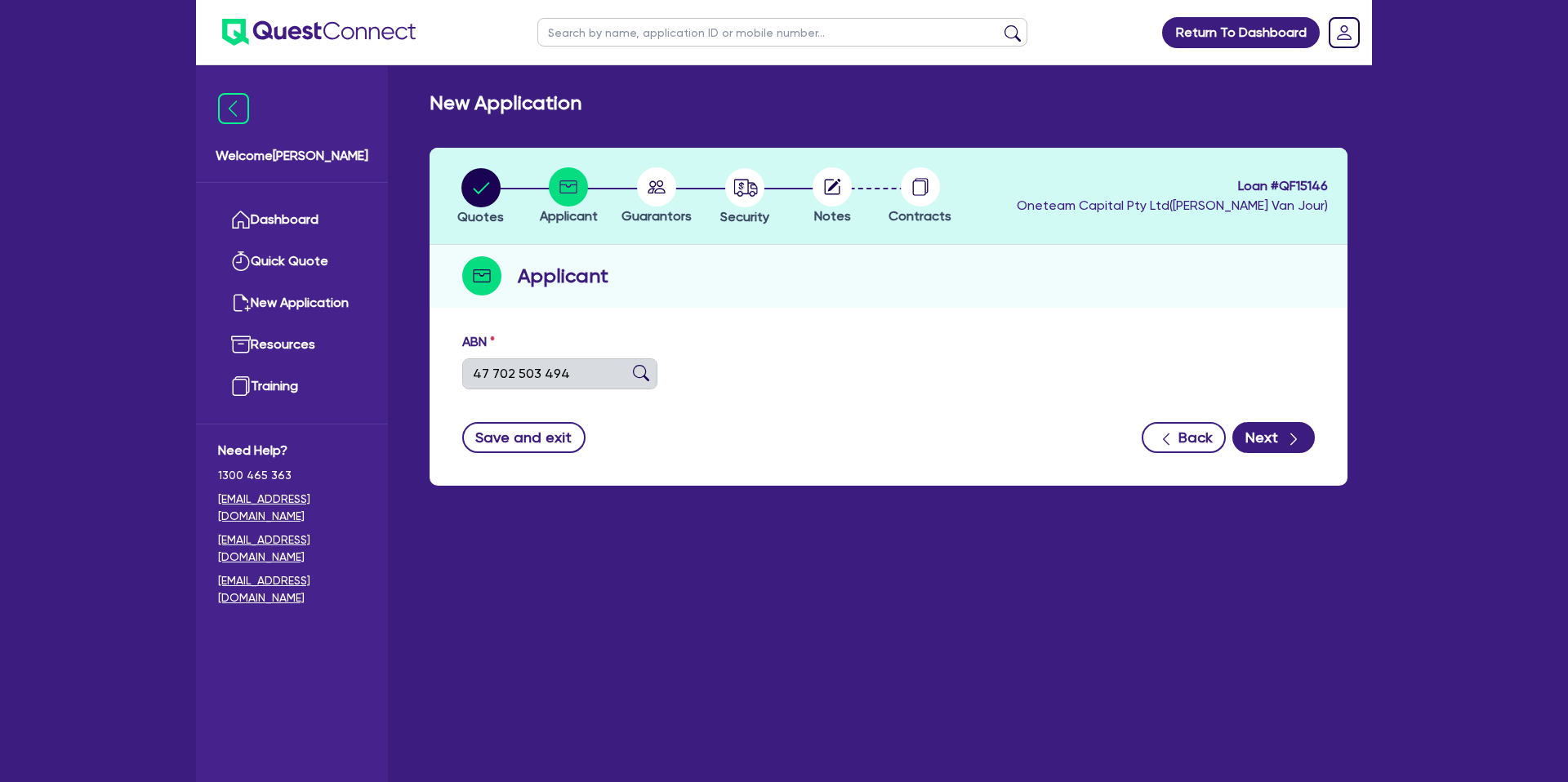
type input "[DATE]"
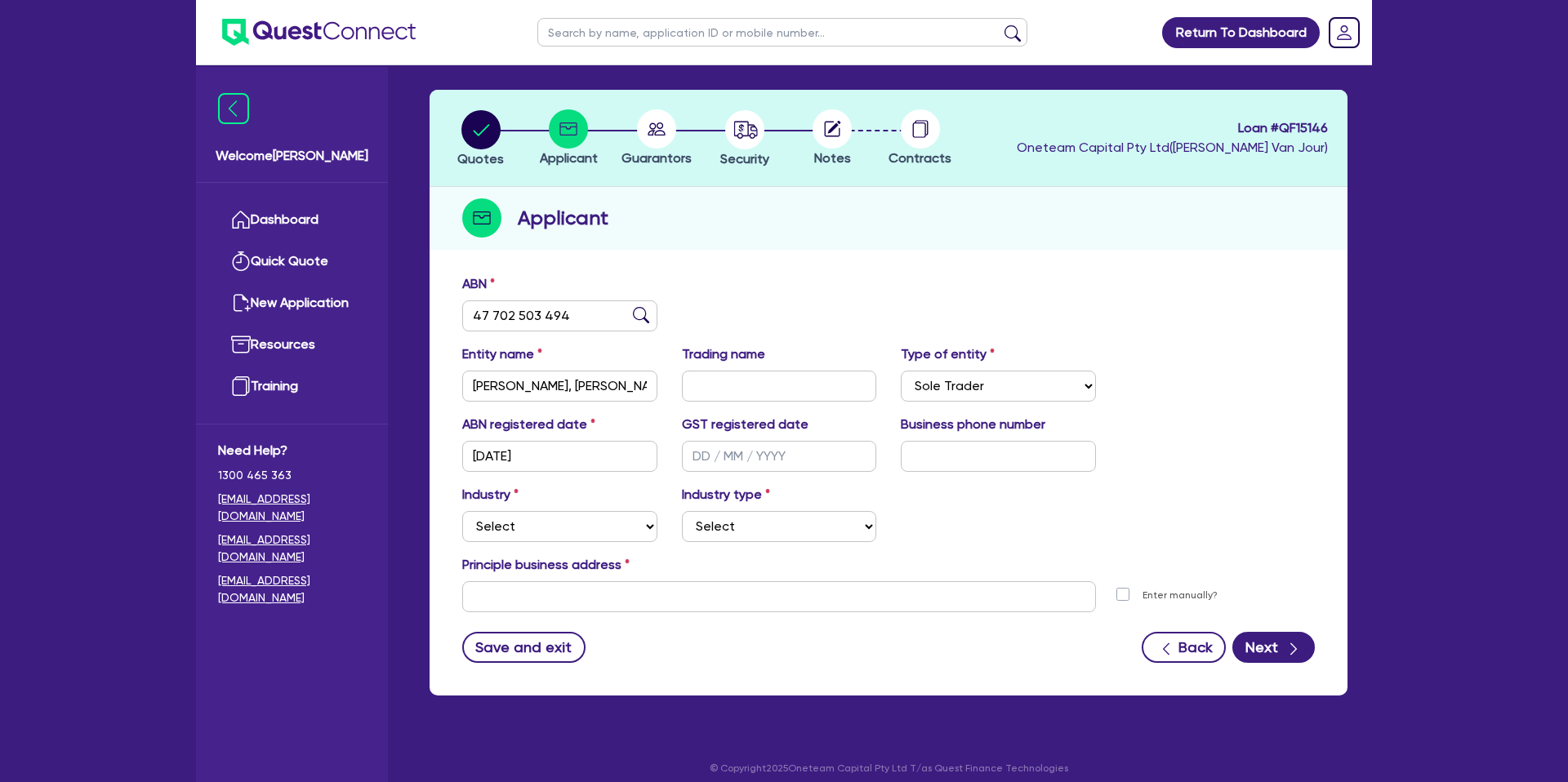
scroll to position [71, 0]
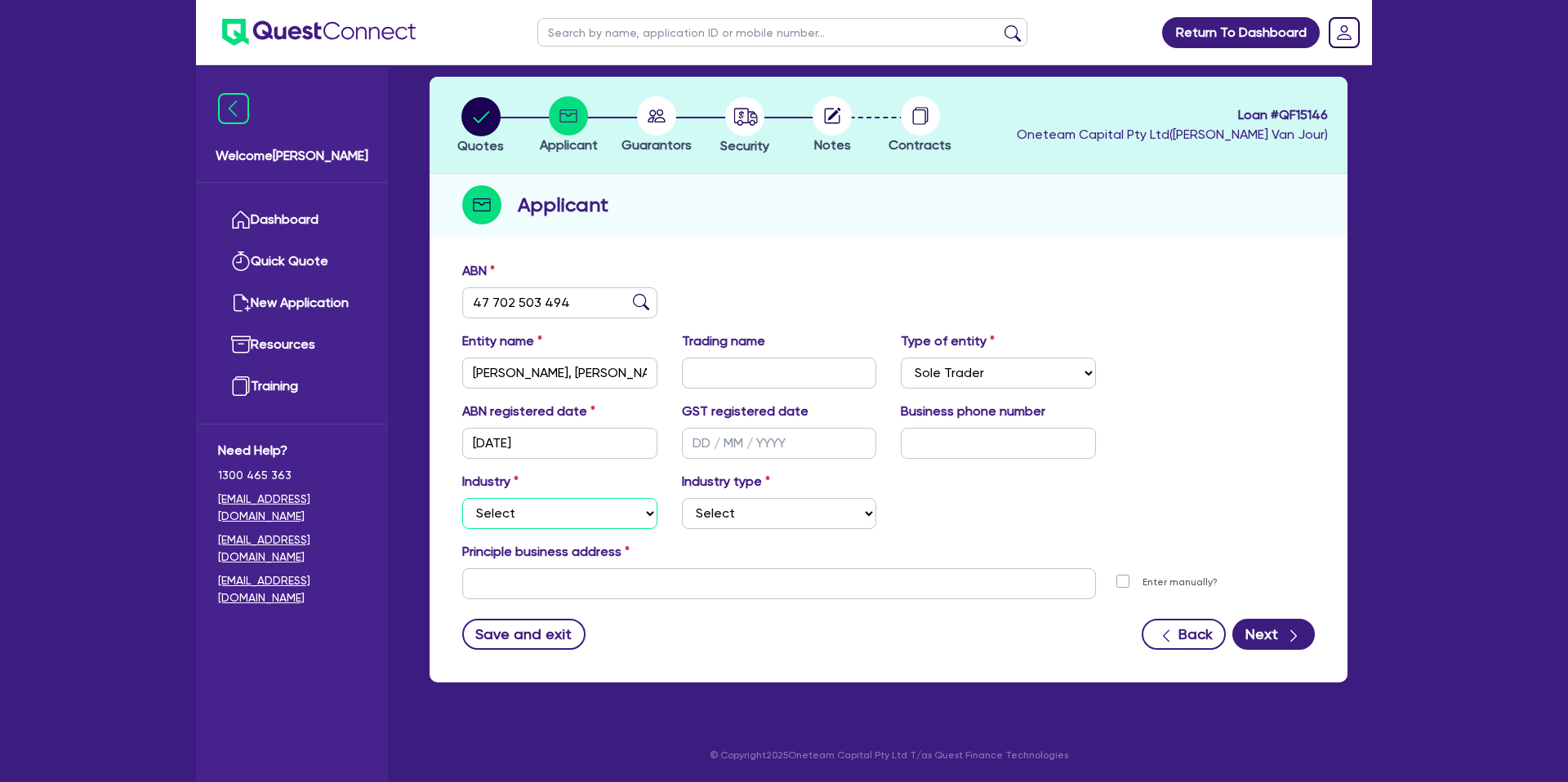
click at [546, 514] on select "Select Accomodation & Food Services Administrative & Support Services Agricultu…" at bounding box center [560, 514] width 195 height 31
select select "ACCOMODATION_FOOD"
click at [462, 498] on select "Select Accomodation & Food Services Administrative & Support Services Agricultu…" at bounding box center [560, 514] width 195 height 31
click at [747, 508] on select "Select Hotels Motels Serviced Apartments Other Short-term Accomodation Cafes Re…" at bounding box center [779, 514] width 195 height 31
click at [682, 498] on select "Select Hotels Motels Serviced Apartments Other Short-term Accomodation Cafes Re…" at bounding box center [779, 514] width 195 height 31
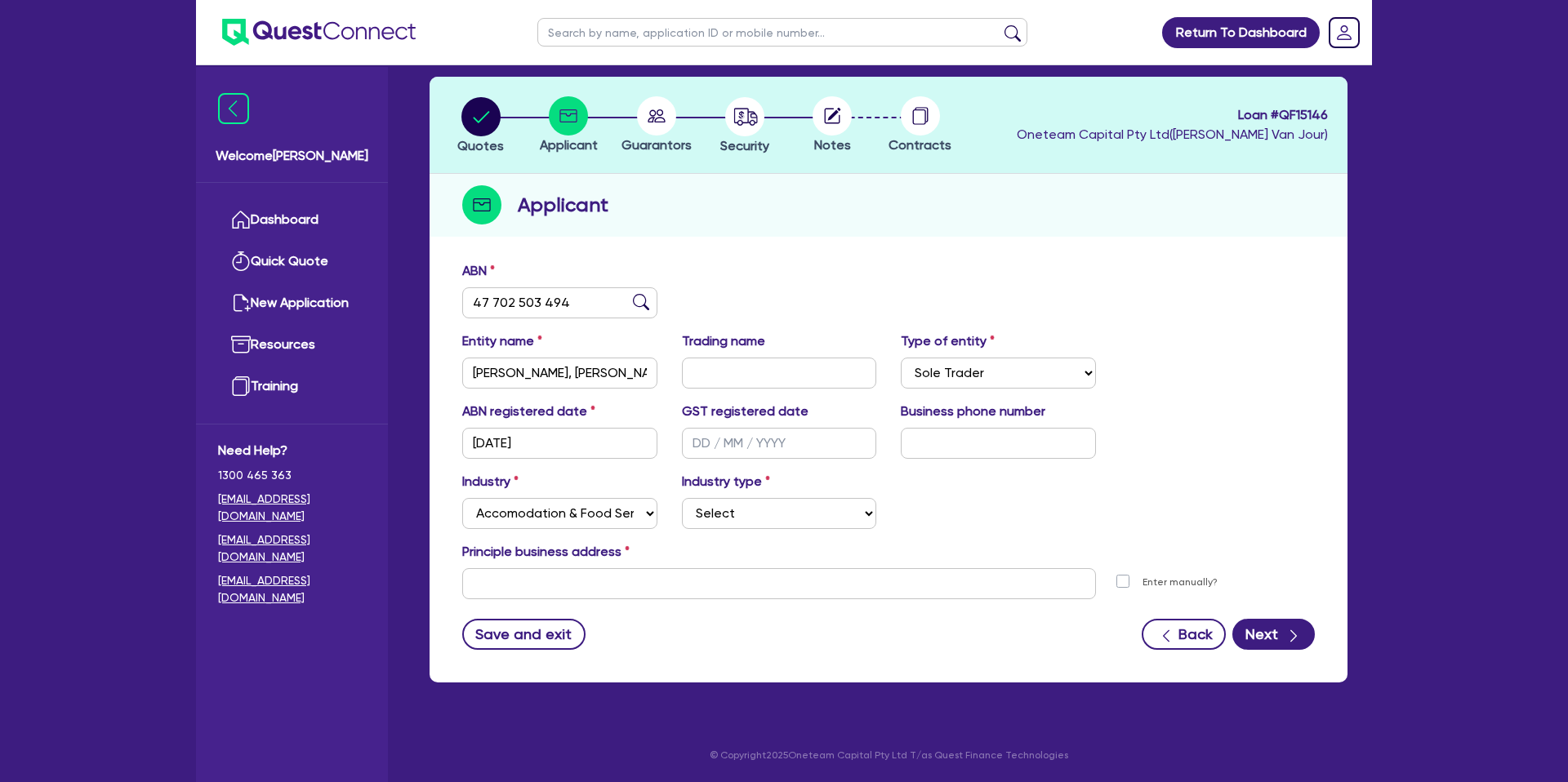
drag, startPoint x: 747, startPoint y: 508, endPoint x: 755, endPoint y: 531, distance: 24.4
click at [755, 533] on div "Industry Select Accomodation & Food Services Administrative & Support Services …" at bounding box center [888, 507] width 877 height 70
click at [736, 505] on select "Select Hotels Motels Serviced Apartments Other Short-term Accomodation Cafes Re…" at bounding box center [779, 514] width 195 height 31
select select "HOTELS"
click at [682, 498] on select "Select Hotels Motels Serviced Apartments Other Short-term Accomodation Cafes Re…" at bounding box center [779, 514] width 195 height 31
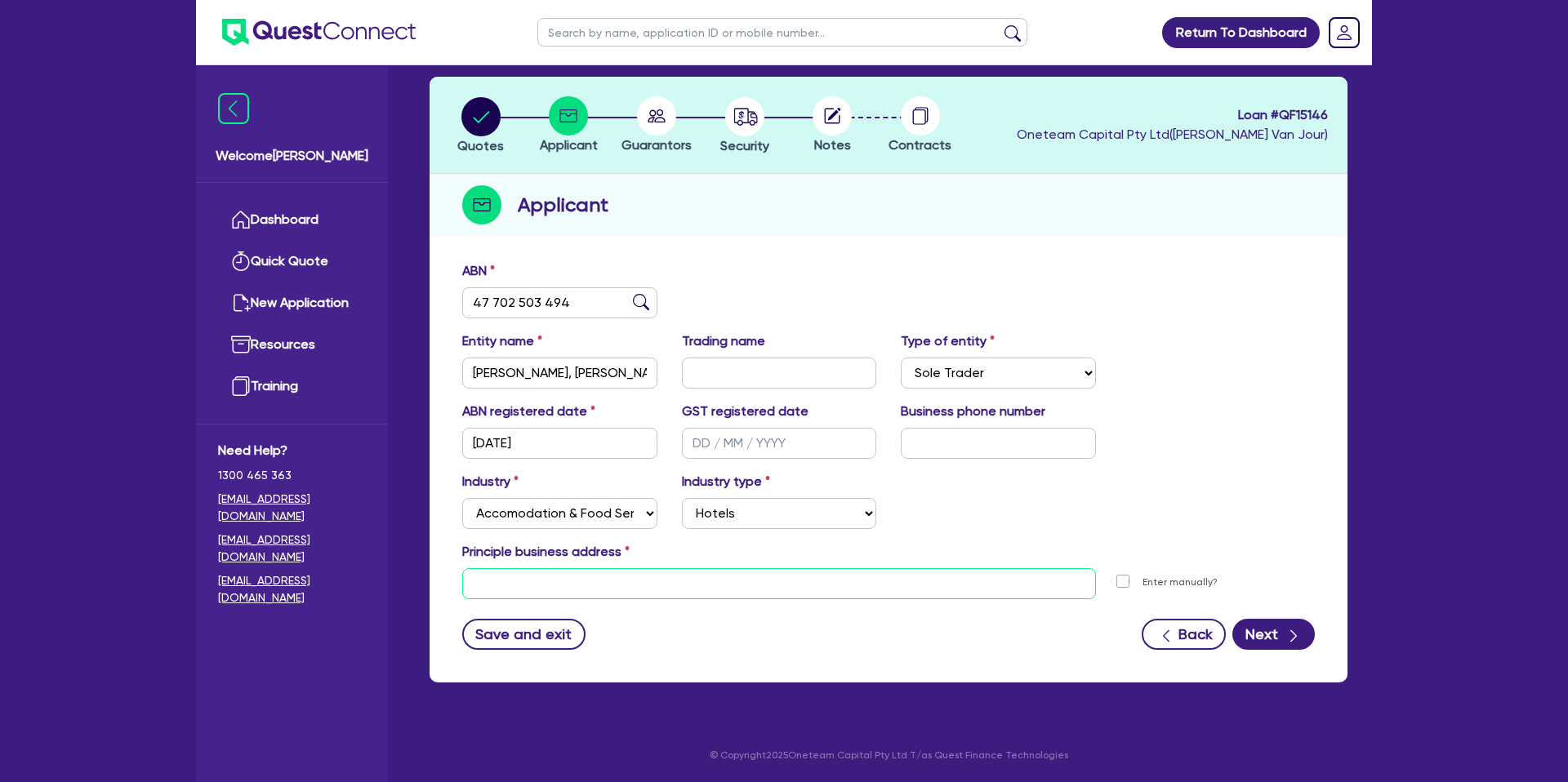
click at [587, 587] on input "text" at bounding box center [779, 584] width 634 height 31
paste input "572 Walsh Road"
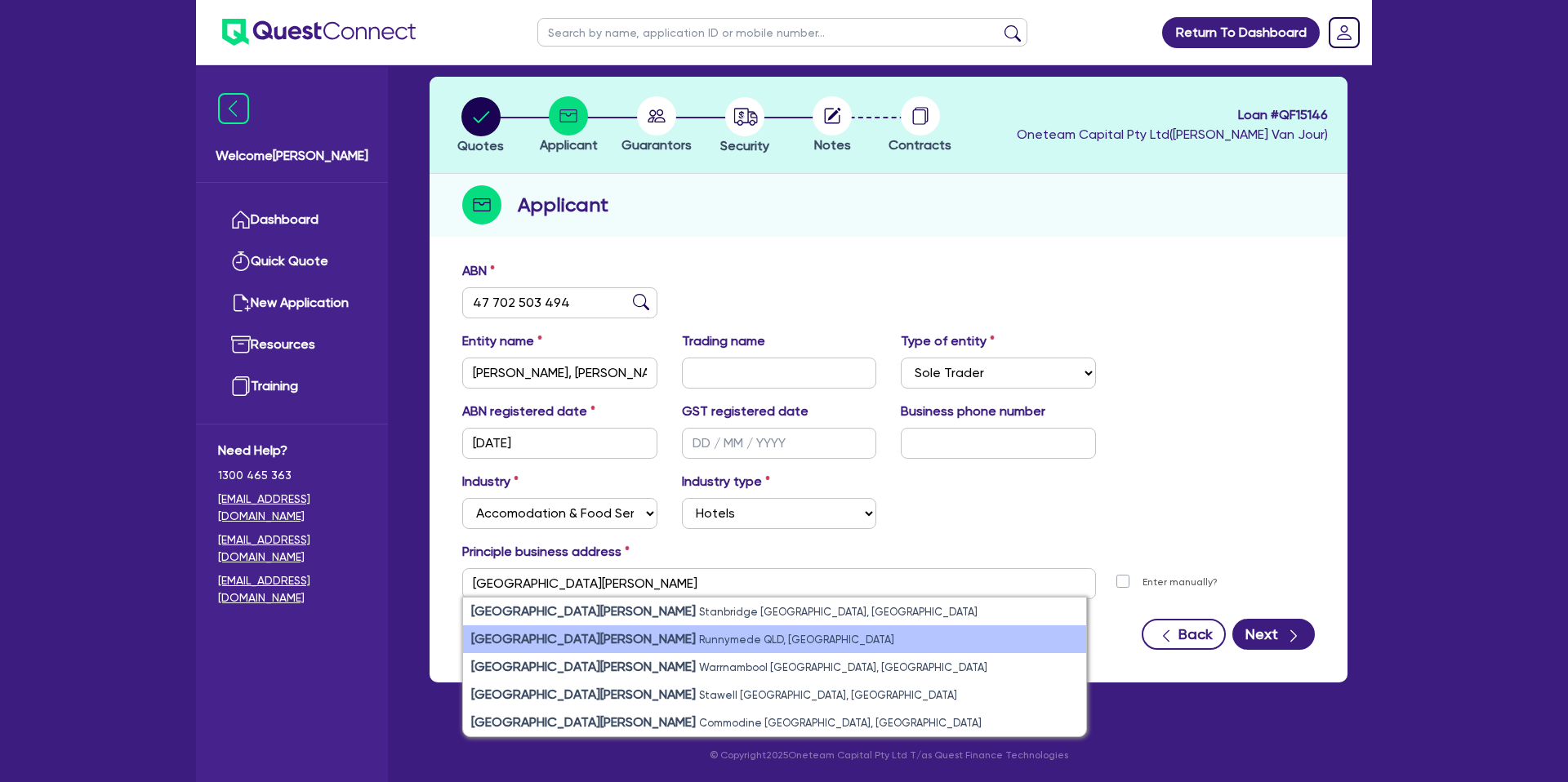
click at [603, 648] on li "572 Walsh Road Runnymede QLD, Australia" at bounding box center [775, 639] width 623 height 28
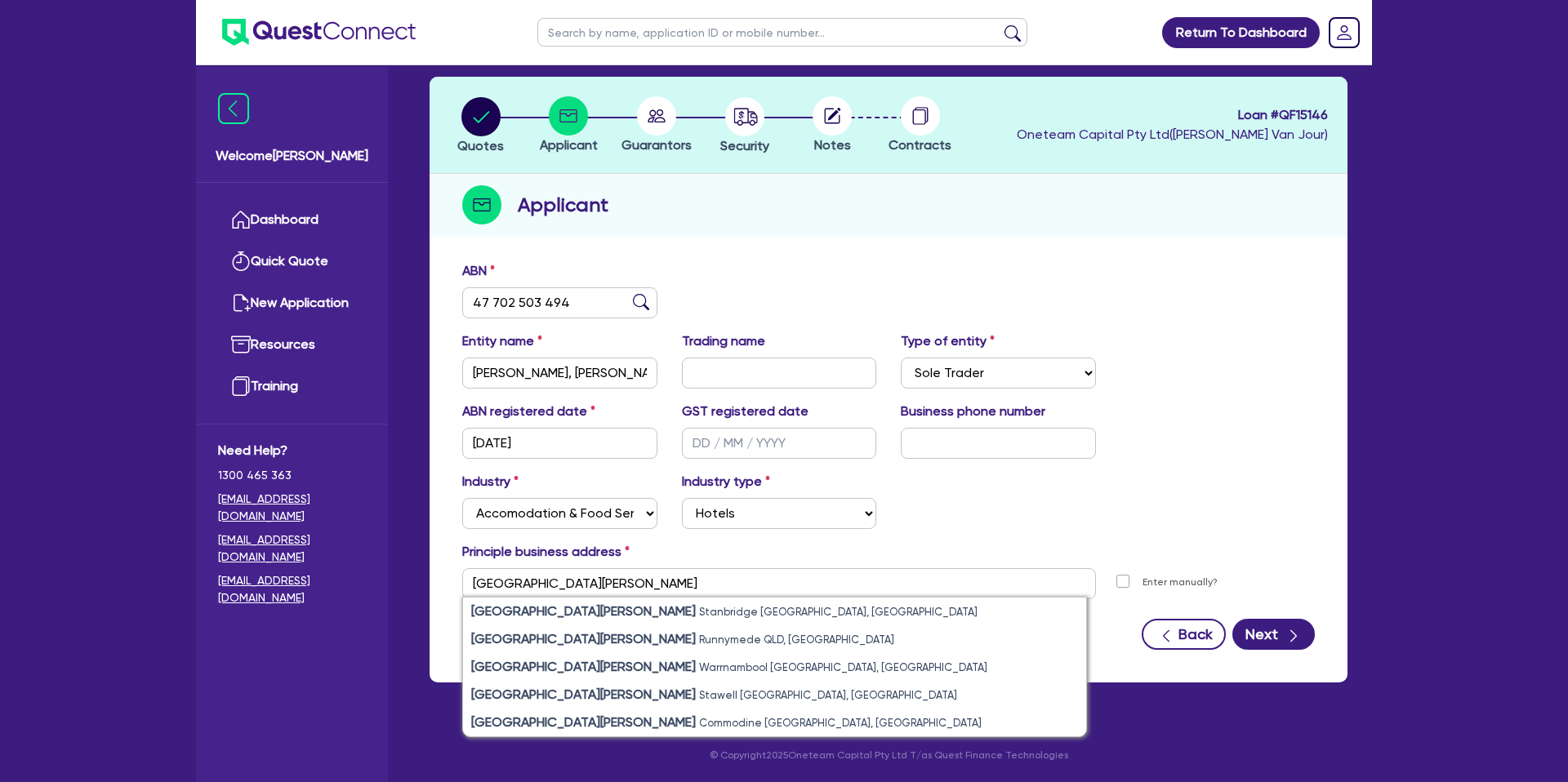
type input "[STREET_ADDRESS][PERSON_NAME]"
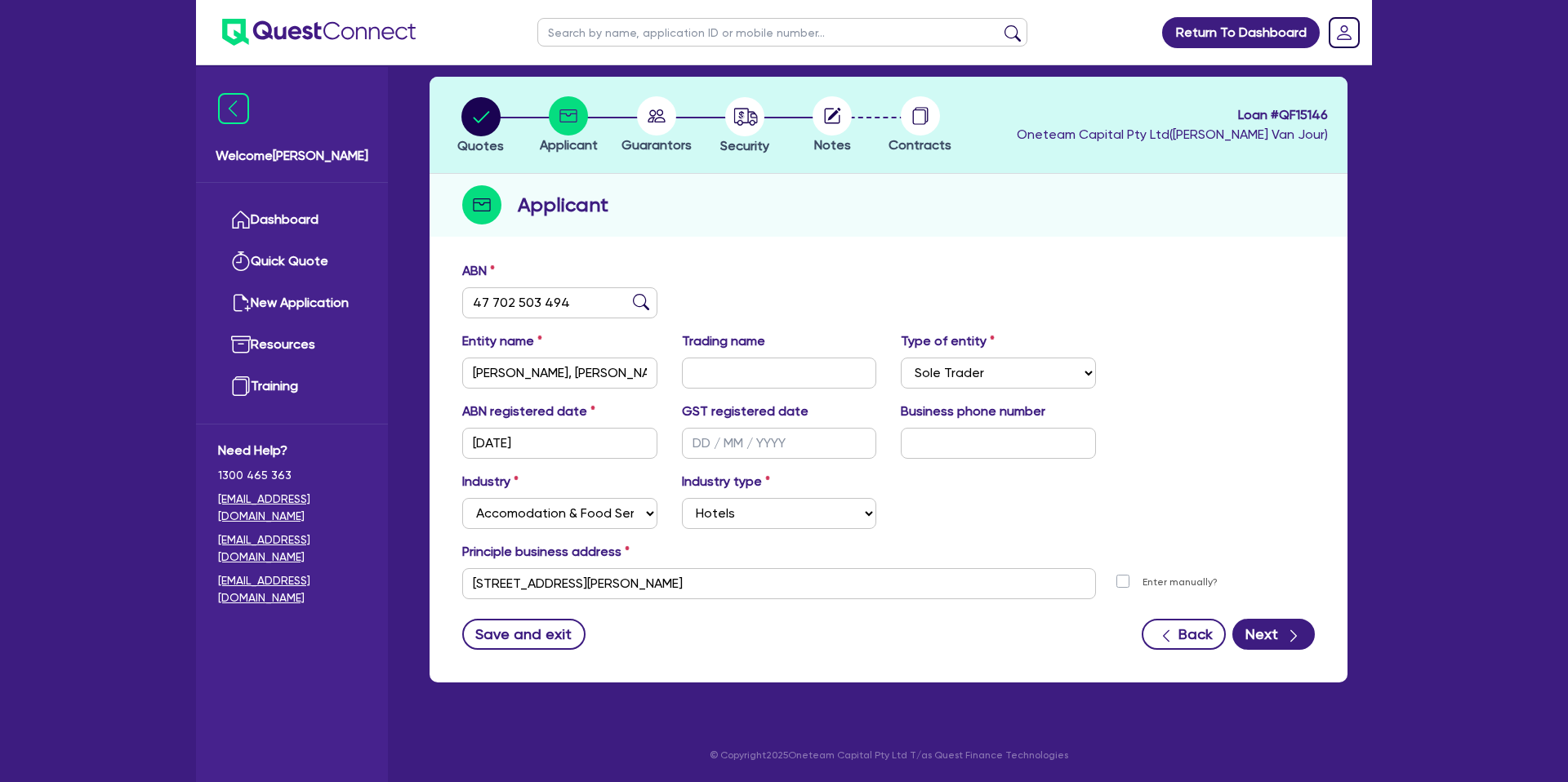
drag, startPoint x: 1016, startPoint y: 671, endPoint x: 1374, endPoint y: 607, distance: 363.7
click at [1021, 672] on div "ABN 47 702 503 494 Entity name LEONARD, KATHERINE ROSE Trading name Type of ent…" at bounding box center [888, 468] width 918 height 429
click at [1298, 639] on icon "button" at bounding box center [1293, 636] width 17 height 17
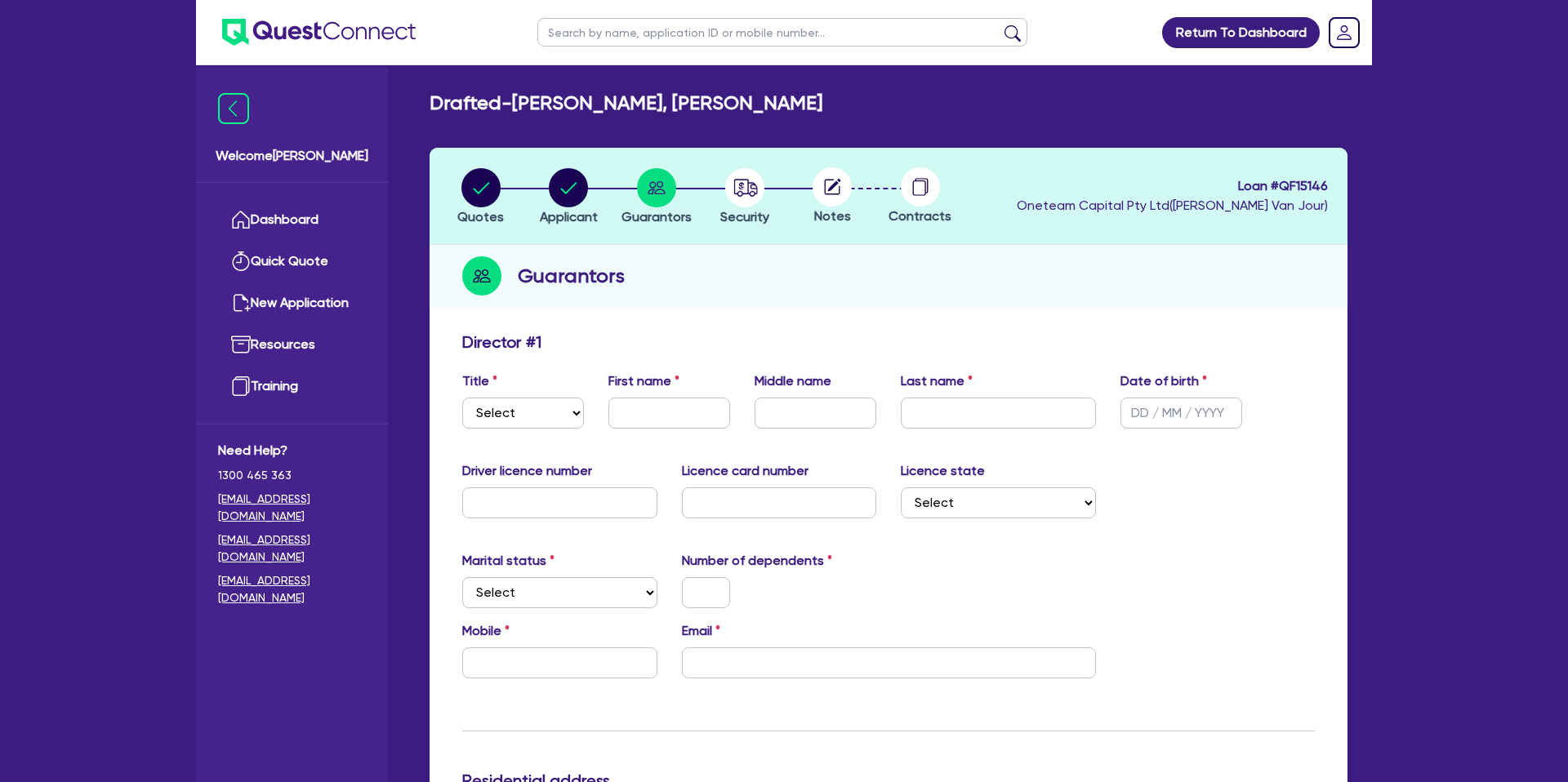
click at [522, 426] on div "Title Select Mr Mrs Ms Miss Dr First name Middle name Last name Date of birth" at bounding box center [888, 406] width 877 height 70
click at [530, 410] on select "Select Mr Mrs Ms Miss Dr" at bounding box center [523, 414] width 122 height 31
click at [462, 398] on select "Select Mr Mrs Ms Miss Dr" at bounding box center [523, 414] width 122 height 31
click at [501, 414] on select "Select Mr Mrs Ms Miss Dr" at bounding box center [523, 414] width 122 height 31
select select "MRS"
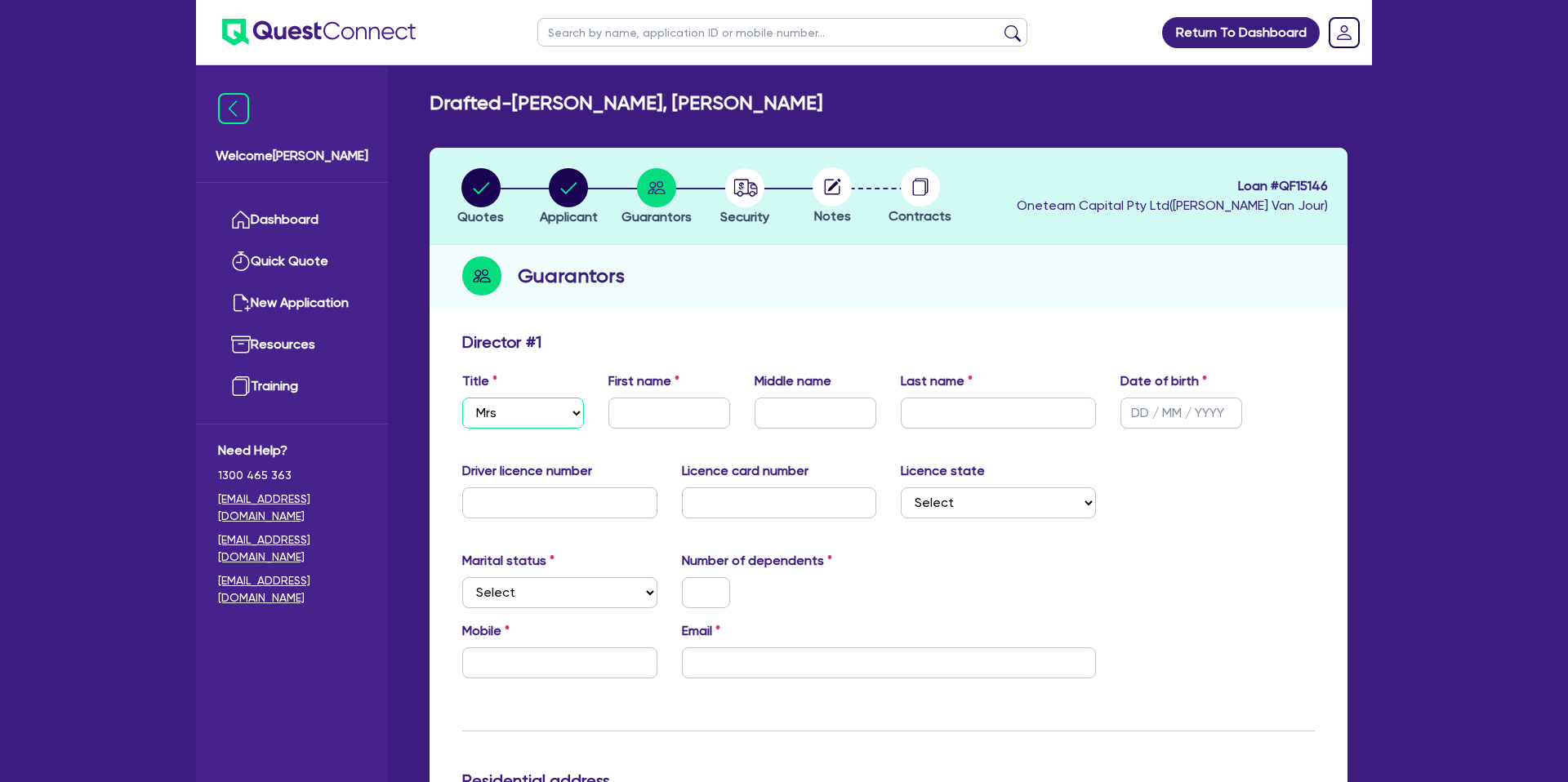
click at [462, 398] on select "Select Mr Mrs Ms Miss Dr" at bounding box center [523, 414] width 122 height 31
click at [645, 413] on input "text" at bounding box center [669, 414] width 122 height 31
drag, startPoint x: 616, startPoint y: 98, endPoint x: 716, endPoint y: 99, distance: 100.0
click at [716, 99] on h2 "Drafted - [PERSON_NAME], [PERSON_NAME]" at bounding box center [626, 103] width 392 height 24
copy h2 "[PERSON_NAME]"
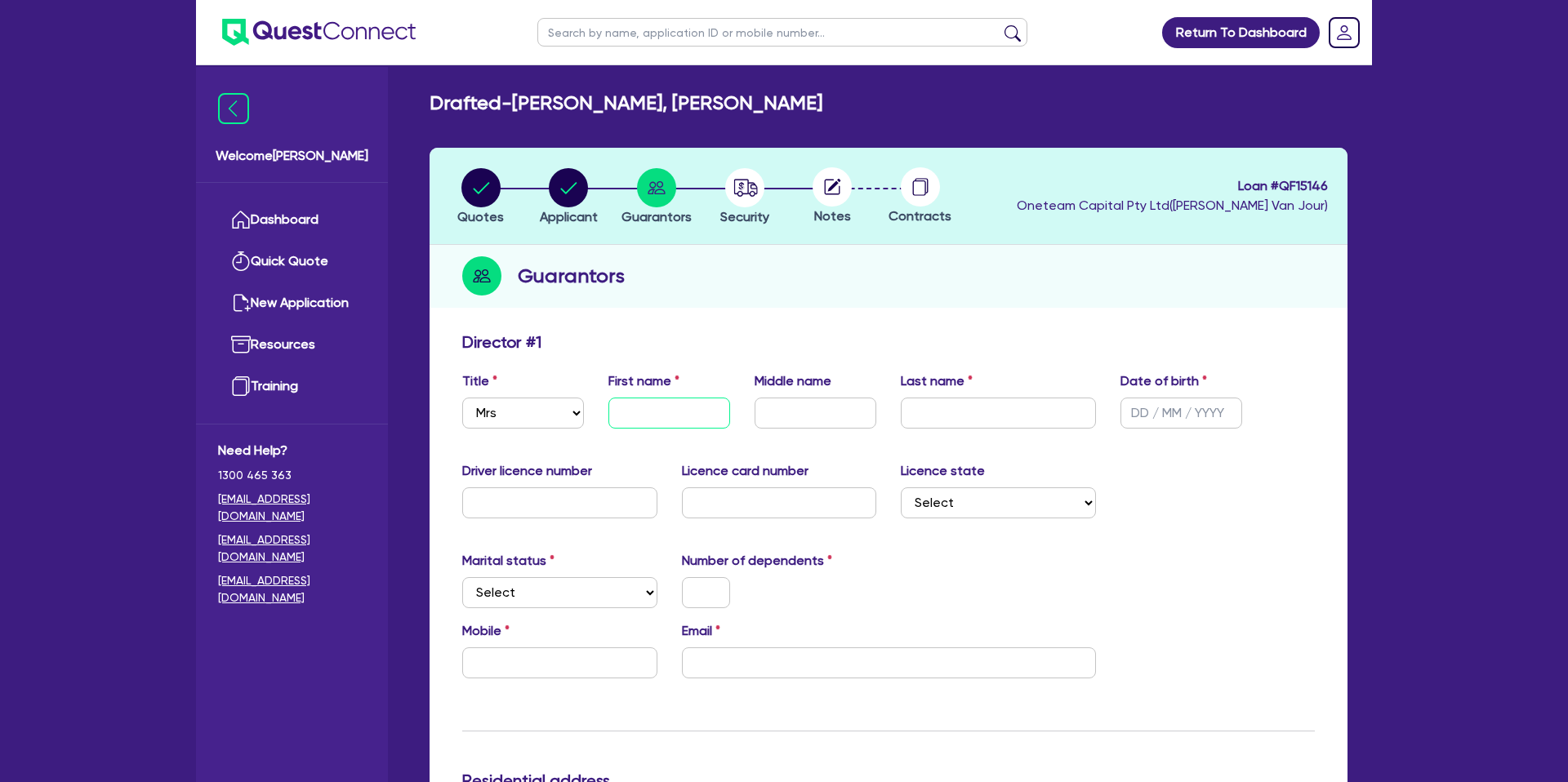
click at [666, 414] on input "text" at bounding box center [669, 414] width 122 height 31
paste input "[PERSON_NAME]"
type input "[PERSON_NAME]"
click at [803, 414] on input "text" at bounding box center [815, 414] width 122 height 31
type input "Rose"
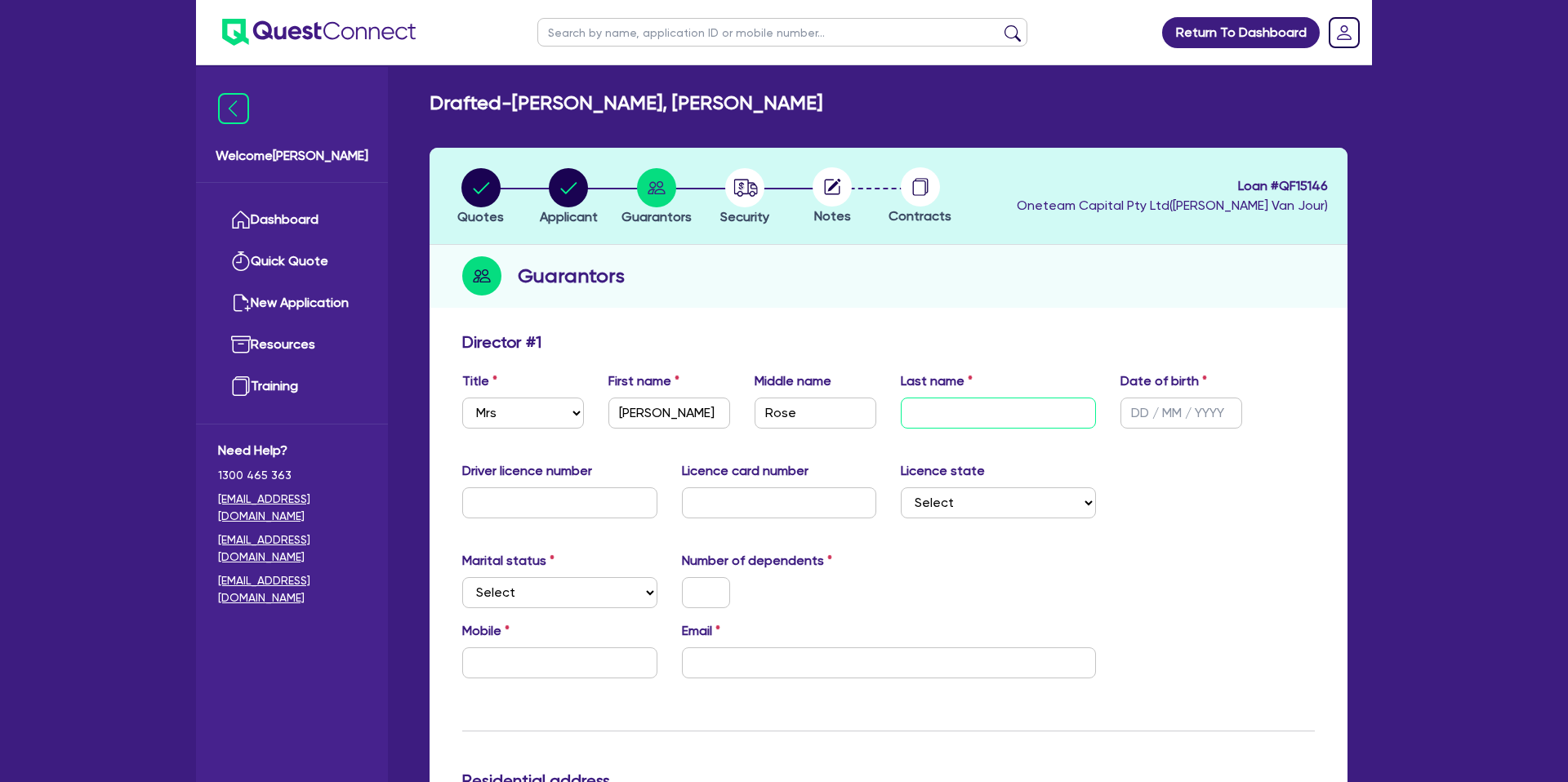
click at [963, 414] on input "text" at bounding box center [999, 414] width 195 height 31
drag, startPoint x: 523, startPoint y: 99, endPoint x: 609, endPoint y: 94, distance: 86.1
click at [608, 96] on h2 "Drafted - [PERSON_NAME], [PERSON_NAME]" at bounding box center [626, 103] width 392 height 24
copy h2 "[PERSON_NAME]"
click at [929, 420] on input "text" at bounding box center [999, 414] width 195 height 31
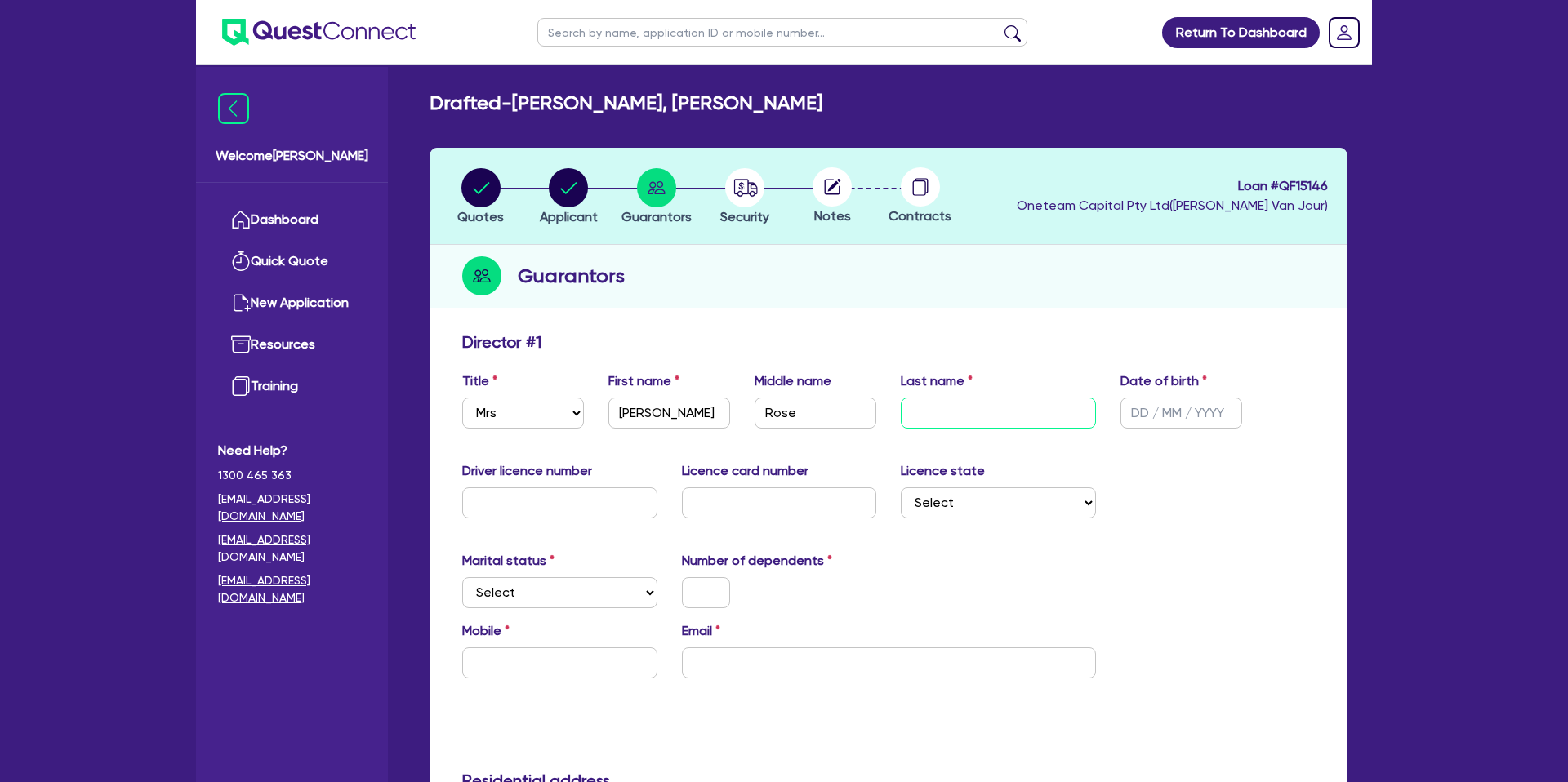
paste input "[PERSON_NAME]"
type input "[PERSON_NAME]"
click at [1234, 527] on div "Driver licence number Licence card number Licence state Select NSW VIC QLD TAS …" at bounding box center [888, 496] width 877 height 70
click at [1149, 414] on input "text" at bounding box center [1181, 414] width 122 height 31
type input "[DATE]"
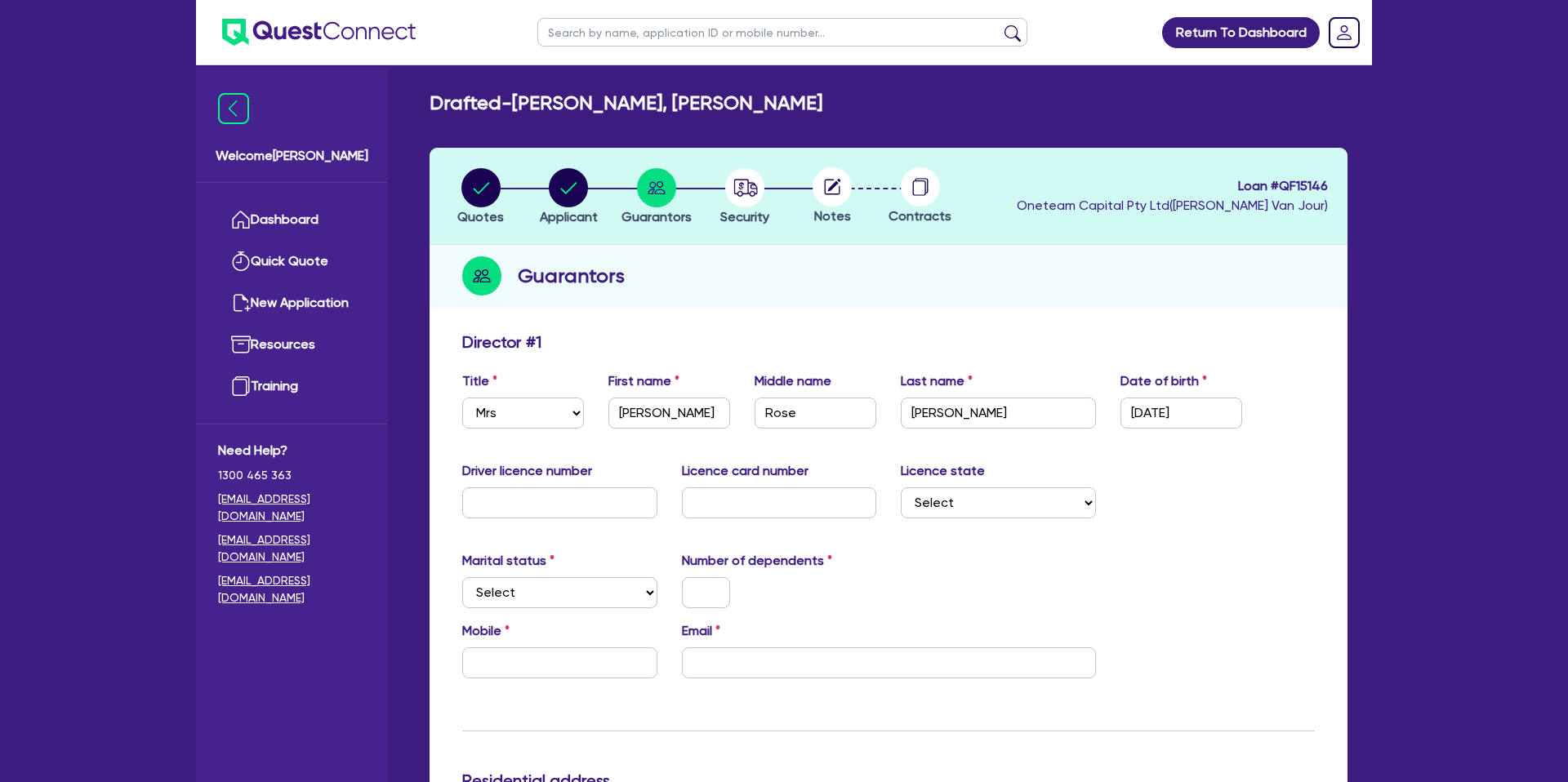
drag, startPoint x: 1227, startPoint y: 534, endPoint x: 551, endPoint y: 529, distance: 676.0
click at [492, 492] on input "text" at bounding box center [560, 503] width 195 height 31
type input "112629594"
click at [815, 508] on input "text" at bounding box center [779, 503] width 195 height 31
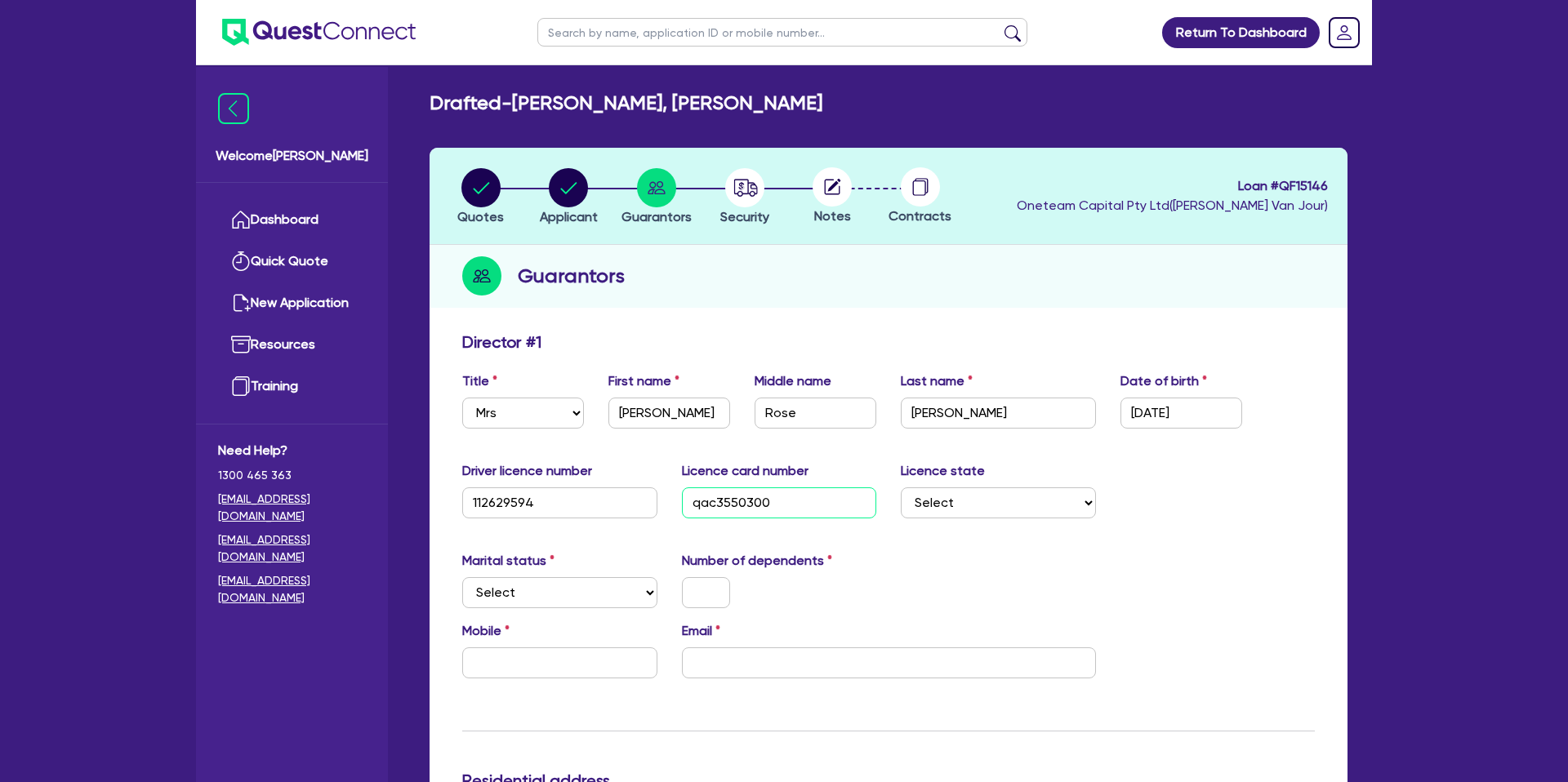
drag, startPoint x: 815, startPoint y: 508, endPoint x: 1191, endPoint y: 320, distance: 420.4
type input "qac3550300"
click at [964, 601] on div "Marital status Select Single Married De Facto / Partner Number of dependents" at bounding box center [888, 586] width 877 height 70
click at [935, 508] on select "Select NSW VIC QLD TAS ACT SA NT WA" at bounding box center [999, 503] width 195 height 31
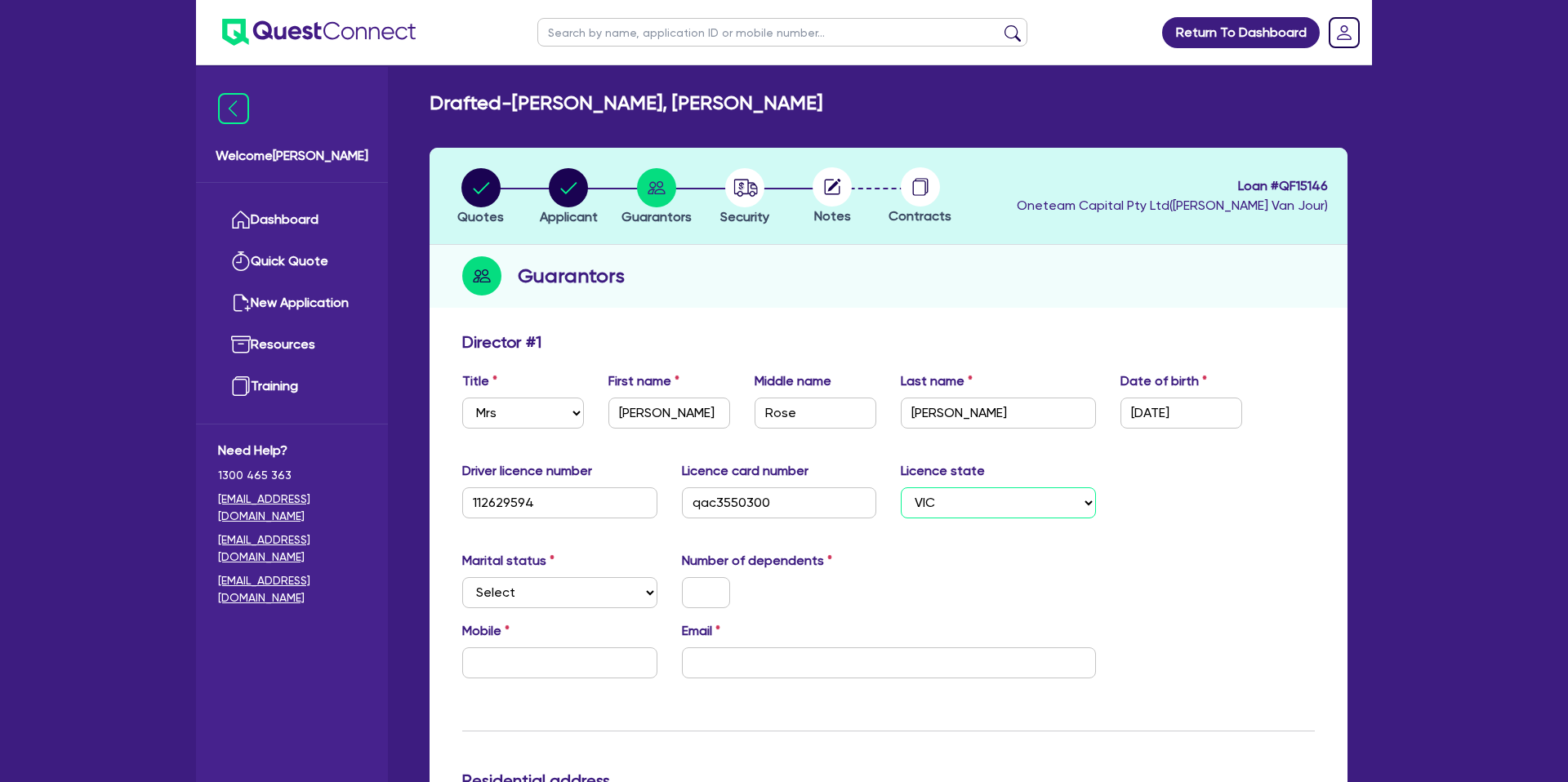
click at [901, 487] on select "Select NSW VIC QLD TAS ACT SA NT WA" at bounding box center [999, 503] width 195 height 31
drag, startPoint x: 942, startPoint y: 554, endPoint x: 929, endPoint y: 556, distance: 13.2
click at [949, 554] on div "Marital status Select Single Married De Facto / Partner Number of dependents" at bounding box center [888, 586] width 877 height 70
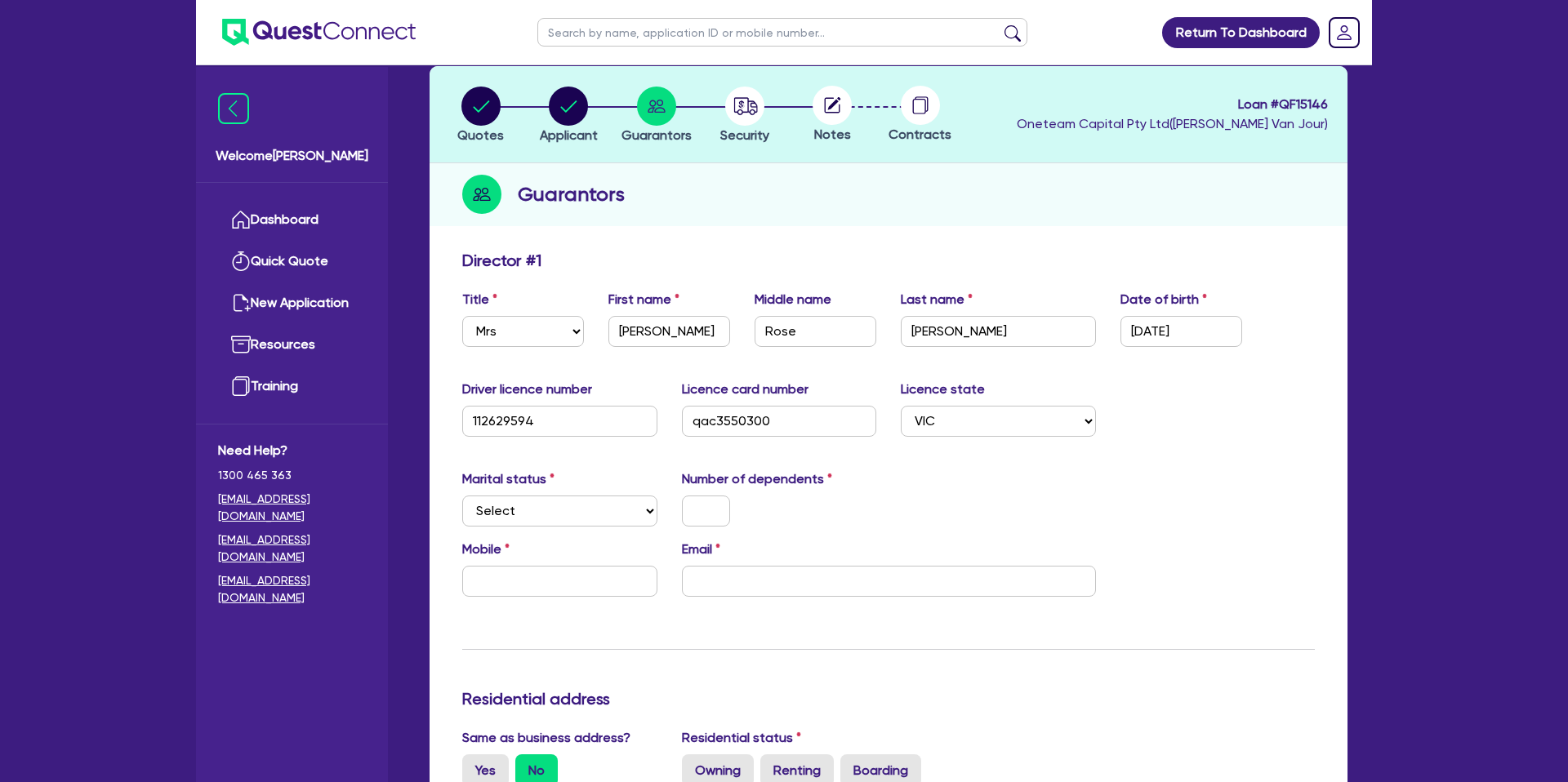
scroll to position [85, 0]
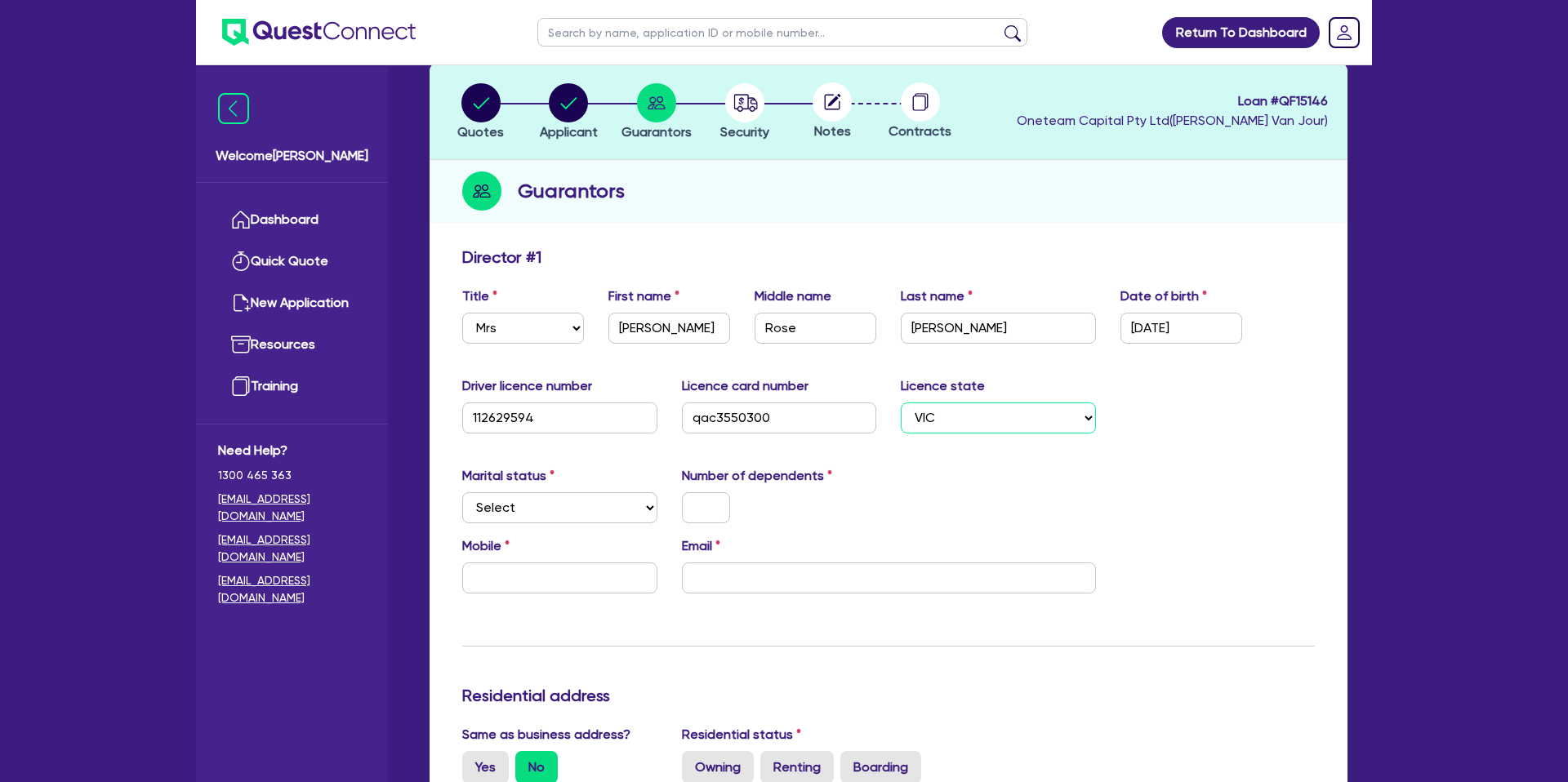
click at [939, 422] on select "Select NSW VIC QLD TAS ACT SA NT WA" at bounding box center [999, 418] width 195 height 31
select select "QLD"
click at [901, 403] on select "Select NSW VIC QLD TAS ACT SA NT WA" at bounding box center [999, 418] width 195 height 31
click at [961, 479] on div "Marital status Select Single Married De Facto / Partner Number of dependents" at bounding box center [888, 501] width 877 height 70
click at [536, 519] on select "Select Single Married De Facto / Partner" at bounding box center [560, 508] width 195 height 31
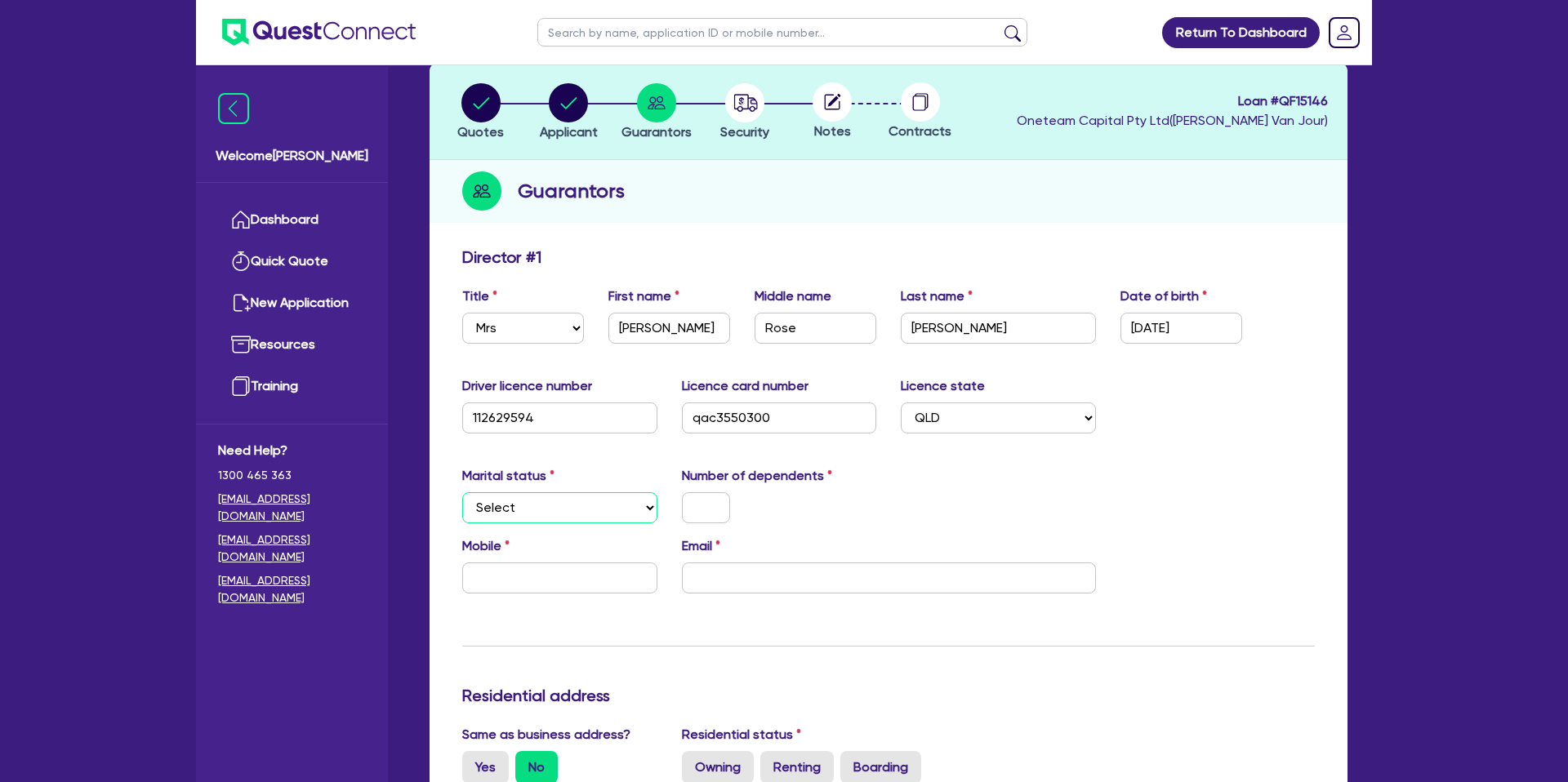
select select "SINGLE"
click at [462, 493] on select "Select Single Married De Facto / Partner" at bounding box center [560, 508] width 195 height 31
click at [709, 508] on input "text" at bounding box center [706, 508] width 48 height 31
click at [521, 573] on input "text" at bounding box center [560, 578] width 195 height 31
type input "0"
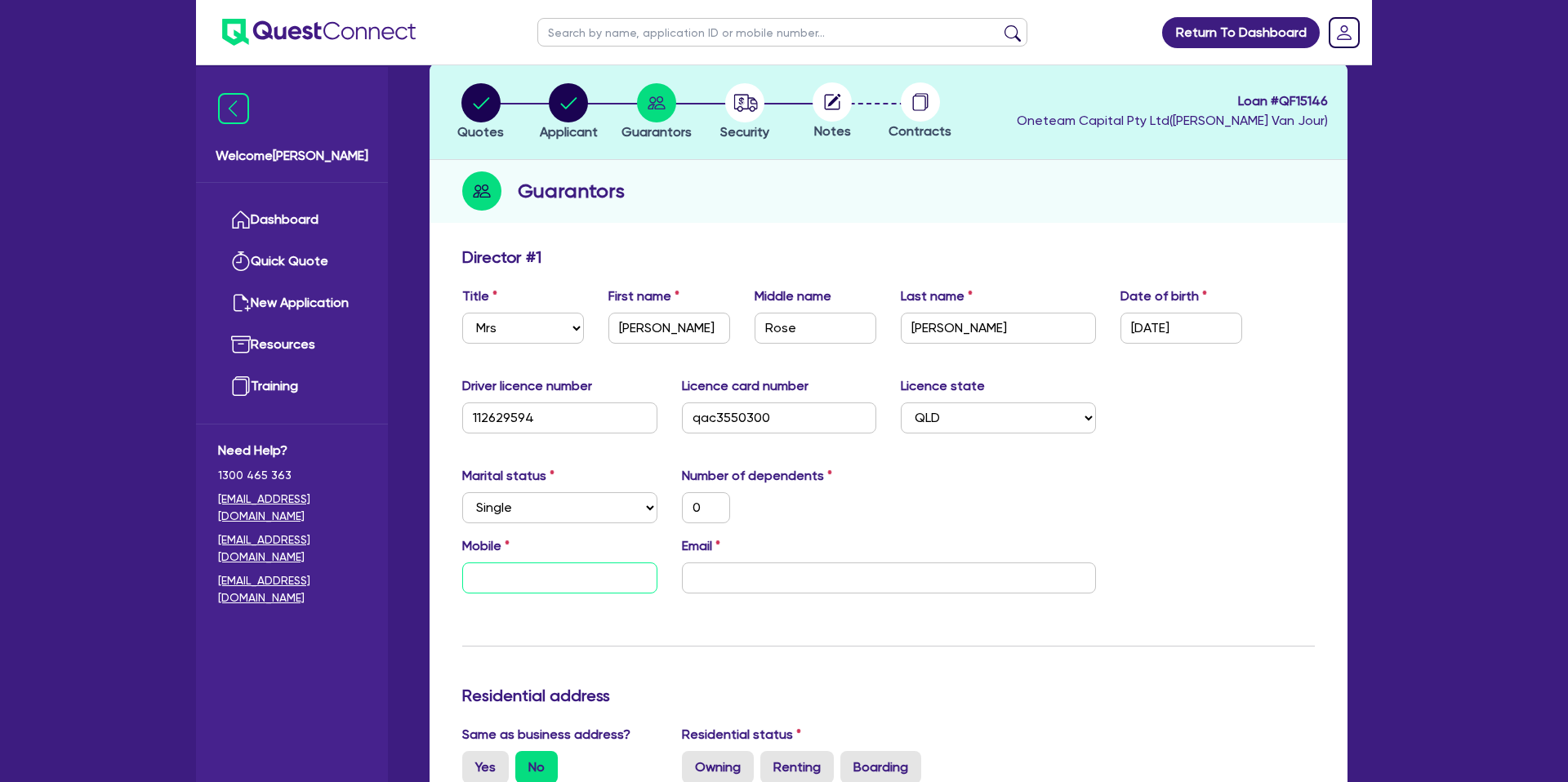
type input "0"
type input "04"
type input "0"
type input "040"
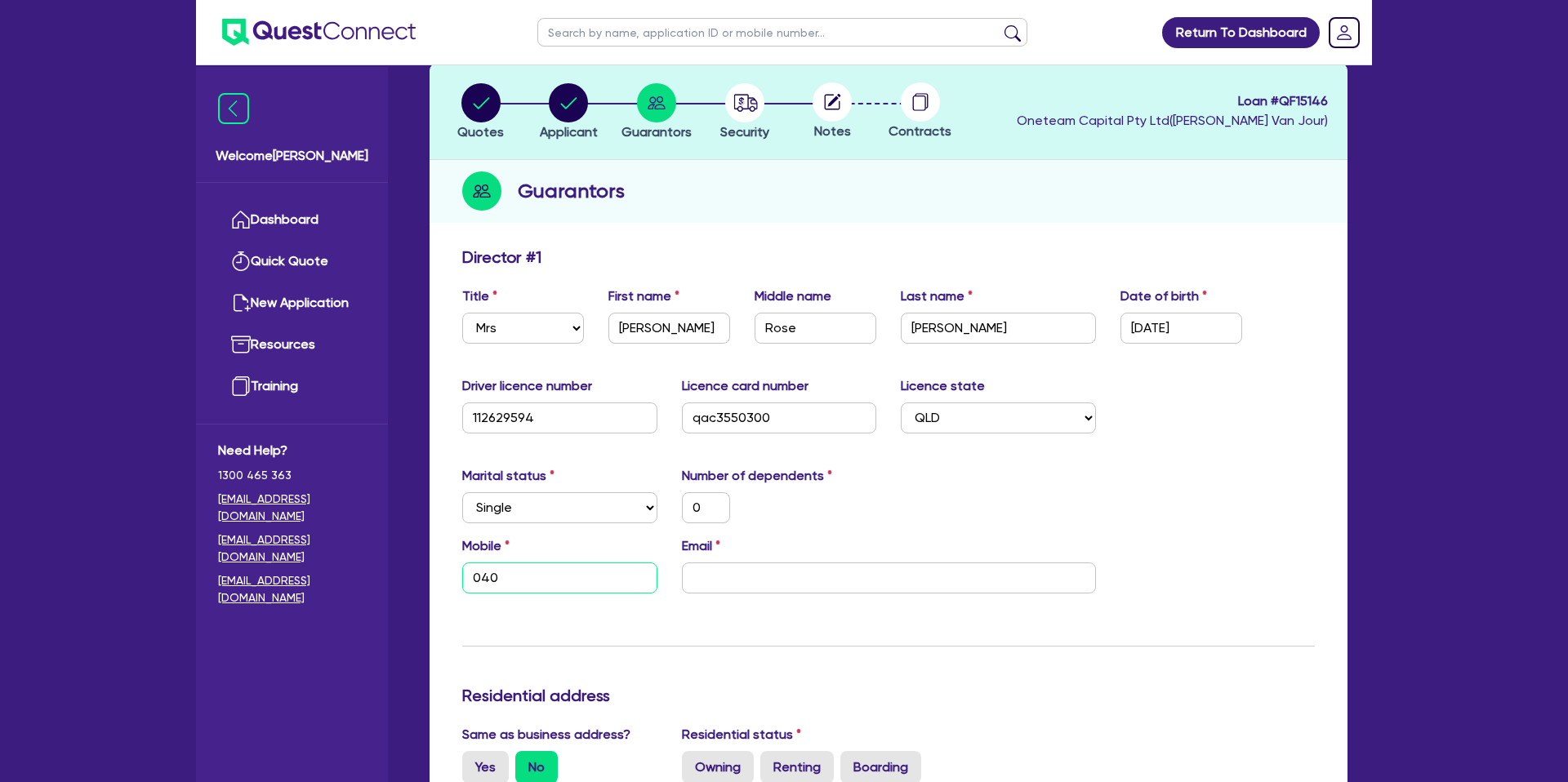
type input "0"
type input "0405"
type input "0"
type input "0405 5"
type input "0"
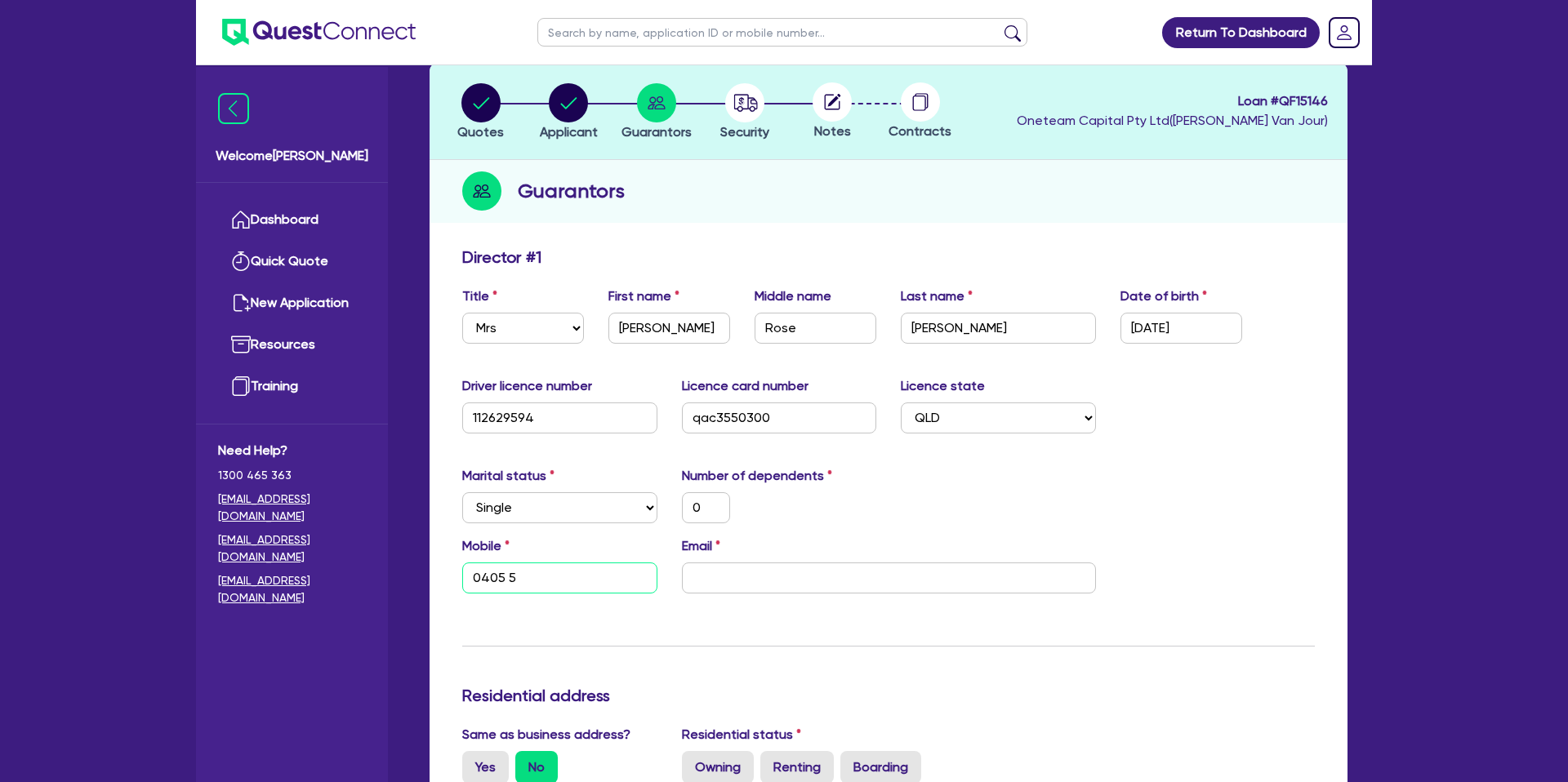
type input "0405 55"
type input "0"
type input "0405 555"
type input "0"
type input "0405 555 1"
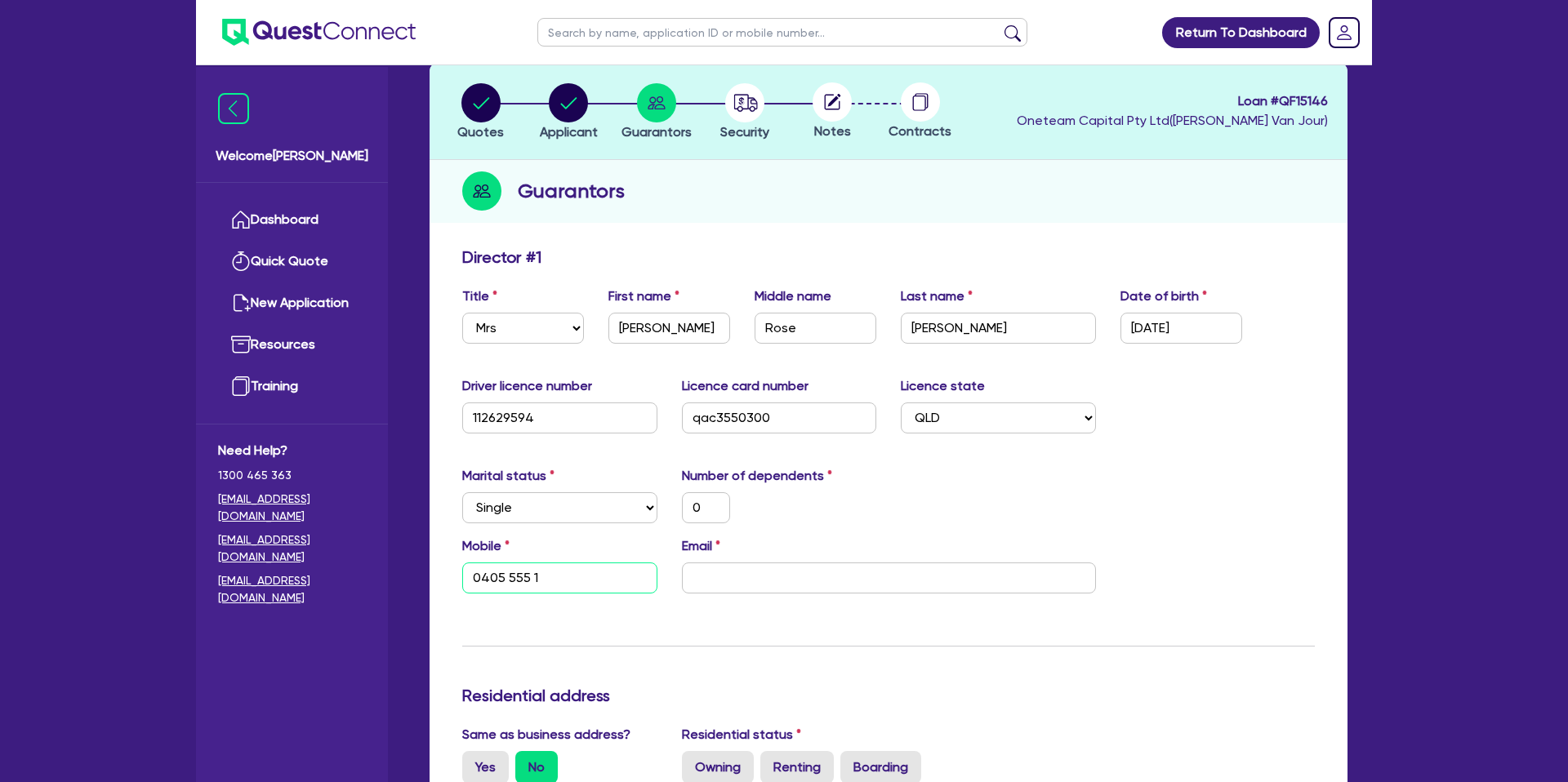
type input "0"
type input "0405 555 19"
type input "0"
type input "0405 555 194"
click at [825, 578] on input "email" at bounding box center [888, 578] width 414 height 31
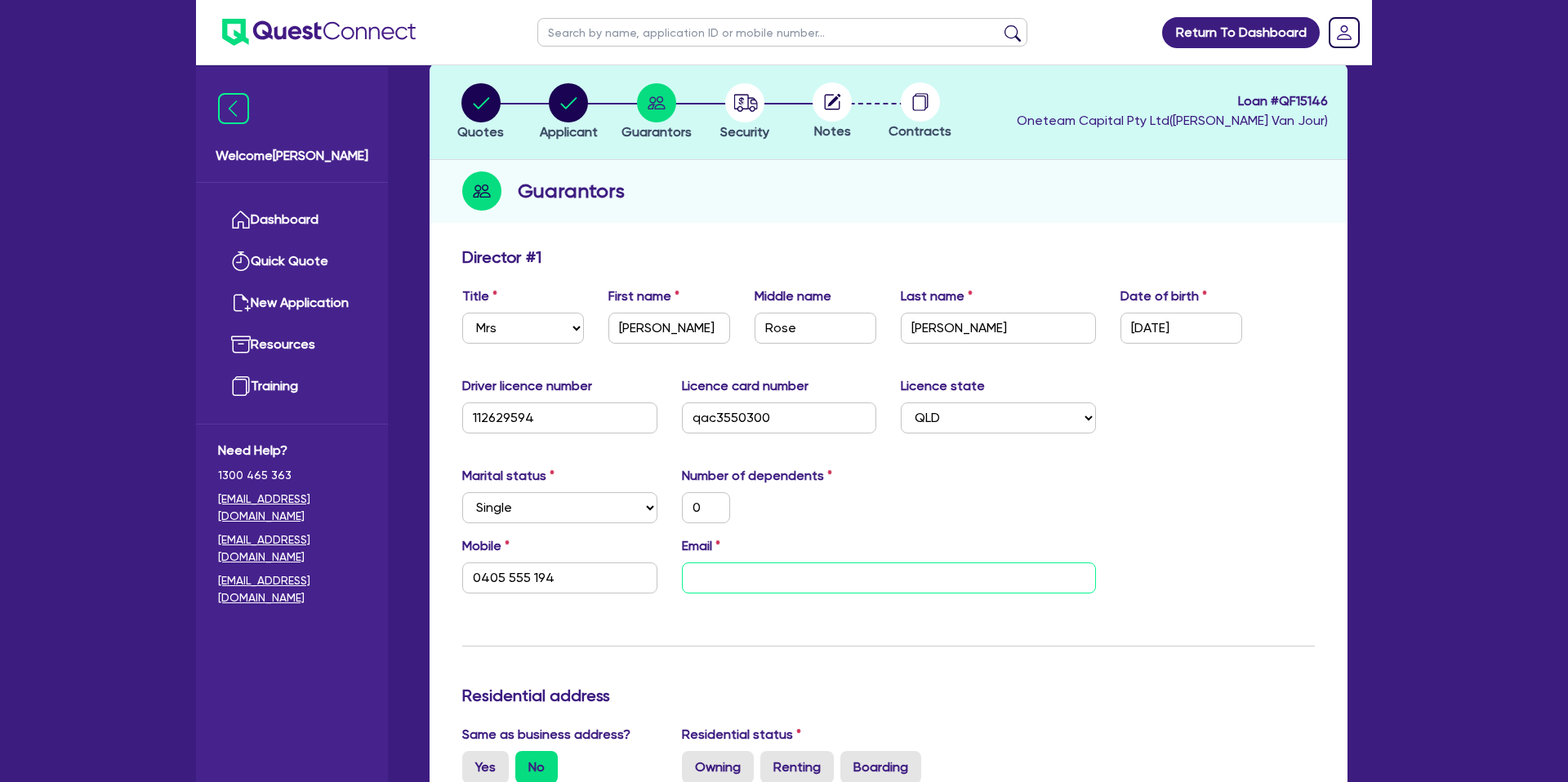
paste input "[EMAIL_ADDRESS][PERSON_NAME][DOMAIN_NAME]"
type input "0"
type input "0405 555 194"
type input "[EMAIL_ADDRESS][PERSON_NAME][DOMAIN_NAME]"
drag, startPoint x: 1014, startPoint y: 501, endPoint x: 910, endPoint y: 554, distance: 116.7
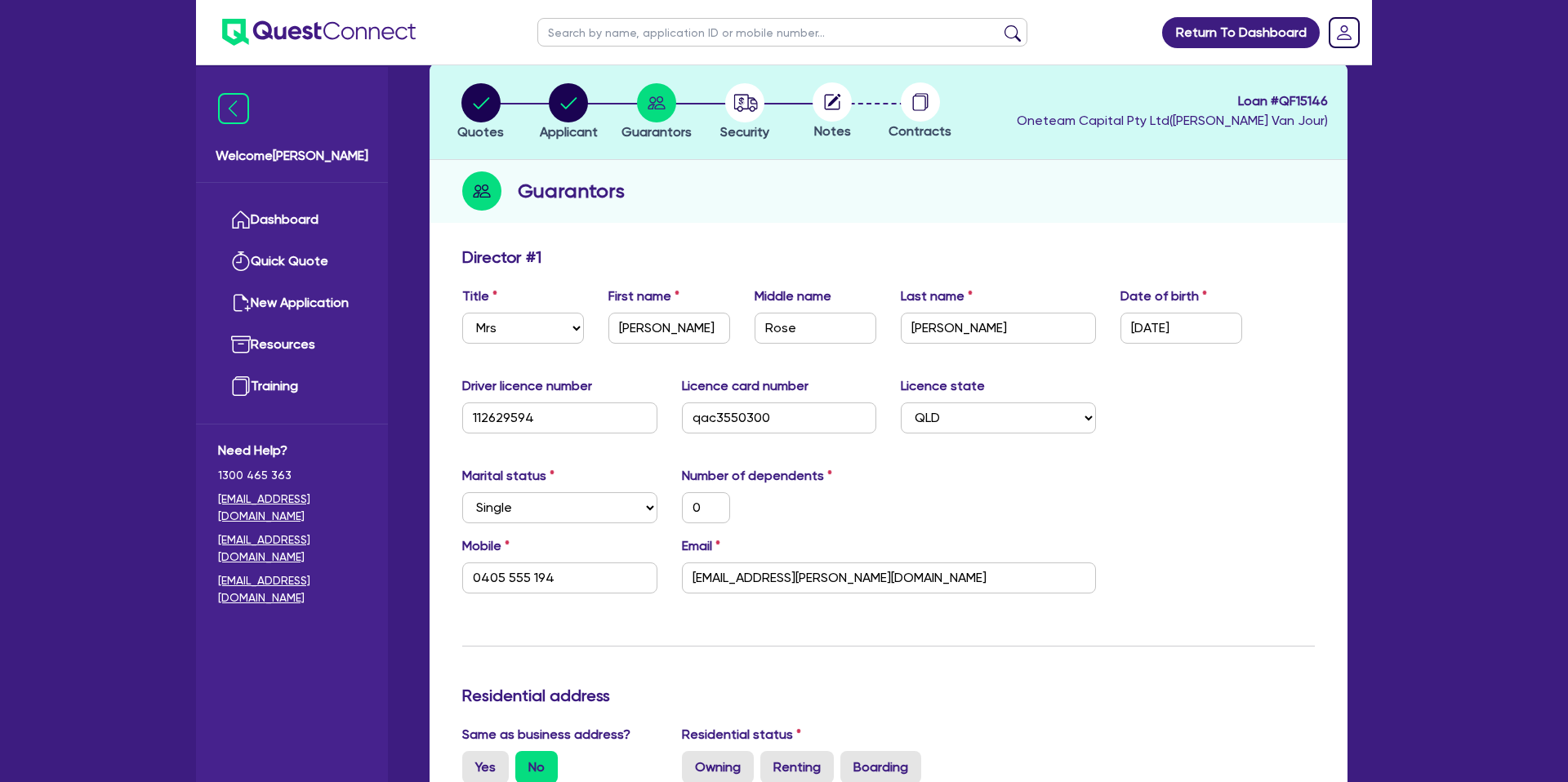
click at [1012, 502] on div "Marital status Select Single Married De Facto / Partner Number of dependents 0" at bounding box center [888, 501] width 877 height 70
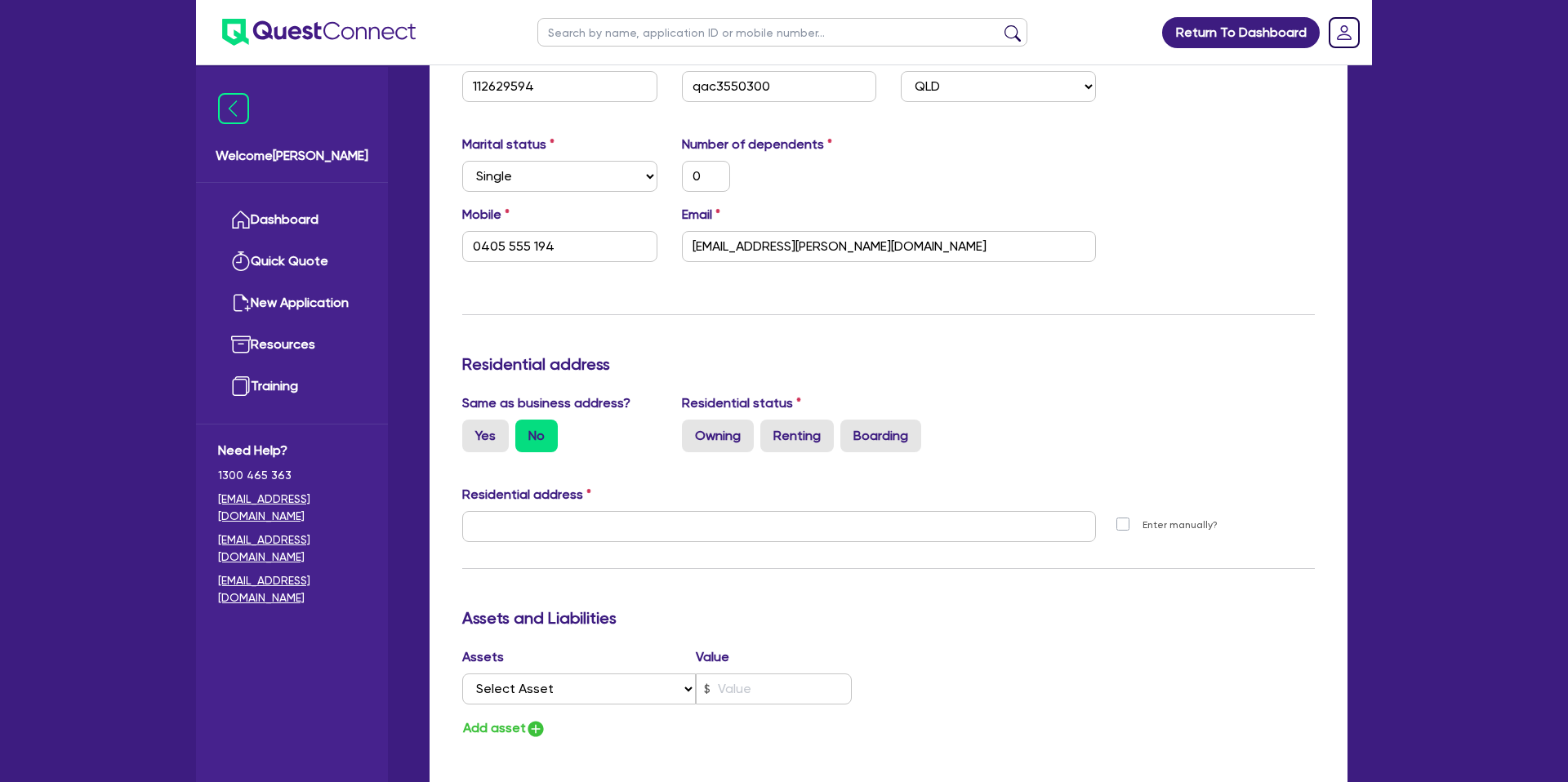
scroll to position [421, 0]
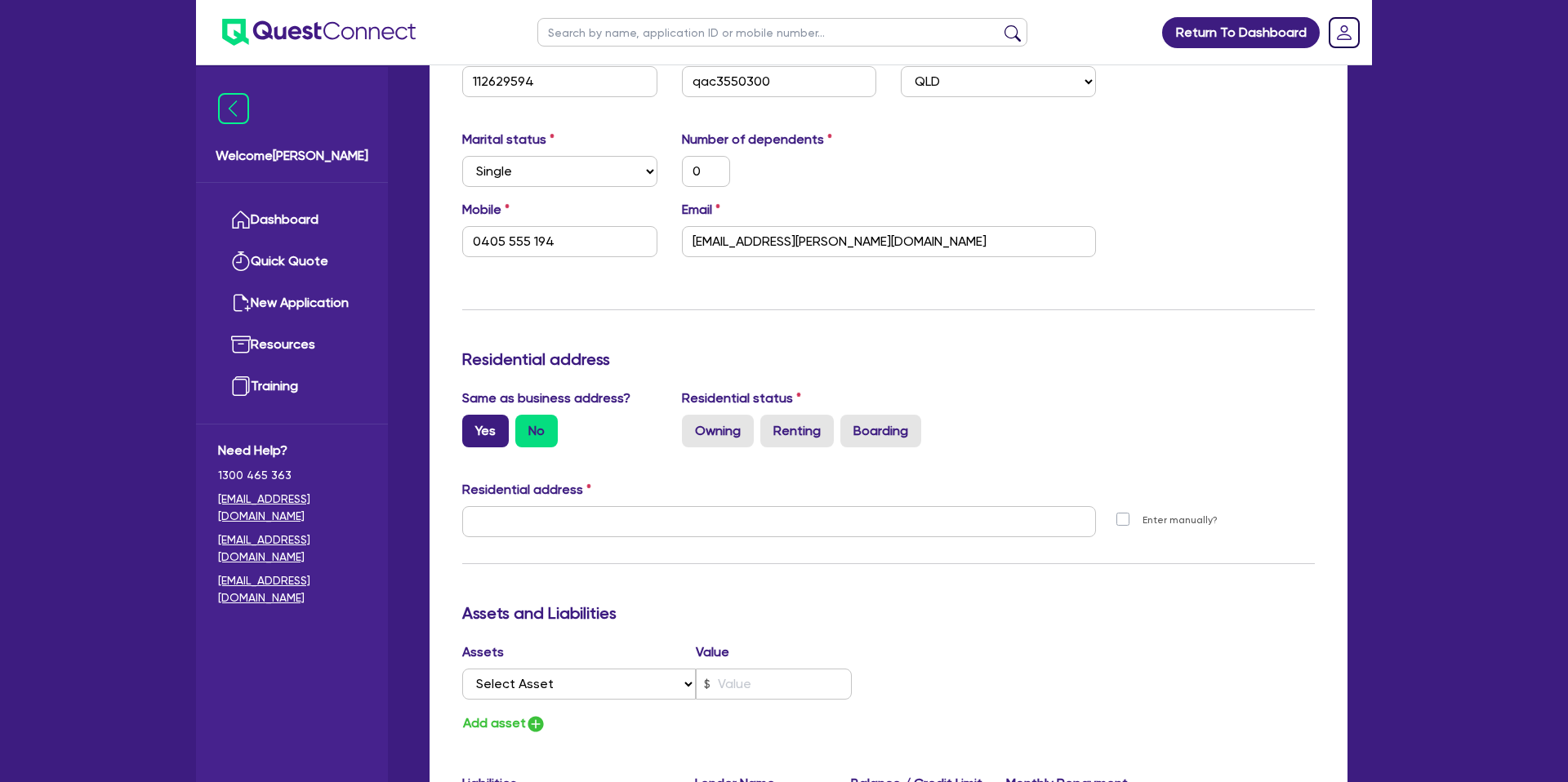
click at [475, 438] on label "Yes" at bounding box center [486, 430] width 47 height 32
click at [473, 426] on input "Yes" at bounding box center [468, 420] width 11 height 11
radio input "true"
type input "0"
type input "0405 555 194"
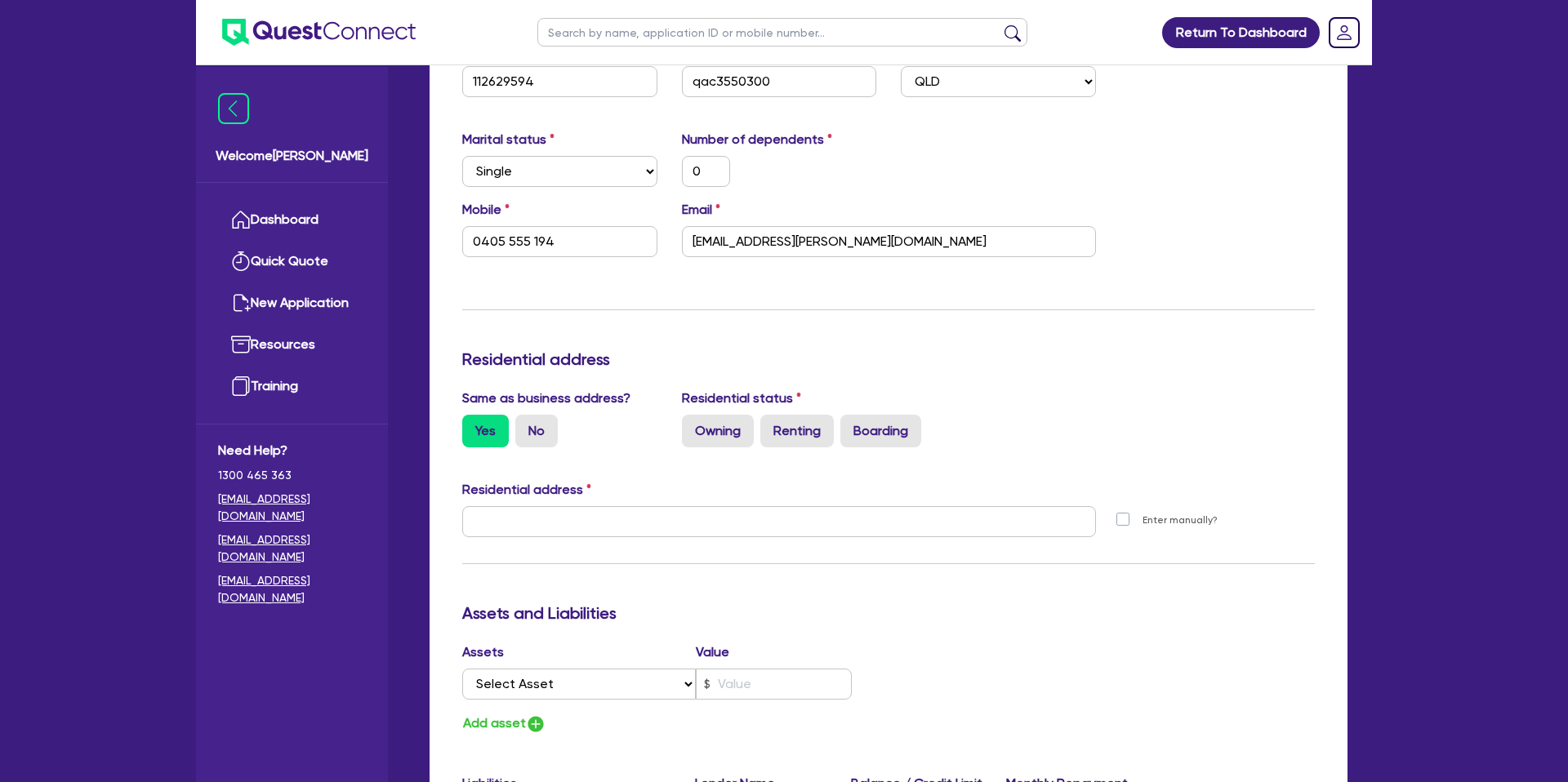
type input "[STREET_ADDRESS][PERSON_NAME]"
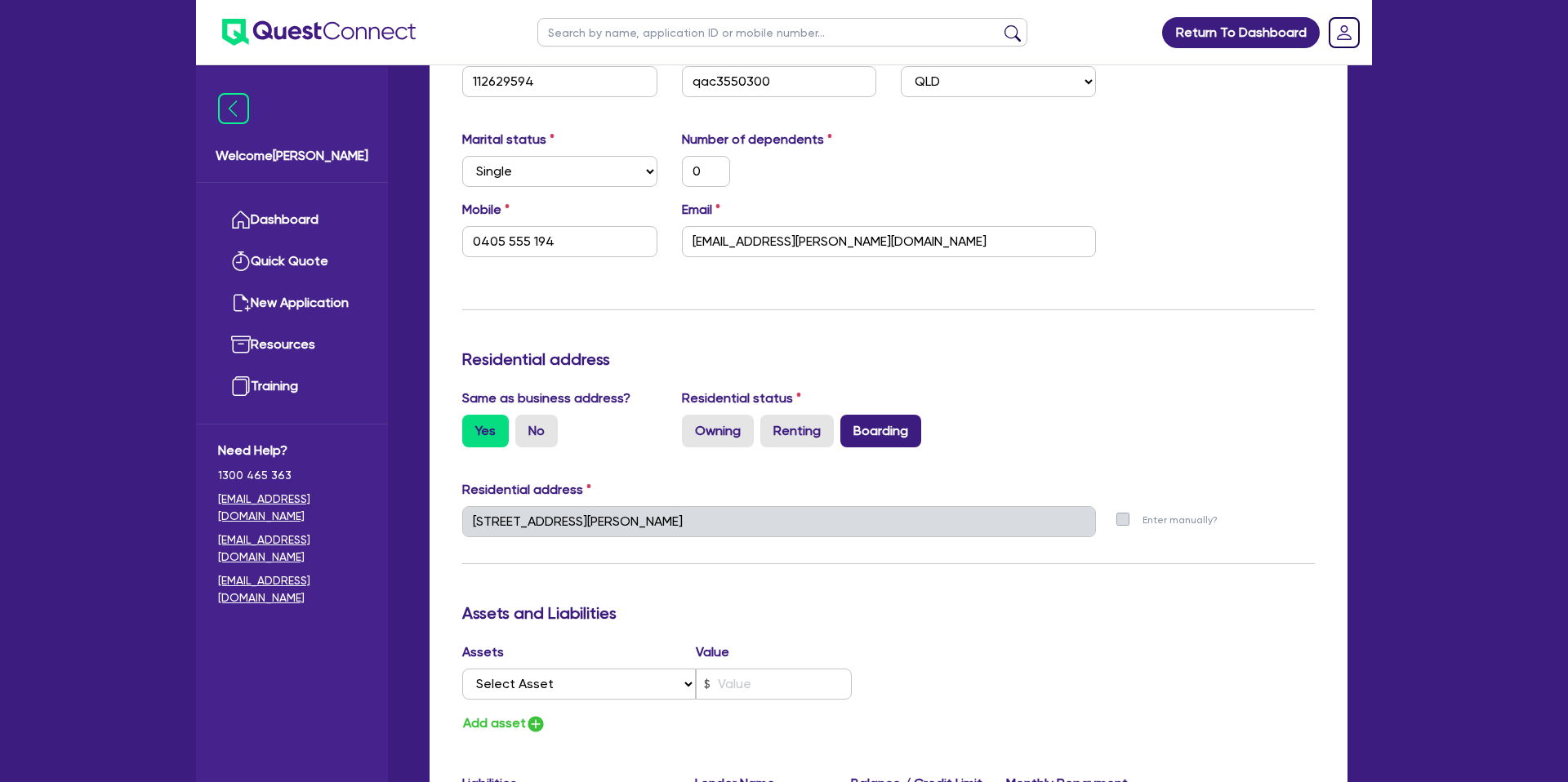
click at [895, 435] on label "Boarding" at bounding box center [881, 430] width 81 height 32
click at [851, 426] on input "Boarding" at bounding box center [846, 420] width 11 height 11
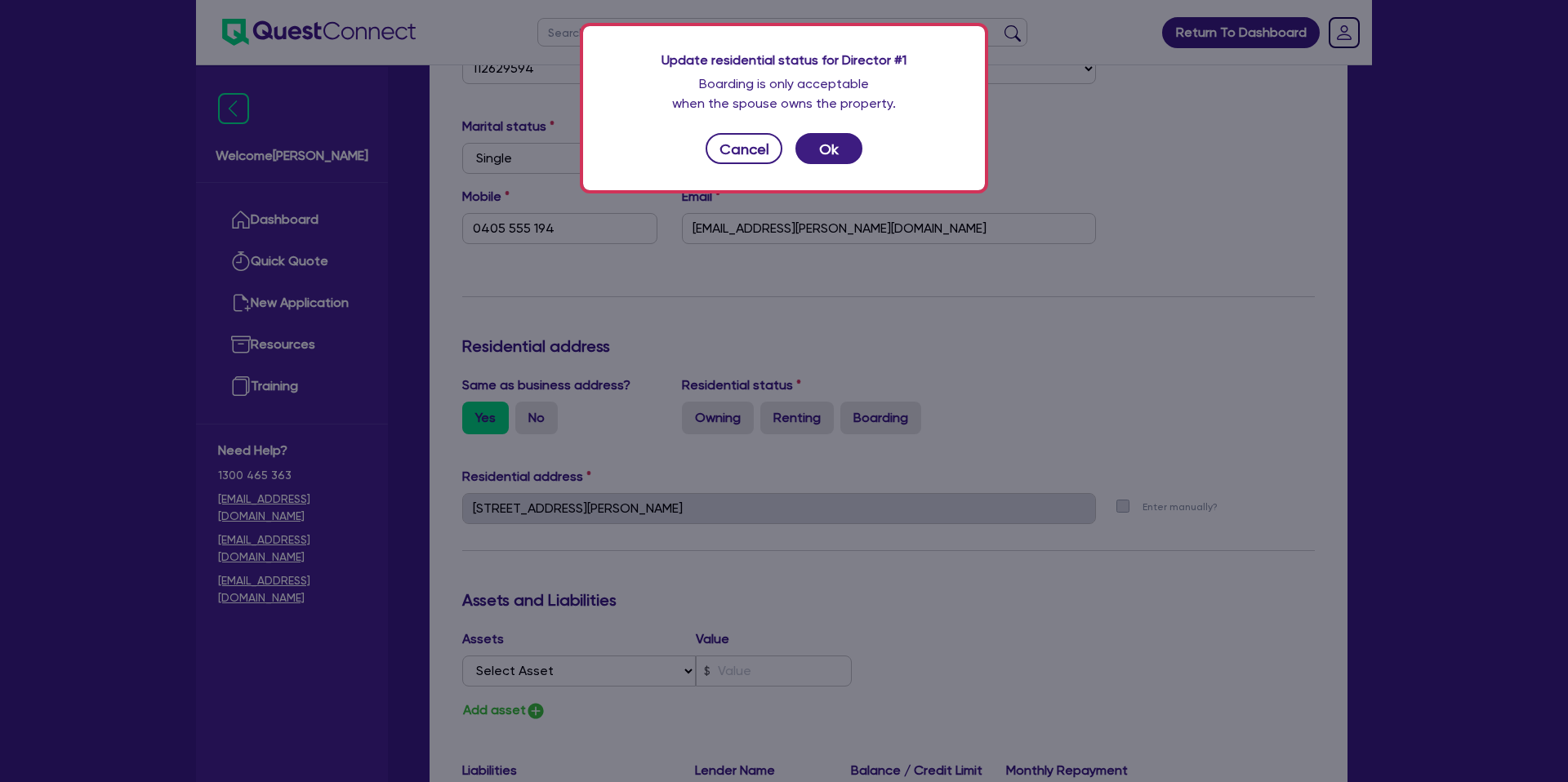
scroll to position [436, 0]
click at [811, 155] on button "Ok" at bounding box center [828, 149] width 67 height 31
type input "0"
type input "0405 555 194"
radio input "true"
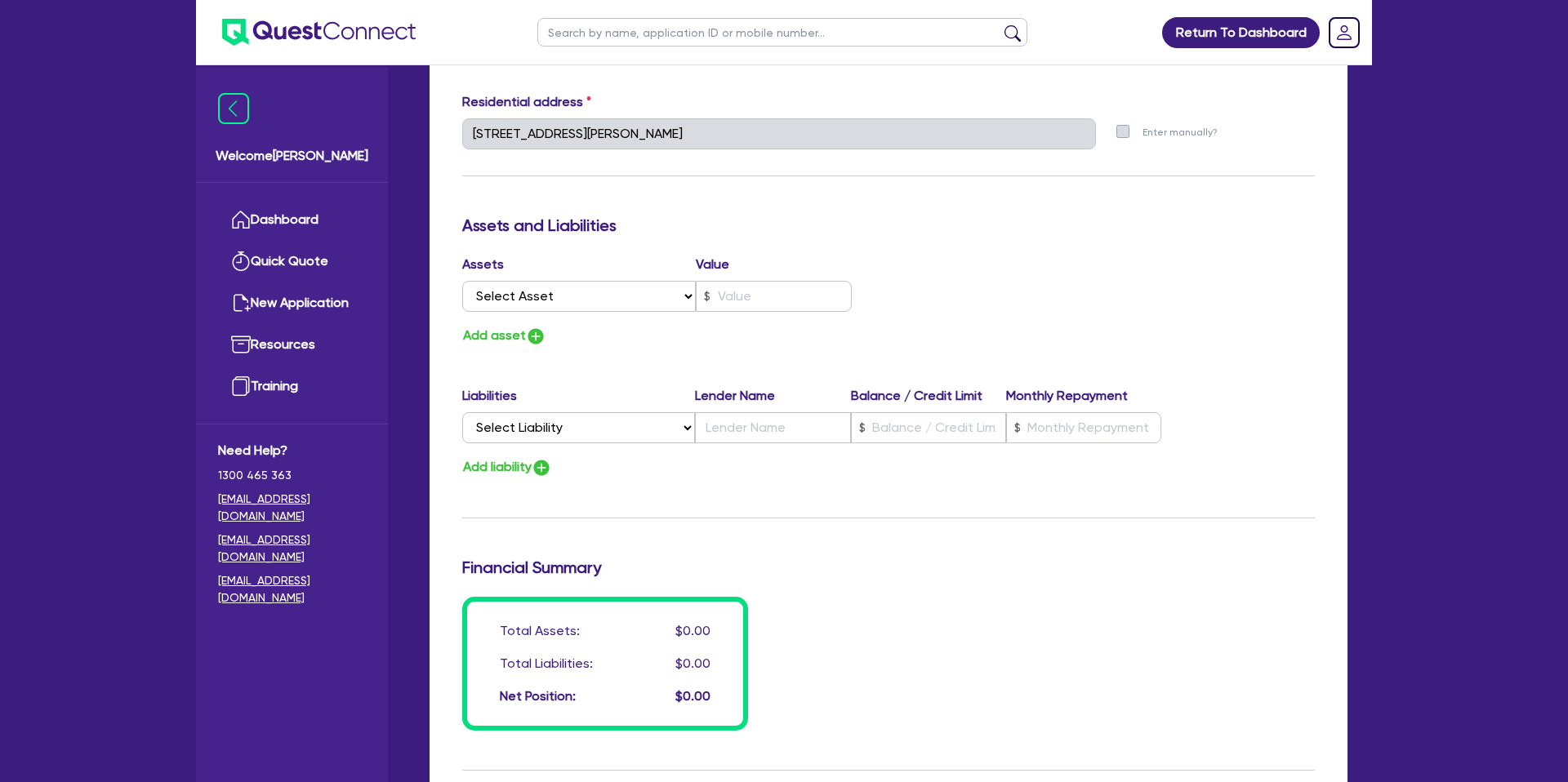
scroll to position [811, 0]
click at [529, 299] on select "Select Asset Cash Property Investment property Vehicle Truck Trailer Equipment …" at bounding box center [579, 294] width 234 height 31
select select "CASH"
click at [462, 278] on select "Select Asset Cash Property Investment property Vehicle Truck Trailer Equipment …" at bounding box center [579, 294] width 234 height 31
type input "0"
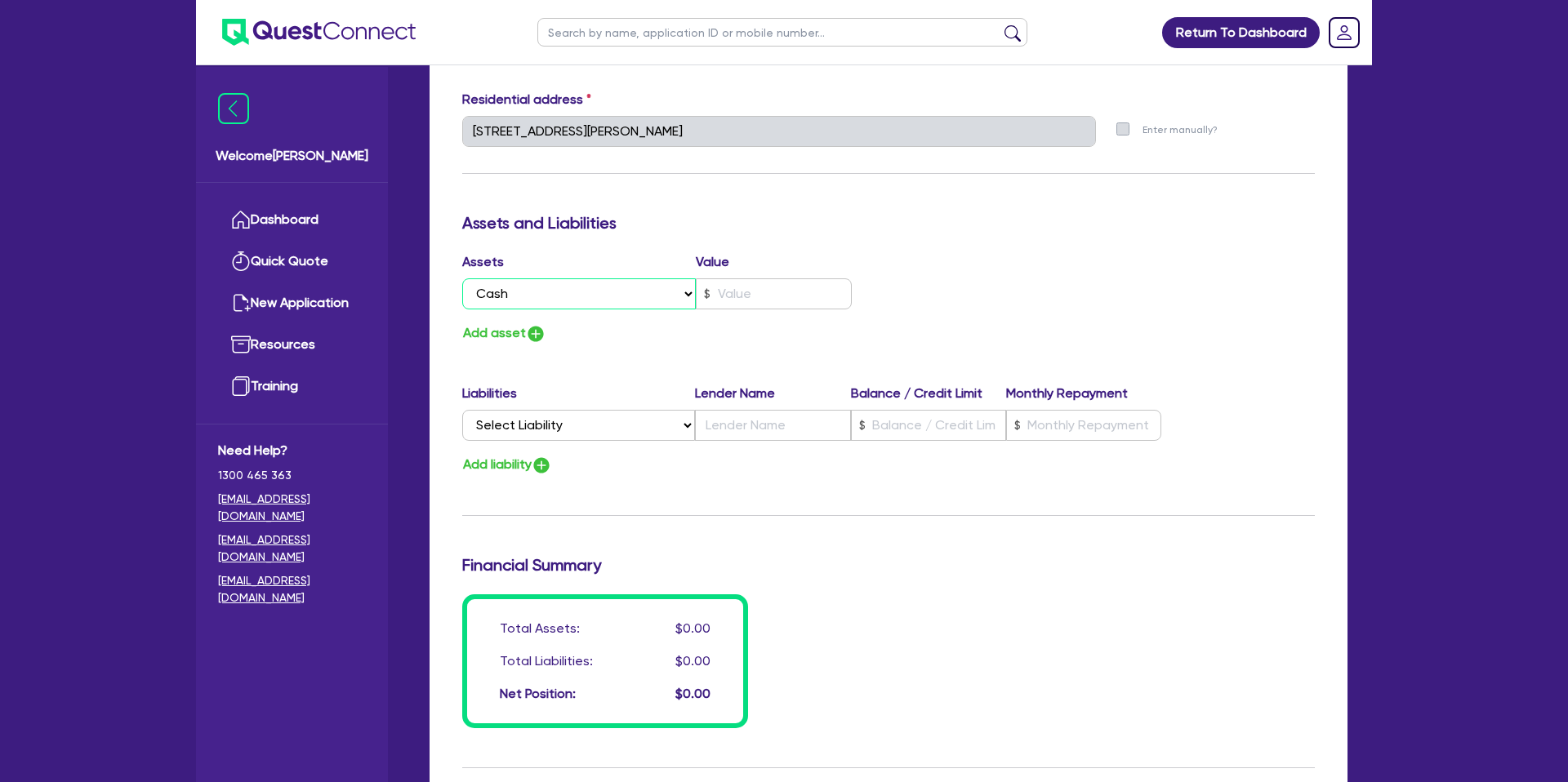
type input "0405 555 194"
click at [731, 287] on input "text" at bounding box center [773, 294] width 156 height 31
type input "0"
type input "0405 555 194"
type input "2"
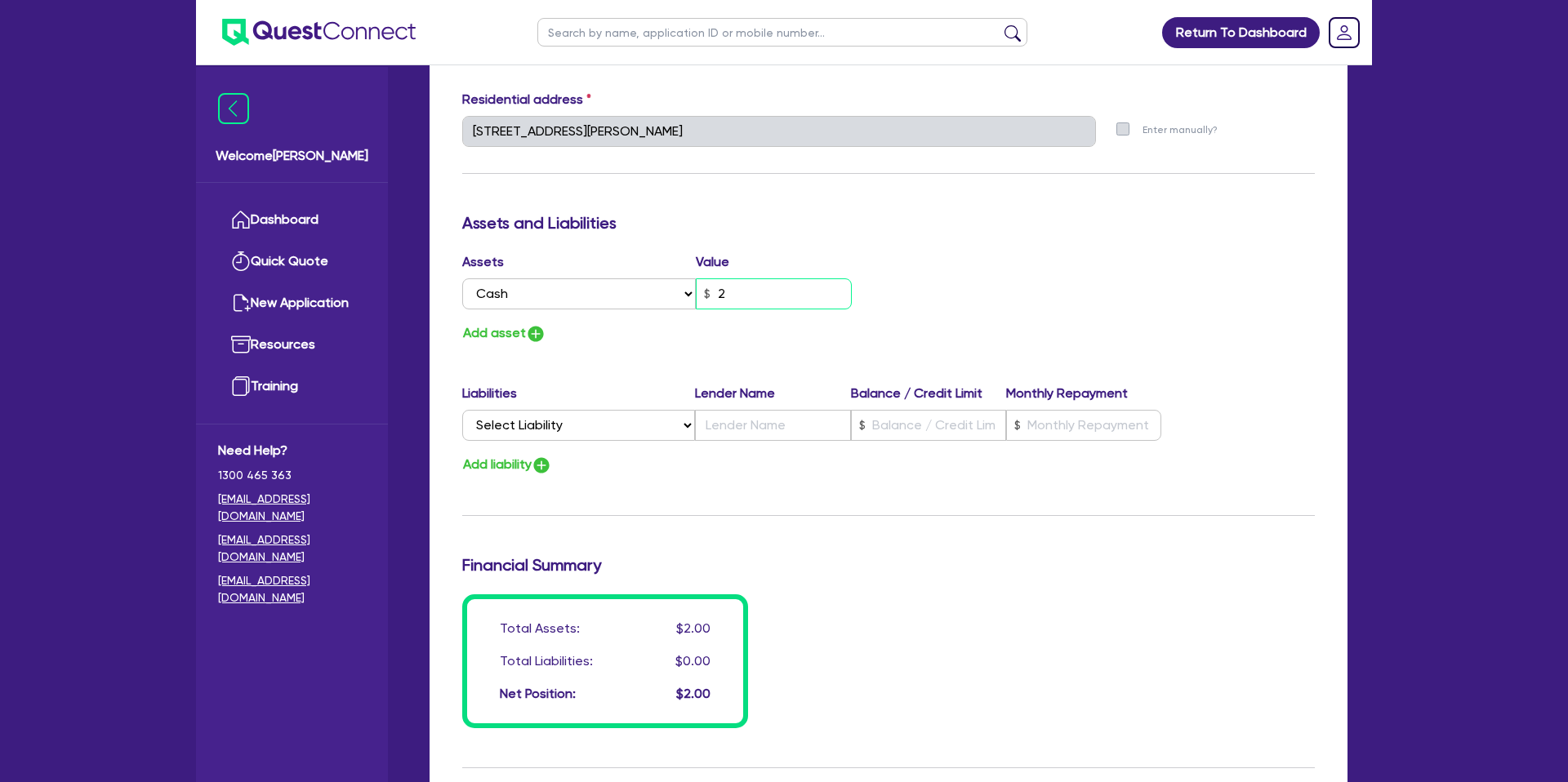
type input "0"
type input "0405 555 194"
type input "20"
type input "0"
type input "0405 555 194"
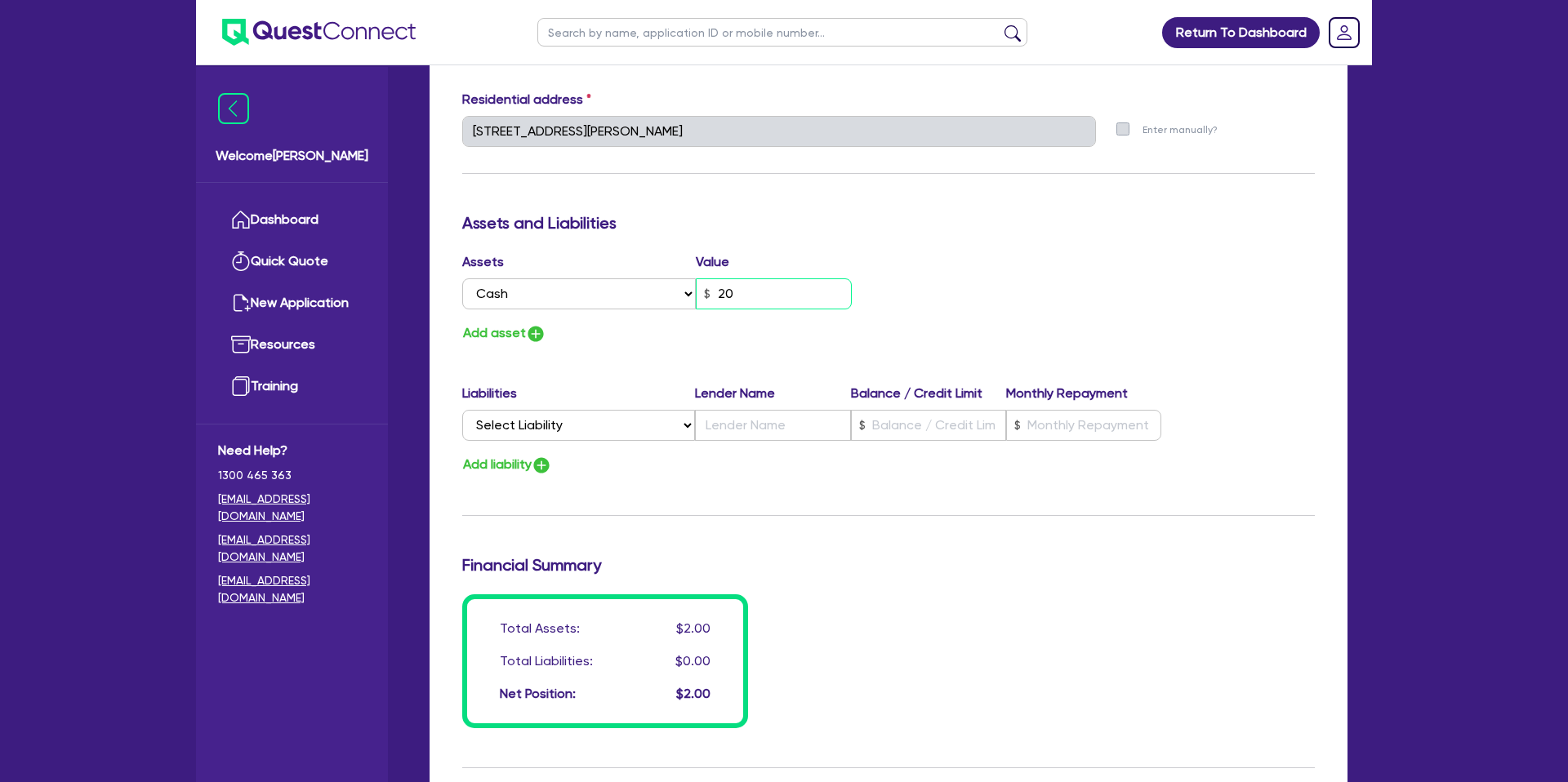
type input "200"
type input "0"
type input "0405 555 194"
type input "2,000"
click at [978, 314] on div "Assets Value Select Asset Cash Property Investment property Vehicle Truck Trail…" at bounding box center [888, 298] width 877 height 92
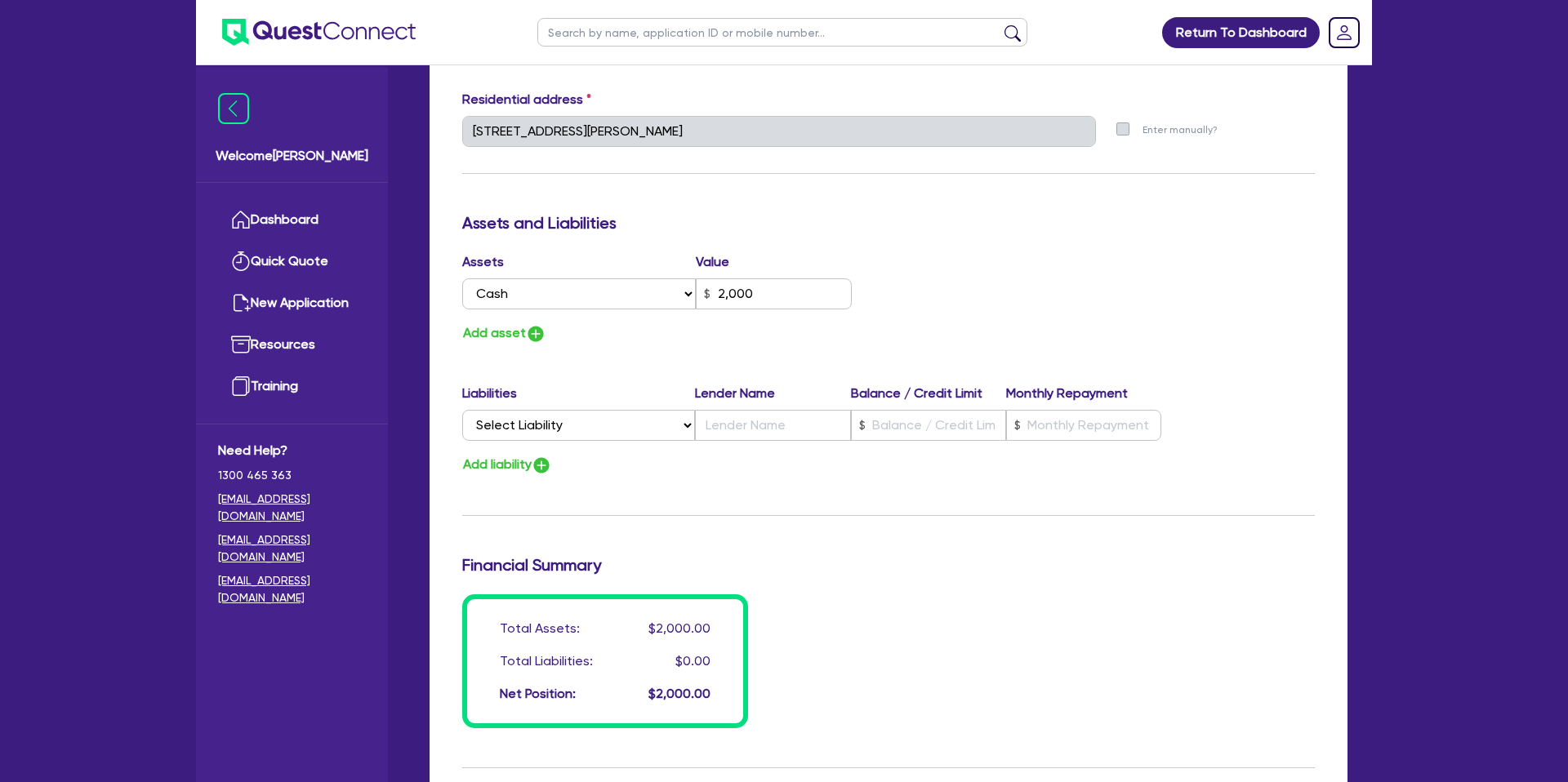
scroll to position [944, 0]
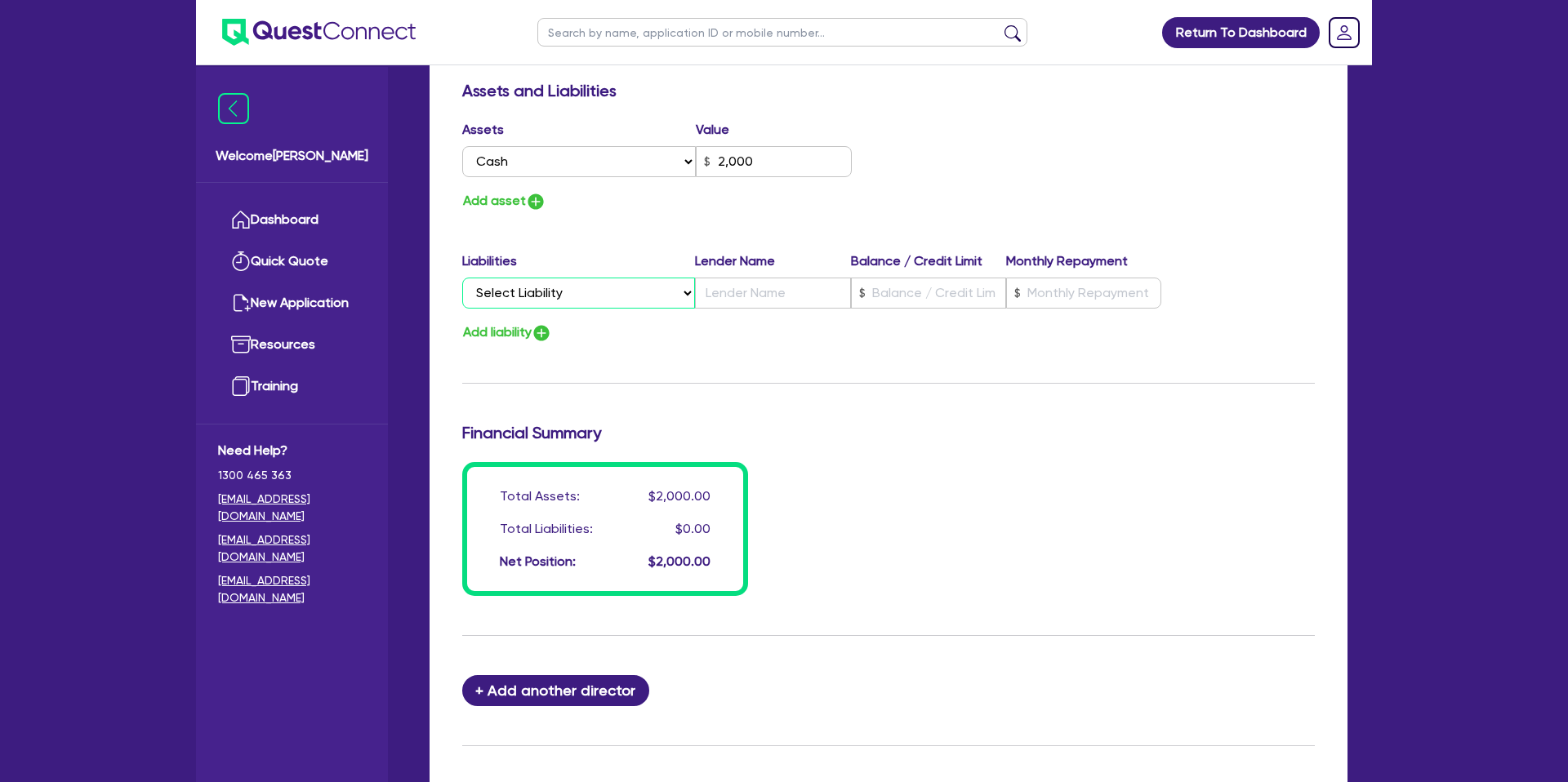
click at [504, 298] on select "Select Liability Credit card Mortgage Investment property loan Vehicle loan Tru…" at bounding box center [579, 293] width 233 height 31
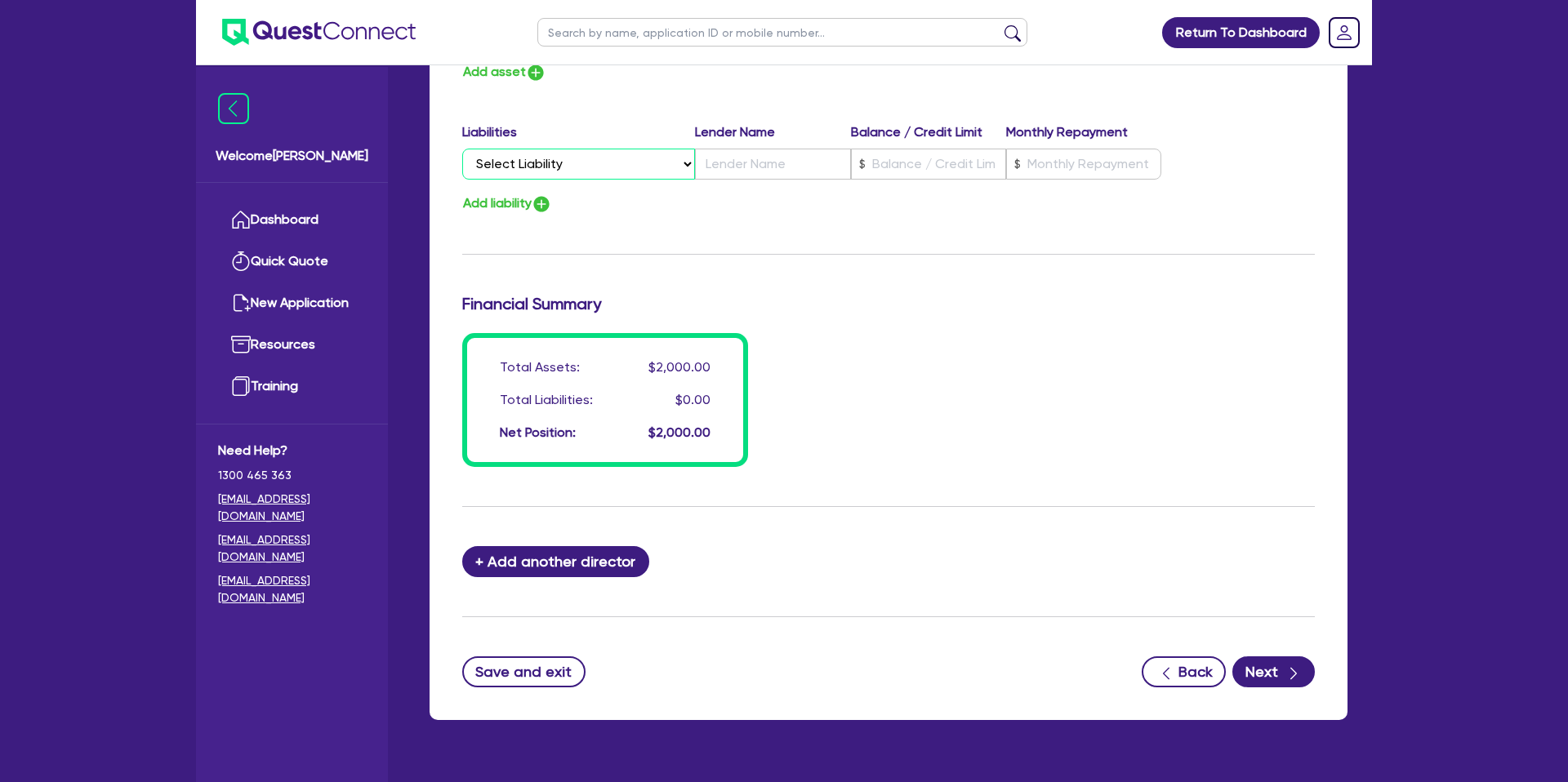
scroll to position [1110, 0]
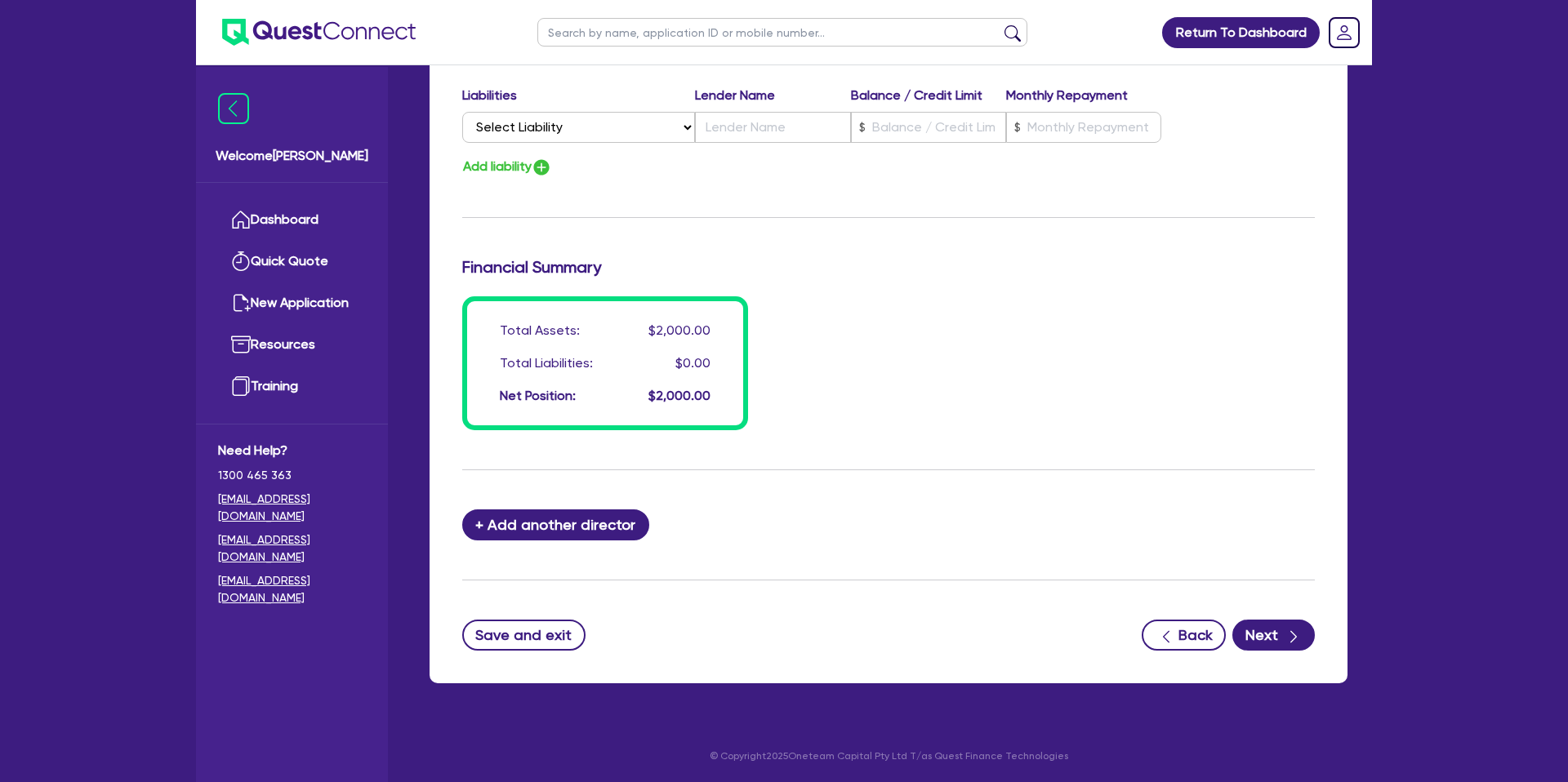
click at [1278, 642] on button "Next" at bounding box center [1274, 636] width 83 height 31
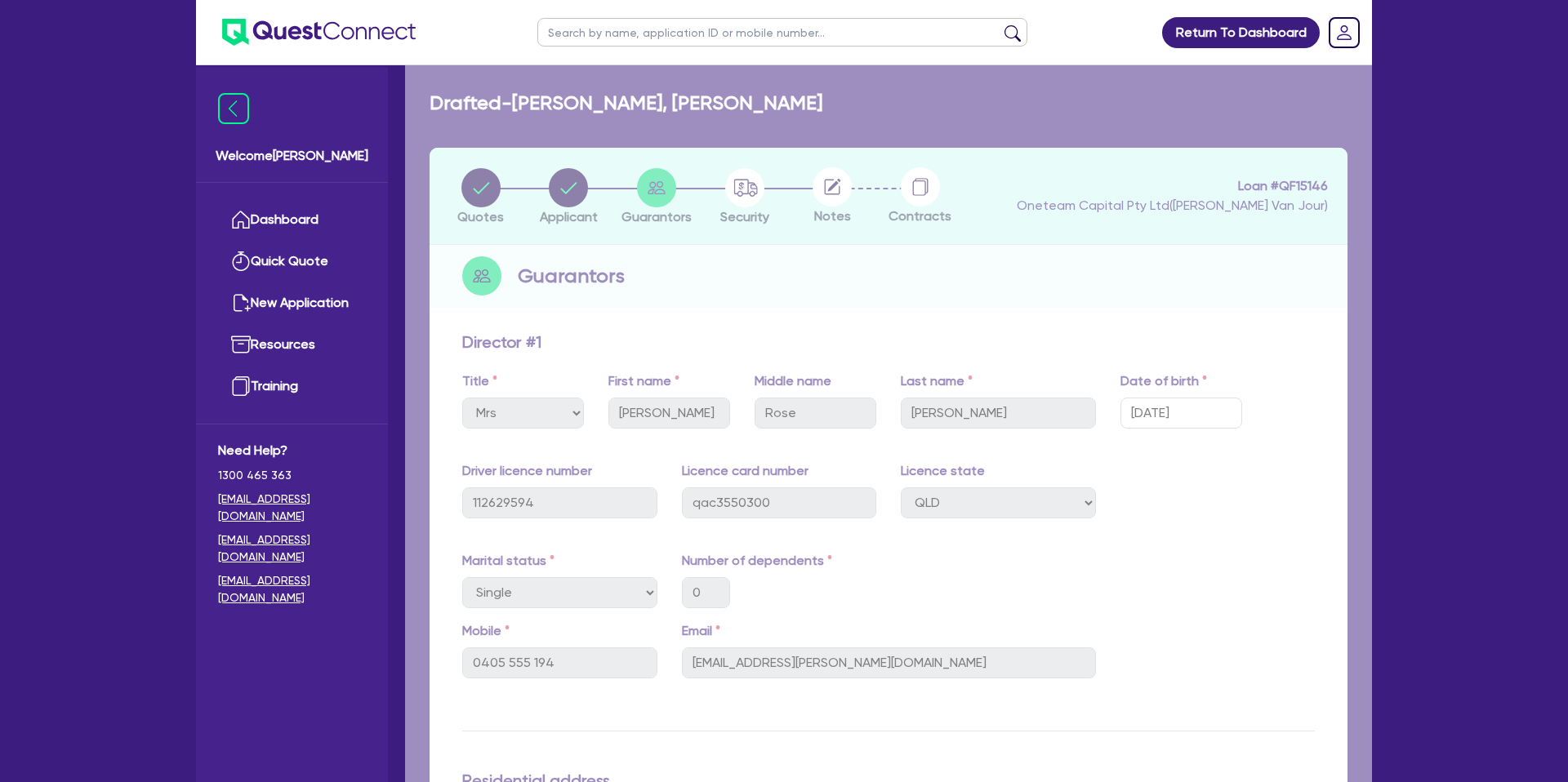
select select "CARS_AND_LIGHT_TRUCKS"
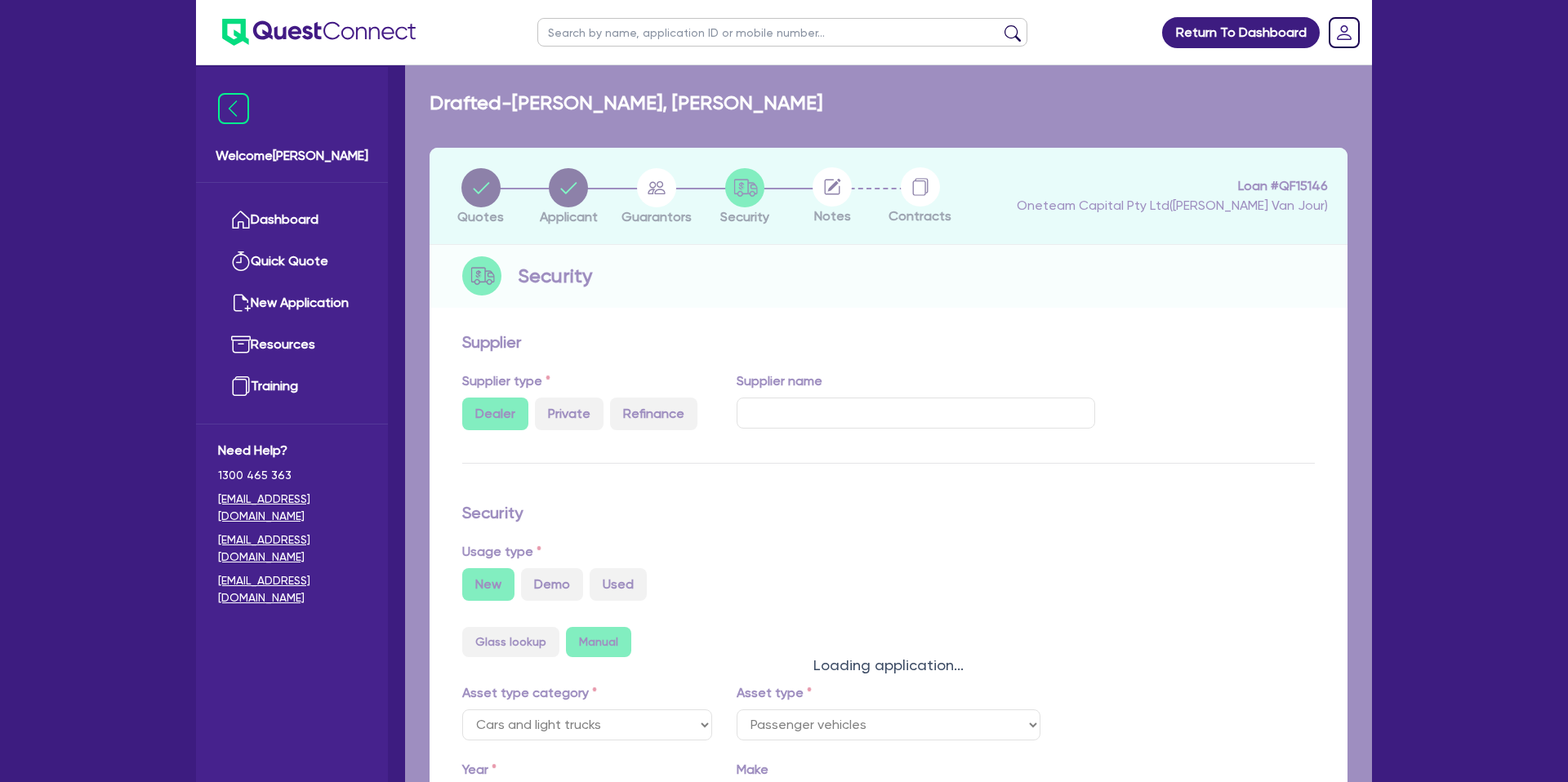
select select "PASSENGER_VEHICLES"
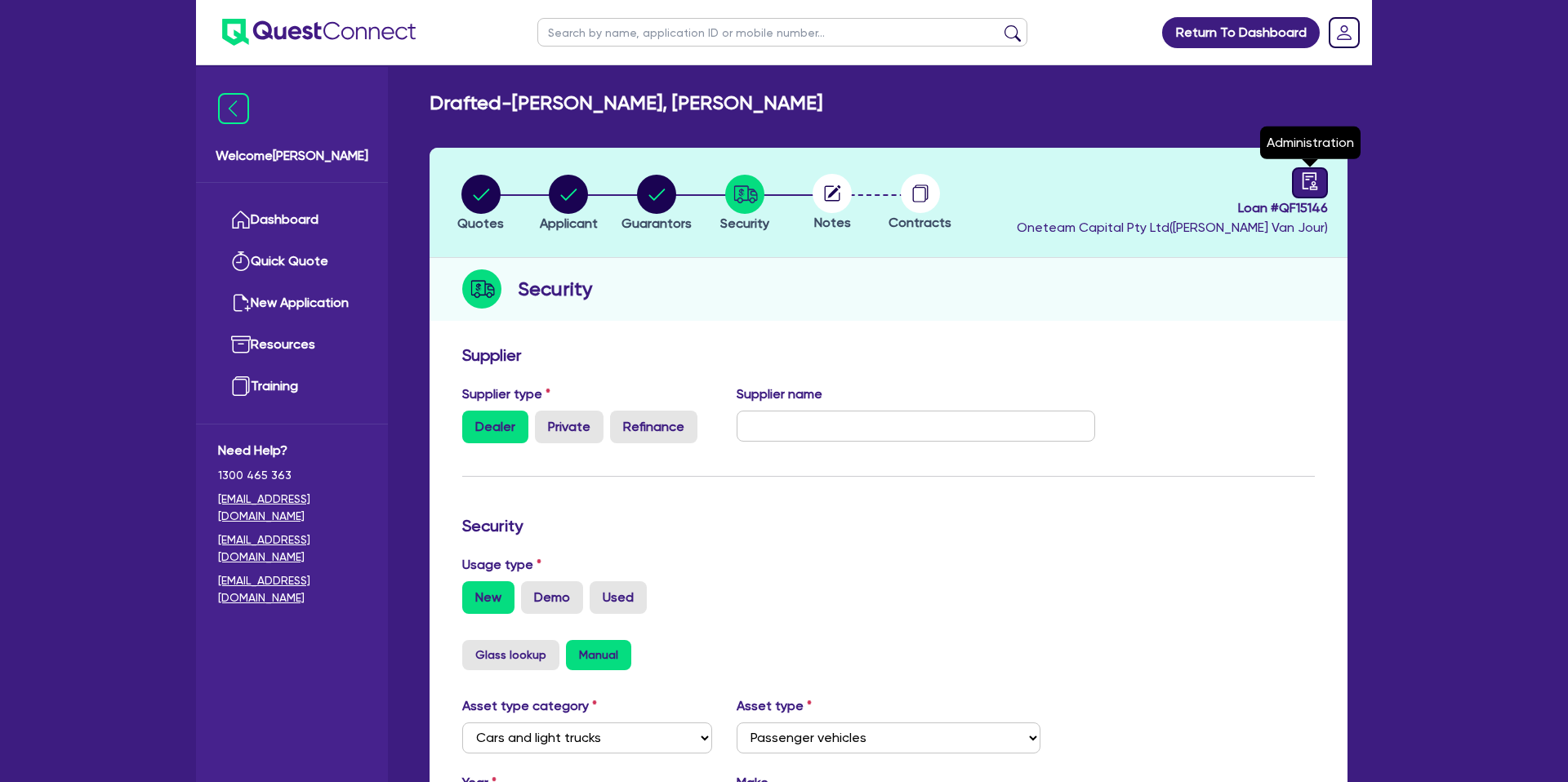
click at [1324, 176] on link at bounding box center [1309, 183] width 36 height 31
select select "DRAFTED_NEW"
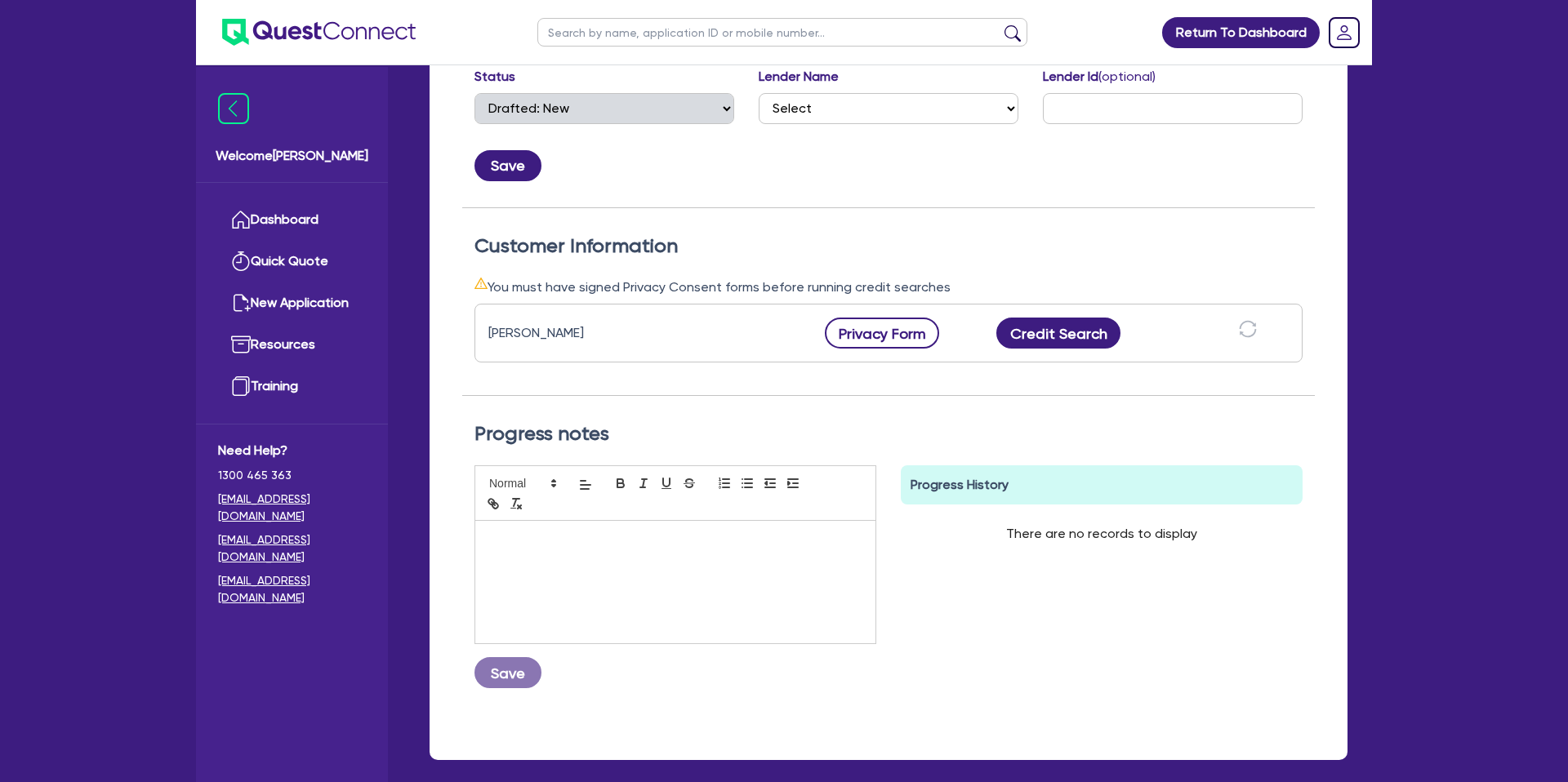
scroll to position [325, 0]
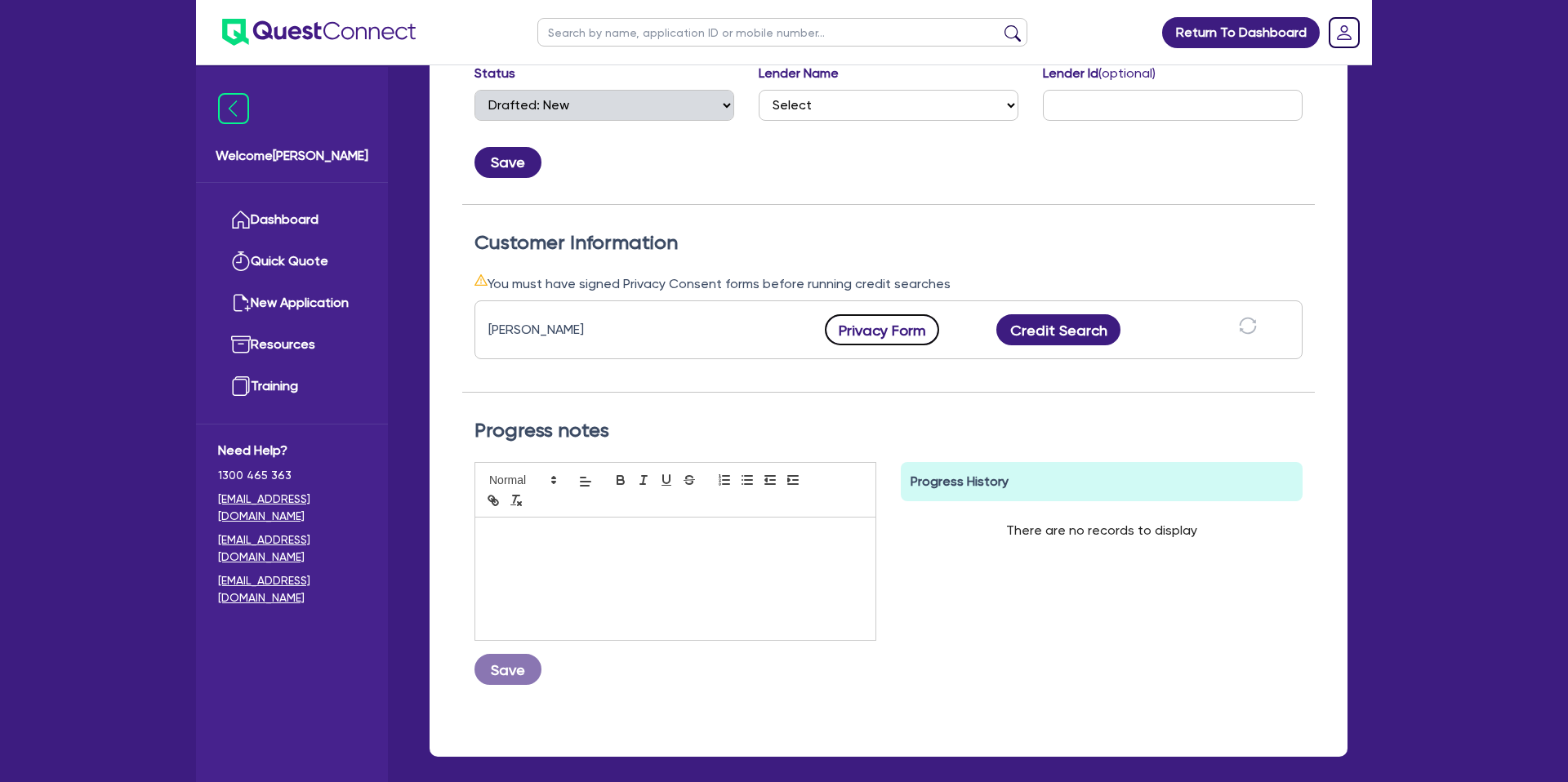
click at [889, 336] on button "Privacy Form" at bounding box center [882, 330] width 114 height 31
drag, startPoint x: 487, startPoint y: 328, endPoint x: 720, endPoint y: 344, distance: 233.5
click at [720, 344] on div "KATHERINE Rose LEONARD Privacy Form Privacy form logs Close Send new privacy fo…" at bounding box center [888, 330] width 828 height 59
click at [710, 342] on div "KATHERINE Rose LEONARD Privacy Form Privacy form logs Close Send new privacy fo…" at bounding box center [888, 330] width 828 height 59
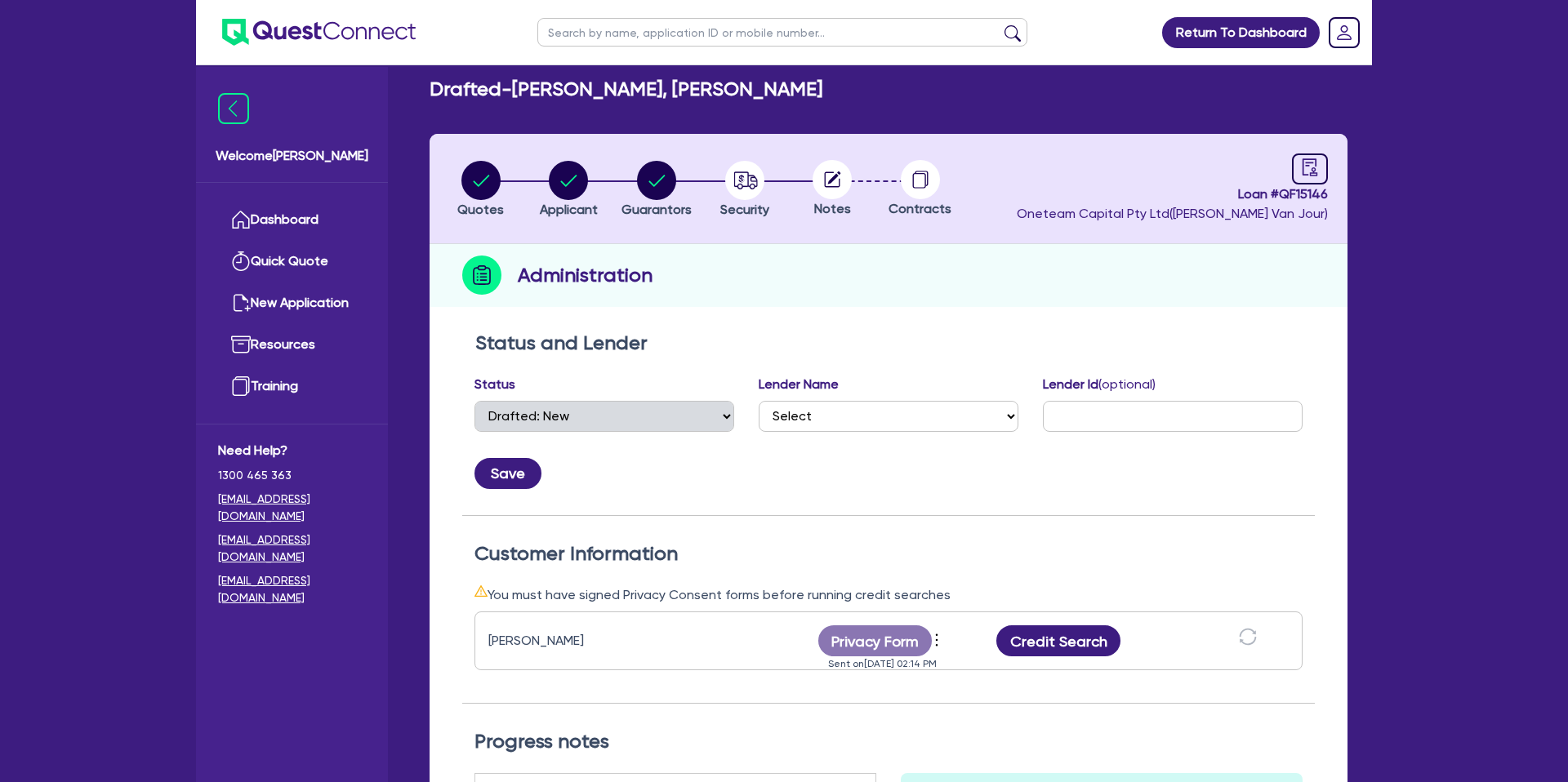
scroll to position [16, 0]
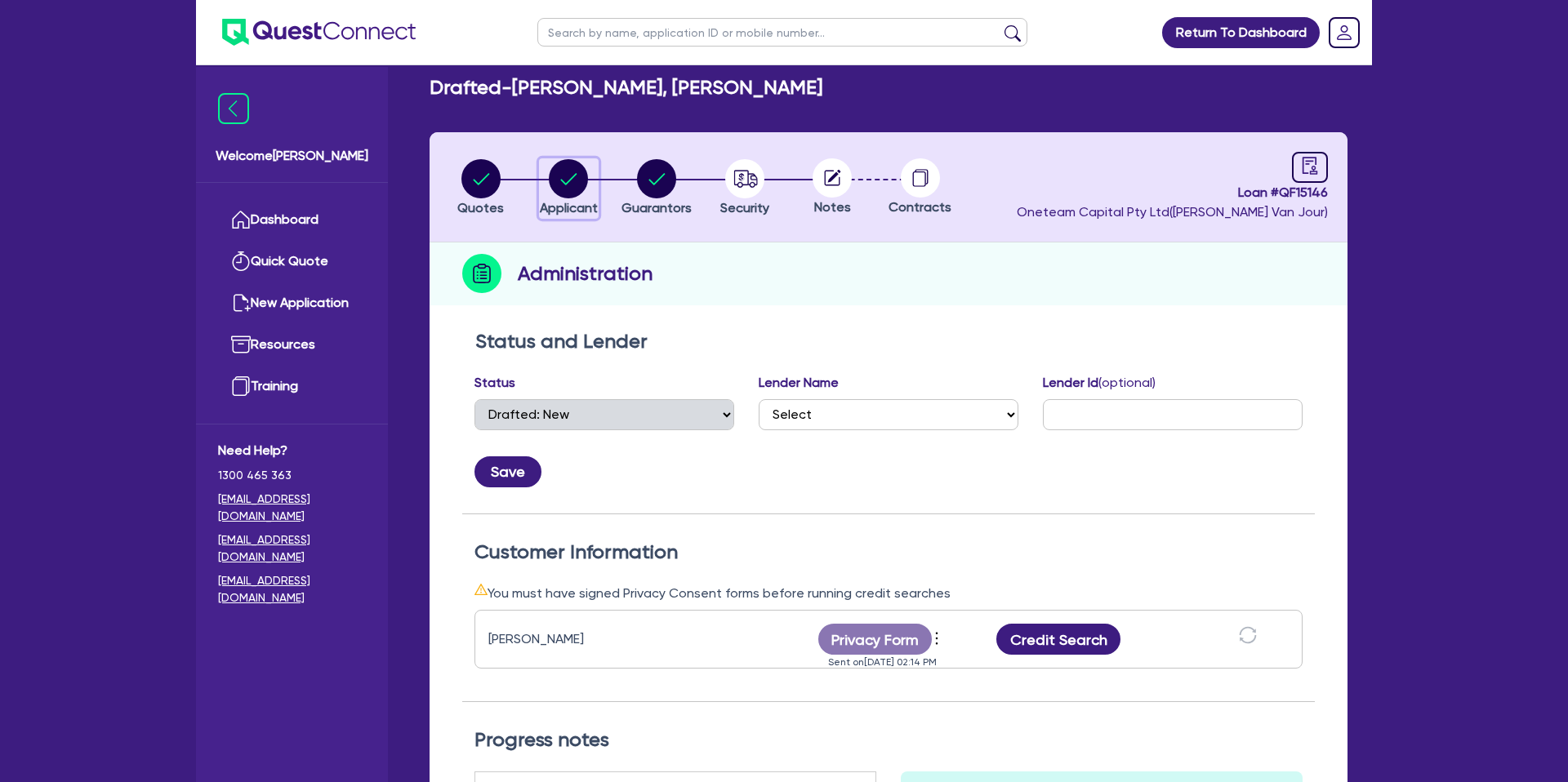
click at [557, 191] on icon "button" at bounding box center [568, 179] width 40 height 40
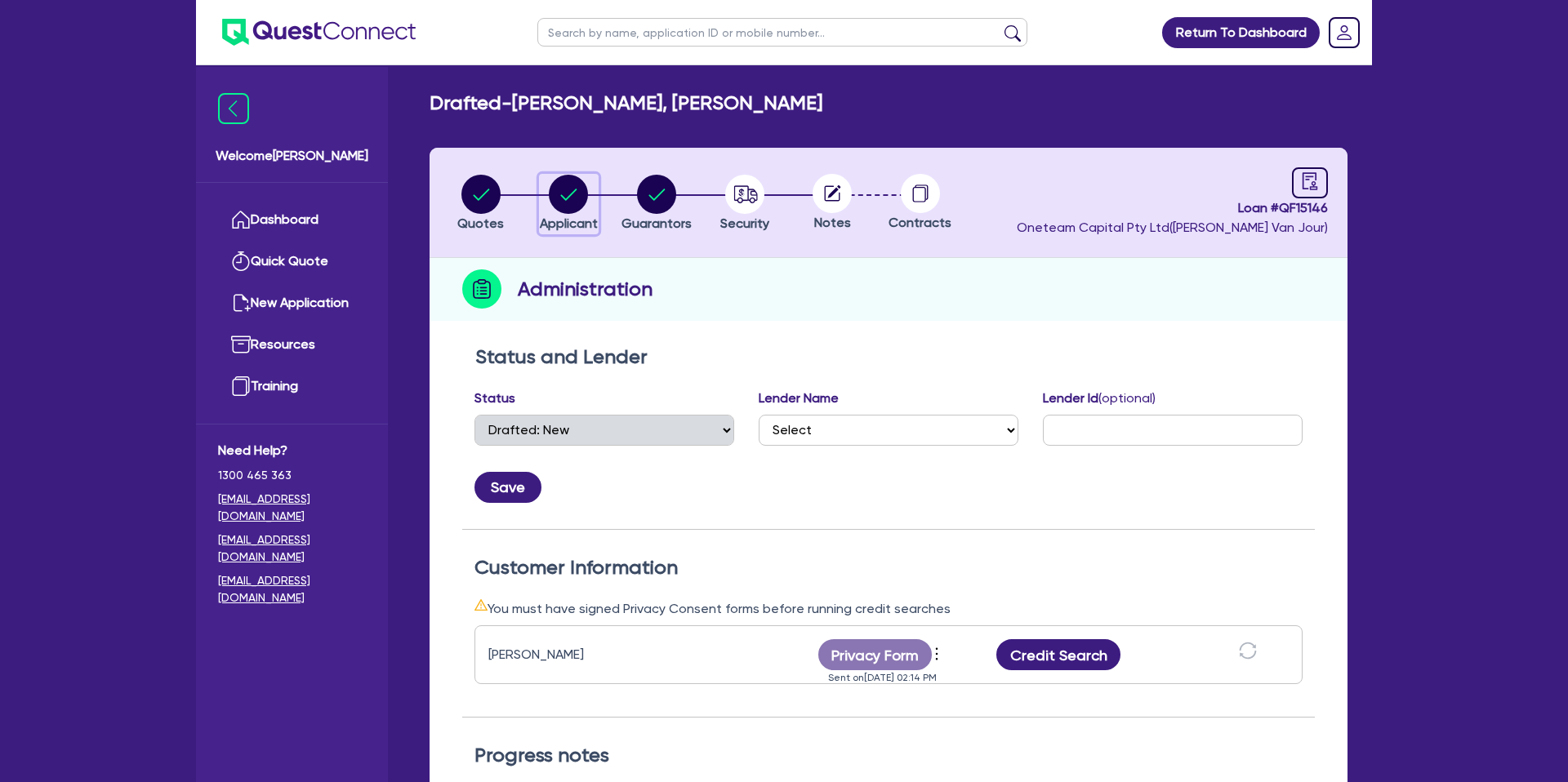
select select "SOLE_TRADER"
select select "ACCOMODATION_FOOD"
select select "HOTELS"
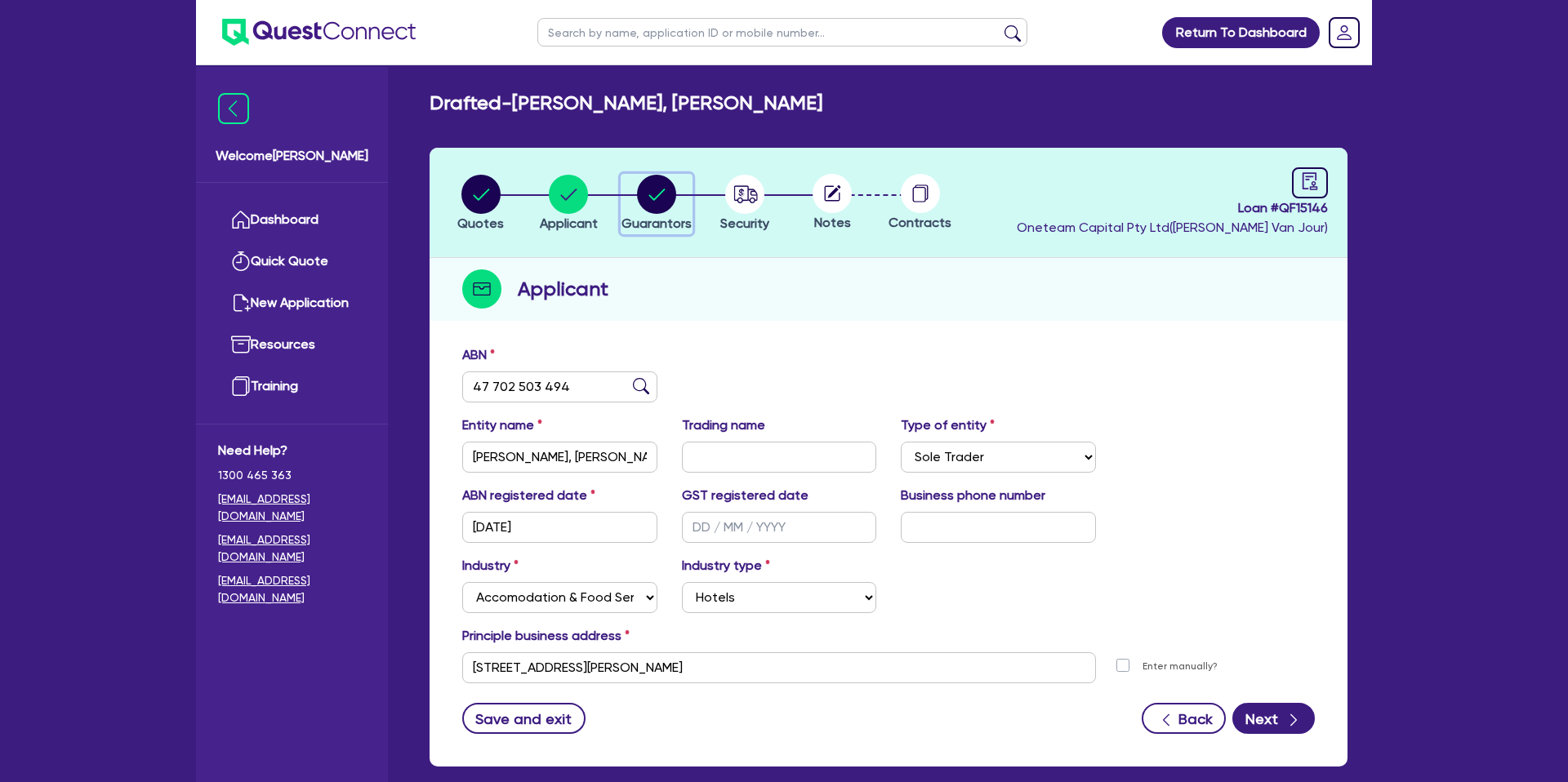
click at [651, 209] on circle "button" at bounding box center [656, 194] width 40 height 40
select select "MRS"
select select "QLD"
select select "SINGLE"
select select "CASH"
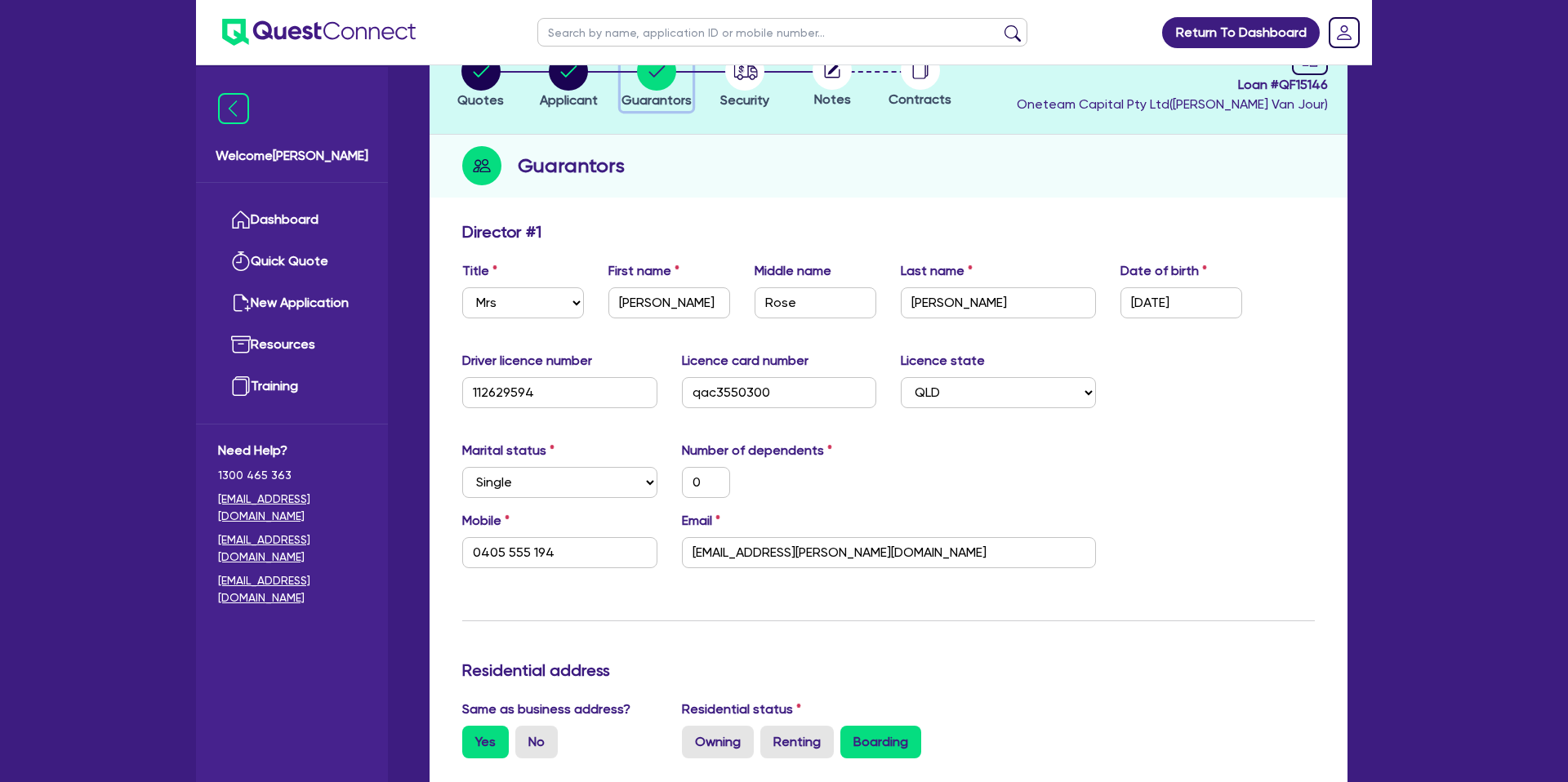
scroll to position [126, 0]
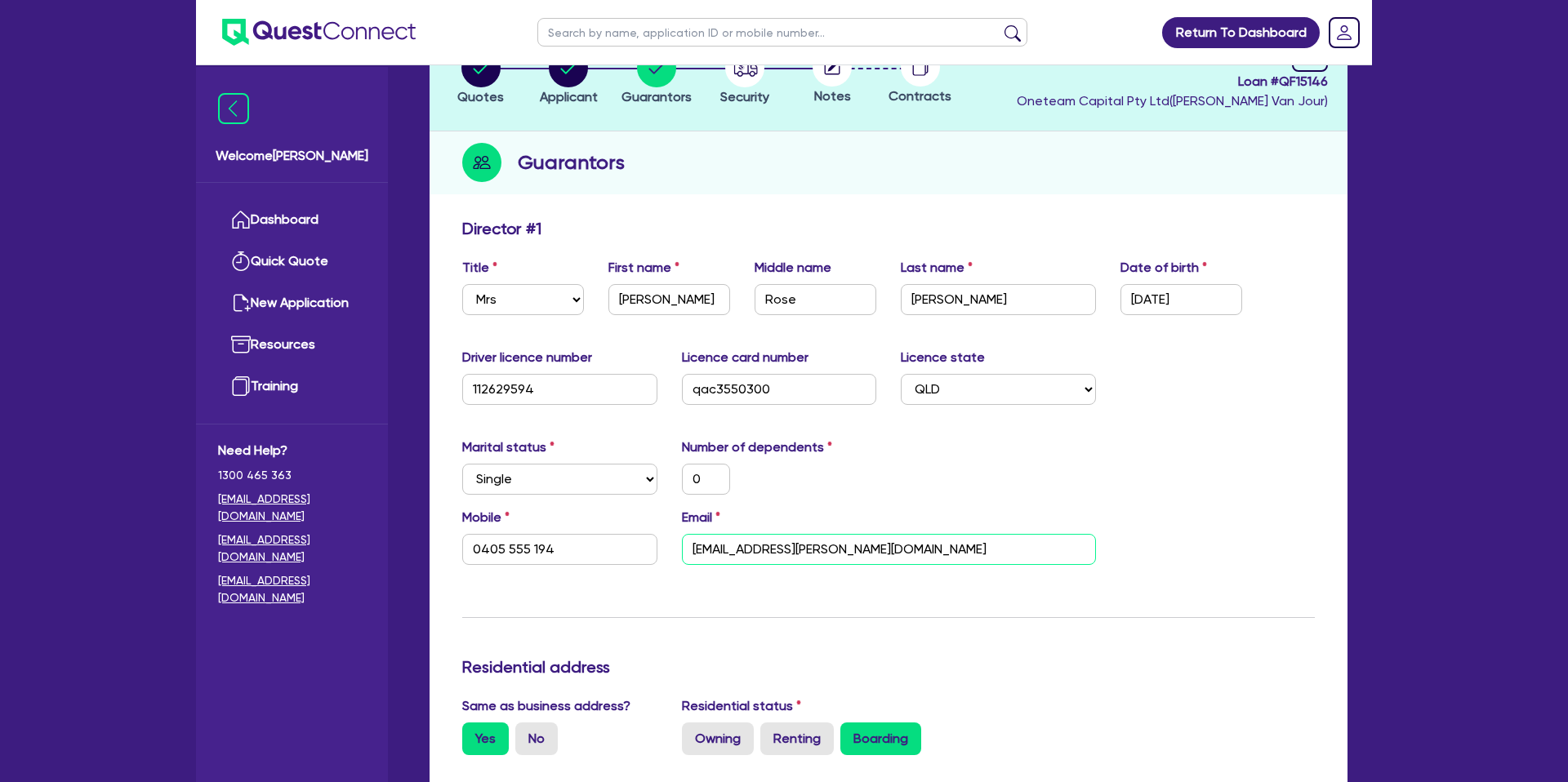
drag, startPoint x: 687, startPoint y: 553, endPoint x: 748, endPoint y: 552, distance: 61.0
click at [748, 552] on input "[EMAIL_ADDRESS][PERSON_NAME][DOMAIN_NAME]" at bounding box center [888, 550] width 414 height 31
click at [886, 496] on div "Marital status Select Single Married De Facto / Partner Number of dependents 0" at bounding box center [888, 473] width 877 height 70
click at [697, 548] on input "[EMAIL_ADDRESS][PERSON_NAME][DOMAIN_NAME]" at bounding box center [888, 550] width 414 height 31
type input "0"
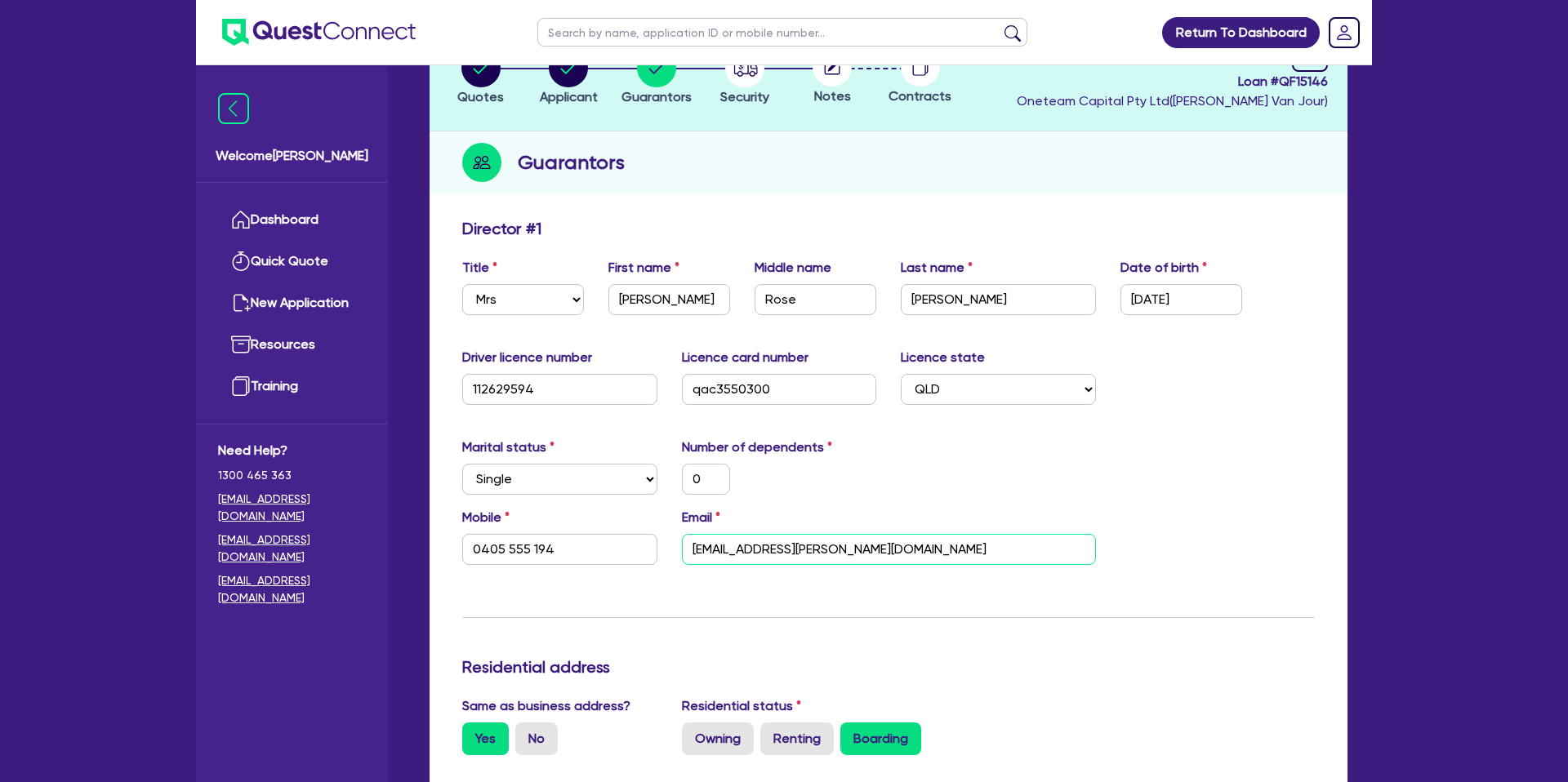
type input "0405 555 194"
type input "atheriner.leonard@gmail.com"
type input "2,000"
type input "0"
type input "0405 555 194"
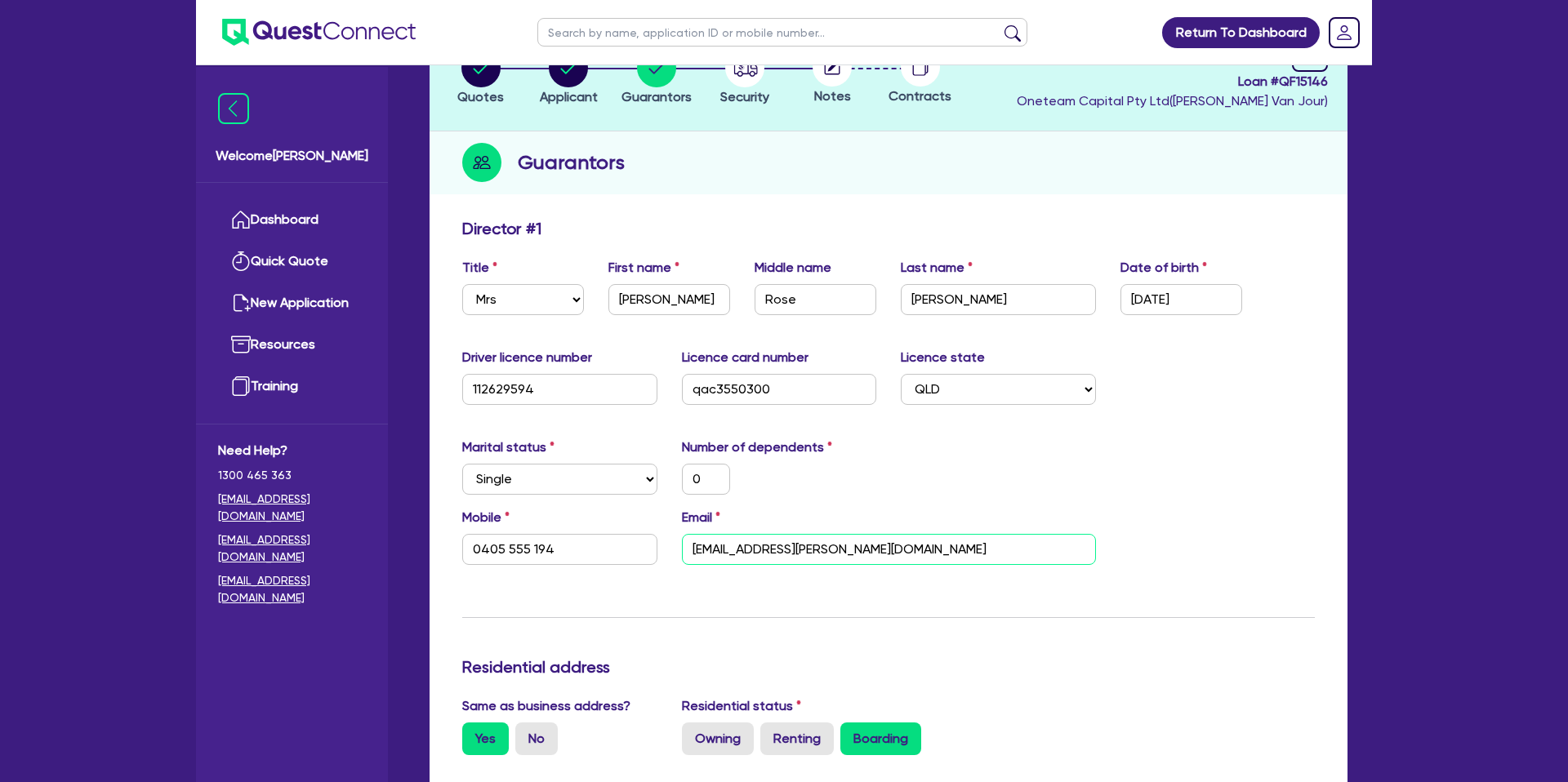
type input "katheriner.leonard@gmail.com"
type input "2,000"
type input "katheriner.leonard@gmail.com"
click at [1106, 456] on div "Marital status Select Single Married De Facto / Partner Number of dependents 0" at bounding box center [888, 473] width 877 height 70
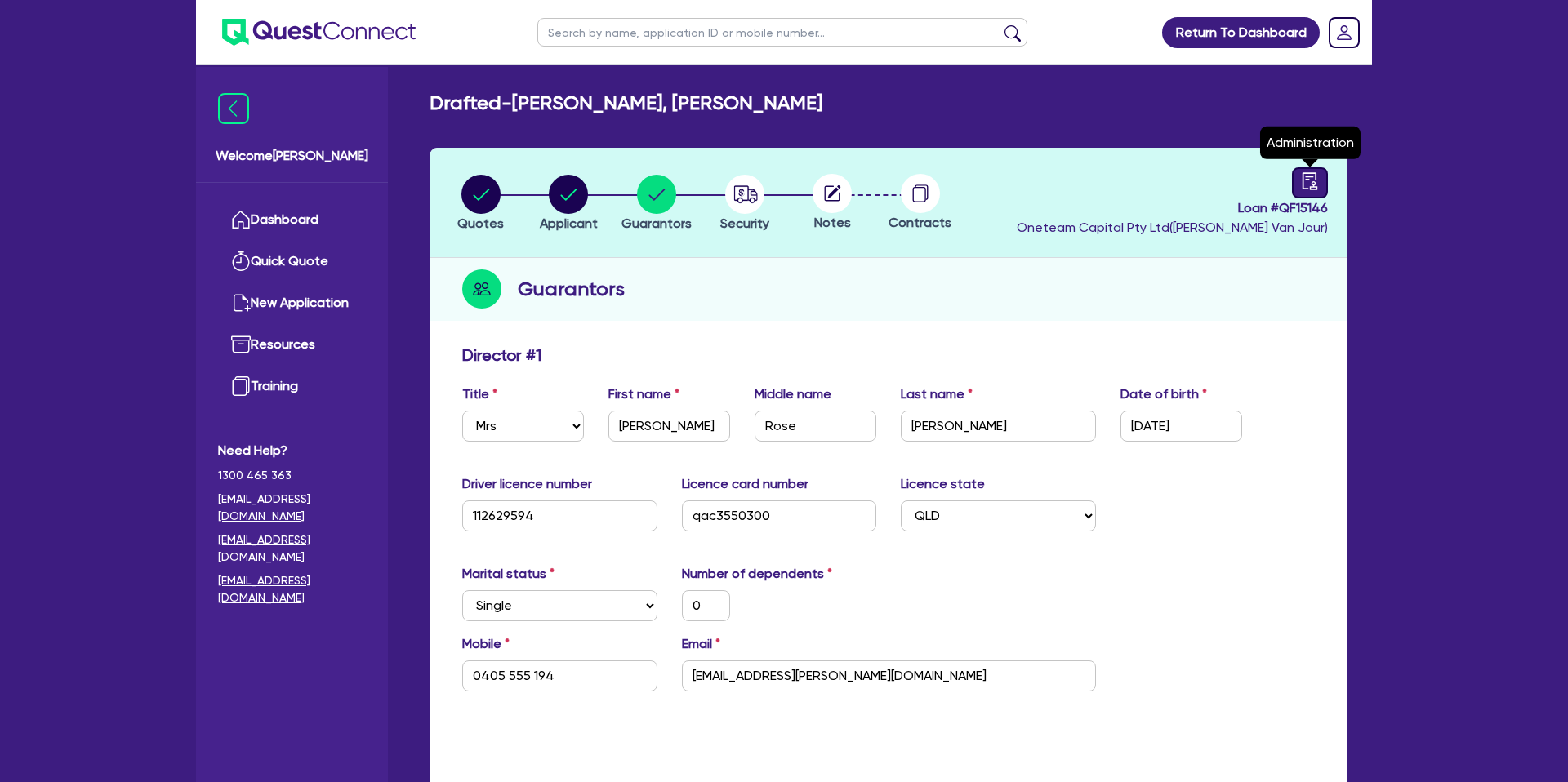
click at [1305, 183] on icon "audit" at bounding box center [1310, 181] width 18 height 18
select select "DRAFTED_NEW"
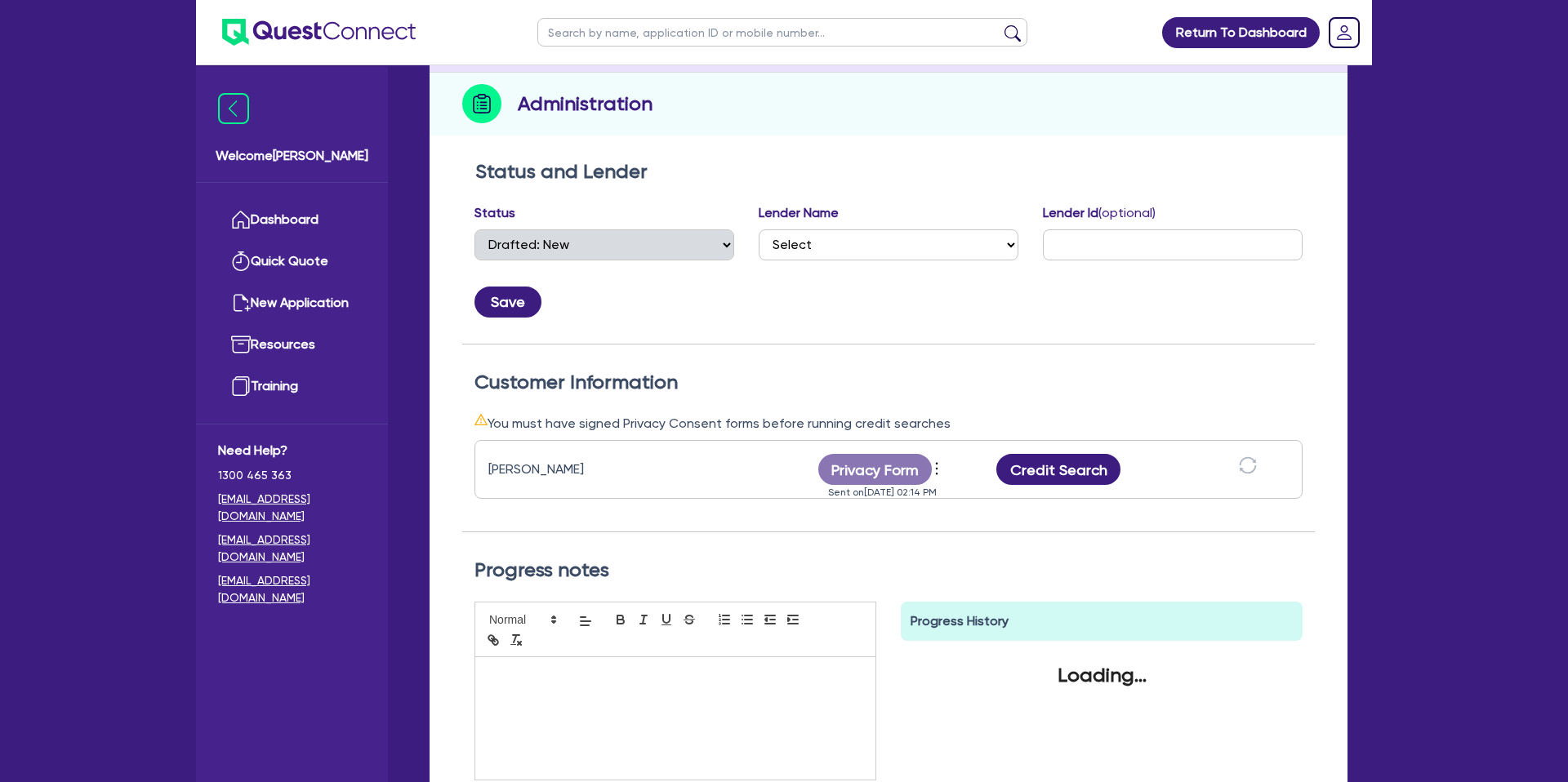
scroll to position [186, 0]
click at [938, 458] on icon "more" at bounding box center [937, 468] width 17 height 25
click at [968, 496] on link "Send new privacy form" at bounding box center [1024, 496] width 157 height 24
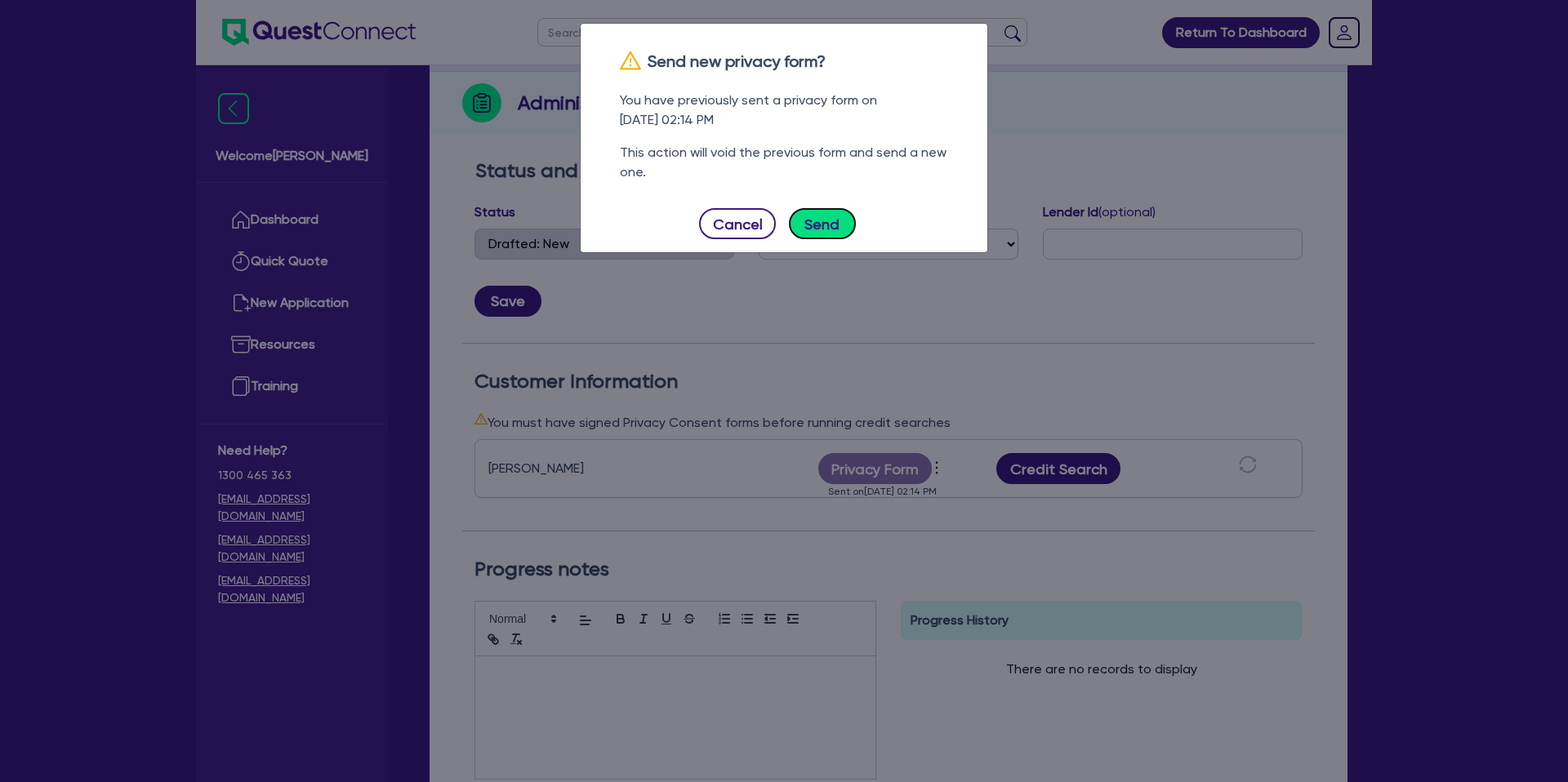
click at [802, 228] on button "Send" at bounding box center [822, 224] width 67 height 31
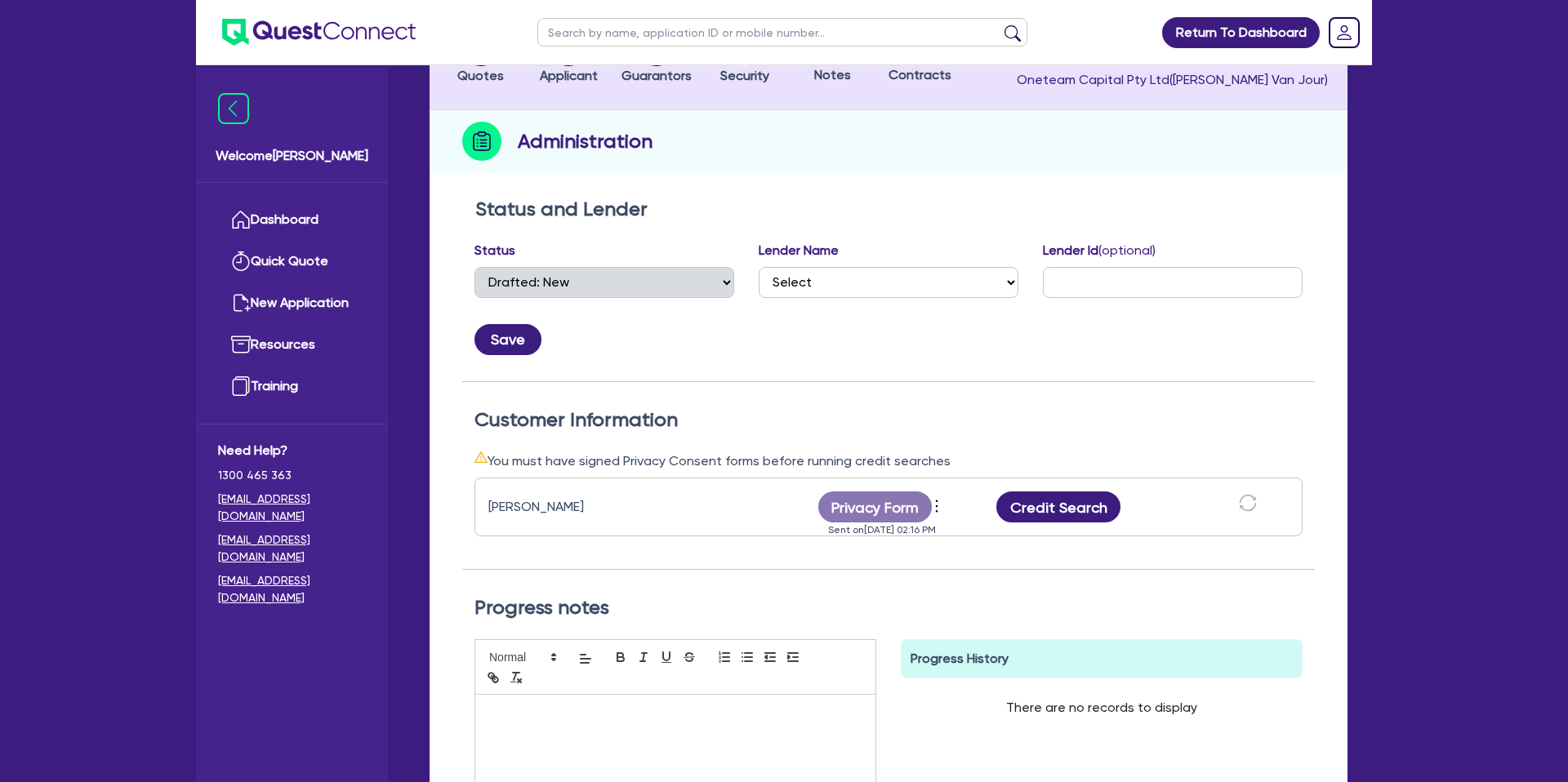
scroll to position [120, 0]
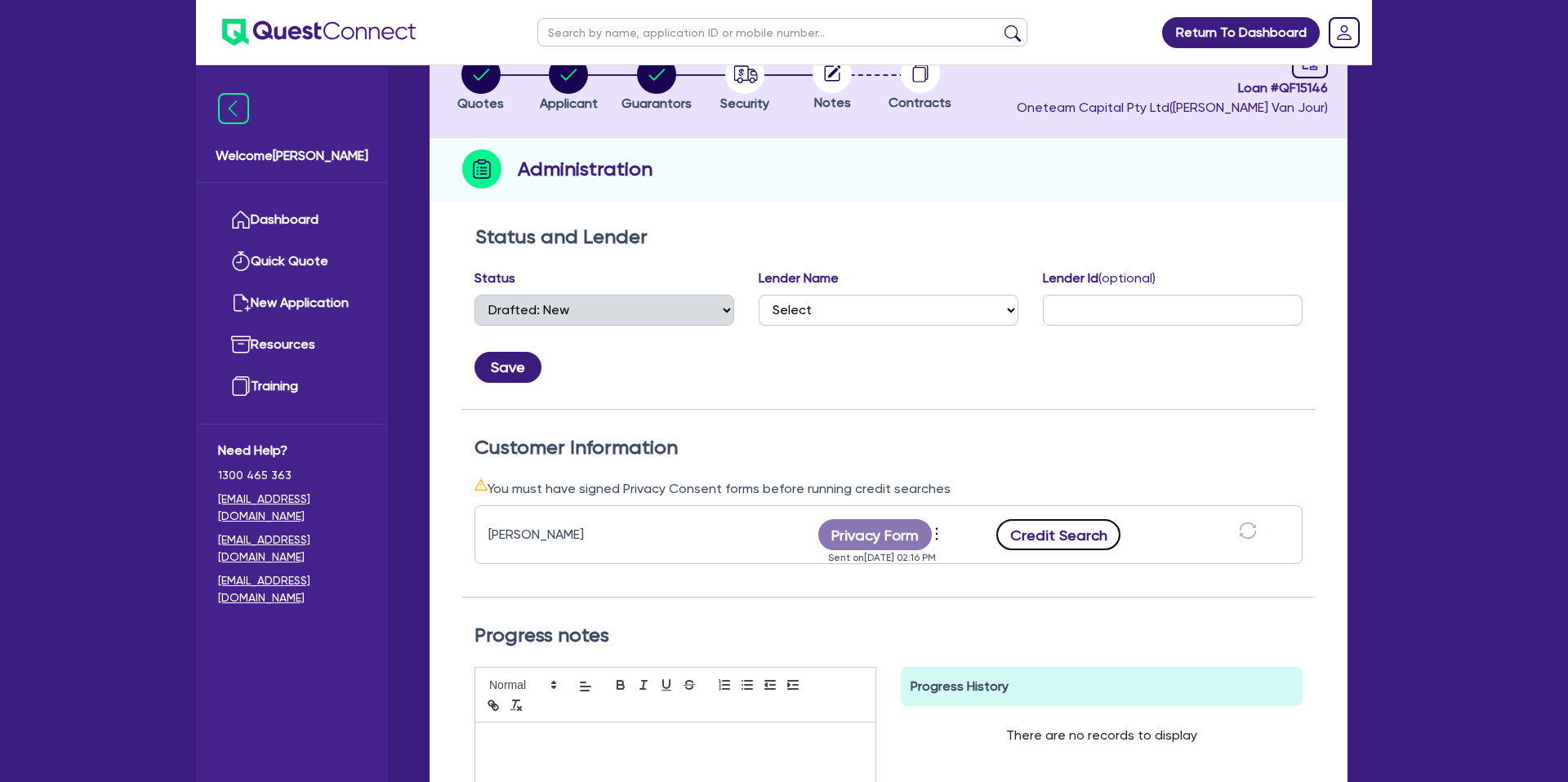
click at [1070, 532] on button "Credit Search" at bounding box center [1059, 535] width 124 height 31
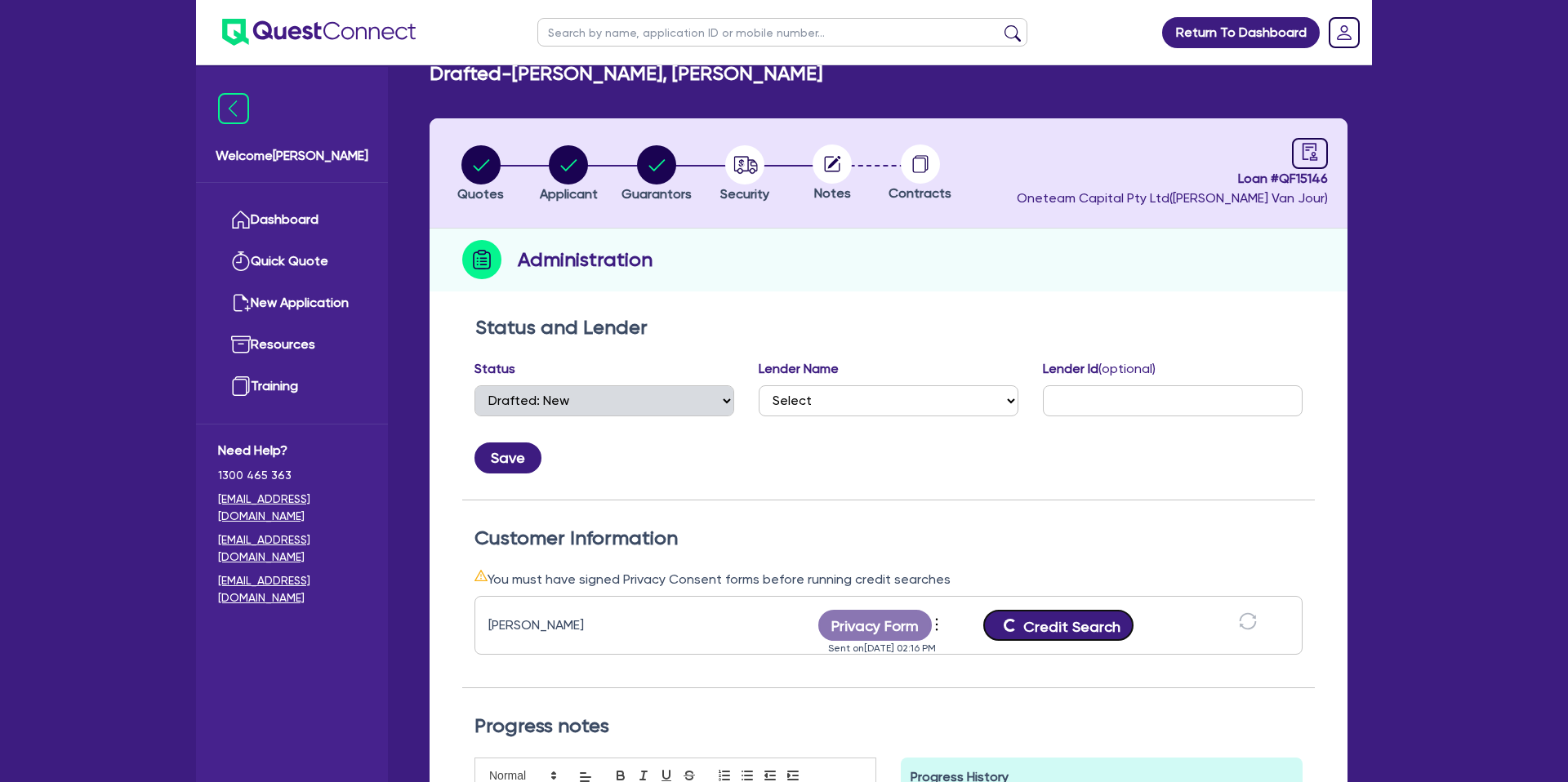
scroll to position [63, 0]
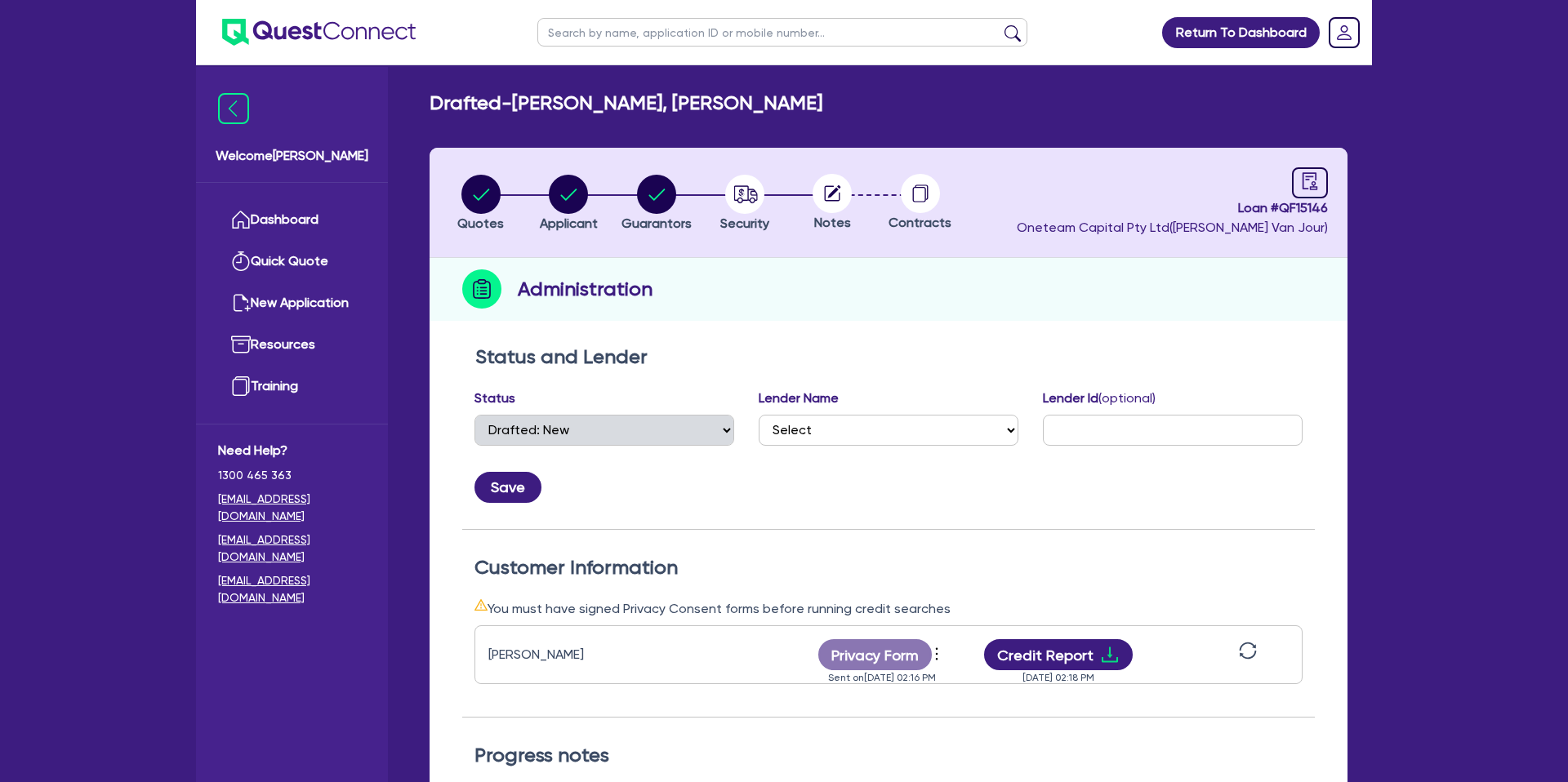
select select "DRAFTED_NEW"
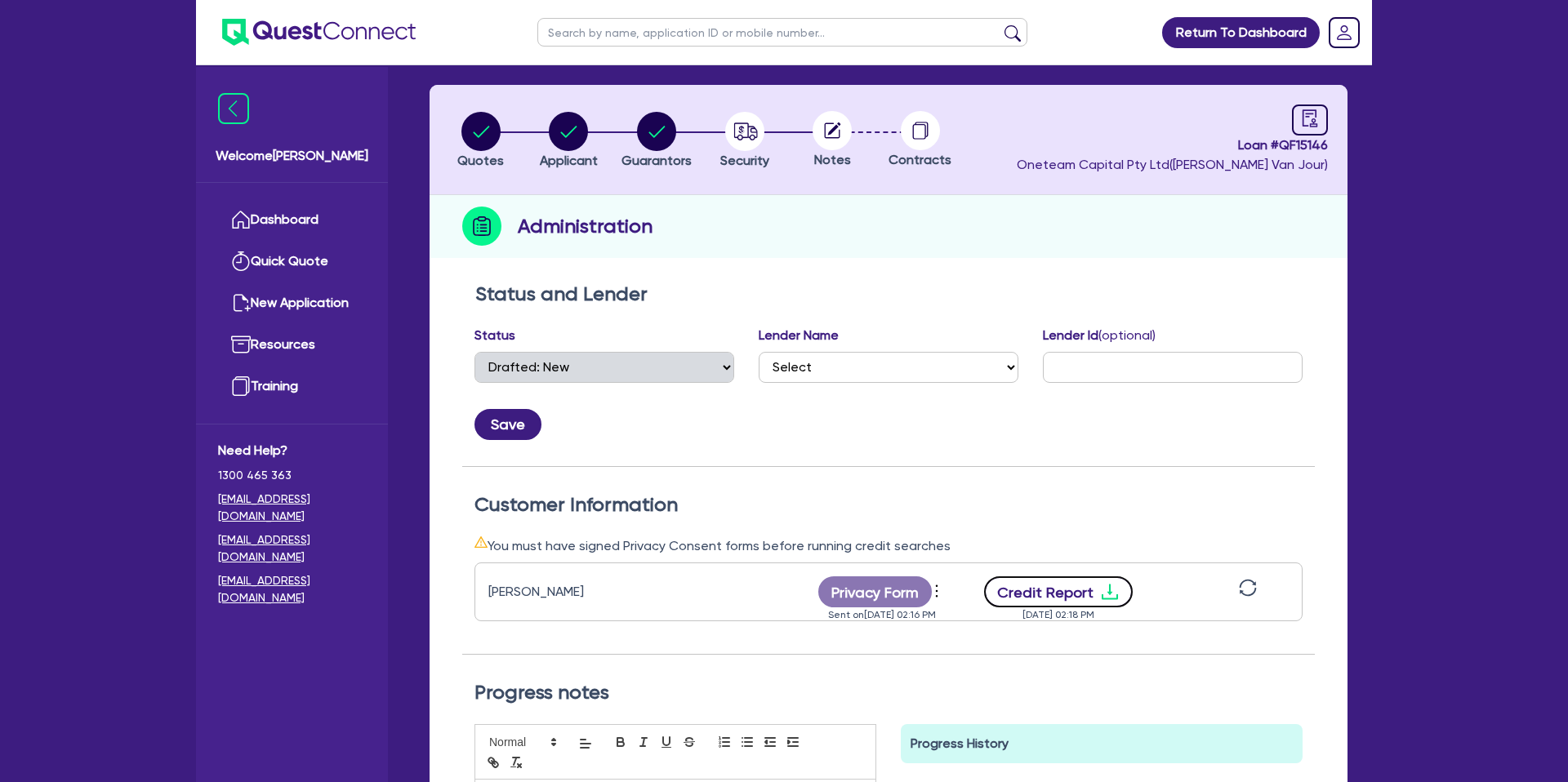
click at [1109, 591] on icon "download" at bounding box center [1109, 591] width 19 height 19
click at [574, 136] on circle "button" at bounding box center [568, 131] width 40 height 40
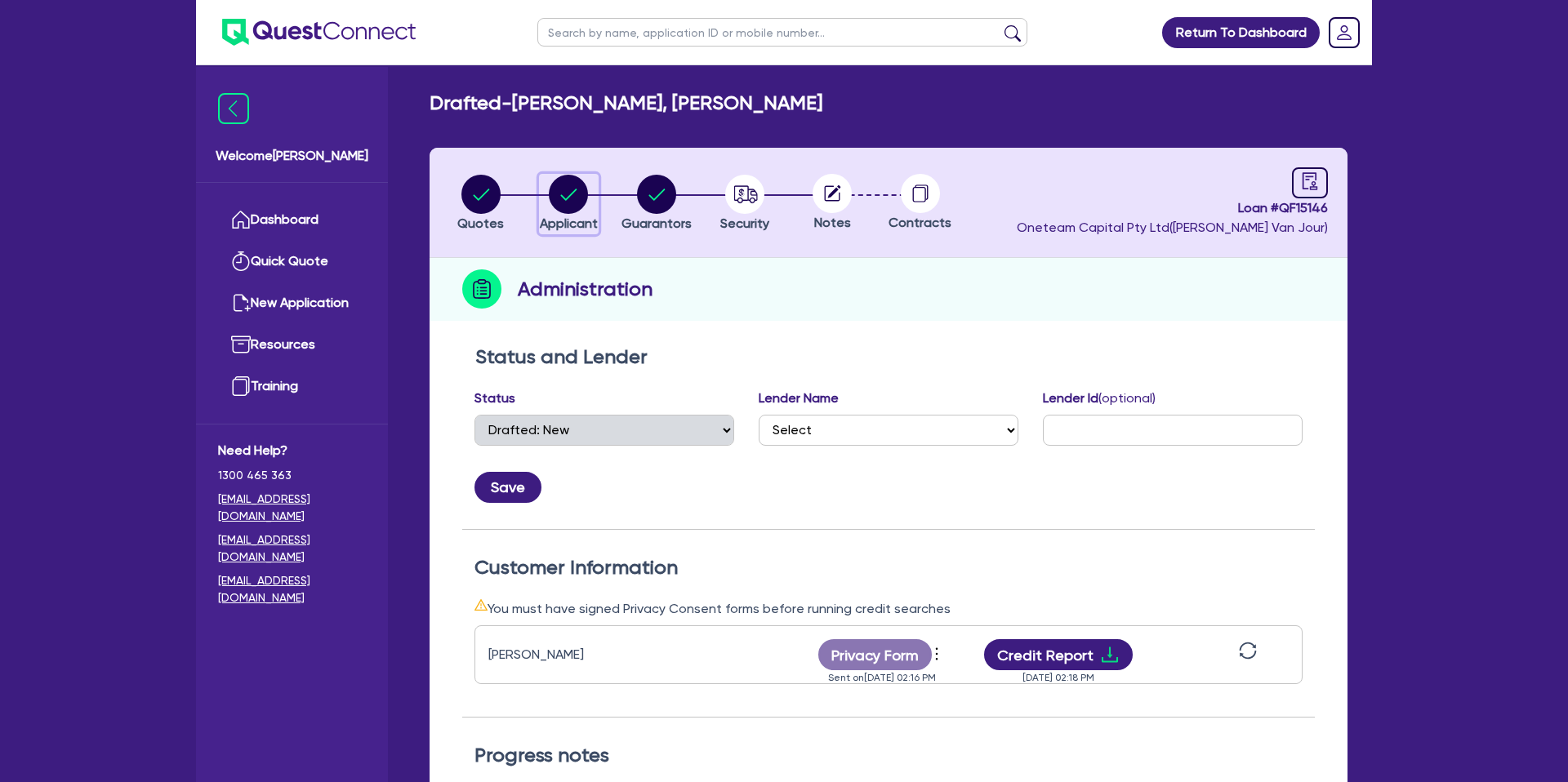
select select "SOLE_TRADER"
select select "ACCOMODATION_FOOD"
select select "HOTELS"
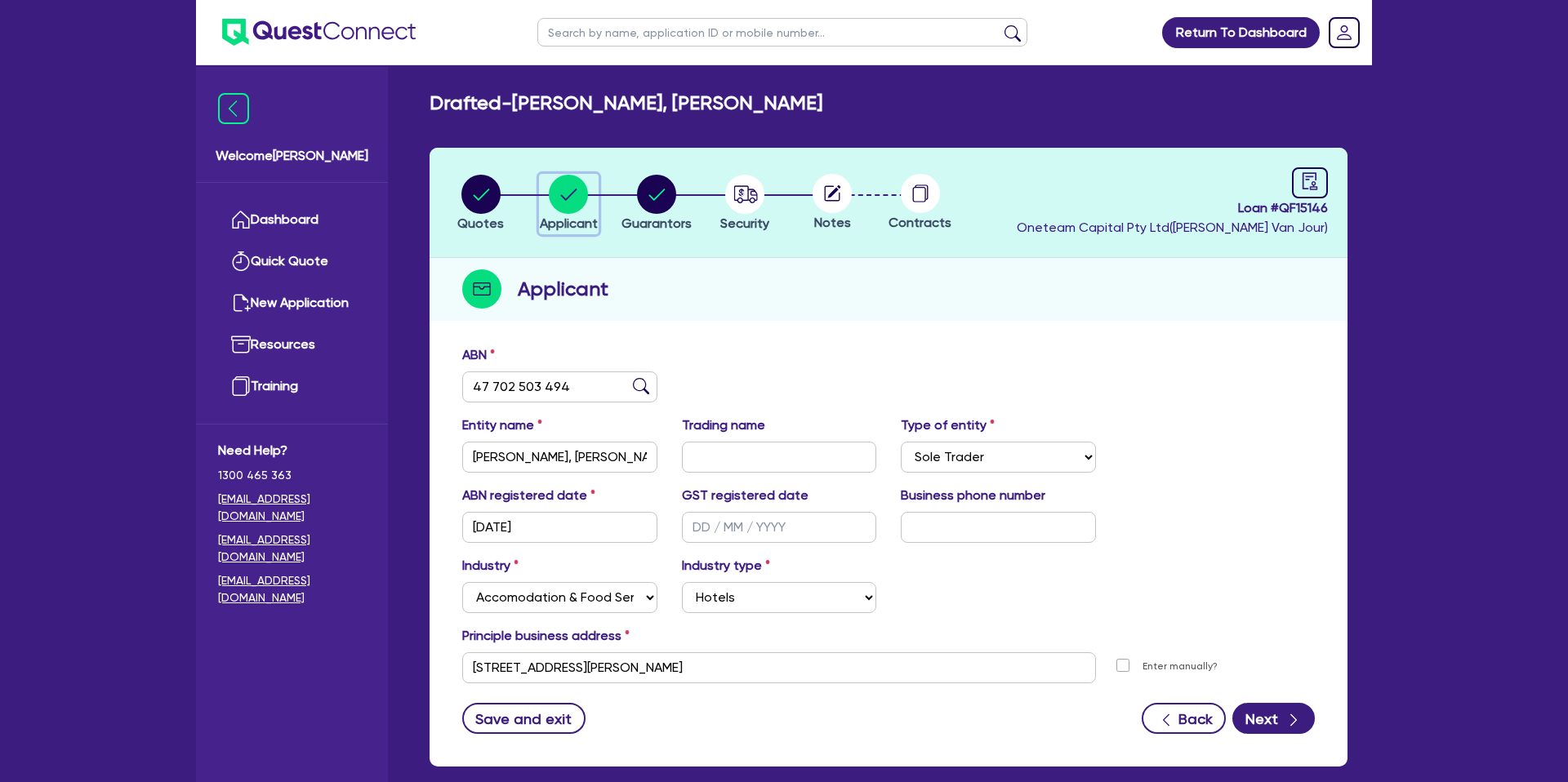
scroll to position [47, 0]
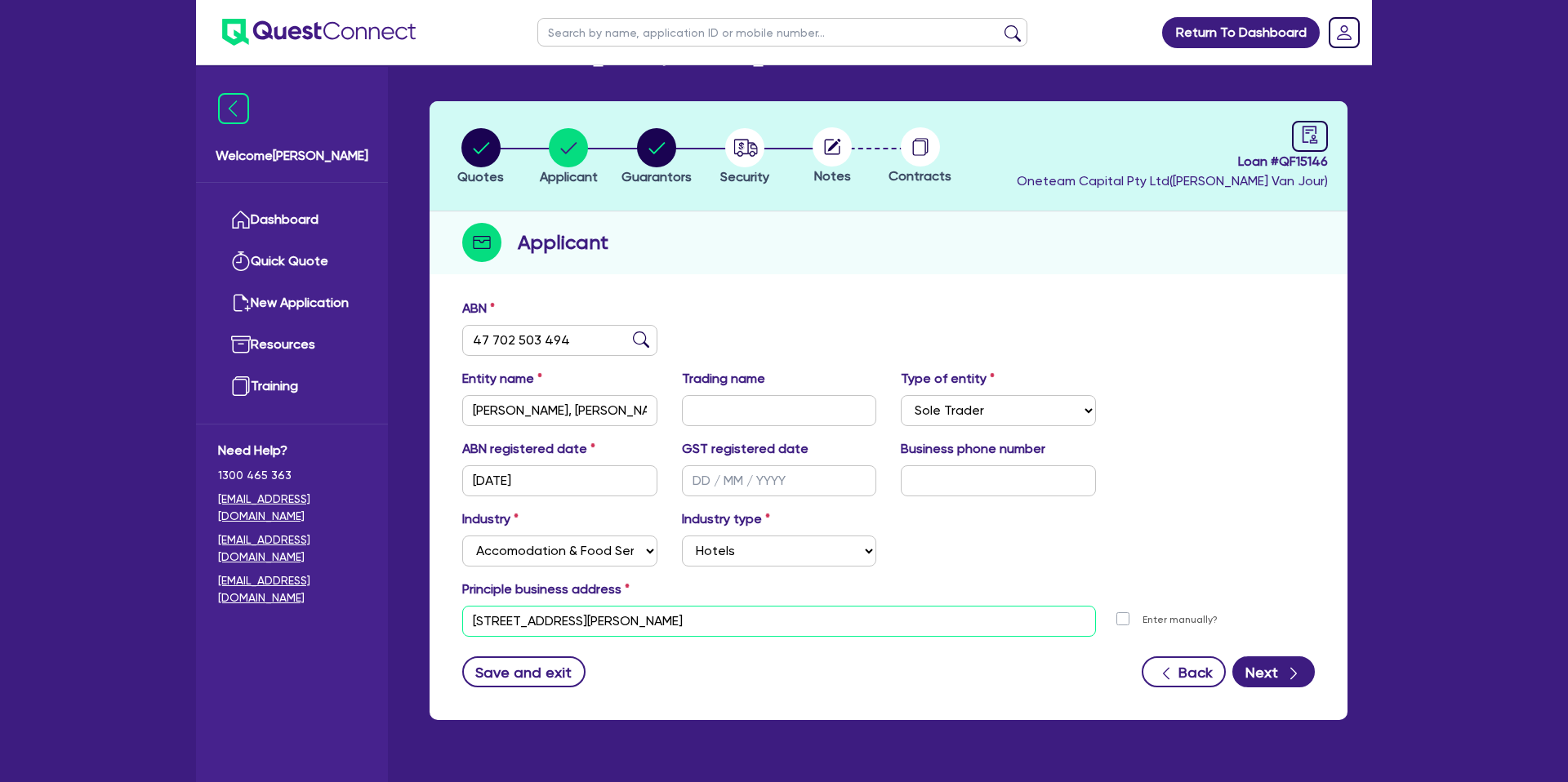
click at [494, 624] on input "[STREET_ADDRESS][PERSON_NAME]" at bounding box center [779, 622] width 634 height 31
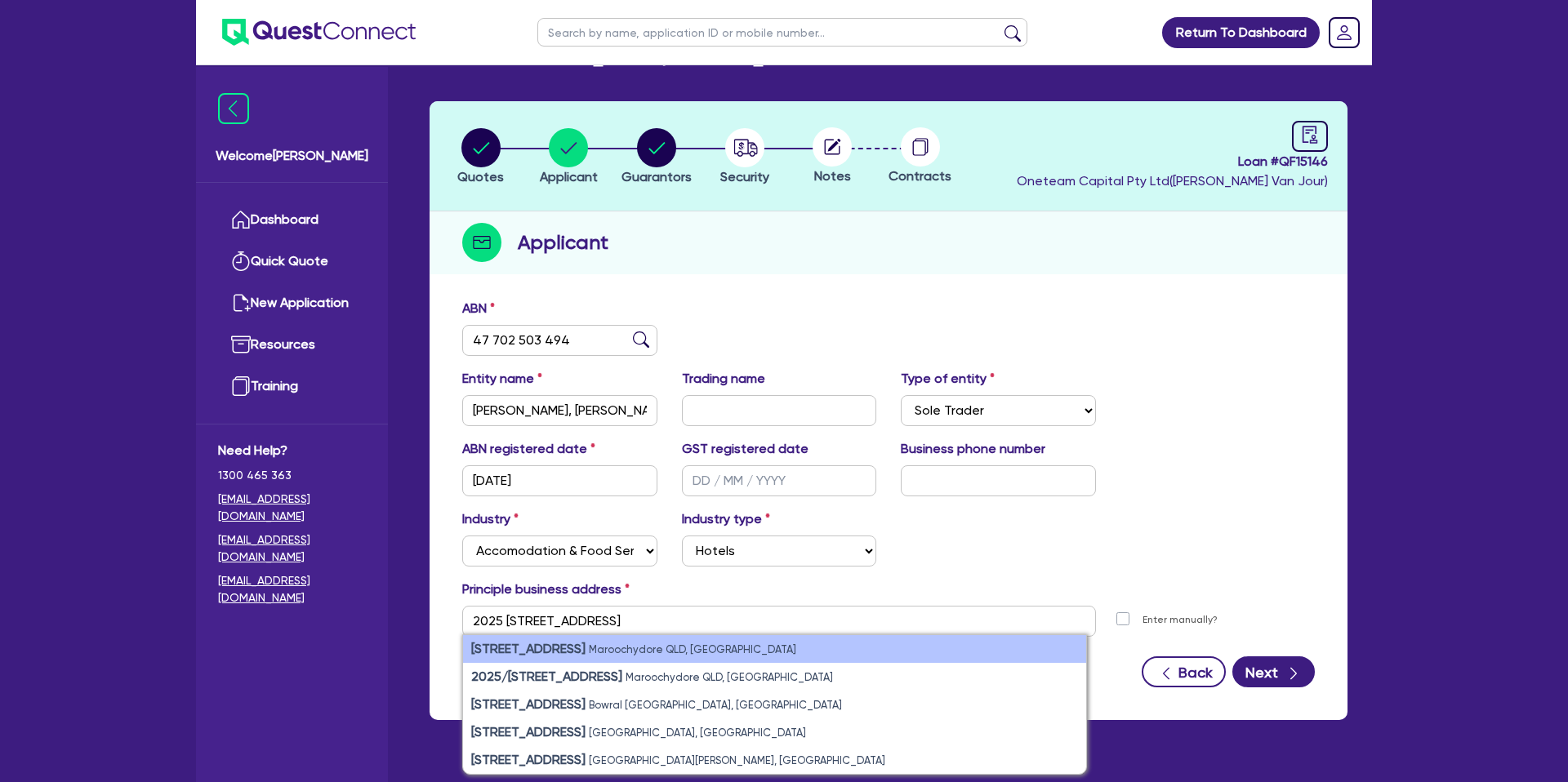
click at [546, 648] on strong "[STREET_ADDRESS]" at bounding box center [529, 648] width 114 height 16
type input "2025 [STREET_ADDRESS]"
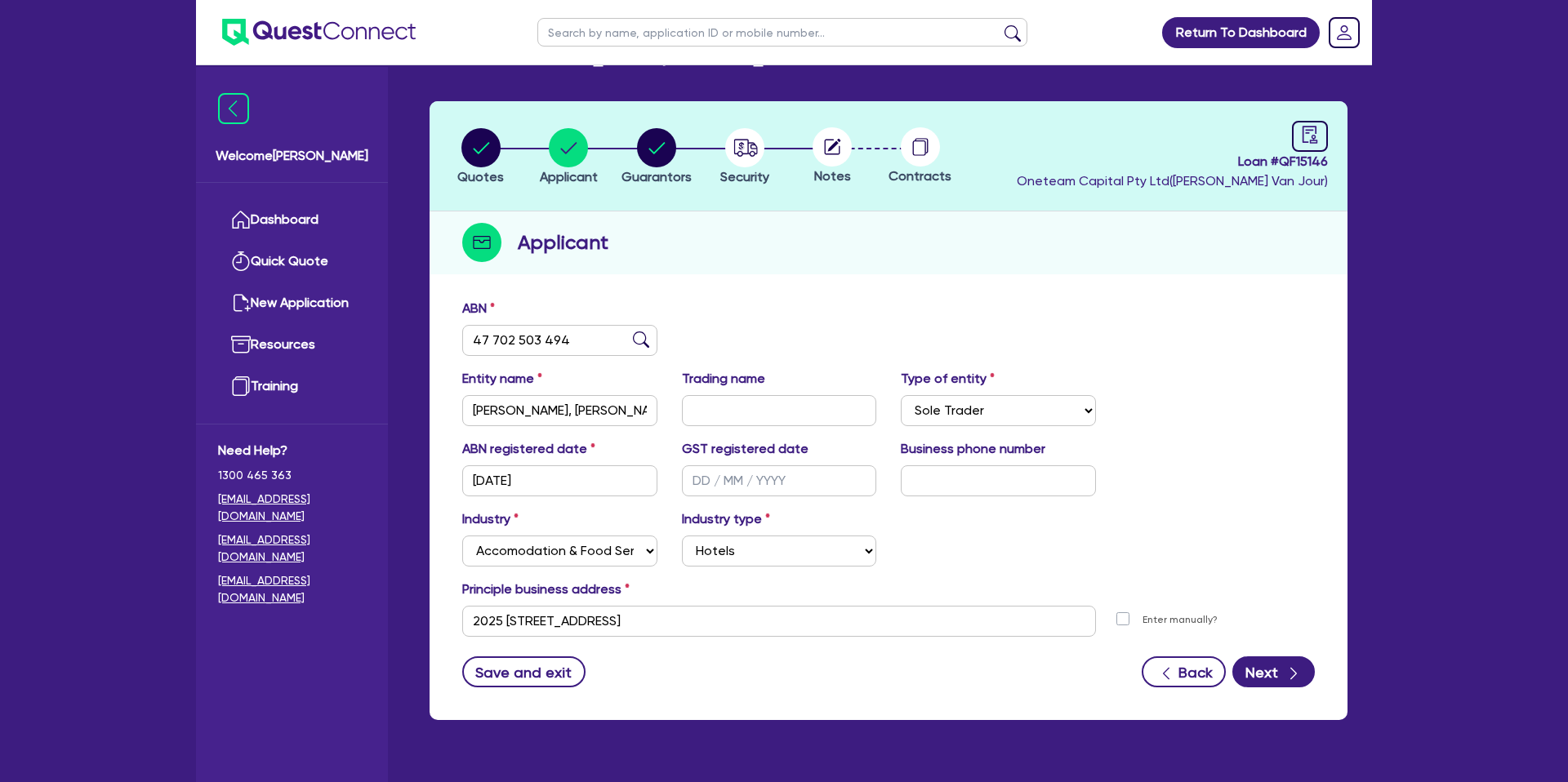
click at [867, 681] on div "Save and exit Back Next" at bounding box center [888, 672] width 877 height 31
click at [1255, 667] on button "Next" at bounding box center [1274, 672] width 83 height 31
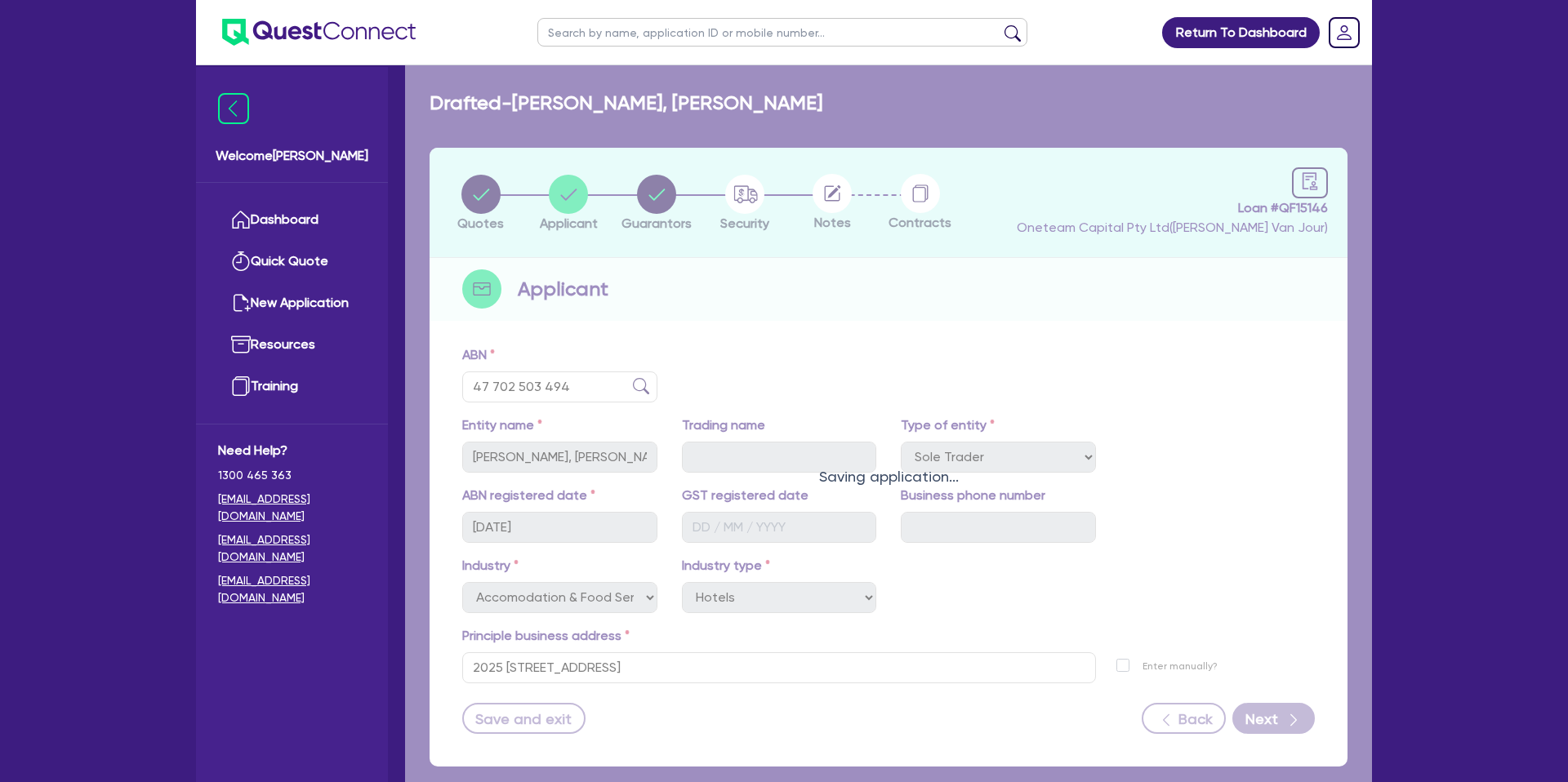
select select "MRS"
select select "QLD"
select select "SINGLE"
select select "CASH"
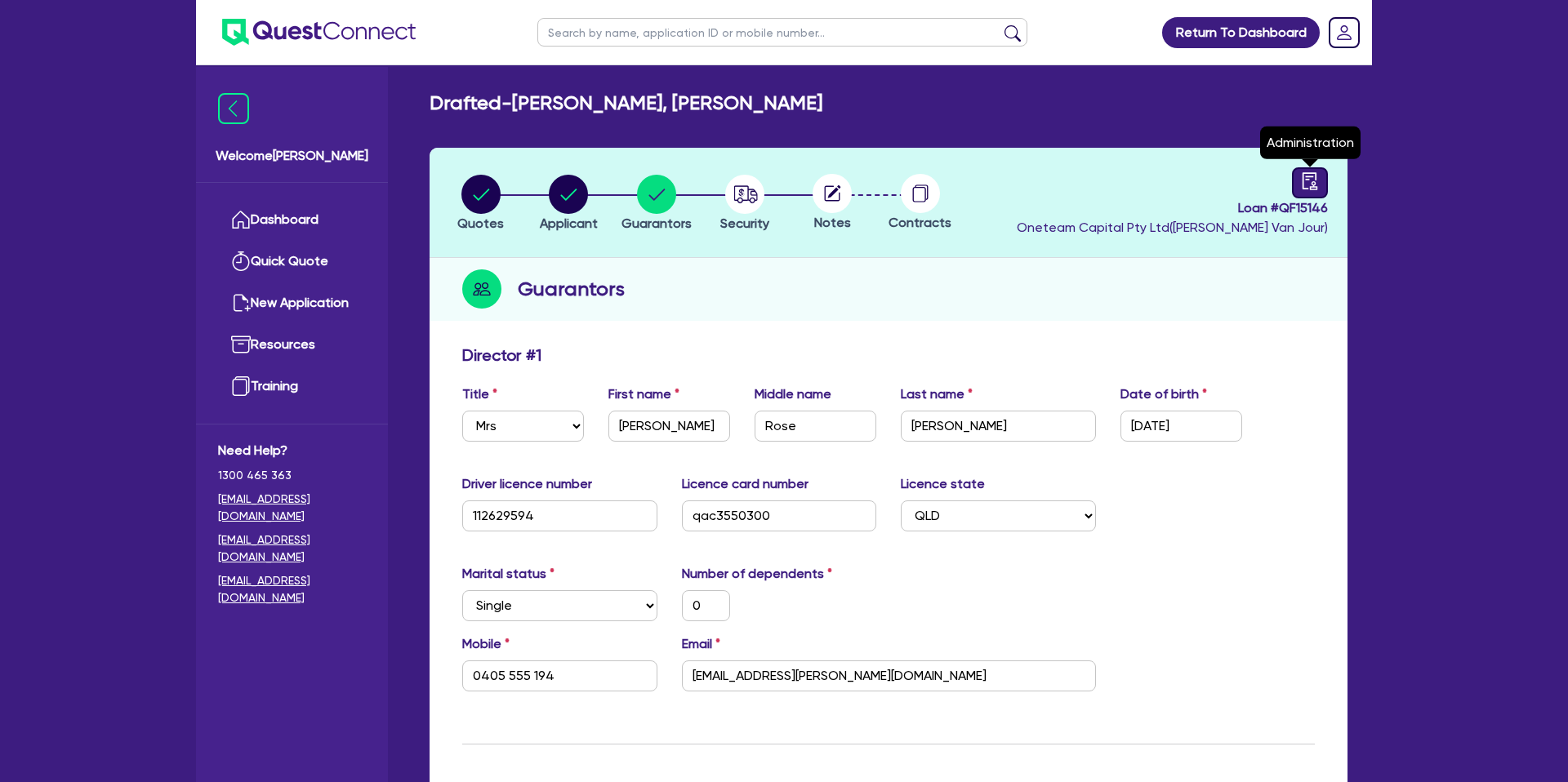
click at [1318, 181] on icon "audit" at bounding box center [1310, 181] width 18 height 18
select select "DRAFTED_NEW"
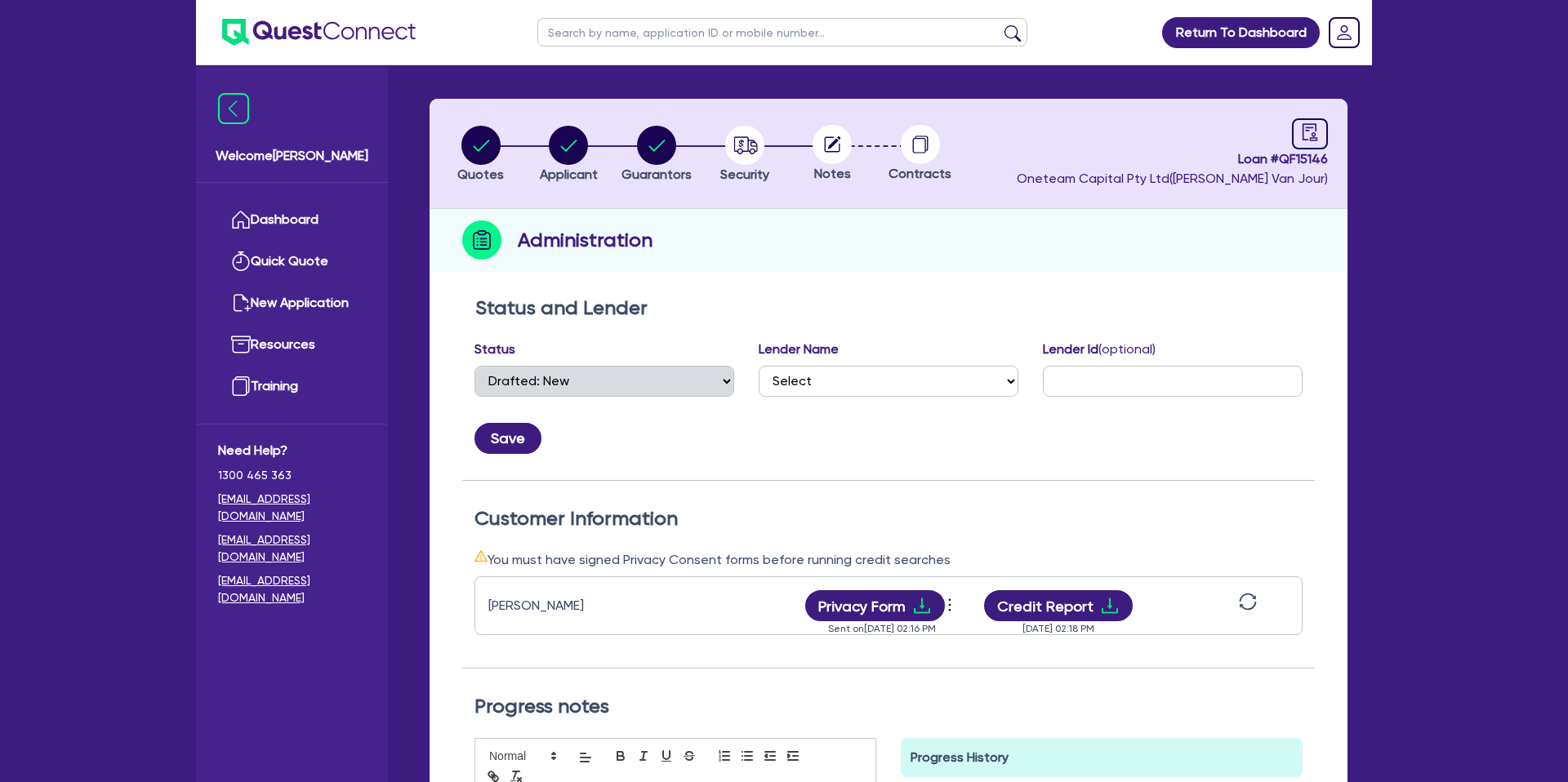
scroll to position [90, 0]
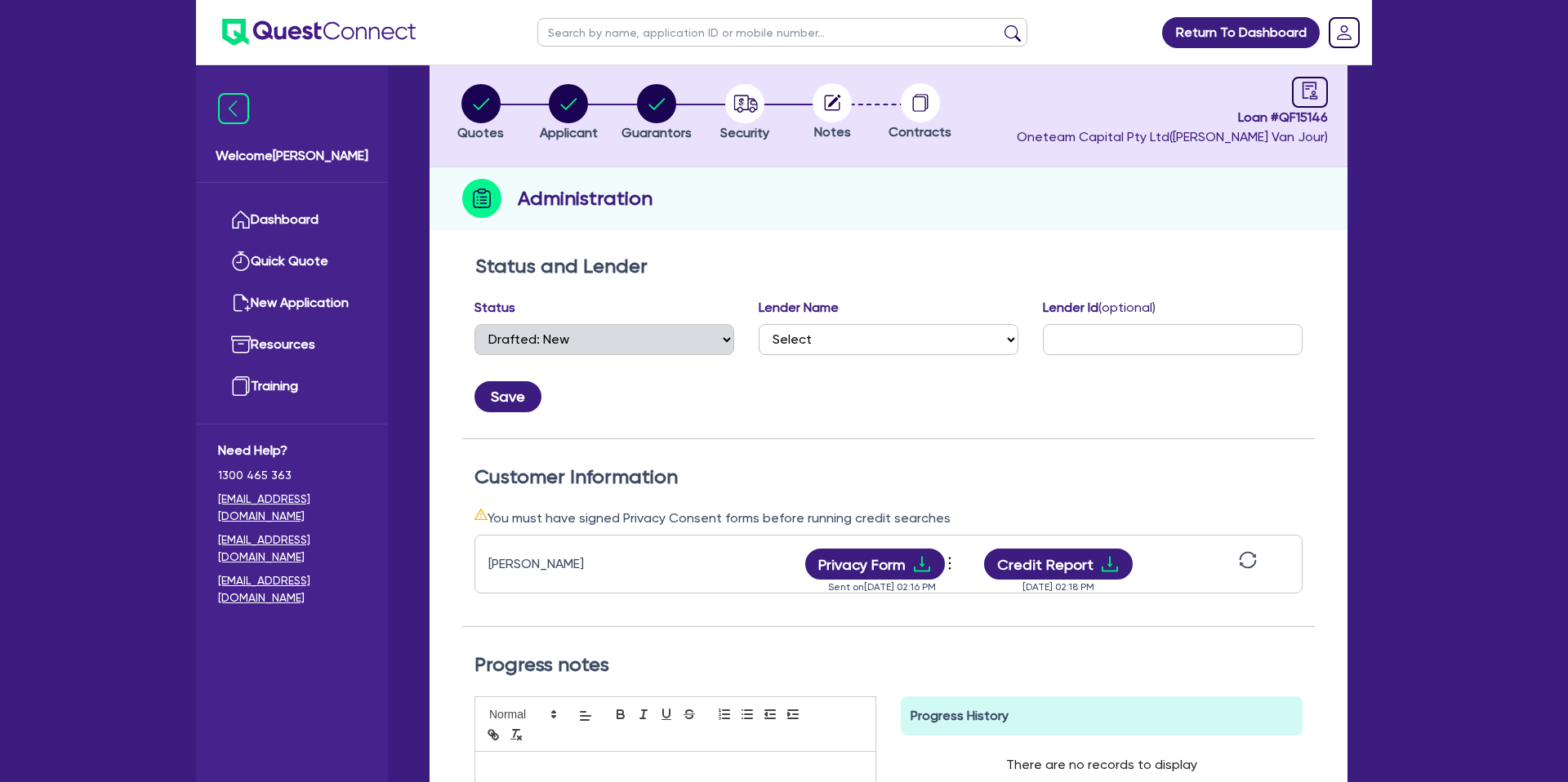
click at [1253, 557] on icon "sync" at bounding box center [1248, 560] width 18 height 18
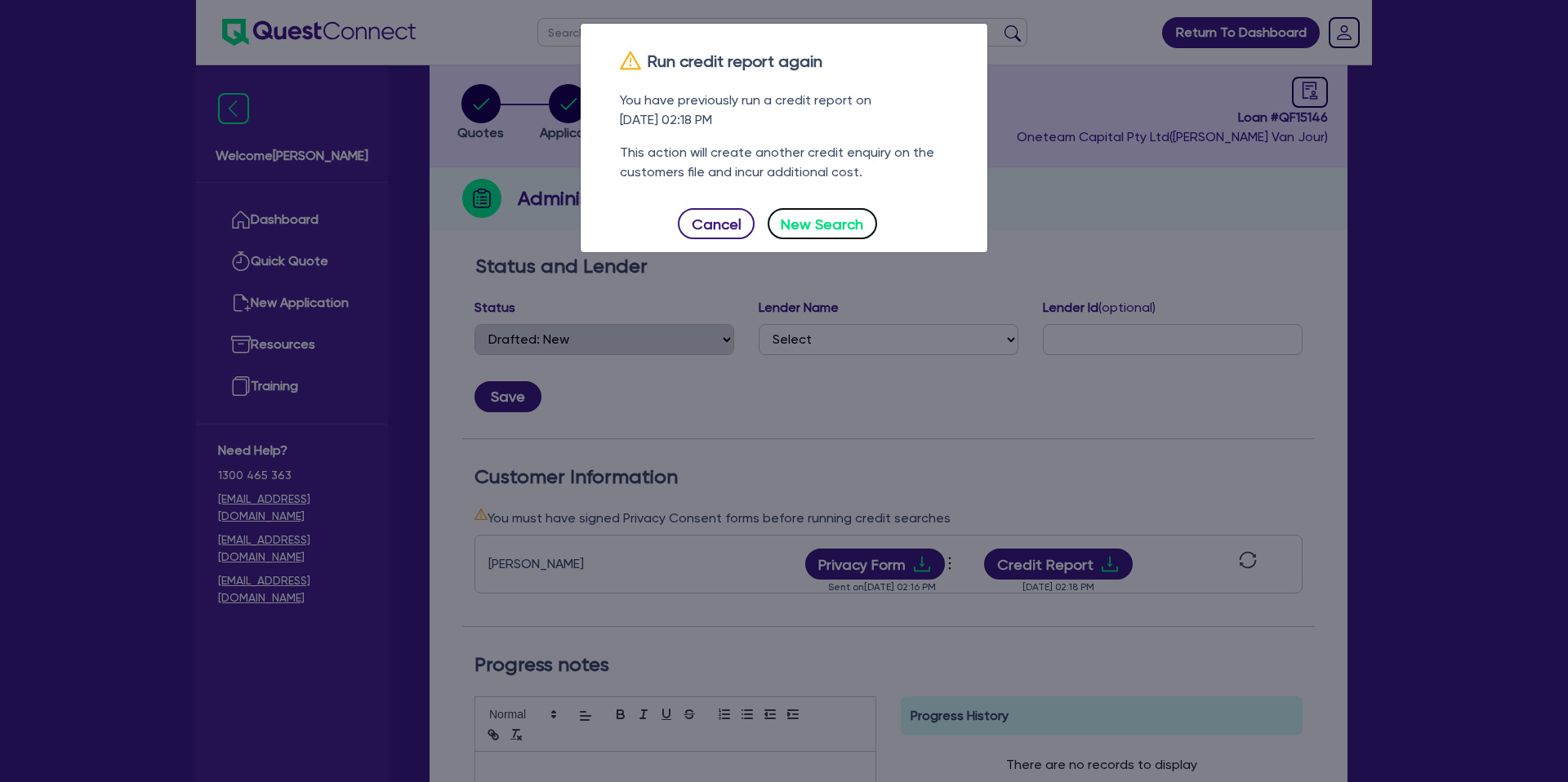
click at [813, 227] on button "New Search" at bounding box center [822, 224] width 110 height 31
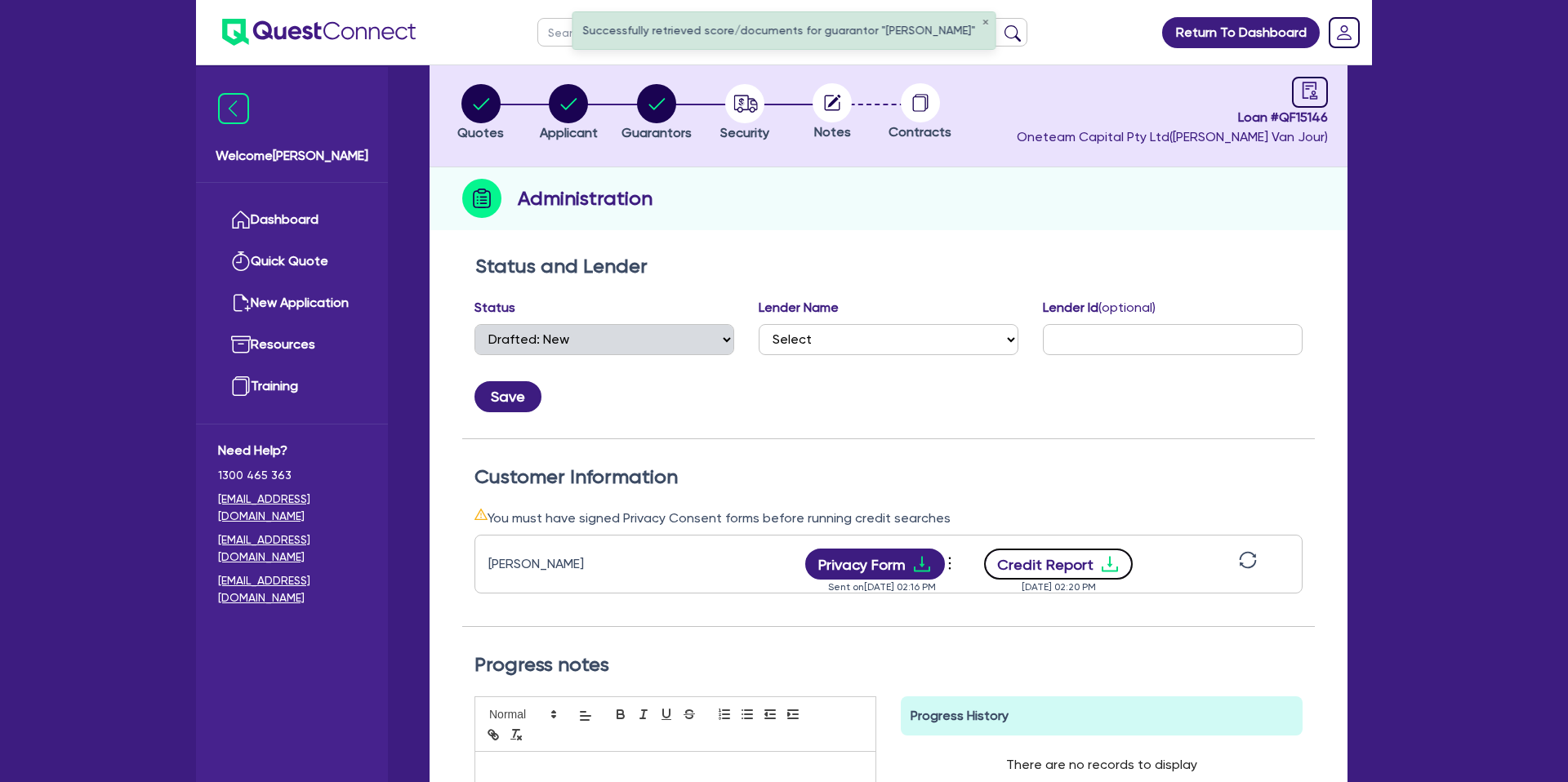
click at [1110, 565] on icon "download" at bounding box center [1109, 564] width 19 height 19
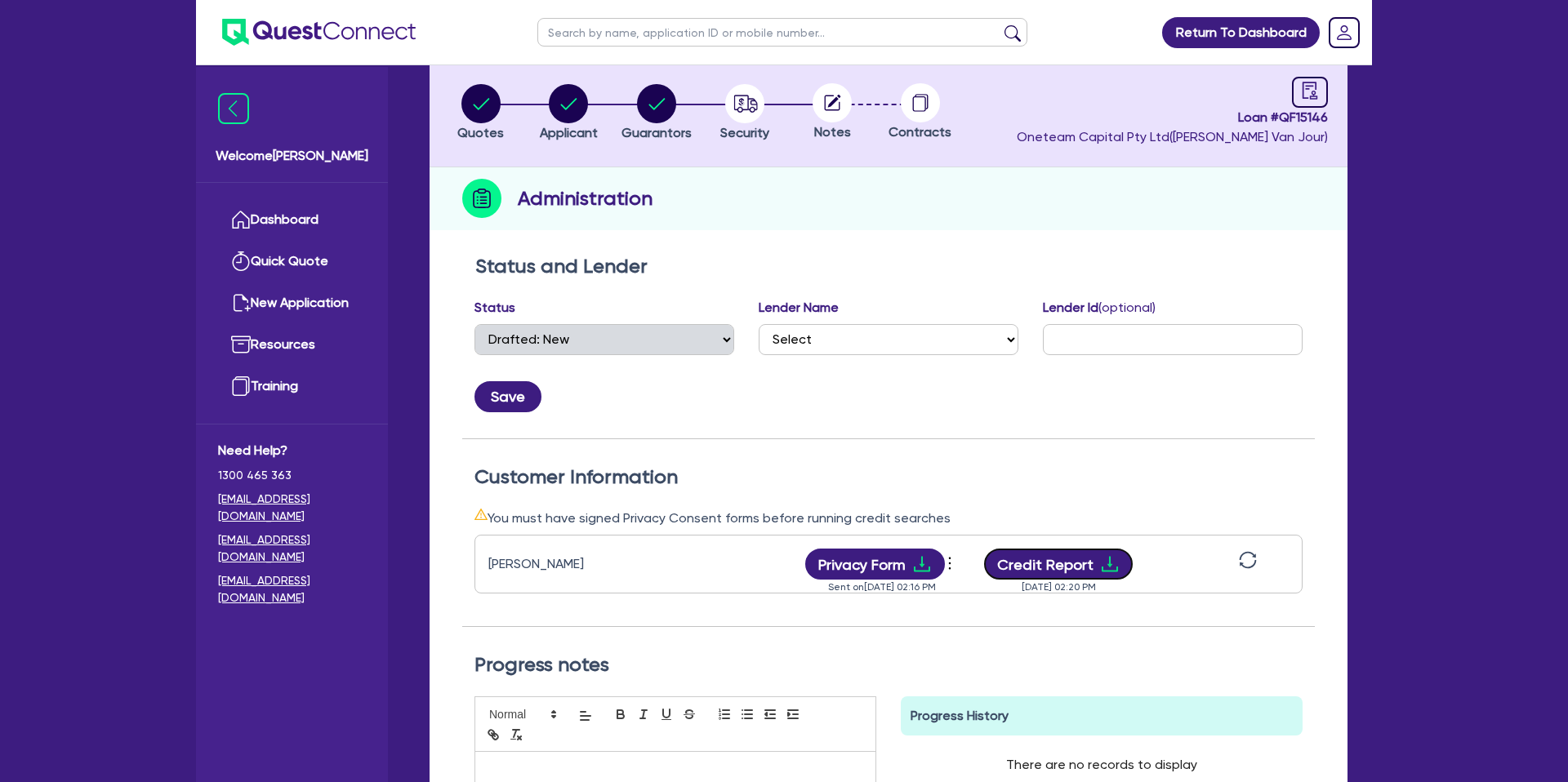
scroll to position [0, 0]
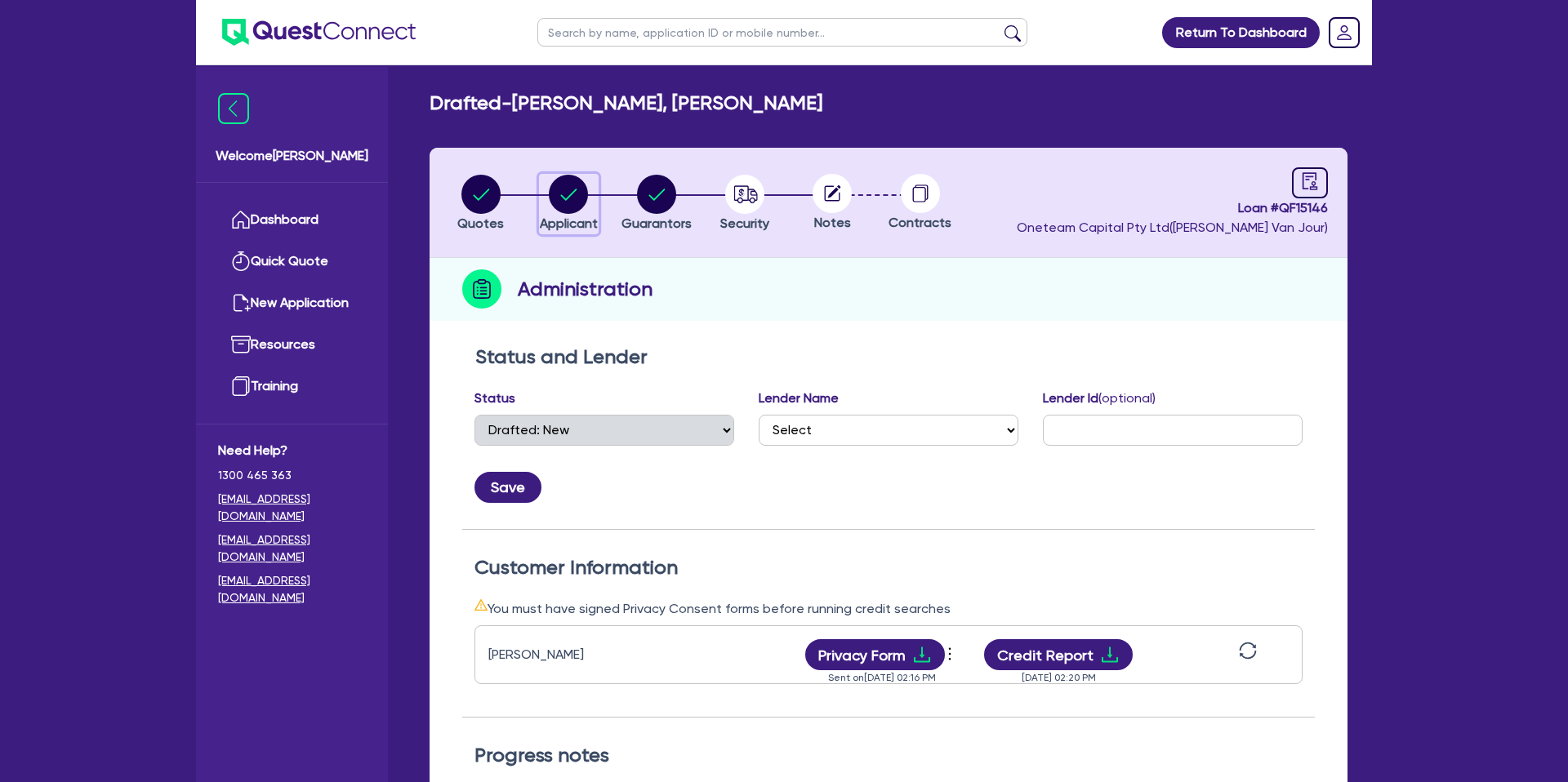
click at [568, 190] on circle "button" at bounding box center [568, 194] width 40 height 40
select select "SOLE_TRADER"
select select "ACCOMODATION_FOOD"
select select "HOTELS"
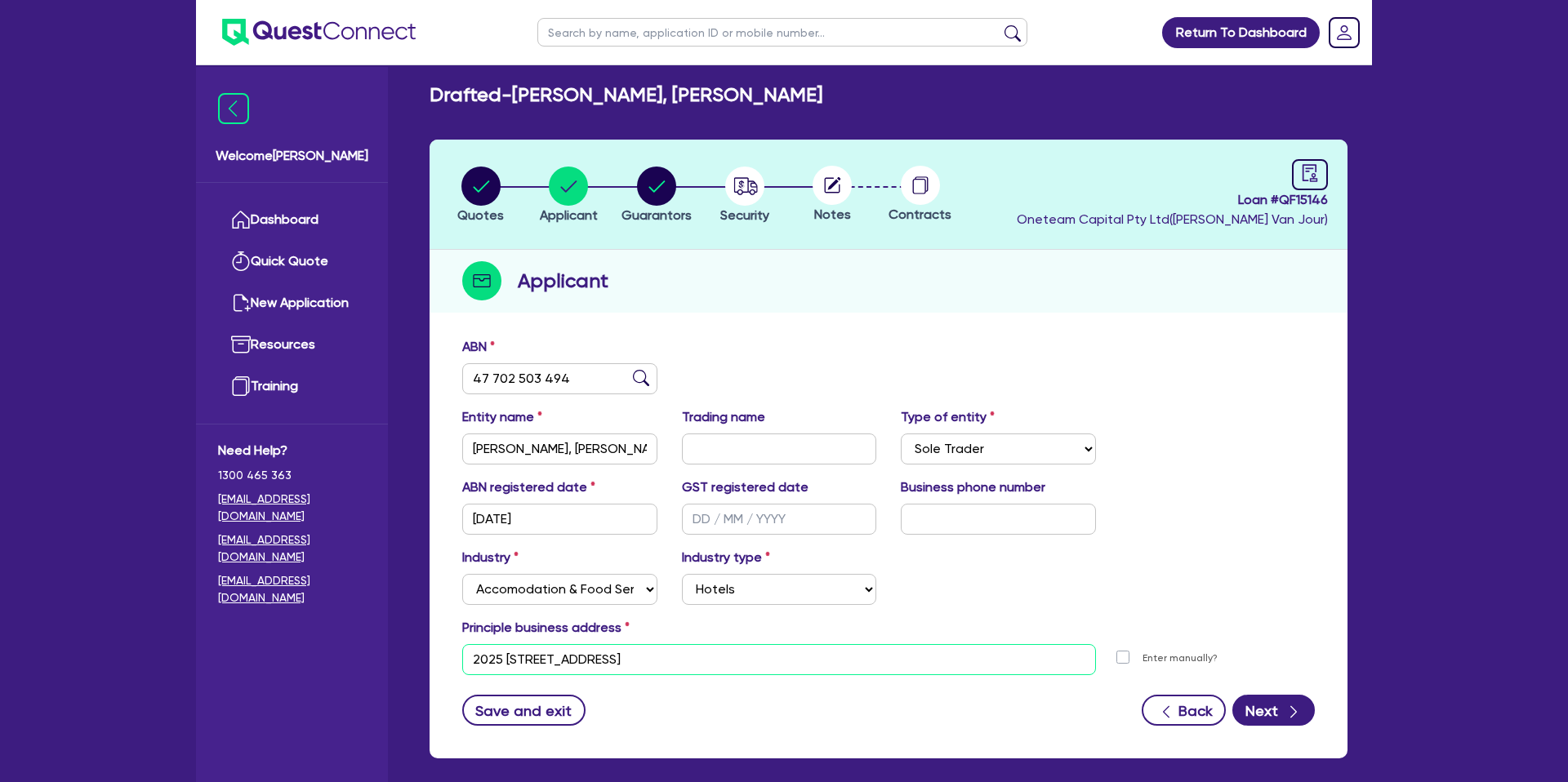
scroll to position [10, 0]
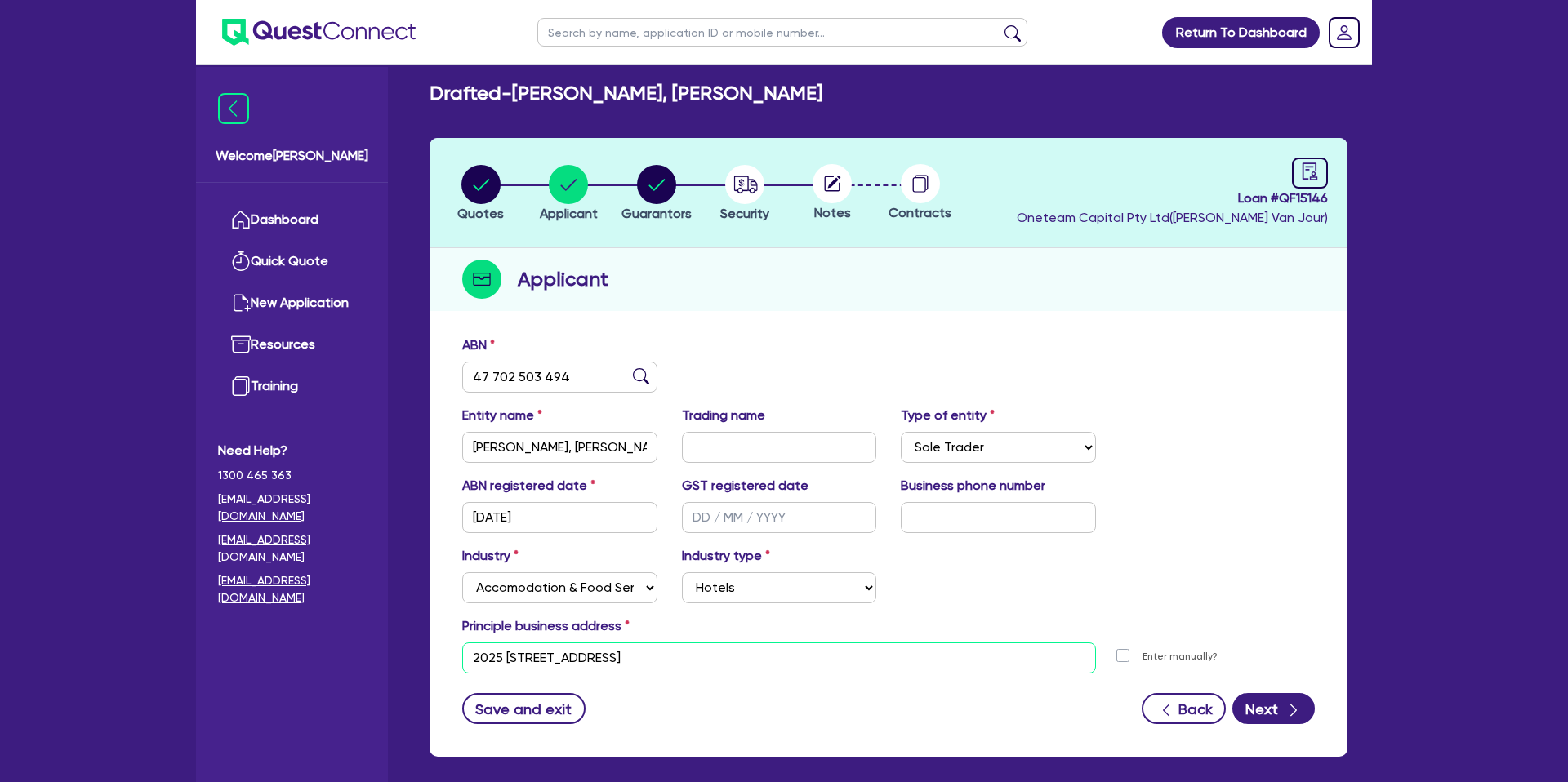
drag, startPoint x: 504, startPoint y: 659, endPoint x: 529, endPoint y: 656, distance: 25.2
click at [529, 656] on input "2025 [STREET_ADDRESS]" at bounding box center [779, 659] width 634 height 31
click at [495, 651] on input "2025 [STREET_ADDRESS]" at bounding box center [779, 659] width 634 height 31
click at [499, 653] on input "2025 [STREET_ADDRESS]" at bounding box center [779, 659] width 634 height 31
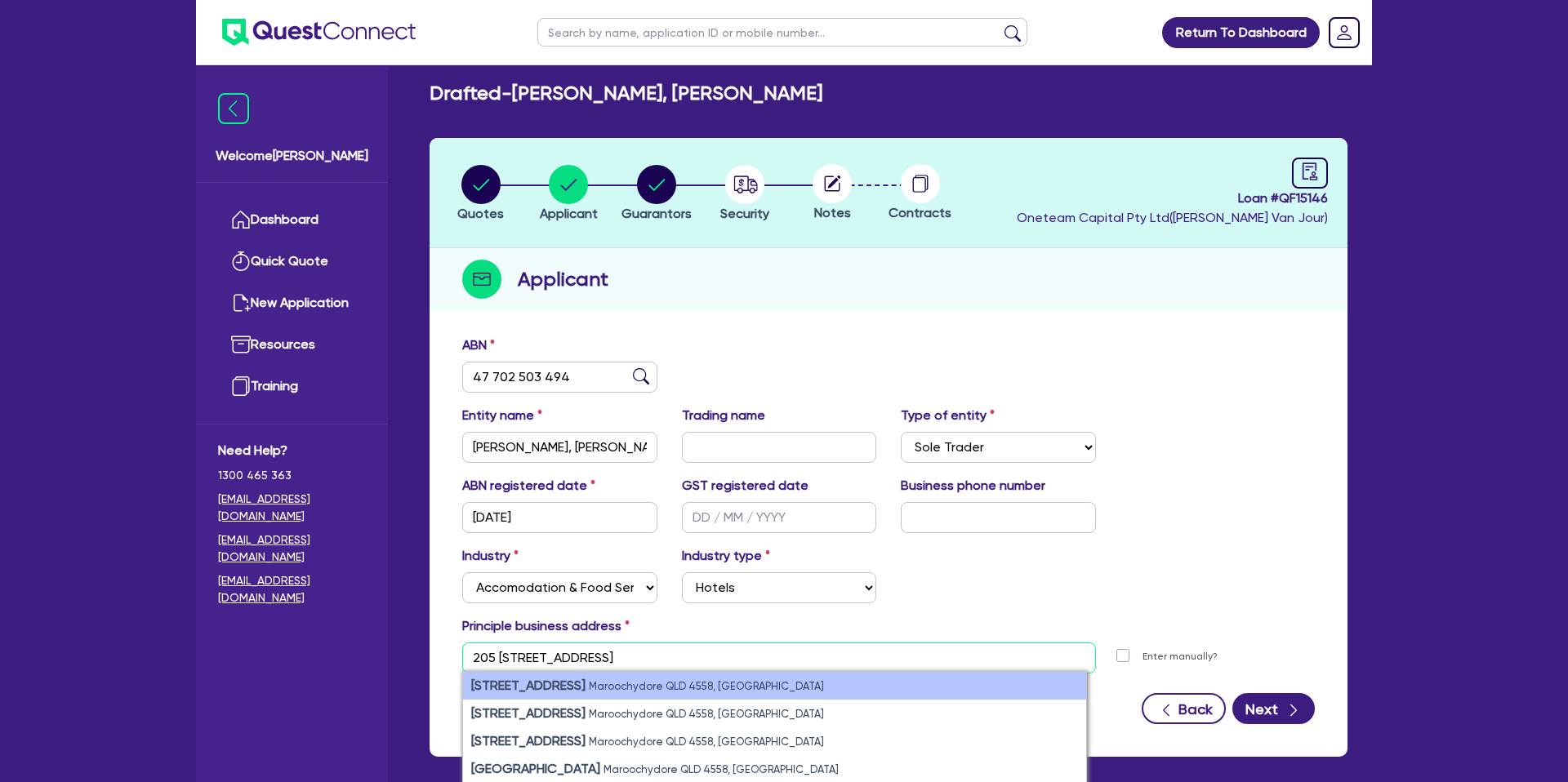
type input "205 [STREET_ADDRESS]"
click at [556, 682] on strong "[STREET_ADDRESS]" at bounding box center [529, 685] width 114 height 16
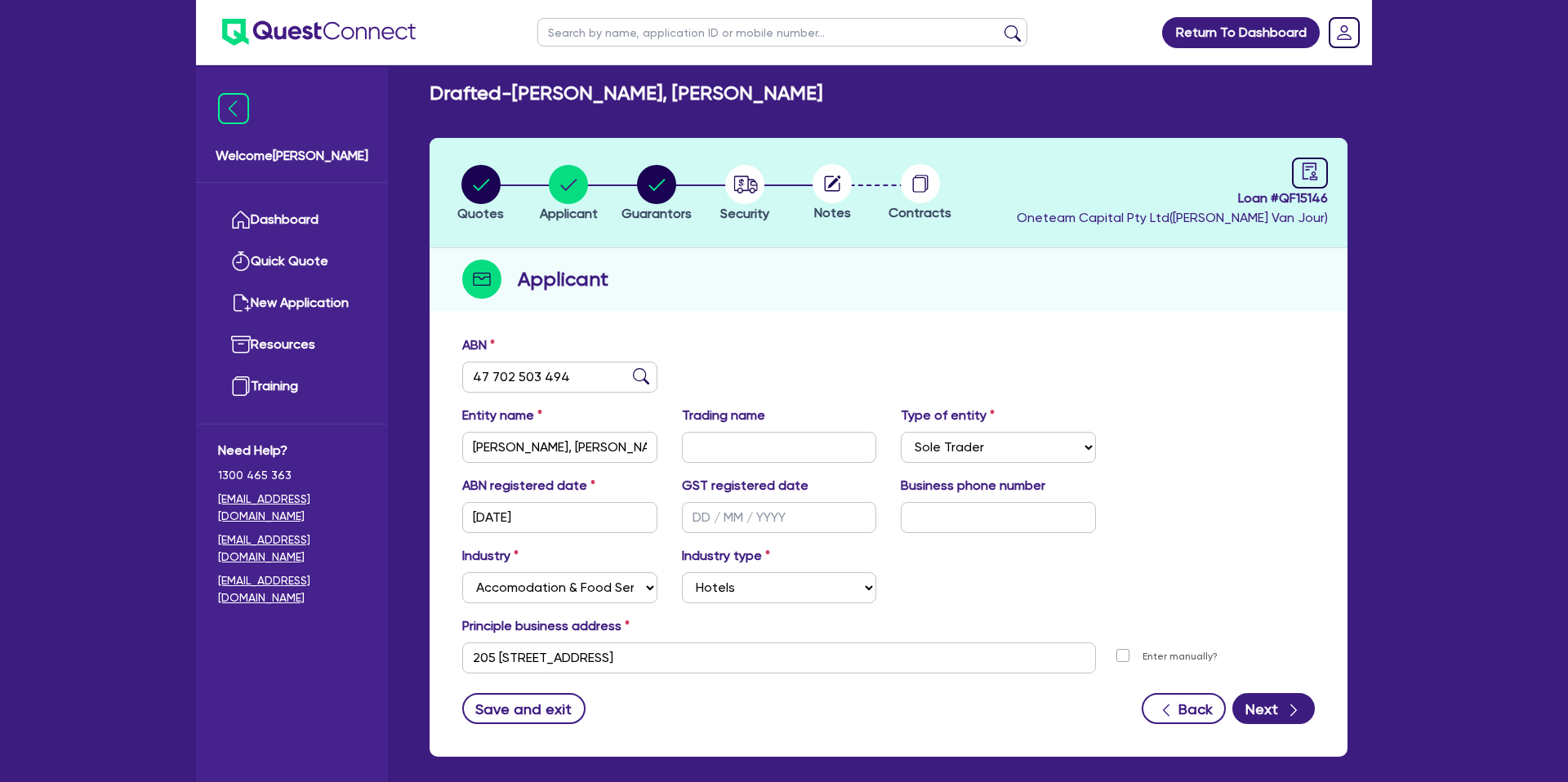
click at [908, 608] on div "Industry Select Accomodation & Food Services Administrative & Support Services …" at bounding box center [888, 581] width 877 height 70
click at [1263, 705] on button "Next" at bounding box center [1274, 709] width 83 height 31
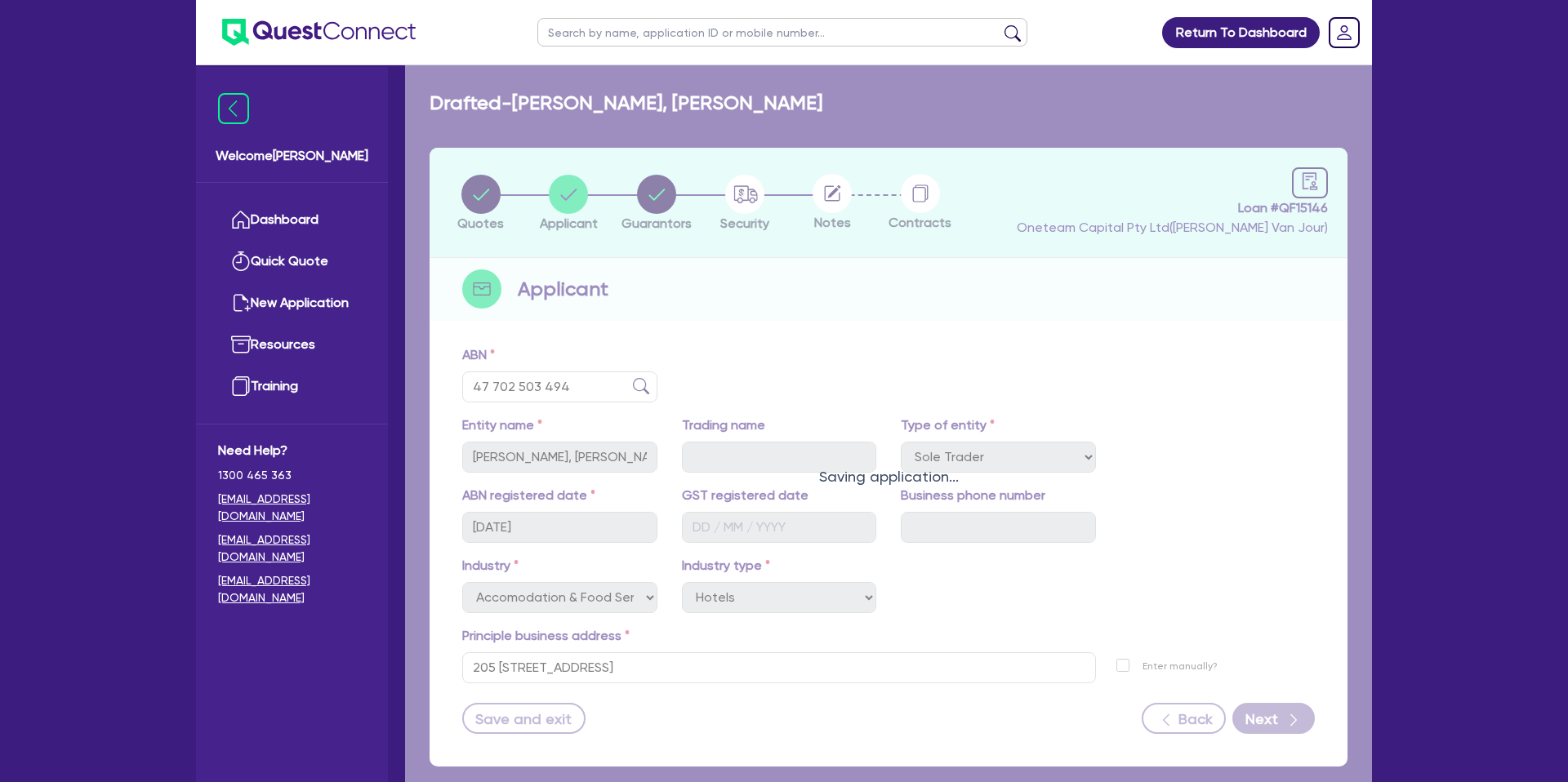
select select "MRS"
select select "QLD"
select select "SINGLE"
select select "CASH"
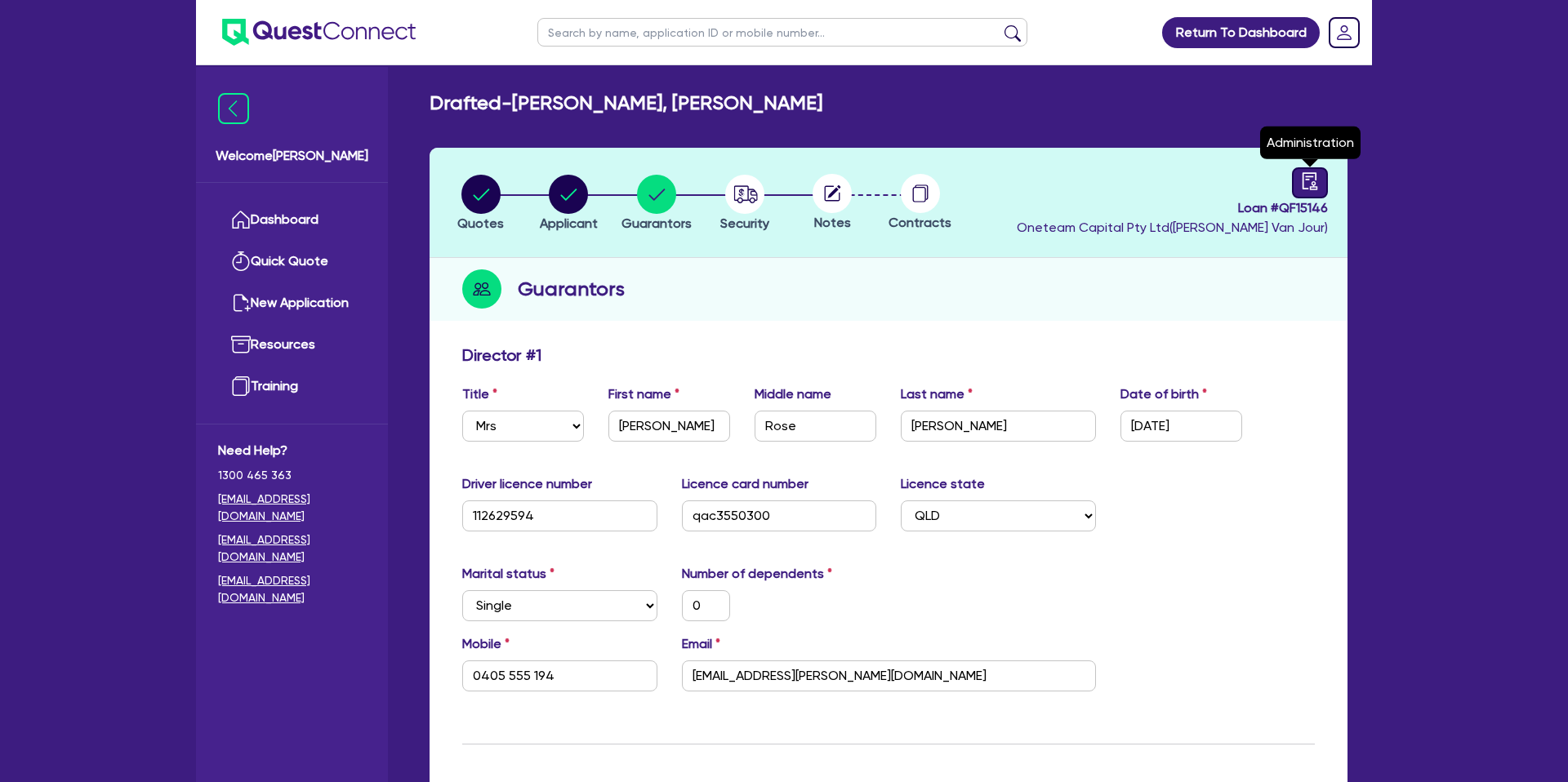
click at [1297, 177] on link at bounding box center [1309, 183] width 36 height 31
select select "DRAFTED_NEW"
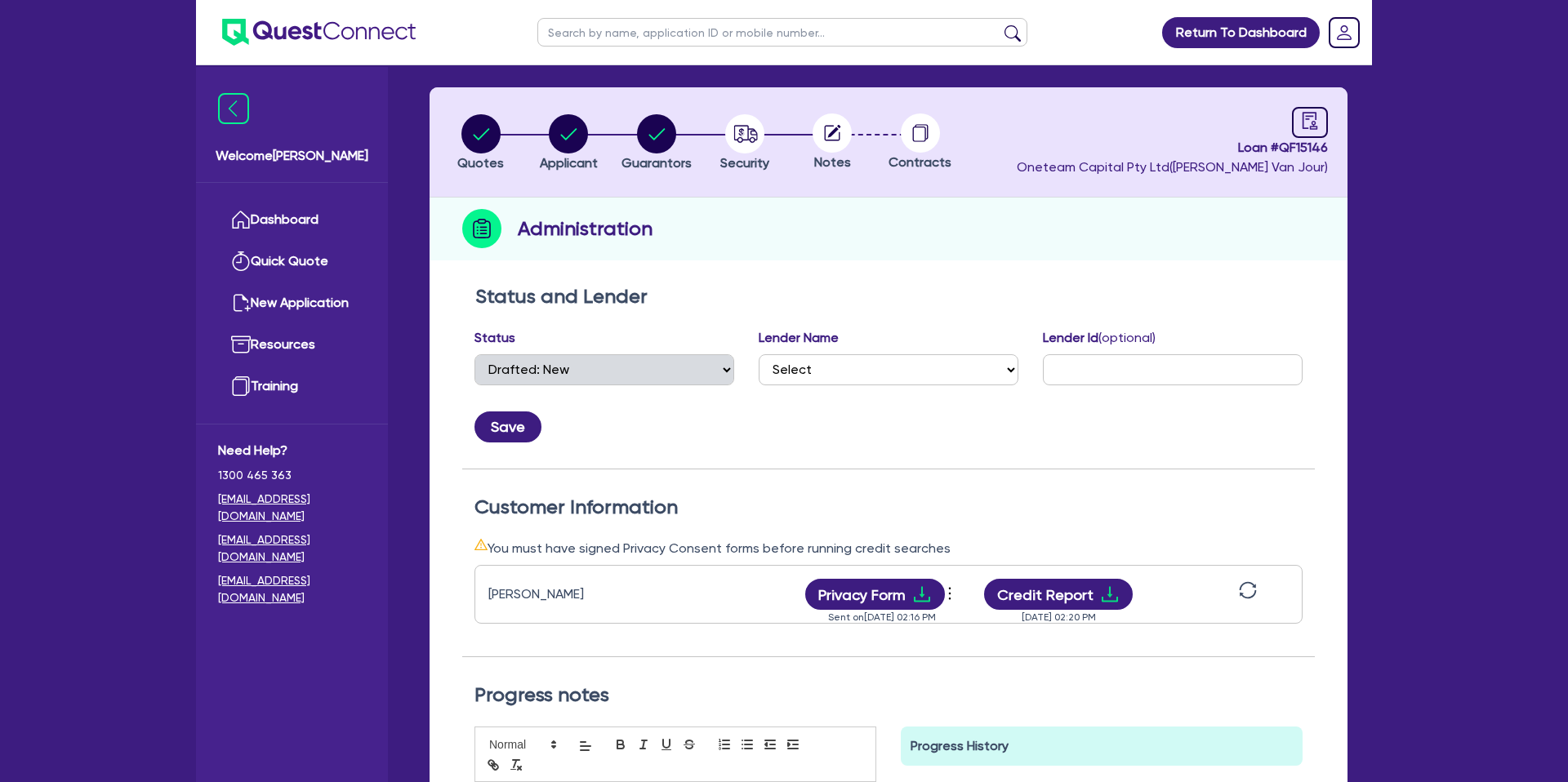
scroll to position [64, 0]
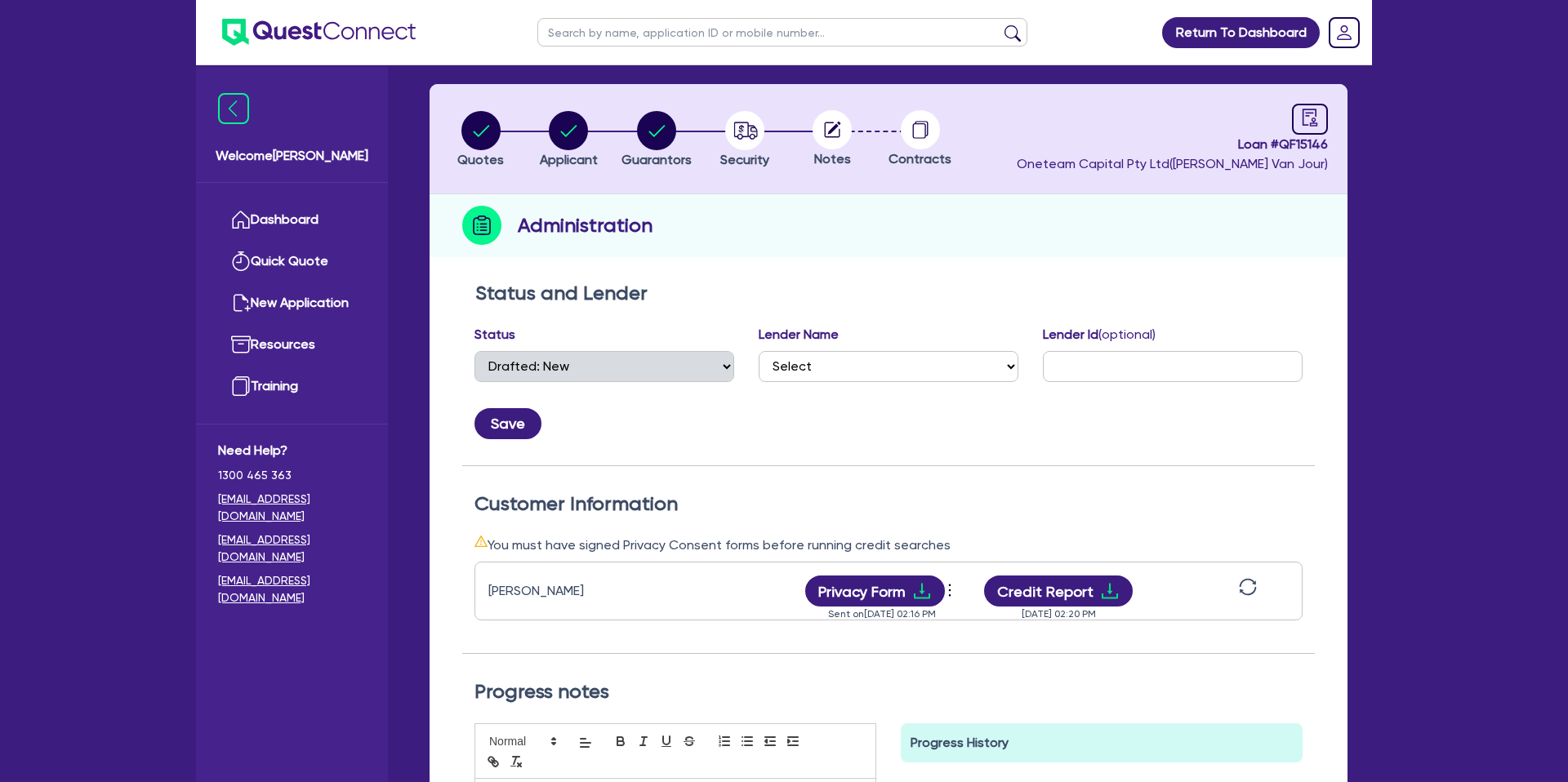
click at [1249, 587] on icon "sync" at bounding box center [1248, 588] width 18 height 18
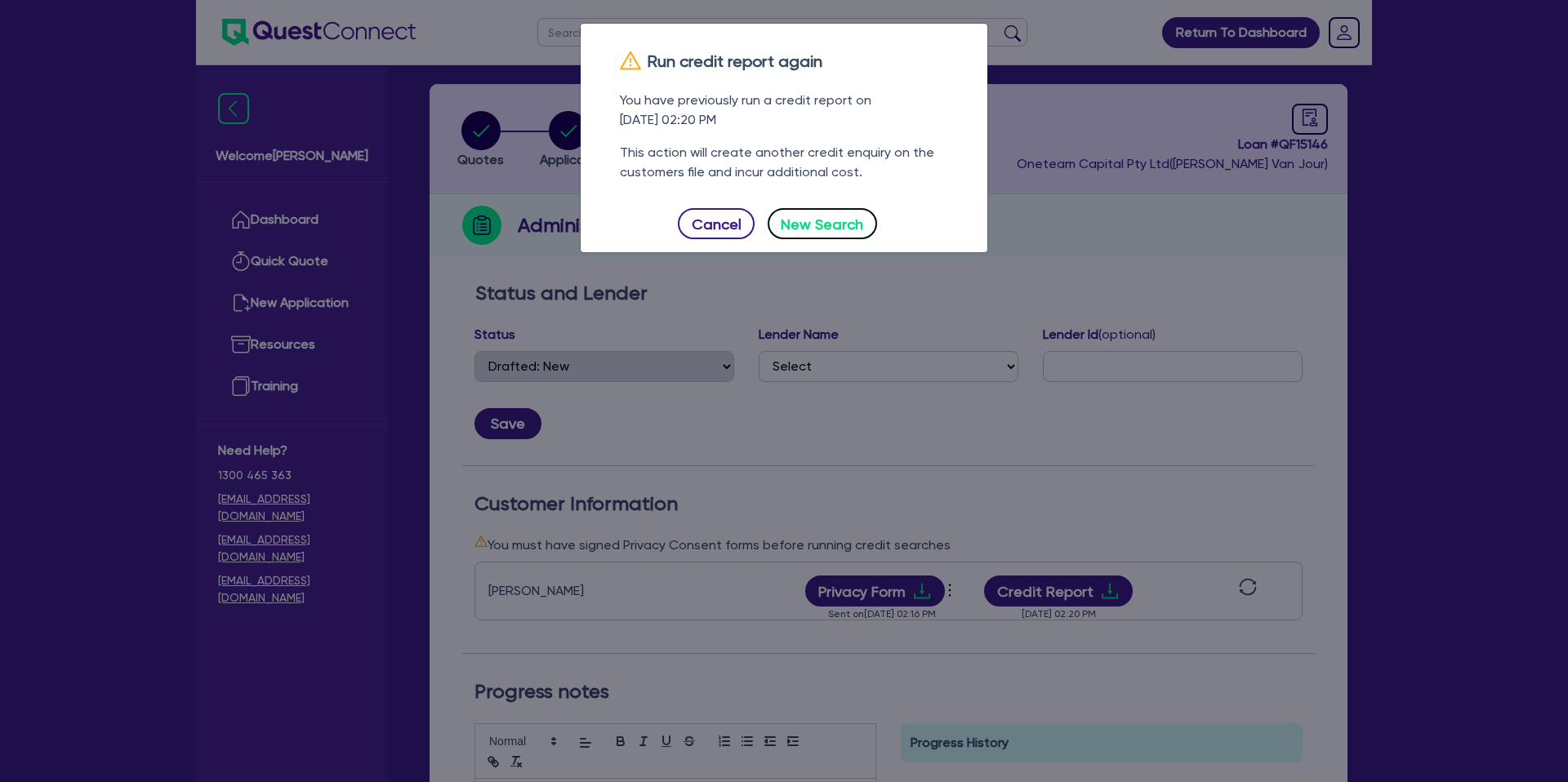
click at [806, 228] on button "New Search" at bounding box center [822, 224] width 110 height 31
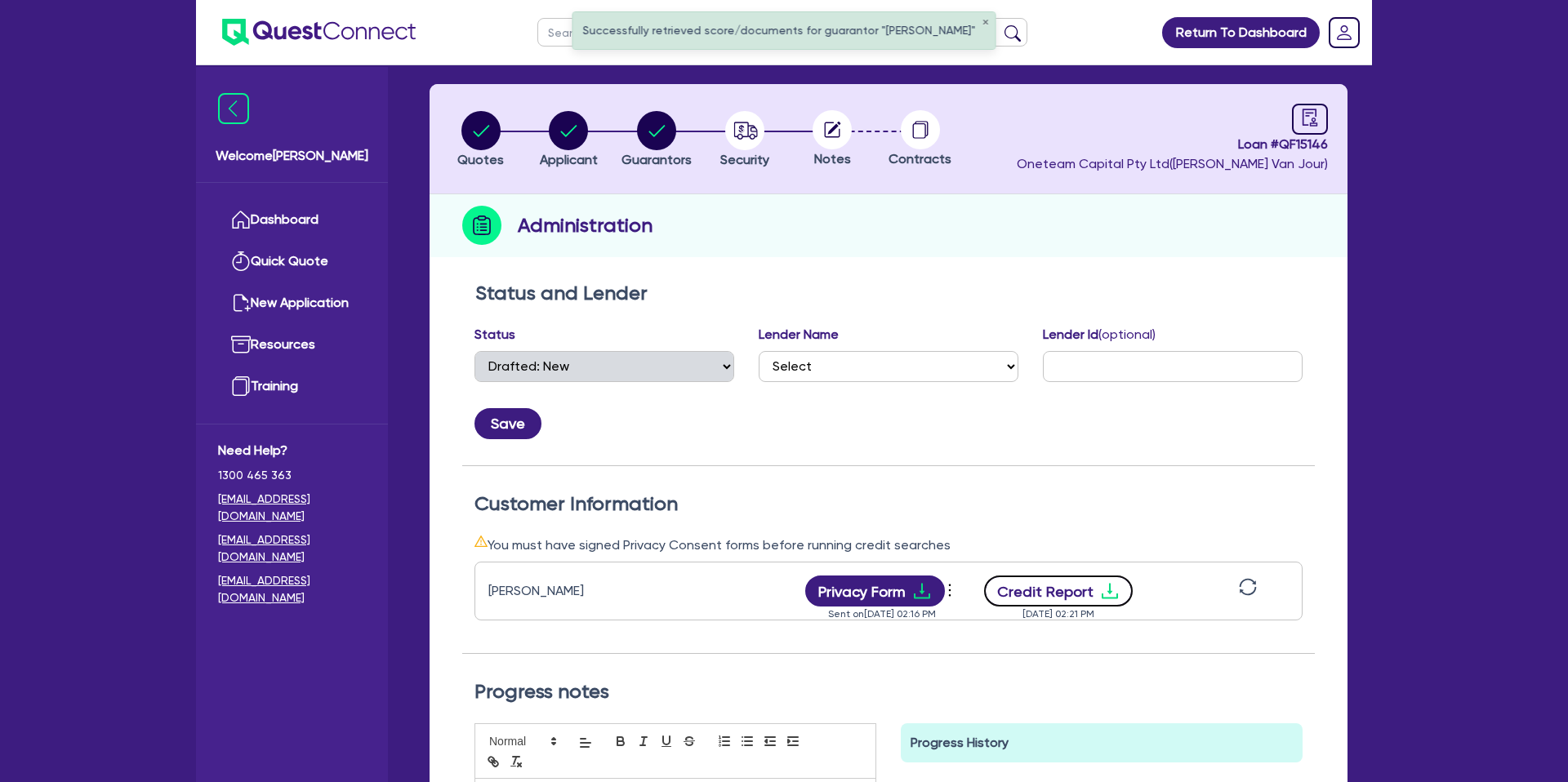
click at [1105, 601] on button "Credit Report" at bounding box center [1059, 591] width 149 height 31
click at [479, 134] on circle "button" at bounding box center [481, 131] width 40 height 40
select select "CARS_AND_LIGHT_TRUCKS"
select select "PASSENGER_VEHICLES"
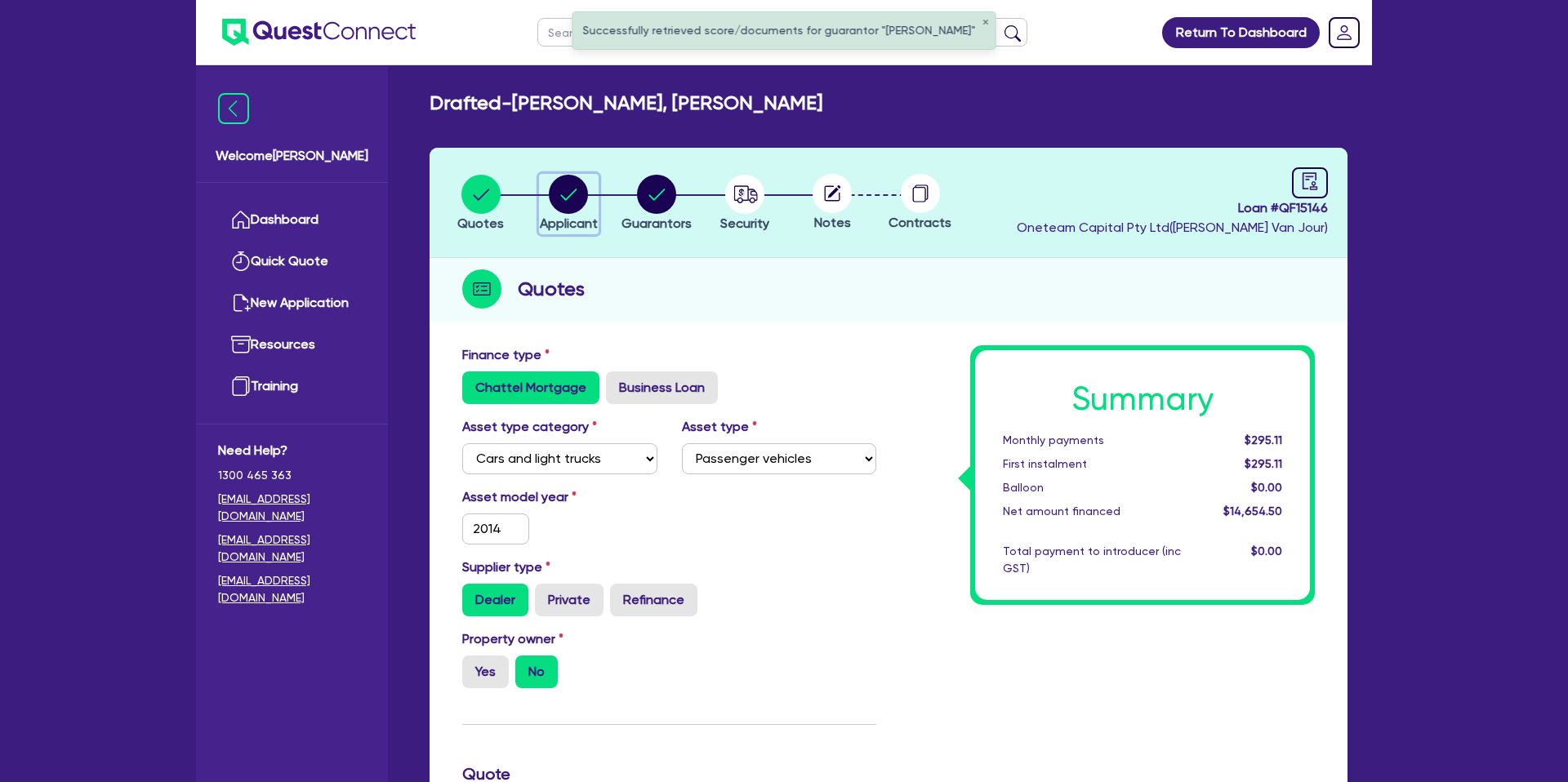
click at [562, 199] on circle "button" at bounding box center [568, 194] width 40 height 40
select select "SOLE_TRADER"
select select "ACCOMODATION_FOOD"
select select "HOTELS"
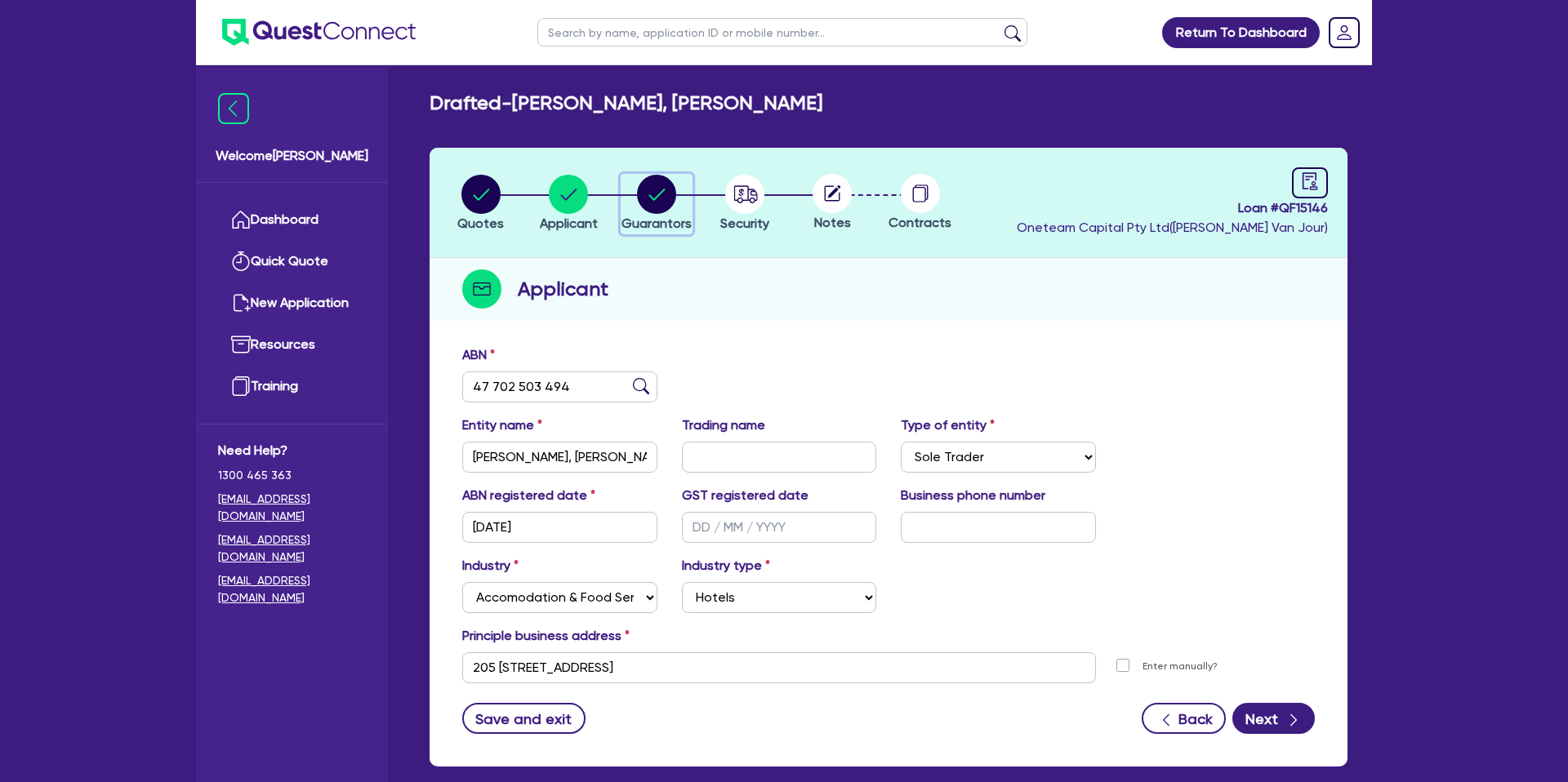
click at [651, 198] on circle "button" at bounding box center [656, 194] width 40 height 40
select select "MRS"
select select "QLD"
select select "SINGLE"
select select "CASH"
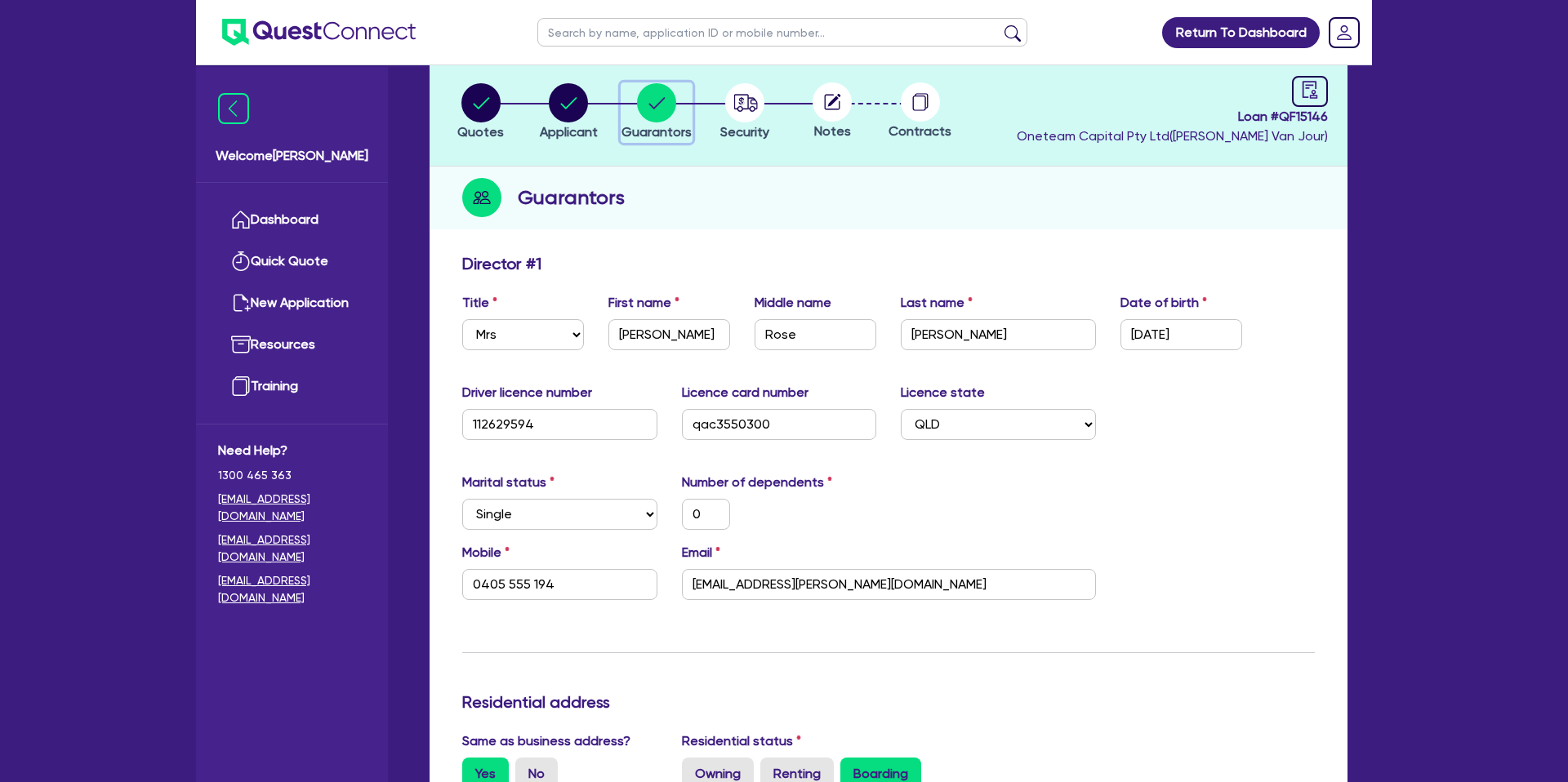
scroll to position [106, 0]
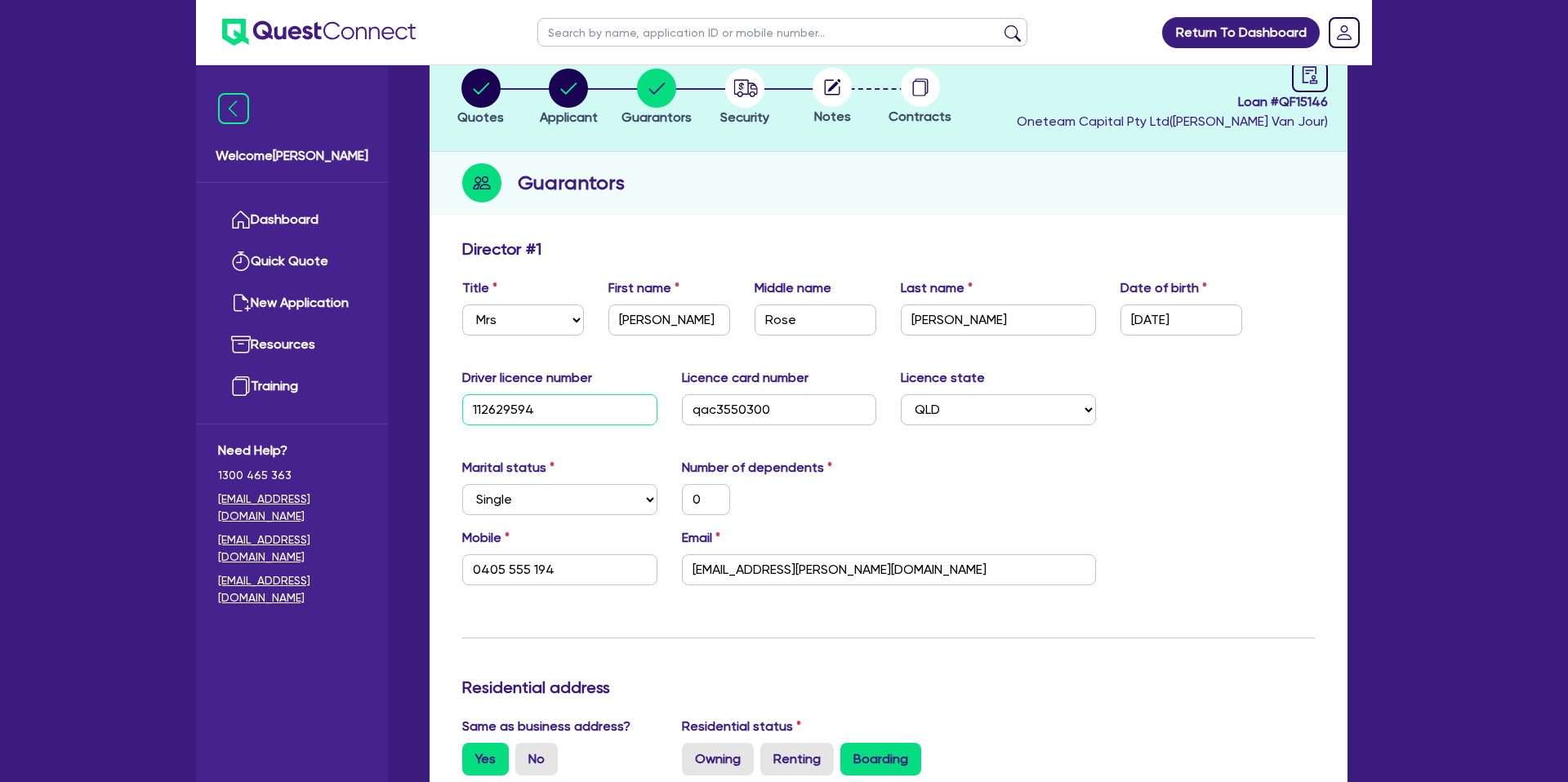
click at [493, 406] on input "112629594" at bounding box center [560, 410] width 195 height 31
click at [495, 406] on input "112629594" at bounding box center [560, 410] width 195 height 31
type input "0"
type input "0405 555 194"
type input "2,000"
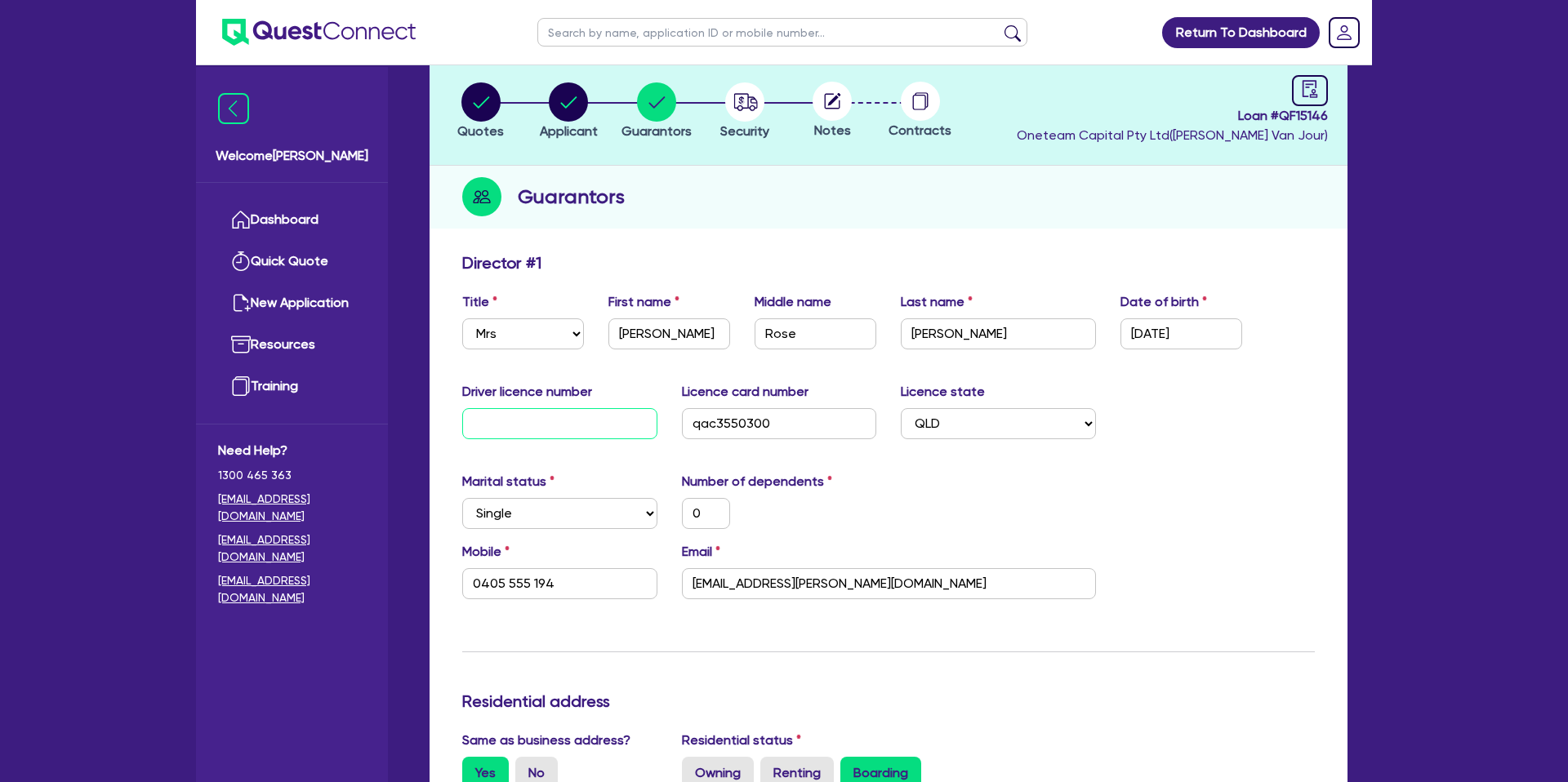
scroll to position [0, 0]
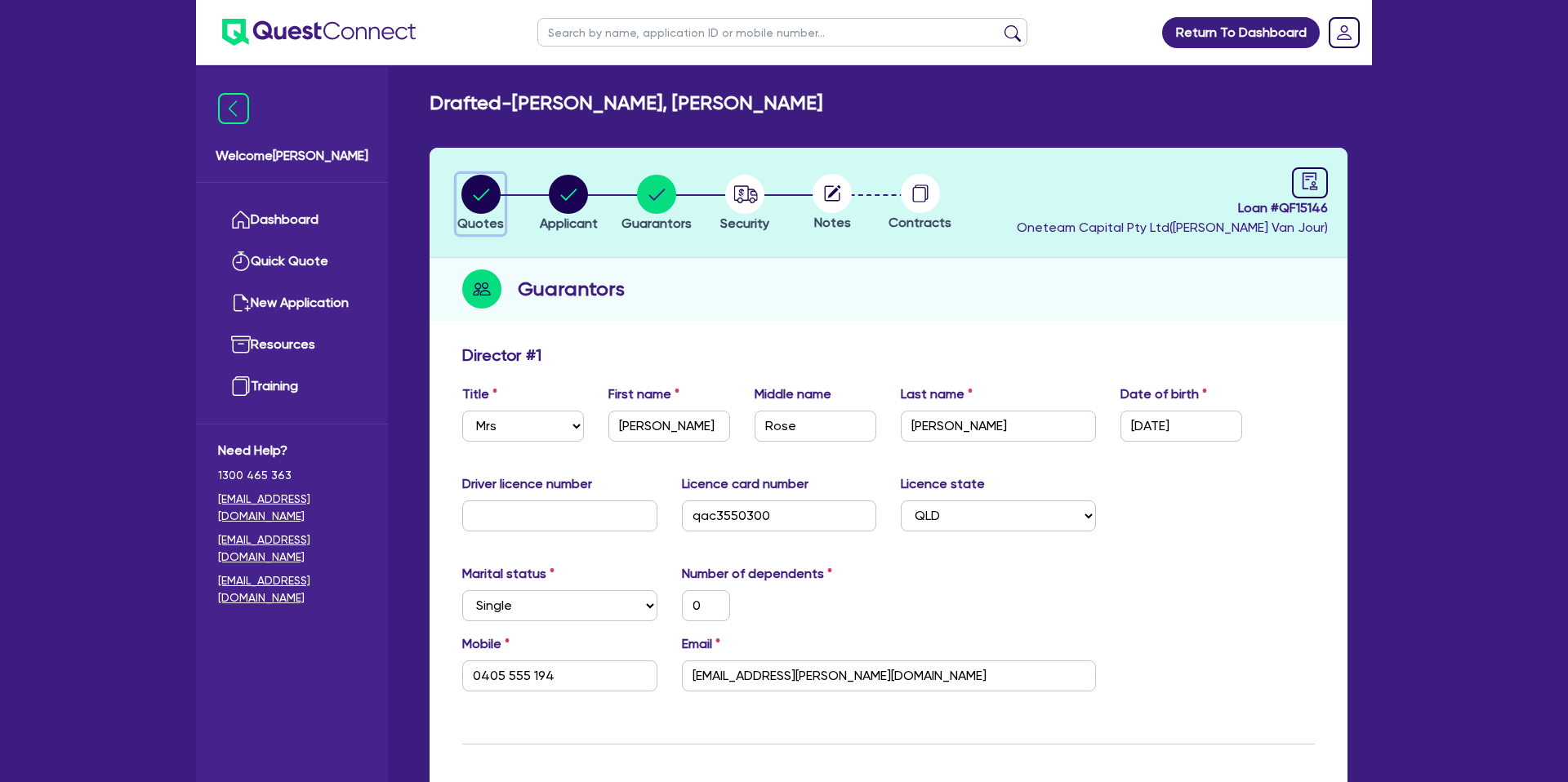
click at [491, 189] on circle "button" at bounding box center [481, 194] width 40 height 40
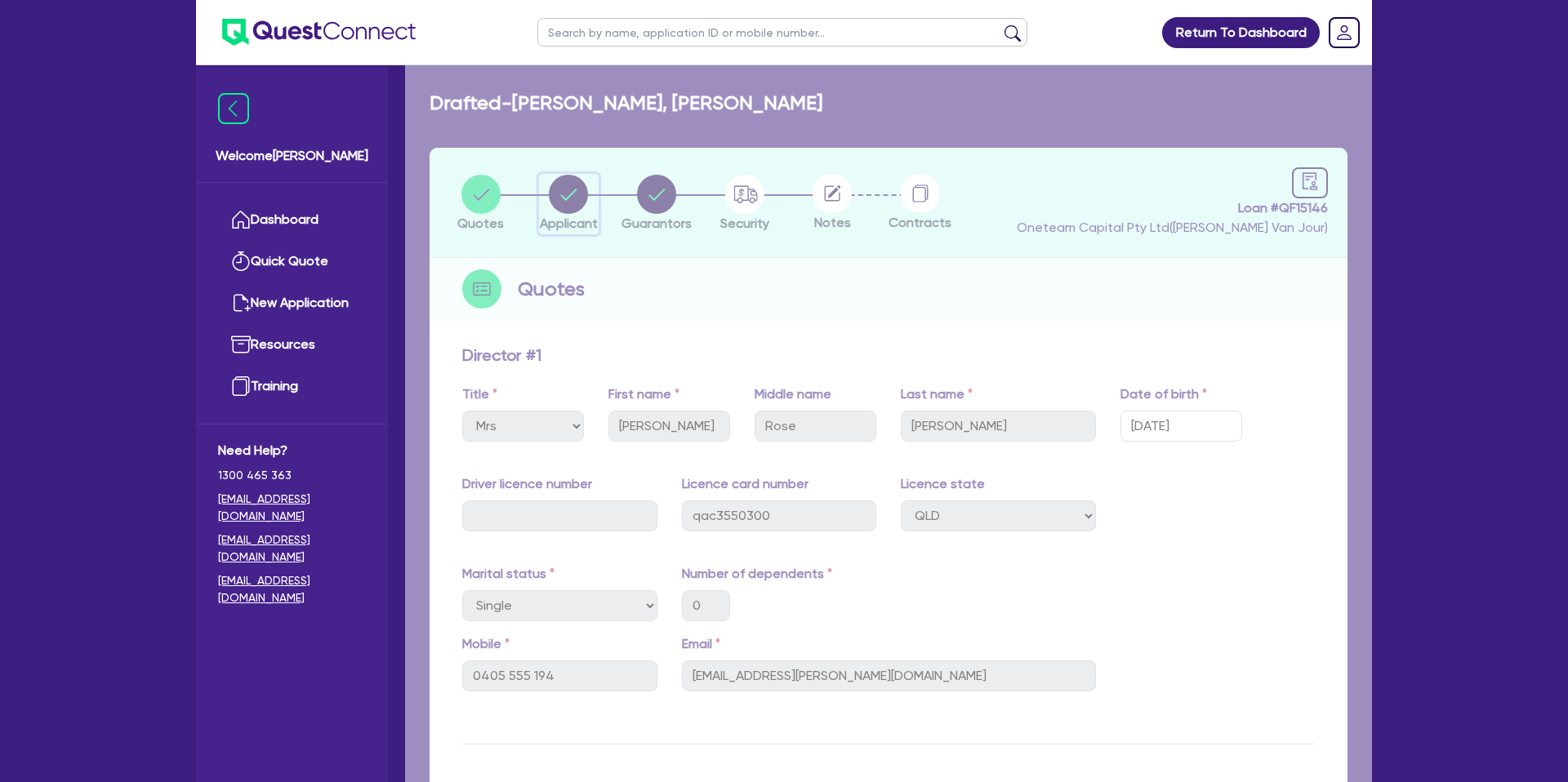
select select "CARS_AND_LIGHT_TRUCKS"
select select "PASSENGER_VEHICLES"
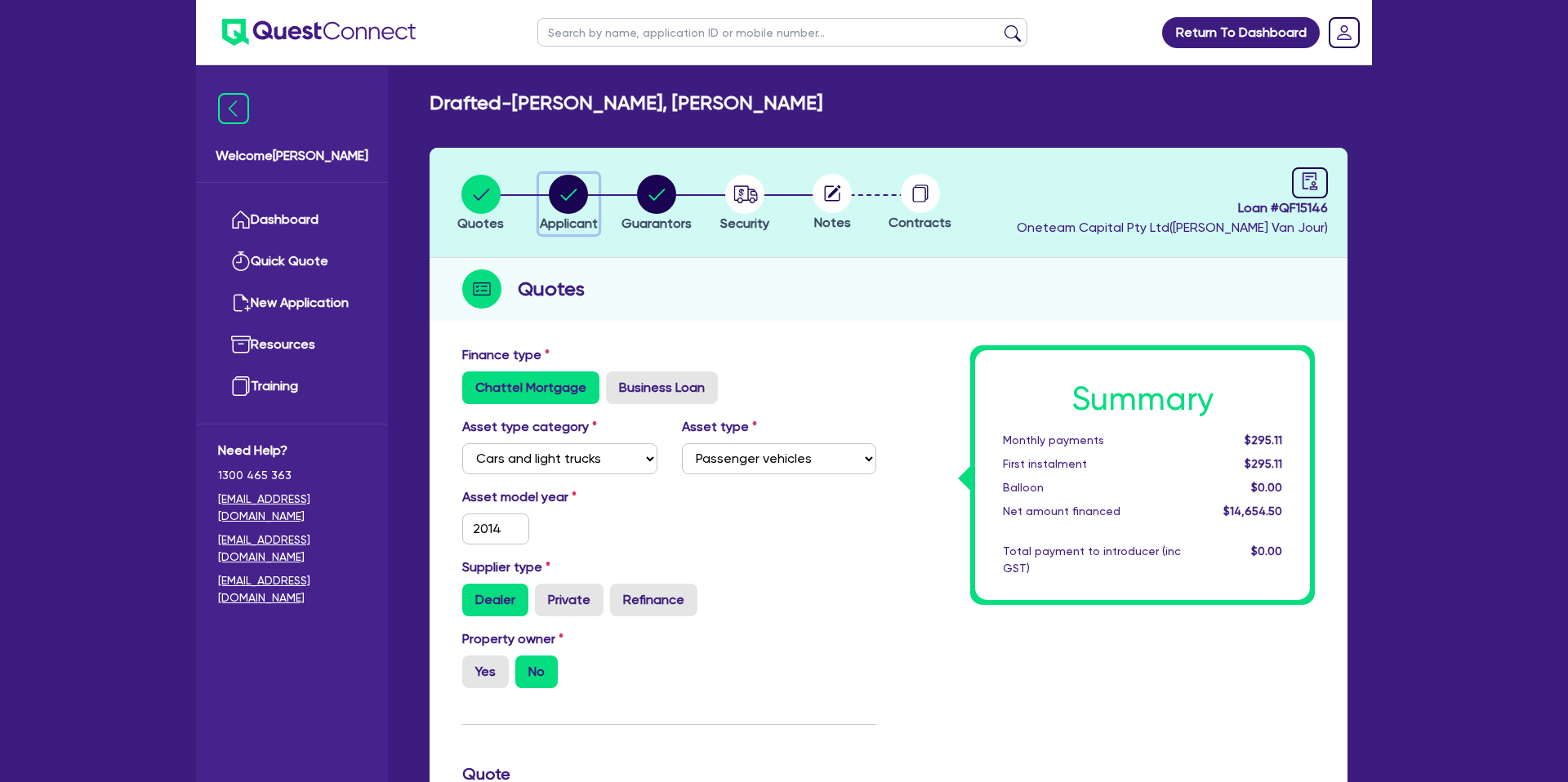
click at [578, 191] on circle "button" at bounding box center [568, 194] width 40 height 40
select select "SOLE_TRADER"
select select "ACCOMODATION_FOOD"
select select "HOTELS"
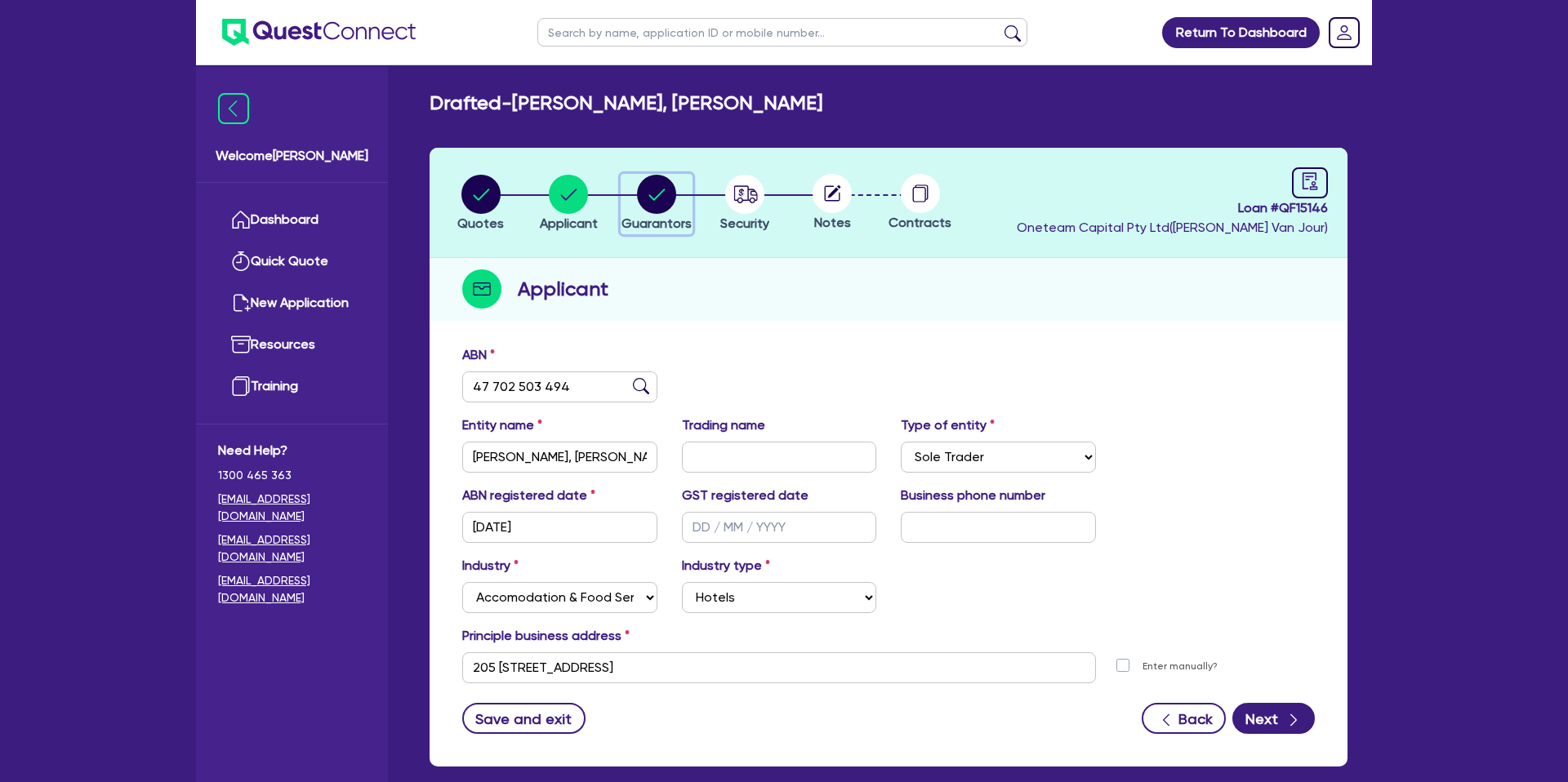
click at [650, 187] on circle "button" at bounding box center [656, 194] width 40 height 40
select select "MRS"
select select "QLD"
select select "SINGLE"
select select "CASH"
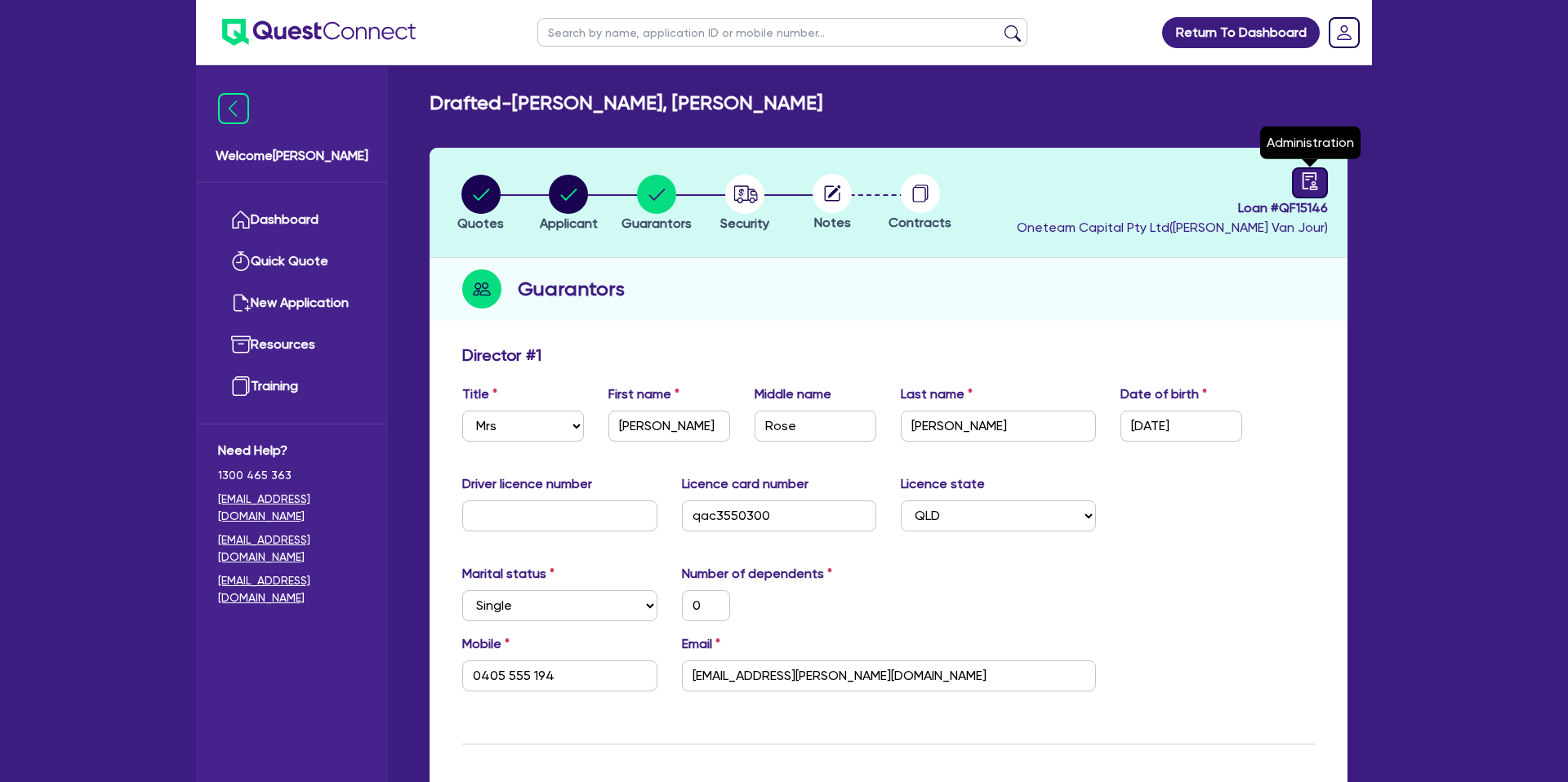
click at [1306, 174] on icon "audit" at bounding box center [1310, 181] width 18 height 18
select select "DRAFTED_NEW"
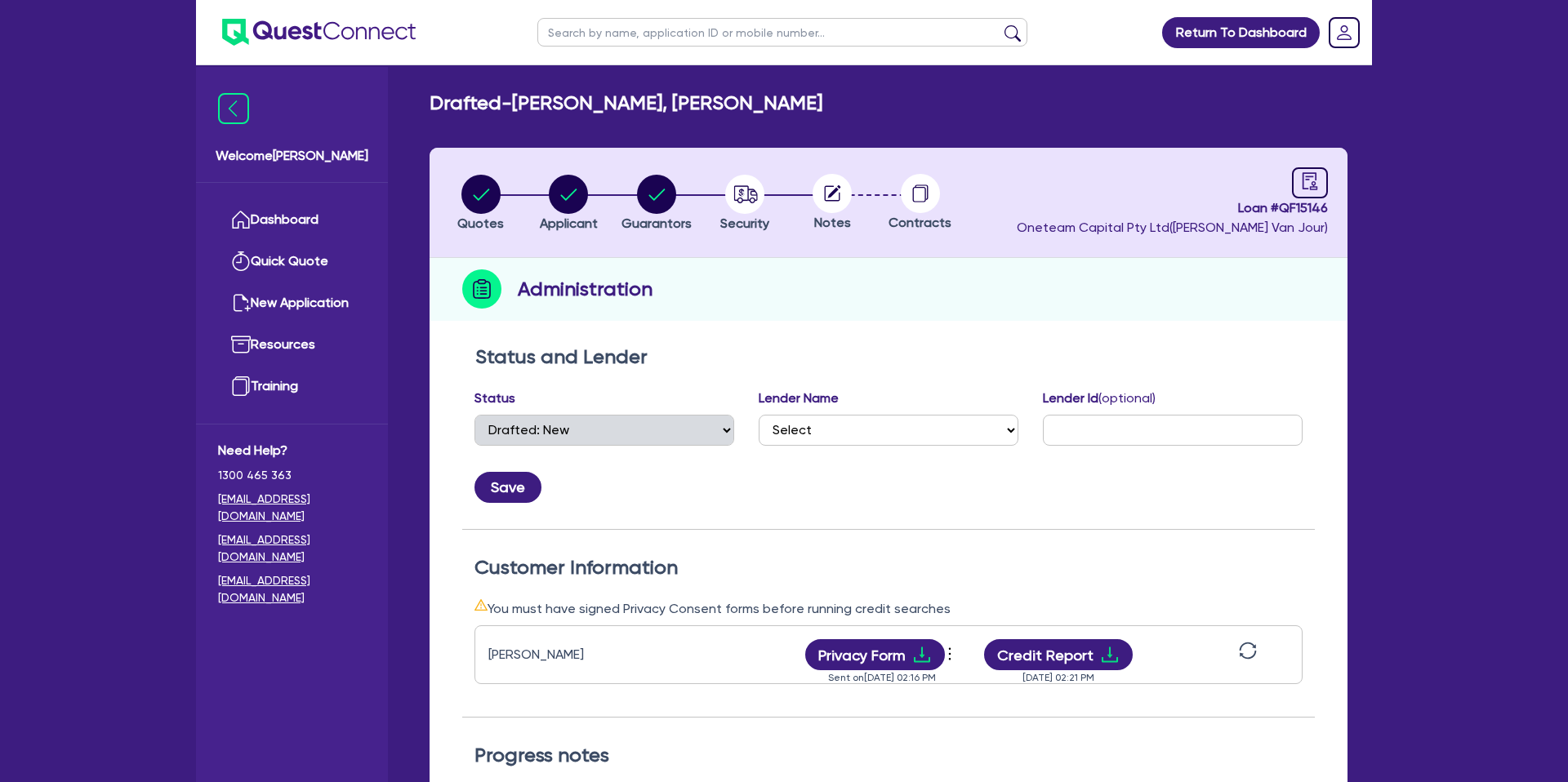
click at [544, 95] on h2 "Drafted - [PERSON_NAME], [PERSON_NAME]" at bounding box center [626, 103] width 392 height 24
click at [486, 192] on icon "button" at bounding box center [481, 194] width 17 height 11
select select "CARS_AND_LIGHT_TRUCKS"
select select "PASSENGER_VEHICLES"
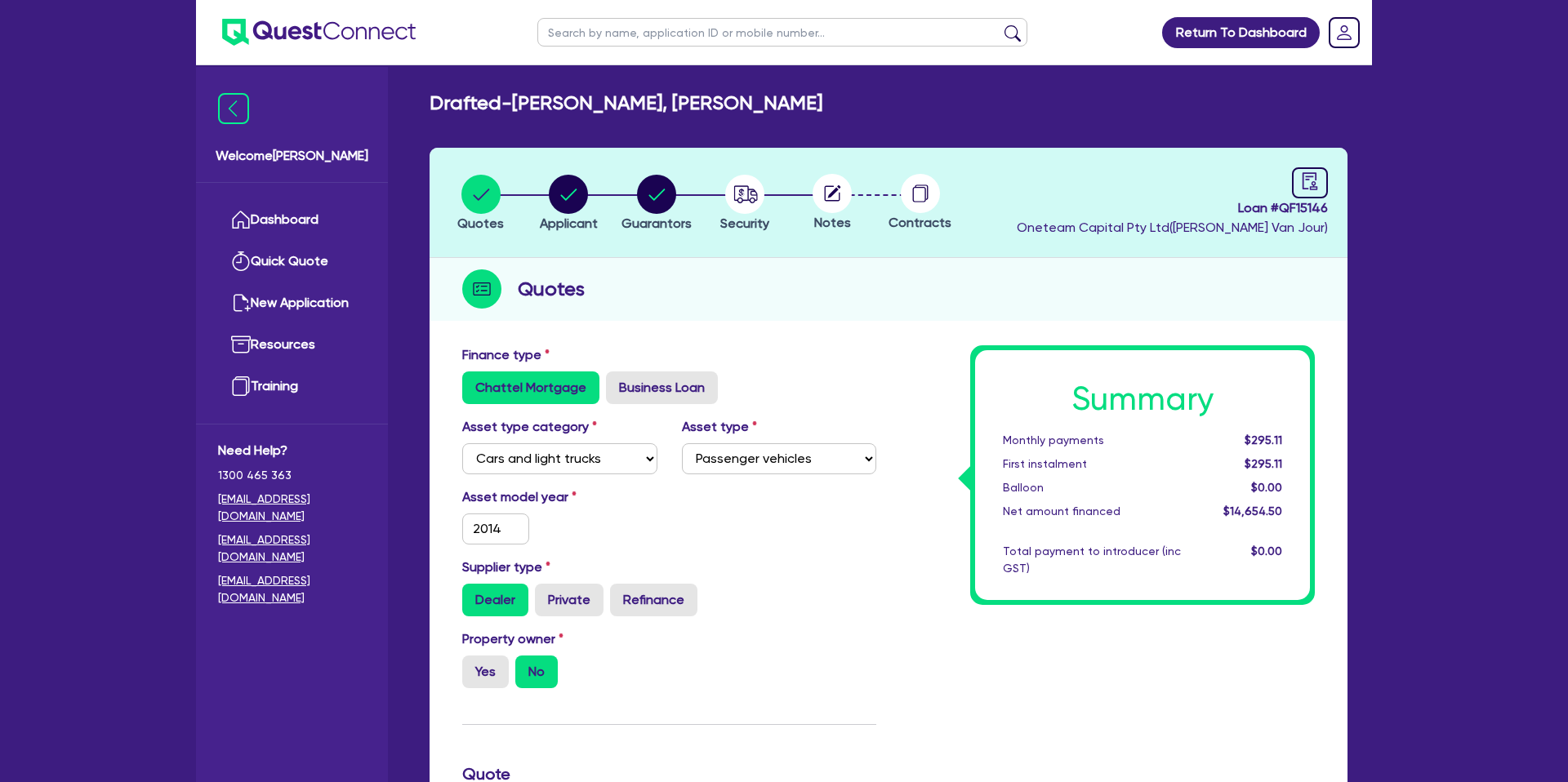
drag, startPoint x: 859, startPoint y: 304, endPoint x: 796, endPoint y: 302, distance: 63.0
click at [858, 302] on div "Quotes" at bounding box center [888, 289] width 918 height 63
click at [287, 224] on link "Dashboard" at bounding box center [292, 219] width 147 height 41
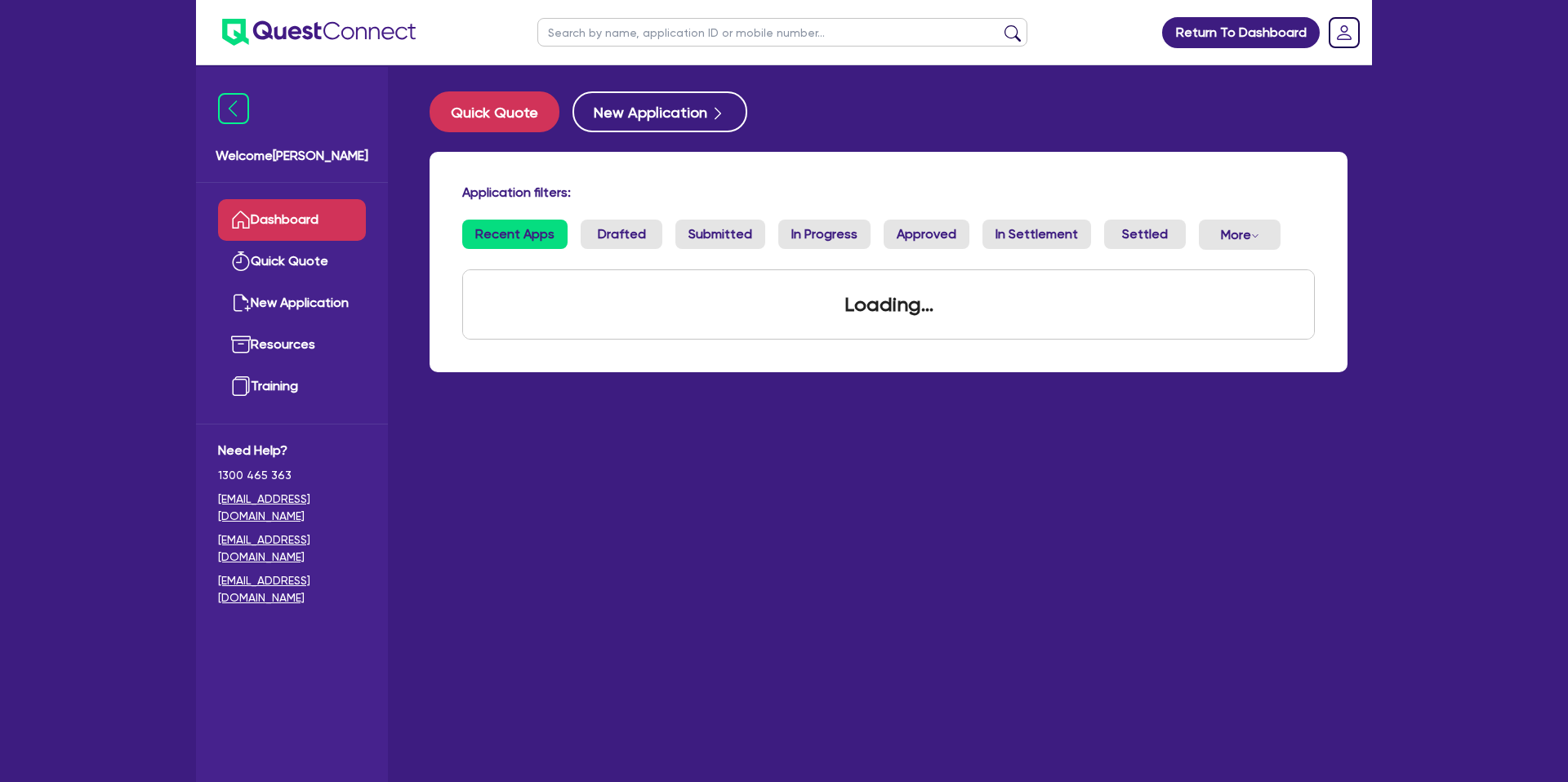
click at [586, 35] on input "text" at bounding box center [782, 32] width 490 height 29
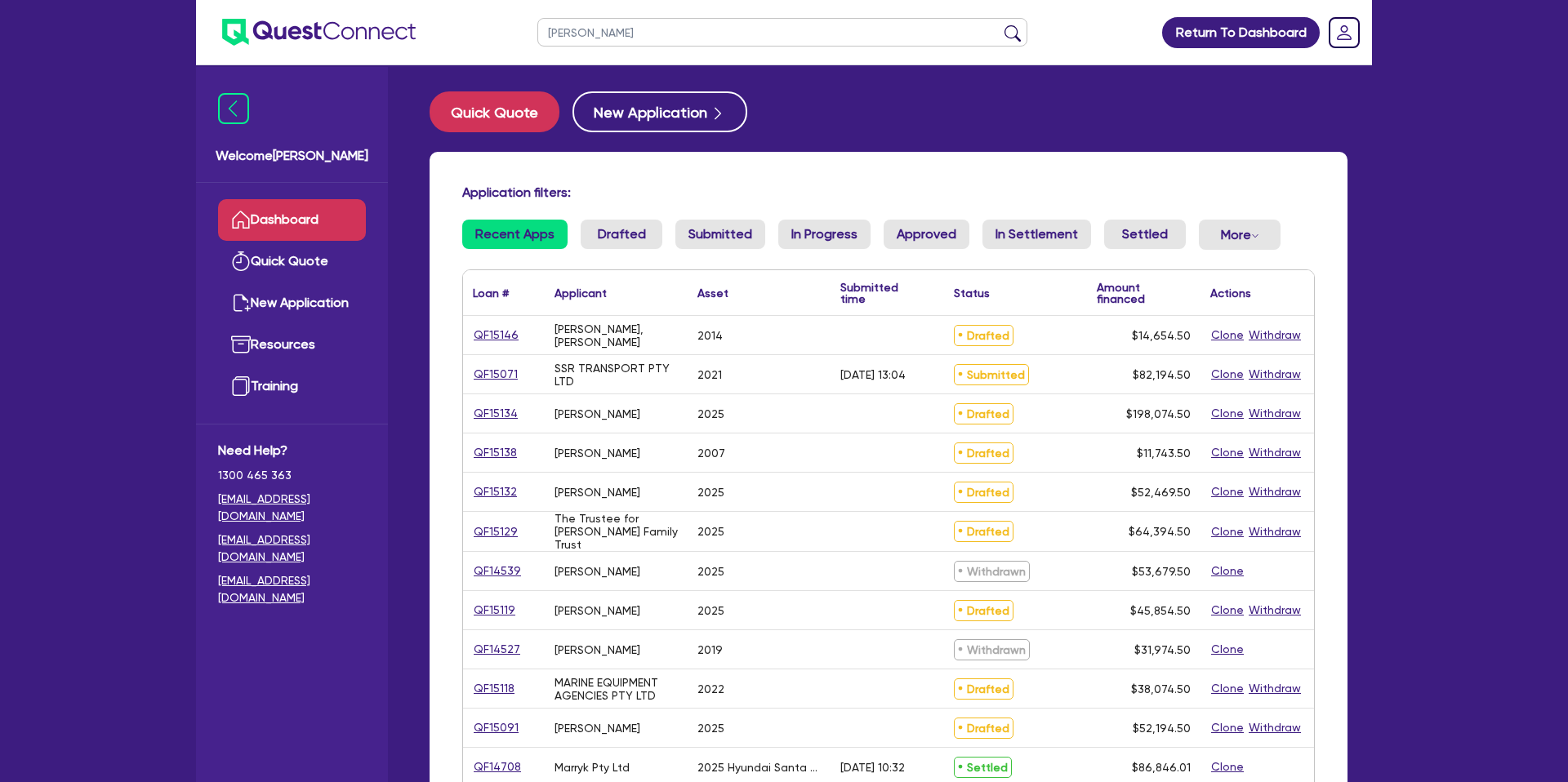
type input "[PERSON_NAME]"
click at [1000, 25] on button "submit" at bounding box center [1012, 36] width 26 height 23
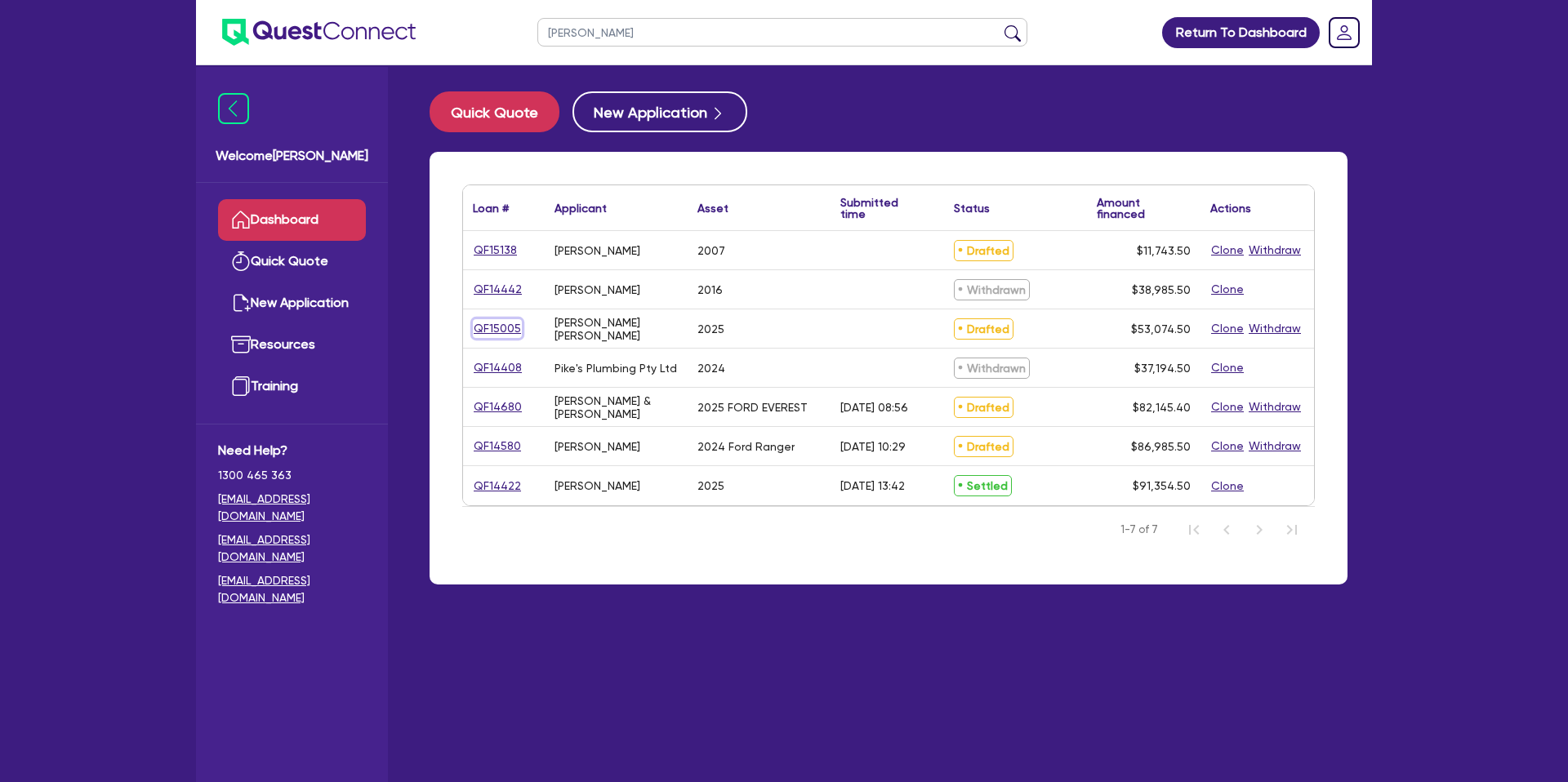
click at [509, 327] on link "QF15005" at bounding box center [497, 329] width 49 height 18
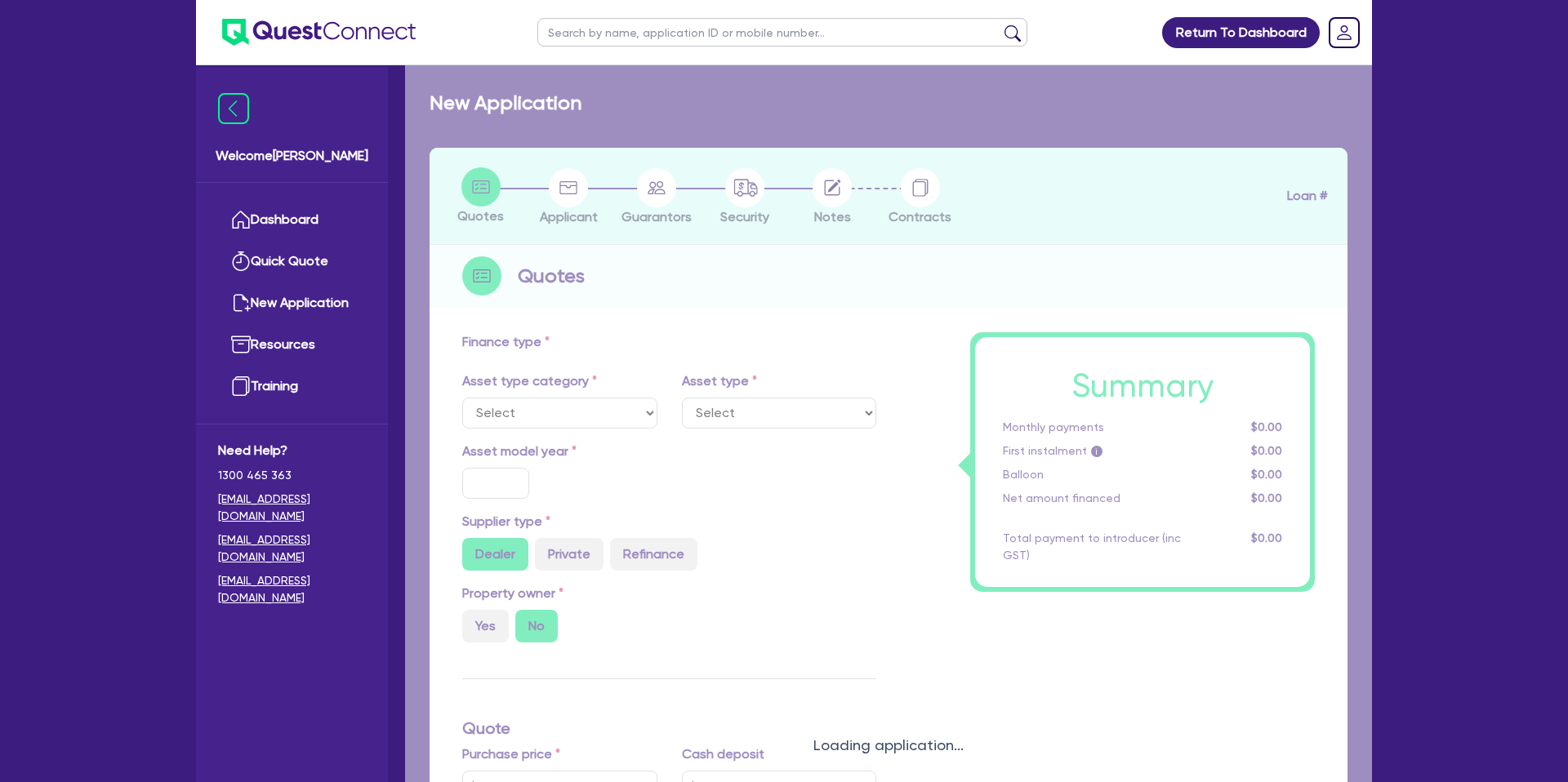
select select "CARS_AND_LIGHT_TRUCKS"
type input "2025"
radio input "true"
type input "50,000"
type input "35"
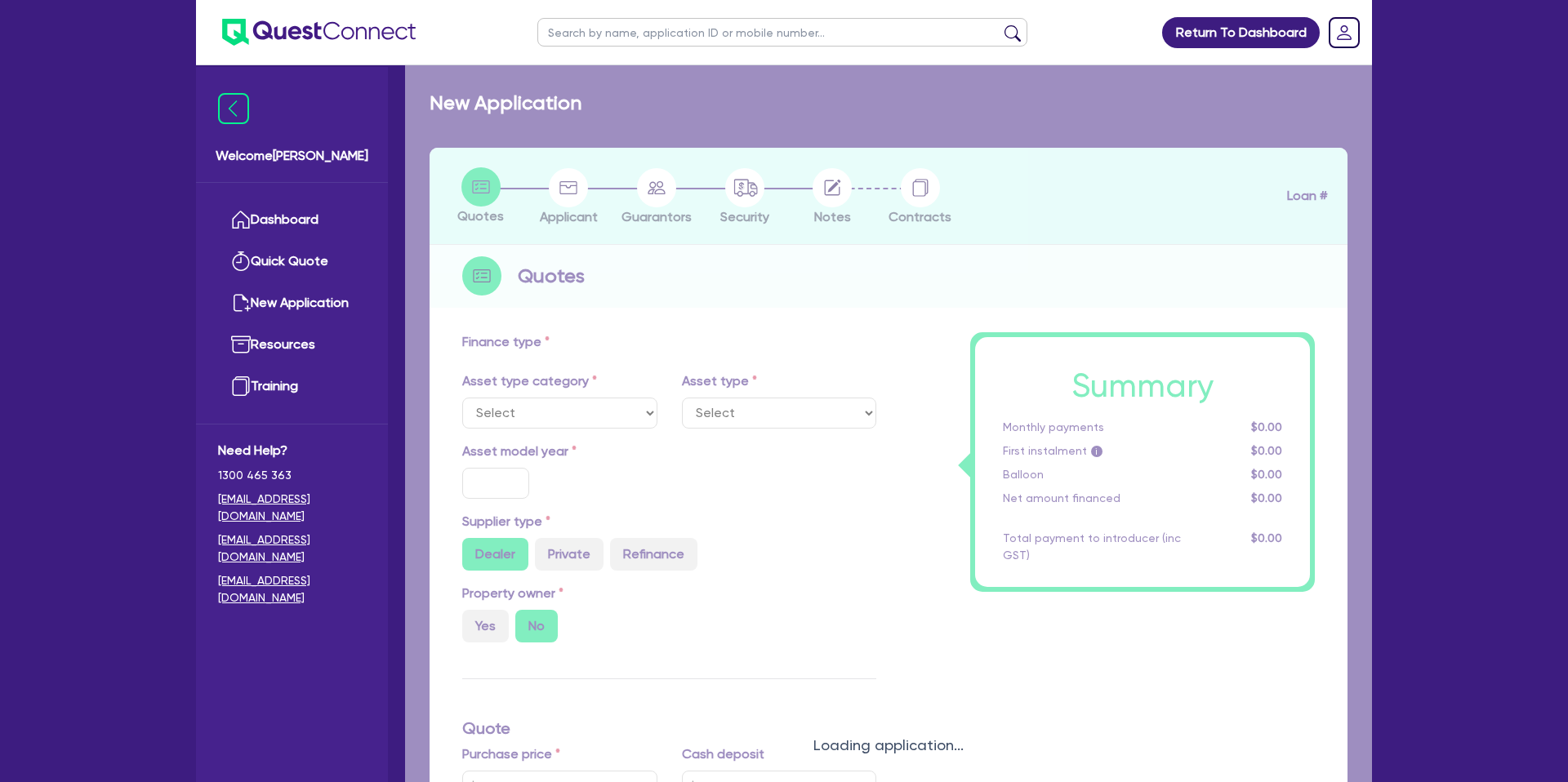
type input "17,500"
type input "2"
type input "1,061.49"
type input "6.99"
type input "2,200"
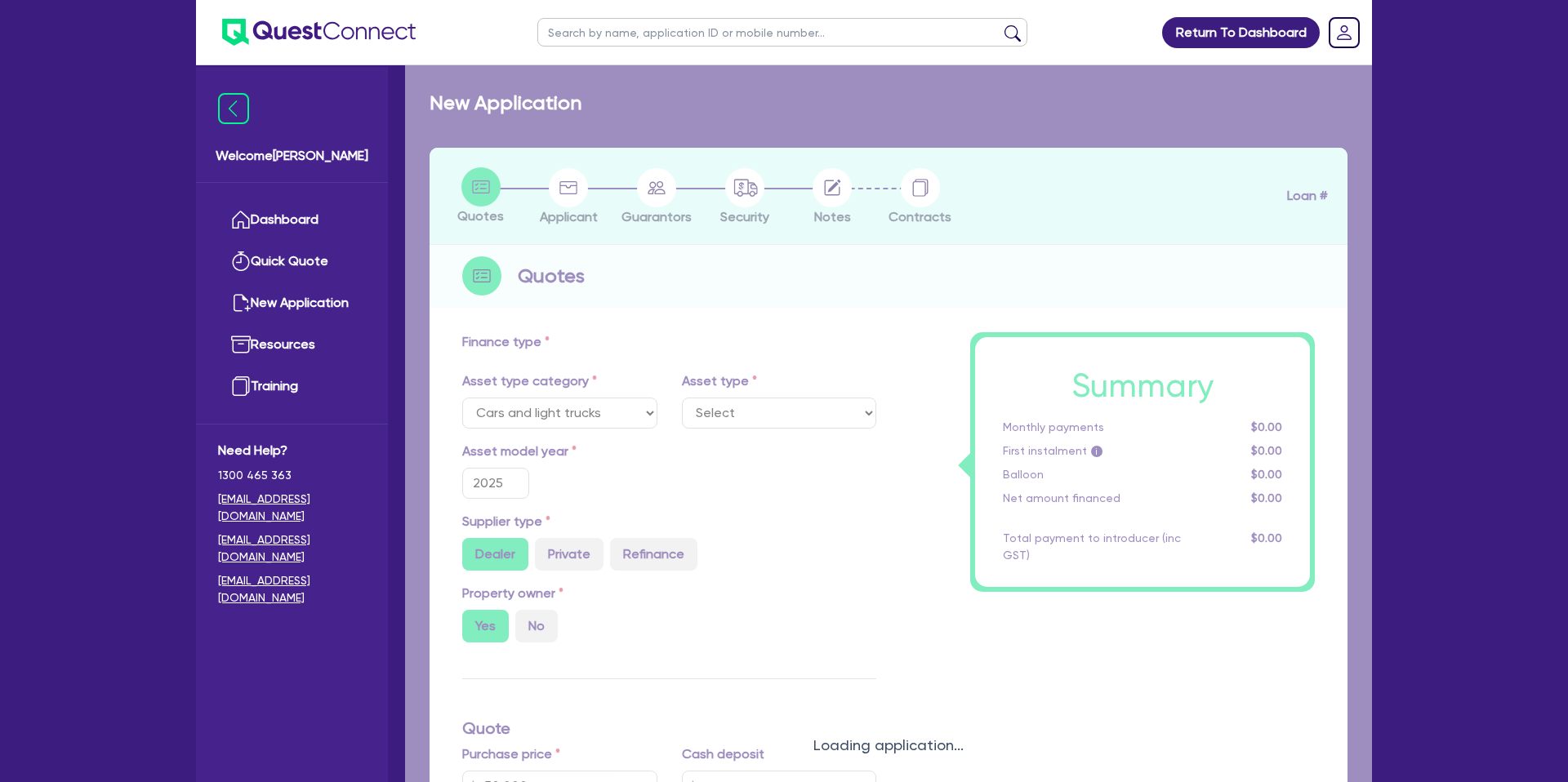
select select "PASSENGER_VEHICLES"
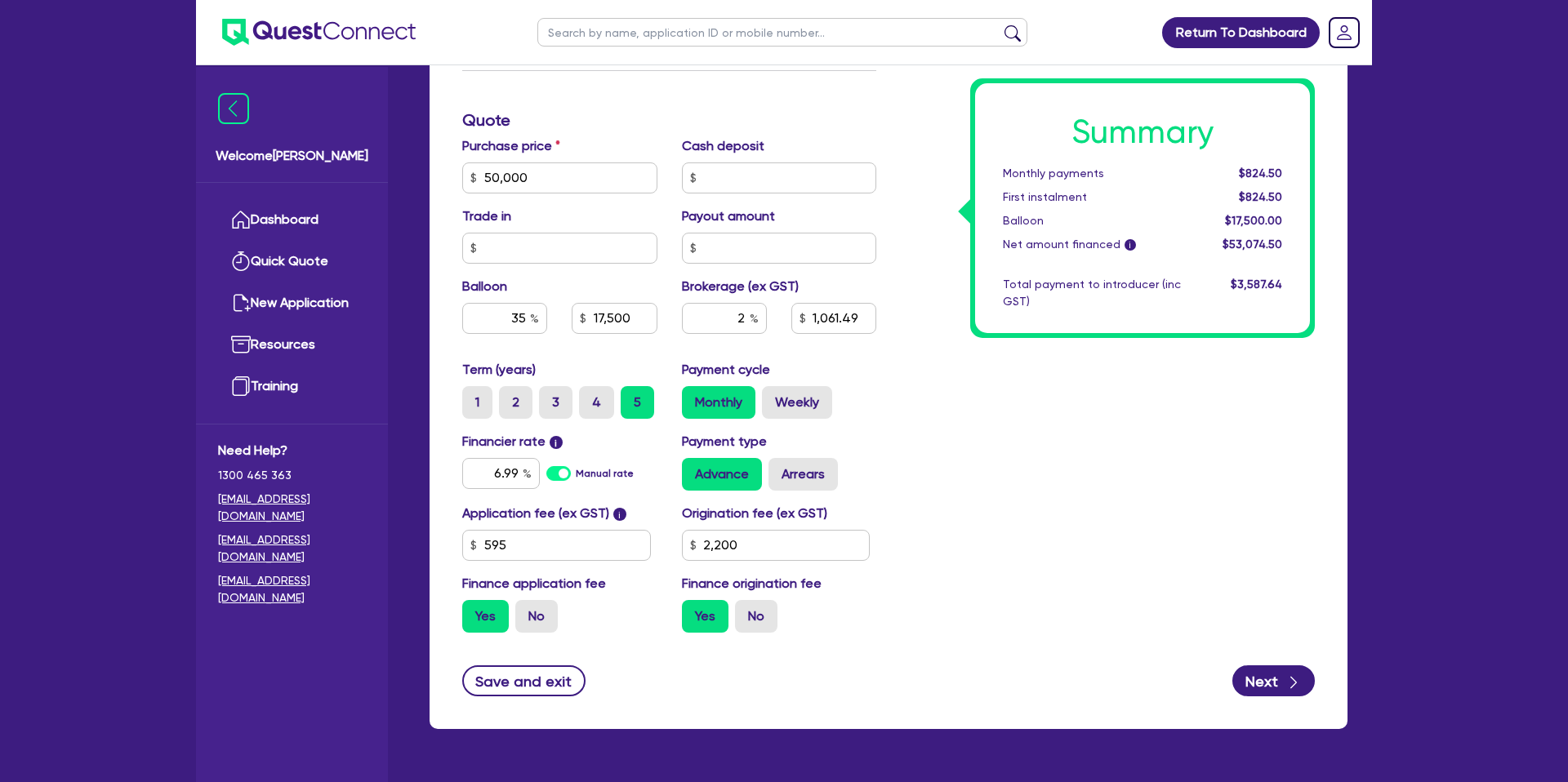
scroll to position [655, 0]
click at [540, 176] on input "50,000" at bounding box center [560, 178] width 195 height 31
type input "50,000"
type input "17,500"
type input "1,061.49"
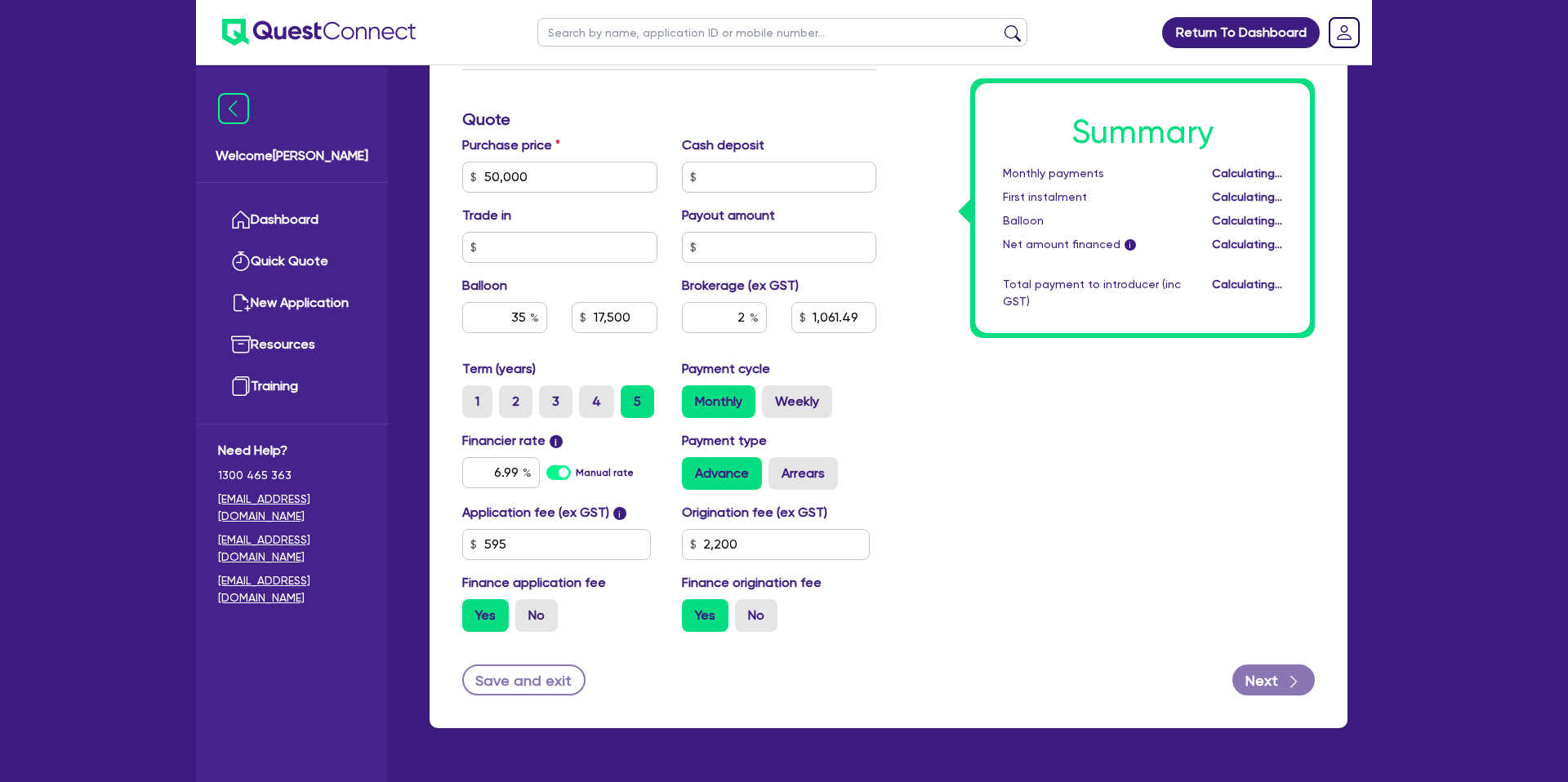
type input "2,200"
drag, startPoint x: 1058, startPoint y: 444, endPoint x: 844, endPoint y: 372, distance: 225.8
click at [1057, 444] on div "Summary Monthly payments Calculating... First instalment Calculating... Balloon…" at bounding box center [1108, 168] width 439 height 954
type input "17,500"
type input "1,061.49"
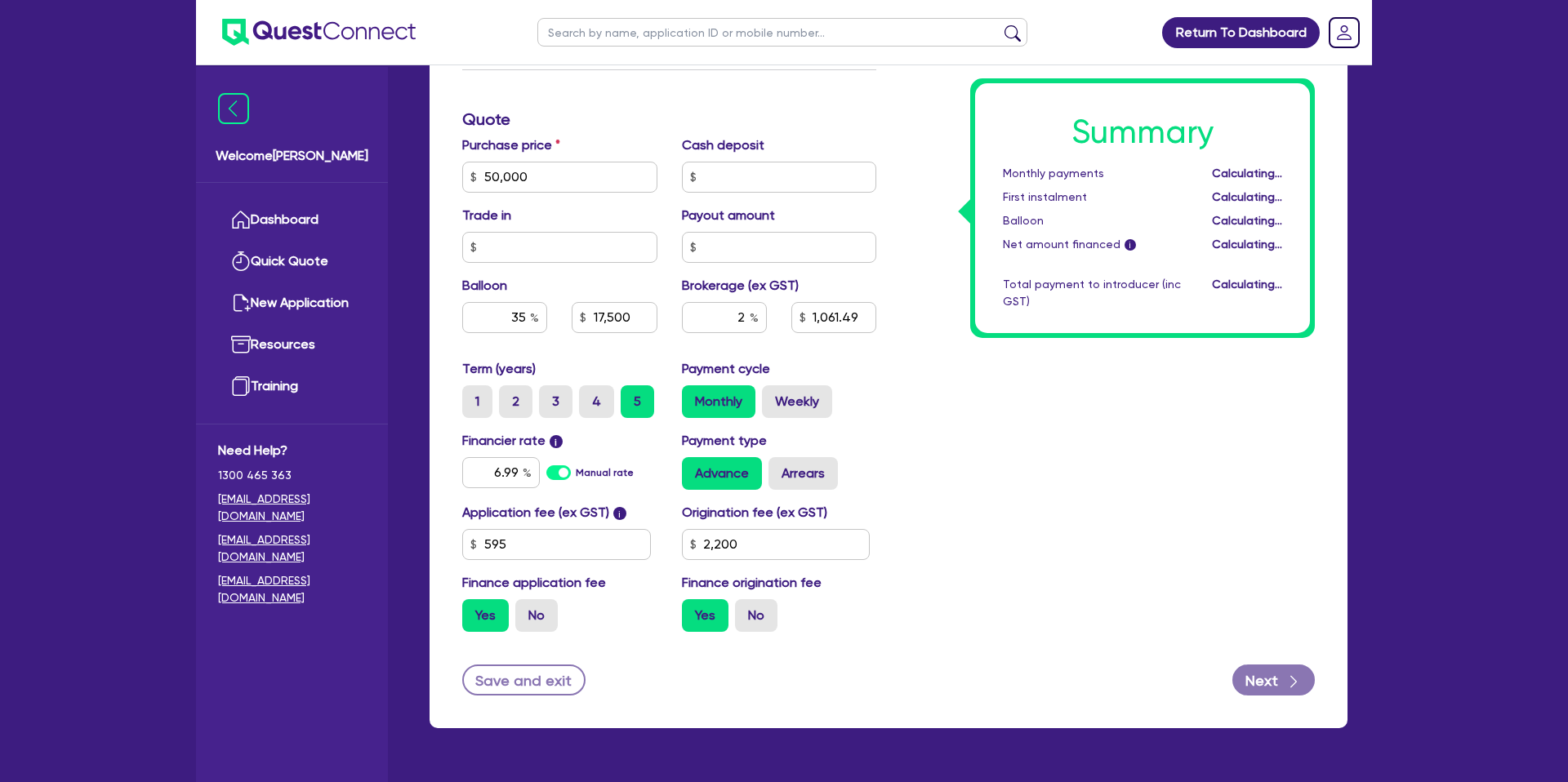
type input "2,200"
click at [795, 466] on label "Arrears" at bounding box center [802, 473] width 69 height 32
click at [779, 466] on input "Arrears" at bounding box center [774, 462] width 11 height 11
radio input "true"
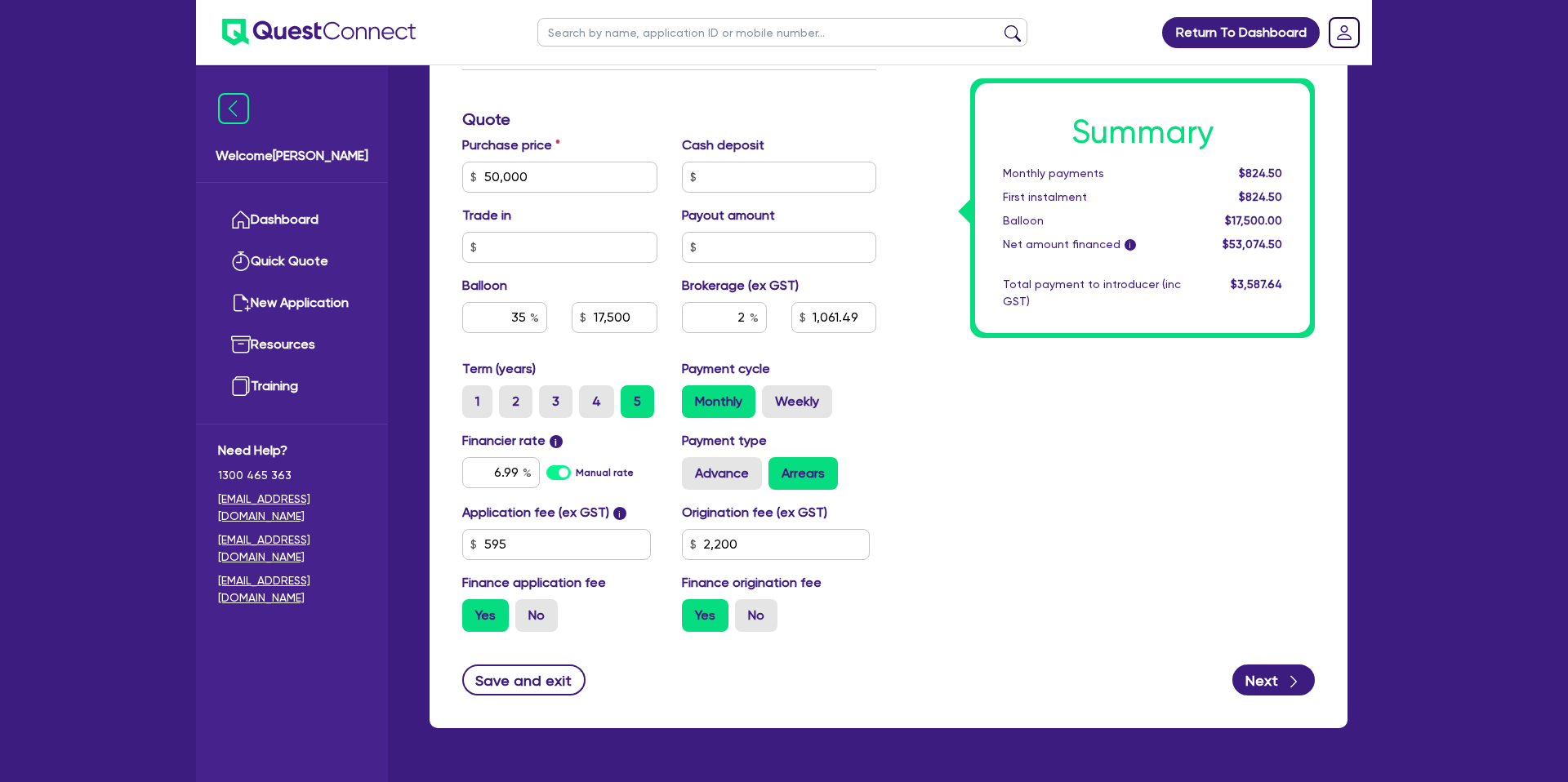
type input "17,500"
type input "1,061.49"
type input "2,200"
type input "17,500"
type input "1,061.49"
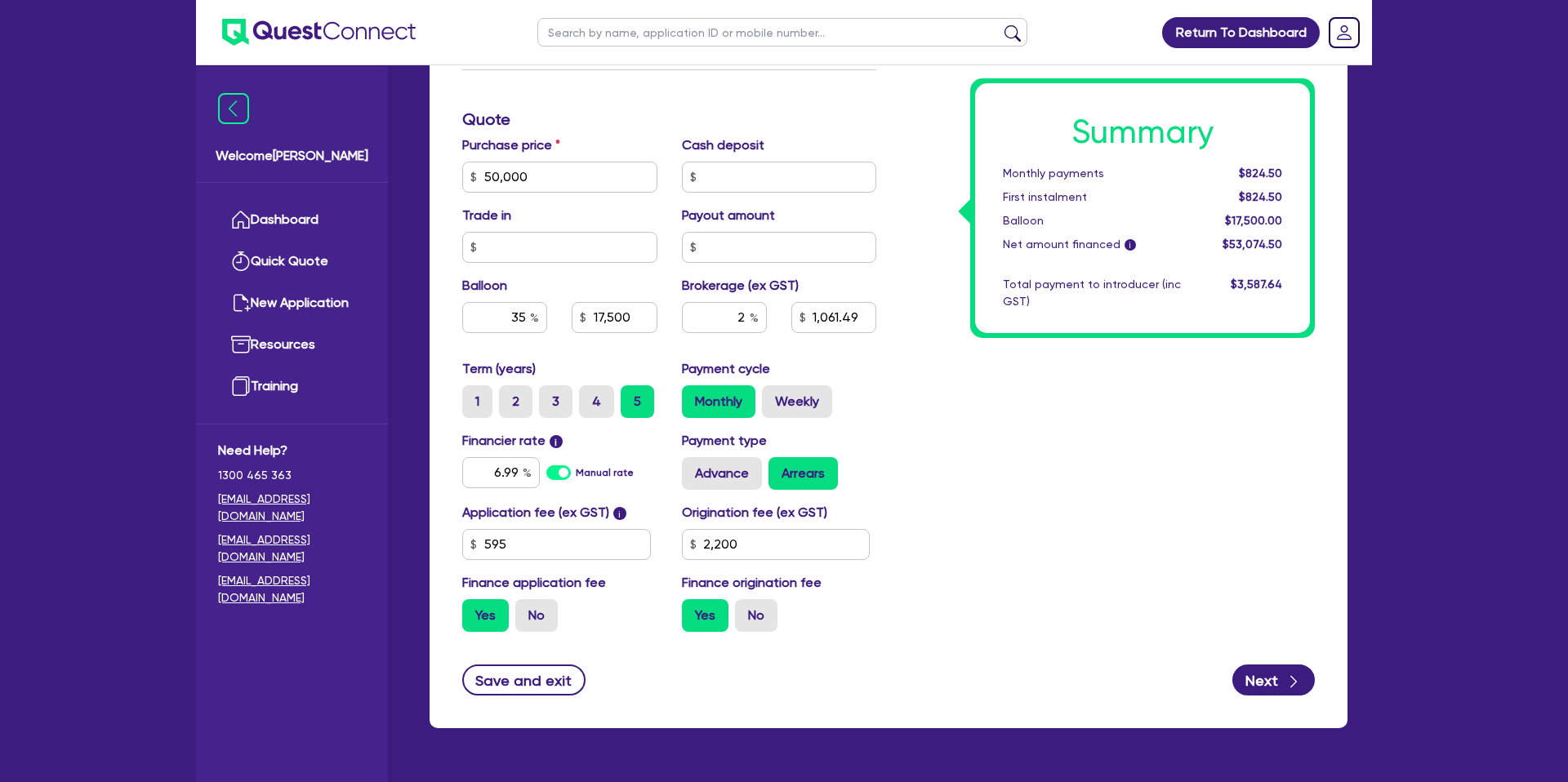
type input "2,200"
click at [802, 394] on label "Weekly" at bounding box center [797, 401] width 70 height 32
click at [773, 394] on input "Weekly" at bounding box center [767, 391] width 11 height 11
radio input "true"
type input "17,500"
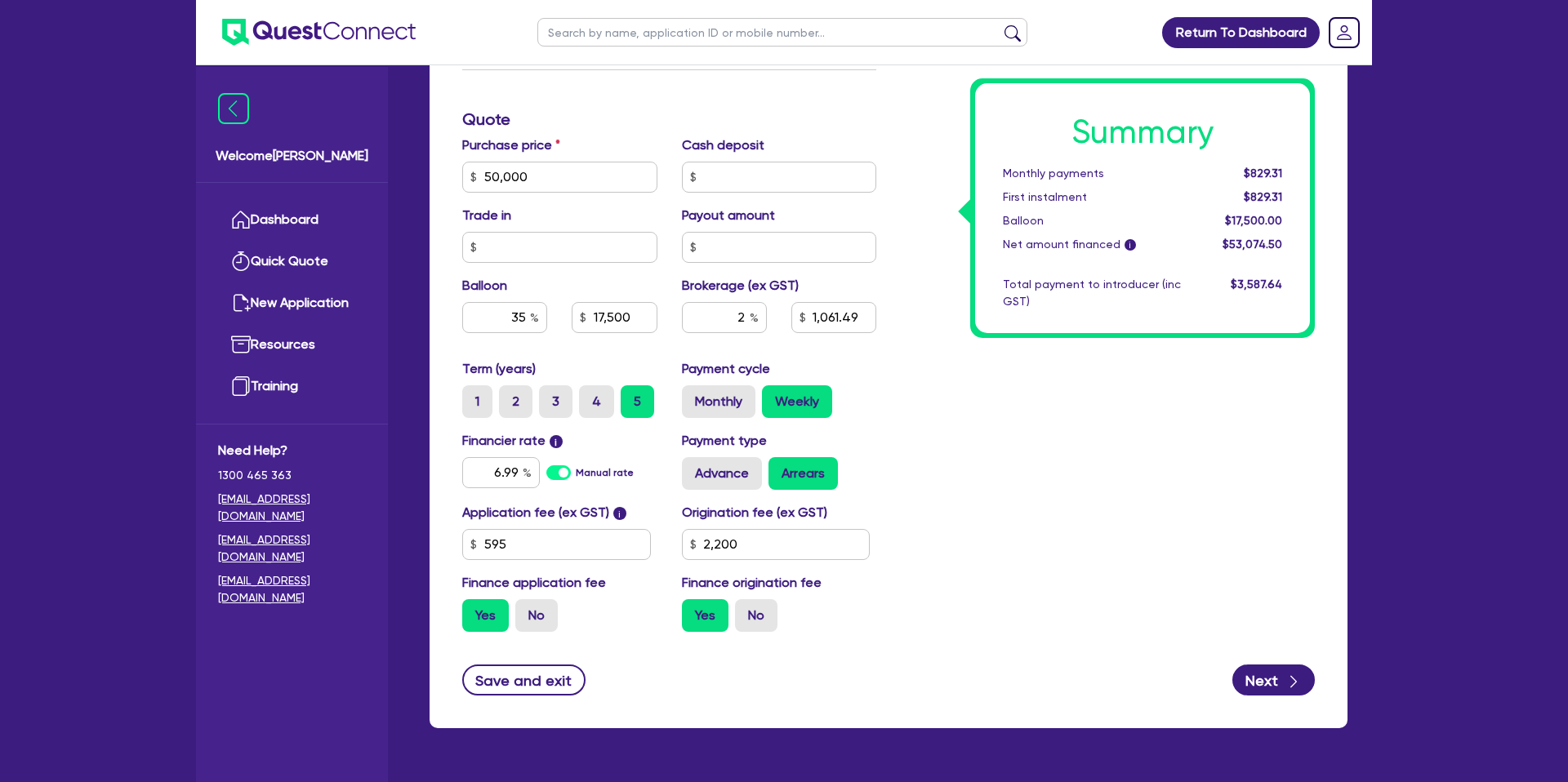
type input "1,061.49"
type input "2,200"
type input "17,500"
type input "1,061.49"
type input "2,200"
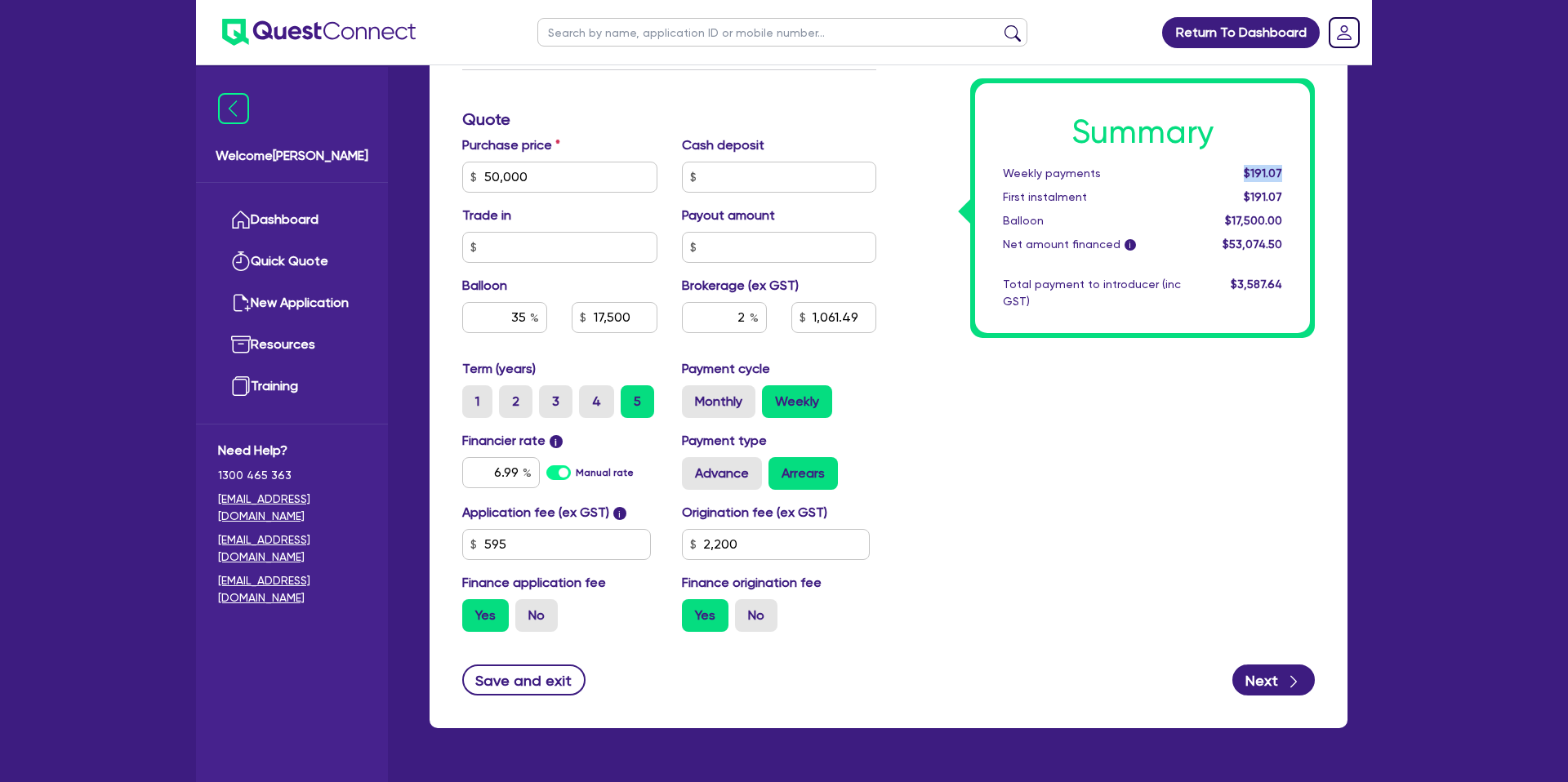
drag, startPoint x: 1244, startPoint y: 171, endPoint x: 1298, endPoint y: 170, distance: 54.0
click at [1298, 170] on div "Summary Weekly payments $191.07 First instalment $191.07 Balloon $17,500.00 Net…" at bounding box center [1141, 207] width 334 height 250
click at [718, 406] on label "Monthly" at bounding box center [719, 401] width 74 height 32
click at [693, 396] on input "Monthly" at bounding box center [687, 391] width 11 height 11
radio input "true"
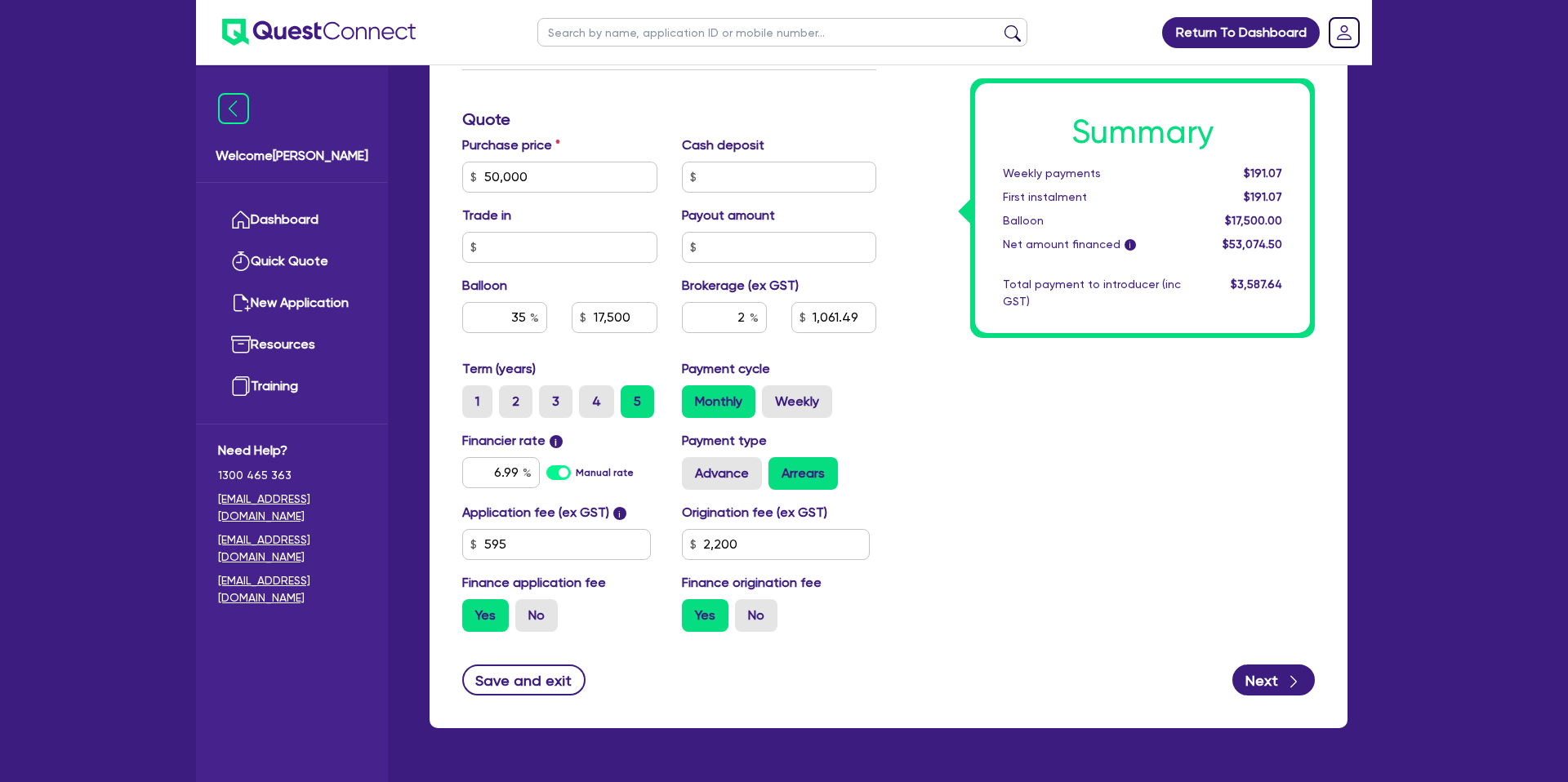
type input "17,500"
type input "1,061.49"
type input "2,200"
type input "17,500"
type input "1,061.49"
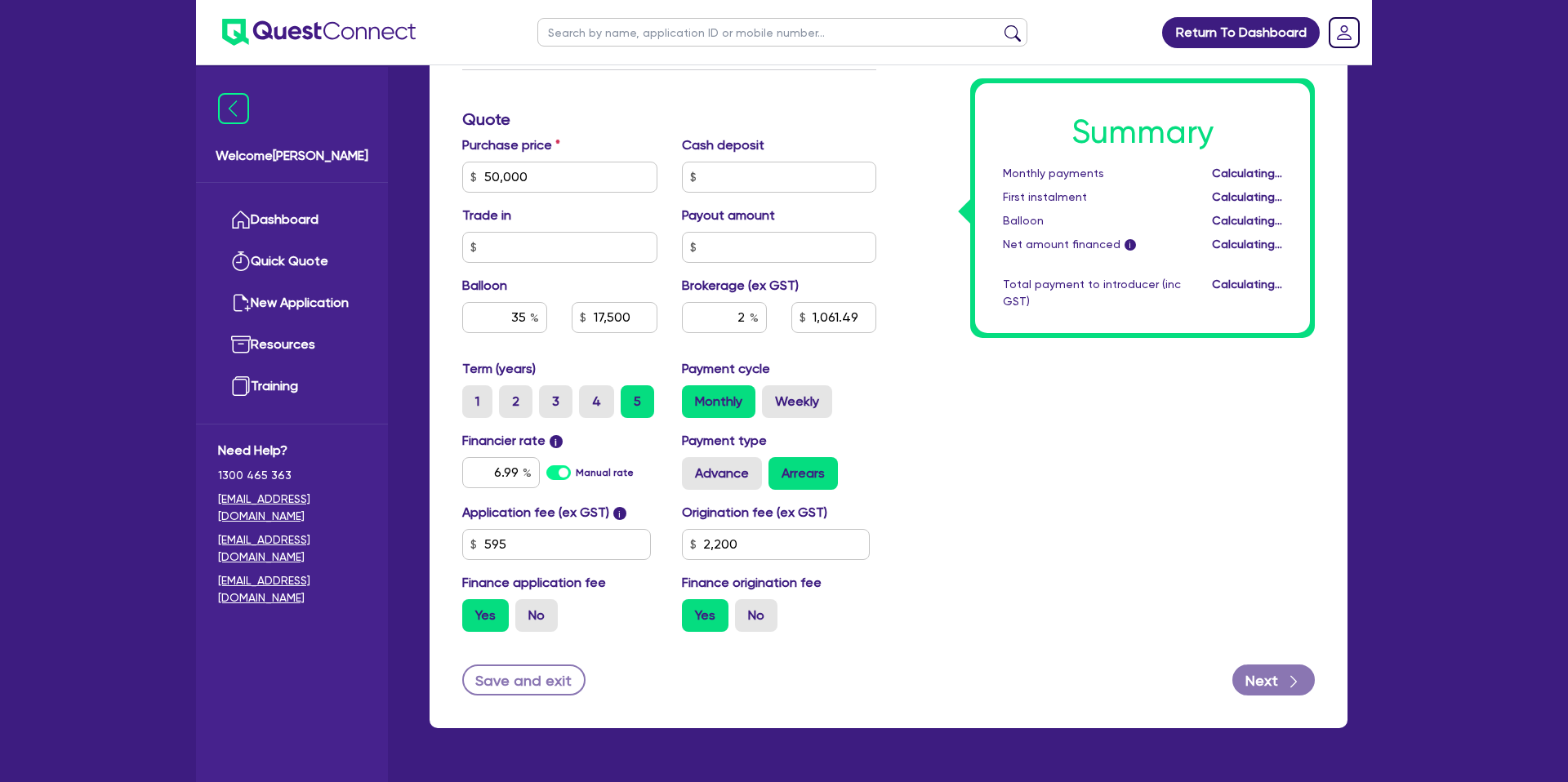
type input "2,200"
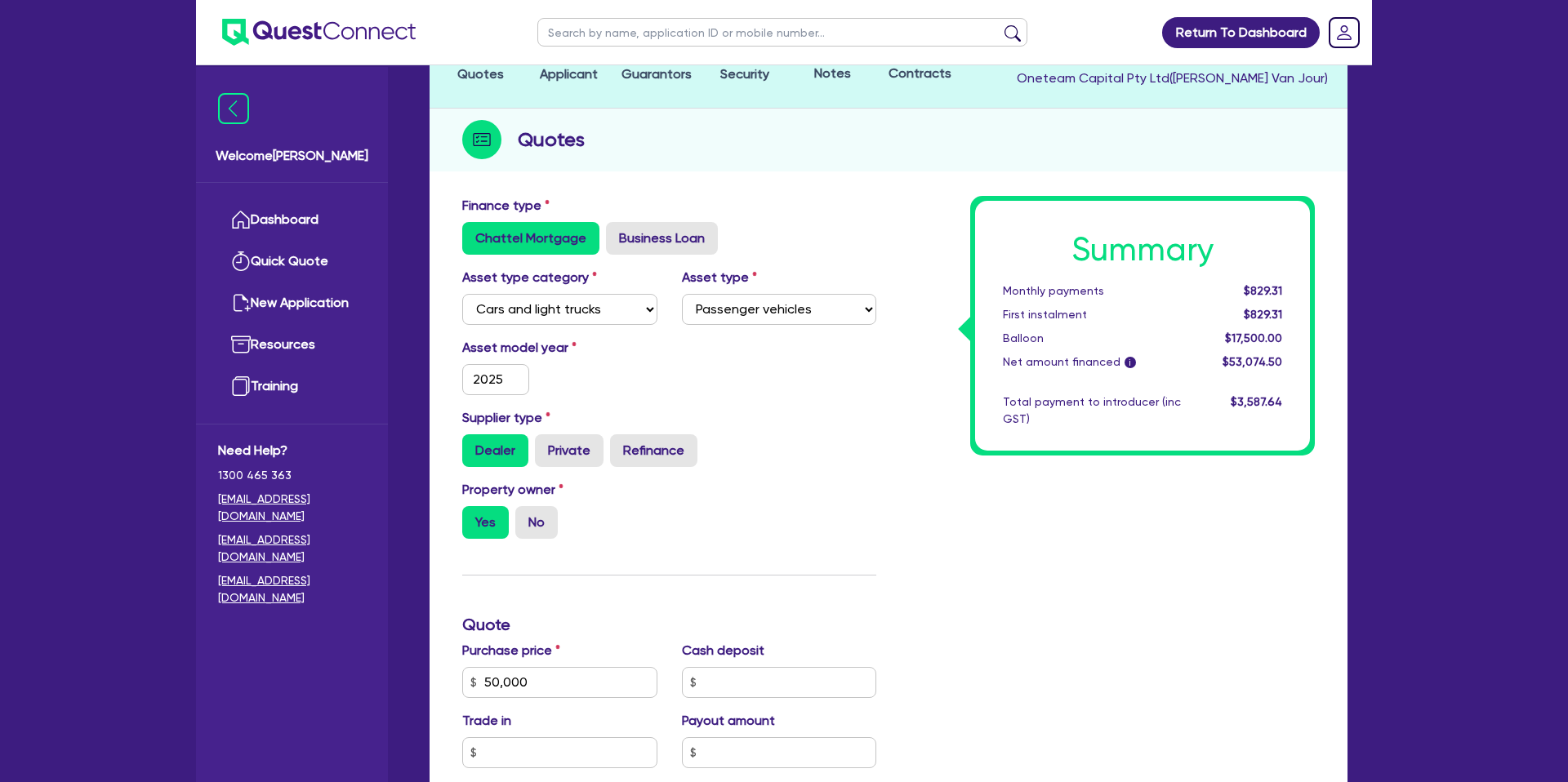
scroll to position [0, 0]
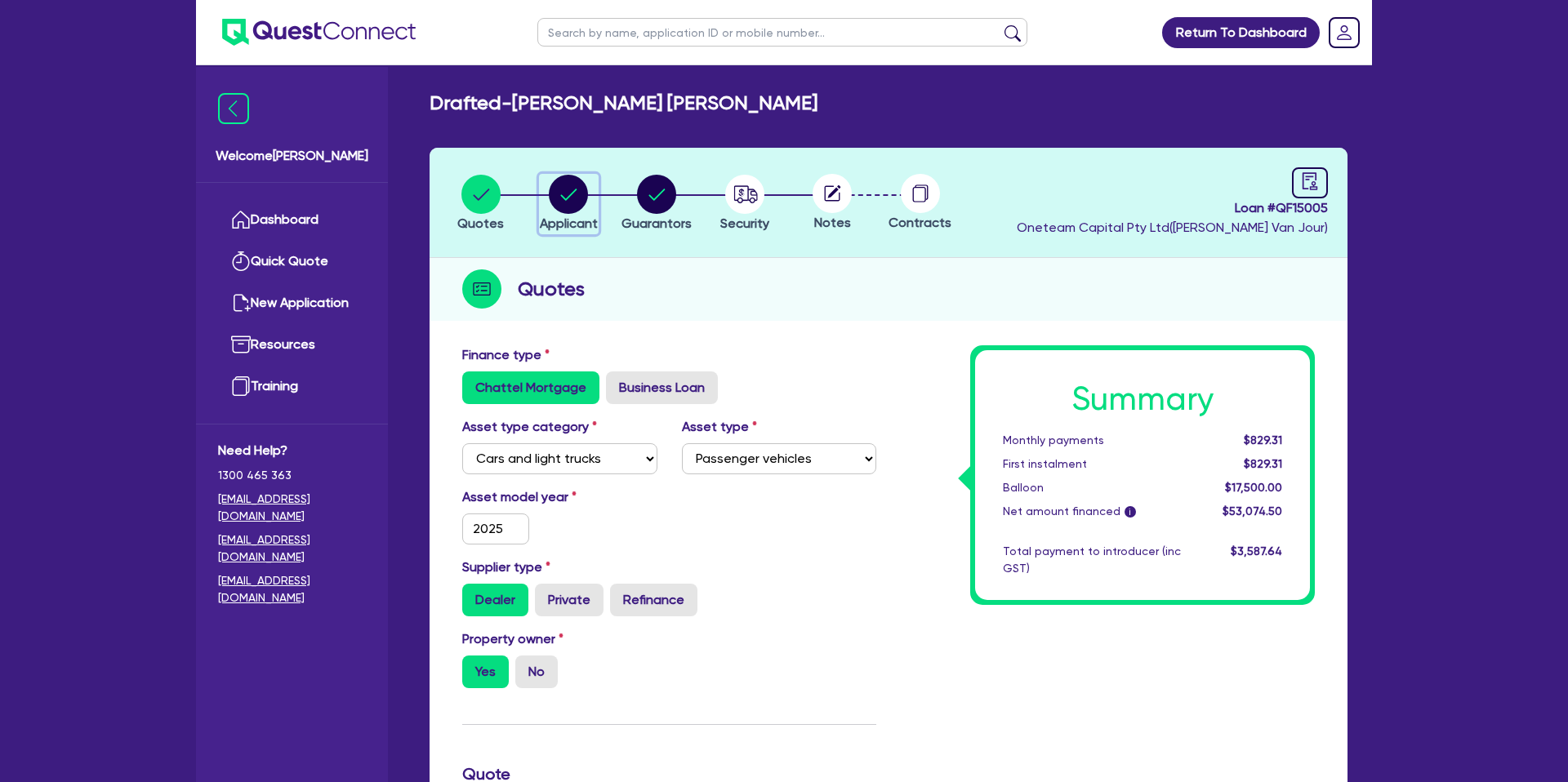
click at [579, 191] on circle "button" at bounding box center [568, 194] width 40 height 40
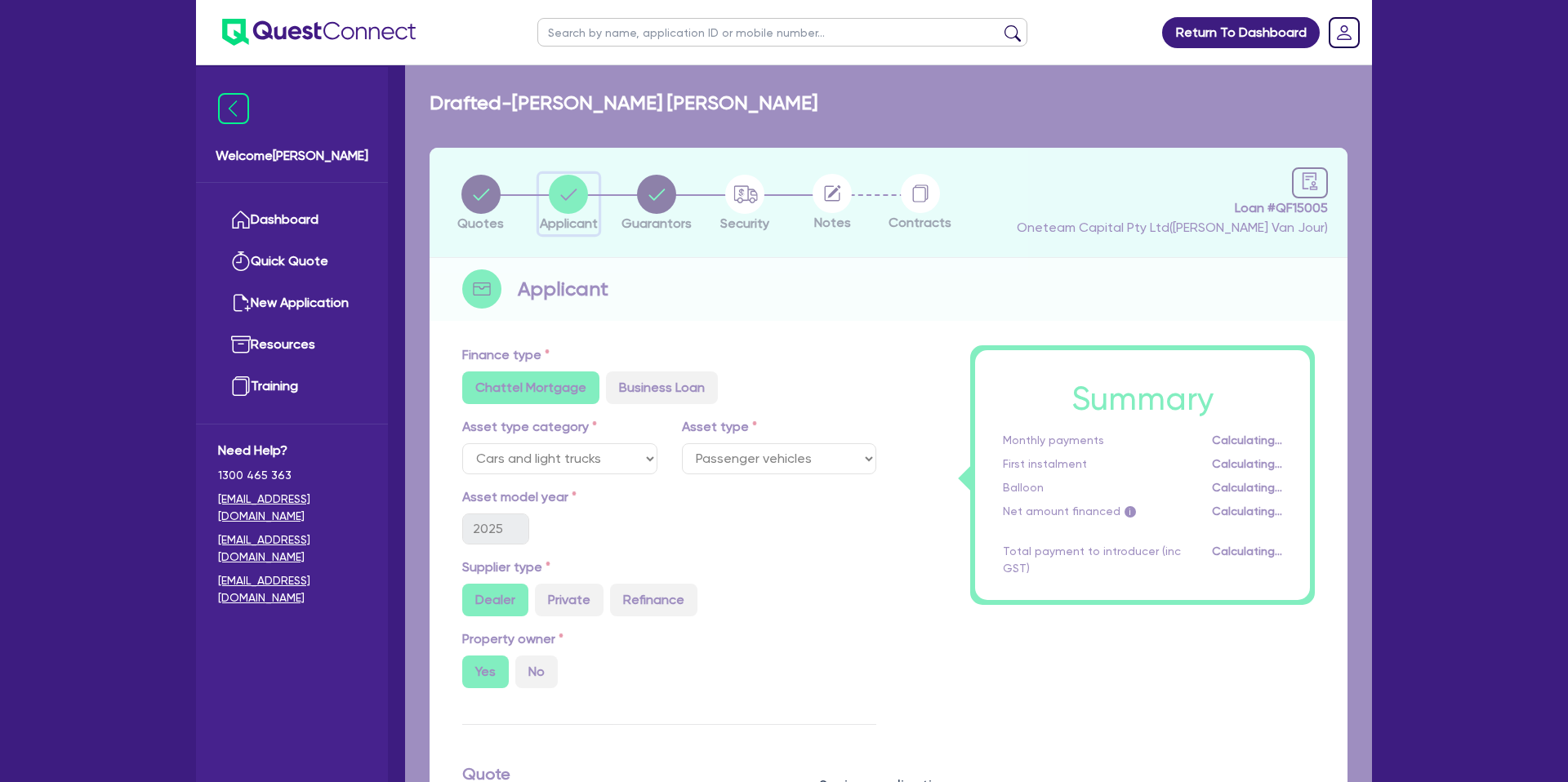
select select "SOLE_TRADER"
select select "BUILDING_CONSTRUCTION"
select select "TRADES_SERVICES_CONSUMERS"
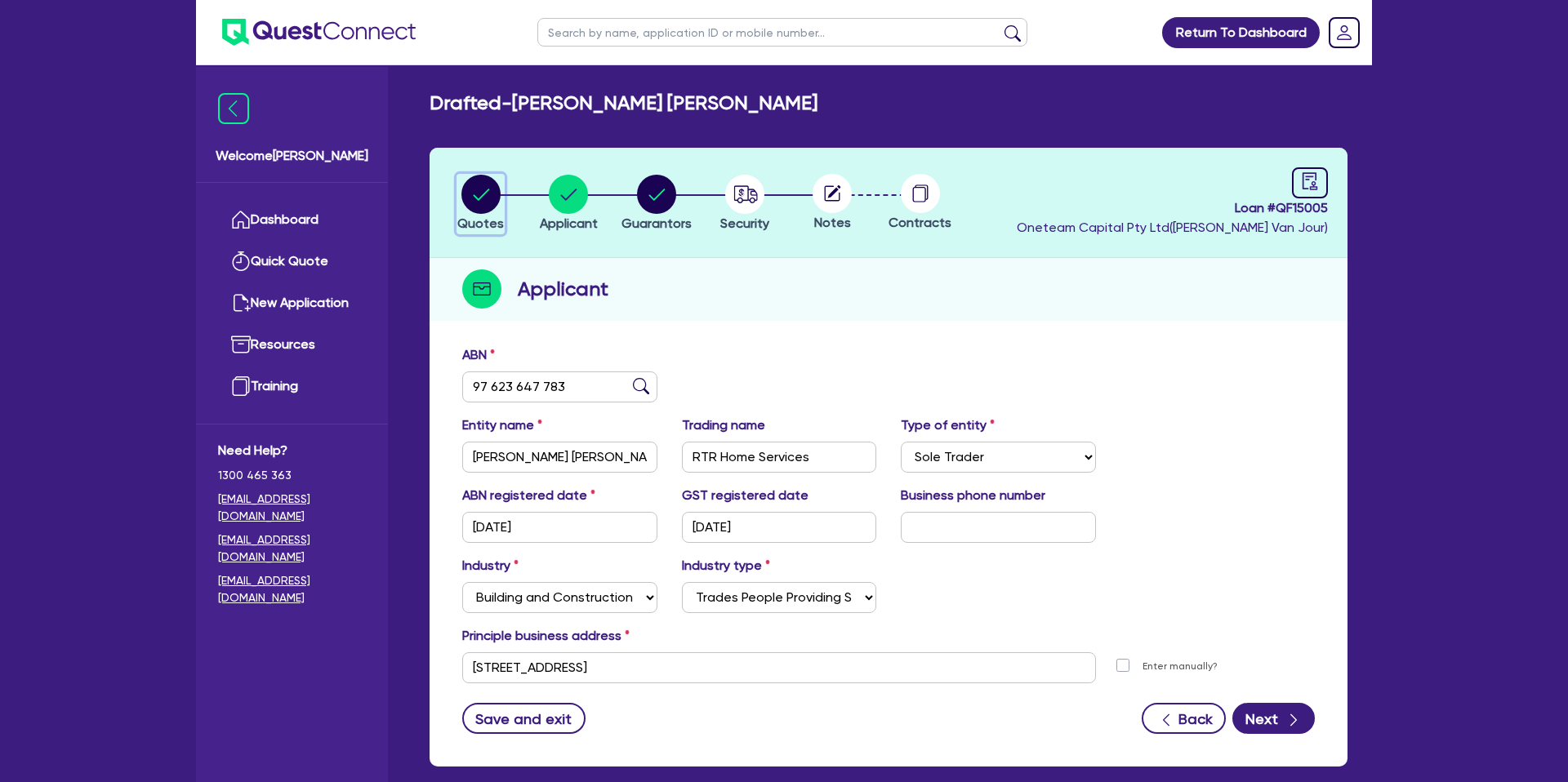
click at [484, 194] on icon "button" at bounding box center [481, 194] width 17 height 11
select select "CARS_AND_LIGHT_TRUCKS"
select select "PASSENGER_VEHICLES"
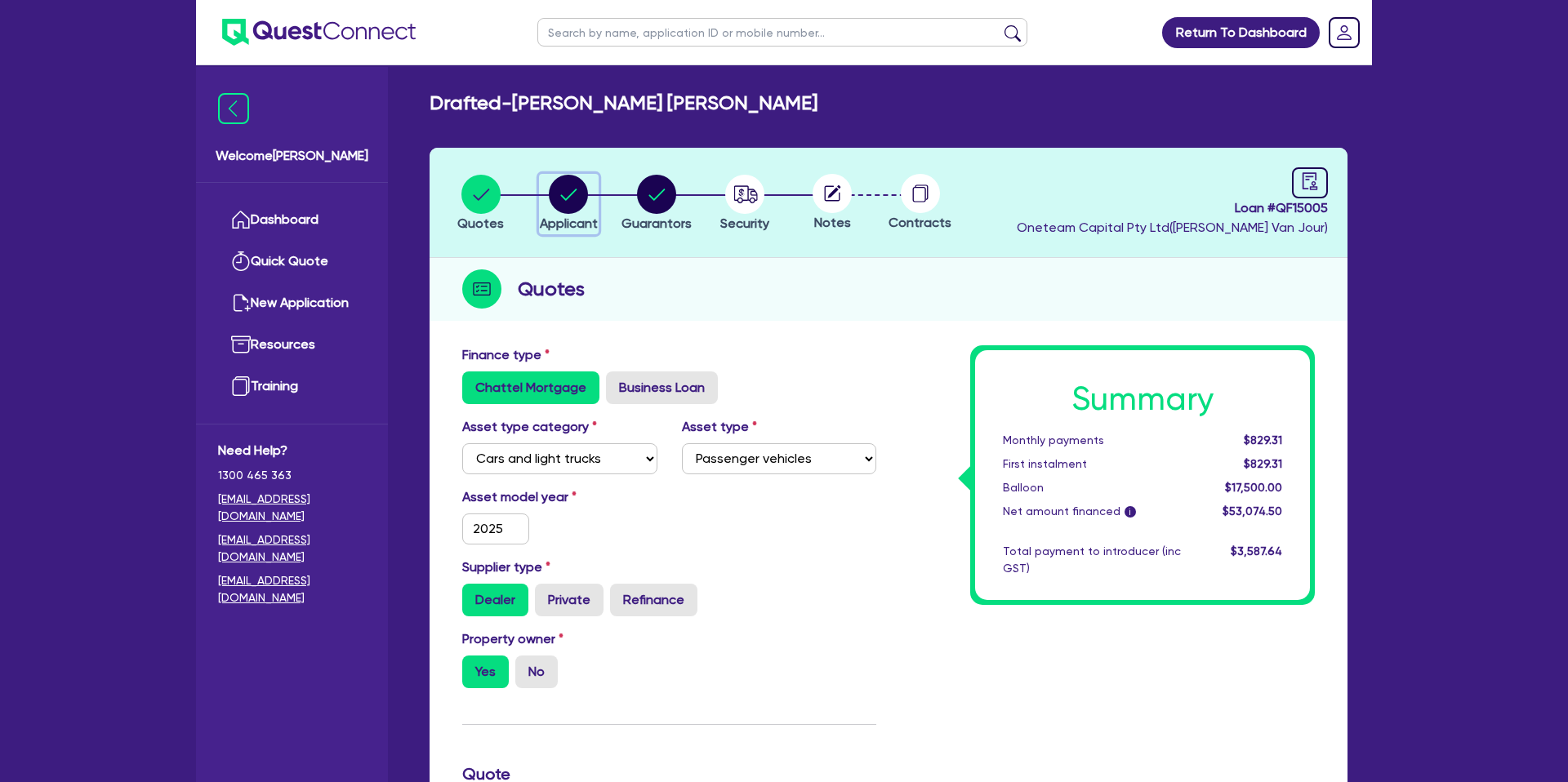
click at [564, 193] on circle "button" at bounding box center [568, 194] width 40 height 40
select select "SOLE_TRADER"
select select "BUILDING_CONSTRUCTION"
select select "TRADES_SERVICES_CONSUMERS"
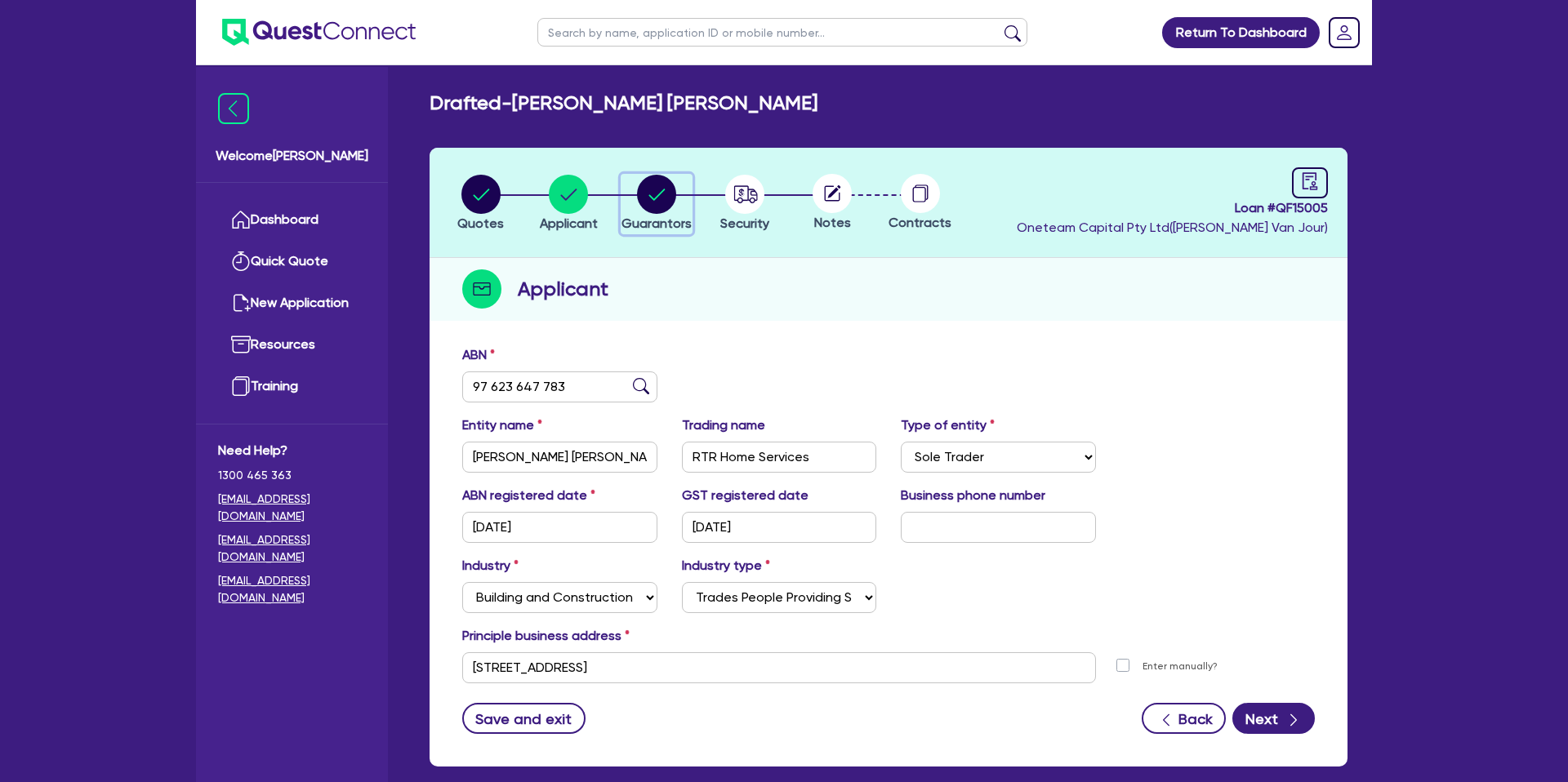
click at [650, 193] on circle "button" at bounding box center [656, 194] width 40 height 40
select select "MR"
select select "VIC"
select select "DE_FACTO"
select select "CASH"
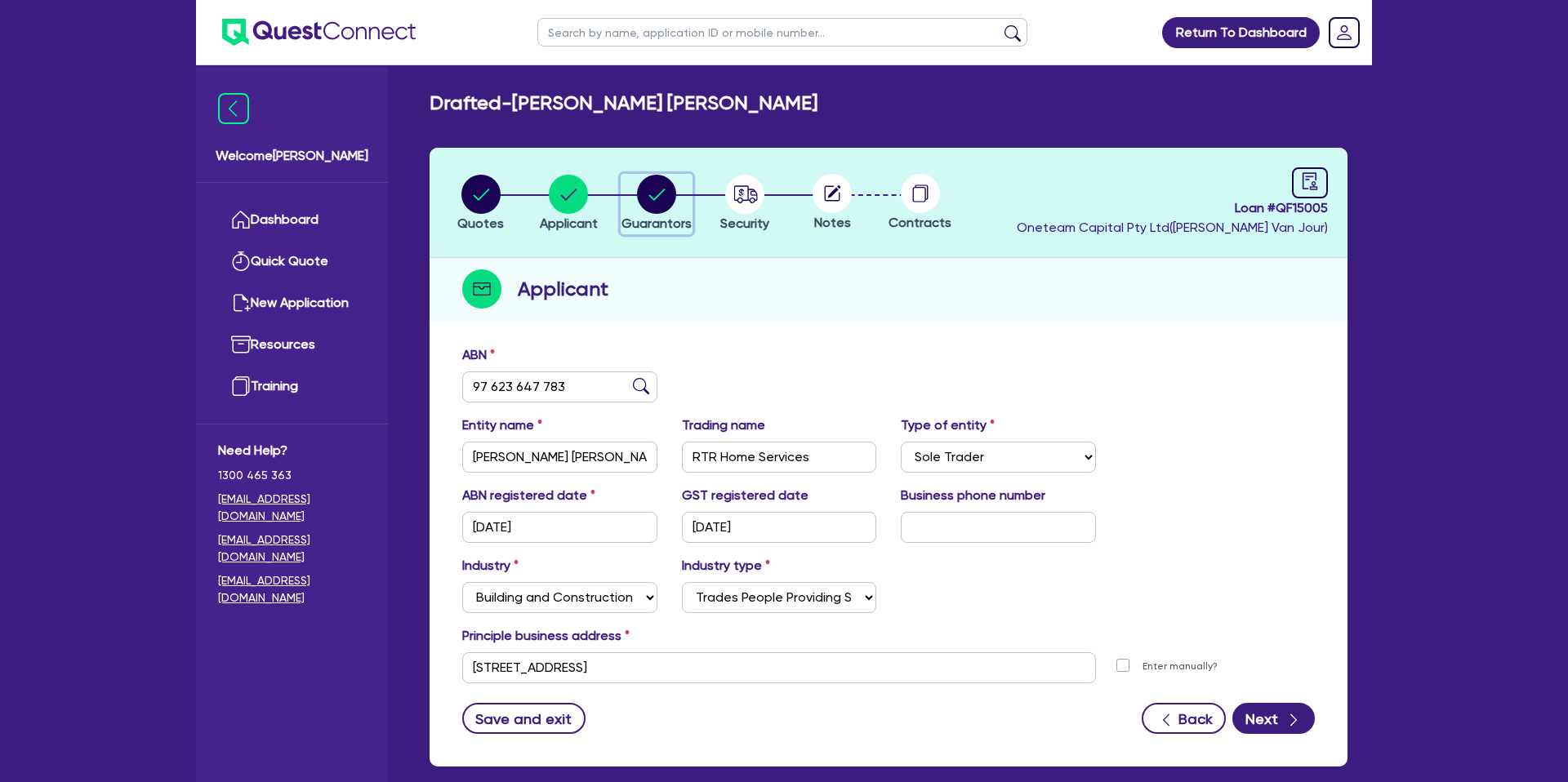
select select "PROPERTY"
select select "MORTGAGE"
select select "CREDIT_CARD"
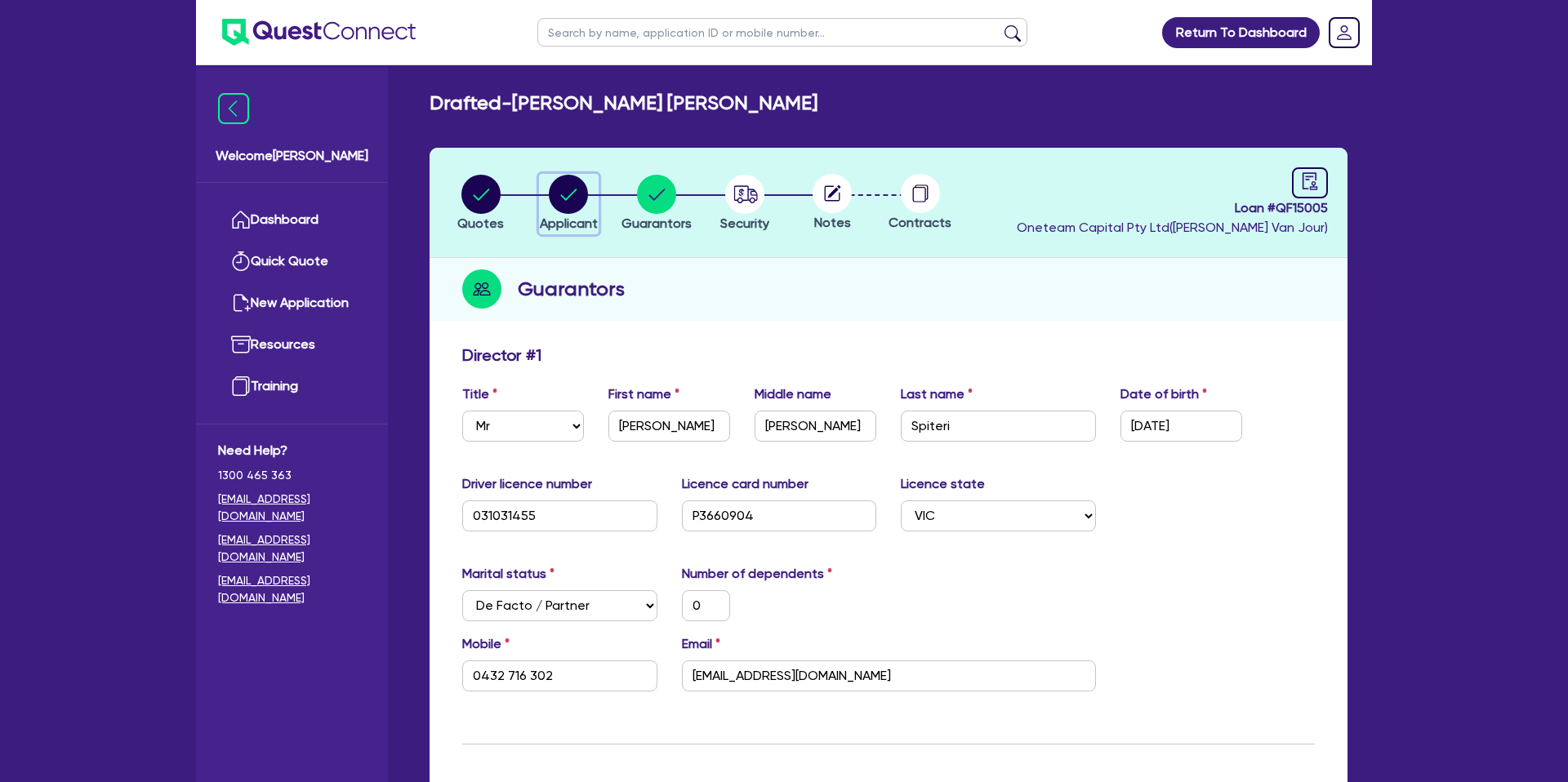
click at [556, 199] on circle "button" at bounding box center [568, 194] width 40 height 40
select select "SOLE_TRADER"
select select "BUILDING_CONSTRUCTION"
select select "TRADES_SERVICES_CONSUMERS"
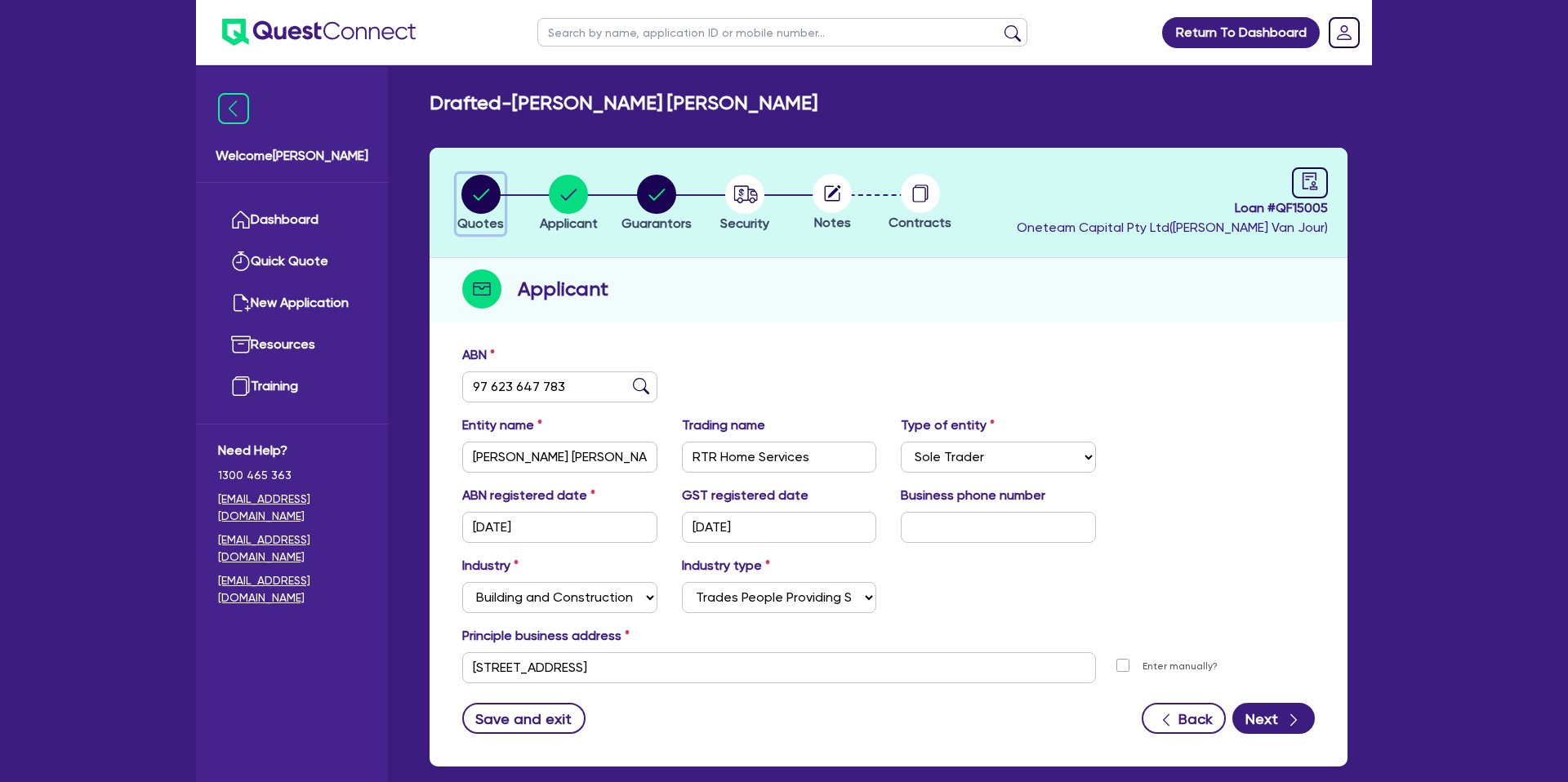
click at [485, 204] on circle "button" at bounding box center [481, 194] width 40 height 40
select select "CARS_AND_LIGHT_TRUCKS"
select select "PASSENGER_VEHICLES"
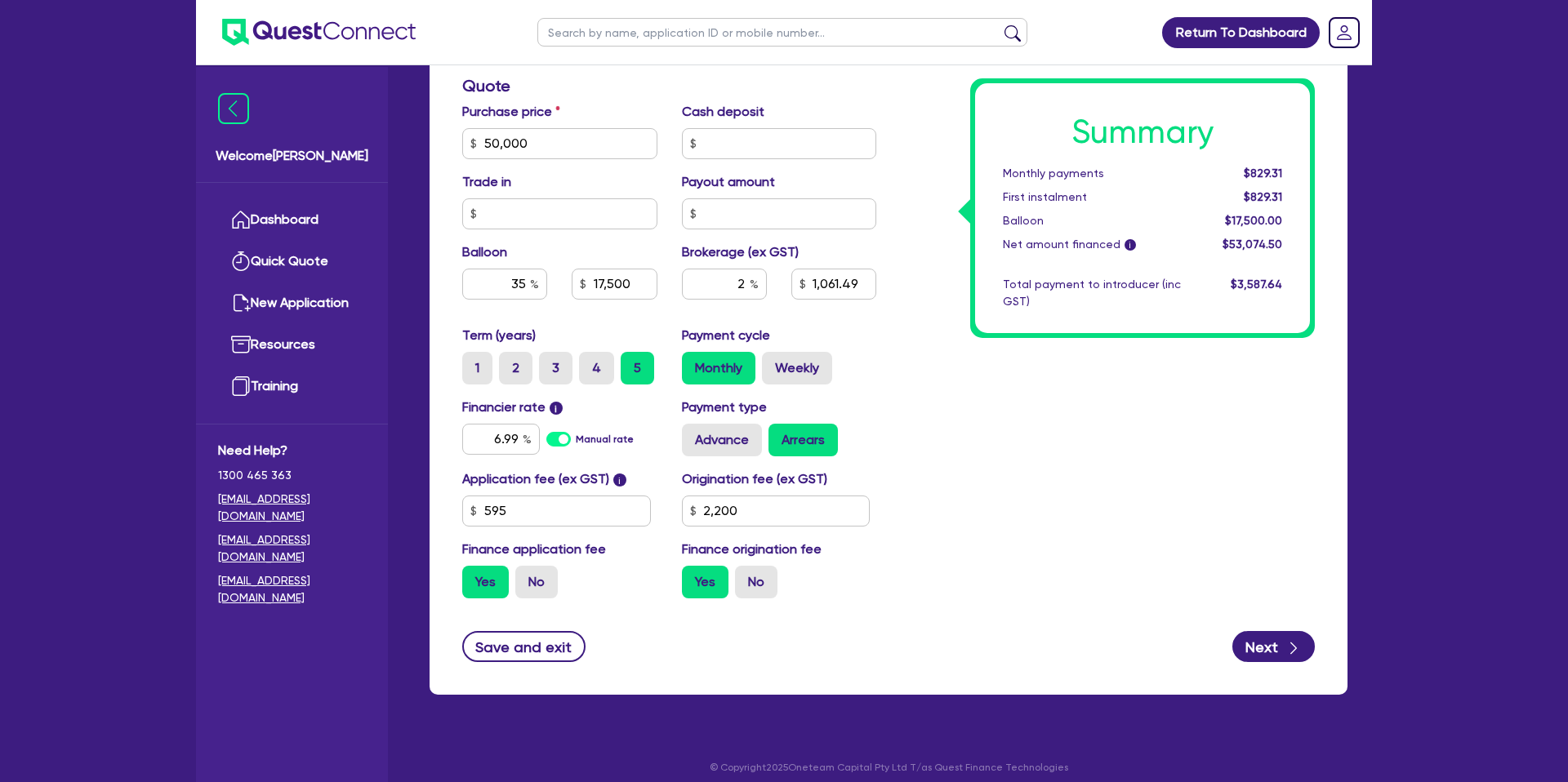
scroll to position [701, 0]
